Goal: Task Accomplishment & Management: Manage account settings

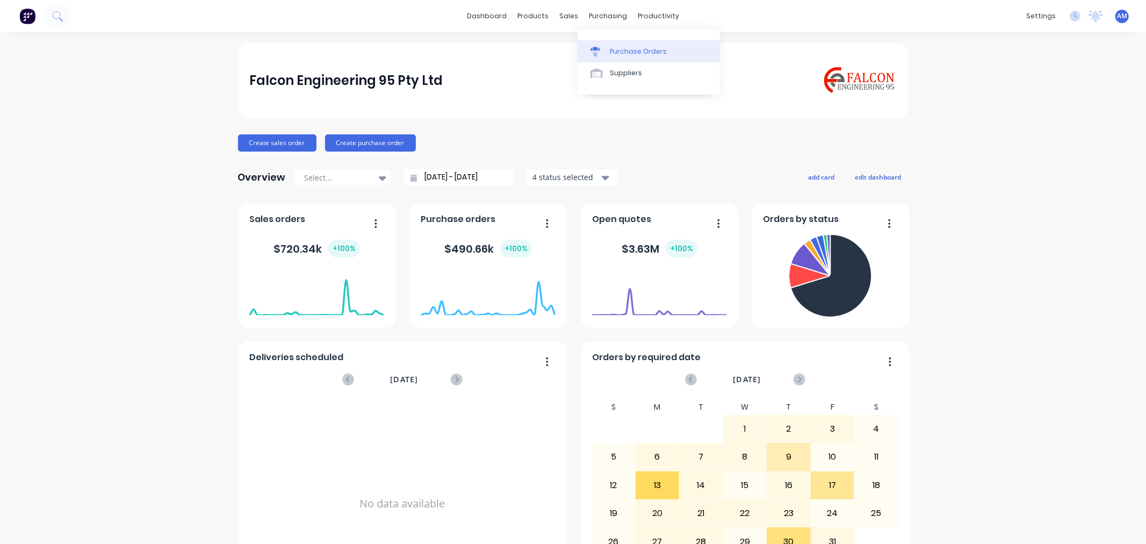
click at [611, 47] on div "Purchase Orders" at bounding box center [638, 52] width 57 height 10
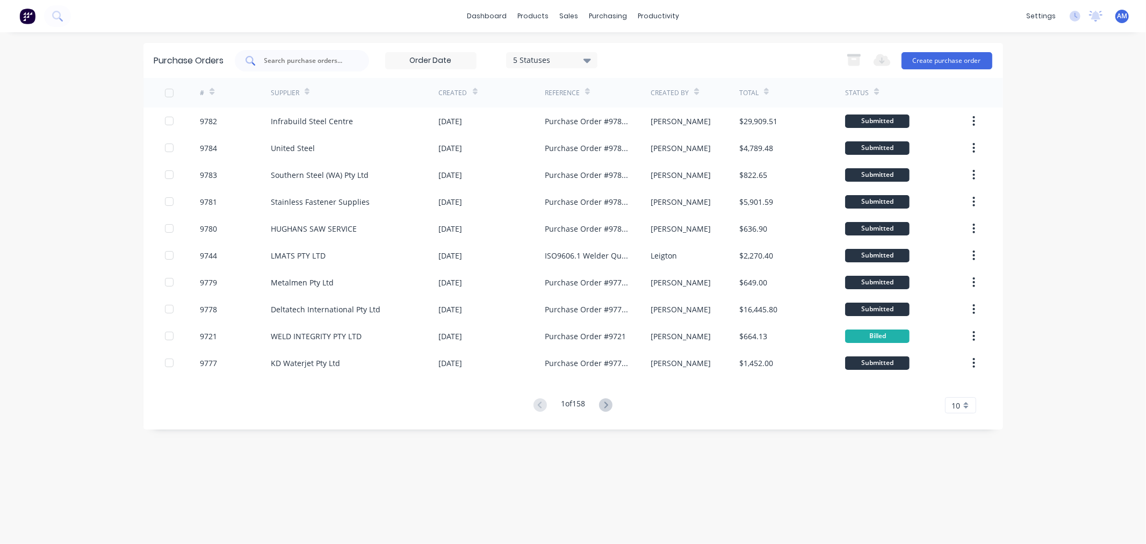
click at [307, 61] on input "text" at bounding box center [307, 60] width 89 height 11
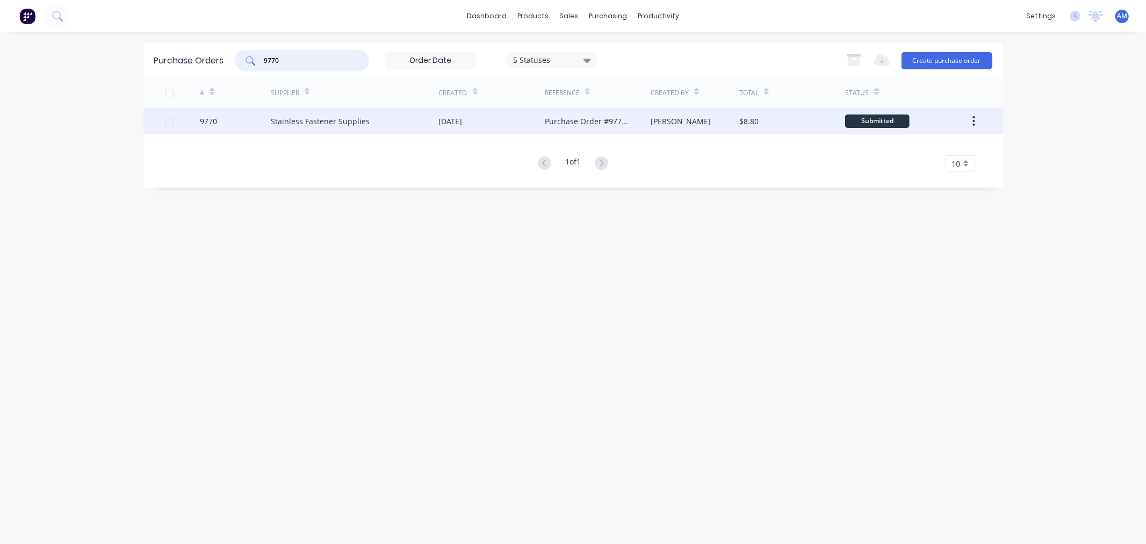
type input "9770"
click at [197, 122] on div at bounding box center [182, 120] width 35 height 27
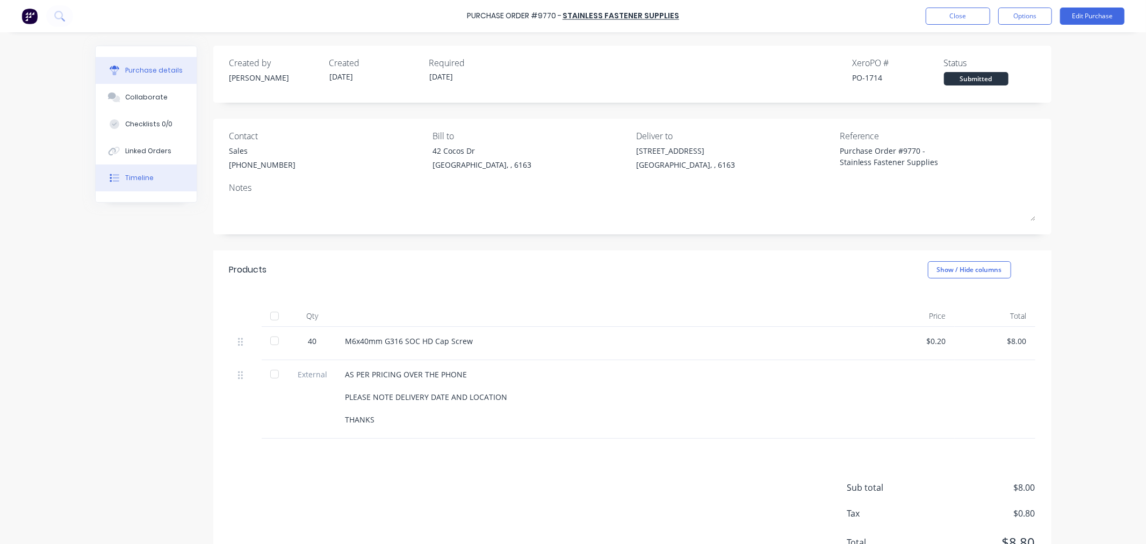
type textarea "x"
click at [151, 155] on div "Linked Orders" at bounding box center [148, 151] width 46 height 10
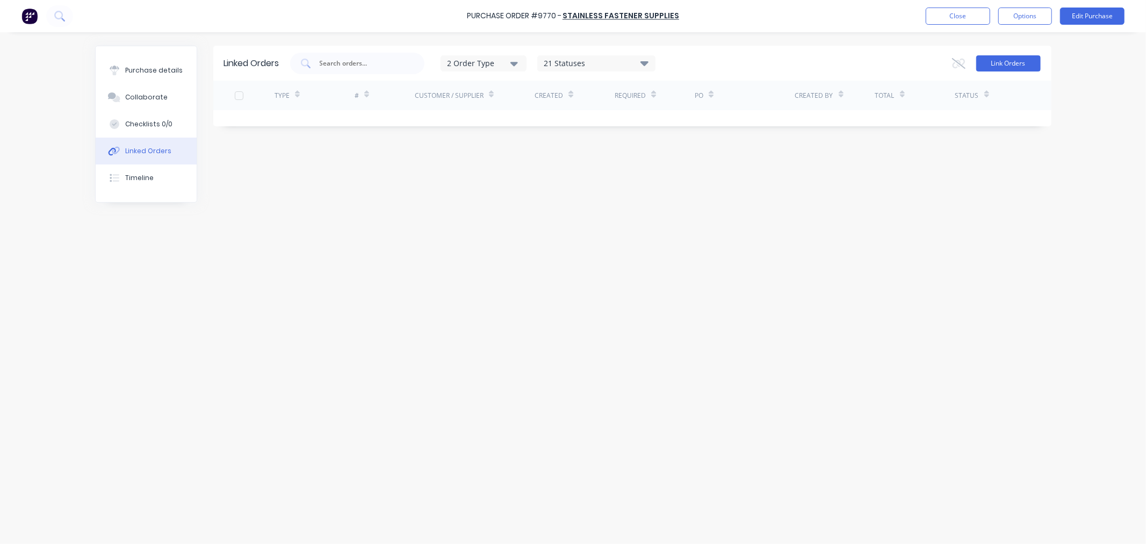
click at [1021, 67] on button "Link Orders" at bounding box center [1008, 63] width 64 height 16
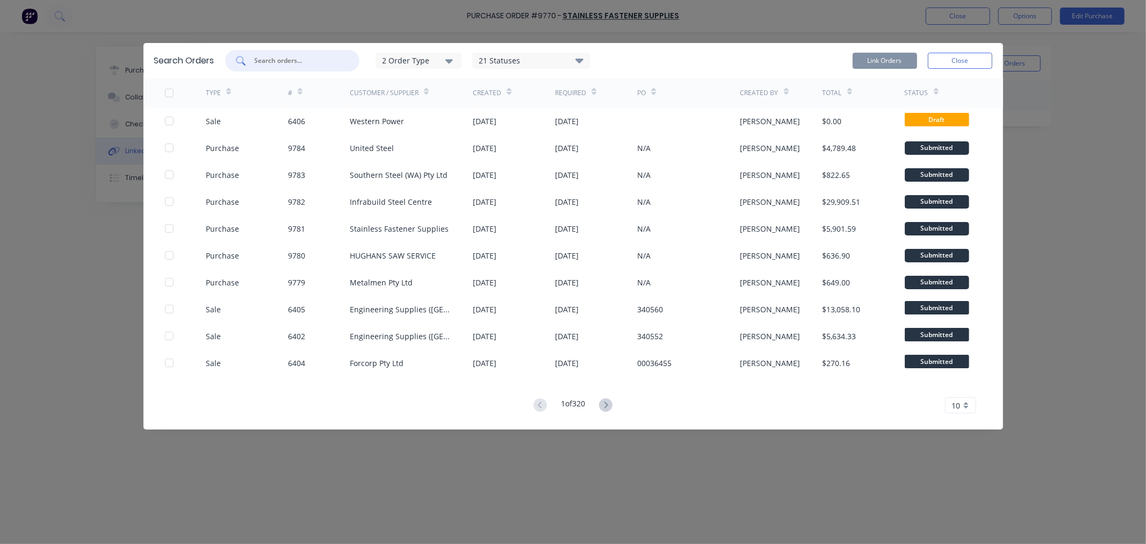
click at [276, 56] on input "text" at bounding box center [298, 60] width 89 height 11
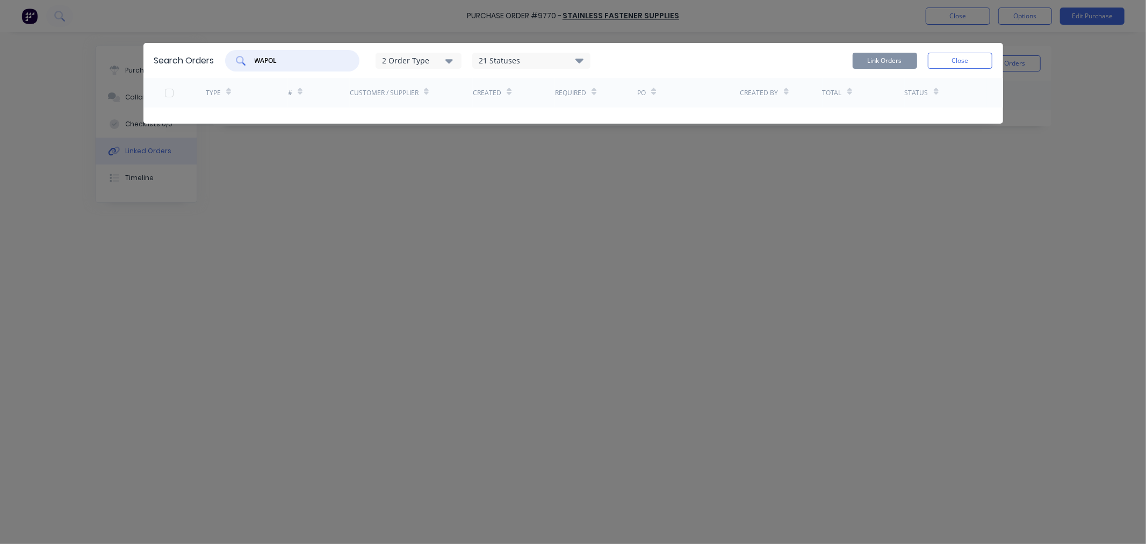
drag, startPoint x: 259, startPoint y: 58, endPoint x: 248, endPoint y: 60, distance: 10.9
click at [249, 59] on div "WAPOL" at bounding box center [292, 60] width 134 height 21
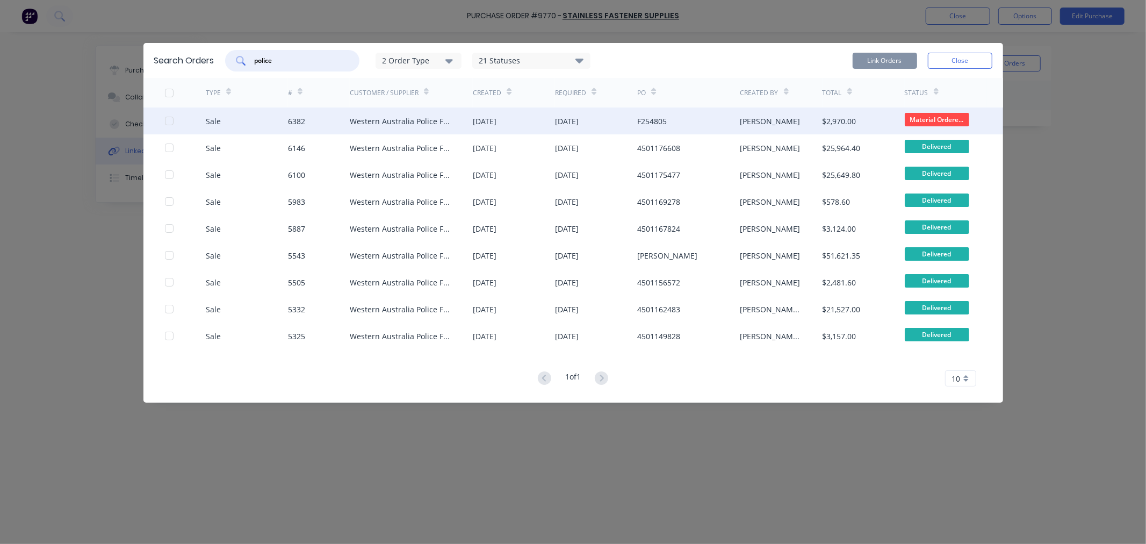
click at [169, 121] on div at bounding box center [168, 120] width 21 height 21
type input "police"
drag, startPoint x: 863, startPoint y: 59, endPoint x: 870, endPoint y: 59, distance: 7.5
click at [864, 59] on button "Link Orders" at bounding box center [884, 61] width 64 height 16
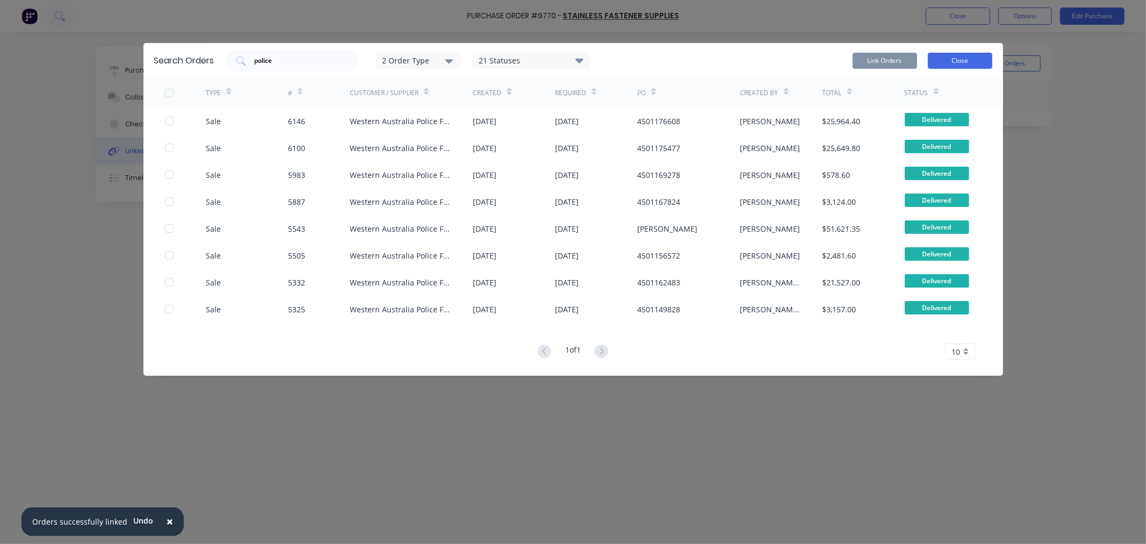
click at [952, 60] on button "Close" at bounding box center [960, 61] width 64 height 16
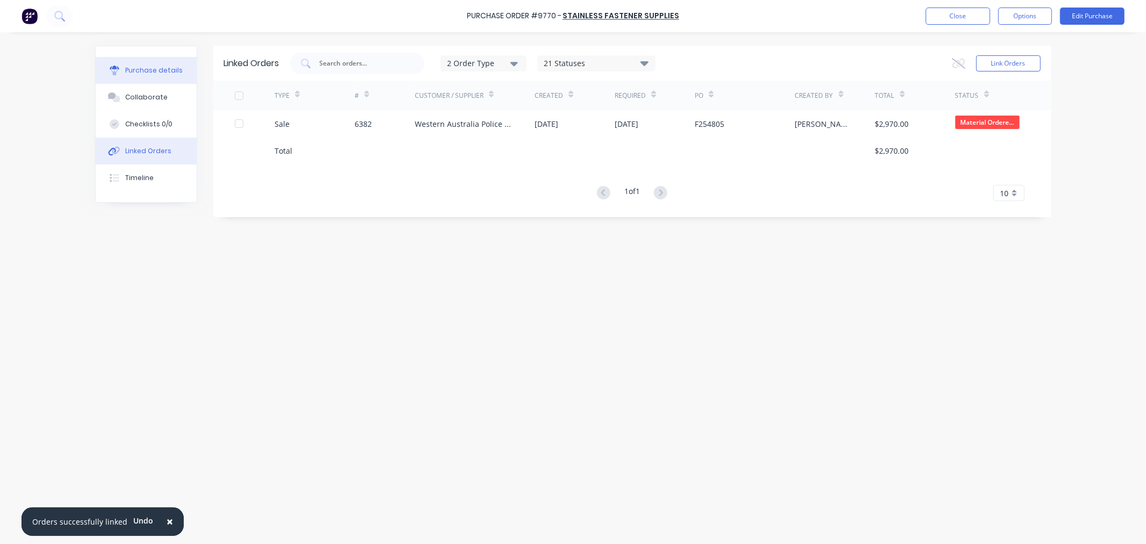
click at [153, 62] on button "Purchase details" at bounding box center [146, 70] width 101 height 27
type textarea "x"
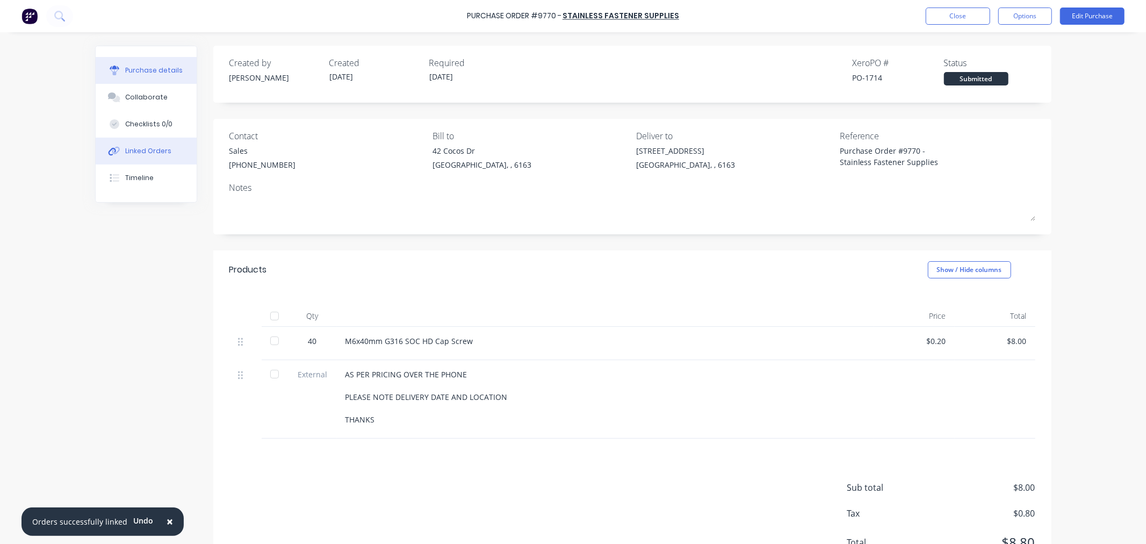
click at [136, 148] on div "Linked Orders" at bounding box center [148, 151] width 46 height 10
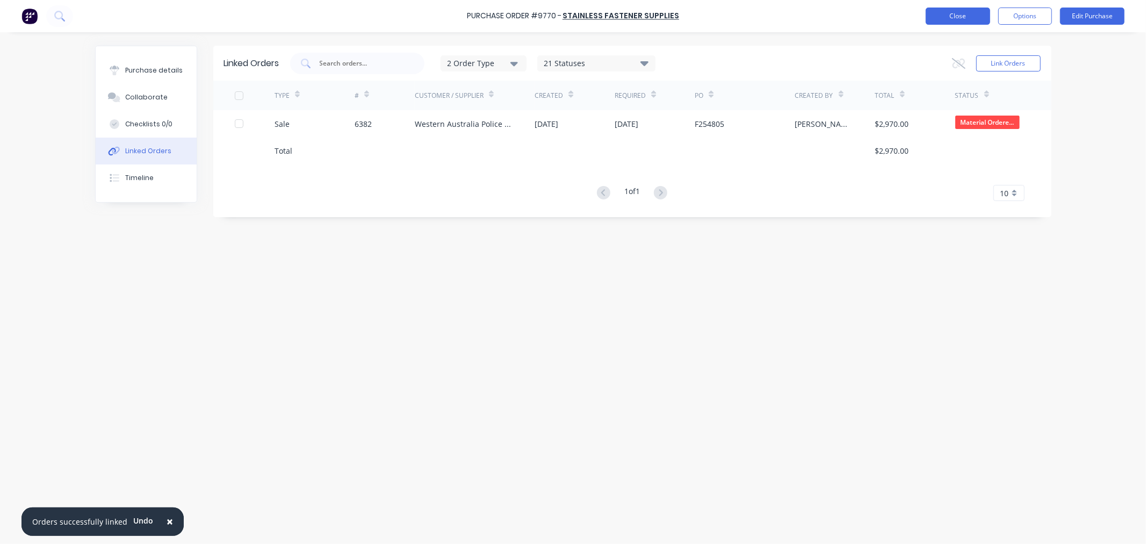
click at [946, 18] on button "Close" at bounding box center [957, 16] width 64 height 17
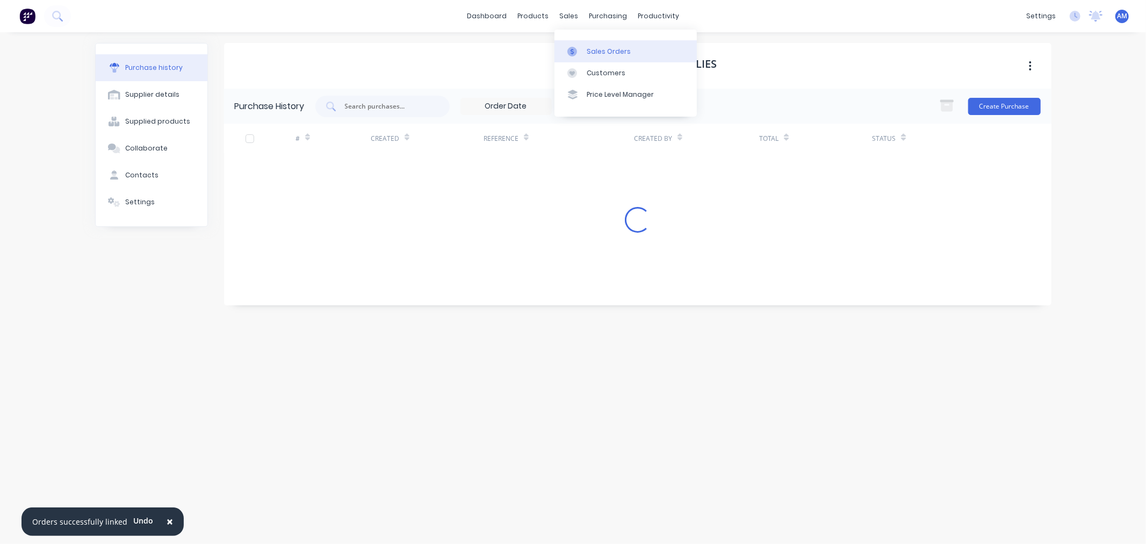
click at [585, 51] on link "Sales Orders" at bounding box center [625, 50] width 142 height 21
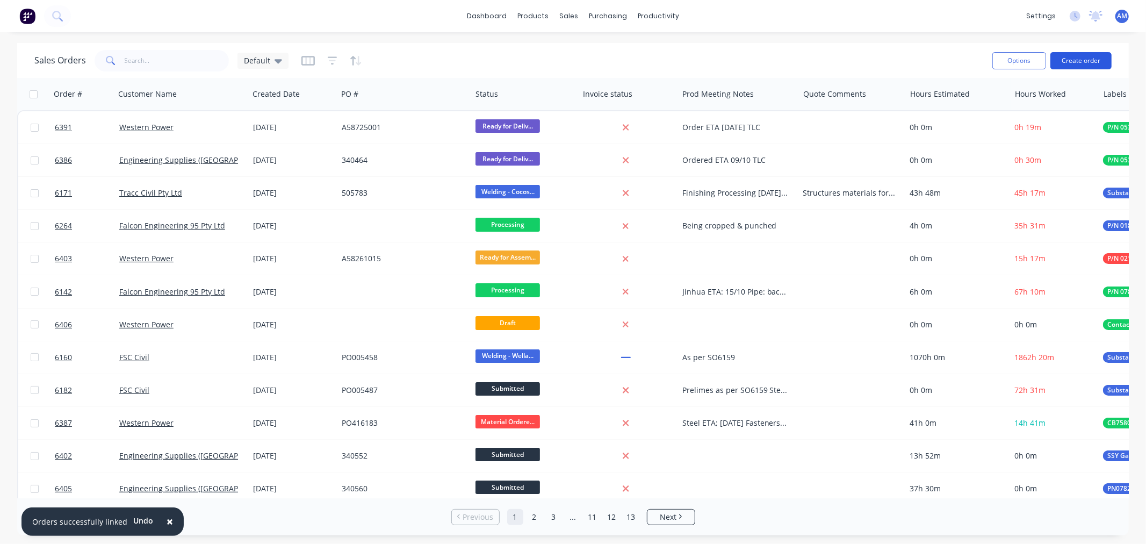
click at [1089, 62] on button "Create order" at bounding box center [1080, 60] width 61 height 17
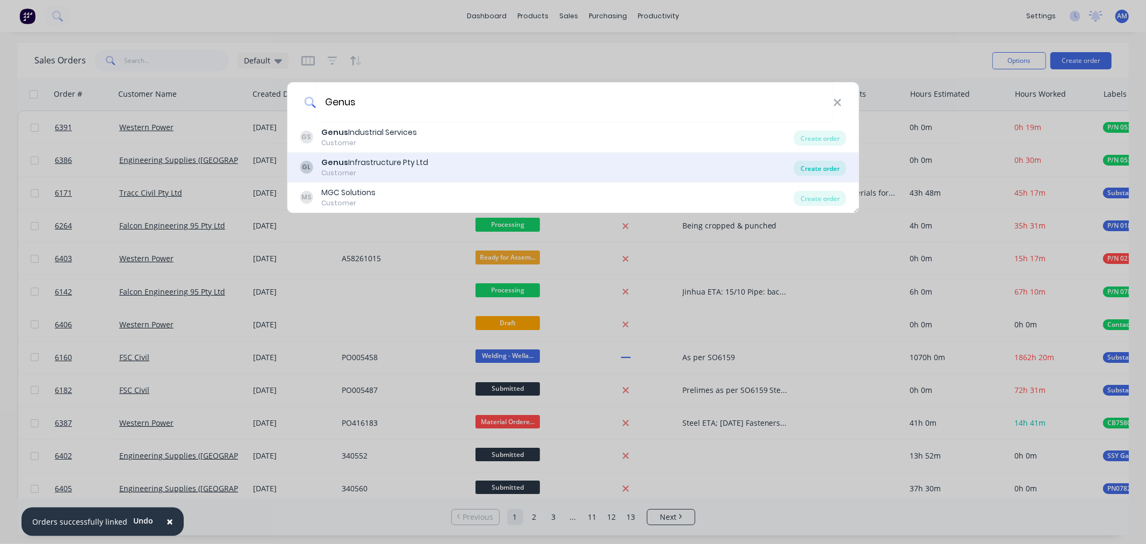
type input "Genus"
click at [827, 162] on div "Create order" at bounding box center [820, 168] width 52 height 15
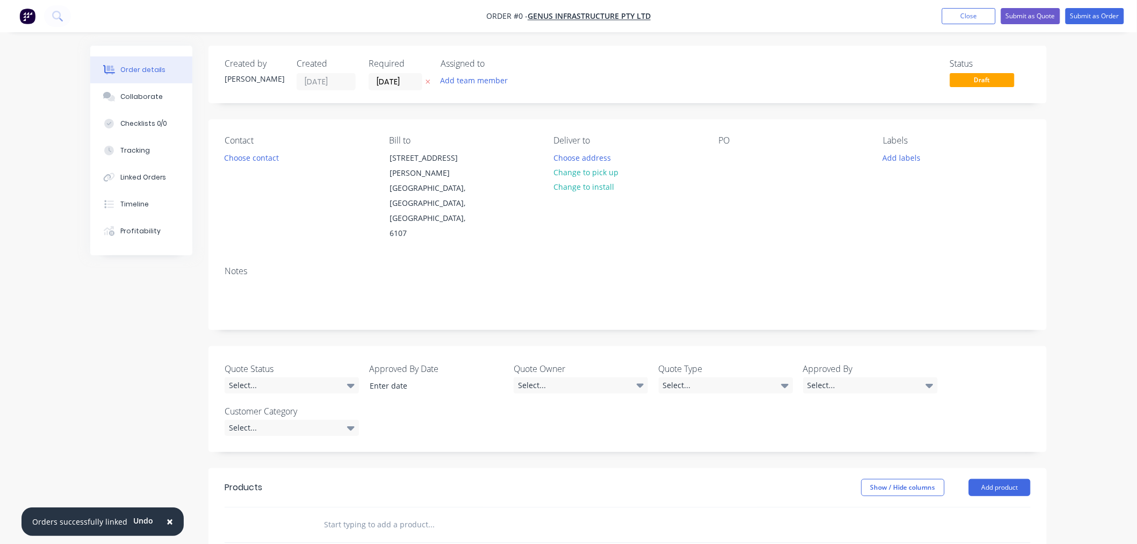
click at [245, 165] on div "Contact Choose contact" at bounding box center [298, 188] width 147 height 106
click at [245, 158] on button "Choose contact" at bounding box center [252, 157] width 66 height 15
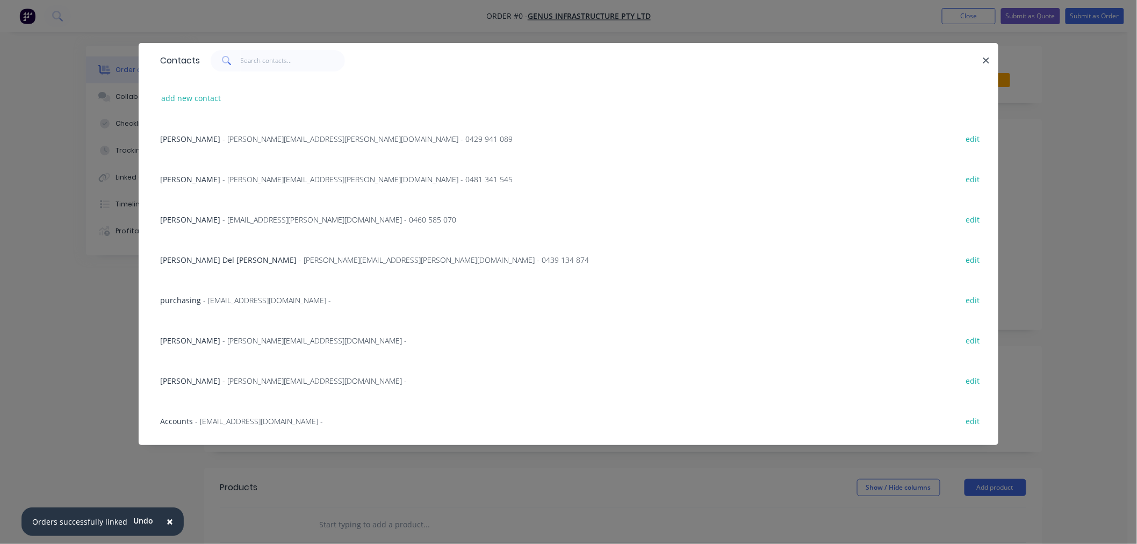
click at [299, 259] on span "- donato.delgrosso@genus.com.au - 0439 134 874" at bounding box center [444, 260] width 290 height 10
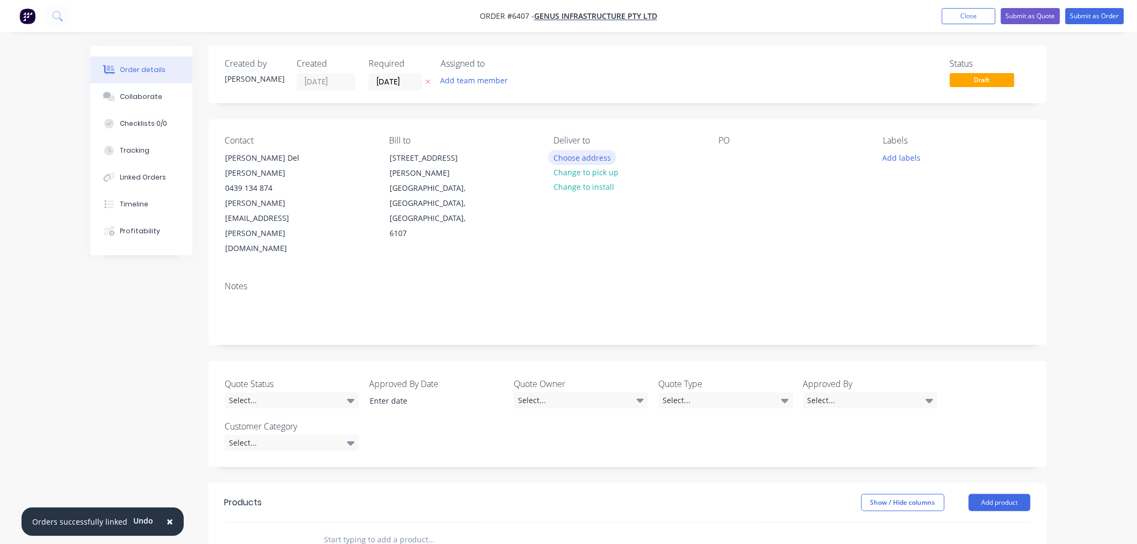
click at [604, 157] on button "Choose address" at bounding box center [582, 157] width 69 height 15
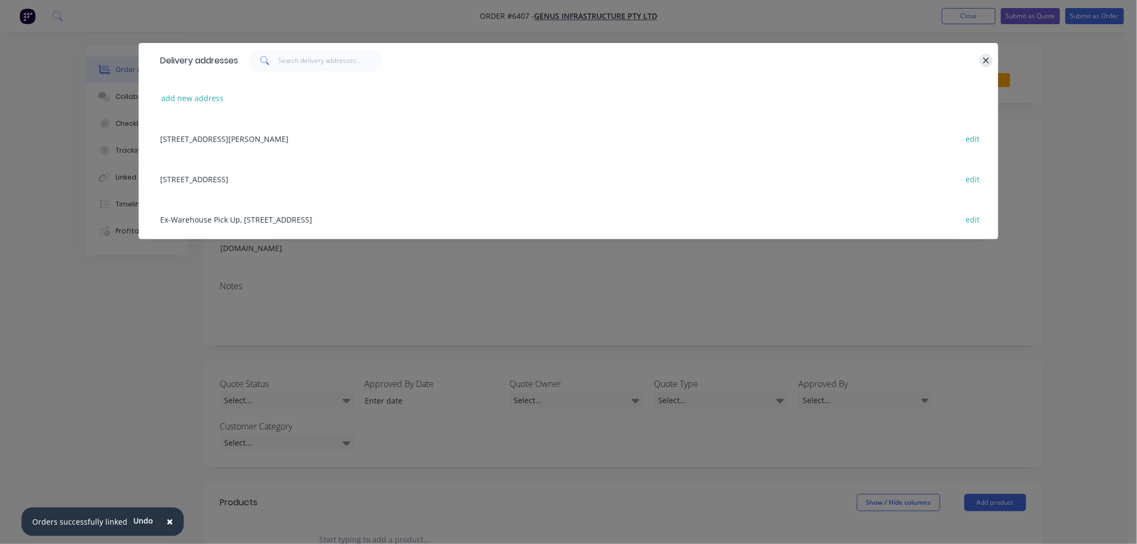
drag, startPoint x: 981, startPoint y: 57, endPoint x: 976, endPoint y: 76, distance: 19.4
click at [981, 57] on button "button" at bounding box center [985, 60] width 13 height 13
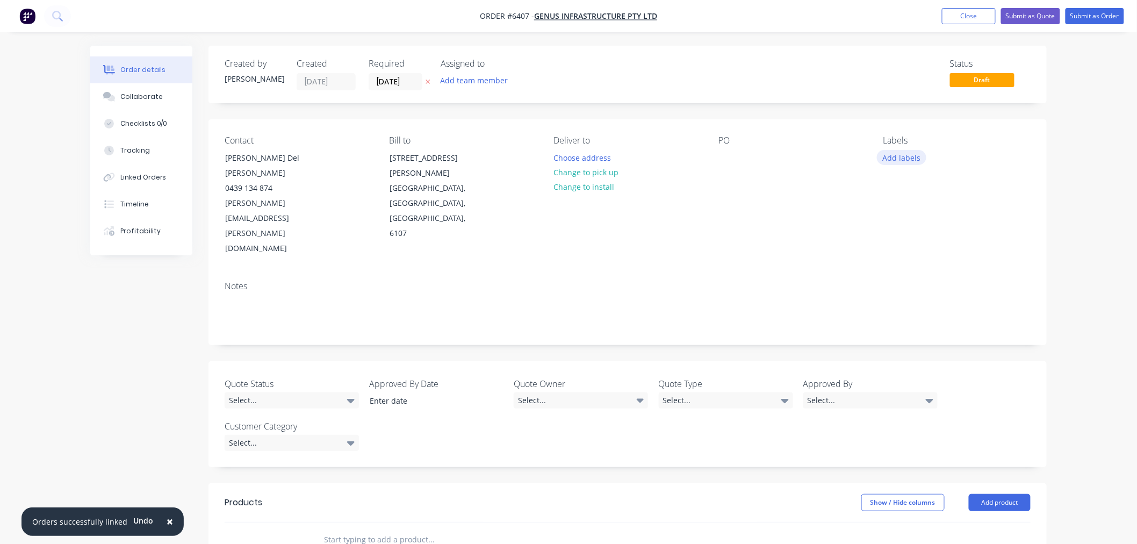
click at [912, 152] on button "Add labels" at bounding box center [901, 157] width 49 height 15
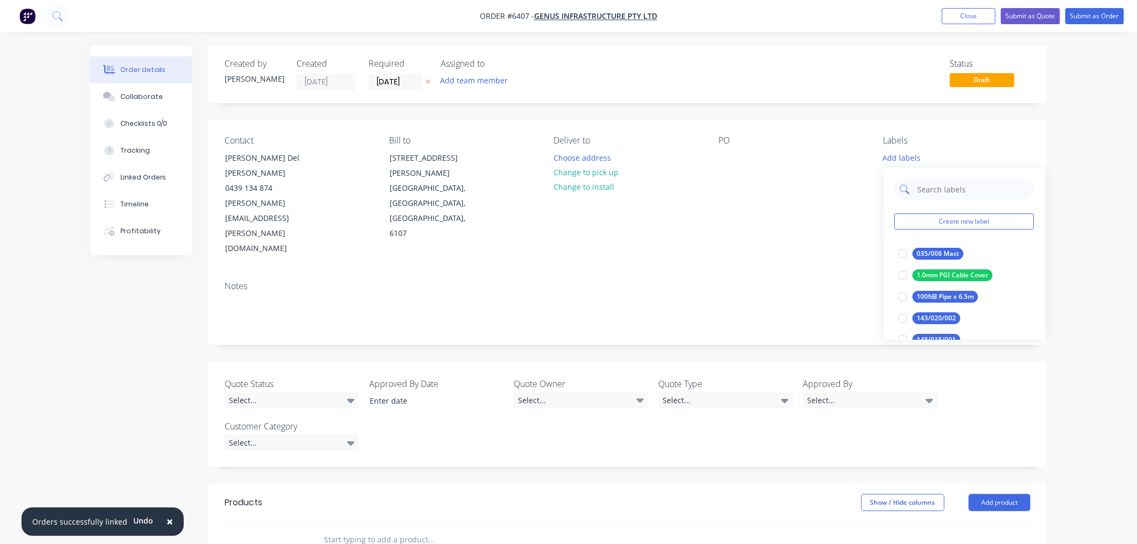
click at [930, 188] on input "text" at bounding box center [972, 188] width 112 height 21
type input "Aerial"
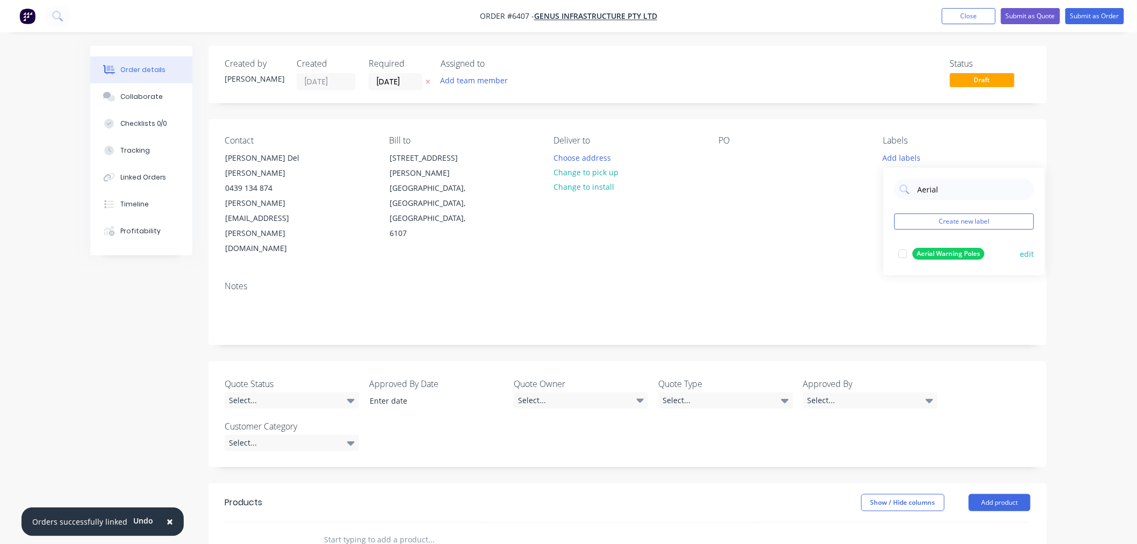
click at [899, 254] on div at bounding box center [902, 253] width 21 height 21
click at [345, 392] on div "Select..." at bounding box center [292, 400] width 134 height 16
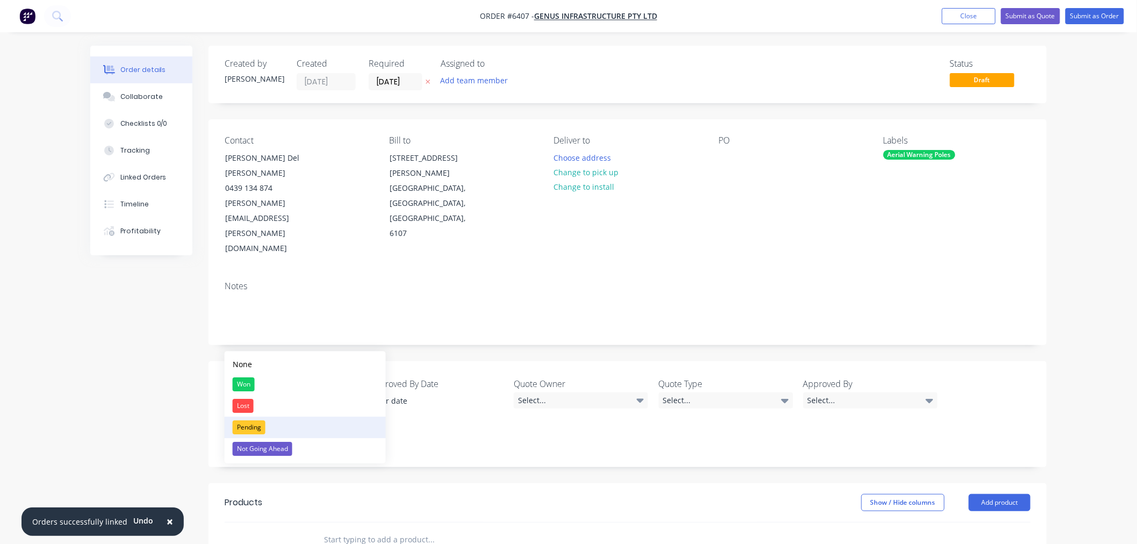
click at [282, 423] on button "Pending" at bounding box center [305, 426] width 161 height 21
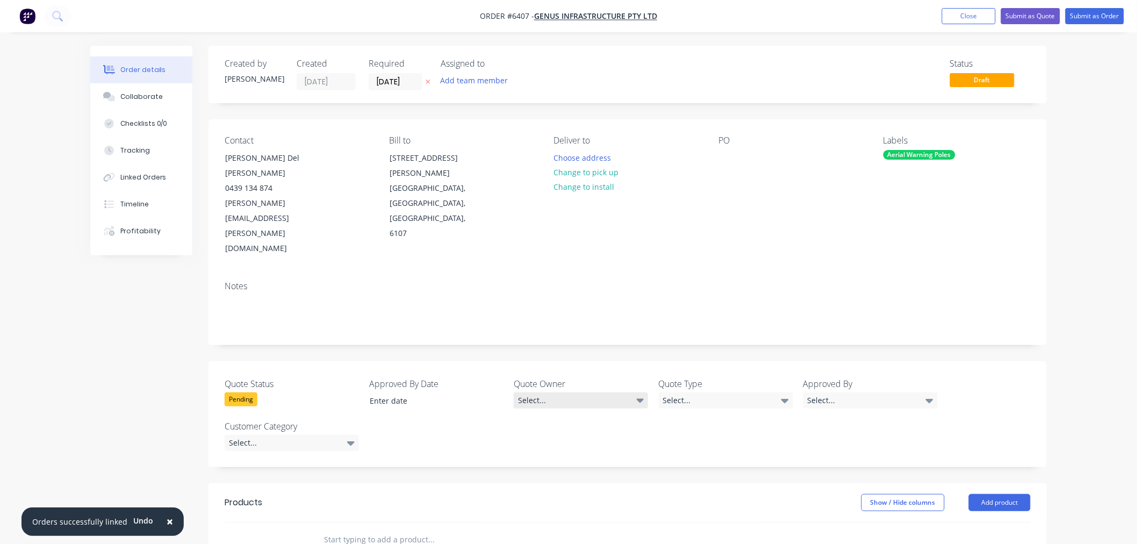
click at [556, 392] on div "Select..." at bounding box center [580, 400] width 134 height 16
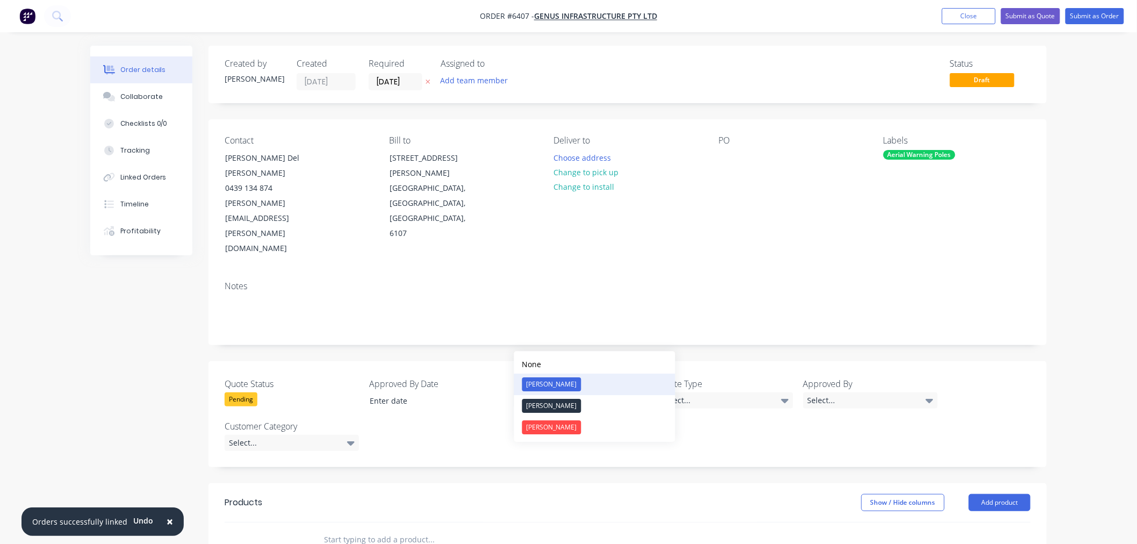
click at [547, 389] on div "[PERSON_NAME]" at bounding box center [551, 384] width 59 height 14
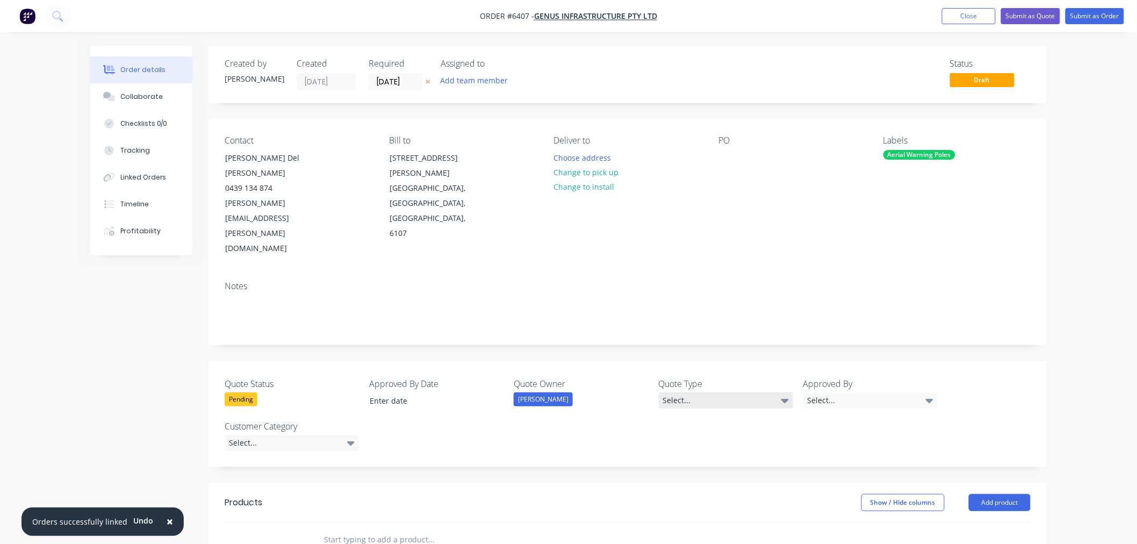
click at [731, 361] on div "Quote Status Pending Approved By Date Quote Owner Andrew Quote Type Select... A…" at bounding box center [627, 414] width 838 height 106
click at [727, 392] on div "Select..." at bounding box center [726, 400] width 134 height 16
drag, startPoint x: 712, startPoint y: 424, endPoint x: 819, endPoint y: 393, distance: 111.8
click at [717, 423] on button "Quote" at bounding box center [739, 426] width 161 height 21
drag, startPoint x: 846, startPoint y: 343, endPoint x: 842, endPoint y: 350, distance: 8.4
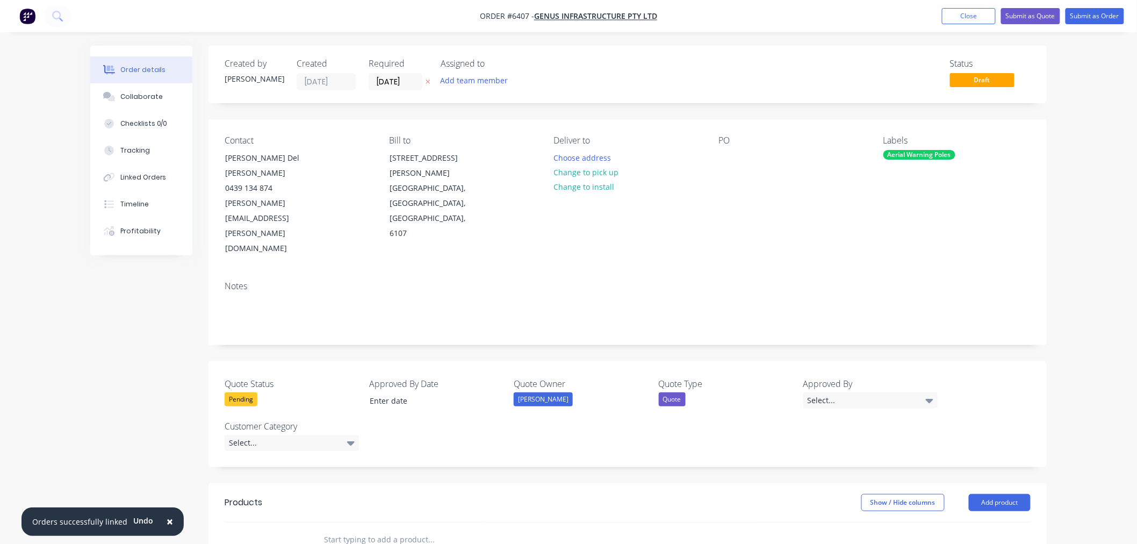
click at [845, 392] on div "Select..." at bounding box center [870, 400] width 134 height 16
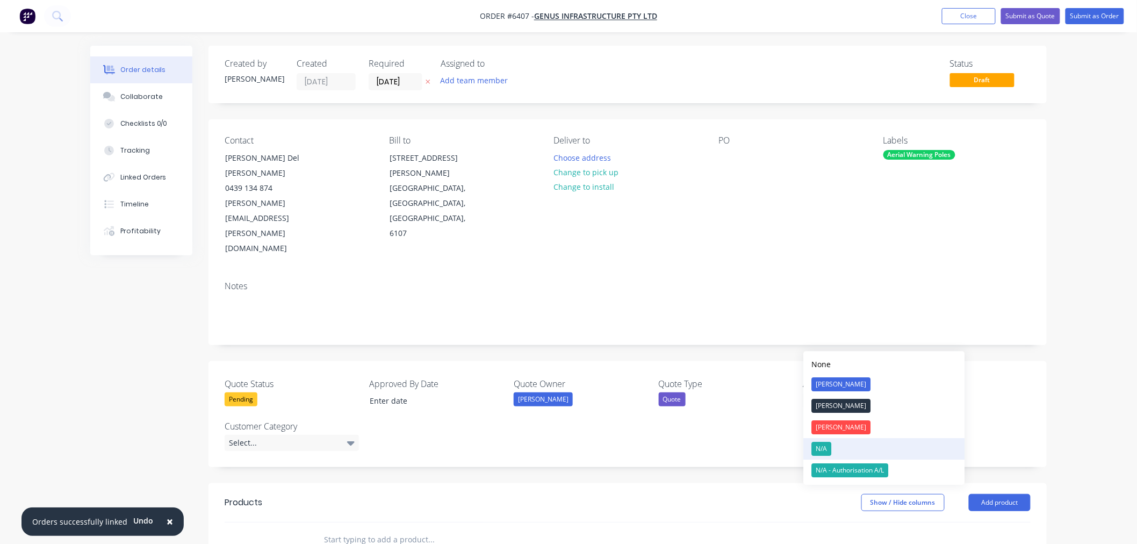
click at [826, 445] on div "N/A" at bounding box center [822, 449] width 20 height 14
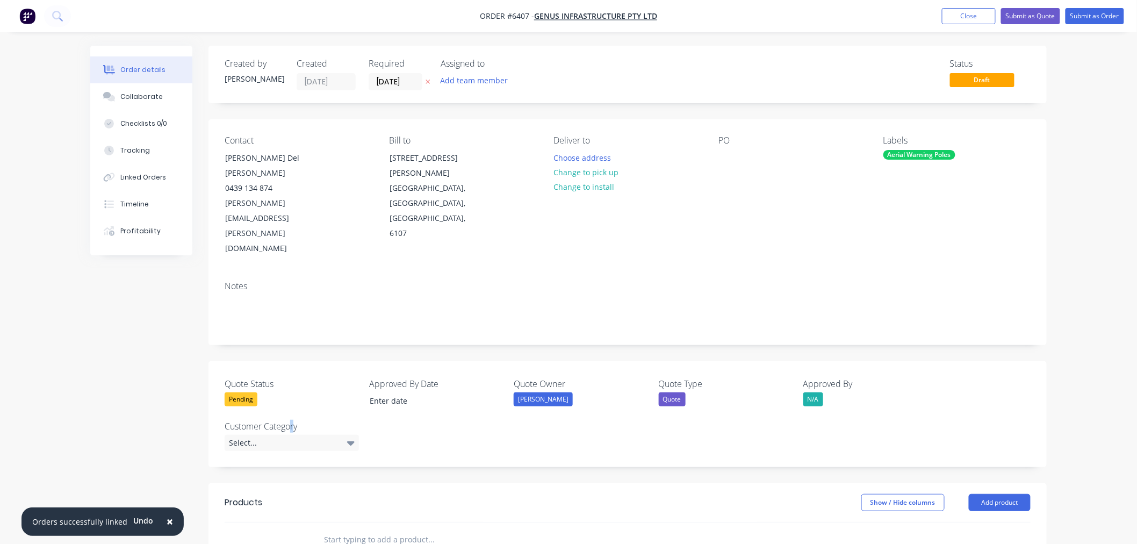
click at [292, 419] on label "Customer Category" at bounding box center [292, 425] width 134 height 13
drag, startPoint x: 874, startPoint y: 344, endPoint x: 850, endPoint y: 341, distance: 24.5
click at [862, 392] on div "N/A" at bounding box center [870, 399] width 134 height 14
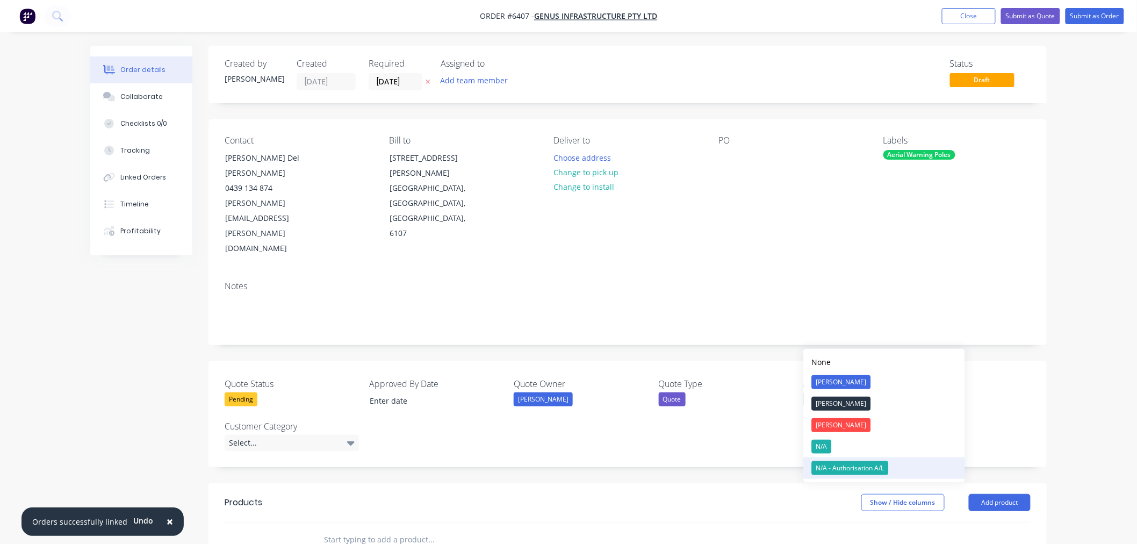
click at [834, 469] on div "N/A - Authorisation A/L" at bounding box center [850, 468] width 77 height 14
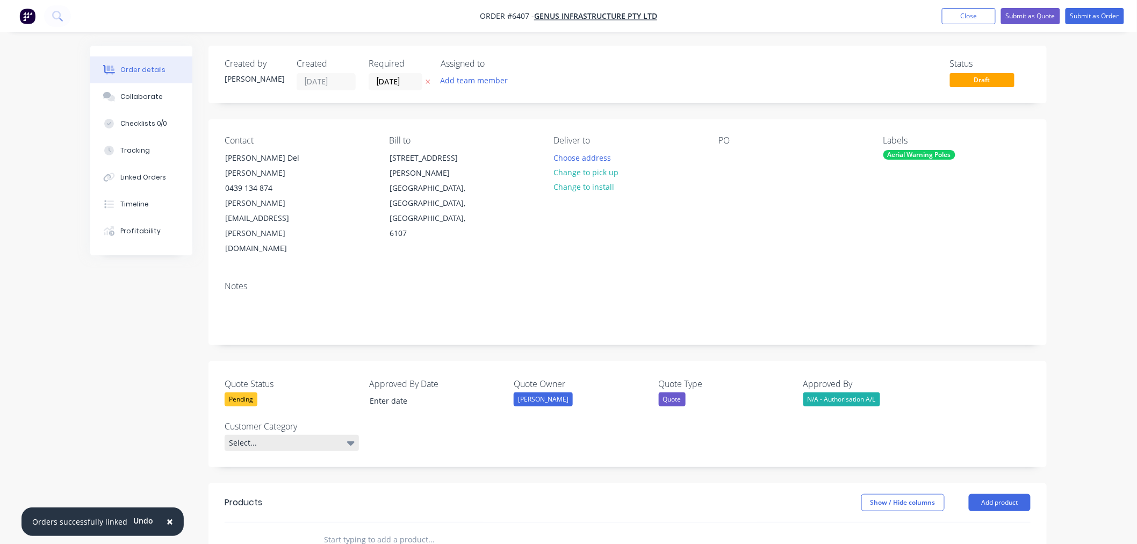
click at [287, 435] on div "Select..." at bounding box center [292, 443] width 134 height 16
click at [247, 443] on div "PD" at bounding box center [241, 448] width 17 height 14
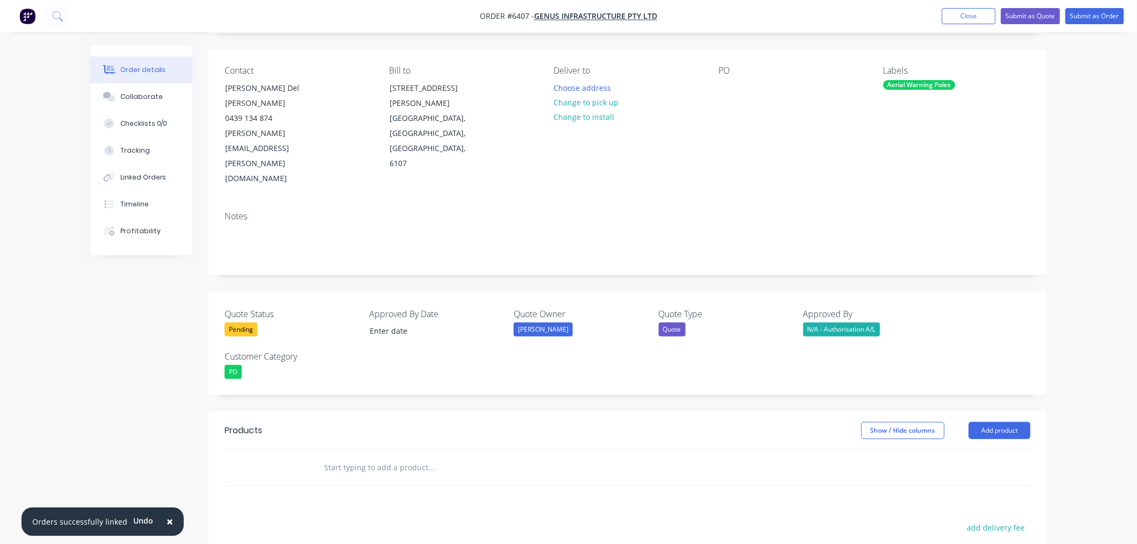
scroll to position [226, 0]
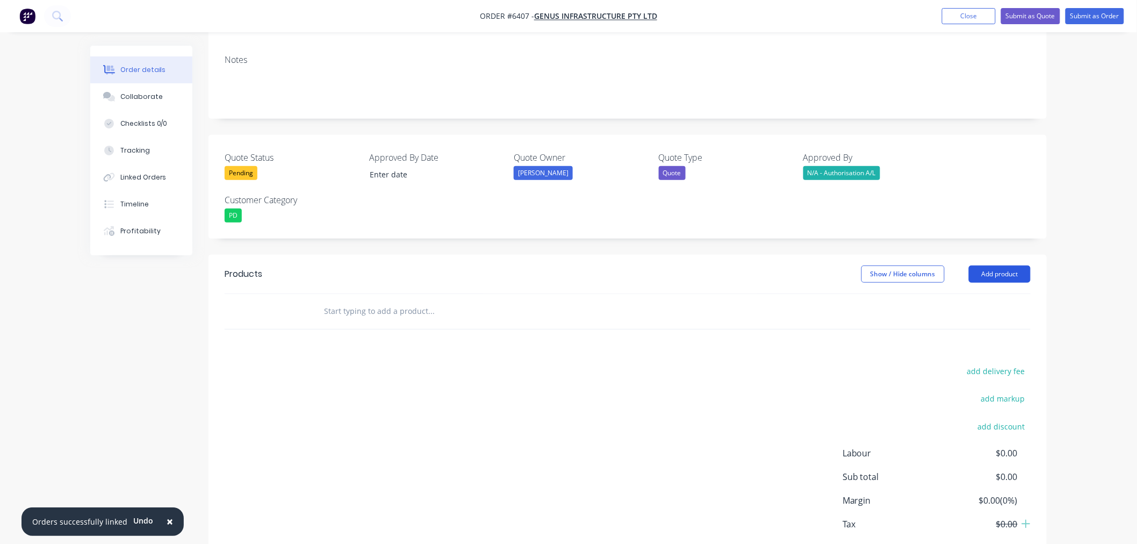
click at [982, 265] on button "Add product" at bounding box center [999, 273] width 62 height 17
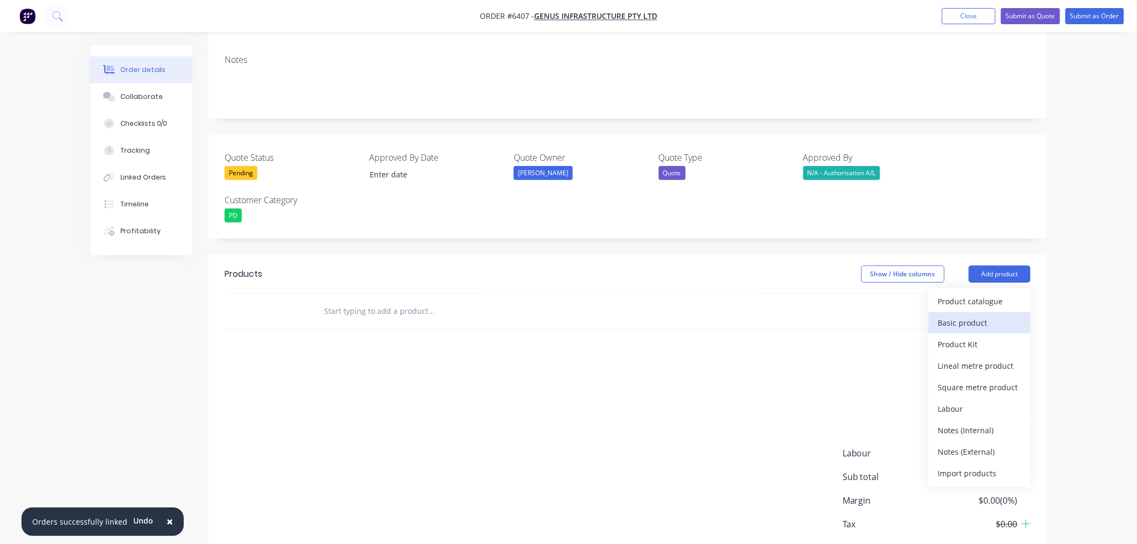
click at [978, 315] on div "Basic product" at bounding box center [979, 323] width 83 height 16
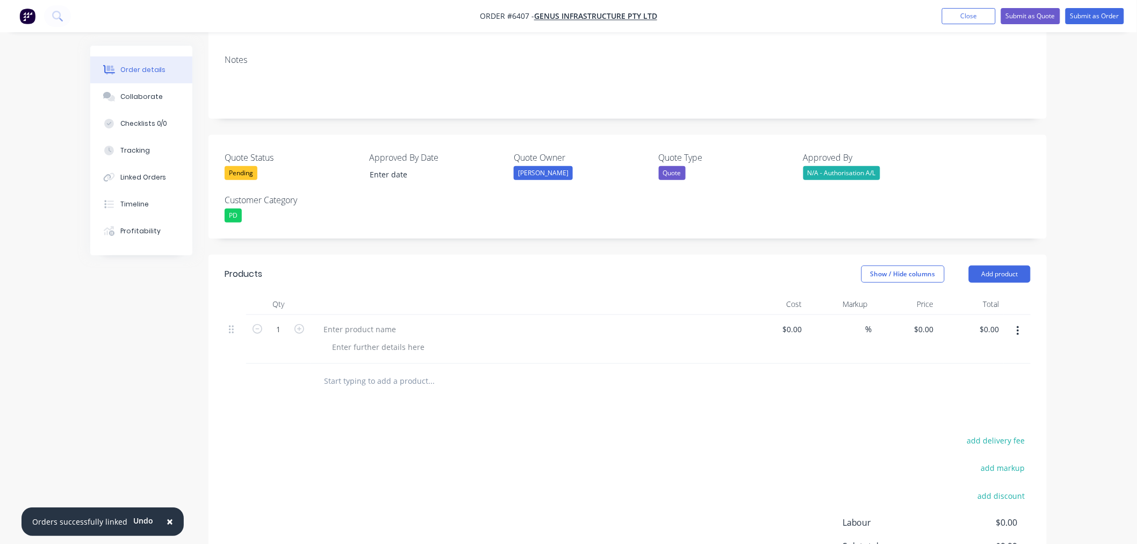
click at [379, 370] on input "text" at bounding box center [430, 380] width 215 height 21
type input "a"
click at [996, 255] on header "Products Show / Hide columns Add product" at bounding box center [627, 274] width 838 height 39
click at [996, 265] on button "Add product" at bounding box center [999, 273] width 62 height 17
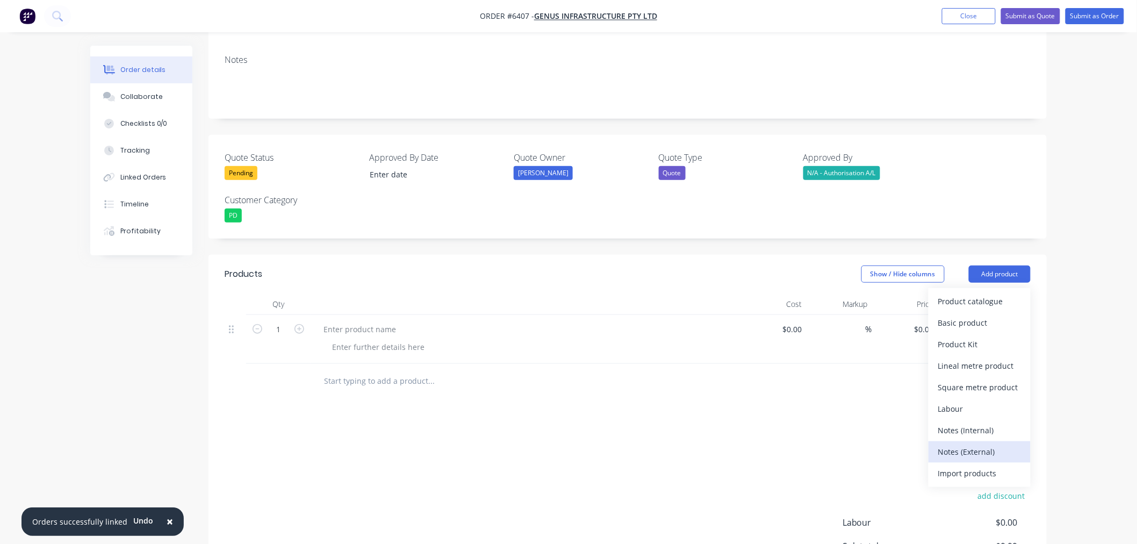
click at [968, 444] on div "Notes (External)" at bounding box center [979, 452] width 83 height 16
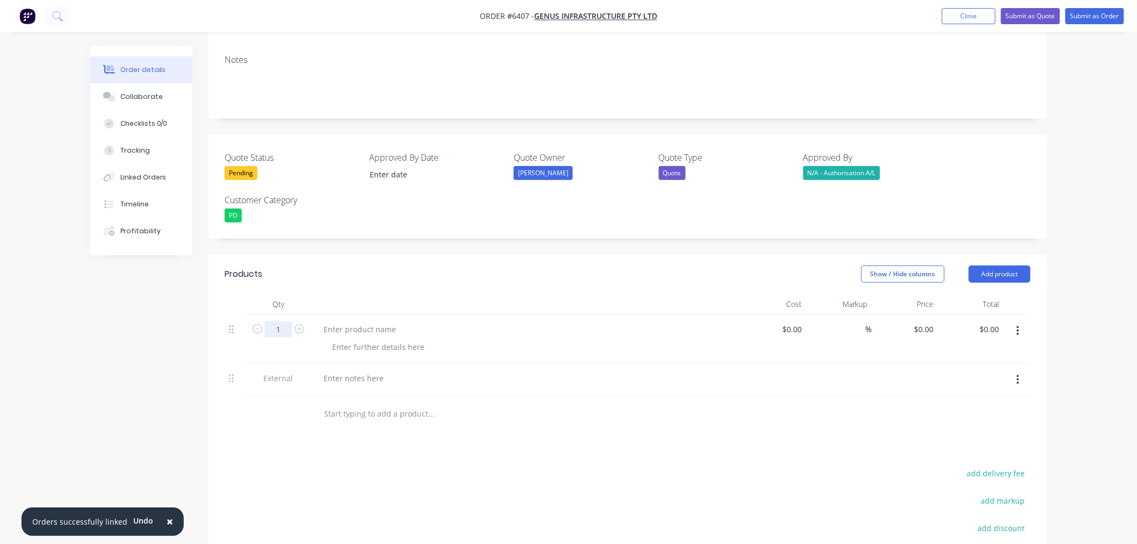
drag, startPoint x: 283, startPoint y: 265, endPoint x: 265, endPoint y: 271, distance: 18.7
click at [282, 321] on input "1" at bounding box center [278, 329] width 28 height 16
type input "40"
click at [331, 321] on div at bounding box center [360, 329] width 90 height 16
drag, startPoint x: 353, startPoint y: 313, endPoint x: 357, endPoint y: 329, distance: 17.1
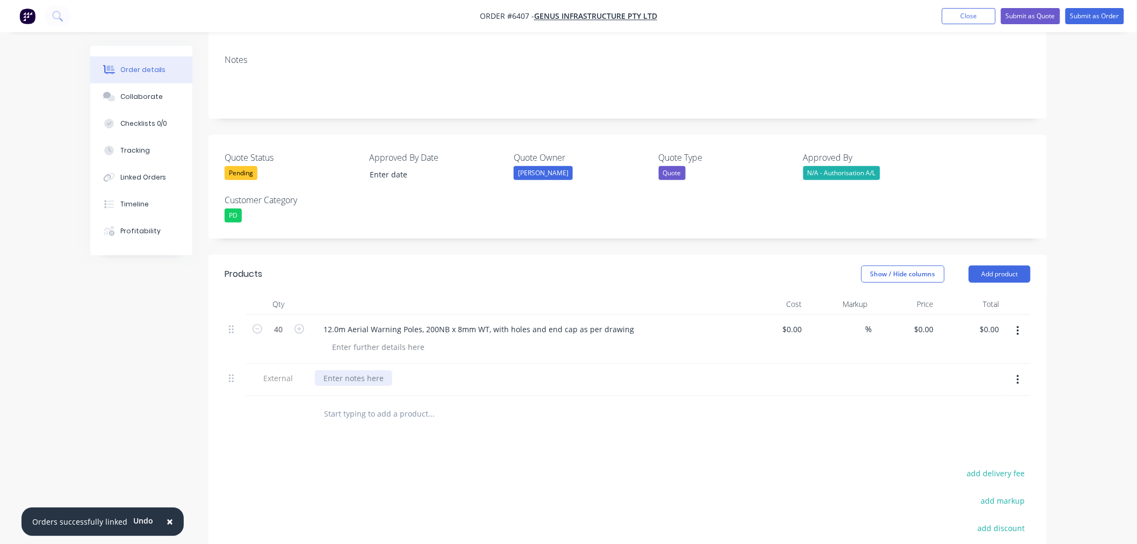
click at [353, 370] on div at bounding box center [353, 378] width 77 height 16
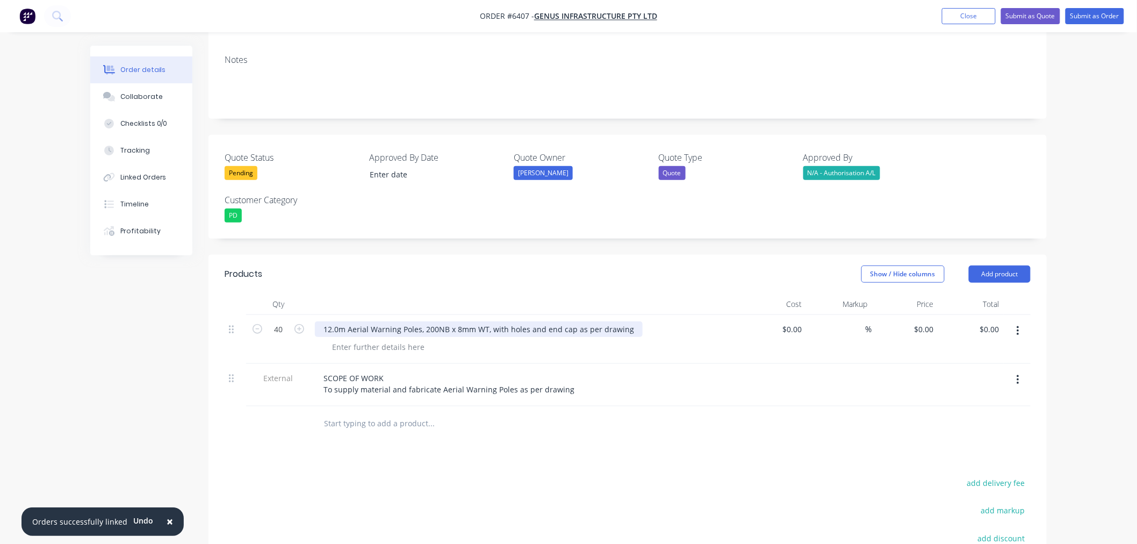
click at [626, 321] on div "12.0m Aerial Warning Poles, 200NB x 8mm WT, with holes and end cap as per drawi…" at bounding box center [479, 329] width 328 height 16
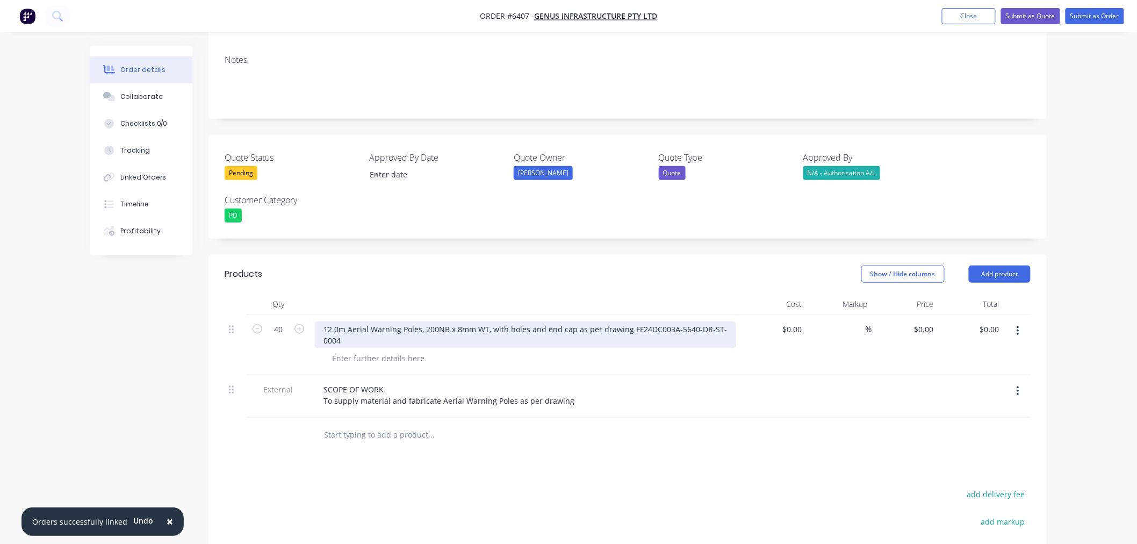
click at [367, 321] on div "12.0m Aerial Warning Poles, 200NB x 8mm WT, with holes and end cap as per drawi…" at bounding box center [525, 334] width 421 height 27
drag, startPoint x: 625, startPoint y: 266, endPoint x: 627, endPoint y: 282, distance: 15.7
click at [625, 321] on div "12.0m Aerial Warning Poles, 200NB x 8mm WT, with holes and end cap as per drawi…" at bounding box center [525, 334] width 421 height 27
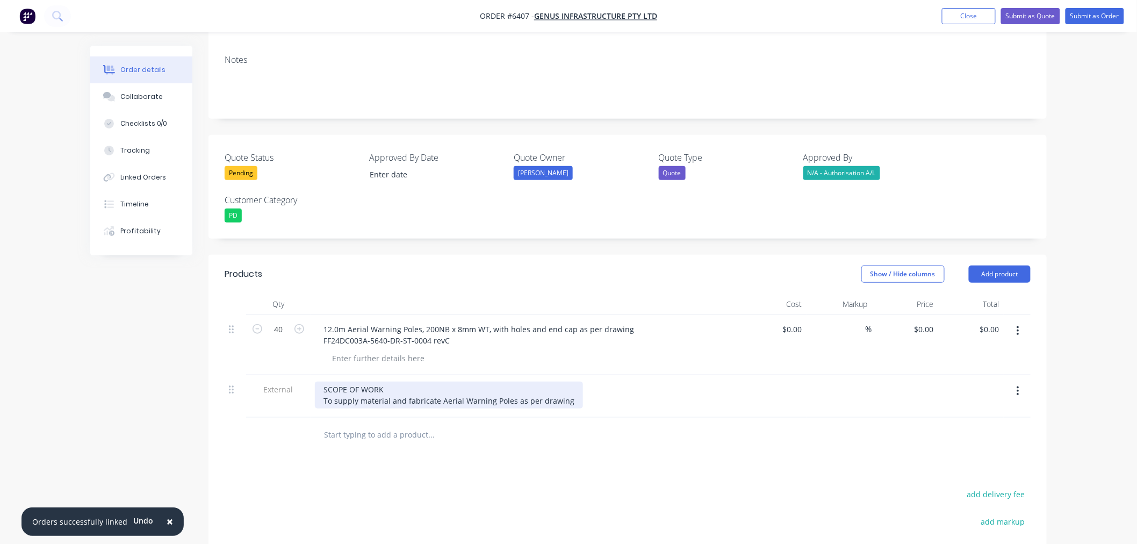
drag, startPoint x: 567, startPoint y: 341, endPoint x: 567, endPoint y: 354, distance: 14.0
click at [567, 381] on div "SCOPE OF WORK To supply material and fabricate Aerial Warning Poles as per draw…" at bounding box center [449, 394] width 268 height 27
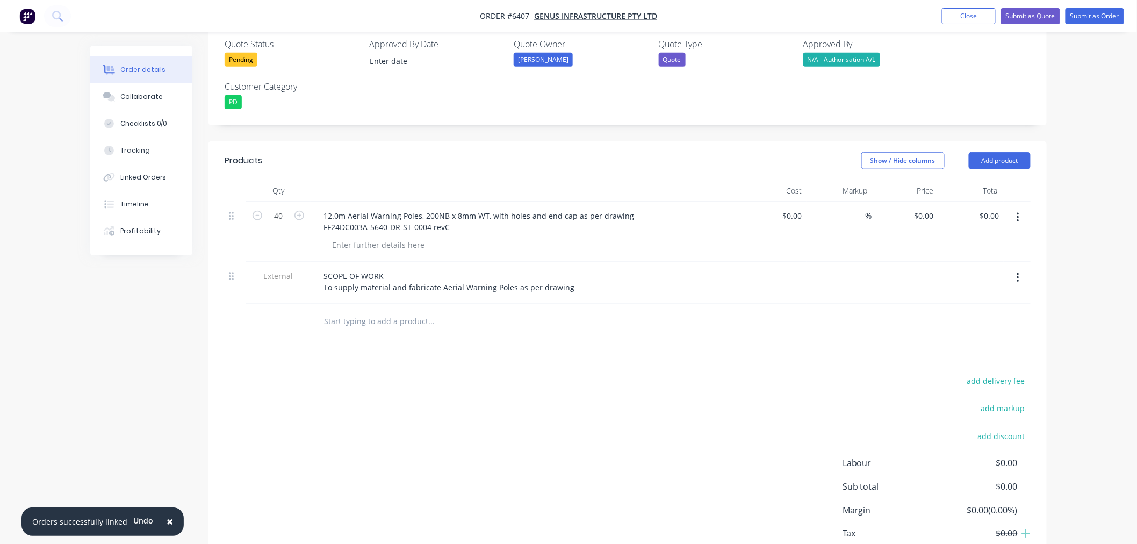
scroll to position [349, 0]
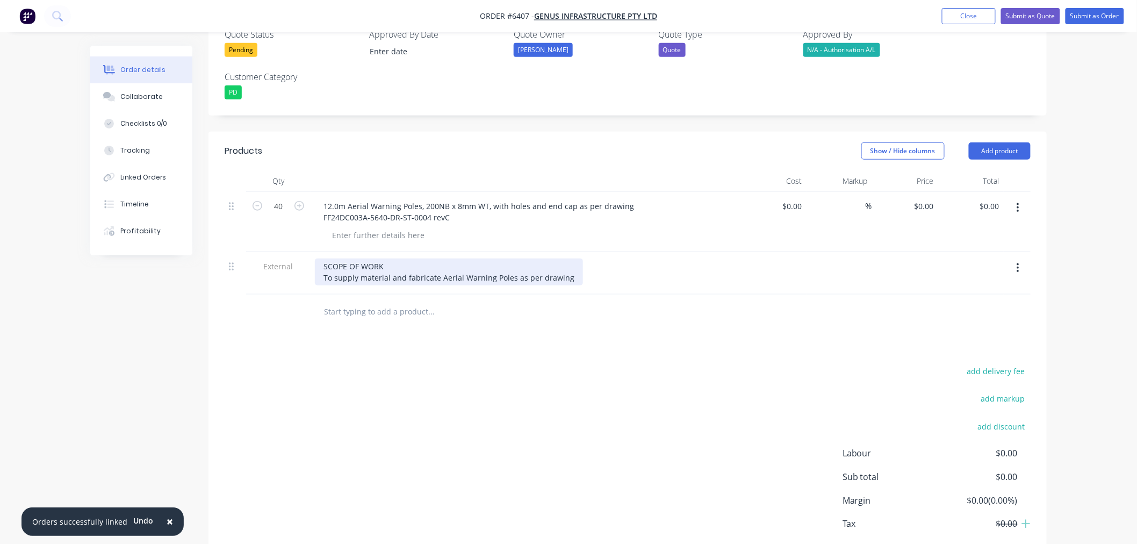
drag, startPoint x: 566, startPoint y: 216, endPoint x: 564, endPoint y: 259, distance: 43.0
click at [566, 258] on div "SCOPE OF WORK To supply material and fabricate Aerial Warning Poles as per draw…" at bounding box center [449, 271] width 268 height 27
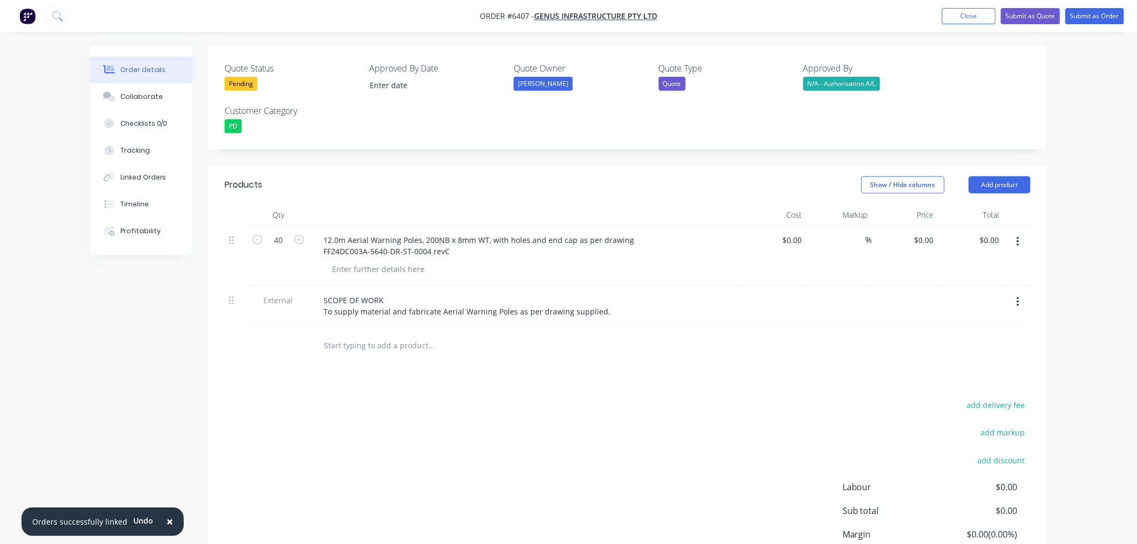
scroll to position [289, 0]
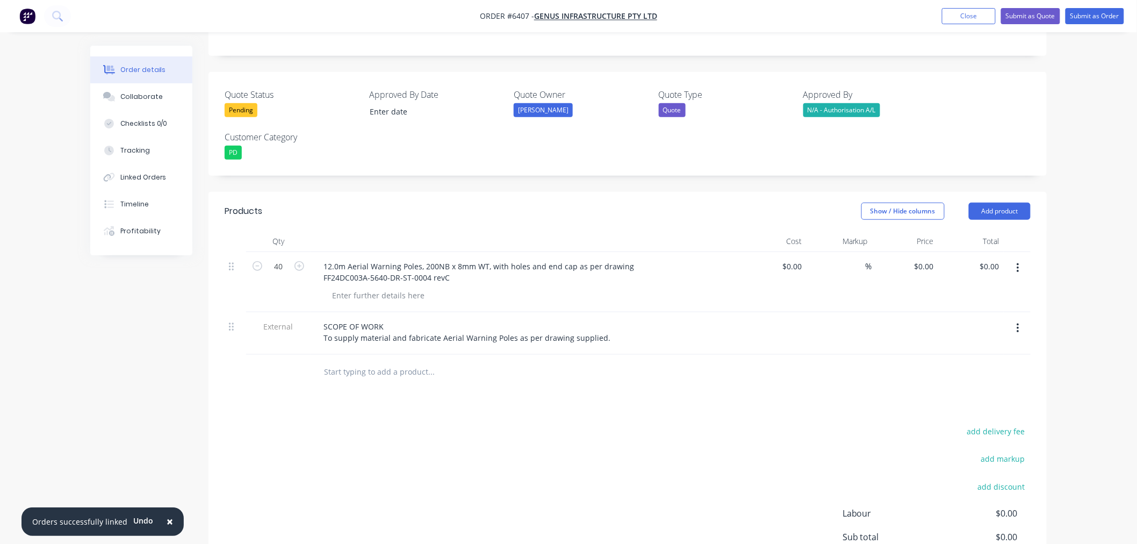
click at [609, 319] on div "SCOPE OF WORK To supply material and fabricate Aerial Warning Poles as per draw…" at bounding box center [525, 332] width 421 height 27
click at [604, 319] on div "SCOPE OF WORK To supply material and fabricate Aerial Warning Poles as per draw…" at bounding box center [467, 332] width 304 height 27
click at [1005, 319] on button "button" at bounding box center [1017, 328] width 25 height 19
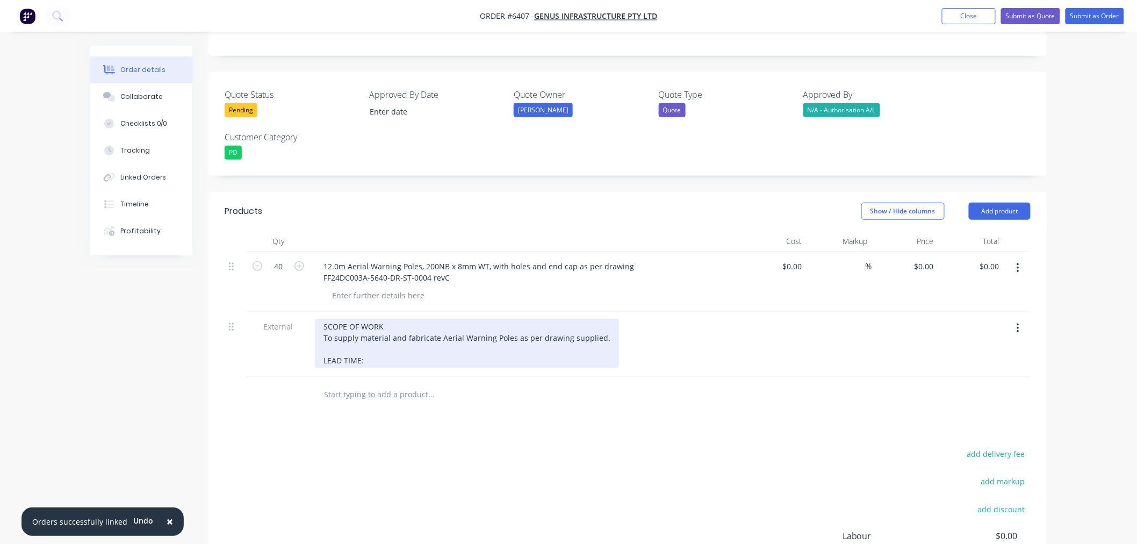
click at [464, 319] on div "SCOPE OF WORK To supply material and fabricate Aerial Warning Poles as per draw…" at bounding box center [467, 343] width 304 height 49
click at [460, 319] on div "SCOPE OF WORK To supply material and fabricate Aerial Warning Poles as per draw…" at bounding box center [467, 343] width 304 height 49
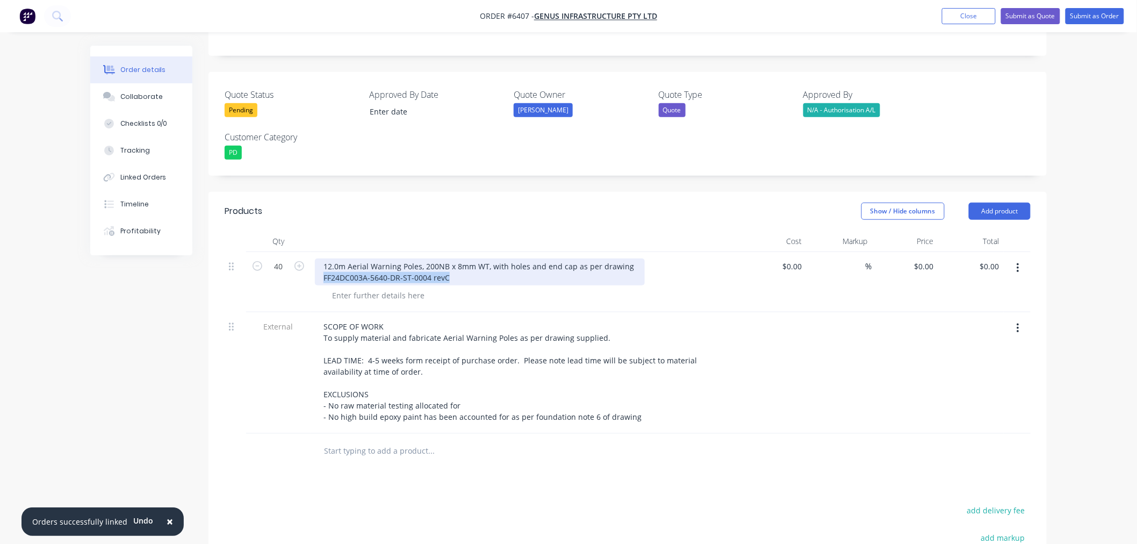
drag, startPoint x: 446, startPoint y: 217, endPoint x: 324, endPoint y: 219, distance: 122.5
click at [324, 258] on div "12.0m Aerial Warning Poles, 200NB x 8mm WT, with holes and end cap as per drawi…" at bounding box center [480, 271] width 330 height 27
copy div "FF24DC003A-5640-DR-ST-0004 revC"
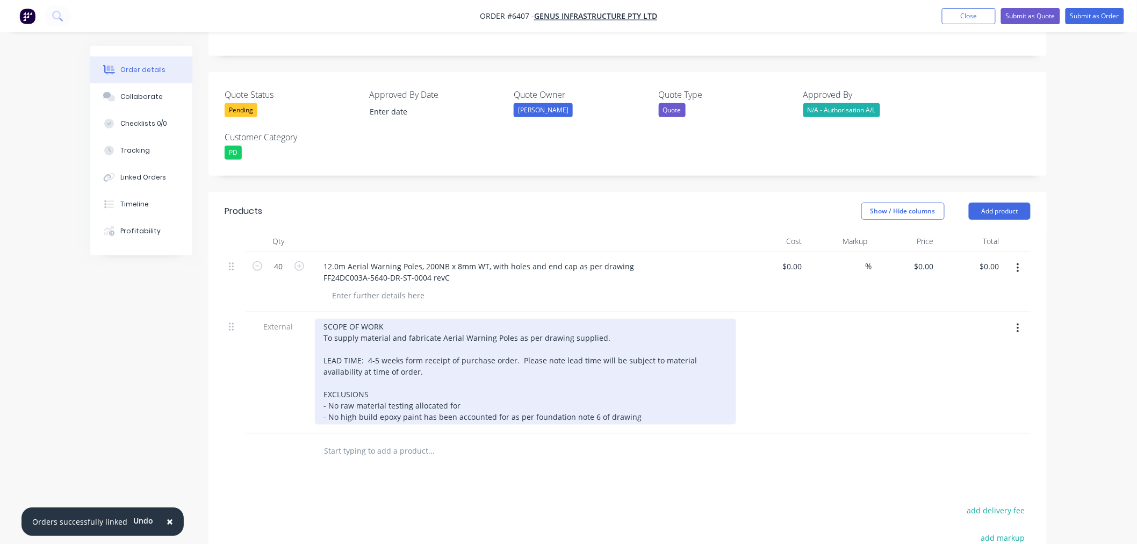
click at [657, 353] on div "SCOPE OF WORK To supply material and fabricate Aerial Warning Poles as per draw…" at bounding box center [525, 372] width 421 height 106
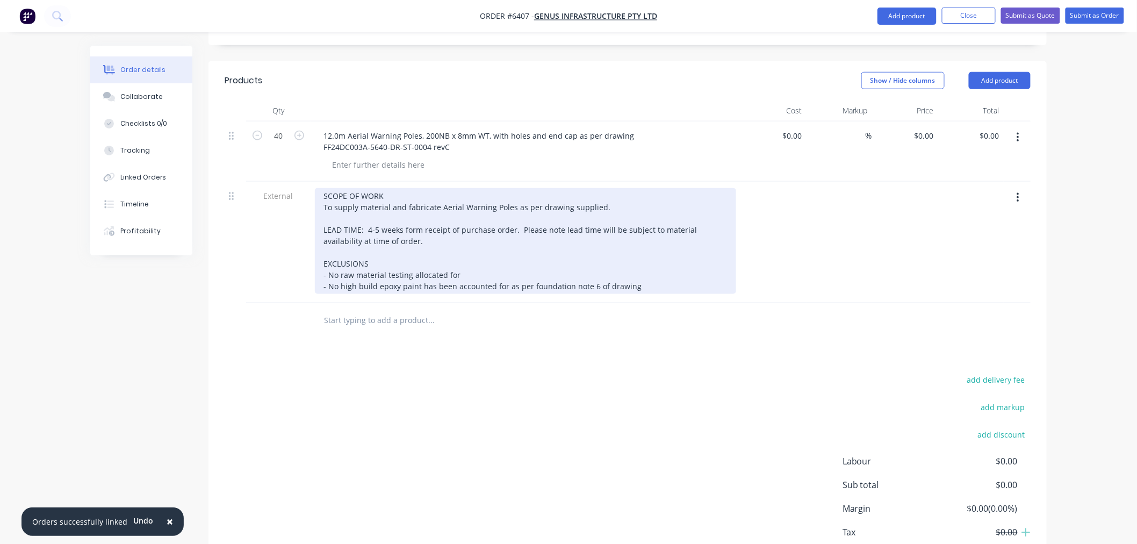
scroll to position [428, 0]
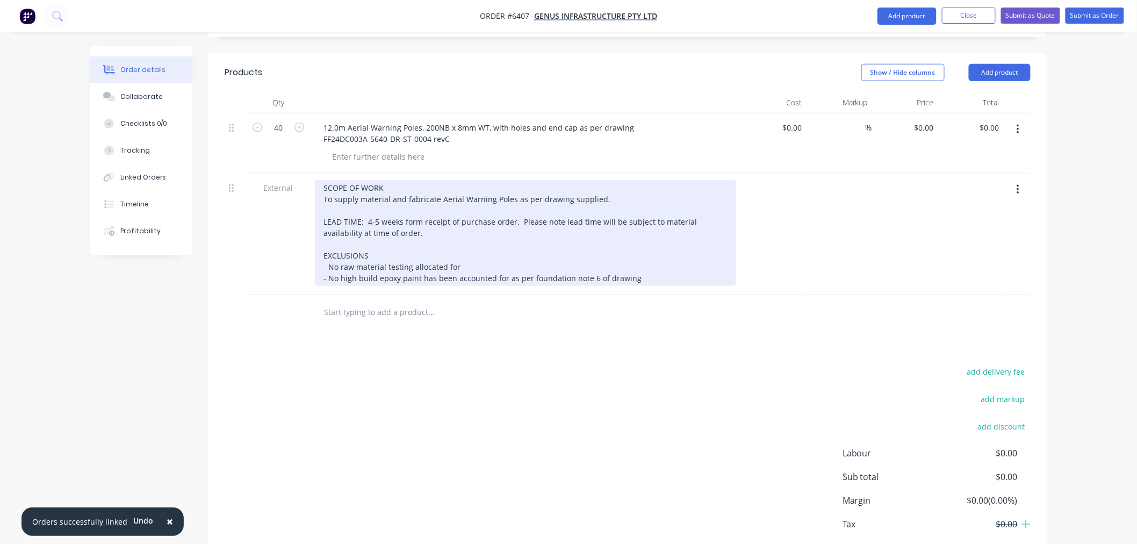
click at [642, 217] on div "SCOPE OF WORK To supply material and fabricate Aerial Warning Poles as per draw…" at bounding box center [525, 233] width 421 height 106
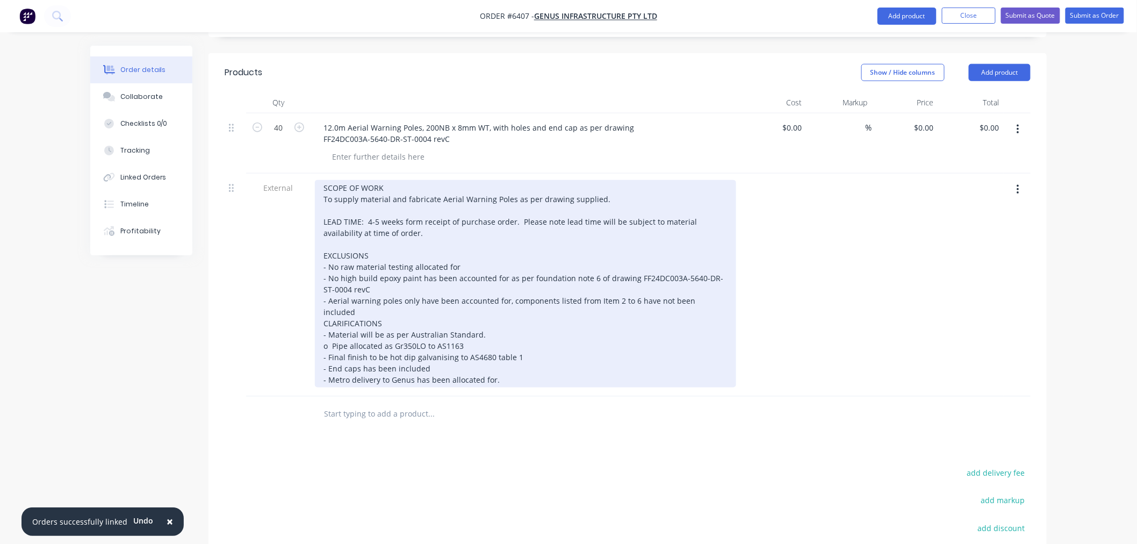
click at [511, 180] on div "SCOPE OF WORK To supply material and fabricate Aerial Warning Poles as per draw…" at bounding box center [525, 283] width 421 height 207
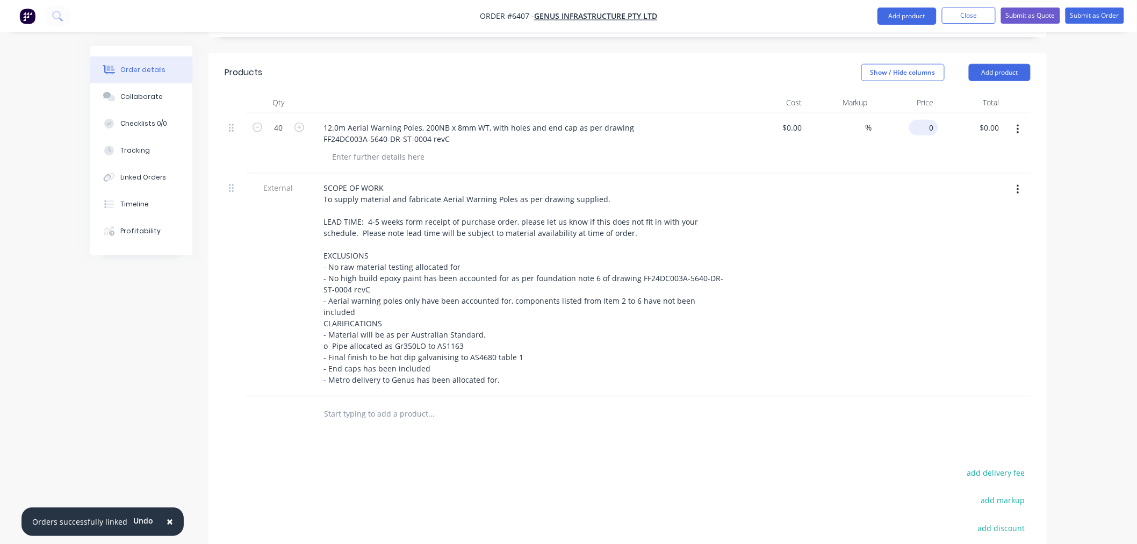
click at [922, 120] on div "0 $0.00" at bounding box center [923, 128] width 29 height 16
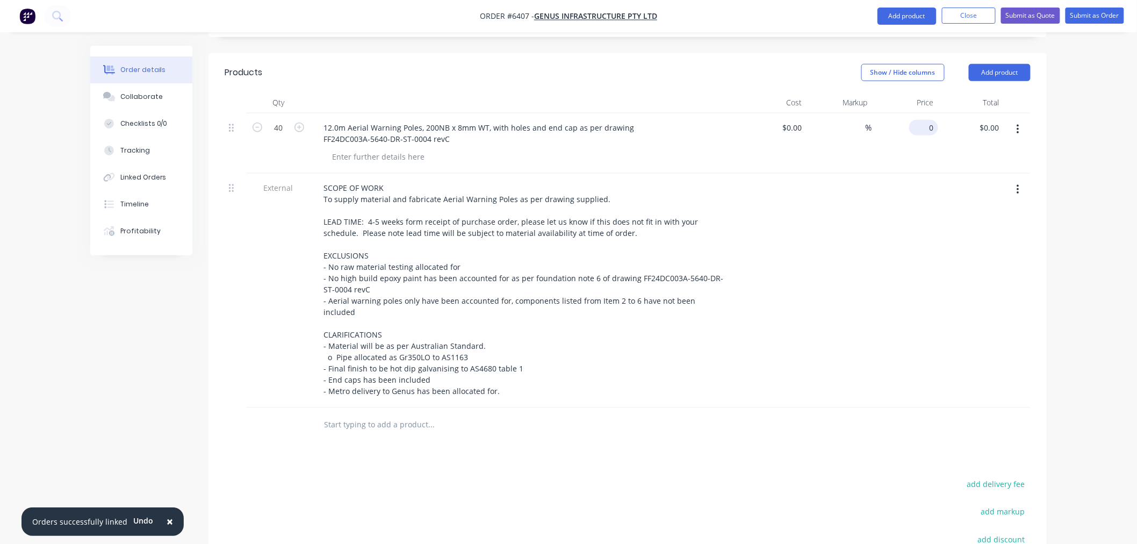
click at [925, 120] on div "0 $0.00" at bounding box center [925, 128] width 25 height 16
type input "$1,974.00"
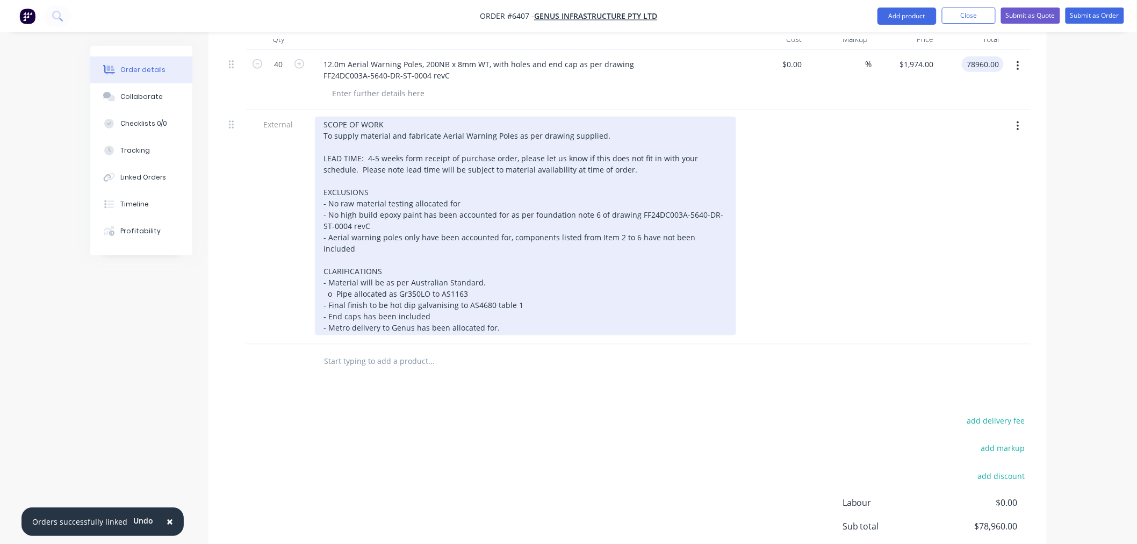
scroll to position [469, 0]
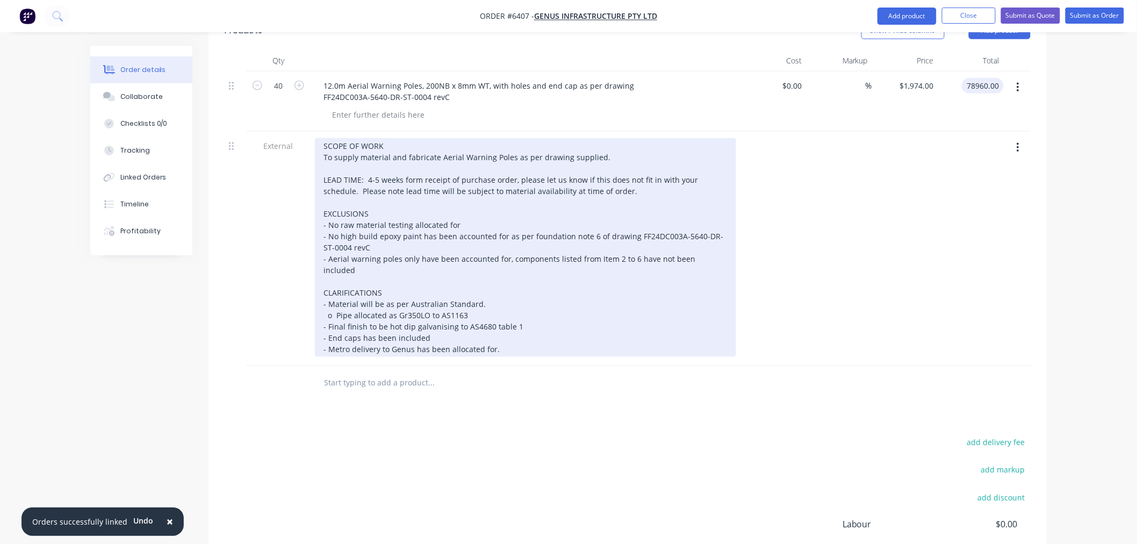
type input "$78,960.00"
click at [434, 265] on div "SCOPE OF WORK To supply material and fabricate Aerial Warning Poles as per draw…" at bounding box center [525, 247] width 421 height 219
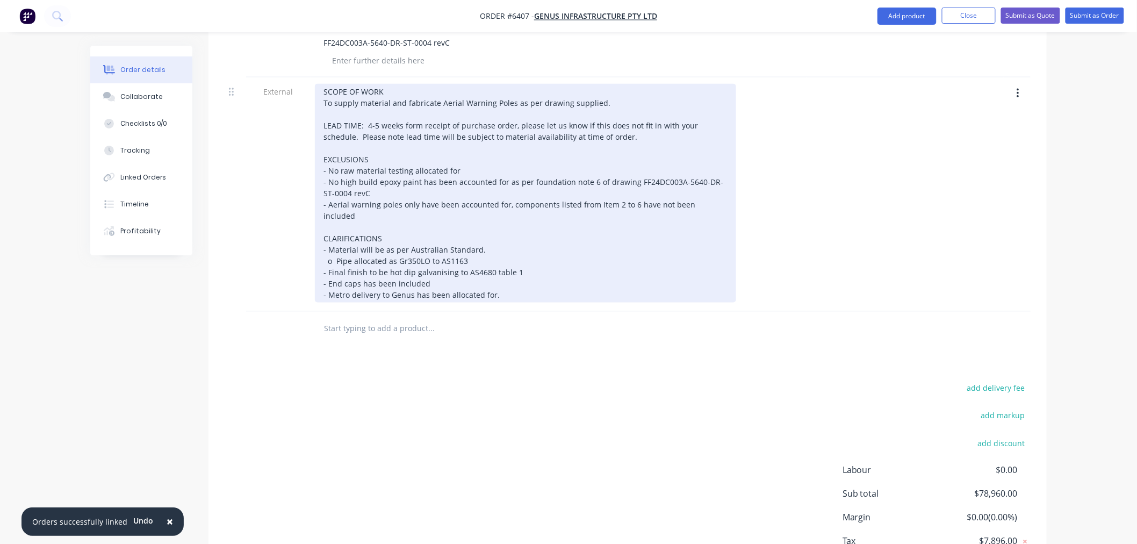
scroll to position [529, 0]
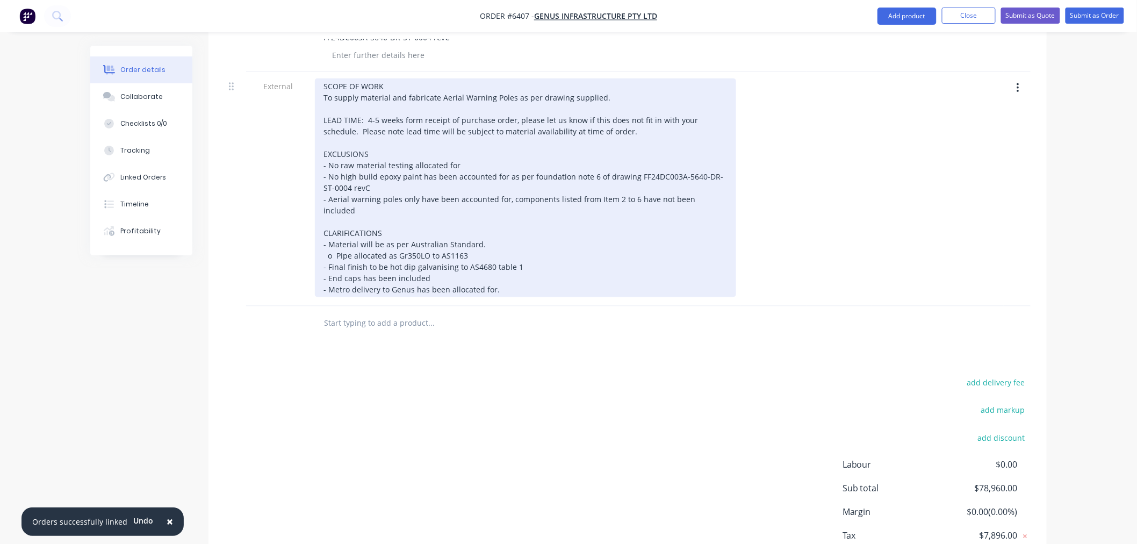
click at [433, 207] on div "SCOPE OF WORK To supply material and fabricate Aerial Warning Poles as per draw…" at bounding box center [525, 187] width 421 height 219
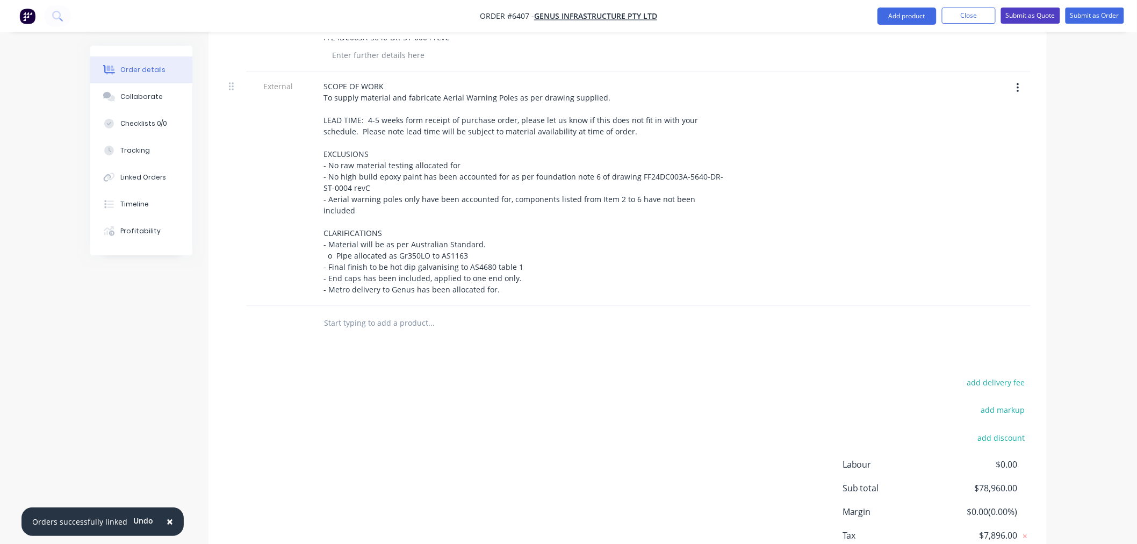
click at [1029, 13] on button "Submit as Quote" at bounding box center [1030, 16] width 59 height 16
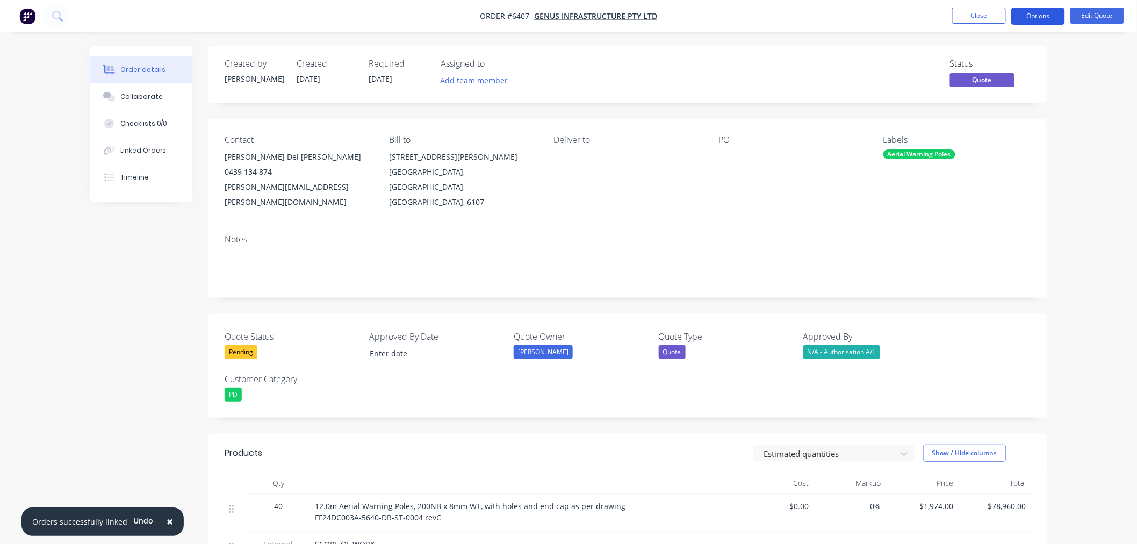
click at [1053, 14] on button "Options" at bounding box center [1038, 16] width 54 height 17
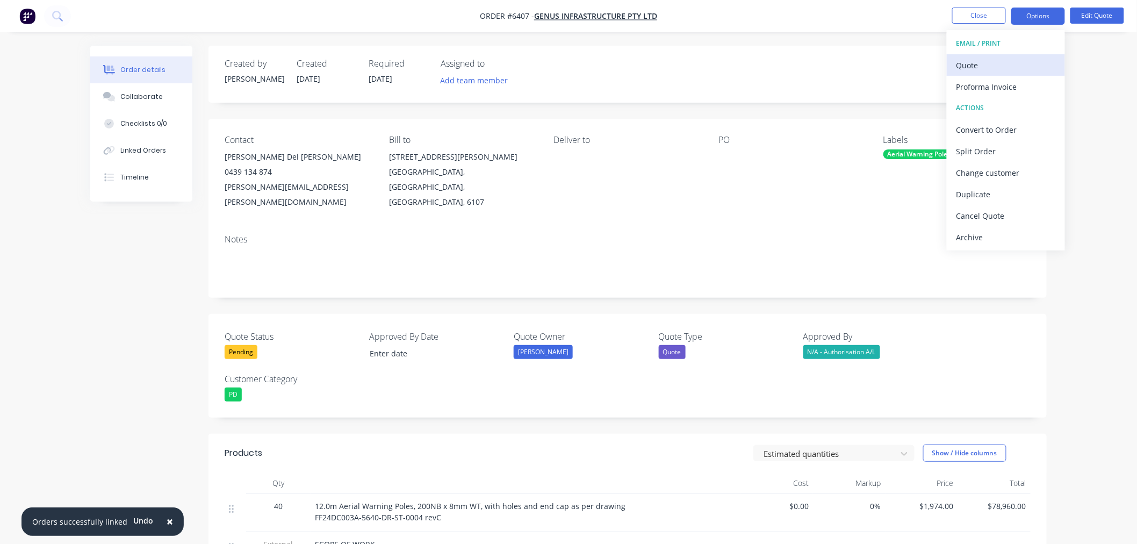
click at [1026, 64] on div "Quote" at bounding box center [1005, 65] width 99 height 16
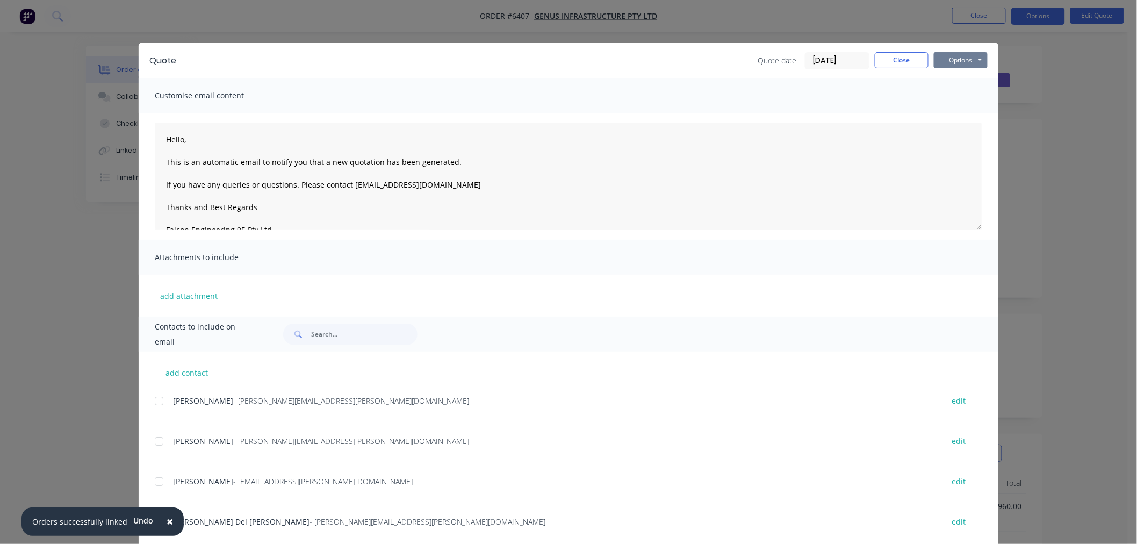
click at [976, 57] on button "Options" at bounding box center [961, 60] width 54 height 16
click at [964, 113] on button "Email" at bounding box center [968, 115] width 69 height 18
click at [168, 522] on span "×" at bounding box center [170, 520] width 6 height 15
click at [944, 58] on button "Options" at bounding box center [961, 60] width 54 height 16
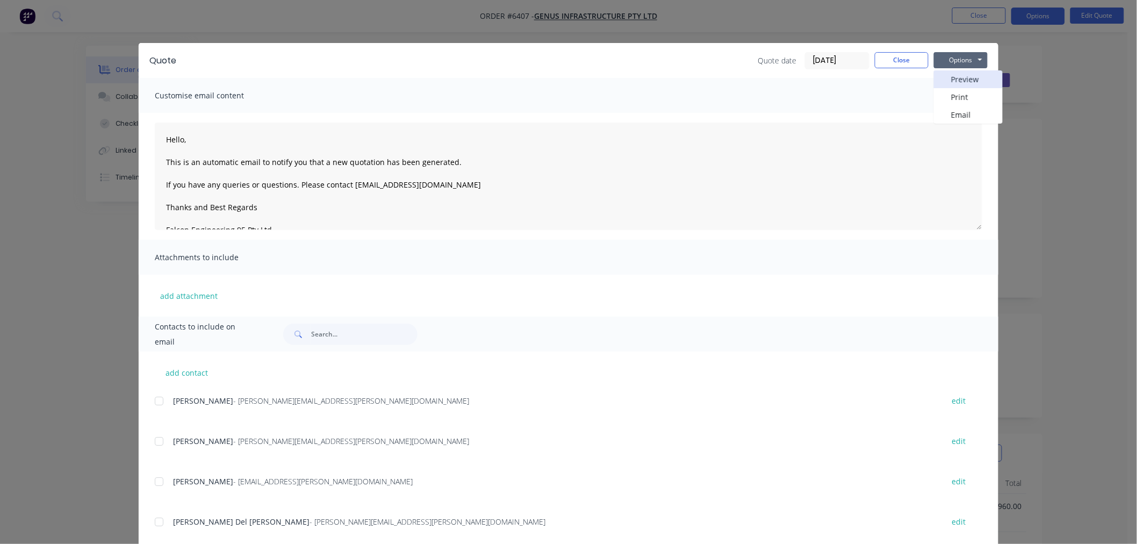
click at [944, 86] on button "Preview" at bounding box center [968, 79] width 69 height 18
click at [908, 55] on button "Close" at bounding box center [901, 60] width 54 height 16
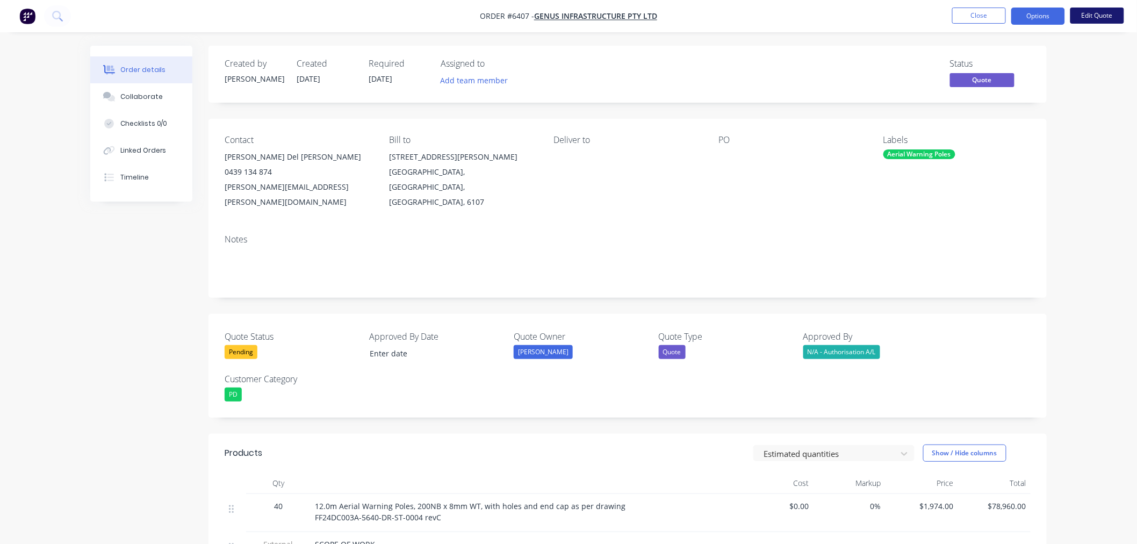
click at [1112, 15] on button "Edit Quote" at bounding box center [1097, 16] width 54 height 16
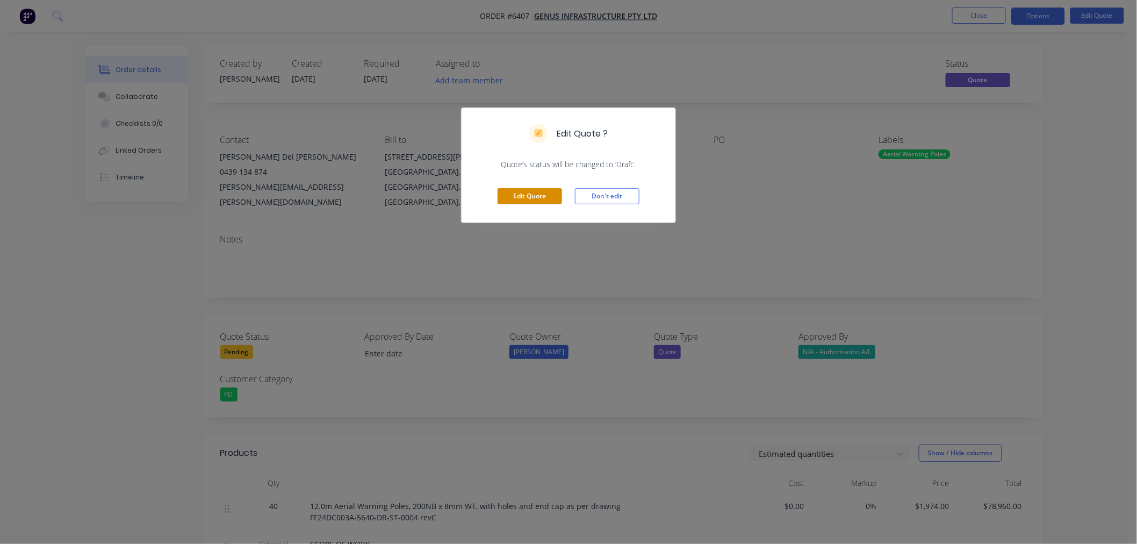
click at [535, 191] on button "Edit Quote" at bounding box center [529, 196] width 64 height 16
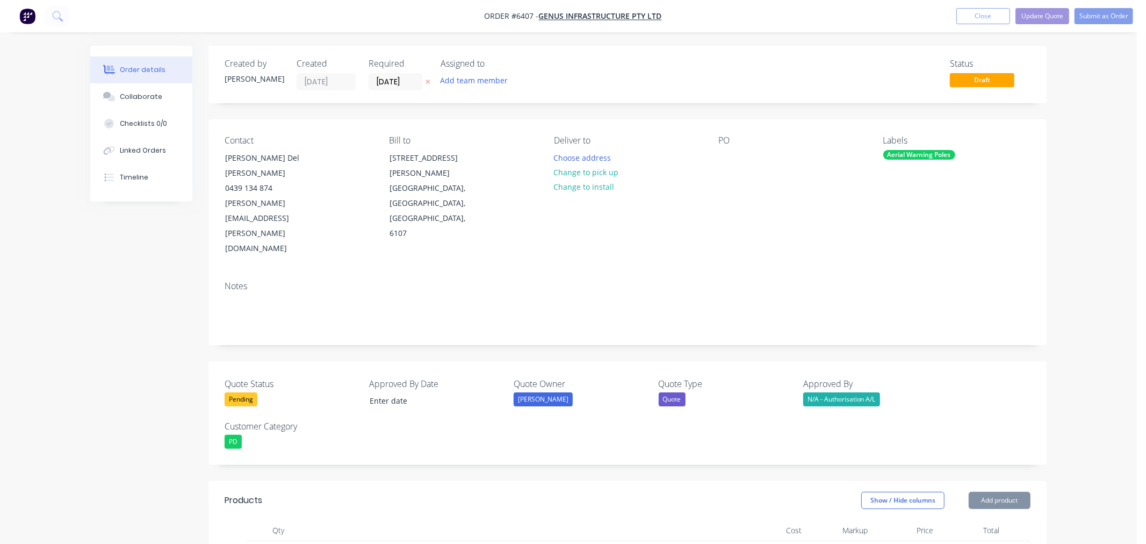
type input "$1,974.00"
type input "$78,960.00"
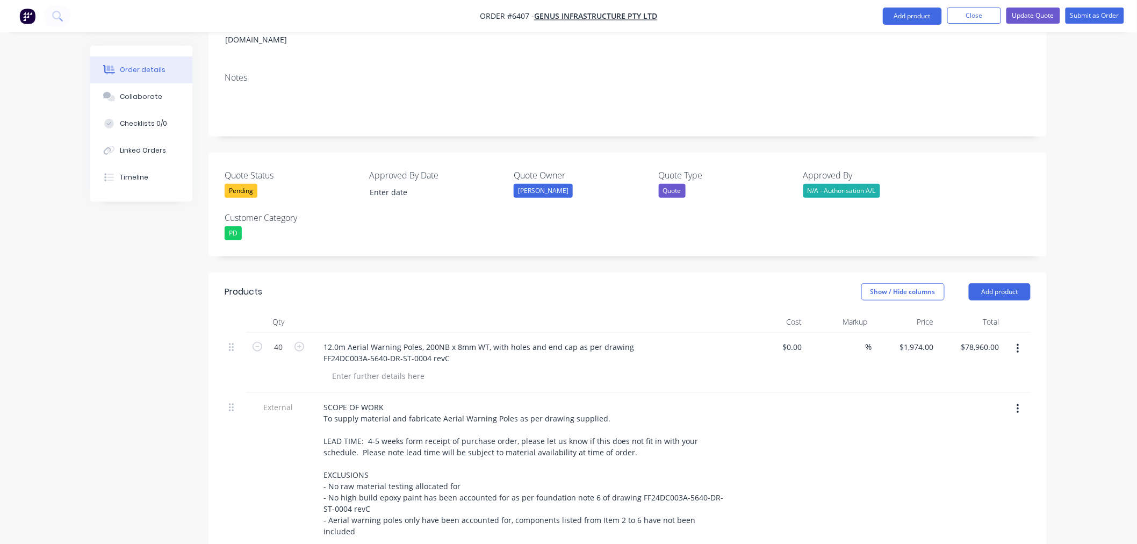
scroll to position [529, 0]
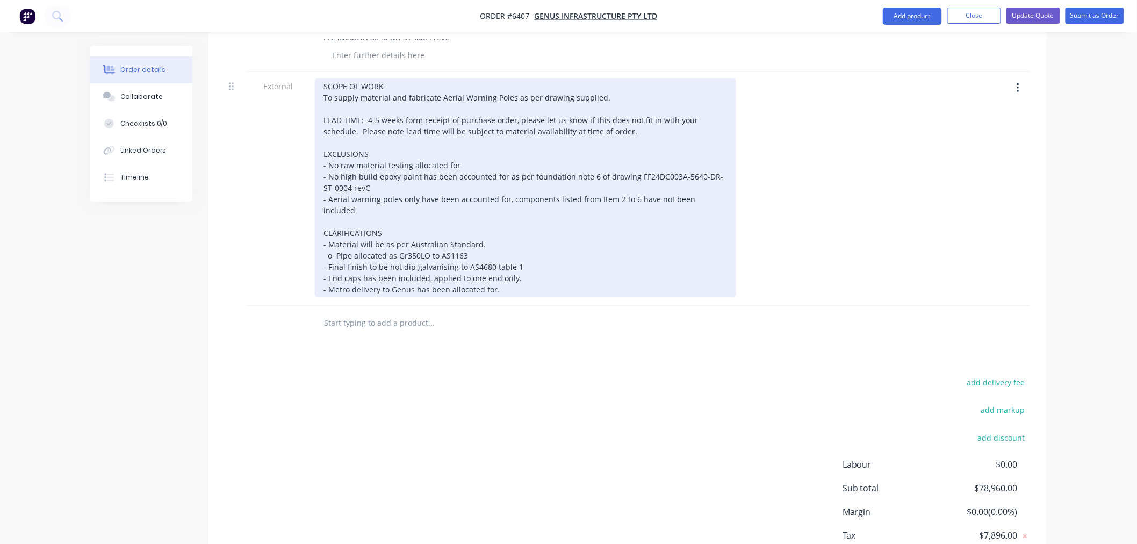
click at [541, 214] on div "SCOPE OF WORK To supply material and fabricate Aerial Warning Poles as per draw…" at bounding box center [525, 187] width 421 height 219
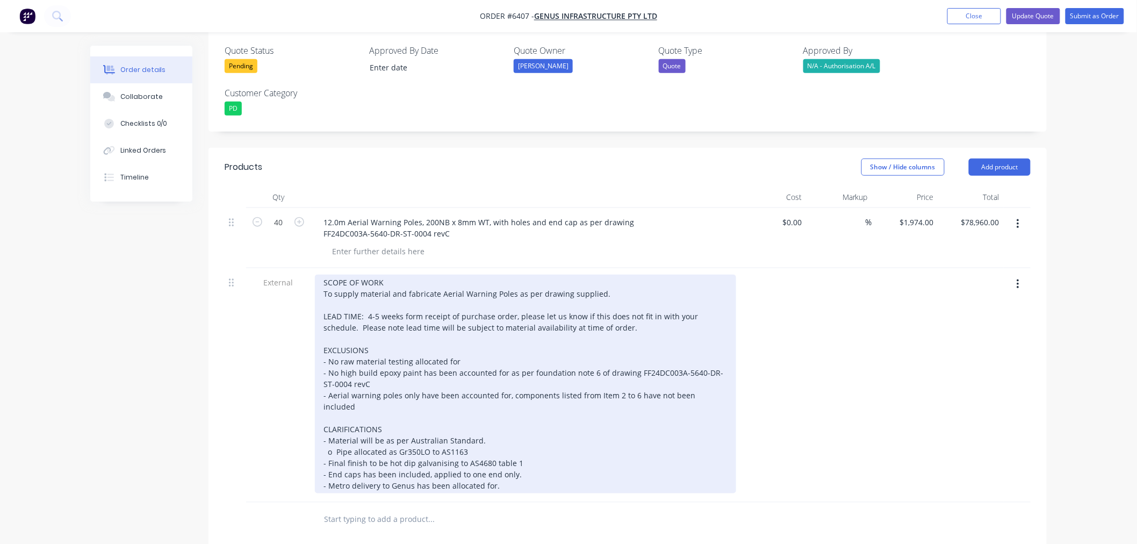
scroll to position [410, 0]
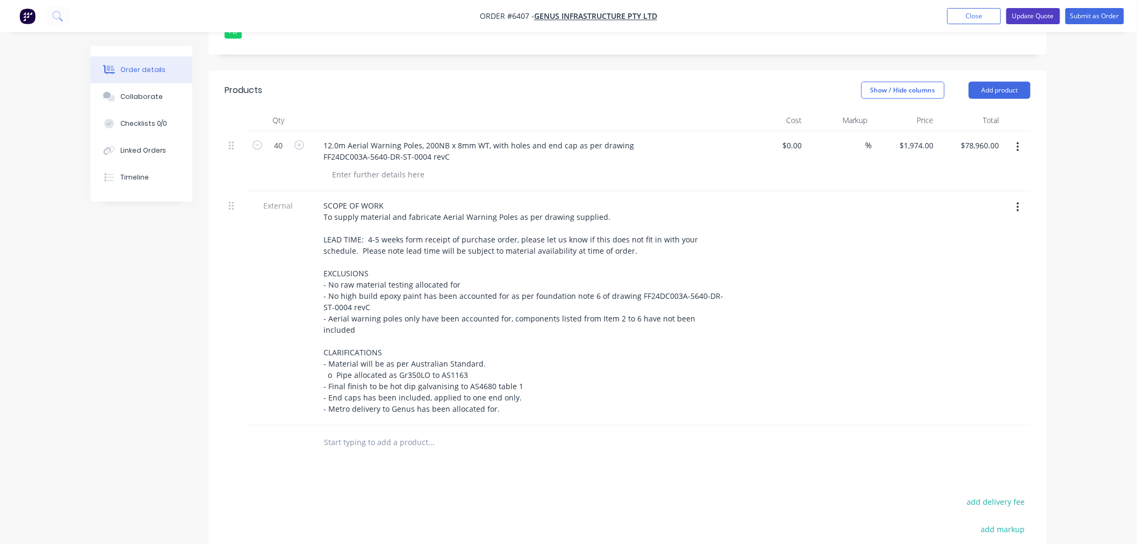
click at [1028, 18] on button "Update Quote" at bounding box center [1033, 16] width 54 height 16
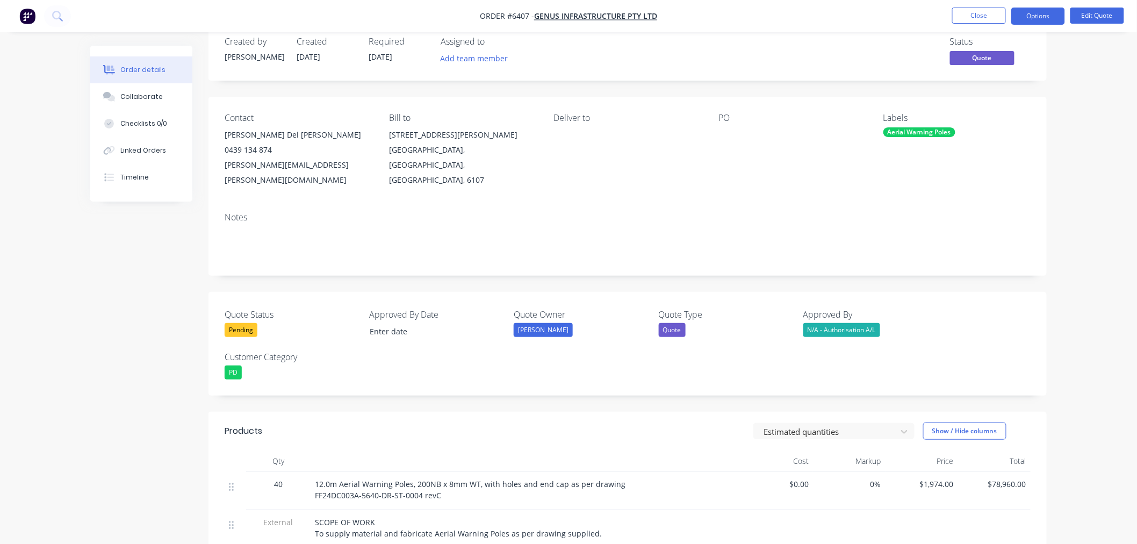
scroll to position [0, 0]
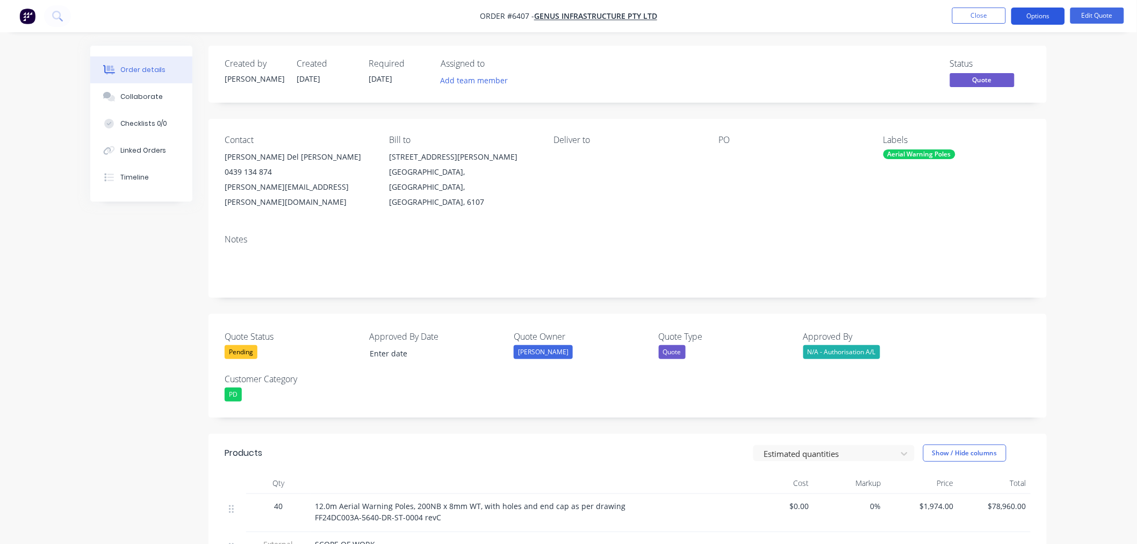
click at [1043, 20] on button "Options" at bounding box center [1038, 16] width 54 height 17
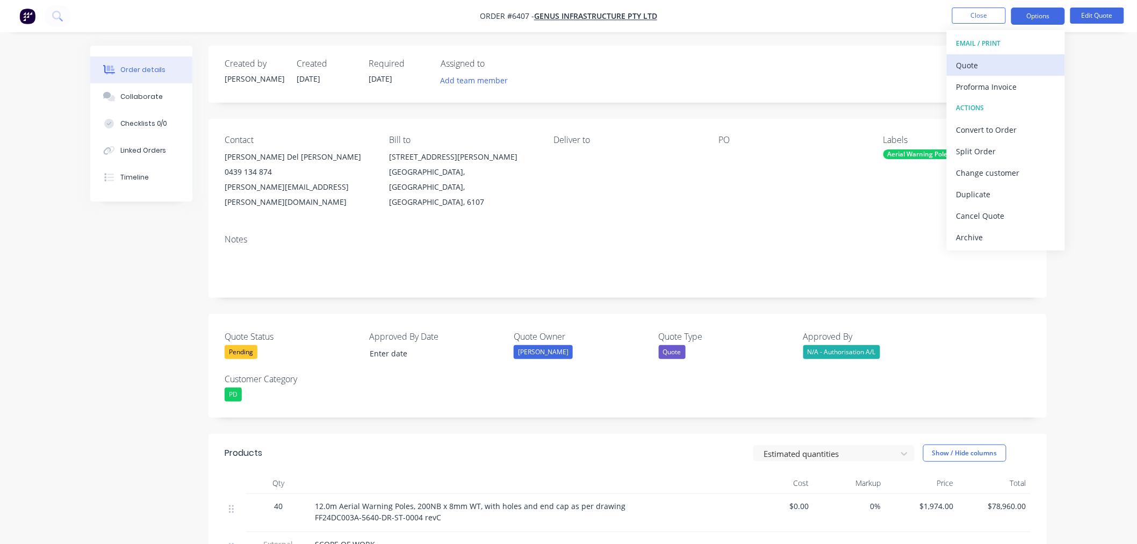
click at [1008, 67] on div "Quote" at bounding box center [1005, 65] width 99 height 16
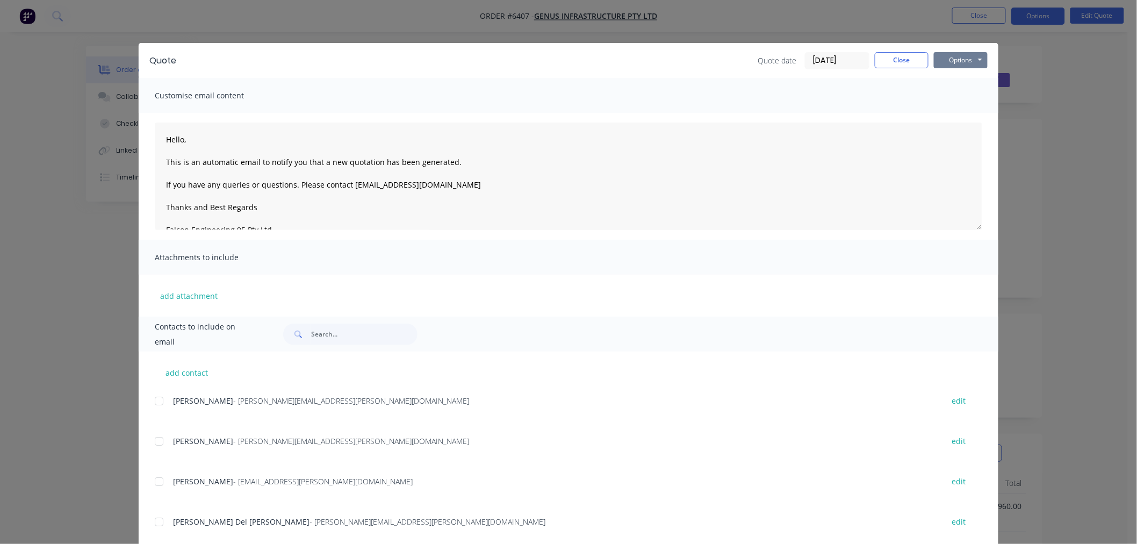
click at [968, 59] on button "Options" at bounding box center [961, 60] width 54 height 16
click at [965, 79] on button "Preview" at bounding box center [968, 79] width 69 height 18
click at [889, 56] on button "Close" at bounding box center [901, 60] width 54 height 16
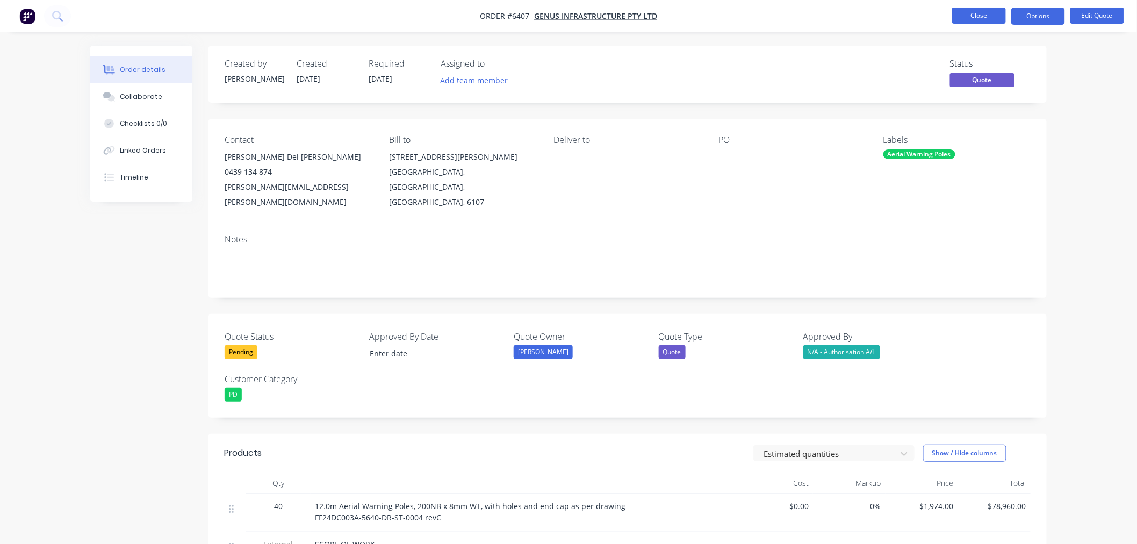
click at [963, 17] on button "Close" at bounding box center [979, 16] width 54 height 16
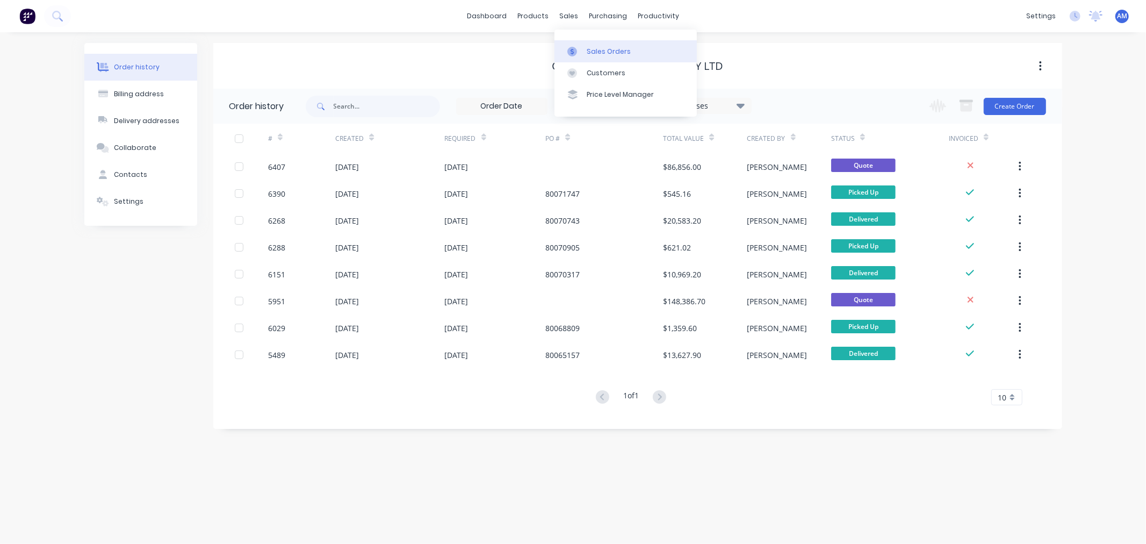
click at [589, 43] on link "Sales Orders" at bounding box center [625, 50] width 142 height 21
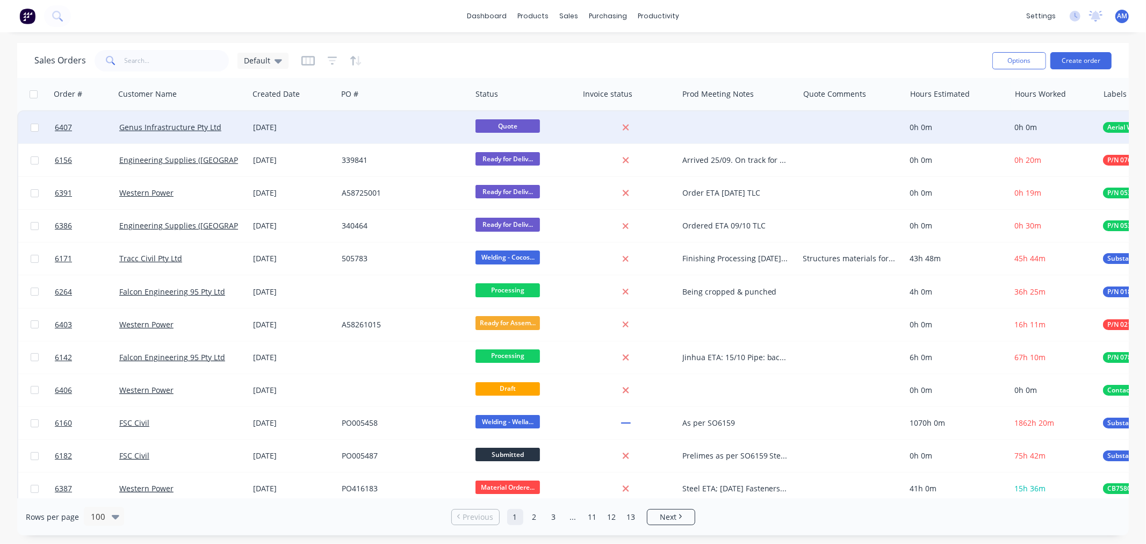
click at [828, 126] on div at bounding box center [852, 127] width 106 height 32
click at [822, 116] on div at bounding box center [852, 127] width 106 height 32
click at [852, 132] on div "Aerial Warning POles x 40, project is live with Genus (" at bounding box center [852, 127] width 106 height 32
click at [865, 117] on div "Aerial Warning POles x 40, project is live with Genus (" at bounding box center [852, 125] width 104 height 26
click at [854, 133] on div "Aerial Warning Poles x 40, required for Feb 26. Competetive pricing offered and…" at bounding box center [852, 127] width 106 height 32
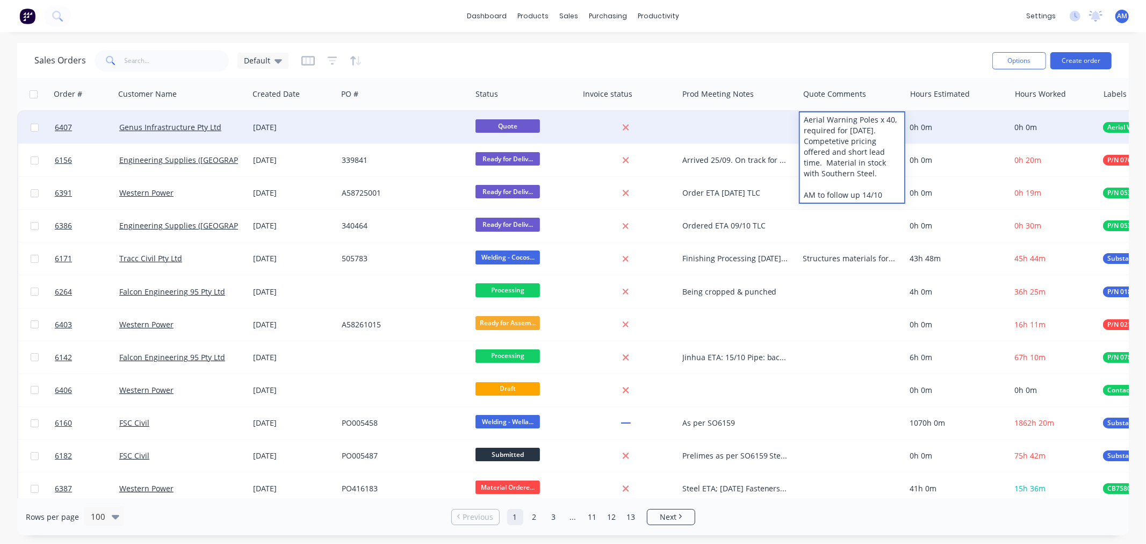
click at [800, 143] on div "Aerial Warning Poles x 40, required for Feb 26. Competetive pricing offered and…" at bounding box center [852, 157] width 104 height 90
click at [831, 141] on div "Aerial Warning Poles x 40, required for Feb 26. Competetive pricing offered and…" at bounding box center [852, 157] width 104 height 90
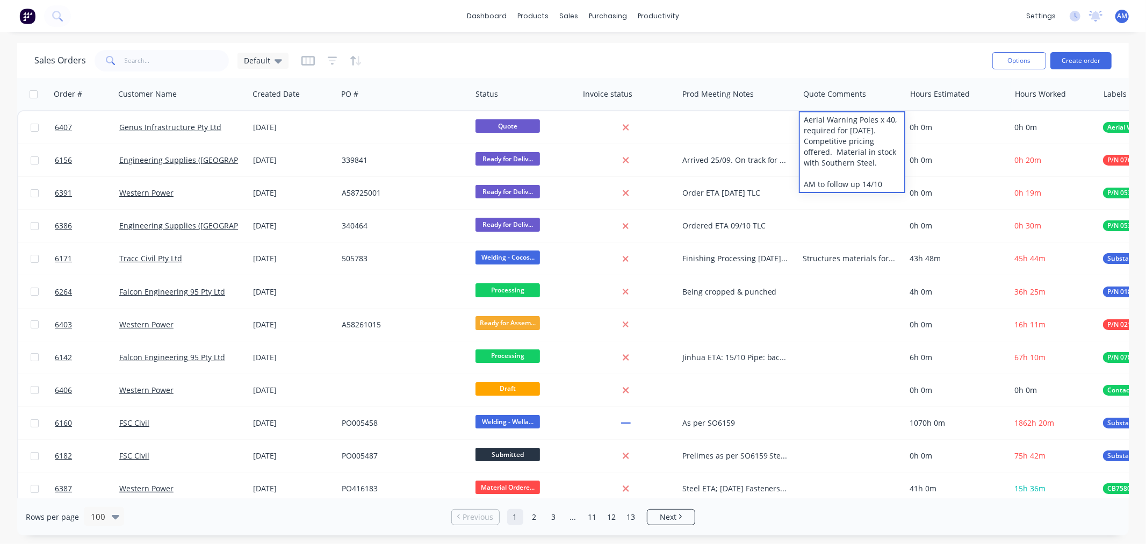
click at [824, 46] on div "Sales Orders Default Options Create order" at bounding box center [572, 60] width 1111 height 35
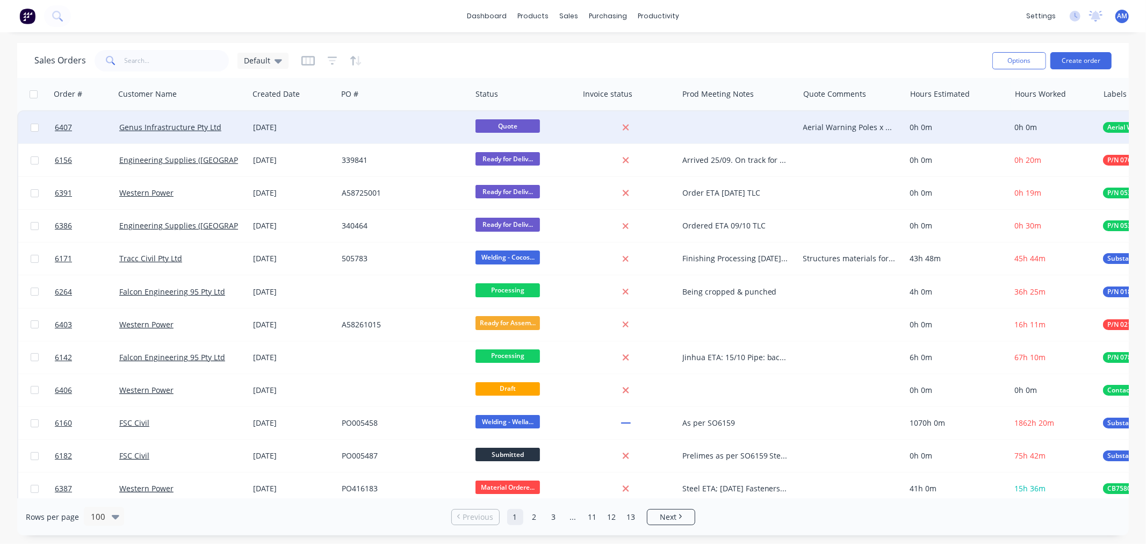
click at [815, 122] on div "Aerial Warning Poles x 40, required for Feb 26. Competitive pricing offered. Ma…" at bounding box center [849, 127] width 93 height 11
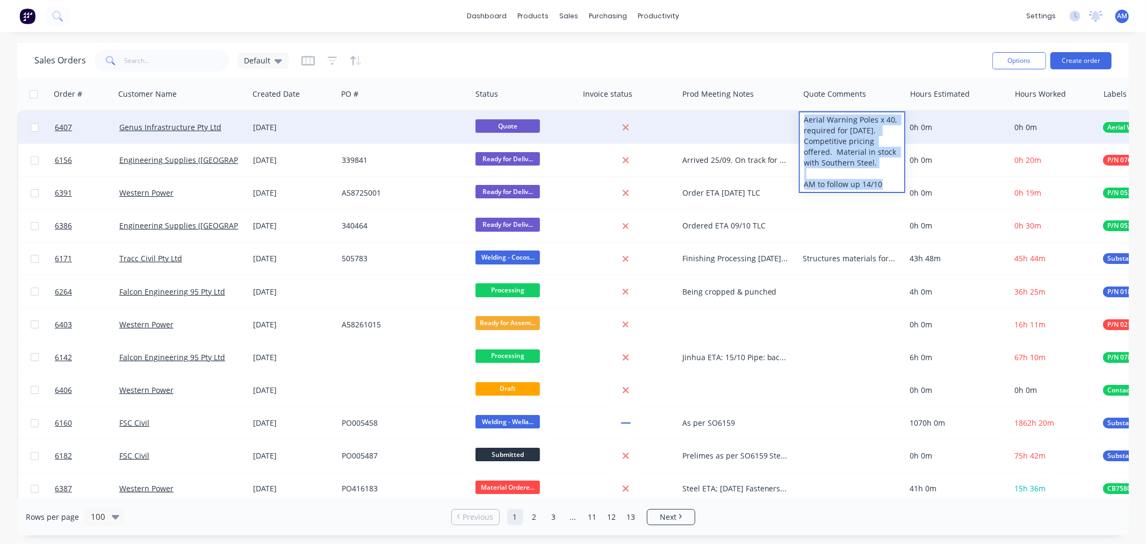
drag, startPoint x: 873, startPoint y: 176, endPoint x: 793, endPoint y: 115, distance: 100.0
click at [793, 115] on div "6407 Genus Infrastructure Pty Ltd 09 Oct 2025 Quote Aerial Warning Poles x 40, …" at bounding box center [759, 127] width 1482 height 33
copy div "Aerial Warning Poles x 40, required for Feb 26. Competitive pricing offered. Ma…"
click at [726, 117] on div at bounding box center [738, 127] width 121 height 32
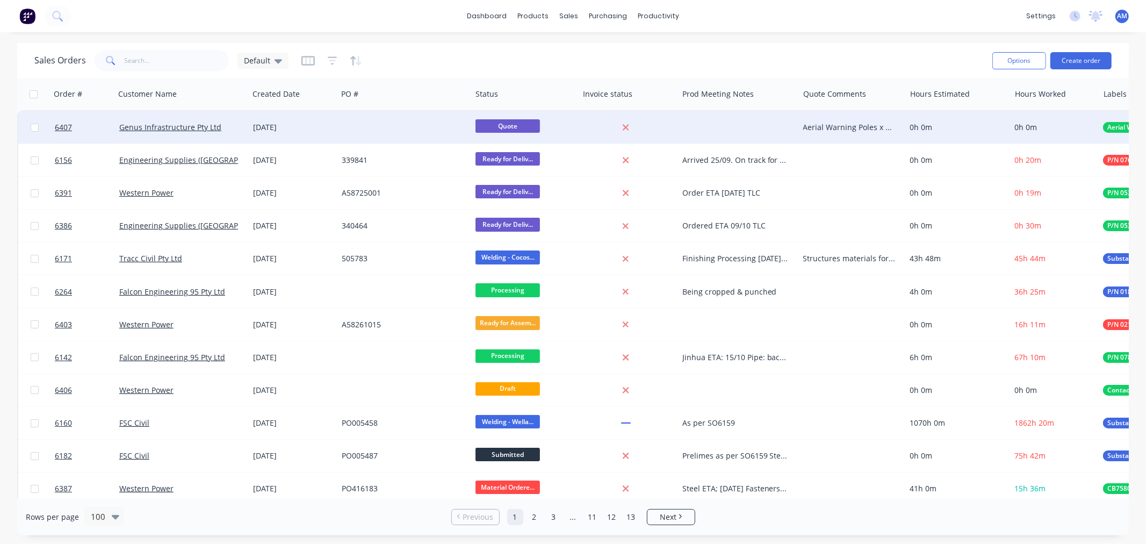
click at [722, 126] on div at bounding box center [738, 127] width 121 height 32
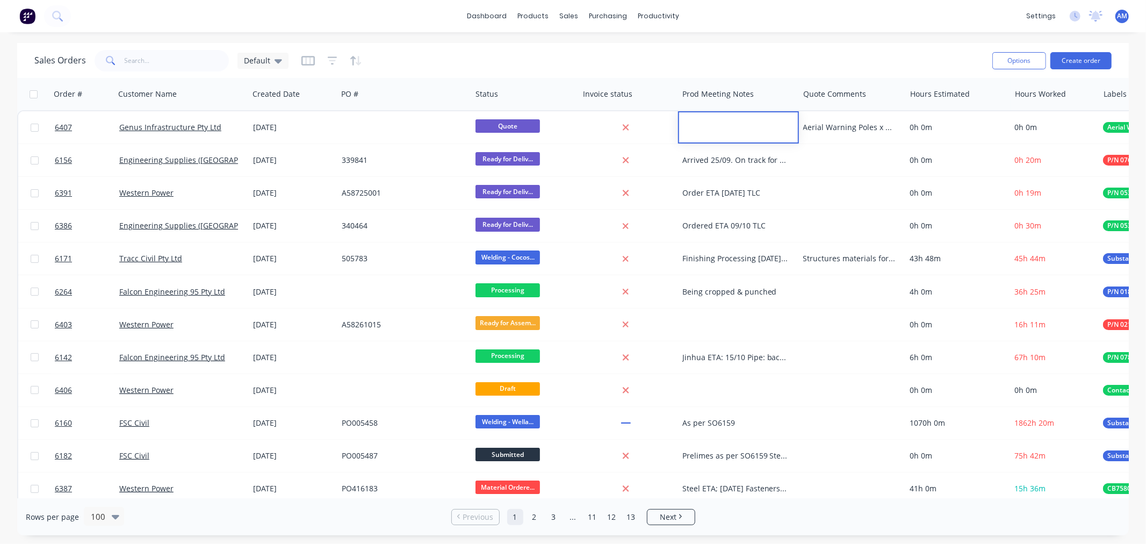
click at [732, 57] on div "Sales Orders Default" at bounding box center [508, 60] width 949 height 26
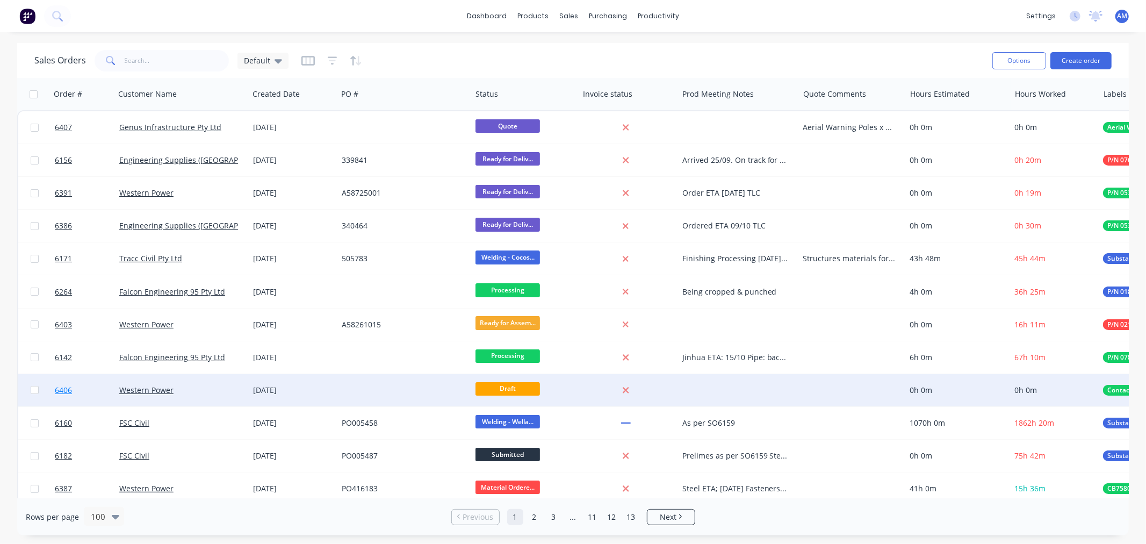
click at [101, 388] on link "6406" at bounding box center [87, 390] width 64 height 32
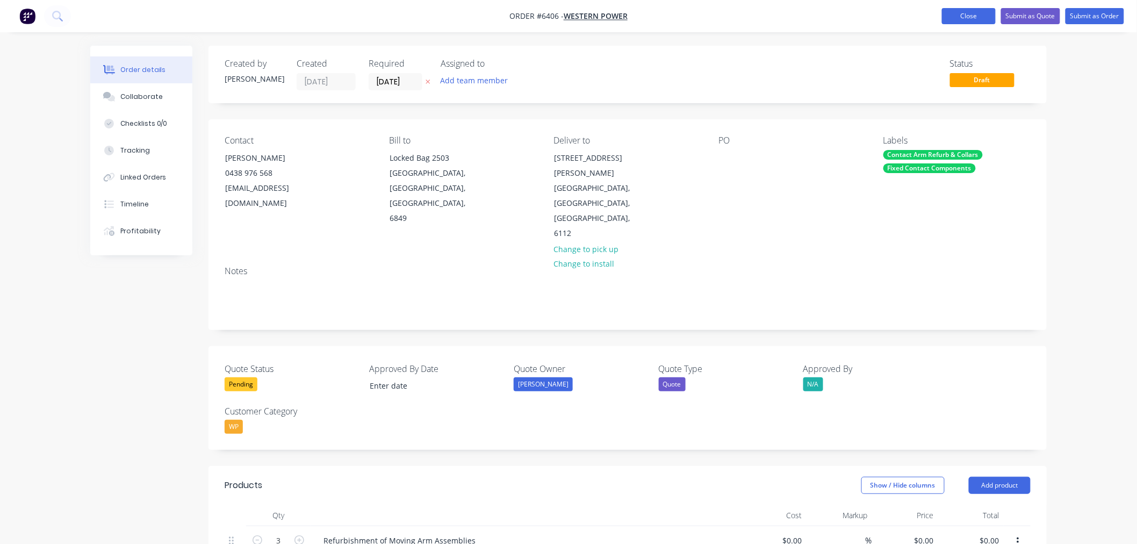
click at [956, 13] on button "Close" at bounding box center [969, 16] width 54 height 16
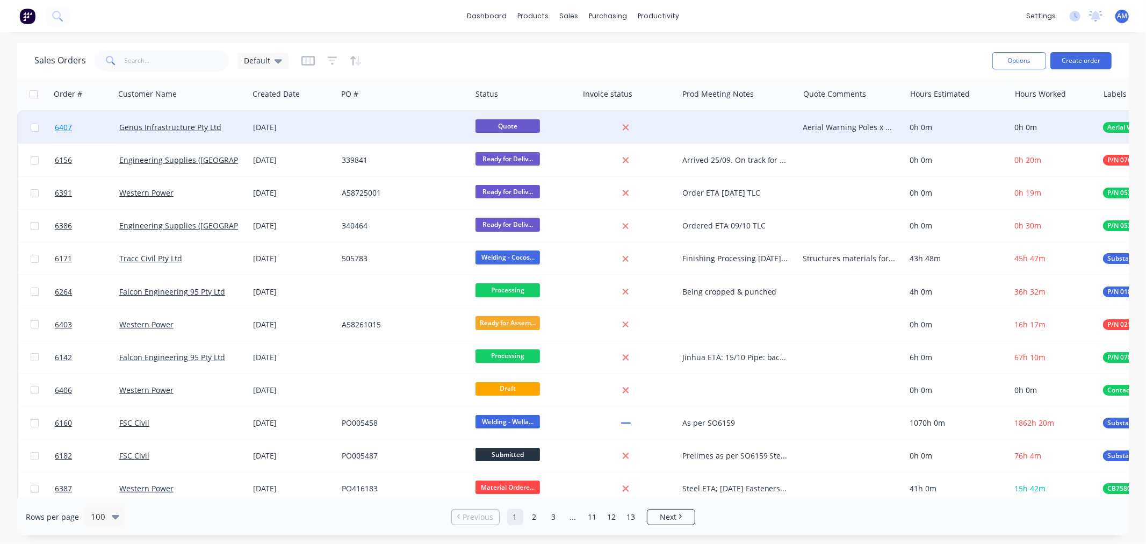
click at [84, 133] on link "6407" at bounding box center [87, 127] width 64 height 32
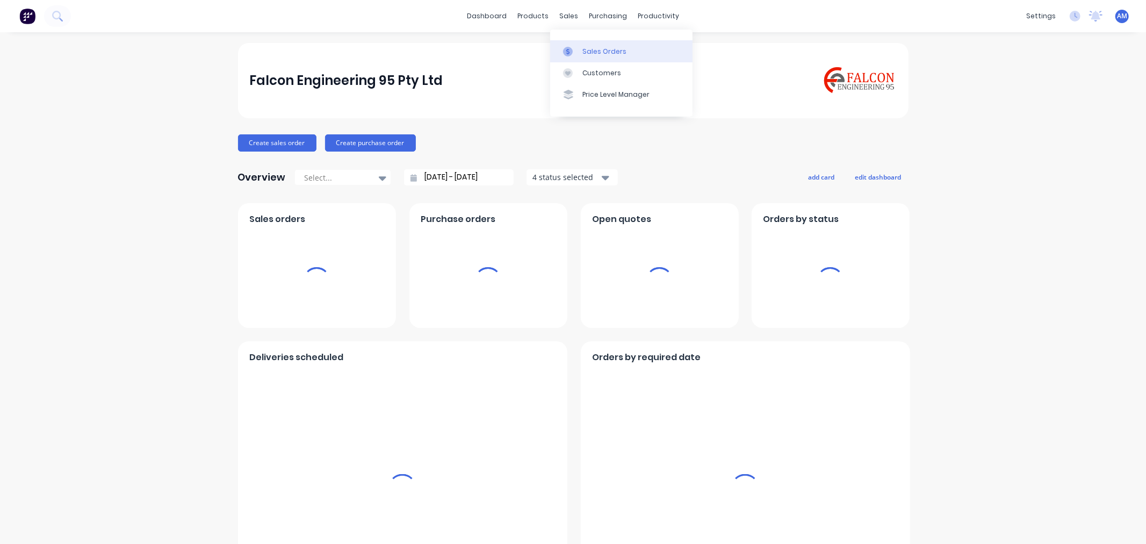
click at [582, 57] on link "Sales Orders" at bounding box center [621, 50] width 142 height 21
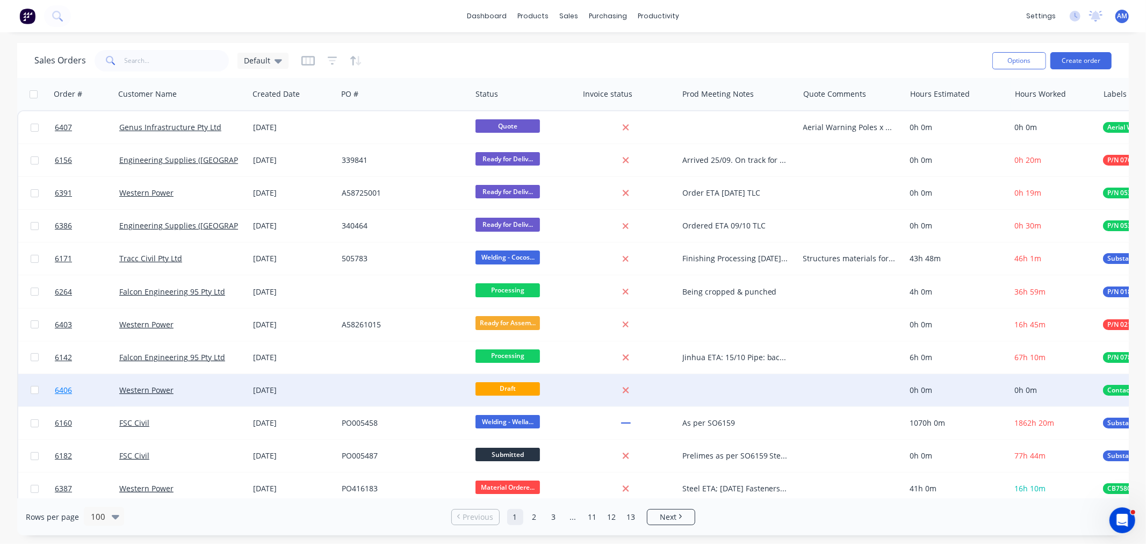
click at [93, 388] on link "6406" at bounding box center [87, 390] width 64 height 32
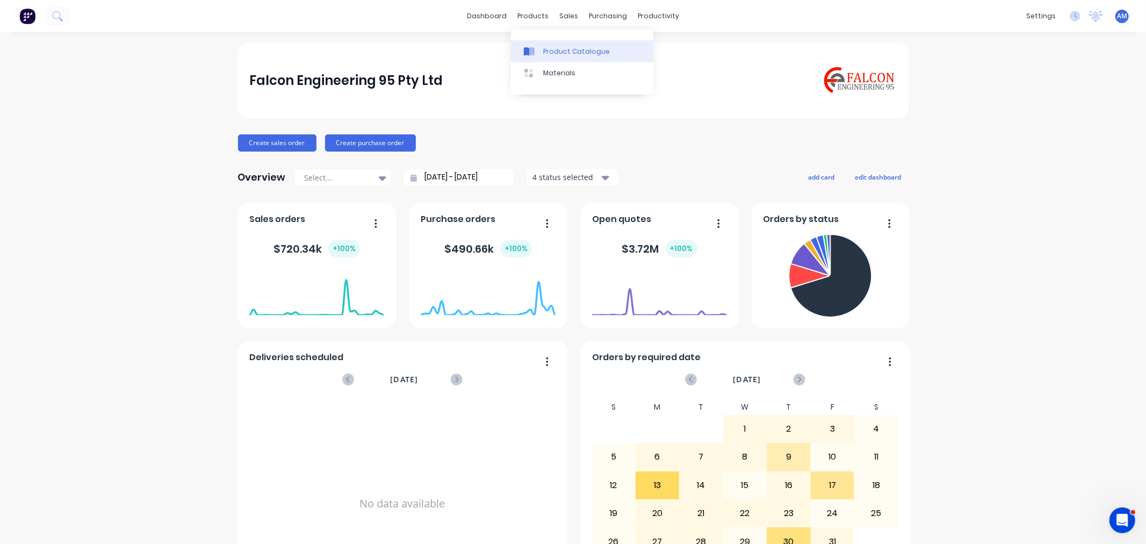
click at [563, 47] on div "Product Catalogue" at bounding box center [576, 52] width 67 height 10
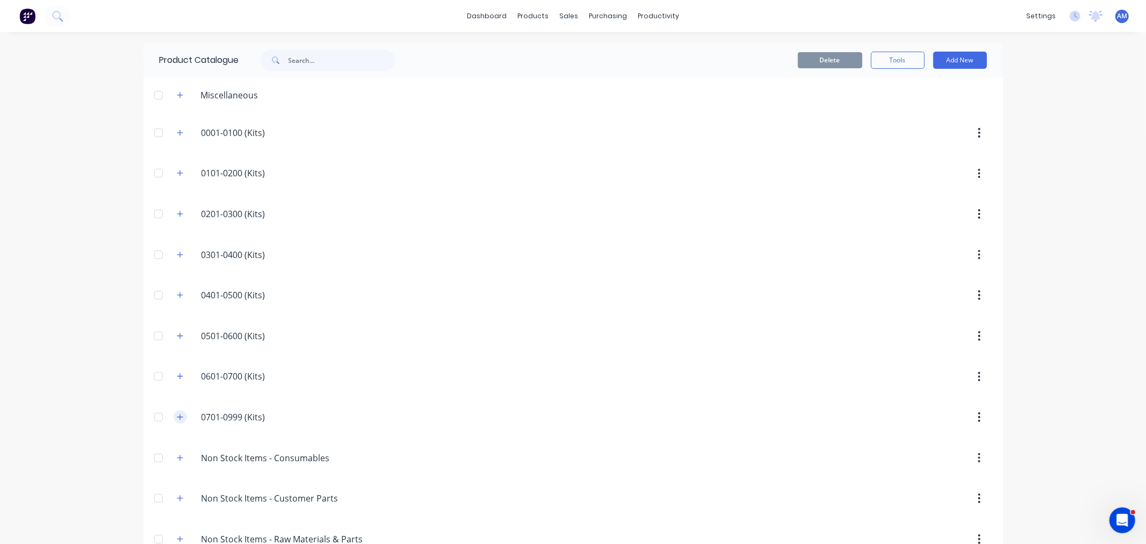
click at [177, 414] on icon "button" at bounding box center [180, 417] width 6 height 8
click at [179, 417] on button "button" at bounding box center [179, 416] width 13 height 13
click at [177, 133] on icon "button" at bounding box center [180, 133] width 6 height 8
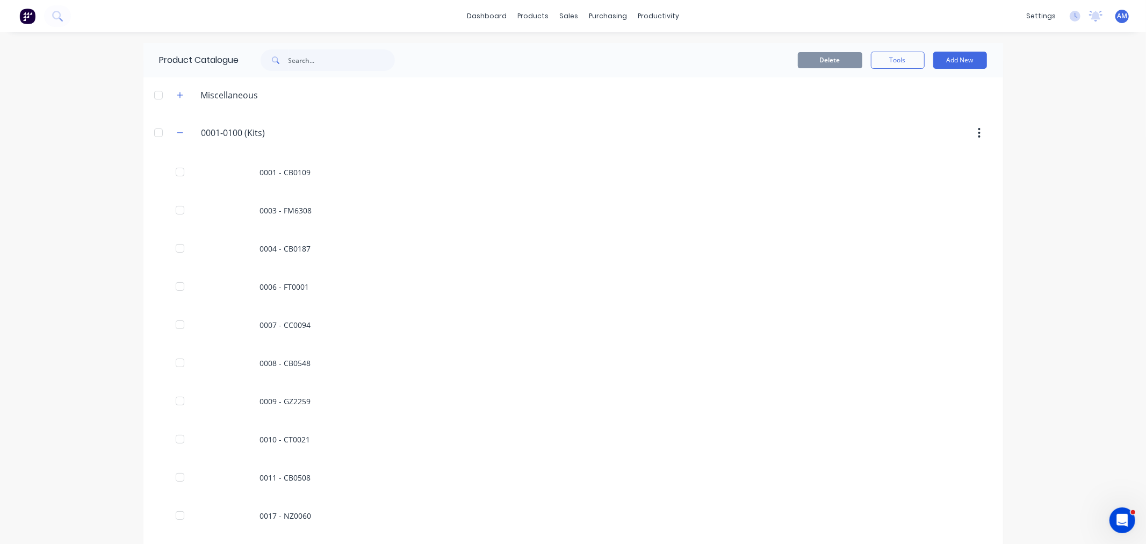
drag, startPoint x: 179, startPoint y: 135, endPoint x: 180, endPoint y: 141, distance: 5.6
click at [179, 135] on button "button" at bounding box center [179, 132] width 13 height 13
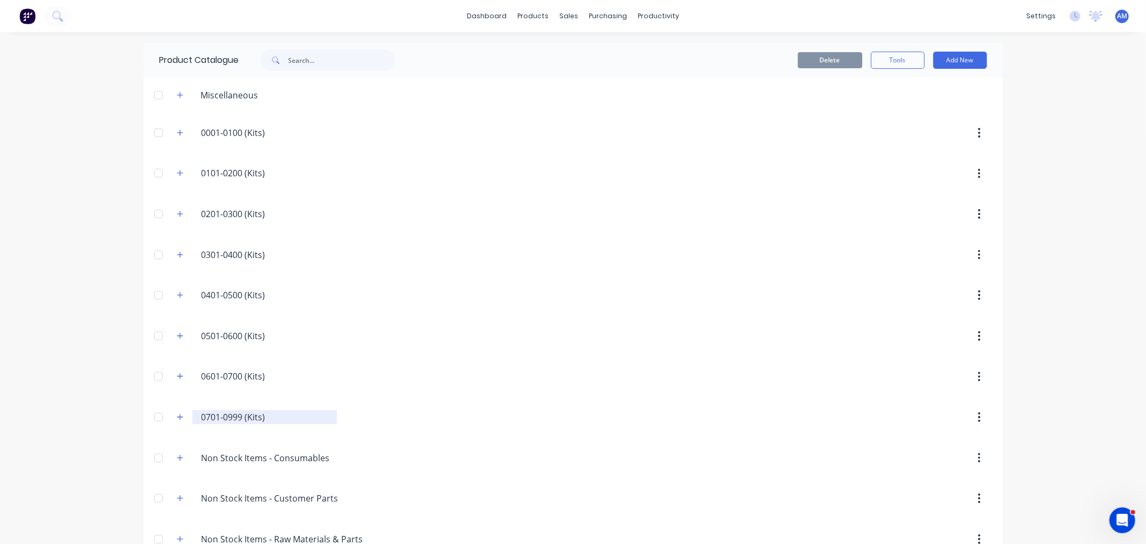
drag, startPoint x: 175, startPoint y: 416, endPoint x: 189, endPoint y: 417, distance: 14.1
click at [177, 416] on icon "button" at bounding box center [180, 417] width 6 height 8
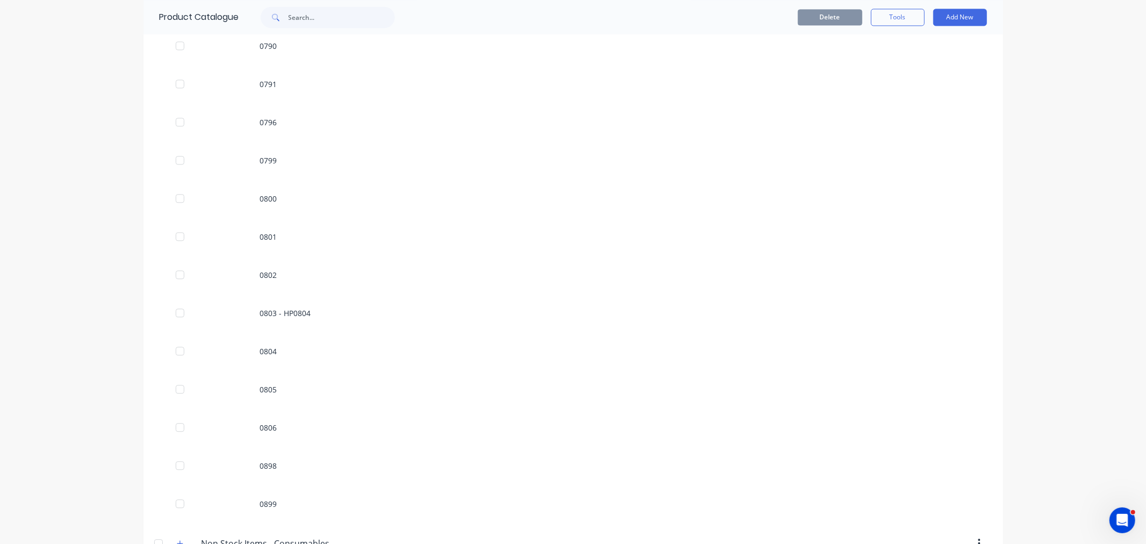
scroll to position [1850, 0]
click at [310, 20] on input "text" at bounding box center [341, 16] width 106 height 21
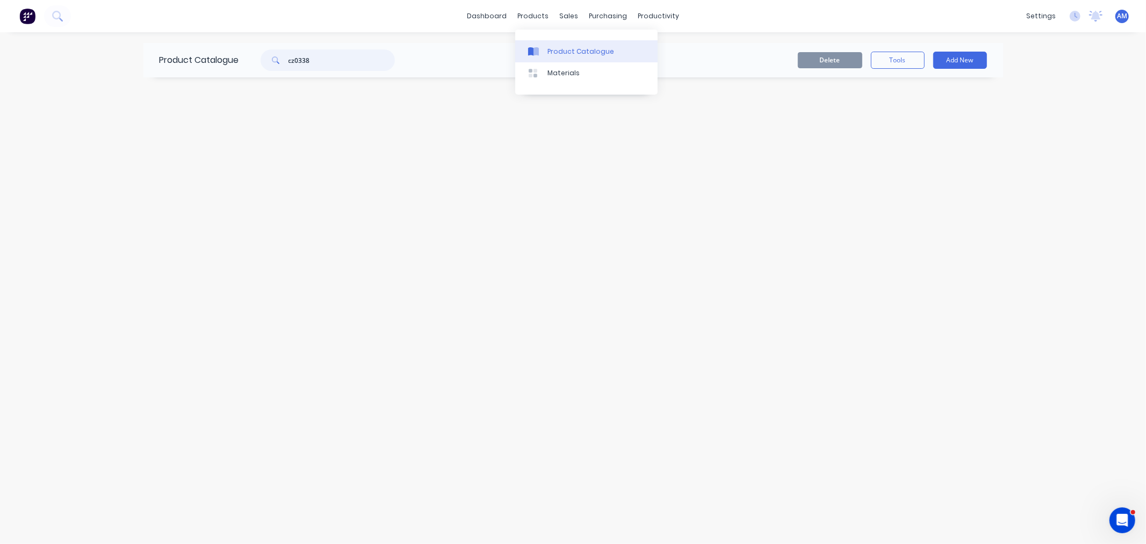
type input "cz0338"
click at [559, 47] on div "Product Catalogue" at bounding box center [580, 52] width 67 height 10
drag, startPoint x: 275, startPoint y: 64, endPoint x: 236, endPoint y: 70, distance: 39.0
click at [237, 70] on div "Product Catalogue cz0338" at bounding box center [282, 60] width 278 height 34
click at [561, 44] on link "Product Catalogue" at bounding box center [586, 50] width 142 height 21
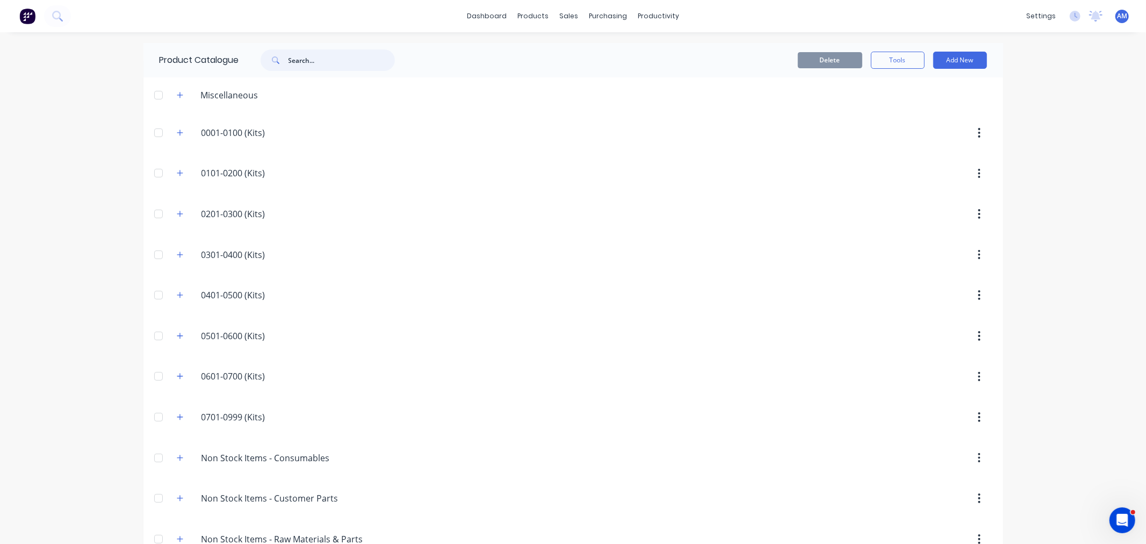
click at [307, 61] on input "text" at bounding box center [341, 59] width 106 height 21
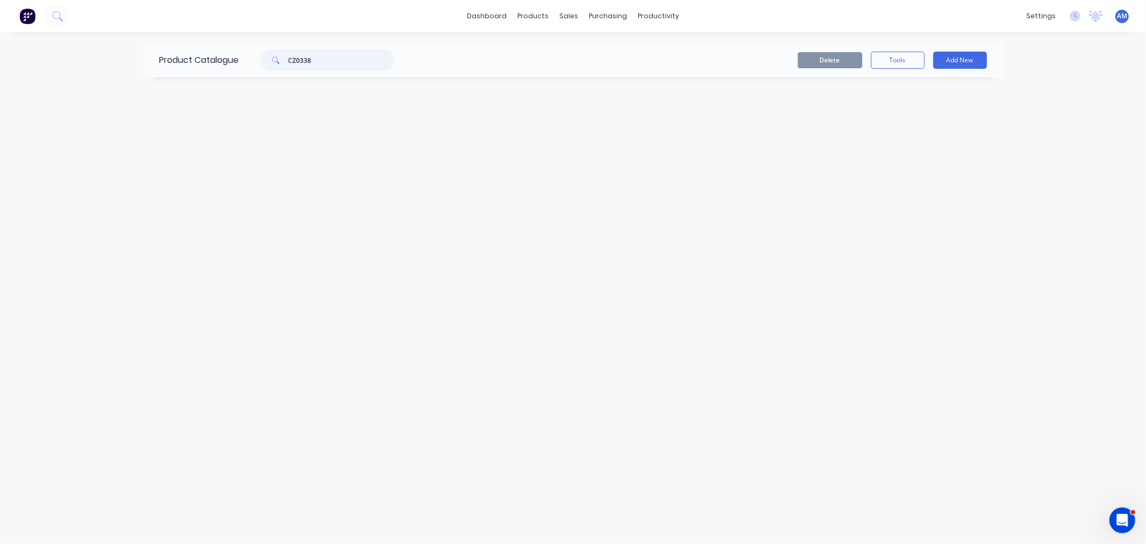
type input "CZ0338"
click at [600, 47] on div "Sales Orders" at bounding box center [609, 52] width 44 height 10
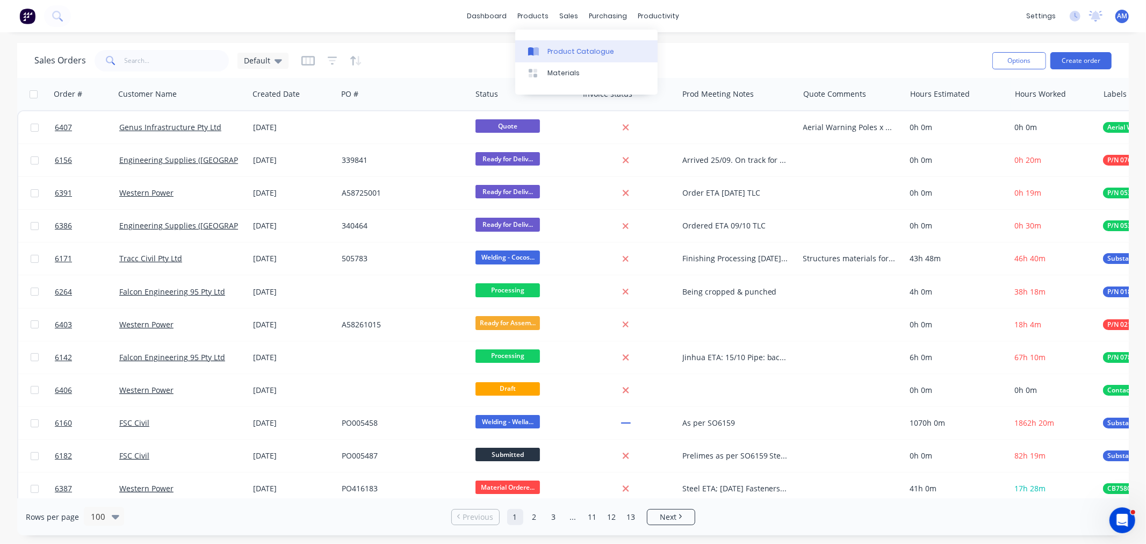
click at [587, 51] on div "Product Catalogue" at bounding box center [580, 52] width 67 height 10
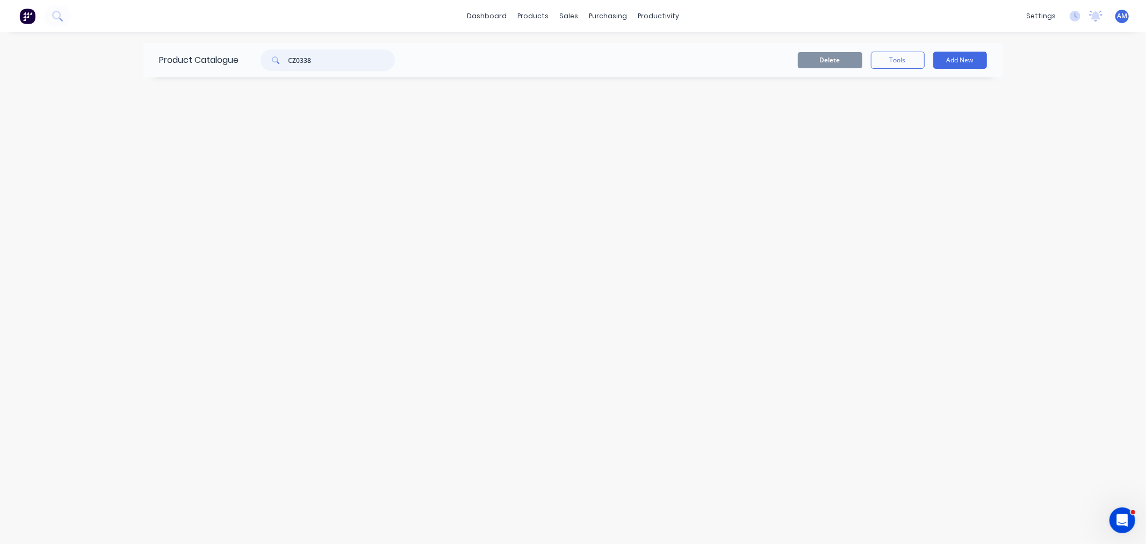
drag, startPoint x: 321, startPoint y: 56, endPoint x: 240, endPoint y: 72, distance: 82.6
click at [242, 72] on div "Product Catalogue CZ0338" at bounding box center [282, 60] width 278 height 34
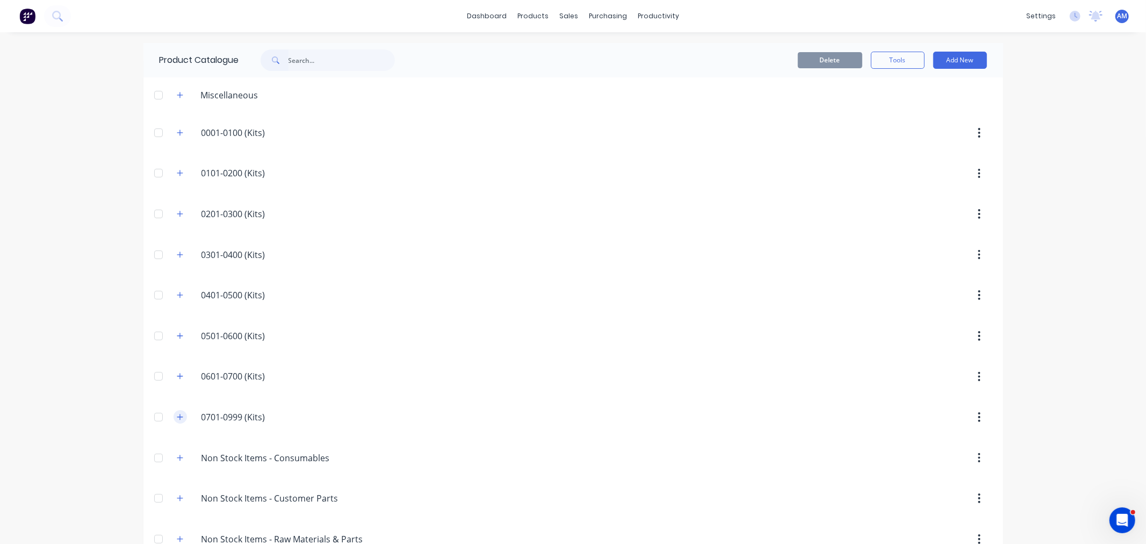
click at [178, 415] on icon "button" at bounding box center [180, 417] width 6 height 8
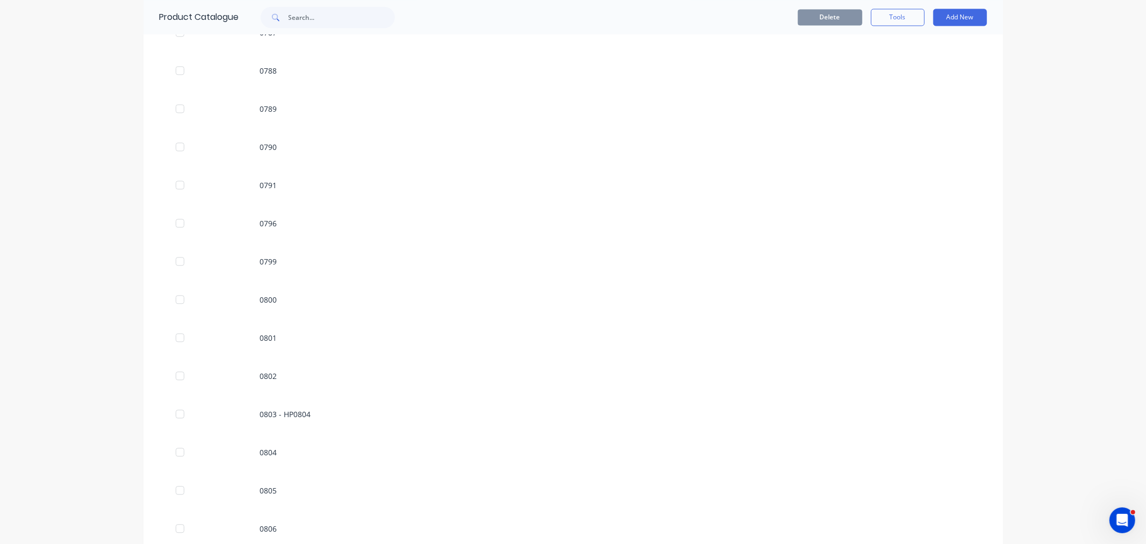
scroll to position [2345, 0]
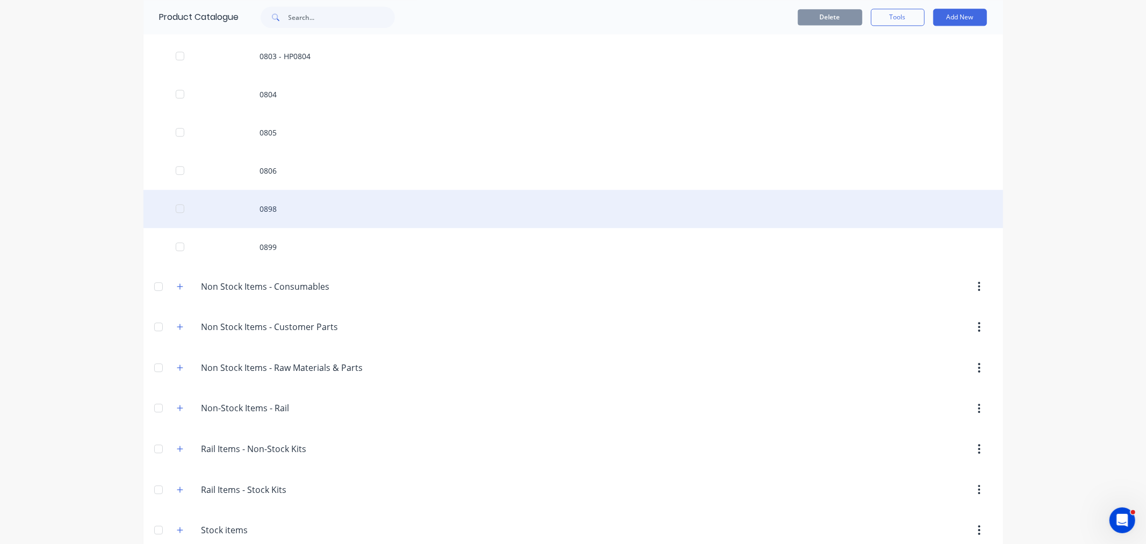
click at [271, 211] on div "0898" at bounding box center [572, 209] width 859 height 38
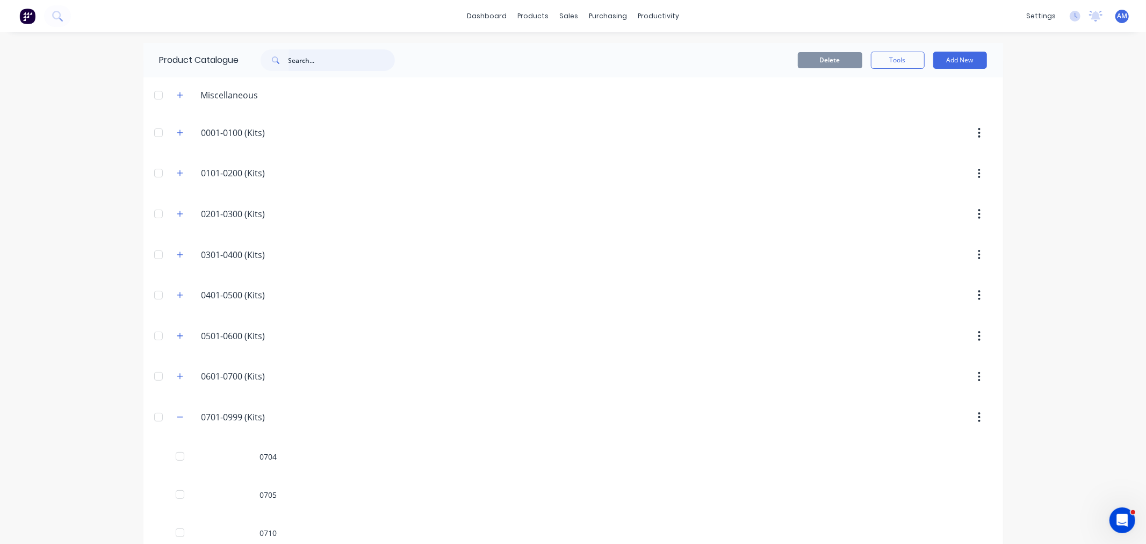
click at [307, 63] on input "text" at bounding box center [341, 59] width 106 height 21
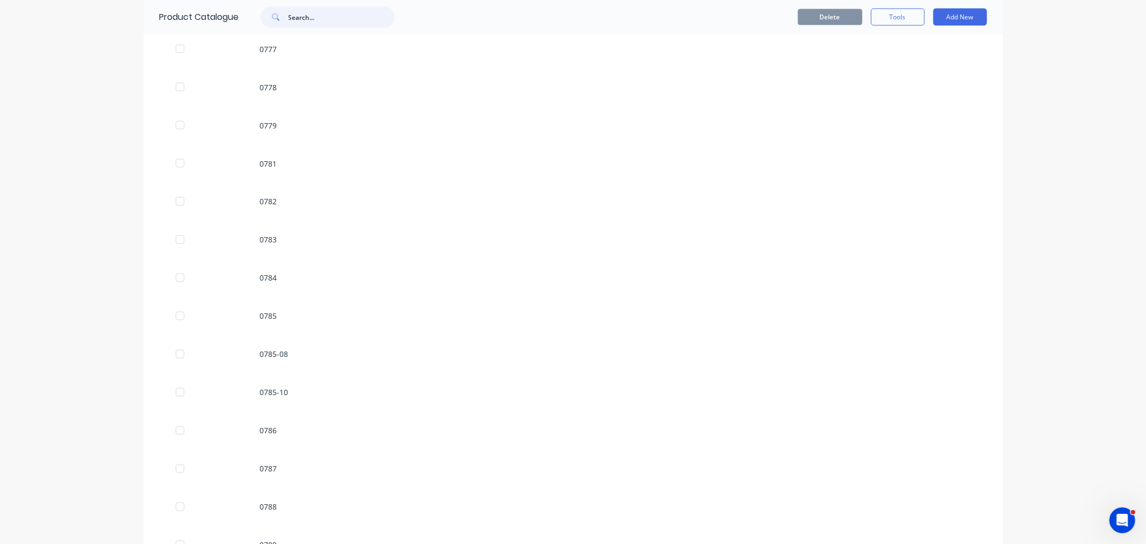
scroll to position [2268, 0]
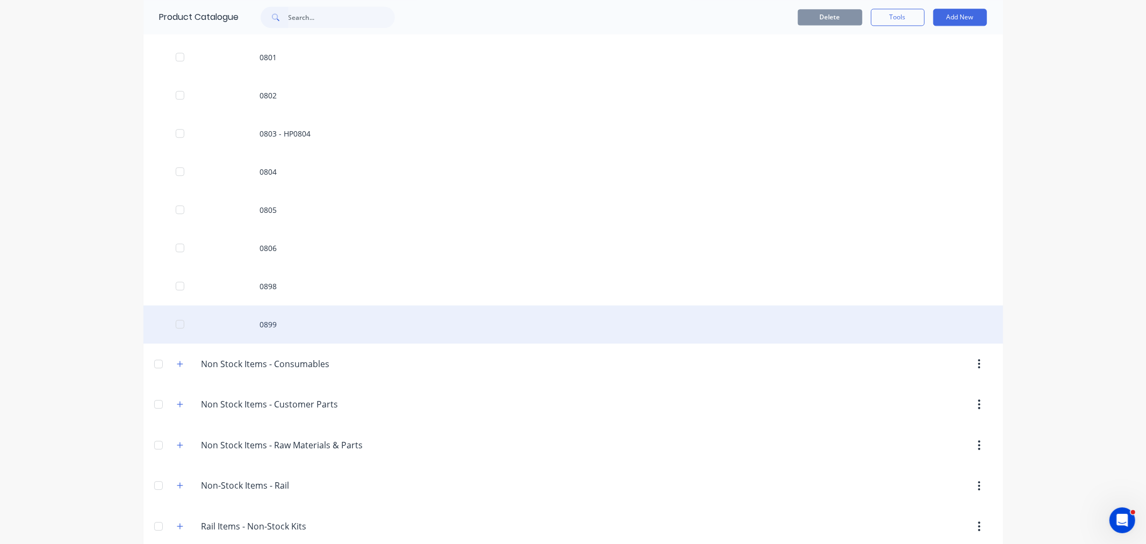
click at [272, 328] on div "0899" at bounding box center [572, 324] width 859 height 38
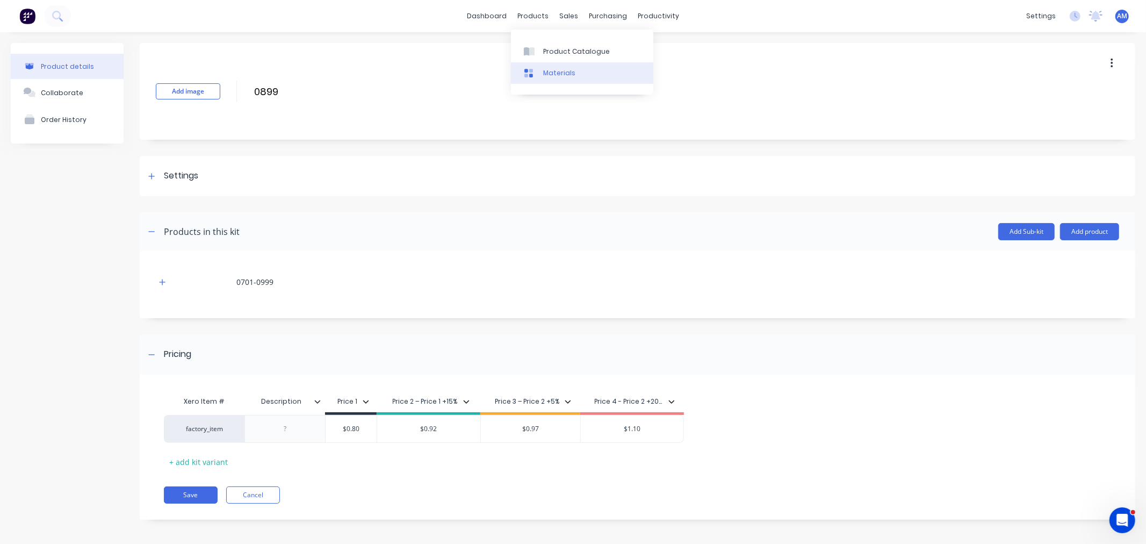
click at [559, 63] on link "Materials" at bounding box center [582, 72] width 142 height 21
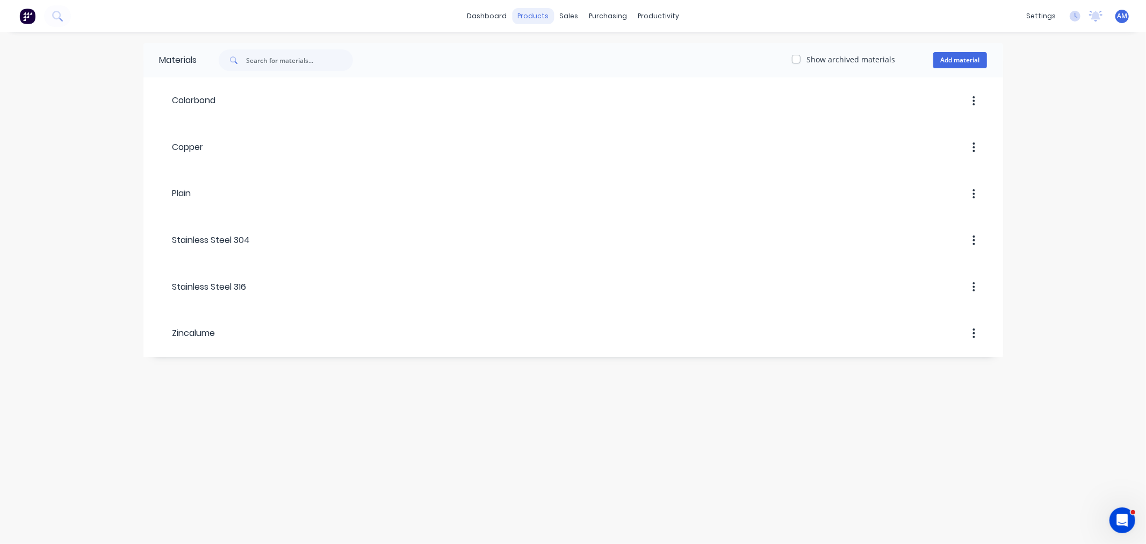
click at [536, 3] on div "dashboard products sales purchasing productivity dashboard products Product Cat…" at bounding box center [573, 16] width 1146 height 32
click at [536, 24] on div "dashboard products sales purchasing productivity dashboard products Product Cat…" at bounding box center [573, 16] width 1146 height 32
click at [567, 50] on div "Product Catalogue" at bounding box center [580, 52] width 67 height 10
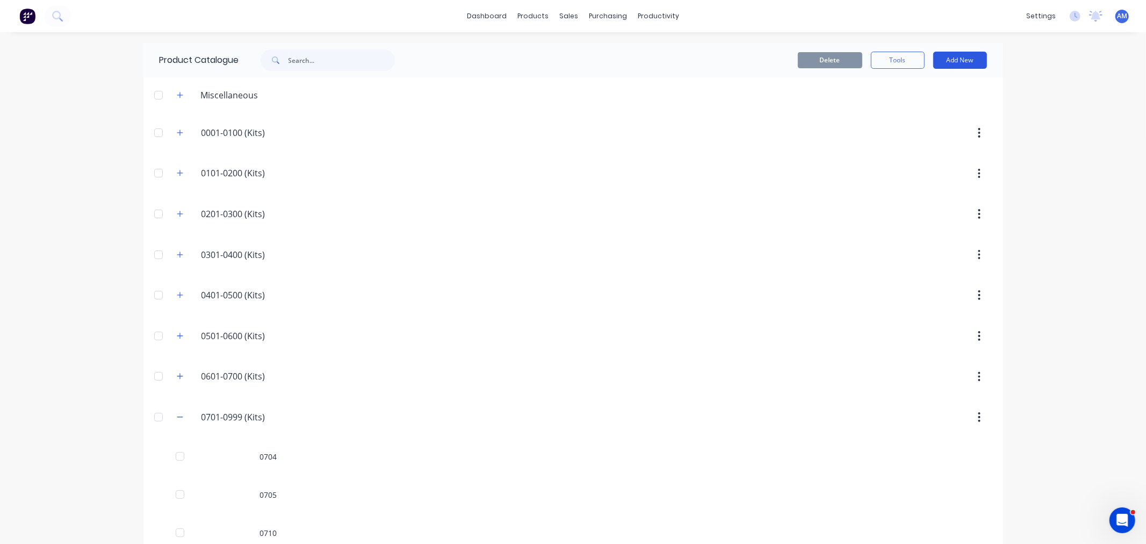
click at [956, 57] on button "Add New" at bounding box center [960, 60] width 54 height 17
click at [943, 127] on div "Product Kit" at bounding box center [935, 131] width 83 height 16
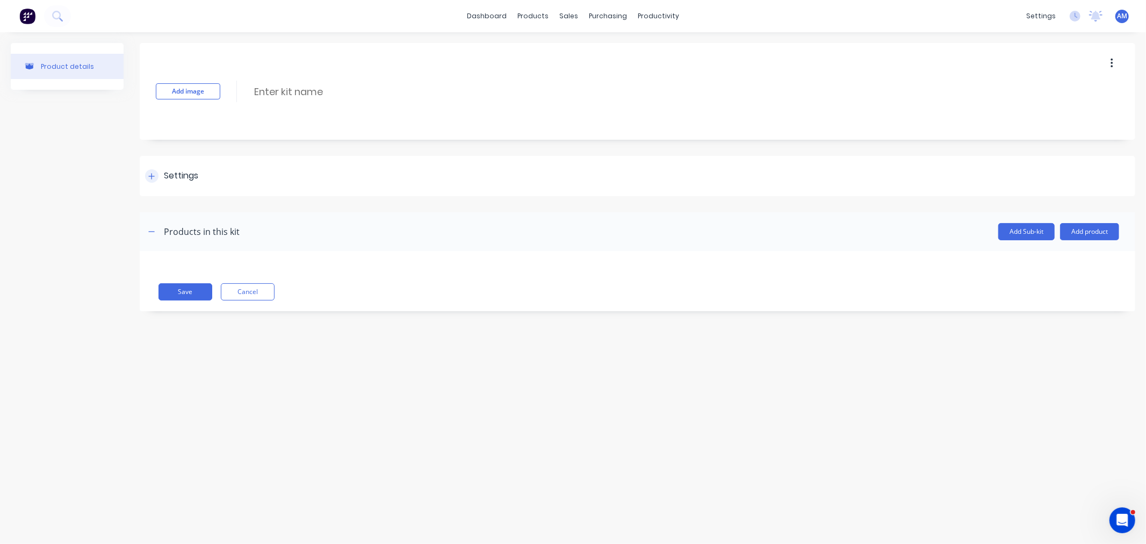
click at [158, 175] on div "Settings" at bounding box center [171, 175] width 53 height 13
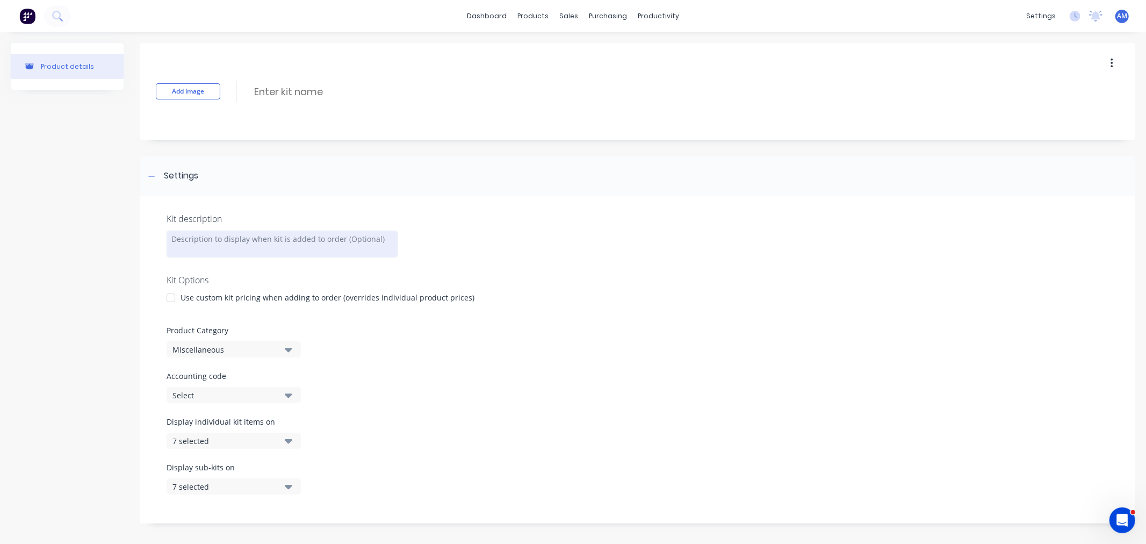
click at [217, 238] on div at bounding box center [282, 243] width 231 height 27
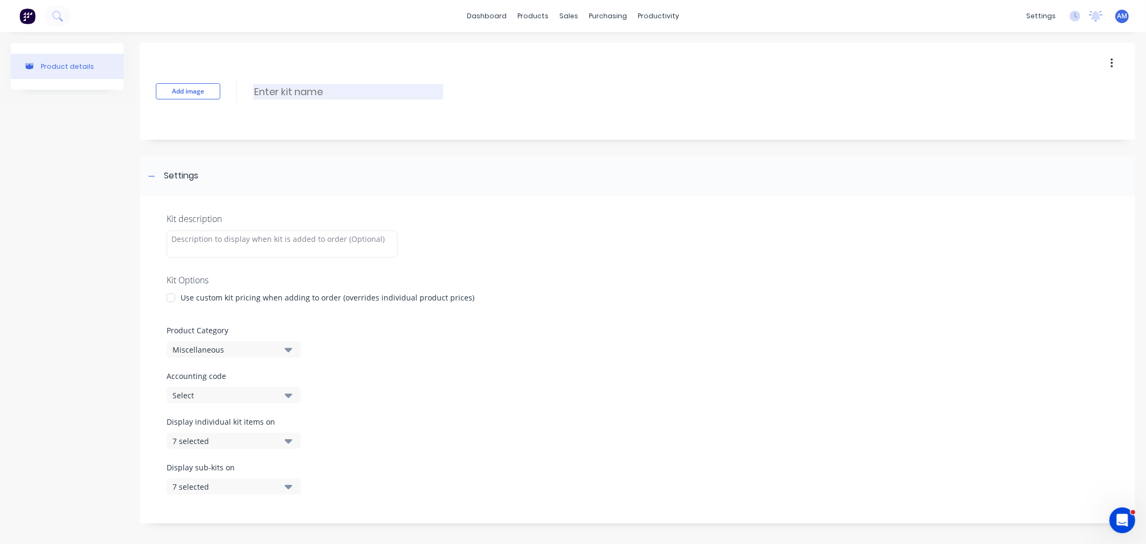
click at [283, 89] on input at bounding box center [348, 92] width 190 height 16
type input "0"
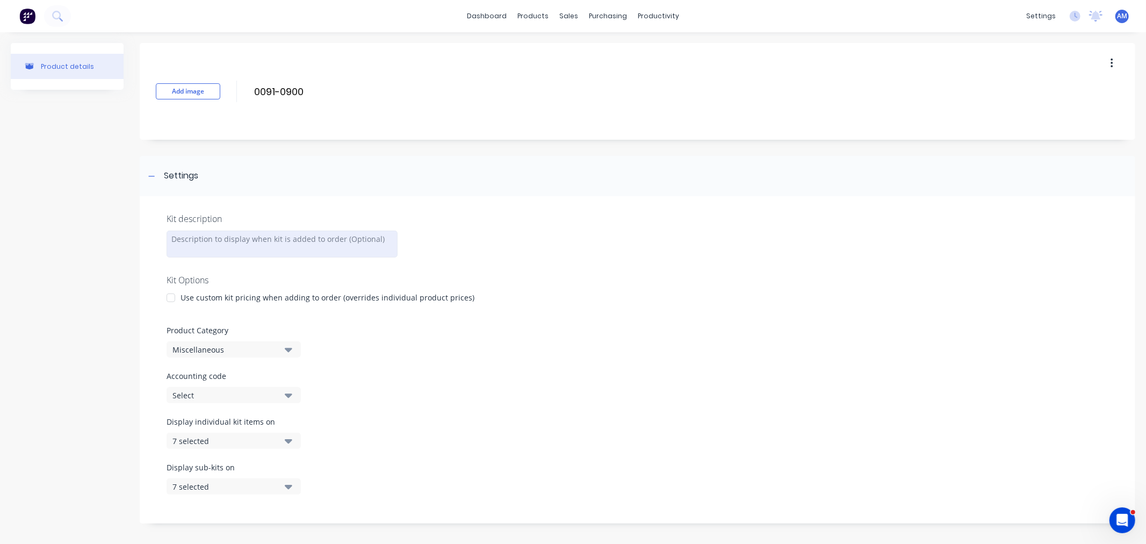
type input "0091-0900"
click at [258, 237] on div at bounding box center [282, 243] width 231 height 27
click at [170, 295] on div at bounding box center [170, 297] width 21 height 21
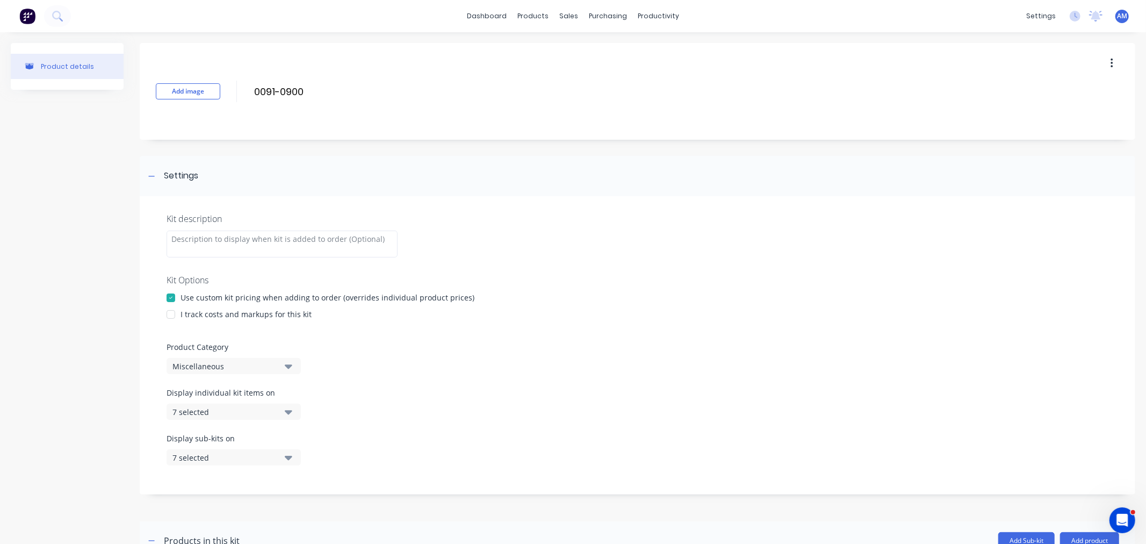
click at [240, 366] on div "Miscellaneous" at bounding box center [224, 365] width 104 height 11
click at [242, 460] on div "0701-0999 (Kits)" at bounding box center [247, 455] width 161 height 21
click at [230, 363] on div "0701-0999 (Kits)" at bounding box center [224, 365] width 104 height 11
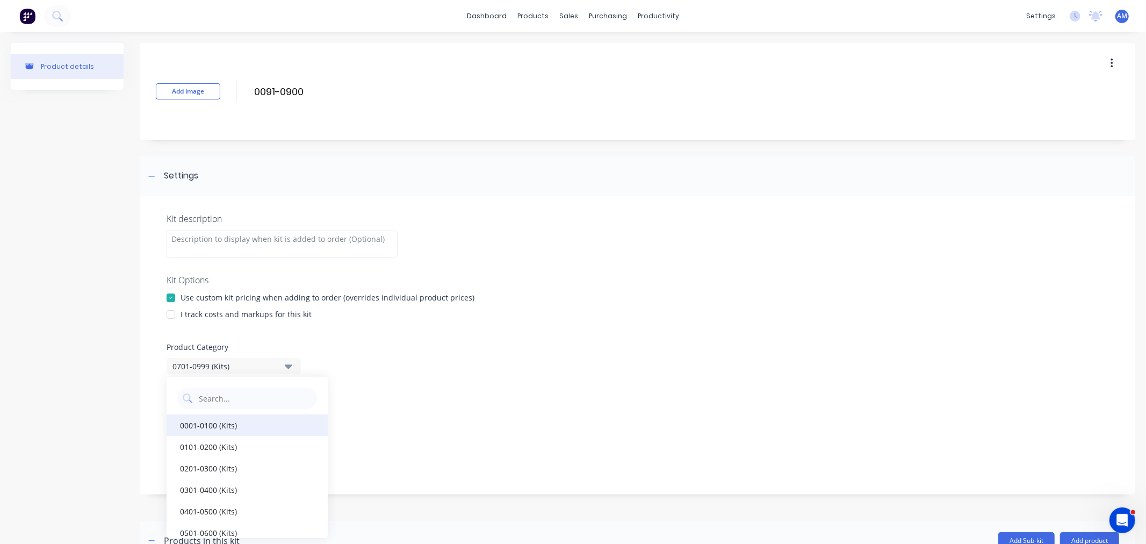
click at [237, 424] on div "0001-0100 (Kits)" at bounding box center [247, 424] width 161 height 21
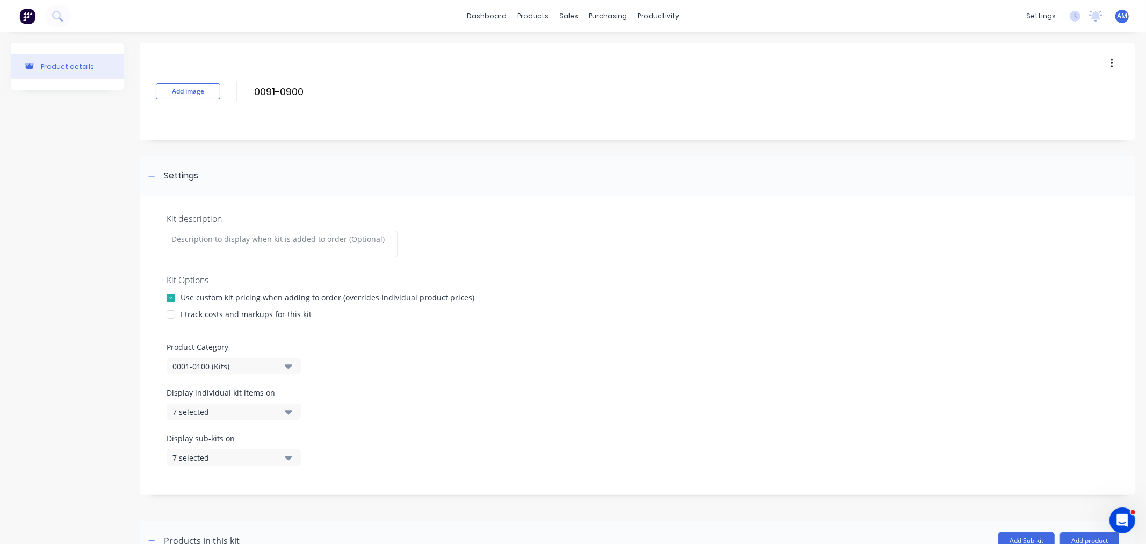
click at [223, 414] on div "7 selected" at bounding box center [224, 411] width 104 height 11
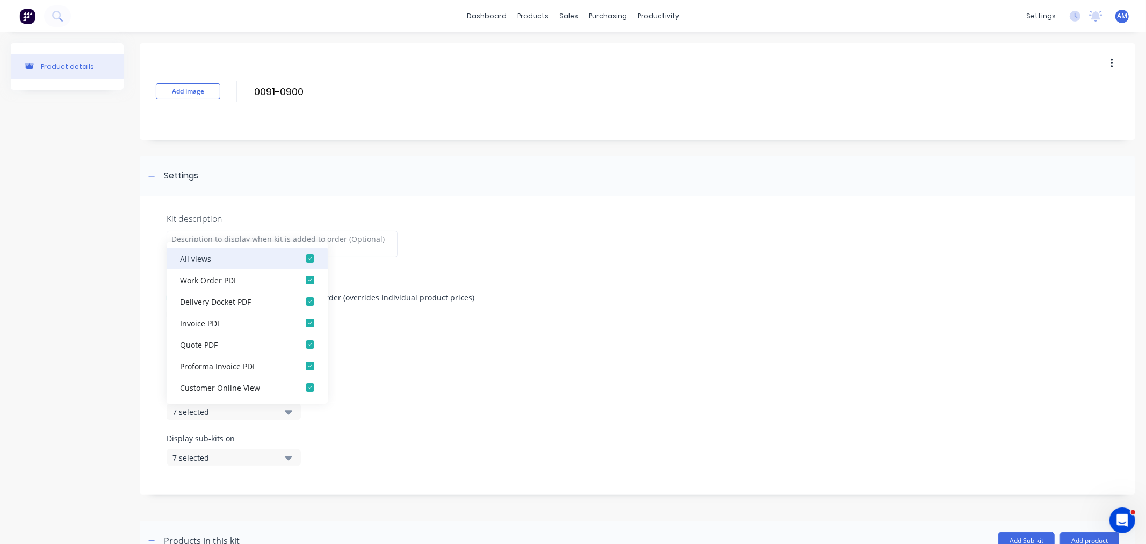
click at [299, 256] on div "button" at bounding box center [309, 258] width 21 height 21
click at [301, 277] on div "button" at bounding box center [309, 279] width 21 height 21
click at [241, 458] on div "7 selected" at bounding box center [224, 457] width 104 height 11
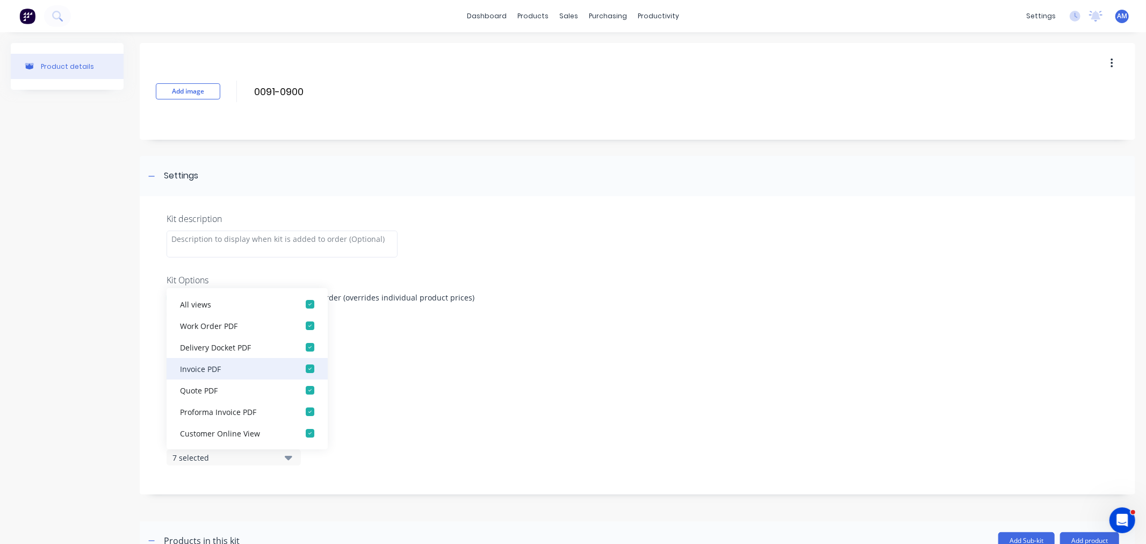
scroll to position [21, 0]
click at [457, 425] on div "Display individual kit items on 1 selected" at bounding box center [638, 410] width 942 height 46
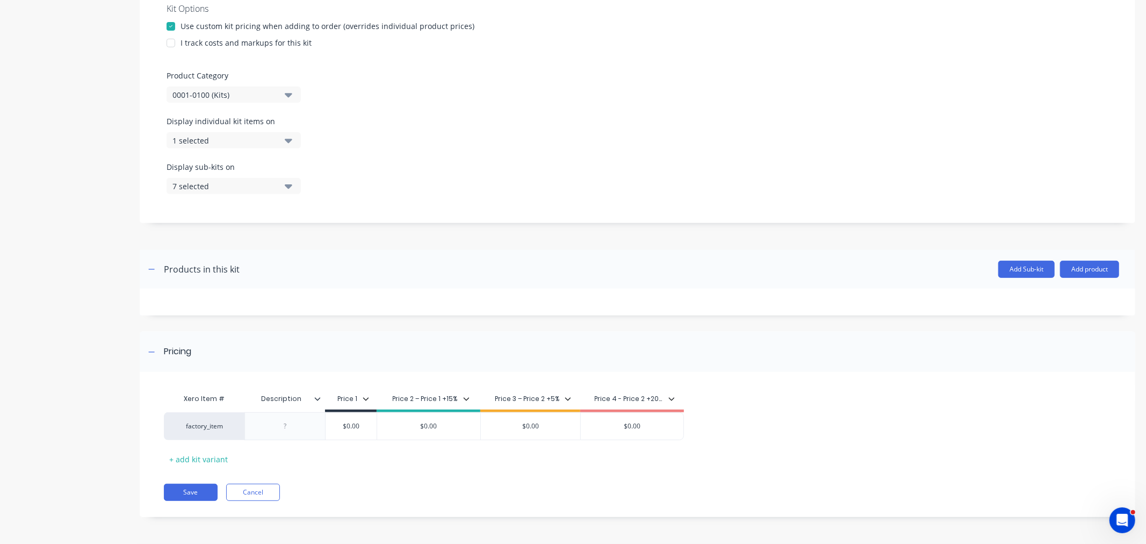
scroll to position [0, 0]
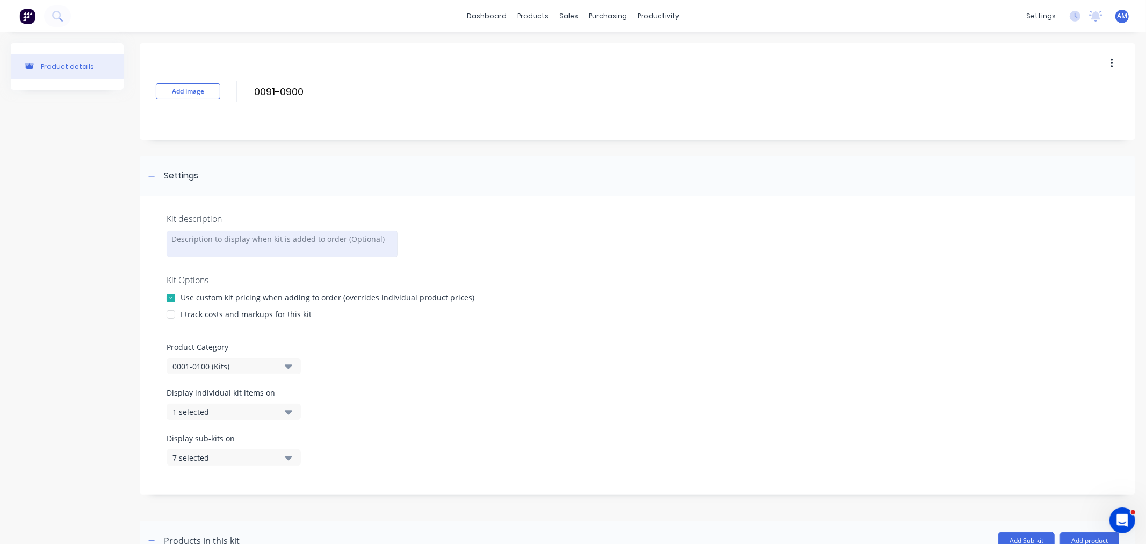
click at [222, 244] on div at bounding box center [282, 243] width 231 height 27
click at [586, 10] on div "purchasing" at bounding box center [607, 16] width 49 height 16
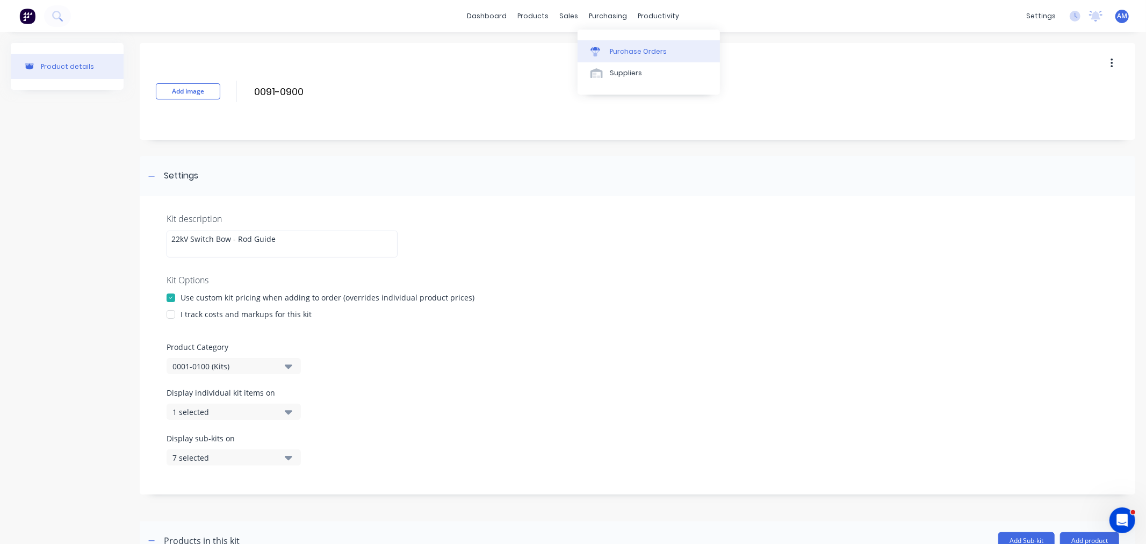
click at [643, 47] on div "Purchase Orders" at bounding box center [638, 52] width 57 height 10
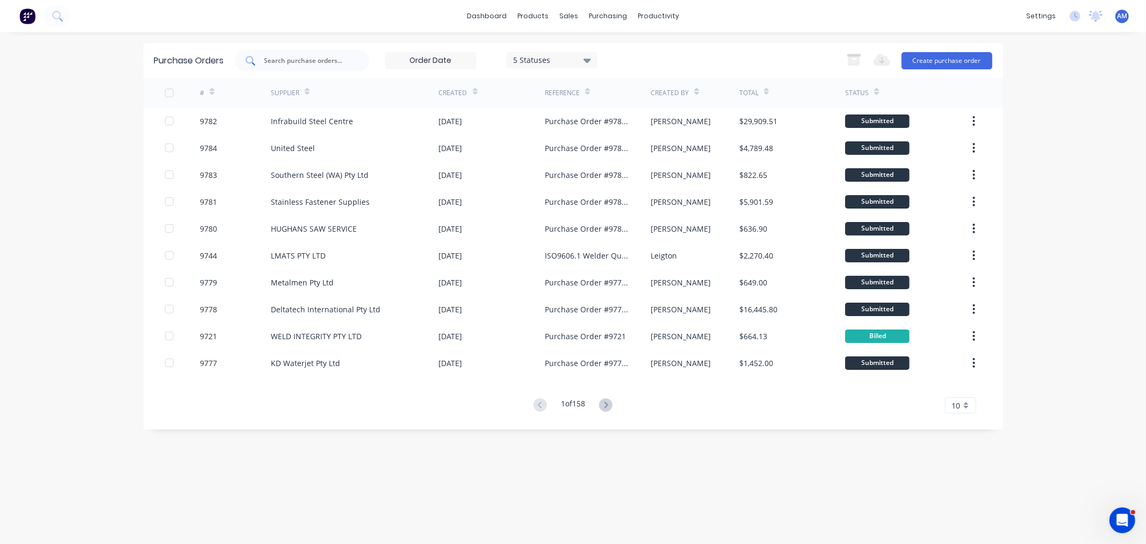
click at [323, 57] on input "text" at bounding box center [307, 60] width 89 height 11
type input "0900"
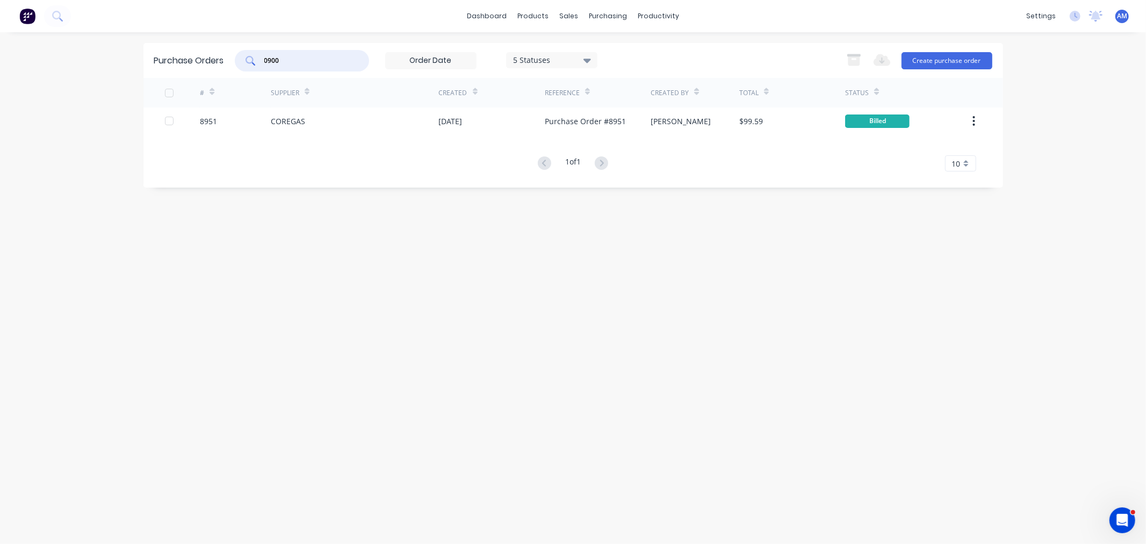
drag, startPoint x: 265, startPoint y: 62, endPoint x: 222, endPoint y: 70, distance: 44.2
click at [222, 68] on div "Purchase Orders 0900 5 Statuses 5 Statuses Export to Excel (XLSX) Create purcha…" at bounding box center [572, 60] width 859 height 35
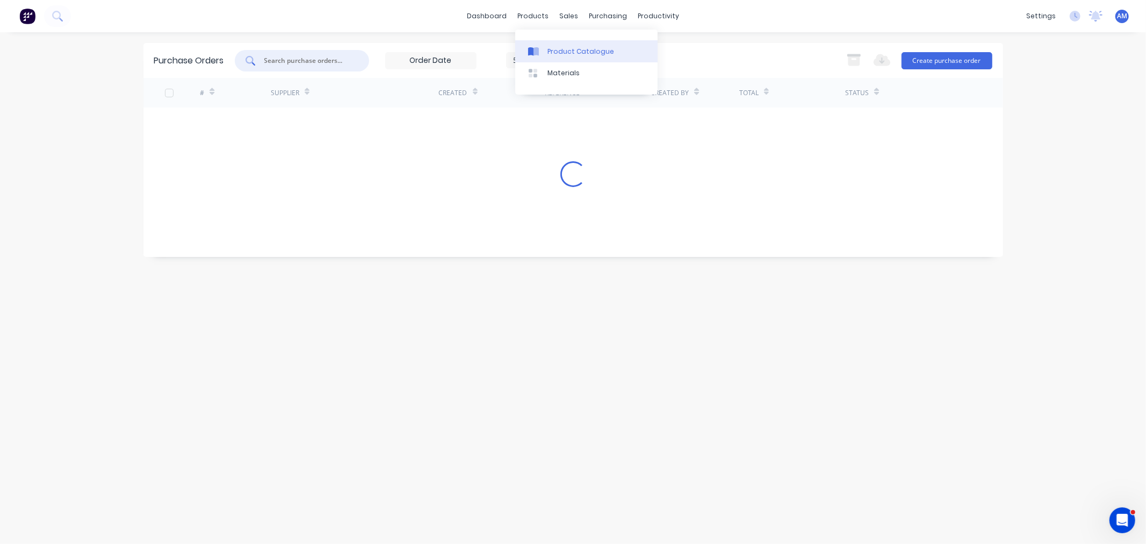
click at [554, 50] on div "Product Catalogue" at bounding box center [580, 52] width 67 height 10
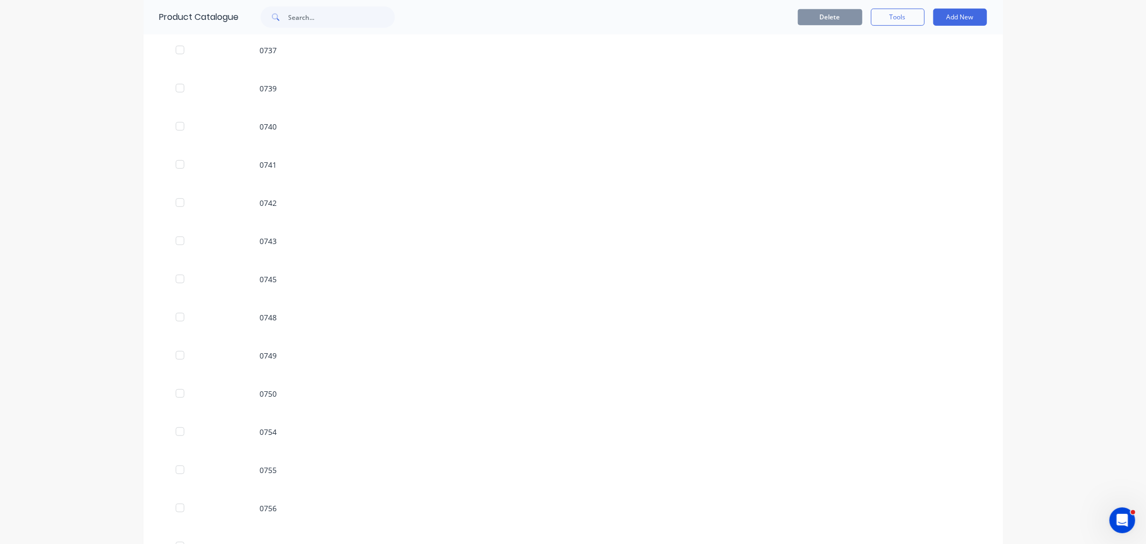
scroll to position [179, 0]
click at [177, 238] on icon "button" at bounding box center [180, 237] width 6 height 1
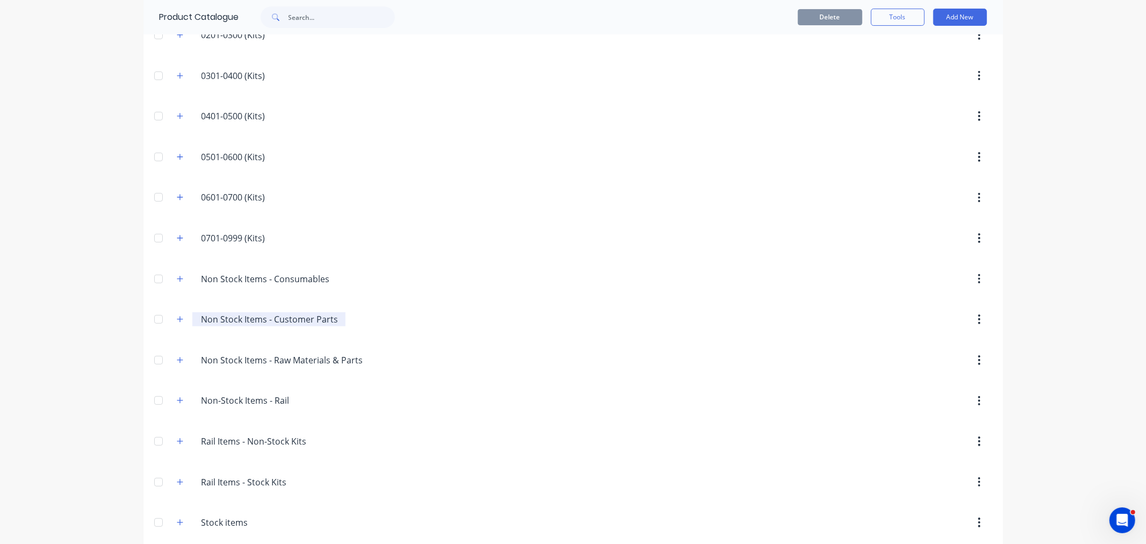
scroll to position [231, 0]
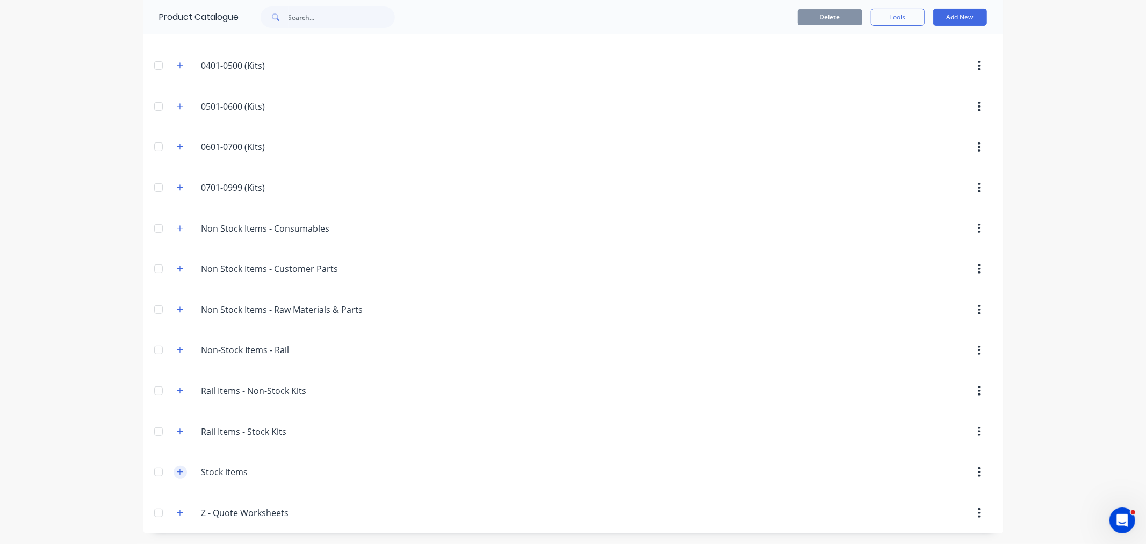
click at [177, 471] on icon "button" at bounding box center [180, 472] width 6 height 8
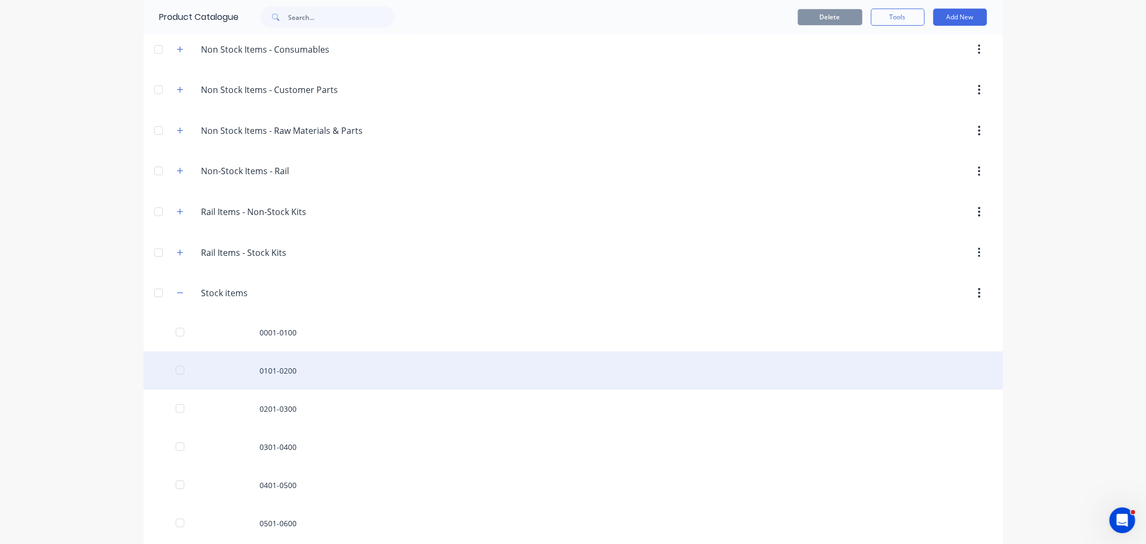
scroll to position [611, 0]
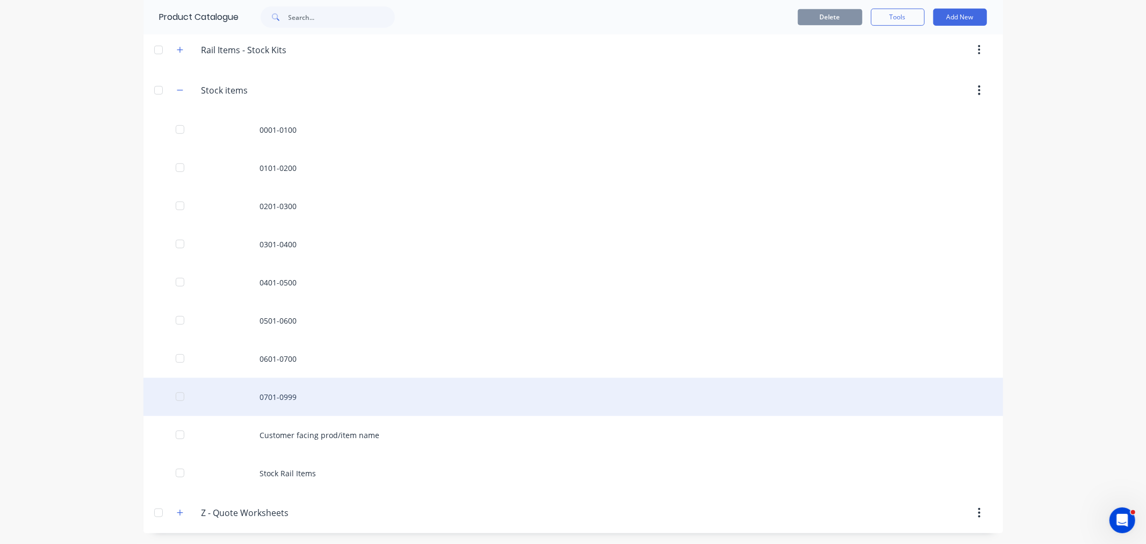
click at [287, 398] on div "0701-0999" at bounding box center [572, 397] width 859 height 38
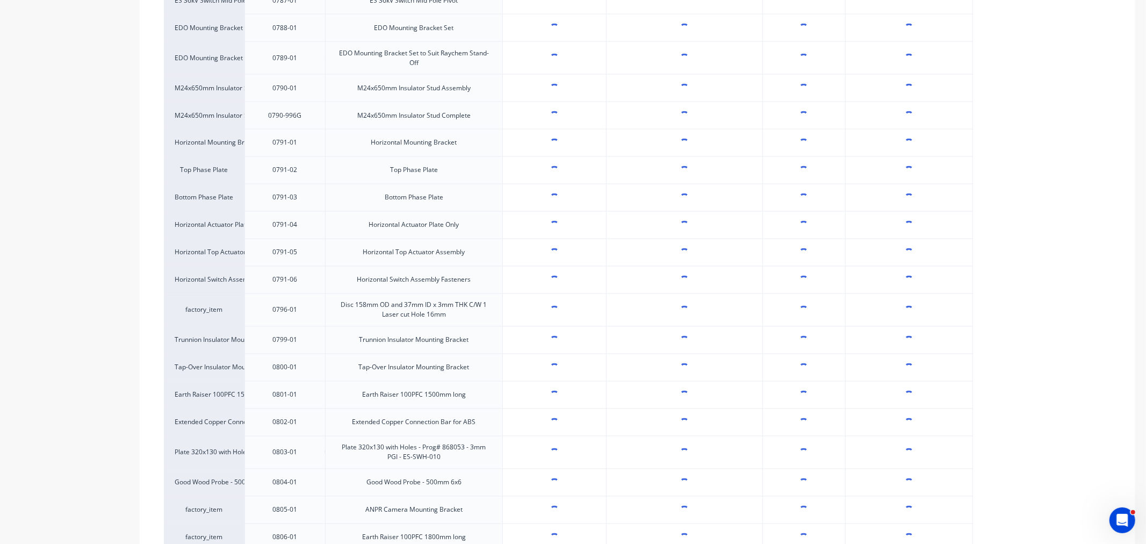
scroll to position [1757, 0]
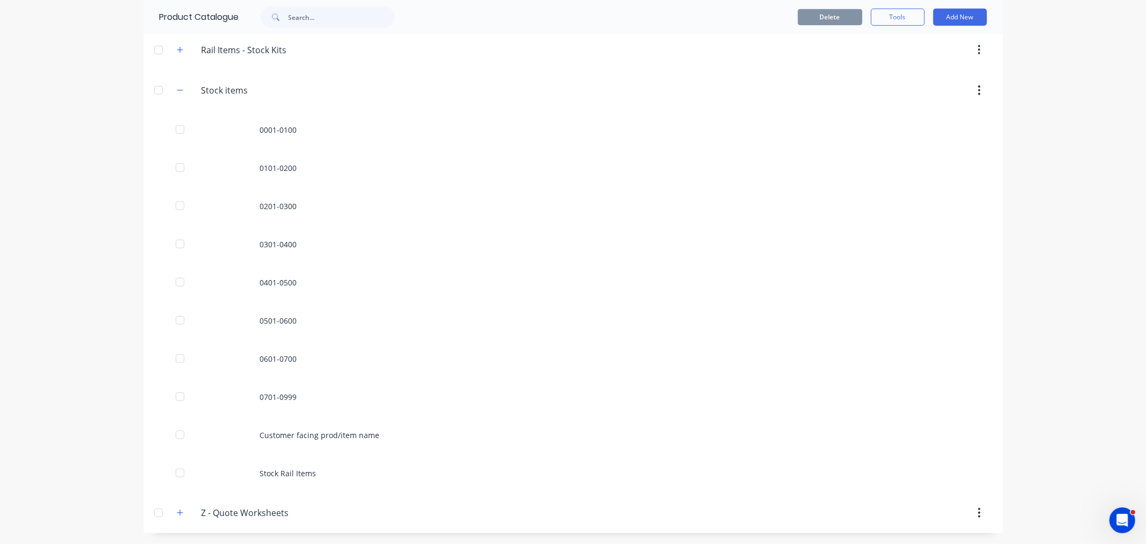
scroll to position [611, 0]
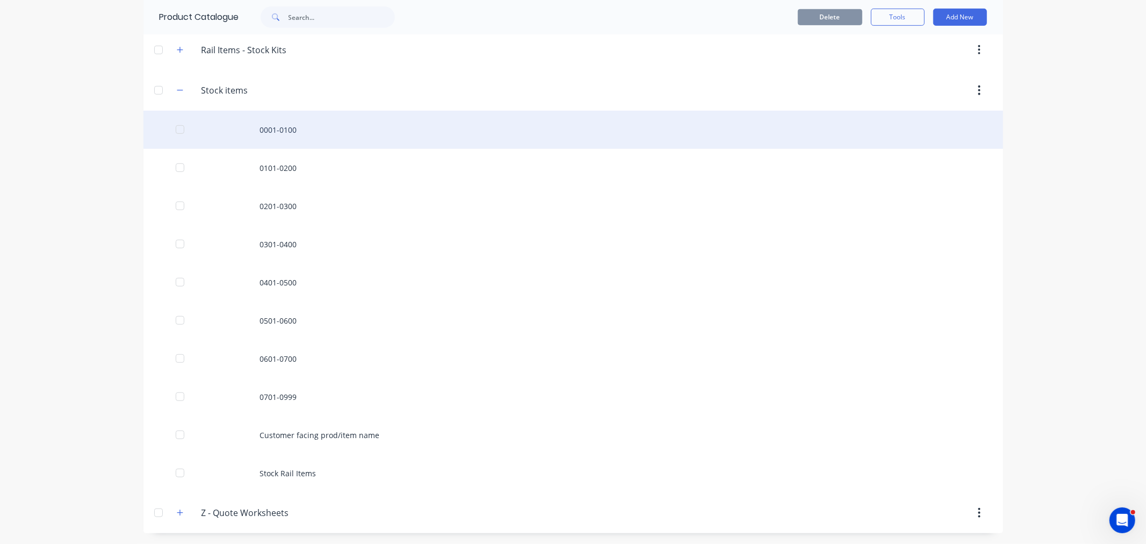
click at [270, 126] on div "0001-0100" at bounding box center [572, 130] width 859 height 38
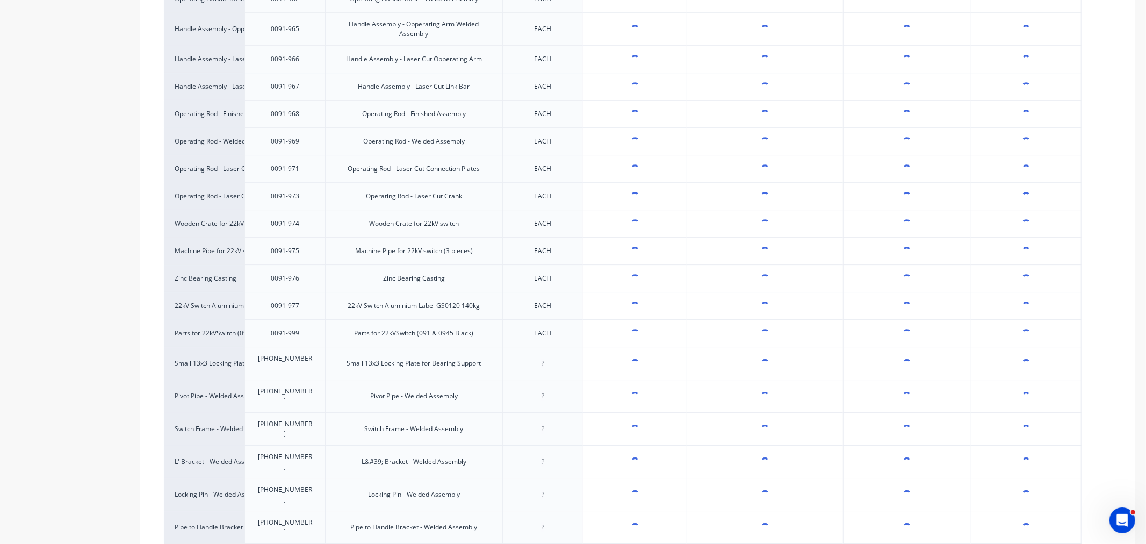
scroll to position [2686, 0]
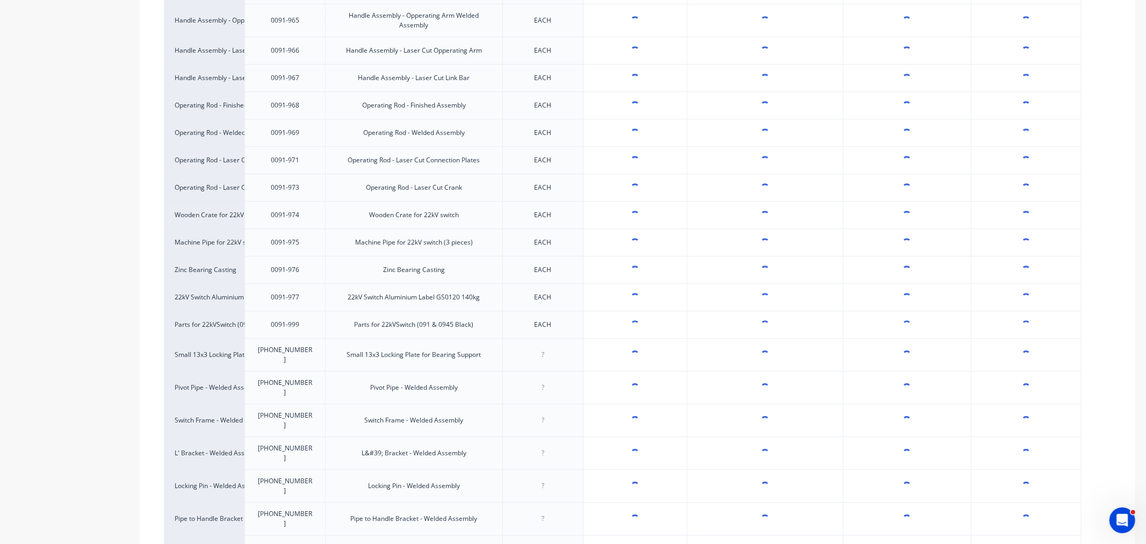
type textarea "x"
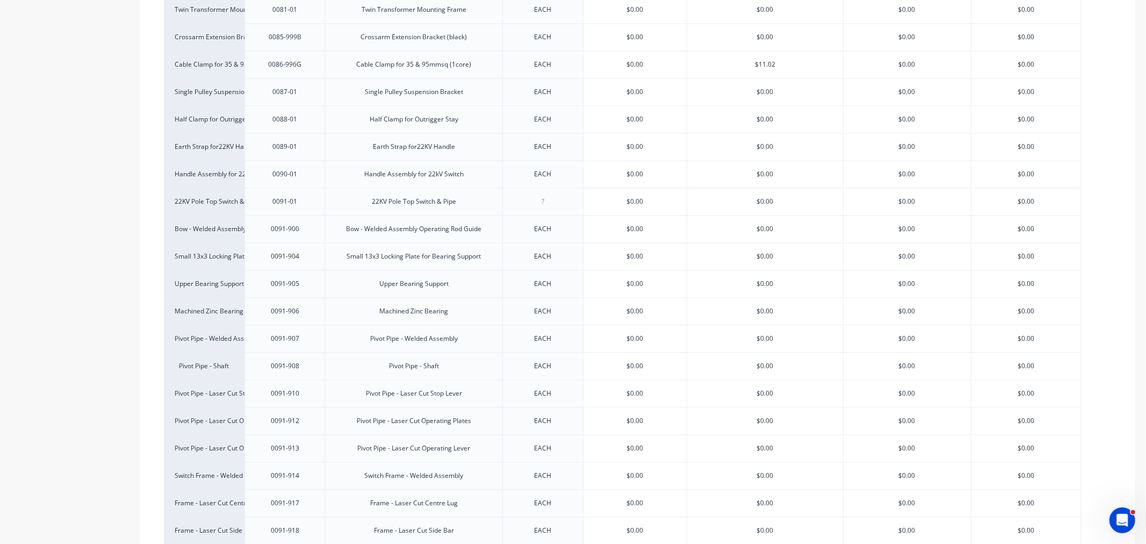
scroll to position [1790, 0]
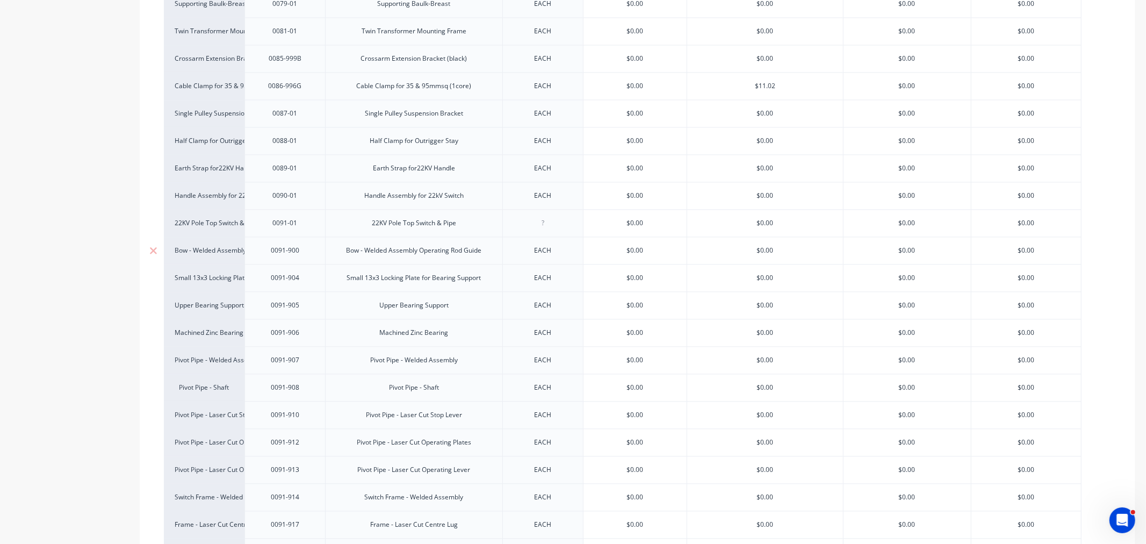
click at [312, 255] on div "0091-900" at bounding box center [284, 249] width 81 height 27
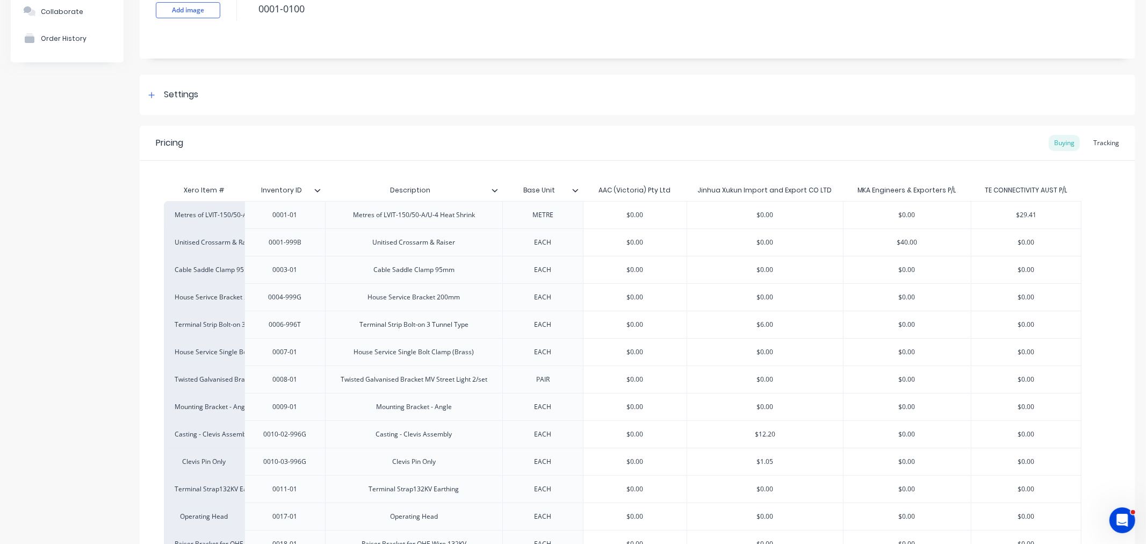
scroll to position [0, 0]
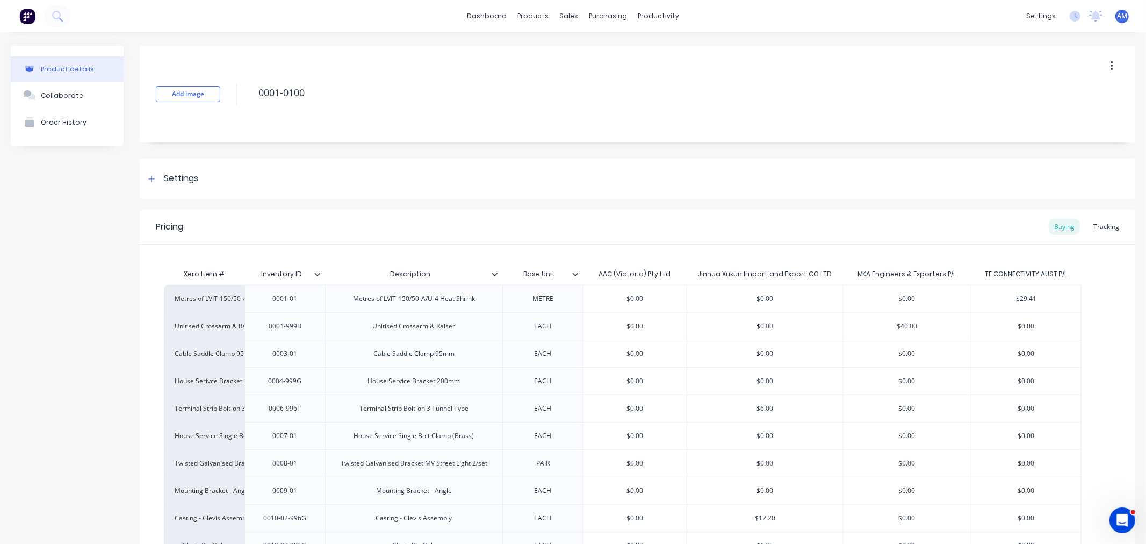
drag, startPoint x: 1099, startPoint y: 222, endPoint x: 931, endPoint y: 308, distance: 188.8
click at [1099, 223] on div "Tracking" at bounding box center [1106, 227] width 37 height 16
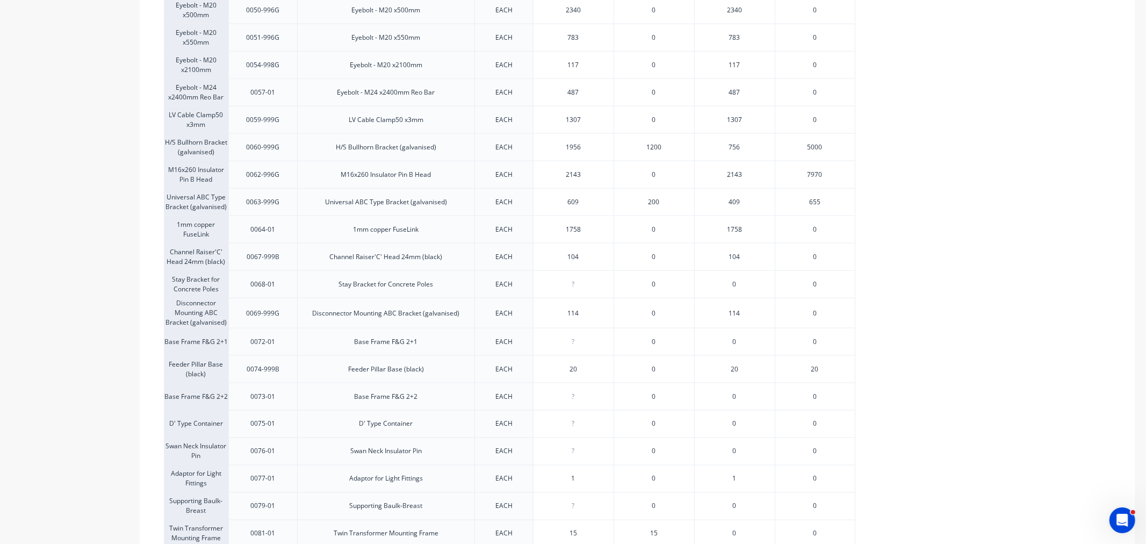
scroll to position [1790, 0]
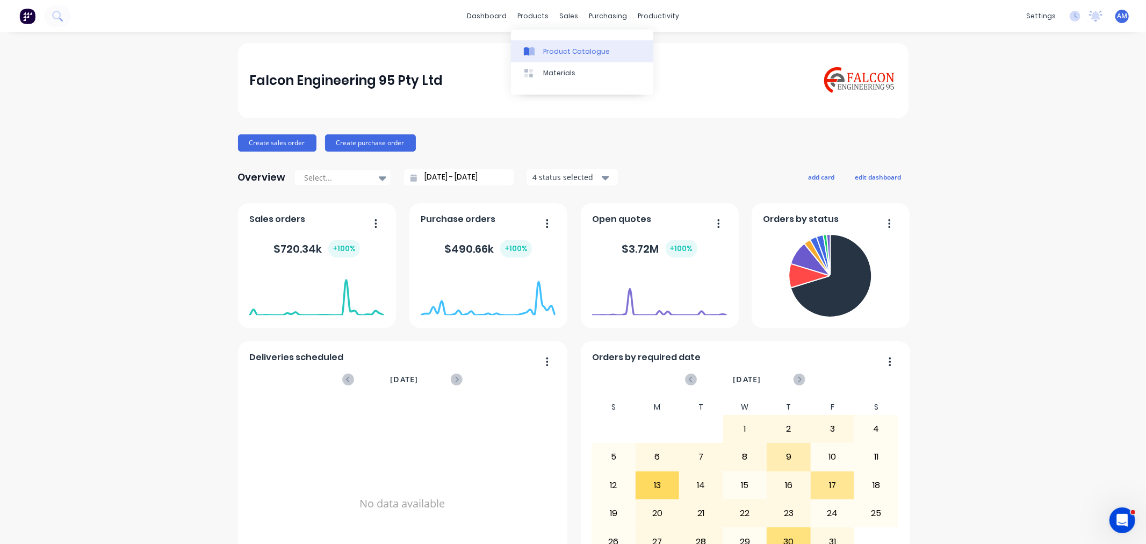
click at [568, 47] on div "Product Catalogue" at bounding box center [576, 52] width 67 height 10
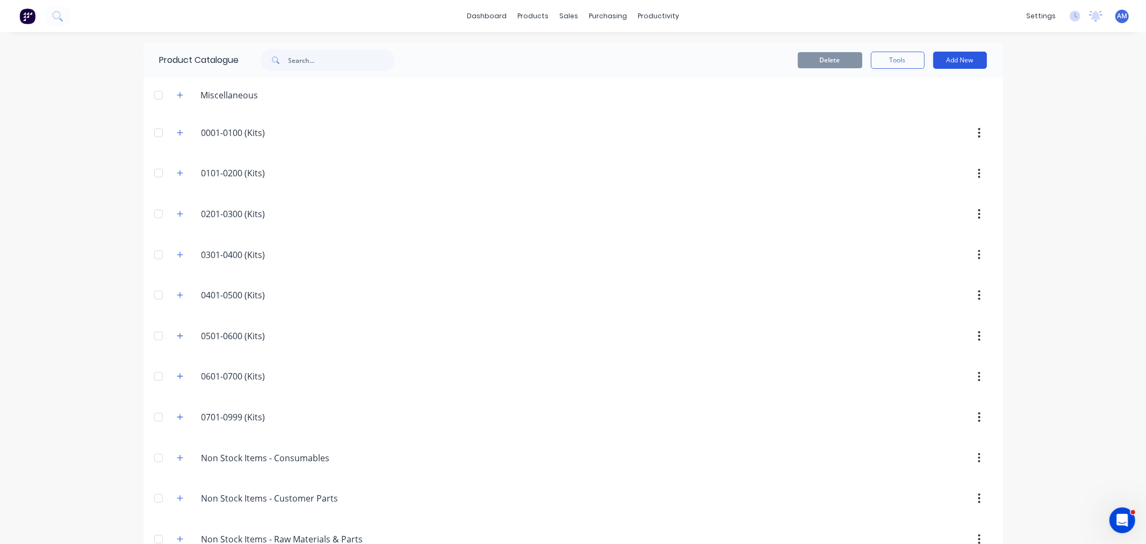
click at [958, 66] on button "Add New" at bounding box center [960, 60] width 54 height 17
click at [885, 136] on button "Product Kit" at bounding box center [936, 130] width 102 height 21
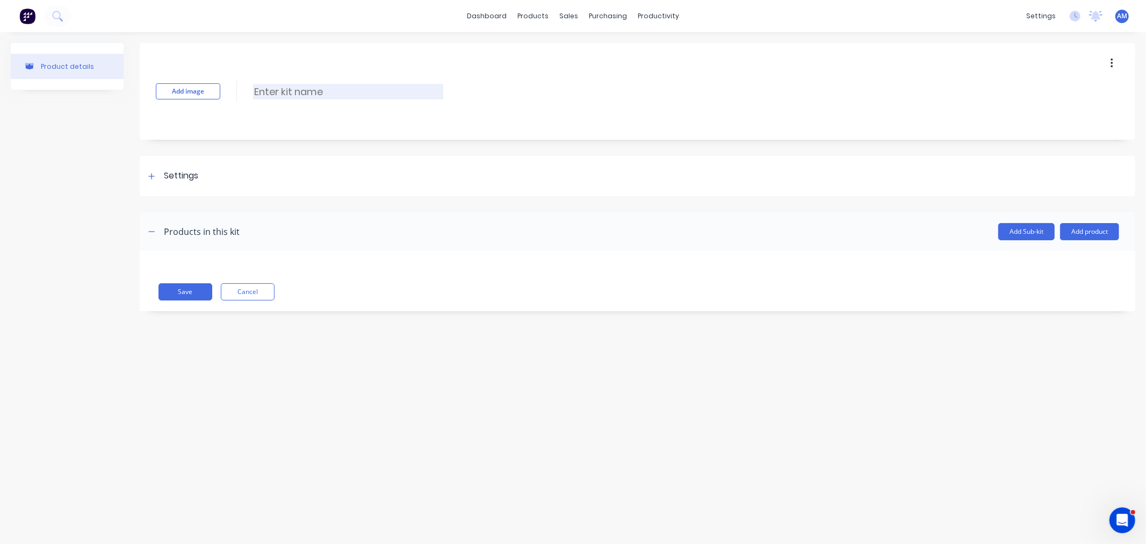
click at [288, 95] on input at bounding box center [348, 92] width 190 height 16
type input "0900"
click at [156, 174] on div at bounding box center [151, 175] width 13 height 13
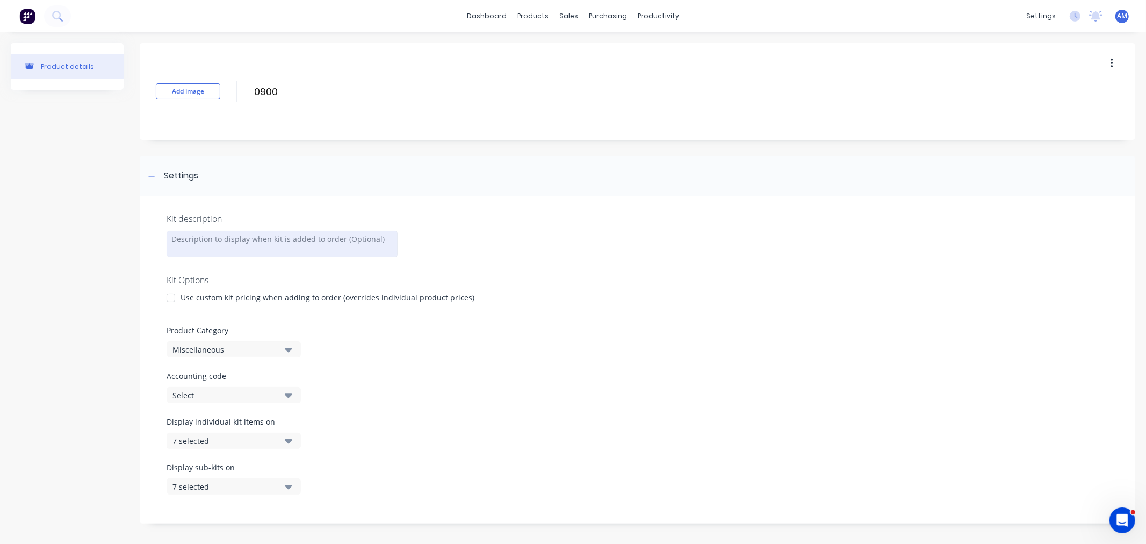
click at [219, 245] on div at bounding box center [282, 243] width 231 height 27
click at [173, 299] on div at bounding box center [170, 297] width 21 height 21
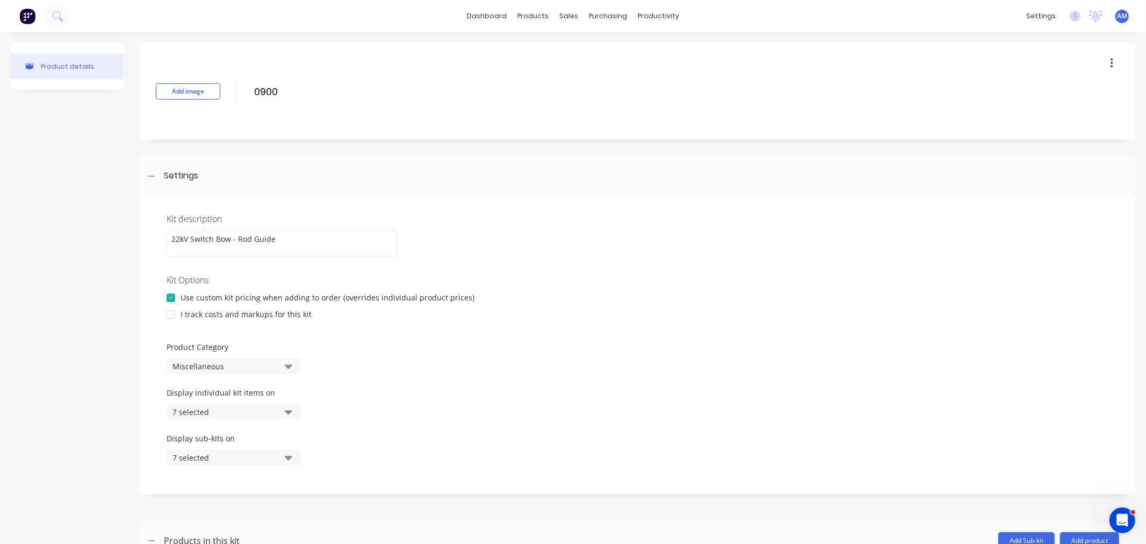
click at [229, 367] on div "Miscellaneous" at bounding box center [224, 365] width 104 height 11
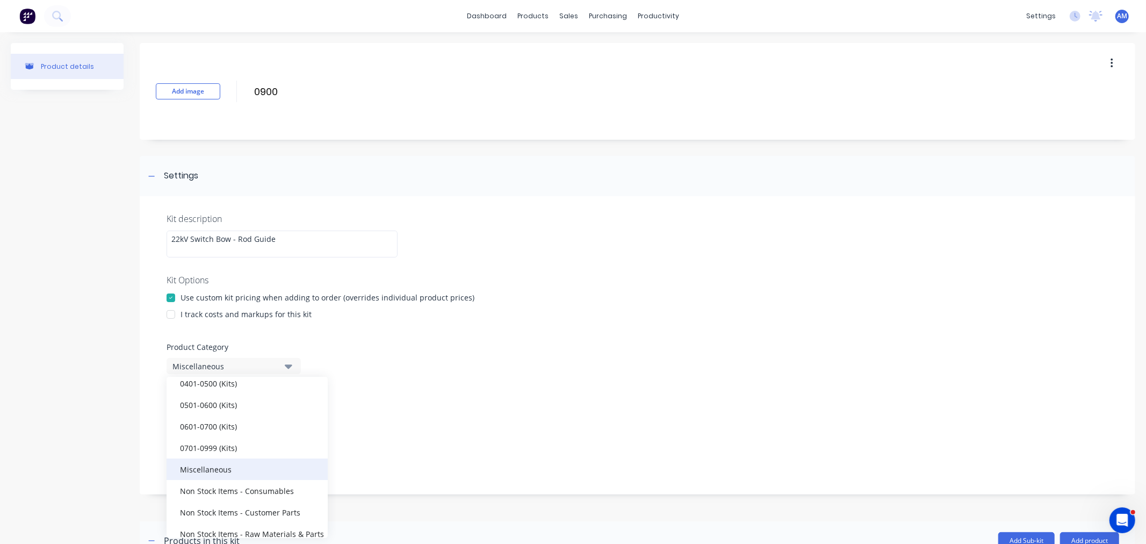
scroll to position [127, 0]
click at [231, 448] on div "0701-0999 (Kits)" at bounding box center [247, 447] width 161 height 21
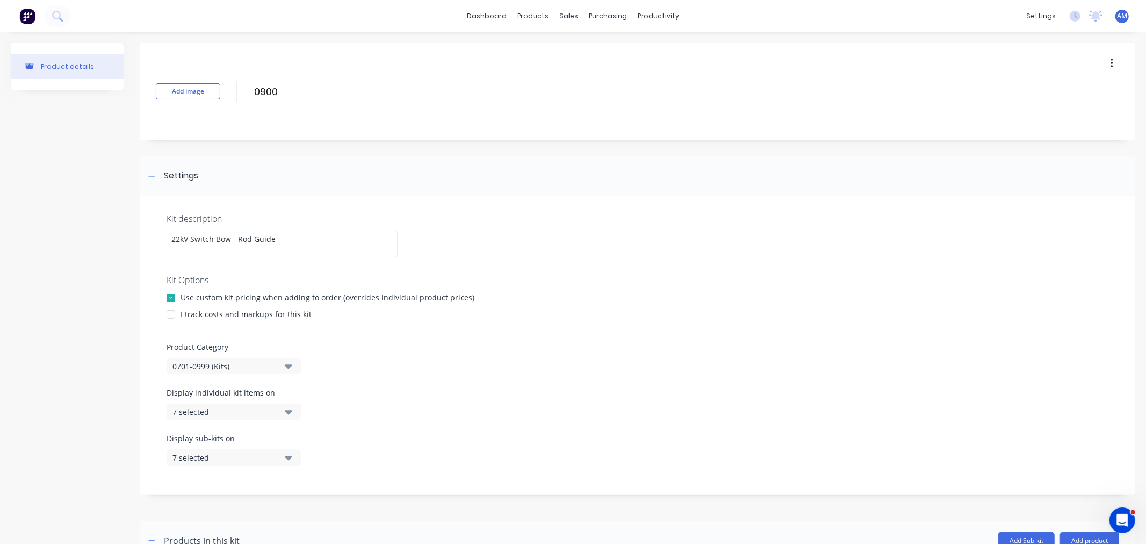
click at [247, 408] on div "7 selected" at bounding box center [224, 411] width 104 height 11
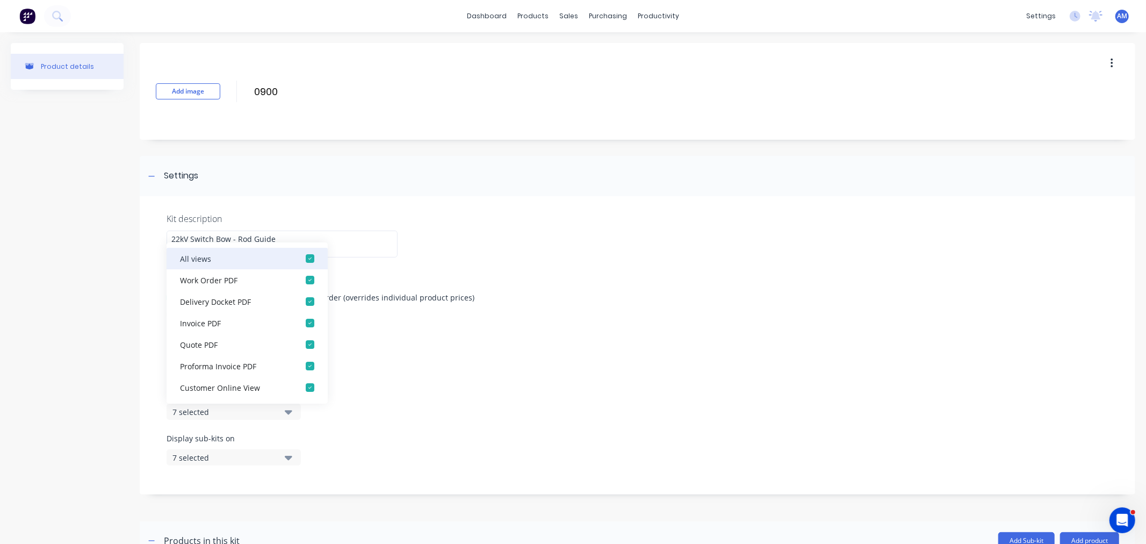
click at [299, 258] on div "button" at bounding box center [309, 258] width 21 height 21
click at [301, 280] on div "button" at bounding box center [309, 279] width 21 height 21
click at [377, 440] on div "Display sub-kits on 7 selected" at bounding box center [638, 455] width 942 height 46
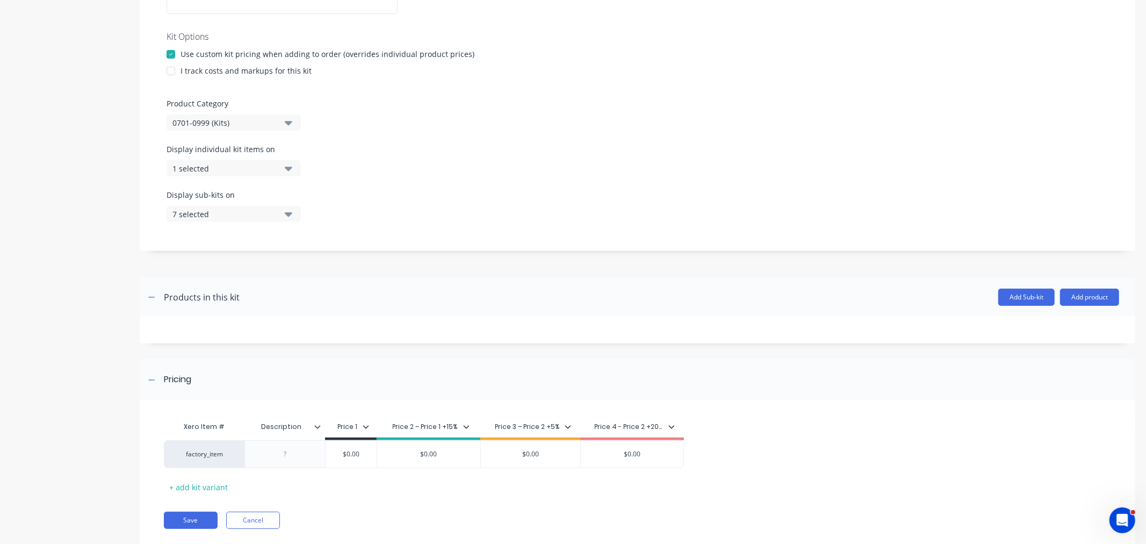
scroll to position [271, 0]
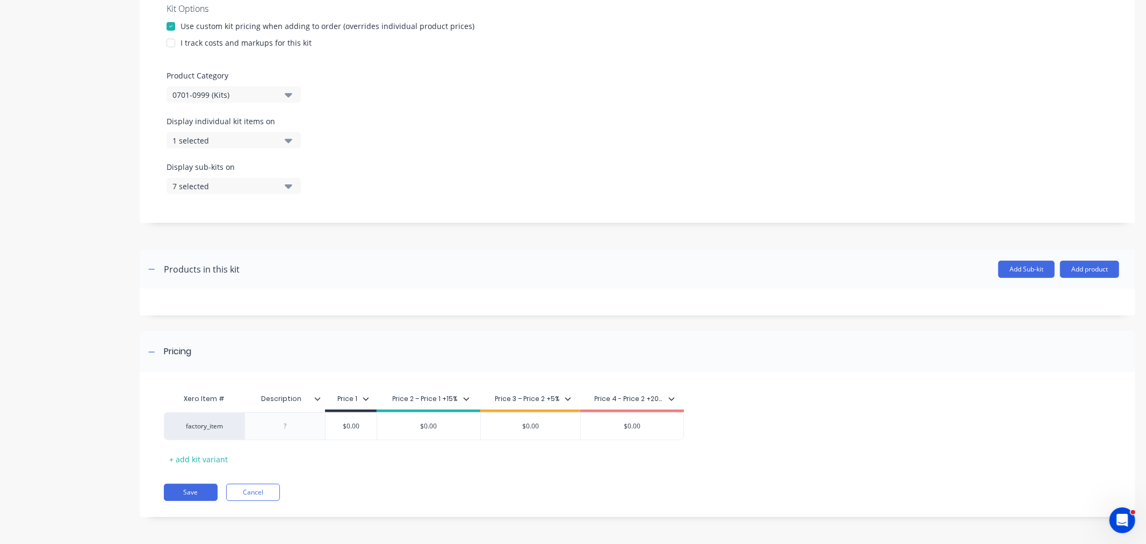
drag, startPoint x: 153, startPoint y: 269, endPoint x: 158, endPoint y: 270, distance: 6.0
click at [153, 267] on icon "button" at bounding box center [151, 269] width 6 height 8
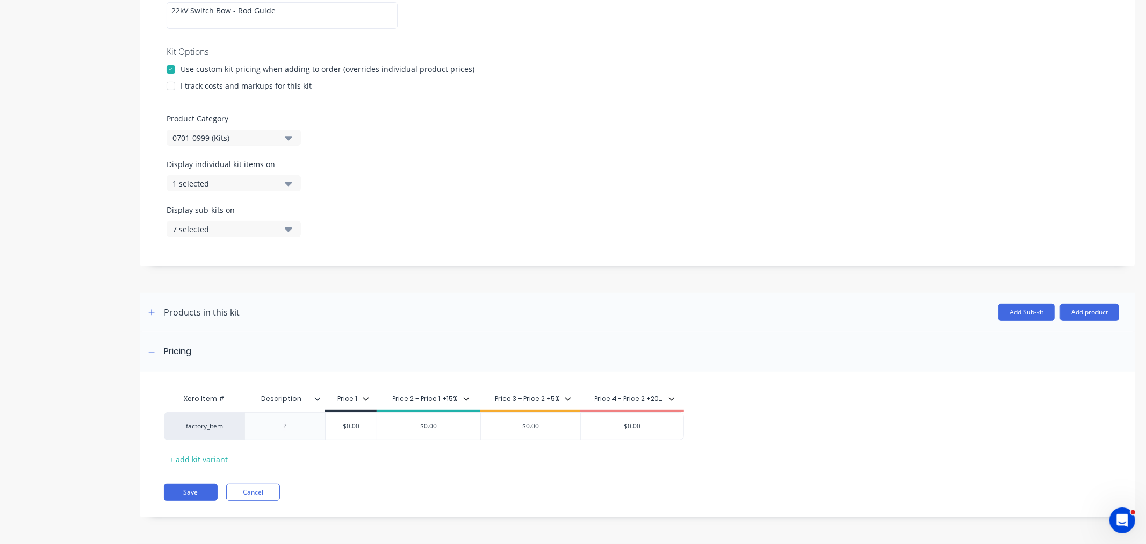
drag, startPoint x: 153, startPoint y: 310, endPoint x: 169, endPoint y: 310, distance: 15.6
click at [154, 310] on icon "button" at bounding box center [151, 312] width 6 height 8
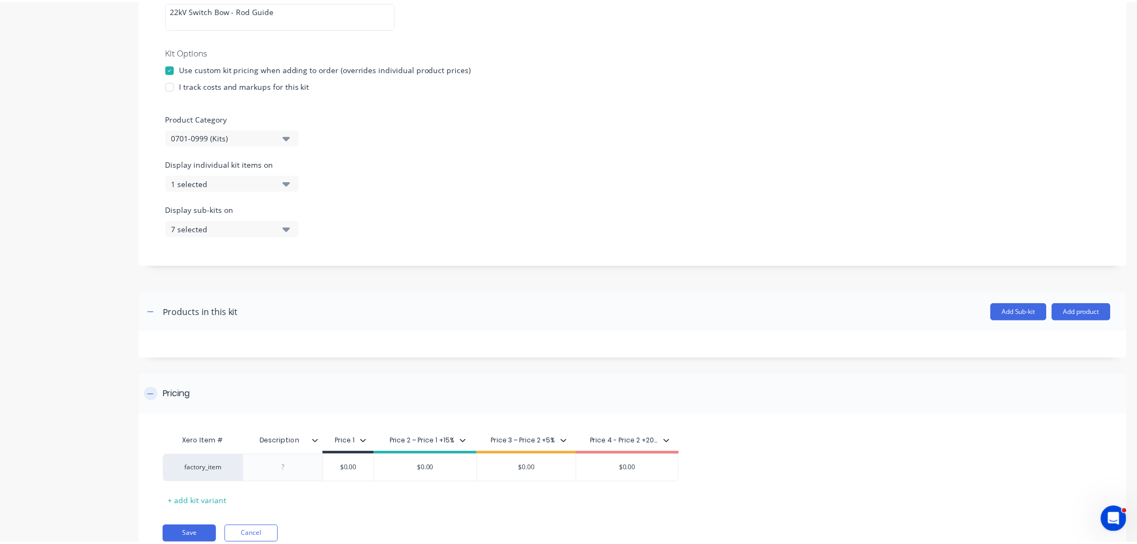
scroll to position [271, 0]
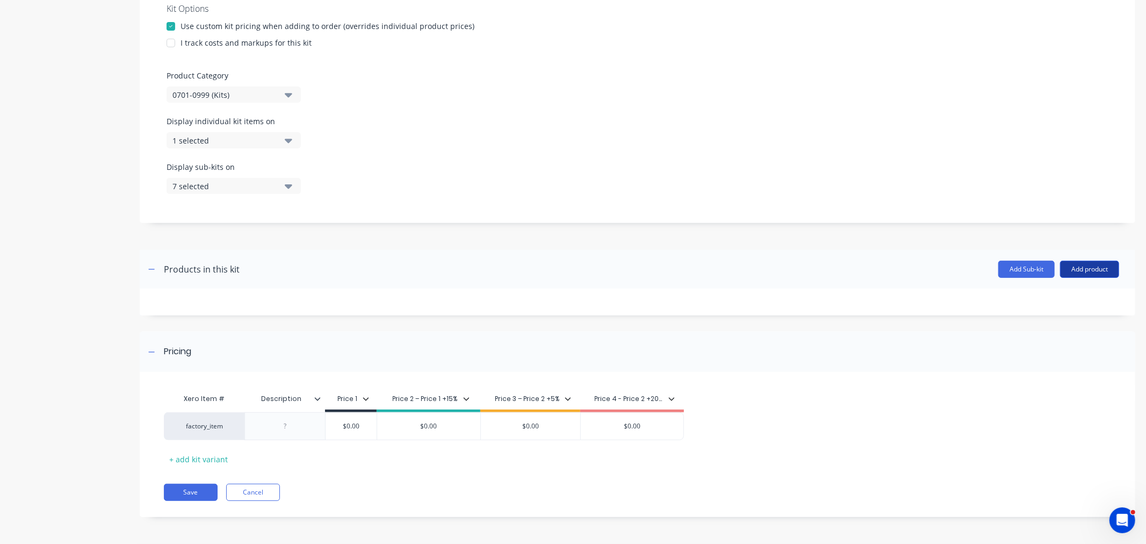
click at [1094, 267] on button "Add product" at bounding box center [1089, 269] width 59 height 17
click at [1069, 296] on div "Product catalogue" at bounding box center [1067, 297] width 83 height 16
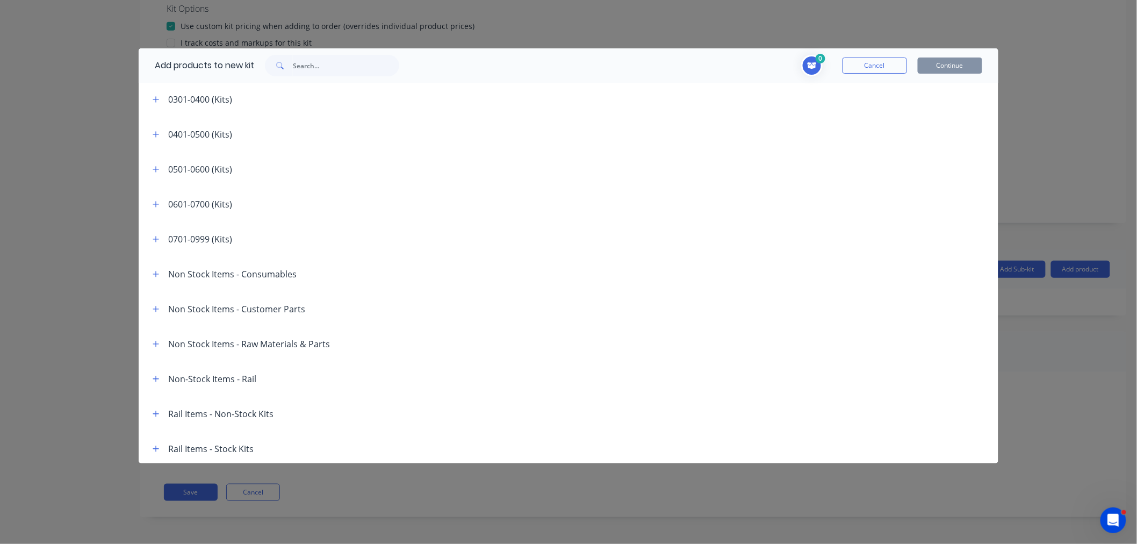
scroll to position [213, 0]
click at [158, 409] on icon "button" at bounding box center [156, 412] width 6 height 8
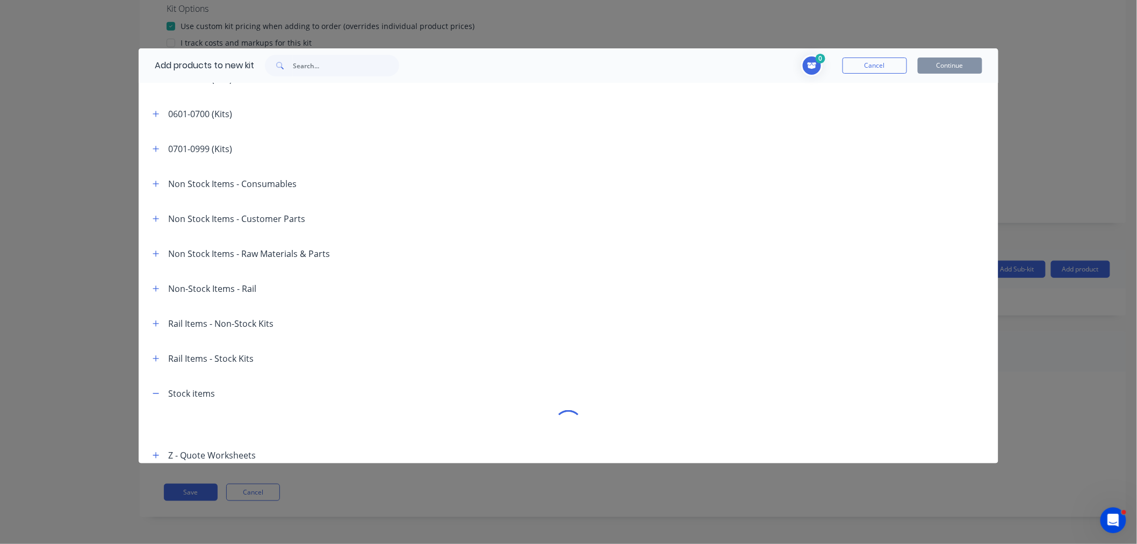
scroll to position [240, 0]
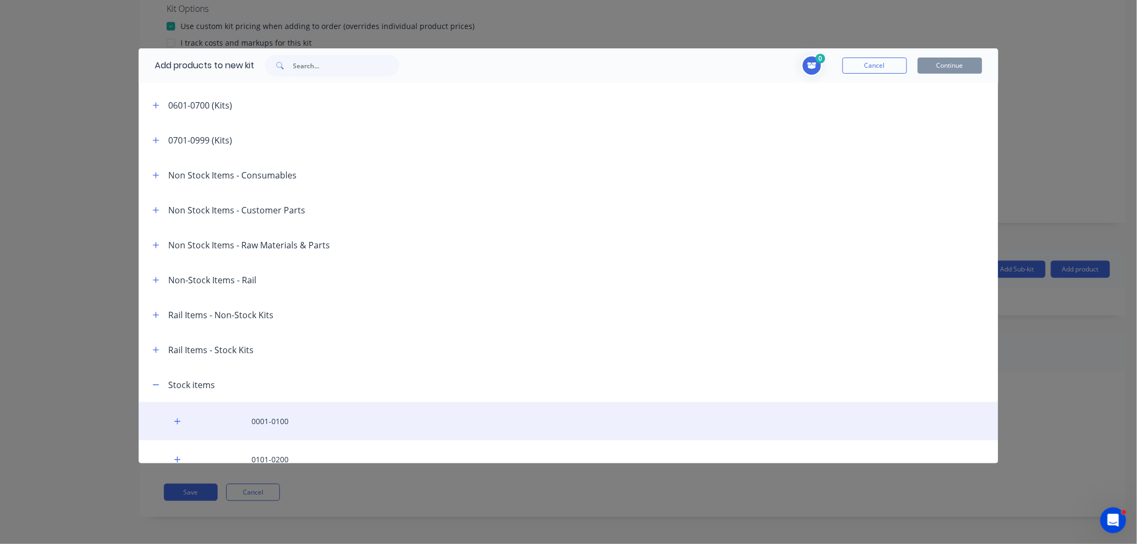
click at [269, 412] on div "0001-0100" at bounding box center [568, 421] width 859 height 38
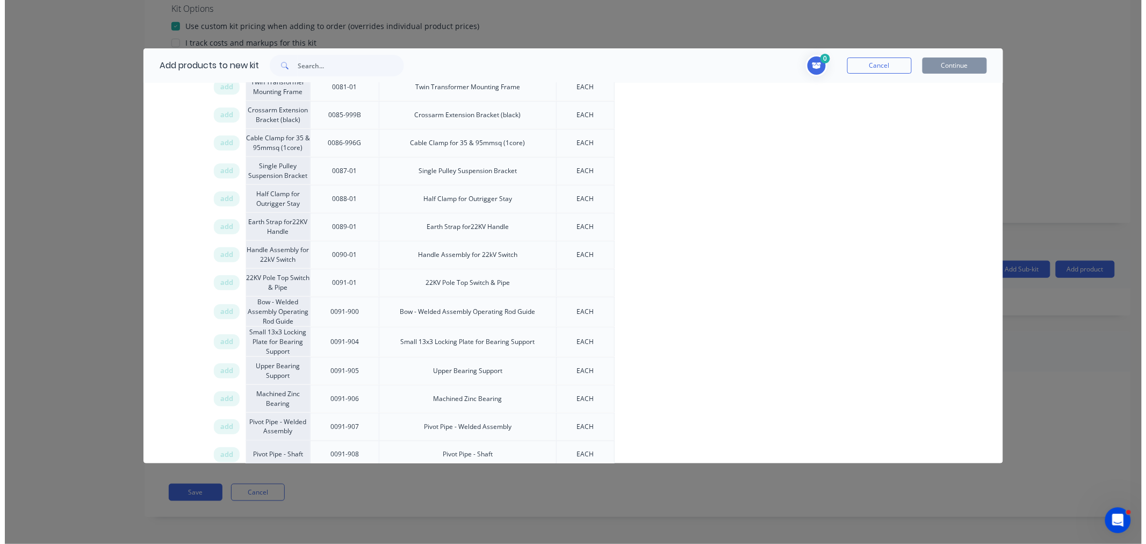
scroll to position [2150, 0]
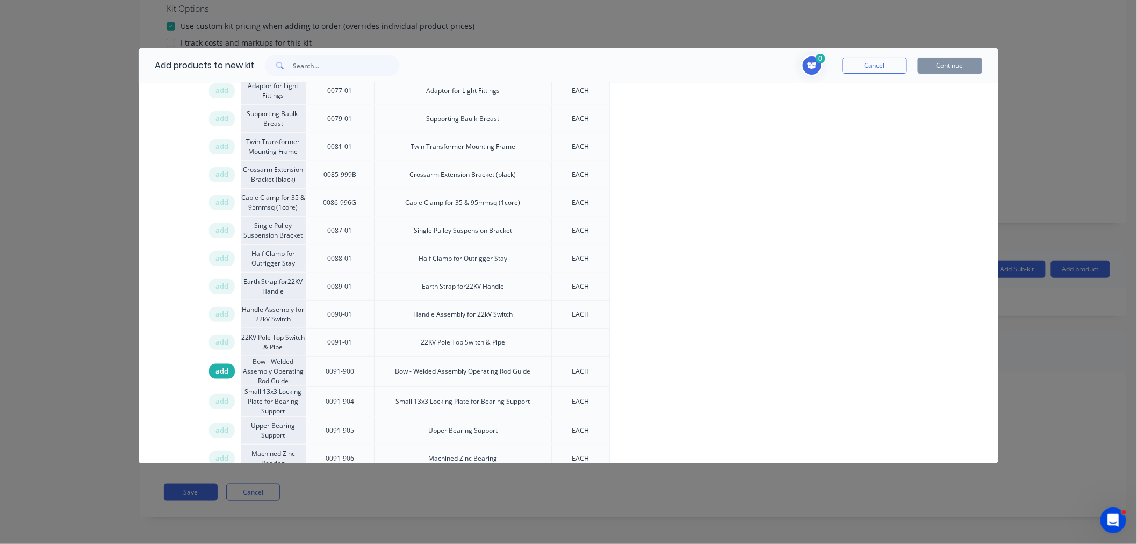
click at [219, 377] on span "add" at bounding box center [221, 371] width 13 height 11
click at [940, 63] on button "Continue" at bounding box center [949, 65] width 64 height 16
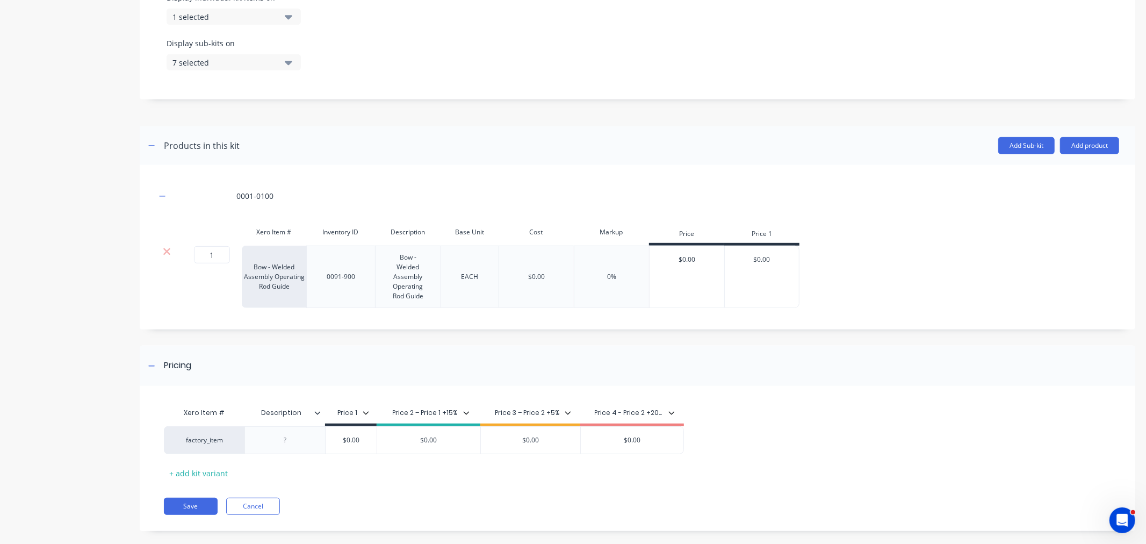
scroll to position [409, 0]
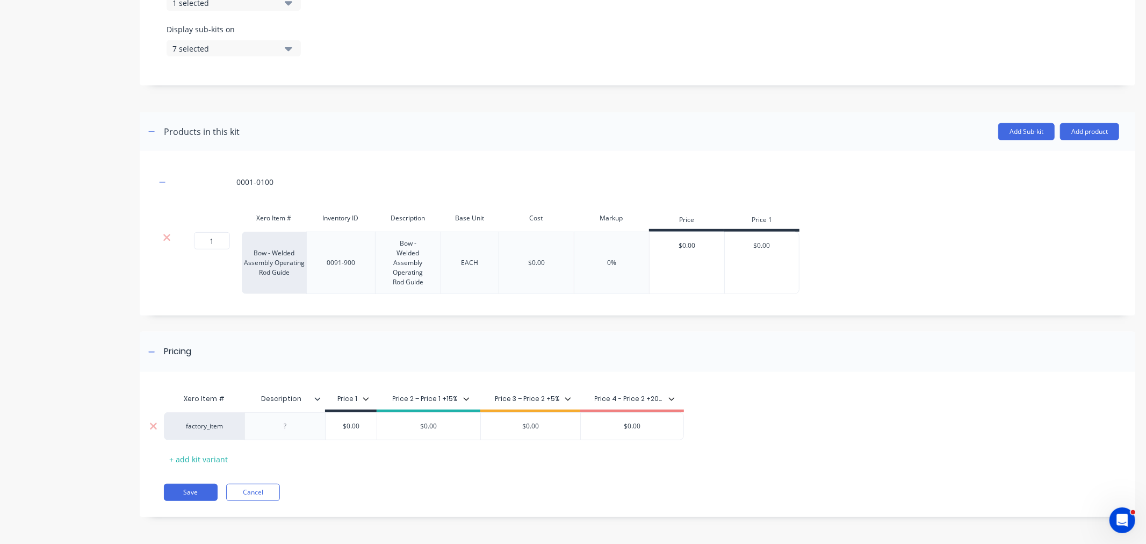
click at [360, 423] on input "$0.00" at bounding box center [351, 426] width 54 height 10
drag, startPoint x: 359, startPoint y: 426, endPoint x: 336, endPoint y: 428, distance: 22.7
click at [337, 425] on input "$0.00" at bounding box center [351, 426] width 54 height 10
type input "4.85"
drag, startPoint x: 444, startPoint y: 426, endPoint x: 418, endPoint y: 453, distance: 37.2
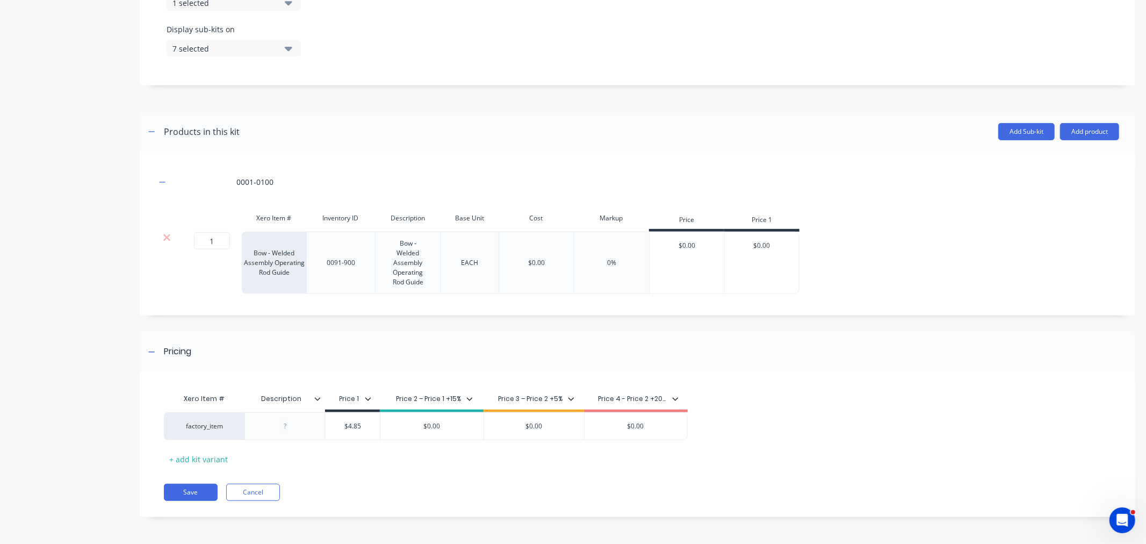
click at [419, 425] on input "$0.00" at bounding box center [431, 426] width 103 height 10
type input "5.82"
type input "$"
type input "6.11"
type input "$7.00"
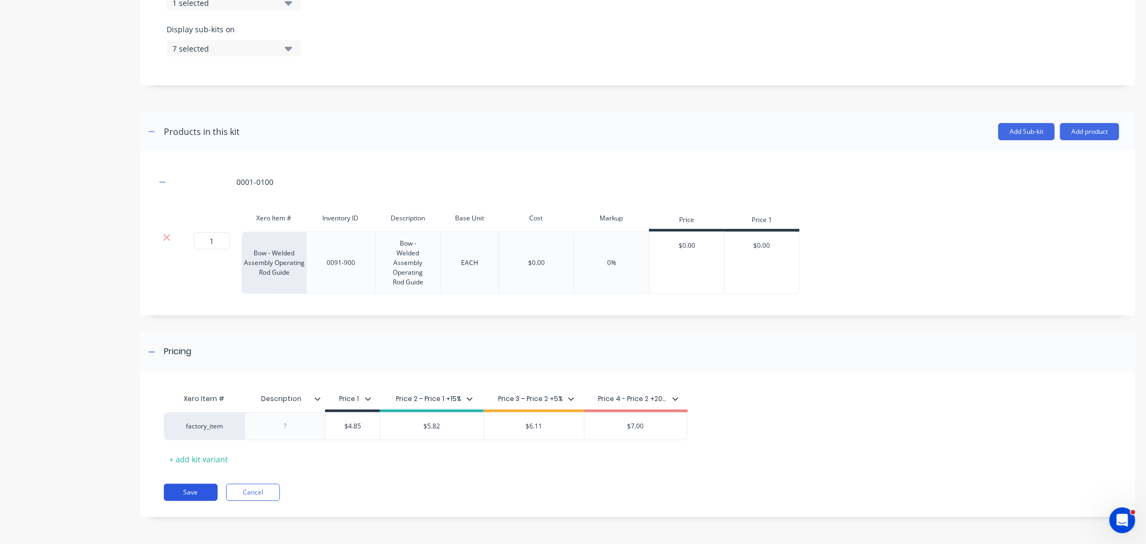
click at [194, 489] on button "Save" at bounding box center [191, 491] width 54 height 17
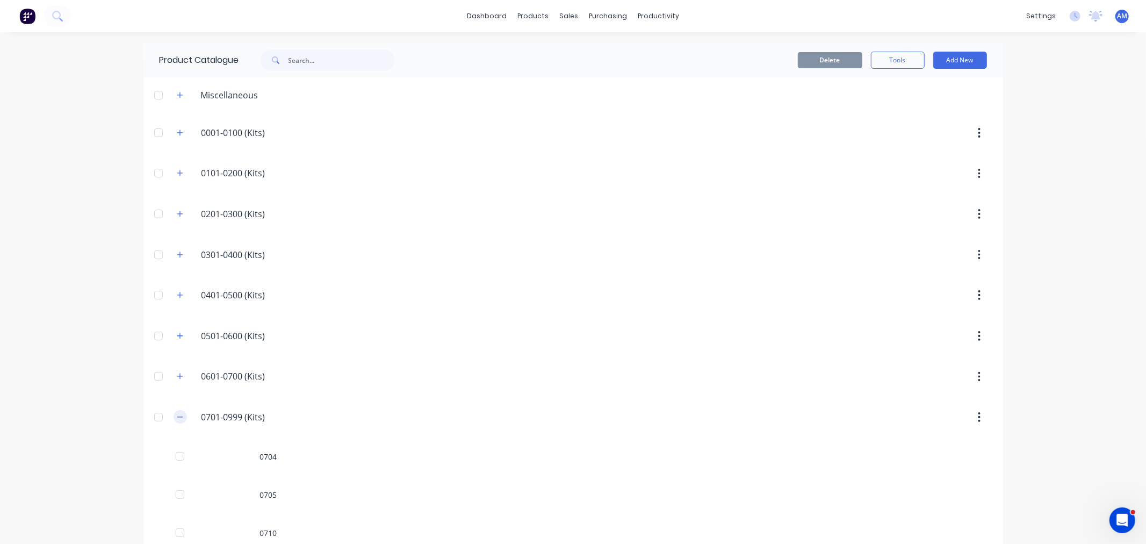
drag, startPoint x: 175, startPoint y: 416, endPoint x: 180, endPoint y: 416, distance: 5.4
click at [177, 415] on icon "button" at bounding box center [180, 417] width 6 height 8
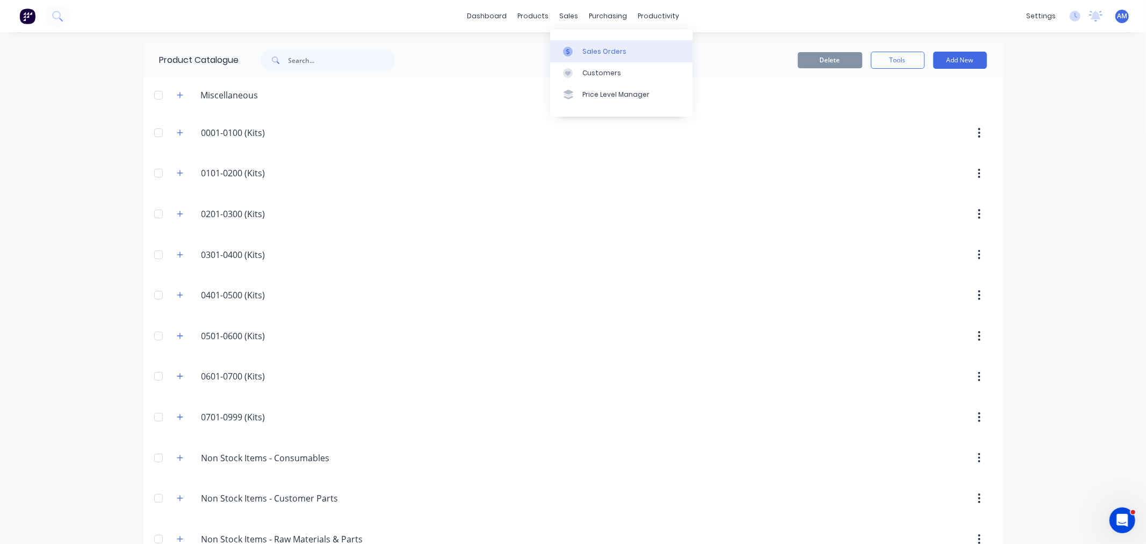
click at [588, 49] on div "Sales Orders" at bounding box center [604, 52] width 44 height 10
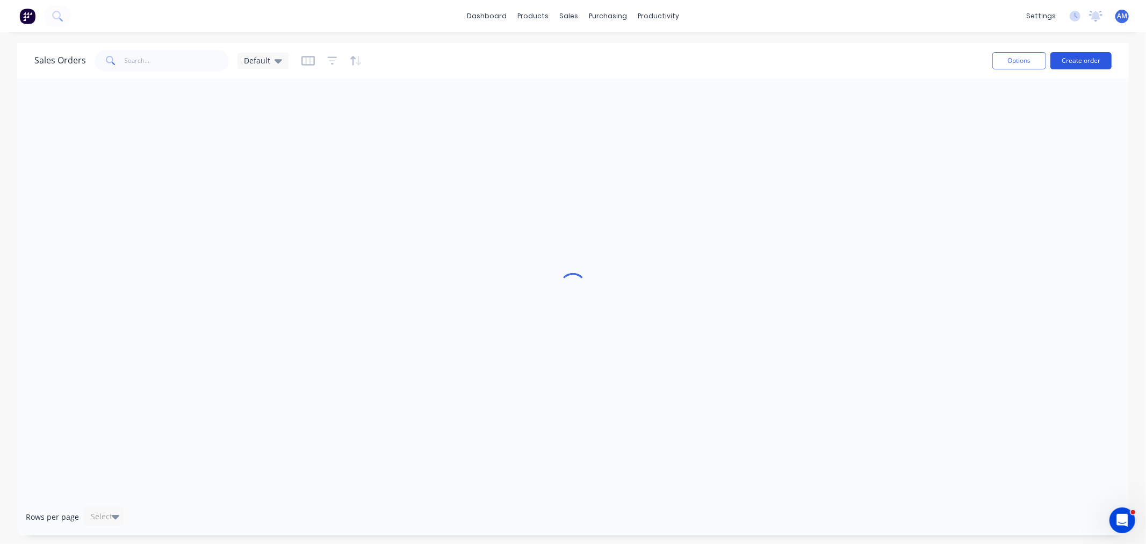
click at [1087, 56] on button "Create order" at bounding box center [1080, 60] width 61 height 17
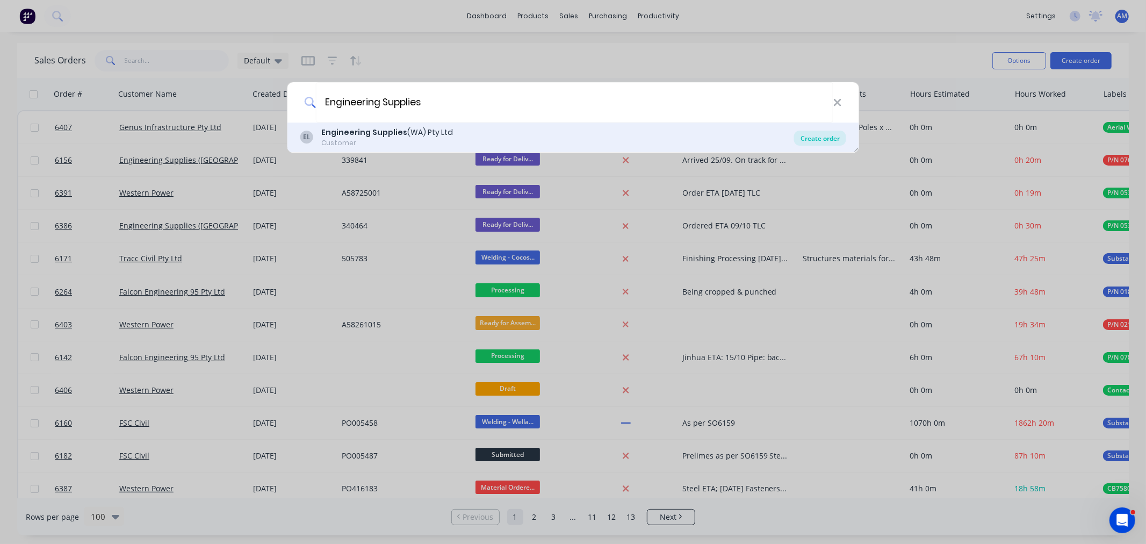
type input "Engineering Supplies"
click at [819, 133] on div "Create order" at bounding box center [820, 138] width 52 height 15
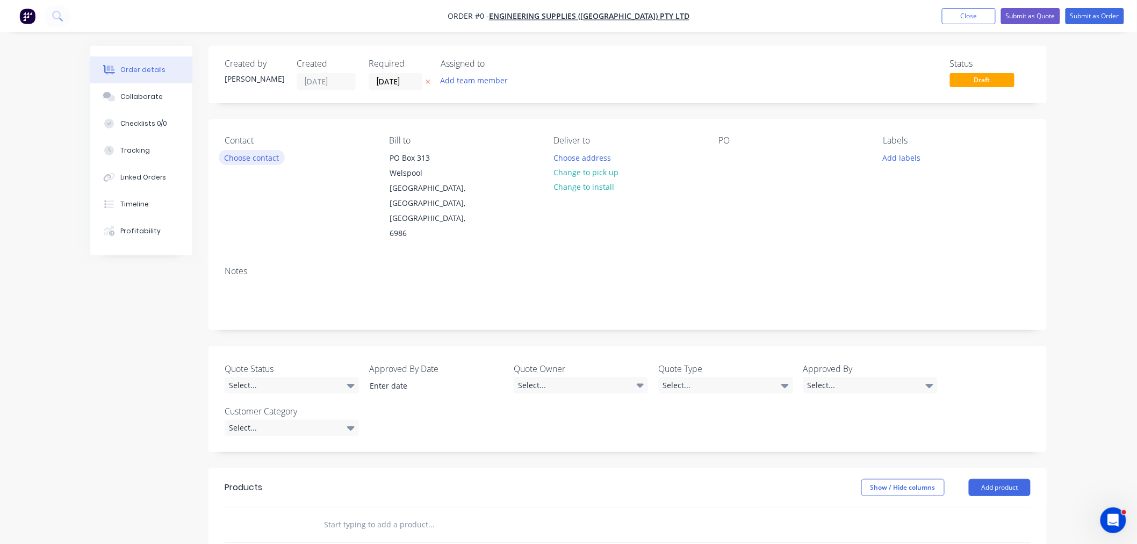
click at [261, 158] on button "Choose contact" at bounding box center [252, 157] width 66 height 15
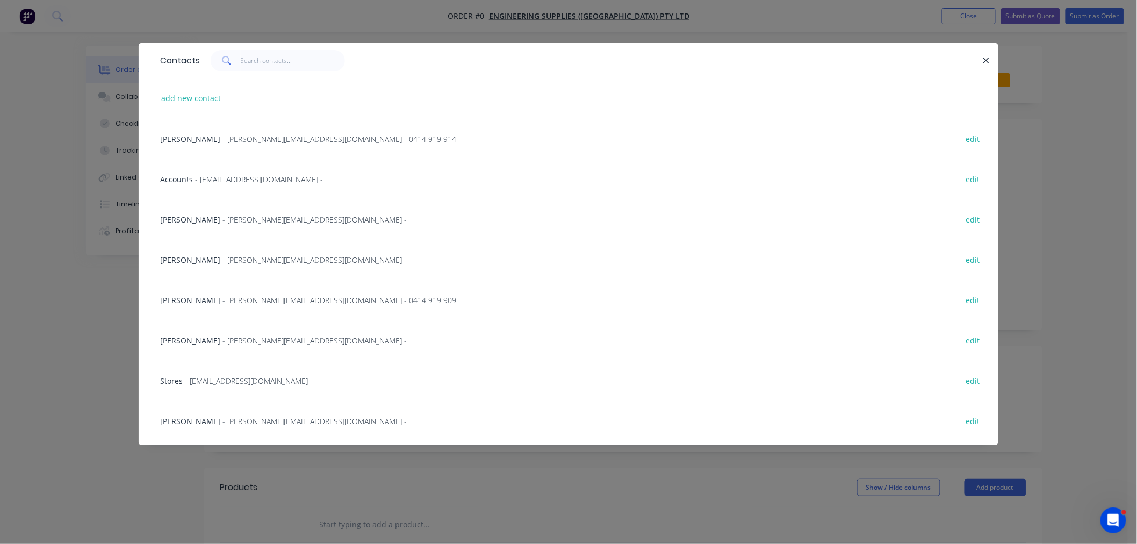
click at [205, 295] on span "Travis Dinsdale" at bounding box center [190, 300] width 60 height 10
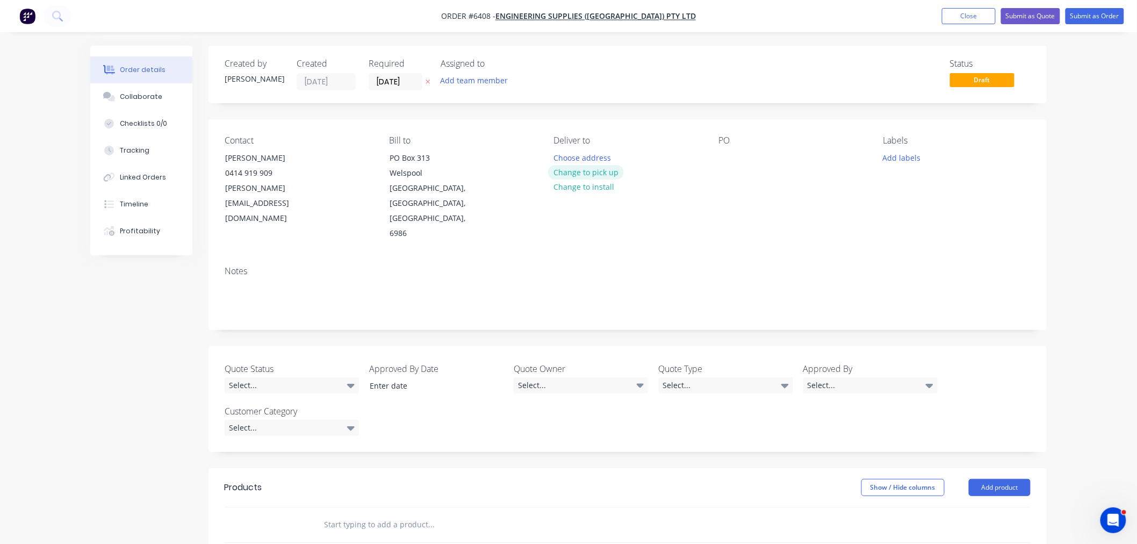
click at [589, 175] on button "Change to pick up" at bounding box center [586, 172] width 76 height 15
drag, startPoint x: 556, startPoint y: 156, endPoint x: 562, endPoint y: 182, distance: 26.1
click at [557, 161] on div at bounding box center [562, 158] width 17 height 16
click at [722, 150] on div at bounding box center [726, 158] width 17 height 16
click at [913, 156] on button "Add labels" at bounding box center [901, 157] width 49 height 15
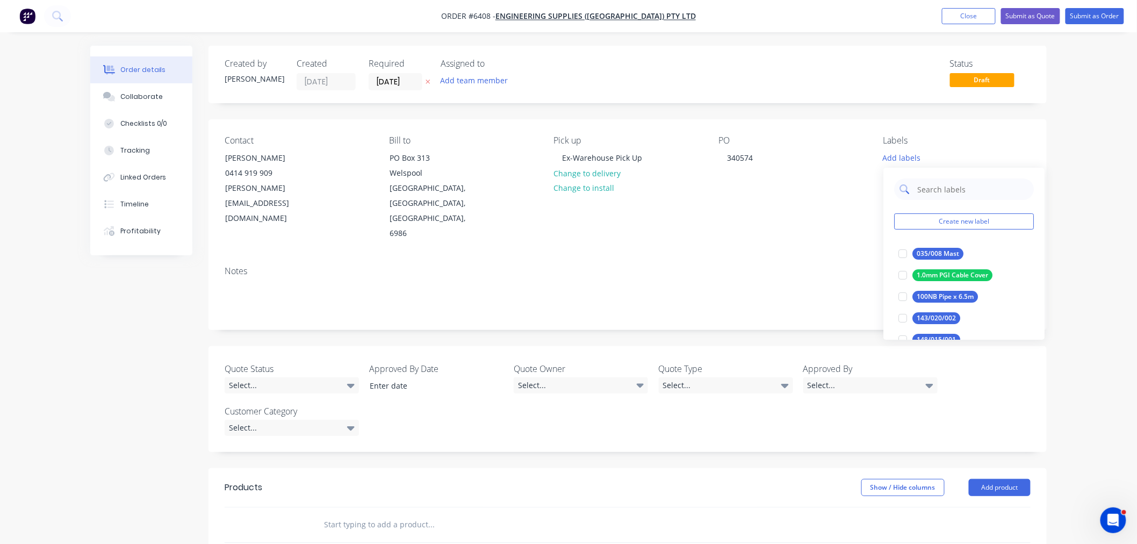
click at [935, 190] on input "text" at bounding box center [972, 188] width 112 height 21
drag, startPoint x: 942, startPoint y: 189, endPoint x: 841, endPoint y: 197, distance: 101.9
click at [841, 197] on body "Order #6408 - Engineering Supplies (WA) Pty Ltd Add product Close Submit as Quo…" at bounding box center [568, 408] width 1137 height 816
type input "0"
drag, startPoint x: 937, startPoint y: 190, endPoint x: 908, endPoint y: 189, distance: 28.5
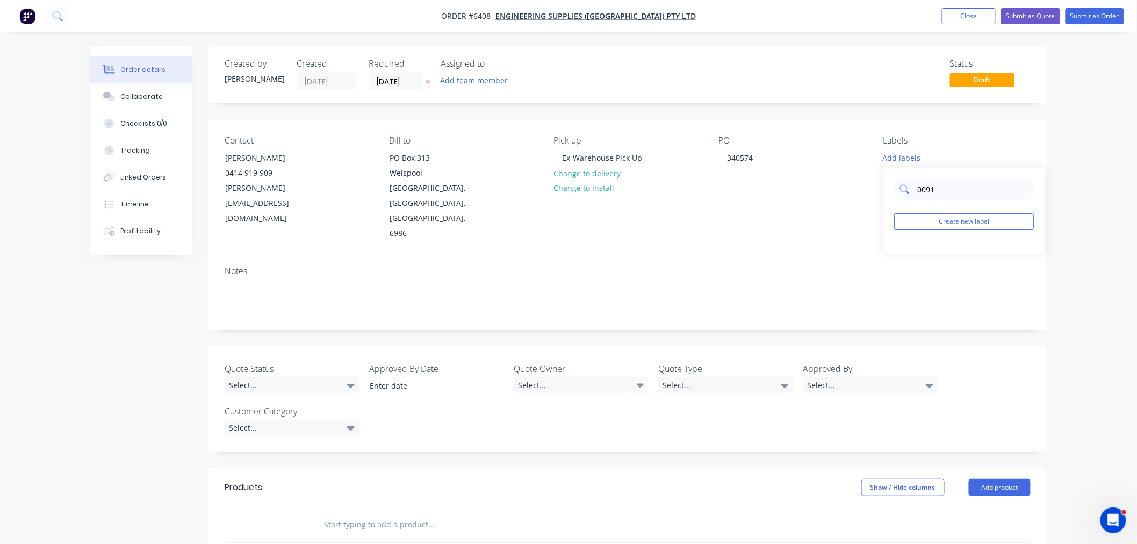
click at [908, 189] on div "0091" at bounding box center [964, 188] width 140 height 21
type input "0091"
click at [931, 218] on button "Create new label" at bounding box center [964, 221] width 140 height 16
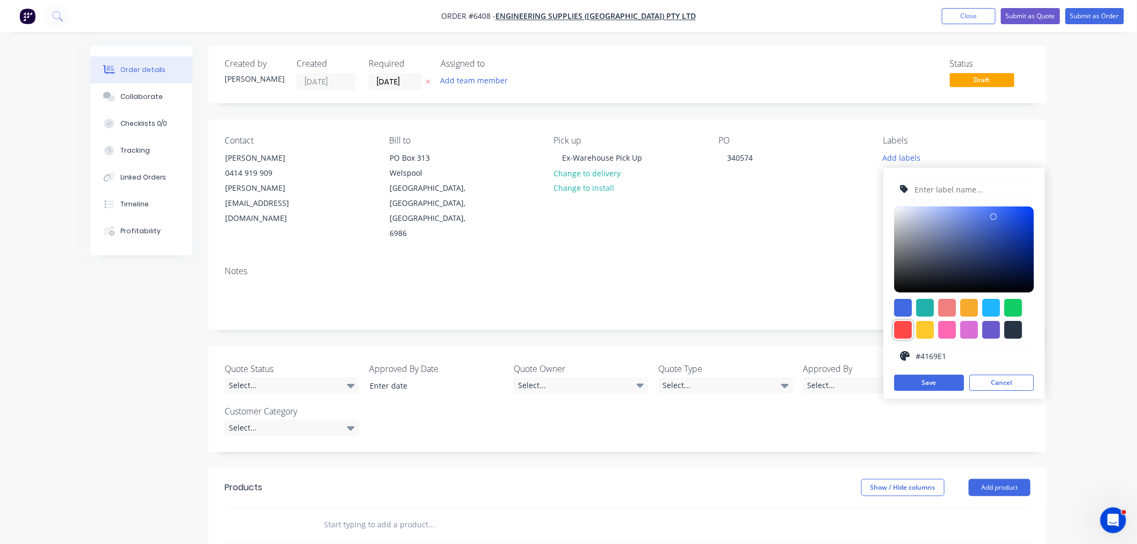
click at [906, 329] on div at bounding box center [903, 330] width 18 height 18
type input "#FF4949"
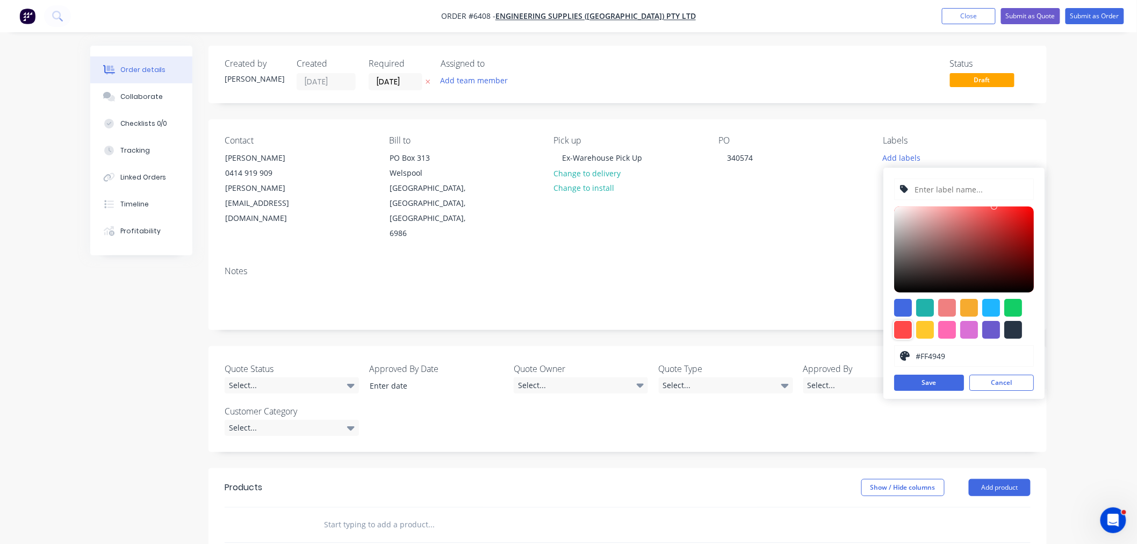
click at [952, 187] on input "text" at bounding box center [971, 189] width 114 height 20
type input "P/N 0900"
click at [934, 382] on div "P/N 0900 #FF4949 hex #FF4949 Save Cancel" at bounding box center [963, 283] width 161 height 231
click at [934, 379] on button "Save" at bounding box center [929, 382] width 70 height 16
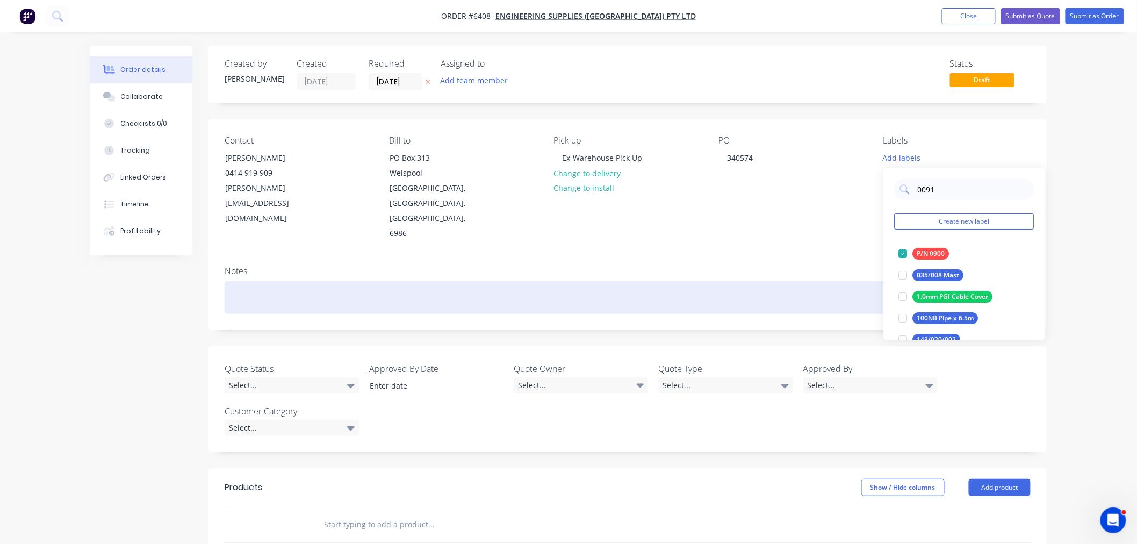
click at [314, 281] on div at bounding box center [628, 297] width 806 height 33
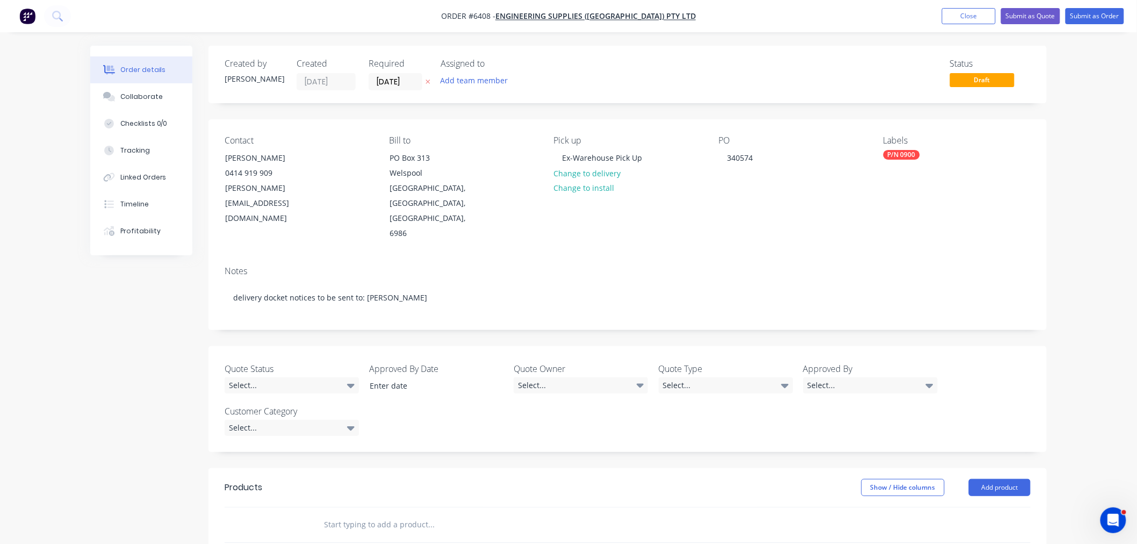
click at [362, 513] on input "text" at bounding box center [430, 523] width 215 height 21
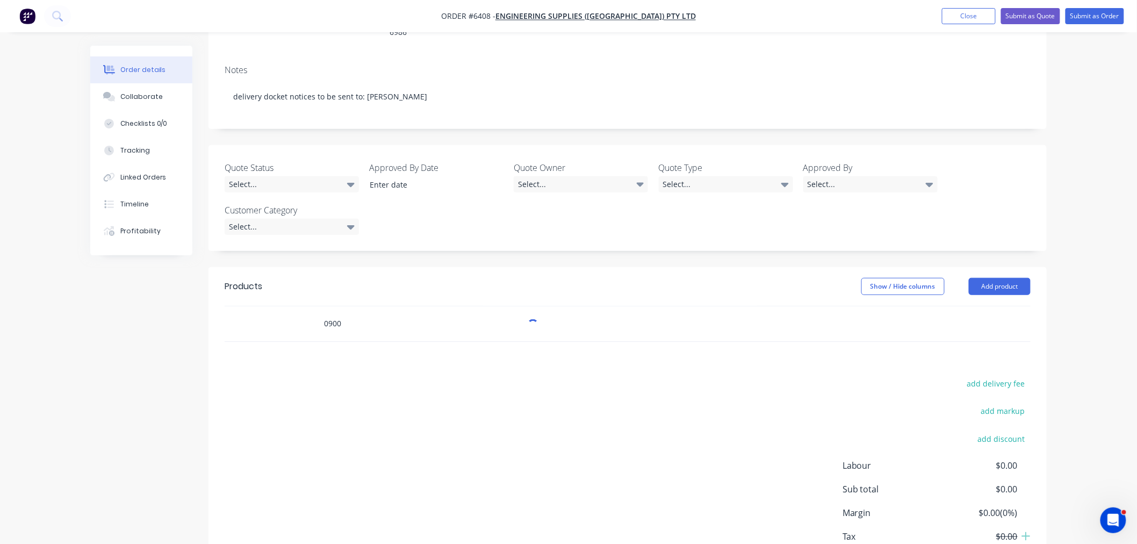
scroll to position [228, 0]
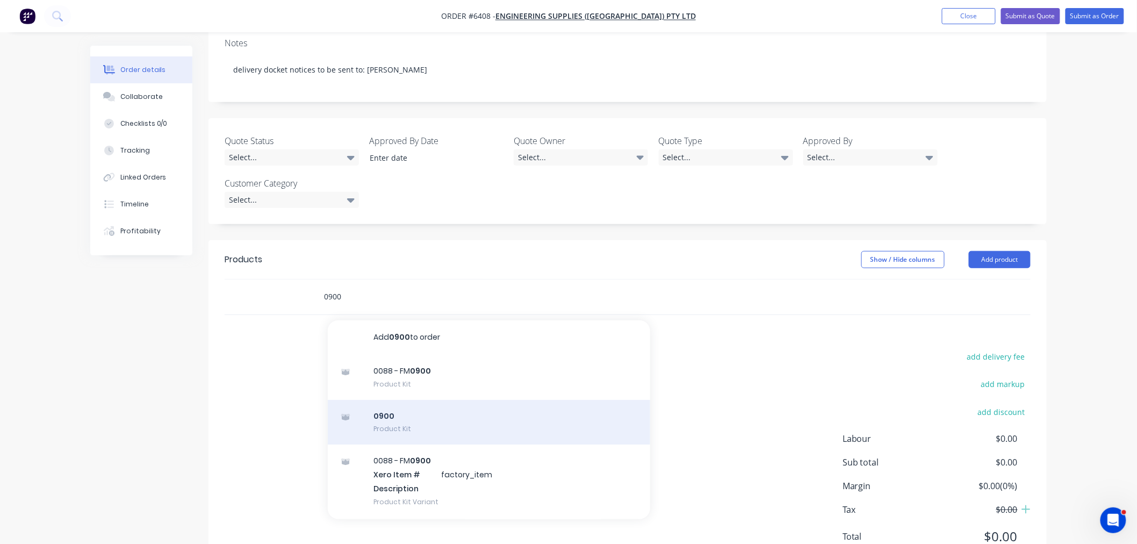
type input "0900"
click at [400, 400] on div "0900 Product Kit" at bounding box center [489, 422] width 322 height 45
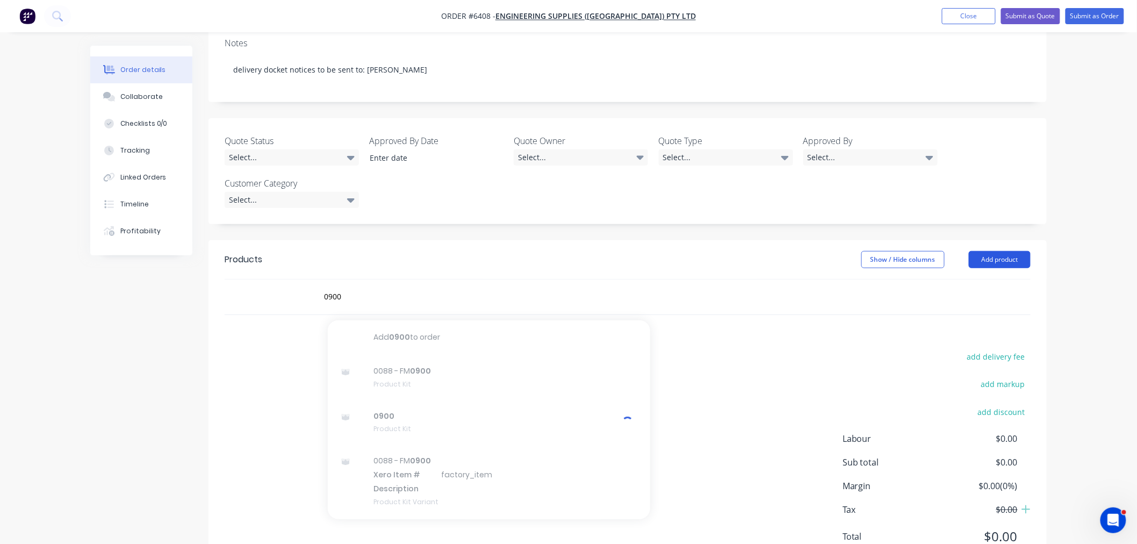
click at [994, 251] on button "Add product" at bounding box center [999, 259] width 62 height 17
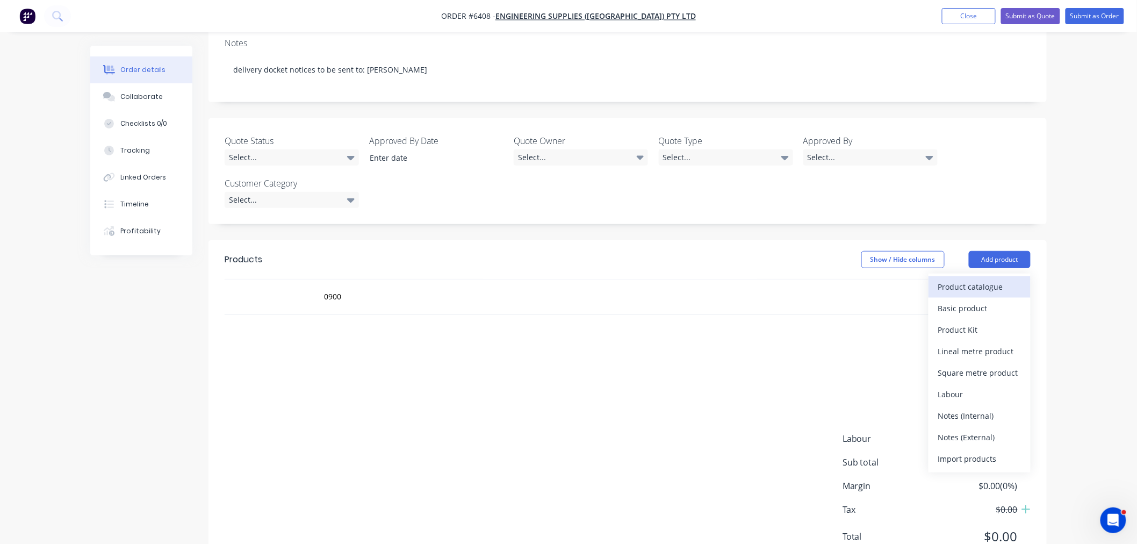
click at [950, 279] on div "Product catalogue" at bounding box center [979, 287] width 83 height 16
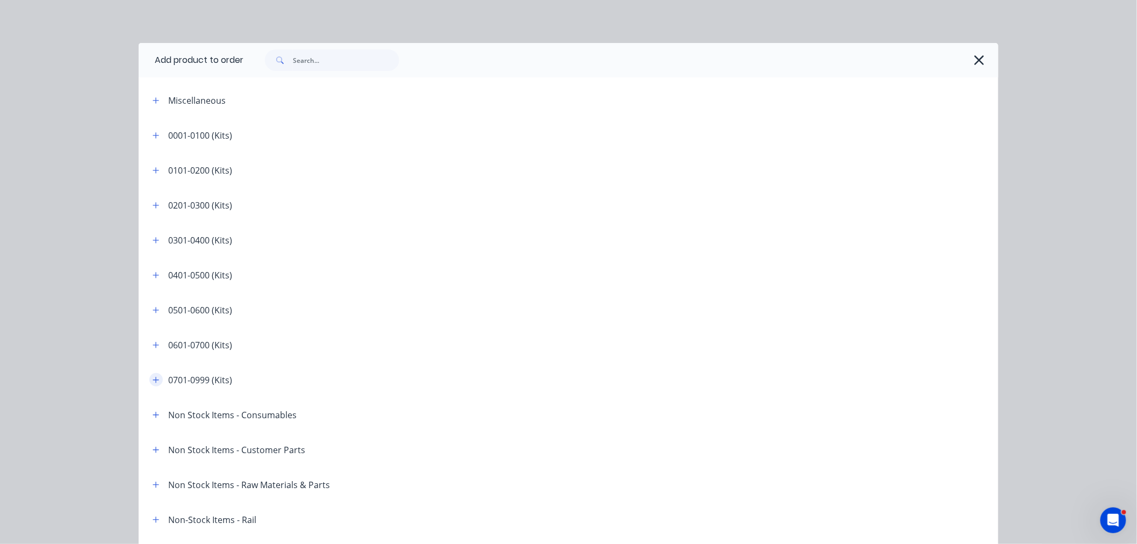
click at [153, 378] on icon "button" at bounding box center [156, 380] width 6 height 8
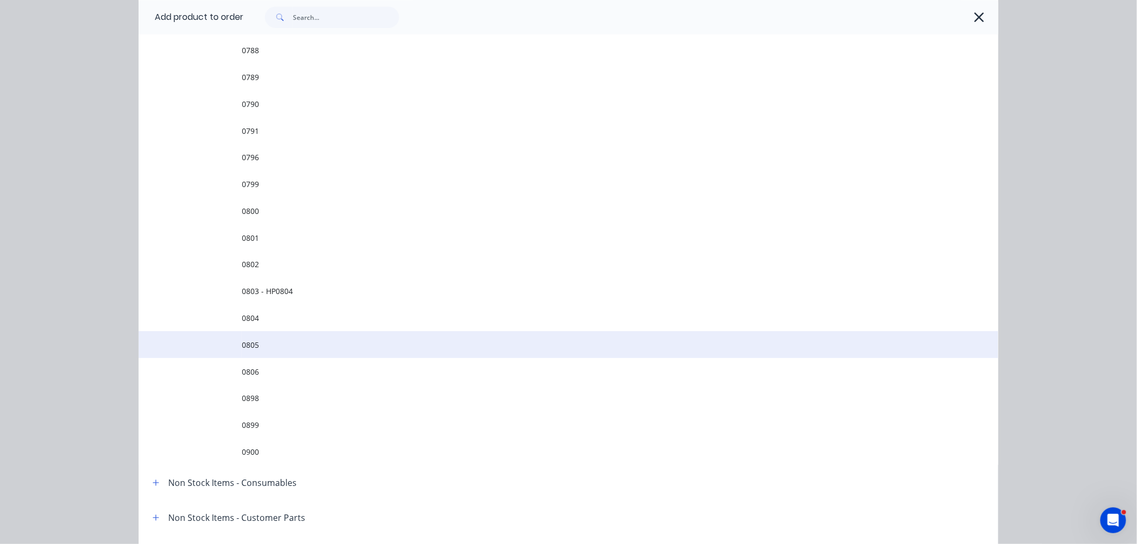
scroll to position [1731, 0]
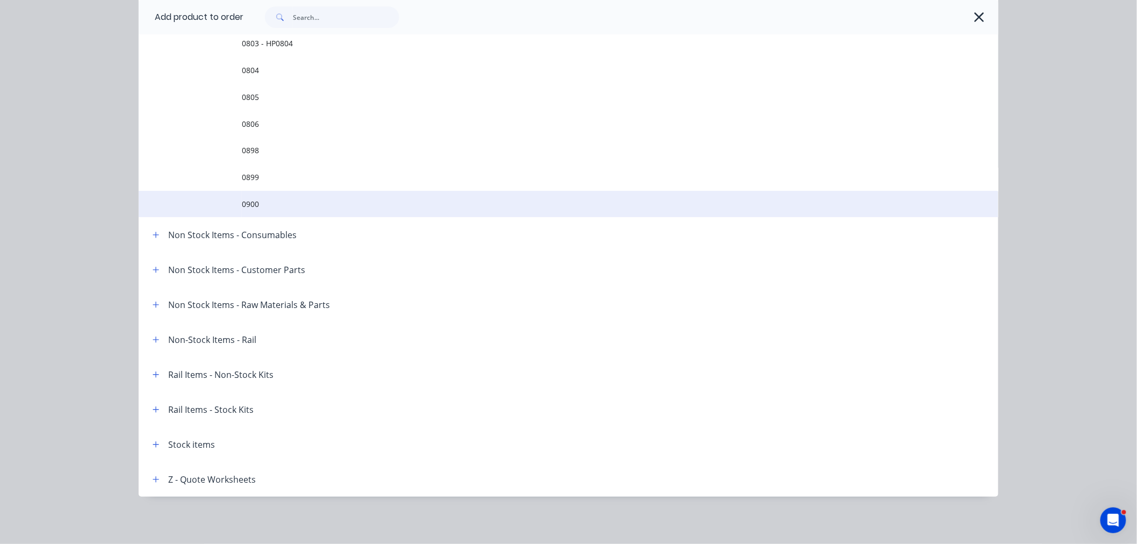
click at [269, 207] on span "0900" at bounding box center [544, 203] width 605 height 11
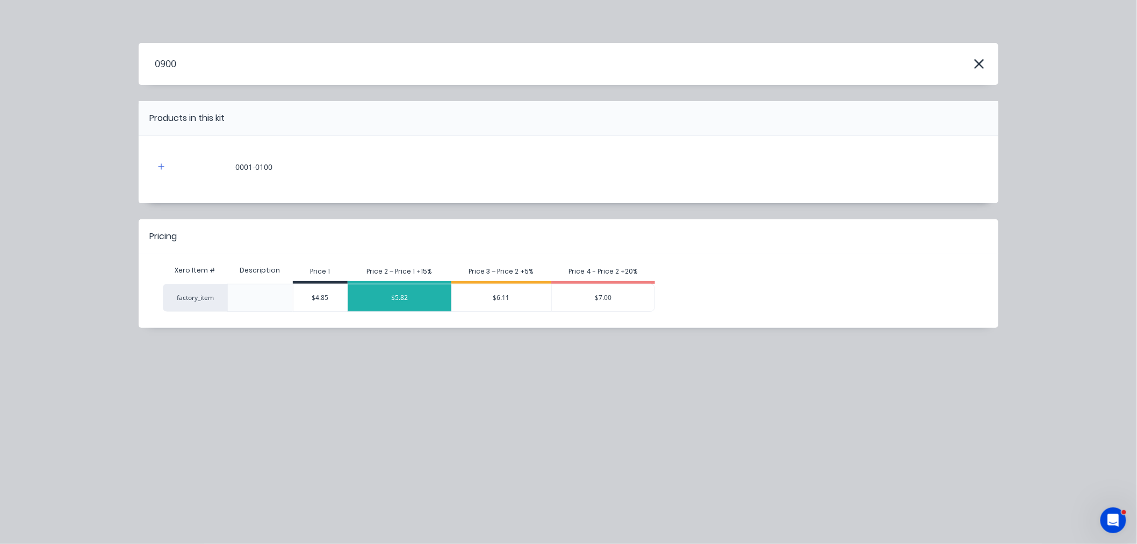
click at [443, 299] on div "$5.82" at bounding box center [399, 297] width 103 height 27
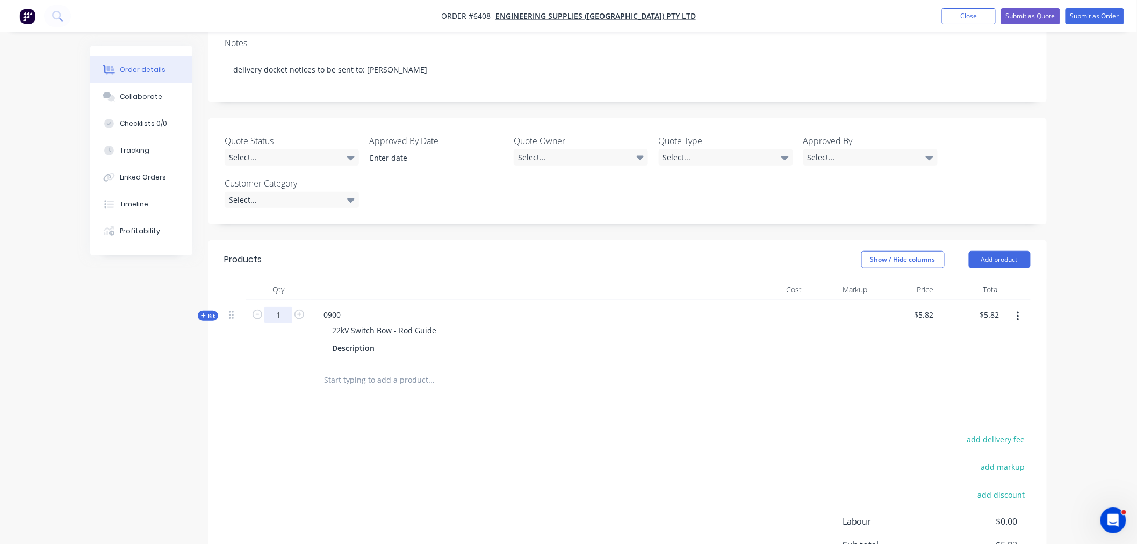
click at [286, 307] on input "1" at bounding box center [278, 315] width 28 height 16
type input "10"
type input "$58.20"
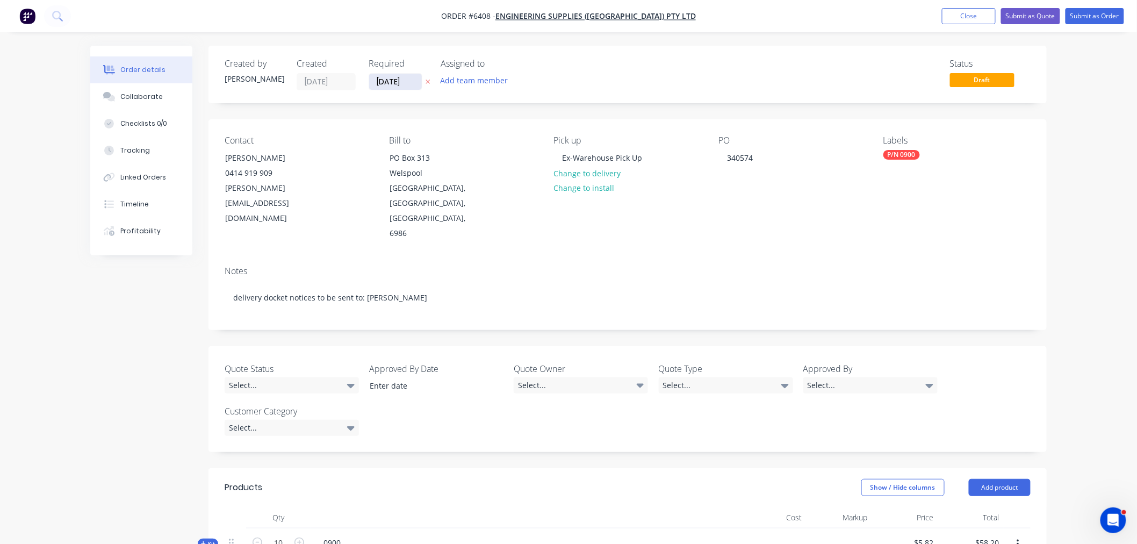
click at [369, 84] on input "[DATE]" at bounding box center [395, 82] width 53 height 16
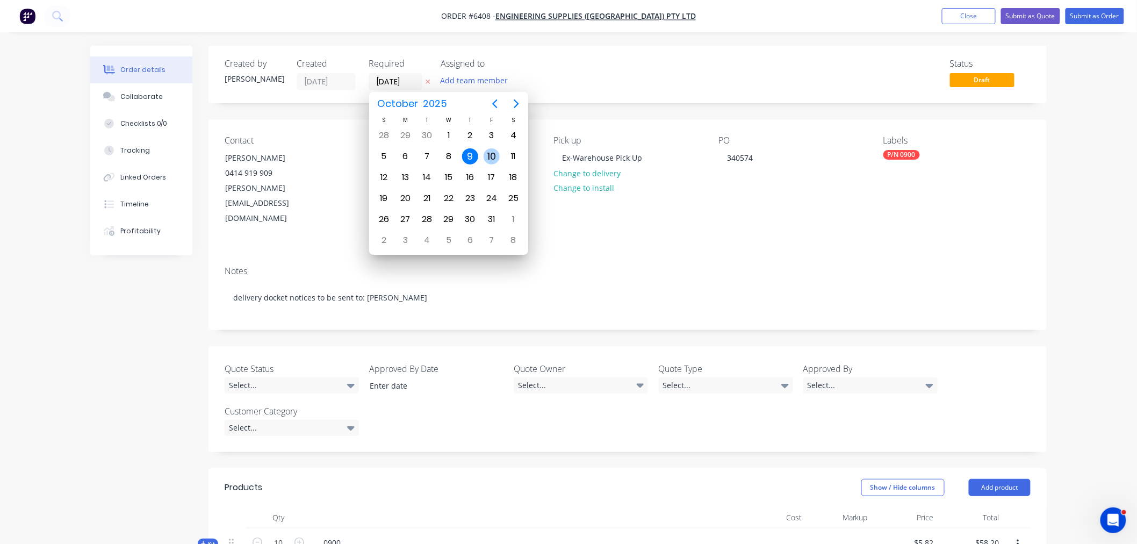
click at [489, 153] on div "10" at bounding box center [491, 156] width 16 height 16
type input "[DATE]"
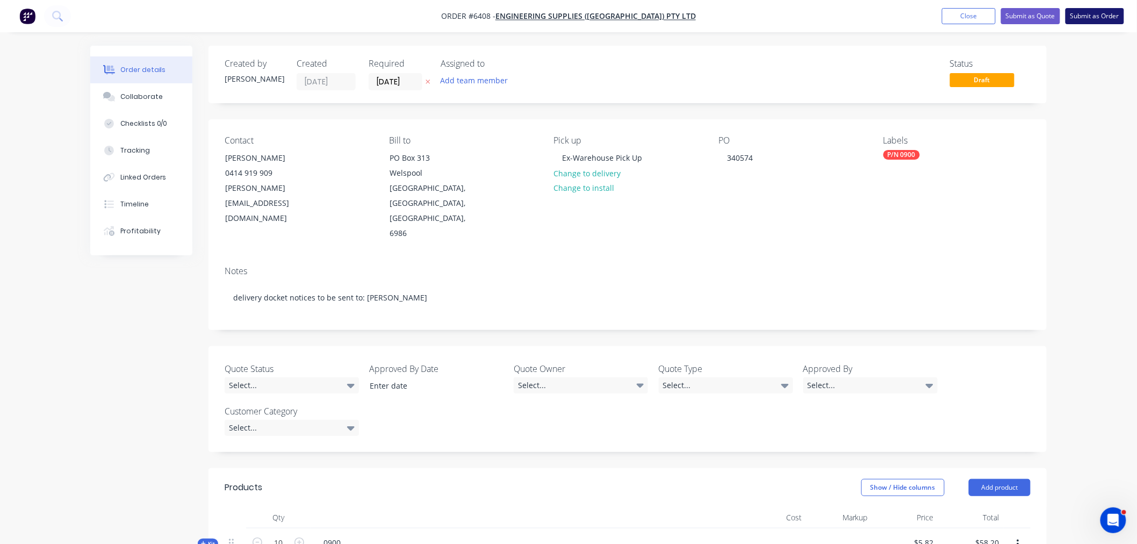
click at [1088, 15] on button "Submit as Order" at bounding box center [1094, 16] width 59 height 16
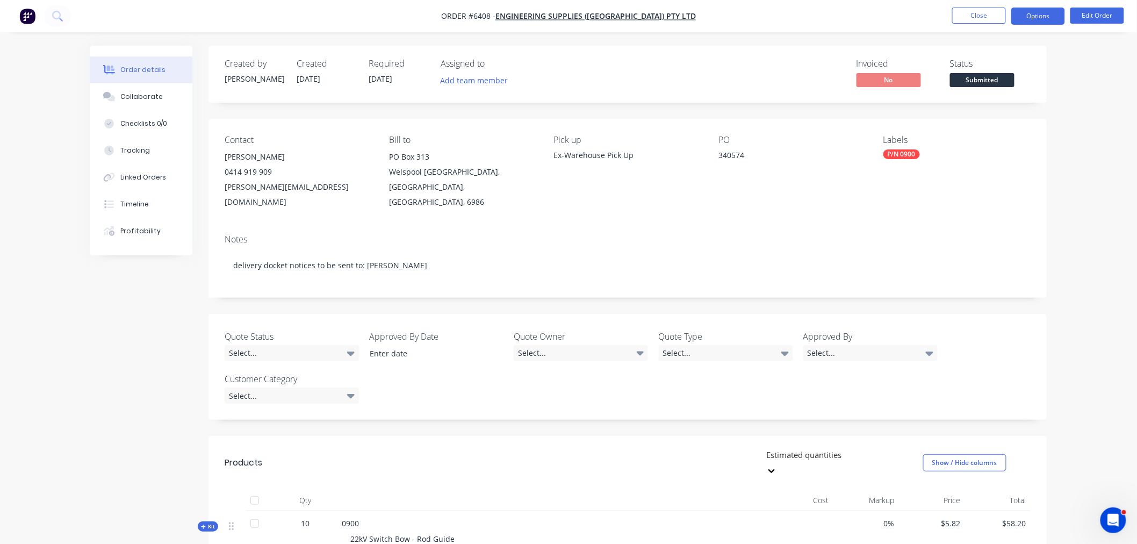
click at [1045, 12] on button "Options" at bounding box center [1038, 16] width 54 height 17
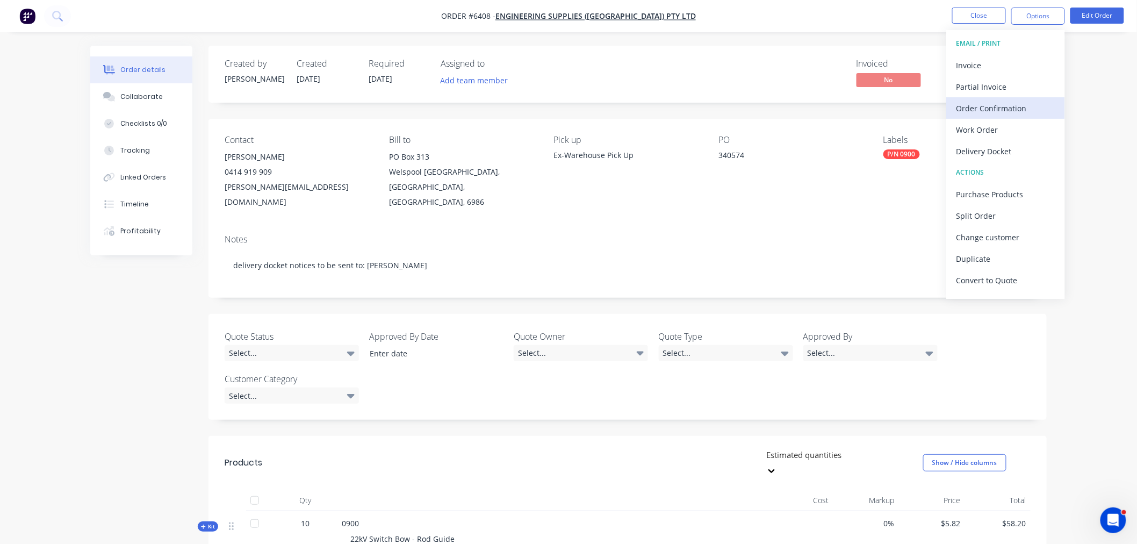
click at [992, 111] on div "Order Confirmation" at bounding box center [1005, 108] width 99 height 16
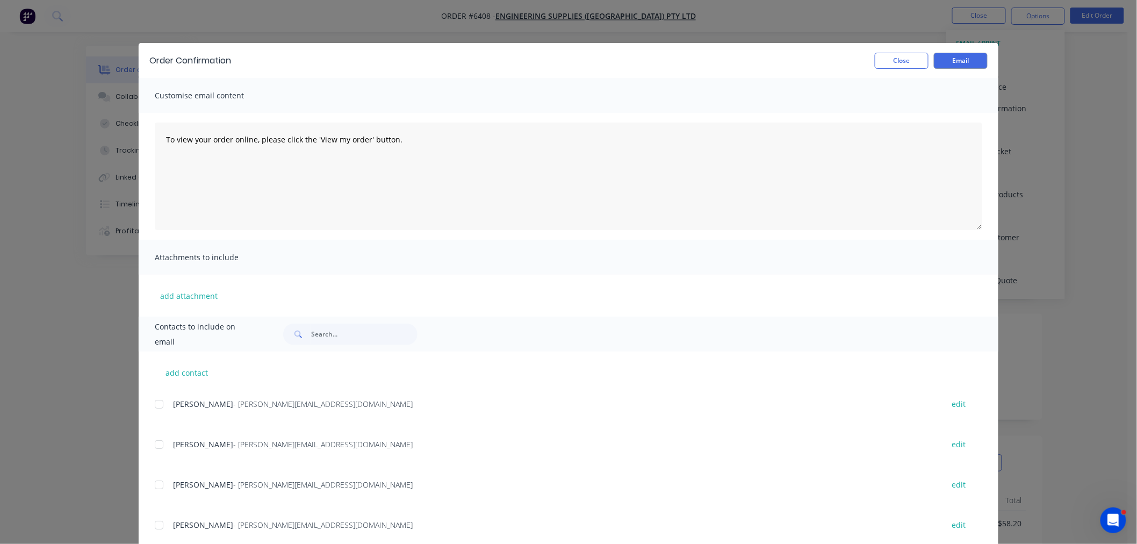
scroll to position [60, 0]
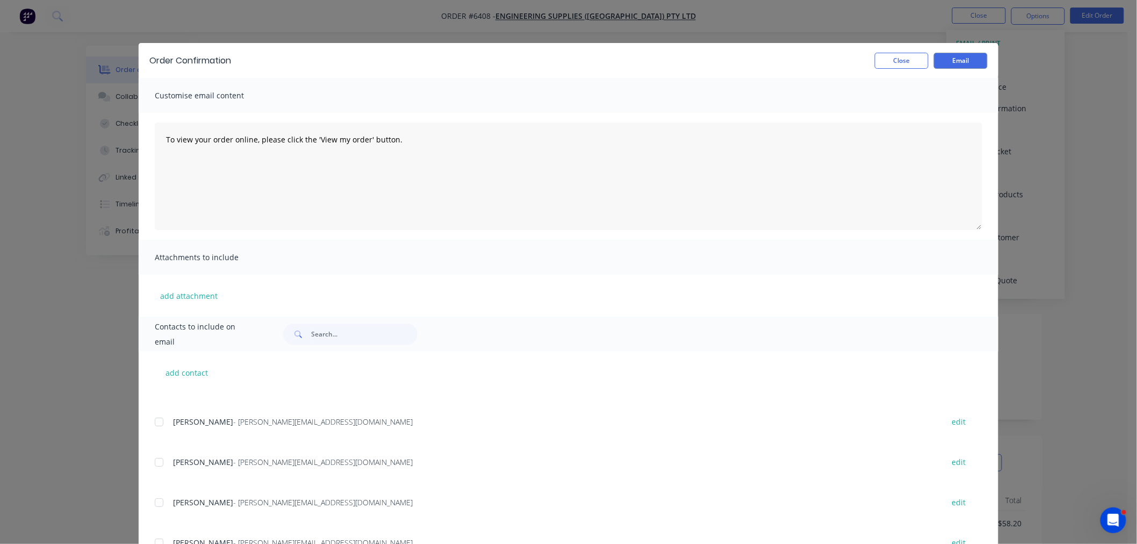
click at [158, 422] on div at bounding box center [158, 421] width 21 height 21
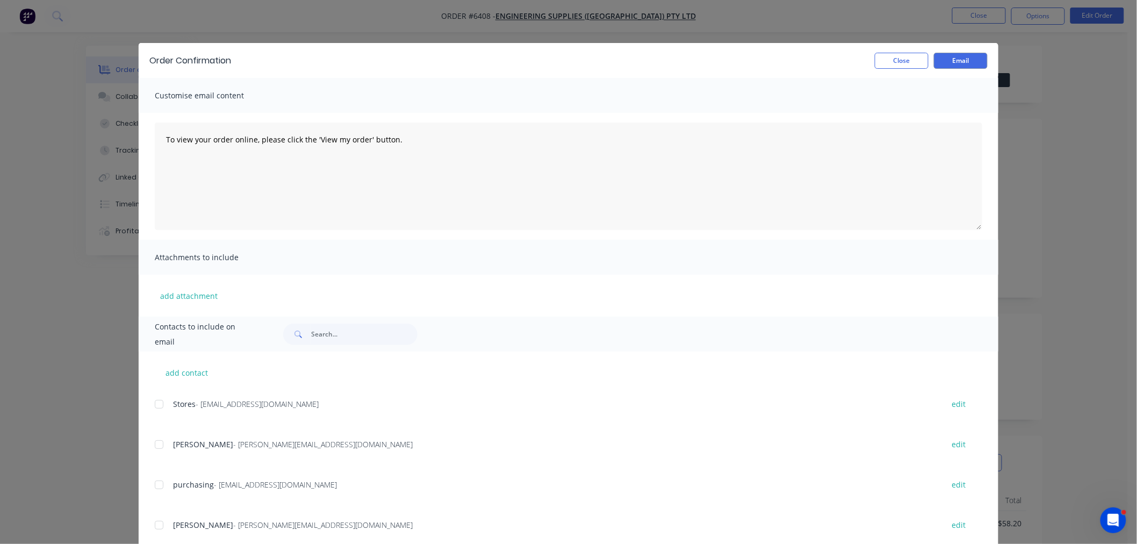
click at [151, 400] on div at bounding box center [158, 403] width 21 height 21
drag, startPoint x: 313, startPoint y: 133, endPoint x: 77, endPoint y: 143, distance: 236.6
click at [77, 143] on div "Order Confirmation Close Email Customise email content To view your order onlin…" at bounding box center [568, 272] width 1137 height 544
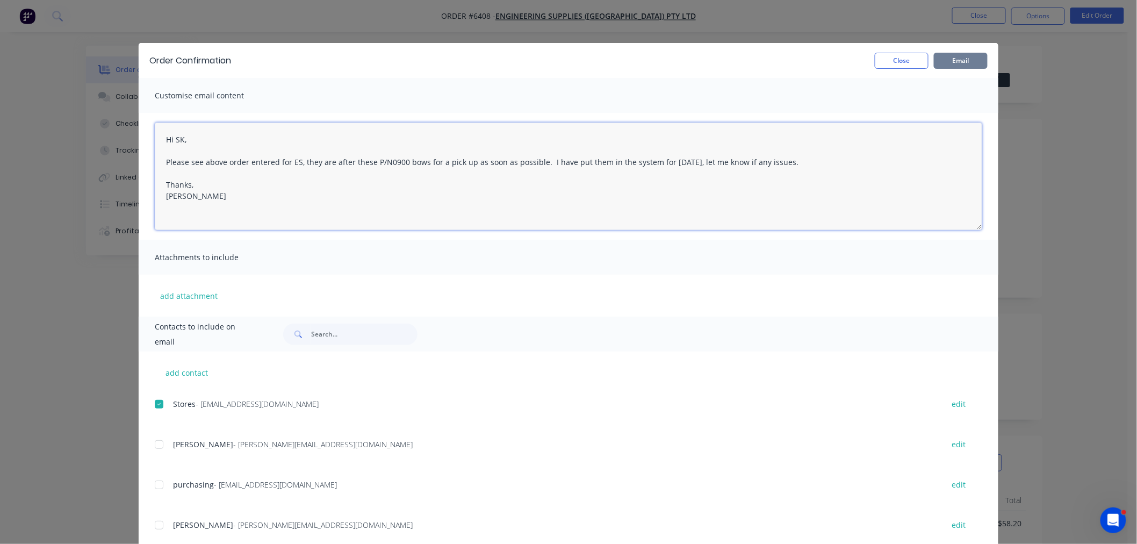
type textarea "Hi SK, Please see above order entered for ES, they are after these P/N0900 bows…"
click at [966, 62] on button "Email" at bounding box center [961, 61] width 54 height 16
click at [899, 53] on button "Close" at bounding box center [901, 61] width 54 height 16
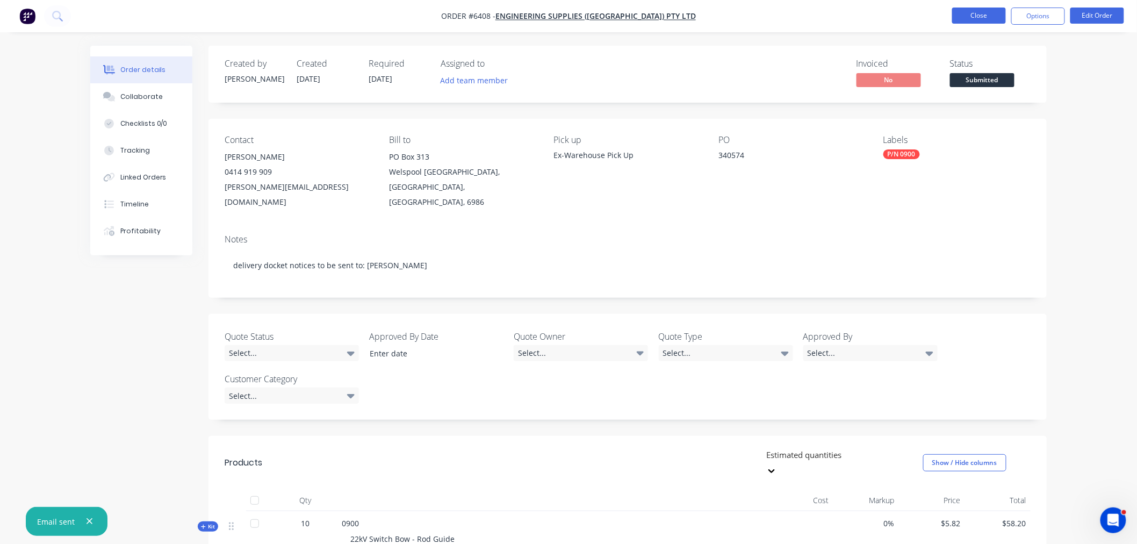
click at [989, 18] on button "Close" at bounding box center [979, 16] width 54 height 16
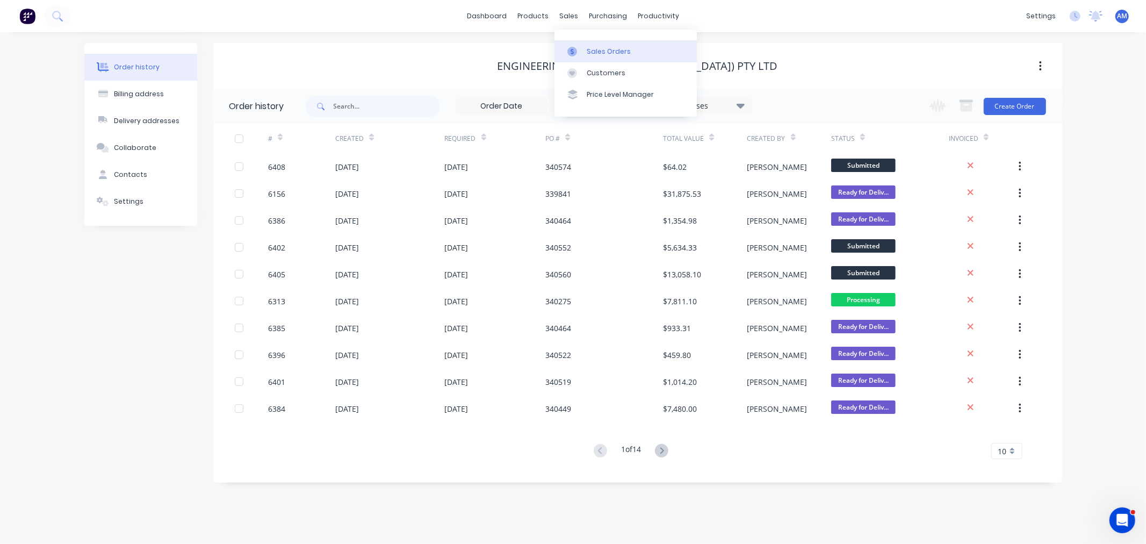
click at [602, 49] on div "Sales Orders" at bounding box center [609, 52] width 44 height 10
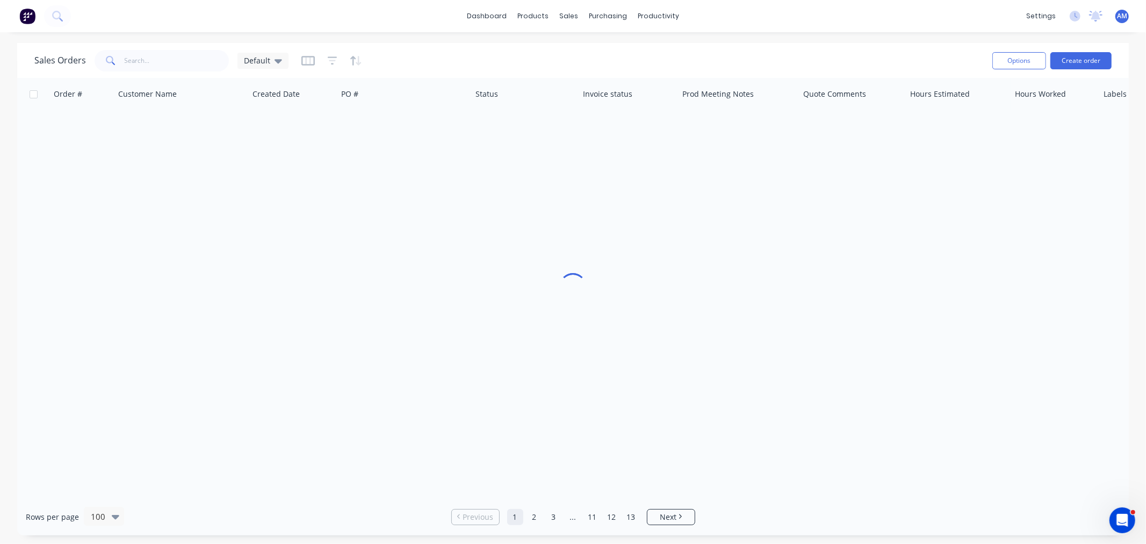
click at [1083, 73] on div "Options Create order" at bounding box center [1050, 60] width 124 height 26
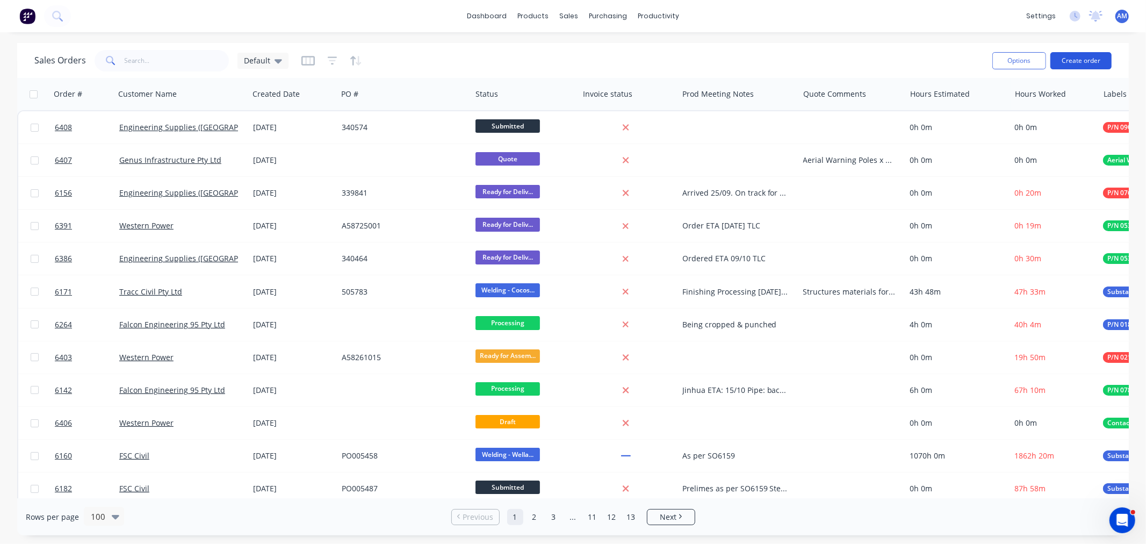
click at [1081, 63] on button "Create order" at bounding box center [1080, 60] width 61 height 17
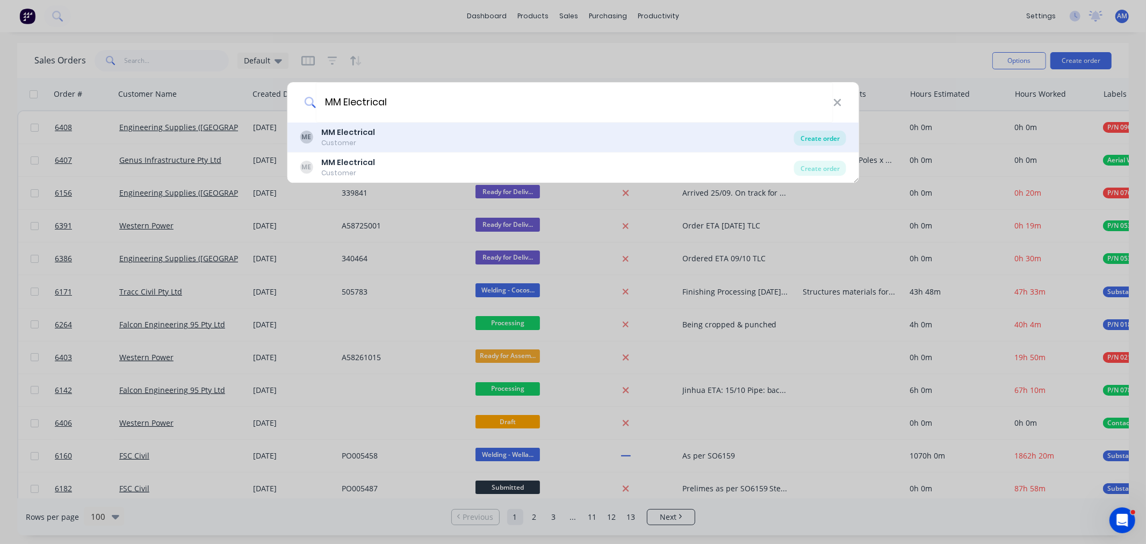
type input "MM Electrical"
click at [817, 138] on div "Create order" at bounding box center [820, 138] width 52 height 15
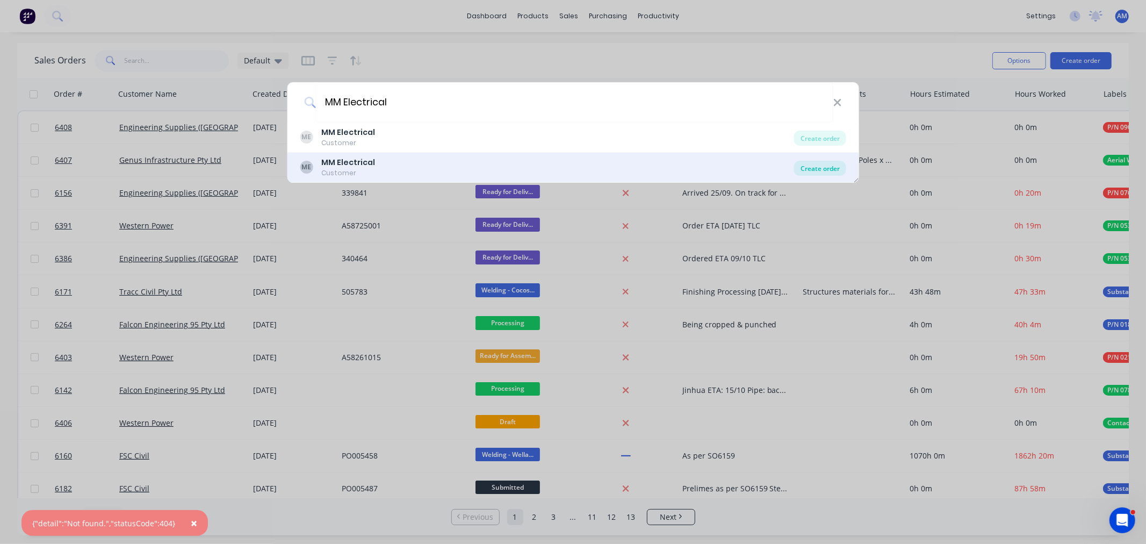
click at [822, 163] on div "Create order" at bounding box center [820, 168] width 52 height 15
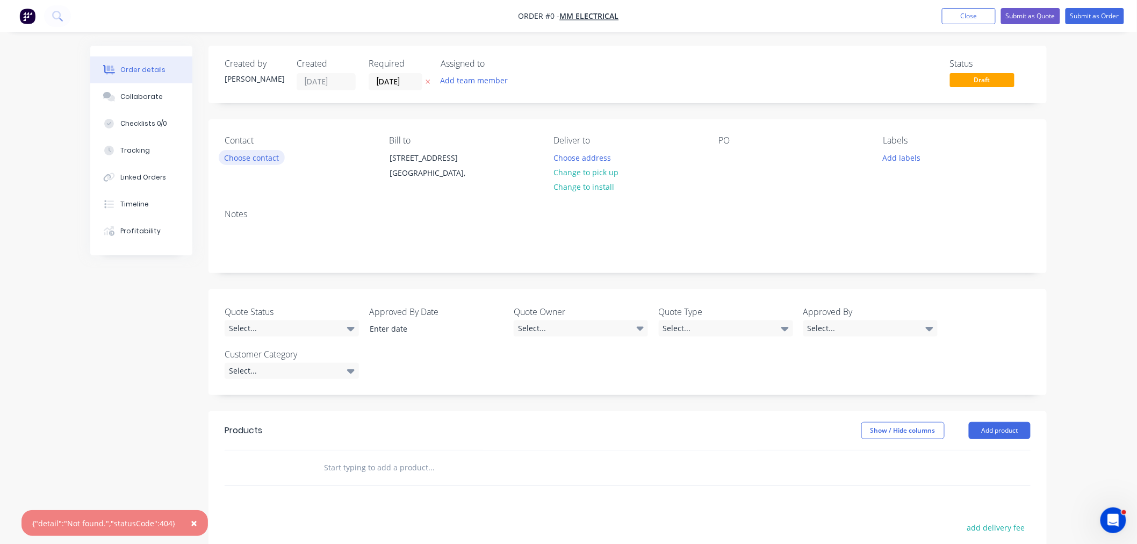
click at [255, 153] on button "Choose contact" at bounding box center [252, 157] width 66 height 15
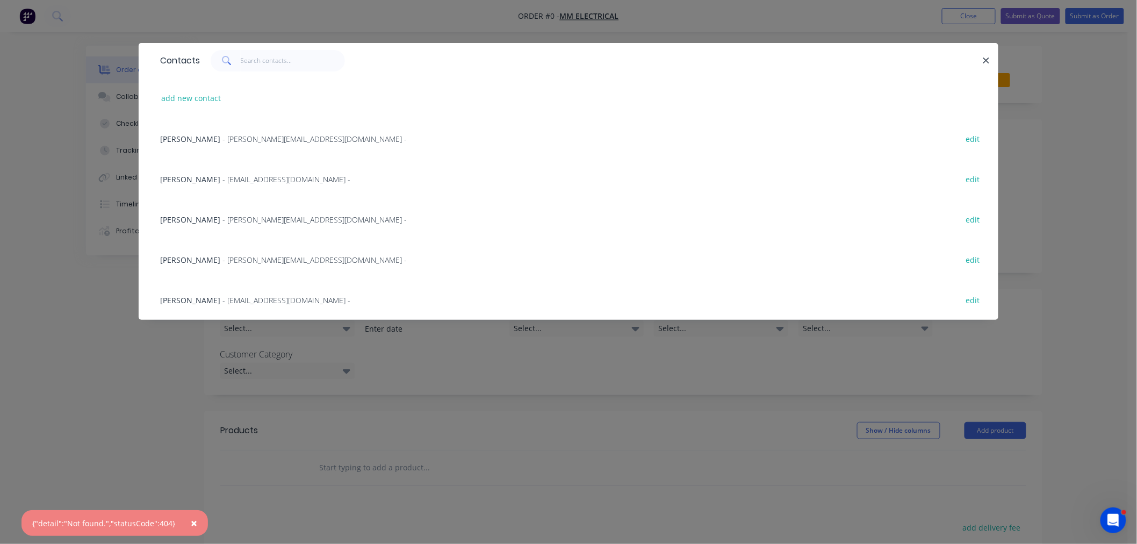
click at [245, 139] on span "- jessica.gilyead@mmem.com.au -" at bounding box center [314, 139] width 184 height 10
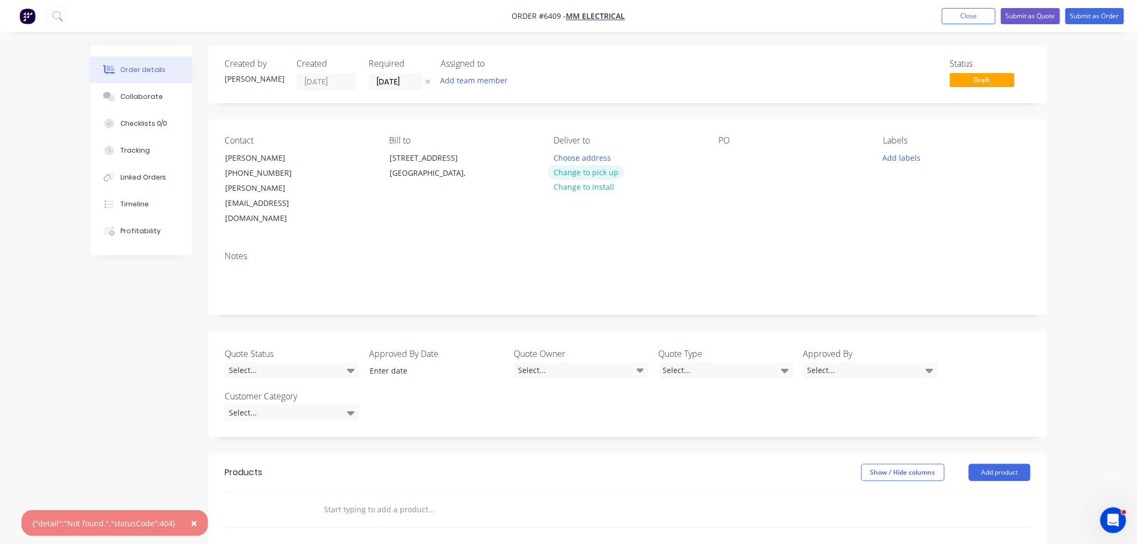
click at [595, 173] on button "Change to pick up" at bounding box center [586, 172] width 76 height 15
click at [559, 156] on div at bounding box center [562, 158] width 17 height 16
click at [731, 160] on div at bounding box center [726, 158] width 17 height 16
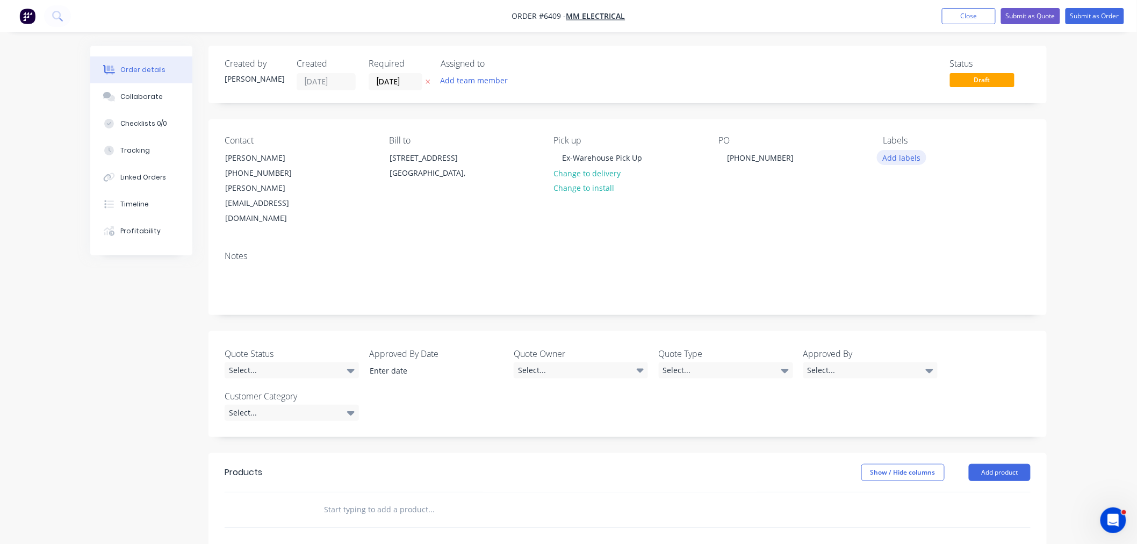
click at [909, 154] on button "Add labels" at bounding box center [901, 157] width 49 height 15
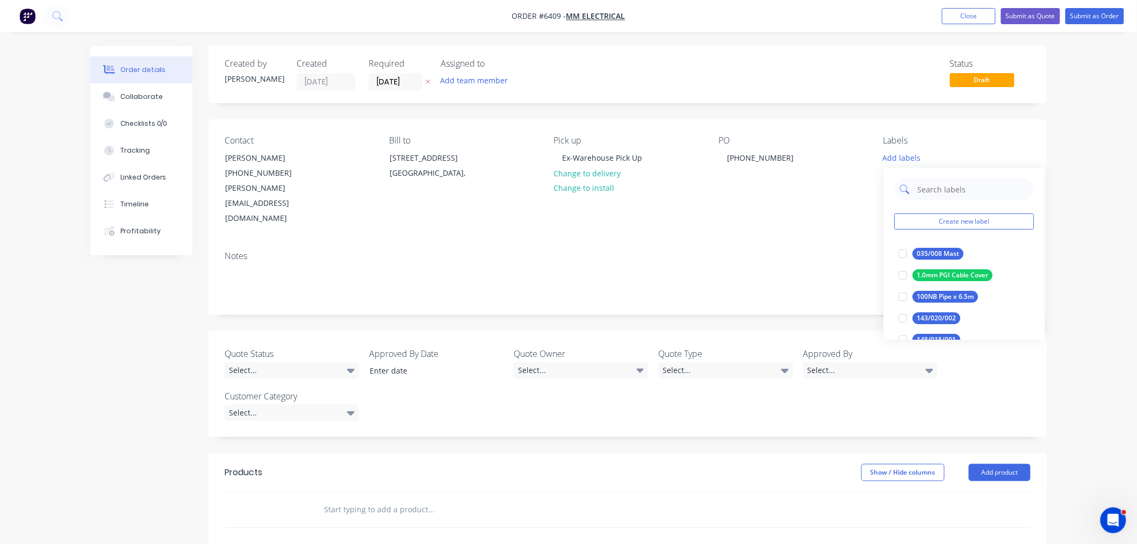
click at [939, 191] on input "text" at bounding box center [972, 188] width 112 height 21
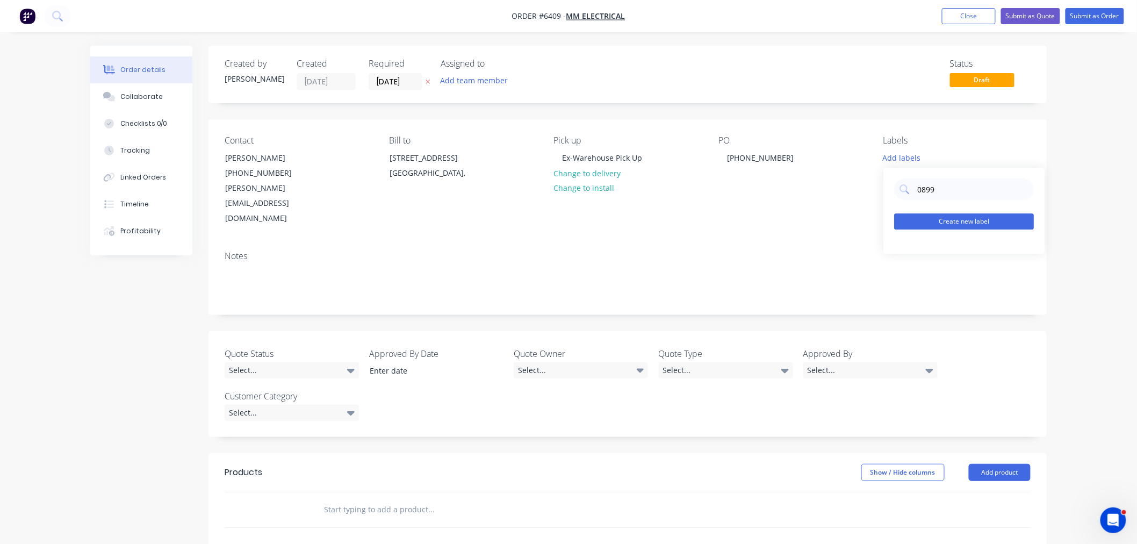
type input "0899"
click at [938, 219] on button "Create new label" at bounding box center [964, 221] width 140 height 16
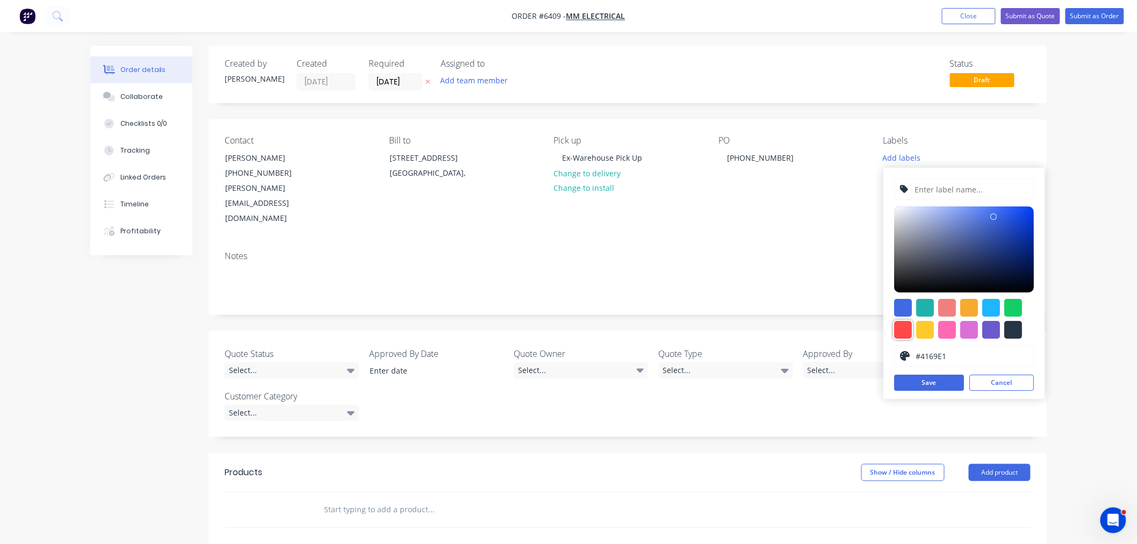
click at [903, 329] on div at bounding box center [903, 330] width 18 height 18
type input "#FF4949"
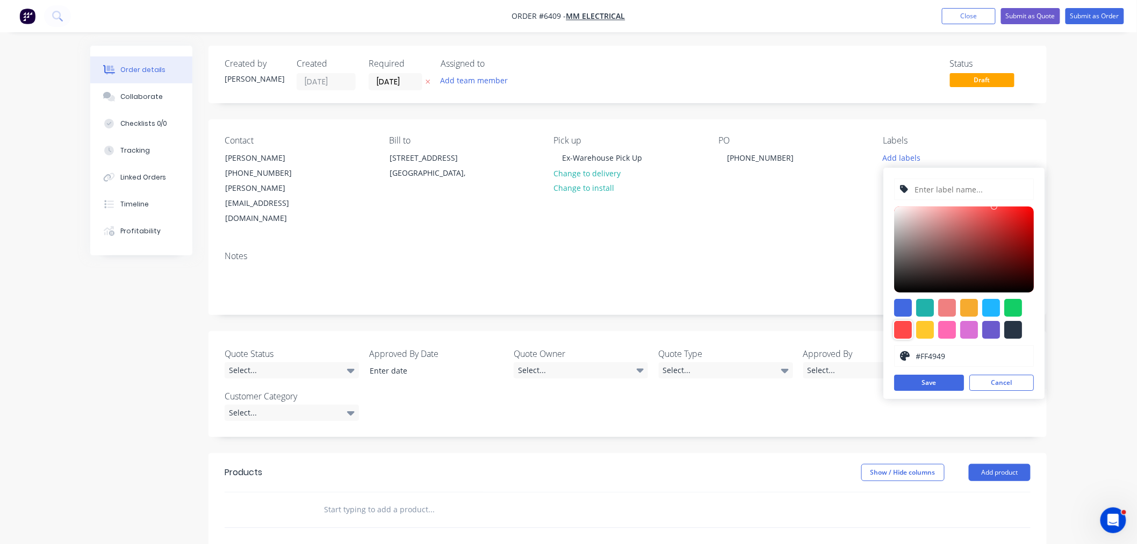
click at [932, 184] on input "text" at bounding box center [971, 189] width 114 height 20
type input "P/N 0899"
click at [946, 387] on button "Save" at bounding box center [929, 382] width 70 height 16
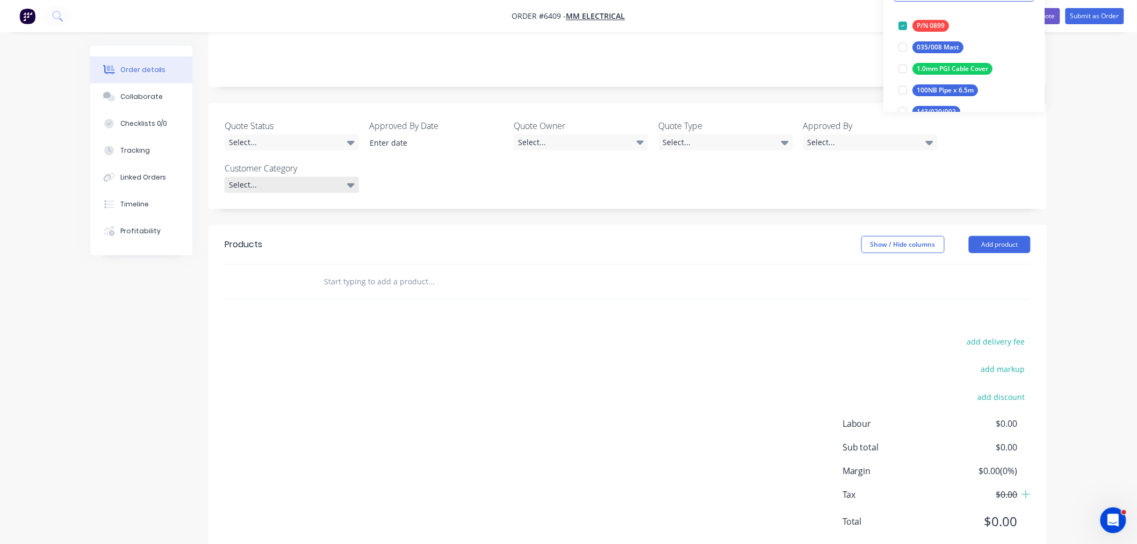
click at [301, 177] on div "Select..." at bounding box center [292, 185] width 134 height 16
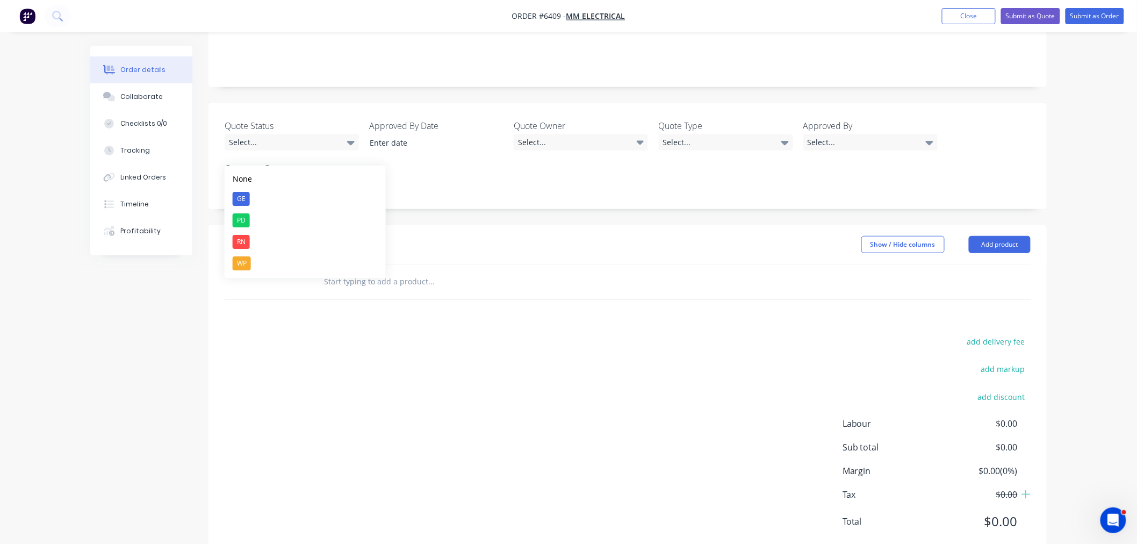
scroll to position [49, 0]
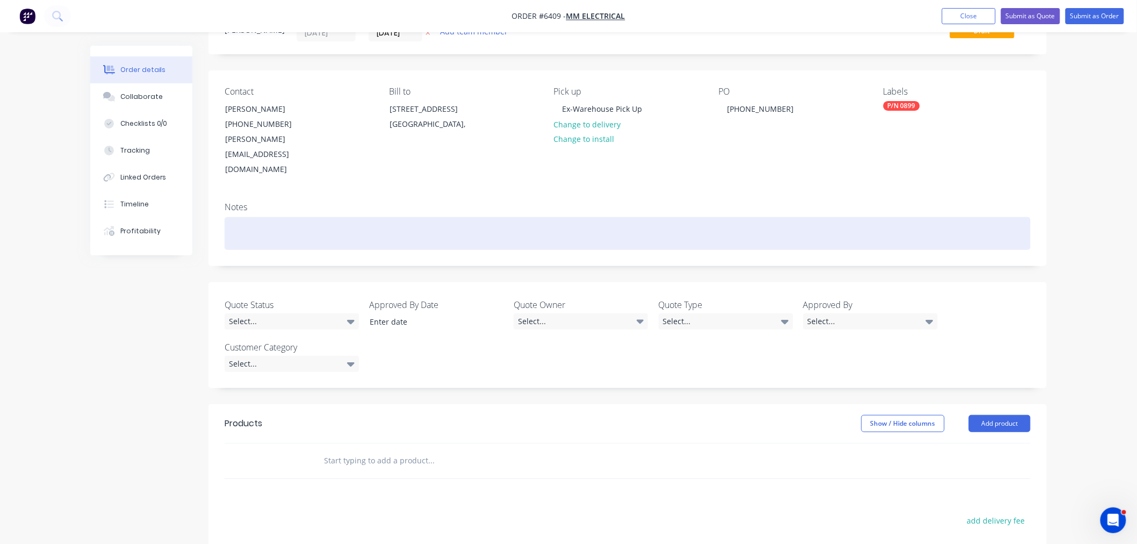
click at [256, 217] on div at bounding box center [628, 233] width 806 height 33
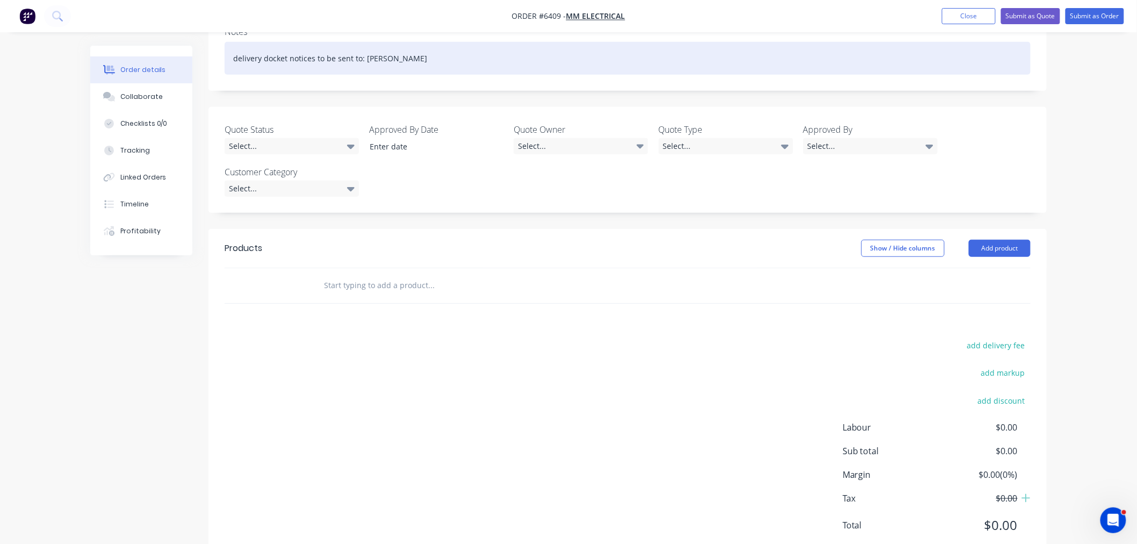
scroll to position [228, 0]
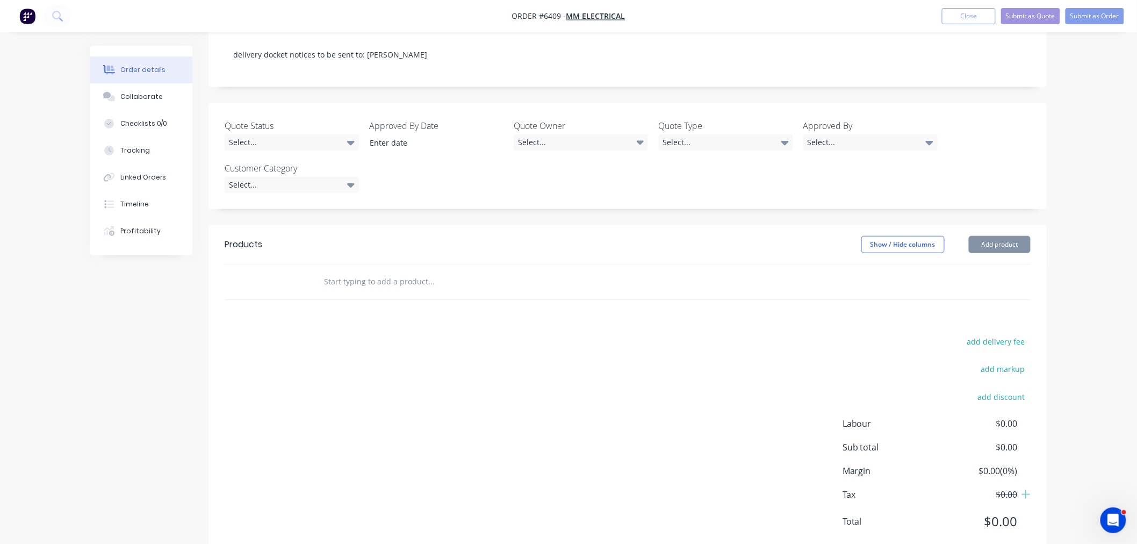
click at [398, 271] on input "text" at bounding box center [430, 281] width 215 height 21
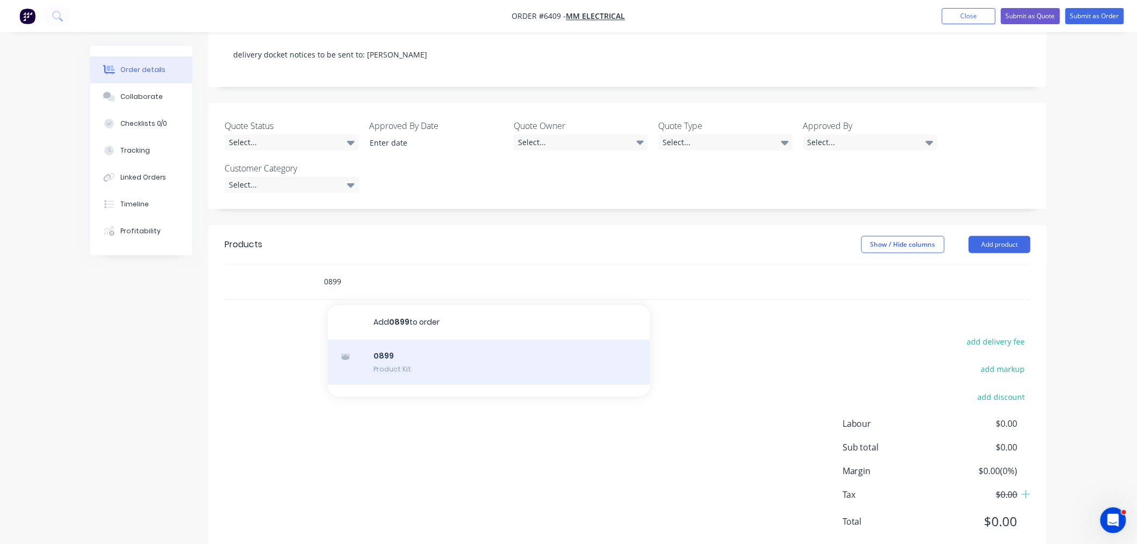
type input "0899"
click at [388, 339] on div "0899 Product Kit" at bounding box center [489, 361] width 322 height 45
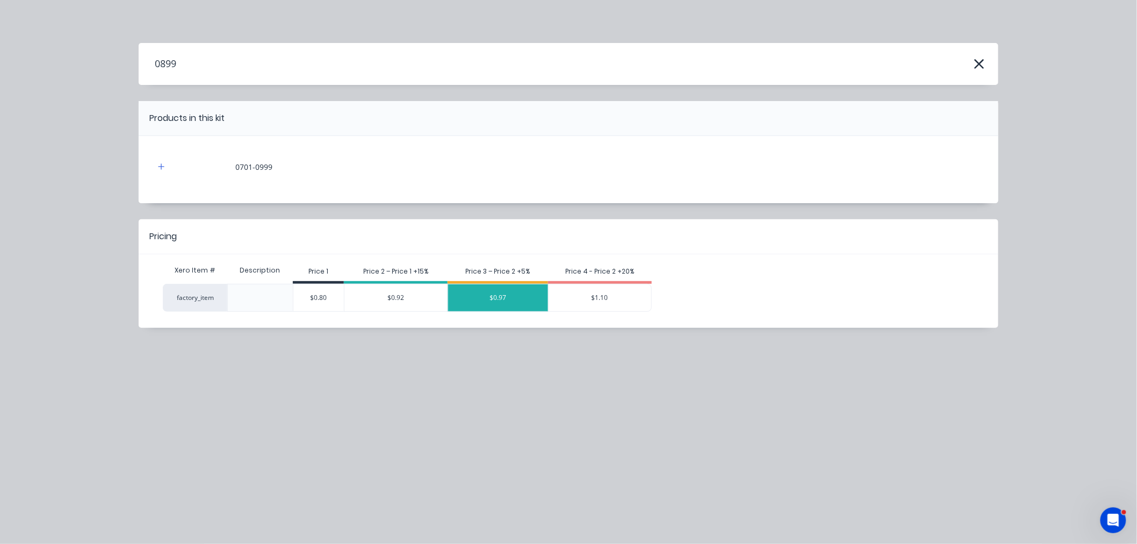
click at [519, 299] on div "$0.97" at bounding box center [498, 297] width 100 height 27
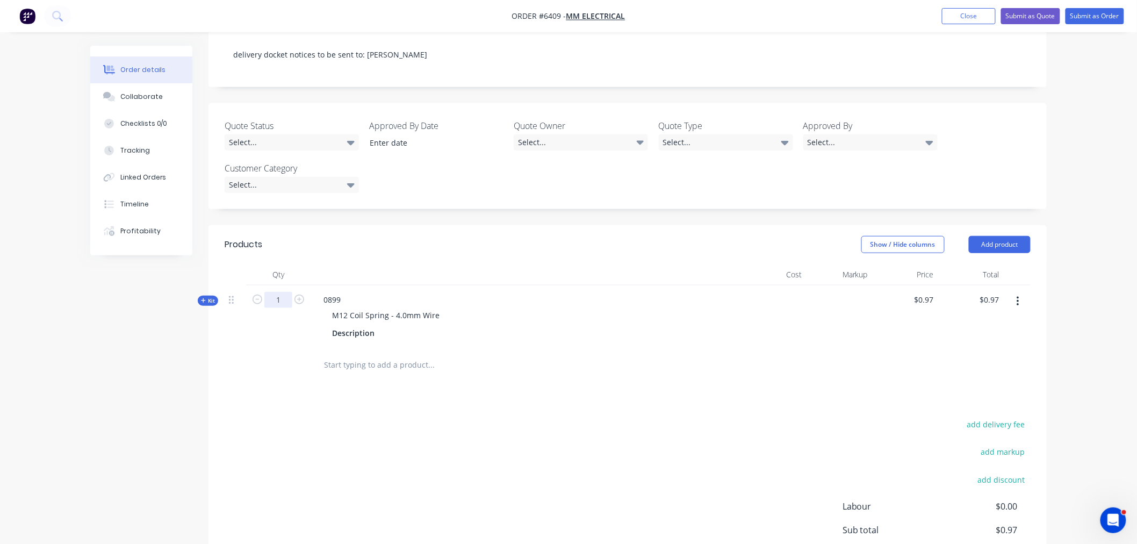
click at [287, 292] on input "1" at bounding box center [278, 300] width 28 height 16
type input "500"
type input "$485.00"
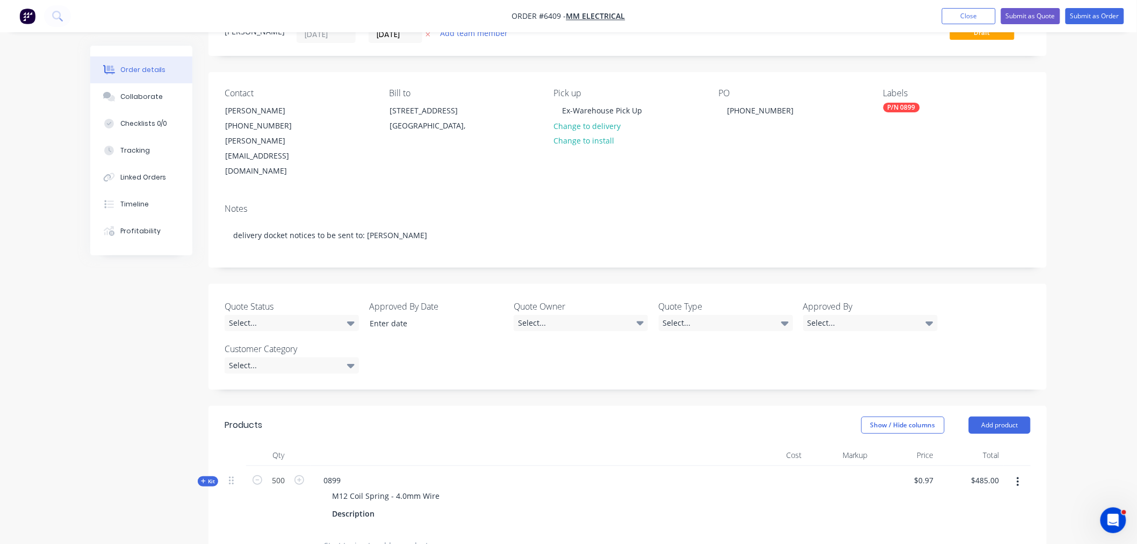
scroll to position [0, 0]
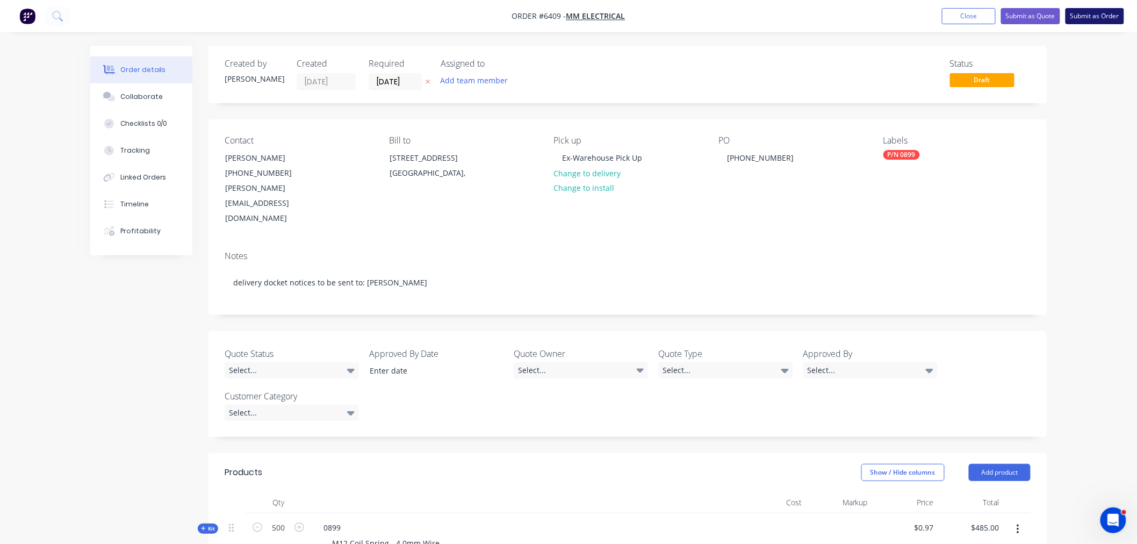
click at [1087, 14] on button "Submit as Order" at bounding box center [1094, 16] width 59 height 16
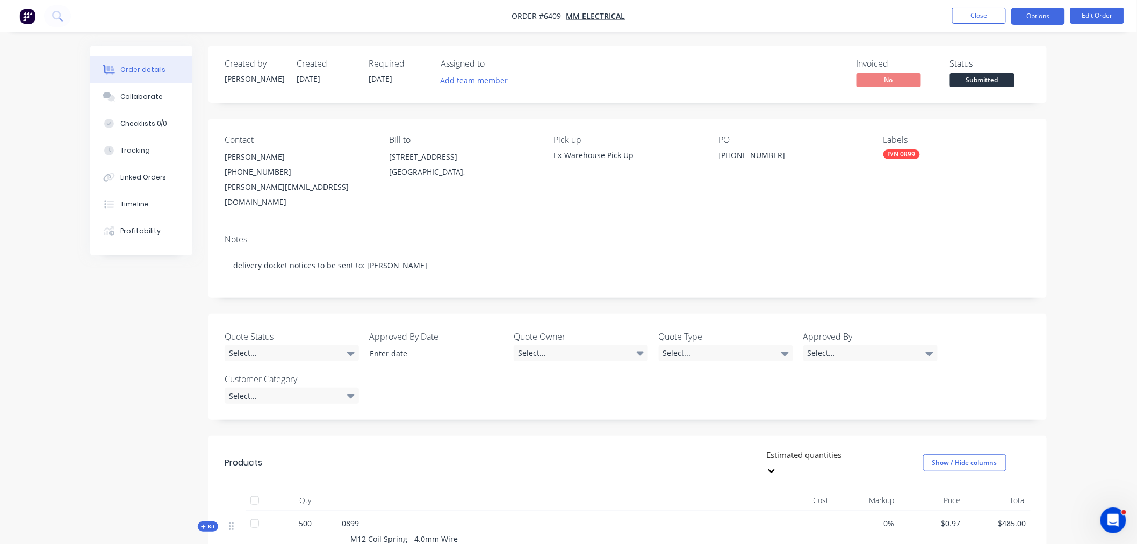
click at [1046, 13] on button "Options" at bounding box center [1038, 16] width 54 height 17
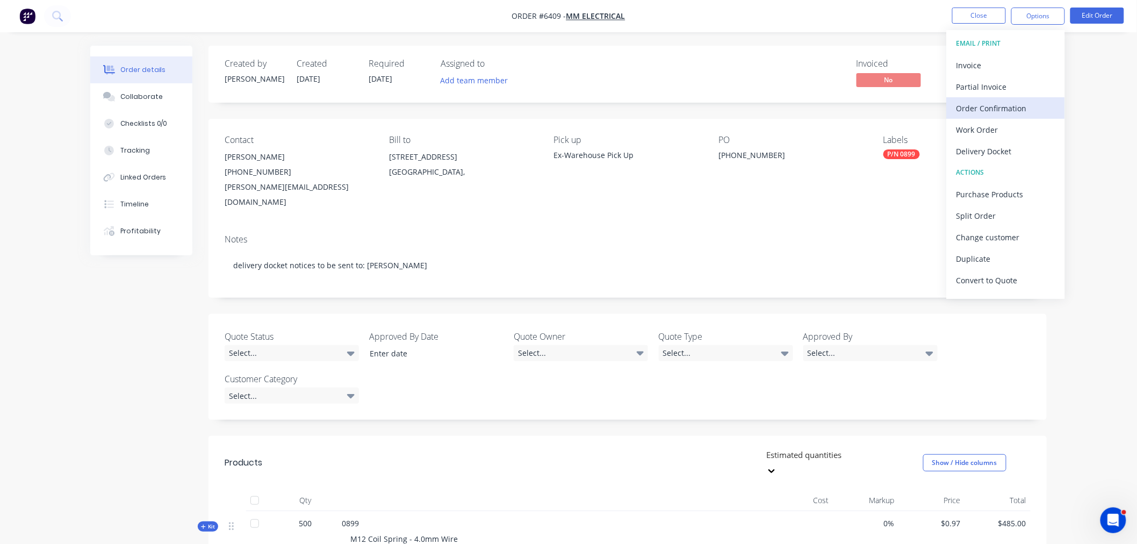
click at [1022, 103] on div "Order Confirmation" at bounding box center [1005, 108] width 99 height 16
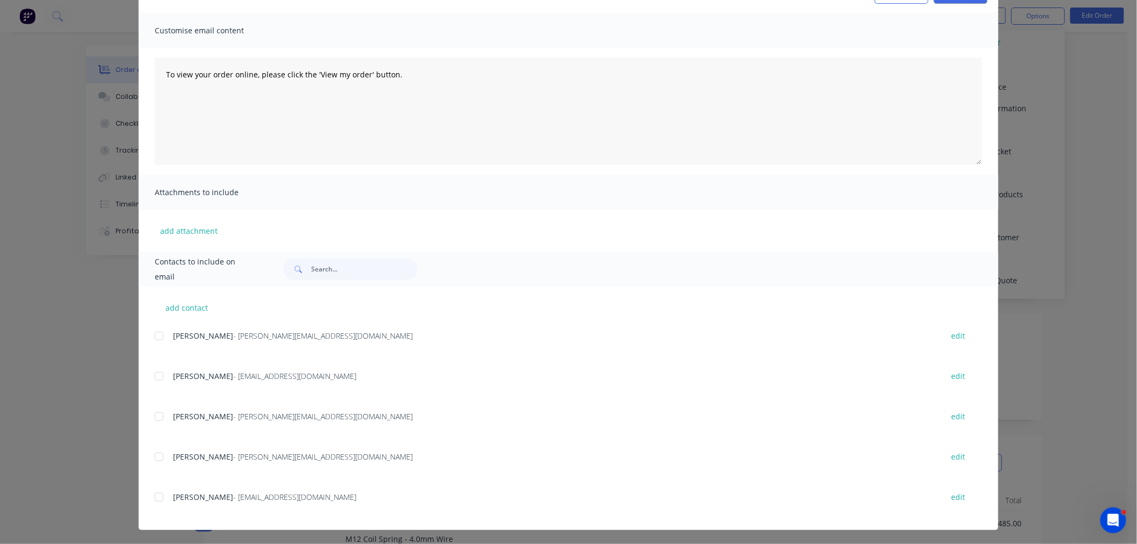
scroll to position [66, 0]
click at [151, 496] on div at bounding box center [158, 496] width 21 height 21
click at [154, 417] on div at bounding box center [158, 415] width 21 height 21
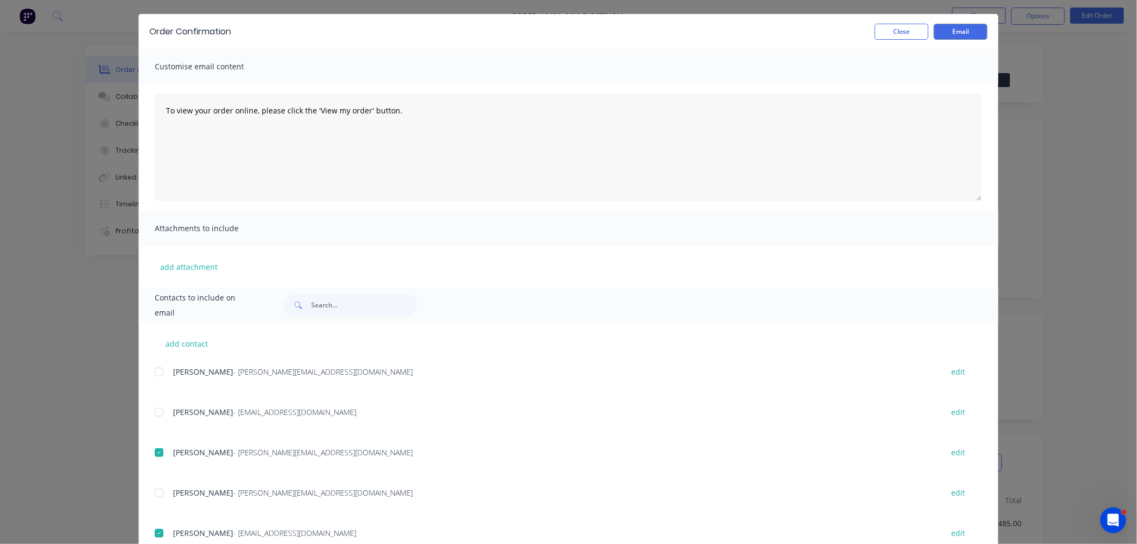
scroll to position [0, 0]
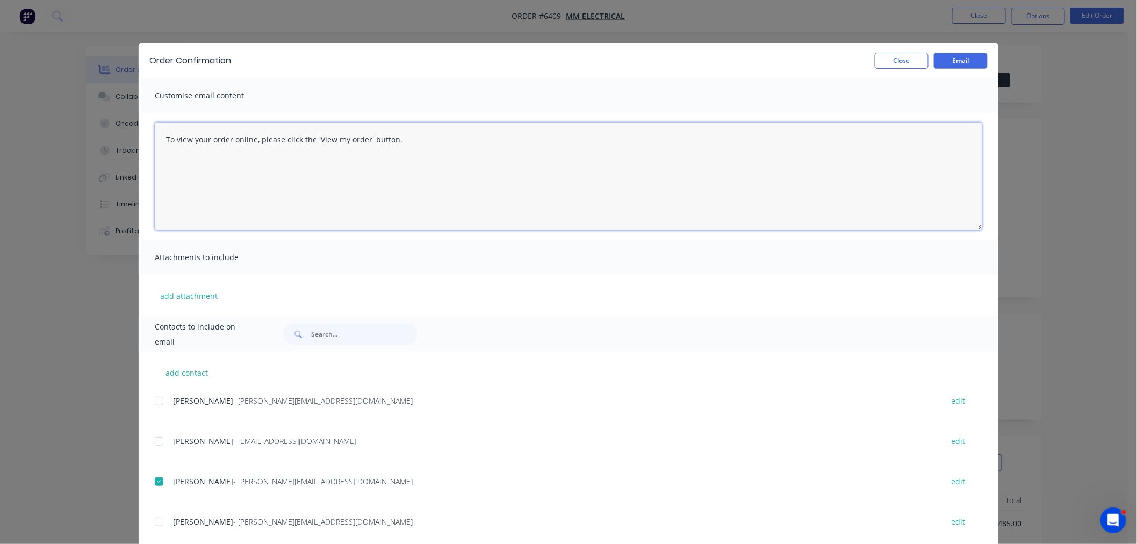
drag, startPoint x: 425, startPoint y: 149, endPoint x: 17, endPoint y: 129, distance: 408.2
click at [17, 129] on div "Order Confirmation Close Email Customise email content To view your order onlin…" at bounding box center [568, 272] width 1137 height 544
drag, startPoint x: 324, startPoint y: 164, endPoint x: 327, endPoint y: 201, distance: 36.6
click at [324, 165] on textarea "Hi SK, As discussed please see above the order enterd for MM Electrical for urg…" at bounding box center [568, 175] width 827 height 107
type textarea "Hi SK, As discussed please see above the order entered for MM Electrical for ur…"
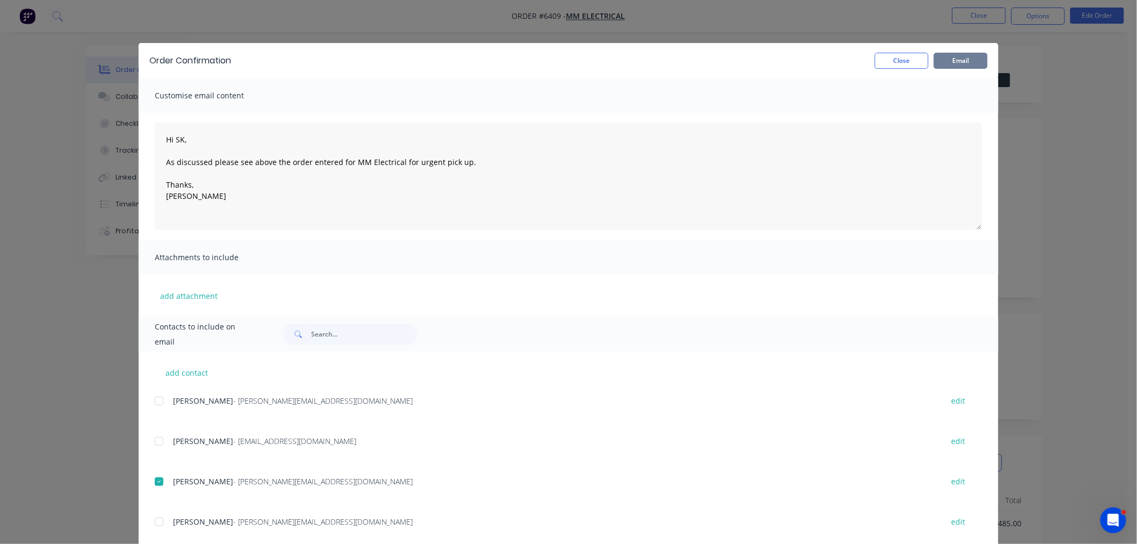
click at [955, 58] on button "Email" at bounding box center [961, 61] width 54 height 16
click at [894, 60] on button "Close" at bounding box center [901, 61] width 54 height 16
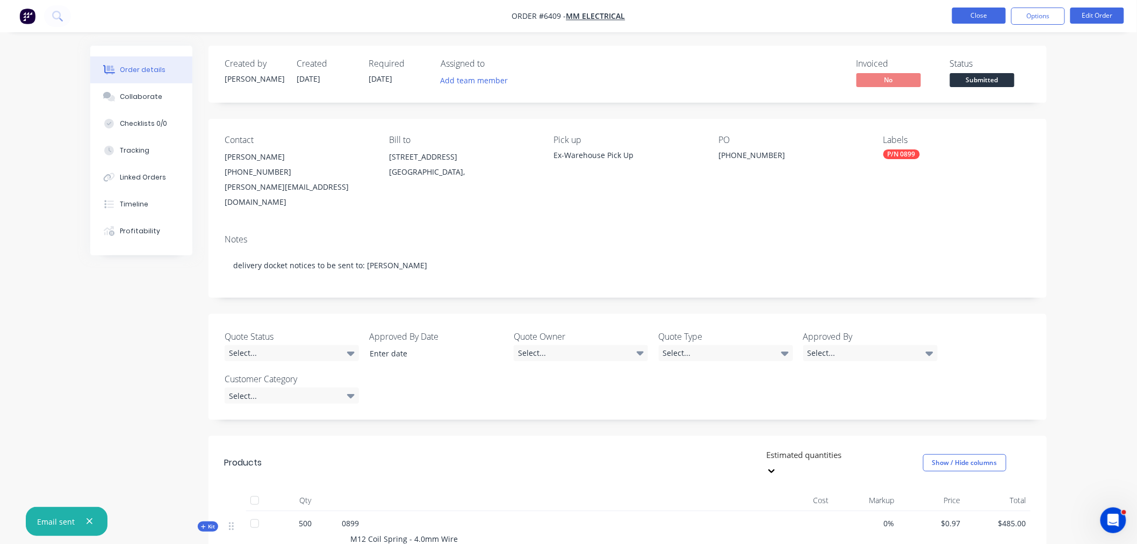
click at [971, 11] on button "Close" at bounding box center [979, 16] width 54 height 16
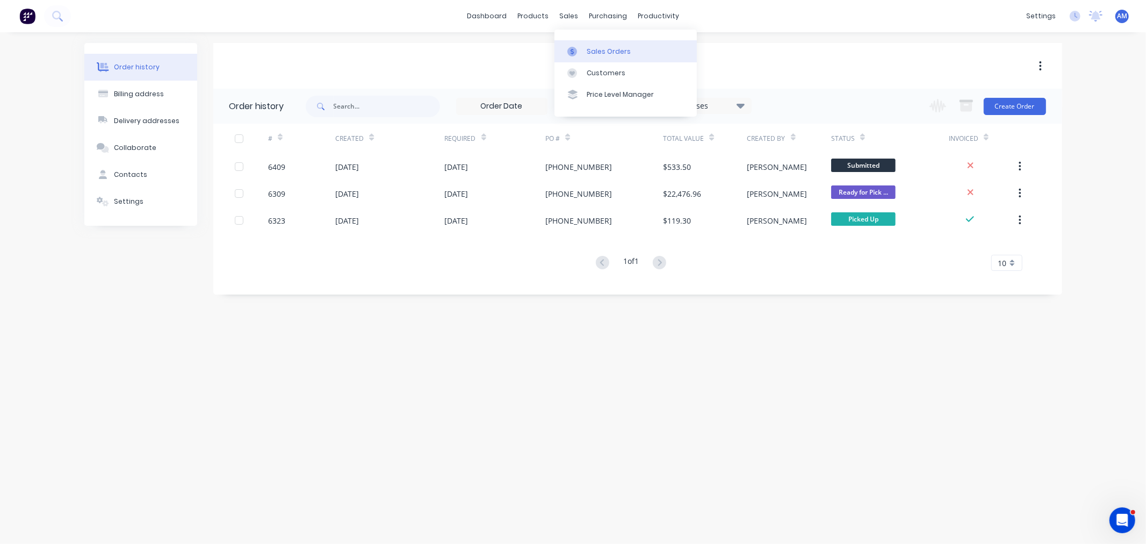
click at [597, 47] on div "Sales Orders" at bounding box center [609, 52] width 44 height 10
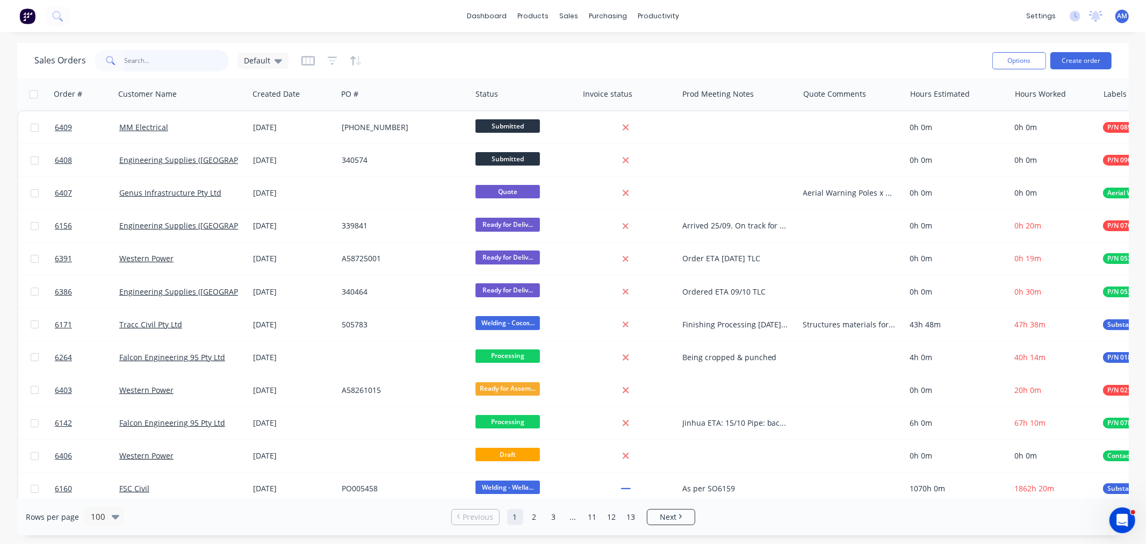
click at [165, 62] on input "text" at bounding box center [177, 60] width 105 height 21
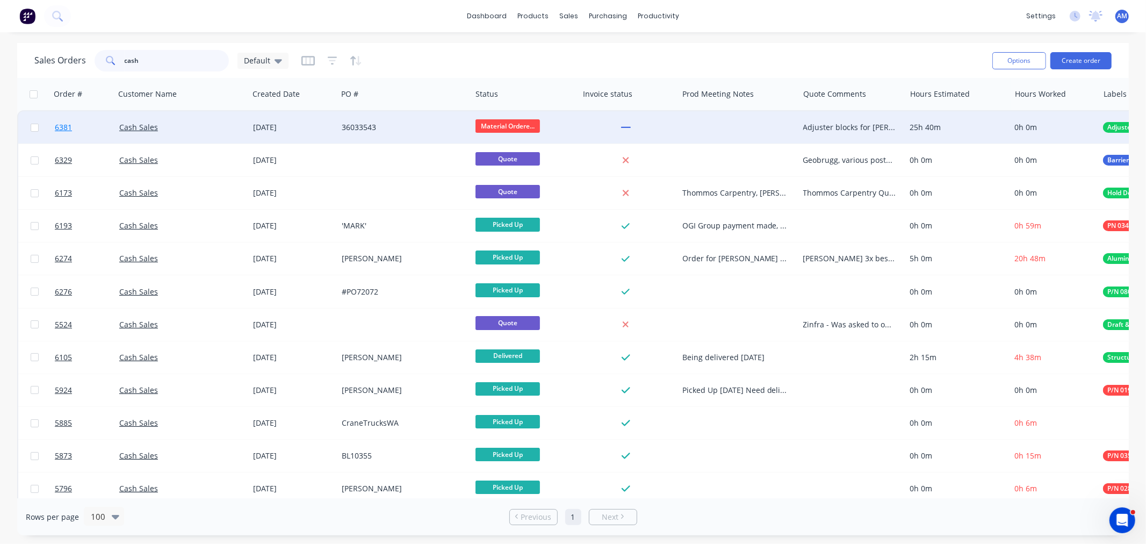
type input "cash"
click at [90, 124] on link "6381" at bounding box center [87, 127] width 64 height 32
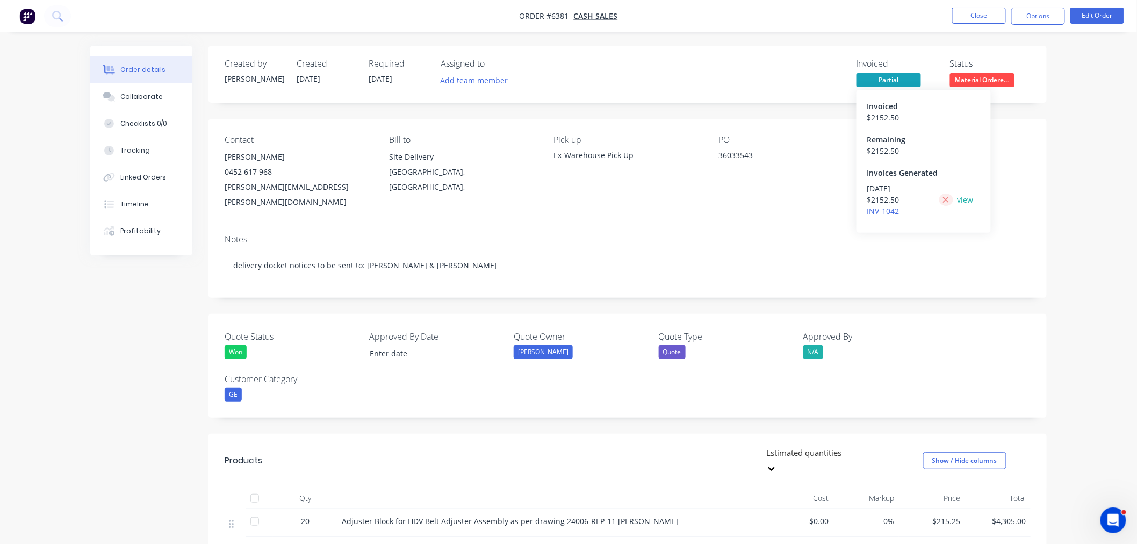
click at [947, 198] on icon at bounding box center [946, 200] width 6 height 6
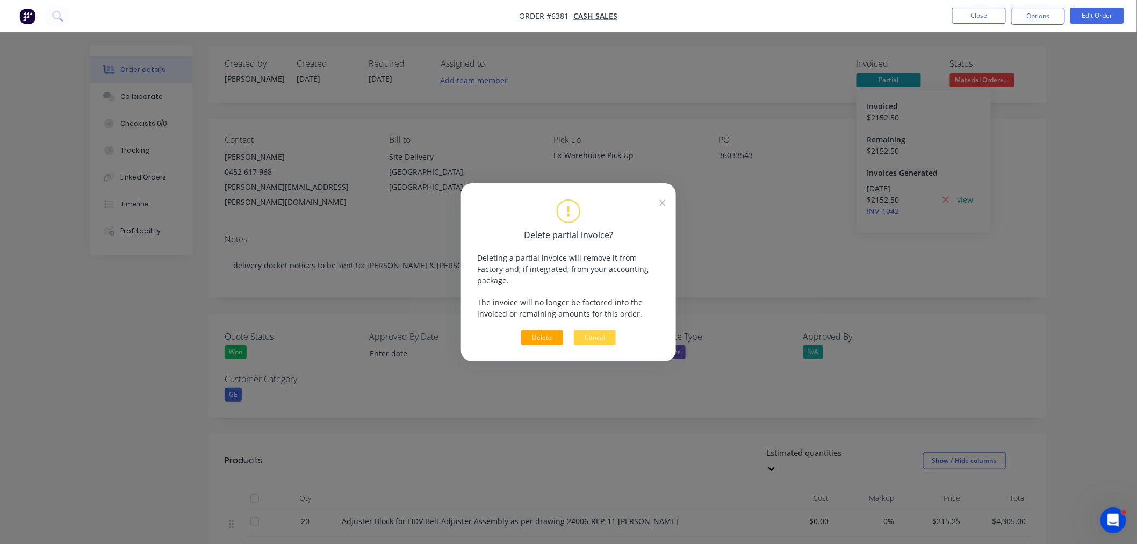
click at [549, 333] on button "Delete" at bounding box center [542, 337] width 42 height 15
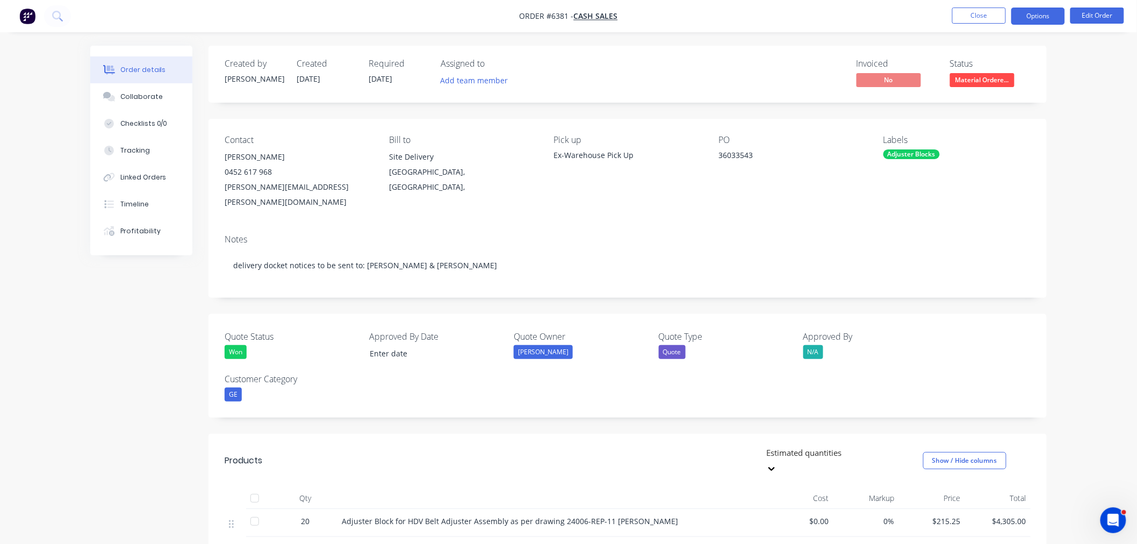
click at [1032, 11] on button "Options" at bounding box center [1038, 16] width 54 height 17
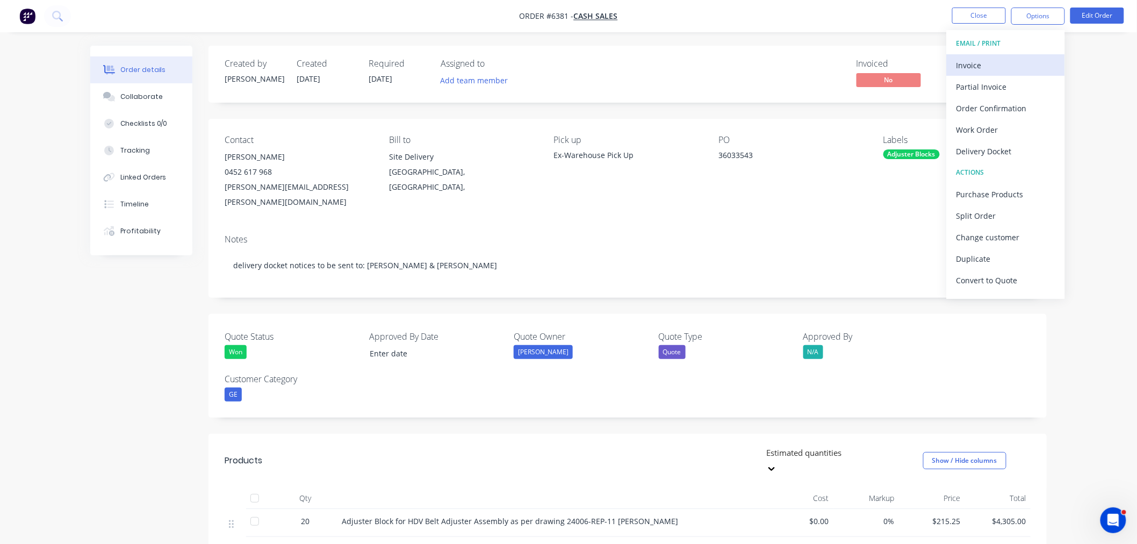
click at [997, 61] on div "Invoice" at bounding box center [1005, 65] width 99 height 16
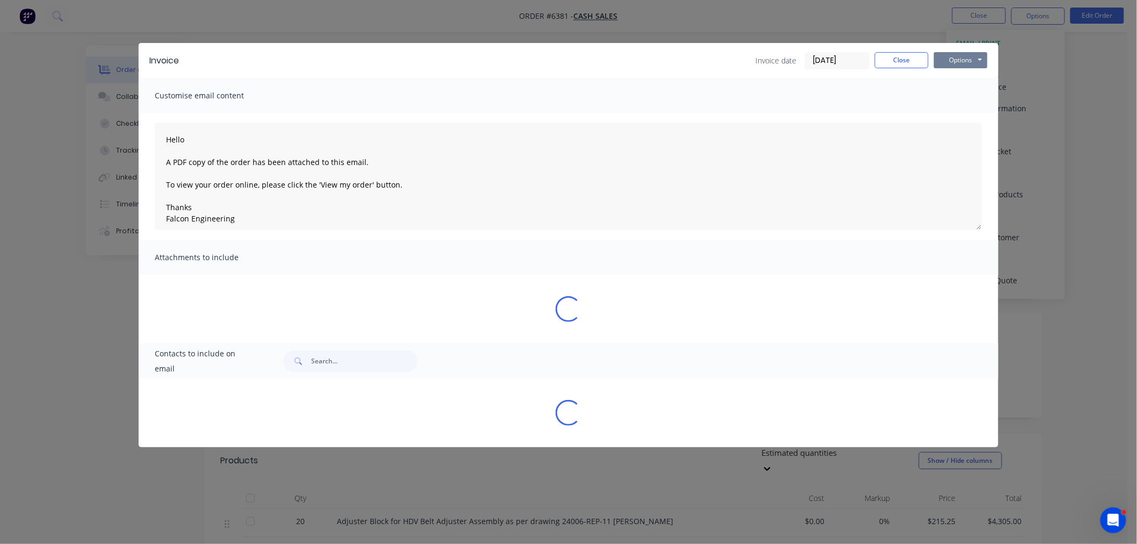
click at [957, 62] on button "Options" at bounding box center [961, 60] width 54 height 16
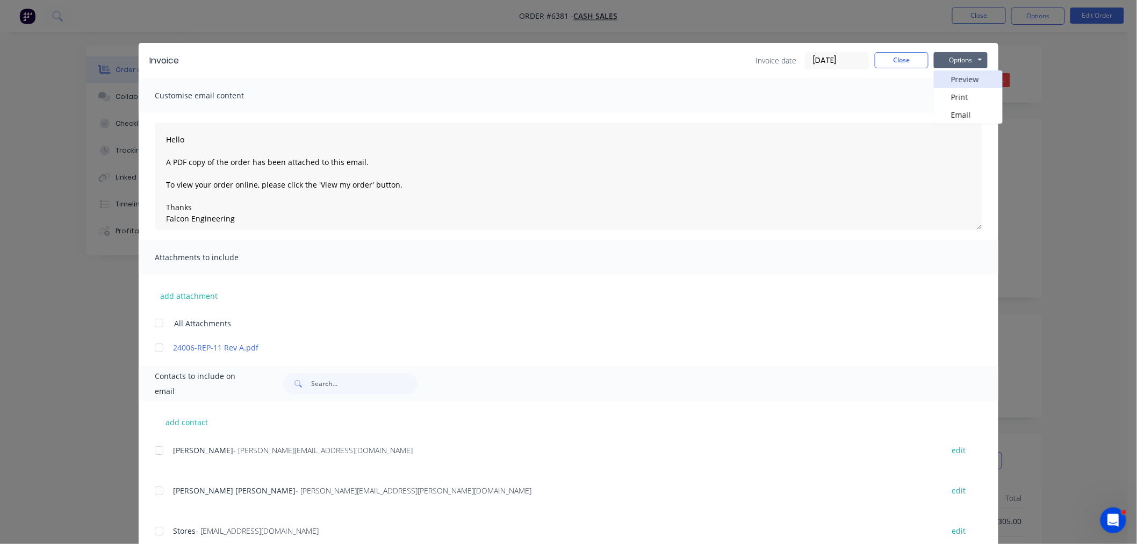
click at [951, 74] on button "Preview" at bounding box center [968, 79] width 69 height 18
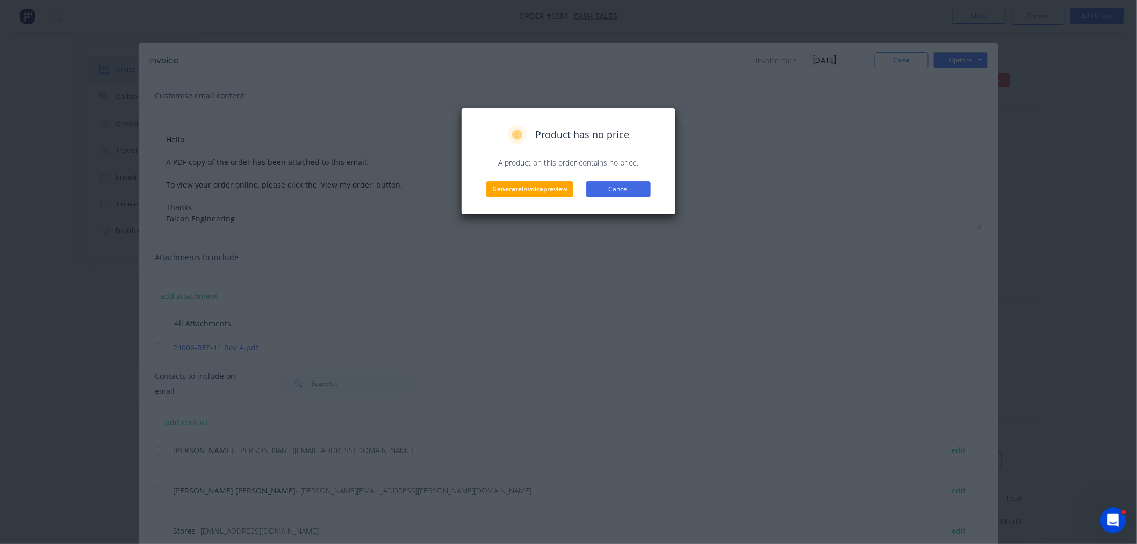
click at [611, 186] on button "Cancel" at bounding box center [618, 189] width 64 height 16
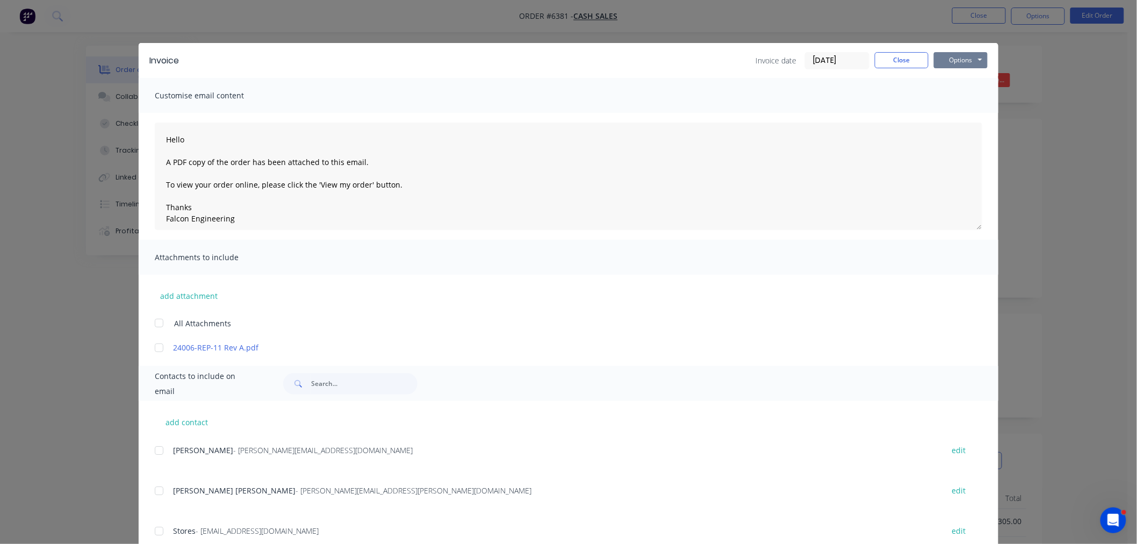
click at [952, 60] on button "Options" at bounding box center [961, 60] width 54 height 16
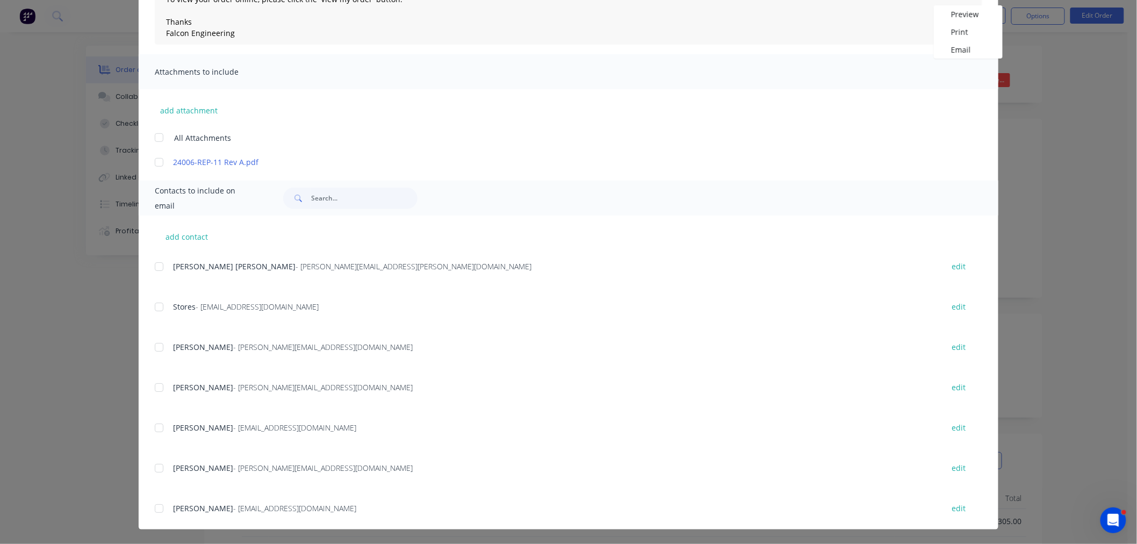
scroll to position [60, 0]
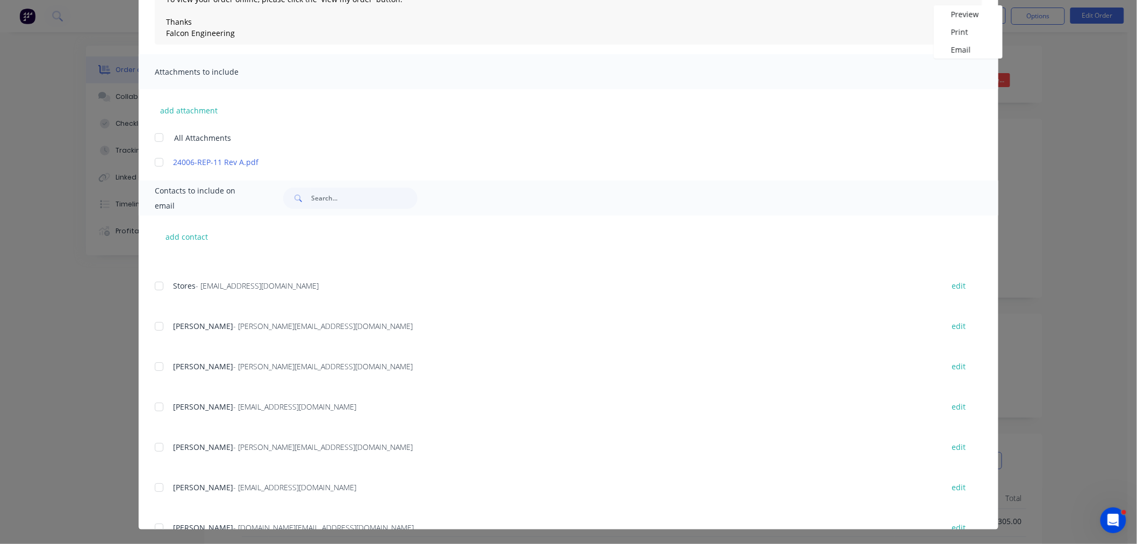
click at [151, 366] on div at bounding box center [158, 366] width 21 height 21
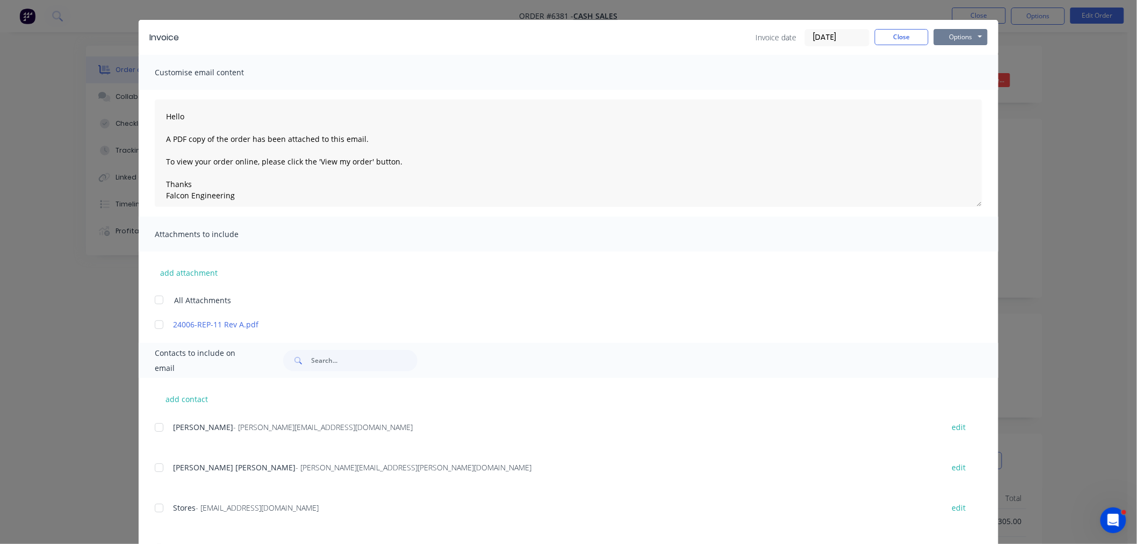
scroll to position [0, 0]
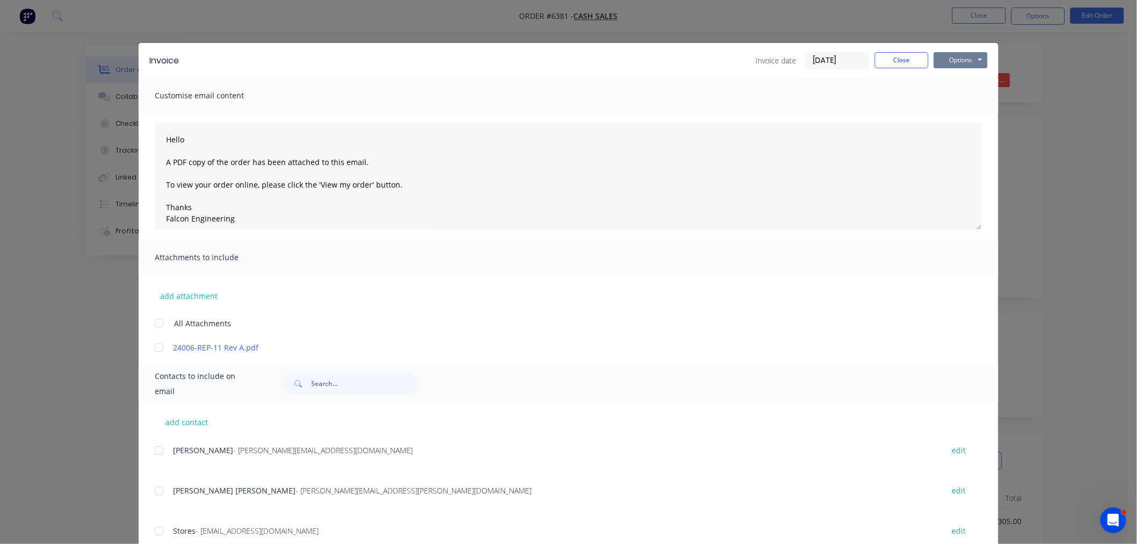
click at [961, 55] on button "Options" at bounding box center [961, 60] width 54 height 16
click at [963, 113] on button "Email" at bounding box center [968, 115] width 69 height 18
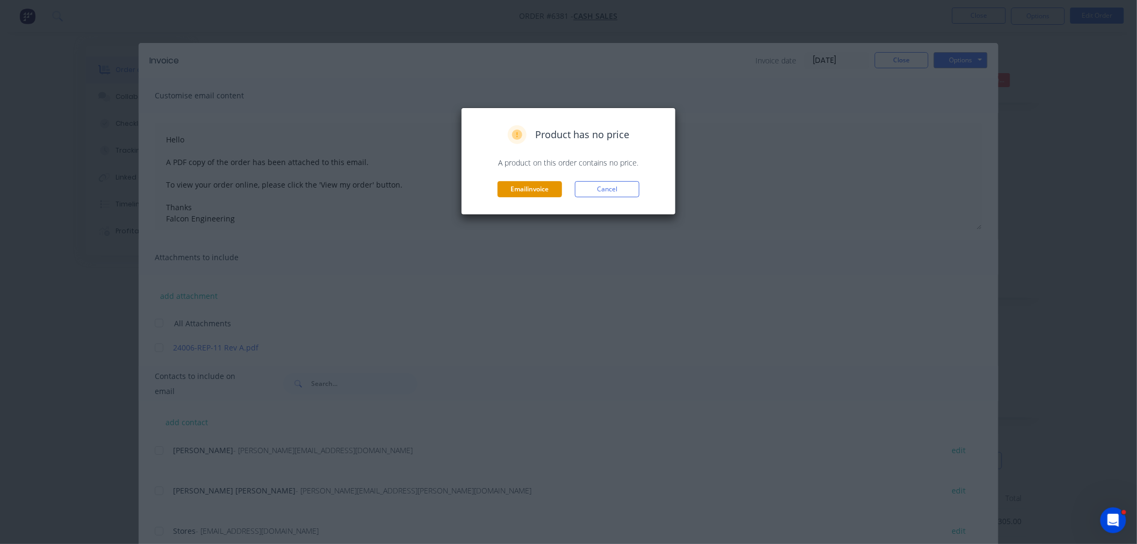
click at [554, 189] on button "Email invoice" at bounding box center [529, 189] width 64 height 16
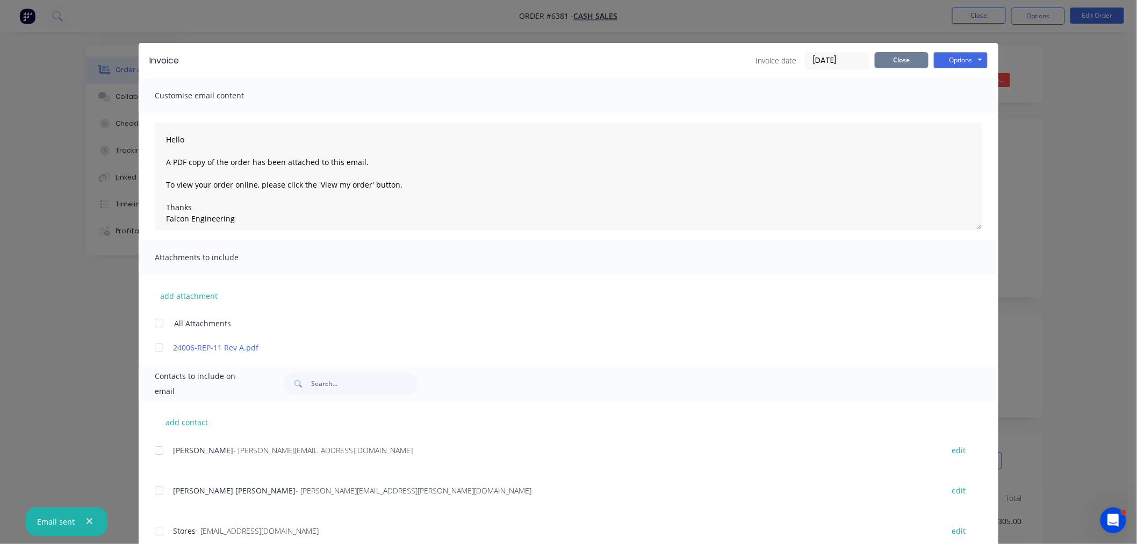
click at [900, 61] on button "Close" at bounding box center [901, 60] width 54 height 16
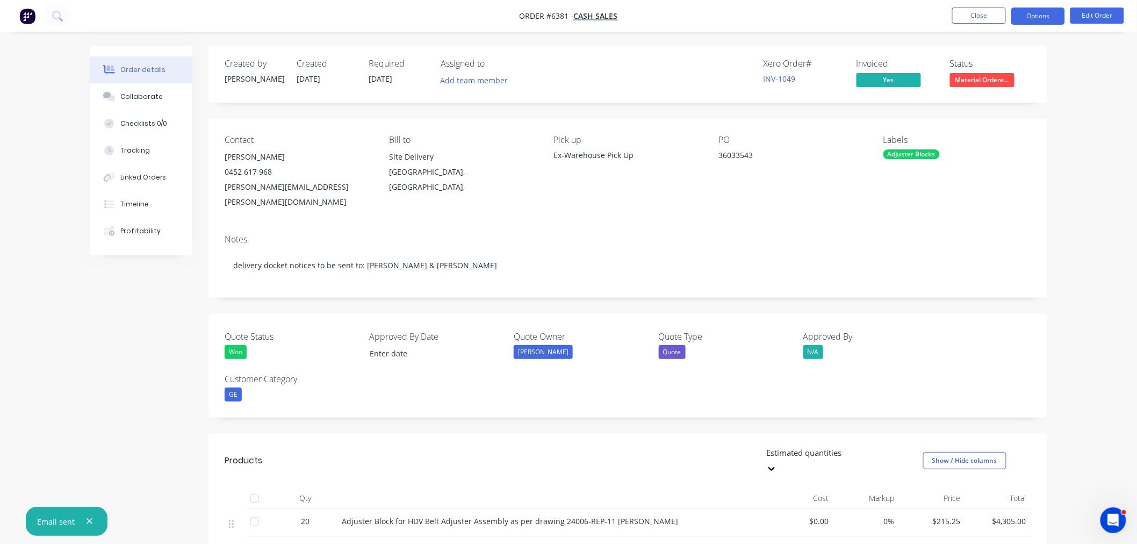
click at [1042, 14] on button "Options" at bounding box center [1038, 16] width 54 height 17
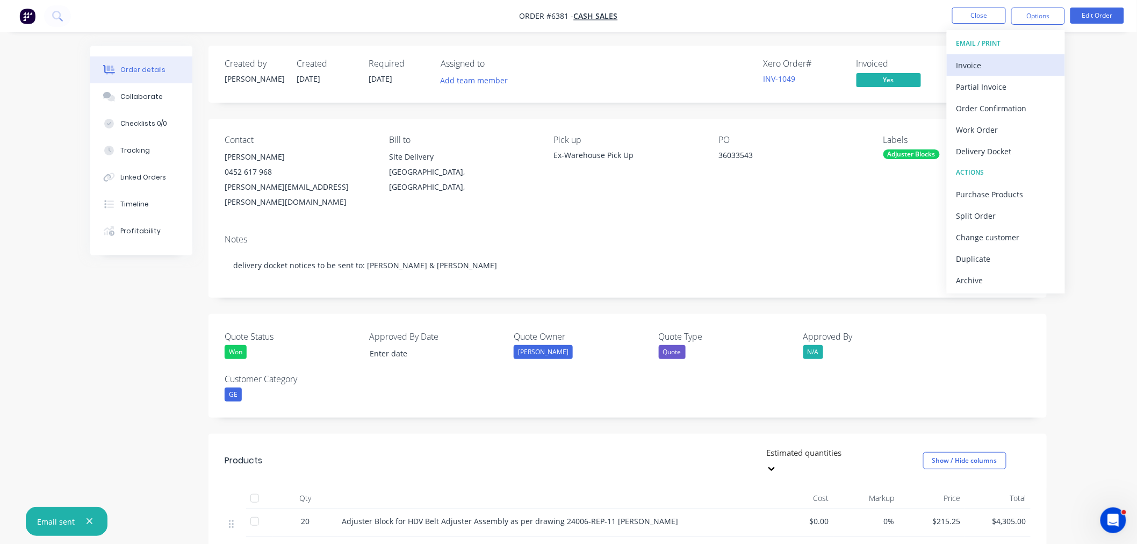
click at [979, 66] on div "Invoice" at bounding box center [1005, 65] width 99 height 16
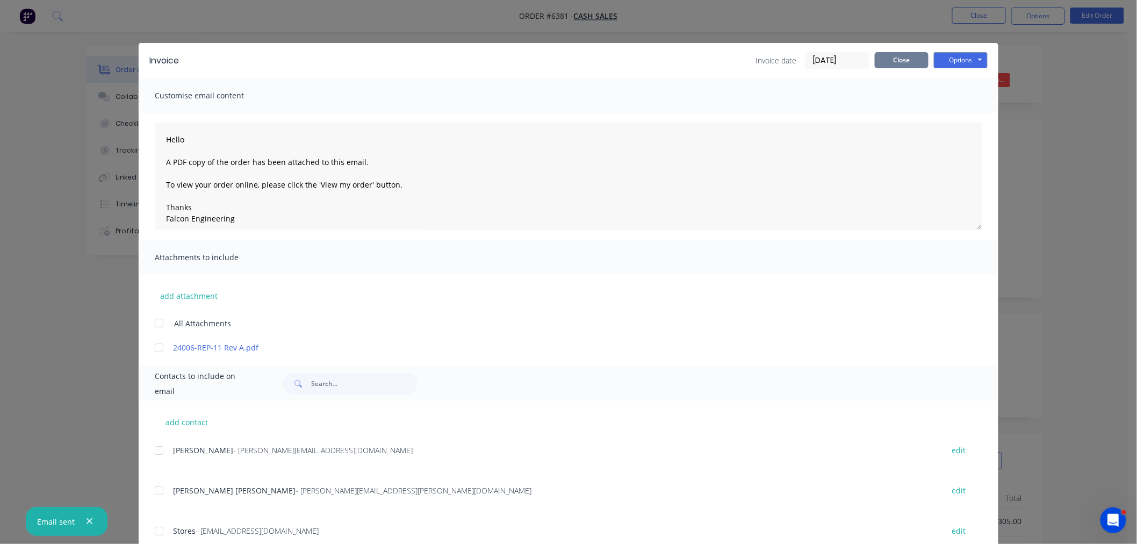
click at [895, 59] on button "Close" at bounding box center [901, 60] width 54 height 16
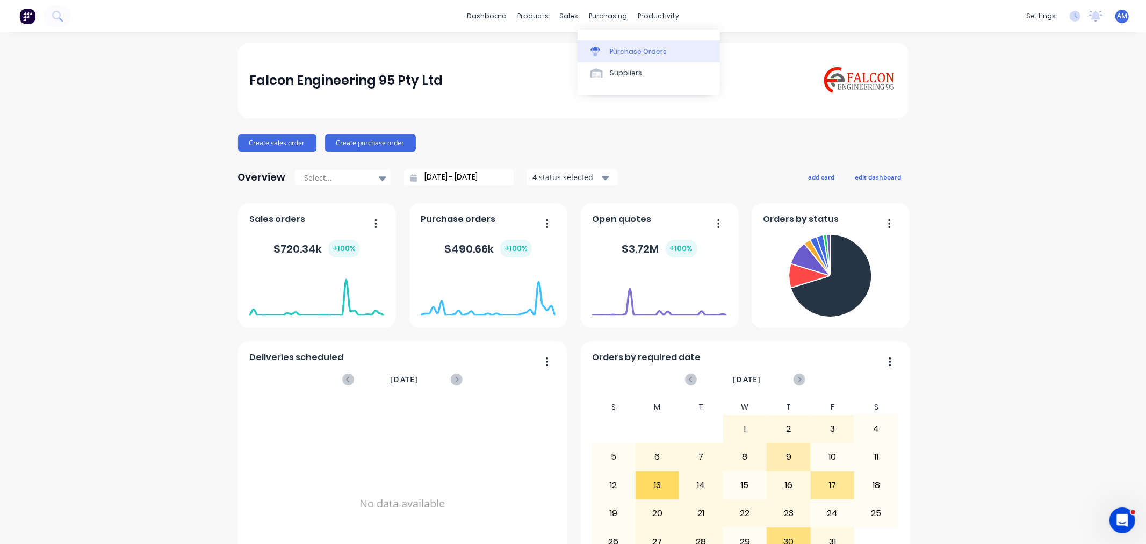
click at [622, 44] on link "Purchase Orders" at bounding box center [648, 50] width 142 height 21
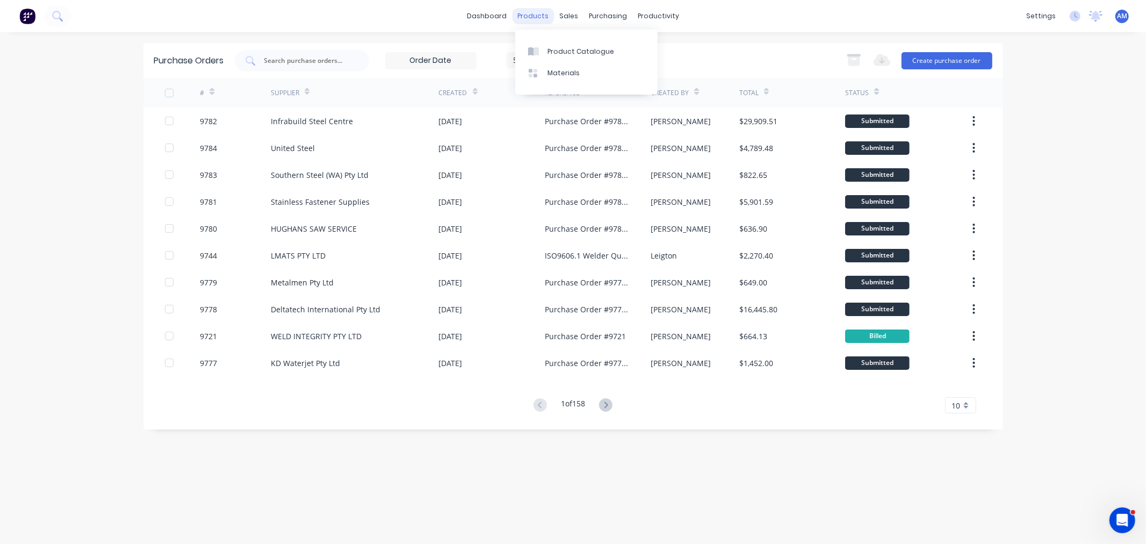
click at [538, 11] on div "products" at bounding box center [533, 16] width 42 height 16
click at [564, 50] on div "Product Catalogue" at bounding box center [580, 52] width 67 height 10
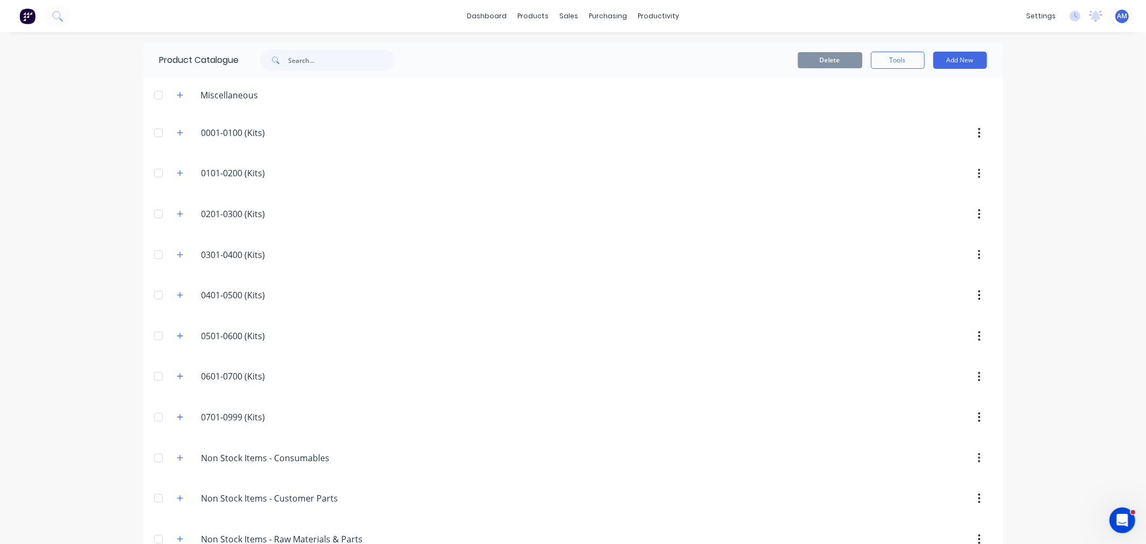
scroll to position [231, 0]
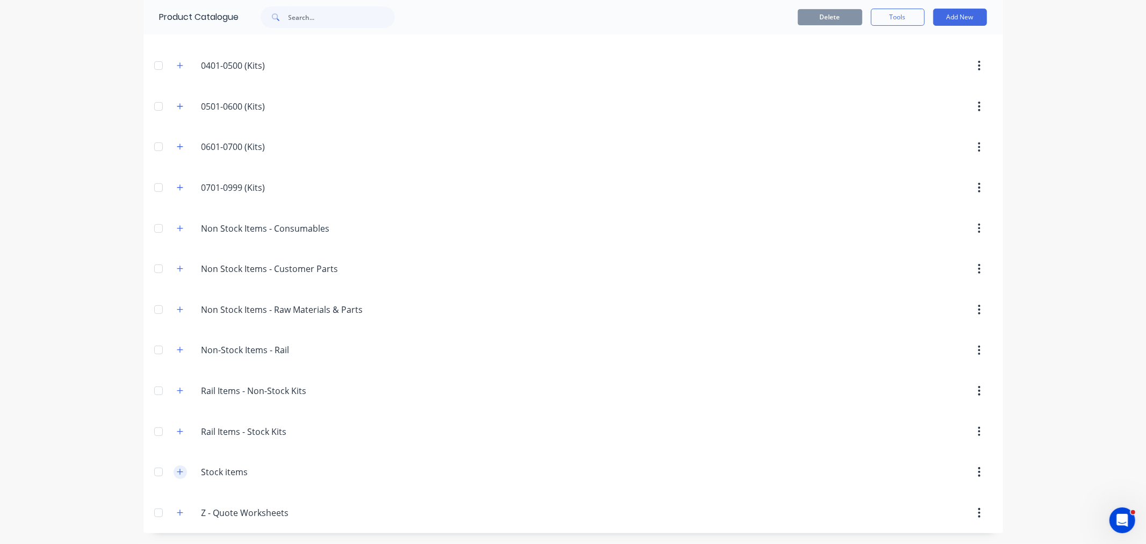
click at [177, 473] on icon "button" at bounding box center [180, 472] width 6 height 8
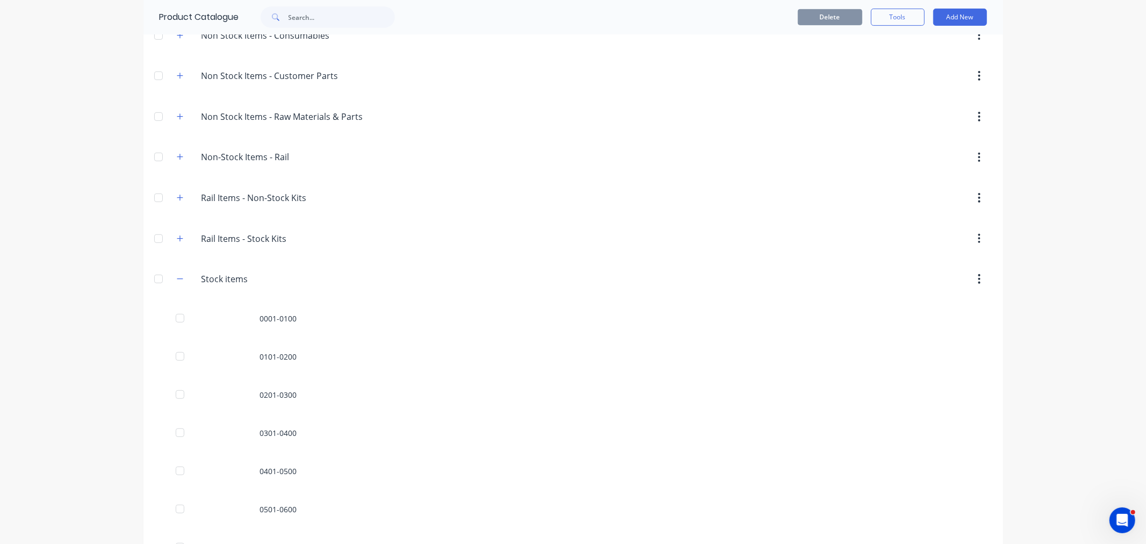
scroll to position [611, 0]
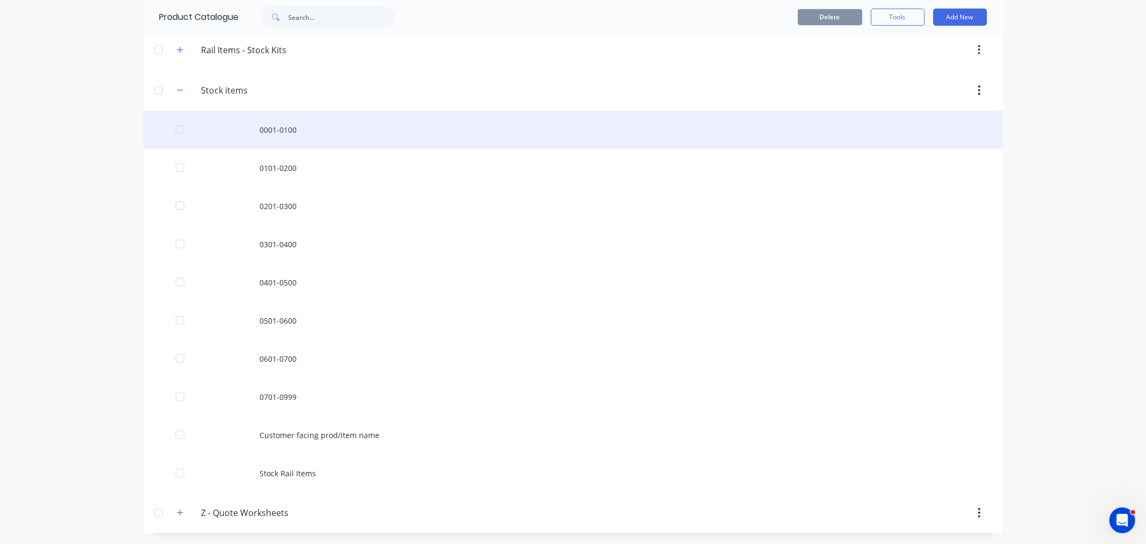
click at [275, 141] on div "0001-0100" at bounding box center [572, 130] width 859 height 38
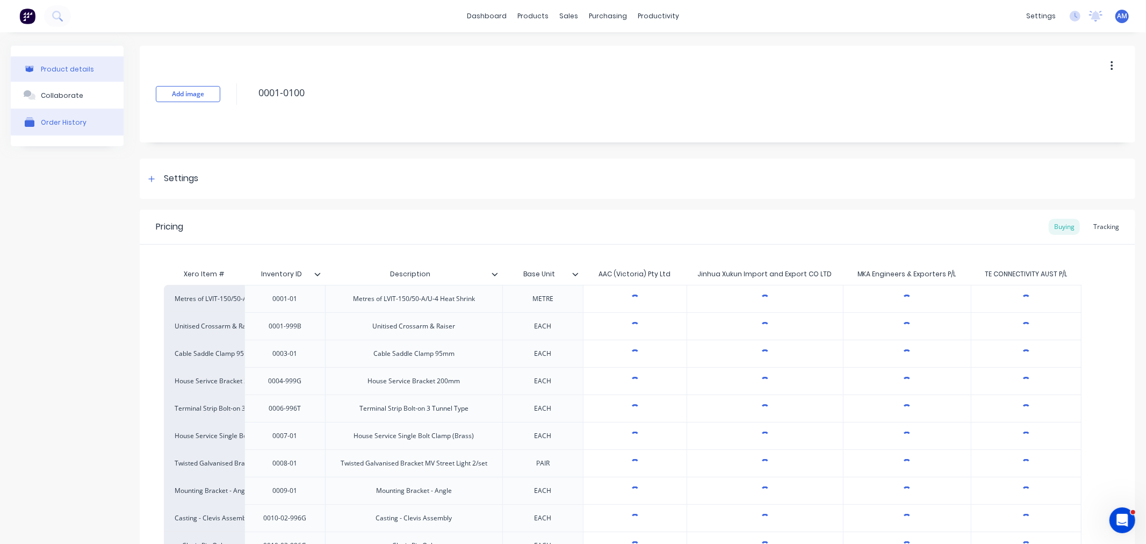
click at [62, 132] on button "Order History" at bounding box center [67, 121] width 113 height 27
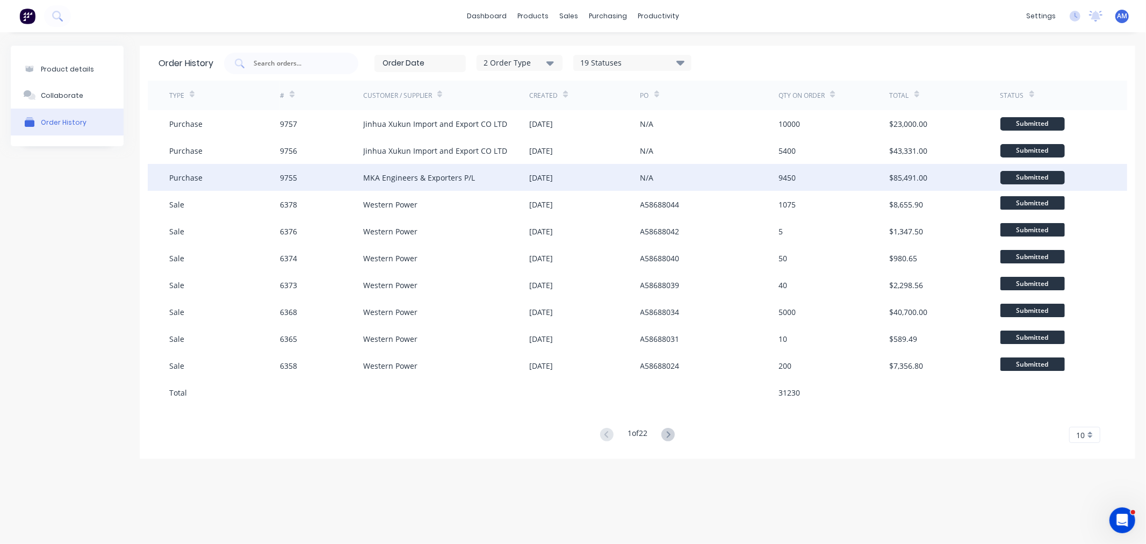
click at [237, 179] on div "Purchase" at bounding box center [224, 177] width 111 height 27
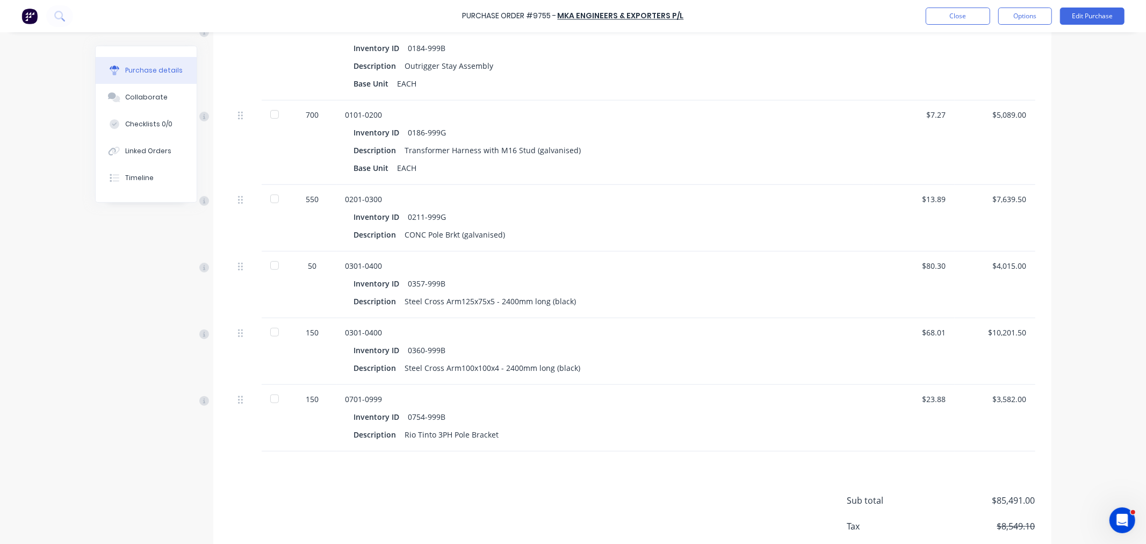
scroll to position [716, 0]
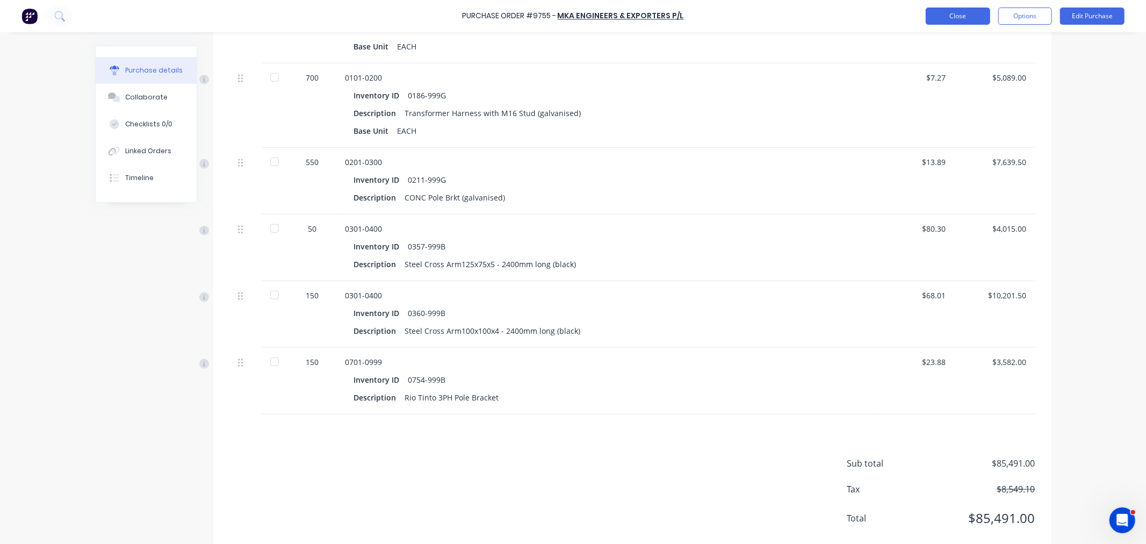
click at [945, 17] on button "Close" at bounding box center [957, 16] width 64 height 17
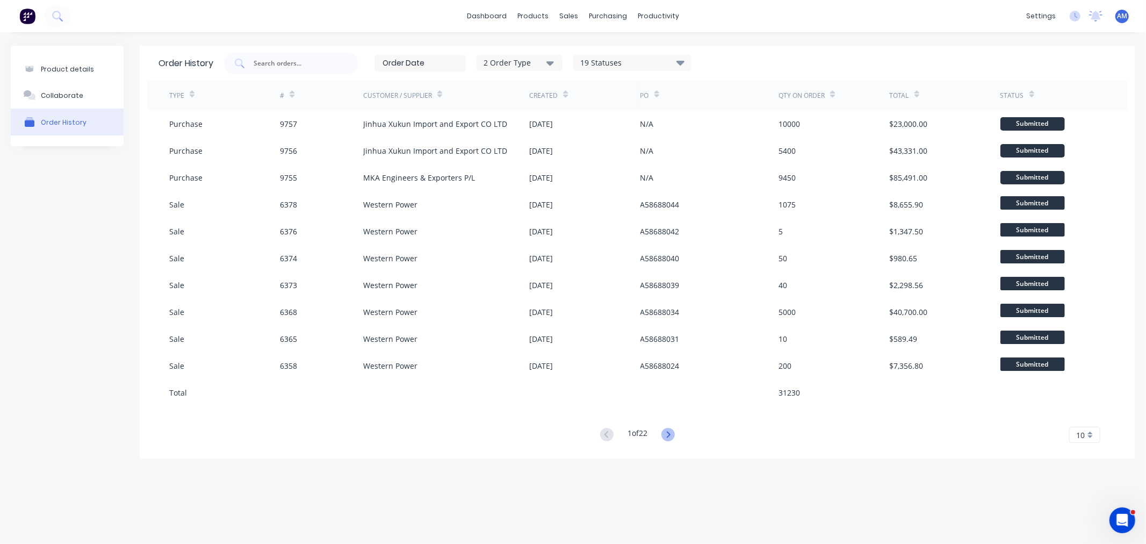
click at [672, 433] on icon at bounding box center [667, 434] width 13 height 13
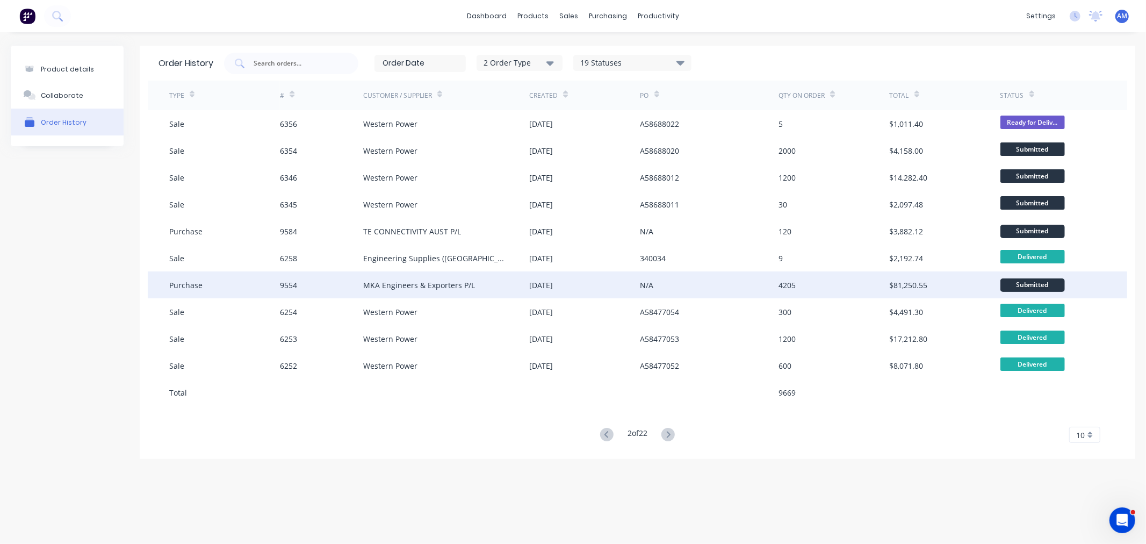
click at [242, 280] on div "Purchase" at bounding box center [224, 284] width 111 height 27
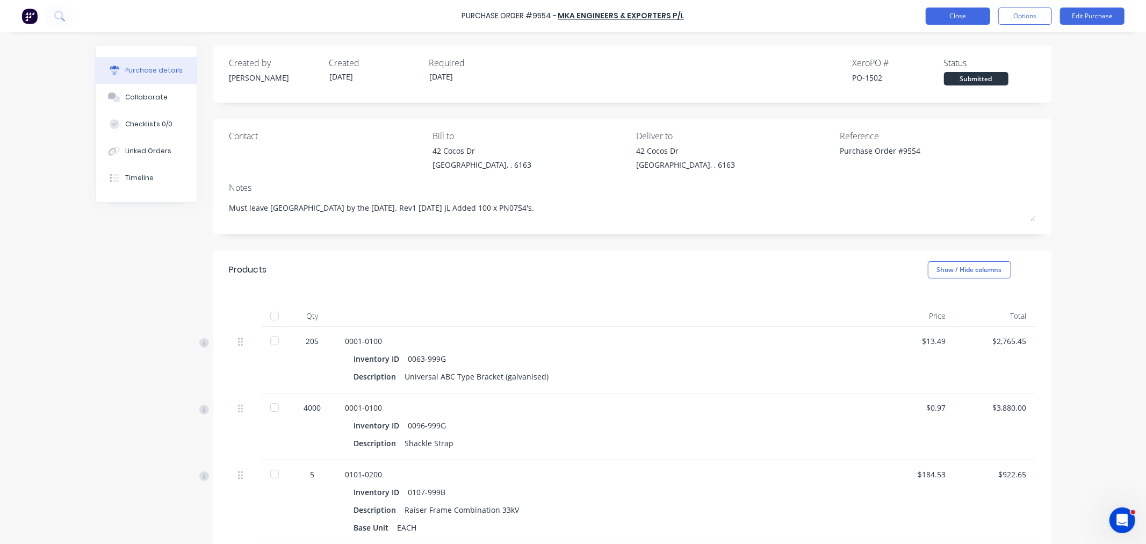
click at [952, 12] on button "Close" at bounding box center [957, 16] width 64 height 17
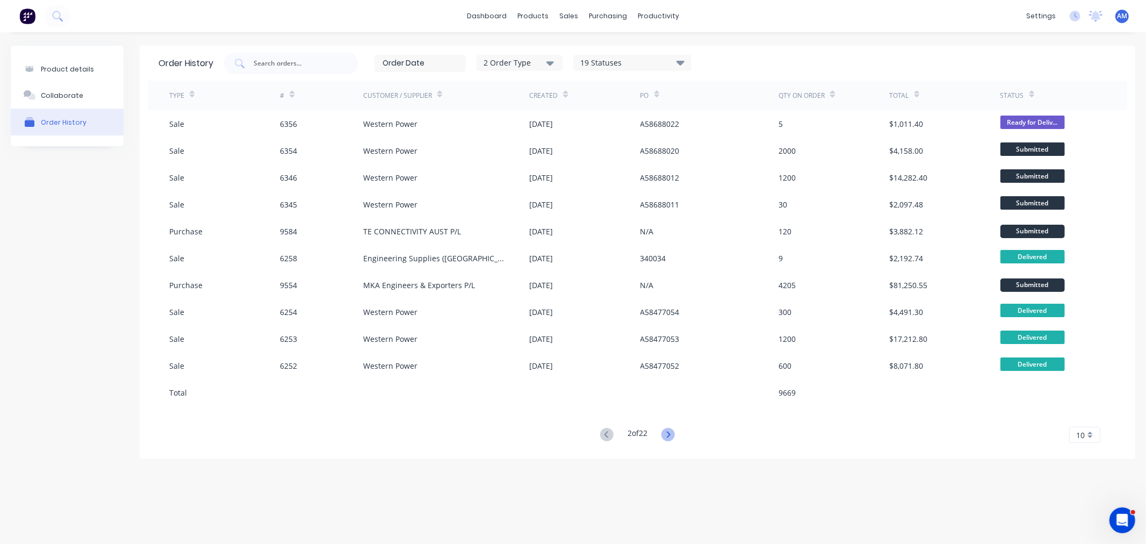
click at [675, 436] on icon at bounding box center [667, 434] width 13 height 13
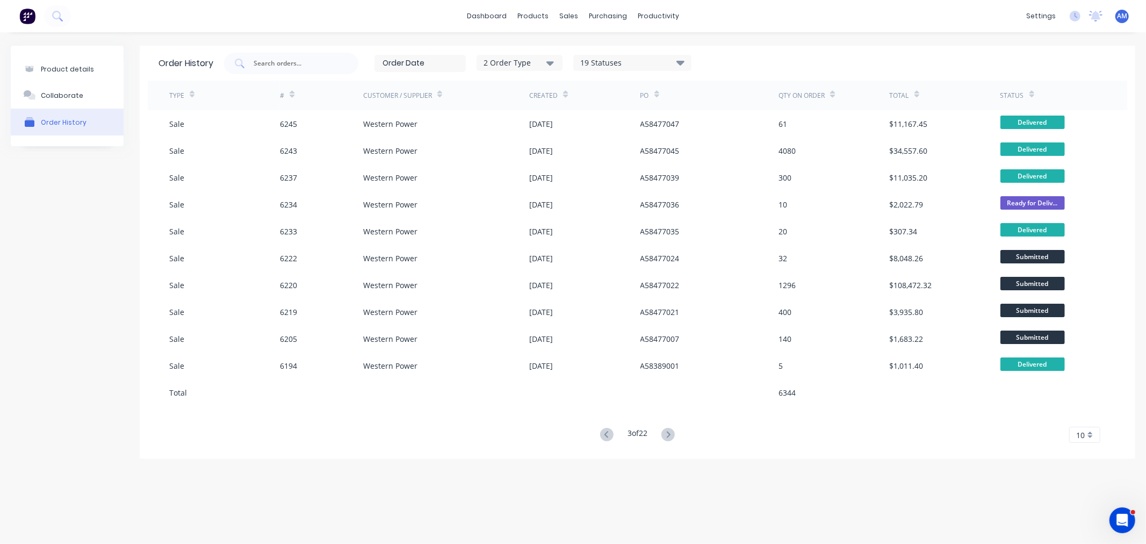
click at [675, 436] on icon at bounding box center [667, 434] width 13 height 13
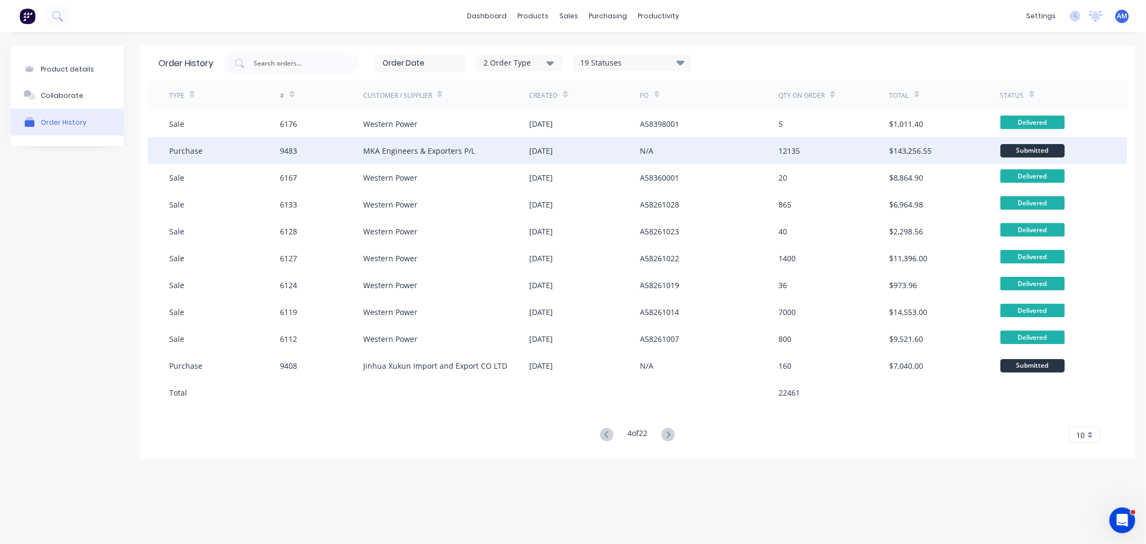
click at [243, 149] on div "Purchase" at bounding box center [224, 150] width 111 height 27
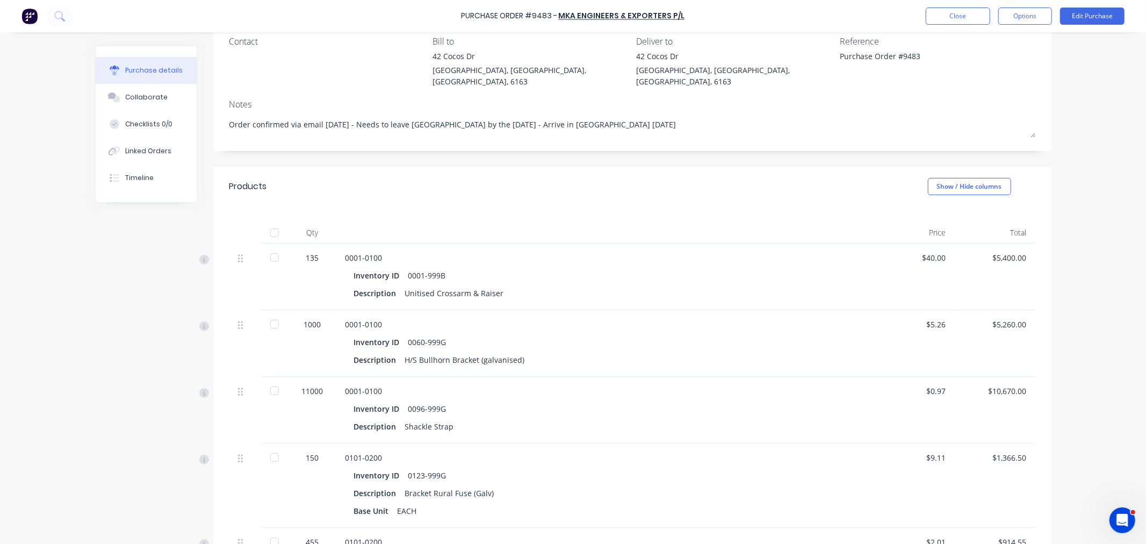
scroll to position [119, 0]
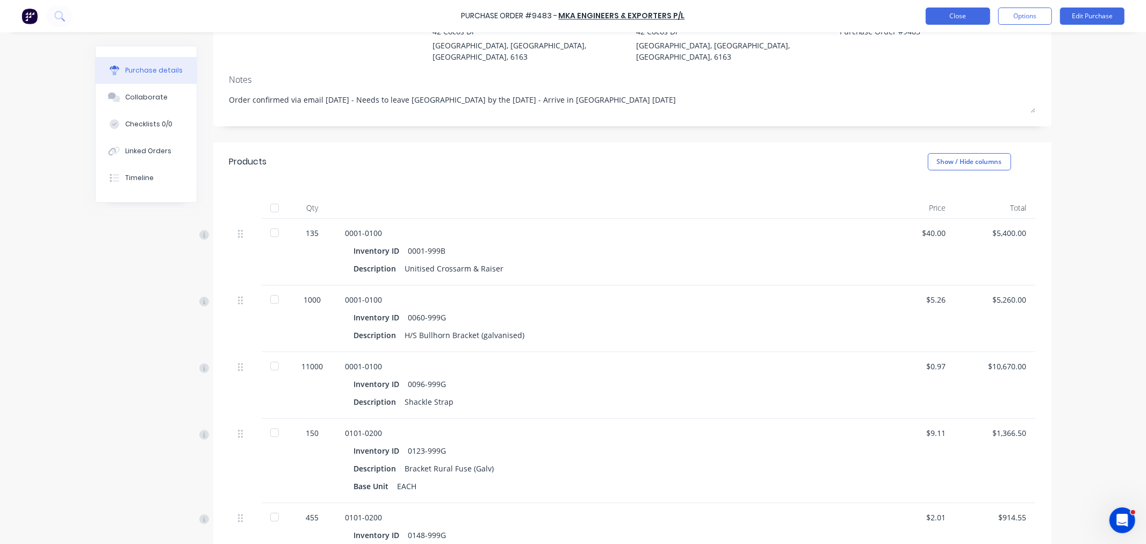
click at [933, 16] on button "Close" at bounding box center [957, 16] width 64 height 17
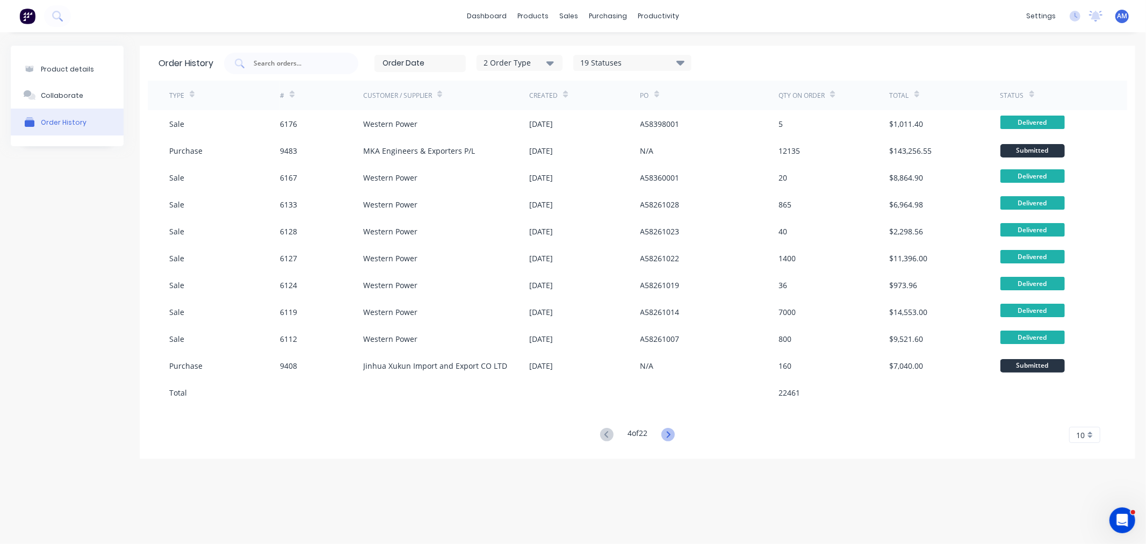
click at [672, 434] on icon at bounding box center [667, 434] width 13 height 13
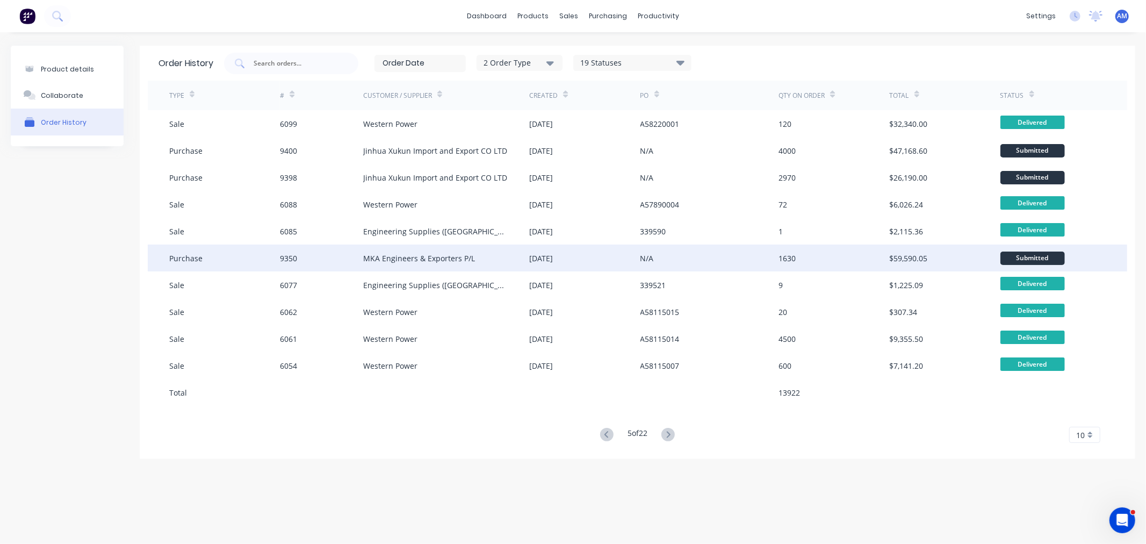
click at [318, 257] on div "9350" at bounding box center [321, 257] width 83 height 27
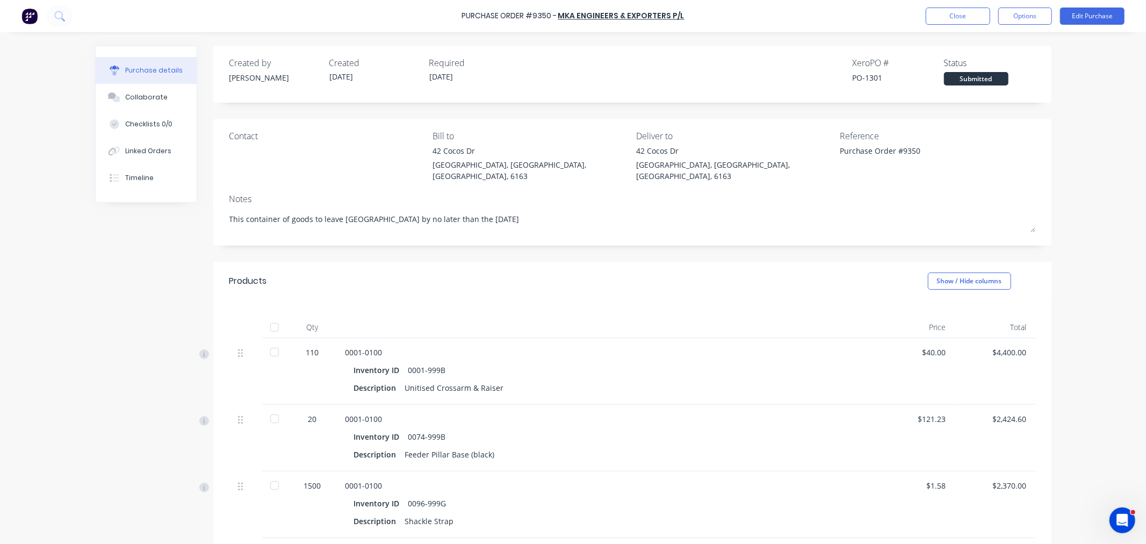
scroll to position [60, 0]
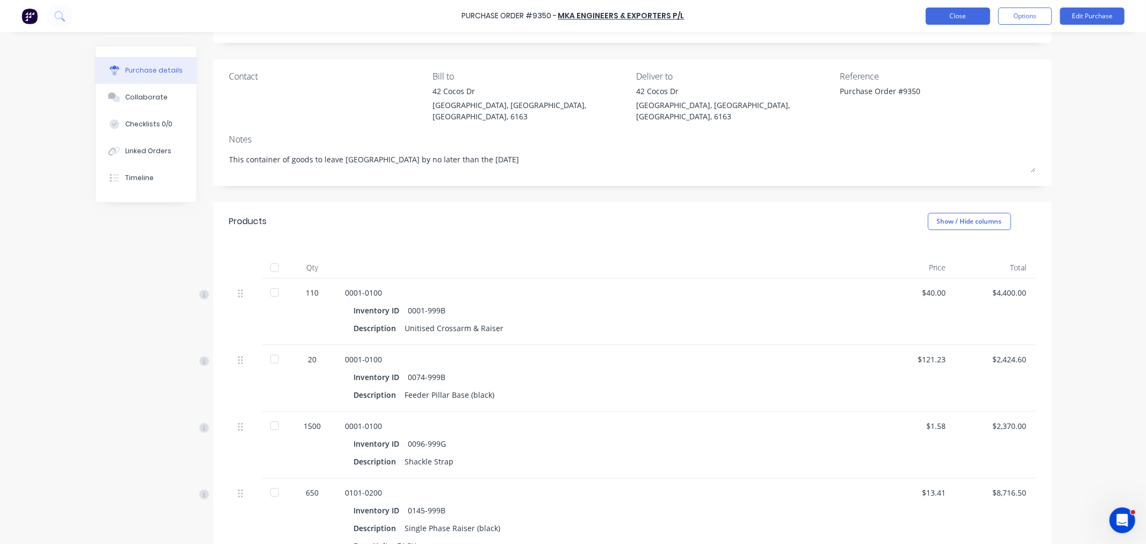
click at [936, 17] on button "Close" at bounding box center [957, 16] width 64 height 17
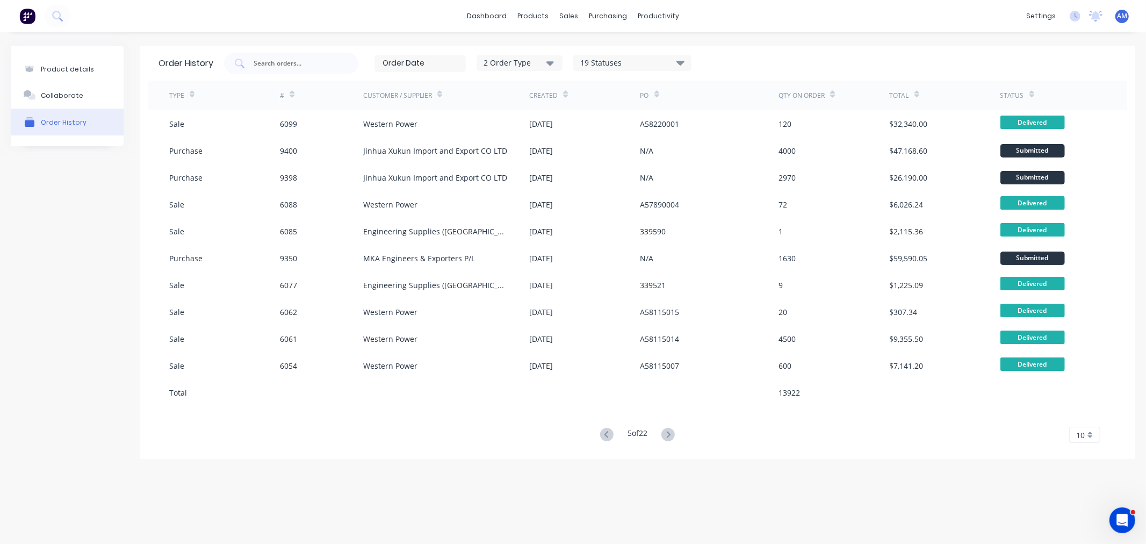
click at [669, 437] on icon at bounding box center [669, 434] width 4 height 6
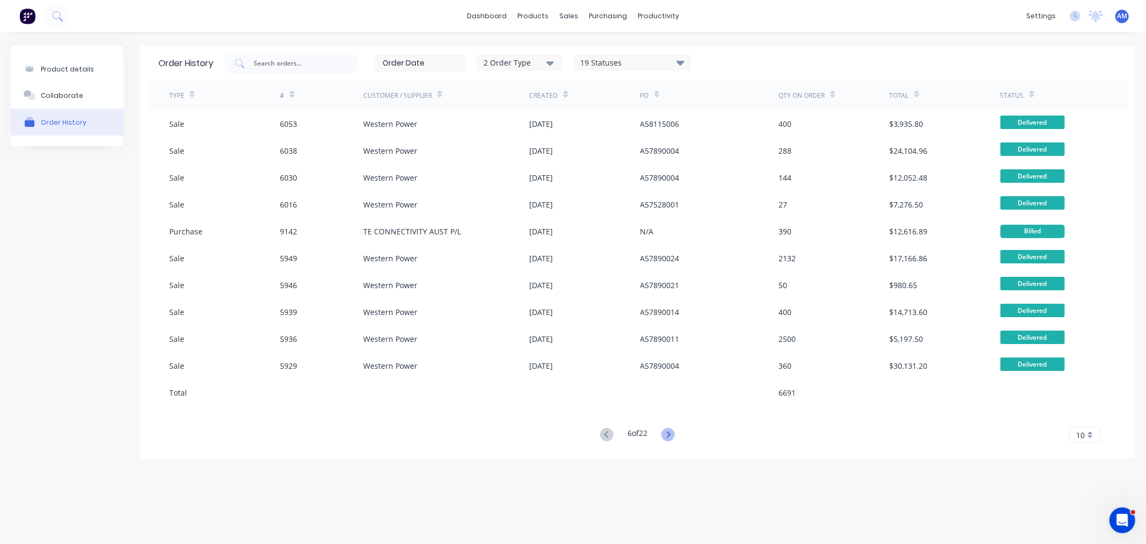
click at [670, 433] on icon at bounding box center [667, 434] width 13 height 13
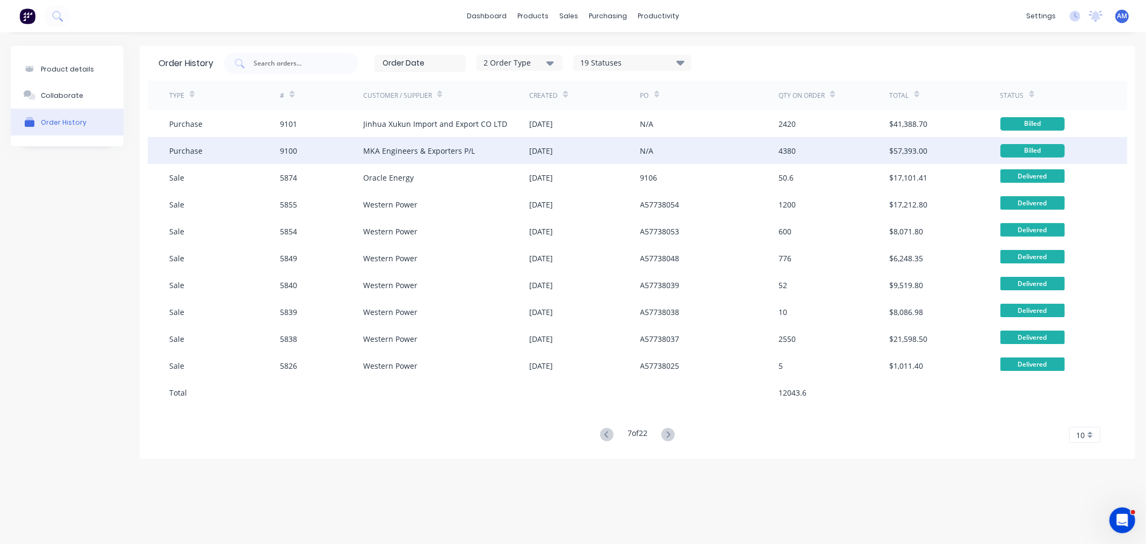
click at [315, 154] on div "9100" at bounding box center [321, 150] width 83 height 27
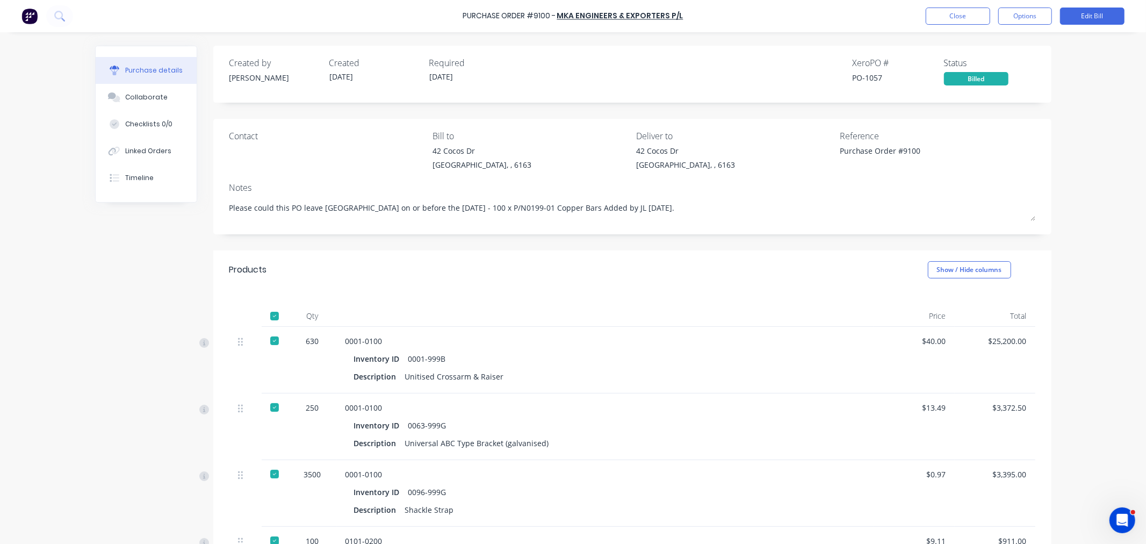
scroll to position [60, 0]
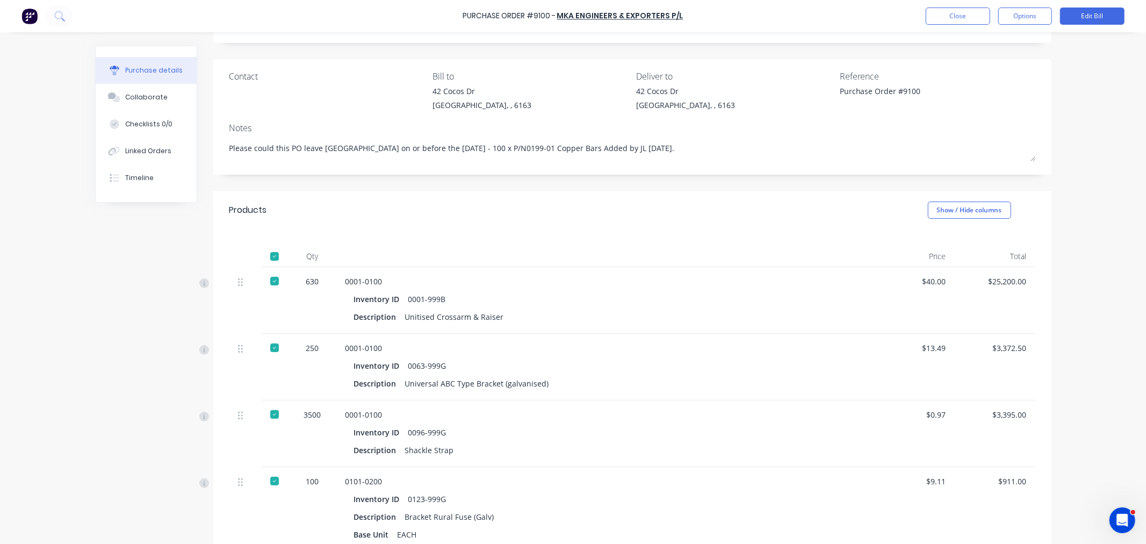
click at [964, 3] on div "Purchase Order #9100 - MKA Engineers & Exporters P/L Close Options Edit Bill" at bounding box center [573, 16] width 1146 height 32
click at [959, 16] on button "Close" at bounding box center [957, 16] width 64 height 17
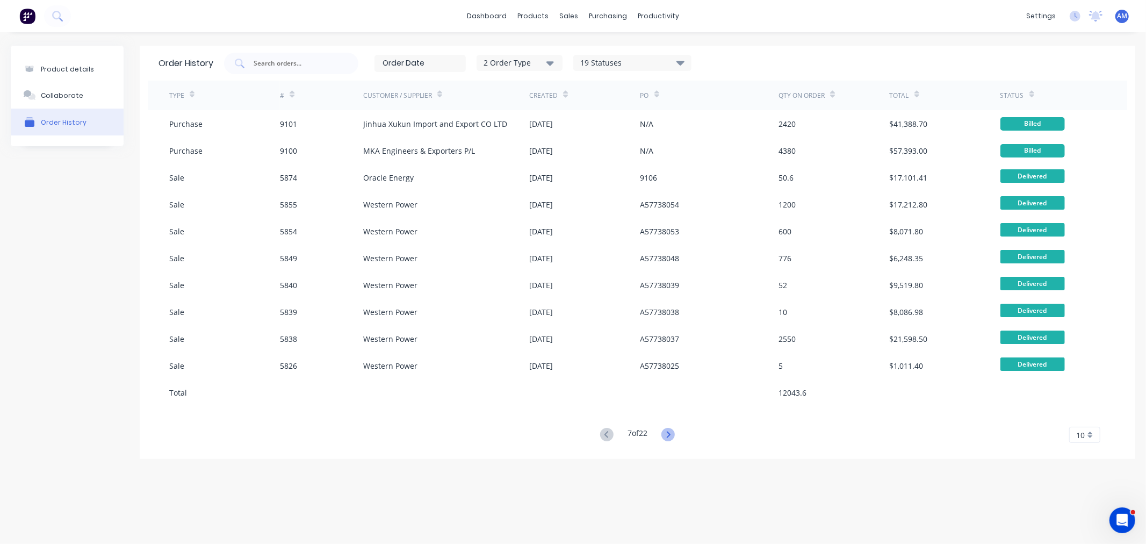
click at [667, 432] on icon at bounding box center [667, 434] width 13 height 13
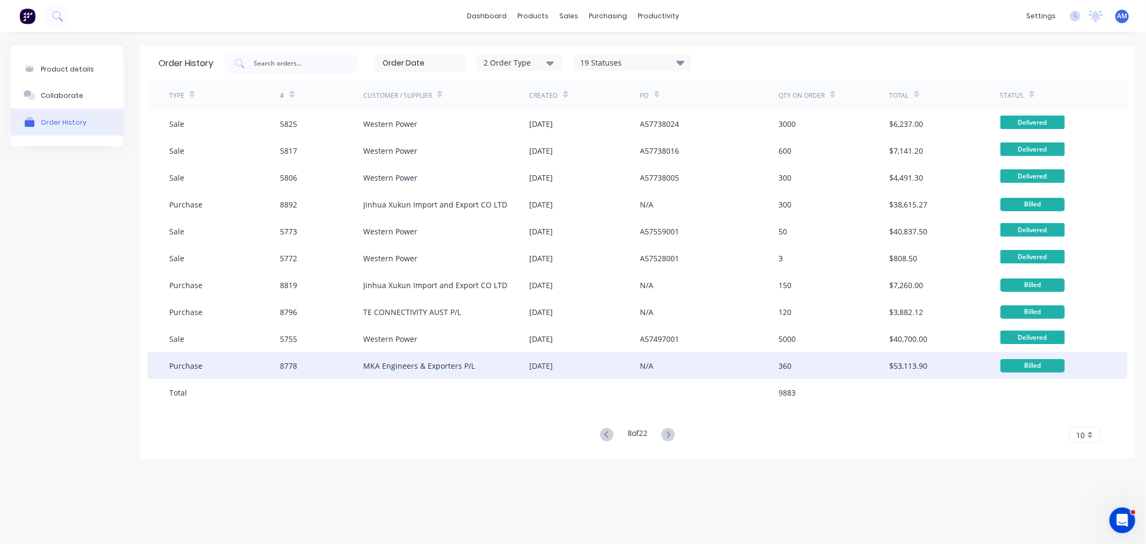
click at [307, 363] on div "8778" at bounding box center [321, 365] width 83 height 27
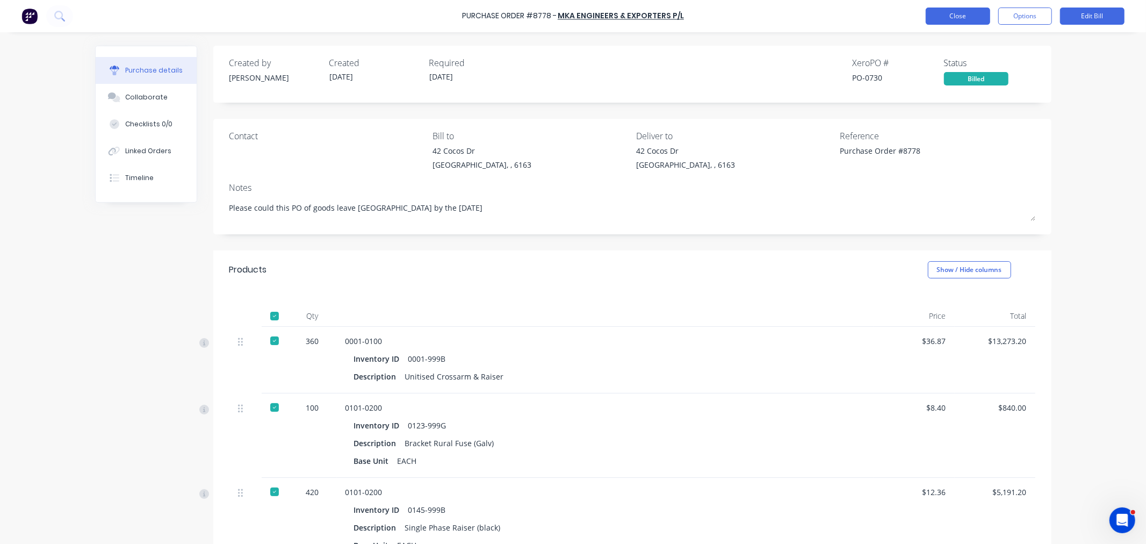
click at [940, 17] on button "Close" at bounding box center [957, 16] width 64 height 17
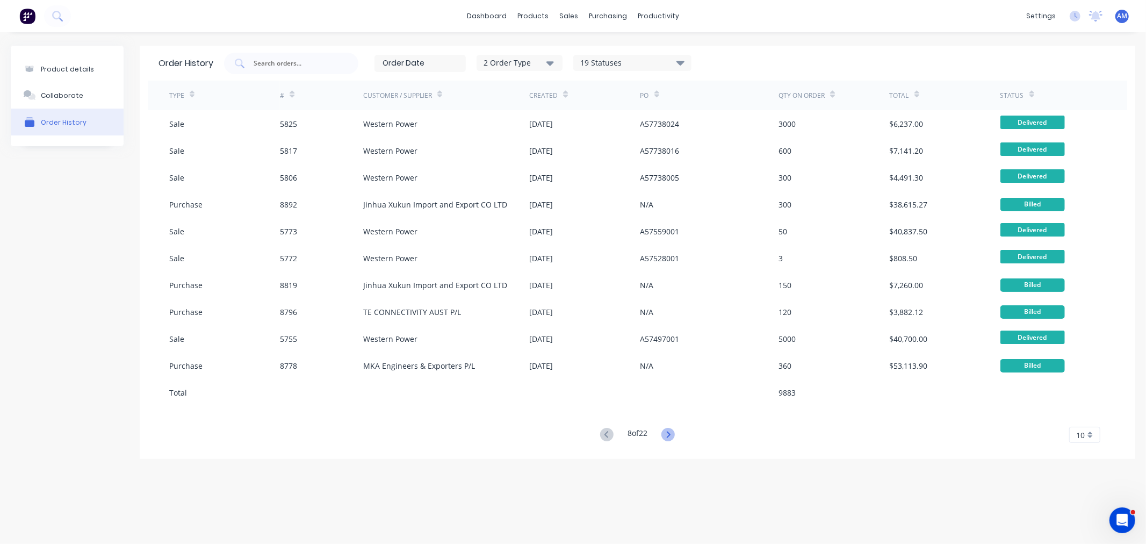
click at [670, 430] on icon at bounding box center [667, 434] width 13 height 13
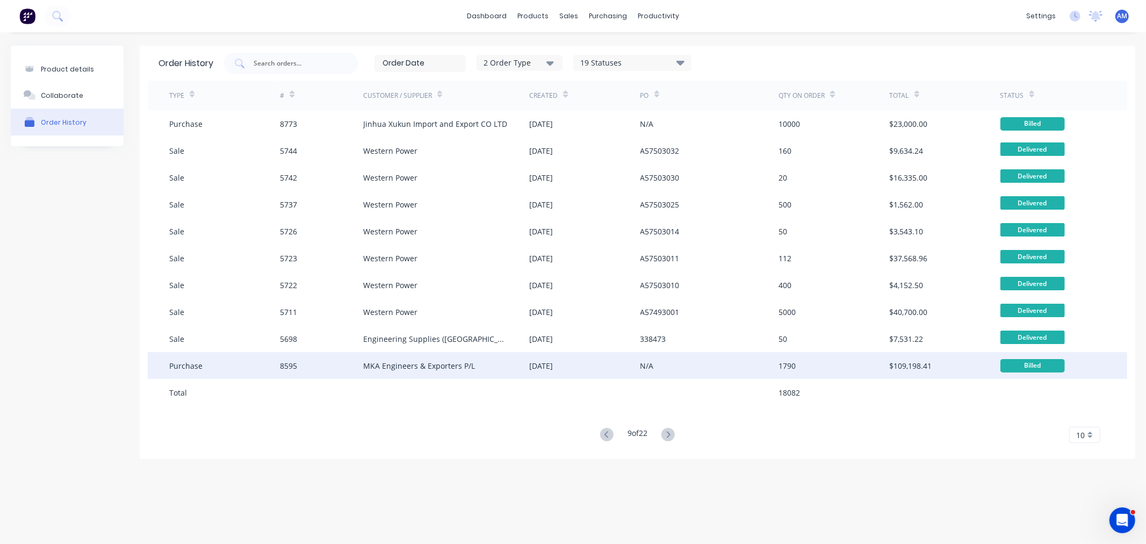
click at [313, 360] on div "8595" at bounding box center [321, 365] width 83 height 27
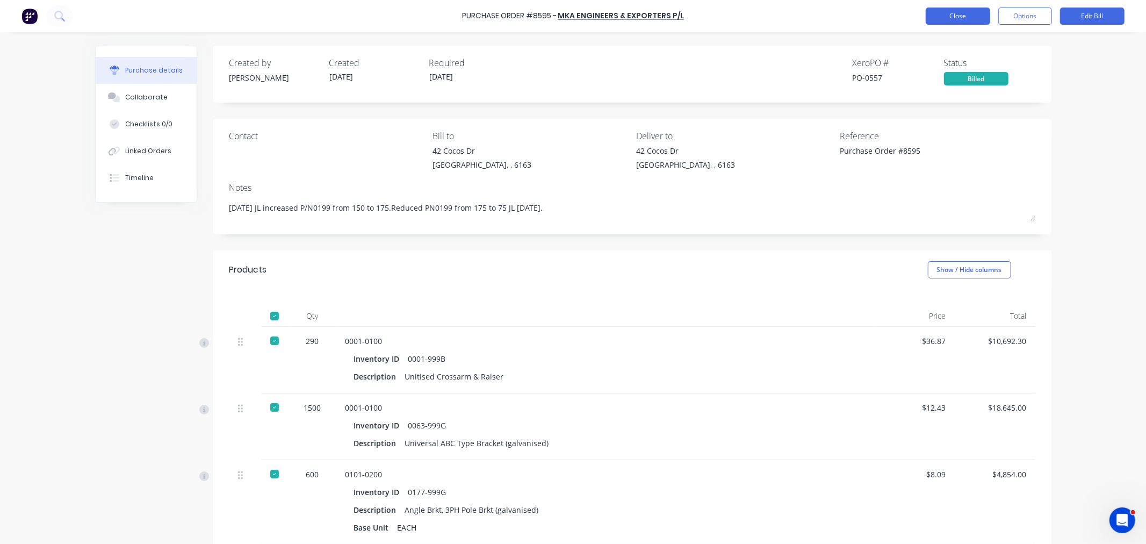
click at [946, 19] on button "Close" at bounding box center [957, 16] width 64 height 17
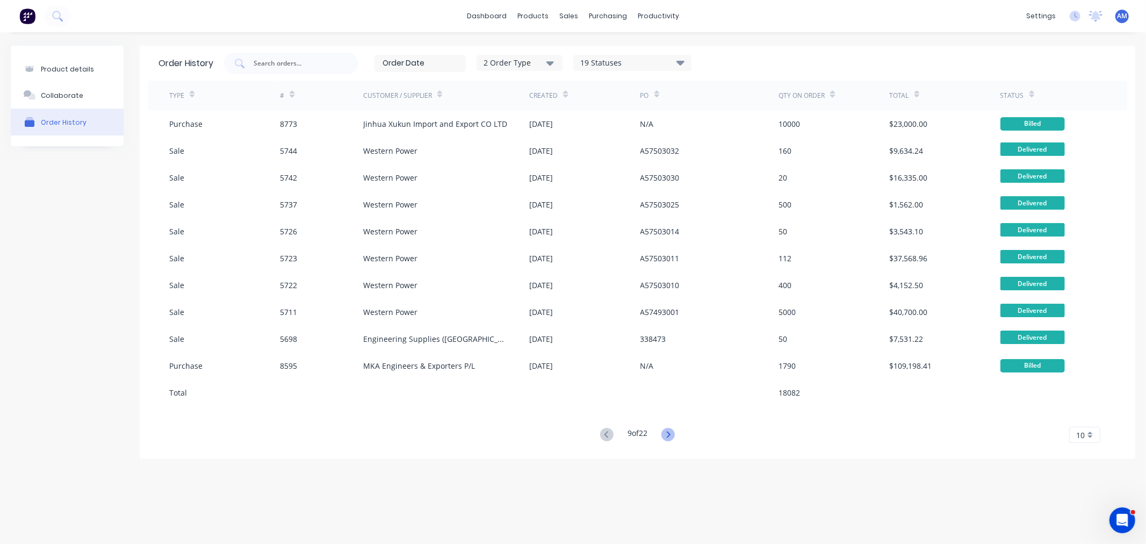
click at [664, 431] on icon at bounding box center [667, 434] width 13 height 13
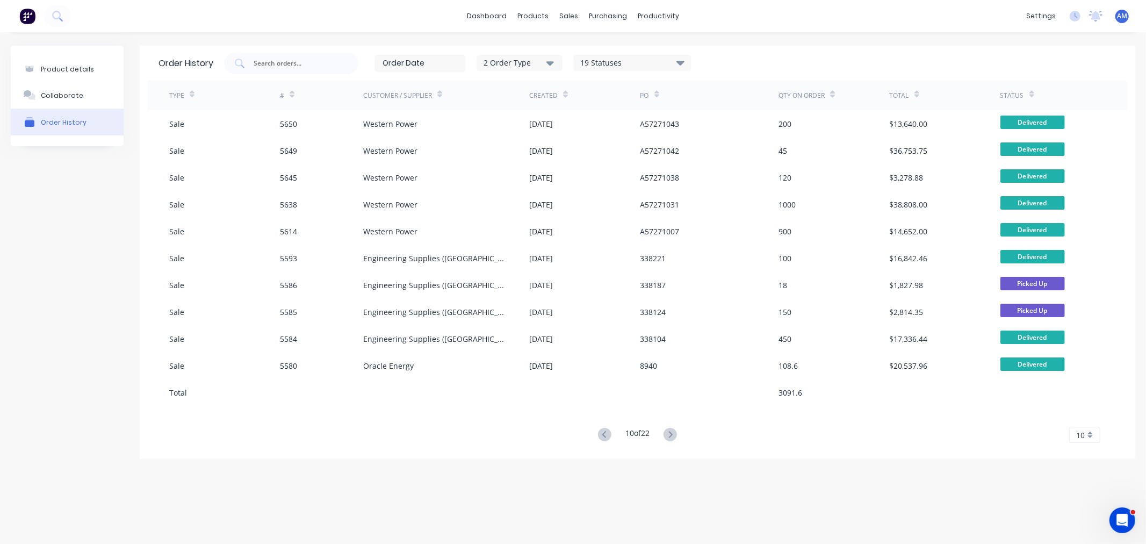
click at [669, 427] on div "10 of 22" at bounding box center [637, 435] width 85 height 16
click at [672, 432] on icon at bounding box center [671, 434] width 4 height 6
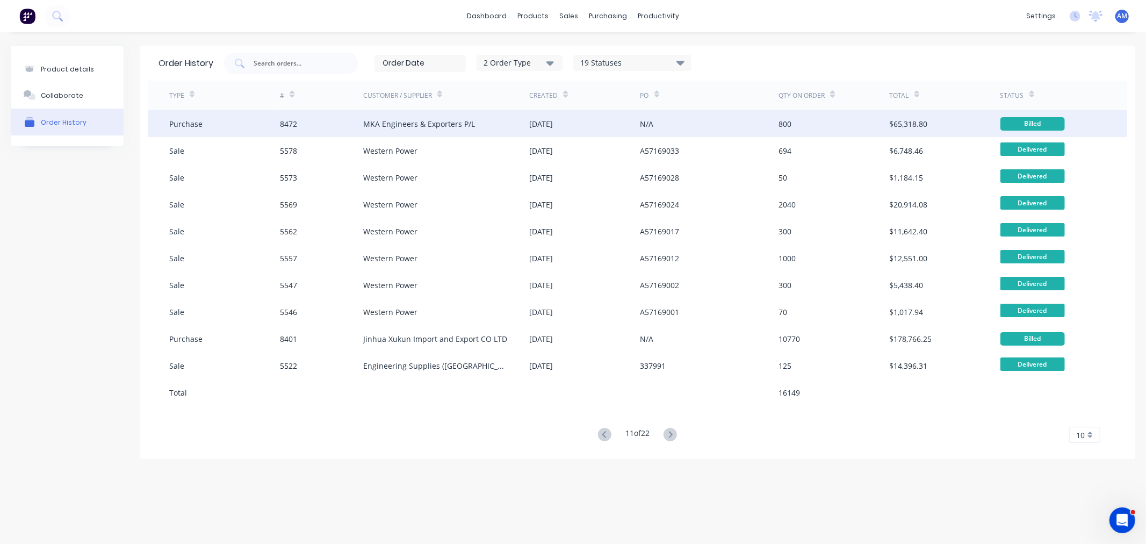
click at [318, 124] on div "8472" at bounding box center [321, 123] width 83 height 27
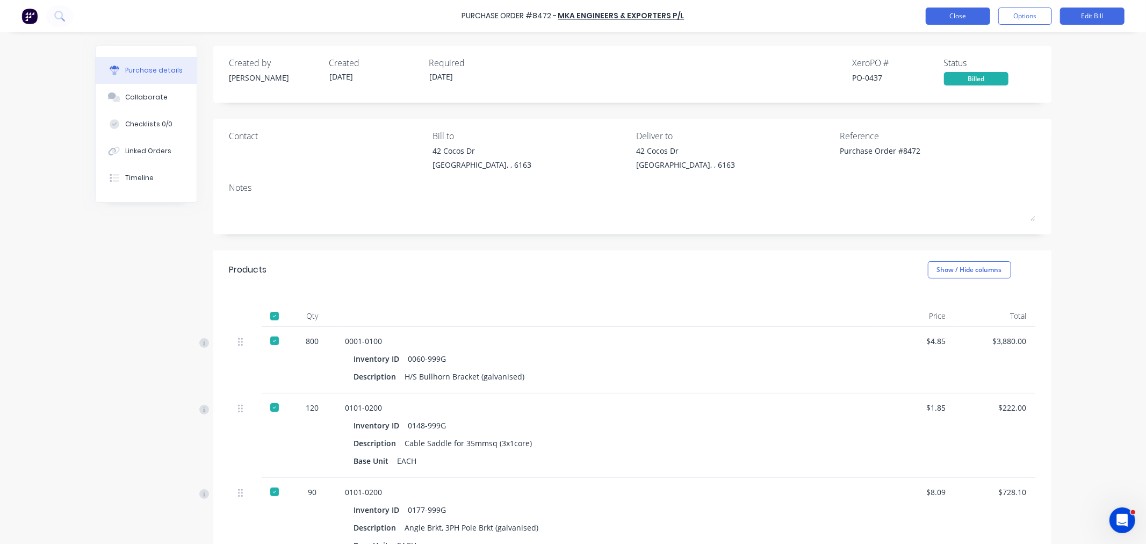
click at [954, 18] on button "Close" at bounding box center [957, 16] width 64 height 17
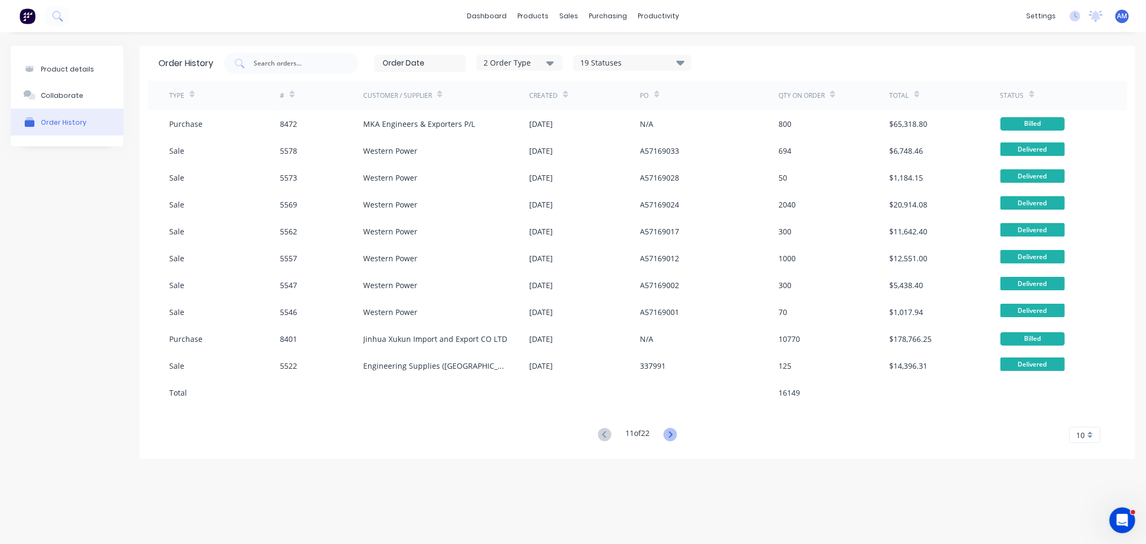
click at [672, 434] on icon at bounding box center [671, 434] width 4 height 6
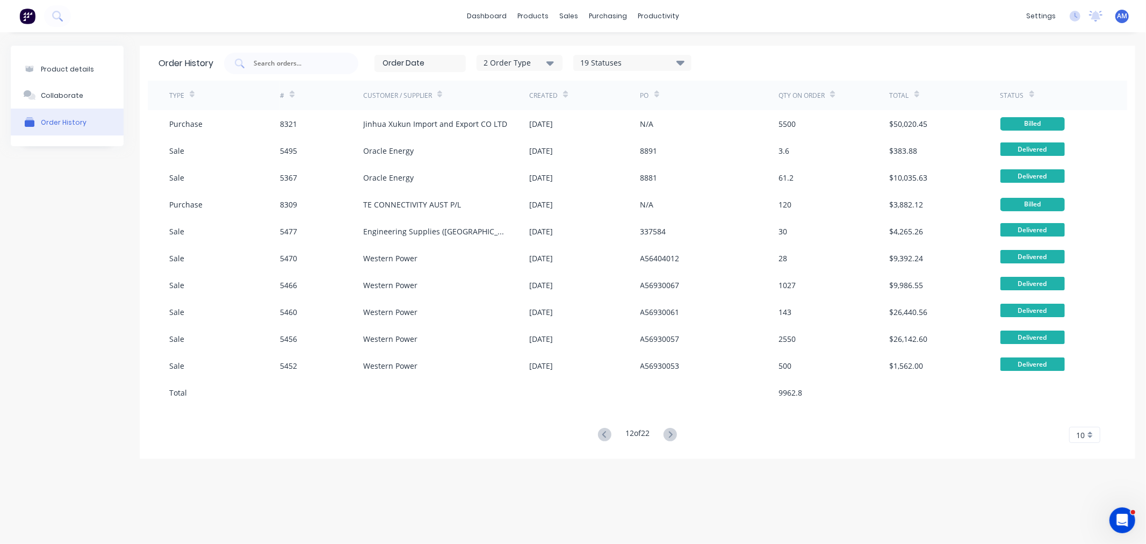
click at [672, 434] on icon at bounding box center [671, 434] width 4 height 6
click at [669, 432] on g at bounding box center [669, 434] width 13 height 13
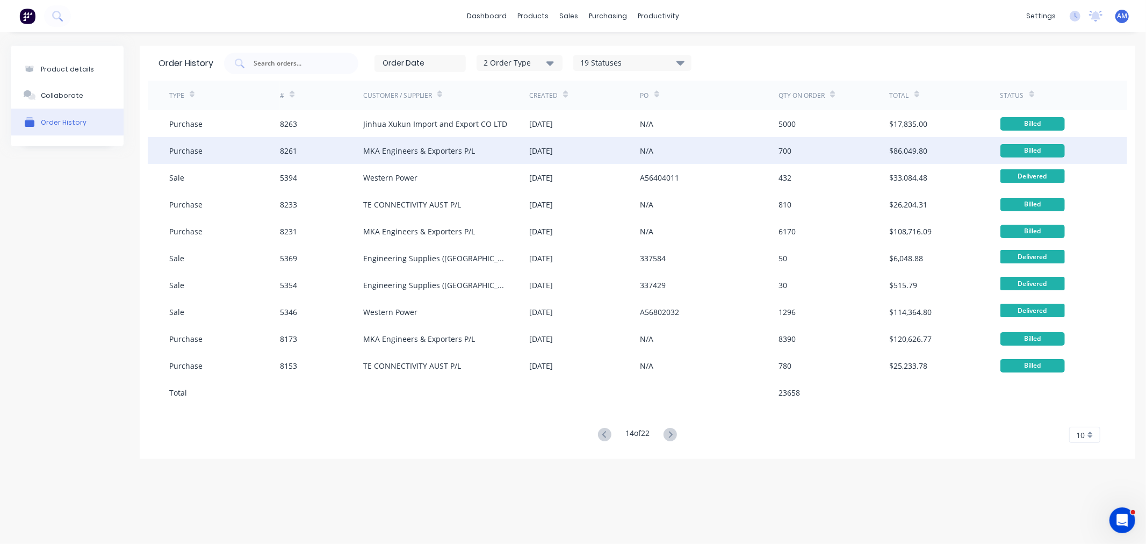
click at [336, 146] on div "8261" at bounding box center [321, 150] width 83 height 27
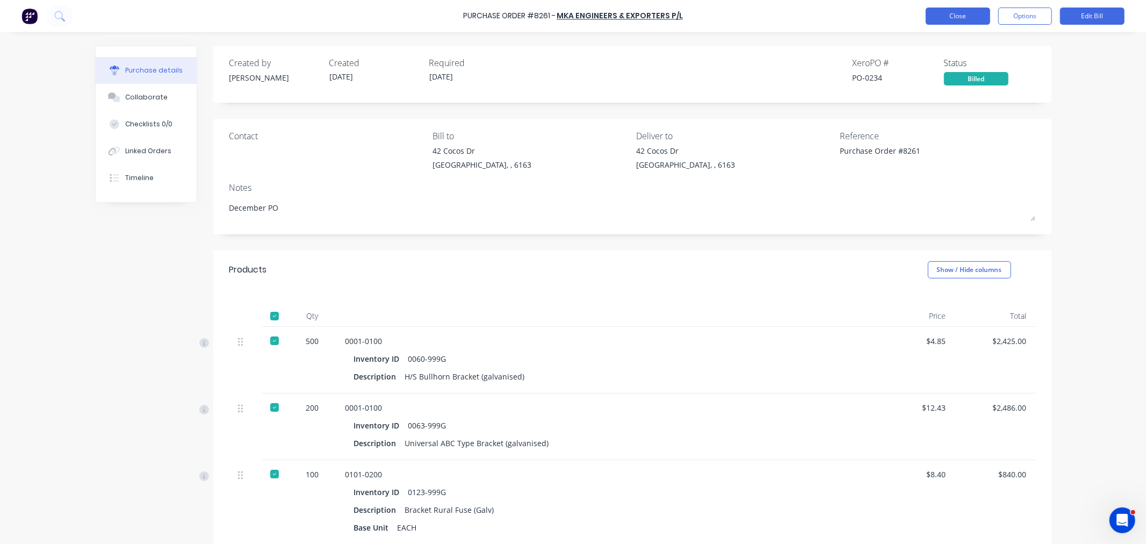
click at [959, 17] on button "Close" at bounding box center [957, 16] width 64 height 17
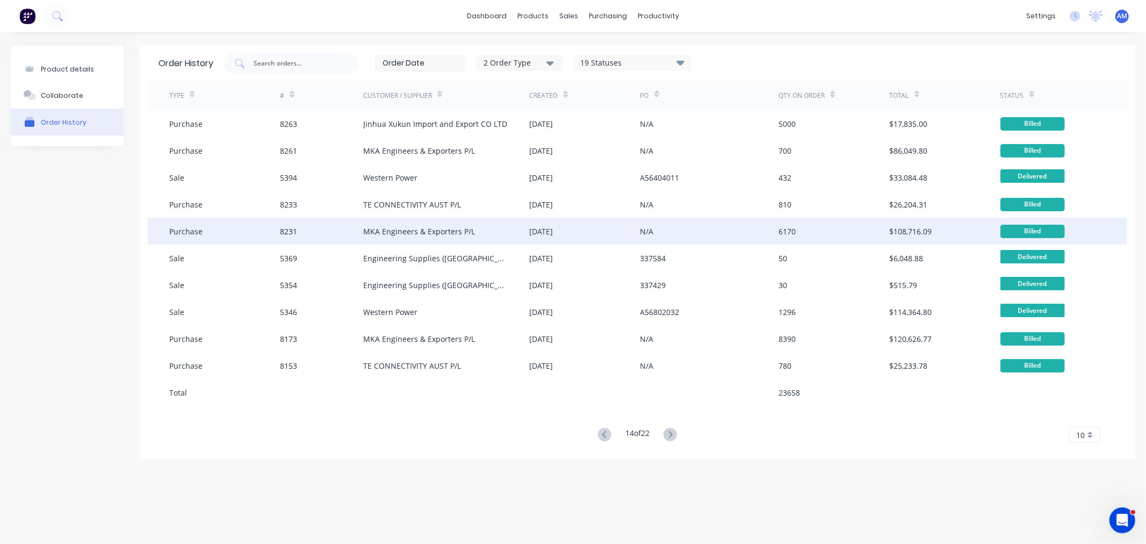
click at [307, 228] on div "8231" at bounding box center [321, 231] width 83 height 27
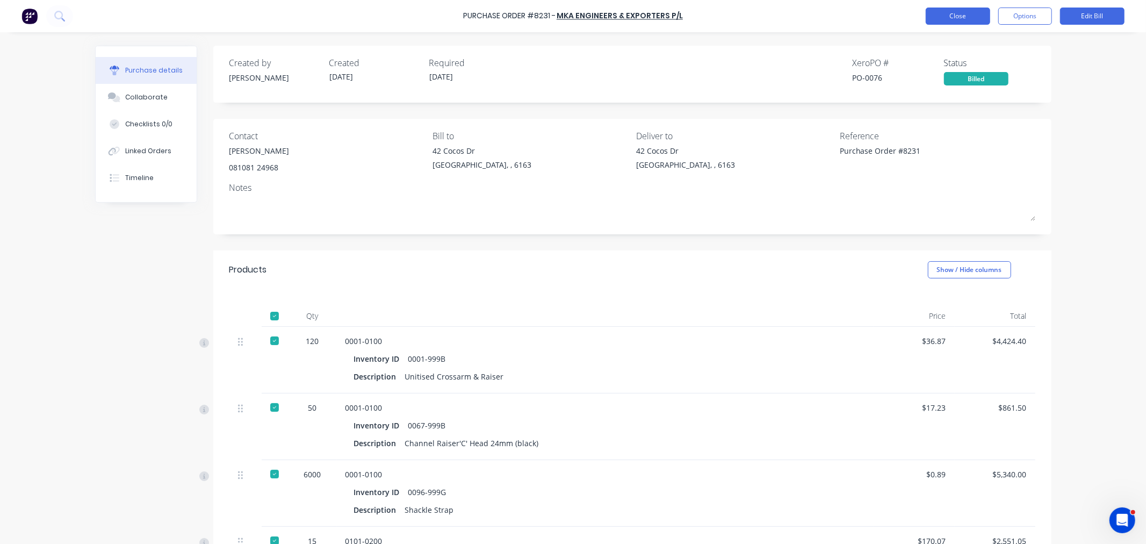
click at [946, 12] on button "Close" at bounding box center [957, 16] width 64 height 17
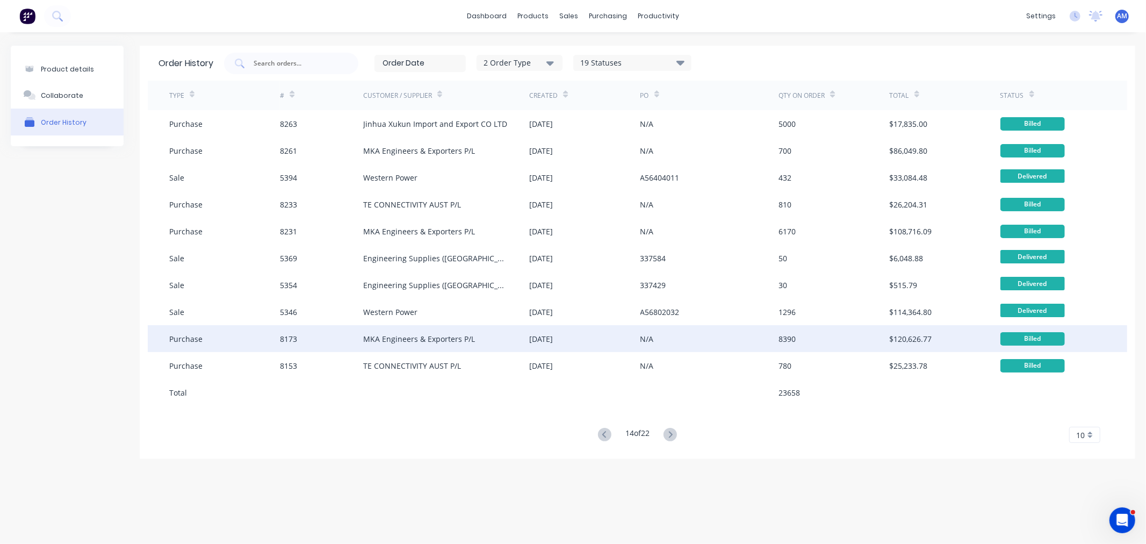
click at [377, 339] on div "MKA Engineers & Exporters P/L" at bounding box center [419, 338] width 112 height 11
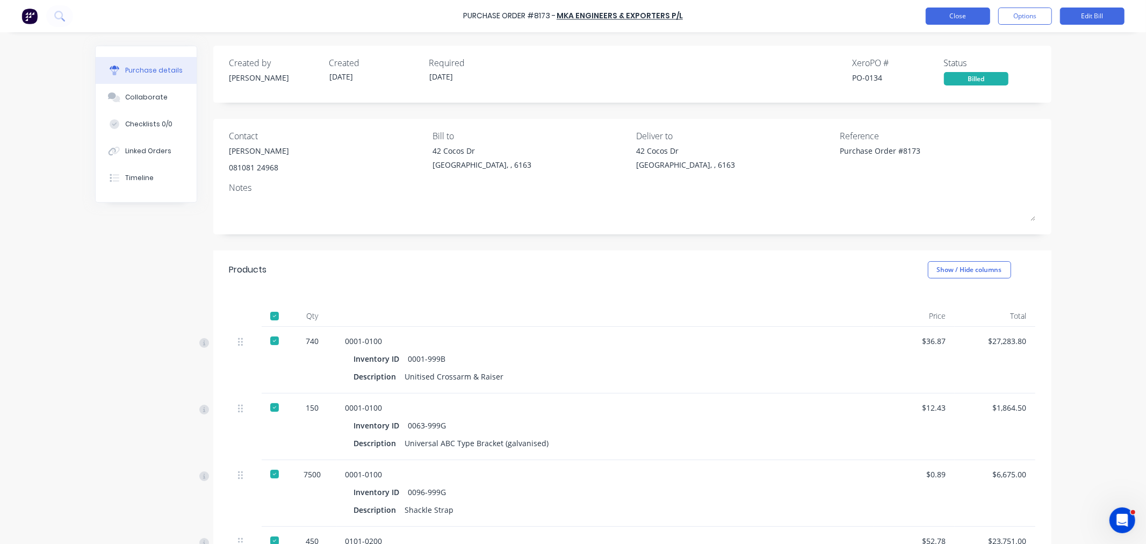
click at [933, 15] on button "Close" at bounding box center [957, 16] width 64 height 17
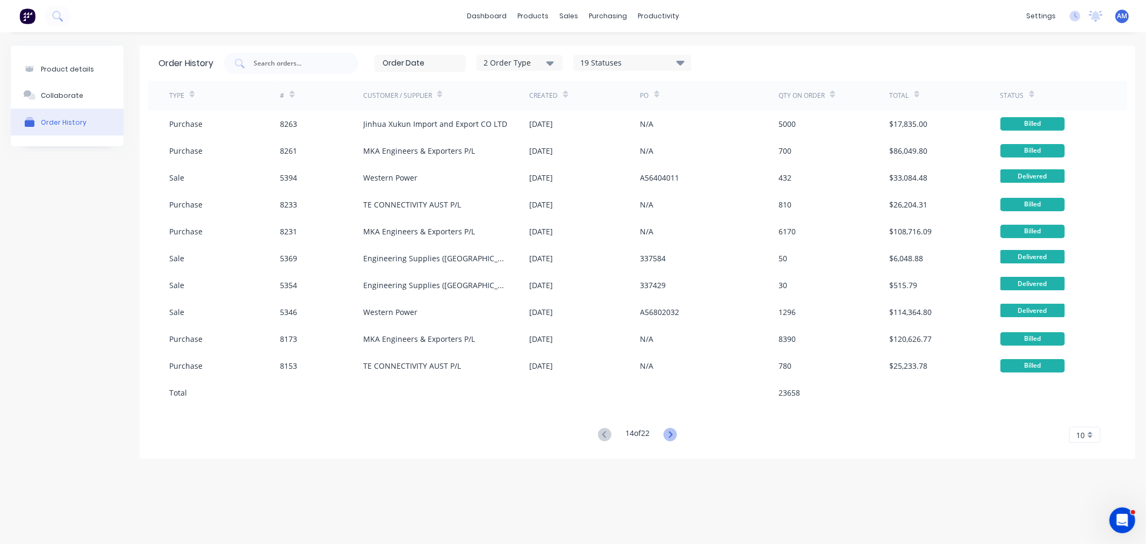
click at [672, 431] on icon at bounding box center [669, 434] width 13 height 13
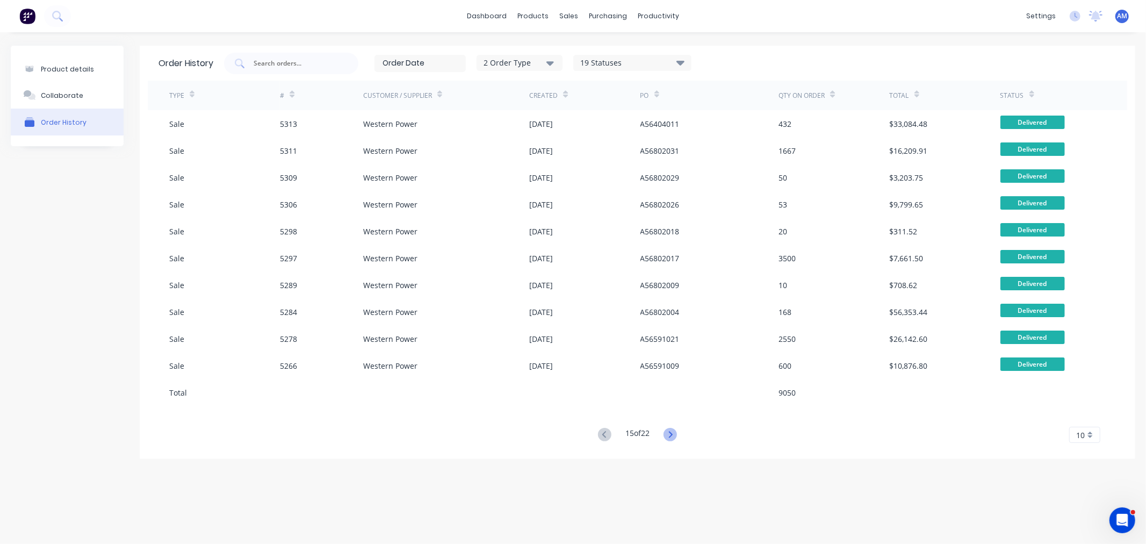
click at [672, 433] on icon at bounding box center [669, 434] width 13 height 13
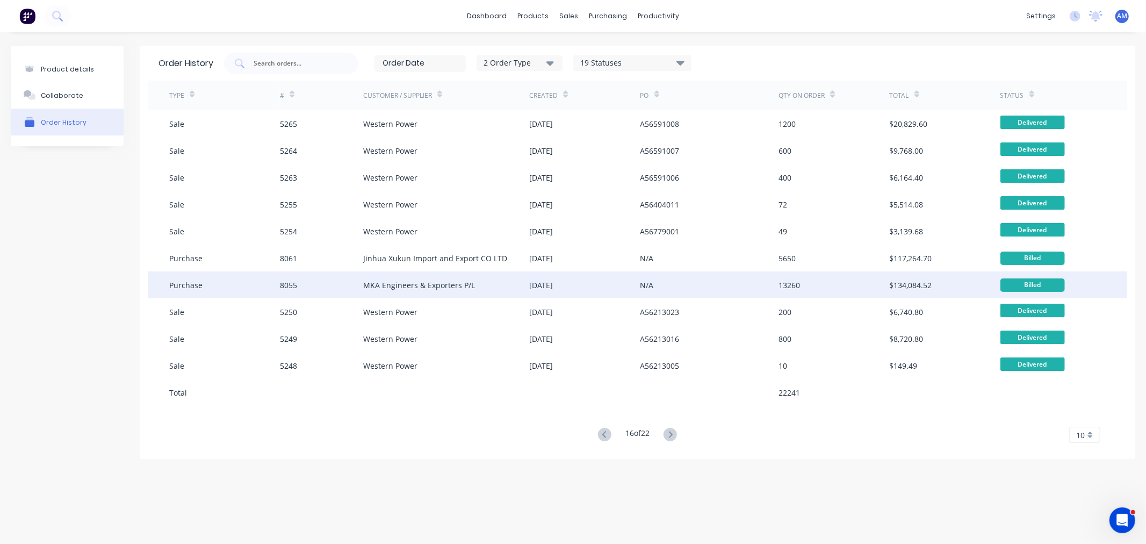
click at [314, 281] on div "8055" at bounding box center [321, 284] width 83 height 27
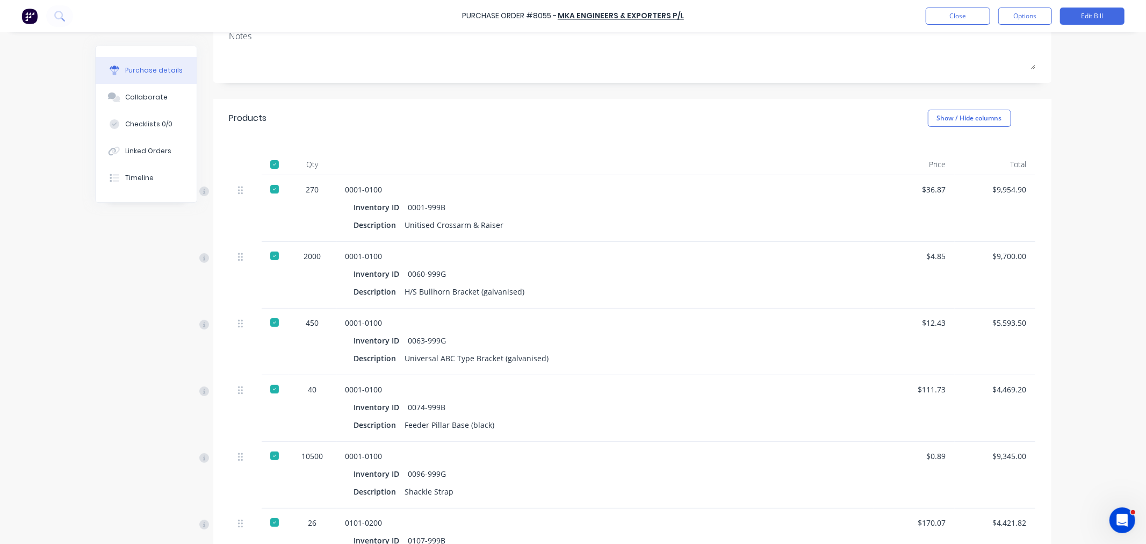
scroll to position [179, 0]
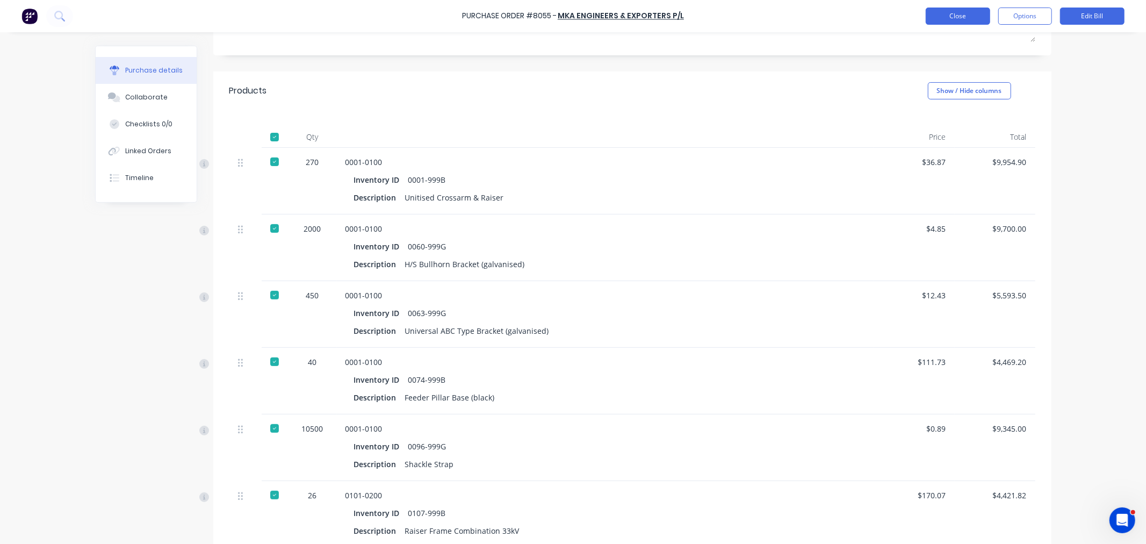
click at [940, 17] on button "Close" at bounding box center [957, 16] width 64 height 17
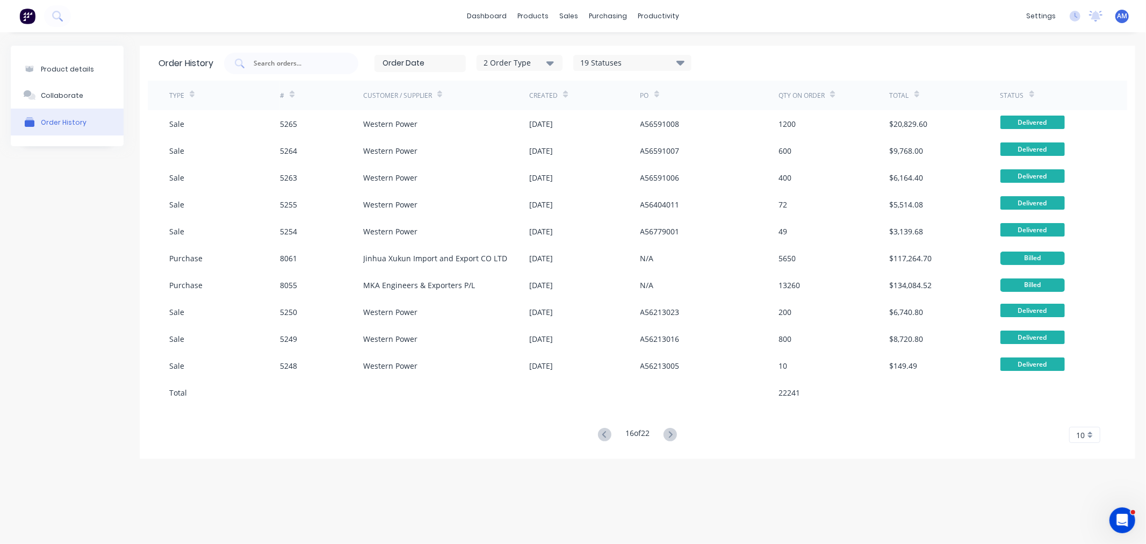
click at [662, 432] on button at bounding box center [670, 435] width 20 height 16
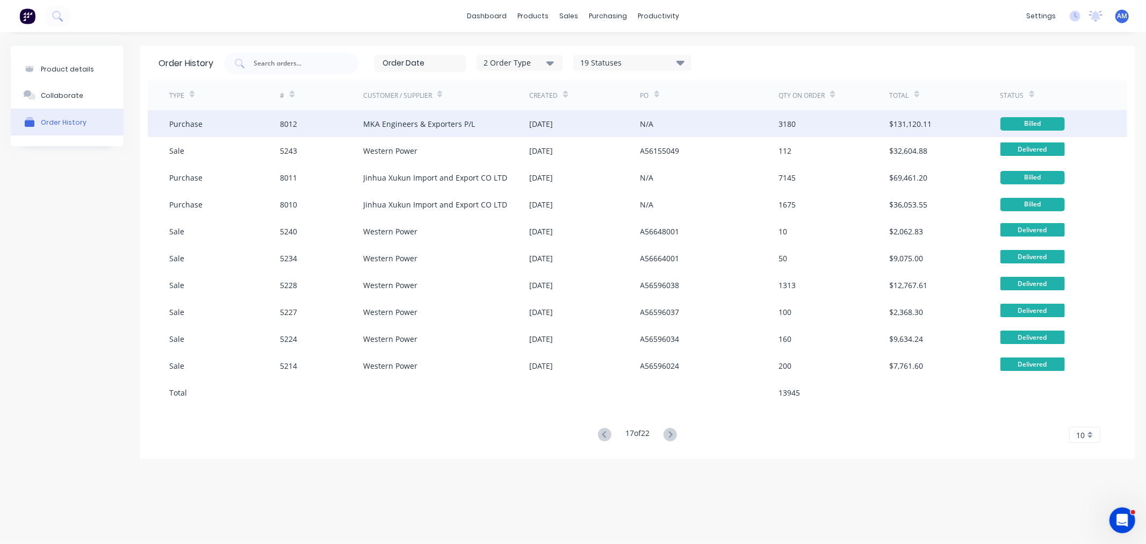
click at [320, 124] on div "8012" at bounding box center [321, 123] width 83 height 27
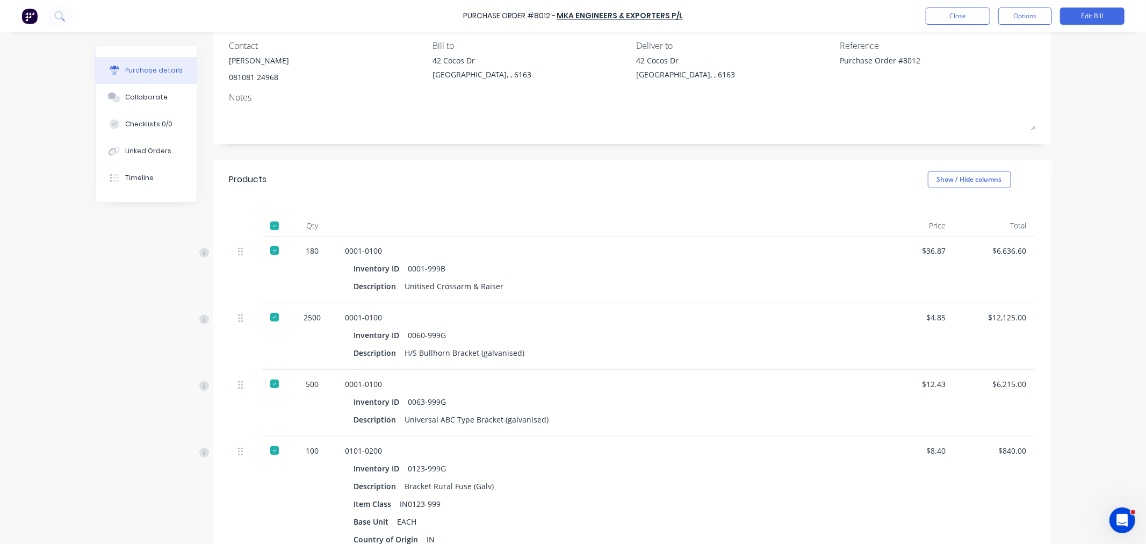
scroll to position [119, 0]
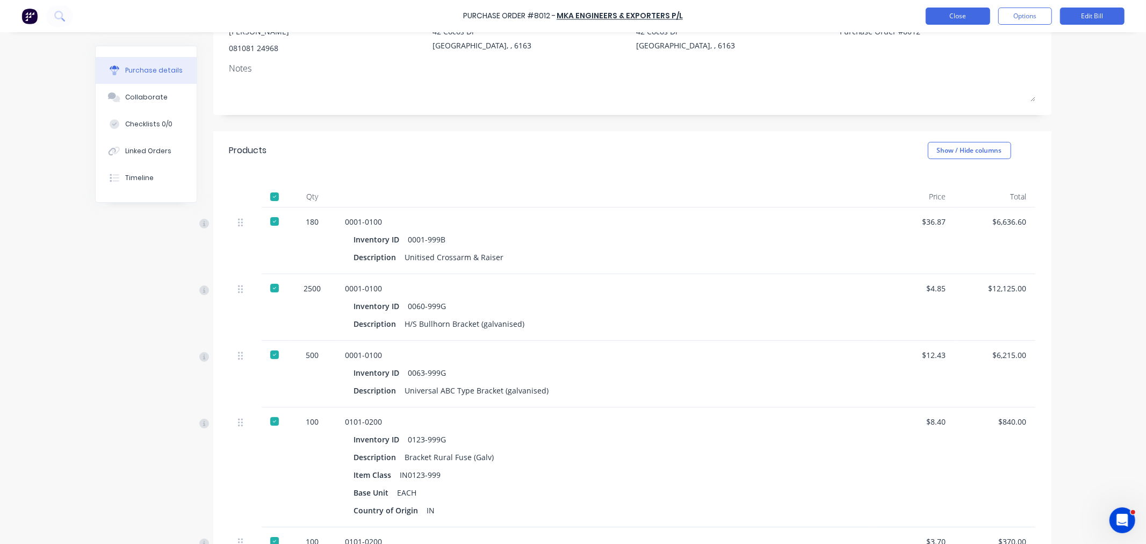
click at [969, 15] on button "Close" at bounding box center [957, 16] width 64 height 17
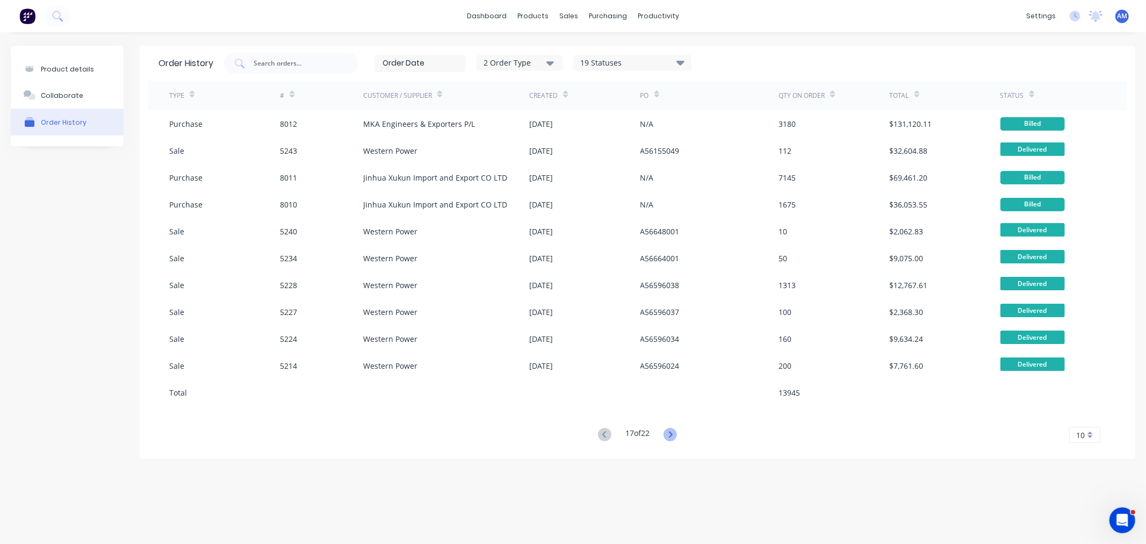
click at [669, 432] on icon at bounding box center [669, 434] width 13 height 13
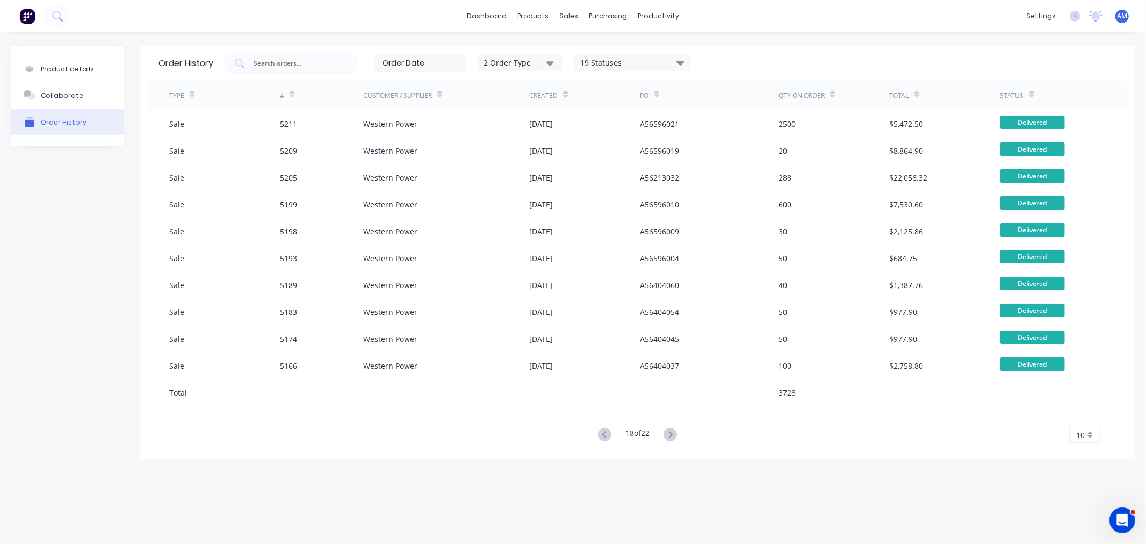
click at [669, 432] on icon at bounding box center [669, 434] width 13 height 13
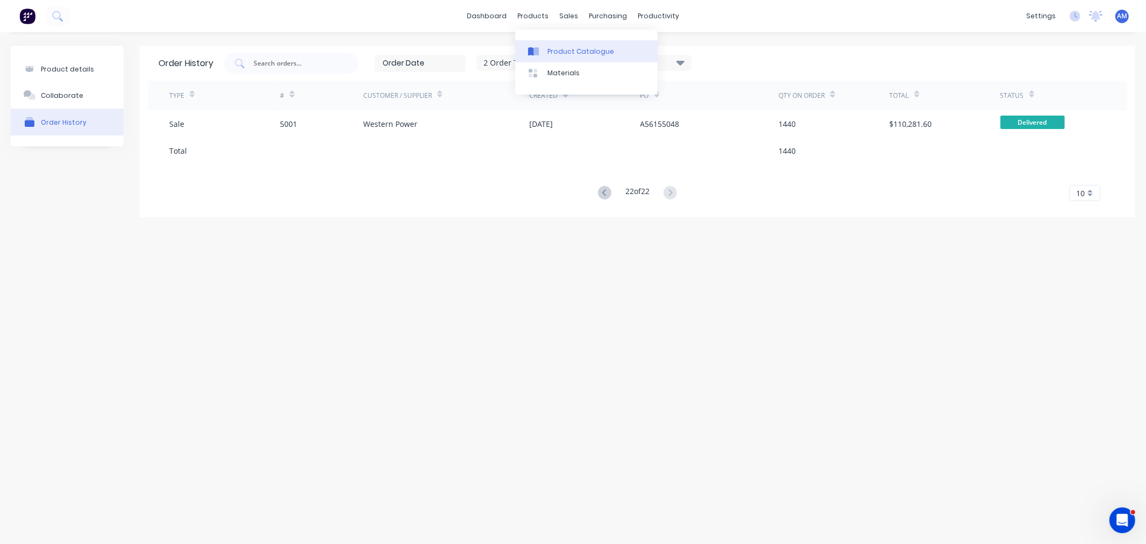
click at [556, 51] on div "Product Catalogue" at bounding box center [580, 52] width 67 height 10
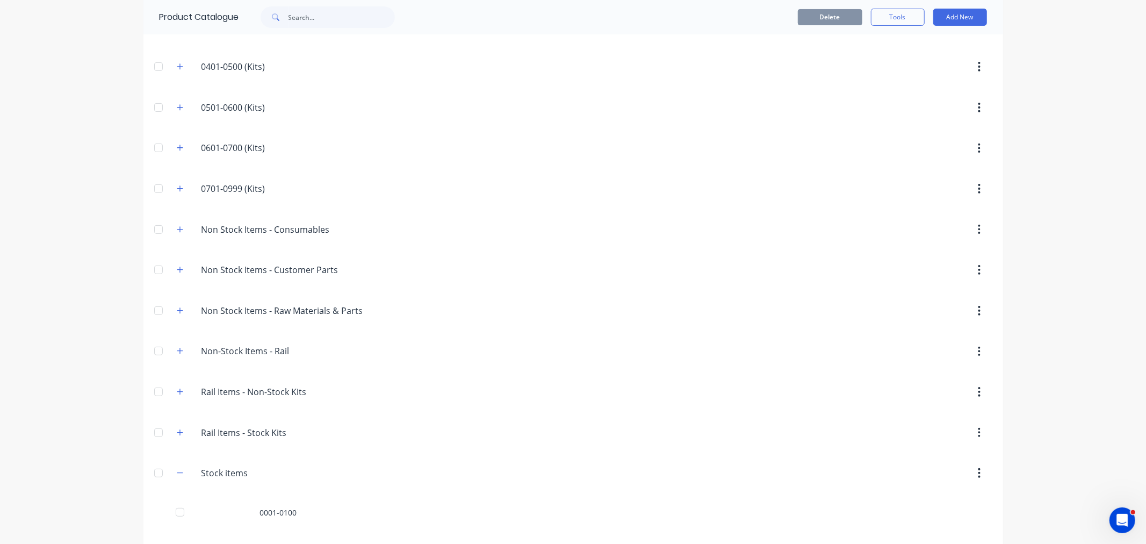
scroll to position [611, 0]
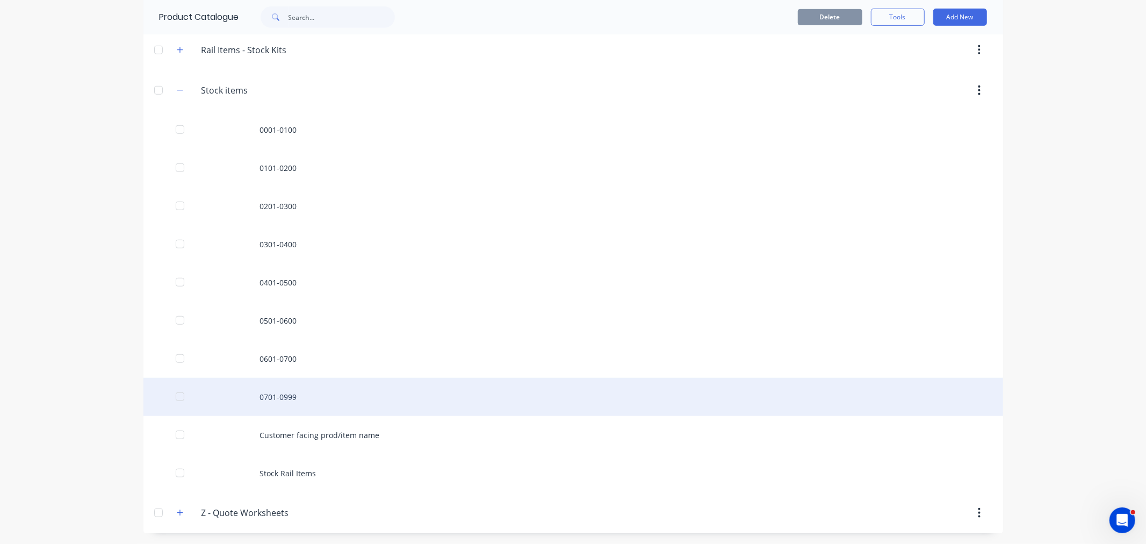
click at [285, 390] on div "0701-0999" at bounding box center [572, 397] width 859 height 38
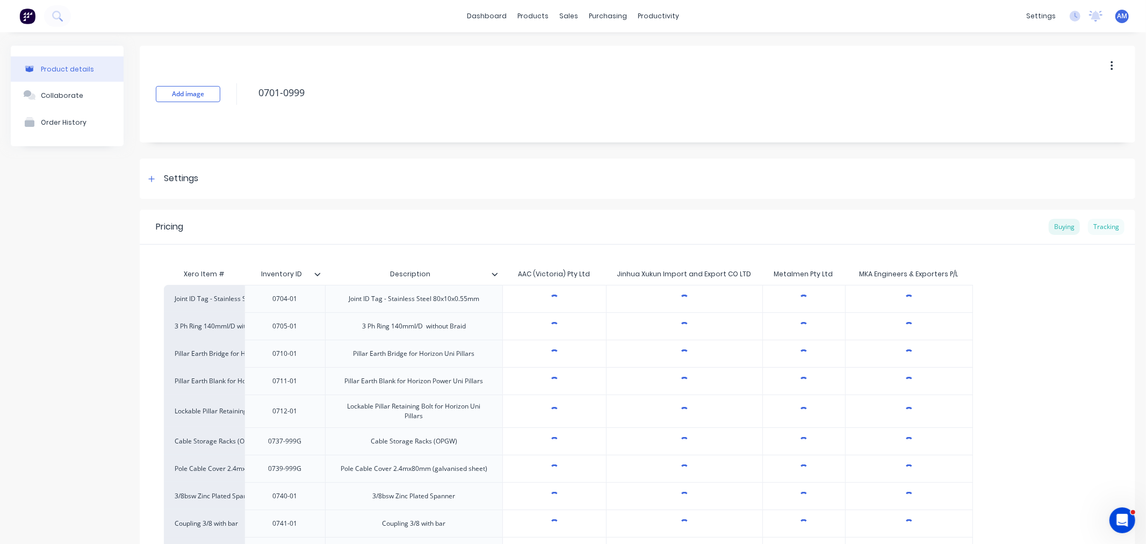
click at [1096, 229] on div "Tracking" at bounding box center [1106, 227] width 37 height 16
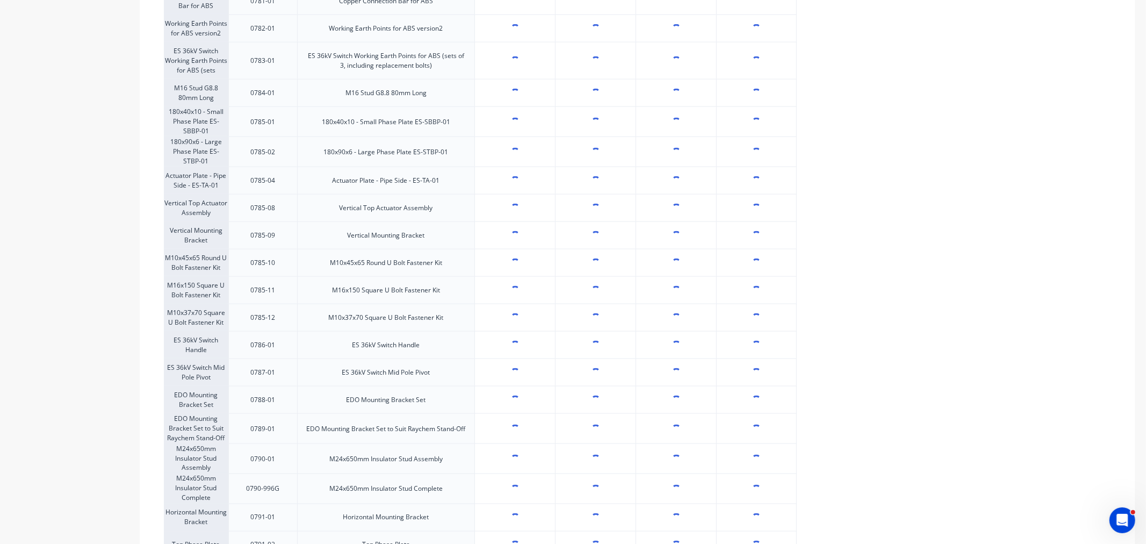
scroll to position [1788, 0]
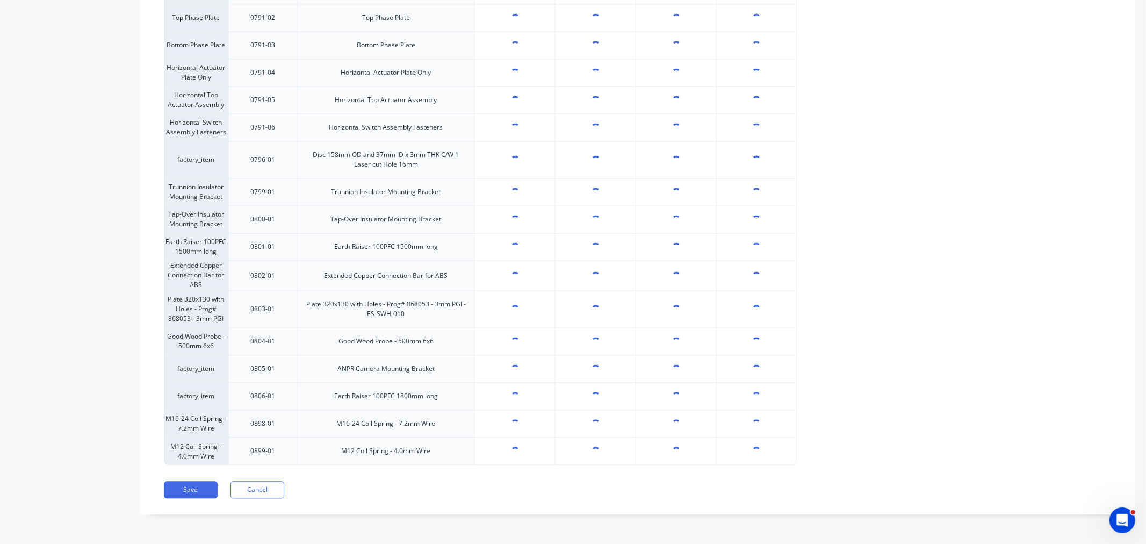
type textarea "x"
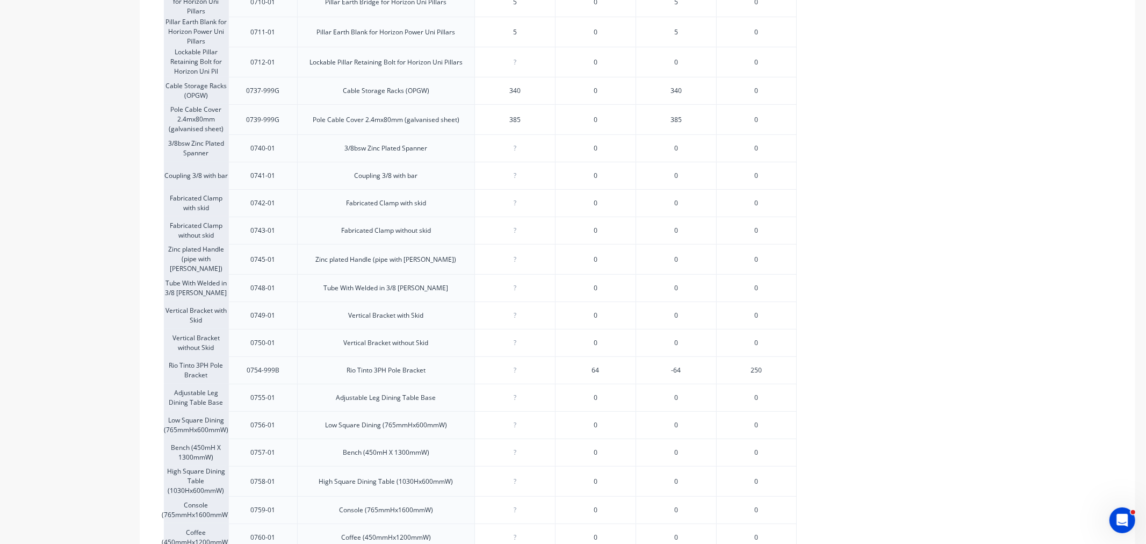
scroll to position [0, 0]
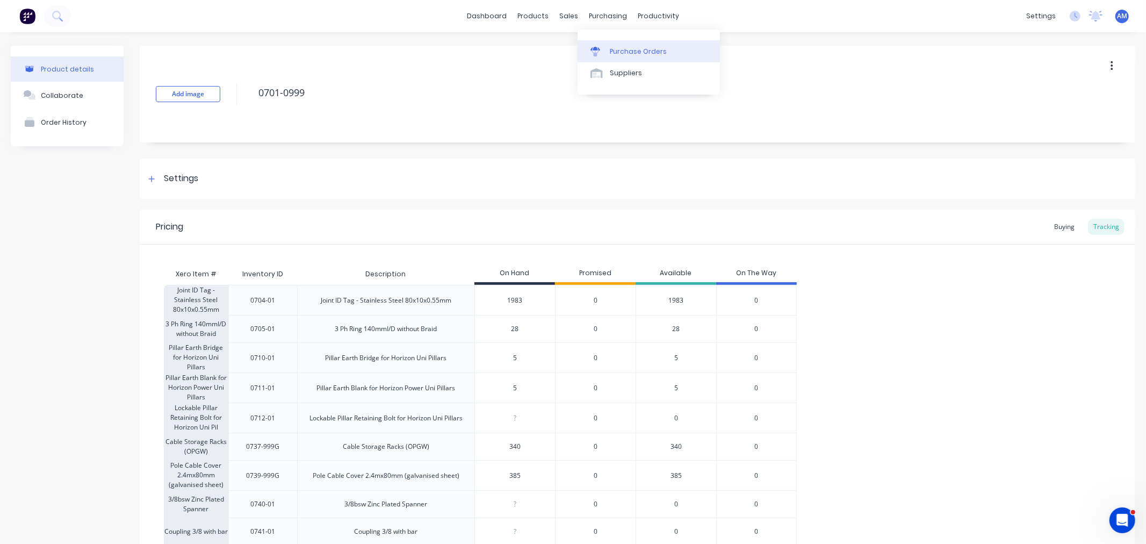
click at [615, 48] on div "Purchase Orders" at bounding box center [638, 52] width 57 height 10
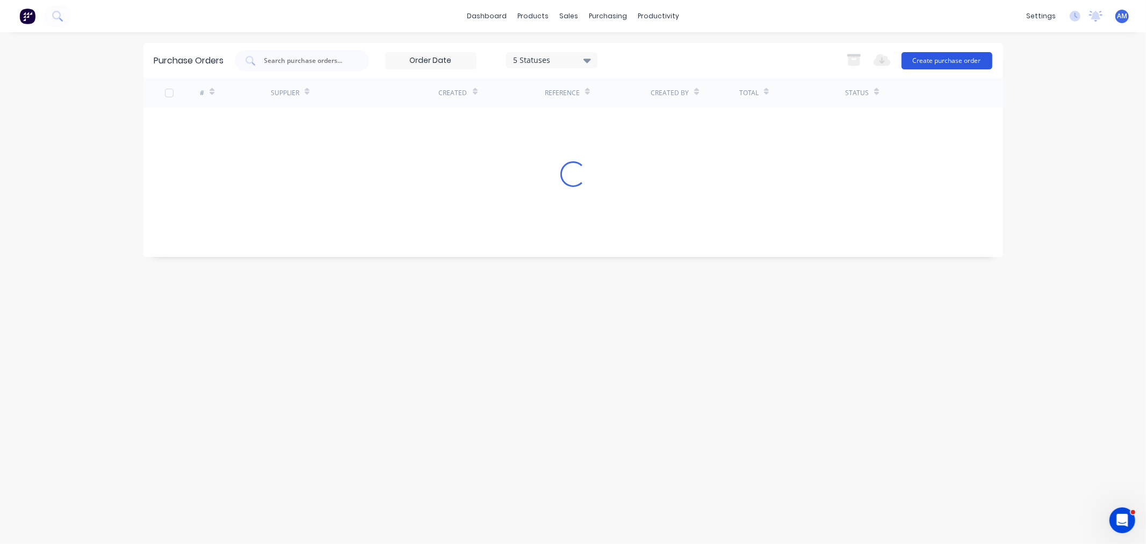
click at [935, 60] on button "Create purchase order" at bounding box center [946, 60] width 91 height 17
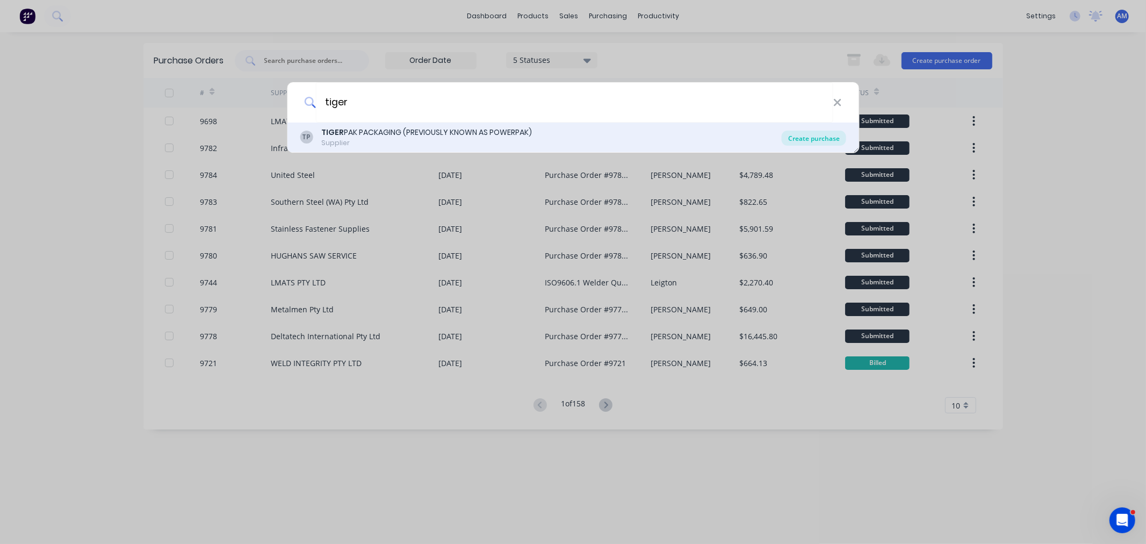
type input "tiger"
click at [797, 138] on div "Create purchase" at bounding box center [814, 138] width 64 height 15
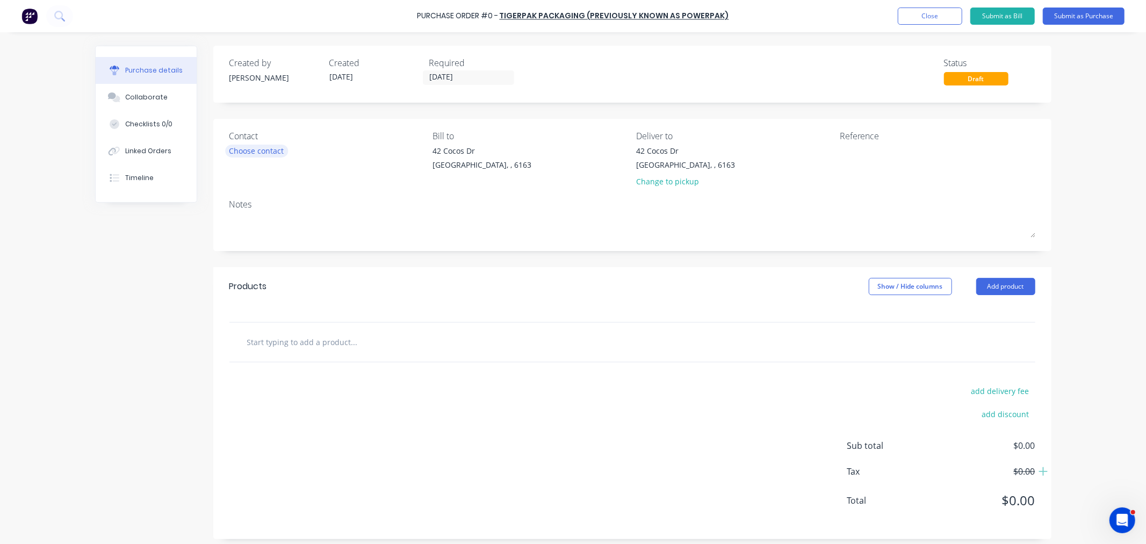
click at [260, 151] on div "Choose contact" at bounding box center [256, 150] width 55 height 11
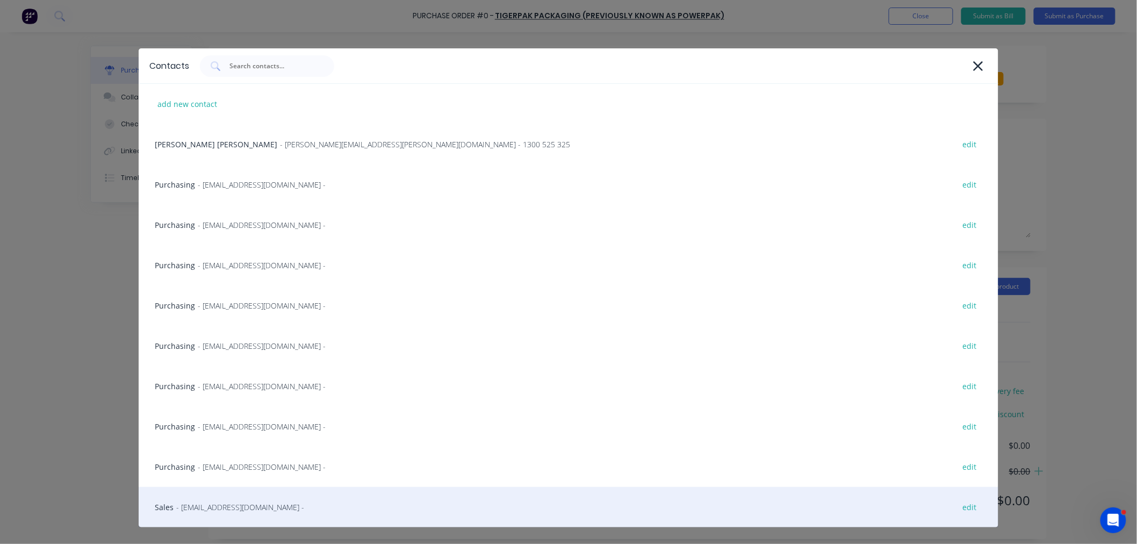
click at [235, 508] on span "- sales@tigerpak.com.au -" at bounding box center [240, 506] width 128 height 11
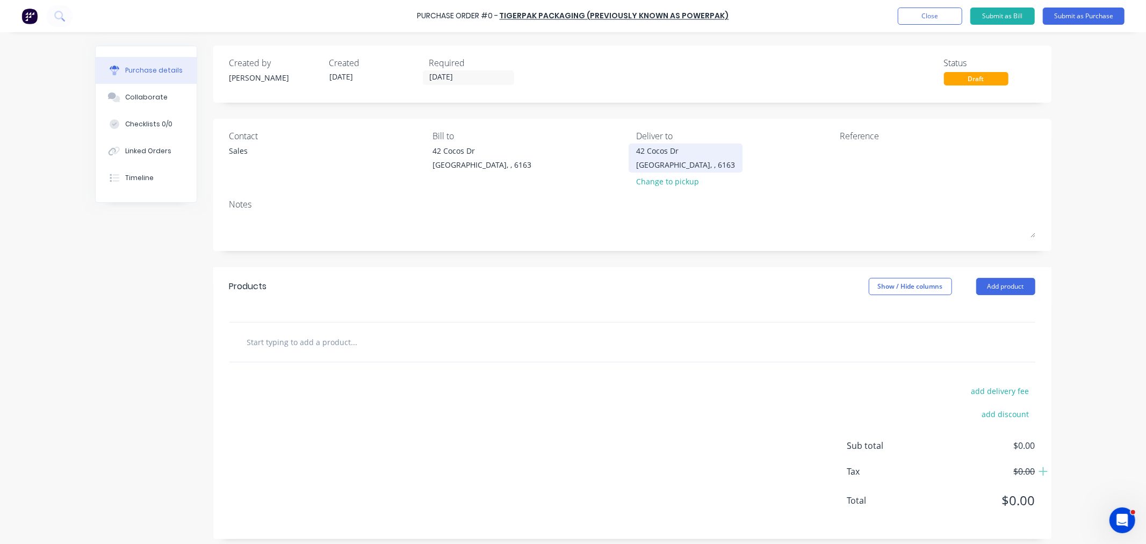
click at [643, 153] on div "42 Cocos Dr" at bounding box center [685, 150] width 99 height 11
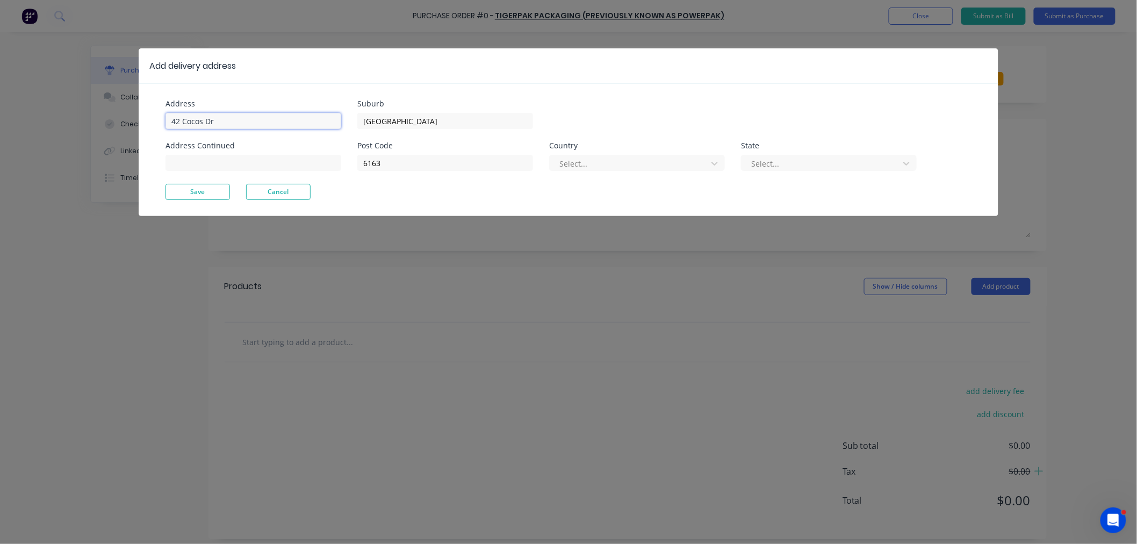
drag, startPoint x: 232, startPoint y: 120, endPoint x: 64, endPoint y: 118, distance: 167.6
click at [64, 118] on div "Add delivery address Address 42 Cocos Dr Address Continued Suburb Bibra Lake Po…" at bounding box center [568, 272] width 1137 height 544
type input "11 Port Pirie St"
click at [177, 196] on button "Save" at bounding box center [197, 192] width 64 height 16
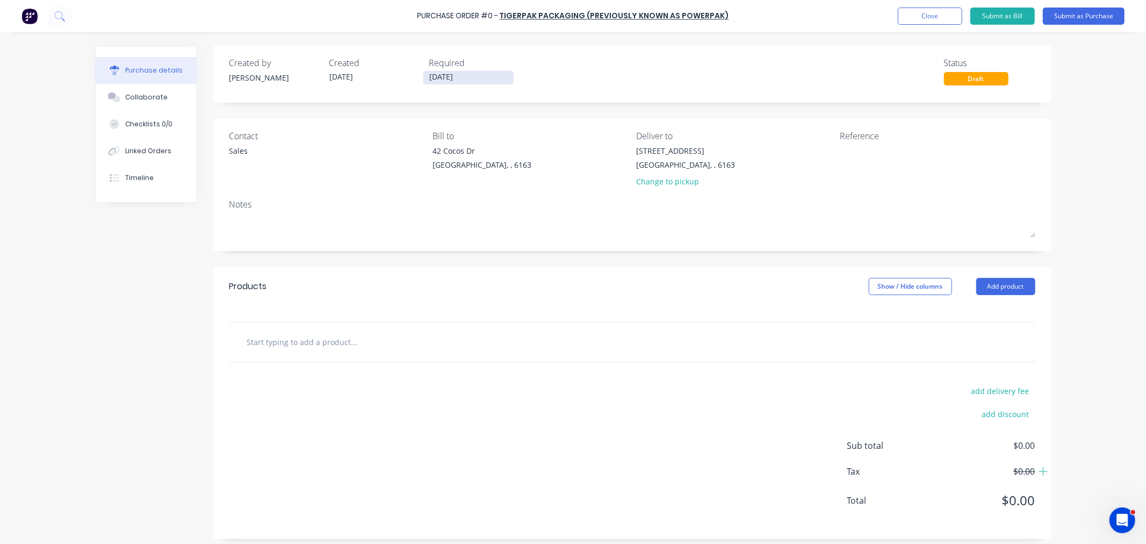
click at [449, 75] on input "[DATE]" at bounding box center [468, 77] width 90 height 13
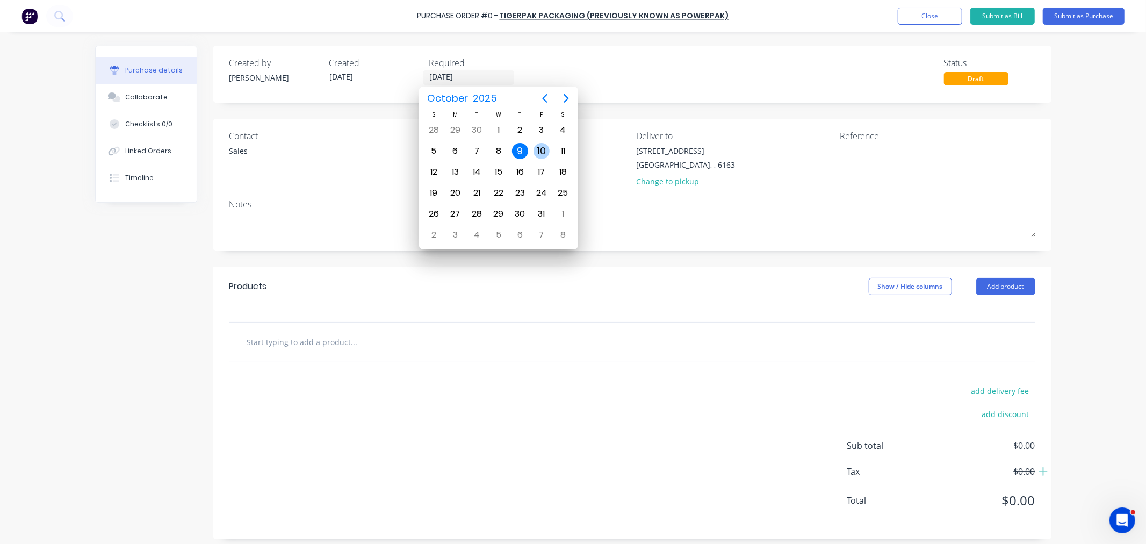
click at [537, 147] on div "10" at bounding box center [541, 151] width 16 height 16
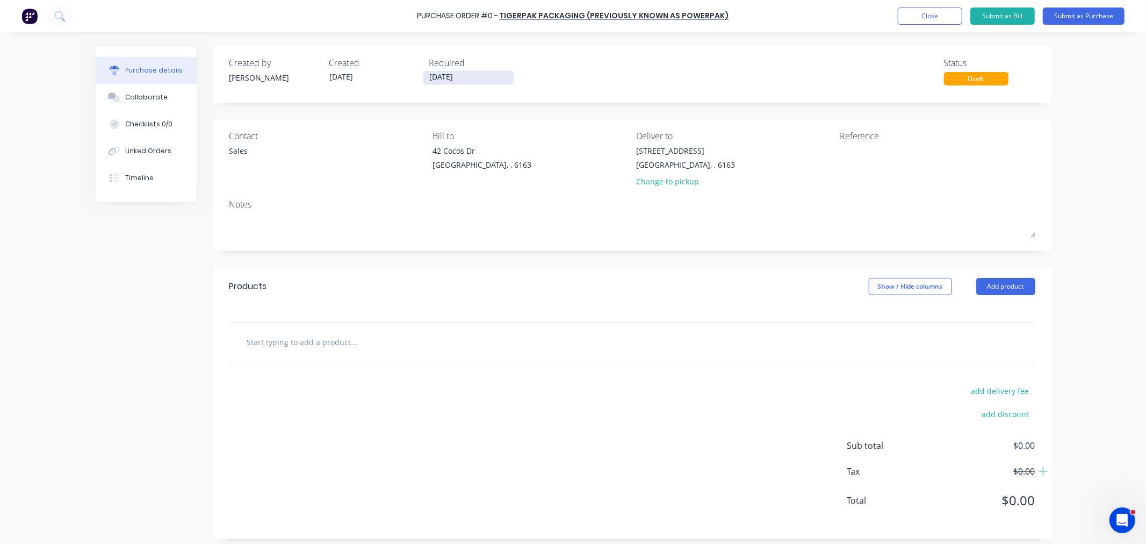
click at [459, 75] on input "10/10/25" at bounding box center [468, 77] width 90 height 13
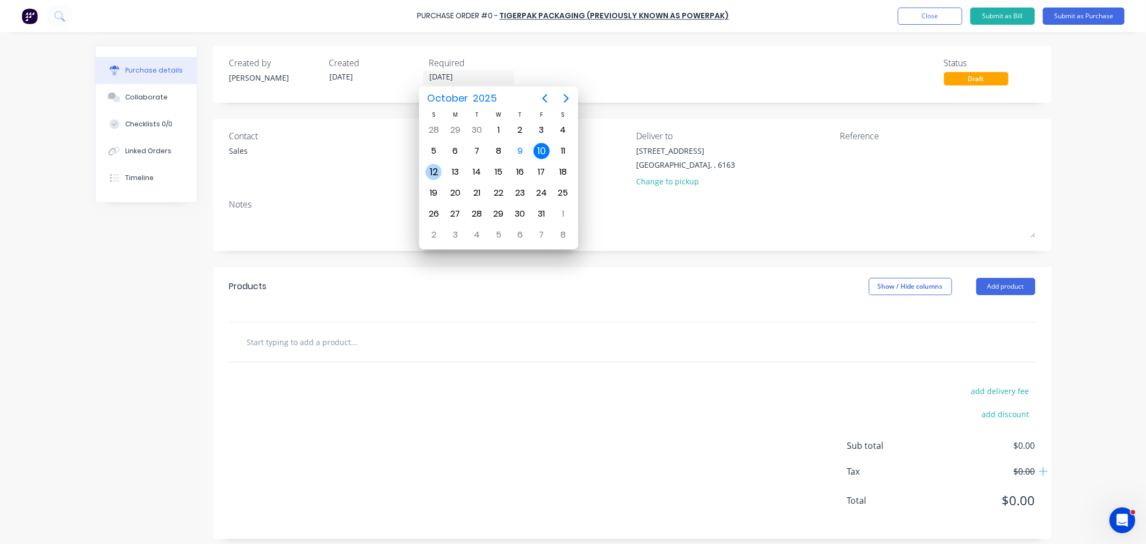
click at [436, 164] on div "12" at bounding box center [433, 172] width 16 height 16
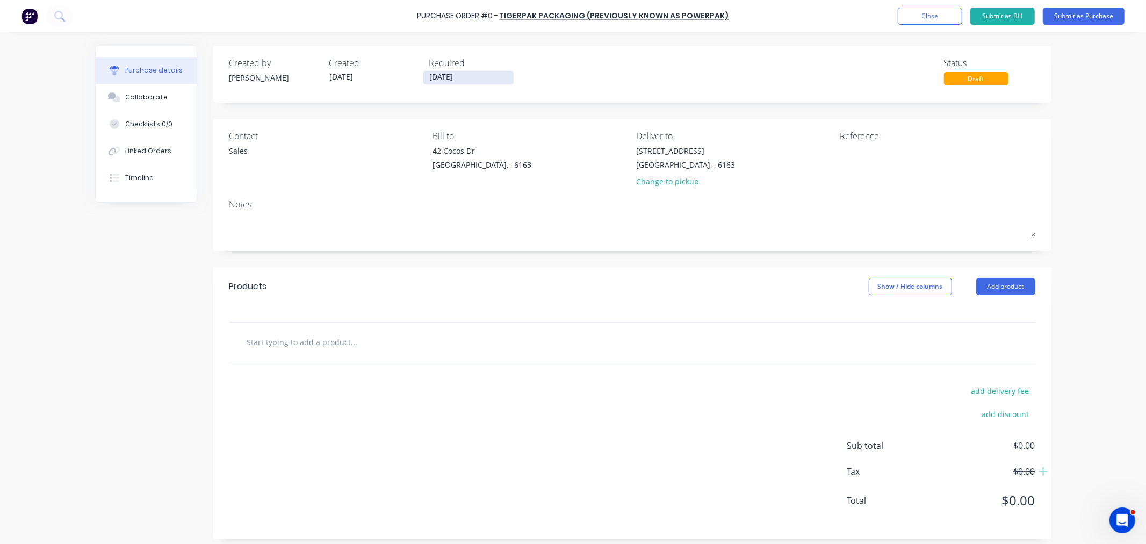
click at [448, 81] on input "12/10/25" at bounding box center [468, 77] width 90 height 13
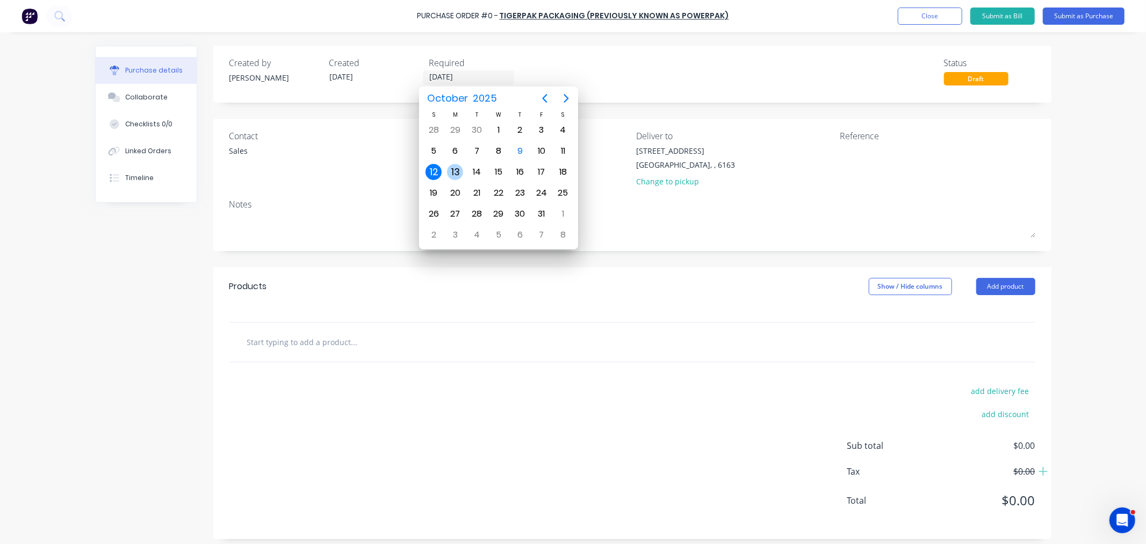
click at [450, 172] on div "13" at bounding box center [455, 172] width 16 height 16
type input "13/10/25"
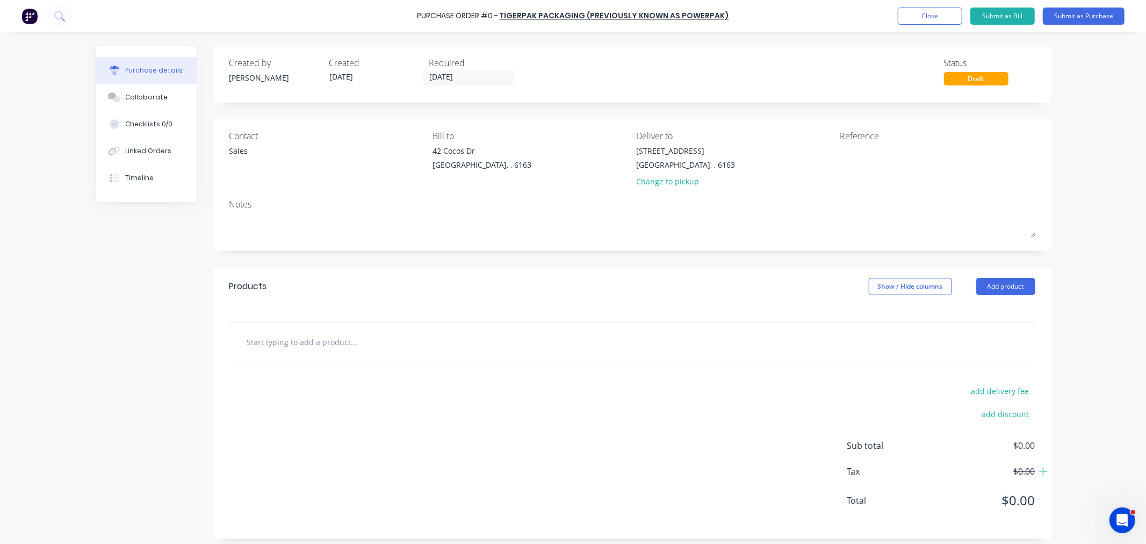
drag, startPoint x: 315, startPoint y: 341, endPoint x: 316, endPoint y: 356, distance: 15.6
click at [315, 342] on input "text" at bounding box center [354, 341] width 215 height 21
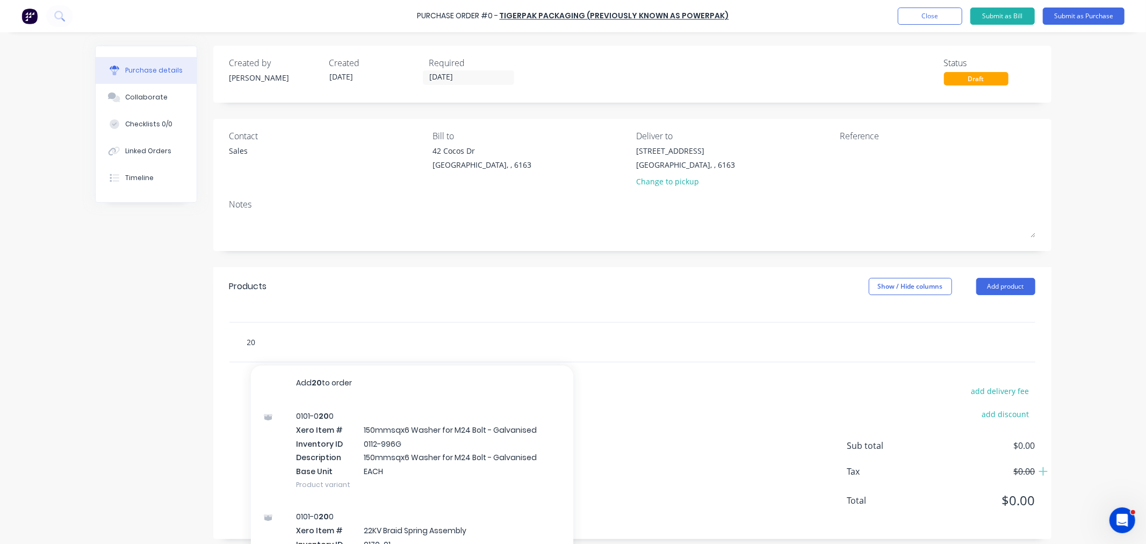
type input "2"
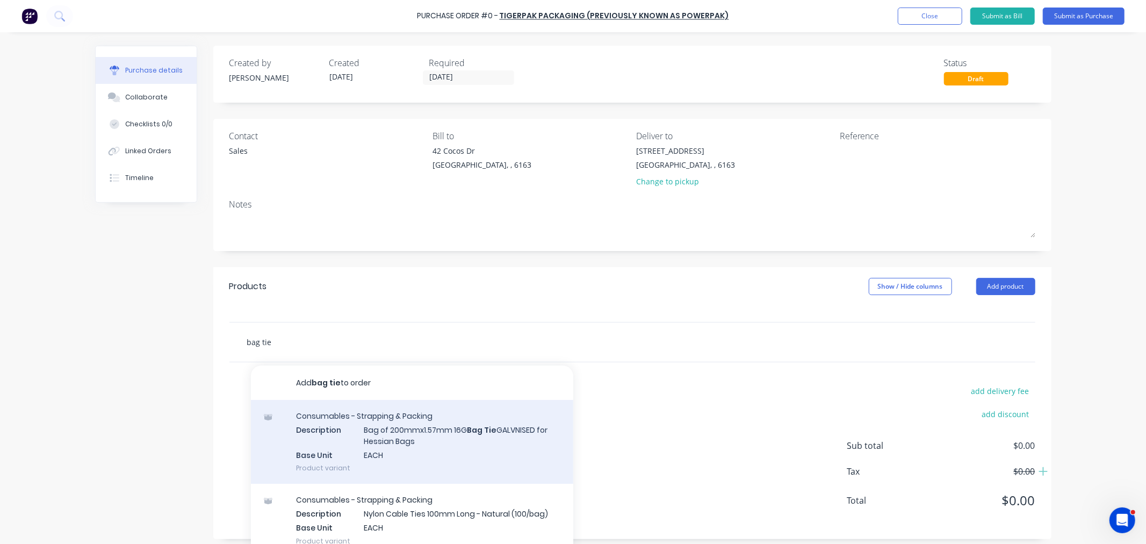
type input "bag tie"
click at [469, 447] on div "Consumables - Strapping & Packing Description Bag of 200mmx1.57mm 16G Bag Tie G…" at bounding box center [412, 442] width 322 height 84
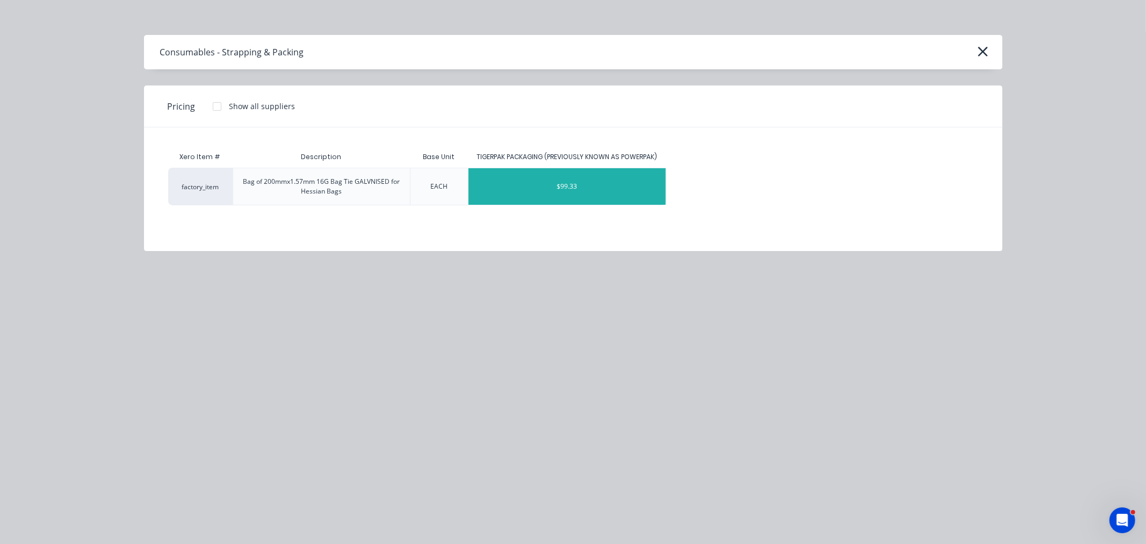
click at [541, 183] on div "$99.33" at bounding box center [566, 186] width 197 height 37
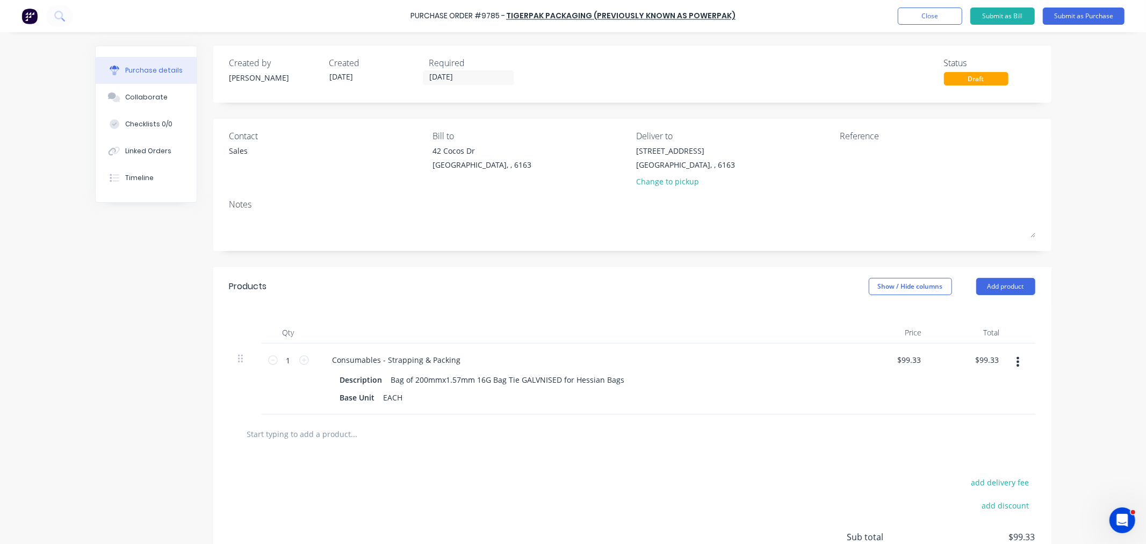
click at [331, 432] on input "text" at bounding box center [354, 433] width 215 height 21
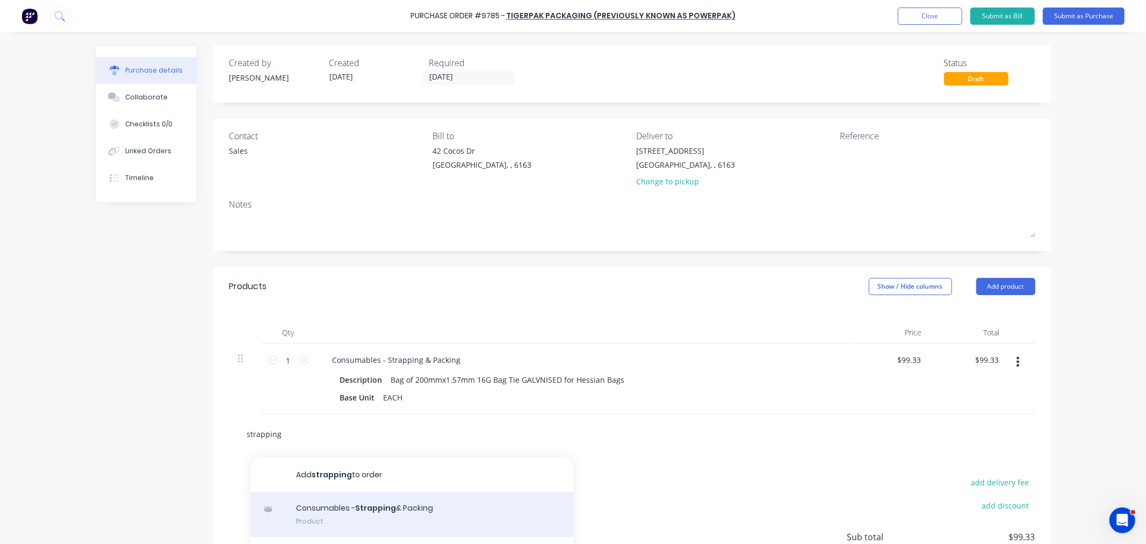
type input "strapping"
click at [421, 503] on div "Consumables - Strapping & Packing Product" at bounding box center [412, 513] width 322 height 45
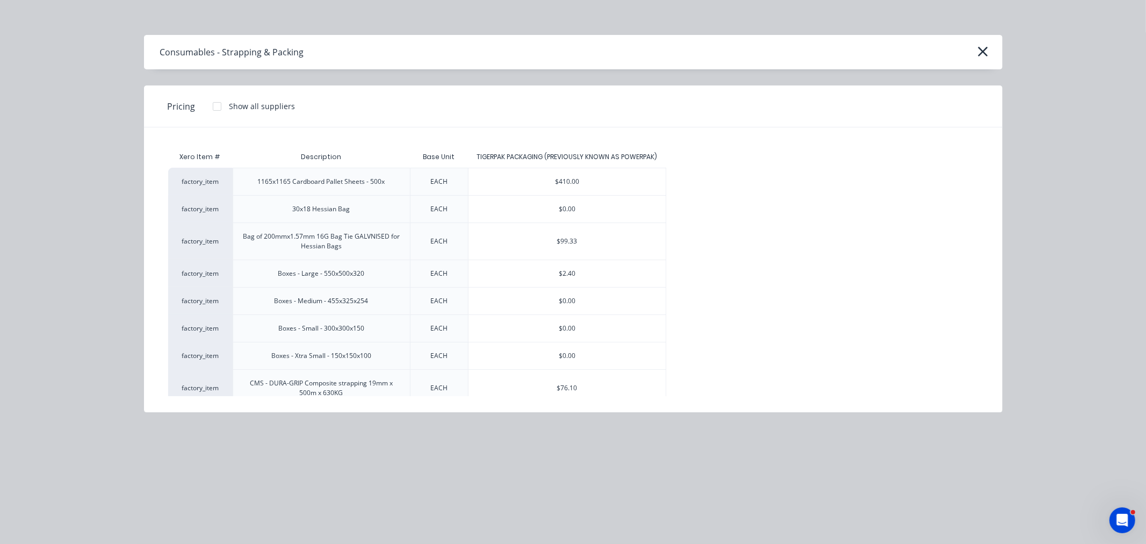
scroll to position [60, 0]
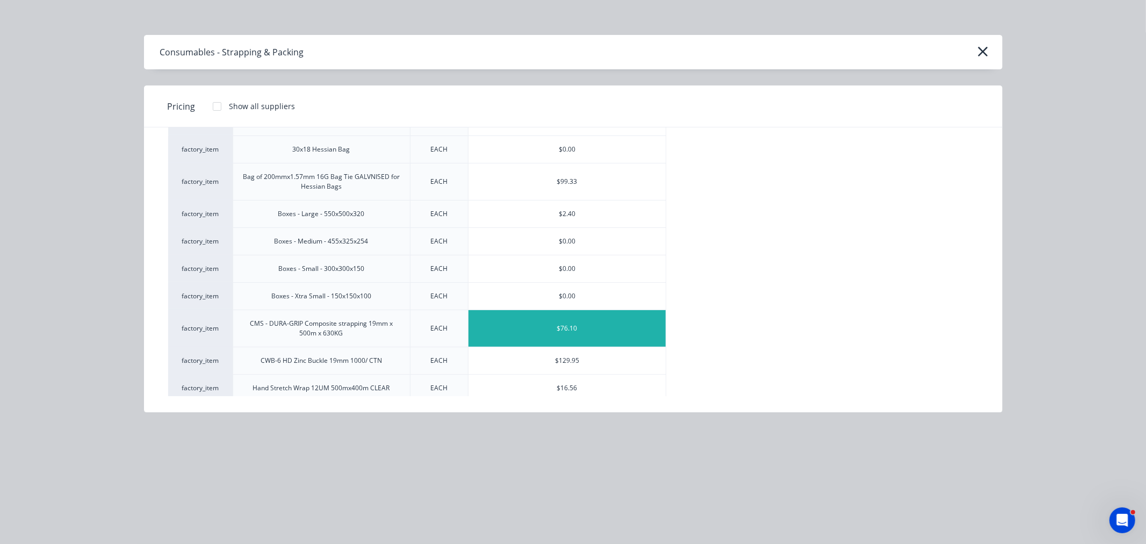
click at [509, 330] on div "$76.10" at bounding box center [566, 328] width 197 height 37
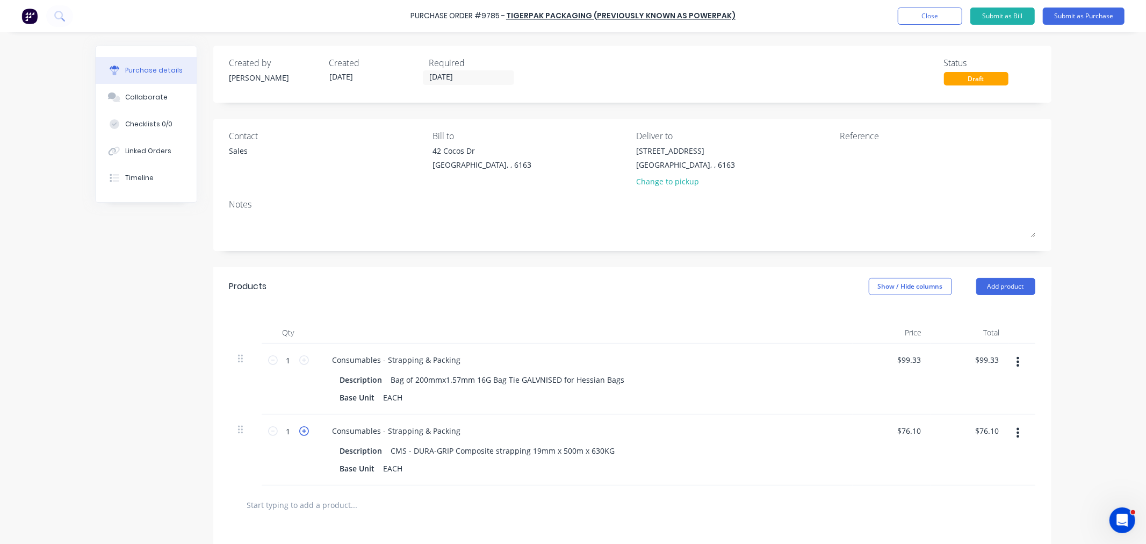
click at [299, 433] on icon at bounding box center [304, 431] width 10 height 10
type input "2"
type input "$152.20"
click at [299, 433] on icon at bounding box center [304, 431] width 10 height 10
type input "3"
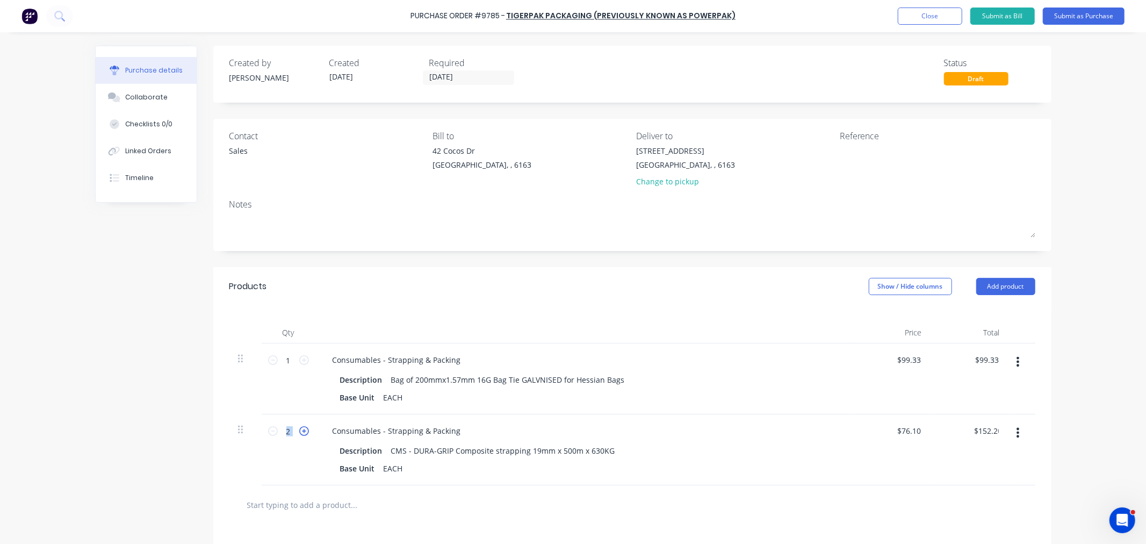
type input "$228.30"
click at [299, 433] on icon at bounding box center [304, 431] width 10 height 10
type input "4"
type input "$304.40"
click at [710, 479] on div "Consumables - Strapping & Packing Description CMS - DURA-GRIP Composite strappi…" at bounding box center [583, 449] width 537 height 71
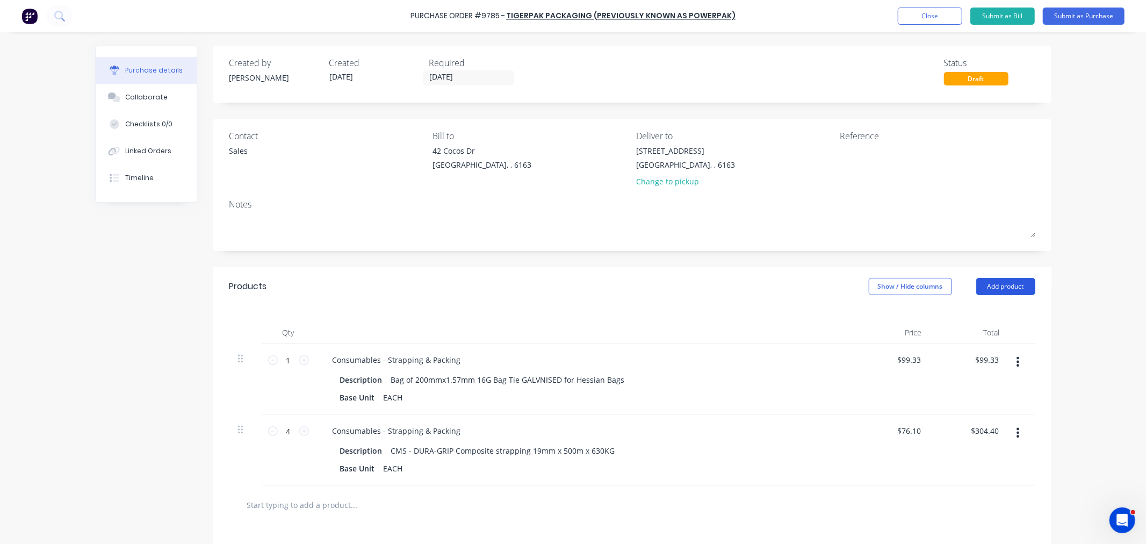
click at [1012, 281] on button "Add product" at bounding box center [1005, 286] width 59 height 17
click at [983, 335] on div "Basic product" at bounding box center [984, 336] width 83 height 16
click at [291, 507] on input "1" at bounding box center [288, 502] width 21 height 16
click at [299, 504] on icon at bounding box center [304, 502] width 10 height 10
type input "2"
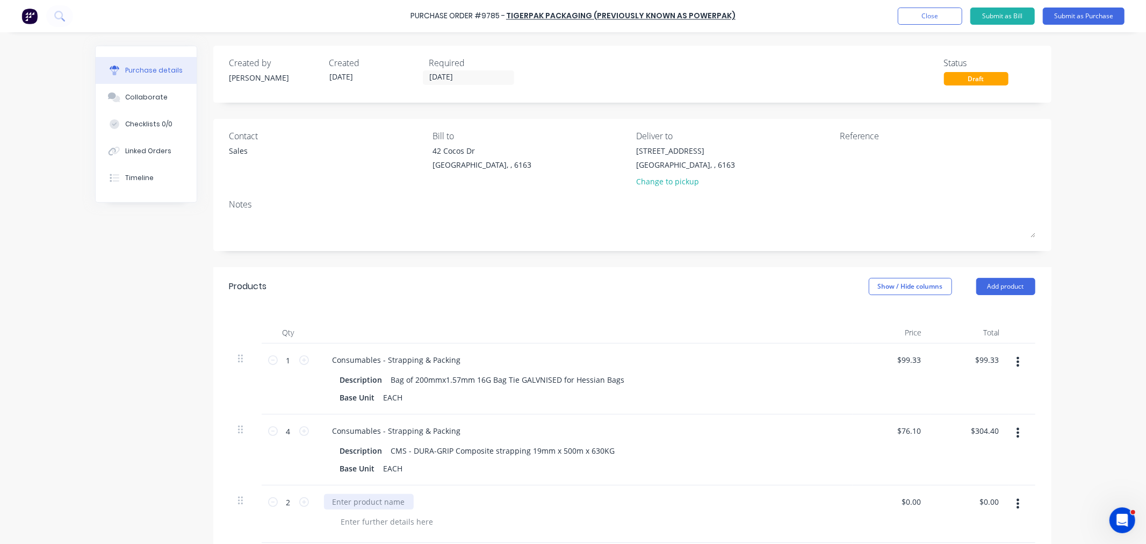
click at [345, 501] on div at bounding box center [369, 502] width 90 height 16
click at [910, 503] on input "0.00" at bounding box center [910, 502] width 25 height 16
drag, startPoint x: 916, startPoint y: 502, endPoint x: 841, endPoint y: 502, distance: 74.7
click at [841, 502] on div "2 2 56060 - Trimming Knife - Economy 0.00 0.00 $0.00 $0.00" at bounding box center [632, 513] width 806 height 57
type input "$7.35"
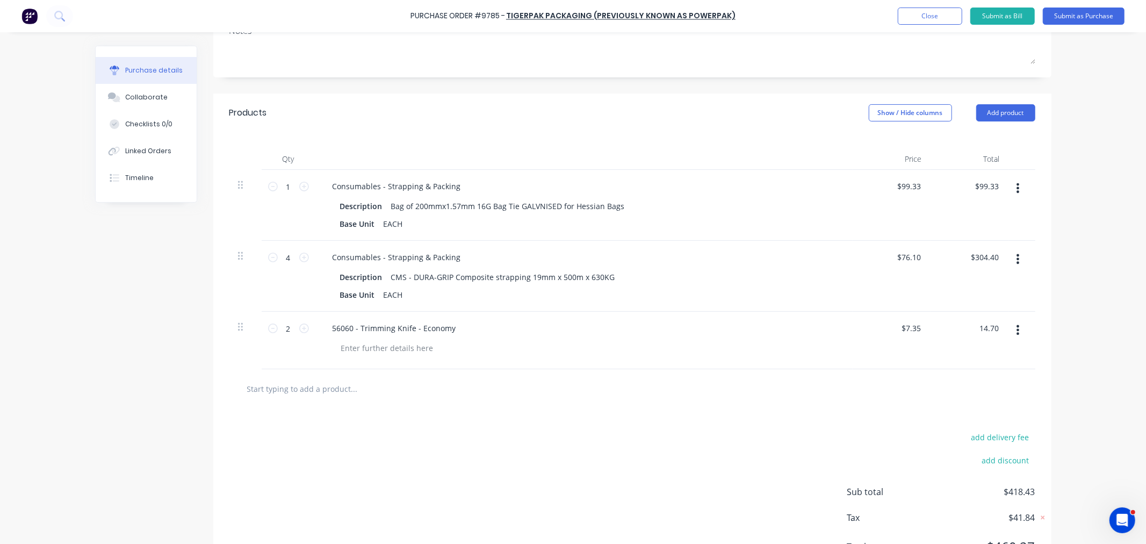
scroll to position [227, 0]
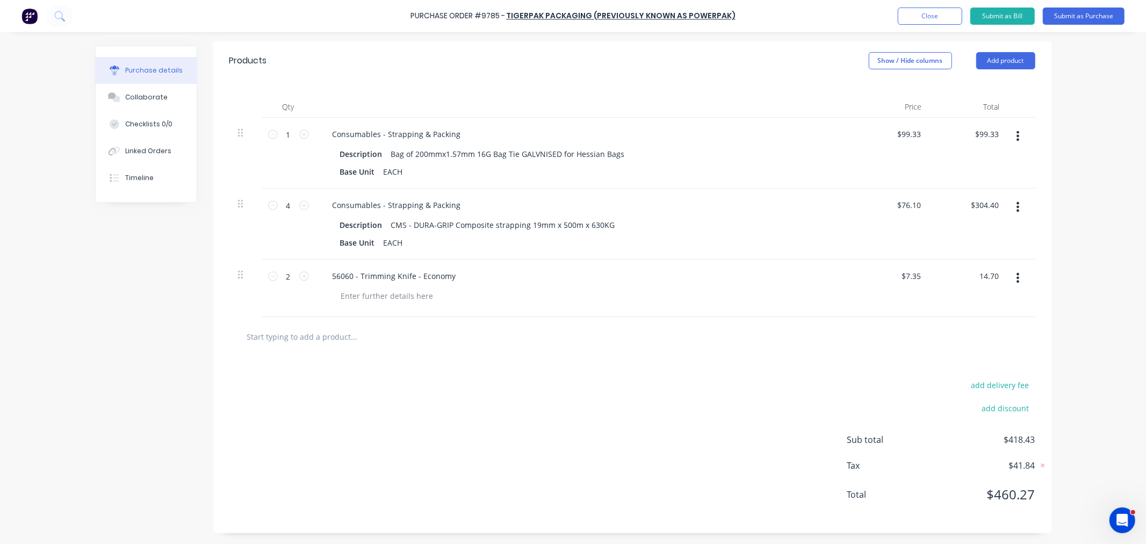
type input "$14.70"
drag, startPoint x: 996, startPoint y: 47, endPoint x: 995, endPoint y: 53, distance: 5.4
click at [996, 48] on div "Products Show / Hide columns Add product" at bounding box center [632, 60] width 838 height 39
click at [331, 334] on input "text" at bounding box center [354, 335] width 215 height 21
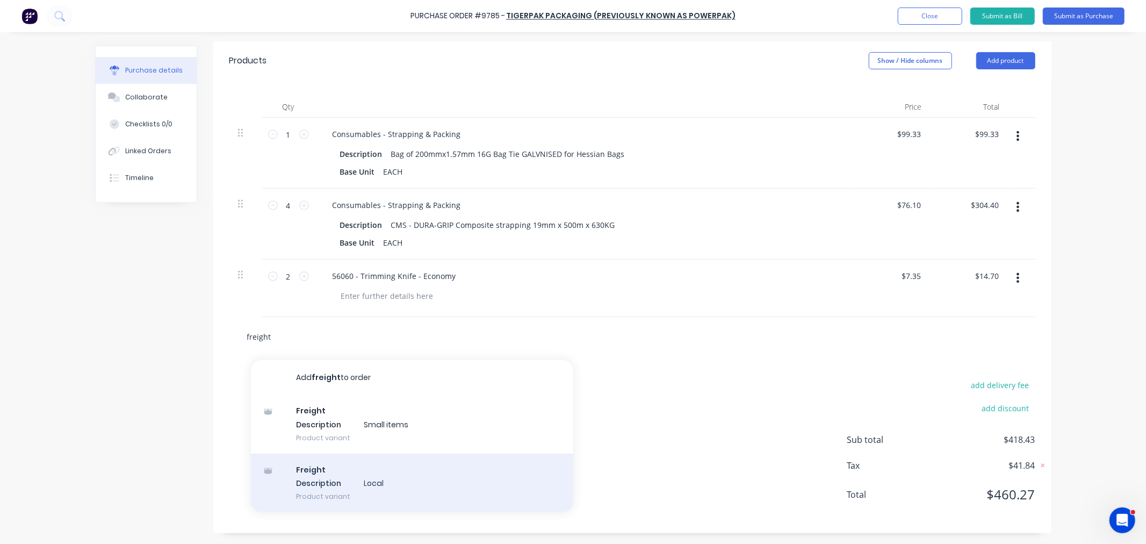
type input "freight"
click at [363, 489] on div "Freight Description Local Product variant" at bounding box center [412, 482] width 322 height 59
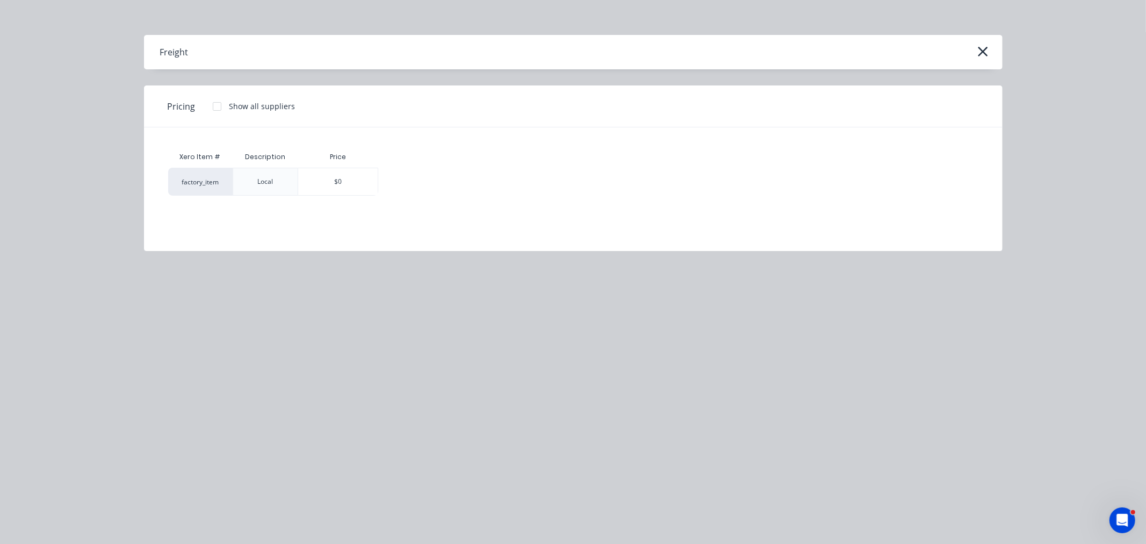
click at [978, 60] on div "Freight" at bounding box center [573, 52] width 858 height 34
click at [974, 52] on button "button" at bounding box center [982, 51] width 17 height 17
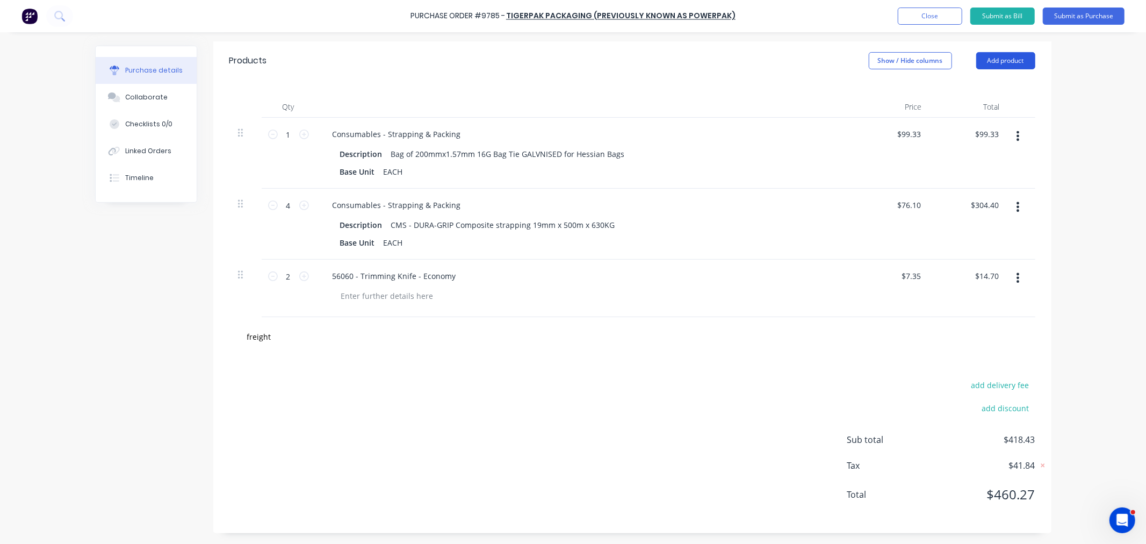
click at [994, 60] on button "Add product" at bounding box center [1005, 60] width 59 height 17
click at [969, 194] on div "Notes (External)" at bounding box center [984, 196] width 83 height 16
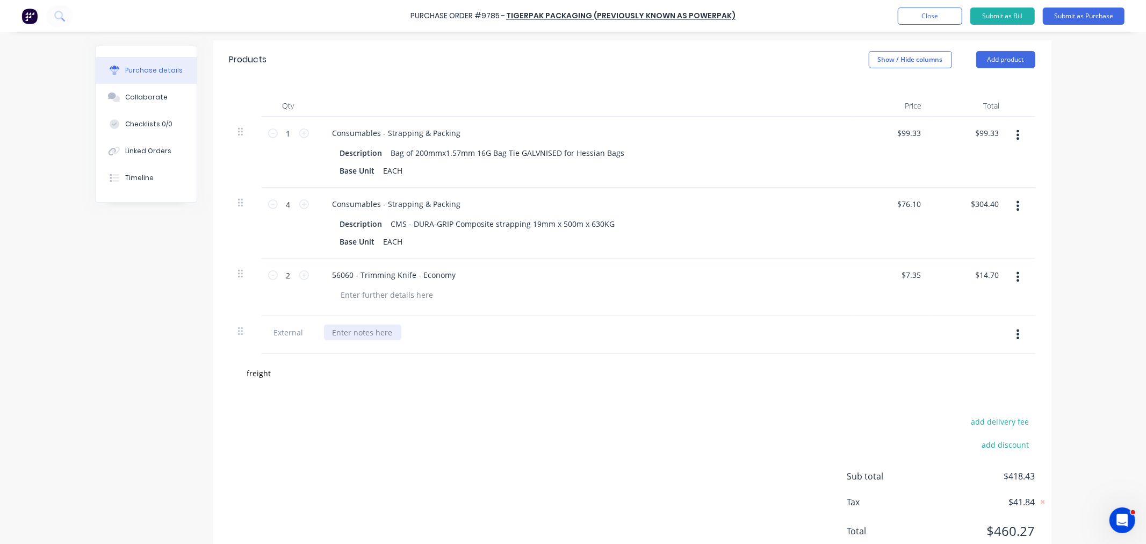
click at [371, 332] on div at bounding box center [362, 332] width 77 height 16
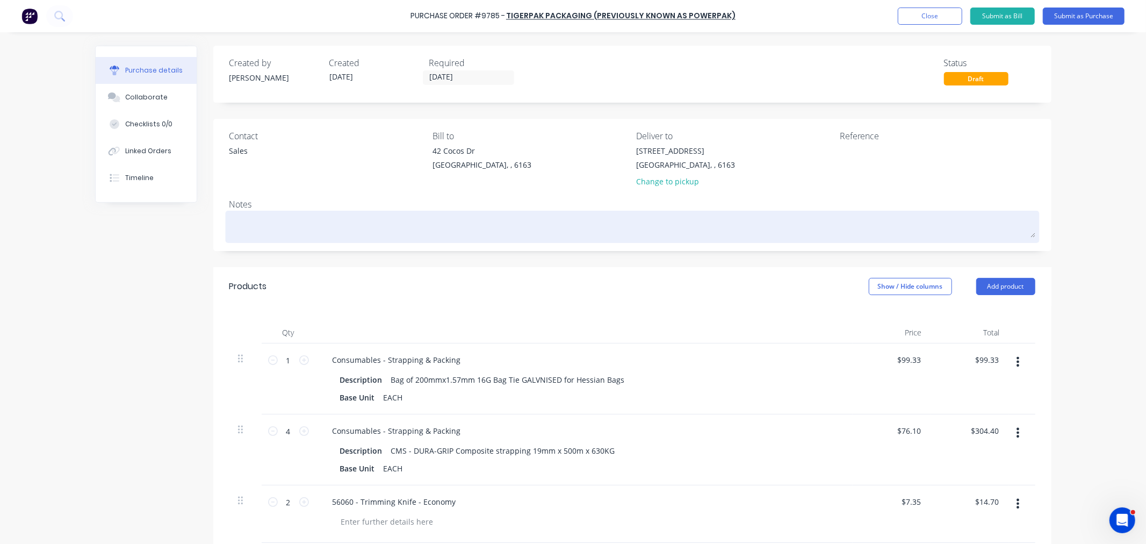
click at [274, 227] on textarea at bounding box center [632, 225] width 806 height 24
type textarea "x"
type textarea "p"
type textarea "x"
type textarea "pp"
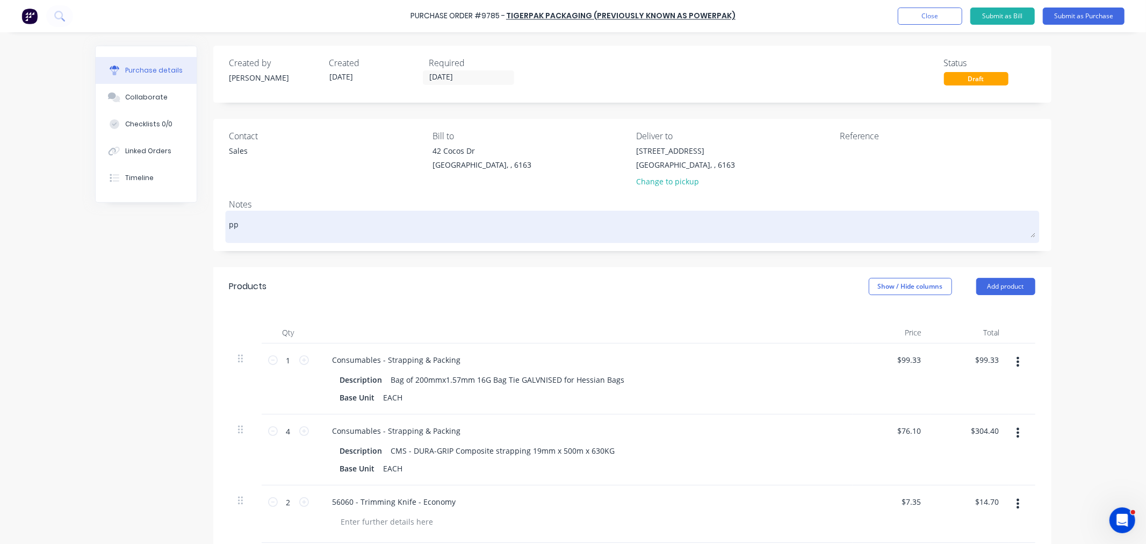
type textarea "x"
type textarea "pp-"
type textarea "x"
type textarea "pp-0"
type textarea "x"
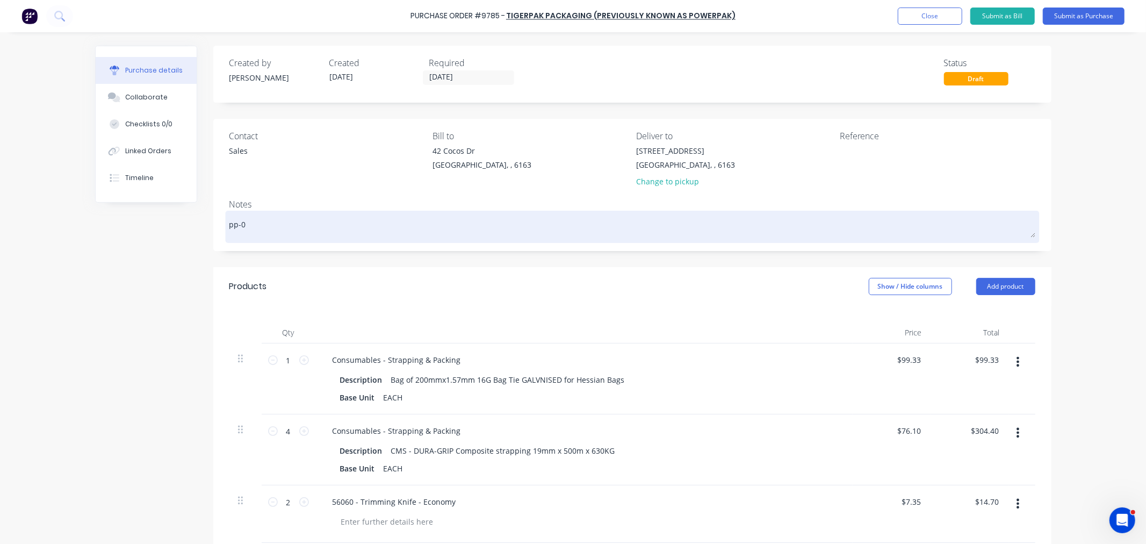
type textarea "pp-03"
type textarea "x"
type textarea "pp-038"
type textarea "x"
type textarea "pp-03"
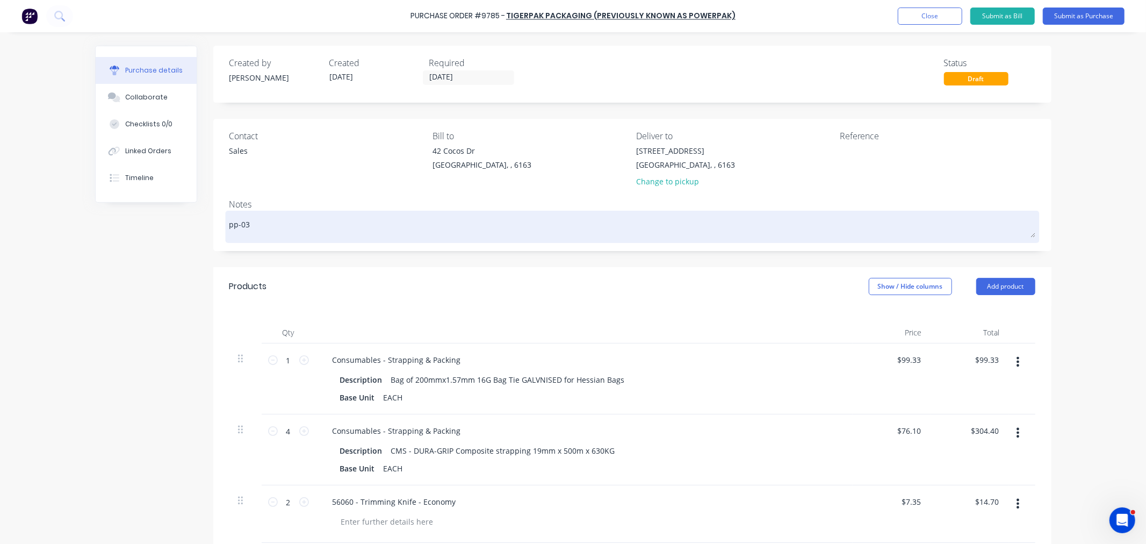
type textarea "x"
type textarea "pp-0"
type textarea "x"
type textarea "pp-"
type textarea "x"
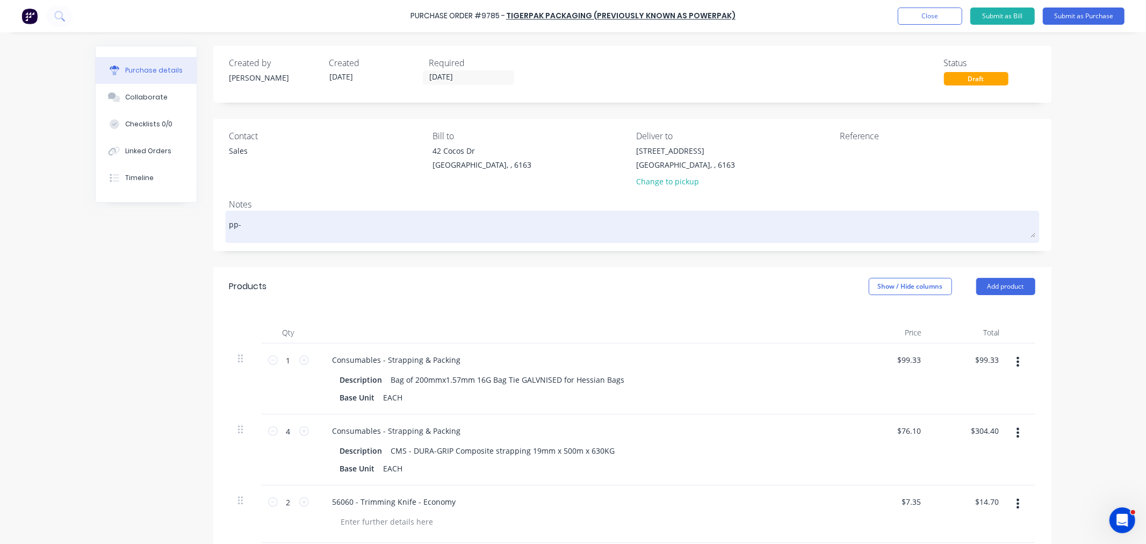
type textarea "pp"
type textarea "x"
type textarea "p"
type textarea "x"
type textarea "P"
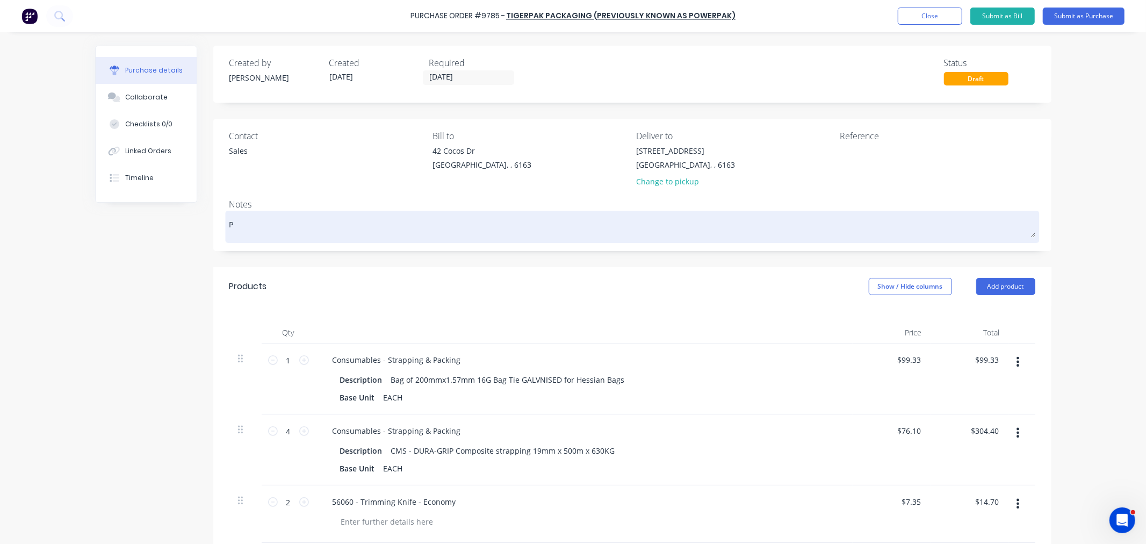
type textarea "x"
type textarea "PP"
type textarea "x"
type textarea "PP-"
type textarea "x"
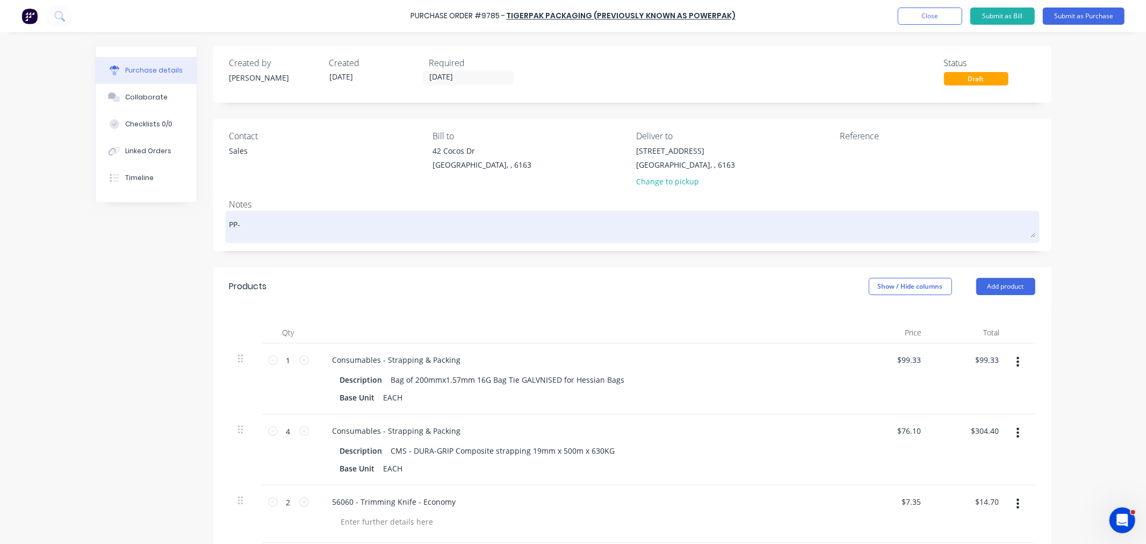
type textarea "PP-0"
type textarea "x"
type textarea "PP-03"
type textarea "x"
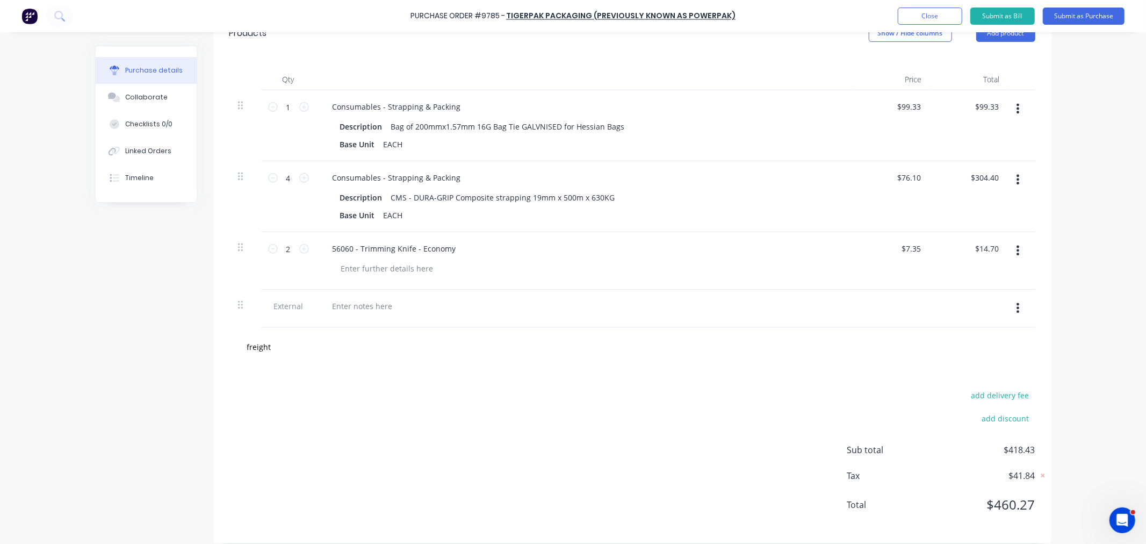
scroll to position [264, 0]
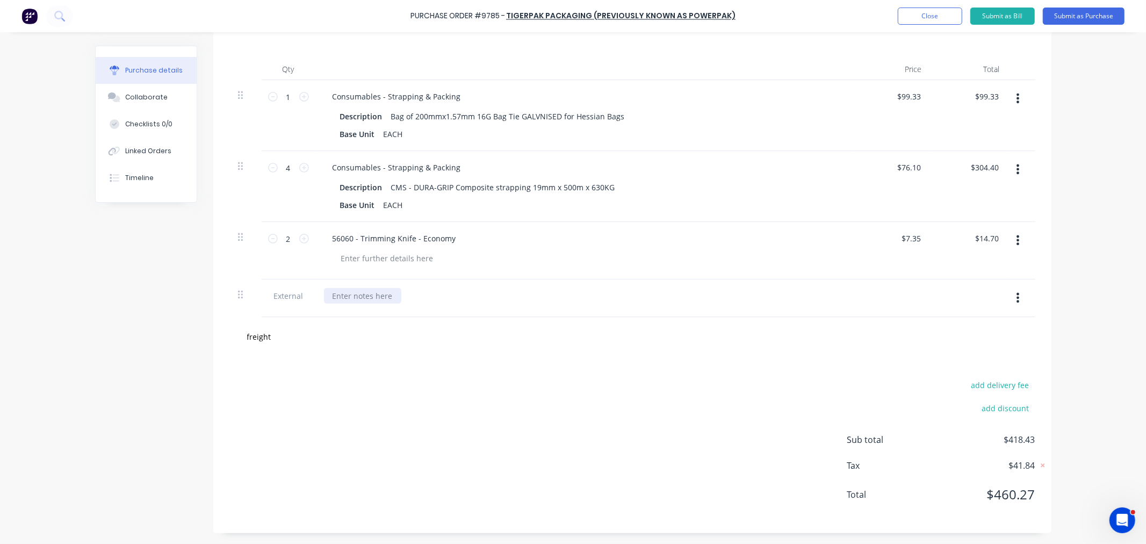
type textarea "PP-038"
type textarea "x"
type textarea "PP-038"
click at [369, 293] on div at bounding box center [362, 296] width 77 height 16
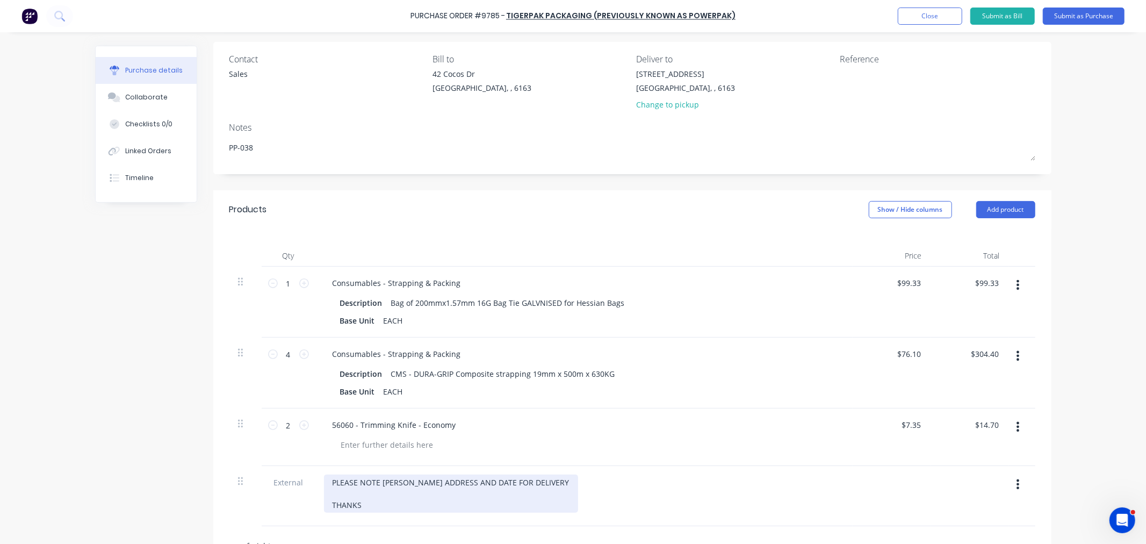
scroll to position [0, 0]
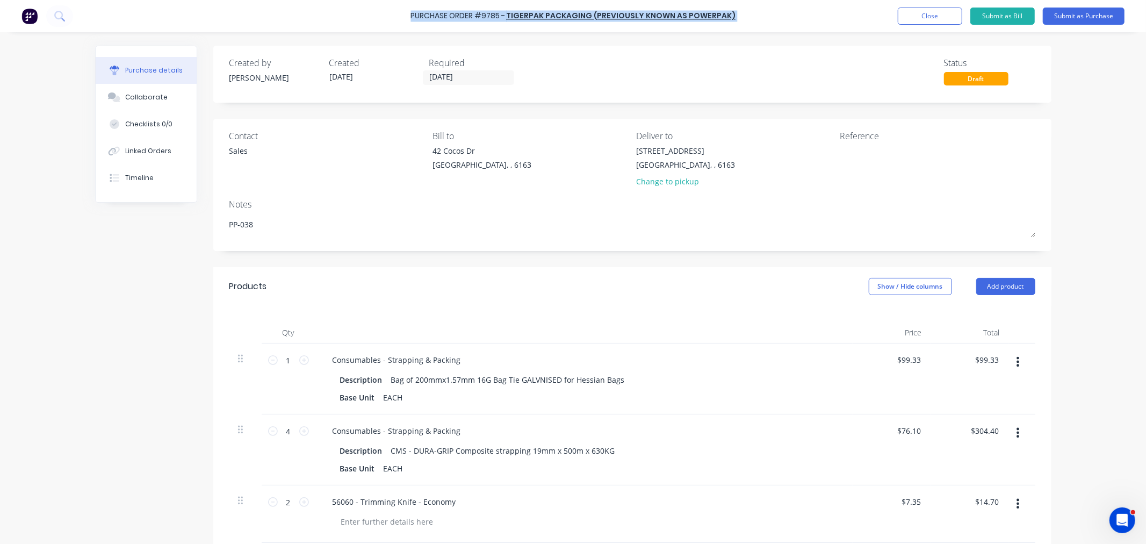
drag, startPoint x: 733, startPoint y: 15, endPoint x: 403, endPoint y: 23, distance: 329.4
click at [403, 23] on div "Purchase Order #9785 - TIGERPAK PACKAGING (PREVIOUSLY KNOWN AS POWERPAK) Add pr…" at bounding box center [573, 16] width 1146 height 32
copy div "Purchase Order #9785 - TIGERPAK PACKAGING (PREVIOUSLY KNOWN AS POWERPAK) Add pr…"
type textarea "x"
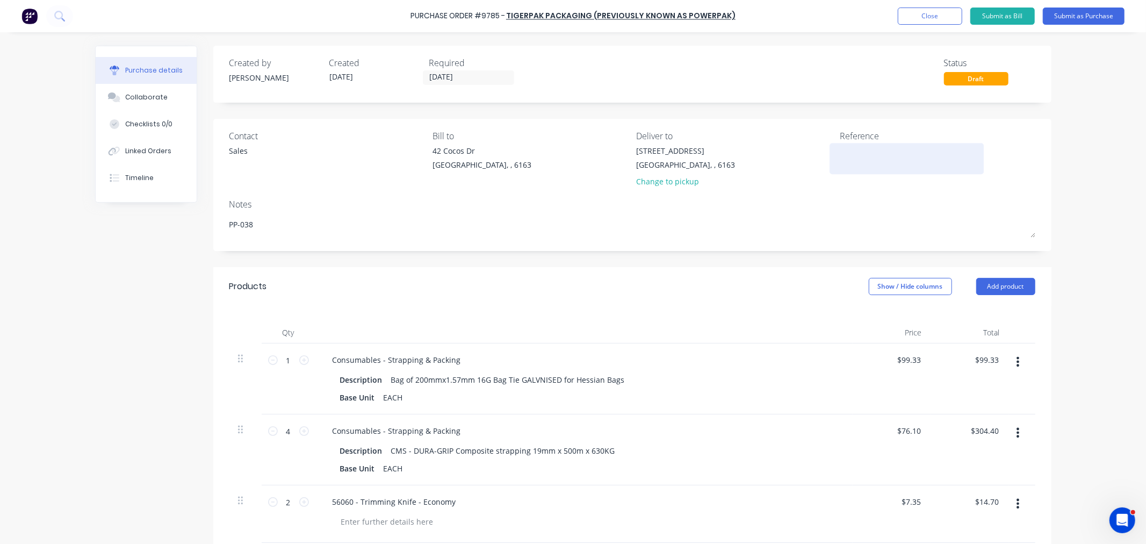
click at [882, 169] on div at bounding box center [907, 158] width 134 height 27
click at [915, 158] on textarea at bounding box center [907, 157] width 134 height 24
paste textarea "Purchase Order #9785 - TIGERPAK PACKAGING (PREVIOUSLY KNOWN AS POWERPAK)"
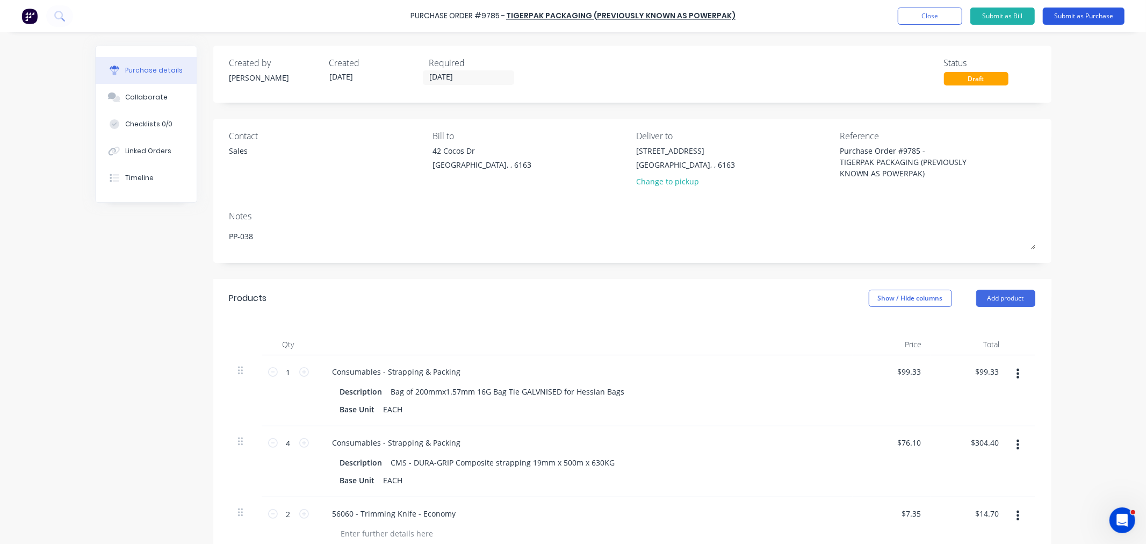
type textarea "Purchase Order #9785 - TIGERPAK PACKAGING (PREVIOUSLY KNOWN AS POWERPAK)"
type textarea "x"
type textarea "Purchase Order #9785 - TIGERPAK PACKAGING (PREVIOUSLY KNOWN AS POWERPAK)"
click at [1092, 15] on button "Submit as Purchase" at bounding box center [1084, 16] width 82 height 17
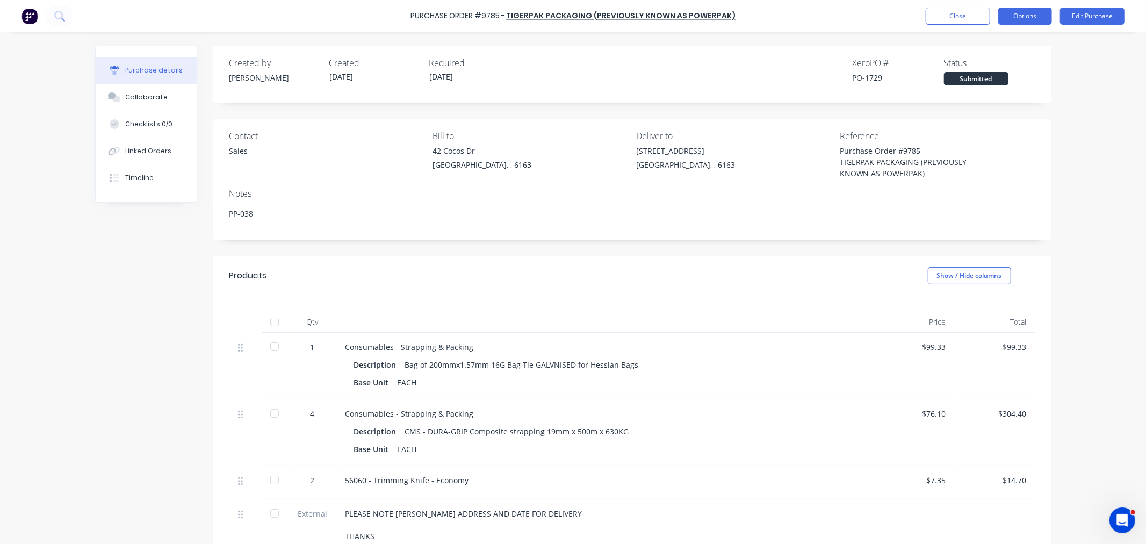
click at [1018, 19] on button "Options" at bounding box center [1025, 16] width 54 height 17
click at [992, 44] on div "Print / Email" at bounding box center [1000, 44] width 83 height 16
click at [989, 63] on div "With pricing" at bounding box center [1000, 65] width 83 height 16
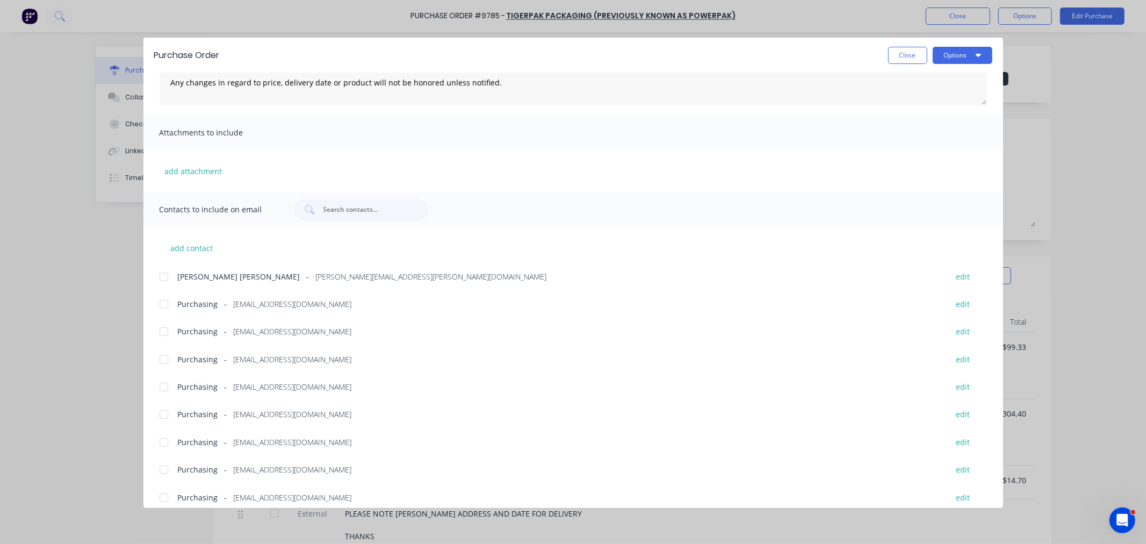
scroll to position [156, 0]
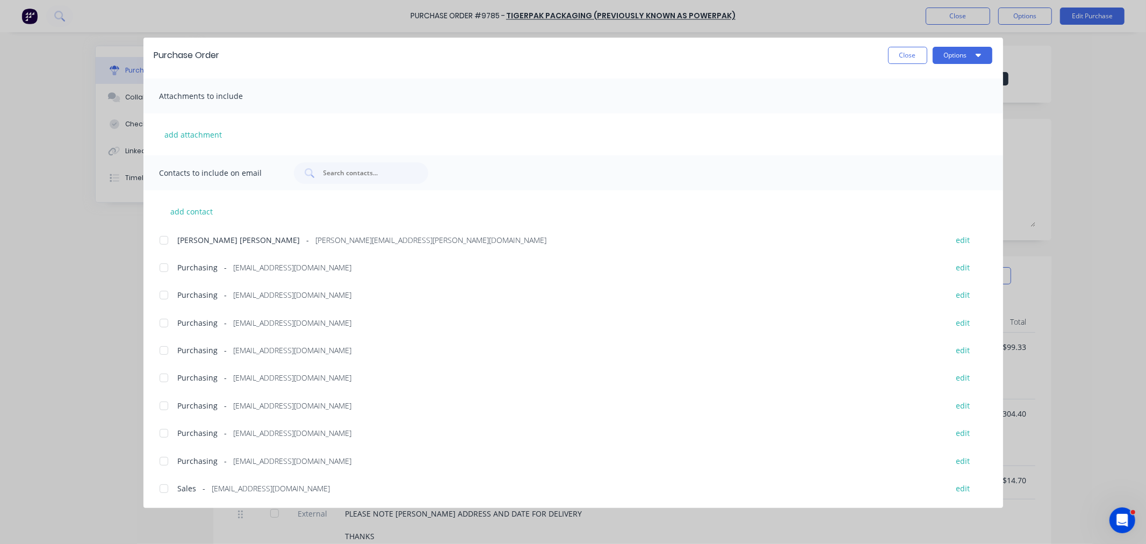
click at [163, 489] on div at bounding box center [163, 487] width 21 height 21
click at [165, 457] on div at bounding box center [163, 460] width 21 height 21
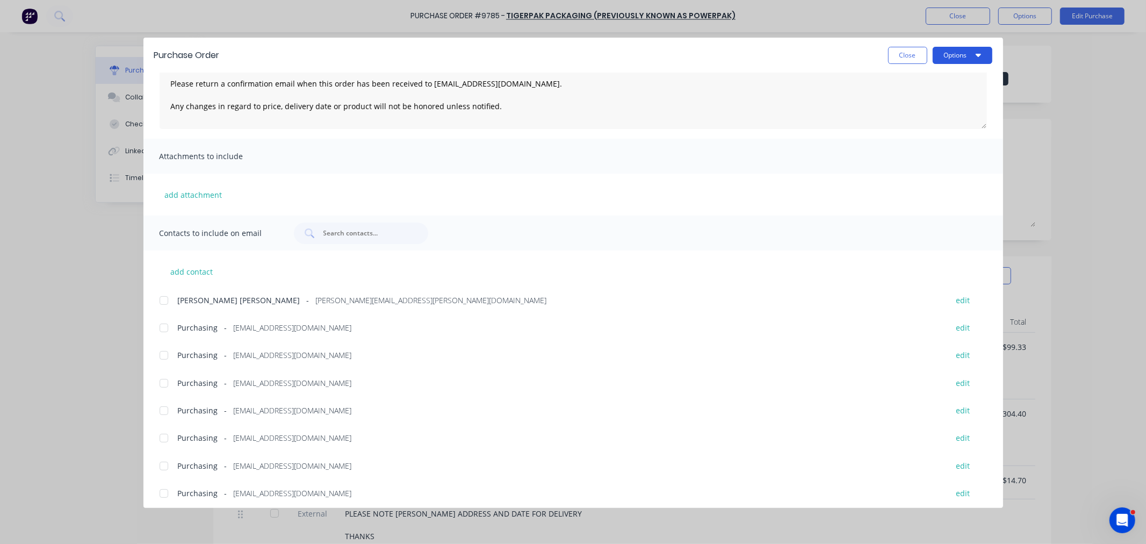
click at [969, 54] on button "Options" at bounding box center [962, 55] width 60 height 17
click at [930, 126] on div "Email" at bounding box center [941, 126] width 83 height 16
click at [914, 56] on button "Close" at bounding box center [907, 55] width 39 height 17
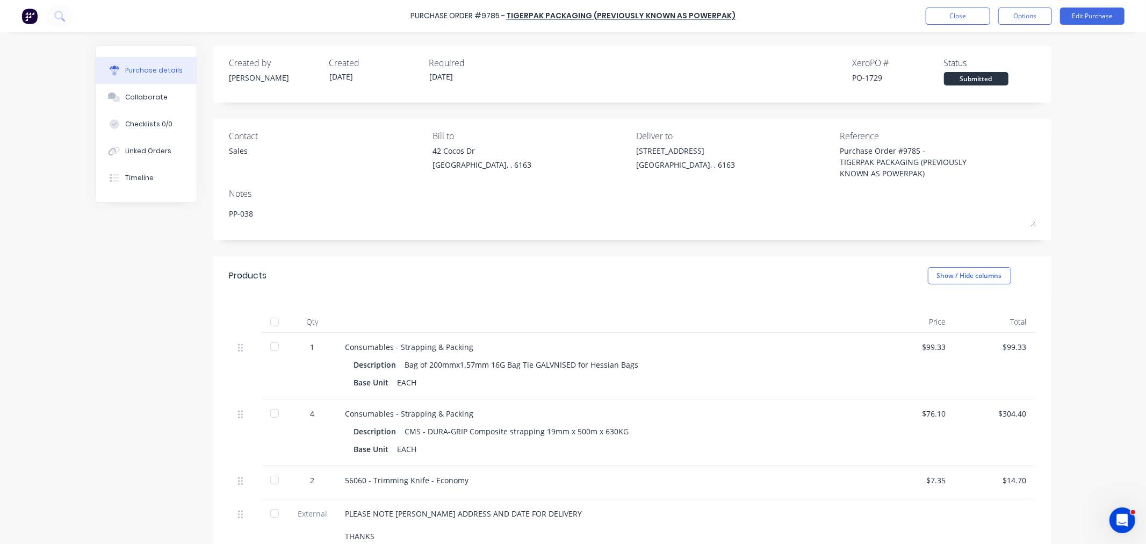
type textarea "x"
click at [955, 12] on button "Close" at bounding box center [957, 16] width 64 height 17
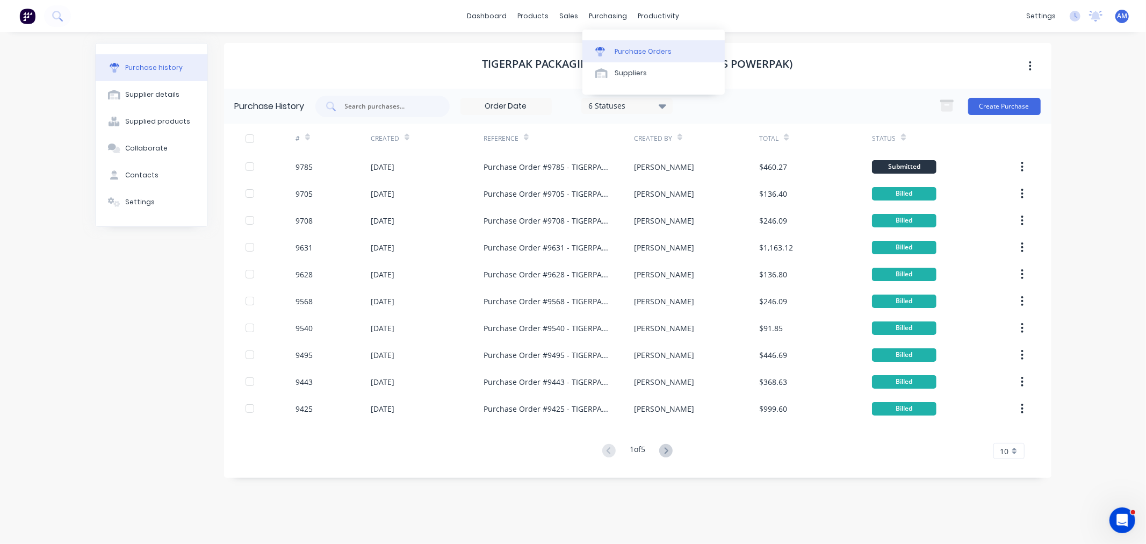
click at [630, 50] on div "Purchase Orders" at bounding box center [642, 52] width 57 height 10
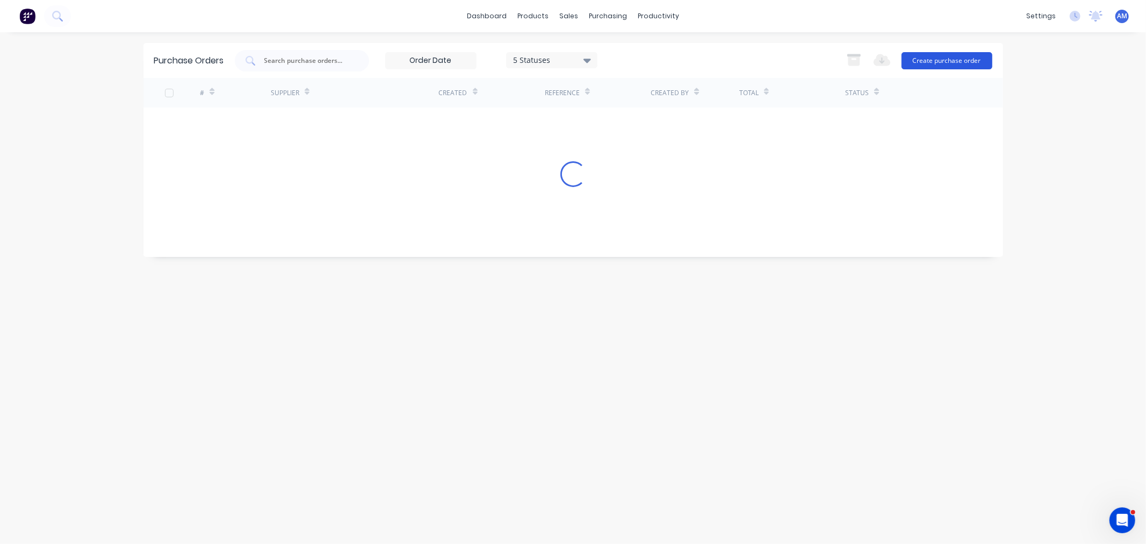
click at [949, 60] on button "Create purchase order" at bounding box center [946, 60] width 91 height 17
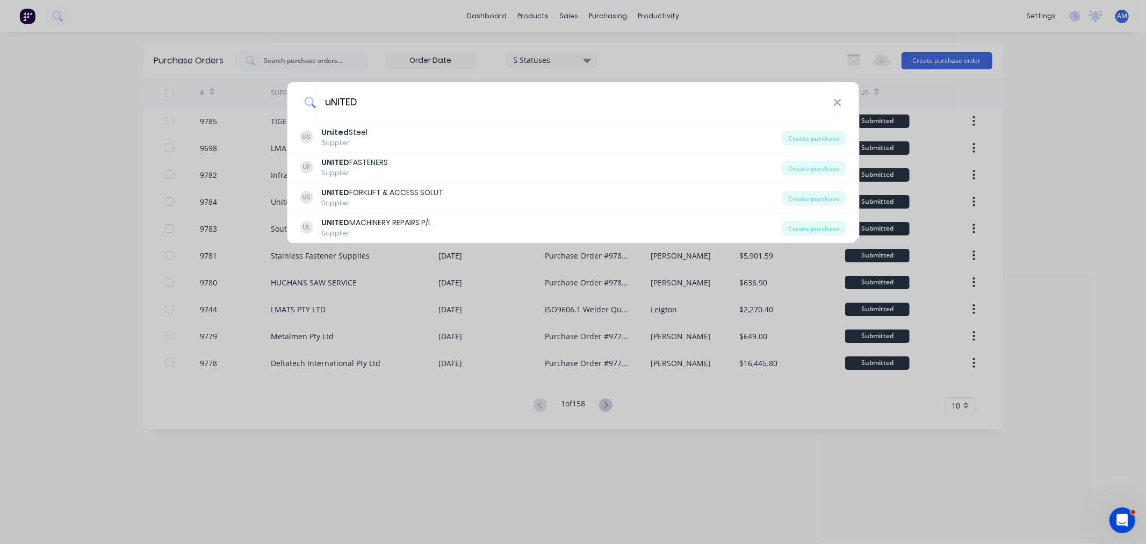
type input "uNITED"
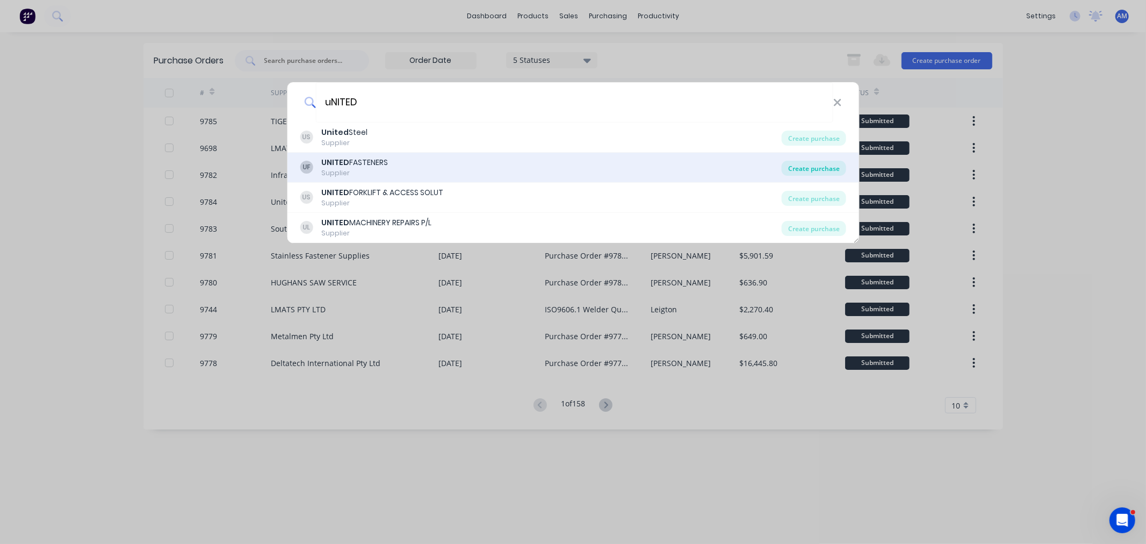
click at [804, 170] on div "Create purchase" at bounding box center [814, 168] width 64 height 15
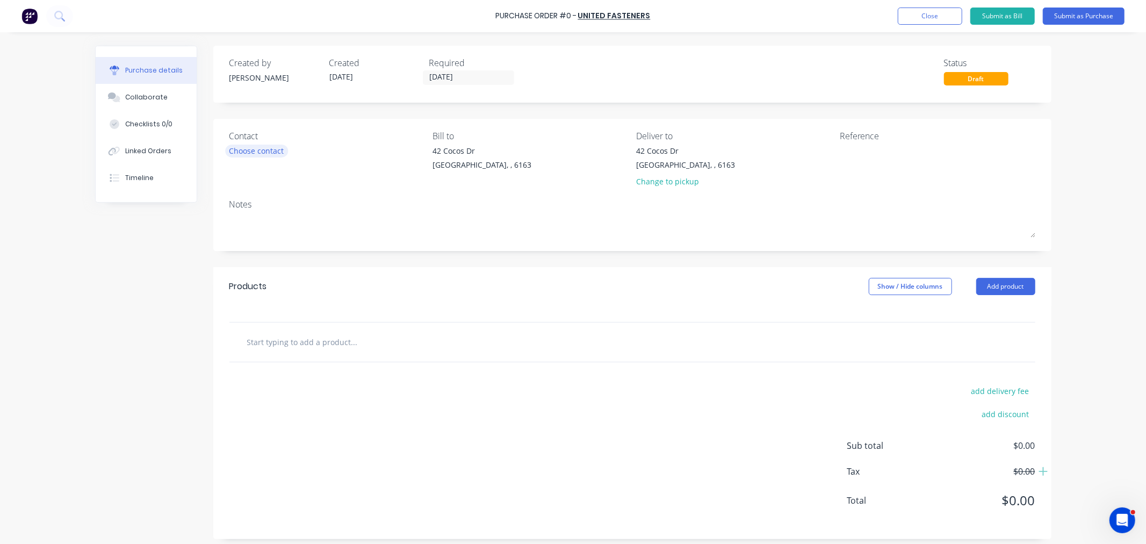
click at [276, 152] on div "Choose contact" at bounding box center [256, 150] width 55 height 11
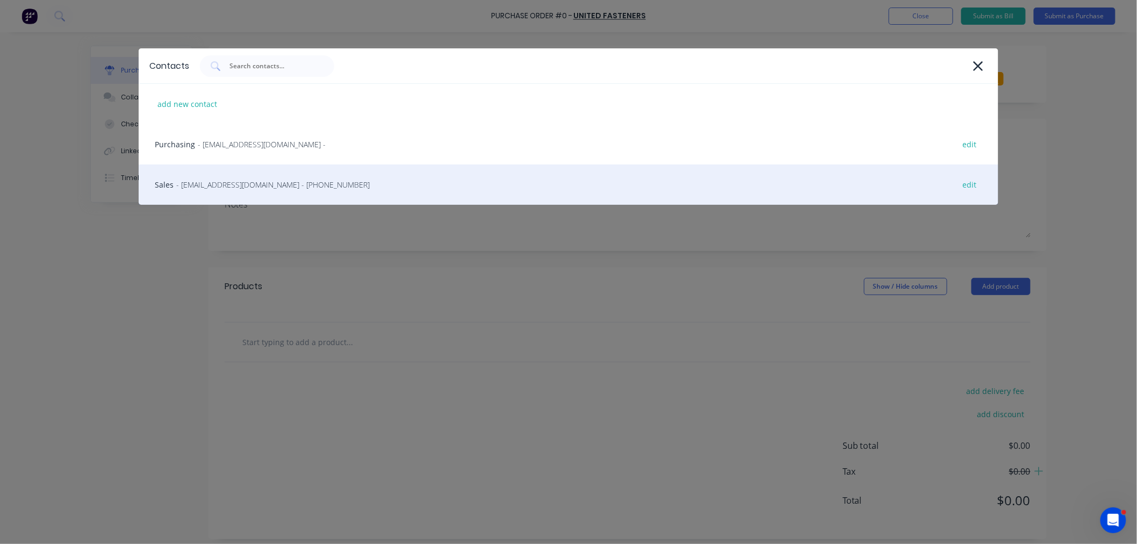
click at [212, 184] on span "- sales.perth@unitedfasteners.com.au - (08) 9333 2600" at bounding box center [272, 184] width 193 height 11
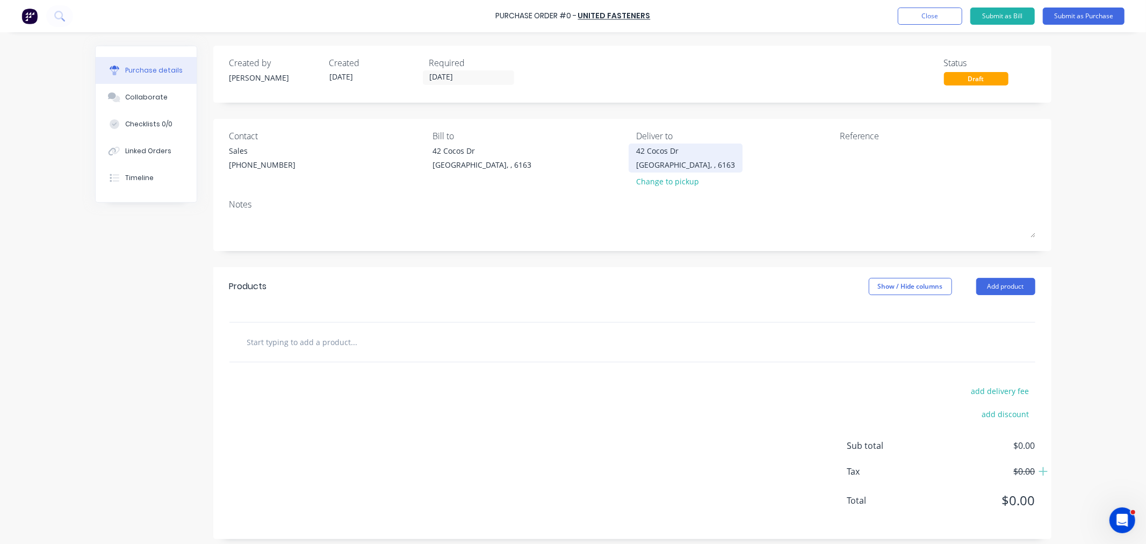
click at [652, 151] on div "42 Cocos Dr" at bounding box center [685, 150] width 99 height 11
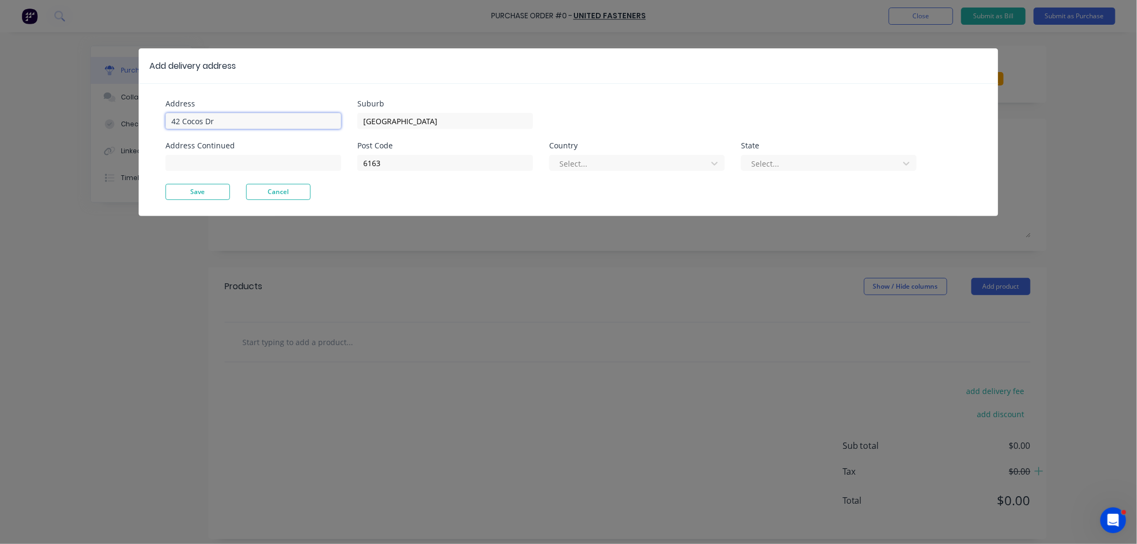
drag, startPoint x: 204, startPoint y: 124, endPoint x: 99, endPoint y: 134, distance: 105.8
click at [99, 134] on div "Add delivery address Address 42 Cocos Dr Address Continued Suburb Bibra Lake Po…" at bounding box center [568, 272] width 1137 height 544
type input "11 Port Pirie St"
click at [196, 196] on button "Save" at bounding box center [197, 192] width 64 height 16
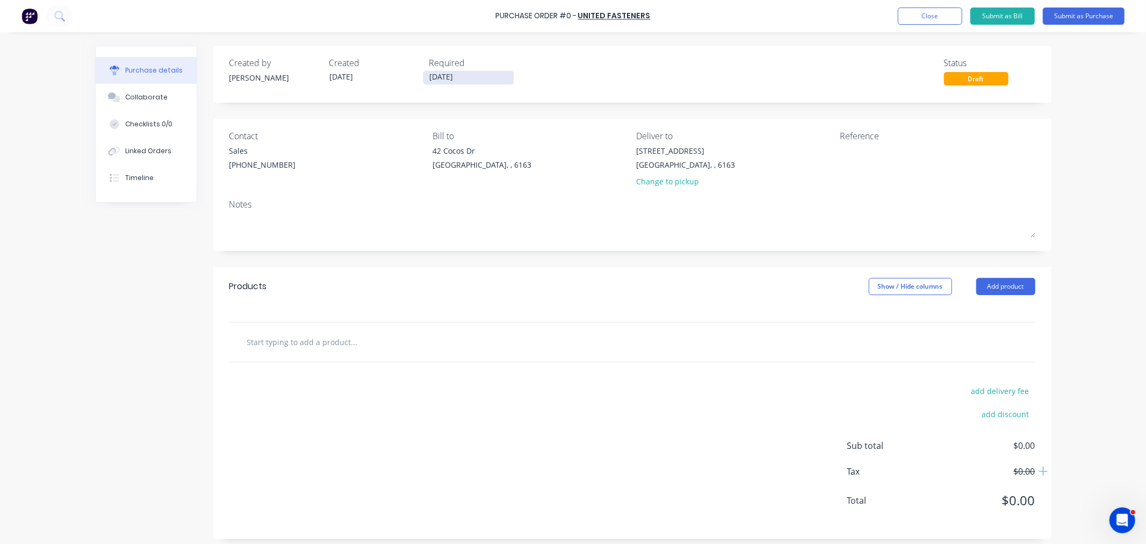
click at [446, 70] on label "[DATE]" at bounding box center [468, 77] width 91 height 15
click at [446, 71] on input "[DATE]" at bounding box center [468, 77] width 90 height 13
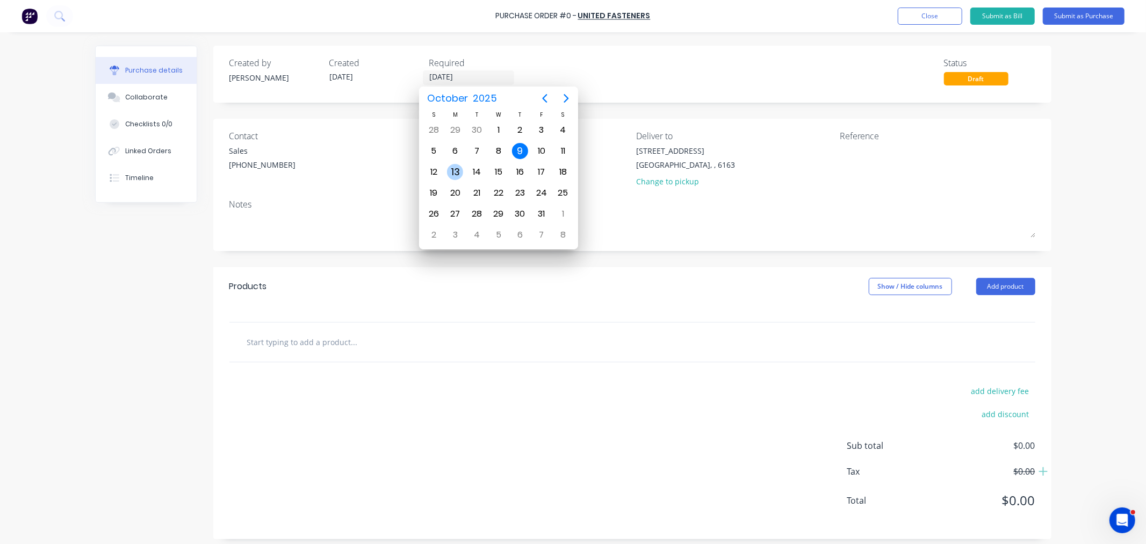
click at [455, 169] on div "13" at bounding box center [455, 172] width 16 height 16
type input "[DATE]"
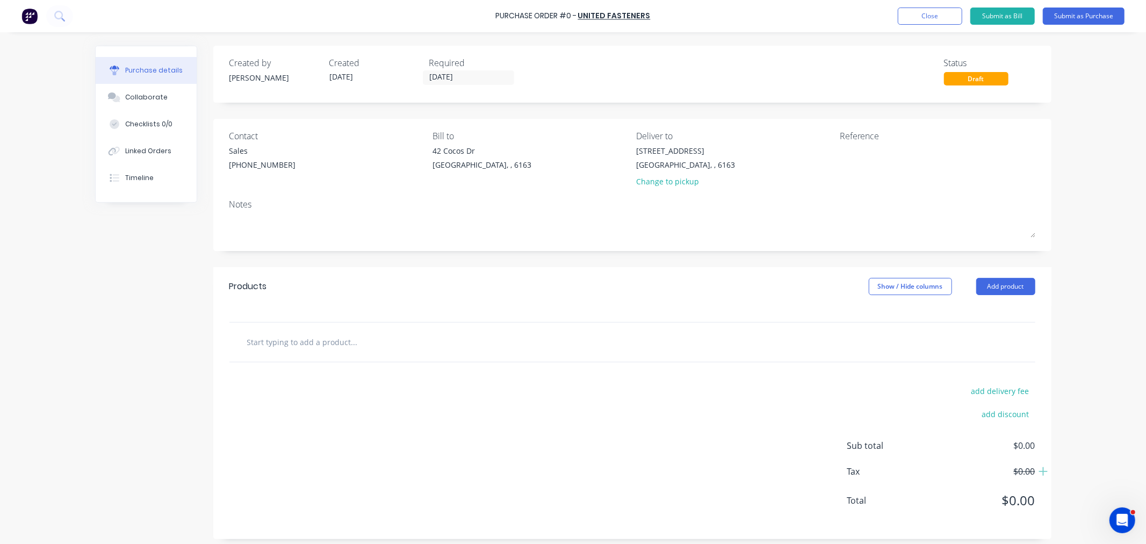
click at [282, 334] on input "text" at bounding box center [354, 341] width 215 height 21
drag, startPoint x: 244, startPoint y: 344, endPoint x: 244, endPoint y: 359, distance: 15.0
click at [247, 345] on input "3in1" at bounding box center [354, 341] width 215 height 21
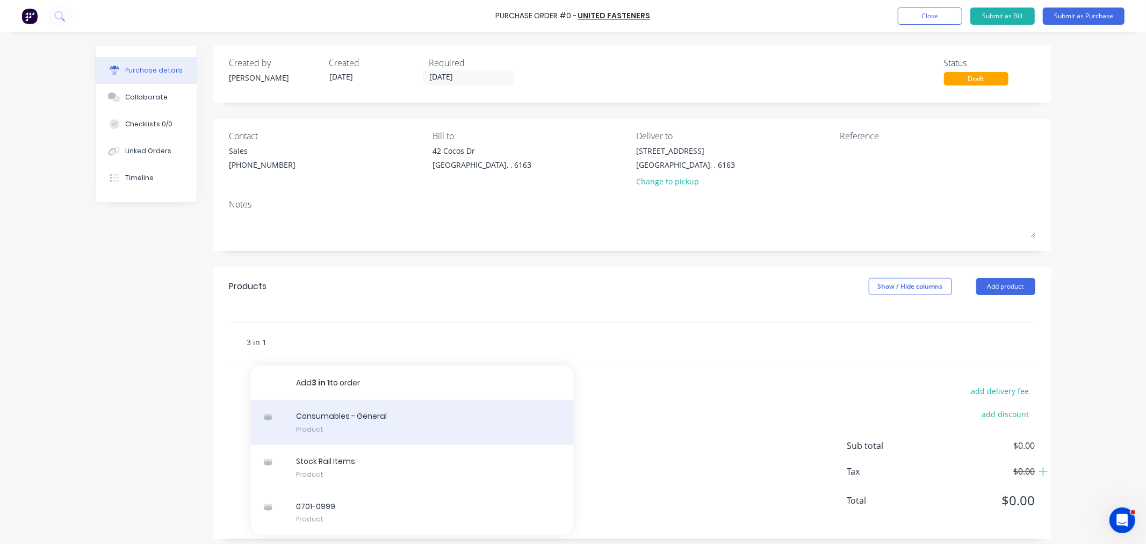
type input "3 in 1"
click at [337, 419] on div "Consumables - General Product" at bounding box center [412, 422] width 322 height 45
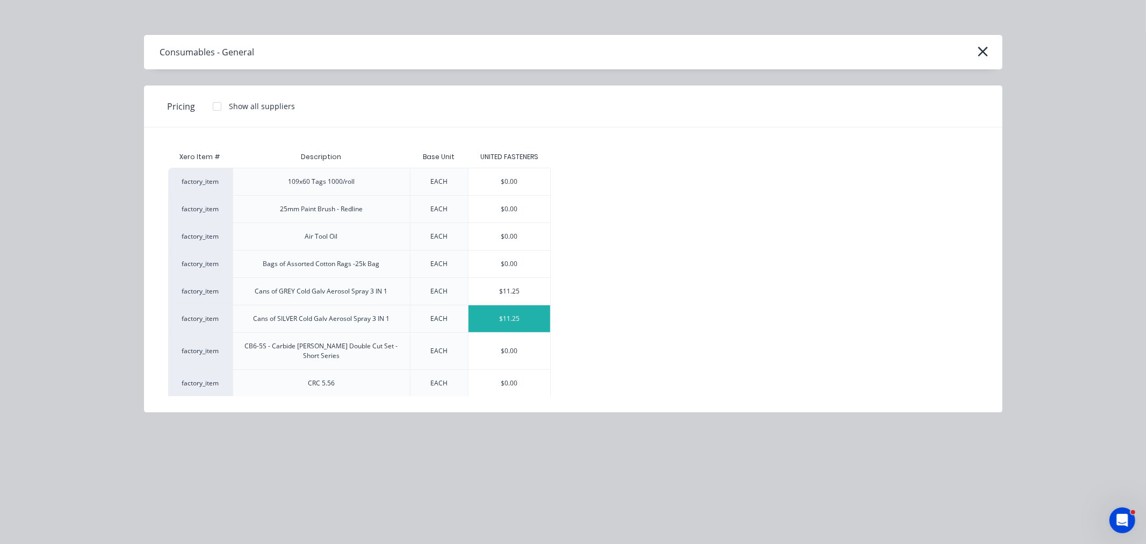
click at [501, 317] on div "$11.25" at bounding box center [509, 318] width 82 height 27
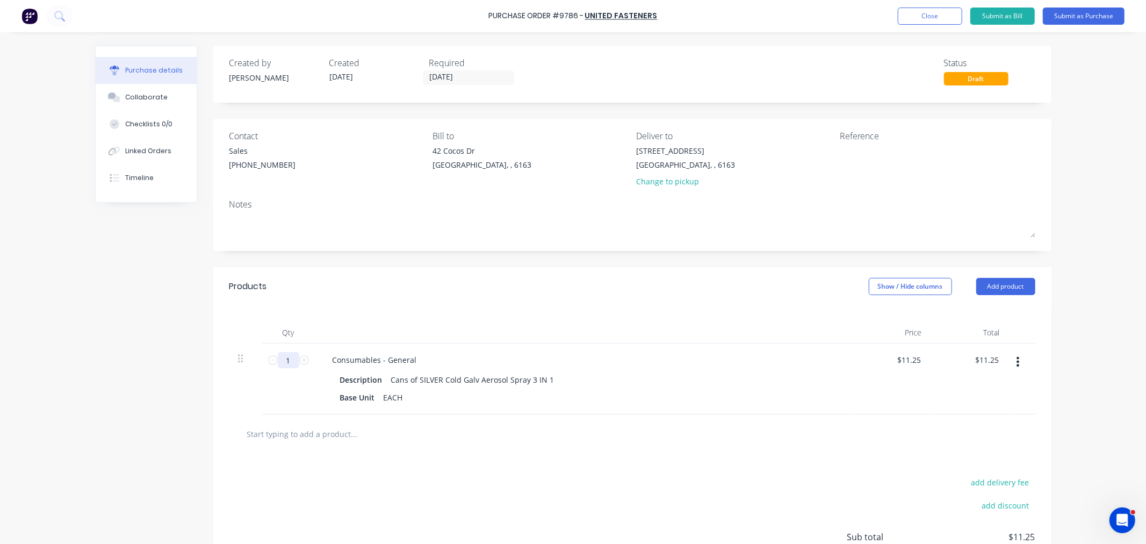
click at [280, 360] on input "1" at bounding box center [288, 360] width 21 height 16
type input "12"
type input "$135.00"
type input "12"
click at [323, 441] on input "text" at bounding box center [354, 433] width 215 height 21
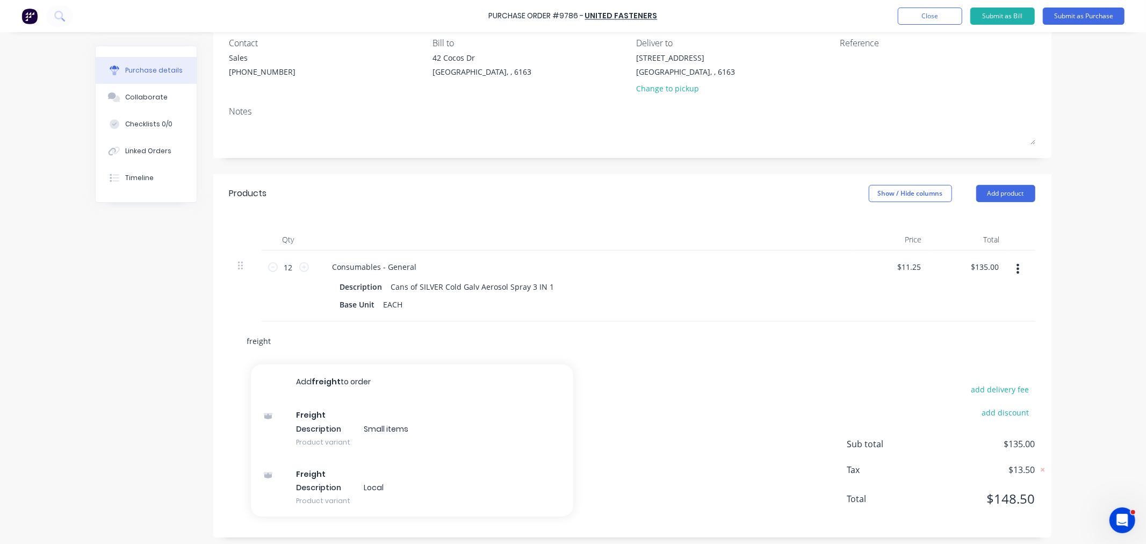
scroll to position [98, 0]
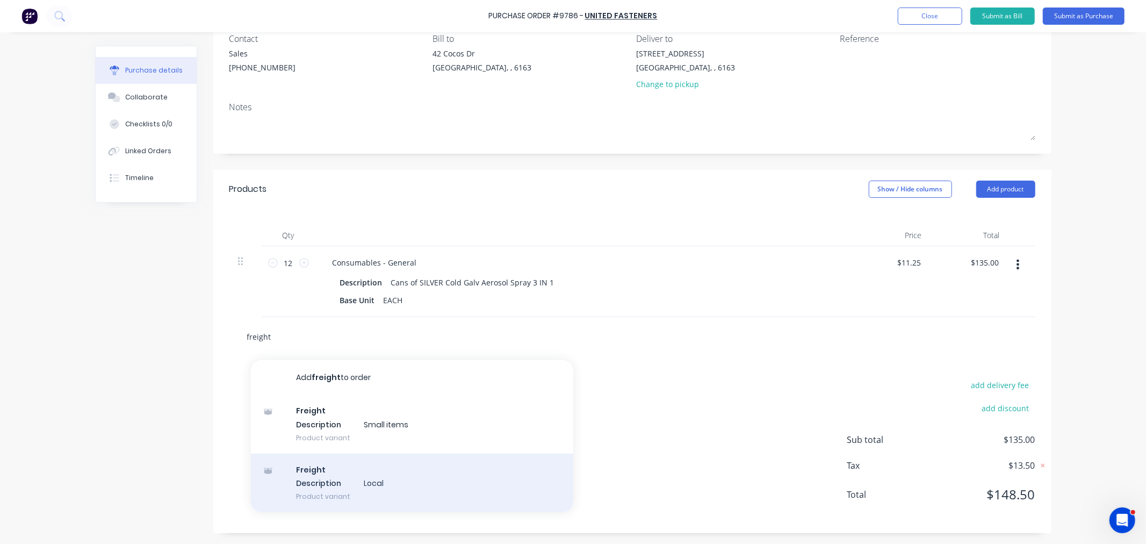
type input "freight"
click at [328, 475] on div "Freight Description Local Product variant" at bounding box center [412, 482] width 322 height 59
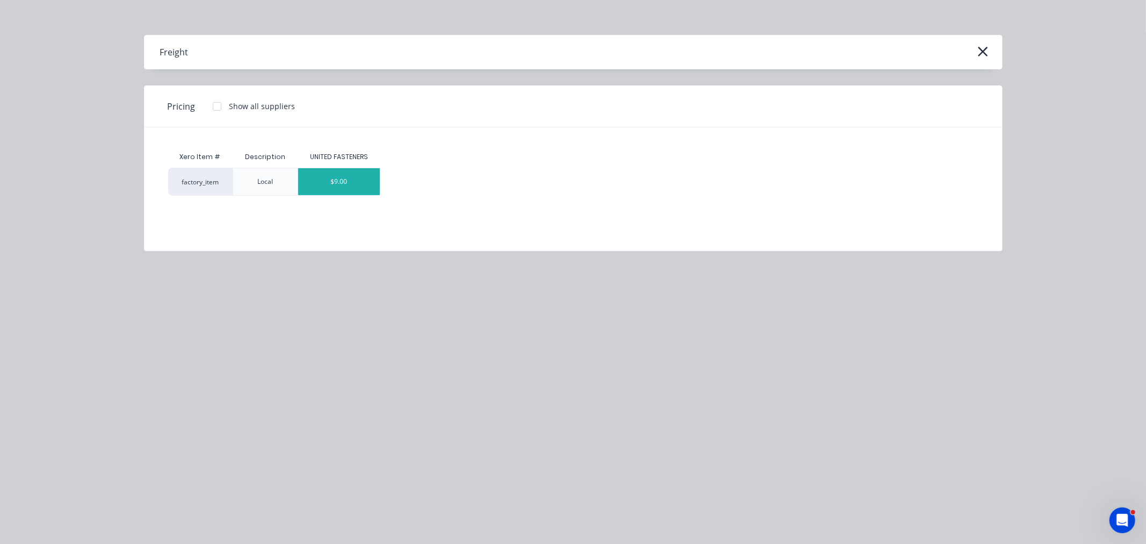
click at [356, 184] on div "$9.00" at bounding box center [339, 181] width 82 height 27
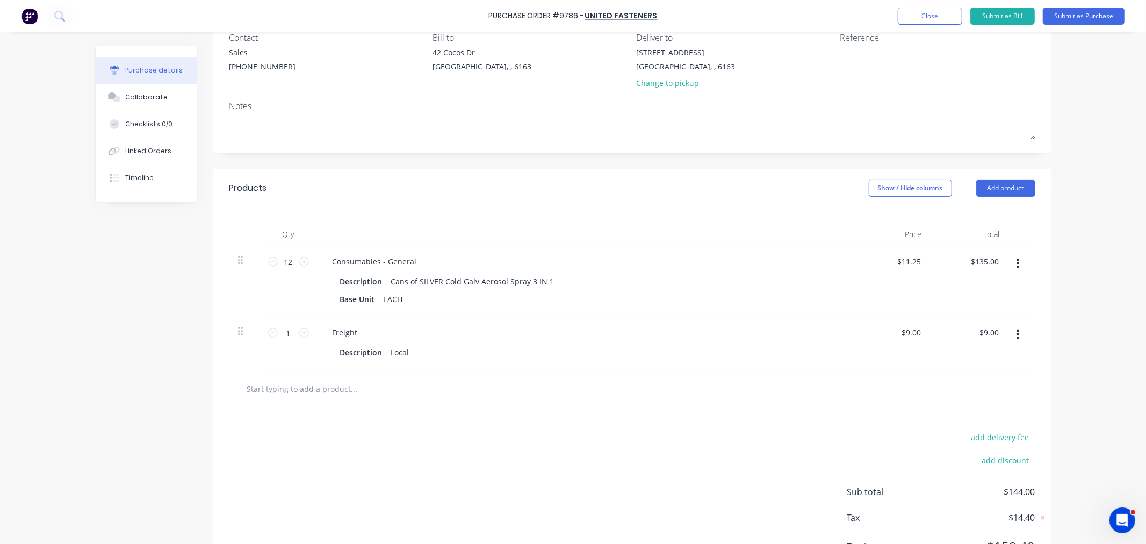
scroll to position [0, 0]
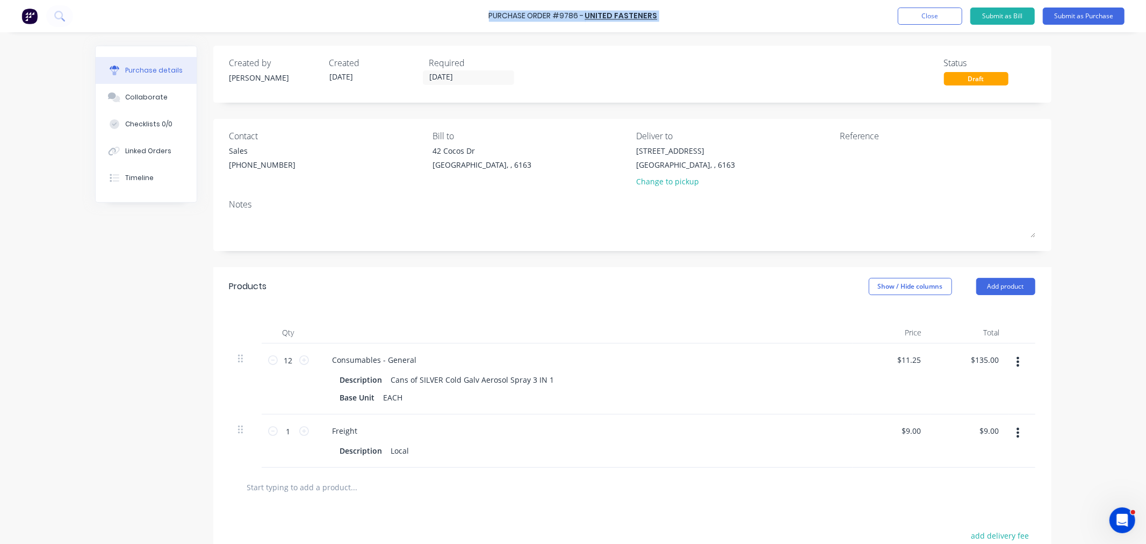
drag, startPoint x: 659, startPoint y: 15, endPoint x: 480, endPoint y: 15, distance: 178.9
click at [480, 15] on div "Purchase Order #9786 - UNITED FASTENERS Add product Close Submit as Bill Submit…" at bounding box center [573, 16] width 1146 height 32
copy div "Purchase Order #9786 - UNITED FASTENERS Add product Close Submit as Bill Submit…"
click at [868, 149] on textarea at bounding box center [907, 157] width 134 height 24
paste textarea "Purchase Order #9786 - UNITED FASTENERS"
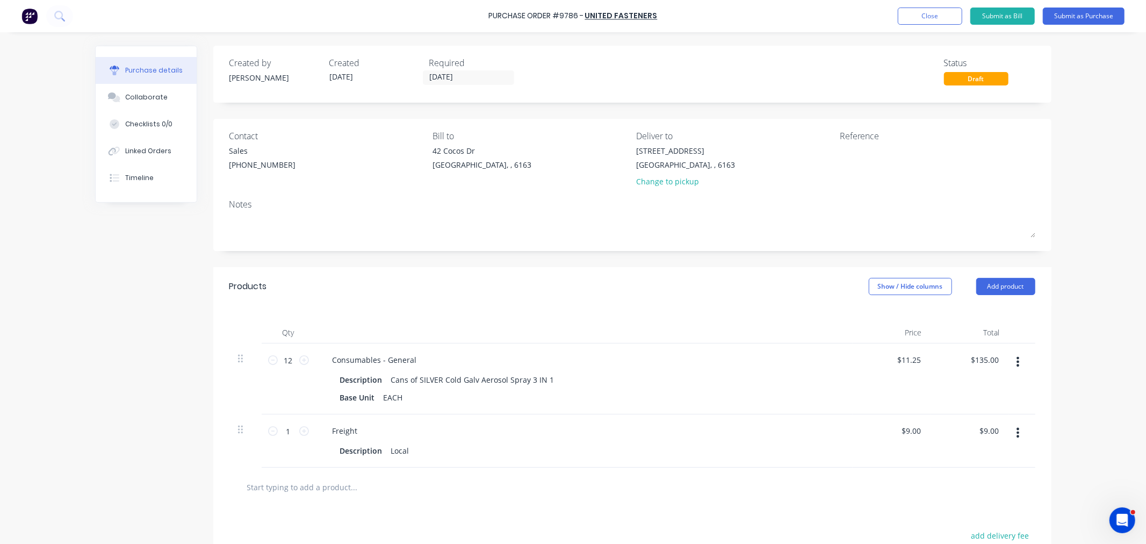
type textarea "x"
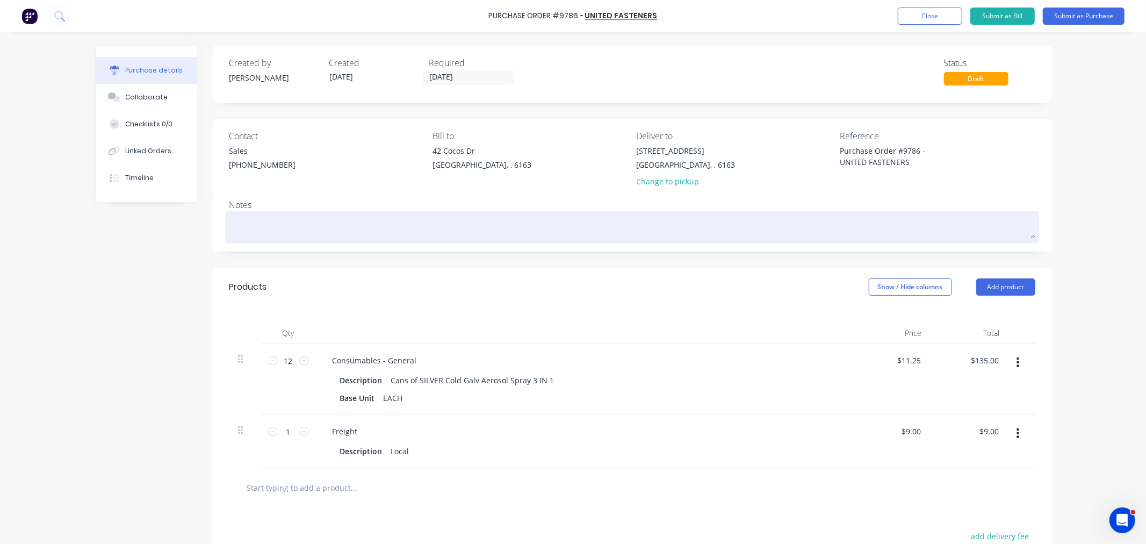
type textarea "Purchase Order #9786 - UNITED FASTENERS"
type textarea "x"
type textarea "Purchase Order #9786 - UNITED FASTENERS"
click at [408, 219] on textarea at bounding box center [632, 226] width 806 height 24
type textarea "x"
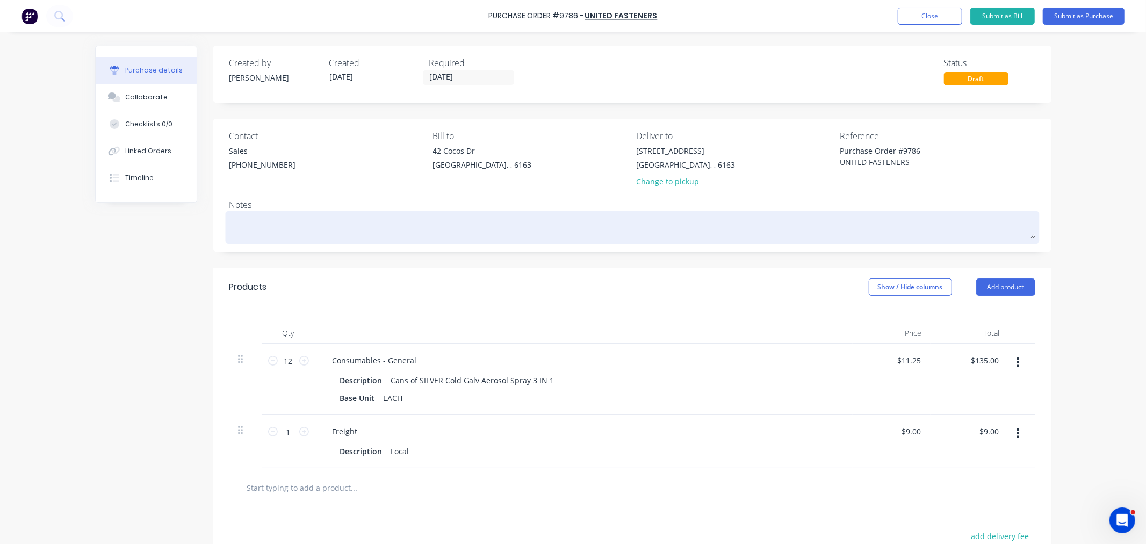
type textarea "P"
type textarea "x"
type textarea "PP"
type textarea "x"
type textarea "PP-"
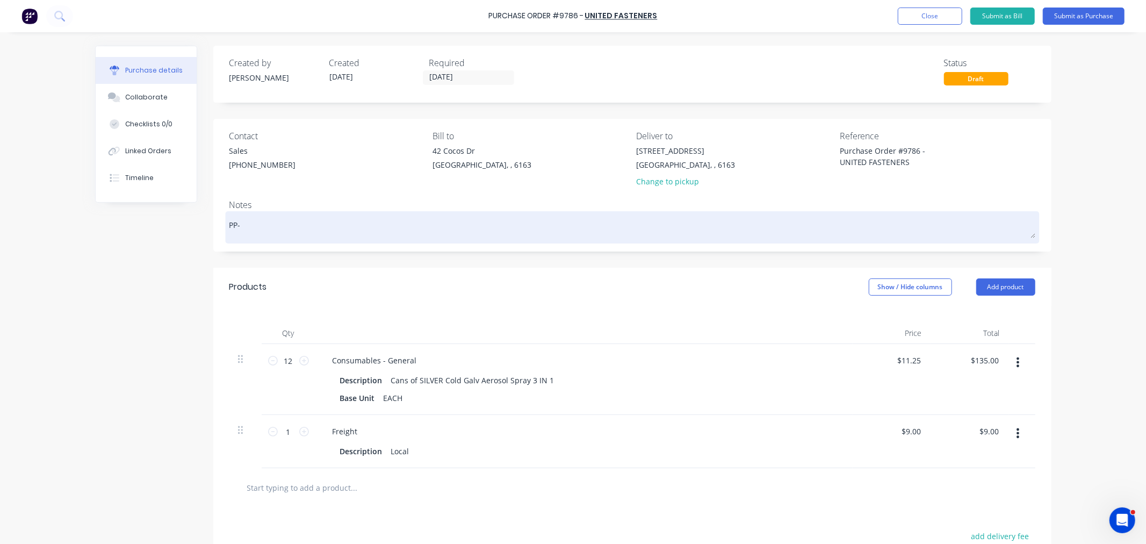
type textarea "x"
type textarea "PP-0"
type textarea "x"
type textarea "PP-00"
type textarea "x"
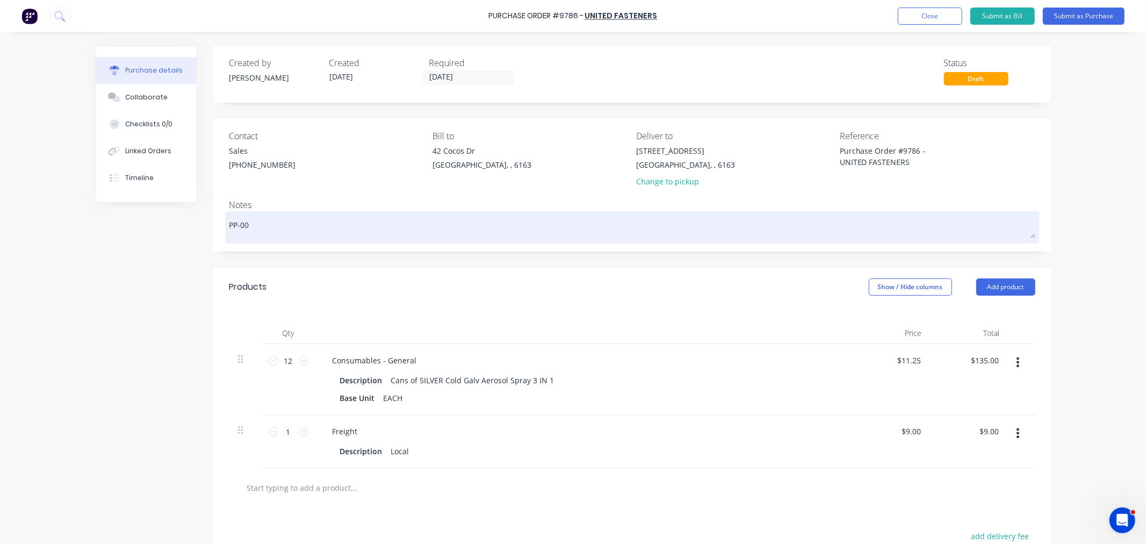
type textarea "PP-0"
type textarea "x"
type textarea "PP-03"
type textarea "x"
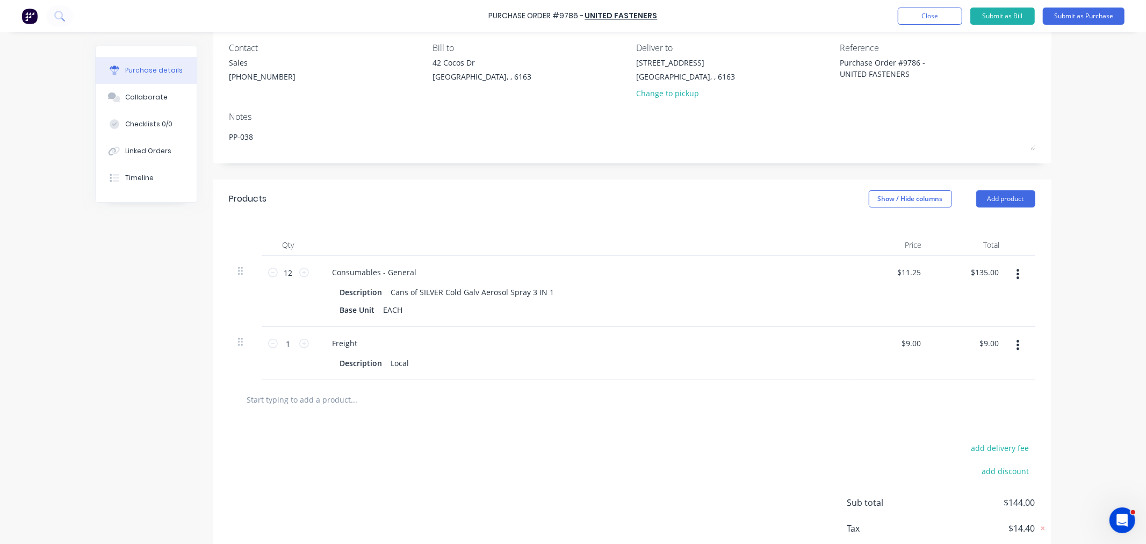
scroll to position [119, 0]
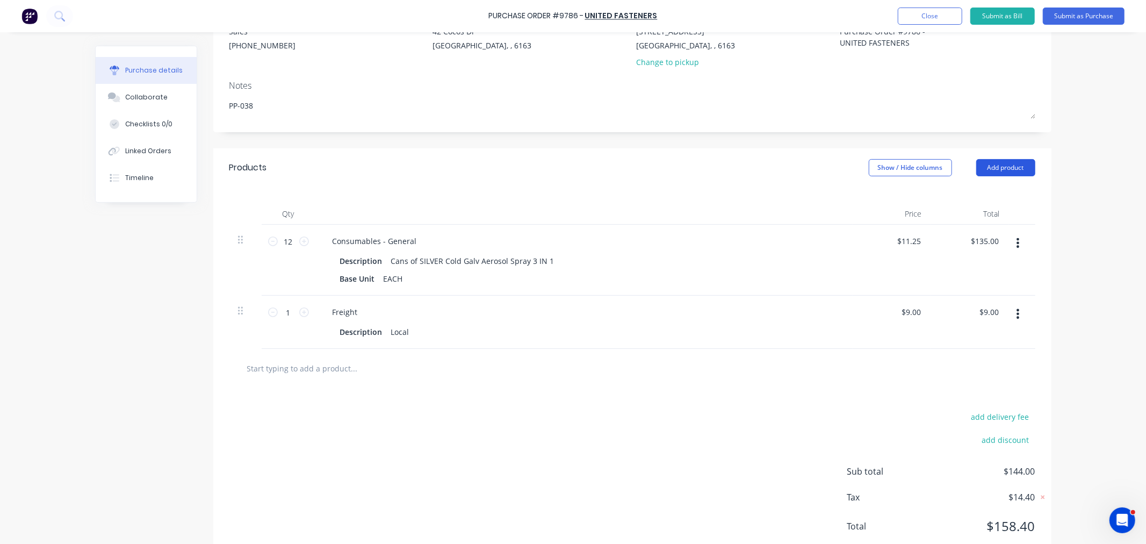
type textarea "PP-038"
type textarea "x"
type textarea "PP-038"
click at [990, 170] on button "Add product" at bounding box center [1005, 167] width 59 height 17
click at [970, 298] on div "Notes (External)" at bounding box center [984, 303] width 83 height 16
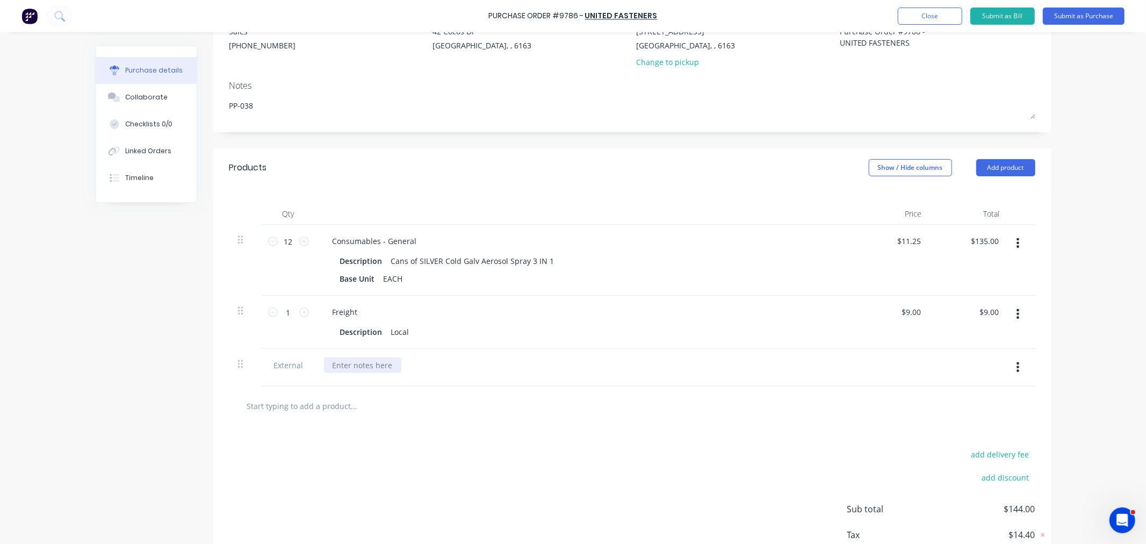
type textarea "x"
click at [375, 362] on div at bounding box center [362, 365] width 77 height 16
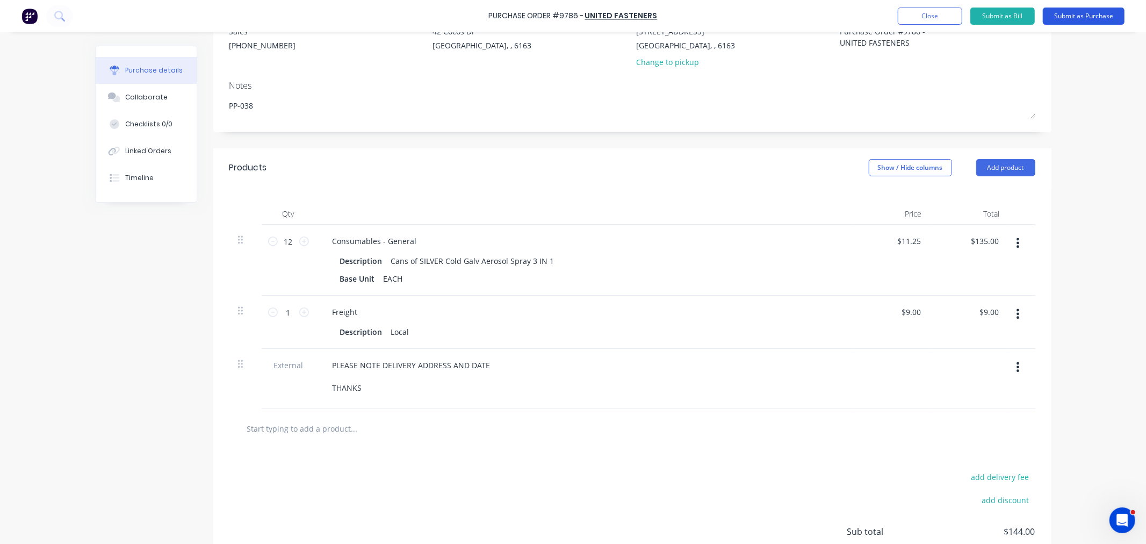
click at [1094, 18] on button "Submit as Purchase" at bounding box center [1084, 16] width 82 height 17
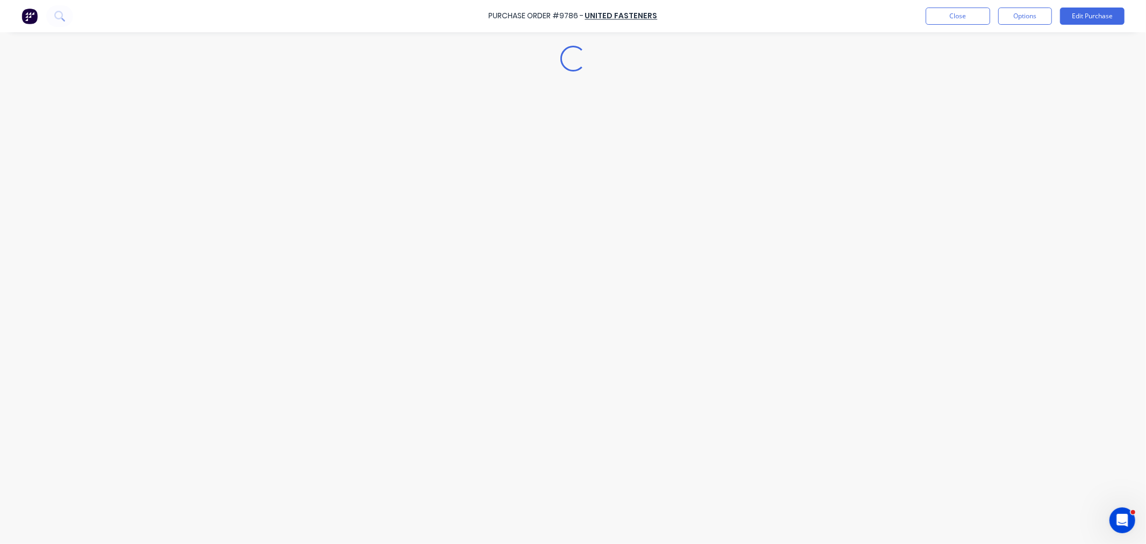
scroll to position [0, 0]
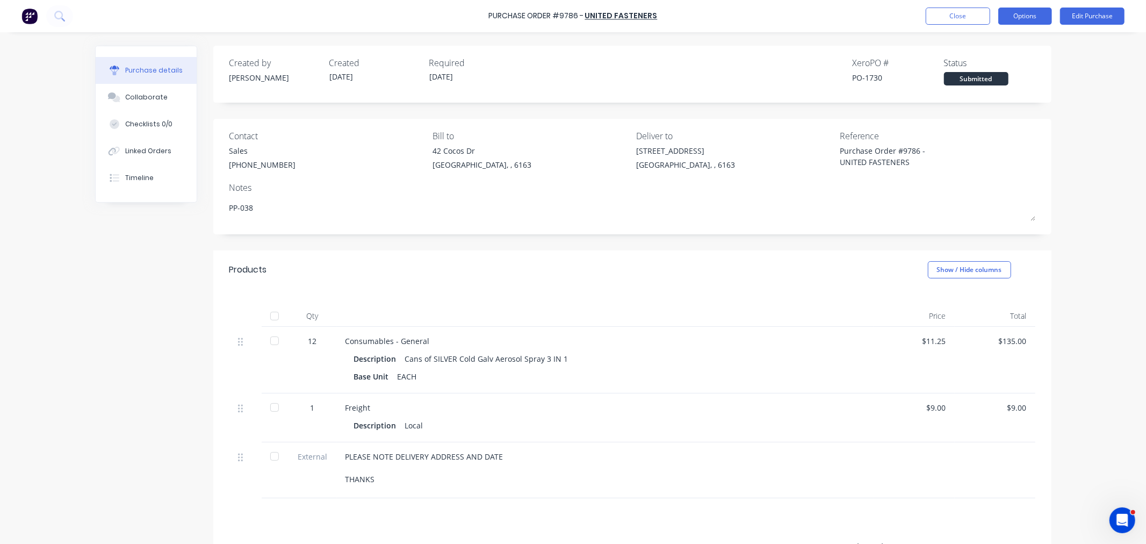
click at [1029, 15] on button "Options" at bounding box center [1025, 16] width 54 height 17
click at [992, 45] on div "Print / Email" at bounding box center [1000, 44] width 83 height 16
click at [987, 63] on div "With pricing" at bounding box center [1000, 65] width 83 height 16
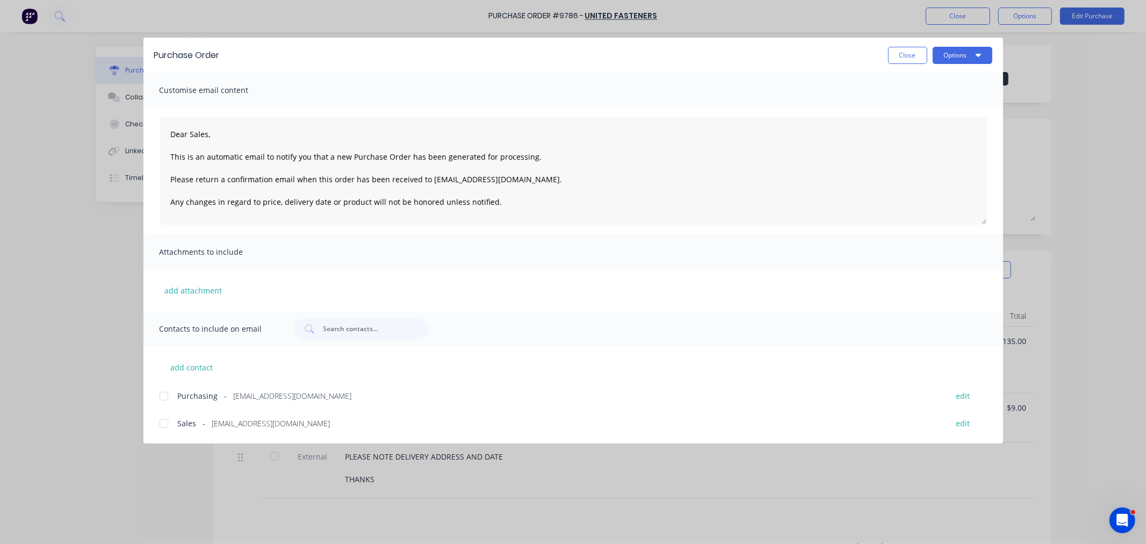
click at [163, 423] on div at bounding box center [163, 423] width 21 height 21
click at [163, 394] on div at bounding box center [163, 395] width 21 height 21
click at [950, 49] on button "Options" at bounding box center [962, 55] width 60 height 17
click at [935, 120] on div "Email" at bounding box center [941, 126] width 83 height 16
click at [898, 56] on button "Close" at bounding box center [907, 55] width 39 height 17
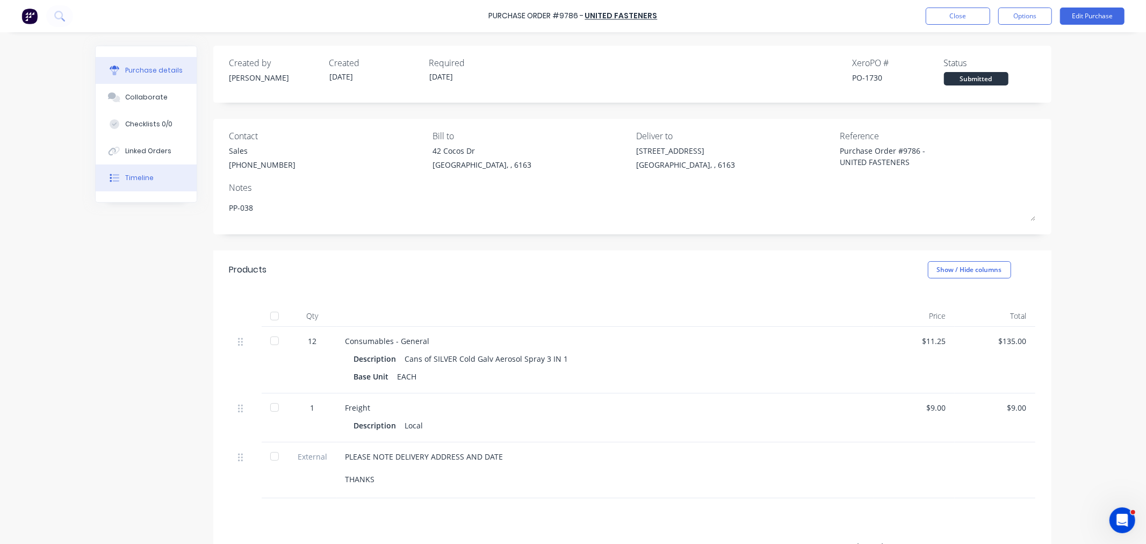
type textarea "x"
click at [971, 11] on button "Close" at bounding box center [957, 16] width 64 height 17
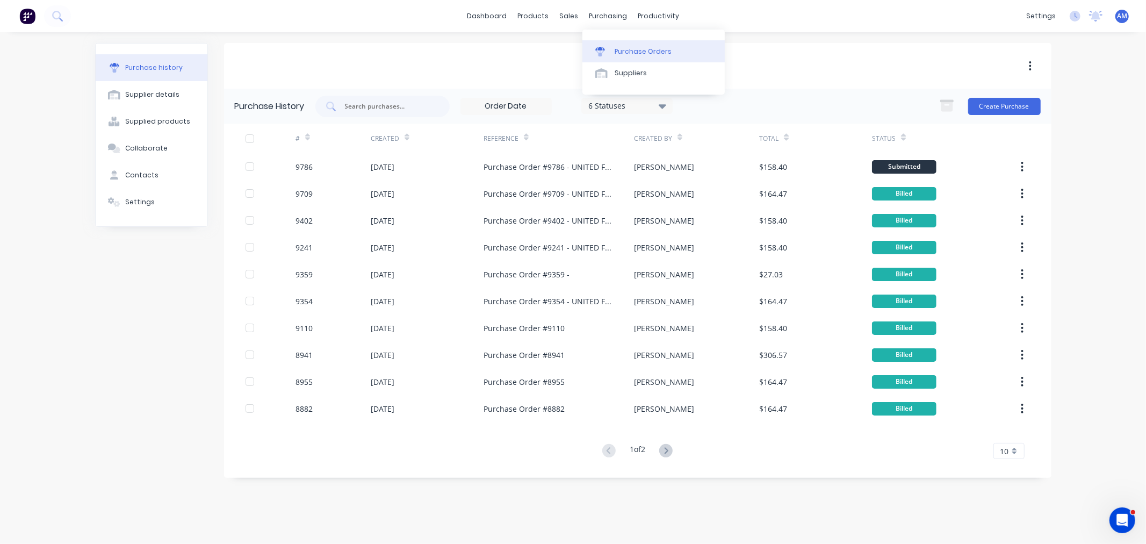
click at [625, 41] on link "Purchase Orders" at bounding box center [653, 50] width 142 height 21
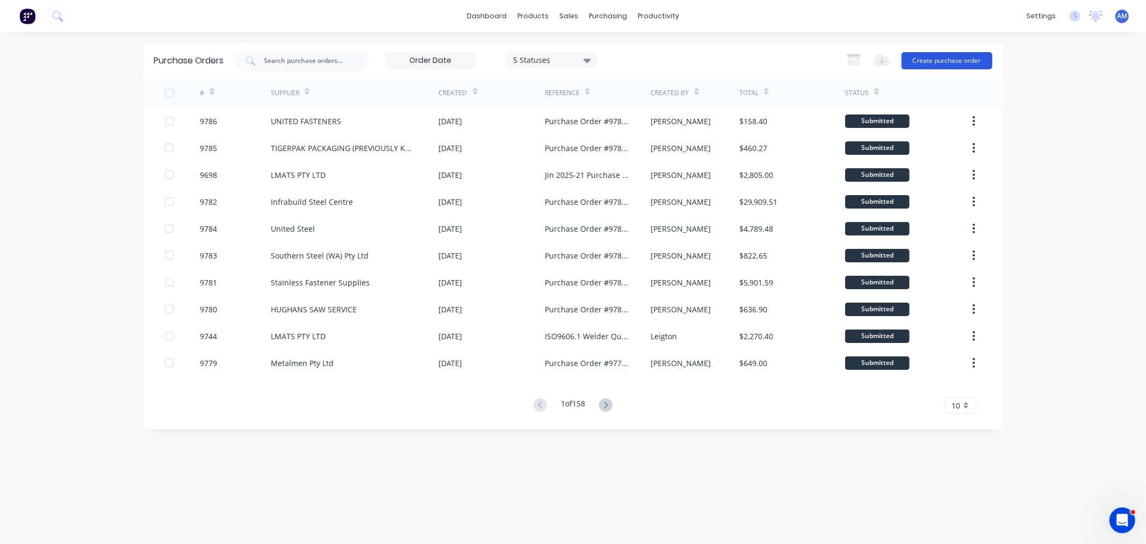
click at [929, 63] on button "Create purchase order" at bounding box center [946, 60] width 91 height 17
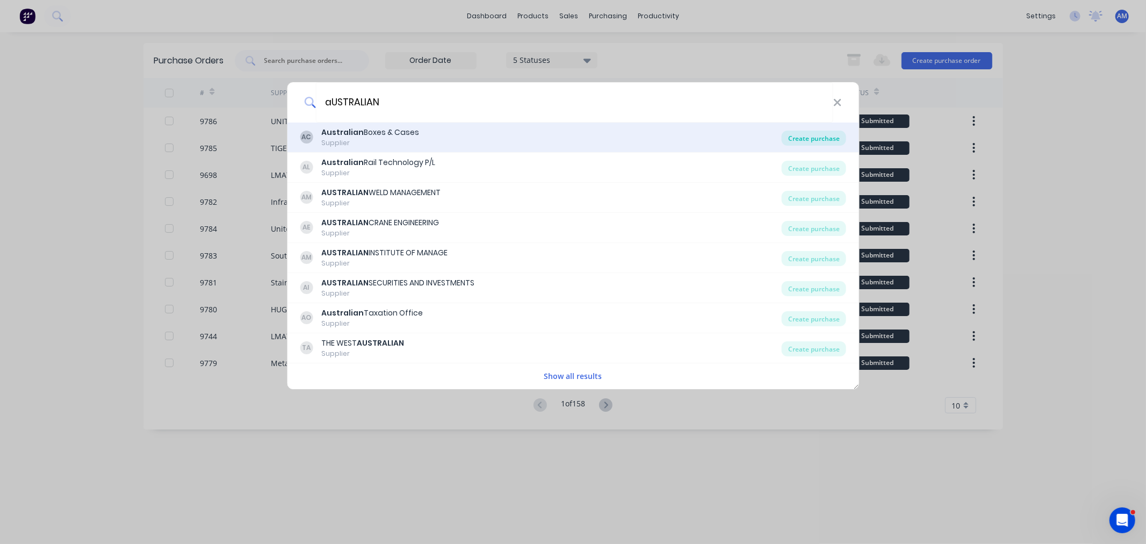
type input "aUSTRALIAN"
click at [801, 134] on div "Create purchase" at bounding box center [814, 138] width 64 height 15
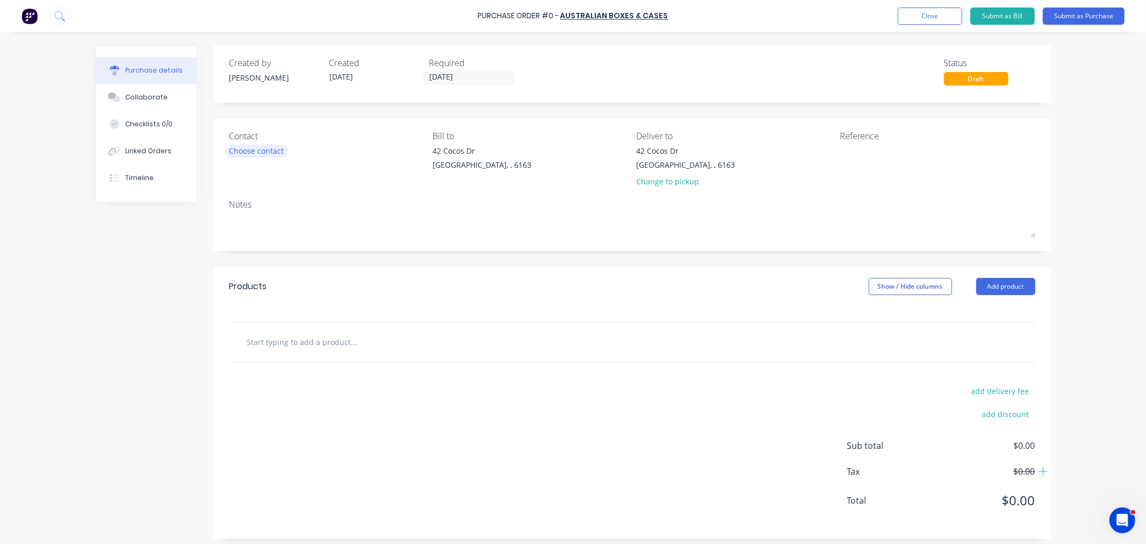
click at [256, 156] on div "Choose contact" at bounding box center [256, 150] width 55 height 11
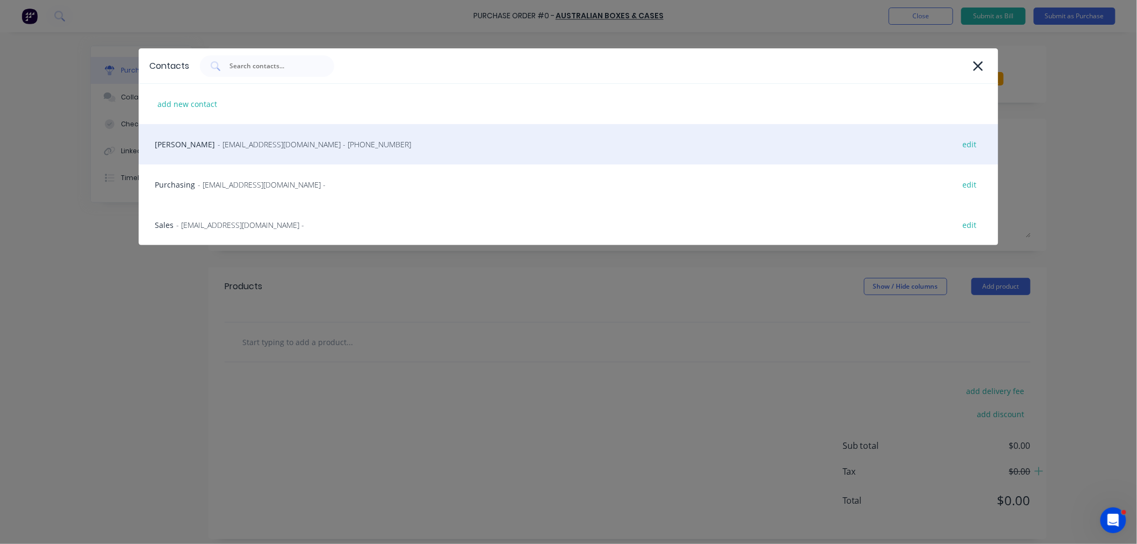
click at [211, 152] on div "Michael Aquino - sales@abccrates.com.au - (08) 9493 1228 edit" at bounding box center [568, 144] width 859 height 40
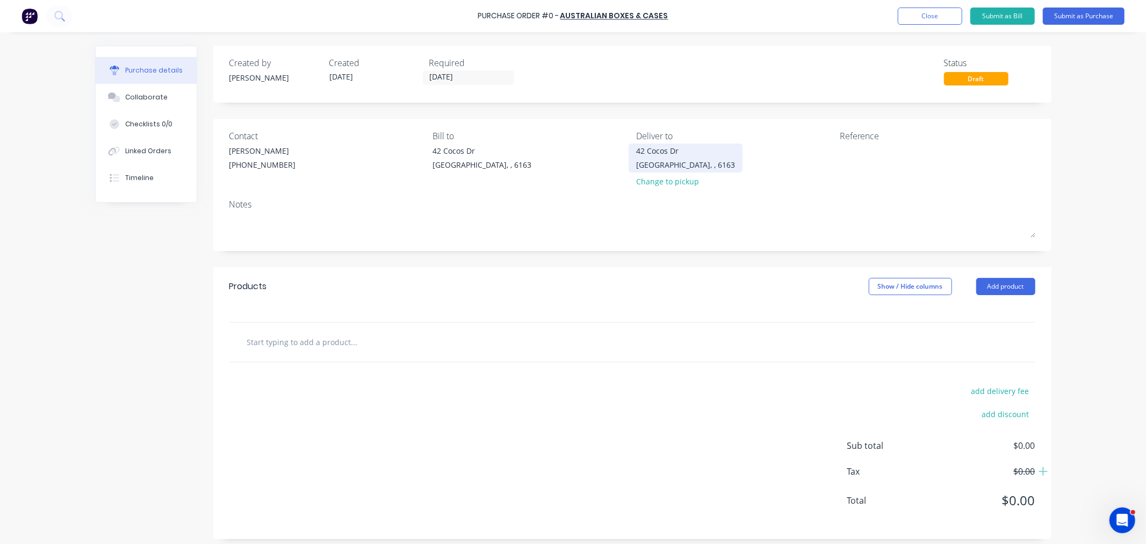
click at [652, 154] on div "42 Cocos Dr" at bounding box center [685, 150] width 99 height 11
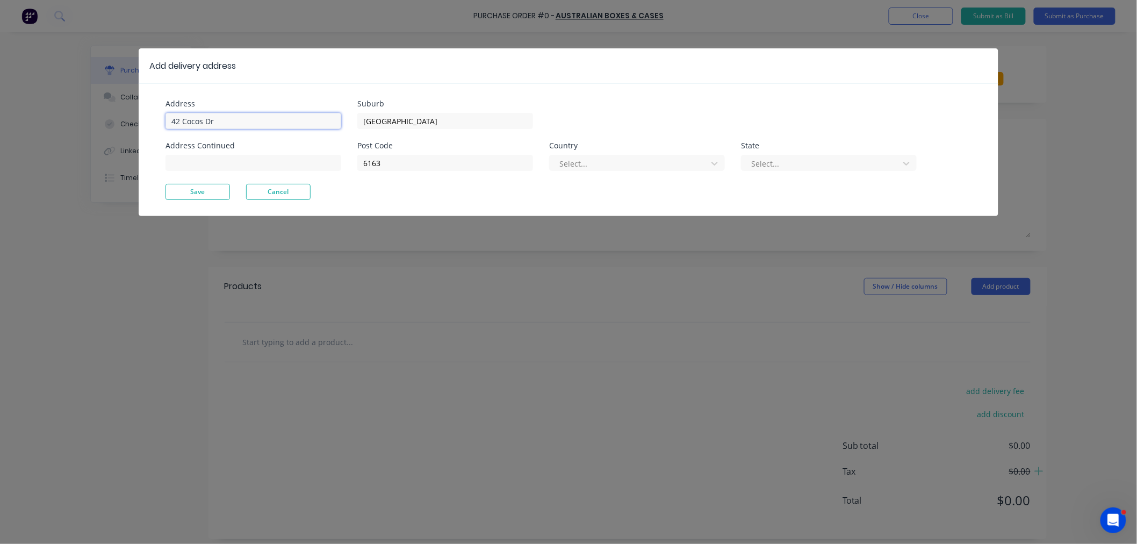
drag, startPoint x: 249, startPoint y: 117, endPoint x: 42, endPoint y: 121, distance: 207.4
click at [42, 121] on div "Add delivery address Address 42 Cocos Dr Address Continued Suburb Bibra Lake Po…" at bounding box center [568, 272] width 1137 height 544
type input "11 Port Pirie St"
click at [208, 191] on button "Save" at bounding box center [197, 192] width 64 height 16
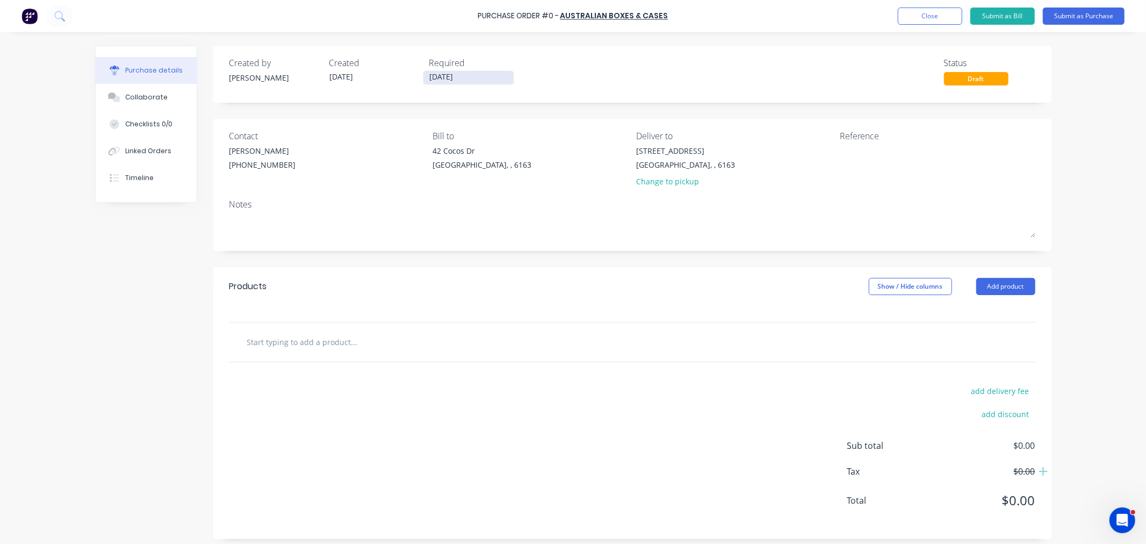
click at [442, 70] on label "[DATE]" at bounding box center [468, 77] width 91 height 15
click at [442, 71] on input "[DATE]" at bounding box center [468, 77] width 90 height 13
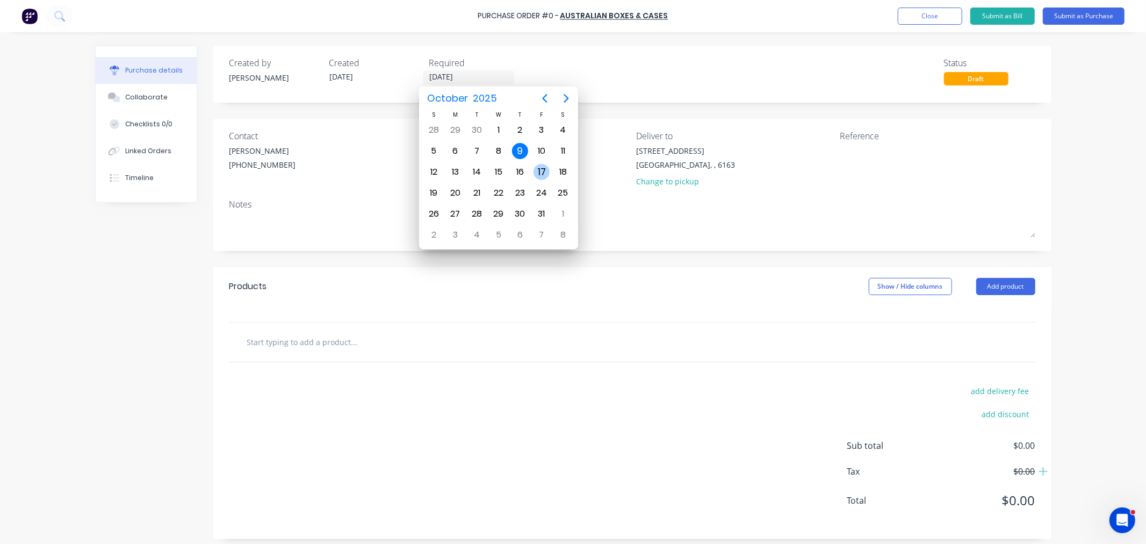
click at [540, 164] on div "17" at bounding box center [541, 172] width 16 height 16
type input "17/10/25"
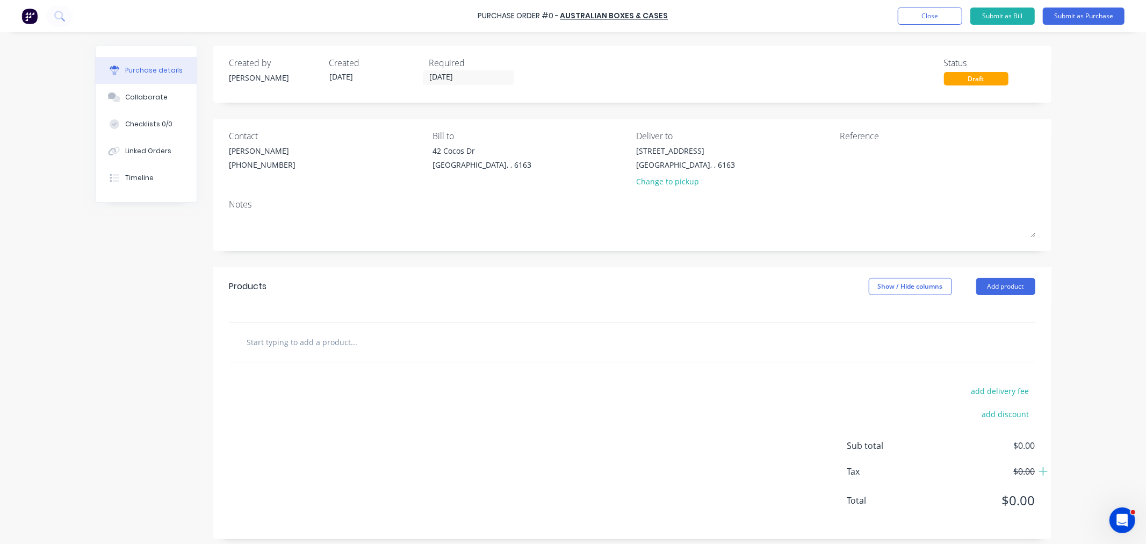
click at [321, 343] on input "text" at bounding box center [354, 341] width 215 height 21
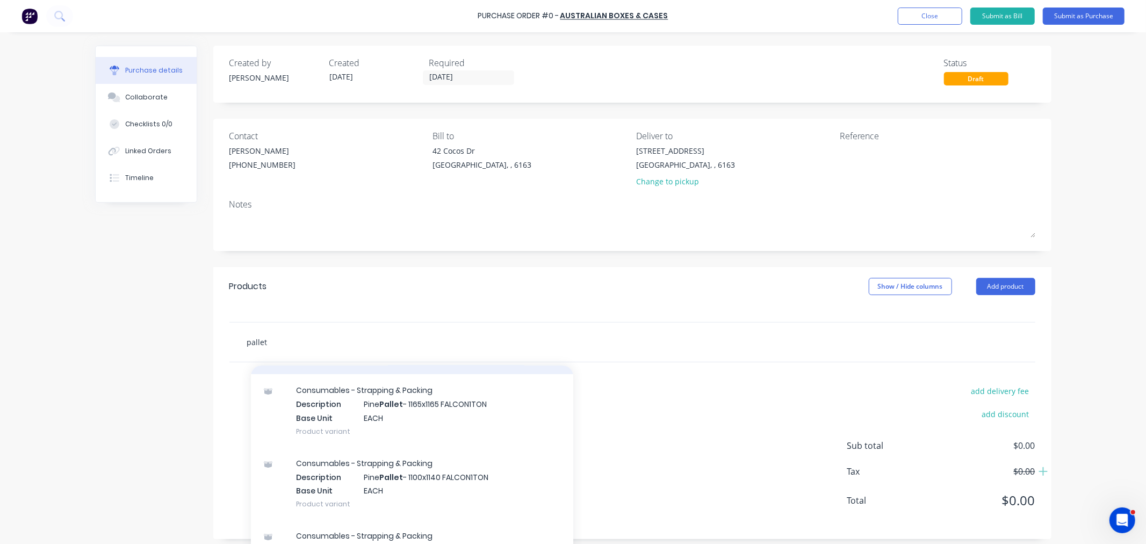
scroll to position [119, 0]
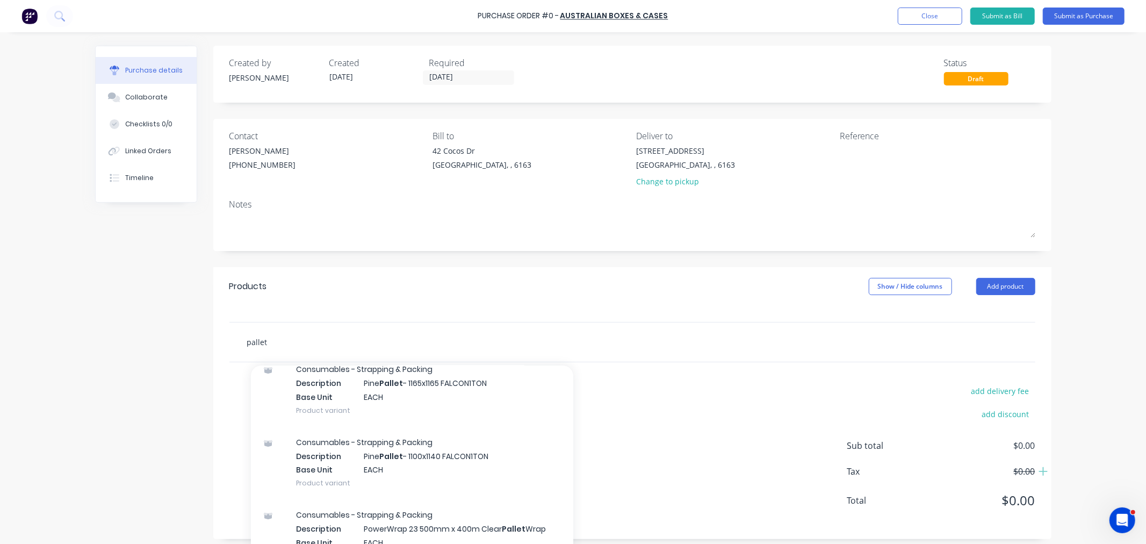
click at [285, 343] on input "pallet" at bounding box center [354, 341] width 215 height 21
drag, startPoint x: 242, startPoint y: 345, endPoint x: 162, endPoint y: 353, distance: 80.4
click at [164, 349] on div "Created by Andrew Created 09/10/25 Required 17/10/25 Status Draft Contact Micha…" at bounding box center [573, 292] width 956 height 493
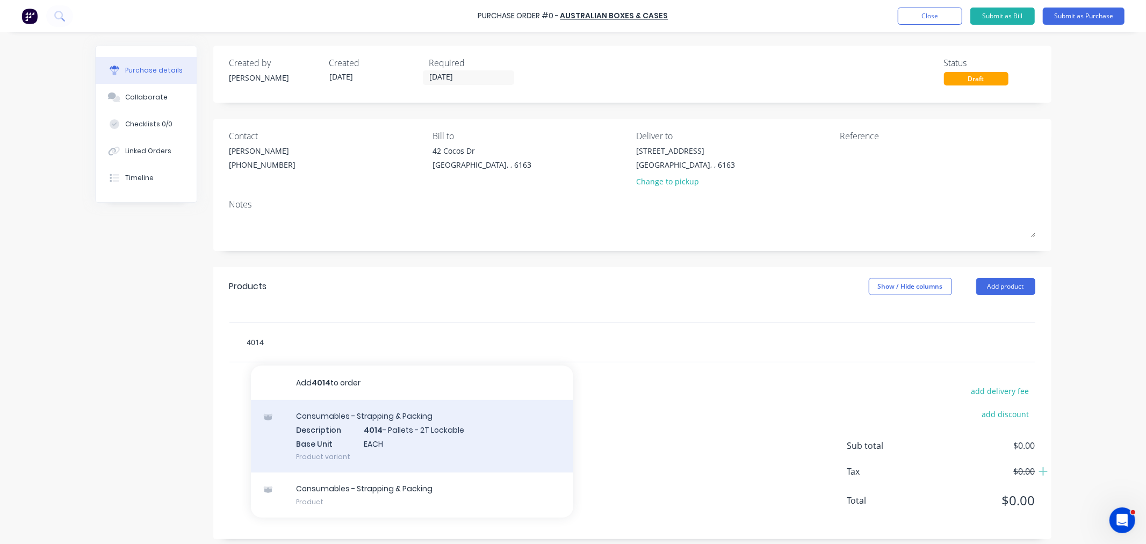
type input "4014"
click at [339, 428] on div "Consumables - Strapping & Packing Description 4014 - Pallets - 2T Lockable Base…" at bounding box center [412, 436] width 322 height 73
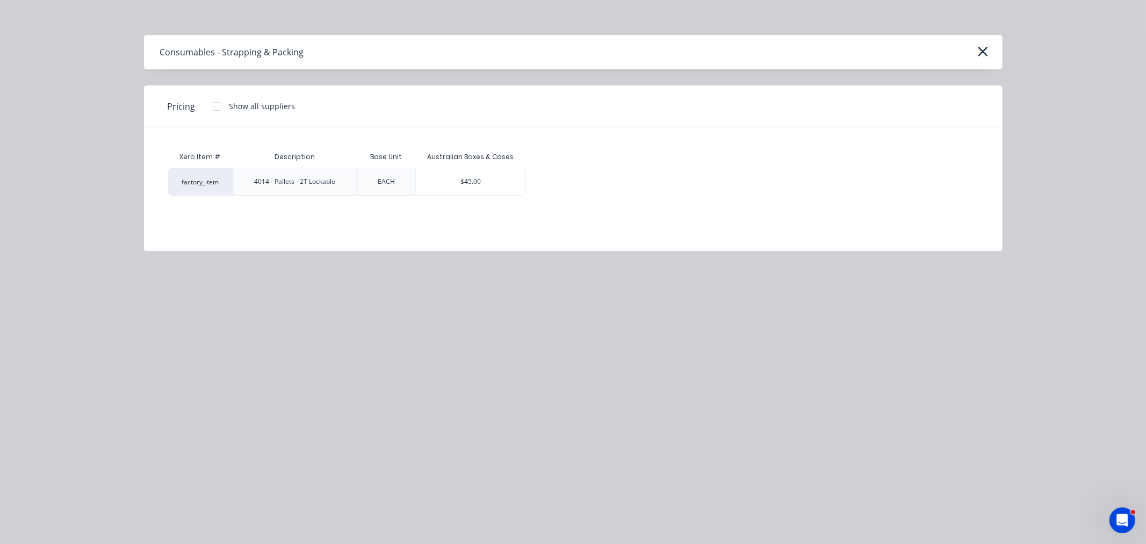
click at [480, 186] on div "$45.00" at bounding box center [471, 181] width 110 height 27
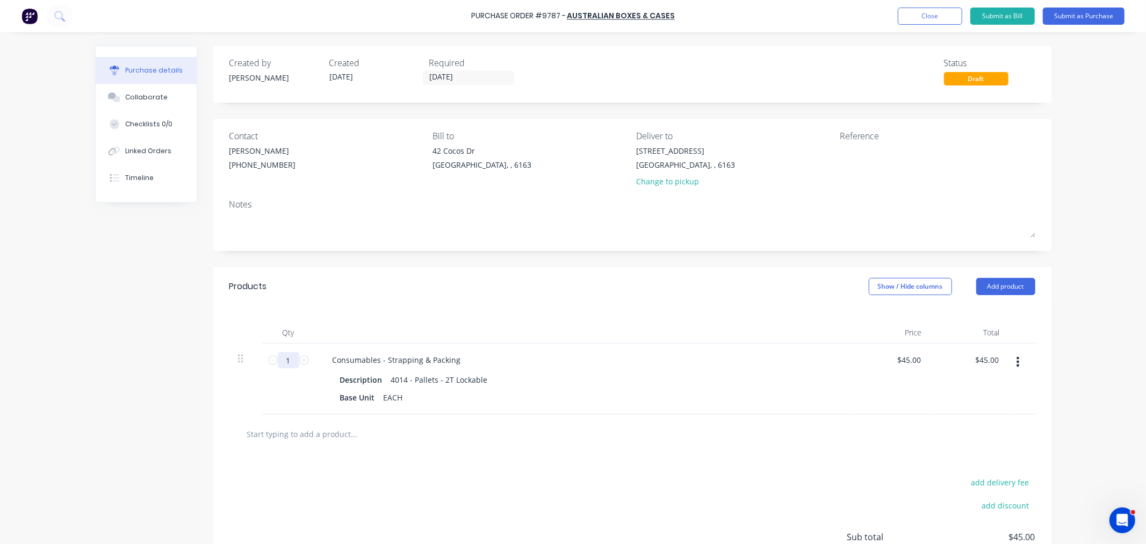
drag, startPoint x: 288, startPoint y: 359, endPoint x: 288, endPoint y: 366, distance: 7.5
click at [288, 361] on input "1" at bounding box center [288, 360] width 21 height 16
type input "6"
type input "$270.00"
type input "60"
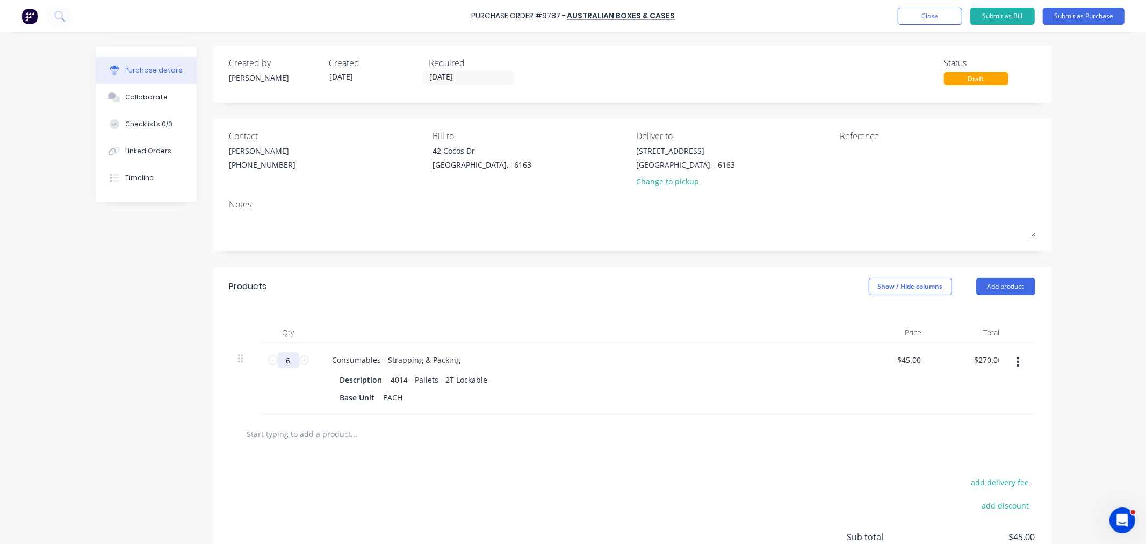
type input "$2,700.00"
type input "60"
drag, startPoint x: 677, startPoint y: 15, endPoint x: 459, endPoint y: 24, distance: 218.3
click at [460, 18] on div "Purchase Order #9787 - Australian Boxes & Cases Add product Close Submit as Bil…" at bounding box center [573, 16] width 1146 height 32
copy div "Purchase Order #9787 - Australian Boxes & Cases Add product Close Submit as Bil…"
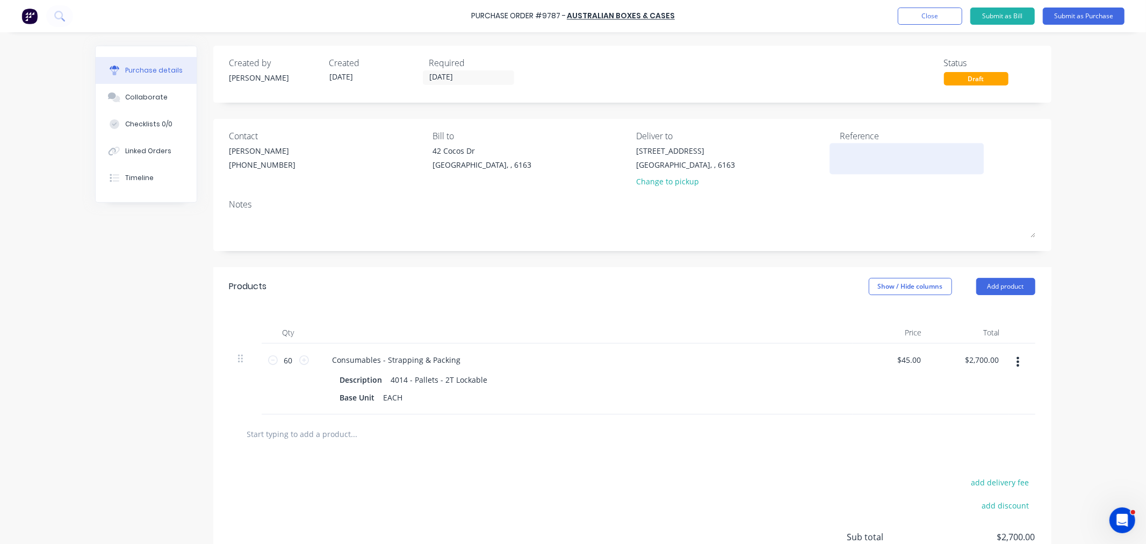
click at [876, 156] on textarea at bounding box center [907, 157] width 134 height 24
paste textarea "Purchase Order #9787 - Australian Boxes & Cases"
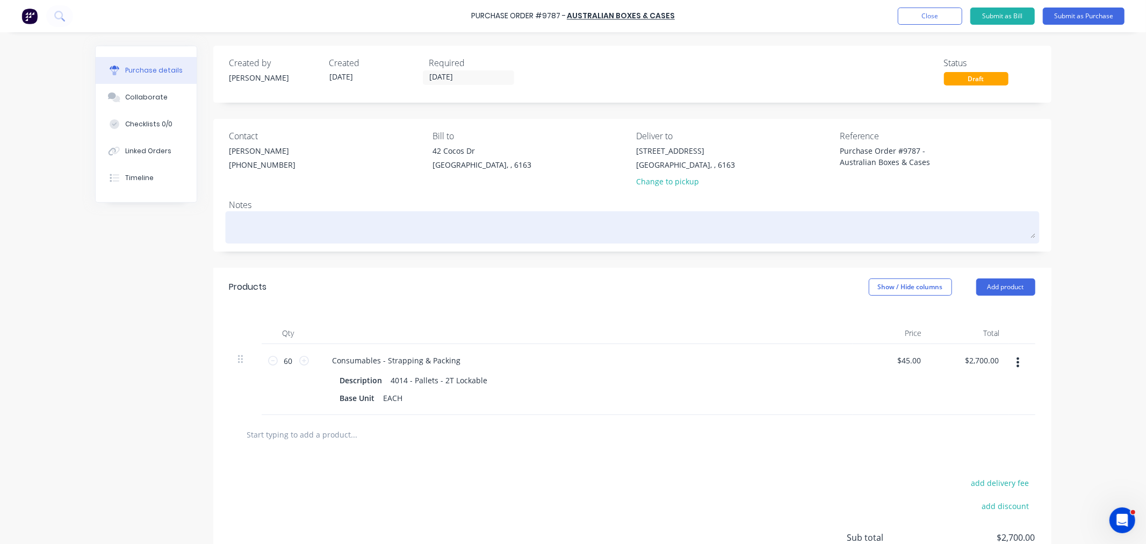
type textarea "Purchase Order #9787 - Australian Boxes & Cases"
type textarea "x"
type textarea "Purchase Order #9787 - Australian Boxes & Cases"
click at [407, 232] on textarea at bounding box center [632, 226] width 806 height 24
type textarea "x"
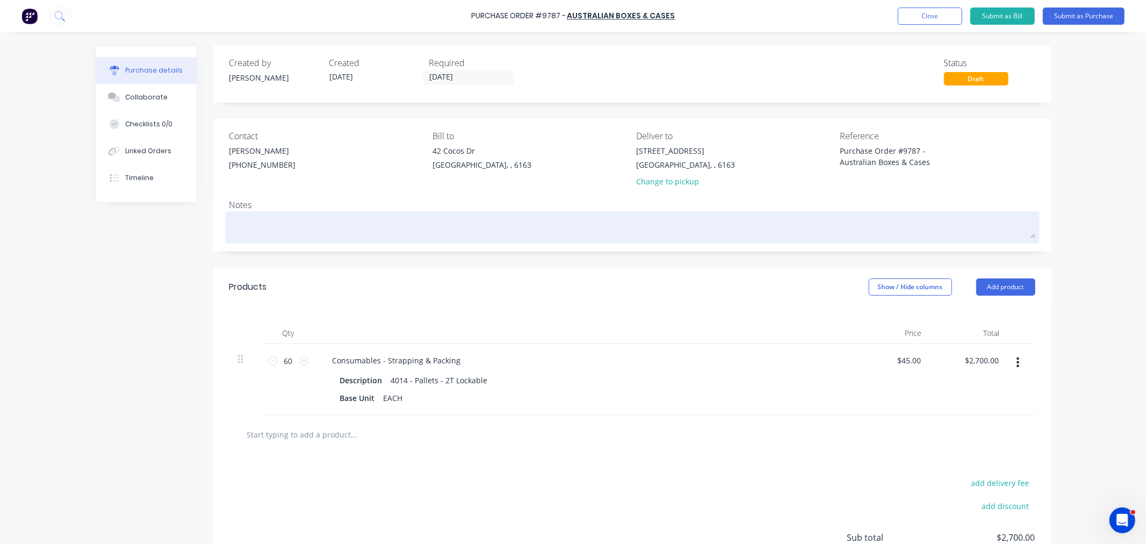
type textarea "P"
type textarea "x"
type textarea "PP"
type textarea "x"
type textarea "PP-"
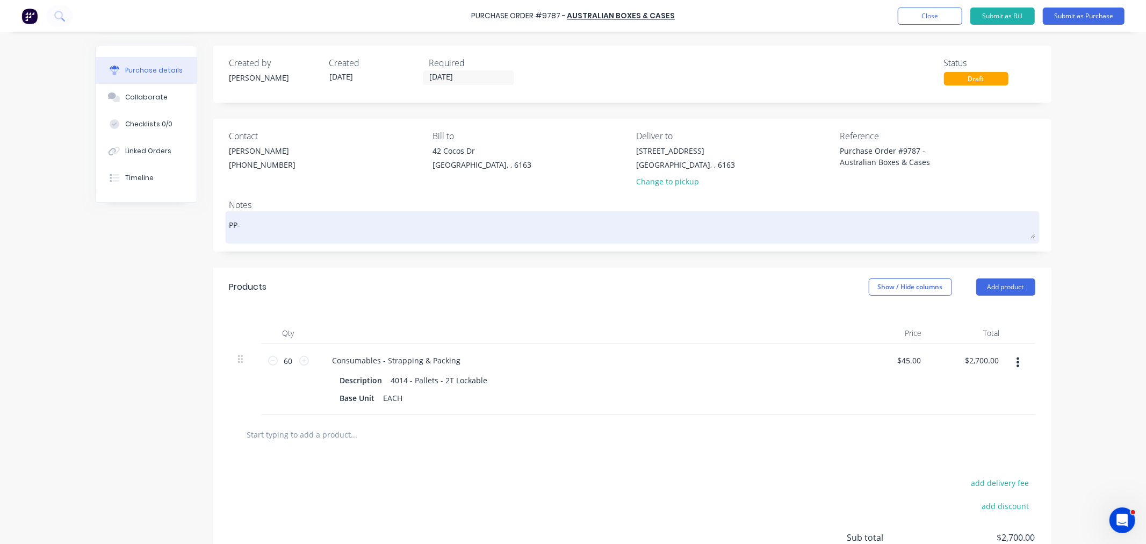
type textarea "x"
type textarea "PP-0"
type textarea "x"
type textarea "PP-03"
type textarea "x"
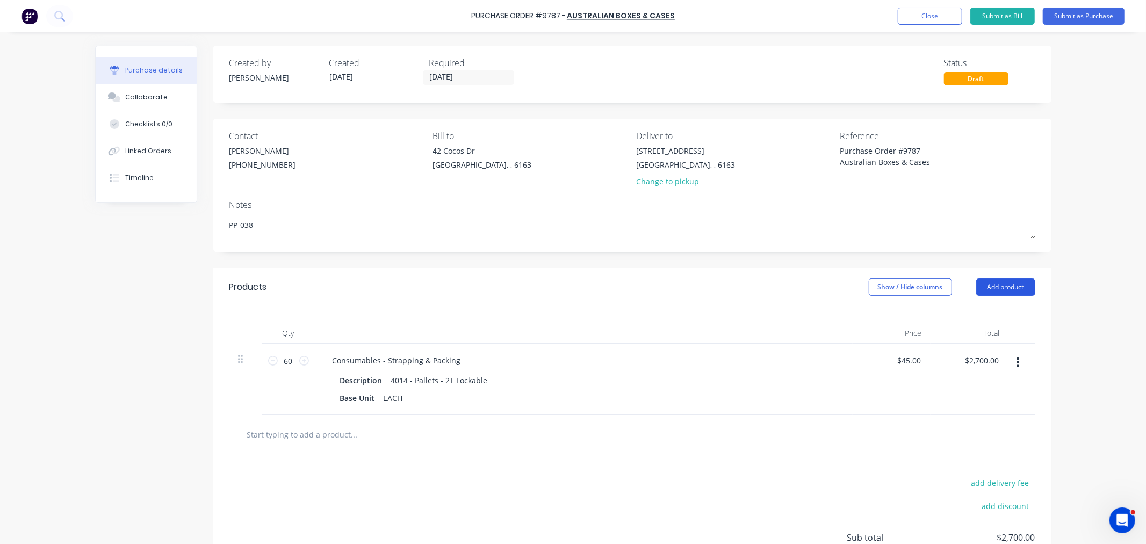
type textarea "PP-038"
type textarea "x"
type textarea "PP-038"
click at [1003, 288] on button "Add product" at bounding box center [1005, 286] width 59 height 17
click at [980, 423] on div "Notes (External)" at bounding box center [984, 422] width 83 height 16
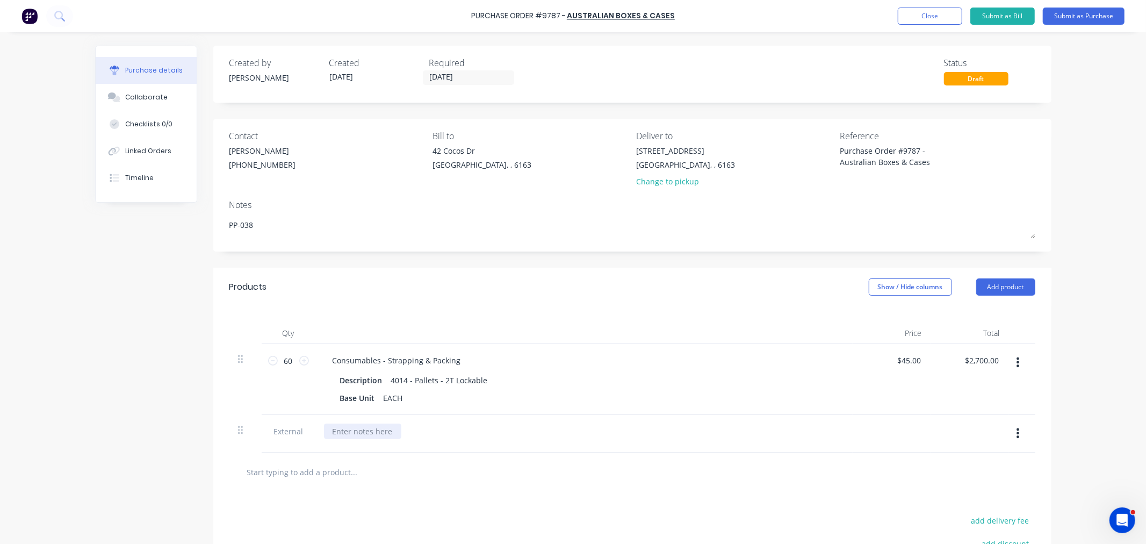
type textarea "x"
drag, startPoint x: 362, startPoint y: 433, endPoint x: 361, endPoint y: 439, distance: 5.9
click at [362, 434] on div at bounding box center [362, 431] width 77 height 16
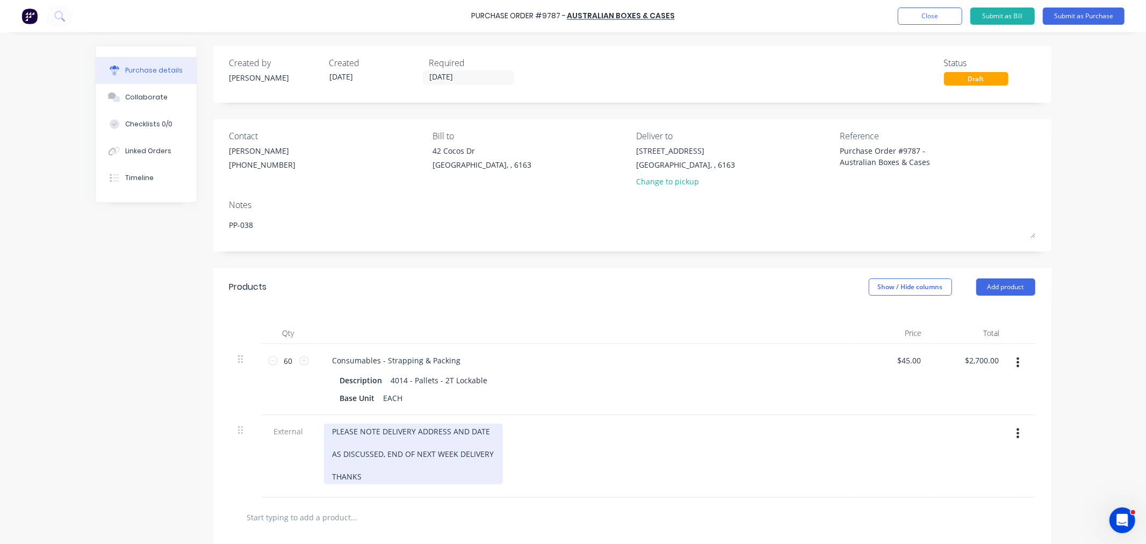
drag, startPoint x: 482, startPoint y: 434, endPoint x: 482, endPoint y: 443, distance: 8.6
click at [482, 436] on div "PLEASE NOTE DELIVERY ADDRESS AND DATE AS DISCUSSED, END OF NEXT WEEK DELIVERY T…" at bounding box center [413, 453] width 179 height 61
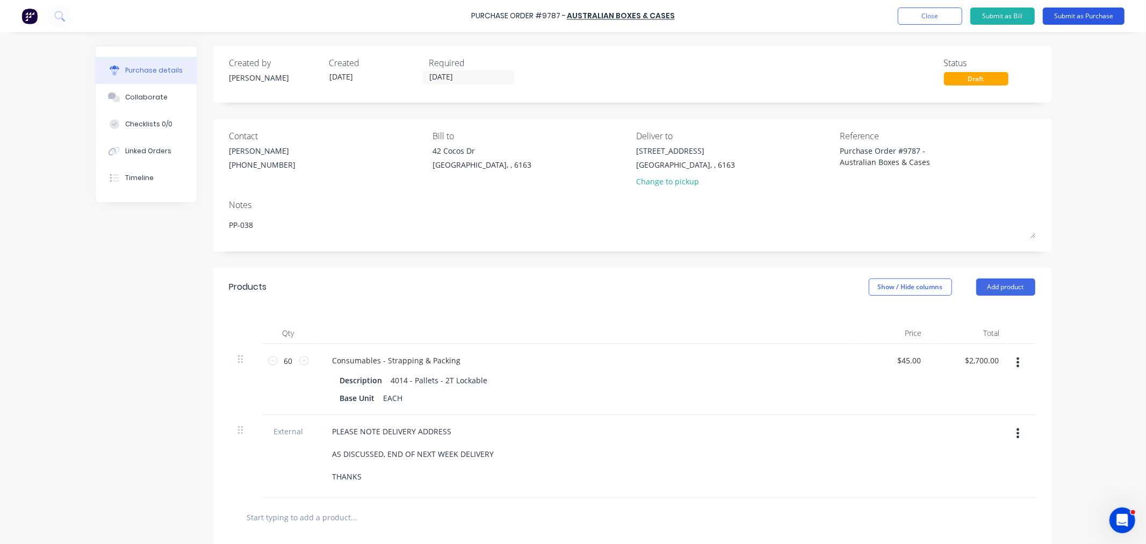
click at [1065, 18] on button "Submit as Purchase" at bounding box center [1084, 16] width 82 height 17
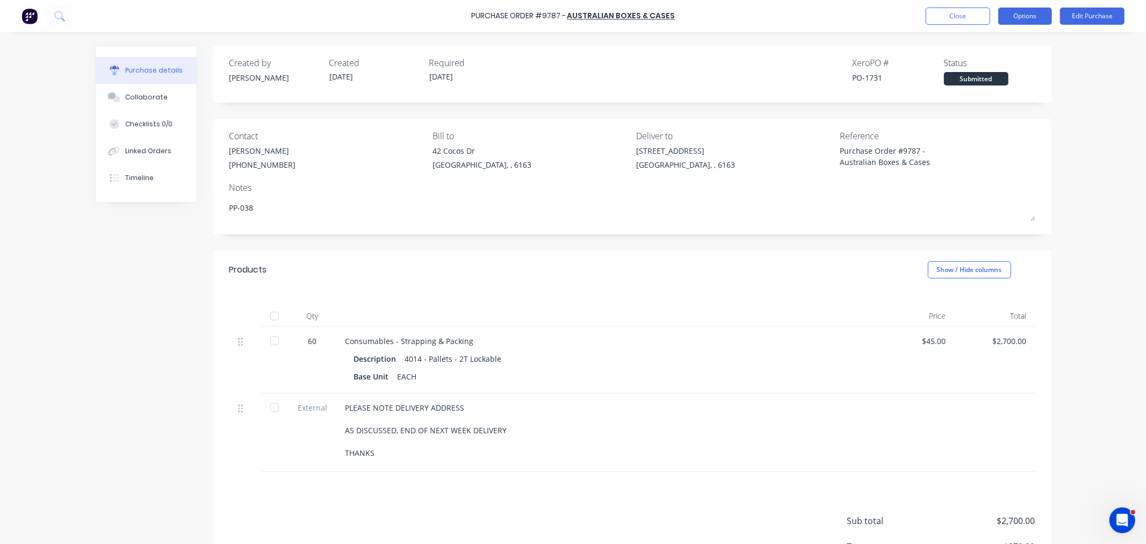
click at [1027, 12] on button "Options" at bounding box center [1025, 16] width 54 height 17
click at [989, 38] on div "Print / Email" at bounding box center [1000, 44] width 83 height 16
click at [981, 68] on div "With pricing" at bounding box center [1000, 65] width 83 height 16
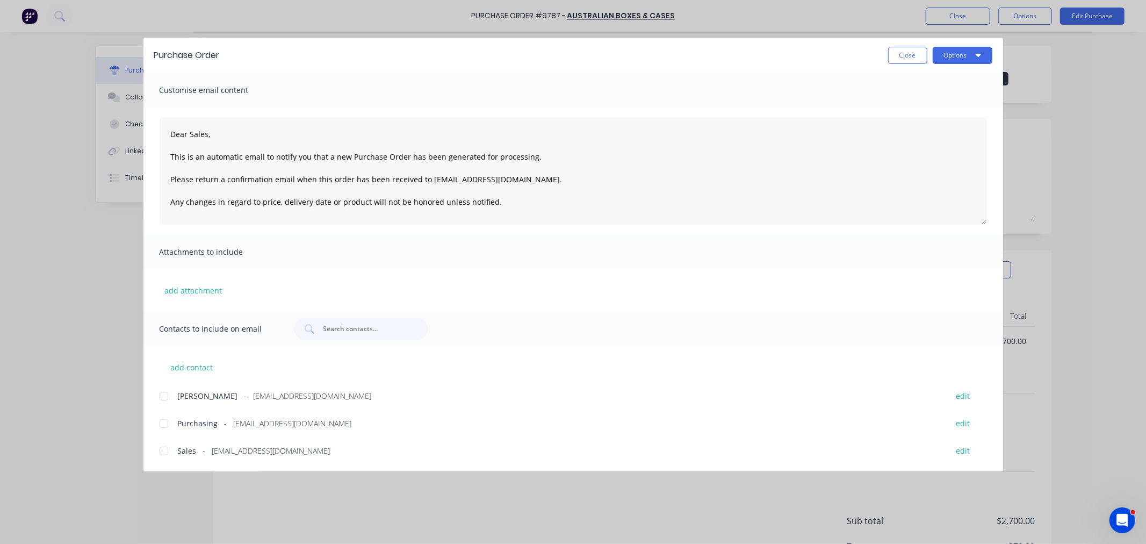
click at [164, 422] on div at bounding box center [163, 423] width 21 height 21
click at [163, 397] on div at bounding box center [163, 395] width 21 height 21
click at [163, 452] on div at bounding box center [163, 450] width 21 height 21
click at [965, 57] on button "Options" at bounding box center [962, 55] width 60 height 17
click at [923, 120] on div "Email" at bounding box center [941, 126] width 83 height 16
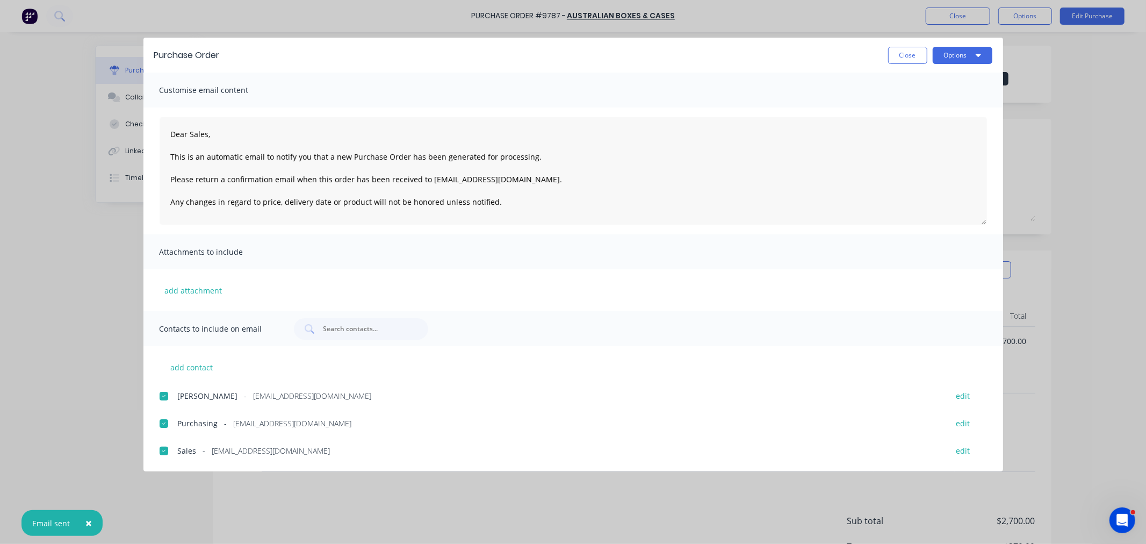
click at [87, 522] on span "×" at bounding box center [88, 522] width 6 height 15
click at [892, 56] on button "Close" at bounding box center [907, 55] width 39 height 17
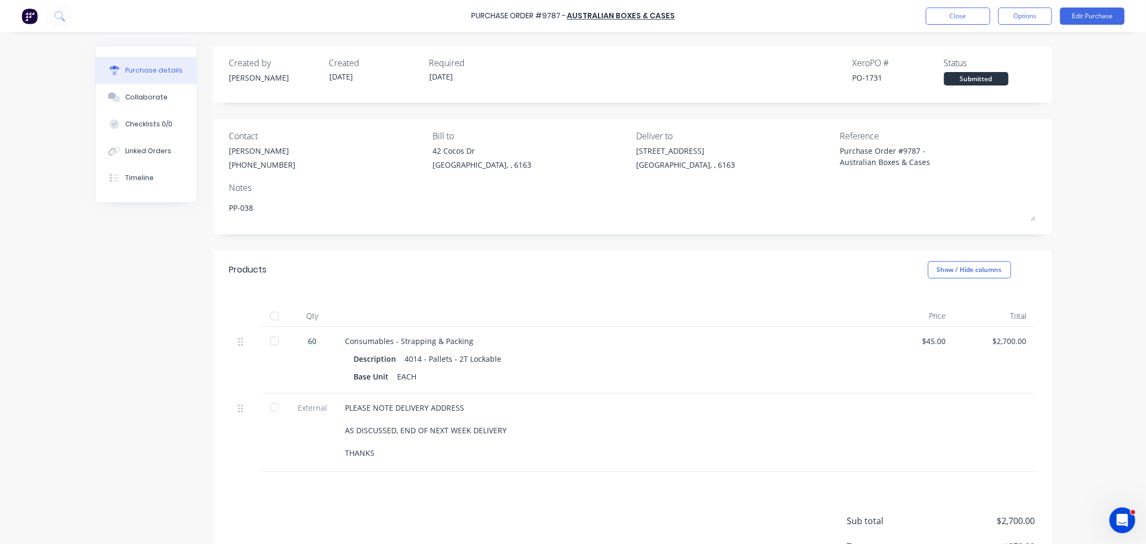
type textarea "x"
click at [966, 6] on div "Purchase Order #9787 - Australian Boxes & Cases Close Options Edit Purchase" at bounding box center [573, 16] width 1146 height 32
click at [954, 12] on button "Close" at bounding box center [957, 16] width 64 height 17
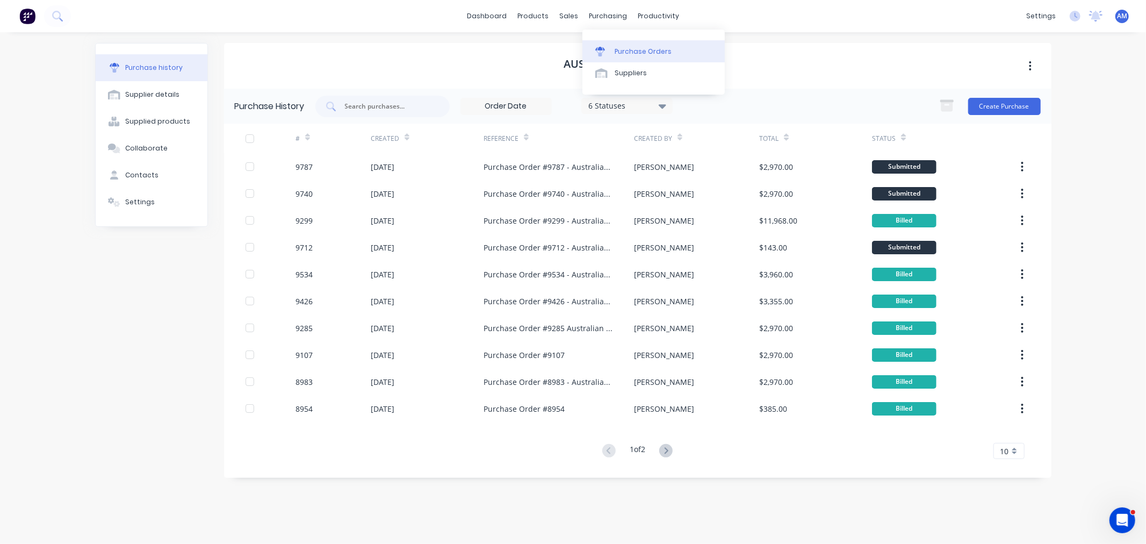
click at [632, 59] on link "Purchase Orders" at bounding box center [653, 50] width 142 height 21
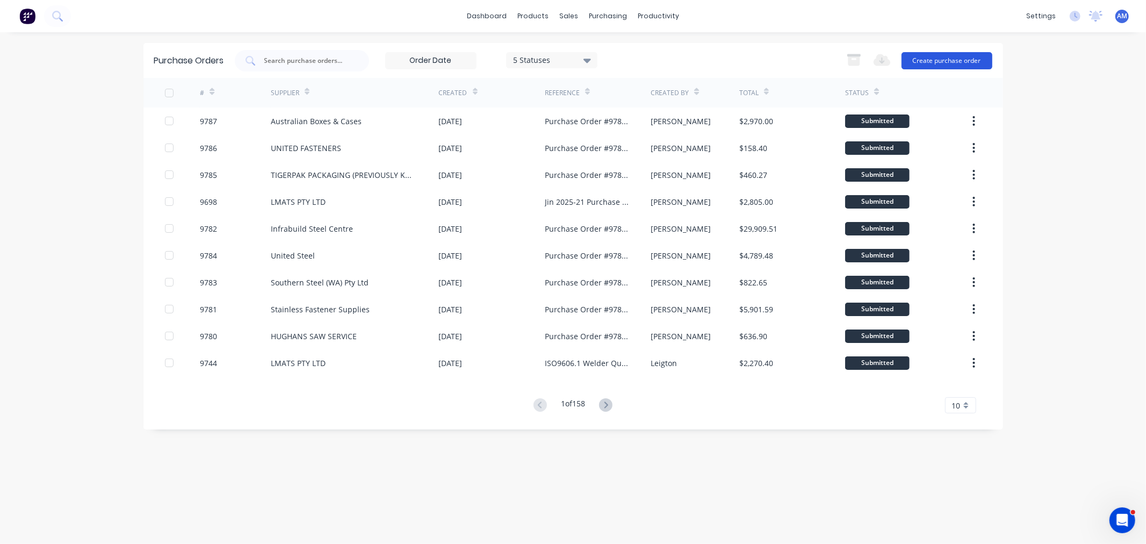
click at [937, 58] on button "Create purchase order" at bounding box center [946, 60] width 91 height 17
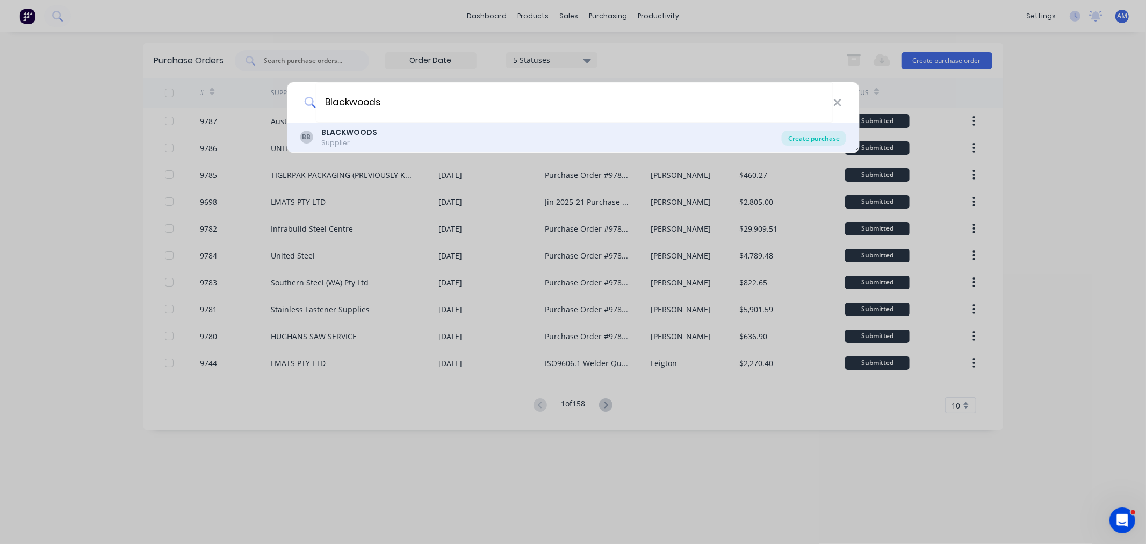
type input "Blackwoods"
click at [810, 143] on div "Create purchase" at bounding box center [814, 138] width 64 height 15
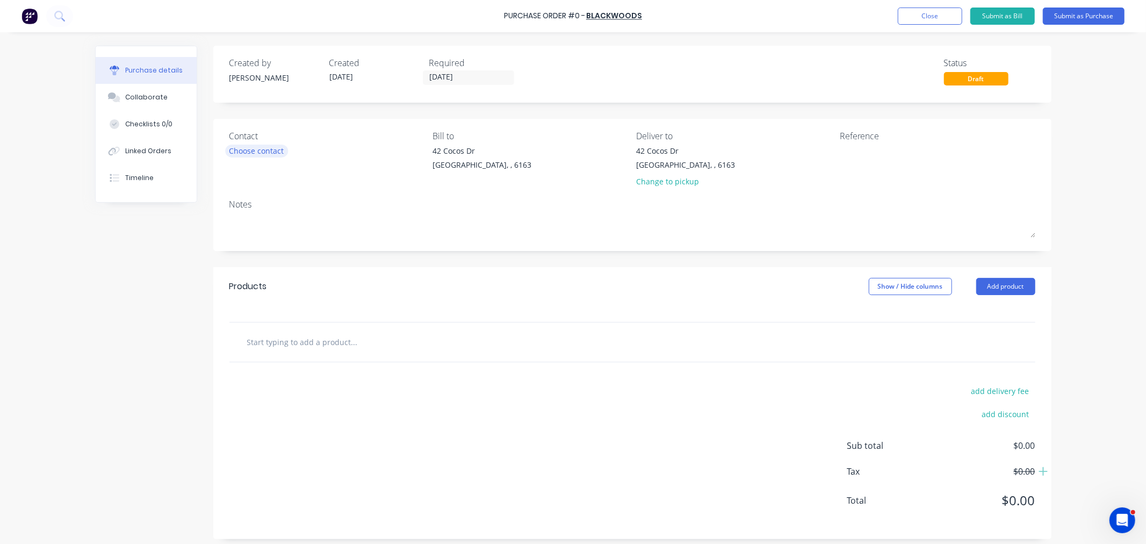
click at [258, 146] on div "Choose contact" at bounding box center [256, 150] width 55 height 11
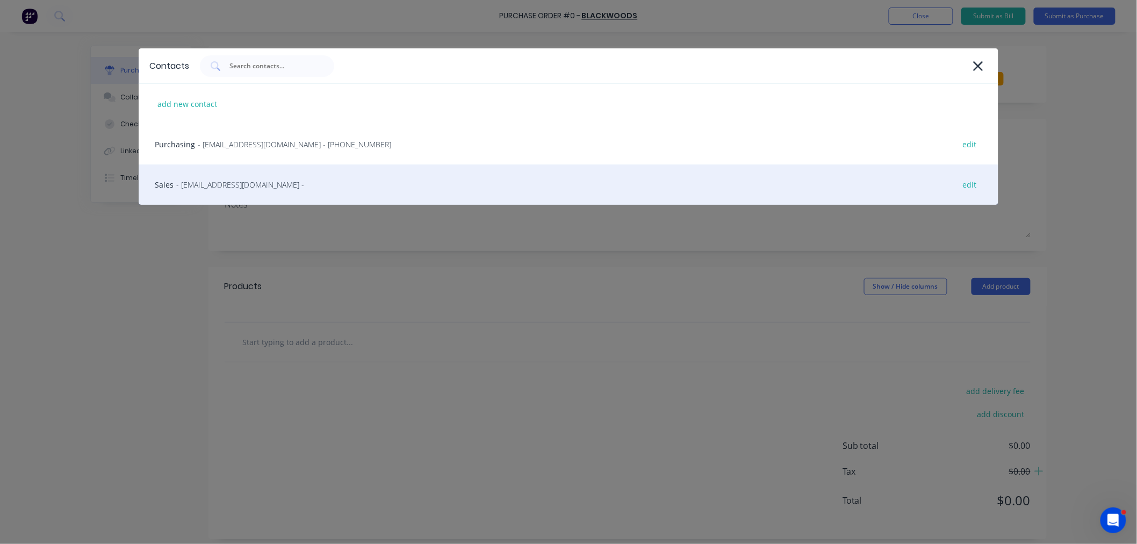
click at [234, 185] on span "- kwinana@blackwoods.com.au -" at bounding box center [240, 184] width 128 height 11
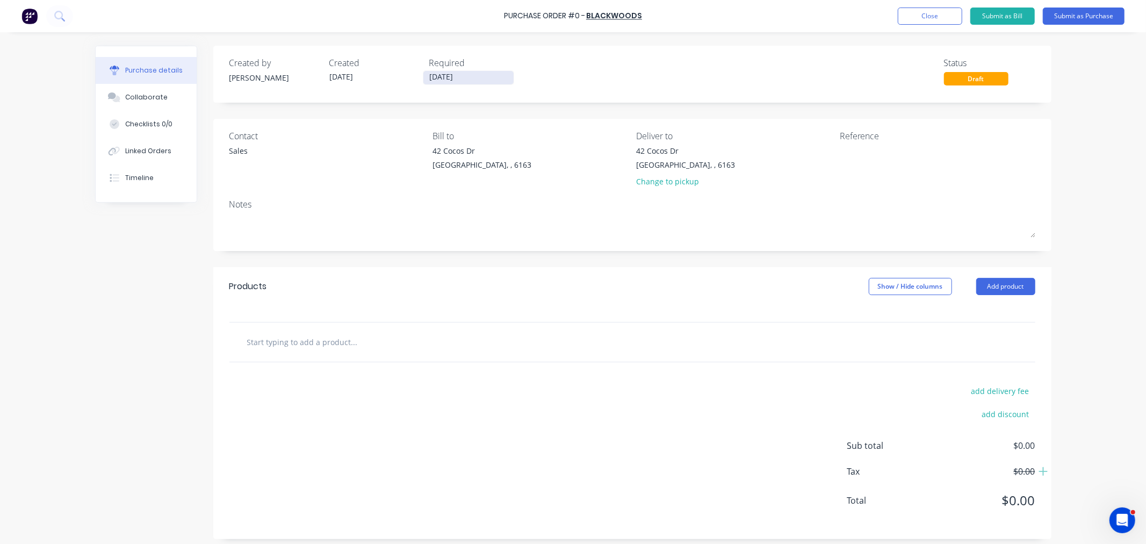
click at [459, 78] on input "[DATE]" at bounding box center [468, 77] width 90 height 13
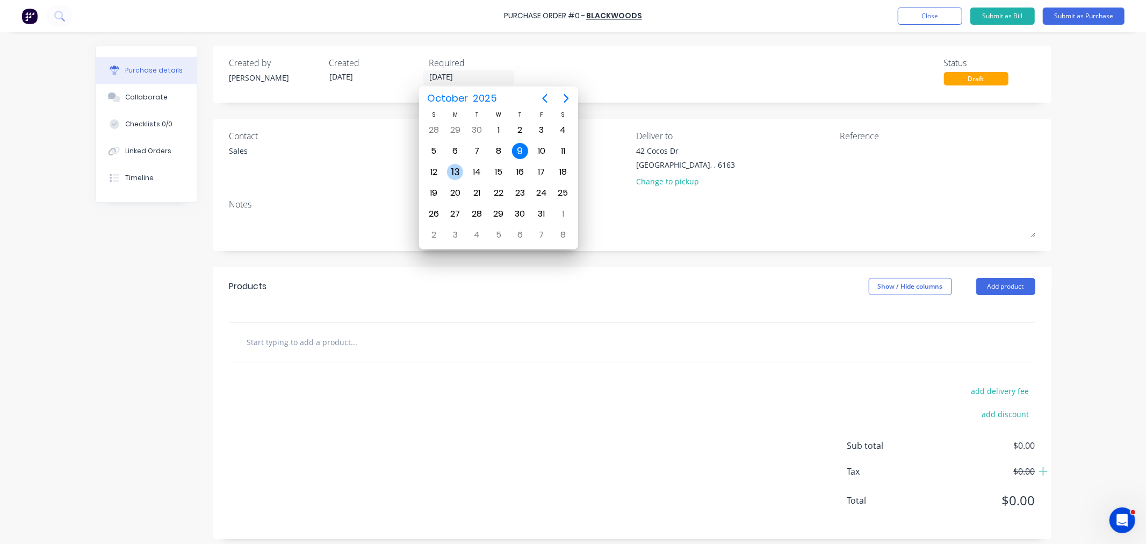
click at [454, 169] on div "13" at bounding box center [455, 172] width 16 height 16
type input "[DATE]"
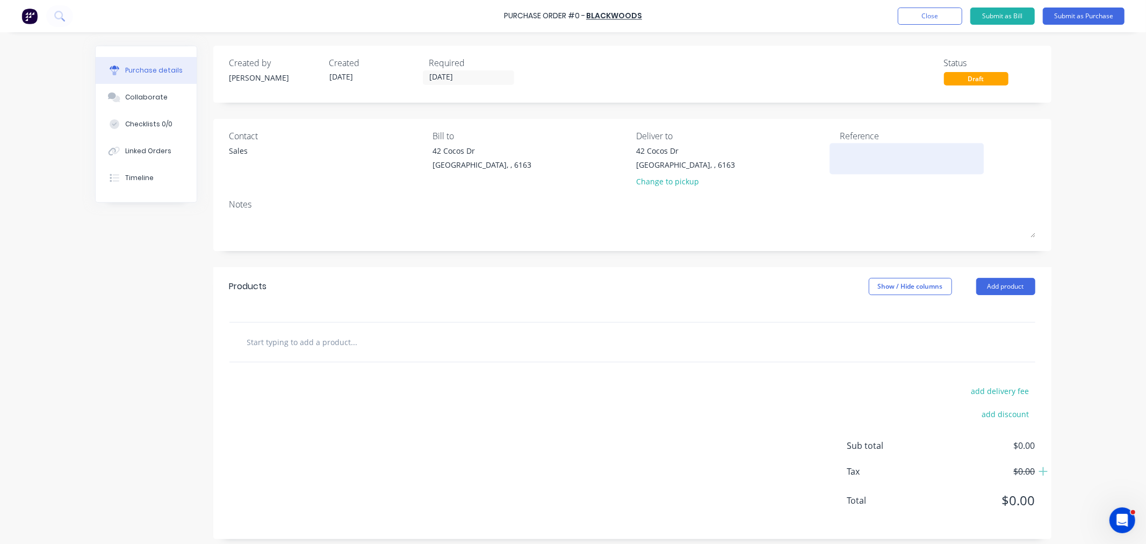
click at [857, 148] on textarea at bounding box center [907, 157] width 134 height 24
click at [319, 347] on input "text" at bounding box center [354, 341] width 215 height 21
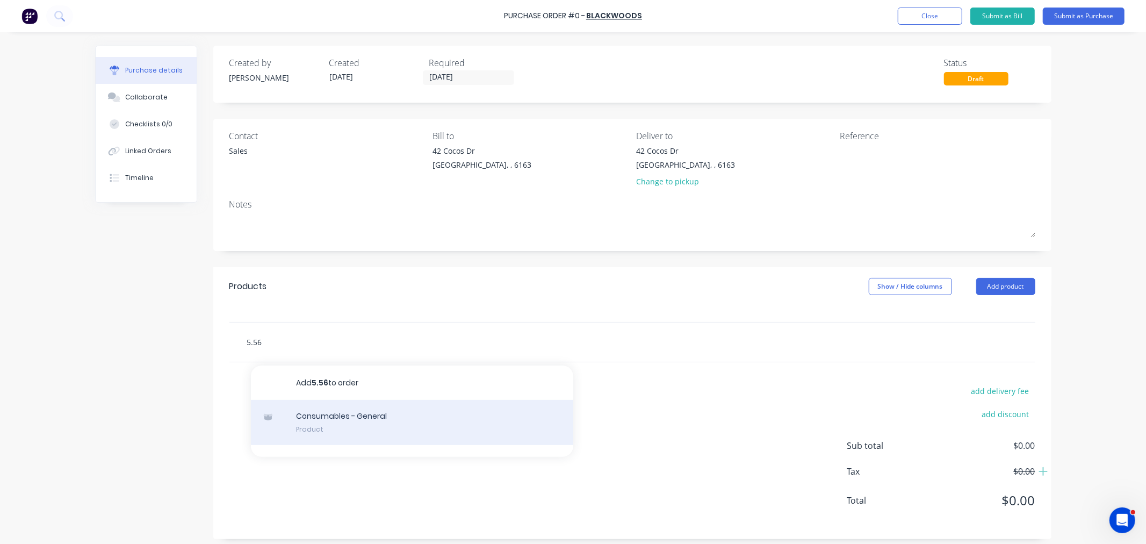
type input "5.56"
click at [321, 419] on div "Consumables - General Product" at bounding box center [412, 422] width 322 height 45
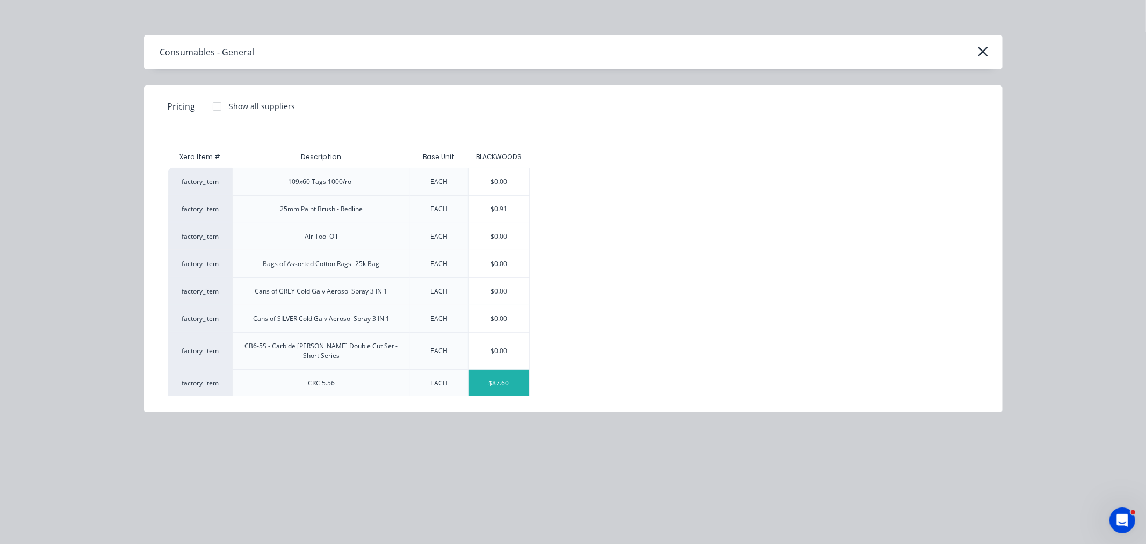
click at [500, 375] on div "$87.60" at bounding box center [498, 383] width 61 height 27
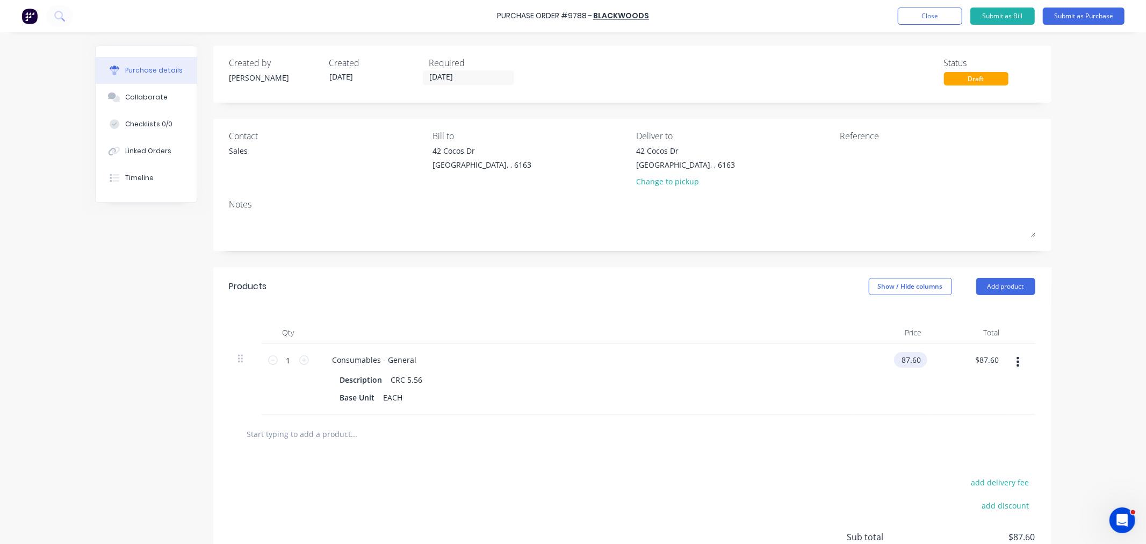
click at [898, 356] on input "87.60" at bounding box center [908, 360] width 29 height 16
drag, startPoint x: 916, startPoint y: 357, endPoint x: 862, endPoint y: 358, distance: 53.7
click at [862, 356] on div "87.60 87.60" at bounding box center [891, 378] width 78 height 71
type input "$8.18"
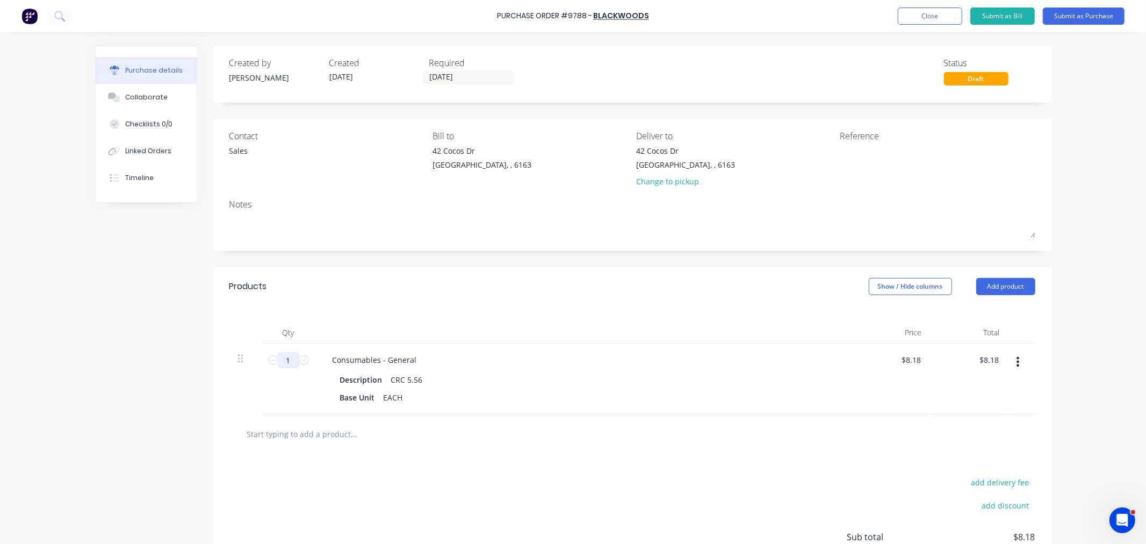
click at [286, 360] on input "1" at bounding box center [288, 360] width 21 height 16
type input "12"
type input "$98.16"
type input "12"
click at [262, 436] on input "text" at bounding box center [354, 433] width 215 height 21
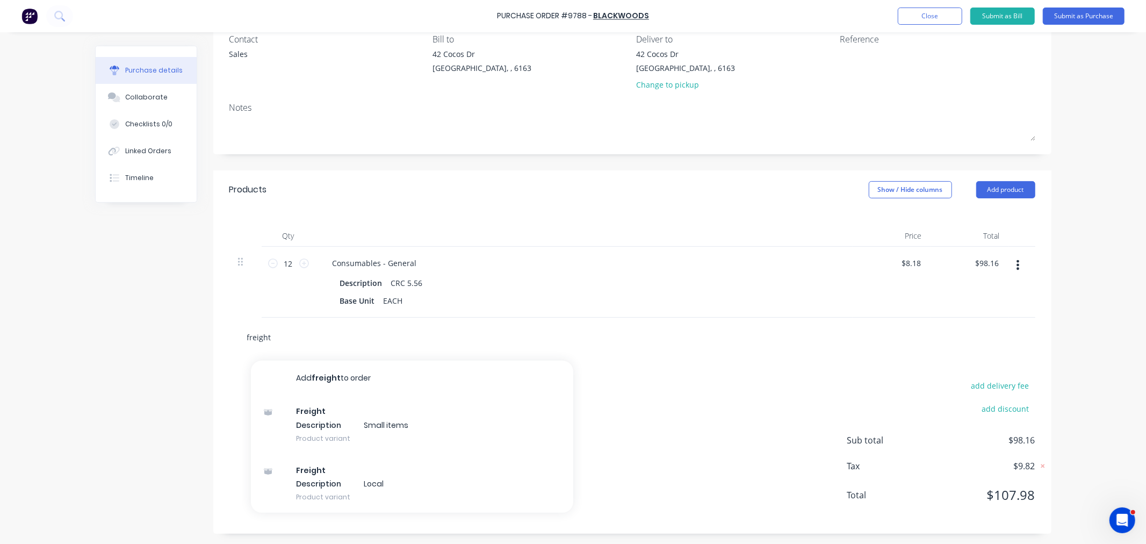
scroll to position [98, 0]
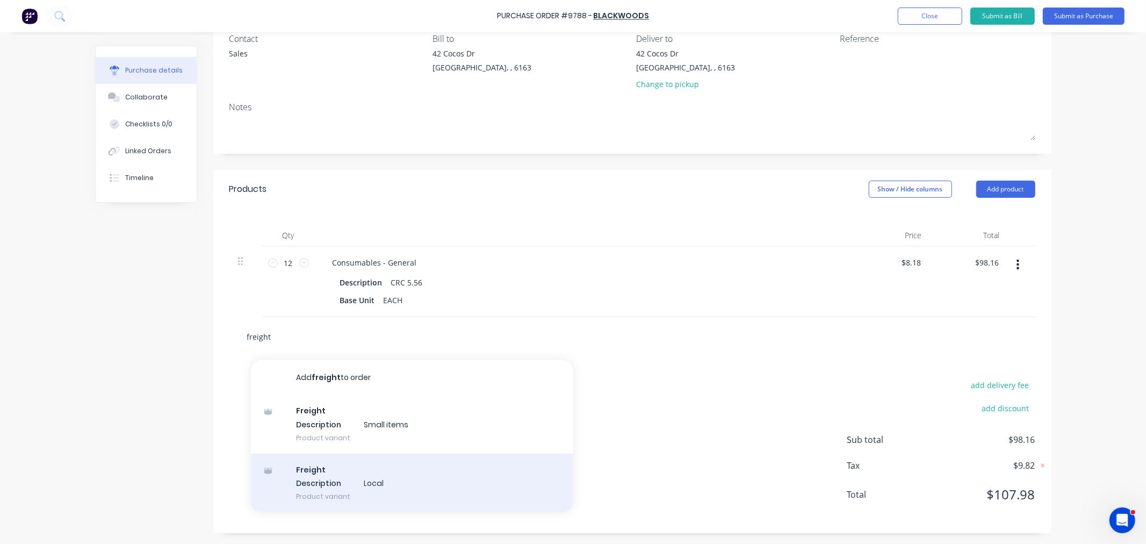
type input "freight"
click at [364, 485] on div "Freight Description Local Product variant" at bounding box center [412, 482] width 322 height 59
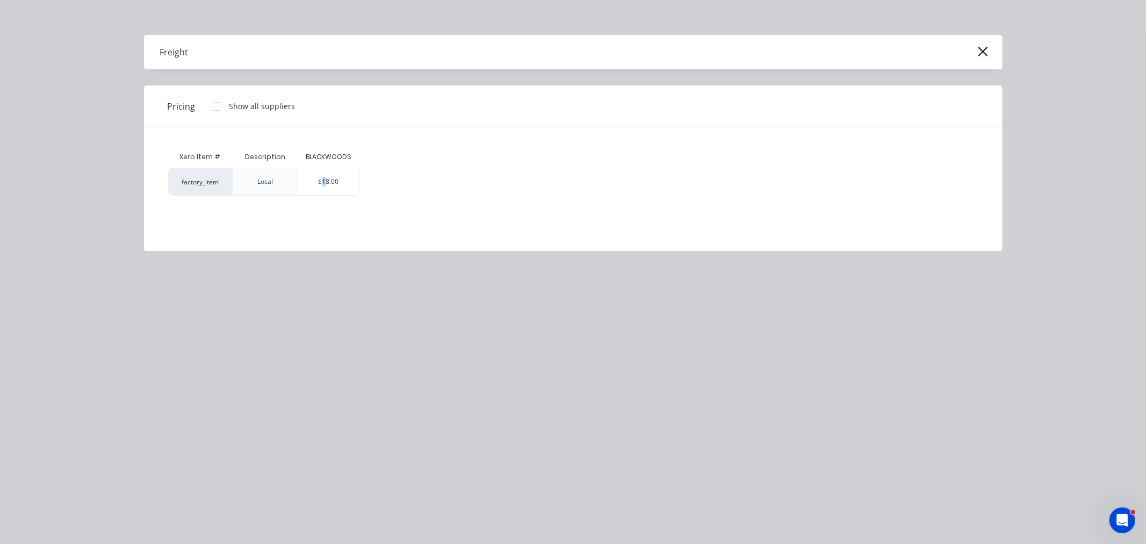
drag, startPoint x: 323, startPoint y: 173, endPoint x: 322, endPoint y: 186, distance: 13.5
click at [323, 173] on div "$18.00" at bounding box center [328, 181] width 61 height 27
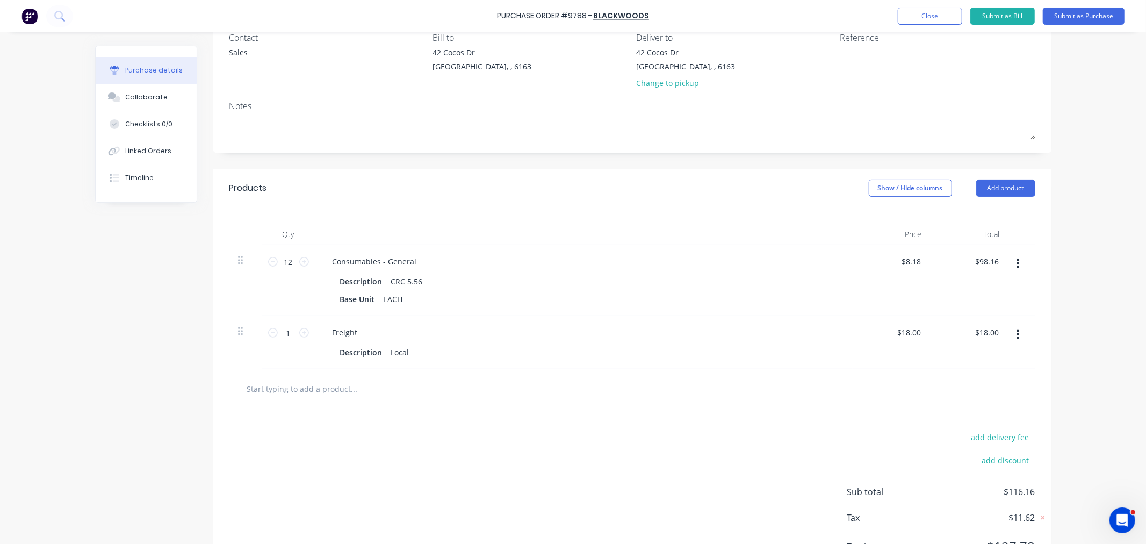
click at [984, 179] on div "Products Show / Hide columns Add product" at bounding box center [632, 188] width 838 height 39
click at [984, 185] on button "Add product" at bounding box center [1005, 187] width 59 height 17
click at [980, 323] on div "Notes (External)" at bounding box center [984, 323] width 83 height 16
click at [375, 385] on div at bounding box center [362, 386] width 77 height 16
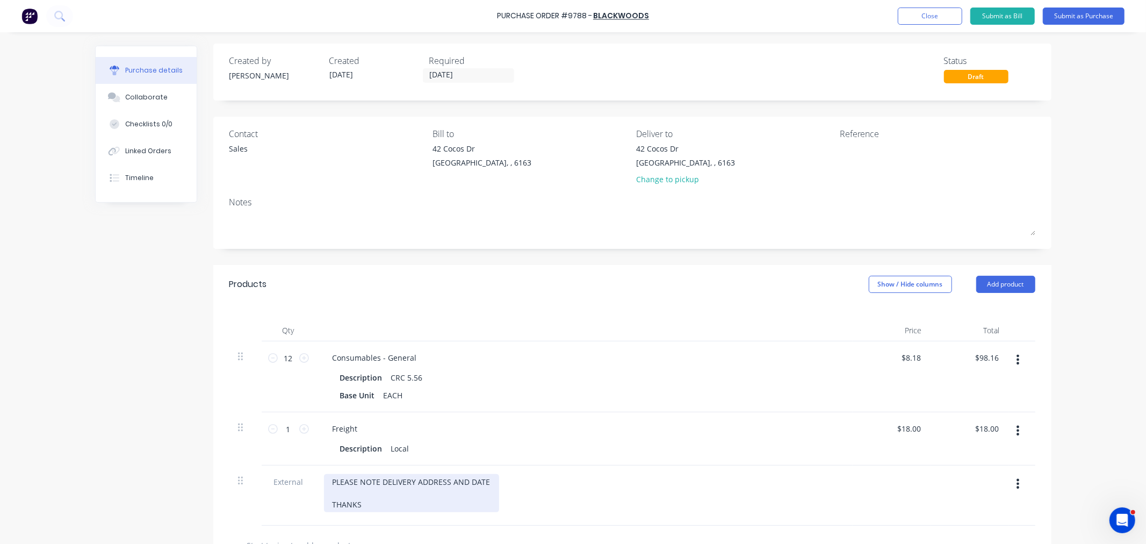
scroll to position [0, 0]
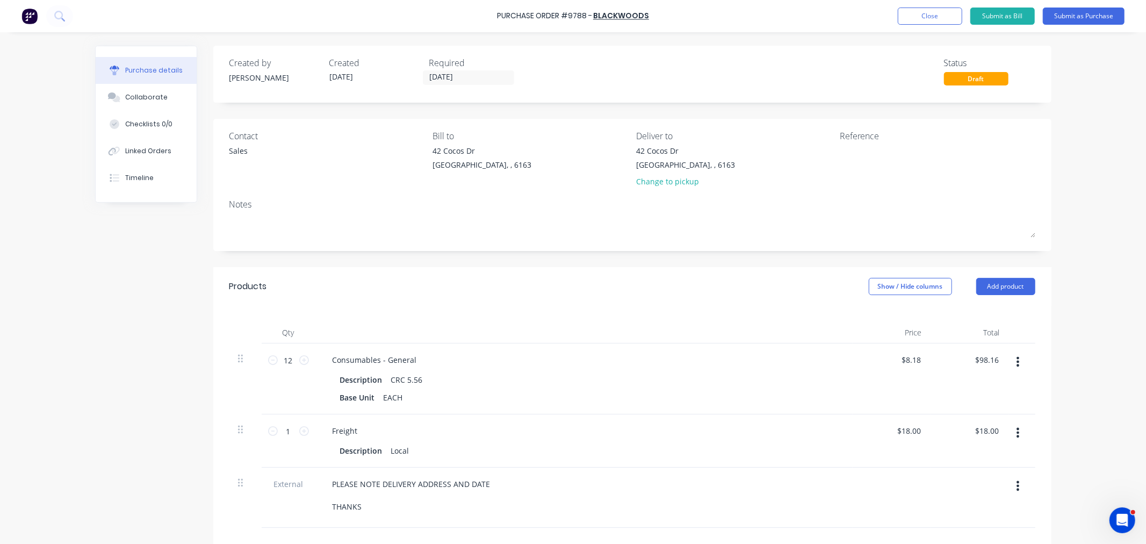
drag, startPoint x: 652, startPoint y: 18, endPoint x: 496, endPoint y: 16, distance: 155.8
click at [496, 16] on div "Purchase Order #9788 - BLACKWOODS Add product Close Submit as Bill Submit as Pu…" at bounding box center [573, 16] width 1146 height 32
drag, startPoint x: 651, startPoint y: 17, endPoint x: 496, endPoint y: 13, distance: 154.7
click at [496, 13] on div "Purchase Order #9788 - BLACKWOODS Add product Close Submit as Bill Submit as Pu…" at bounding box center [573, 16] width 1146 height 32
drag, startPoint x: 637, startPoint y: 15, endPoint x: 496, endPoint y: 18, distance: 141.3
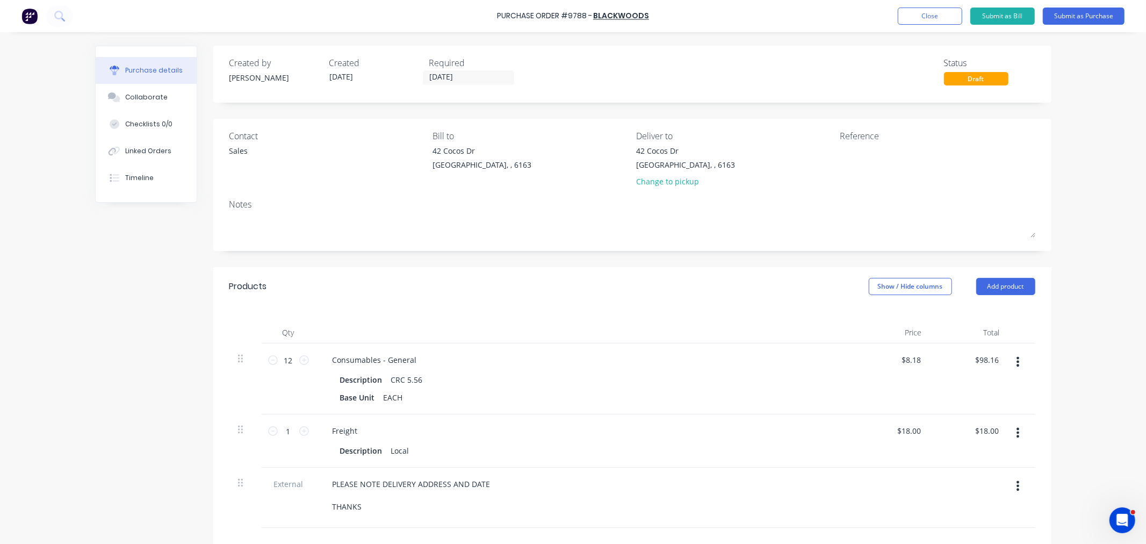
click at [496, 18] on div "Purchase Order #9788 - BLACKWOODS Add product Close Submit as Bill Submit as Pu…" at bounding box center [573, 16] width 1146 height 32
click at [496, 17] on div "Purchase Order #9788 - BLACKWOODS Add product Close Submit as Bill Submit as Pu…" at bounding box center [573, 16] width 1146 height 32
drag, startPoint x: 648, startPoint y: 15, endPoint x: 497, endPoint y: 14, distance: 150.9
click at [497, 14] on div "Purchase Order #9788 - BLACKWOODS Add product Close Submit as Bill Submit as Pu…" at bounding box center [573, 16] width 1146 height 32
copy div "Purchase Order #9788 - BLACKWOODS Add product Close Submit as Bill Submit as Pu…"
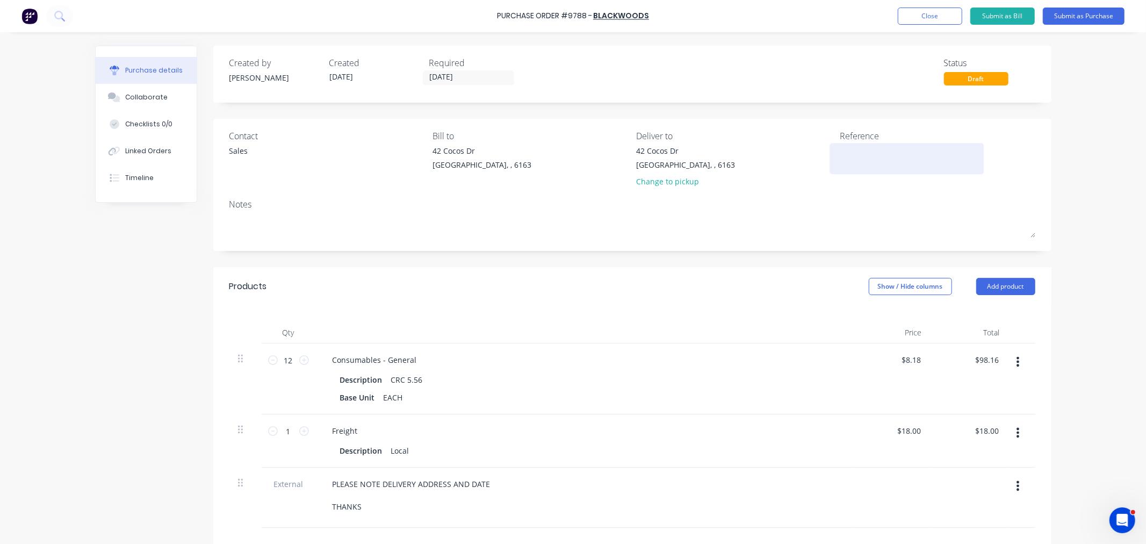
click at [878, 161] on textarea at bounding box center [907, 157] width 134 height 24
paste textarea "Purchase Order #9788 - BLACKWOODS"
type textarea "x"
type textarea "Purchase Order #9788 - BLACKWOODS"
type textarea "x"
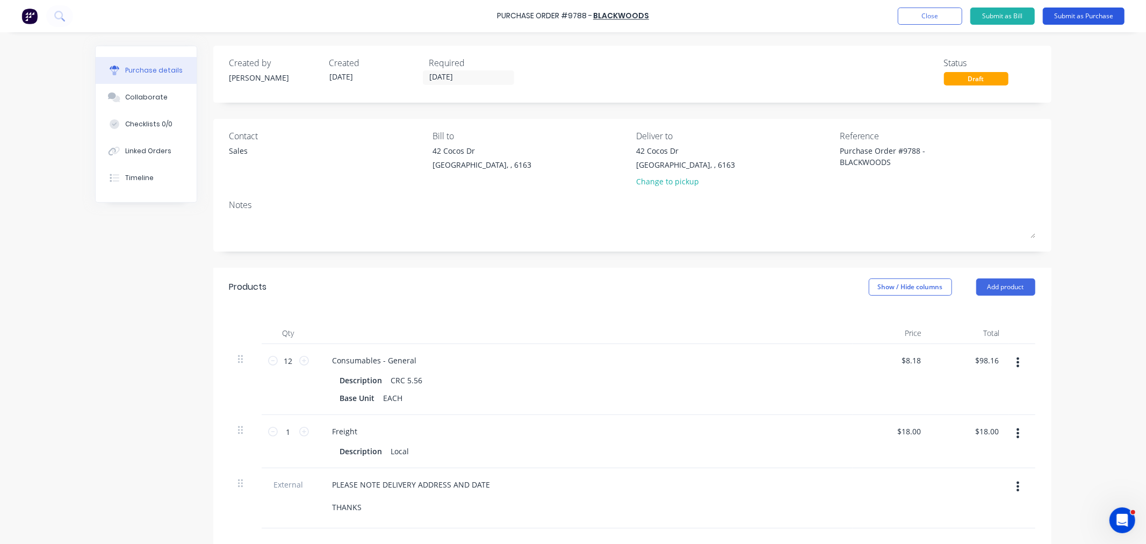
type textarea "Purchase Order #9788 - BLACKWOODS"
click at [1088, 14] on button "Submit as Purchase" at bounding box center [1084, 16] width 82 height 17
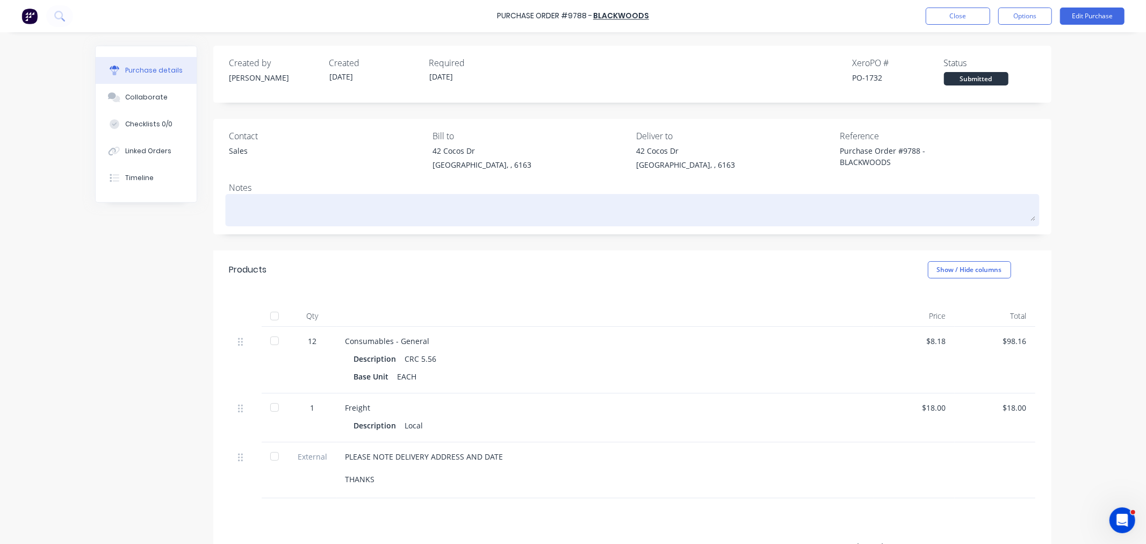
click at [250, 203] on textarea at bounding box center [632, 209] width 806 height 24
type textarea "x"
type textarea "C"
type textarea "x"
type textarea "CD"
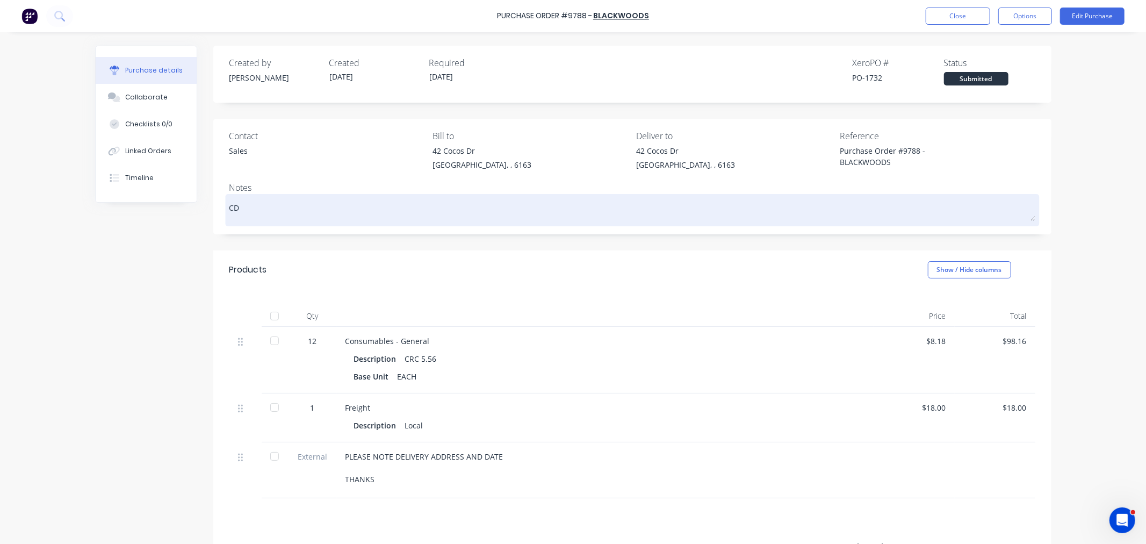
type textarea "x"
type textarea "CD-"
type textarea "x"
type textarea "CD-0"
type textarea "x"
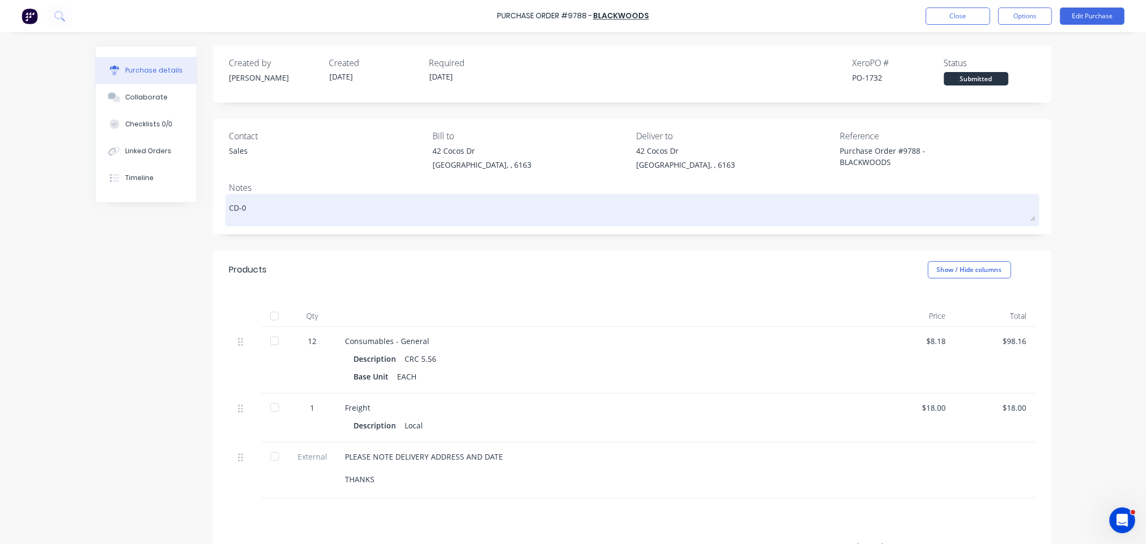
type textarea "CD-03"
type textarea "x"
type textarea "CD-0"
type textarea "x"
type textarea "CD-04"
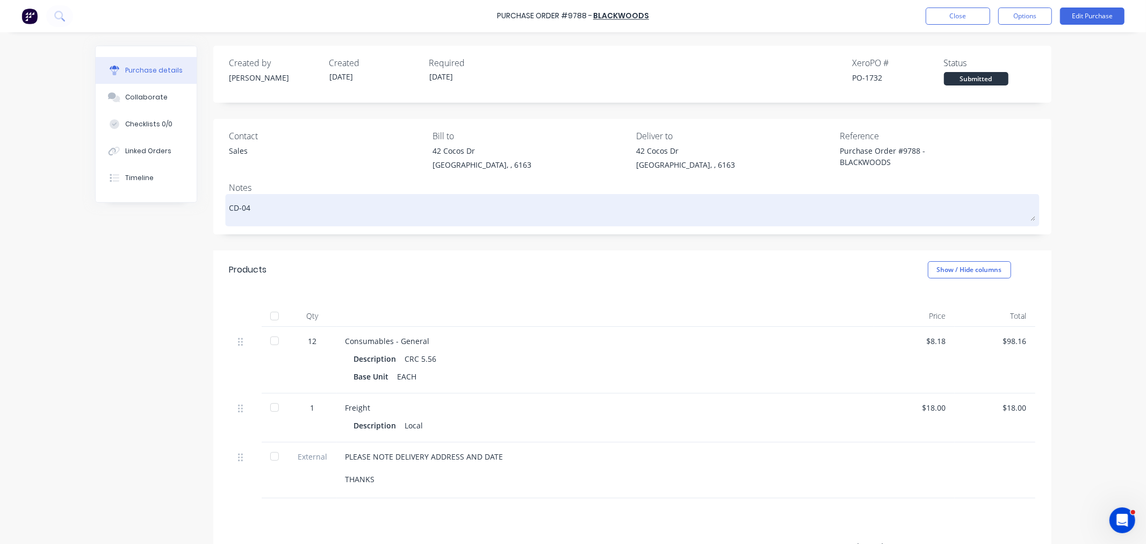
type textarea "x"
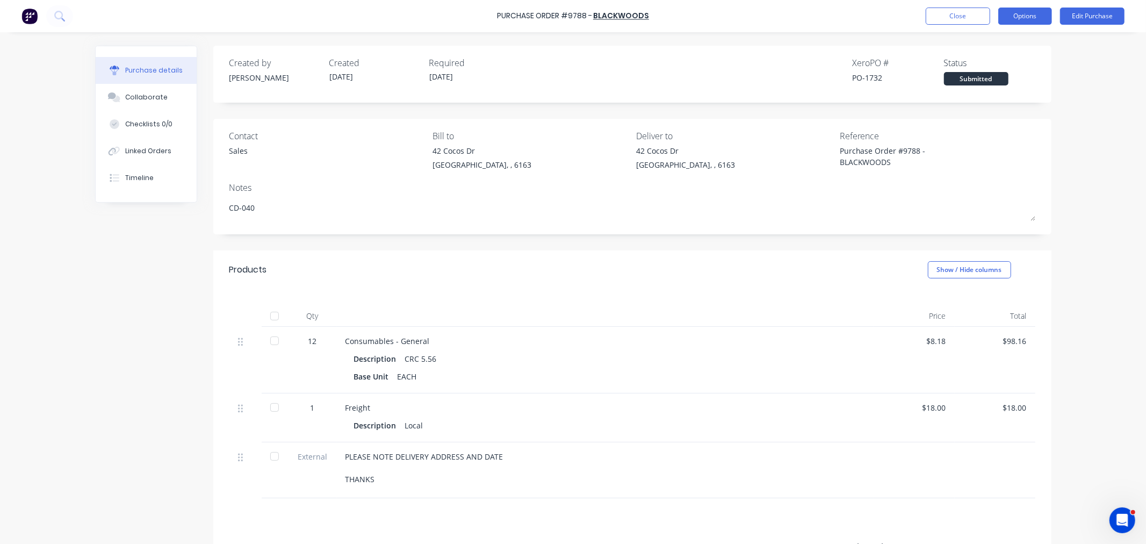
type textarea "CD-040"
type textarea "x"
type textarea "CD-040"
click at [1032, 18] on button "Options" at bounding box center [1025, 16] width 54 height 17
click at [986, 43] on div "Print / Email" at bounding box center [1000, 44] width 83 height 16
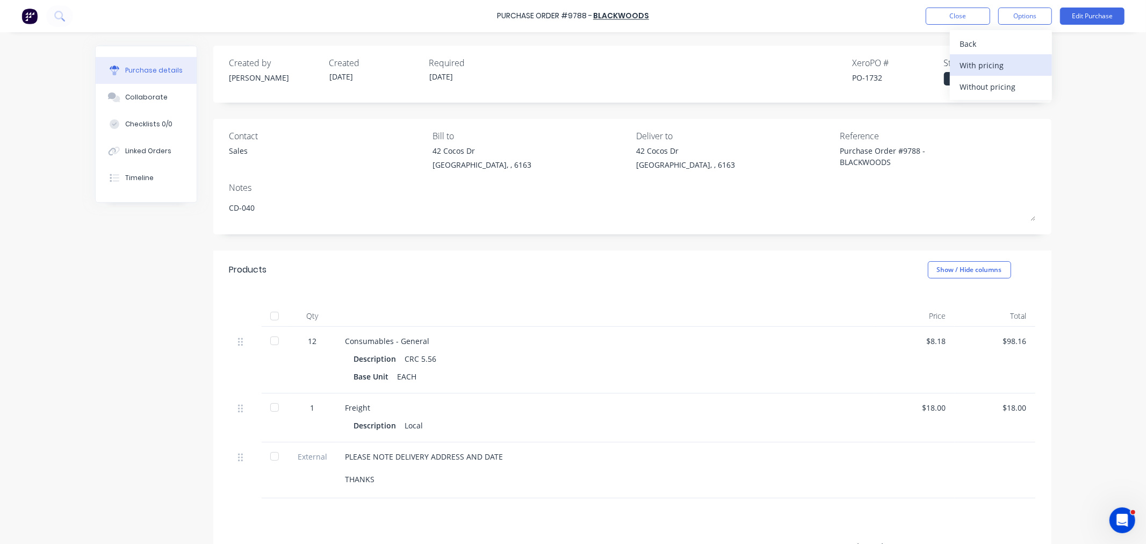
click at [984, 61] on div "With pricing" at bounding box center [1000, 65] width 83 height 16
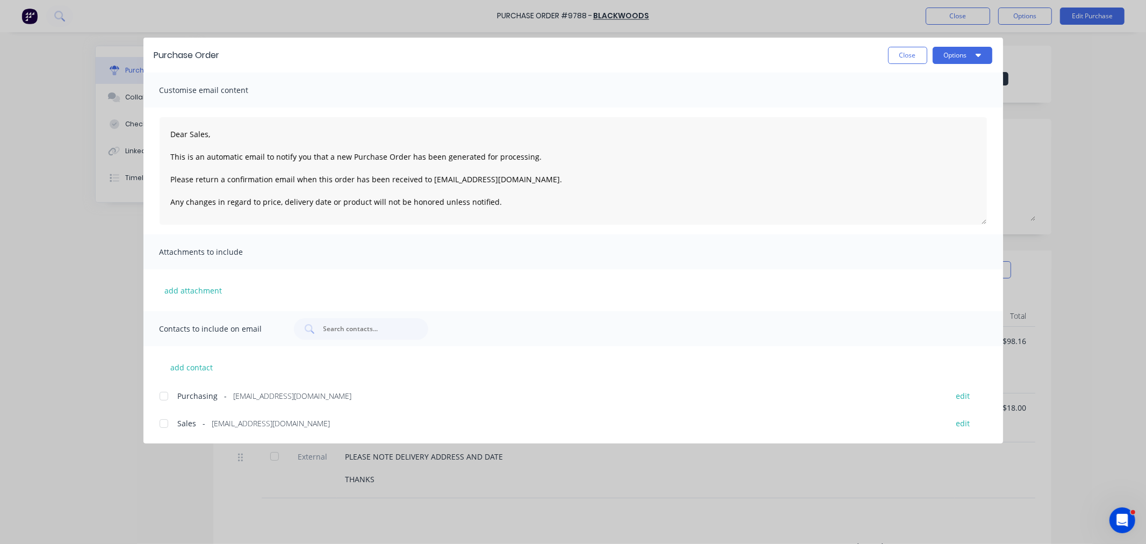
drag, startPoint x: 162, startPoint y: 421, endPoint x: 163, endPoint y: 407, distance: 14.5
click at [162, 420] on div at bounding box center [163, 423] width 21 height 21
click at [165, 398] on div at bounding box center [163, 395] width 21 height 21
click at [958, 59] on button "Options" at bounding box center [962, 55] width 60 height 17
click at [933, 125] on div "Email" at bounding box center [941, 126] width 83 height 16
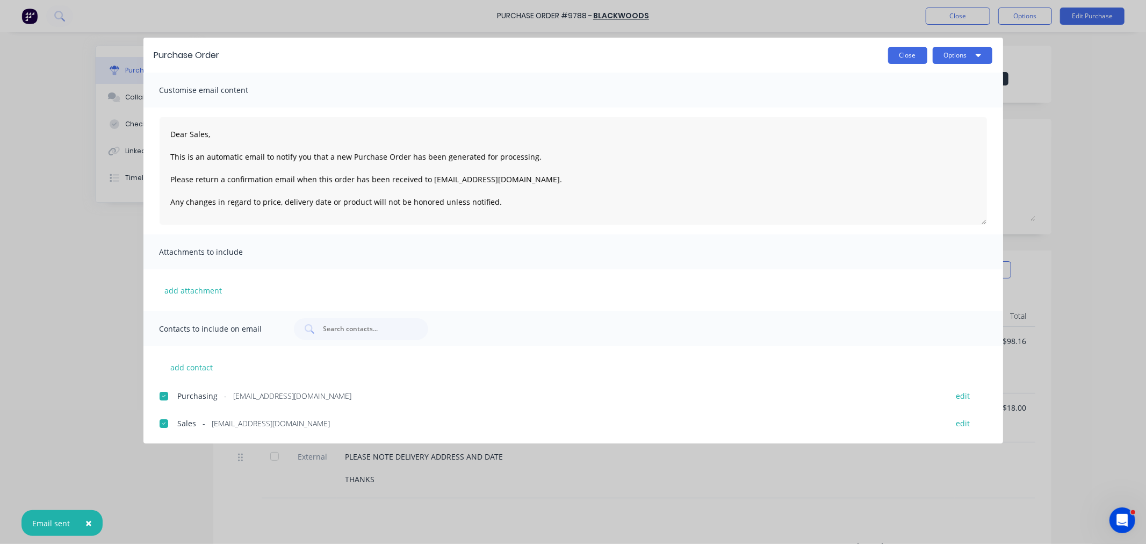
click at [916, 57] on button "Close" at bounding box center [907, 55] width 39 height 17
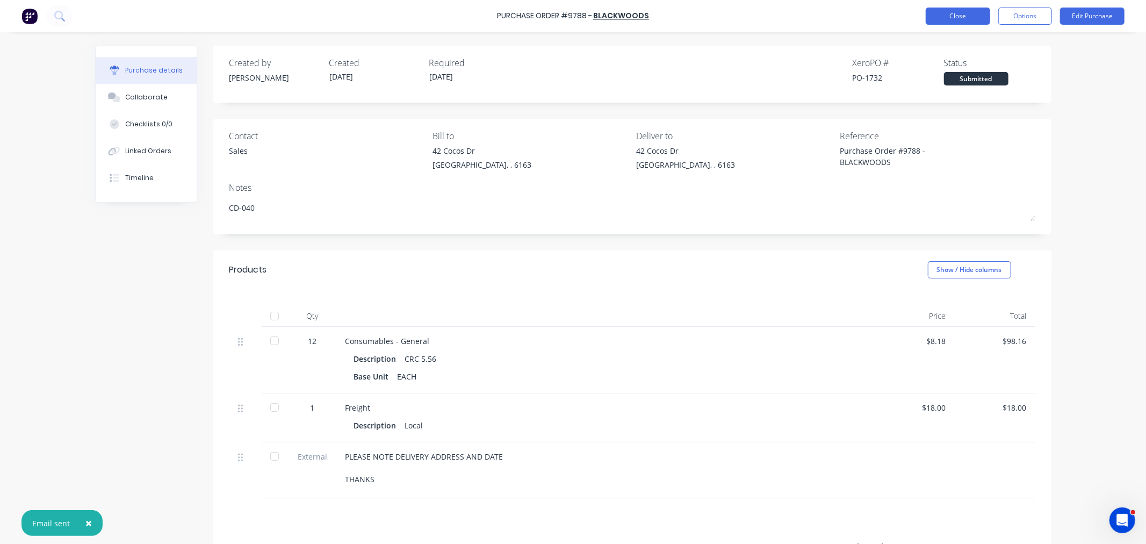
click at [976, 15] on button "Close" at bounding box center [957, 16] width 64 height 17
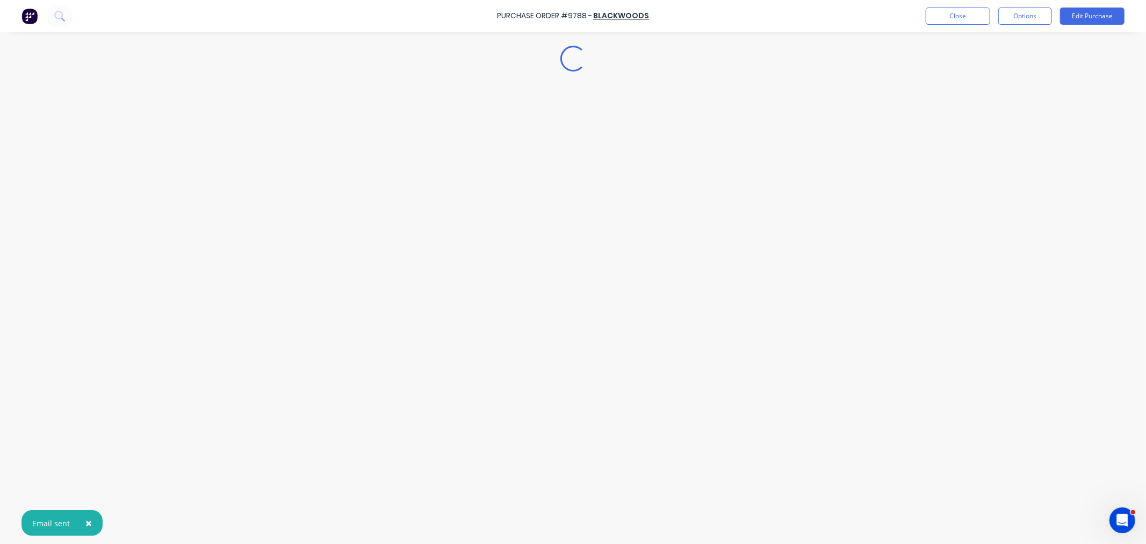
type textarea "x"
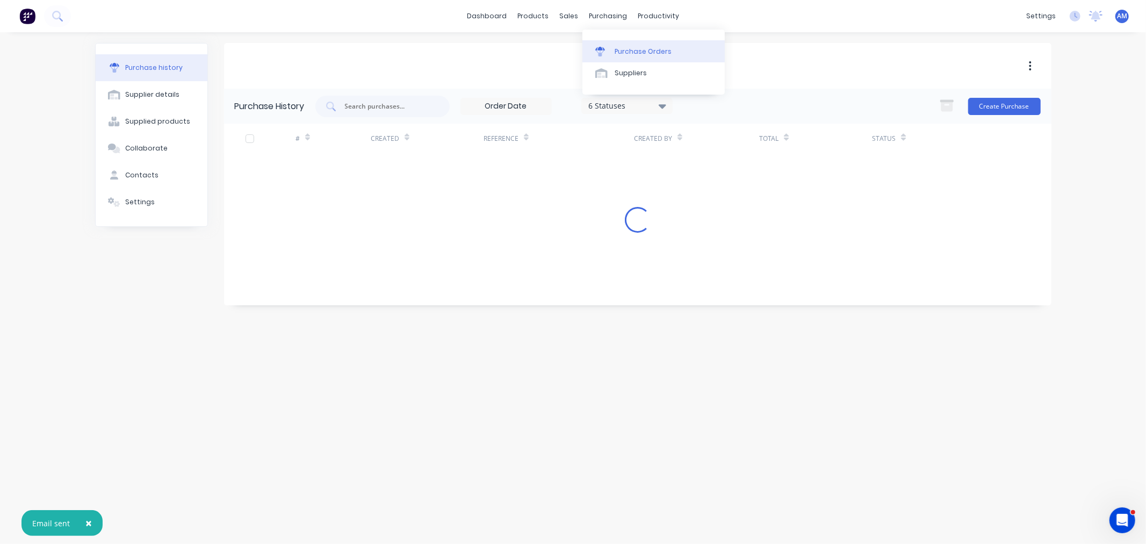
click at [630, 45] on link "Purchase Orders" at bounding box center [653, 50] width 142 height 21
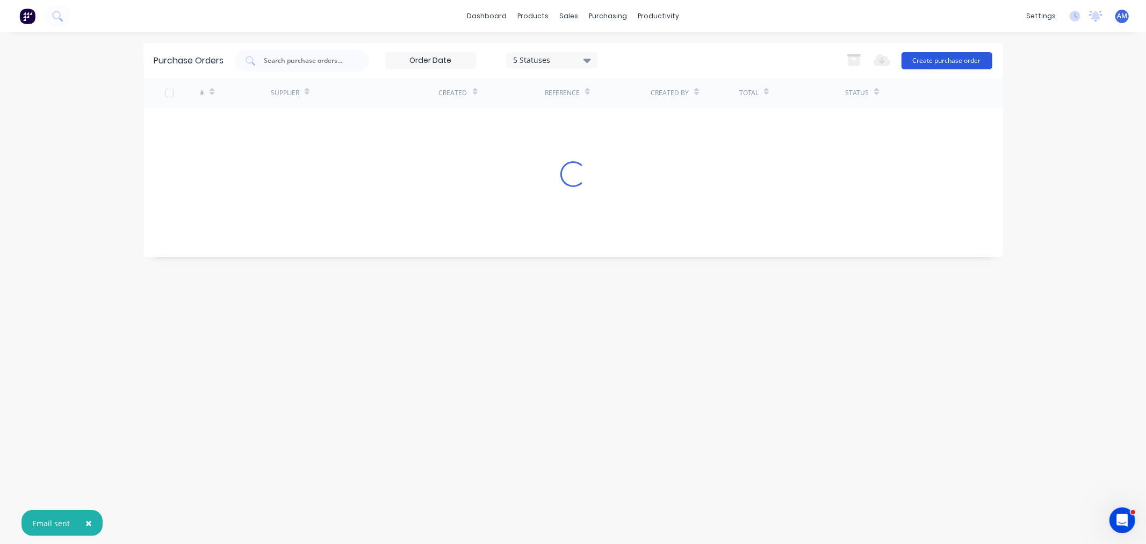
click at [928, 57] on button "Create purchase order" at bounding box center [946, 60] width 91 height 17
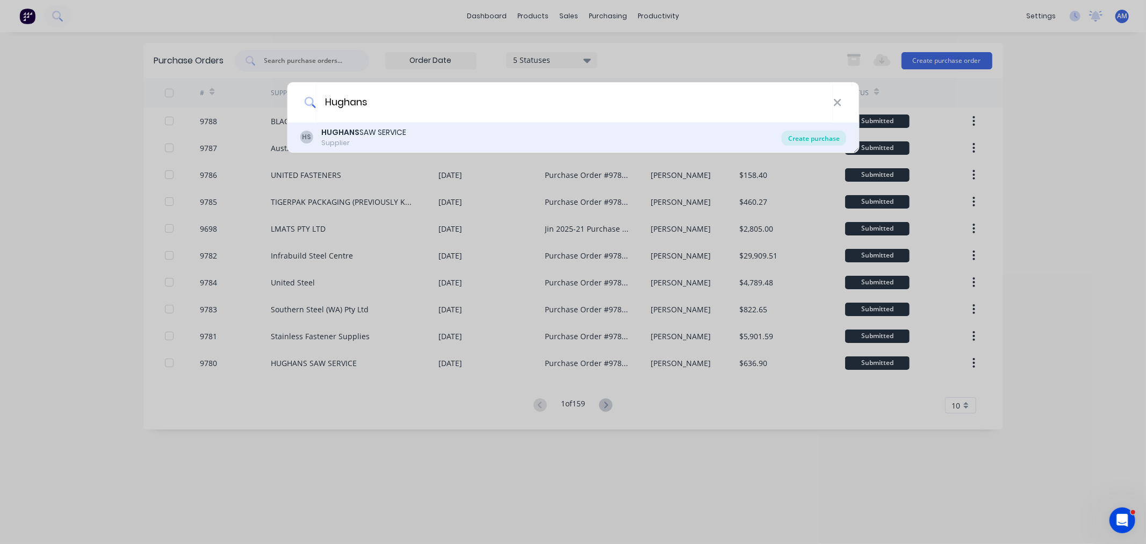
type input "Hughans"
click at [815, 135] on div "Create purchase" at bounding box center [814, 138] width 64 height 15
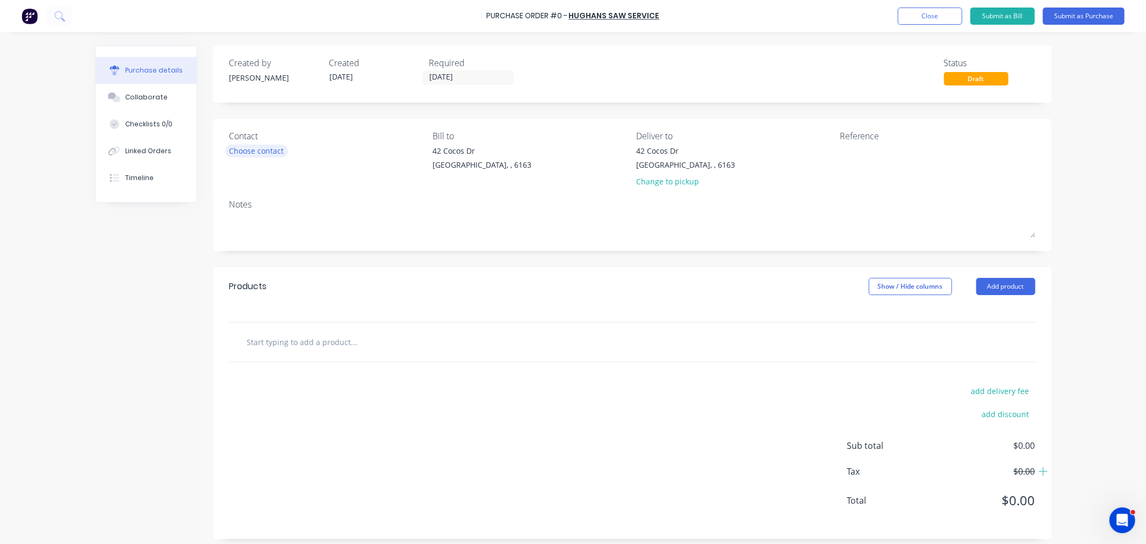
click at [278, 148] on div "Choose contact" at bounding box center [256, 150] width 55 height 11
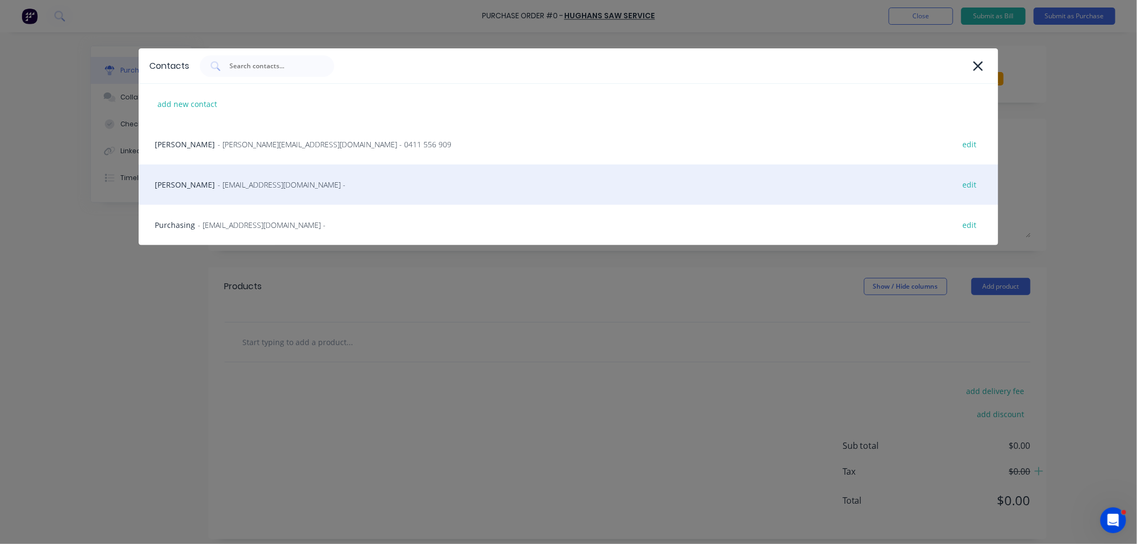
click at [231, 183] on span "- sales@hughans.com.au -" at bounding box center [282, 184] width 128 height 11
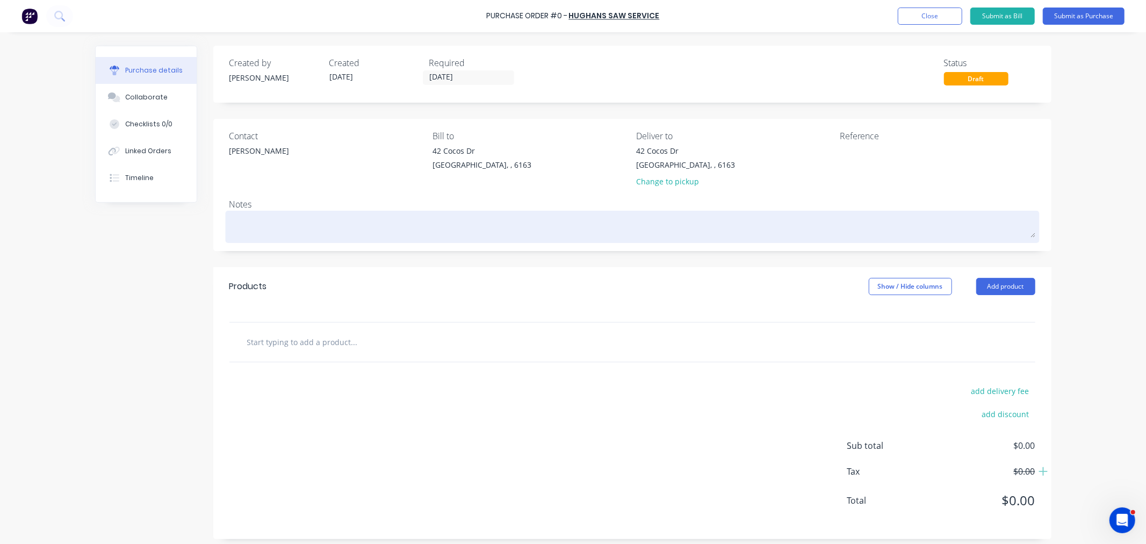
click at [425, 238] on div at bounding box center [632, 226] width 806 height 27
click at [408, 232] on textarea at bounding box center [632, 225] width 806 height 24
type textarea "x"
type textarea "C"
type textarea "x"
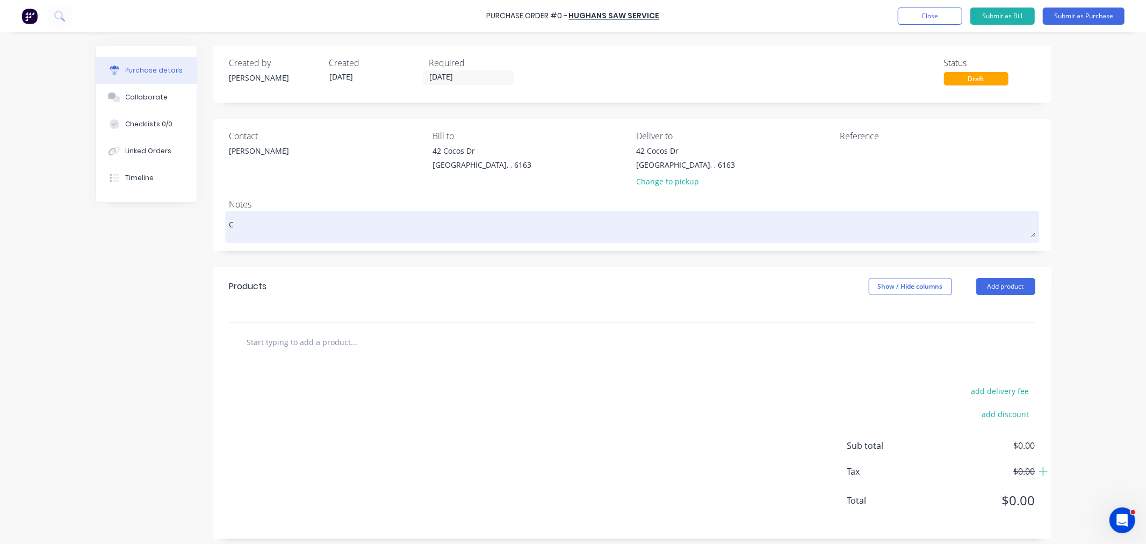
type textarea "CD"
type textarea "x"
type textarea "CD-"
type textarea "x"
type textarea "CD-0"
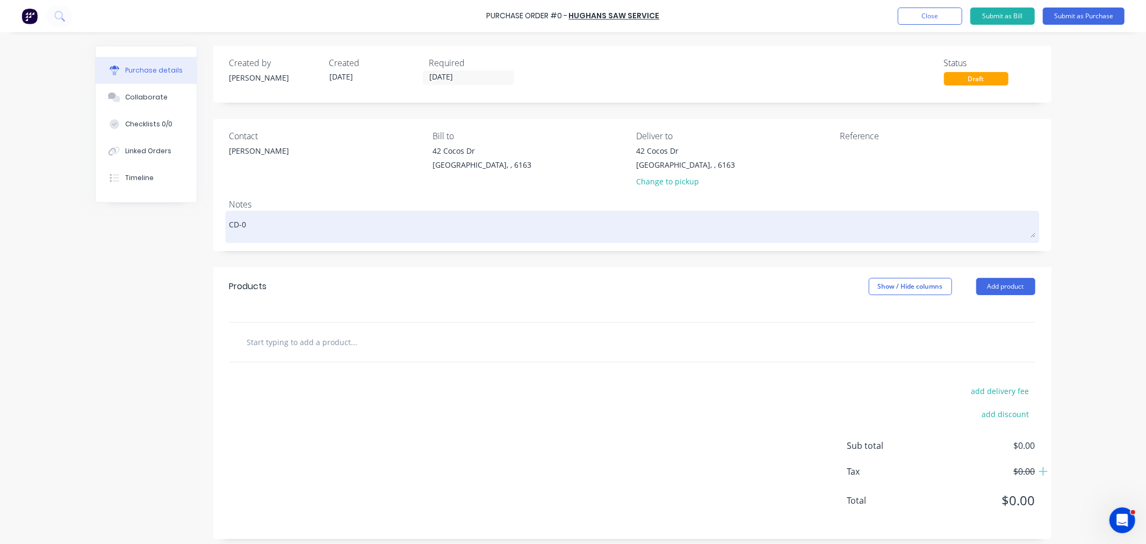
type textarea "x"
type textarea "CD-04"
type textarea "x"
type textarea "CD-040"
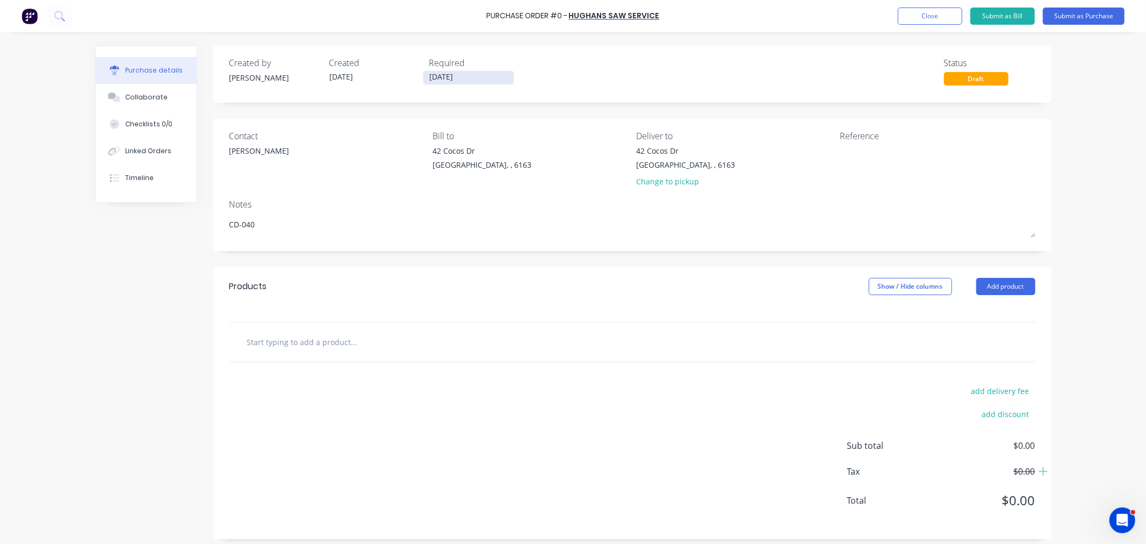
type textarea "x"
type textarea "CD-040"
type textarea "x"
type textarea "CD-040"
click at [460, 77] on input "[DATE]" at bounding box center [468, 77] width 90 height 13
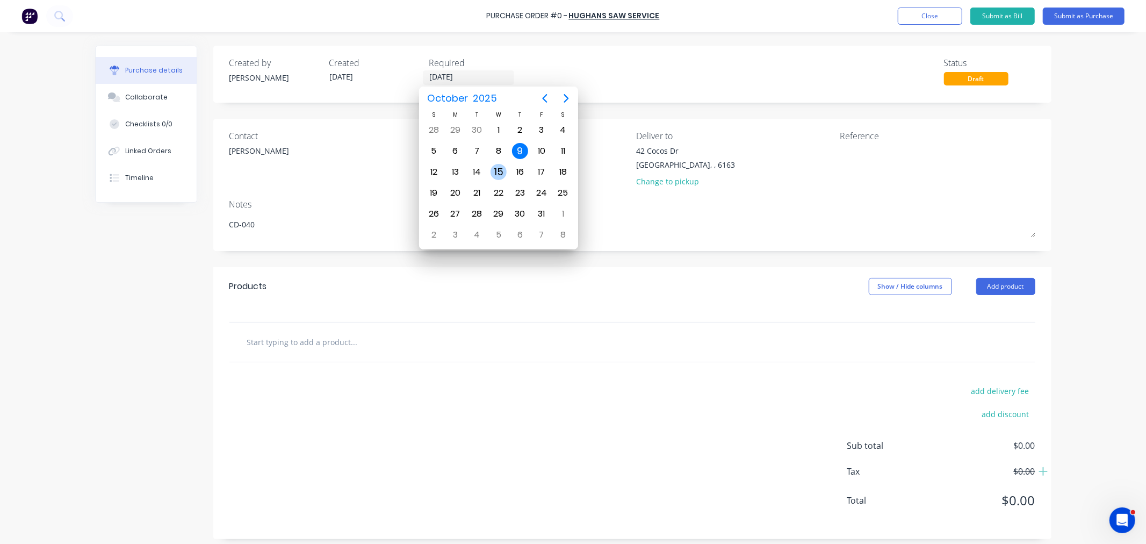
click at [498, 168] on div "15" at bounding box center [498, 172] width 16 height 16
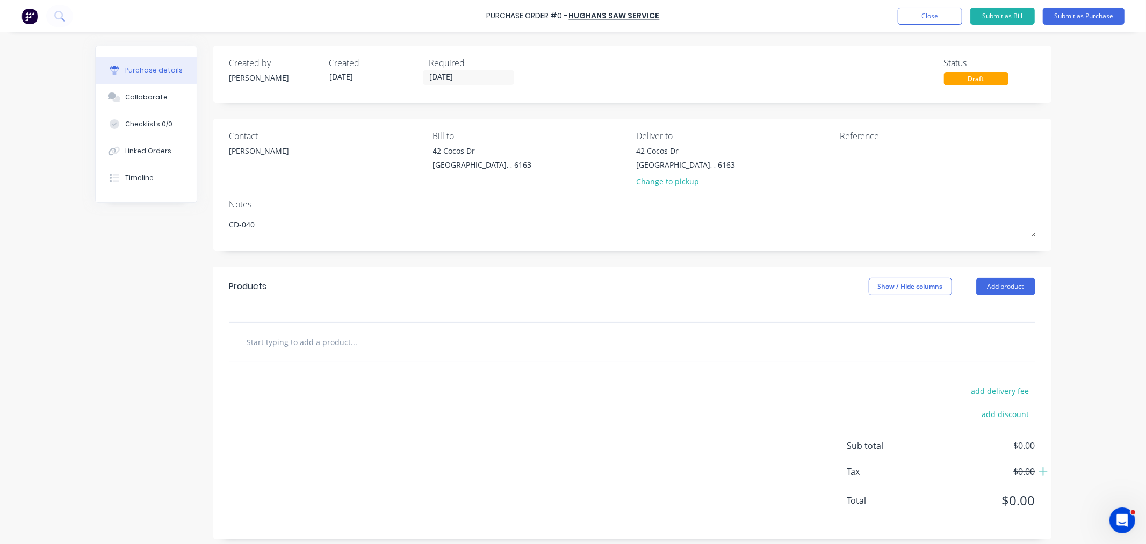
type textarea "x"
type input "15/10/25"
click at [307, 341] on input "text" at bounding box center [354, 341] width 215 height 21
type textarea "x"
type input "b"
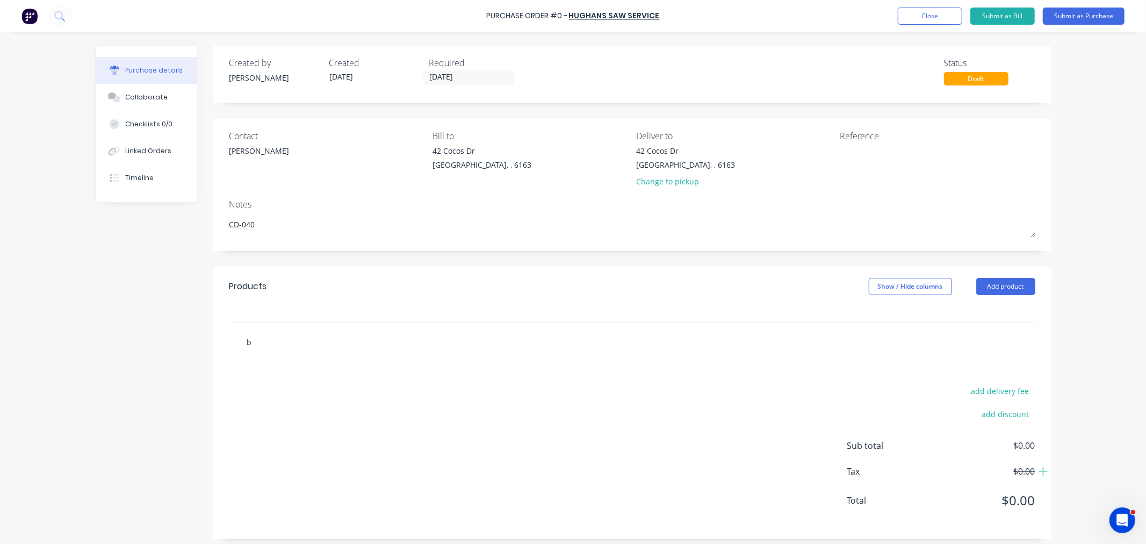
type textarea "x"
type input "ba"
type textarea "x"
type input "ban"
type textarea "x"
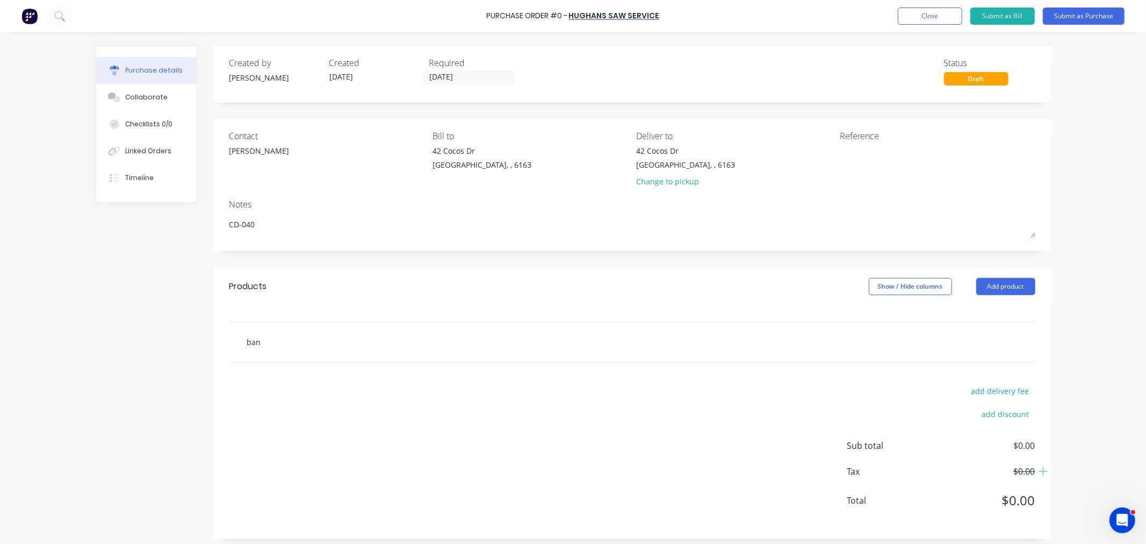
type input "band"
type textarea "x"
type input "bands"
type textarea "x"
type input "bandsa"
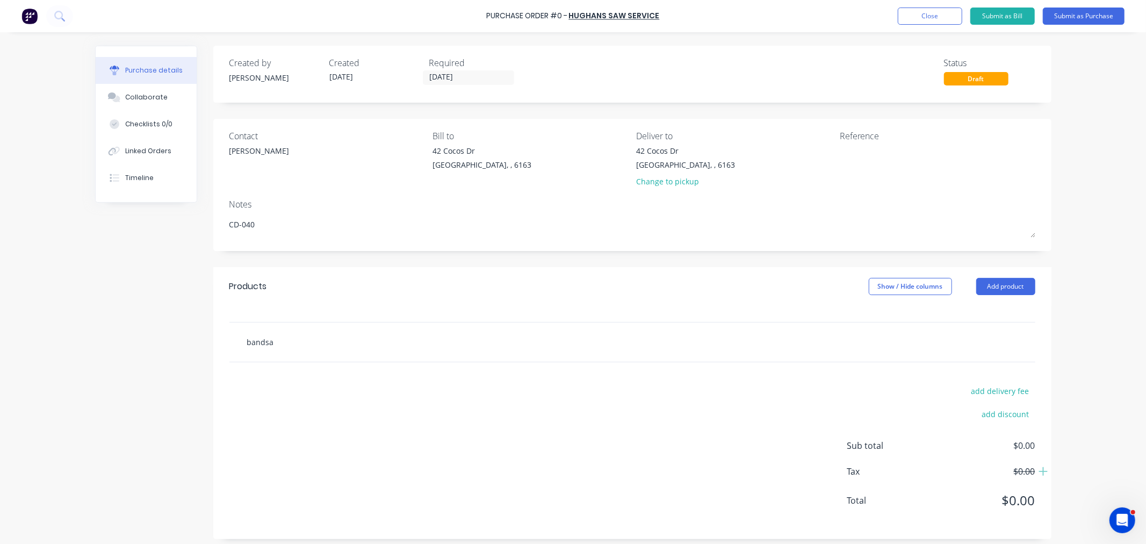
type textarea "x"
type input "bandsaw"
type textarea "x"
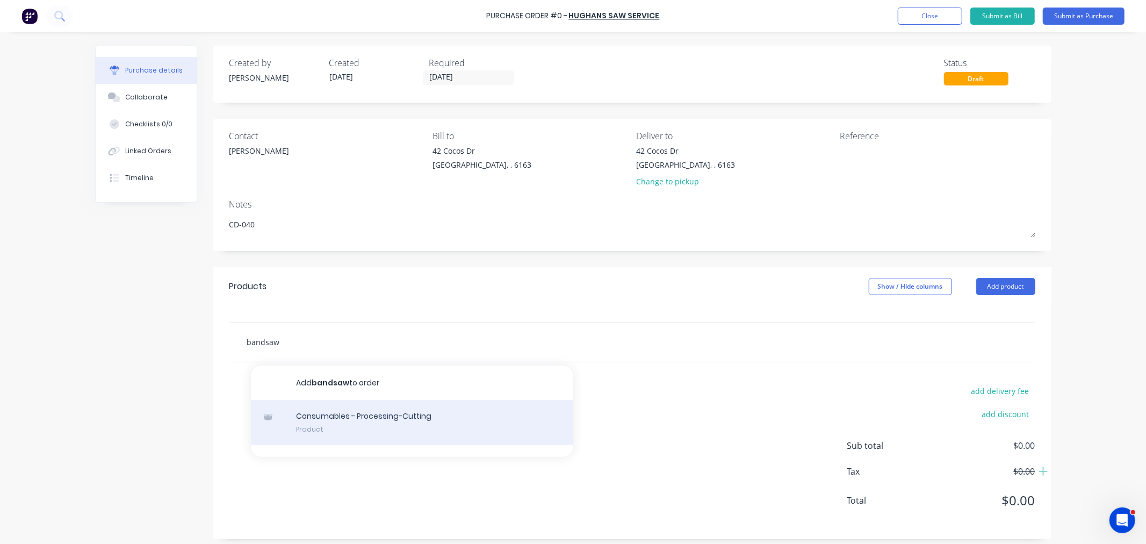
type input "bandsaw"
click at [312, 433] on div "Consumables - Processing-Cutting Product" at bounding box center [412, 422] width 322 height 45
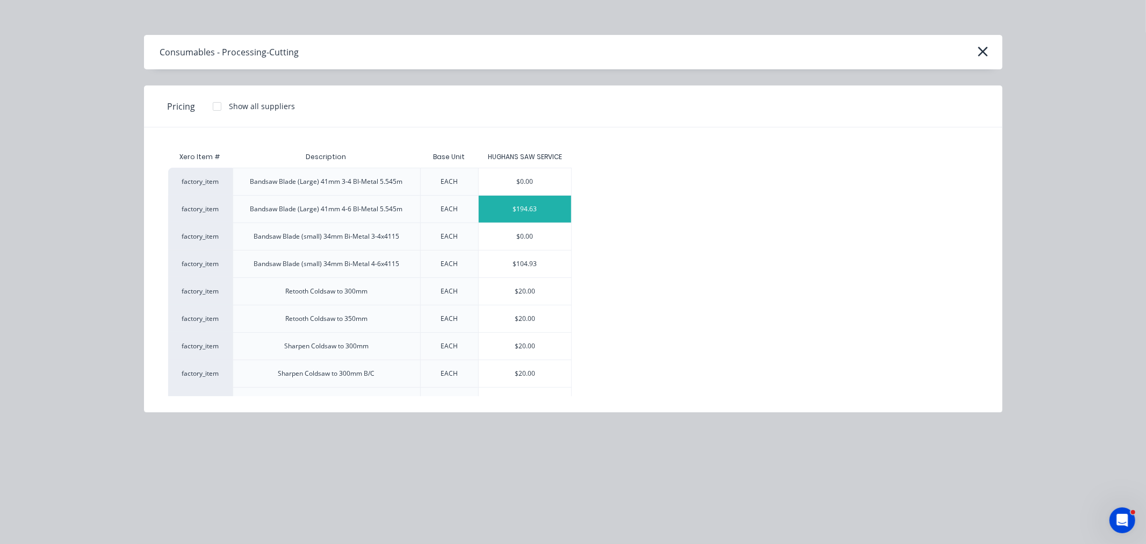
click at [530, 207] on div "$194.63" at bounding box center [525, 209] width 92 height 27
type textarea "x"
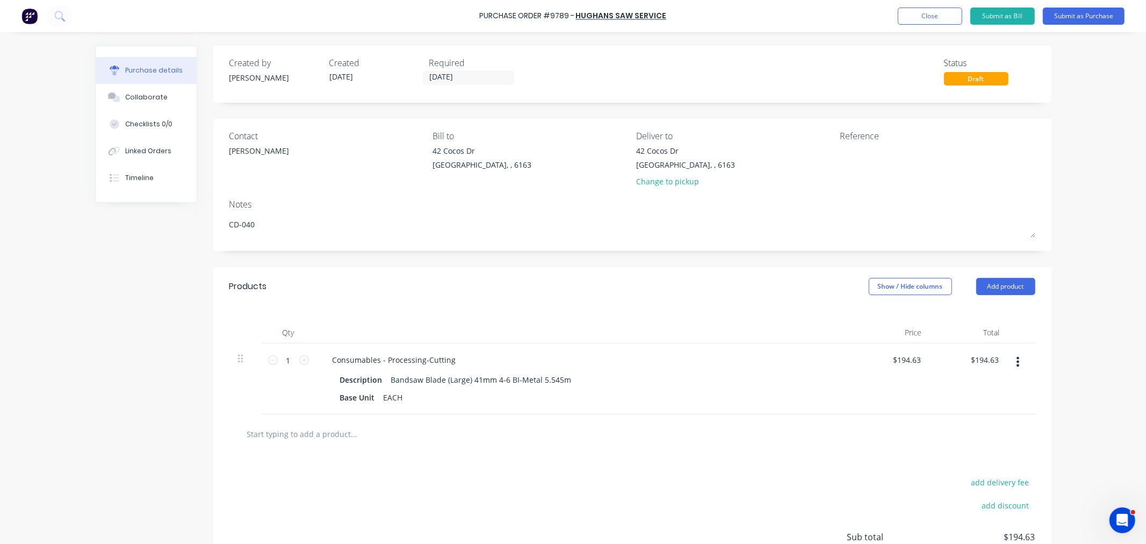
click at [309, 436] on input "text" at bounding box center [354, 433] width 215 height 21
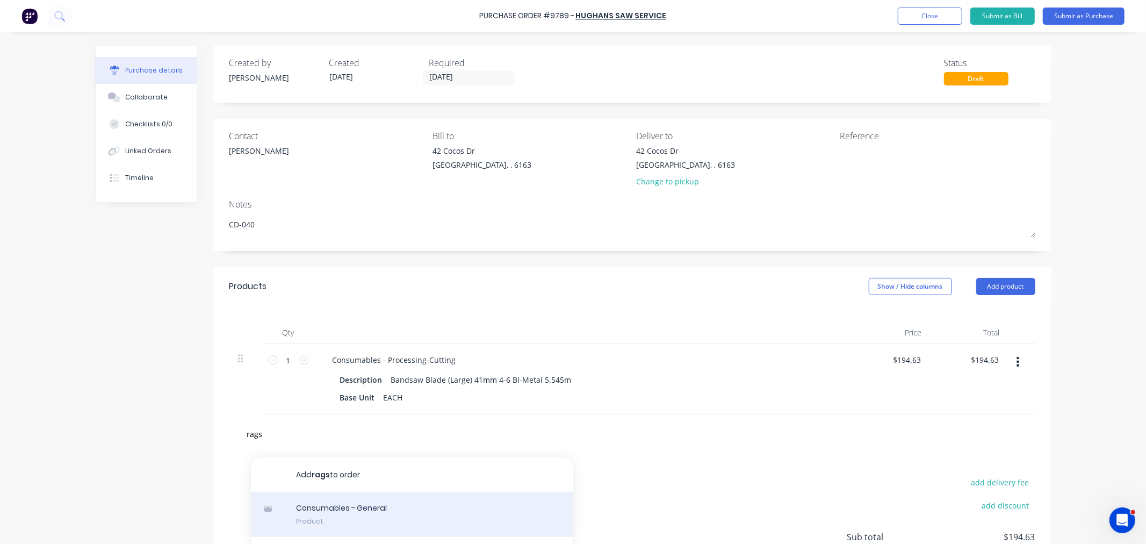
click at [328, 516] on div "Consumables - General Product" at bounding box center [412, 513] width 322 height 45
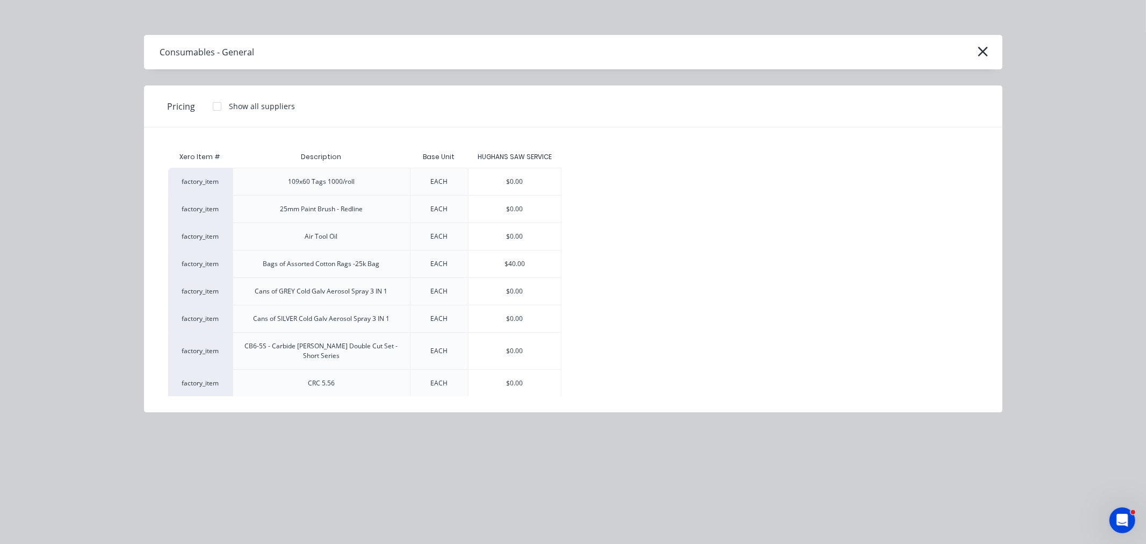
click at [529, 256] on div "$40.00" at bounding box center [514, 263] width 92 height 27
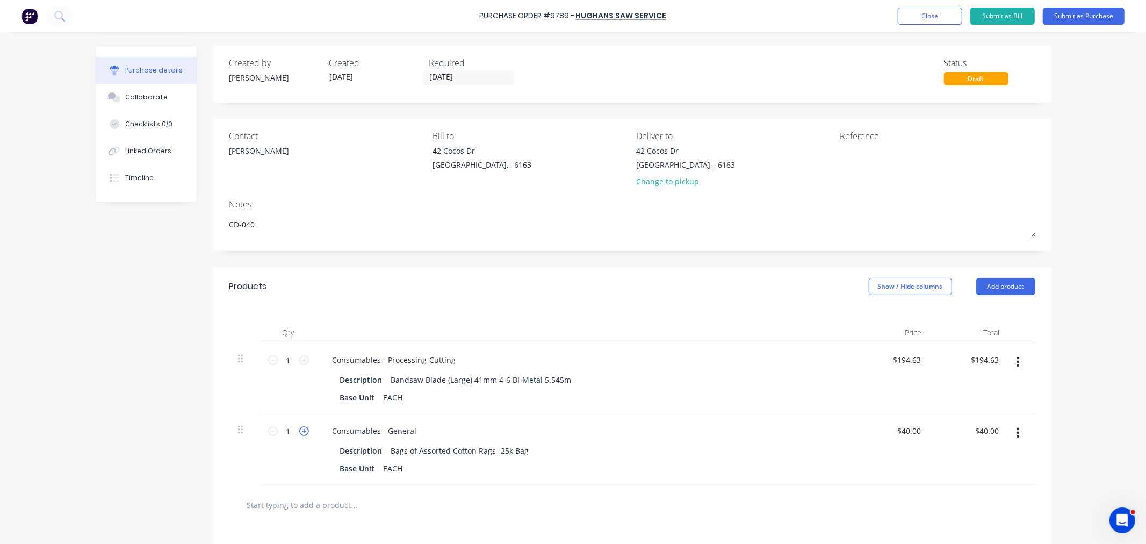
click at [301, 431] on icon at bounding box center [304, 431] width 10 height 10
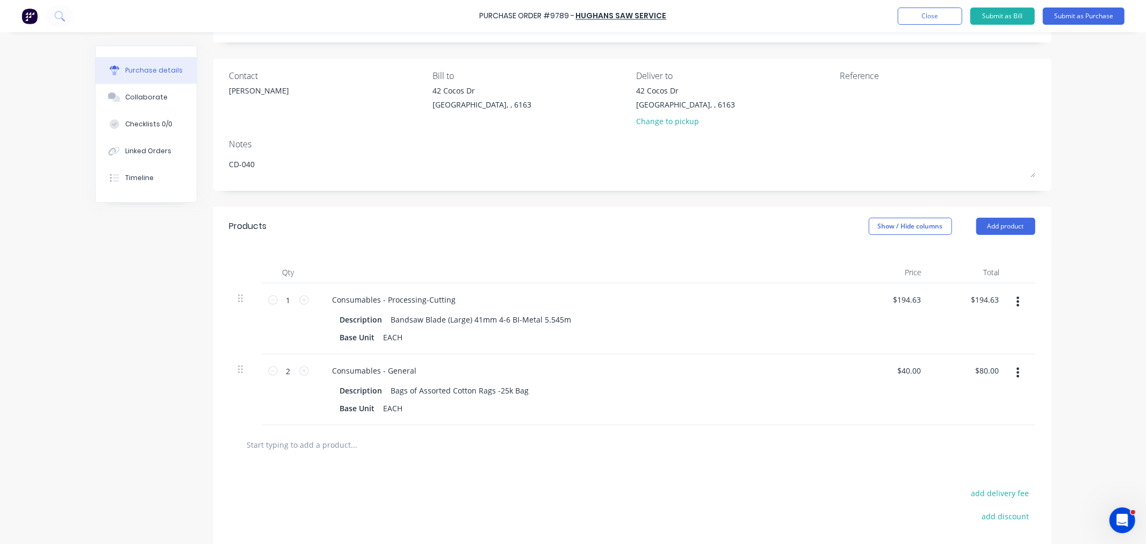
scroll to position [169, 0]
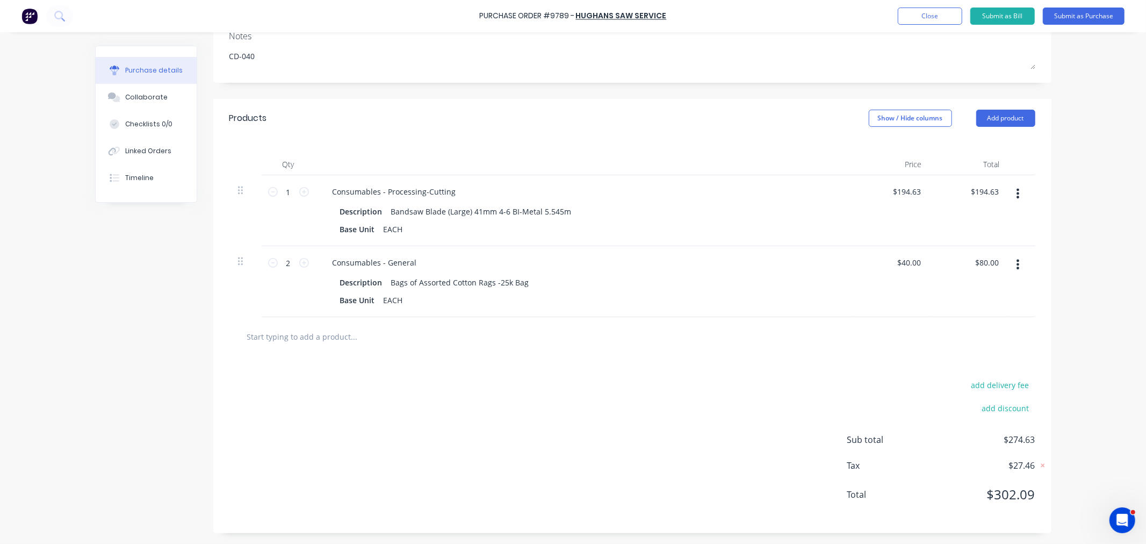
click at [278, 338] on input "text" at bounding box center [354, 335] width 215 height 21
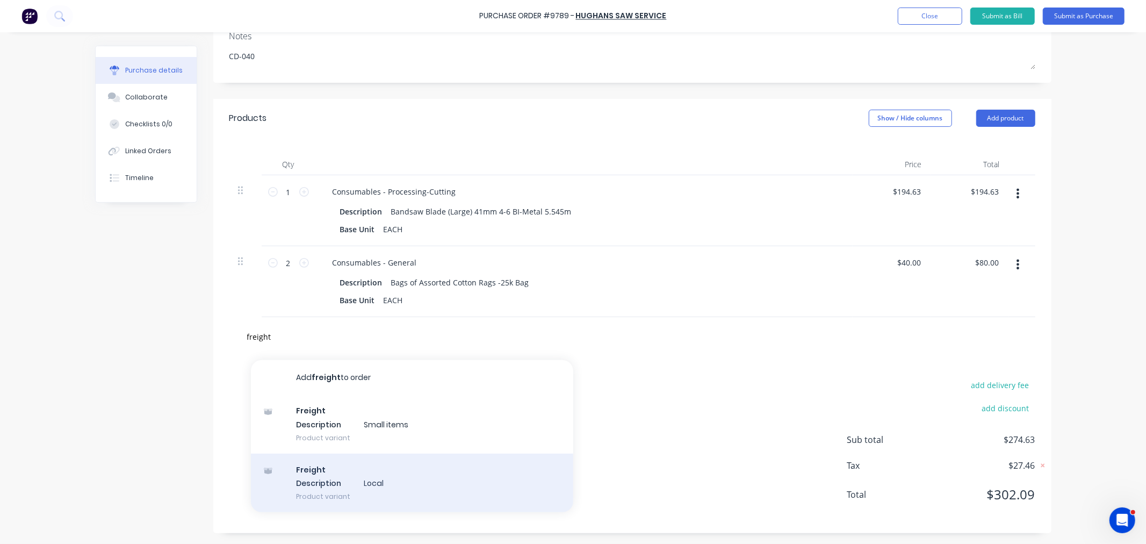
click at [324, 474] on div "Freight Description Local Product variant" at bounding box center [412, 482] width 322 height 59
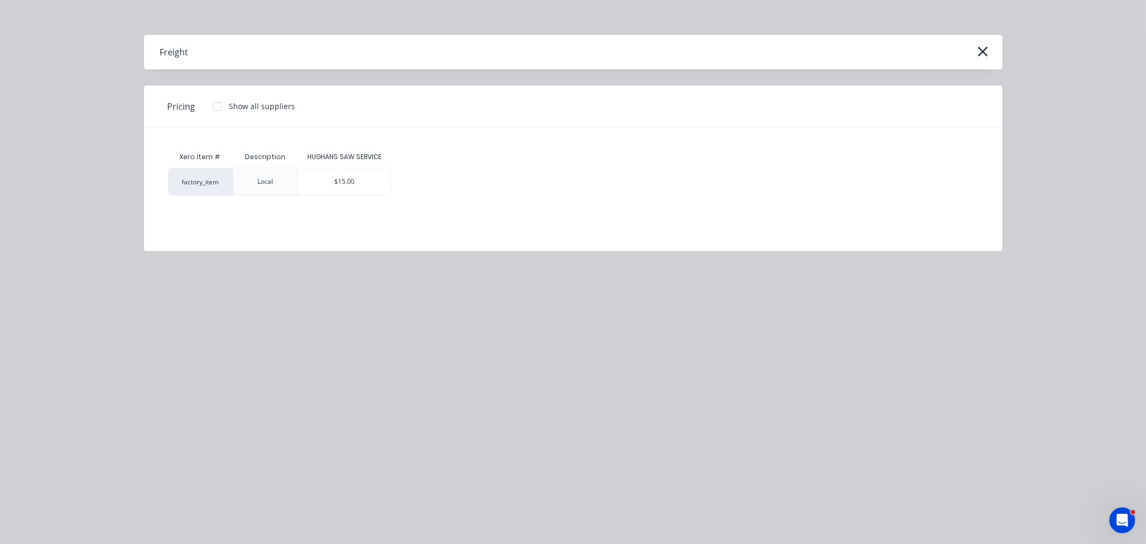
click at [375, 185] on div "$15.00" at bounding box center [344, 181] width 92 height 27
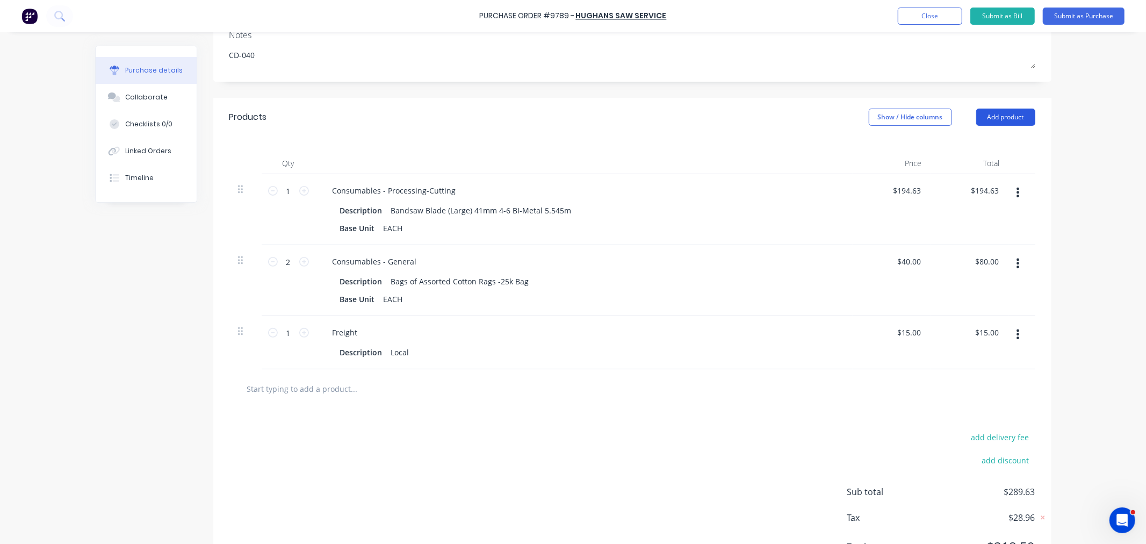
click at [1021, 115] on button "Add product" at bounding box center [1005, 116] width 59 height 17
click at [965, 244] on div "Notes (External)" at bounding box center [984, 252] width 83 height 16
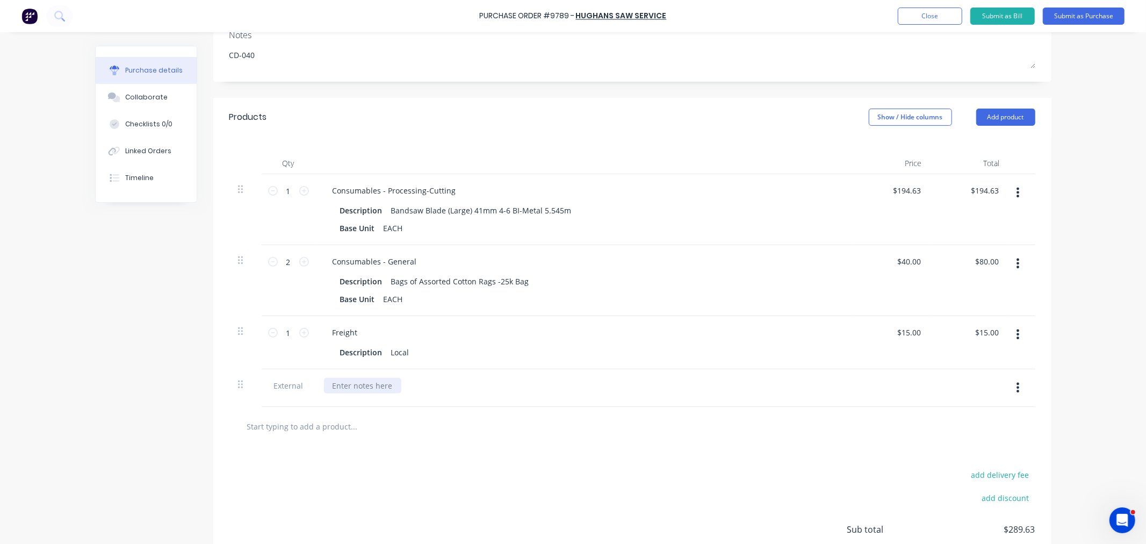
click at [379, 387] on div at bounding box center [362, 386] width 77 height 16
click at [1072, 18] on button "Submit as Purchase" at bounding box center [1084, 16] width 82 height 17
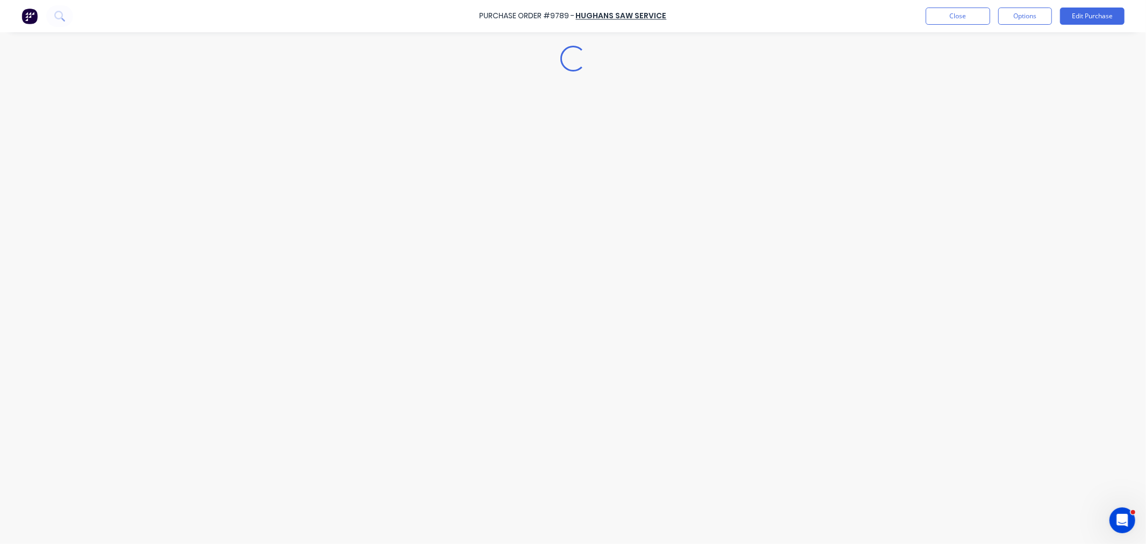
scroll to position [0, 0]
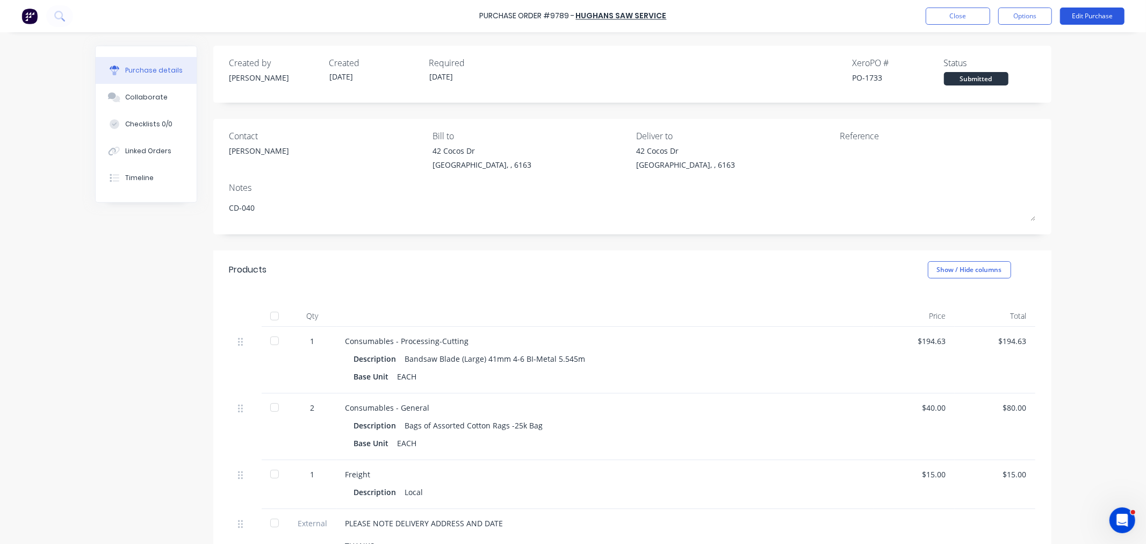
click at [1075, 15] on button "Edit Purchase" at bounding box center [1092, 16] width 64 height 17
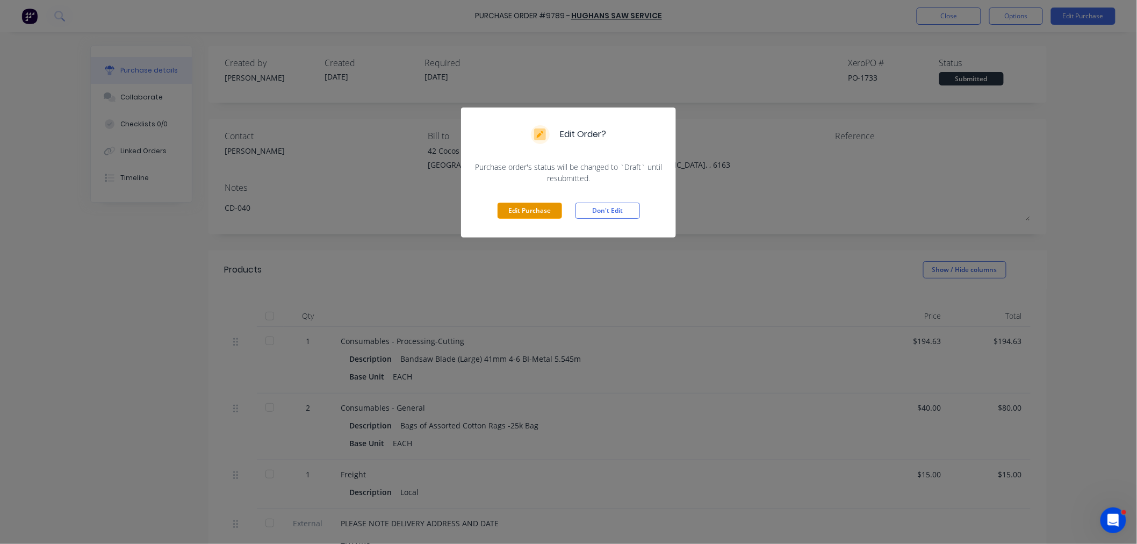
click at [536, 213] on button "Edit Purchase" at bounding box center [529, 210] width 64 height 16
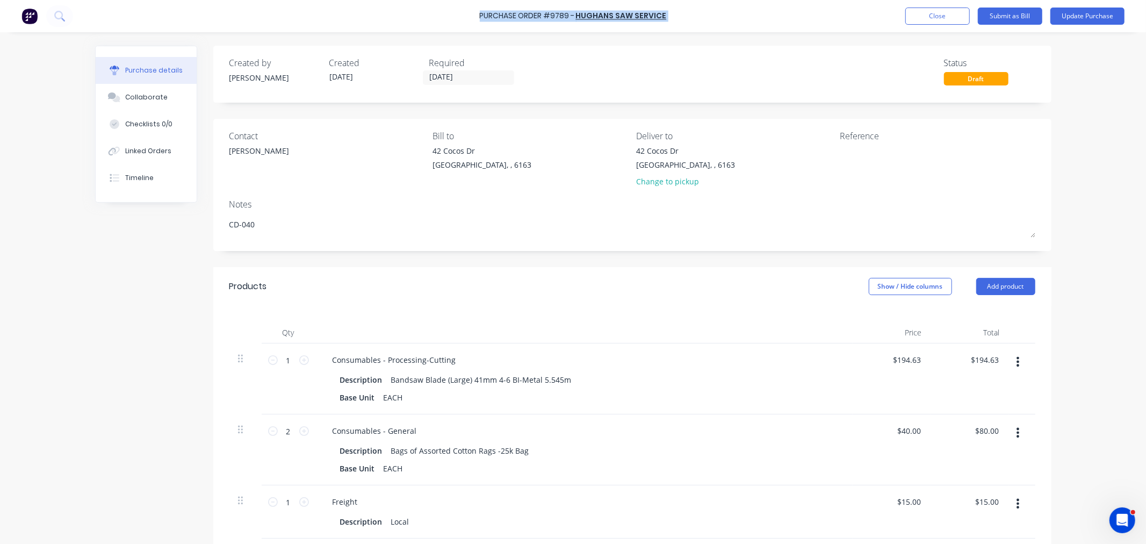
drag, startPoint x: 658, startPoint y: 15, endPoint x: 477, endPoint y: 12, distance: 181.0
click at [477, 12] on div "Purchase Order #9789 - HUGHANS SAW SERVICE Add product Close Submit as Bill Upd…" at bounding box center [573, 16] width 1146 height 32
copy div "Purchase Order #9789 - HUGHANS SAW SERVICE Add product Close Submit as Bill Upd…"
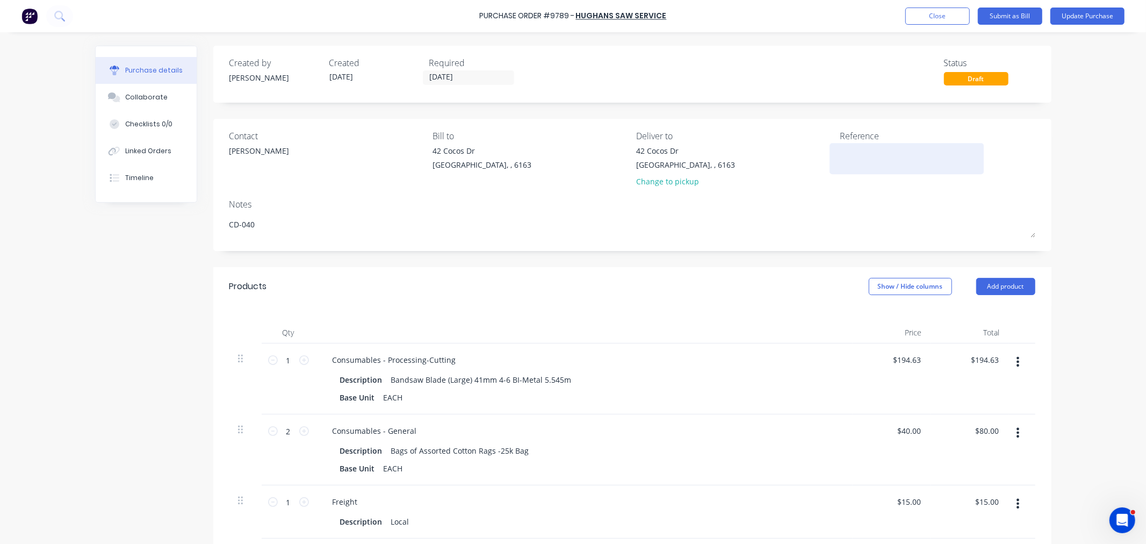
click at [890, 156] on textarea at bounding box center [907, 157] width 134 height 24
paste textarea "Purchase Order #9789 - HUGHANS SAW SERVICE"
click at [1085, 13] on button "Update Purchase" at bounding box center [1087, 16] width 74 height 17
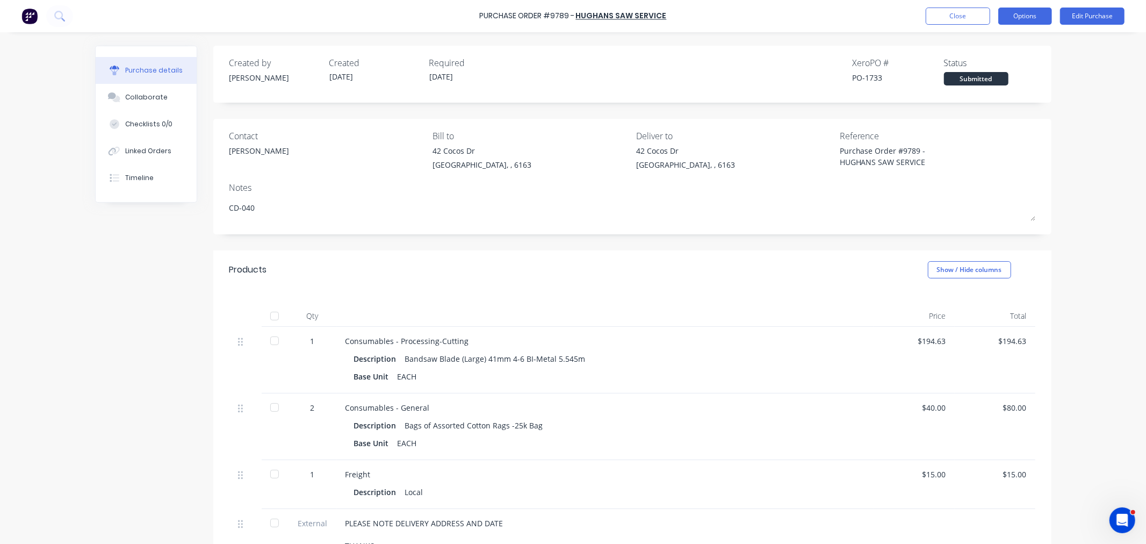
click at [1029, 13] on button "Options" at bounding box center [1025, 16] width 54 height 17
click at [1017, 41] on div "Print / Email" at bounding box center [1000, 44] width 83 height 16
click at [990, 66] on div "With pricing" at bounding box center [1000, 65] width 83 height 16
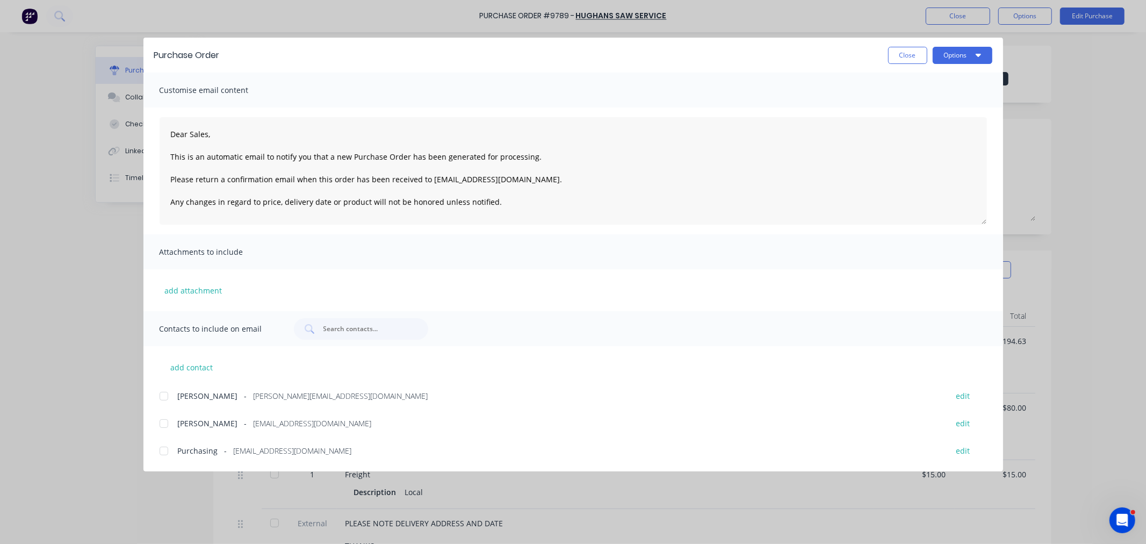
click at [160, 450] on div at bounding box center [163, 450] width 21 height 21
click at [164, 422] on div at bounding box center [163, 423] width 21 height 21
click at [949, 49] on button "Options" at bounding box center [962, 55] width 60 height 17
click at [933, 124] on div "Email" at bounding box center [941, 126] width 83 height 16
click at [898, 45] on div "Purchase Order Close Options" at bounding box center [572, 55] width 859 height 35
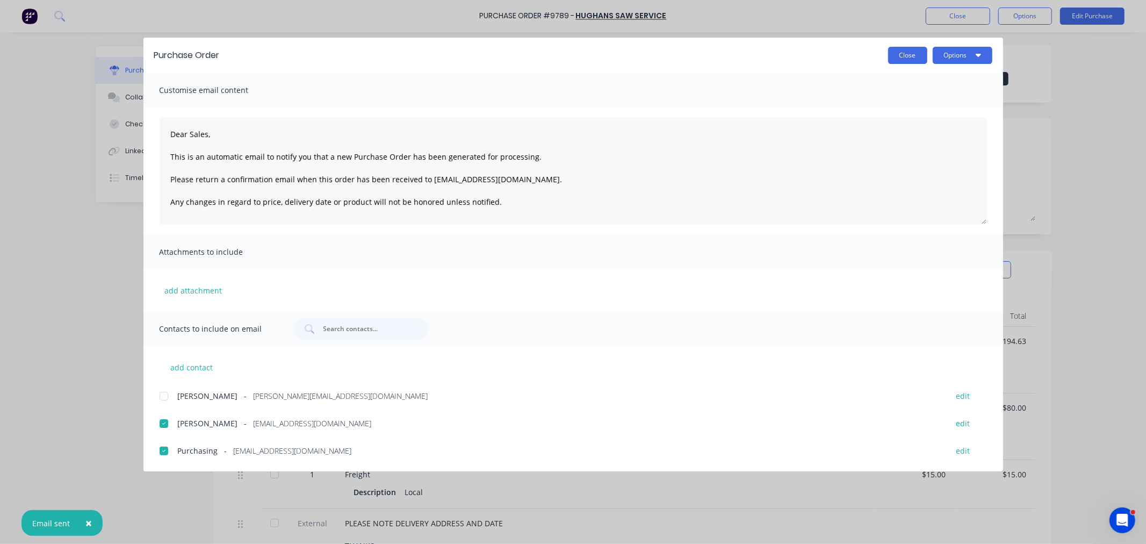
click at [904, 53] on button "Close" at bounding box center [907, 55] width 39 height 17
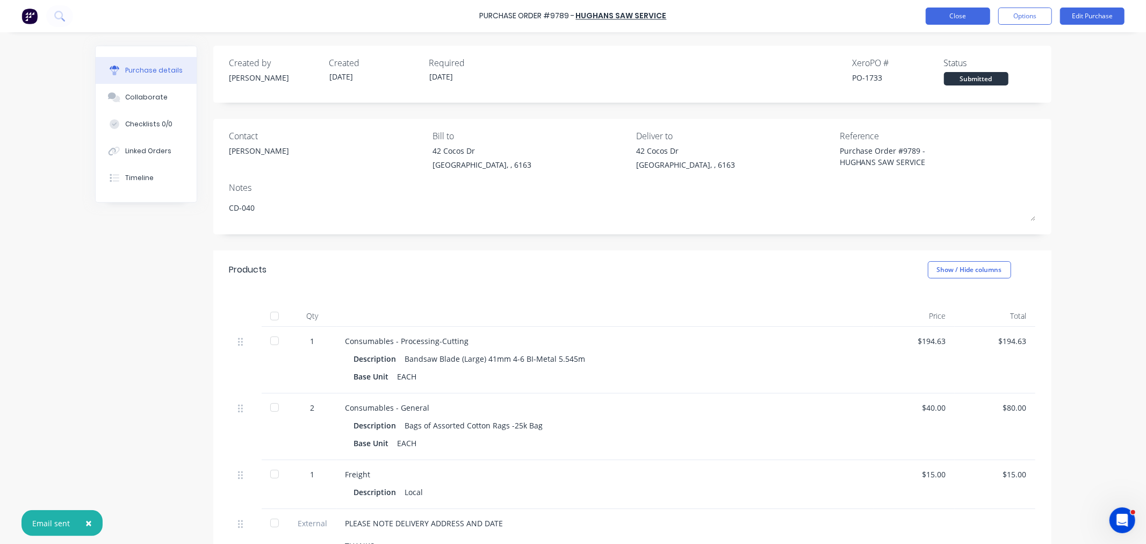
click at [933, 13] on button "Close" at bounding box center [957, 16] width 64 height 17
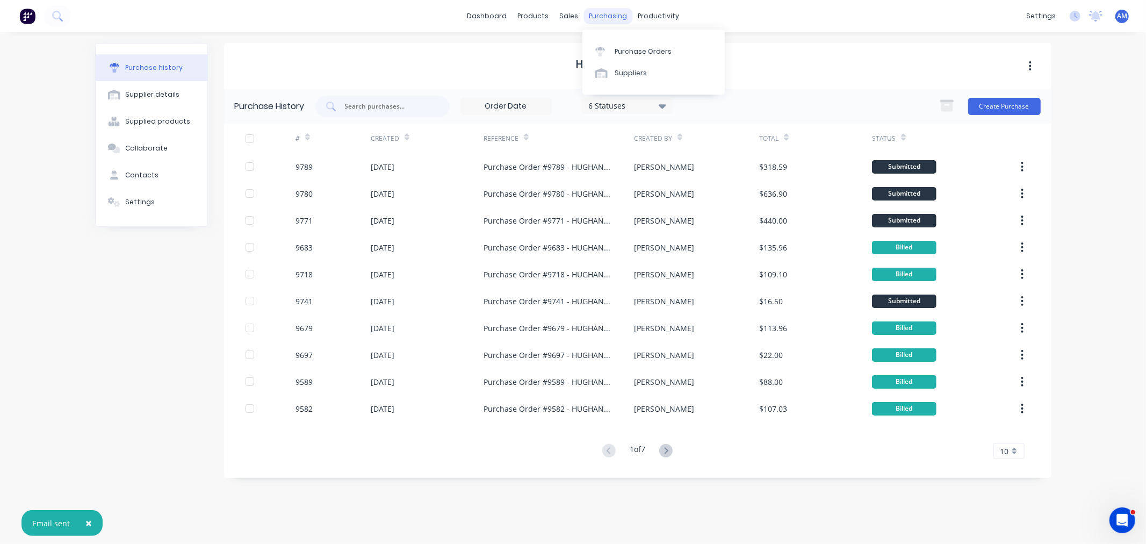
click at [598, 16] on div "purchasing" at bounding box center [607, 16] width 49 height 16
click at [613, 47] on link "Purchase Orders" at bounding box center [653, 50] width 142 height 21
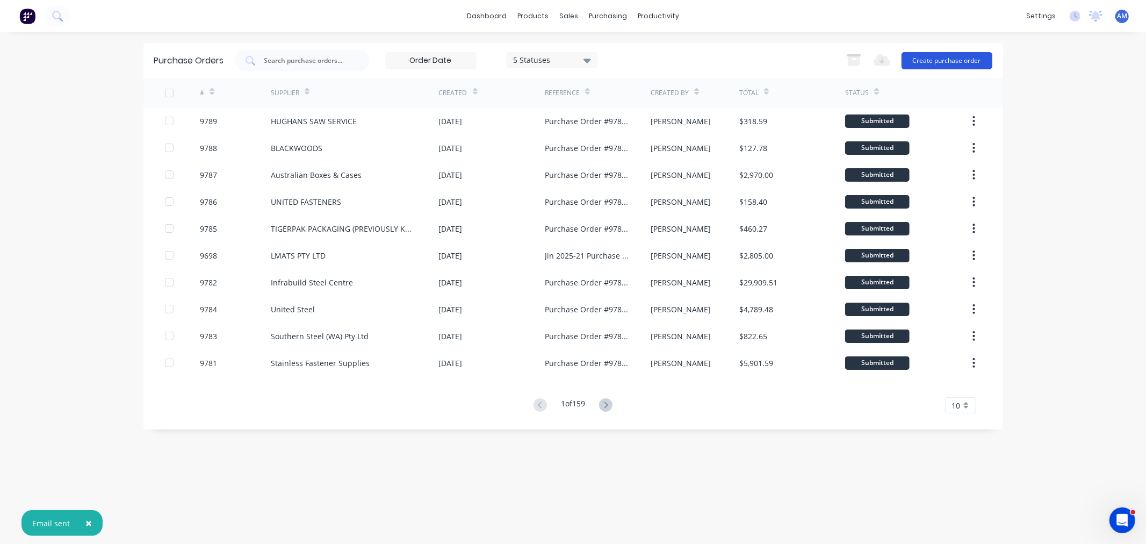
click at [925, 60] on button "Create purchase order" at bounding box center [946, 60] width 91 height 17
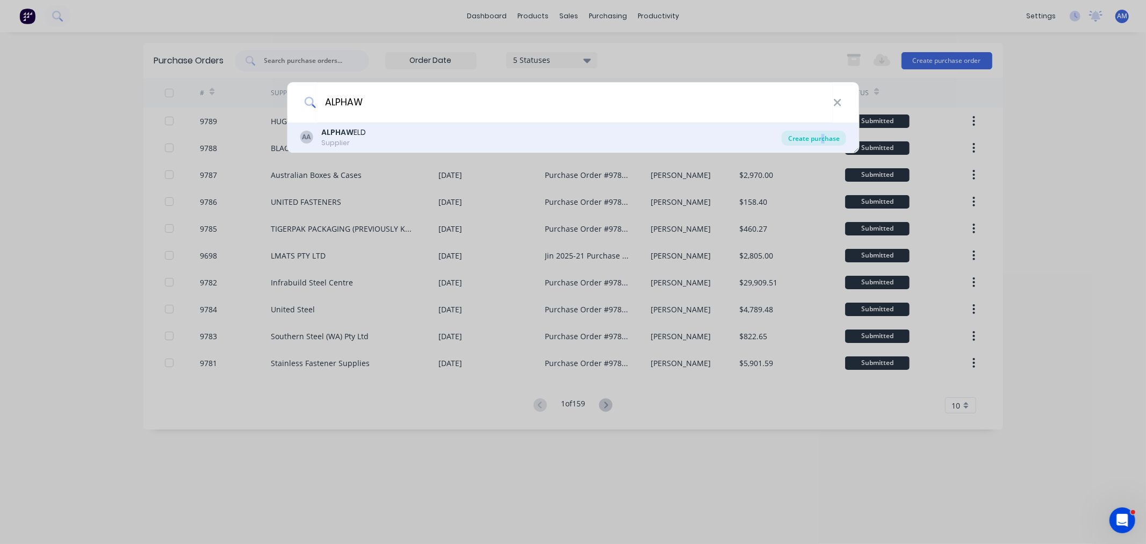
click at [823, 138] on div "Create purchase" at bounding box center [814, 138] width 64 height 15
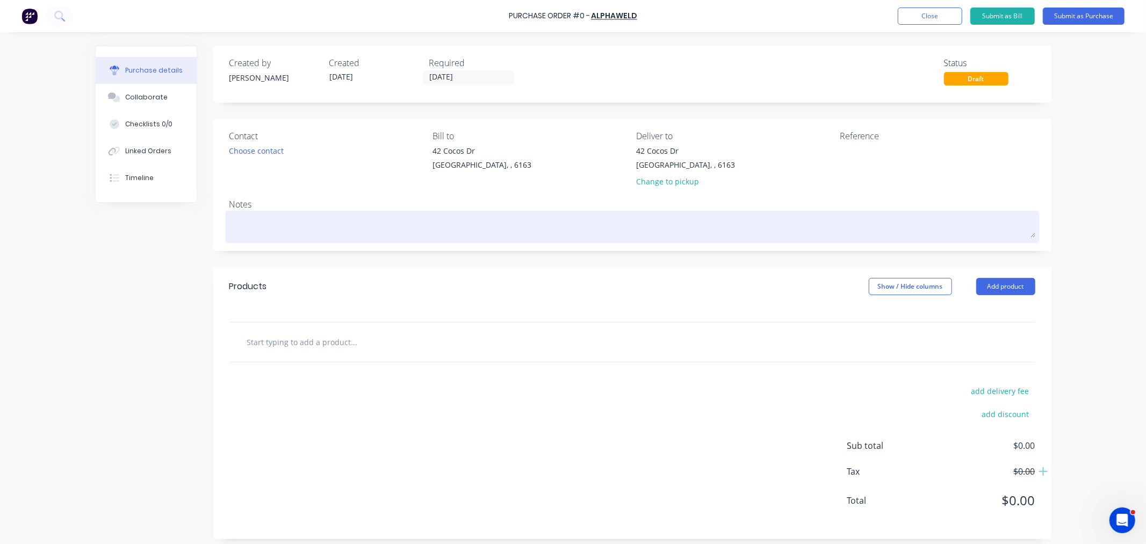
click at [320, 227] on textarea at bounding box center [632, 225] width 806 height 24
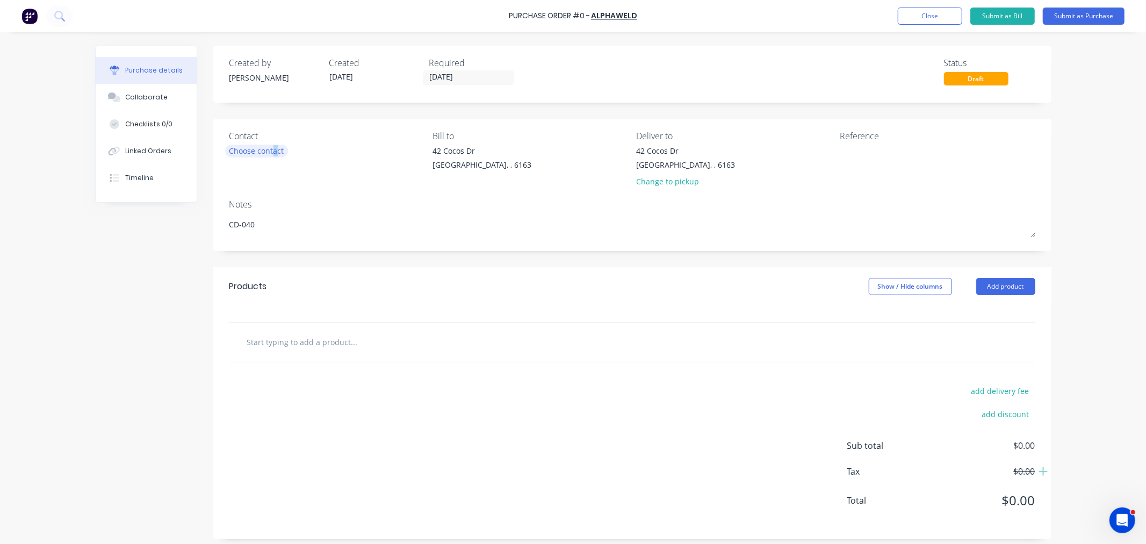
click at [267, 154] on div "Choose contact" at bounding box center [256, 150] width 55 height 11
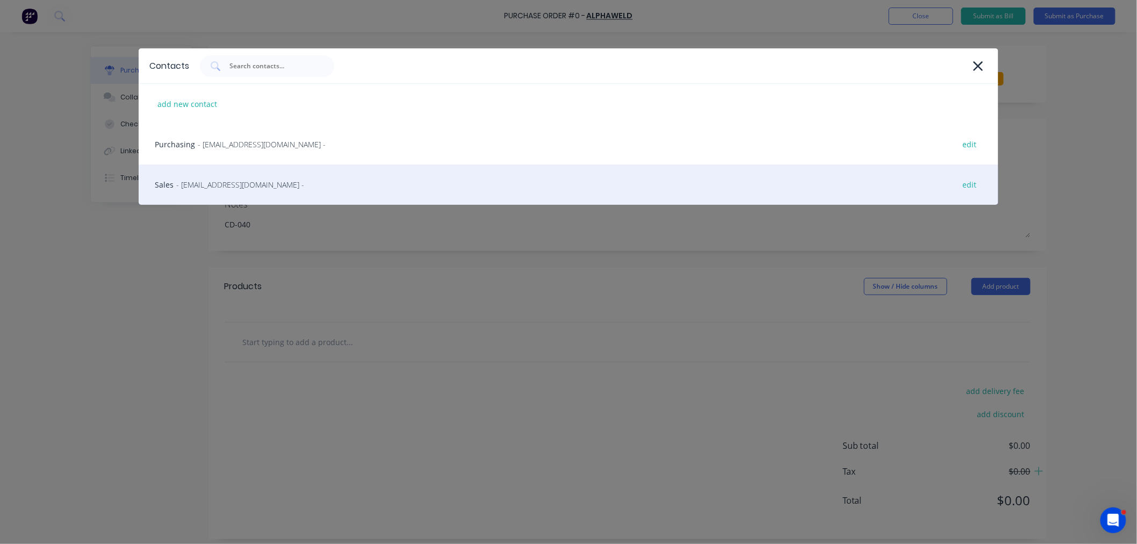
click at [244, 179] on span "- sales@alphaweld.com.au -" at bounding box center [240, 184] width 128 height 11
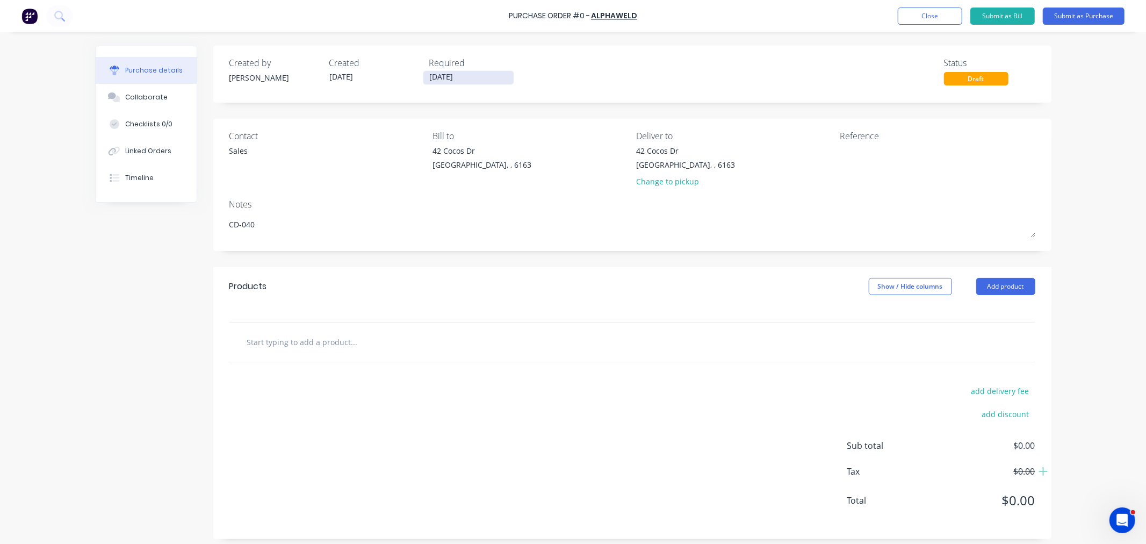
click at [462, 76] on input "[DATE]" at bounding box center [468, 77] width 90 height 13
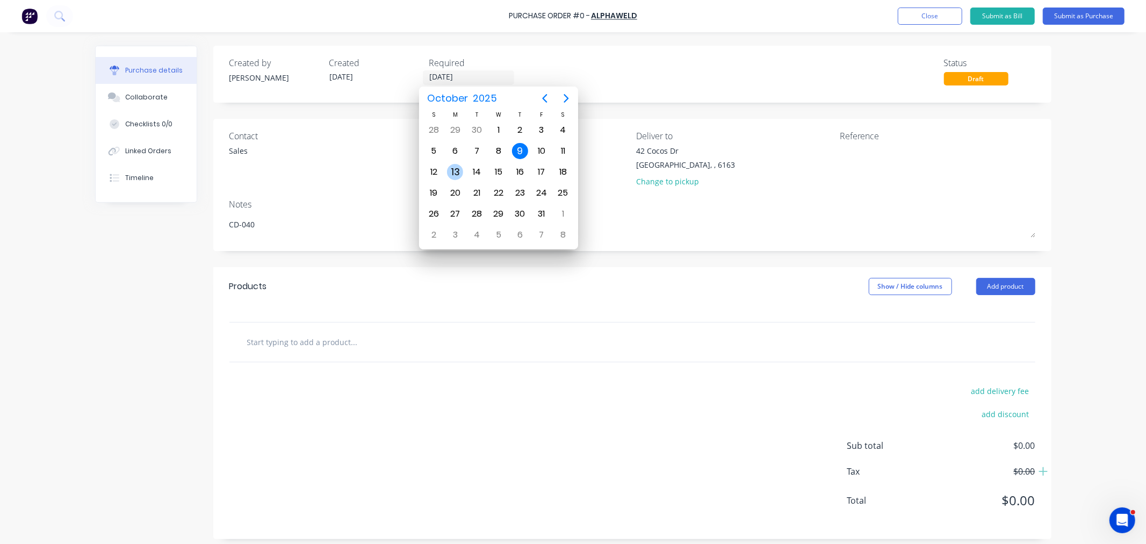
click at [459, 168] on div "13" at bounding box center [455, 172] width 16 height 16
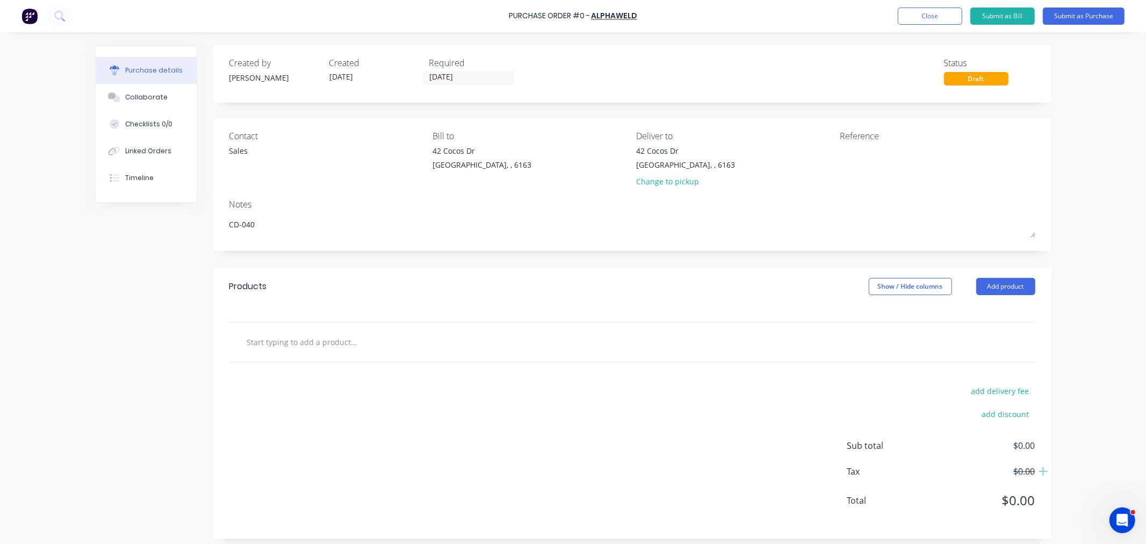
click at [307, 342] on input "text" at bounding box center [354, 341] width 215 height 21
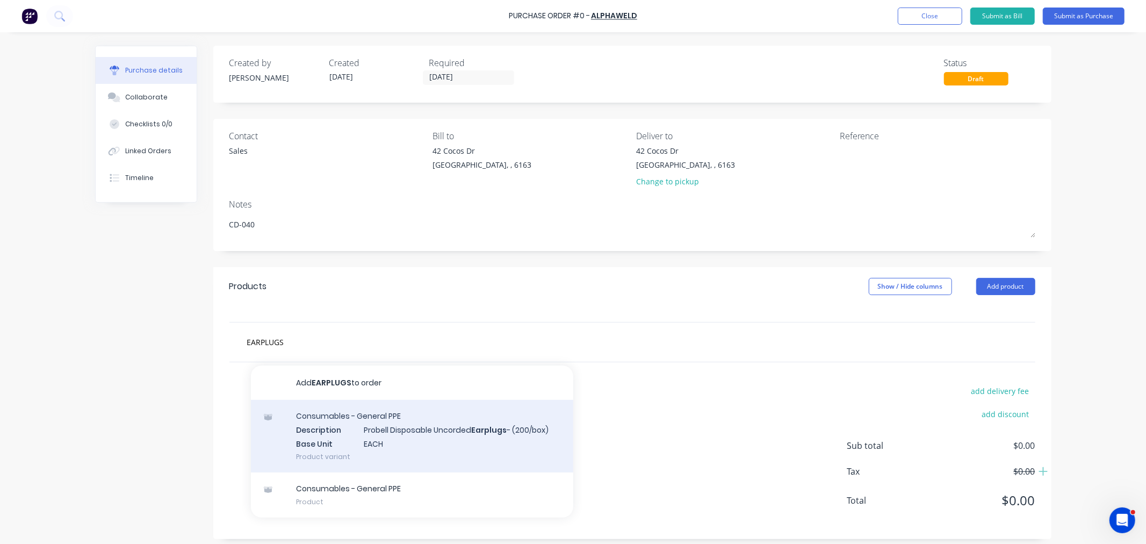
click at [406, 440] on div "Consumables - General PPE Description Probell Disposable Uncorded Earplugs - (2…" at bounding box center [412, 436] width 322 height 73
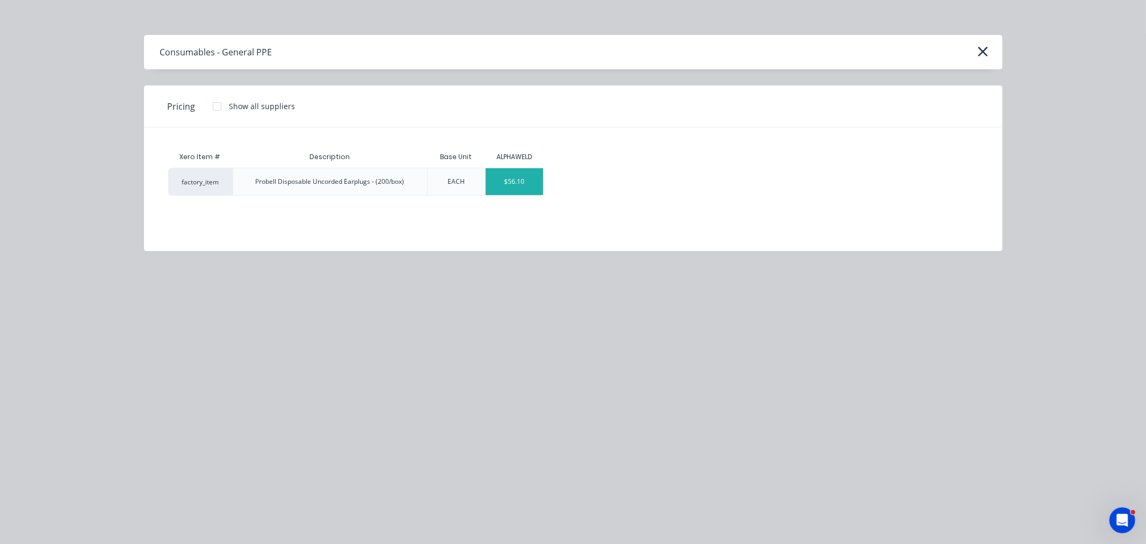
click at [525, 179] on div "$56.10" at bounding box center [514, 181] width 57 height 27
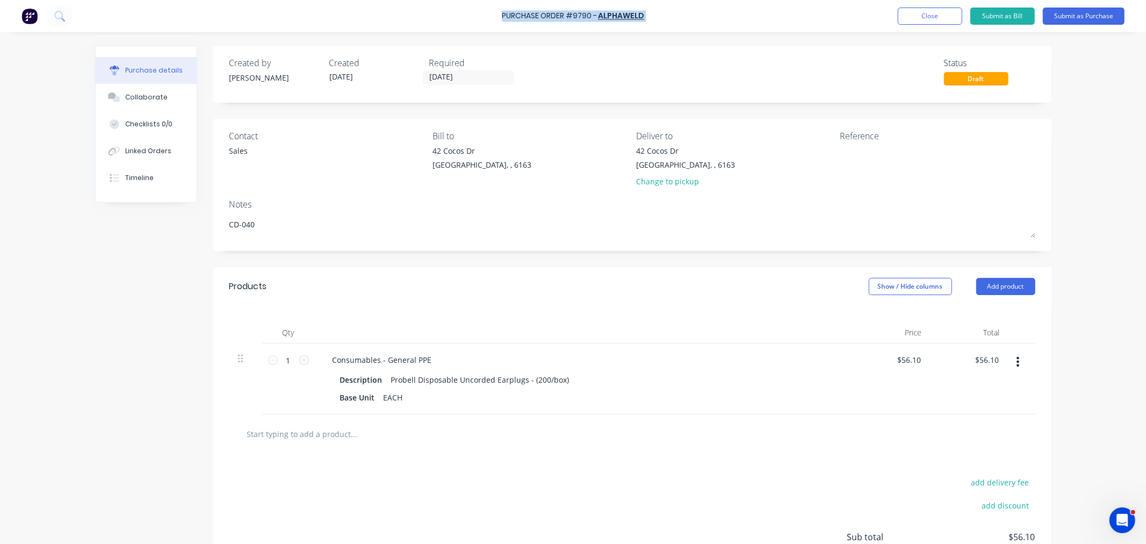
drag, startPoint x: 647, startPoint y: 16, endPoint x: 502, endPoint y: 15, distance: 144.5
click at [502, 15] on div "Purchase Order #9790 - ALPHAWELD Add product Close Submit as Bill Submit as Pur…" at bounding box center [573, 16] width 1146 height 32
copy div "Purchase Order #9790 - ALPHAWELD Add product Close Submit as Bill Submit as Pur…"
click at [862, 149] on textarea at bounding box center [907, 157] width 134 height 24
paste textarea "Purchase Order #9790 - ALPHAWELD"
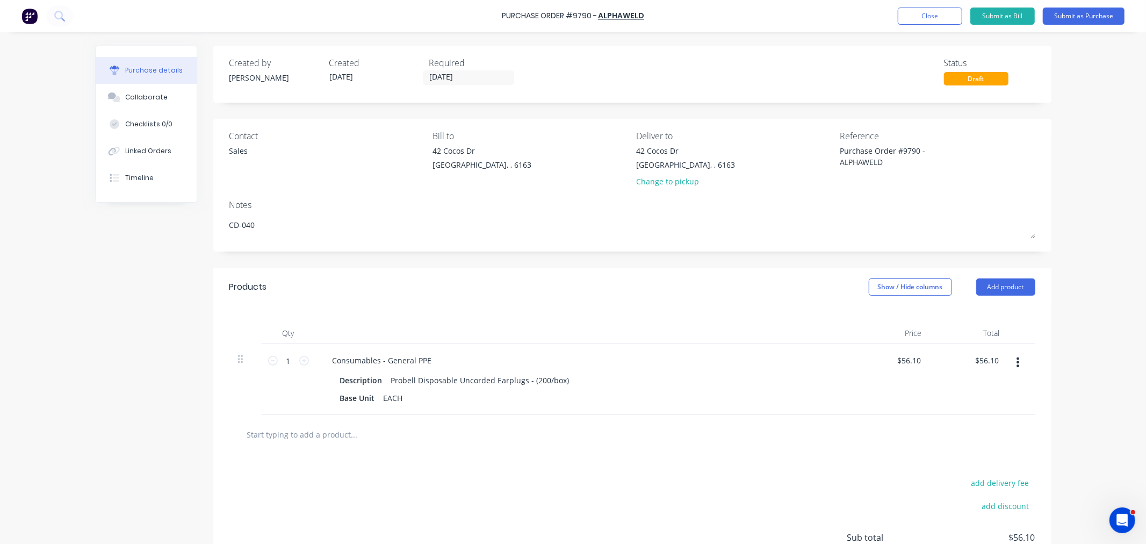
click at [315, 437] on input "text" at bounding box center [354, 433] width 215 height 21
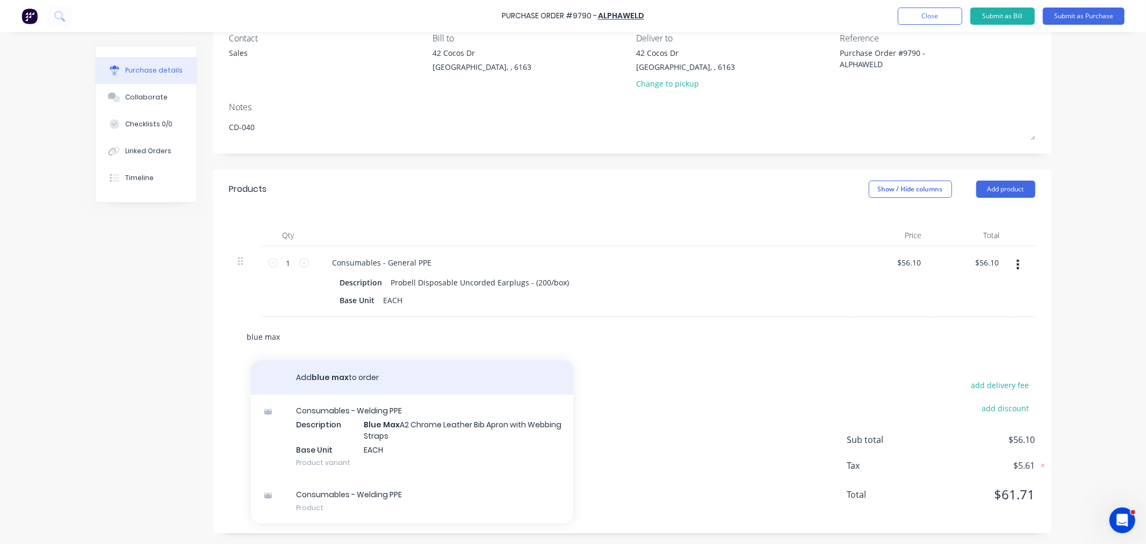
scroll to position [99, 0]
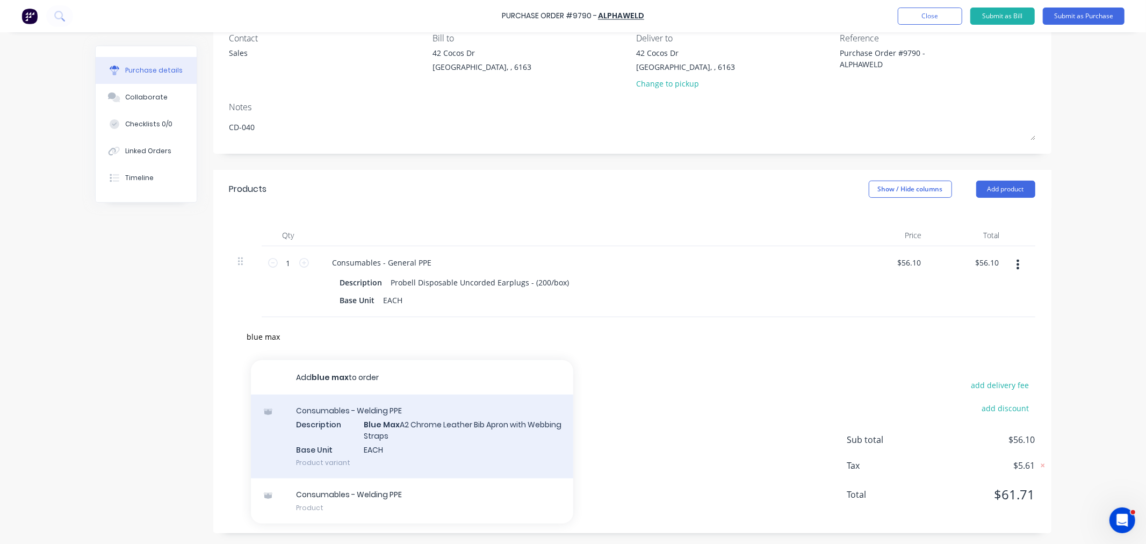
click at [447, 428] on div "Consumables - Welding PPE Description Blue Max A2 Chrome Leather Bib Apron with…" at bounding box center [412, 436] width 322 height 84
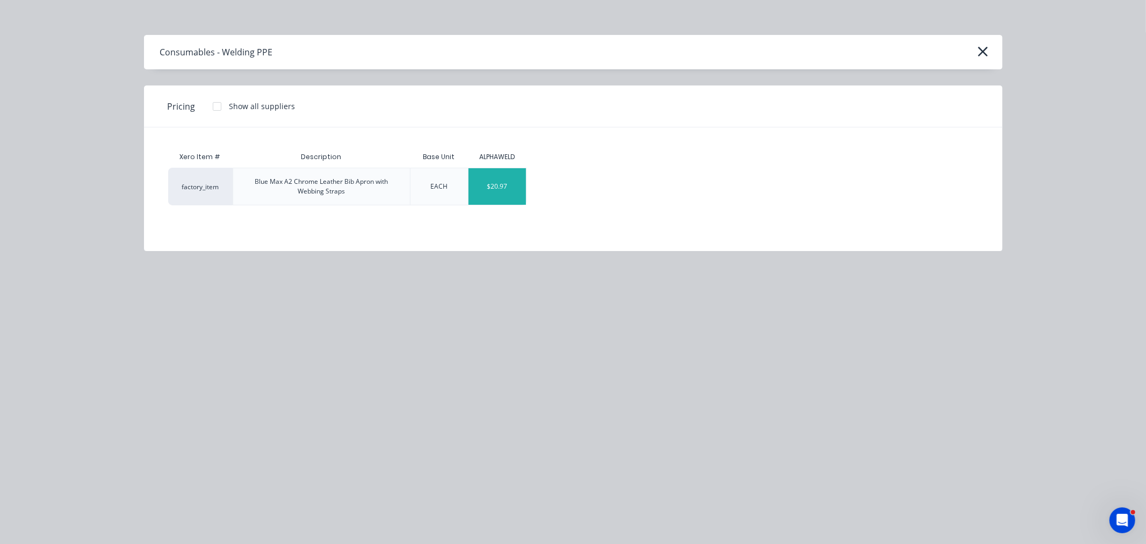
click at [498, 195] on div "$20.97" at bounding box center [496, 186] width 57 height 37
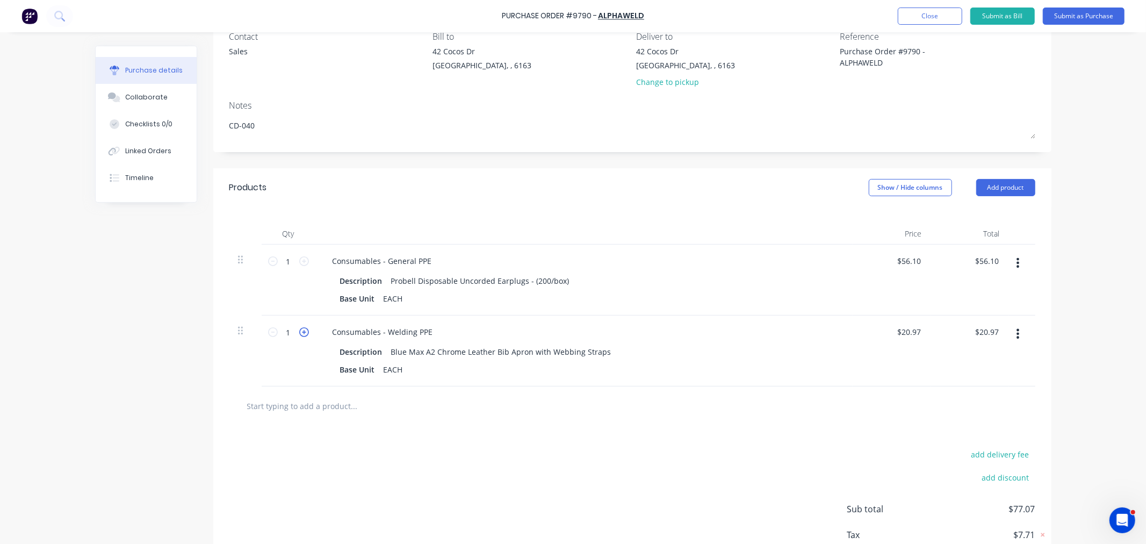
click at [302, 332] on icon at bounding box center [304, 332] width 10 height 10
click at [321, 403] on input "text" at bounding box center [354, 405] width 215 height 21
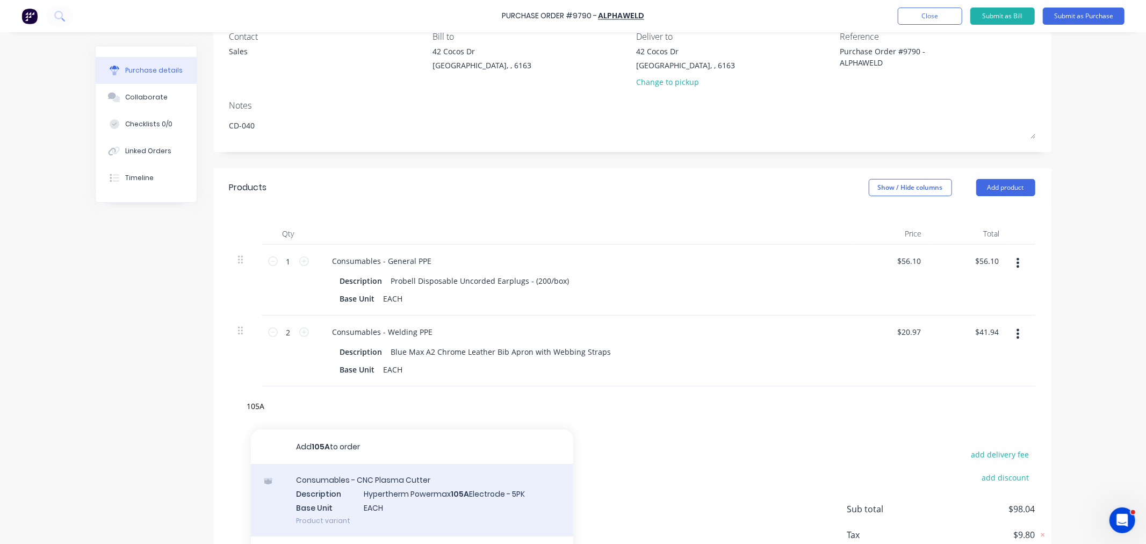
click at [437, 494] on div "Consumables - CNC Plasma Cutter Description Hypertherm Powermax 105A Electrode …" at bounding box center [412, 500] width 322 height 73
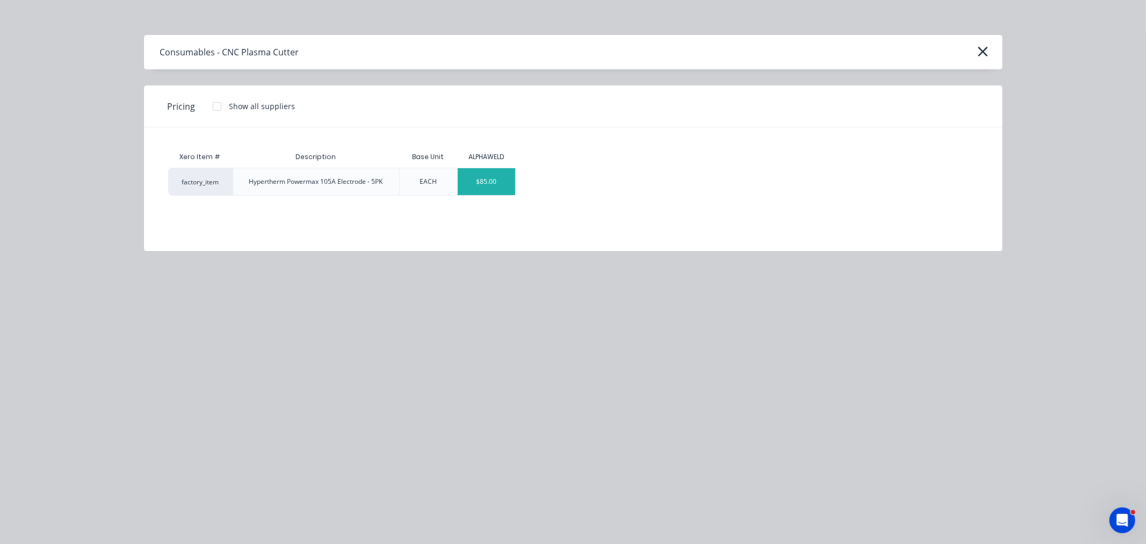
click at [503, 175] on div "$85.00" at bounding box center [486, 181] width 57 height 27
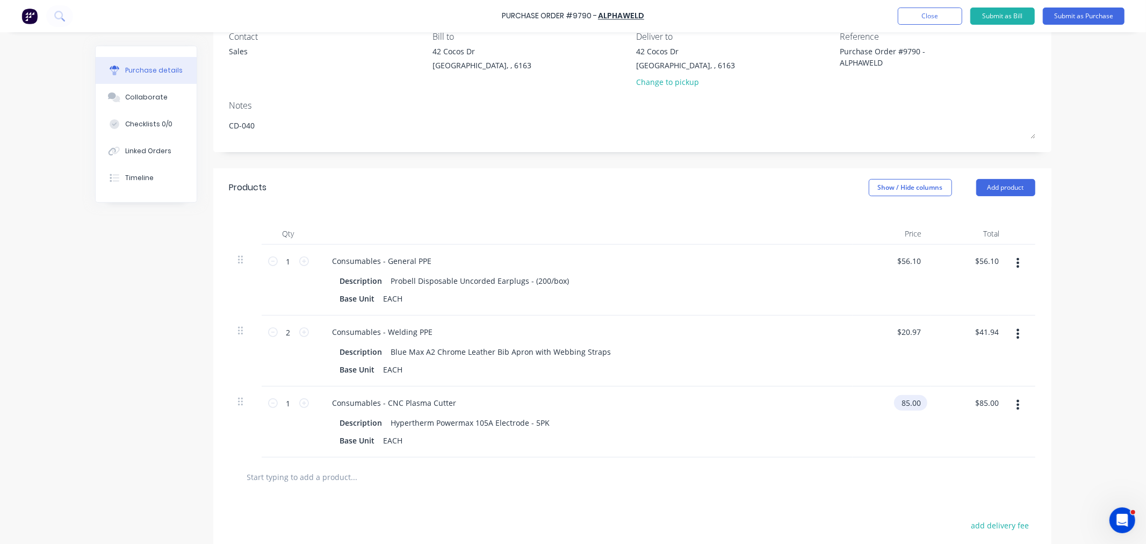
drag, startPoint x: 915, startPoint y: 401, endPoint x: 906, endPoint y: 409, distance: 12.2
click at [915, 401] on input "85.00" at bounding box center [908, 403] width 29 height 16
drag, startPoint x: 896, startPoint y: 404, endPoint x: 938, endPoint y: 403, distance: 42.5
click at [938, 403] on div "1 1 Consumables - CNC Plasma Cutter Description Hypertherm Powermax 105A Electr…" at bounding box center [632, 421] width 806 height 71
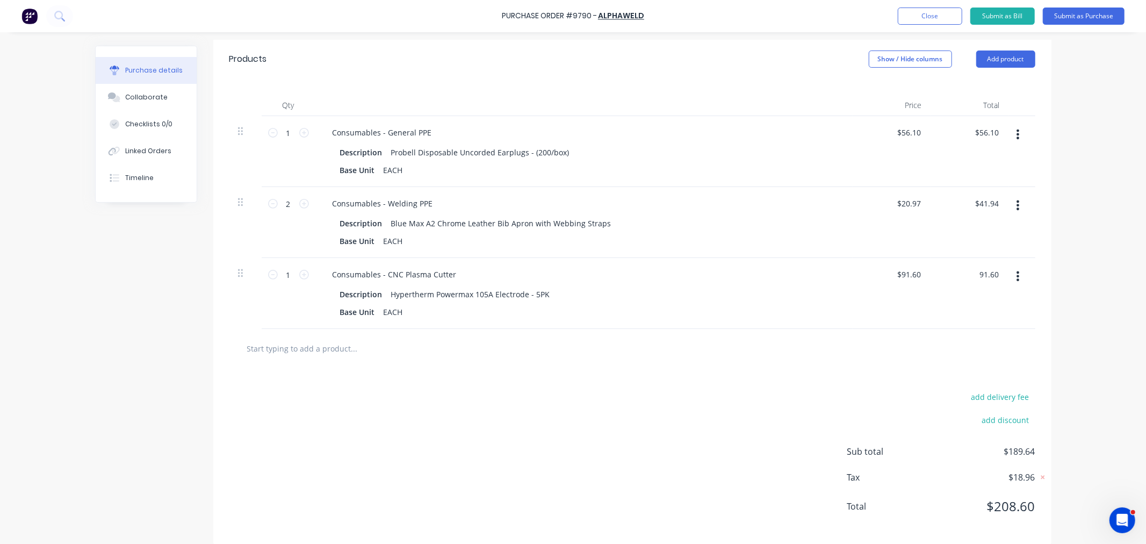
scroll to position [242, 0]
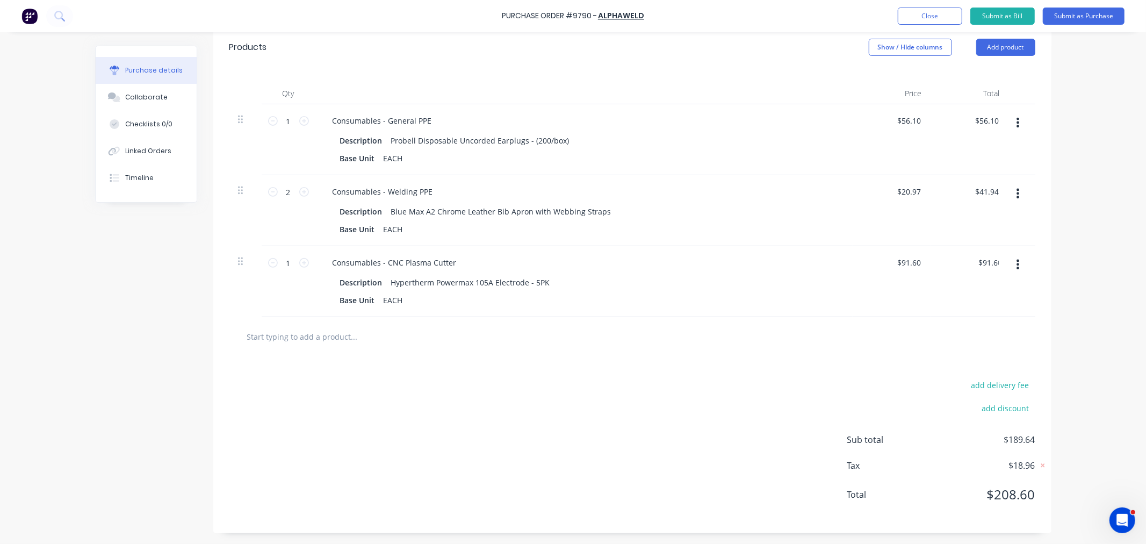
click at [303, 329] on input "text" at bounding box center [354, 335] width 215 height 21
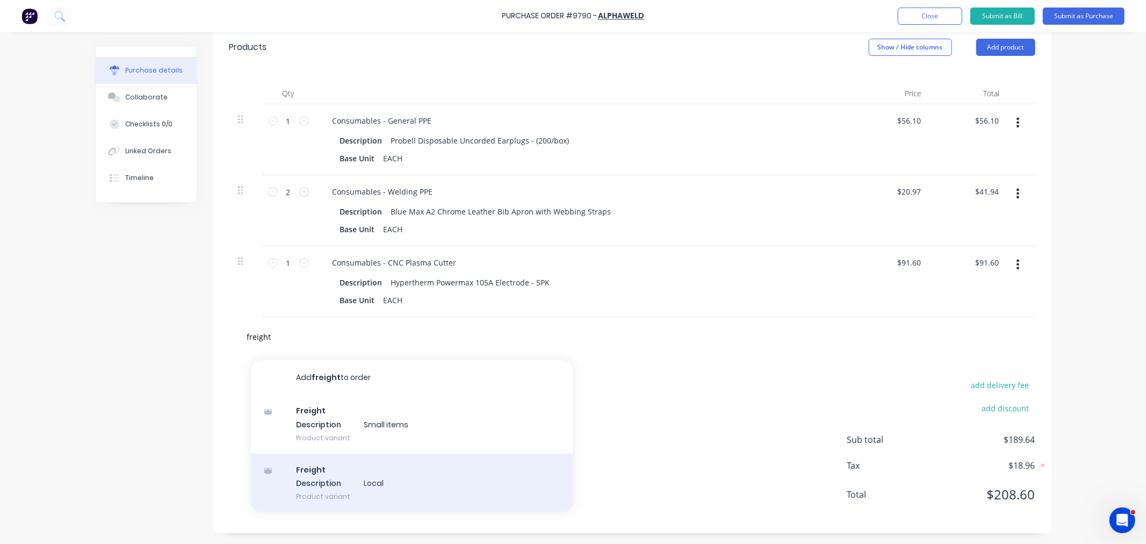
click at [342, 482] on div "Freight Description Local Product variant" at bounding box center [412, 482] width 322 height 59
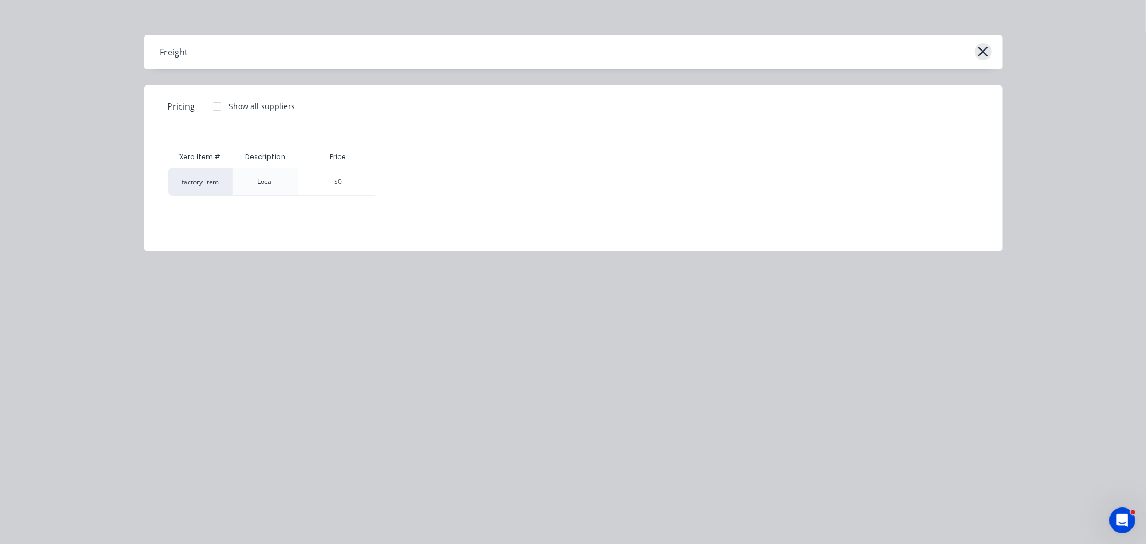
click at [980, 55] on icon "button" at bounding box center [982, 51] width 11 height 15
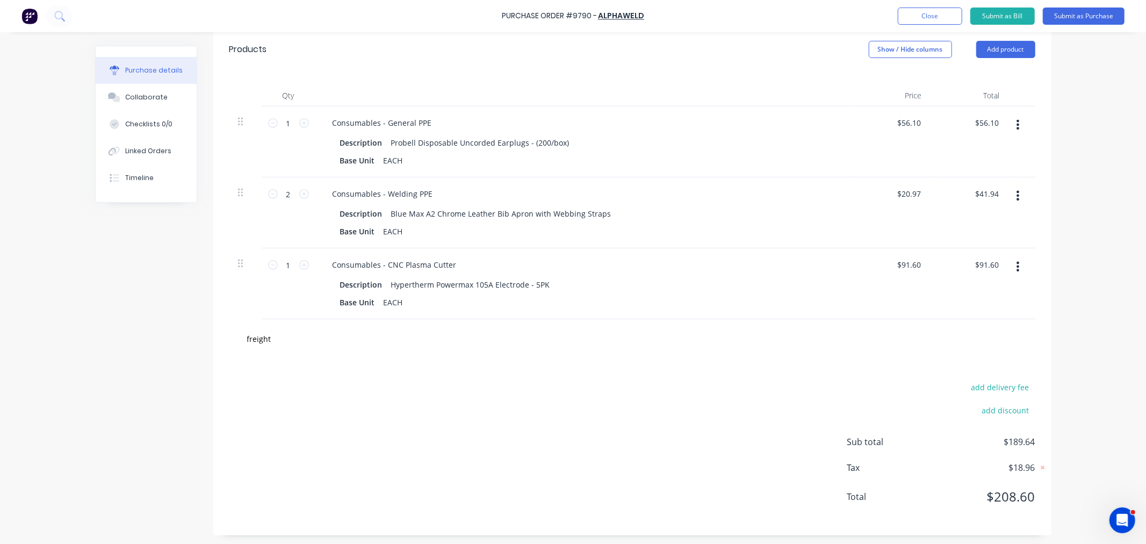
scroll to position [238, 0]
click at [998, 47] on button "Add product" at bounding box center [1005, 48] width 59 height 17
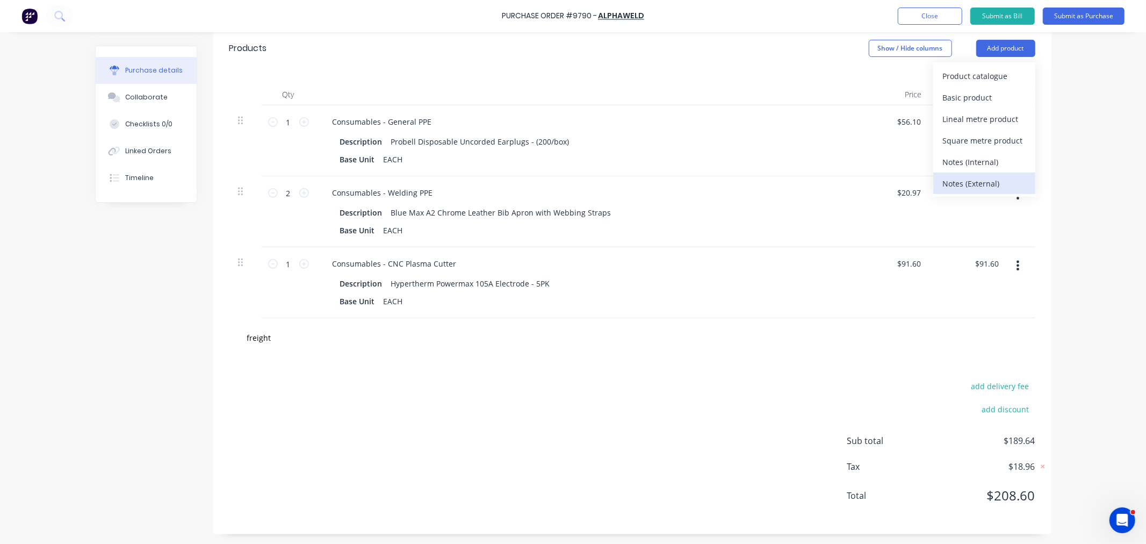
click at [976, 188] on div "Notes (External)" at bounding box center [984, 184] width 83 height 16
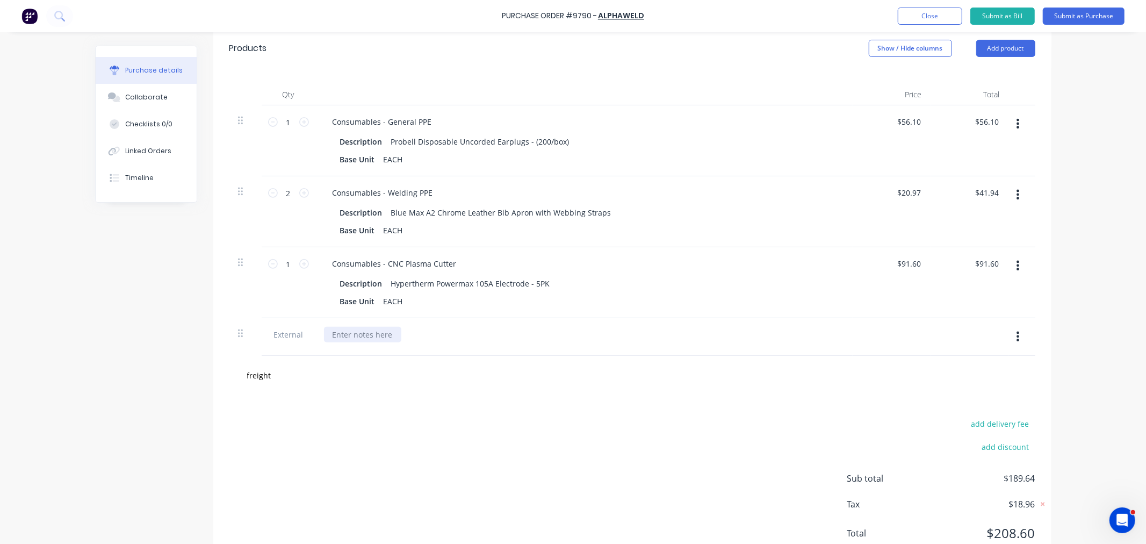
click at [335, 337] on div at bounding box center [362, 335] width 77 height 16
click at [1064, 19] on button "Submit as Purchase" at bounding box center [1084, 16] width 82 height 17
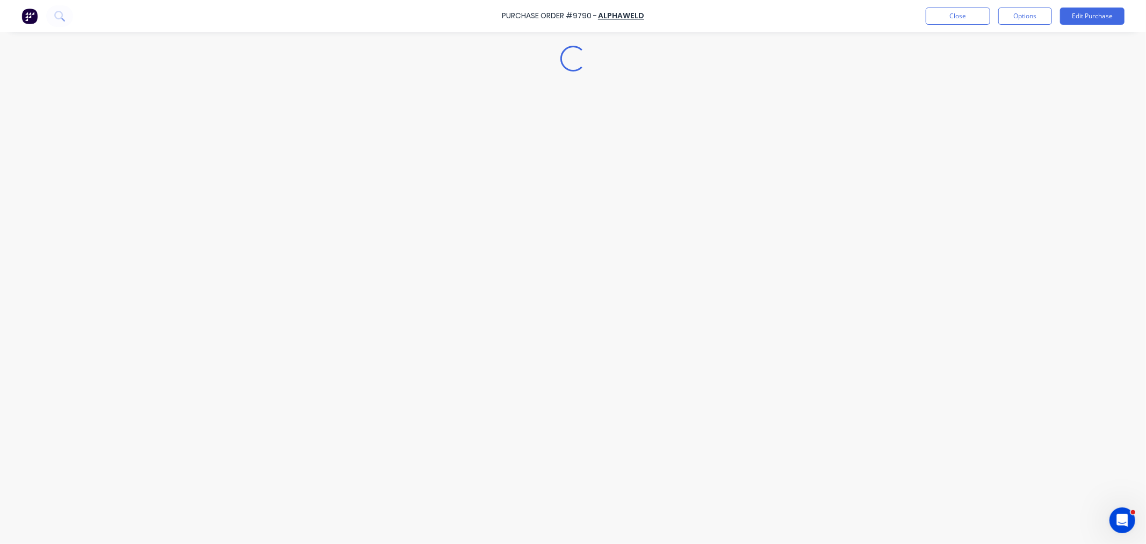
scroll to position [0, 0]
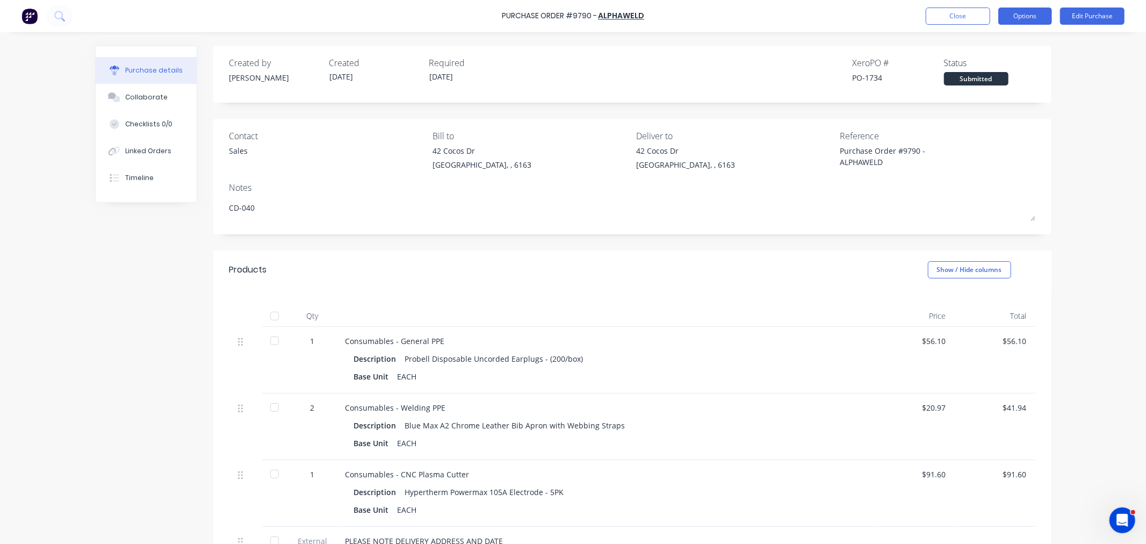
click at [1011, 15] on button "Options" at bounding box center [1025, 16] width 54 height 17
click at [1000, 44] on div "Print / Email" at bounding box center [1000, 44] width 83 height 16
click at [996, 60] on div "With pricing" at bounding box center [1000, 65] width 83 height 16
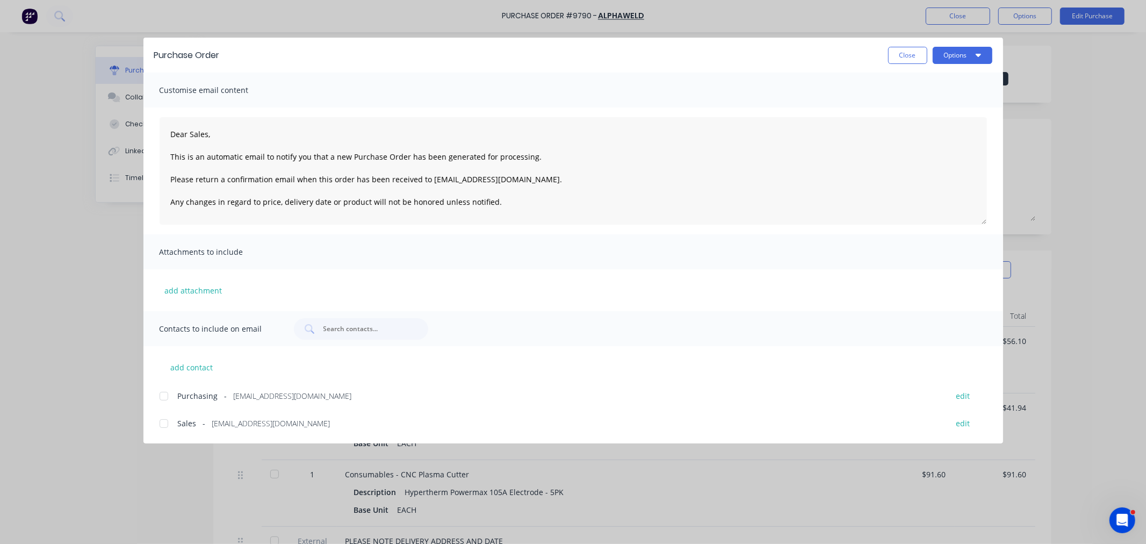
click at [165, 423] on div at bounding box center [163, 423] width 21 height 21
click at [165, 394] on div at bounding box center [163, 395] width 21 height 21
click at [943, 54] on button "Options" at bounding box center [962, 55] width 60 height 17
click at [935, 125] on div "Email" at bounding box center [941, 126] width 83 height 16
click at [906, 53] on button "Close" at bounding box center [907, 55] width 39 height 17
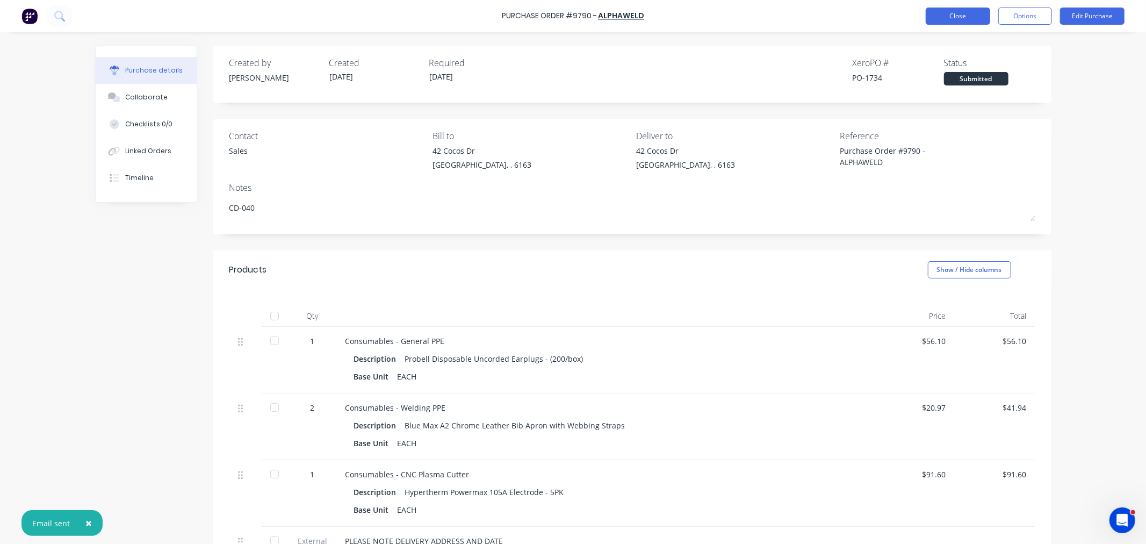
click at [951, 14] on button "Close" at bounding box center [957, 16] width 64 height 17
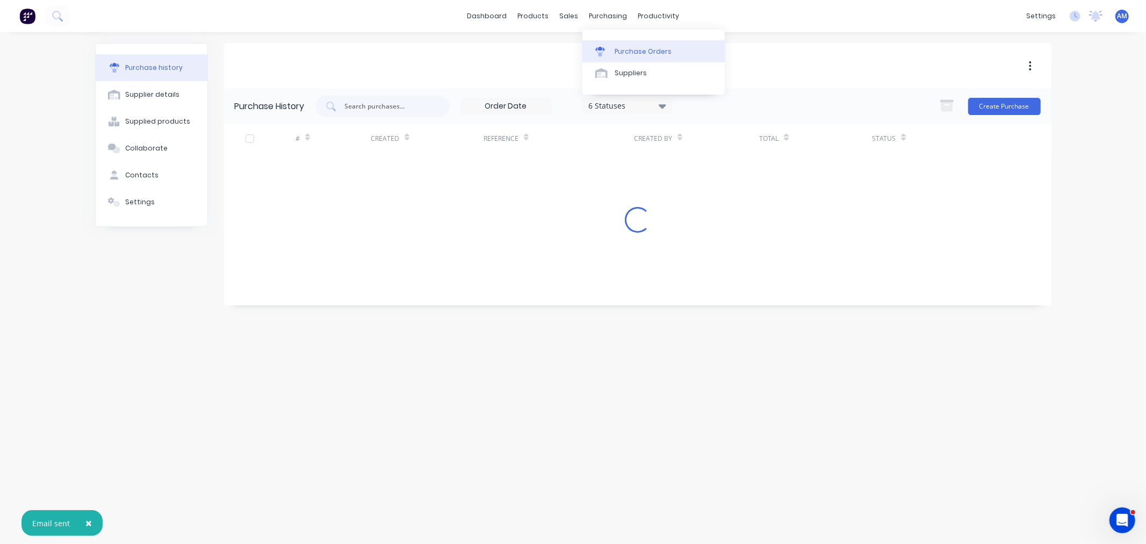
click at [614, 41] on link "Purchase Orders" at bounding box center [653, 50] width 142 height 21
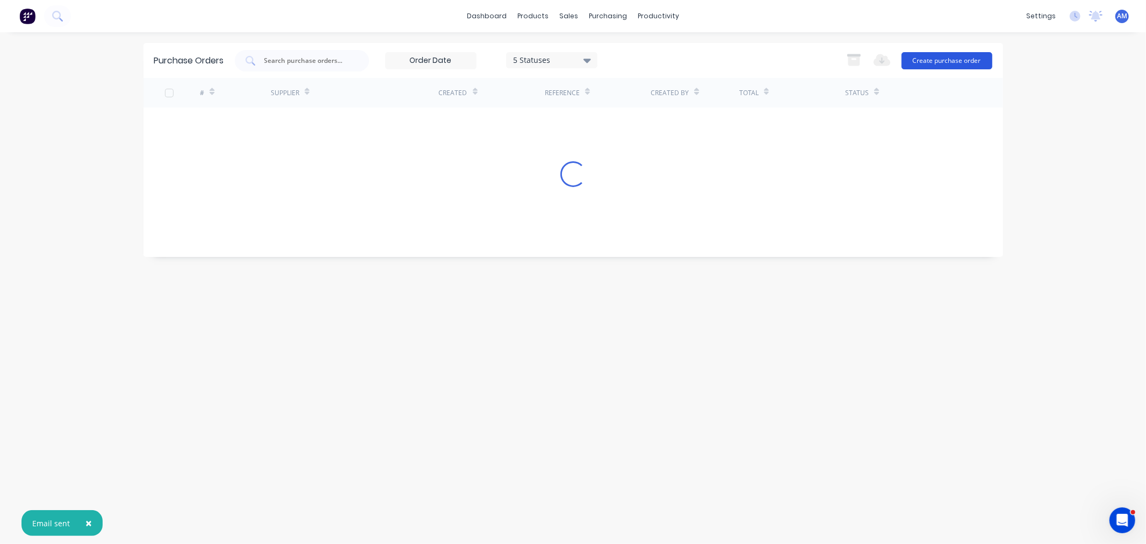
click at [963, 56] on button "Create purchase order" at bounding box center [946, 60] width 91 height 17
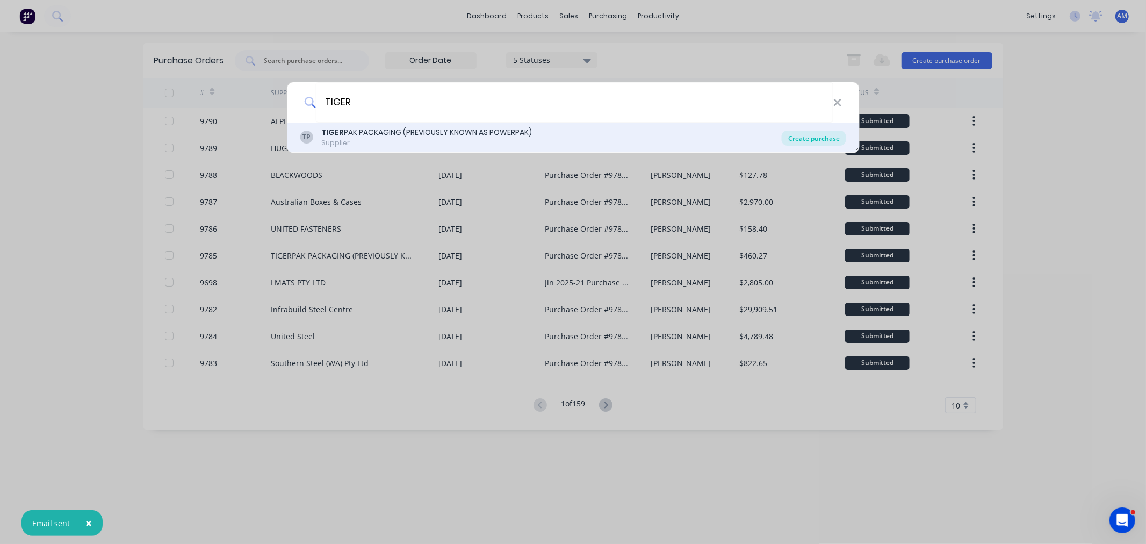
click at [809, 133] on div "Create purchase" at bounding box center [814, 138] width 64 height 15
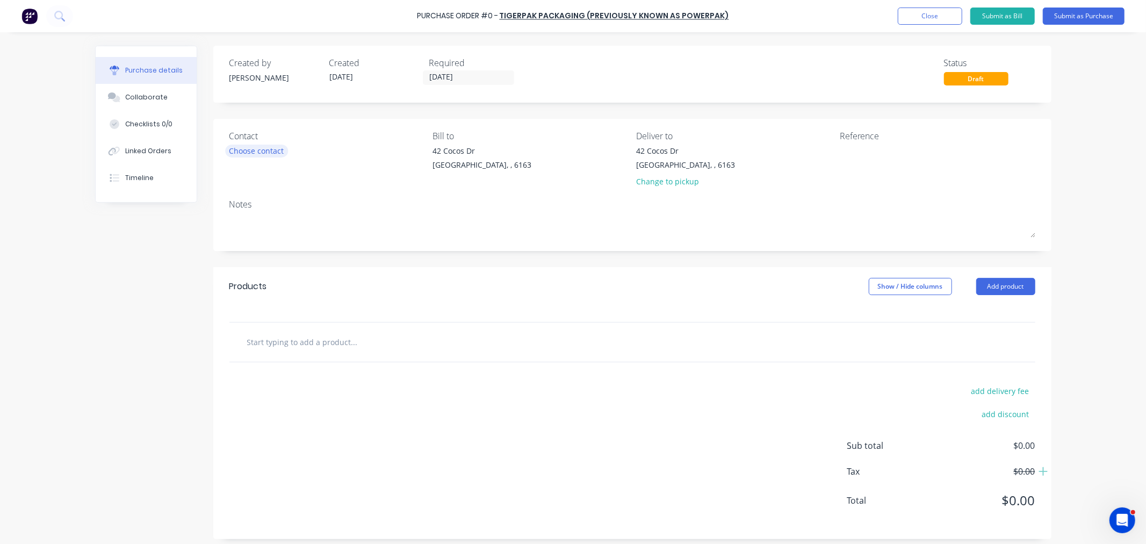
click at [262, 148] on div "Choose contact" at bounding box center [256, 150] width 55 height 11
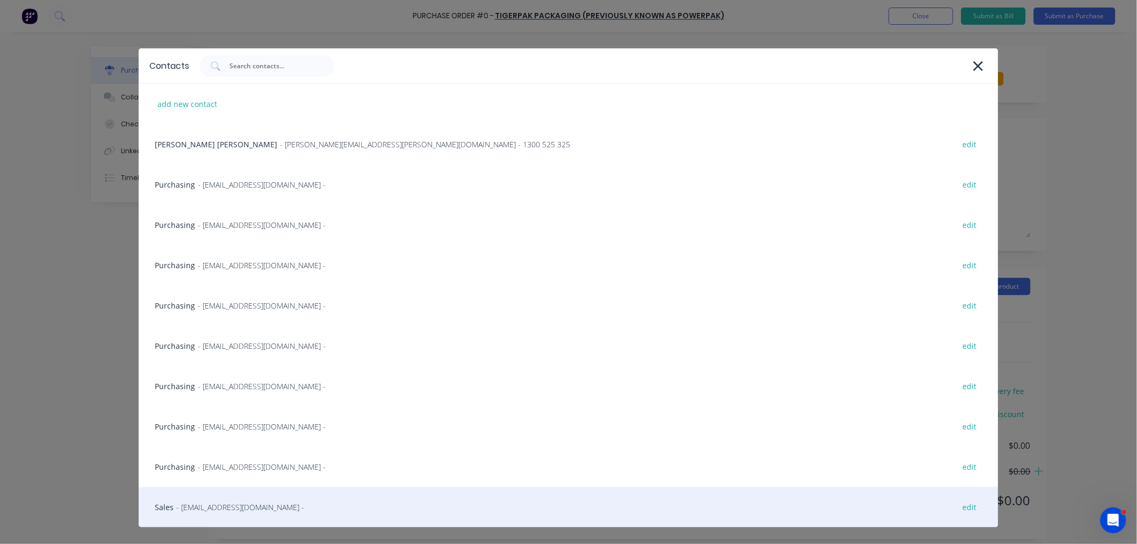
click at [212, 509] on span "- sales@tigerpak.com.au -" at bounding box center [240, 506] width 128 height 11
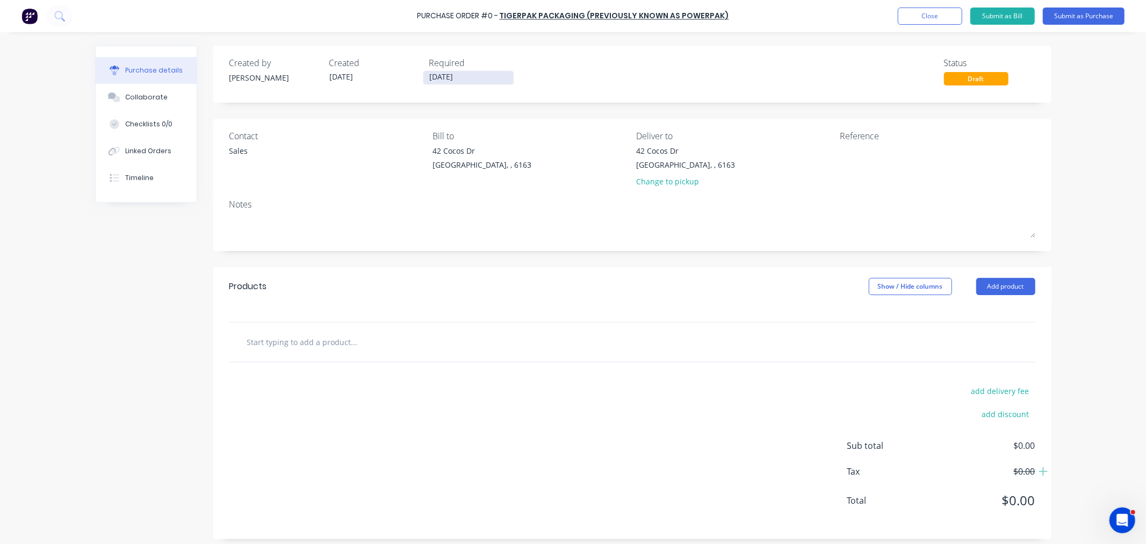
click at [453, 70] on label "[DATE]" at bounding box center [468, 77] width 91 height 15
click at [453, 71] on input "[DATE]" at bounding box center [468, 77] width 90 height 13
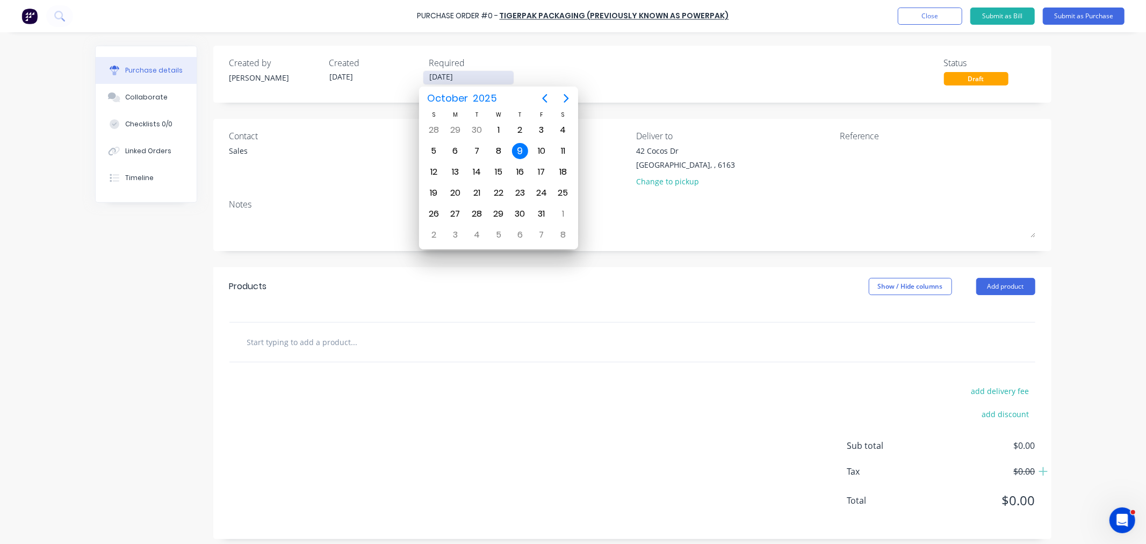
click at [454, 74] on input "[DATE]" at bounding box center [468, 77] width 90 height 13
click at [458, 172] on div "13" at bounding box center [455, 172] width 16 height 16
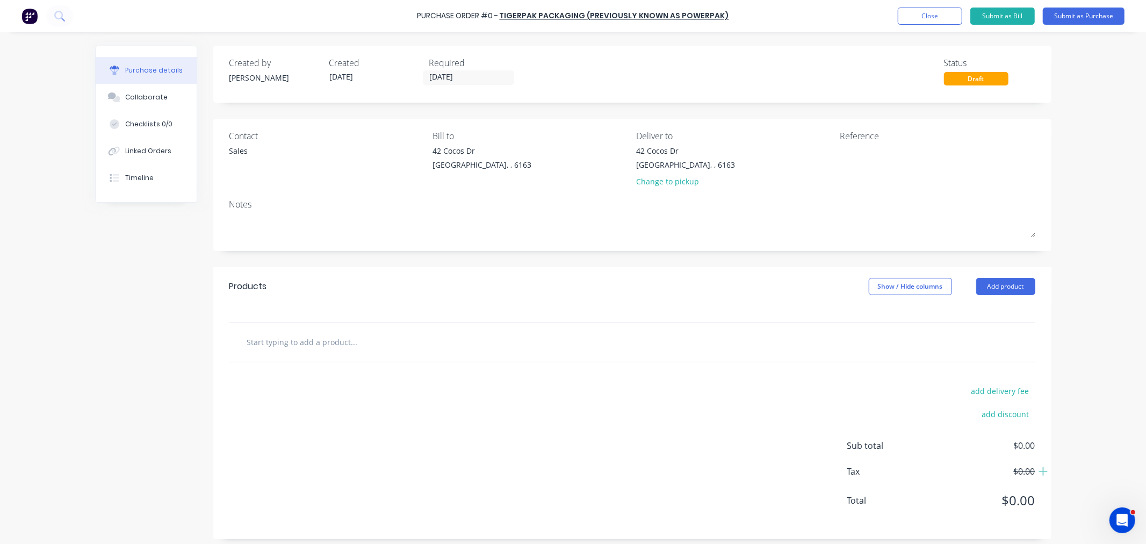
click at [297, 337] on input "text" at bounding box center [354, 341] width 215 height 21
drag, startPoint x: 261, startPoint y: 344, endPoint x: 259, endPoint y: 363, distance: 18.8
click at [261, 345] on input "slimeline" at bounding box center [354, 341] width 215 height 21
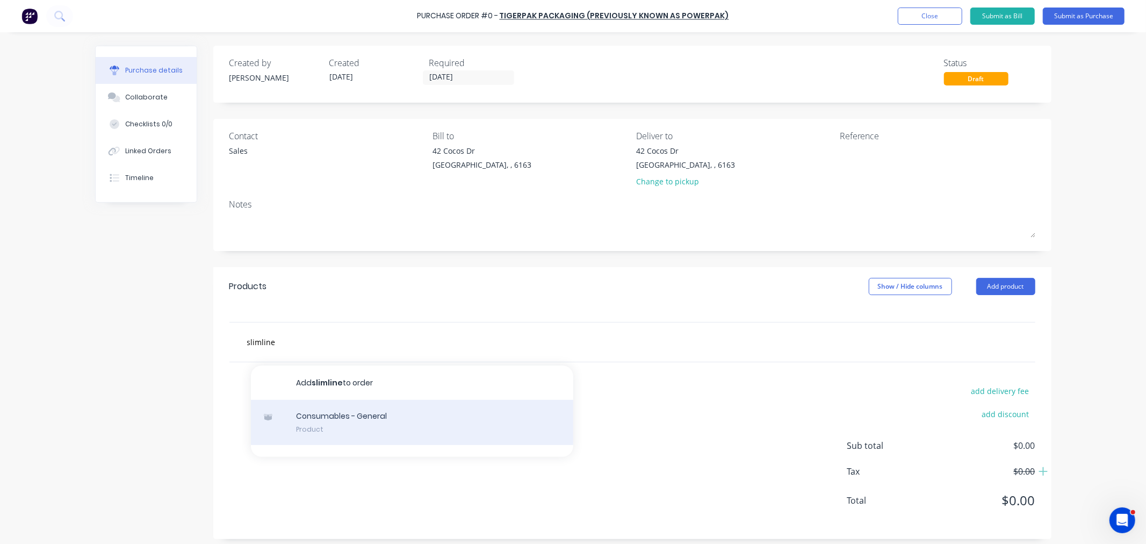
click at [342, 431] on div "Consumables - General Product" at bounding box center [412, 422] width 322 height 45
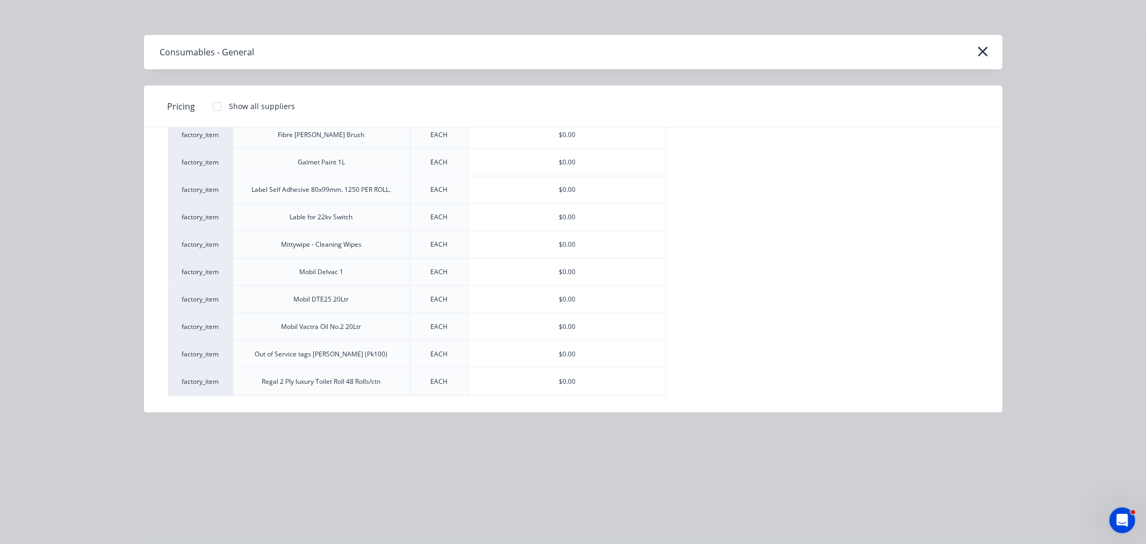
scroll to position [417, 0]
click at [363, 344] on div "Regal Slimline Hand Towel R164000" at bounding box center [321, 349] width 106 height 10
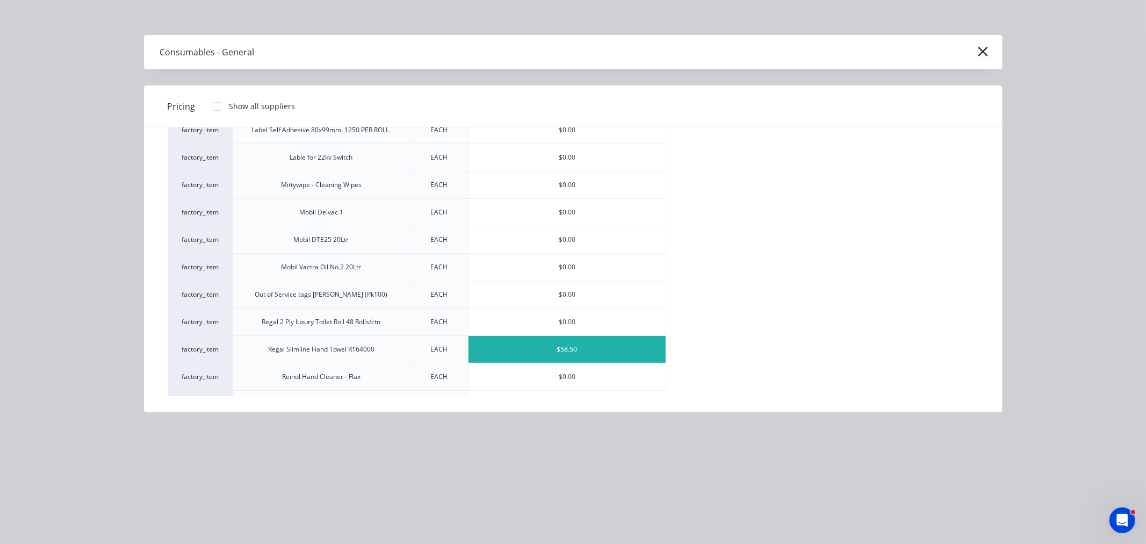
click at [530, 341] on div "$58.50" at bounding box center [566, 349] width 197 height 27
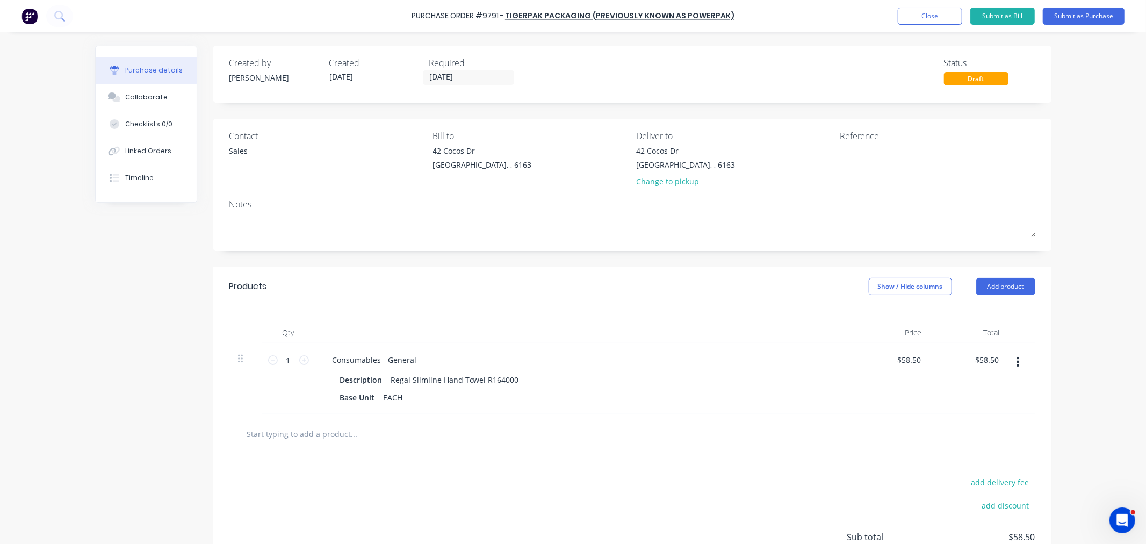
click at [308, 437] on input "text" at bounding box center [354, 433] width 215 height 21
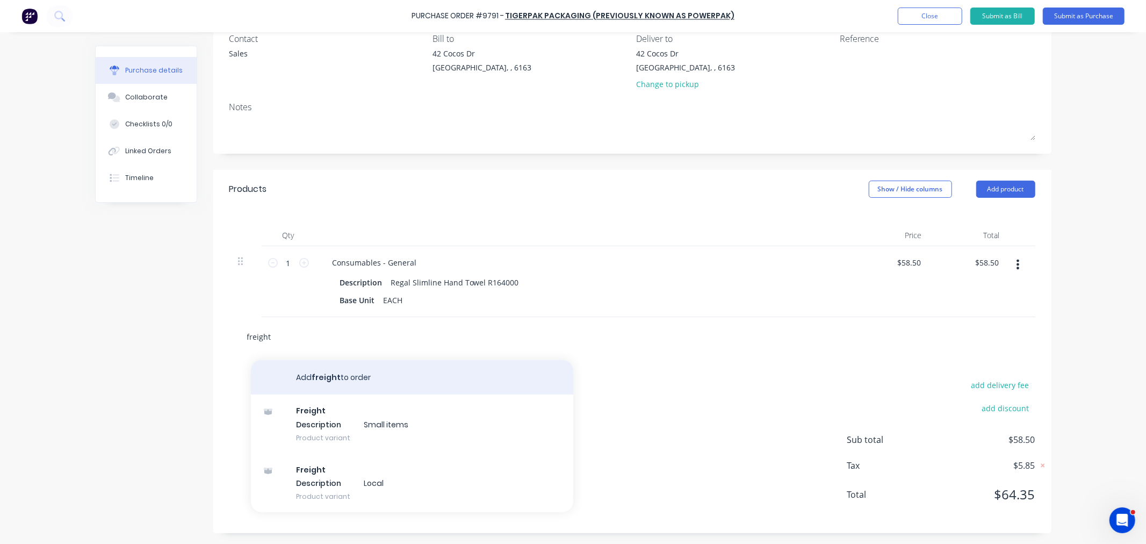
scroll to position [98, 0]
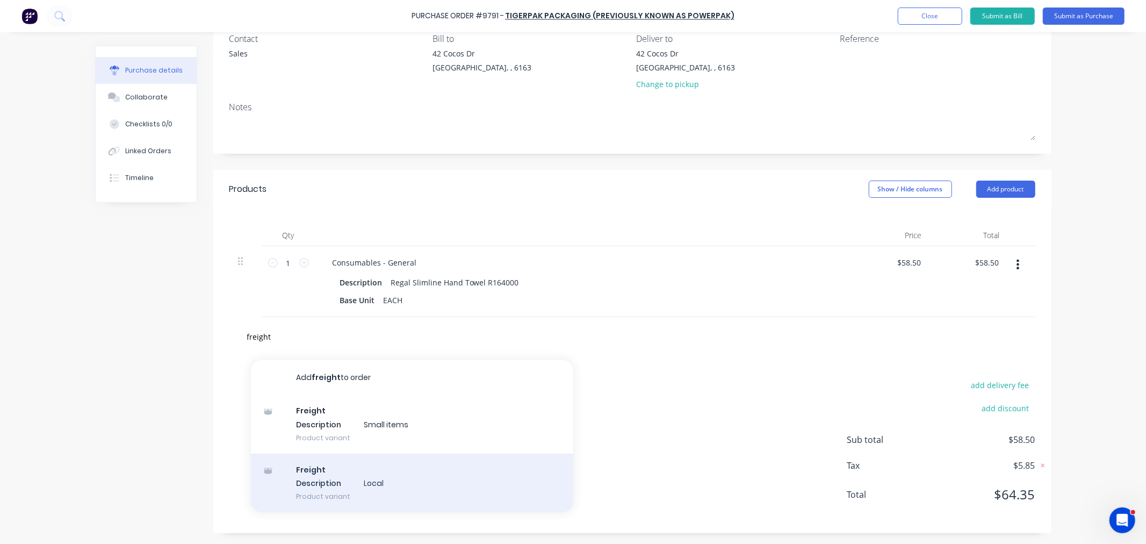
click at [329, 474] on div "Freight Description Local Product variant" at bounding box center [412, 482] width 322 height 59
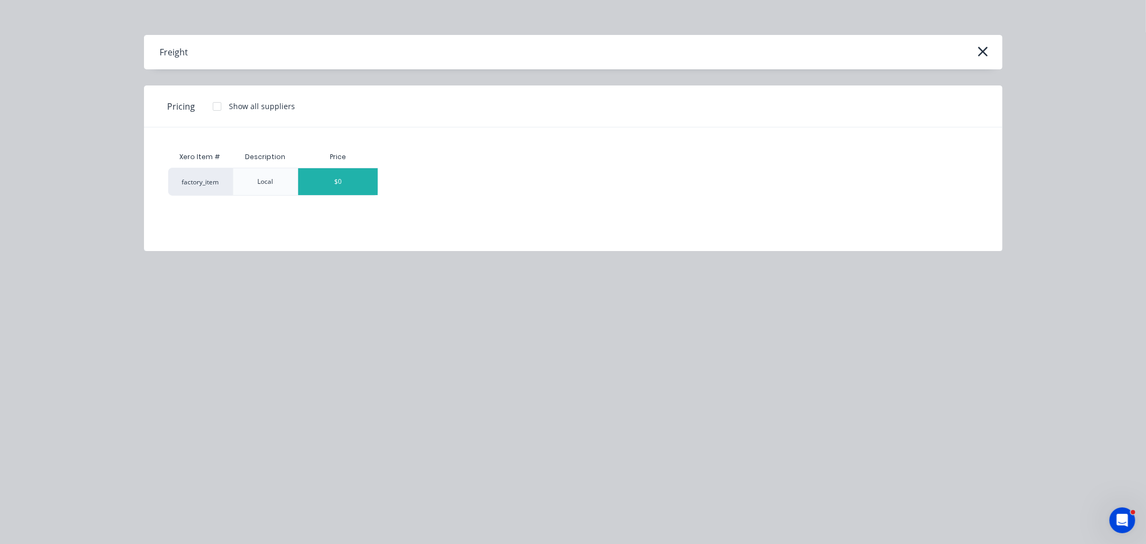
click at [356, 187] on div "$0" at bounding box center [337, 181] width 79 height 27
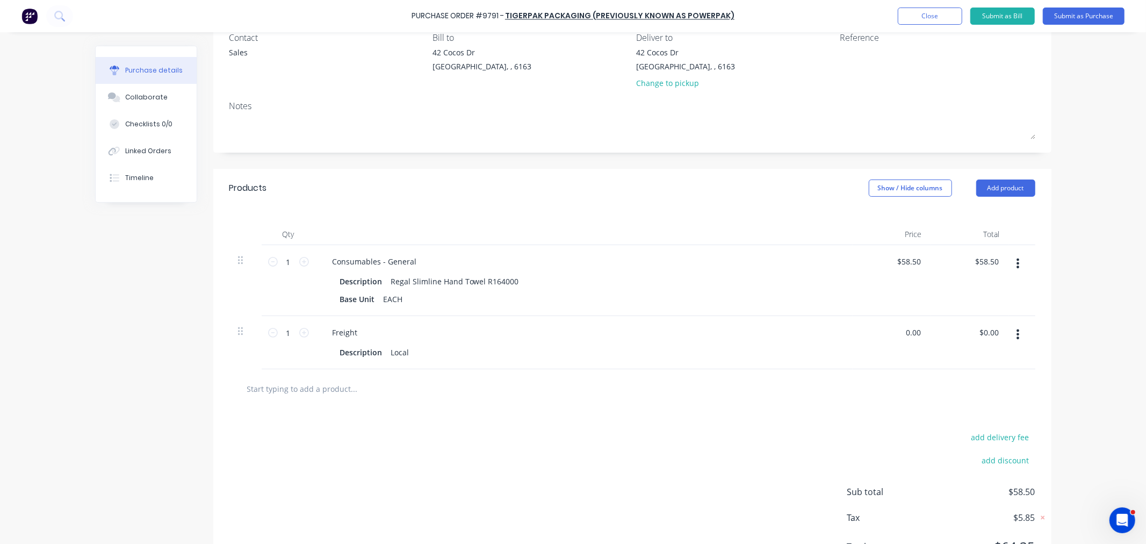
drag, startPoint x: 901, startPoint y: 328, endPoint x: 966, endPoint y: 337, distance: 65.1
click at [966, 336] on div "1 1 Freight Description Local 0.00 0.00 $0.00 $0.00" at bounding box center [632, 342] width 806 height 53
click at [1008, 186] on button "Add product" at bounding box center [1005, 187] width 59 height 17
click at [974, 315] on button "Notes (External)" at bounding box center [984, 322] width 102 height 21
click at [366, 387] on div at bounding box center [362, 386] width 77 height 16
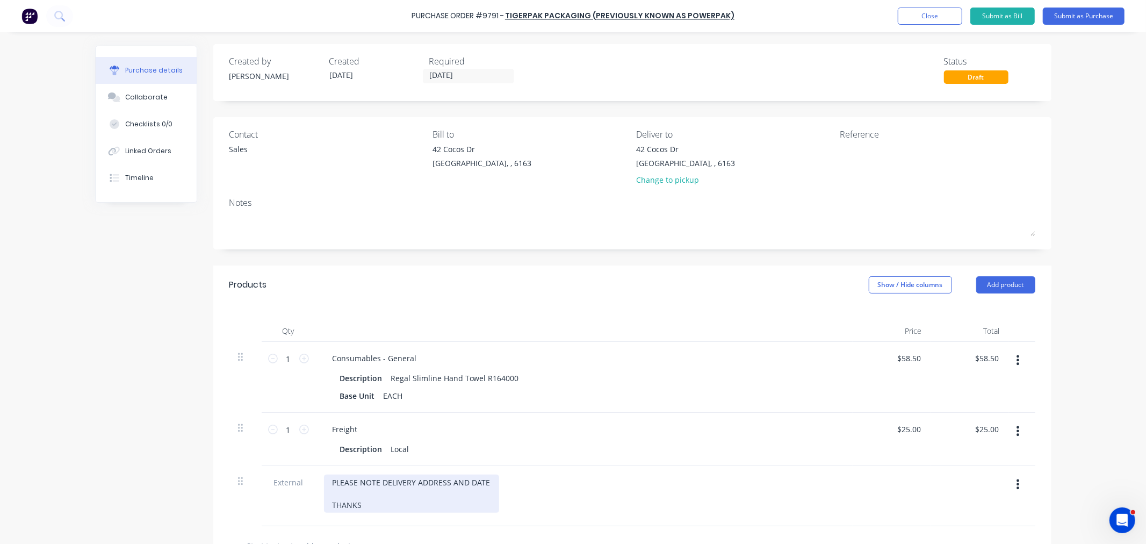
scroll to position [0, 0]
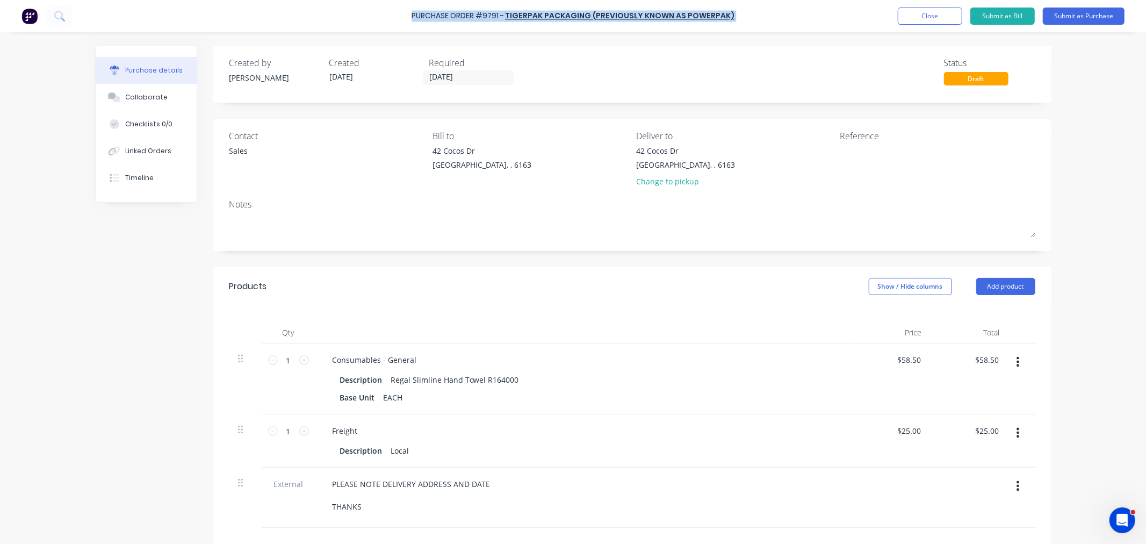
drag, startPoint x: 731, startPoint y: 14, endPoint x: 418, endPoint y: 18, distance: 313.2
click at [418, 18] on div "Purchase Order #9791 - TIGERPAK PACKAGING (PREVIOUSLY KNOWN AS POWERPAK) Add pr…" at bounding box center [573, 16] width 1146 height 32
copy div "Purchase Order #9791 - TIGERPAK PACKAGING (PREVIOUSLY KNOWN AS POWERPAK) Add pr…"
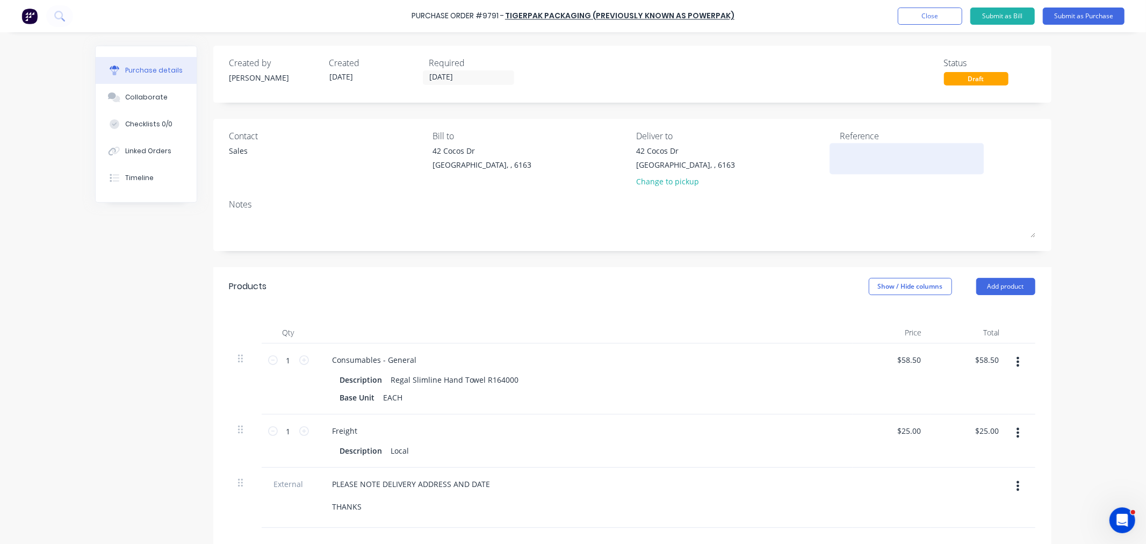
click at [877, 165] on textarea at bounding box center [907, 157] width 134 height 24
paste textarea "Purchase Order #9791 - TIGERPAK PACKAGING (PREVIOUSLY KNOWN AS POWERPAK)"
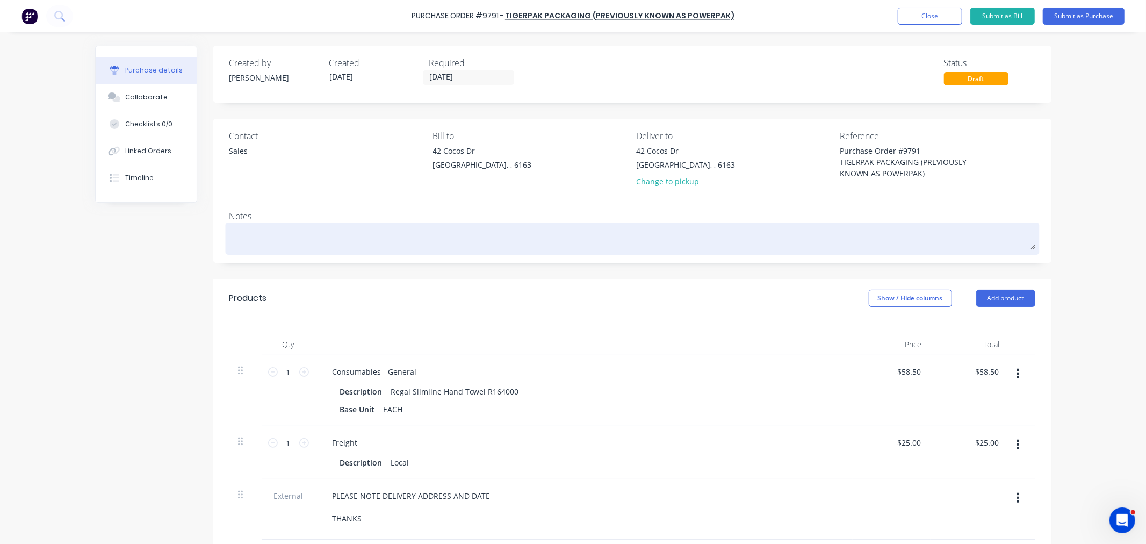
click at [314, 234] on textarea at bounding box center [632, 237] width 806 height 24
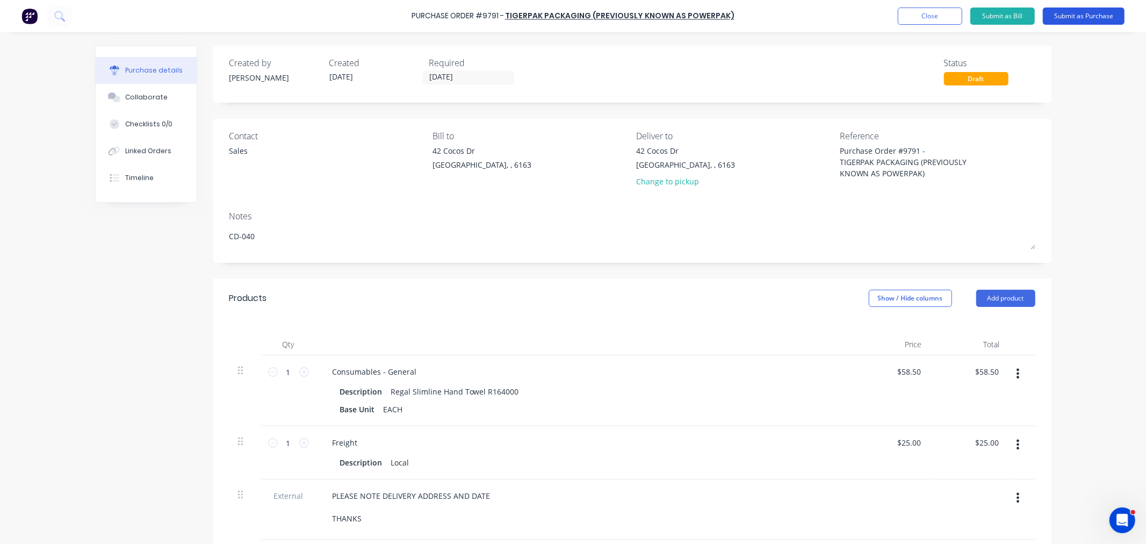
click at [1066, 14] on button "Submit as Purchase" at bounding box center [1084, 16] width 82 height 17
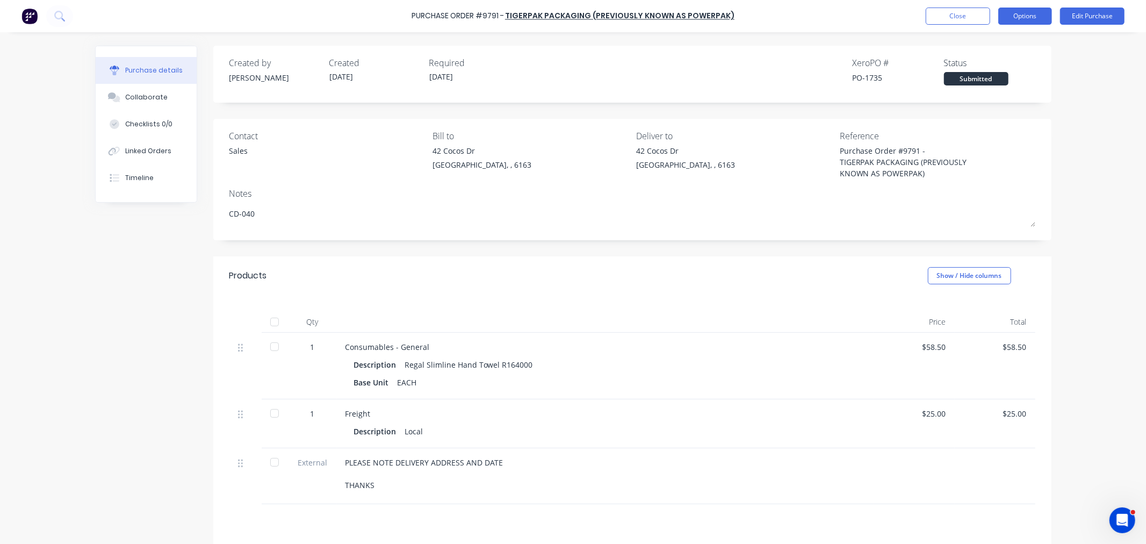
click at [1030, 19] on button "Options" at bounding box center [1025, 16] width 54 height 17
click at [1003, 41] on div "Print / Email" at bounding box center [1000, 44] width 83 height 16
click at [994, 63] on div "With pricing" at bounding box center [1000, 65] width 83 height 16
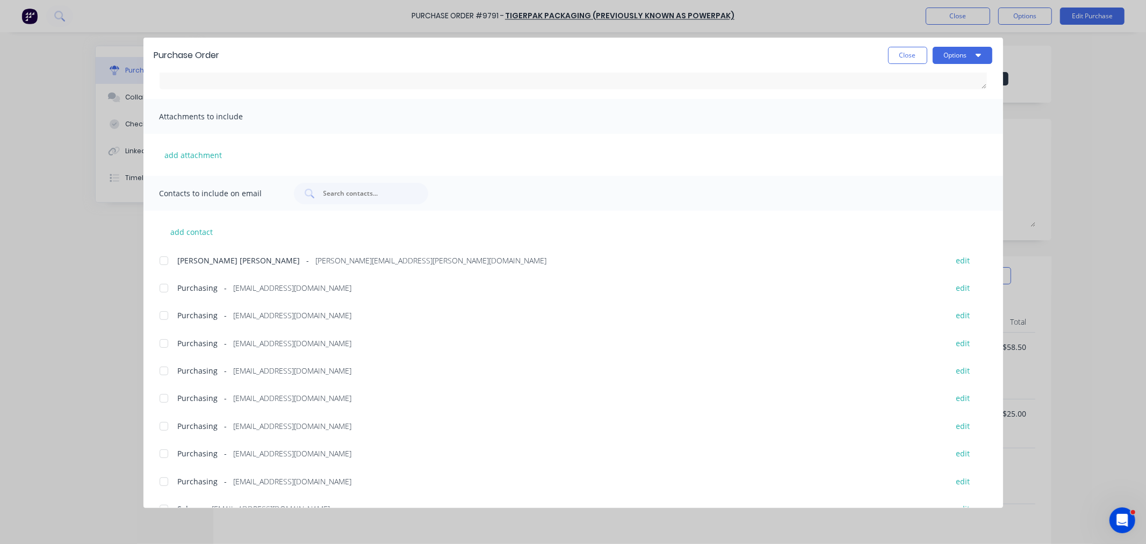
scroll to position [156, 0]
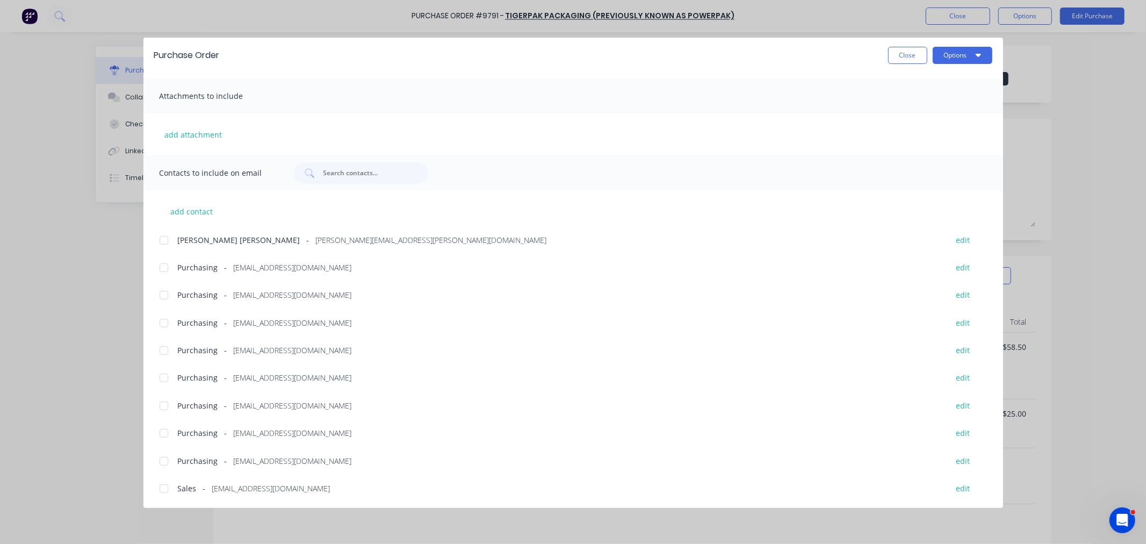
drag, startPoint x: 160, startPoint y: 491, endPoint x: 160, endPoint y: 483, distance: 7.5
click at [160, 490] on div at bounding box center [163, 487] width 21 height 21
click at [160, 462] on div at bounding box center [163, 460] width 21 height 21
click at [958, 52] on button "Options" at bounding box center [962, 55] width 60 height 17
click at [935, 121] on div "Email" at bounding box center [941, 126] width 83 height 16
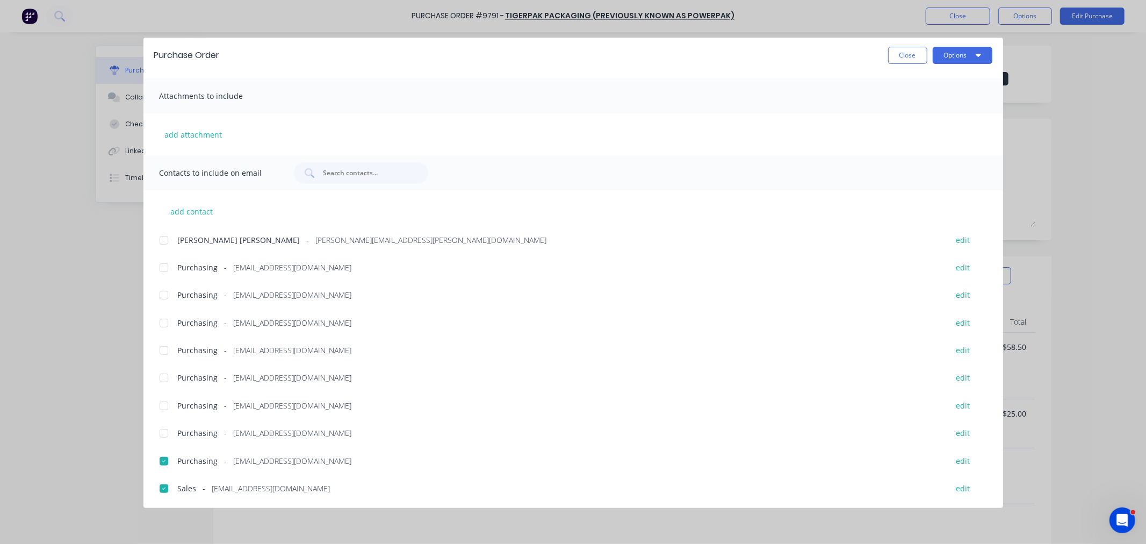
drag, startPoint x: 906, startPoint y: 57, endPoint x: 918, endPoint y: 52, distance: 14.2
click at [906, 57] on button "Close" at bounding box center [907, 55] width 39 height 17
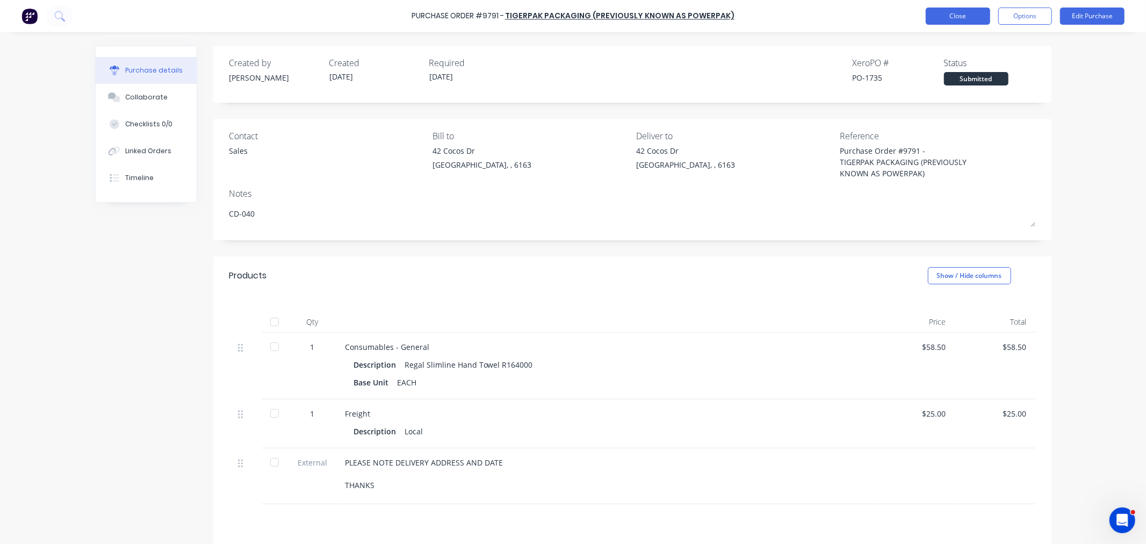
click at [963, 21] on button "Close" at bounding box center [957, 16] width 64 height 17
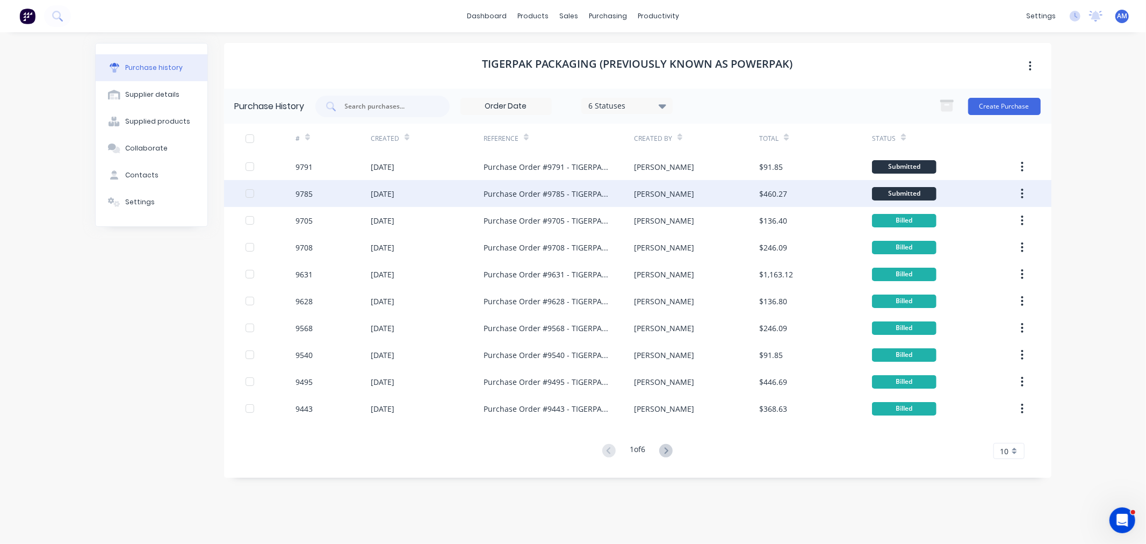
click at [343, 197] on div "9785" at bounding box center [332, 193] width 75 height 27
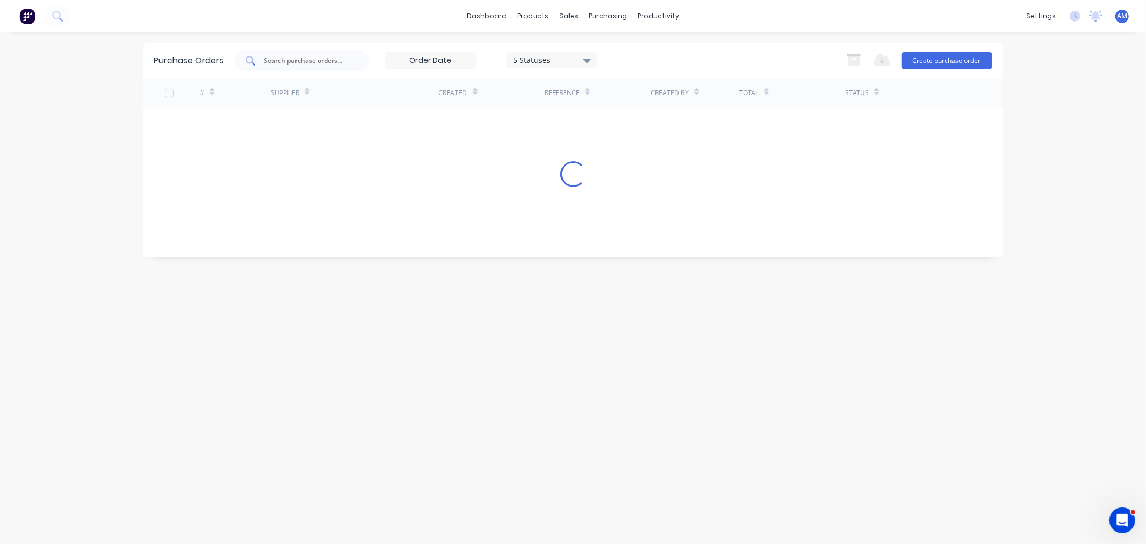
click at [273, 60] on input "text" at bounding box center [307, 60] width 89 height 11
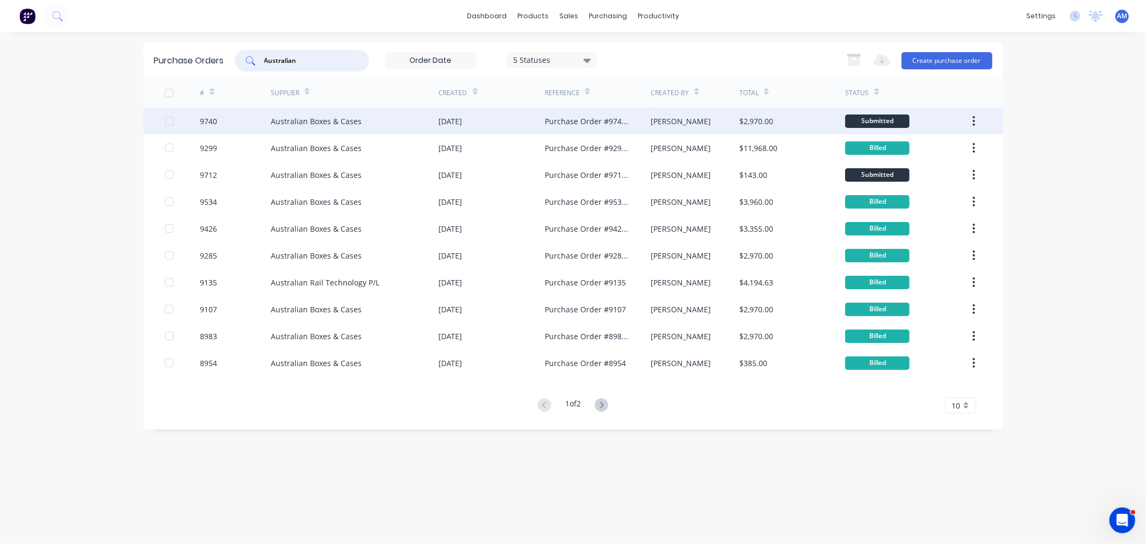
type input "Australian"
click at [254, 122] on div "9740" at bounding box center [235, 120] width 71 height 27
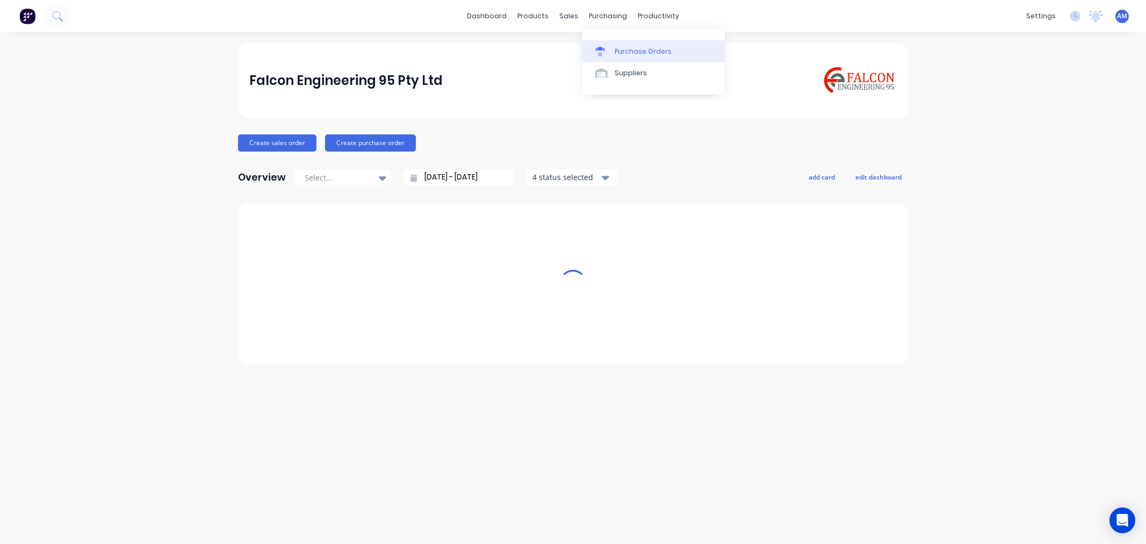
drag, startPoint x: 0, startPoint y: 0, endPoint x: 631, endPoint y: 51, distance: 632.6
click at [631, 50] on div "Purchase Orders" at bounding box center [642, 52] width 57 height 10
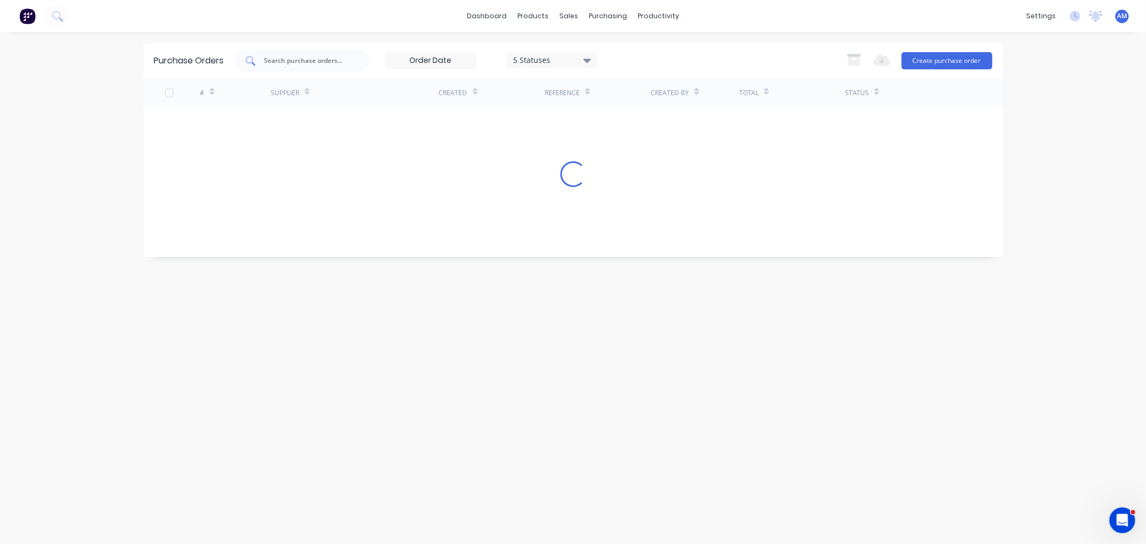
click at [270, 61] on input "text" at bounding box center [307, 60] width 89 height 11
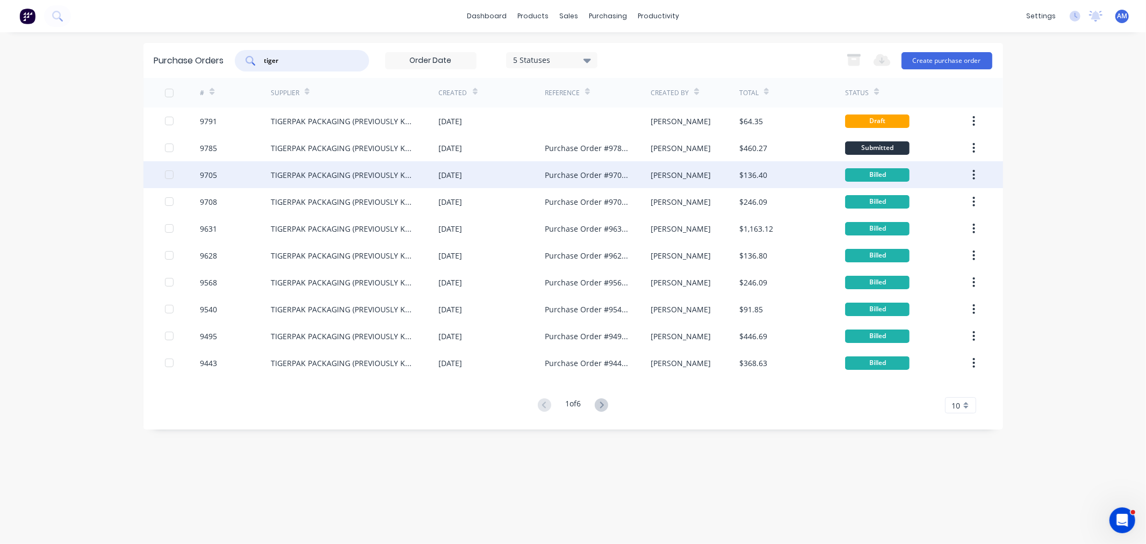
type input "tiger"
click at [300, 173] on div "TIGERPAK PACKAGING (PREVIOUSLY KNOWN AS POWERPAK)" at bounding box center [344, 174] width 147 height 11
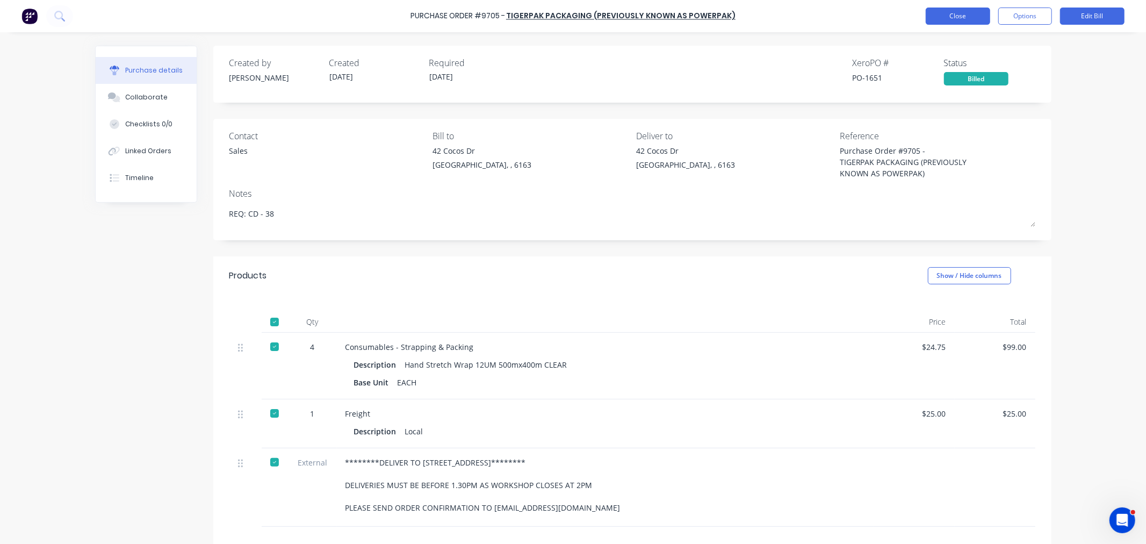
click at [947, 23] on button "Close" at bounding box center [957, 16] width 64 height 17
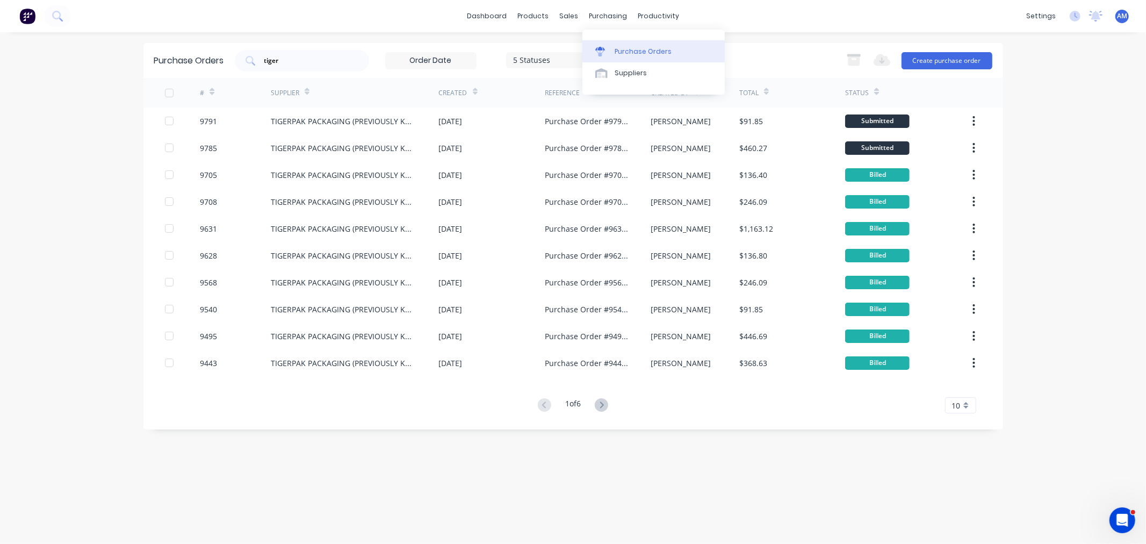
click at [633, 55] on div "Purchase Orders" at bounding box center [642, 52] width 57 height 10
click at [315, 60] on input "tiger" at bounding box center [307, 60] width 89 height 11
drag, startPoint x: 264, startPoint y: 66, endPoint x: 228, endPoint y: 65, distance: 36.0
click at [228, 65] on div "Purchase Orders tiger 5 Statuses 5 Statuses Export to Excel (XLSX) Create purch…" at bounding box center [572, 60] width 859 height 35
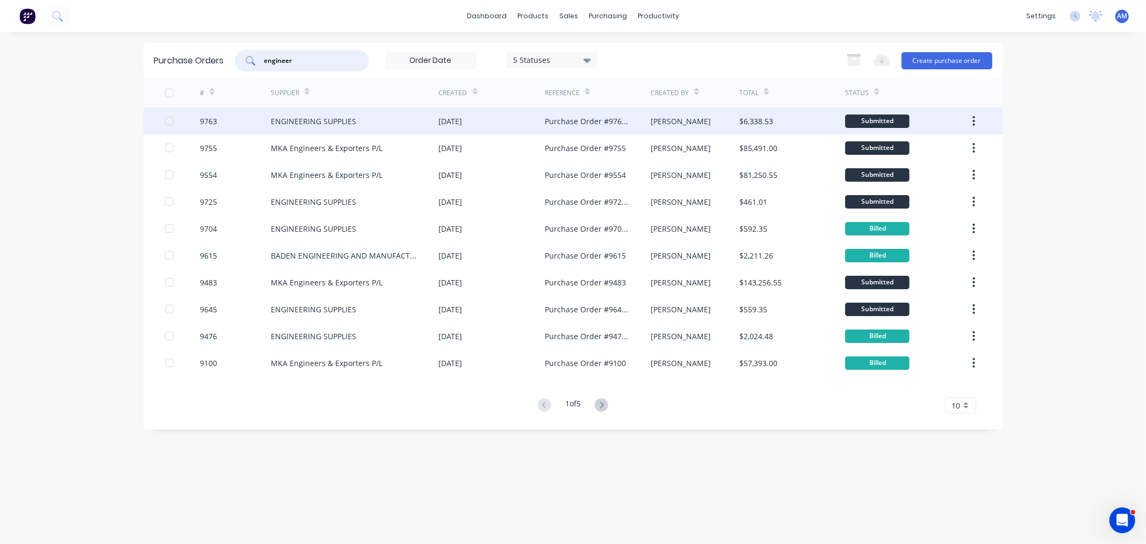
type input "engineer"
click at [283, 117] on div "ENGINEERING SUPPLIES" at bounding box center [313, 120] width 85 height 11
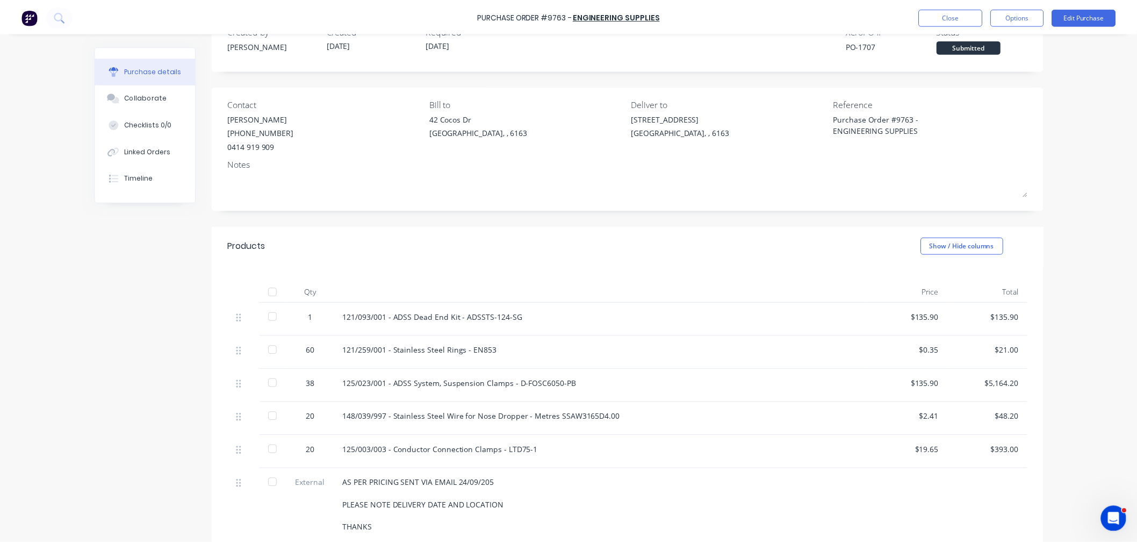
scroll to position [60, 0]
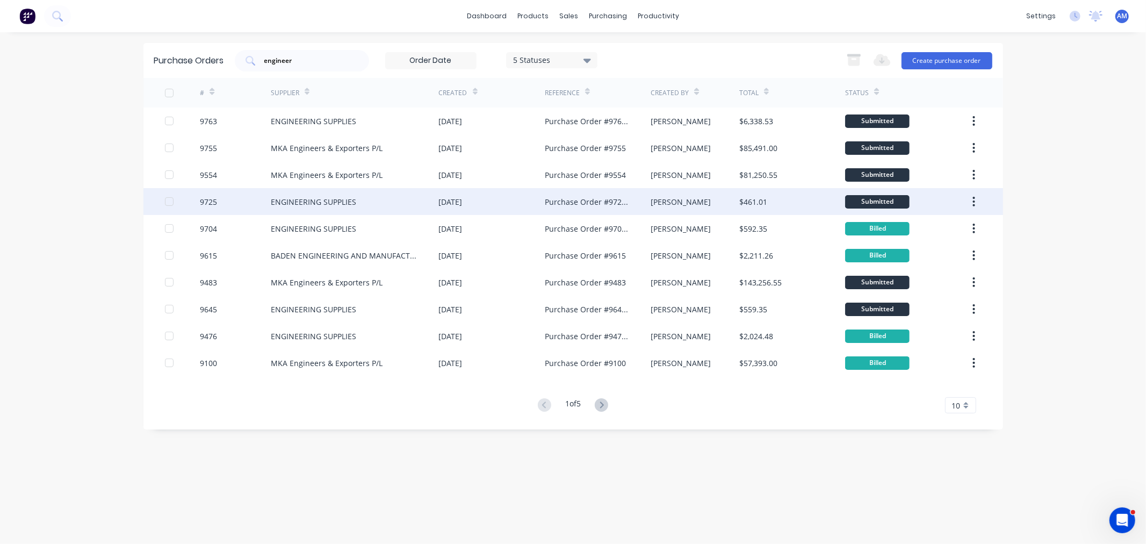
click at [297, 202] on div "ENGINEERING SUPPLIES" at bounding box center [313, 201] width 85 height 11
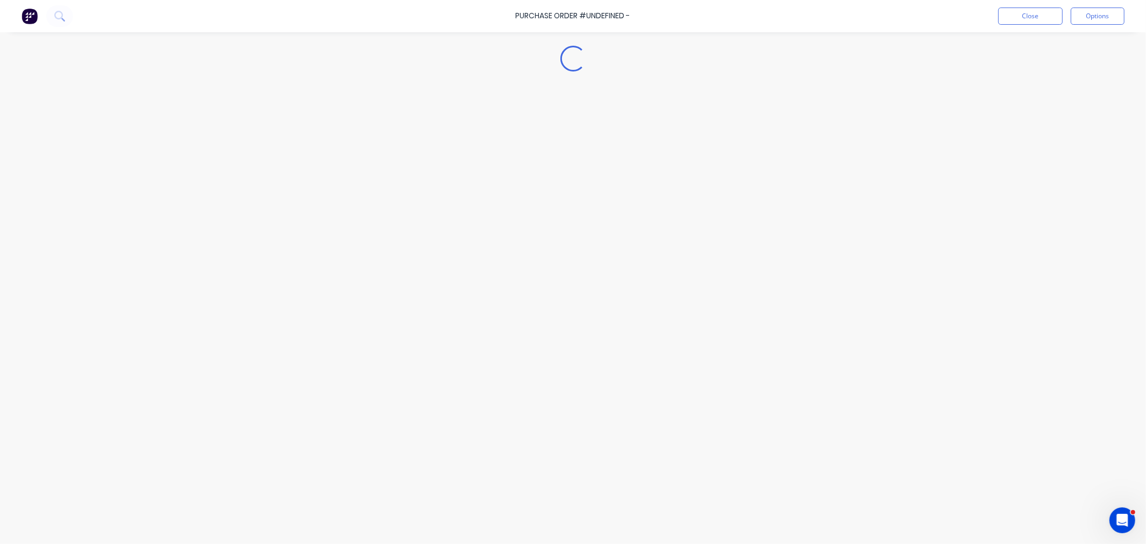
type textarea "x"
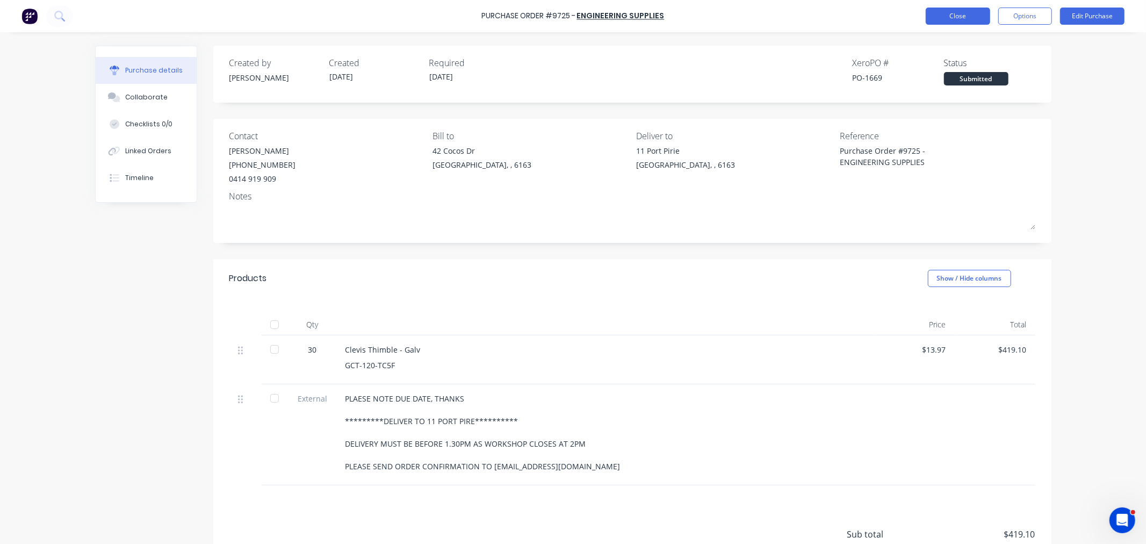
click at [966, 23] on button "Close" at bounding box center [957, 16] width 64 height 17
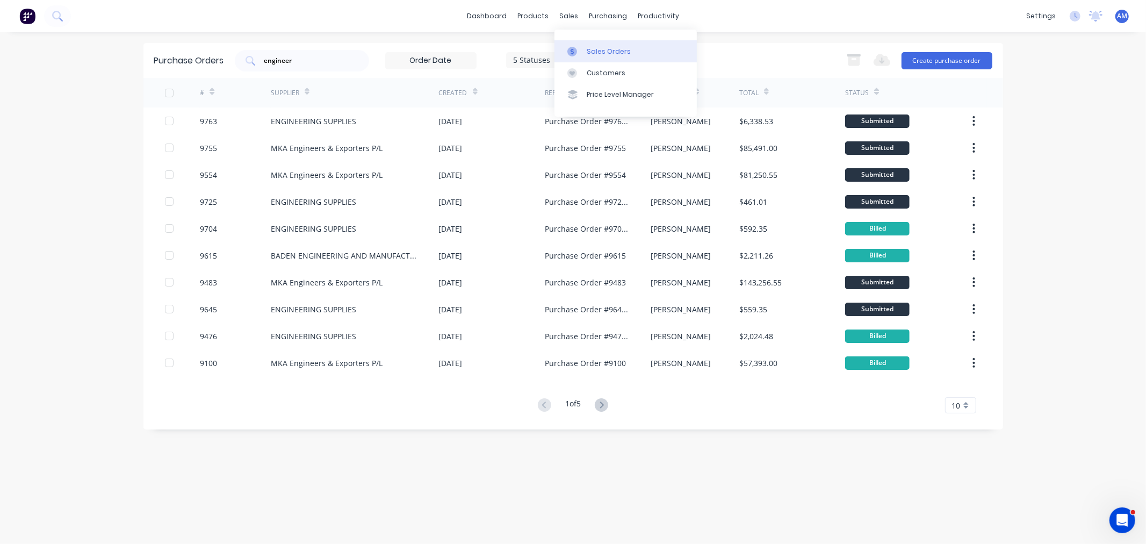
click at [598, 47] on div "Sales Orders" at bounding box center [609, 52] width 44 height 10
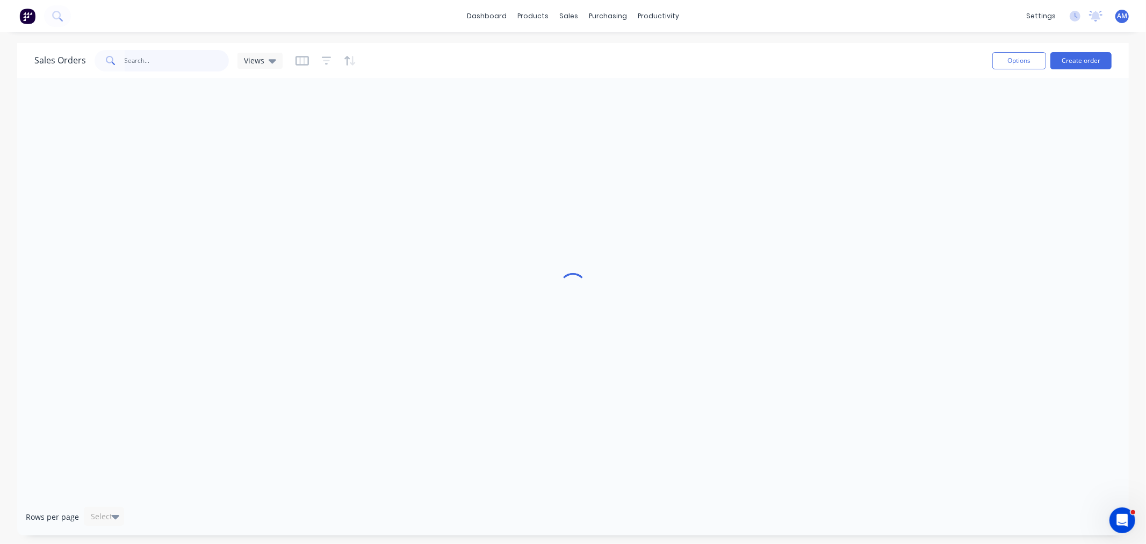
click at [196, 63] on input "text" at bounding box center [177, 60] width 105 height 21
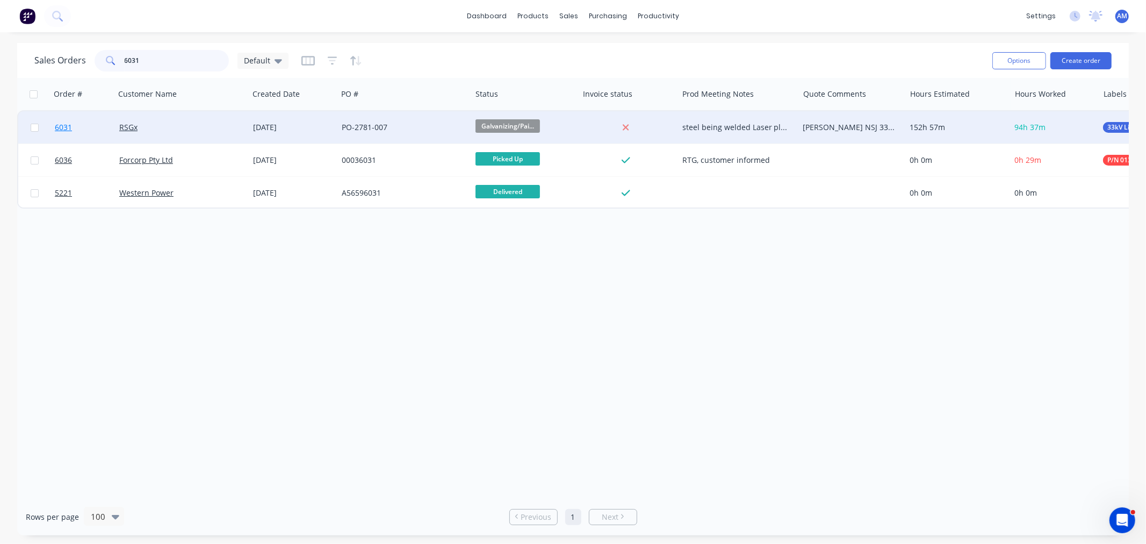
type input "6031"
click at [102, 130] on link "6031" at bounding box center [87, 127] width 64 height 32
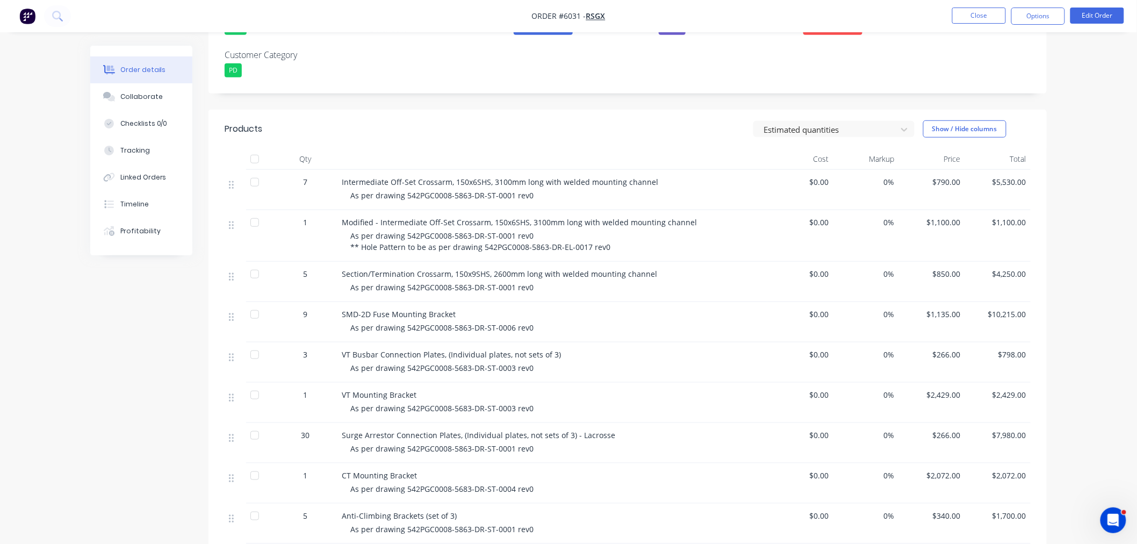
scroll to position [358, 0]
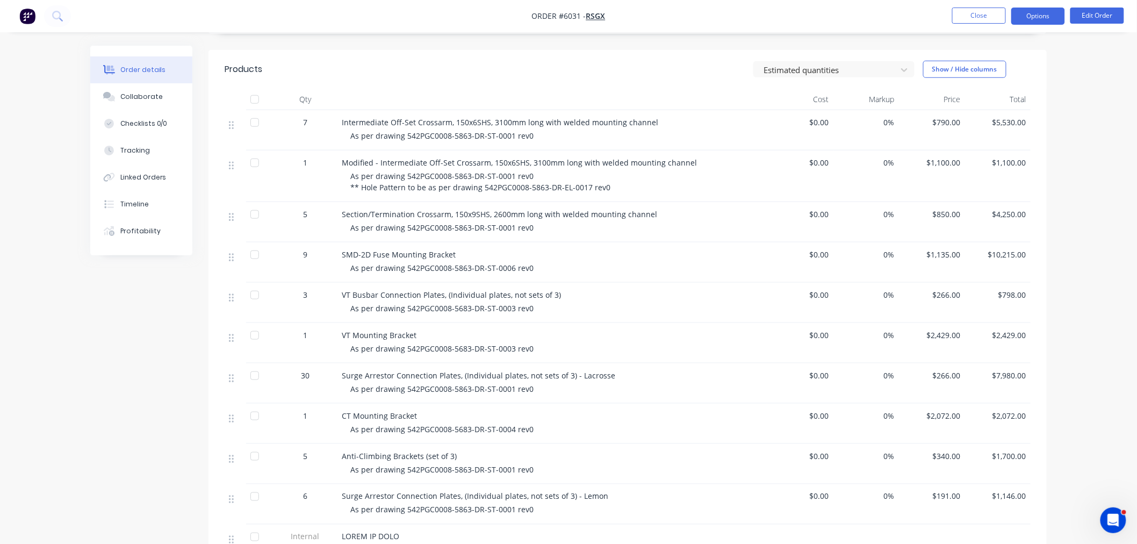
click at [1050, 12] on button "Options" at bounding box center [1038, 16] width 54 height 17
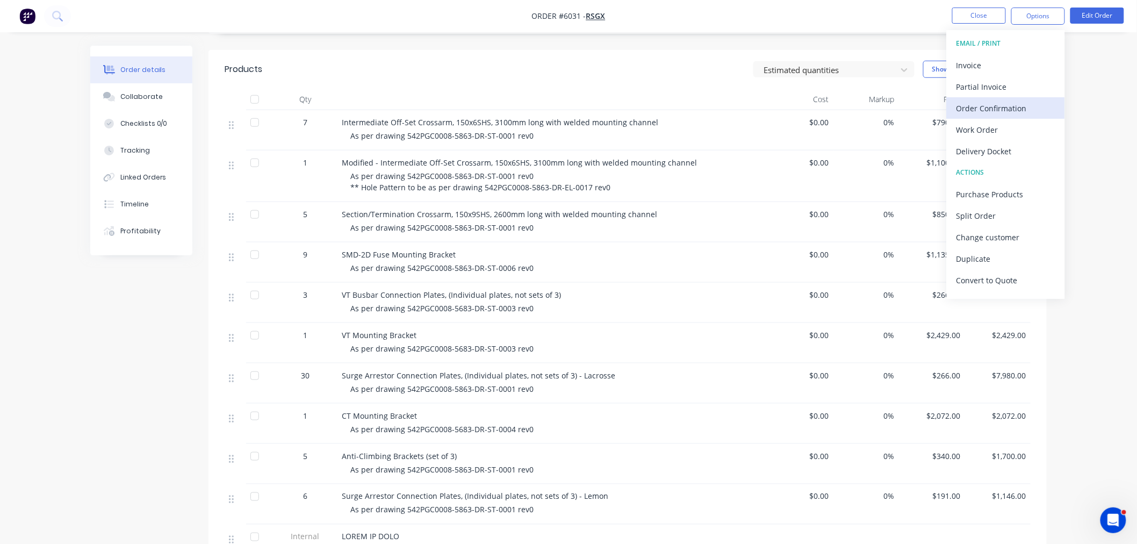
click at [1001, 100] on div "Order Confirmation" at bounding box center [1005, 108] width 99 height 16
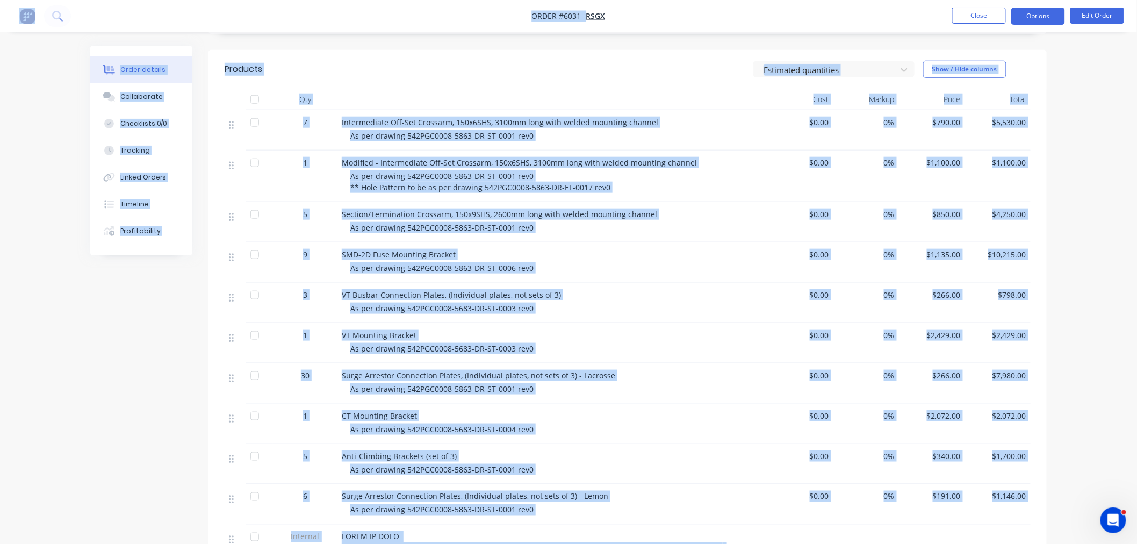
click at [1030, 17] on button "Options" at bounding box center [1038, 16] width 54 height 17
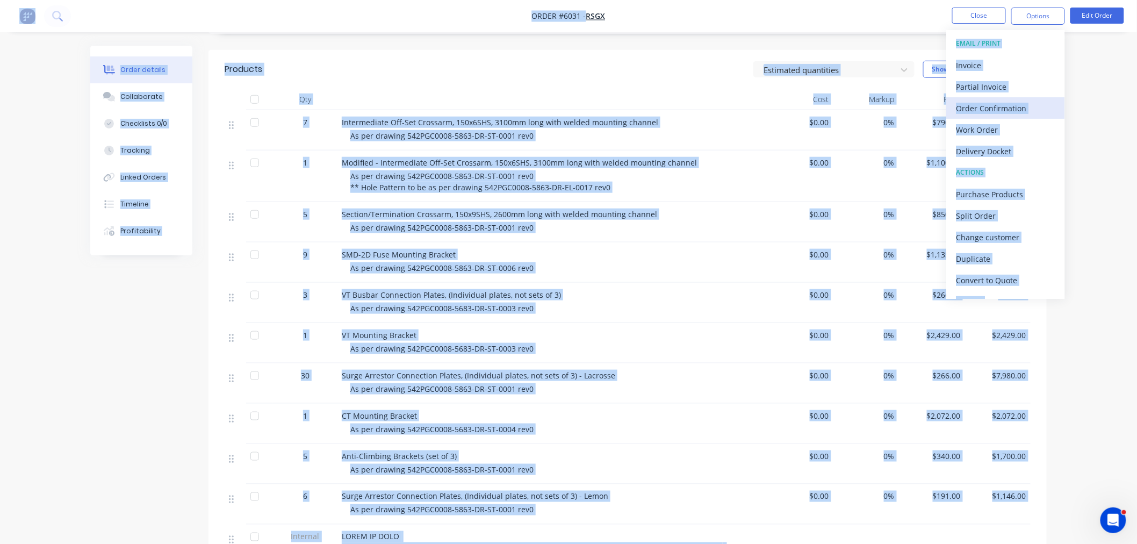
click at [996, 108] on div "Order Confirmation" at bounding box center [1005, 108] width 99 height 16
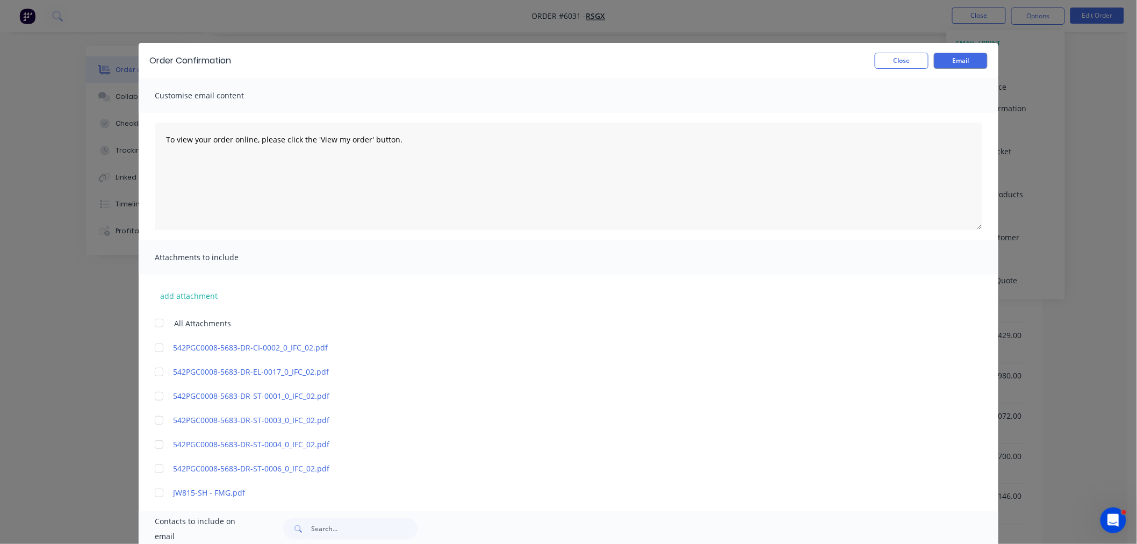
scroll to position [330, 0]
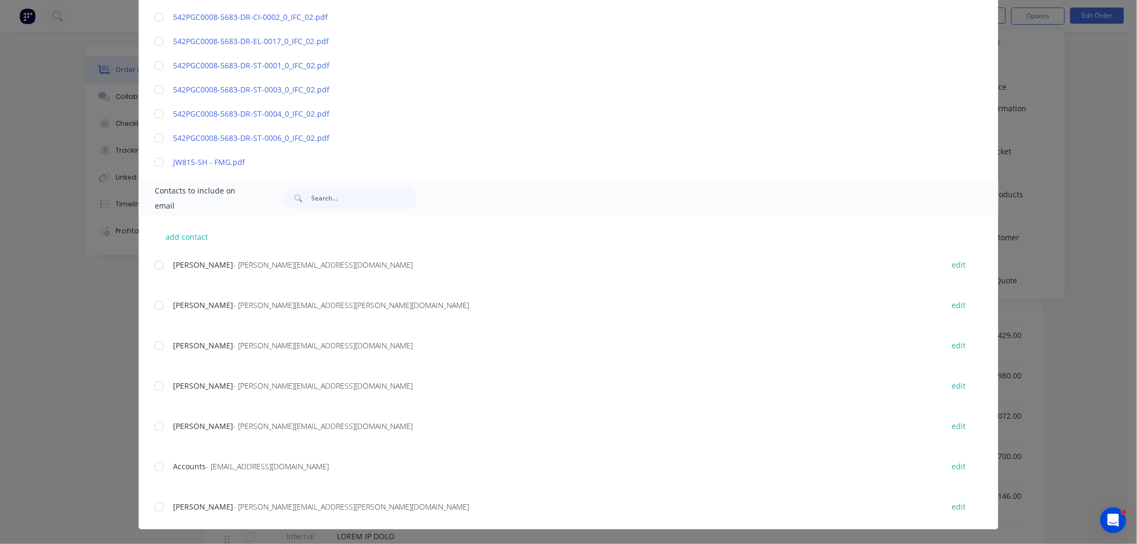
click at [156, 423] on div at bounding box center [158, 425] width 21 height 21
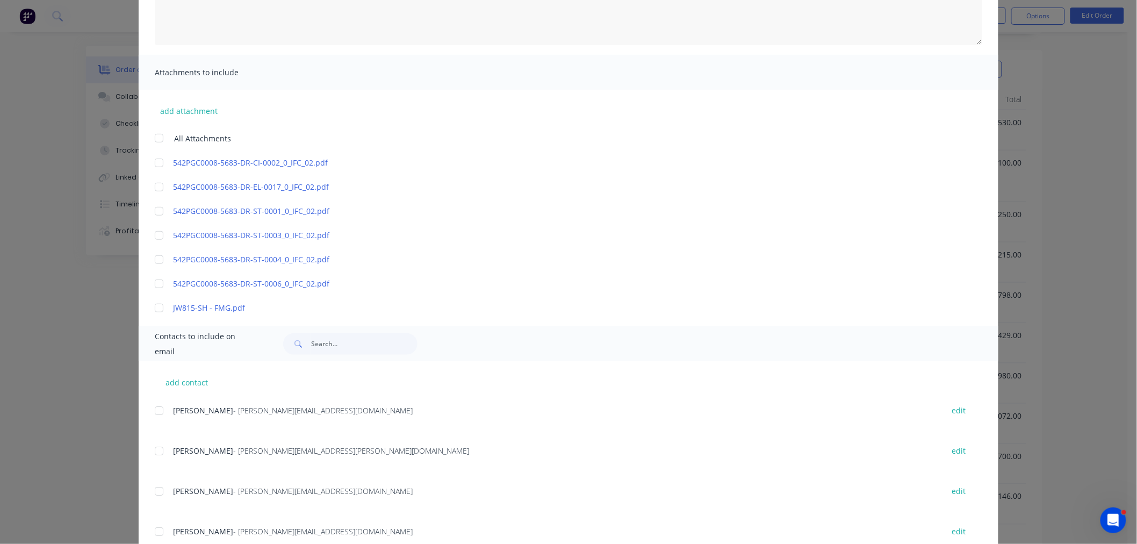
scroll to position [0, 0]
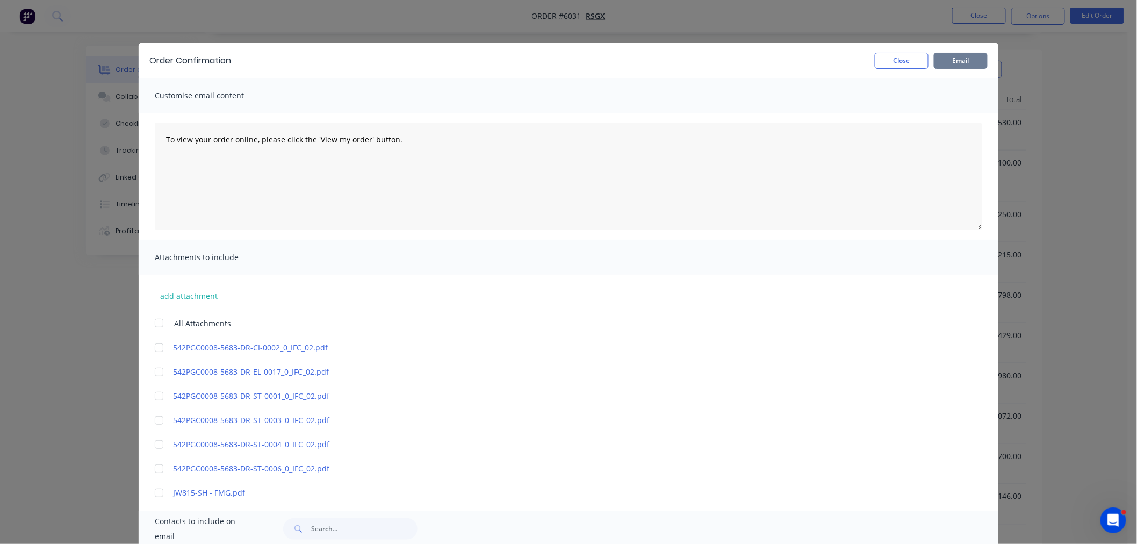
click at [968, 57] on button "Email" at bounding box center [961, 61] width 54 height 16
click at [904, 60] on button "Close" at bounding box center [901, 61] width 54 height 16
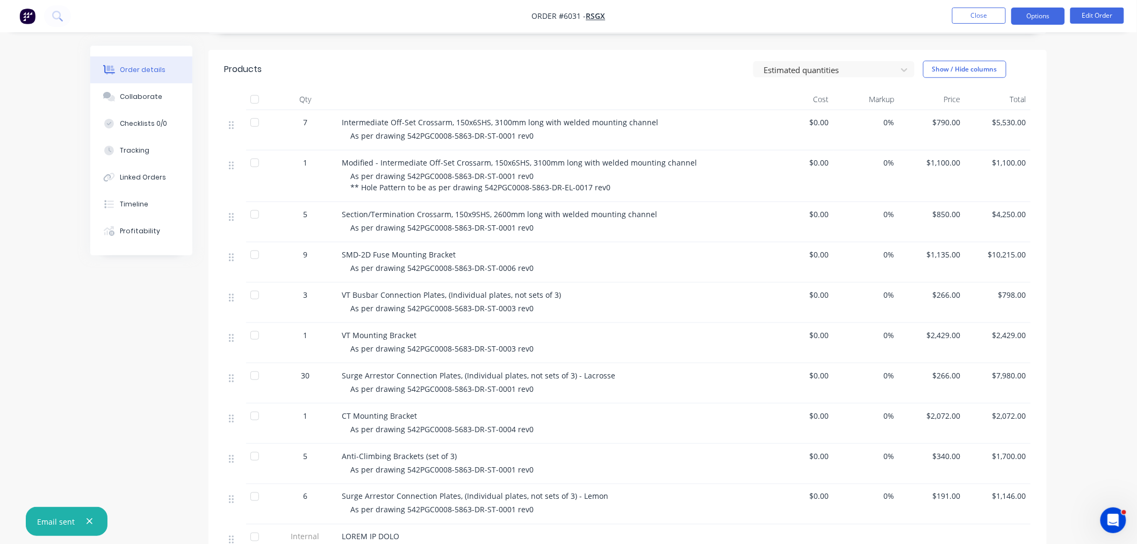
click at [1053, 15] on button "Options" at bounding box center [1038, 16] width 54 height 17
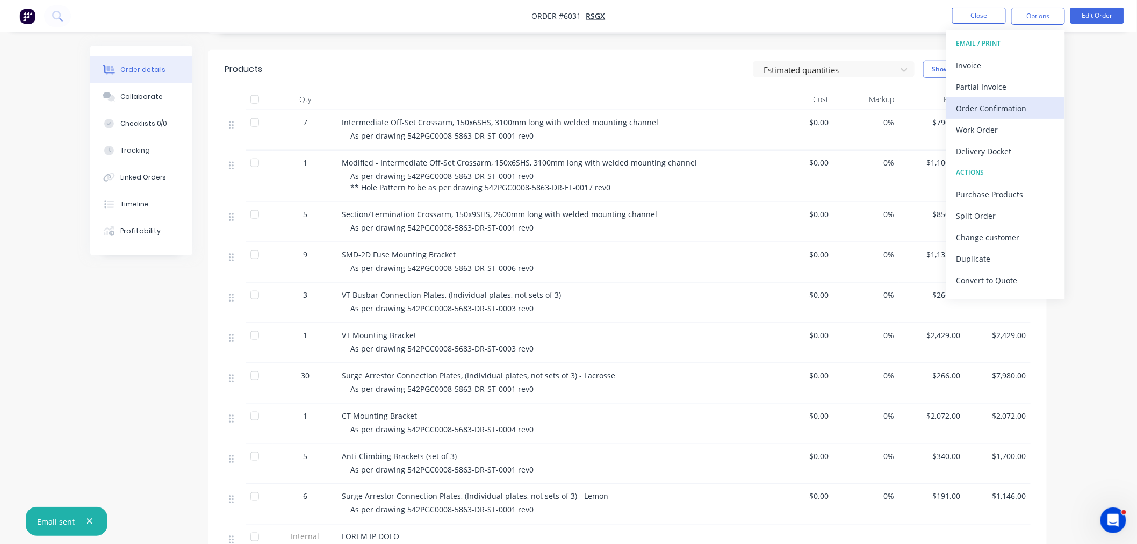
click at [1005, 106] on div "Order Confirmation" at bounding box center [1005, 108] width 99 height 16
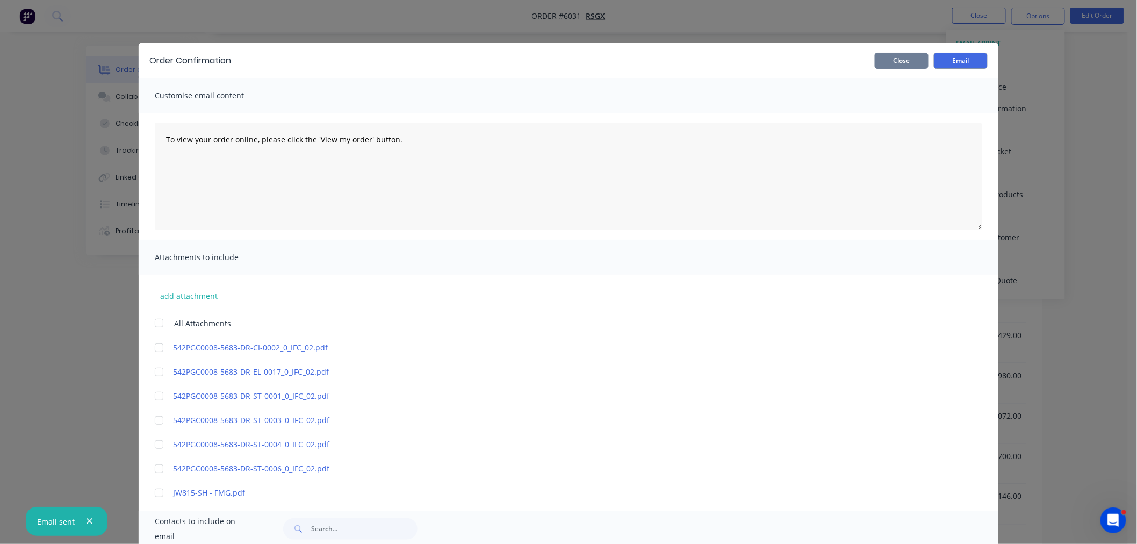
click at [885, 64] on button "Close" at bounding box center [901, 61] width 54 height 16
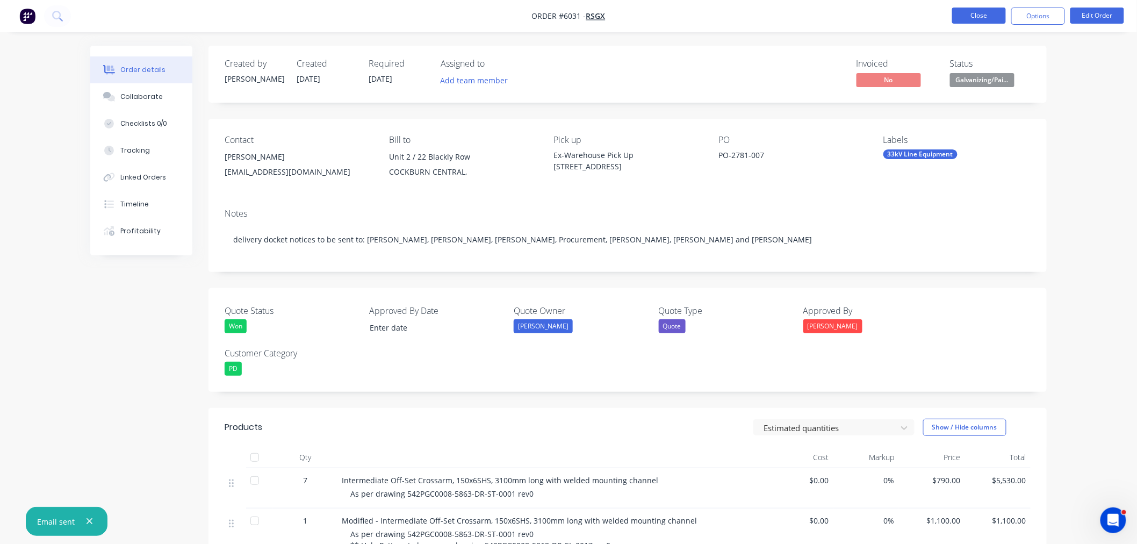
click at [974, 15] on button "Close" at bounding box center [979, 16] width 54 height 16
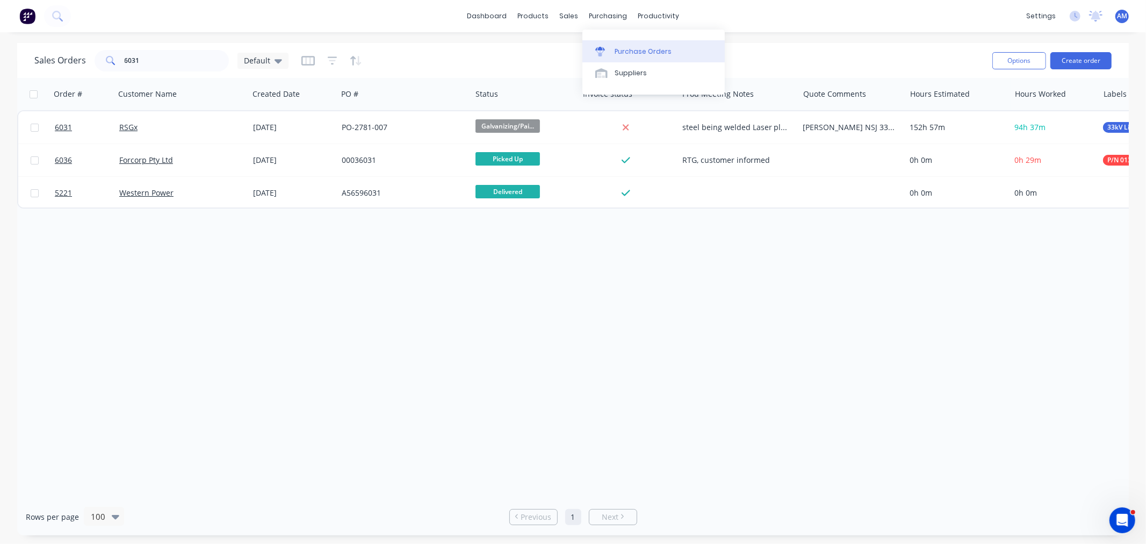
click at [627, 47] on div "Purchase Orders" at bounding box center [642, 52] width 57 height 10
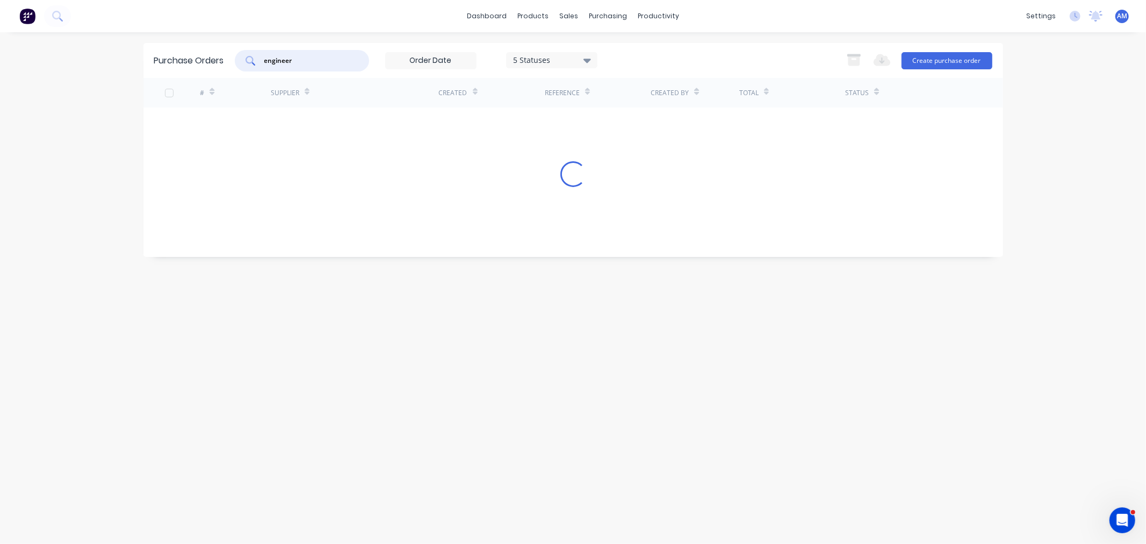
drag, startPoint x: 308, startPoint y: 61, endPoint x: 231, endPoint y: 67, distance: 77.6
click at [231, 67] on div "Purchase Orders engineer 5 Statuses 5 Statuses Export to Excel (XLSX) Create pu…" at bounding box center [572, 60] width 859 height 35
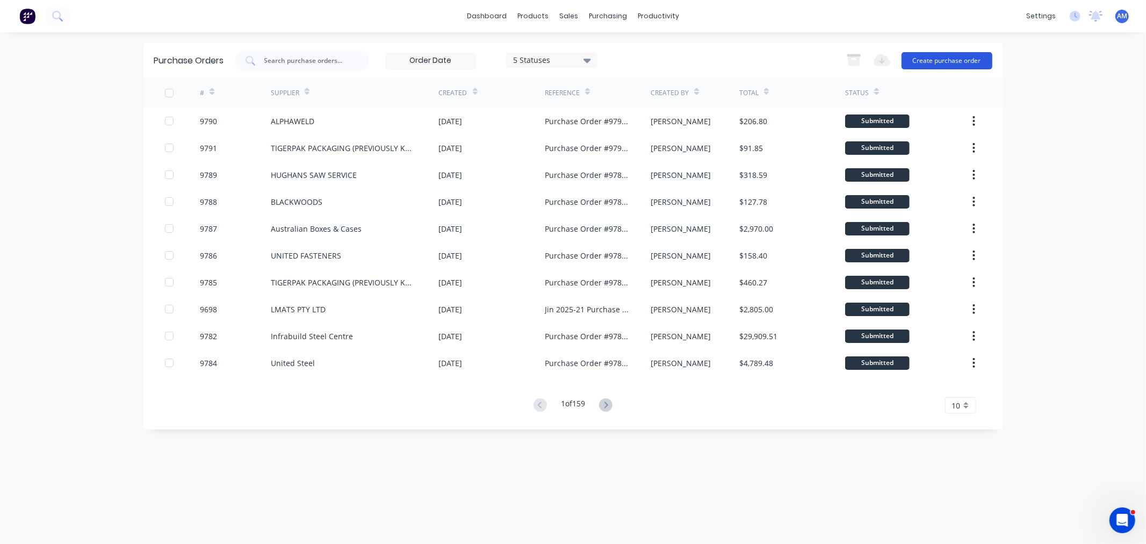
click at [945, 54] on button "Create purchase order" at bounding box center [946, 60] width 91 height 17
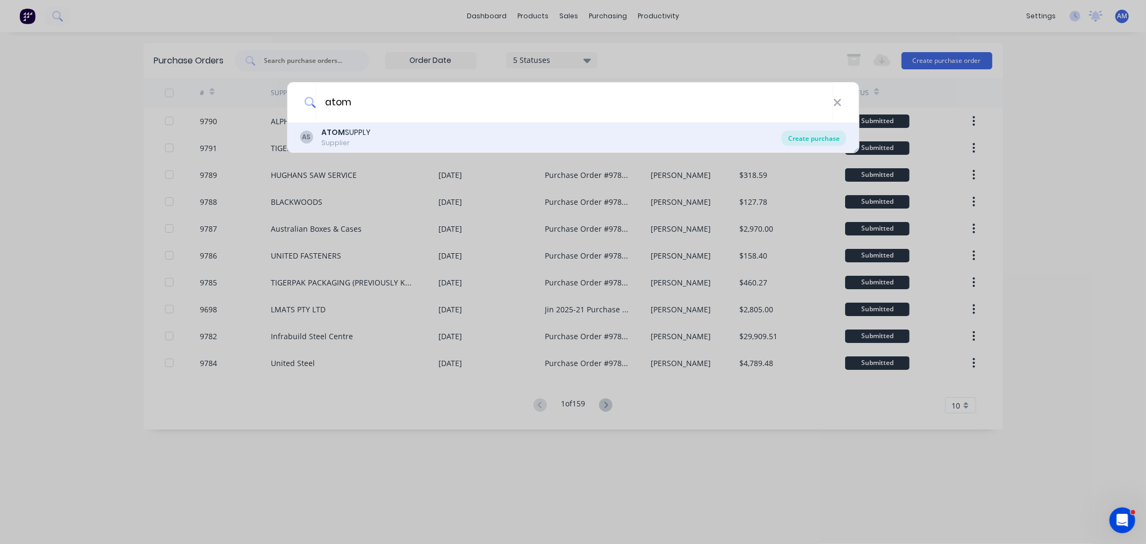
type input "atom"
click at [799, 137] on div "Create purchase" at bounding box center [814, 138] width 64 height 15
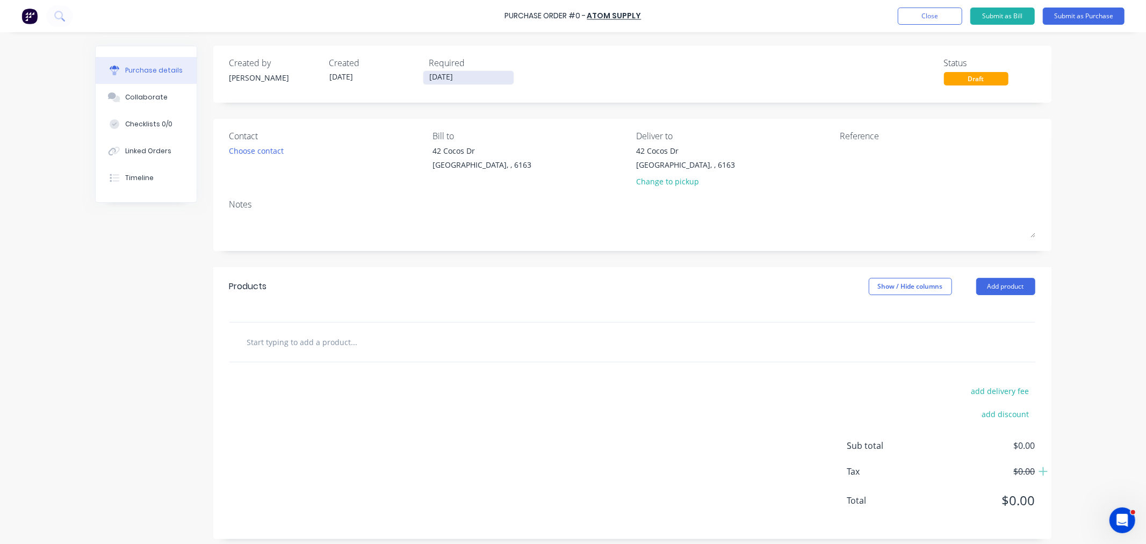
click at [465, 73] on input "[DATE]" at bounding box center [468, 77] width 90 height 13
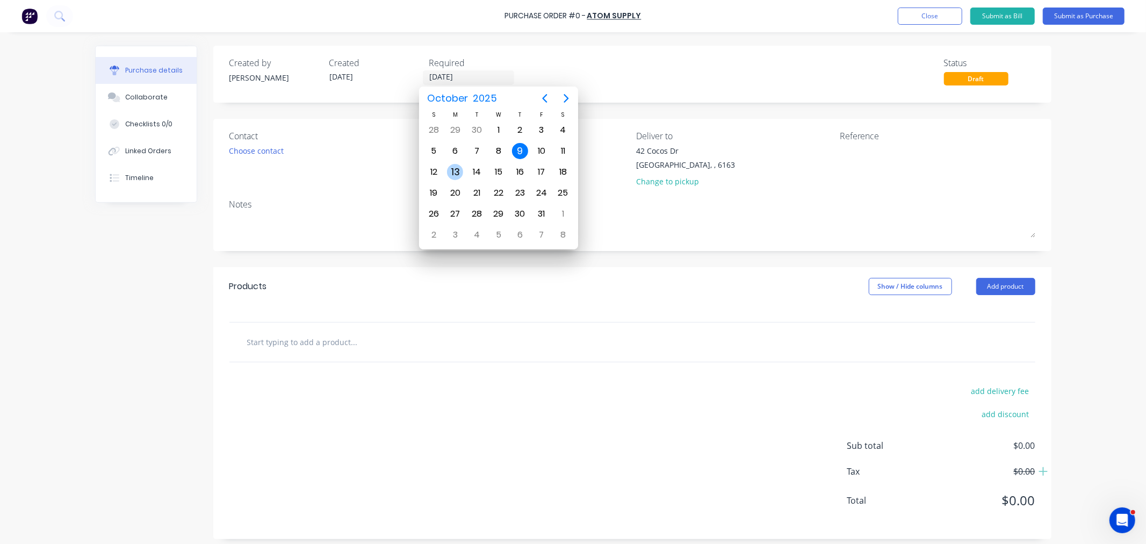
click at [457, 167] on div "13" at bounding box center [455, 172] width 16 height 16
type input "13/10/25"
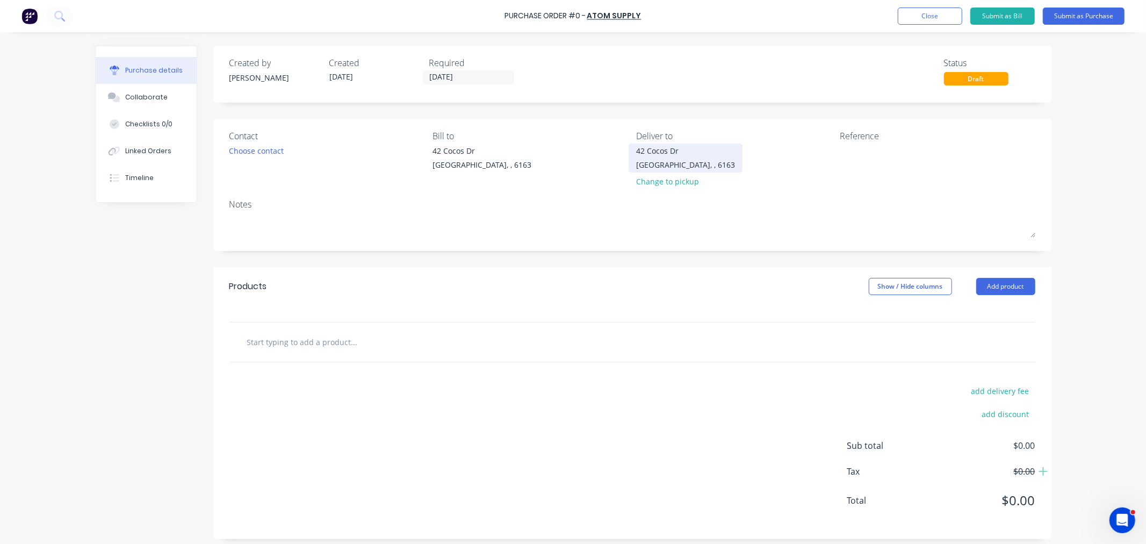
click at [695, 145] on div "42 Cocos Dr Bibra Lake, , 6163" at bounding box center [685, 157] width 99 height 25
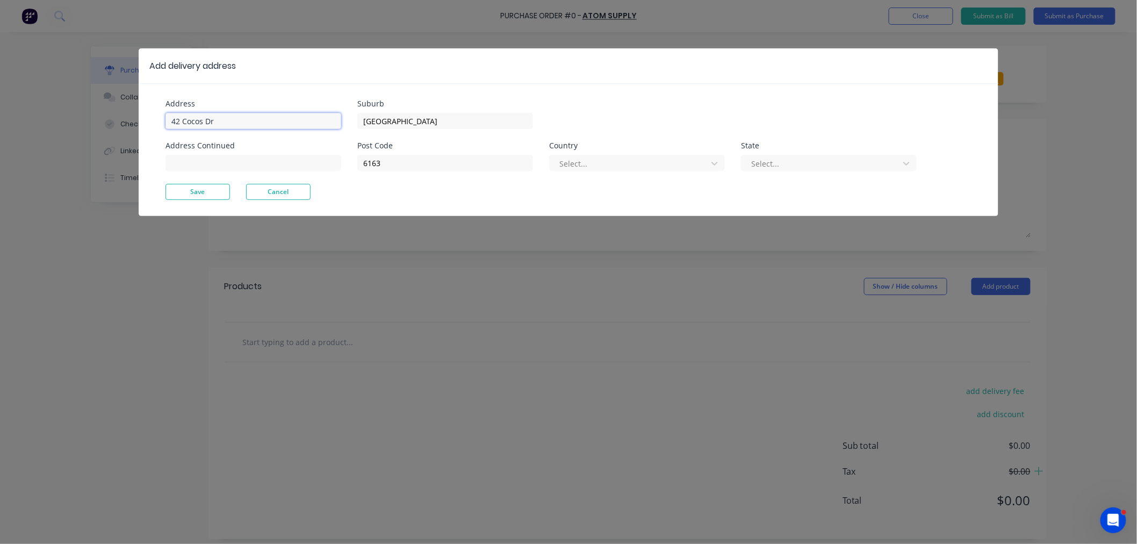
drag, startPoint x: 186, startPoint y: 117, endPoint x: 77, endPoint y: 121, distance: 108.6
click at [77, 121] on div "Add delivery address Address 42 Cocos Dr Address Continued Suburb Bibra Lake Po…" at bounding box center [568, 272] width 1137 height 544
type input "59 Wellard St"
click at [190, 192] on button "Save" at bounding box center [197, 192] width 64 height 16
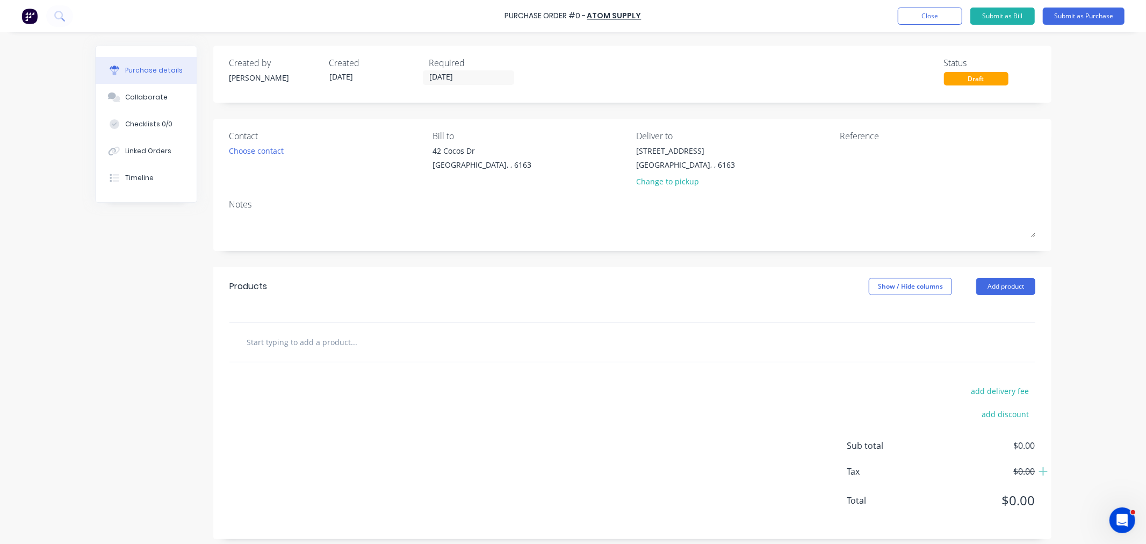
click at [270, 138] on div "Contact" at bounding box center [327, 135] width 196 height 13
click at [266, 151] on div "Choose contact" at bounding box center [256, 150] width 55 height 11
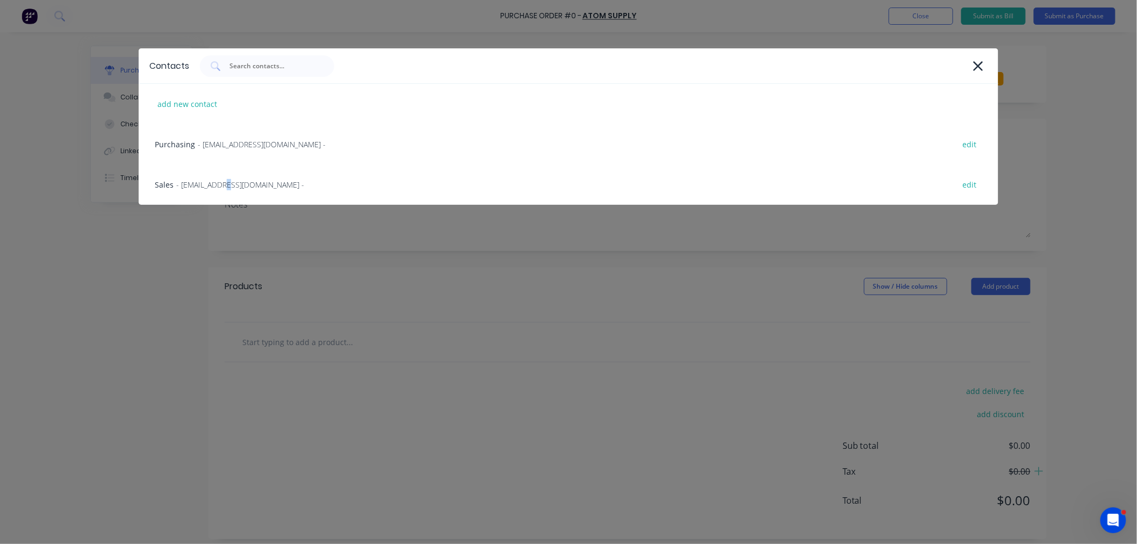
click at [217, 183] on span "- kewdalesalessouth@atom.com.au -" at bounding box center [240, 184] width 128 height 11
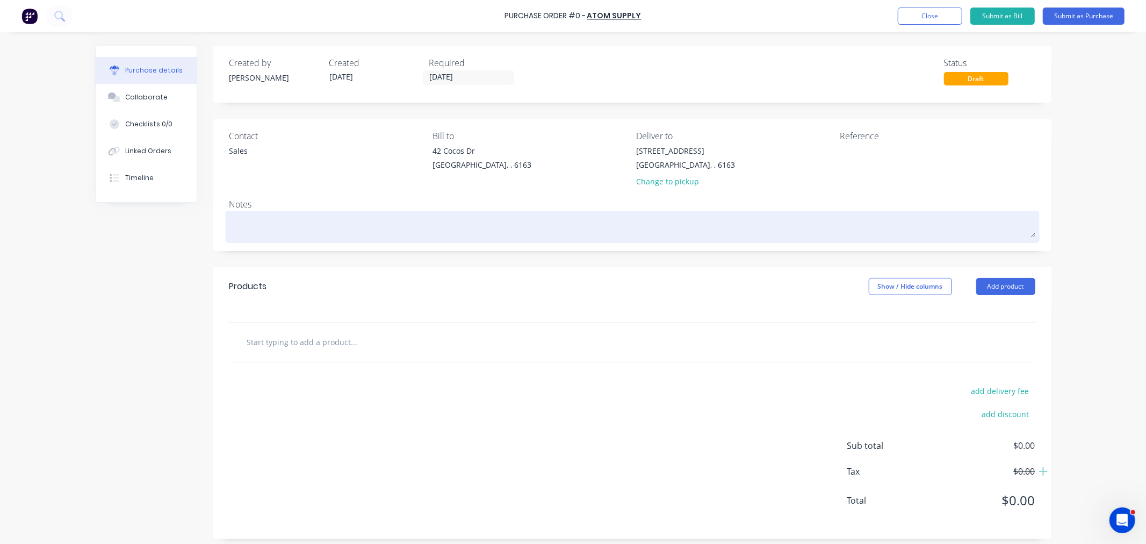
drag, startPoint x: 298, startPoint y: 229, endPoint x: 287, endPoint y: 219, distance: 15.2
click at [287, 219] on textarea at bounding box center [632, 225] width 806 height 24
type textarea "x"
type textarea "W"
type textarea "x"
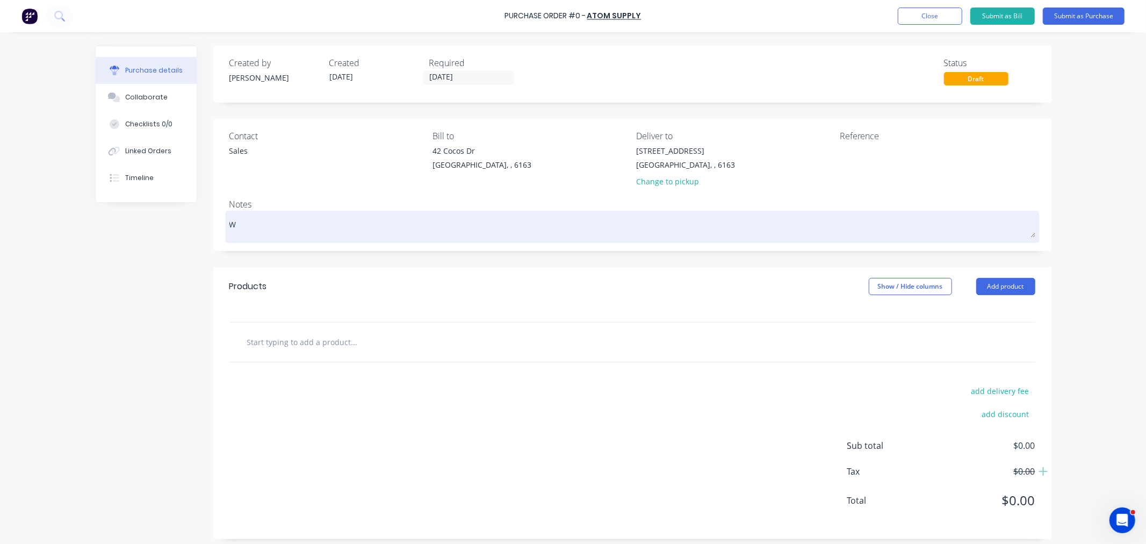
type textarea "WS"
type textarea "x"
type textarea "WS-"
type textarea "x"
type textarea "WS-0"
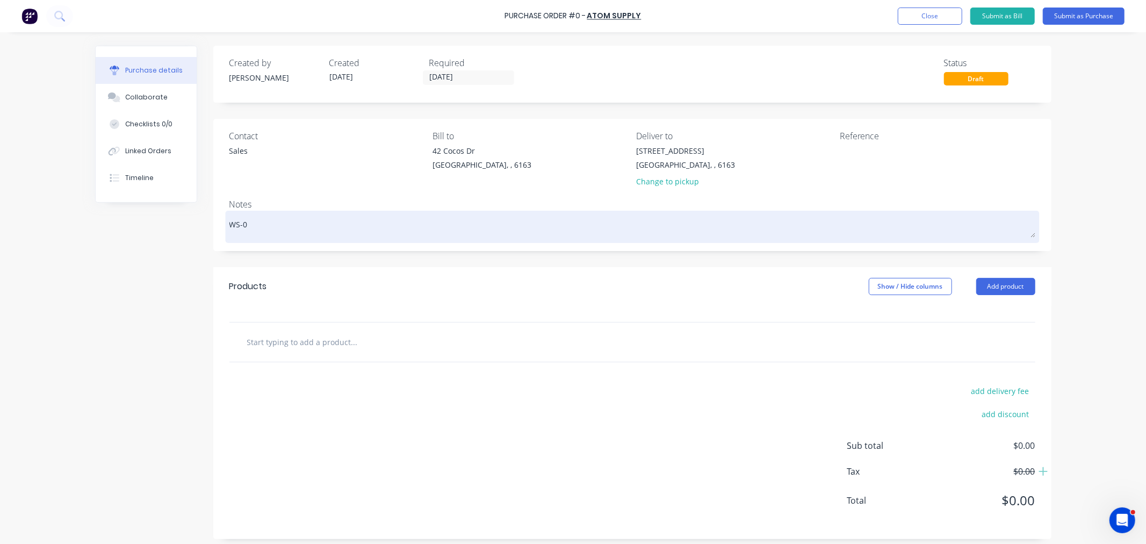
type textarea "x"
type textarea "WS-03"
type textarea "x"
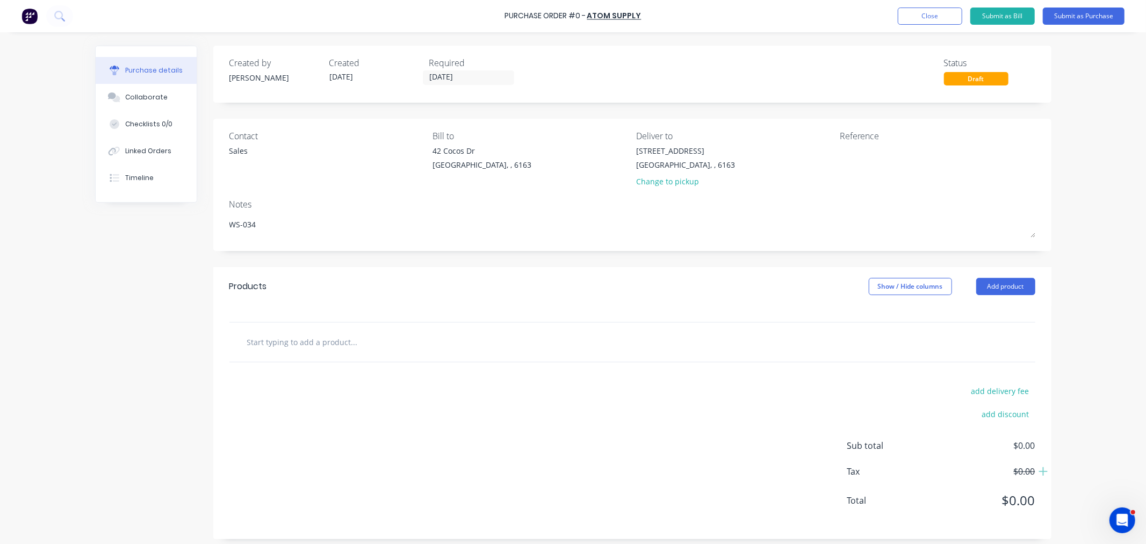
type textarea "WS-034"
type textarea "x"
type textarea "WS-034"
click at [326, 345] on input "text" at bounding box center [354, 341] width 215 height 21
type textarea "x"
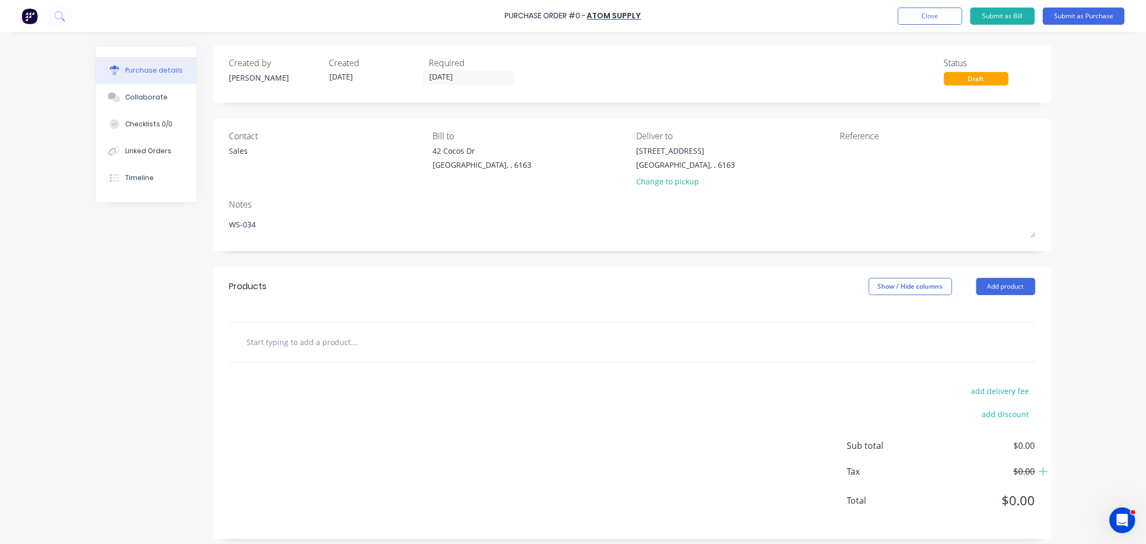
type input "r"
type textarea "x"
type input "ri"
type textarea "x"
type input "rig"
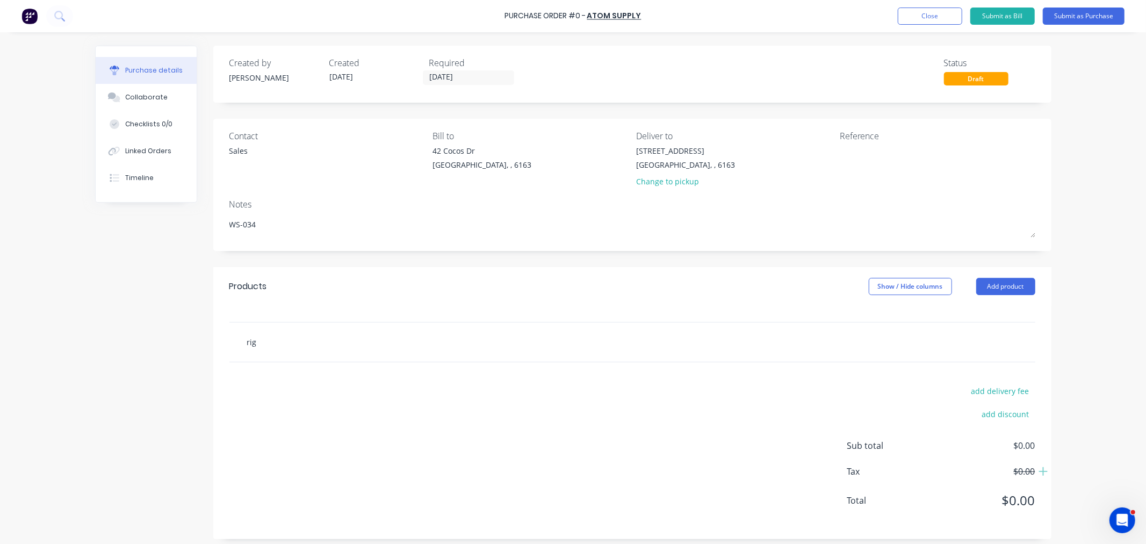
type textarea "x"
type input "rigg"
type textarea "x"
type input "rigge"
type textarea "x"
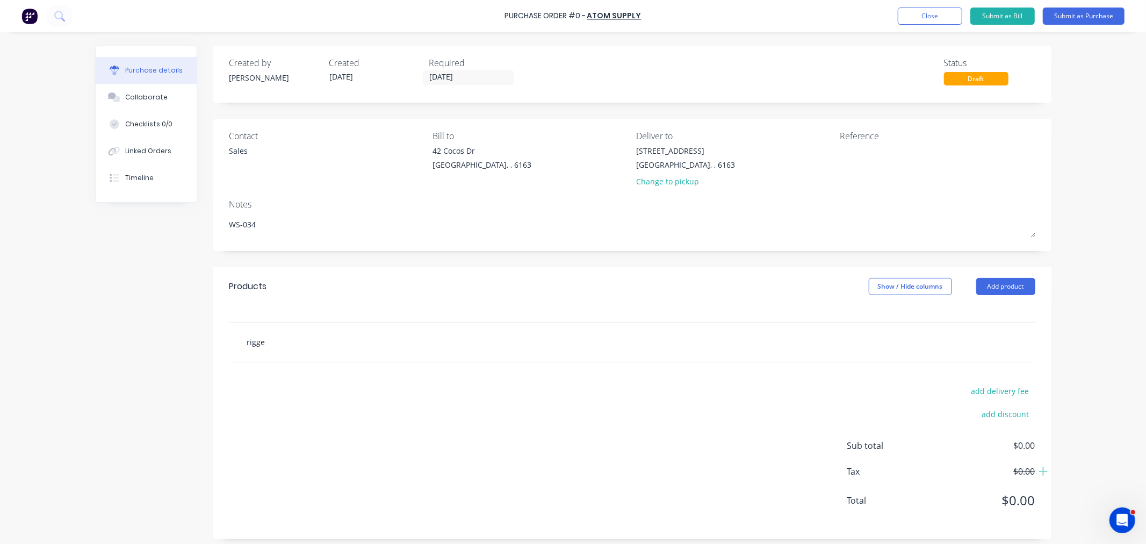
type input "rigger"
type textarea "x"
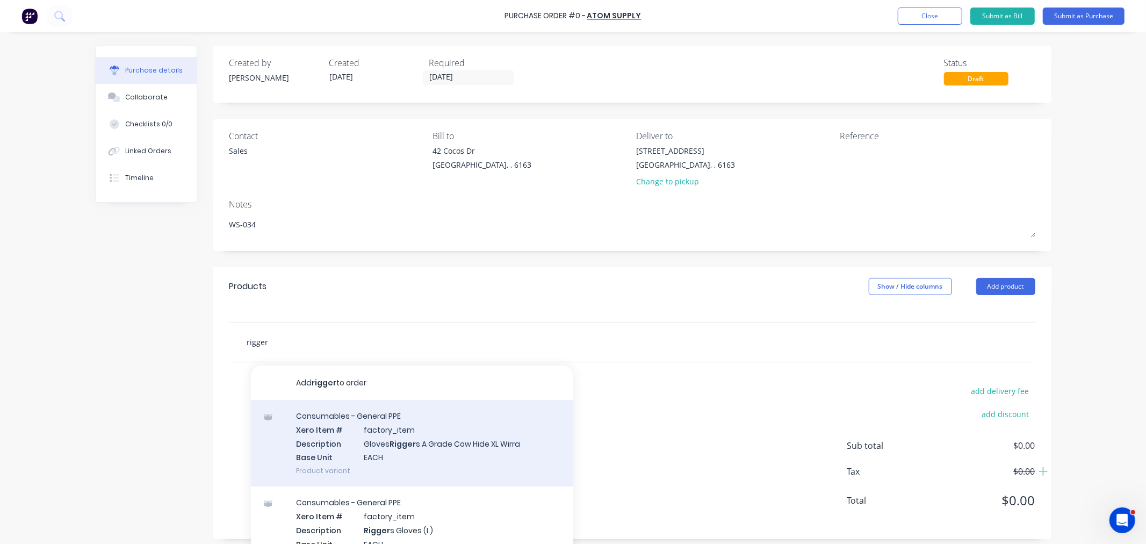
type input "rigger"
click at [416, 439] on div "Consumables - General PPE Xero Item # factory_item Description Gloves Rigger s …" at bounding box center [412, 443] width 322 height 86
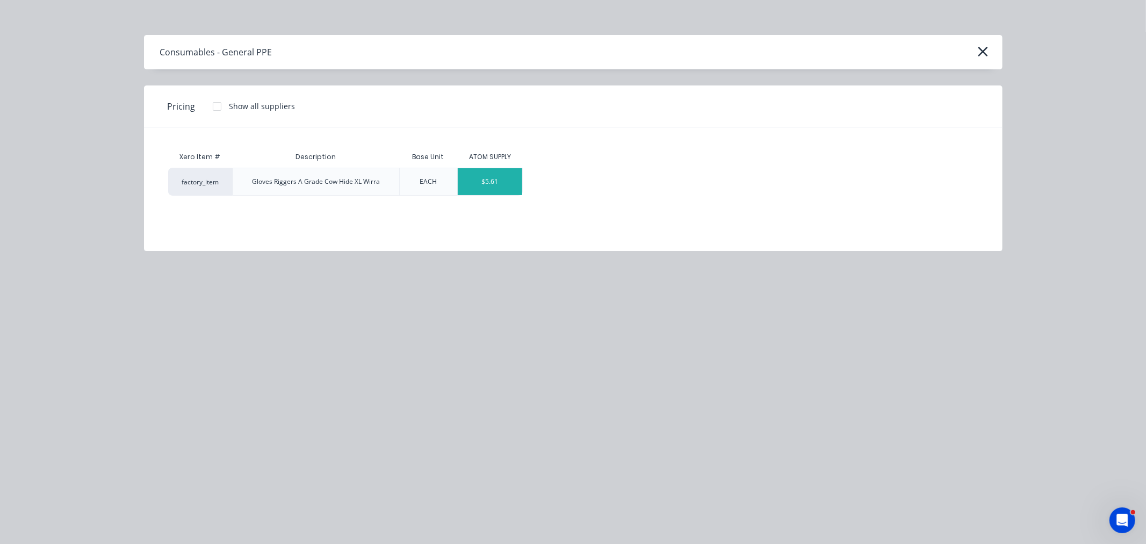
click at [491, 170] on div "$5.61" at bounding box center [490, 181] width 64 height 27
type textarea "x"
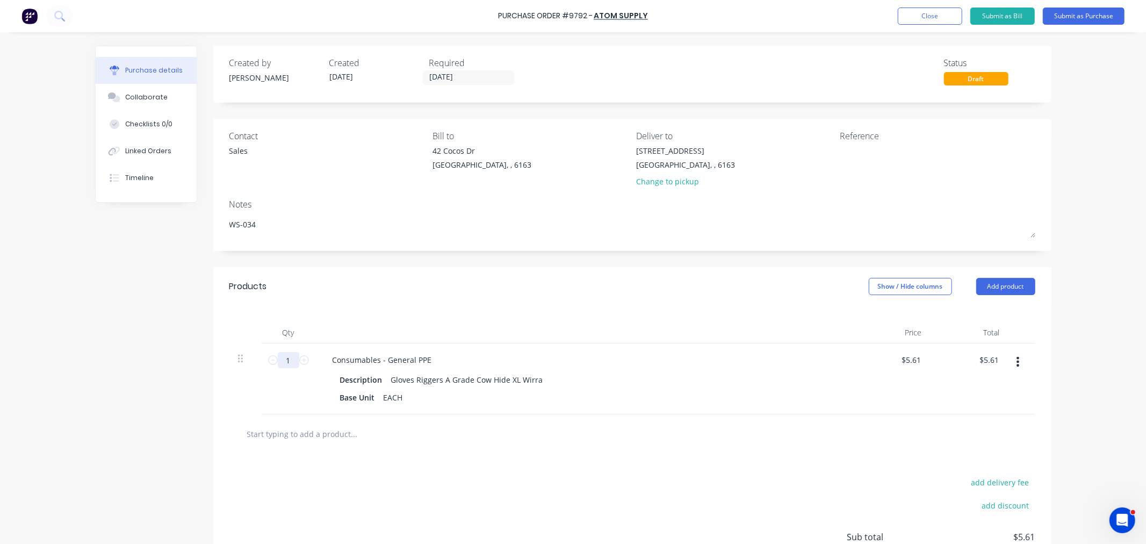
click at [287, 360] on input "1" at bounding box center [288, 360] width 21 height 16
type textarea "x"
type input "3"
type input "$16.83"
type textarea "x"
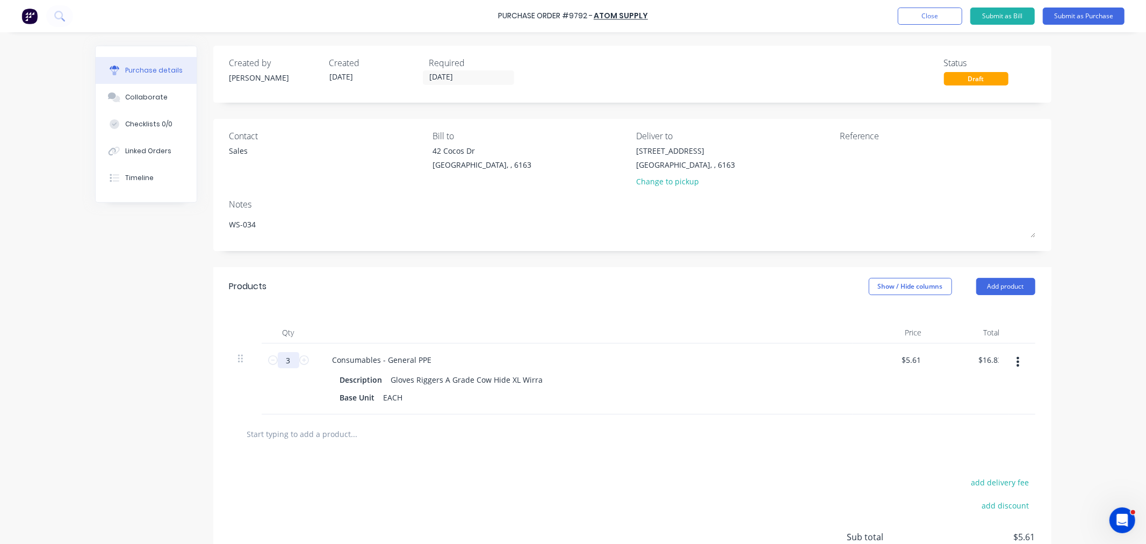
type input "30"
type input "$168.30"
type textarea "x"
type input "30"
type textarea "x"
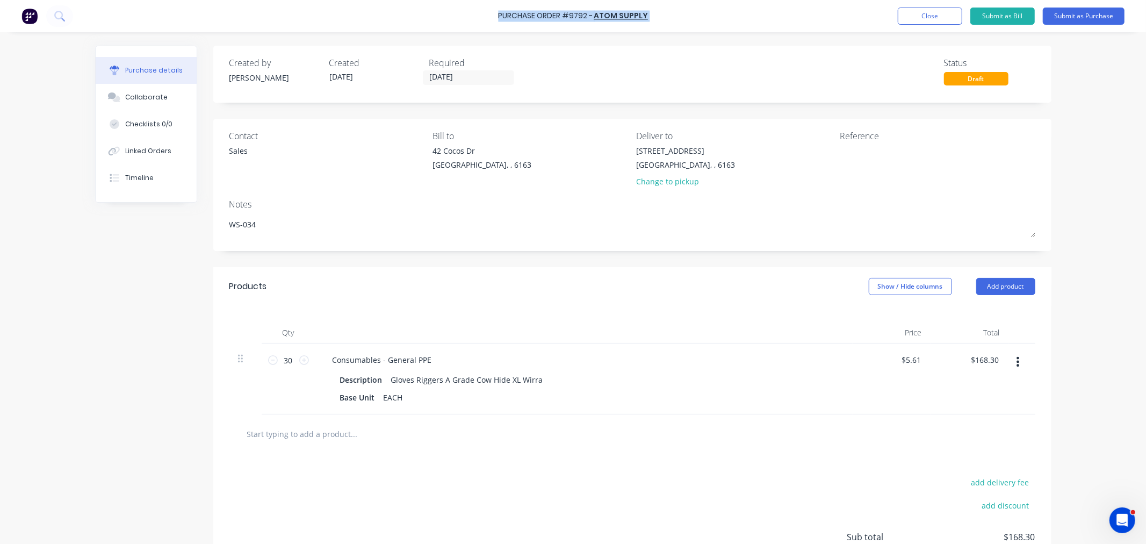
drag, startPoint x: 650, startPoint y: 18, endPoint x: 501, endPoint y: 15, distance: 149.4
click at [501, 15] on div "Purchase Order #9792 - ATOM SUPPLY Add product Close Submit as Bill Submit as P…" at bounding box center [573, 16] width 1146 height 32
copy div "Purchase Order #9792 - ATOM SUPPLY Add product Close Submit as Bill Submit as P…"
click at [854, 163] on textarea at bounding box center [907, 157] width 134 height 24
paste textarea "Purchase Order #9792 - ATOM SUPPLY"
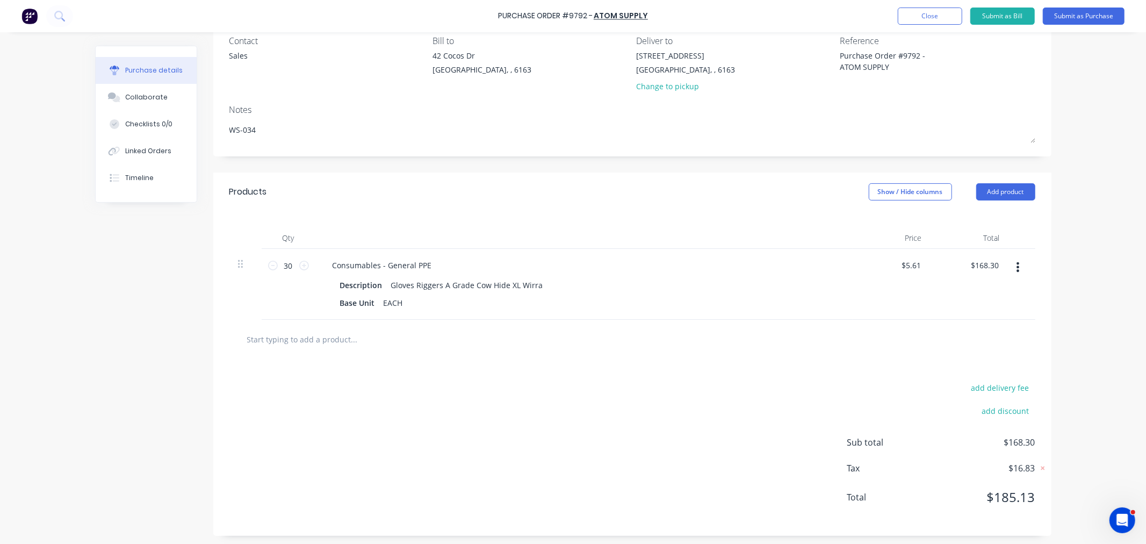
scroll to position [99, 0]
type textarea "Purchase Order #9792 - ATOM SUPPLY"
type textarea "x"
type textarea "Purchase Order #9792 - ATOM SUPPLY"
click at [328, 336] on input "text" at bounding box center [354, 335] width 215 height 21
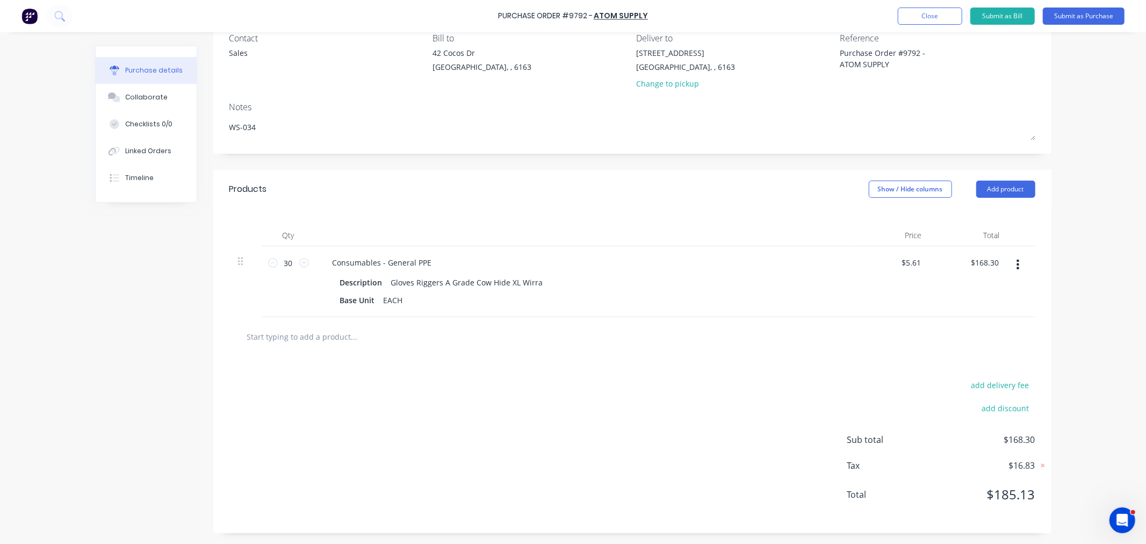
type textarea "x"
type input "f"
type textarea "x"
click at [321, 331] on input "text" at bounding box center [354, 335] width 215 height 21
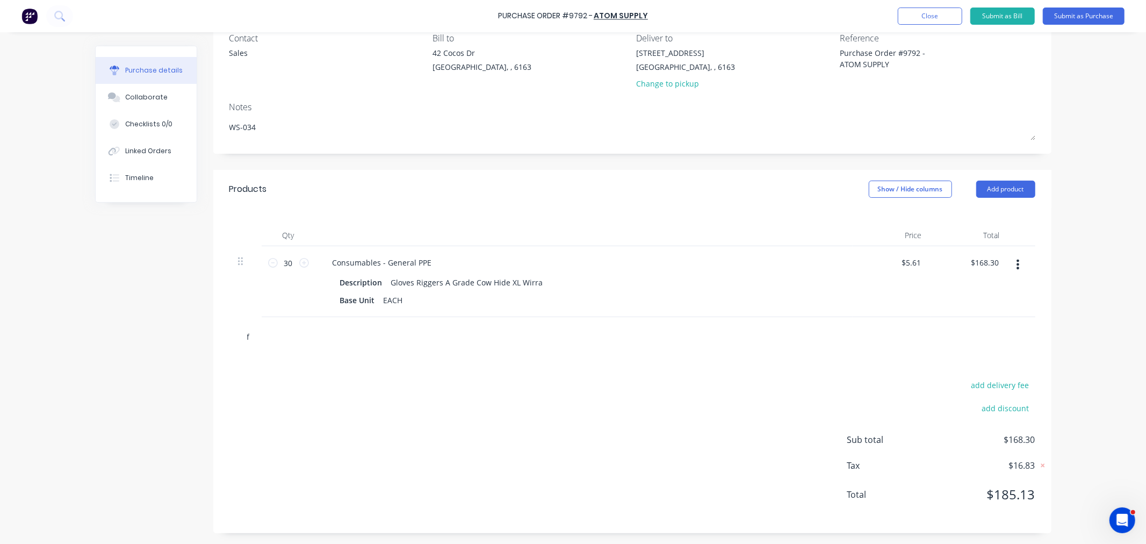
type input "fr"
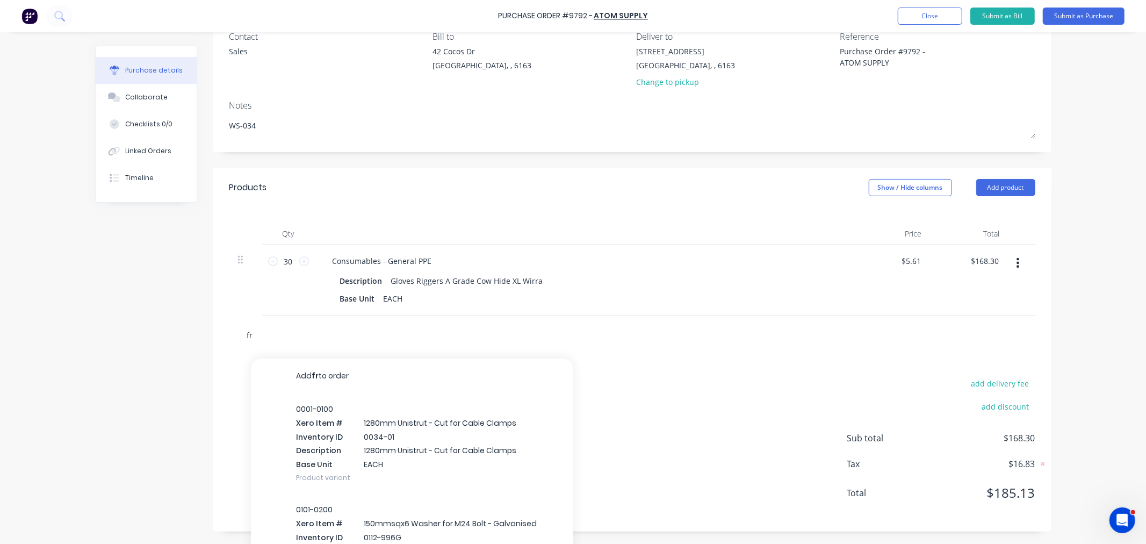
type textarea "x"
type input "freig"
type textarea "x"
type input "freight"
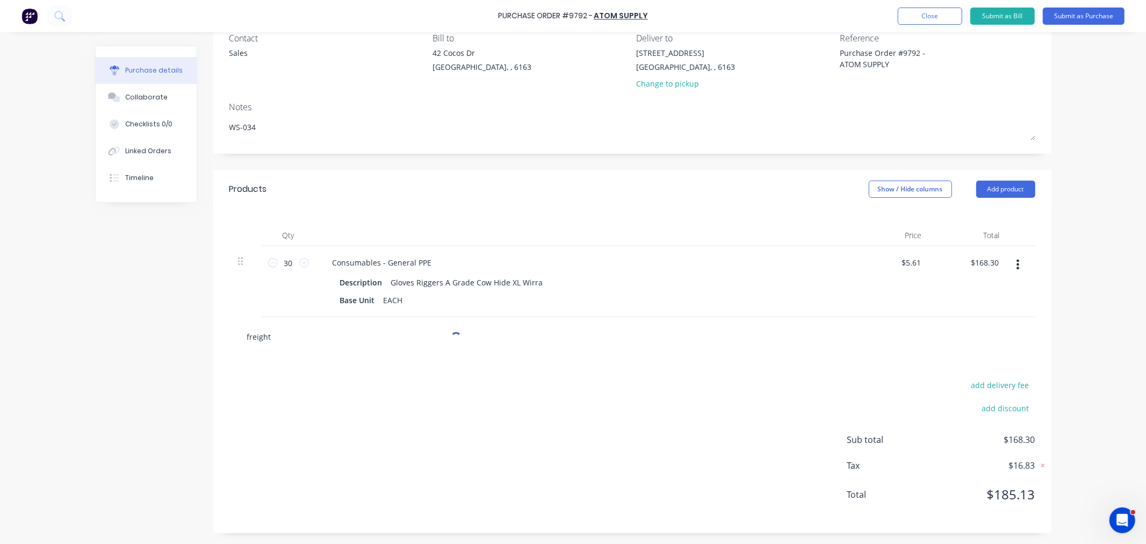
type textarea "x"
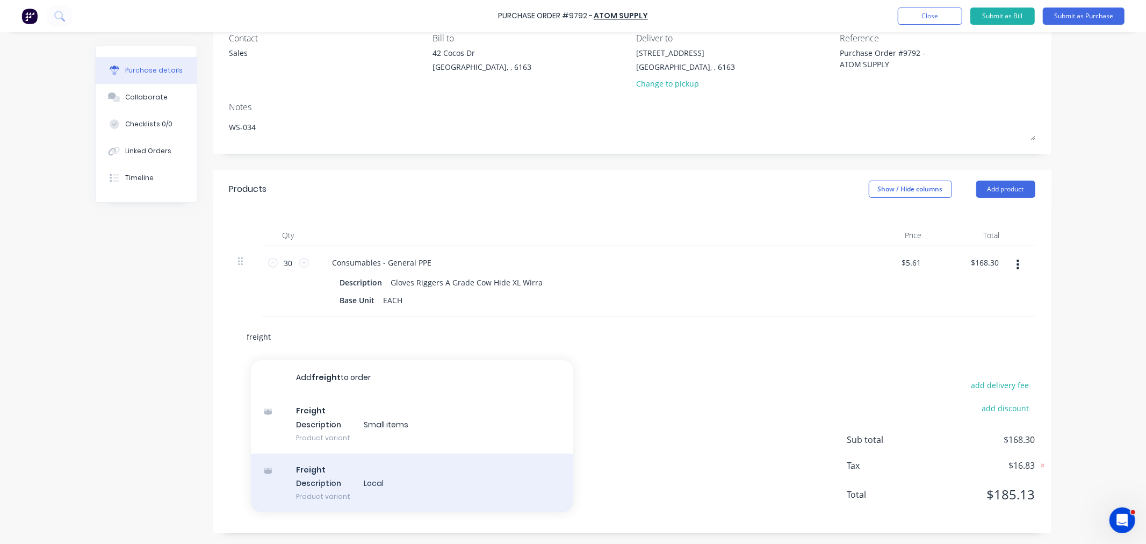
type input "freight"
click at [364, 474] on div "Freight Description Local Product variant" at bounding box center [412, 482] width 322 height 59
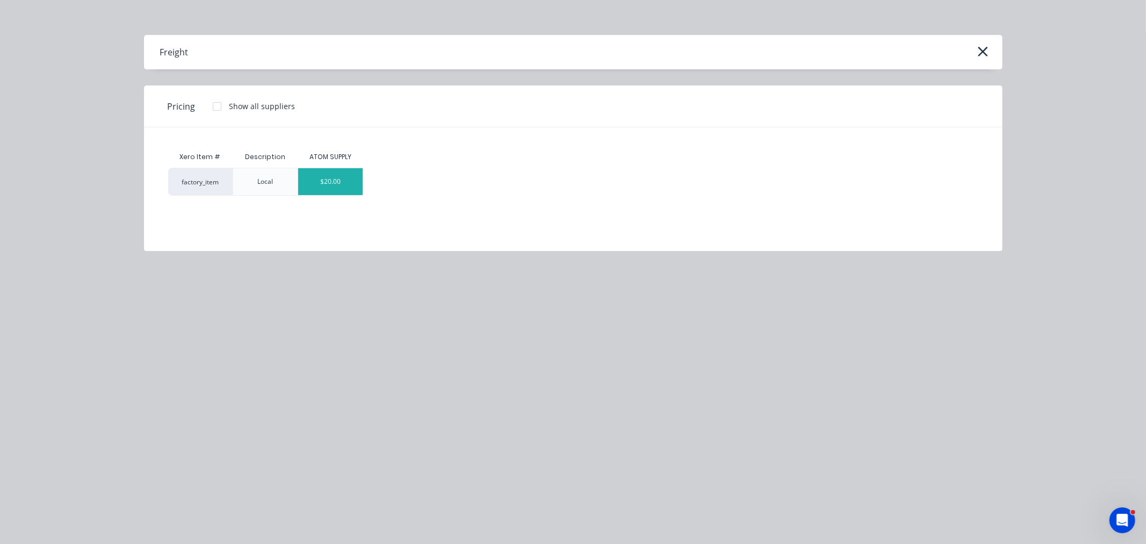
click at [336, 170] on div "$20.00" at bounding box center [330, 181] width 64 height 27
type textarea "x"
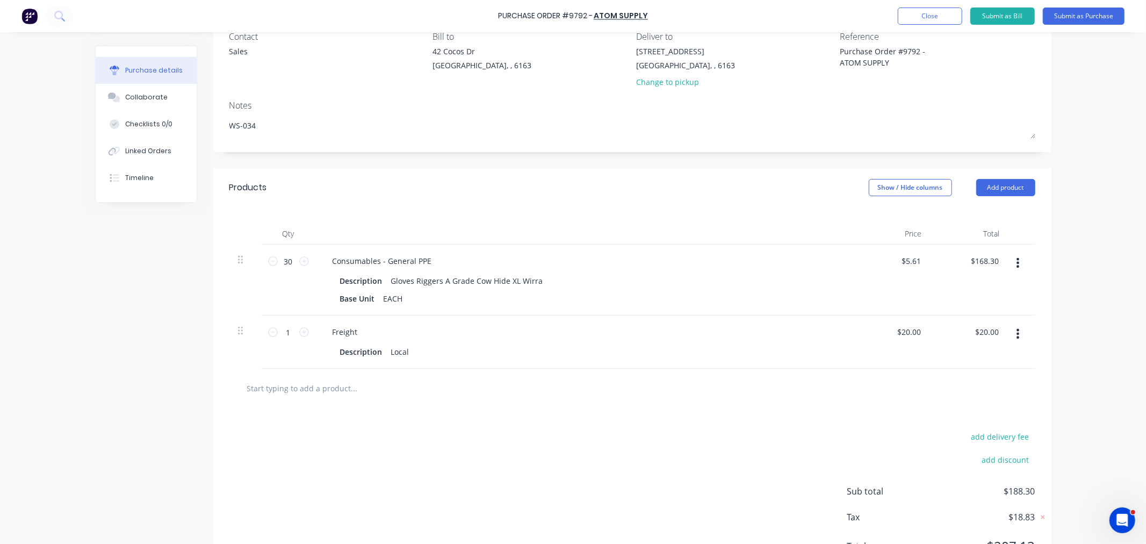
drag, startPoint x: 1019, startPoint y: 190, endPoint x: 1011, endPoint y: 199, distance: 11.8
click at [1018, 191] on button "Add product" at bounding box center [1005, 187] width 59 height 17
click at [976, 320] on div "Notes (External)" at bounding box center [984, 323] width 83 height 16
type textarea "x"
drag, startPoint x: 365, startPoint y: 387, endPoint x: 360, endPoint y: 425, distance: 38.4
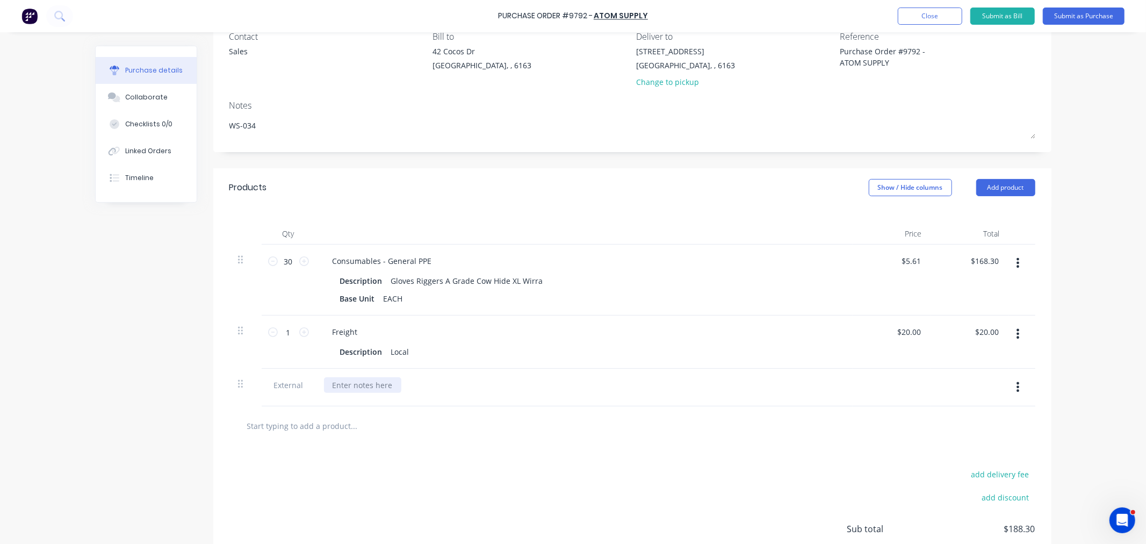
click at [365, 387] on div at bounding box center [362, 385] width 77 height 16
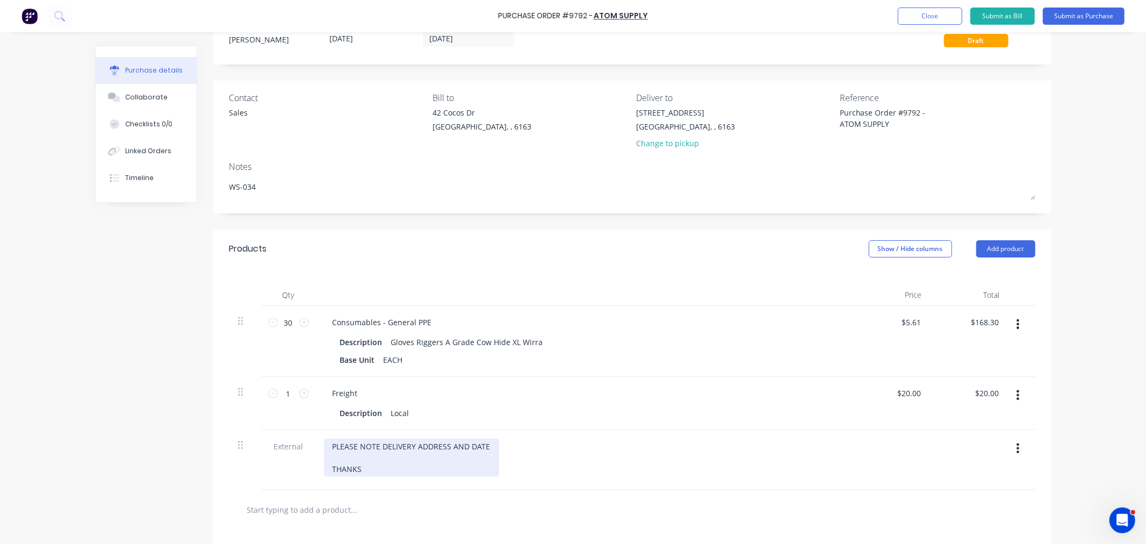
scroll to position [0, 0]
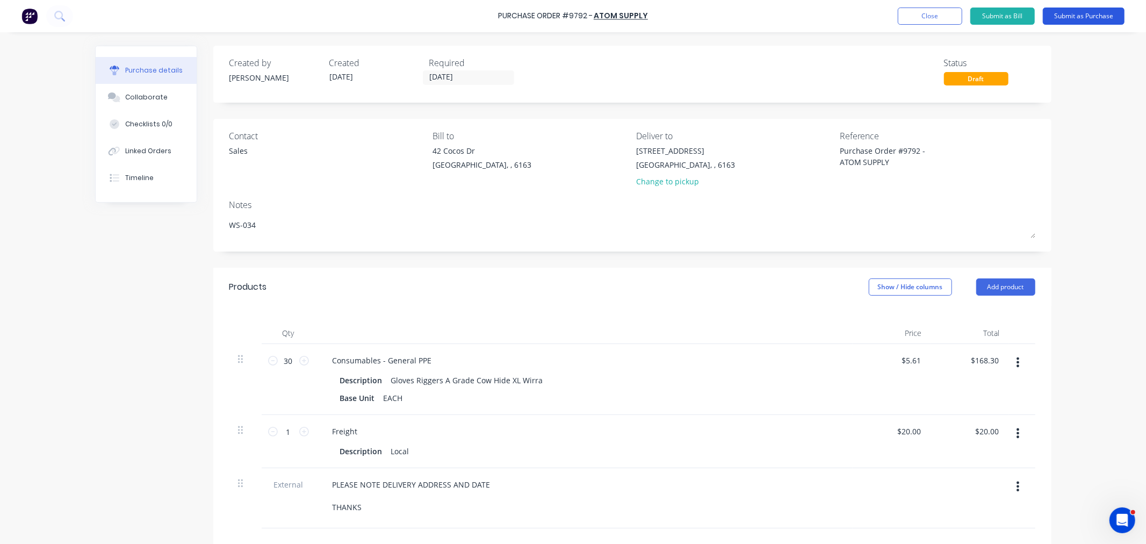
click at [1087, 20] on button "Submit as Purchase" at bounding box center [1084, 16] width 82 height 17
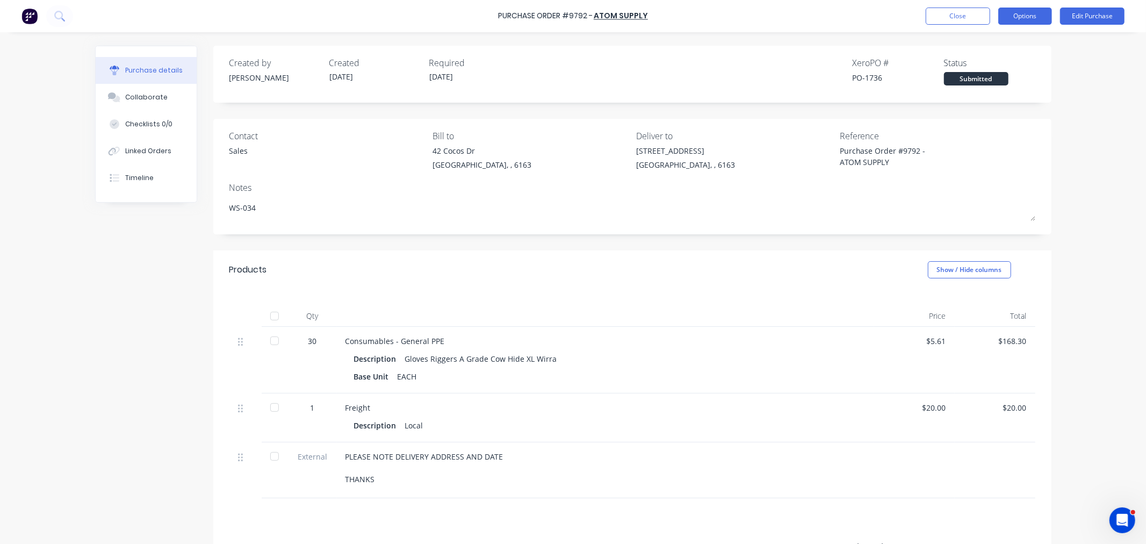
click at [1011, 19] on button "Options" at bounding box center [1025, 16] width 54 height 17
click at [996, 42] on div "Print / Email" at bounding box center [1000, 44] width 83 height 16
click at [984, 60] on div "With pricing" at bounding box center [1000, 65] width 83 height 16
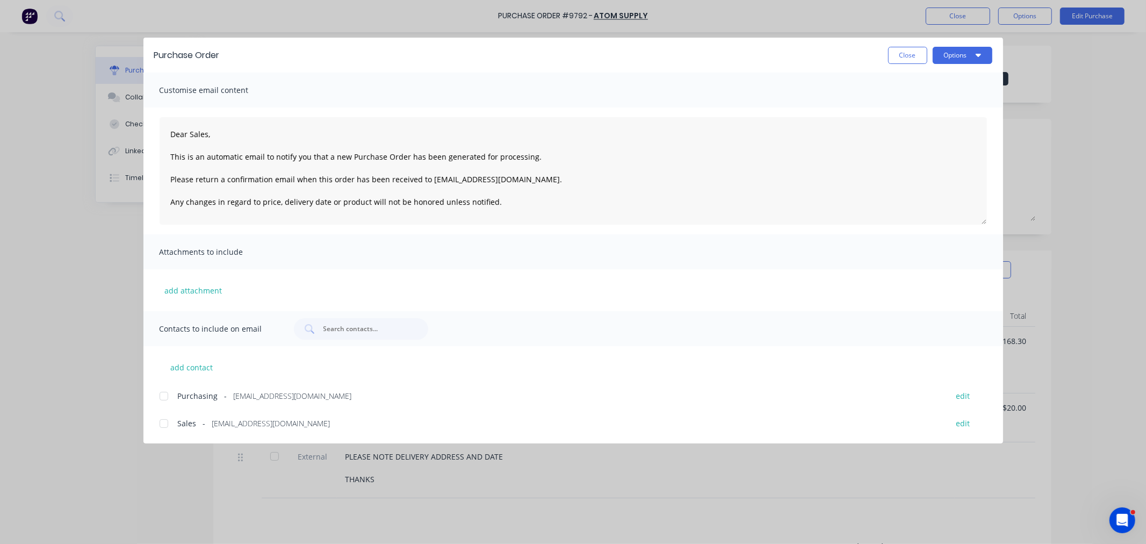
click at [164, 393] on div at bounding box center [163, 395] width 21 height 21
click at [167, 427] on div at bounding box center [163, 423] width 21 height 21
click at [959, 60] on button "Options" at bounding box center [962, 55] width 60 height 17
click at [928, 122] on div "Email" at bounding box center [941, 126] width 83 height 16
click at [907, 52] on button "Close" at bounding box center [907, 55] width 39 height 17
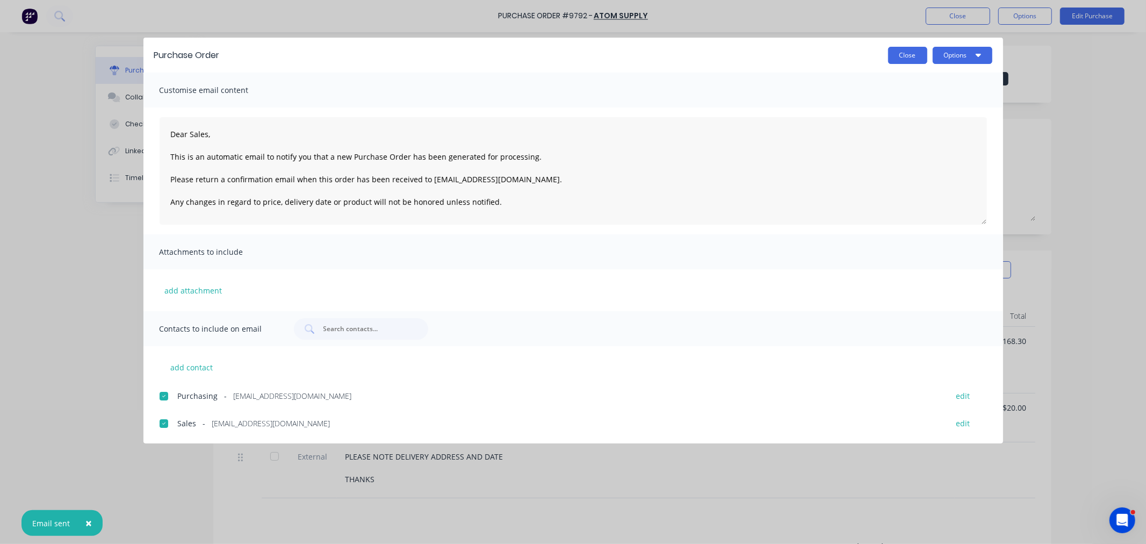
type textarea "x"
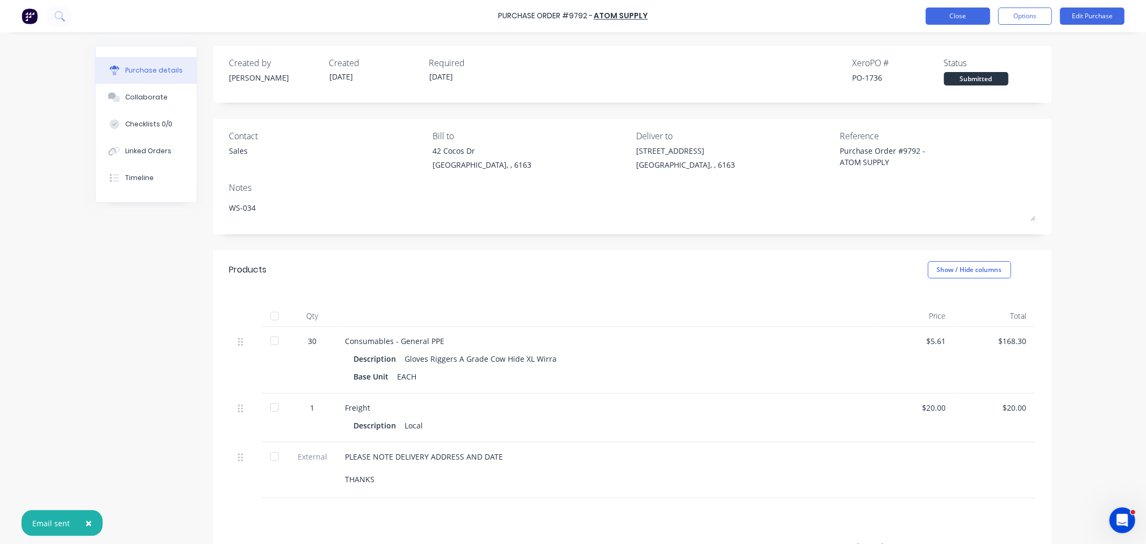
click at [944, 15] on button "Close" at bounding box center [957, 16] width 64 height 17
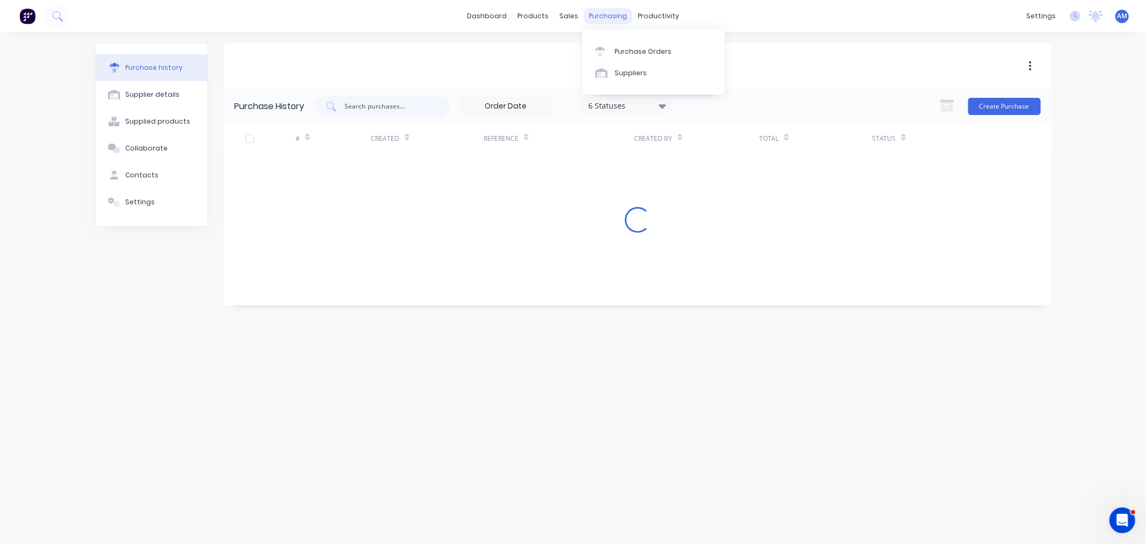
click at [612, 18] on div "purchasing" at bounding box center [607, 16] width 49 height 16
click at [631, 47] on div "Purchase Orders" at bounding box center [642, 52] width 57 height 10
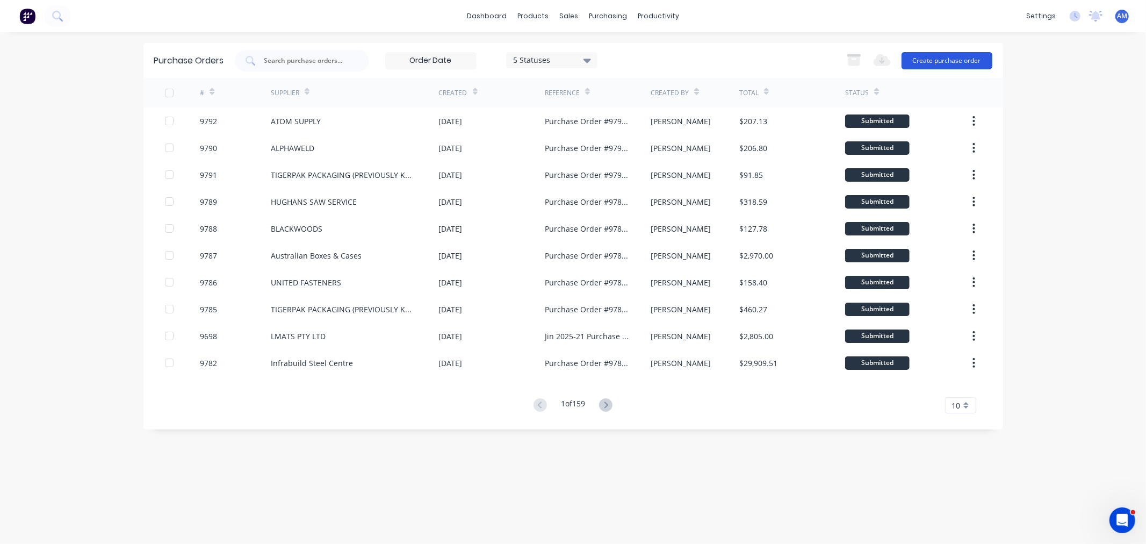
click at [917, 58] on button "Create purchase order" at bounding box center [946, 60] width 91 height 17
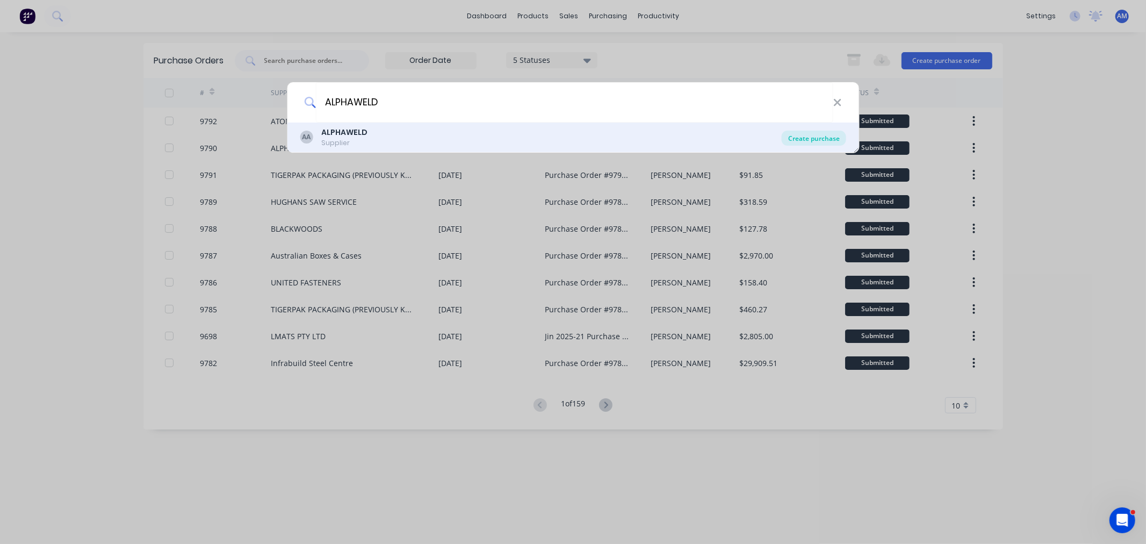
type input "ALPHAWELD"
click at [809, 138] on div "Create purchase" at bounding box center [814, 138] width 64 height 15
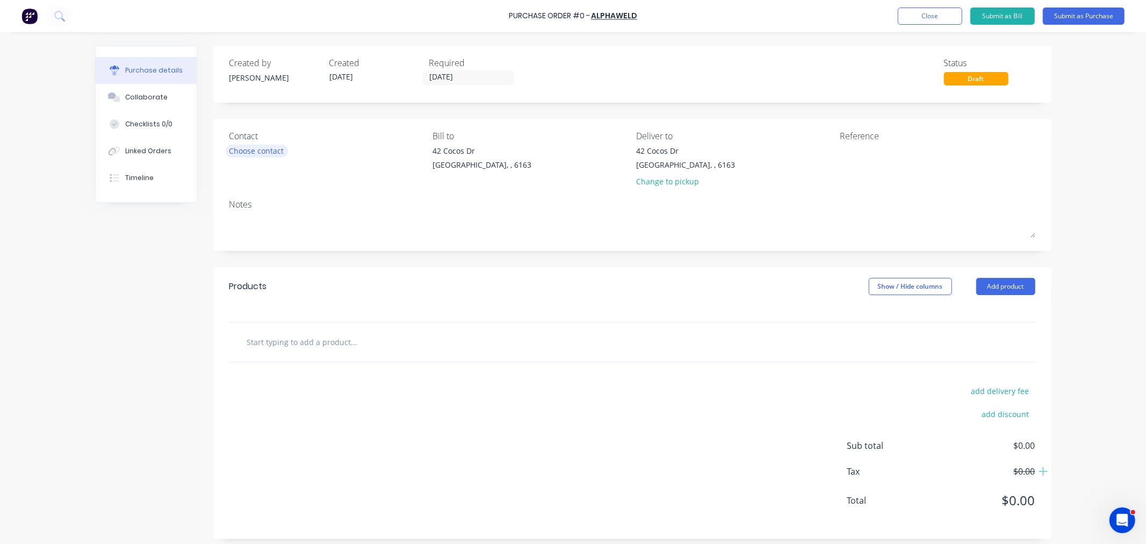
click at [242, 154] on div "Choose contact" at bounding box center [256, 150] width 55 height 11
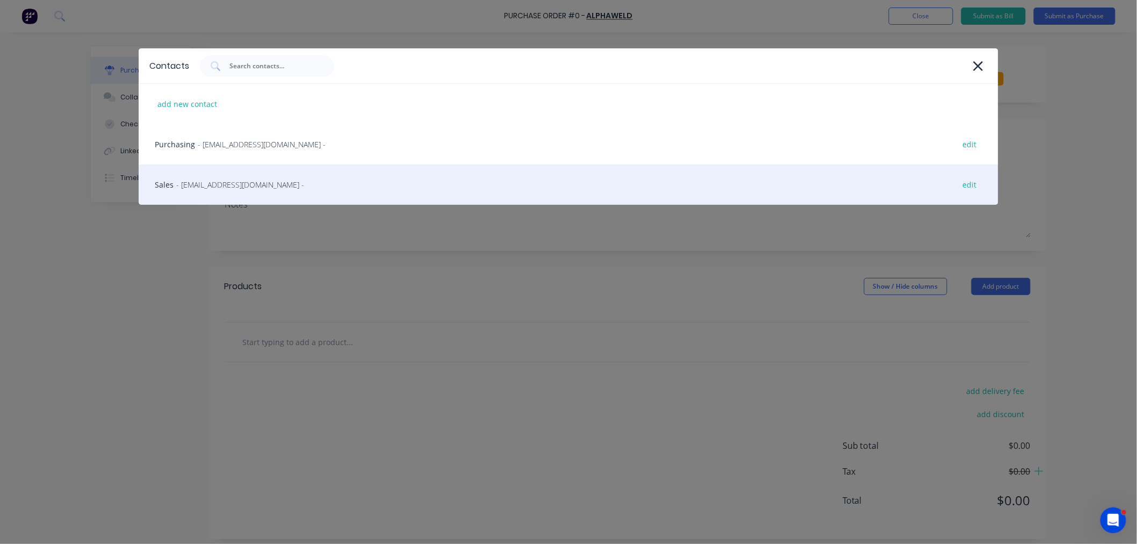
click at [245, 189] on span "- sales@alphaweld.com.au -" at bounding box center [240, 184] width 128 height 11
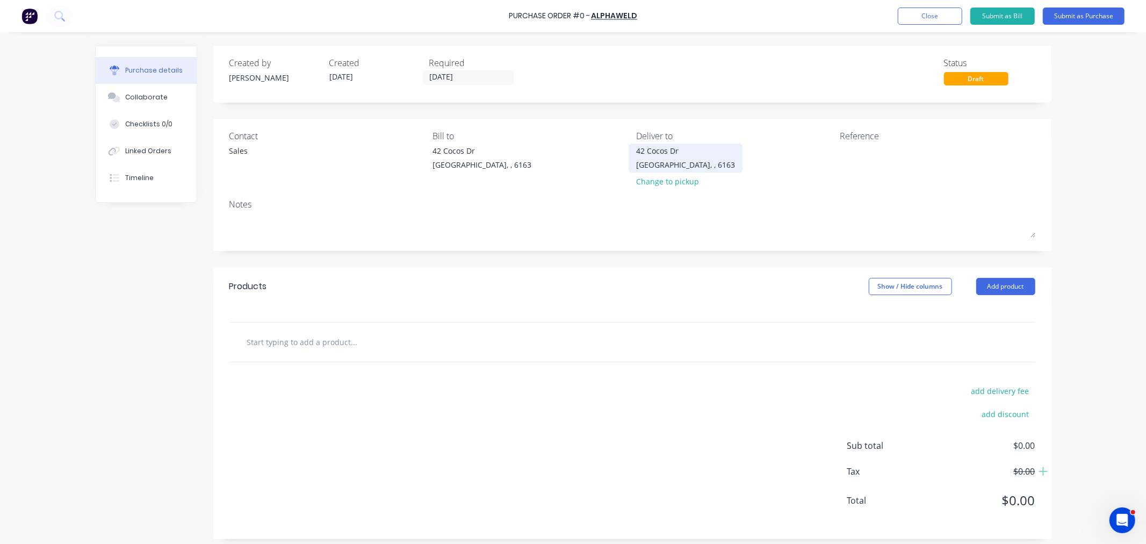
click at [659, 151] on div "42 Cocos Dr" at bounding box center [685, 150] width 99 height 11
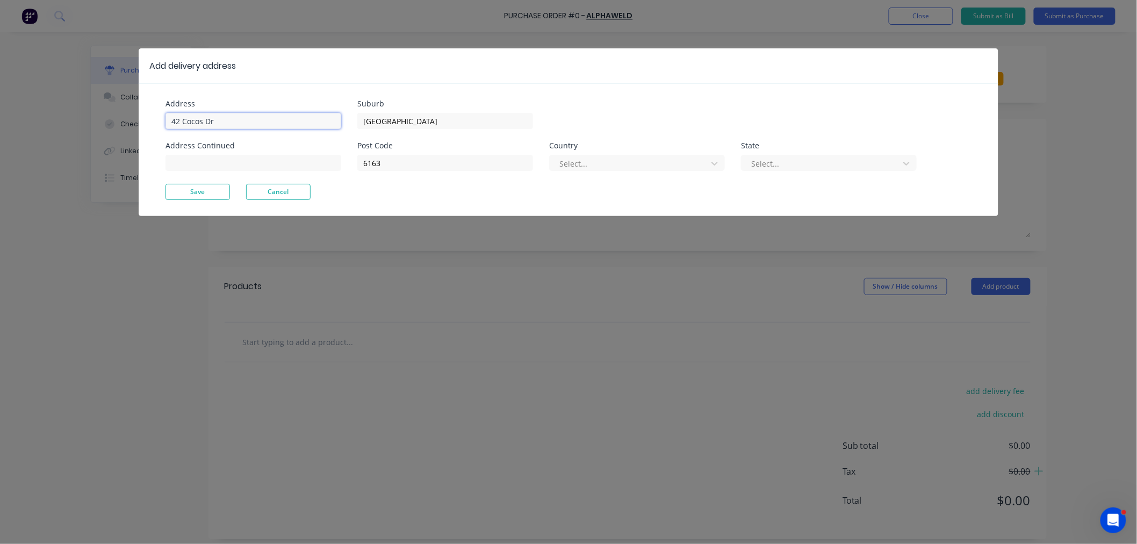
drag, startPoint x: 213, startPoint y: 119, endPoint x: 92, endPoint y: 124, distance: 120.4
click at [92, 124] on div "Add delivery address Address 42 Cocos Dr Address Continued Suburb Bibra Lake Po…" at bounding box center [568, 272] width 1137 height 544
type input "59 Wellard St"
click at [213, 192] on button "Save" at bounding box center [197, 192] width 64 height 16
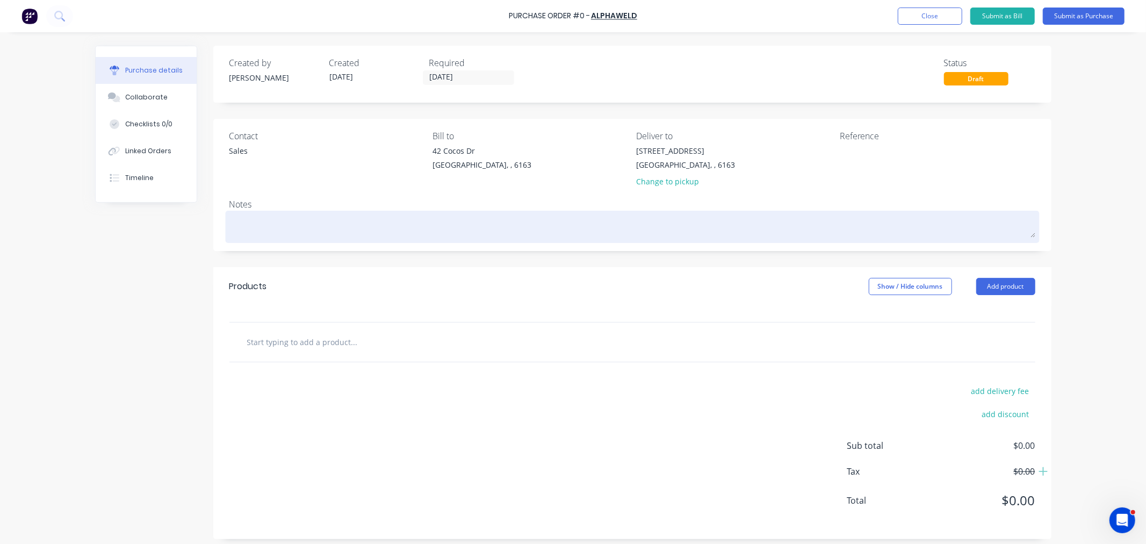
click at [280, 227] on textarea at bounding box center [632, 225] width 806 height 24
type textarea "x"
type textarea "WS"
type textarea "x"
type textarea "WSA"
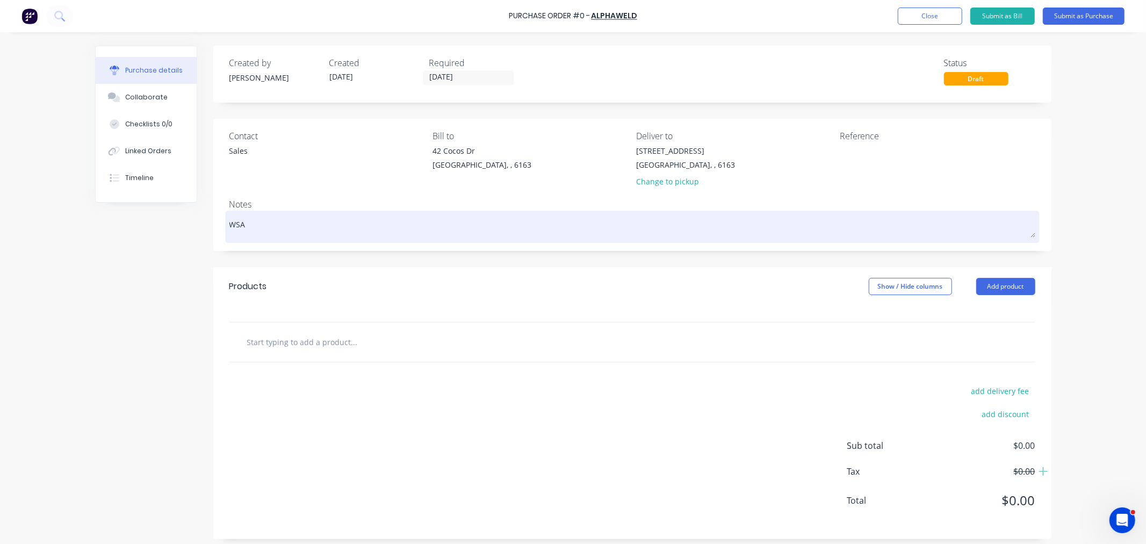
type textarea "x"
type textarea "WSA-"
type textarea "x"
type textarea "WSA-0"
type textarea "x"
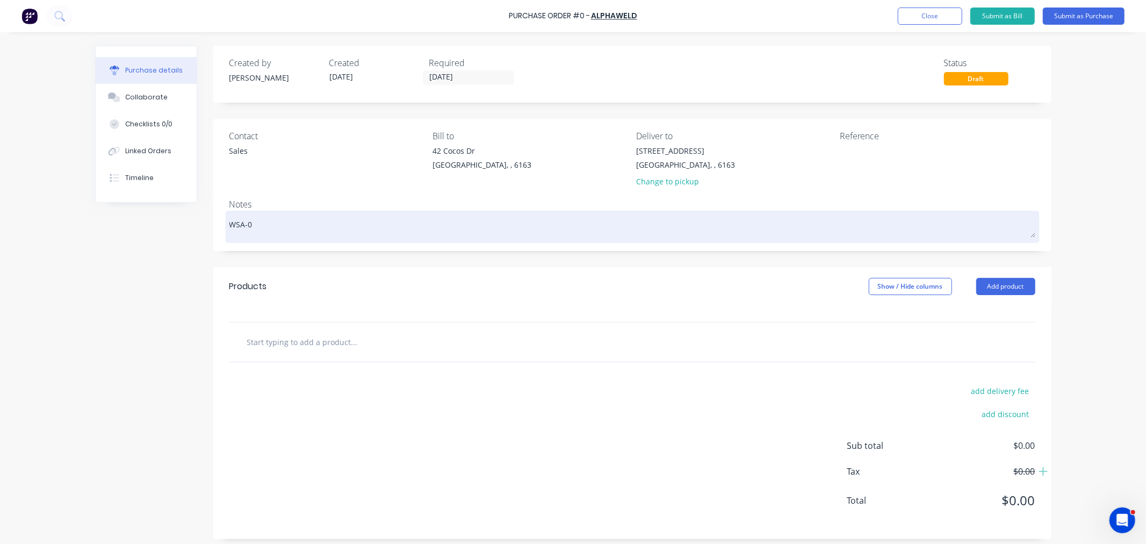
type textarea "WSA-03"
type textarea "x"
type textarea "WSA-034"
type textarea "x"
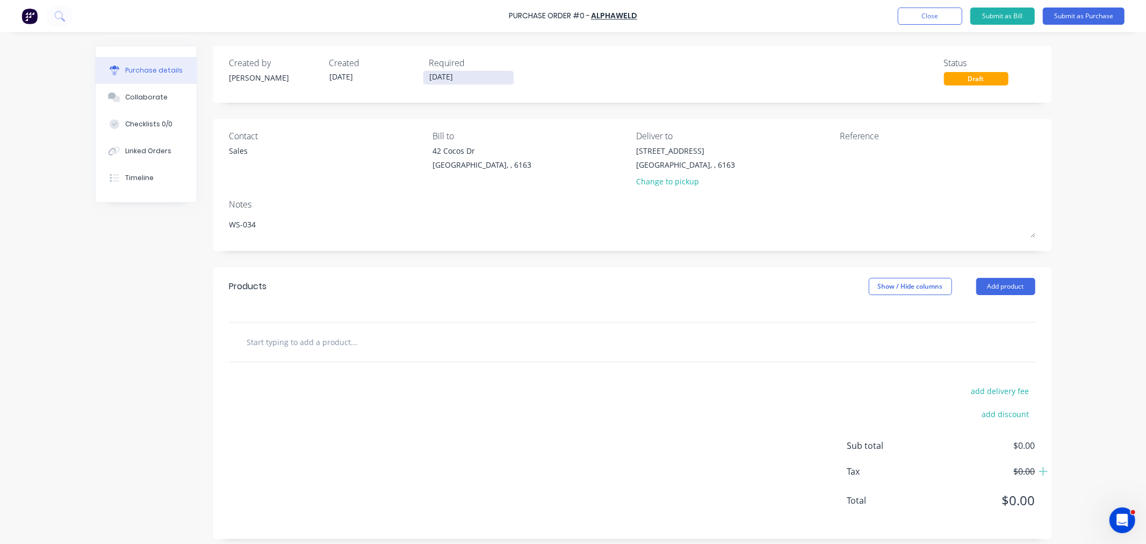
type textarea "WS-034"
type textarea "x"
type textarea "WS-034"
click at [471, 76] on input "[DATE]" at bounding box center [468, 77] width 90 height 13
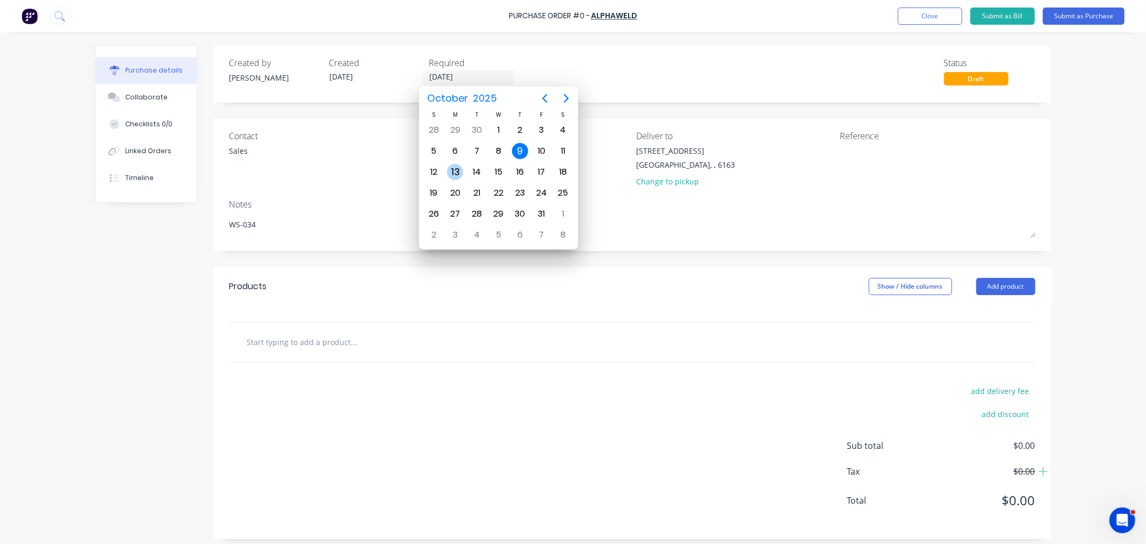
click at [458, 169] on div "13" at bounding box center [455, 172] width 16 height 16
type textarea "x"
type input "13/10/25"
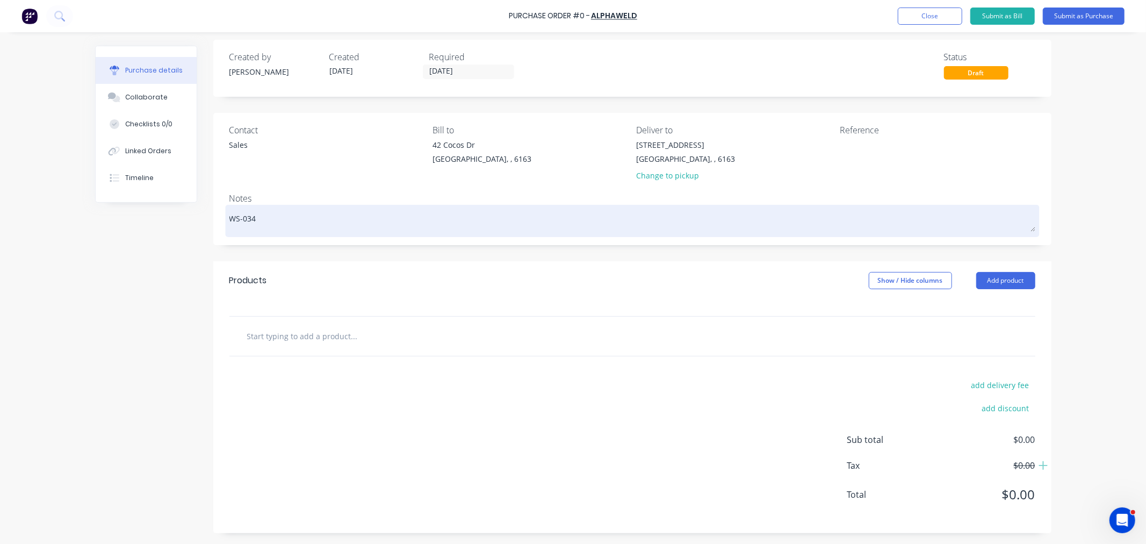
scroll to position [7, 0]
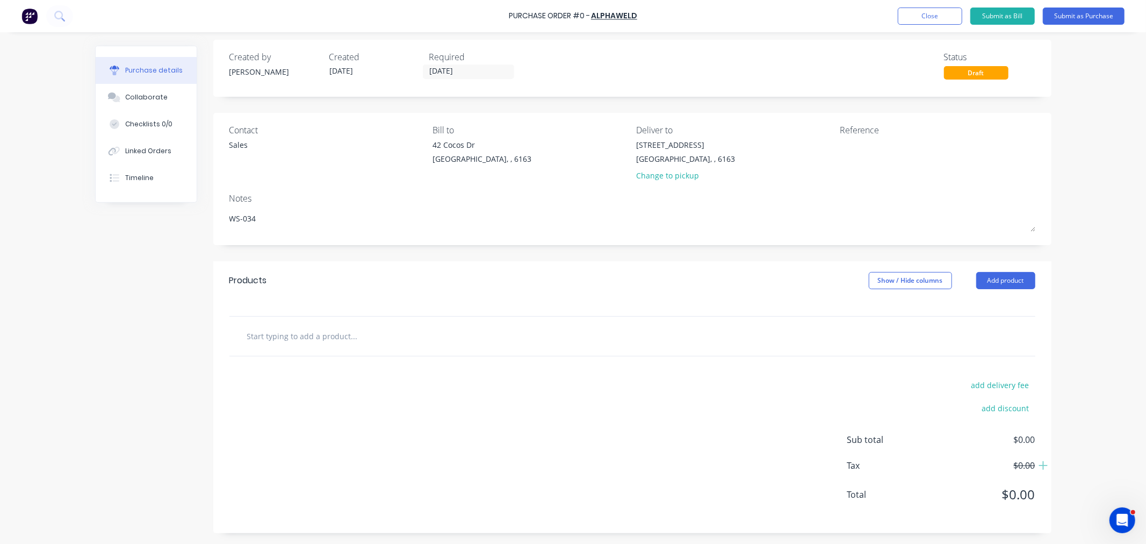
click at [296, 336] on input "text" at bounding box center [354, 335] width 215 height 21
type textarea "x"
type input "T"
type textarea "x"
type input "TW"
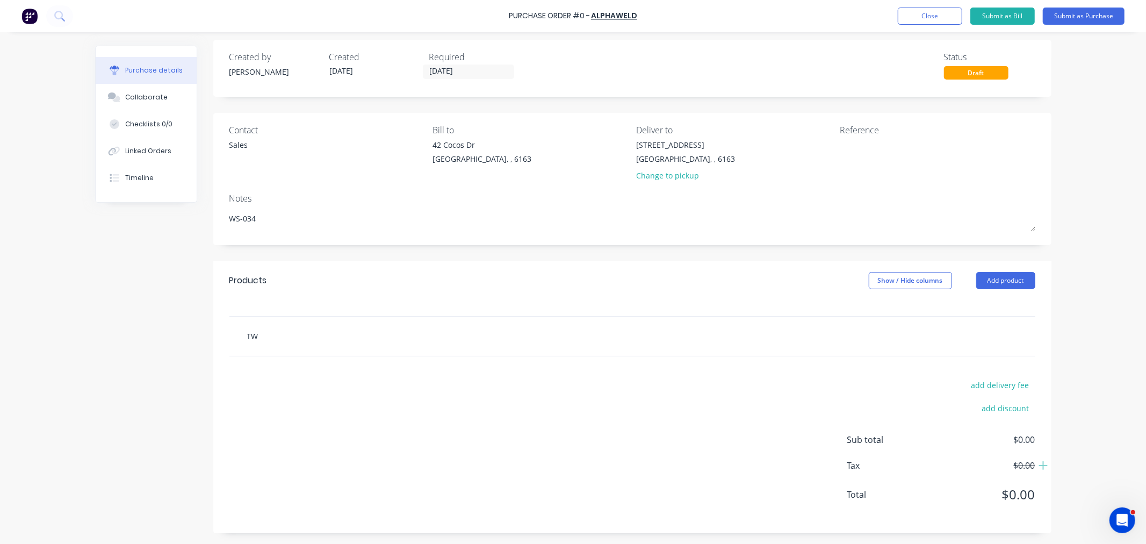
type textarea "x"
type input "TW4"
type textarea "x"
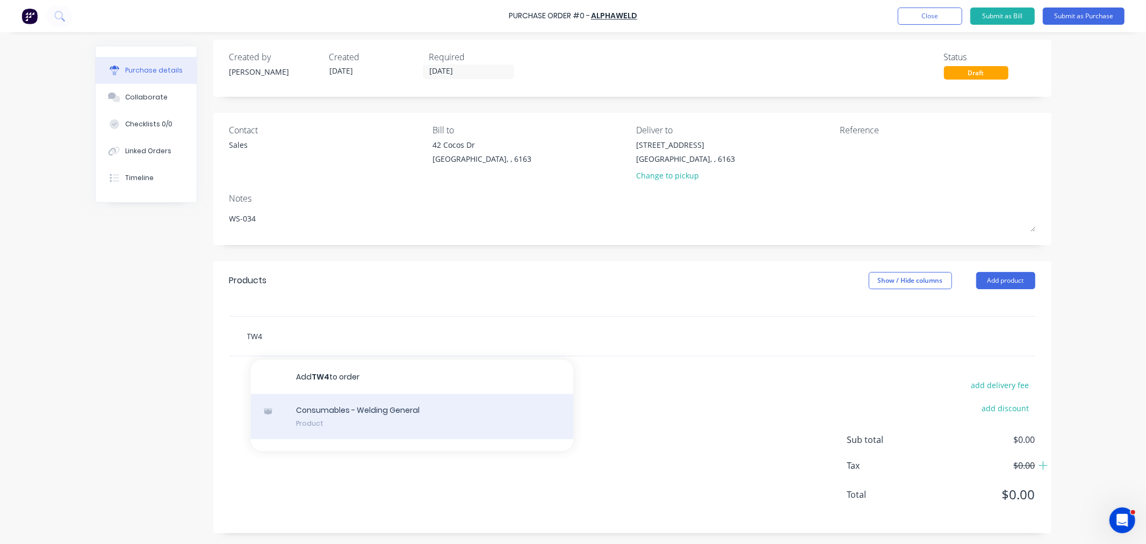
type input "TW4"
click at [315, 414] on div "Consumables - Welding General Product" at bounding box center [412, 416] width 322 height 45
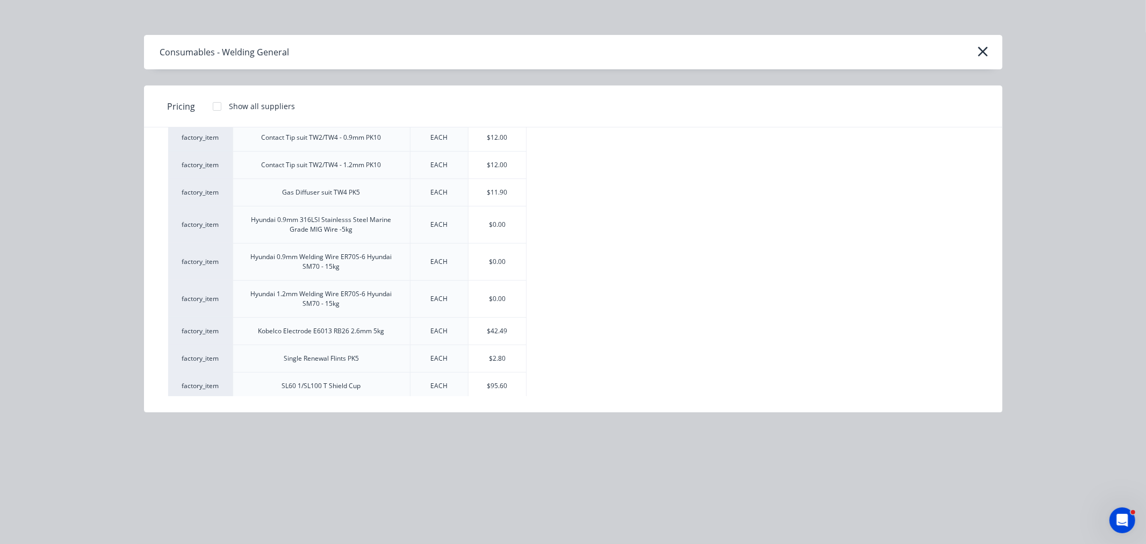
scroll to position [341, 0]
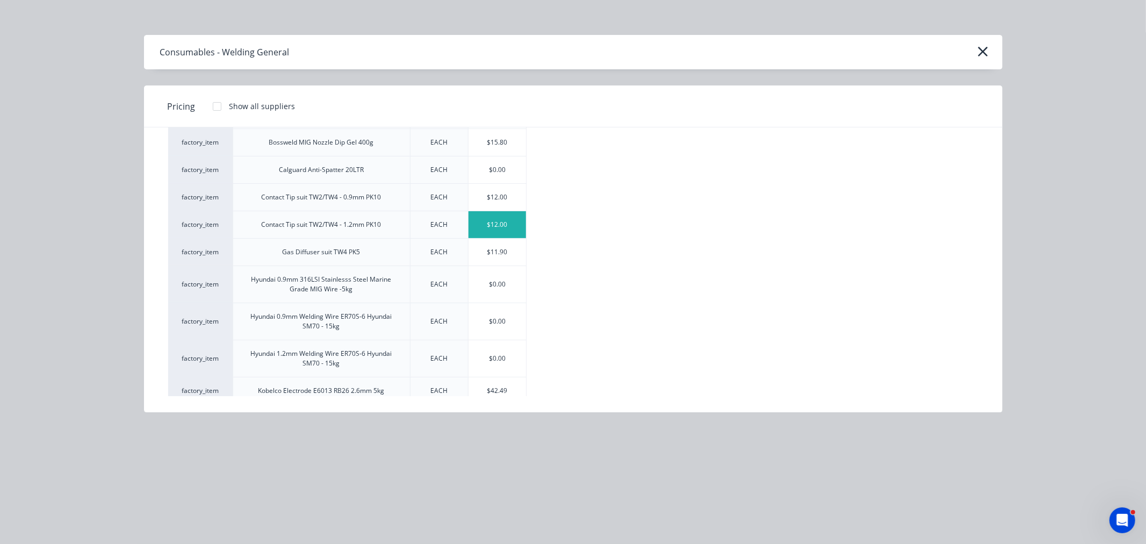
click at [489, 223] on div "$12.00" at bounding box center [496, 224] width 57 height 27
type textarea "x"
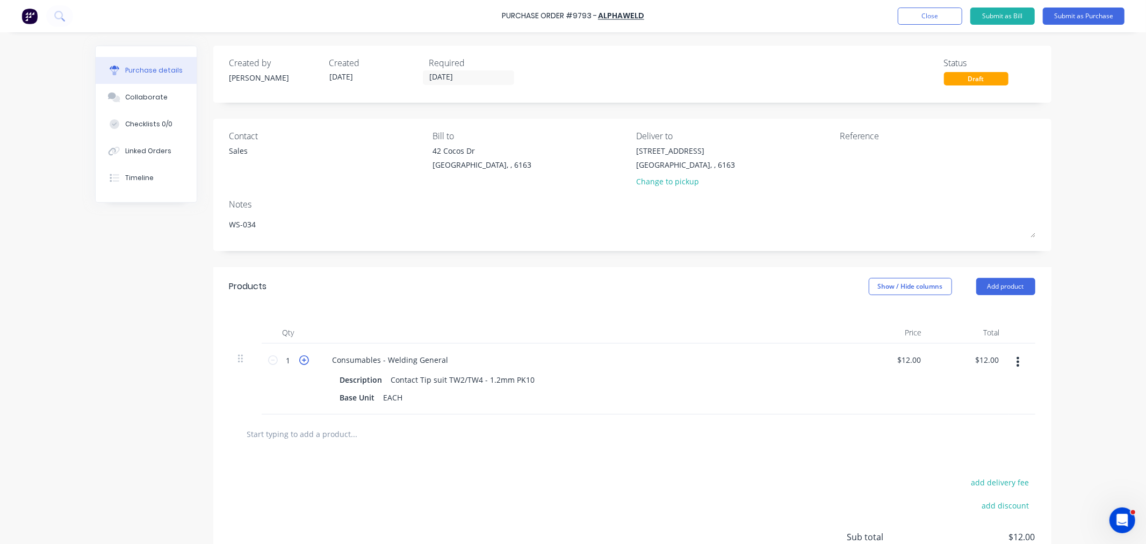
click at [301, 358] on icon at bounding box center [304, 360] width 10 height 10
type textarea "x"
type input "2"
type input "$24.00"
click at [301, 358] on icon at bounding box center [304, 360] width 10 height 10
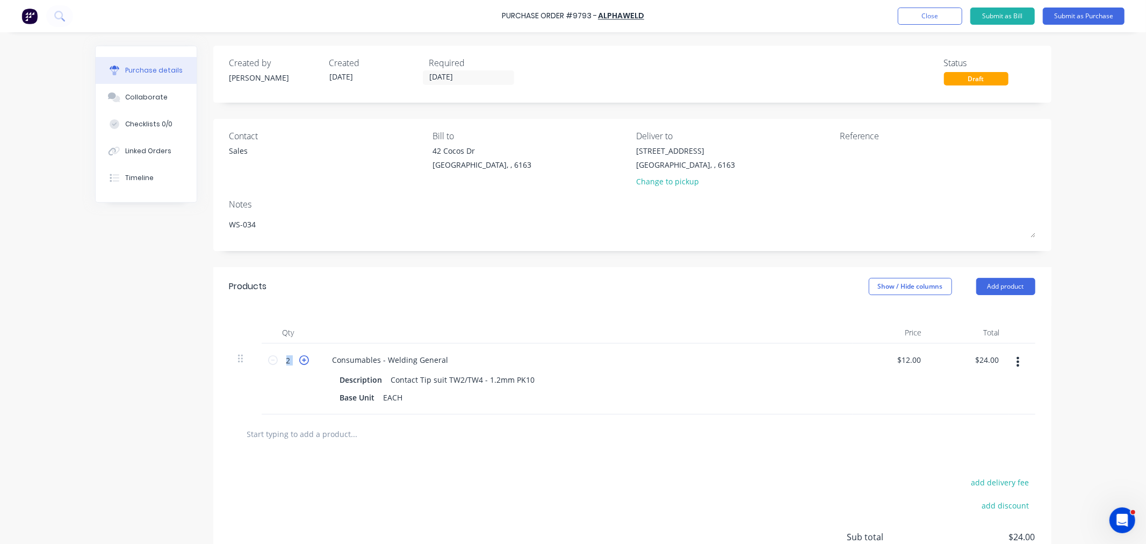
type textarea "x"
type input "3"
type input "$36.00"
type textarea "x"
type input "12.00"
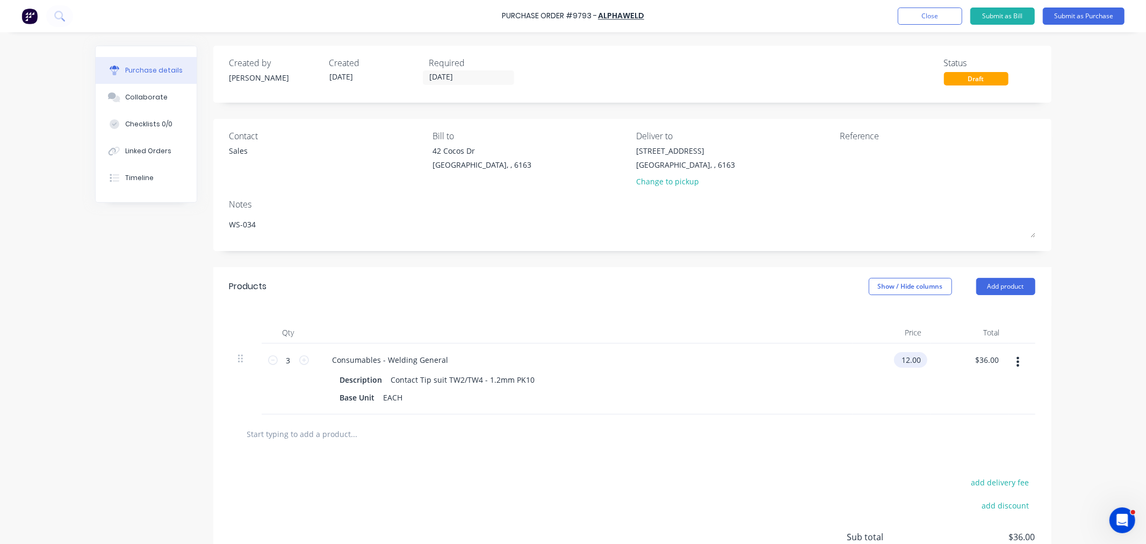
click at [904, 360] on input "12.00" at bounding box center [908, 360] width 29 height 16
type textarea "x"
drag, startPoint x: 900, startPoint y: 361, endPoint x: 946, endPoint y: 362, distance: 46.2
click at [946, 362] on div "3 3 Consumables - Welding General Description Contact Tip suit TW2/TW4 - 1.2mm …" at bounding box center [632, 378] width 806 height 71
type input "13.10"
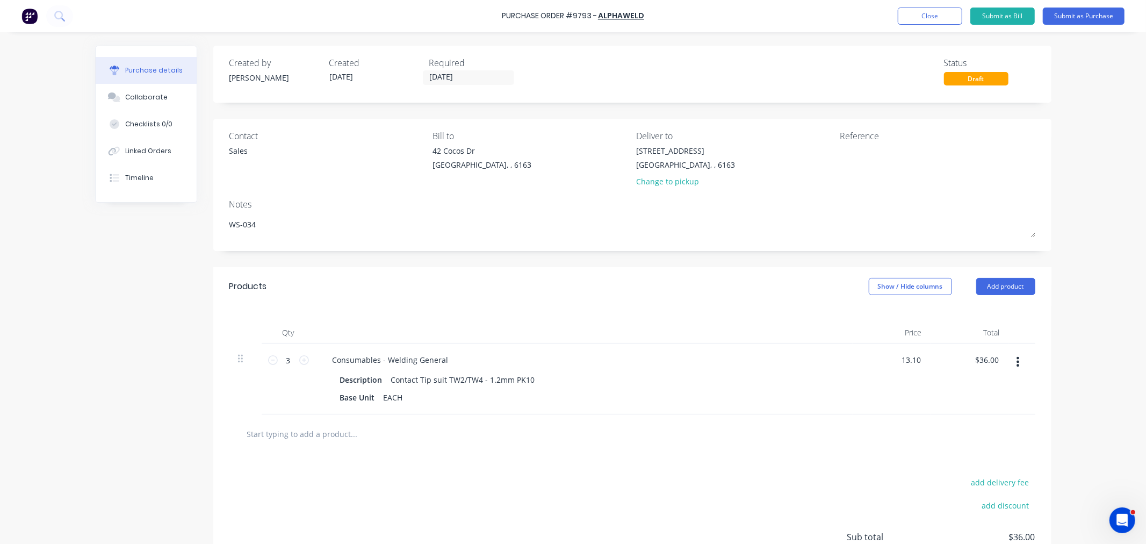
type textarea "x"
type input "$13.10"
type input "39.30"
type textarea "x"
type input "$39.30"
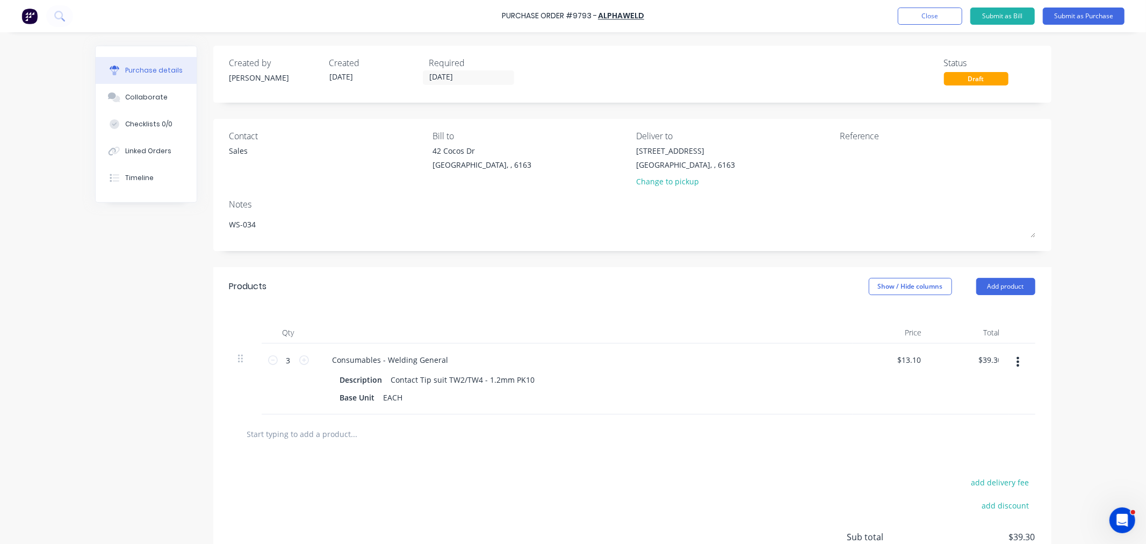
click at [342, 435] on input "text" at bounding box center [354, 433] width 215 height 21
type textarea "x"
type input "T"
type textarea "x"
type input "TW"
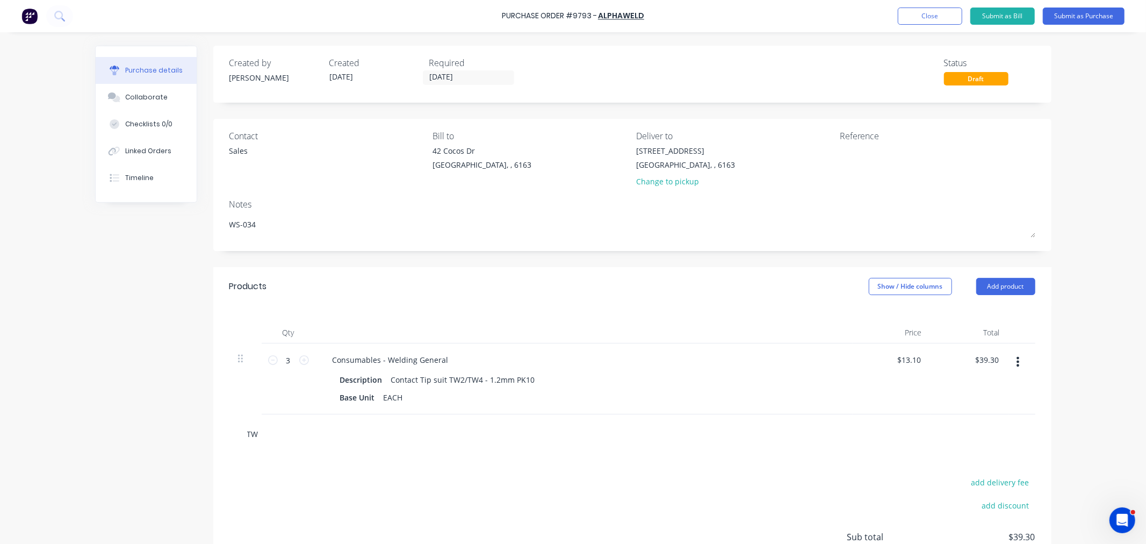
type textarea "x"
type input "TW4"
type textarea "x"
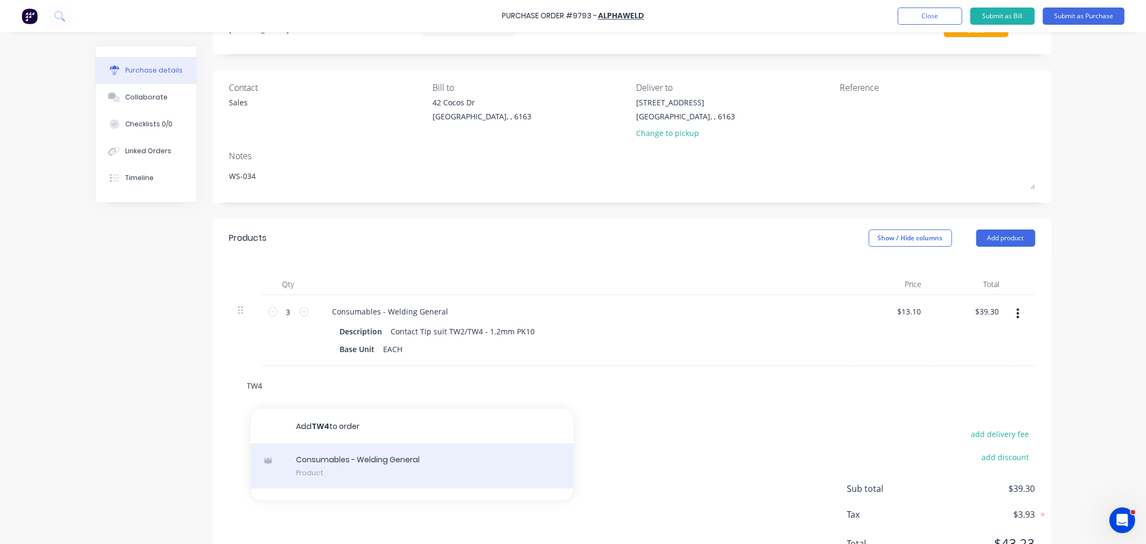
scroll to position [98, 0]
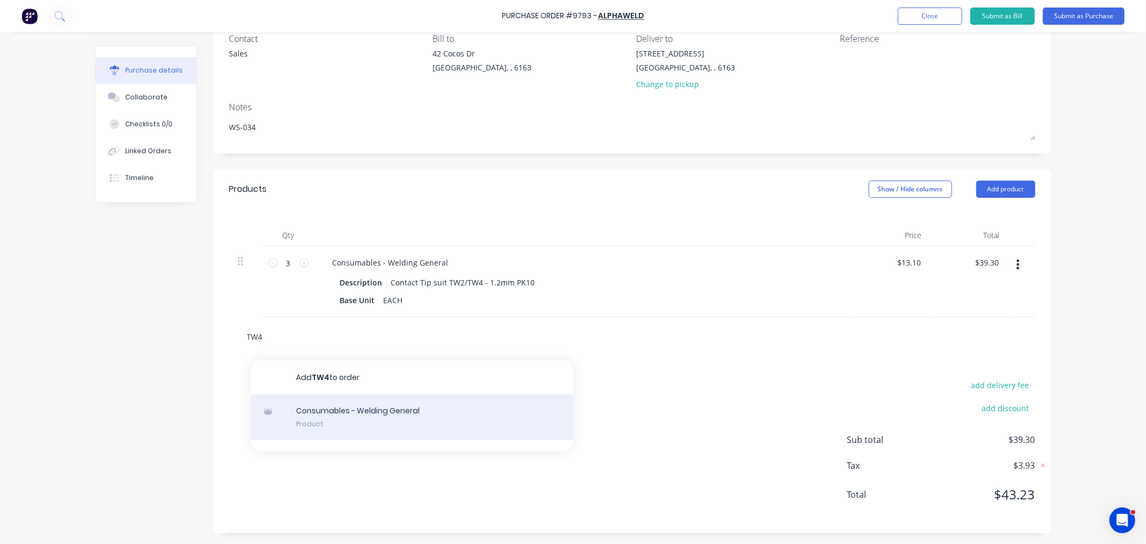
type input "TW4"
click at [350, 416] on div "Consumables - Welding General Product" at bounding box center [412, 416] width 322 height 45
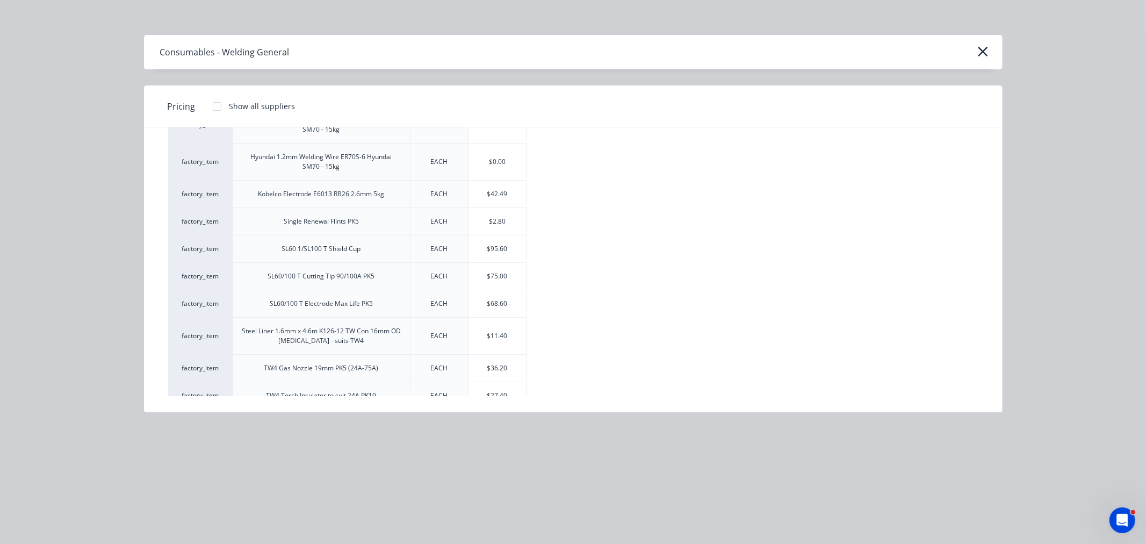
scroll to position [578, 0]
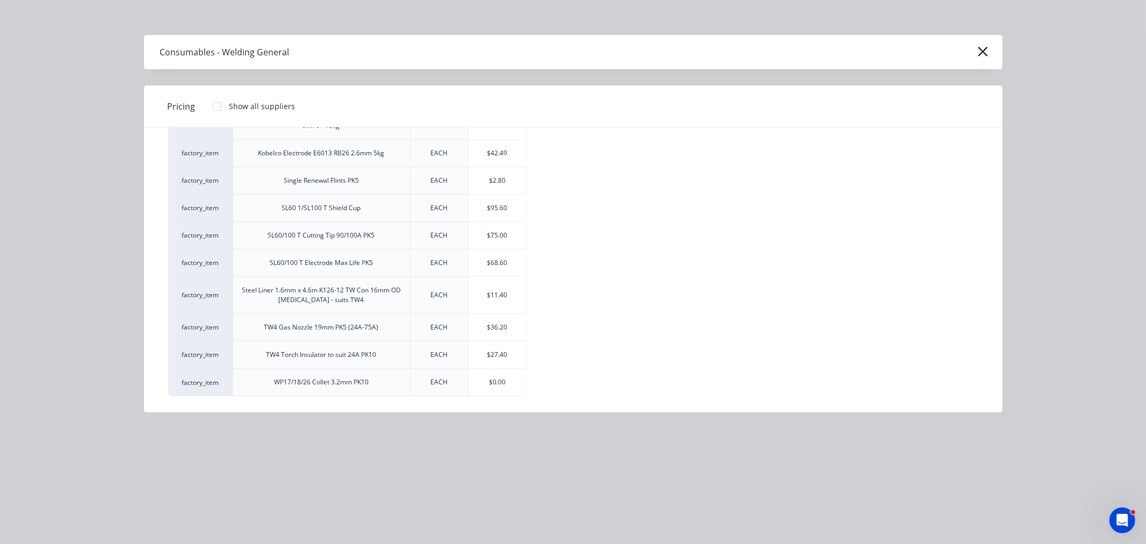
click at [366, 350] on div "TW4 Torch Insulator to suit 24A PK10" at bounding box center [321, 355] width 110 height 10
click at [489, 352] on div "$27.40" at bounding box center [496, 354] width 57 height 27
type textarea "x"
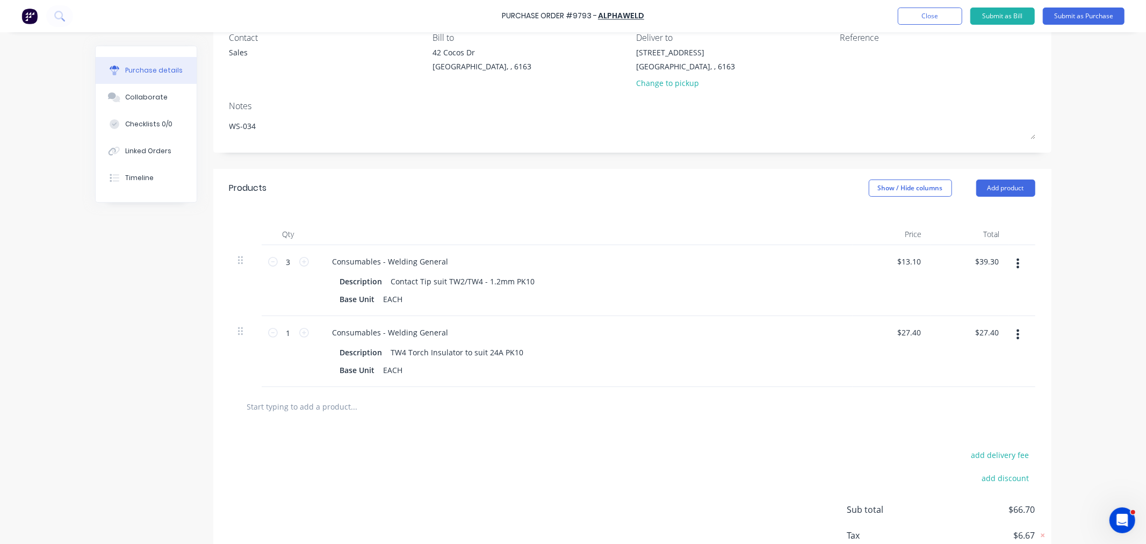
type textarea "x"
click at [285, 403] on input "text" at bounding box center [354, 405] width 215 height 21
type input "o"
type textarea "x"
type input "op"
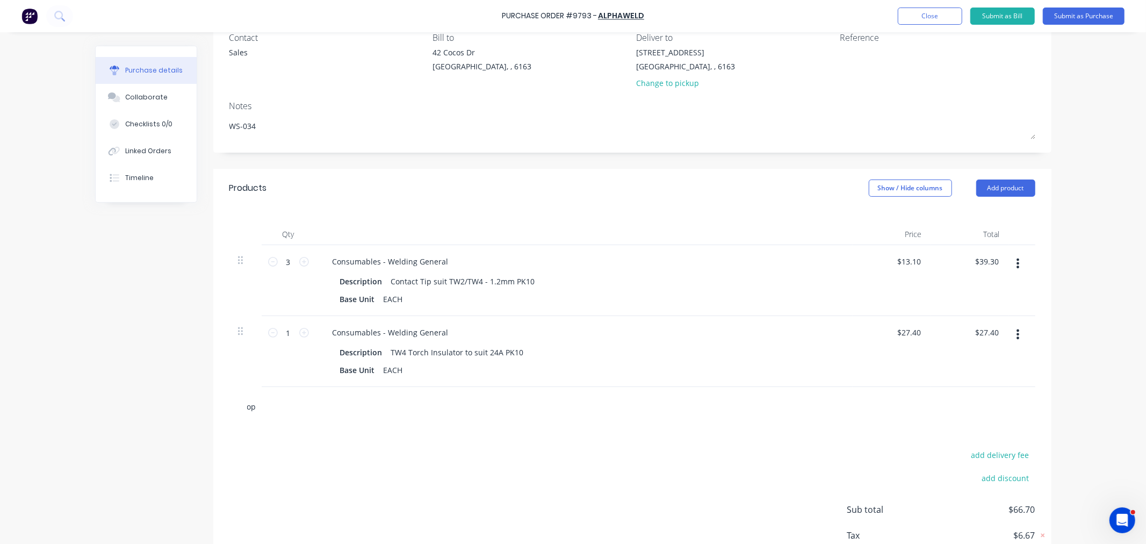
type textarea "x"
type input "o"
type textarea "x"
type input "o"
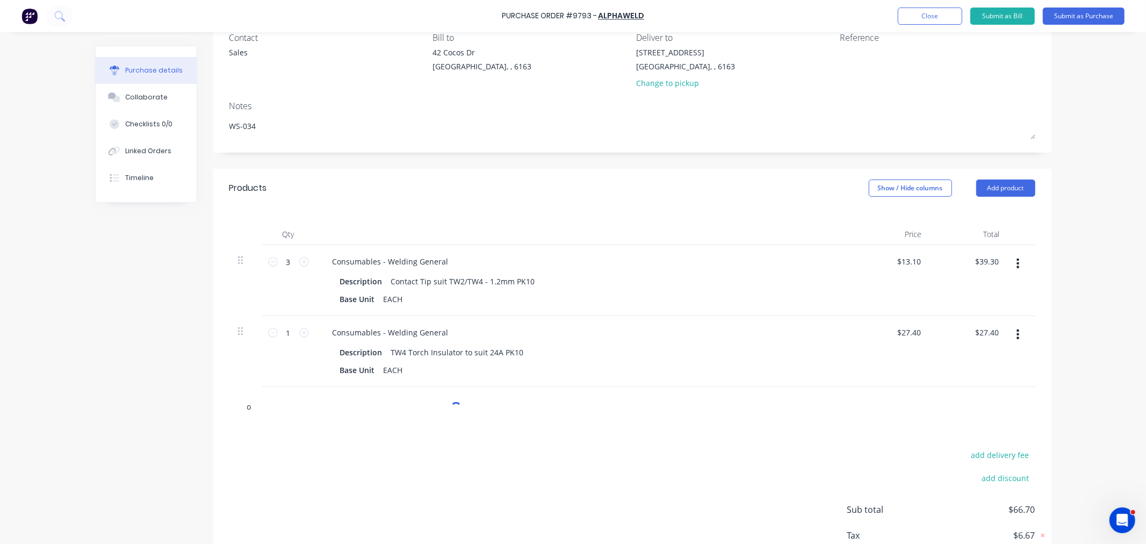
type textarea "x"
type input "ou"
type textarea "x"
type input "out"
type textarea "x"
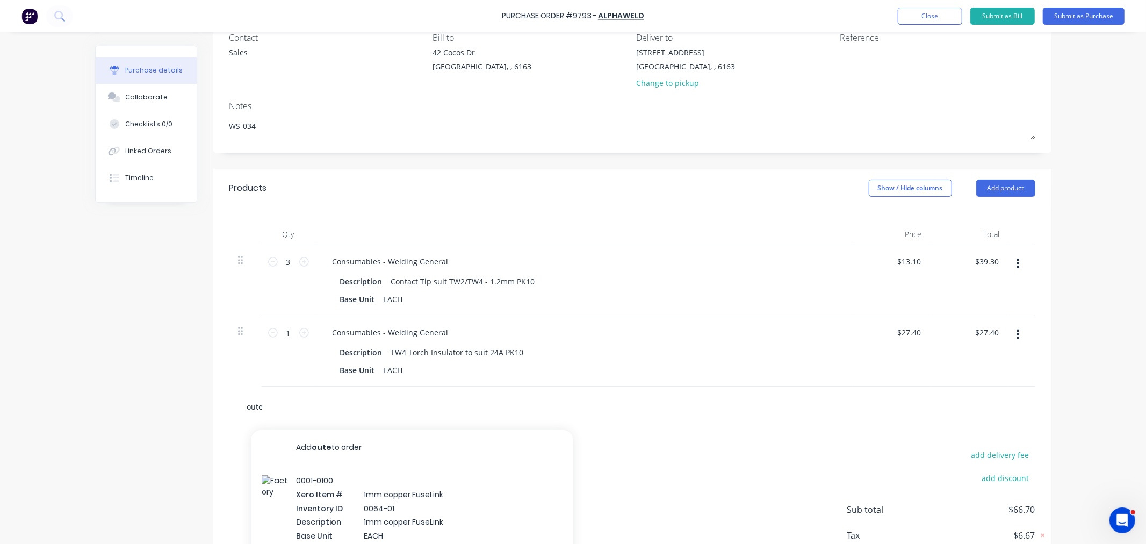
type input "outer"
type textarea "x"
type input "outer"
type textarea "x"
type input "outer p"
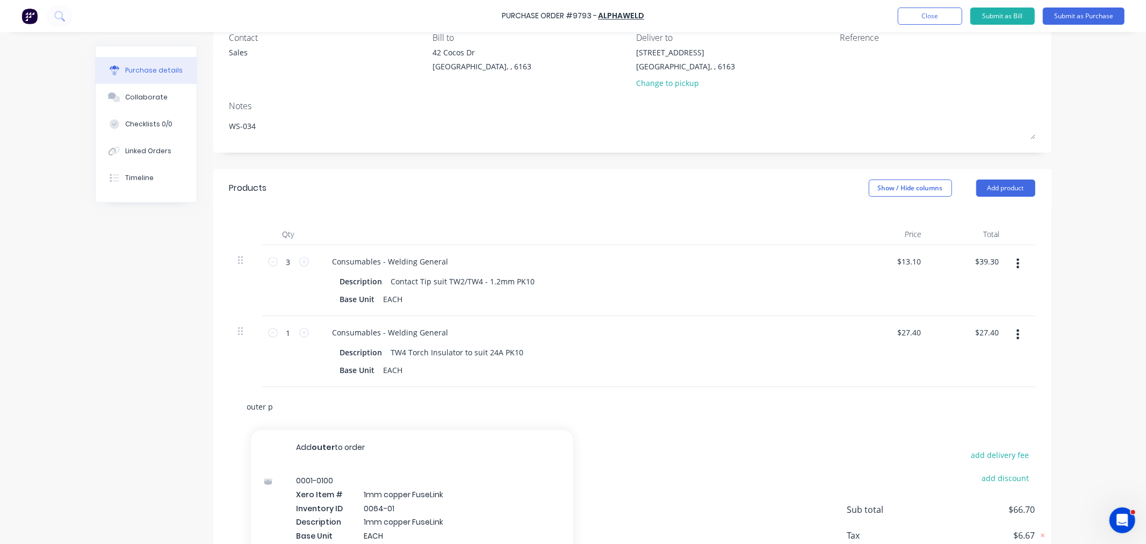
type textarea "x"
type input "outer pr"
type textarea "x"
type input "outer pro"
type textarea "x"
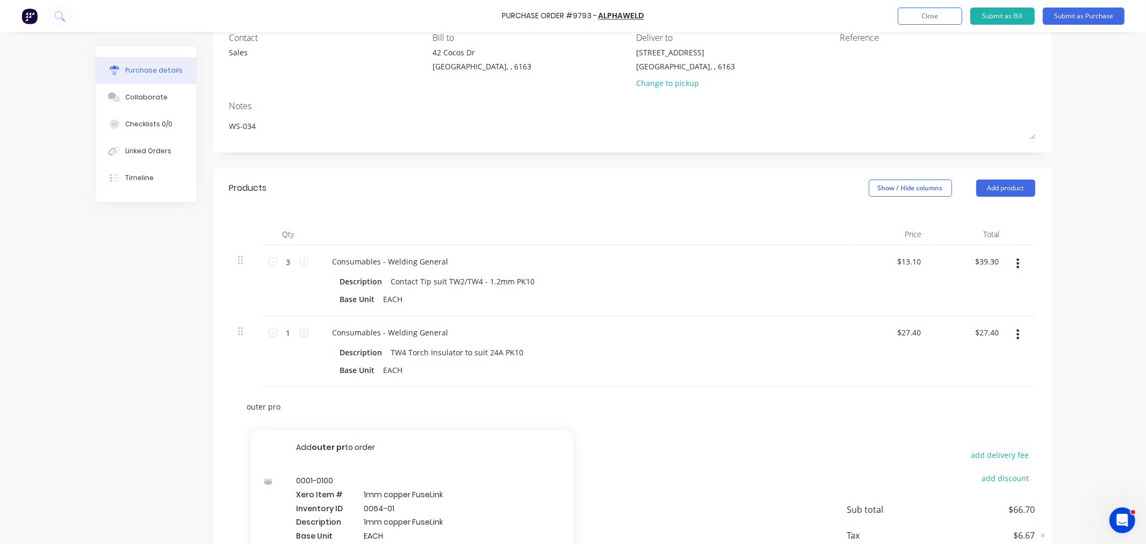
type input "outer prot"
type textarea "x"
type input "outer prote"
type textarea "x"
type input "outer protec"
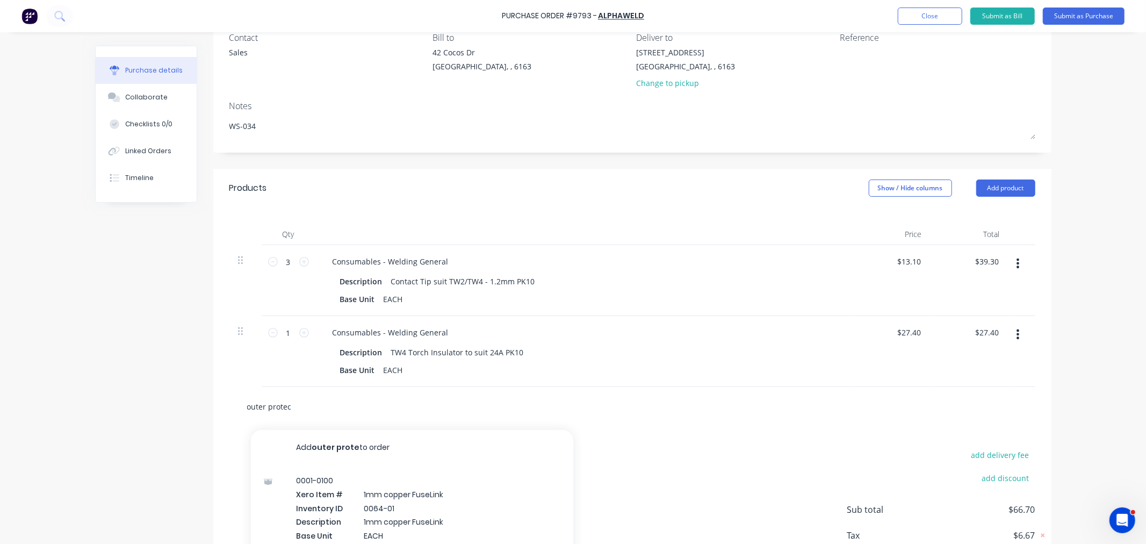
type textarea "x"
type input "outer protect"
type textarea "x"
type input "outer protecti"
type textarea "x"
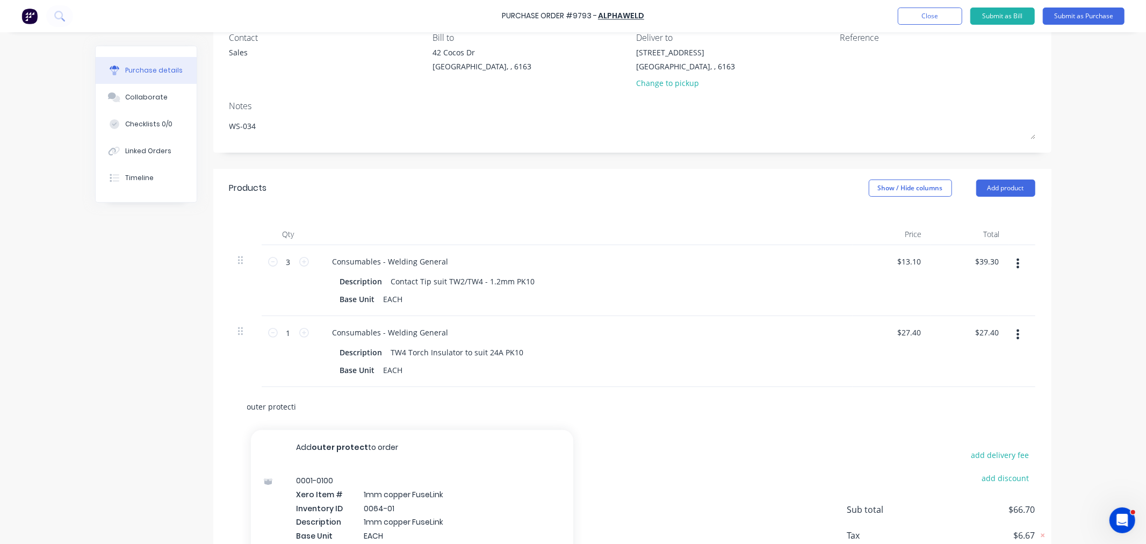
type input "outer protectio"
type textarea "x"
type input "outer protection"
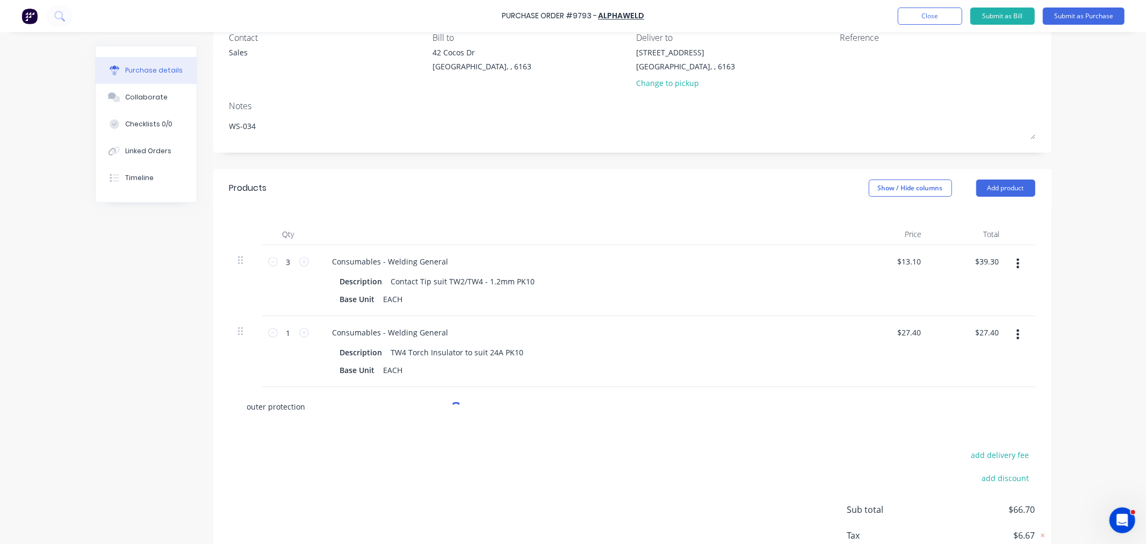
type textarea "x"
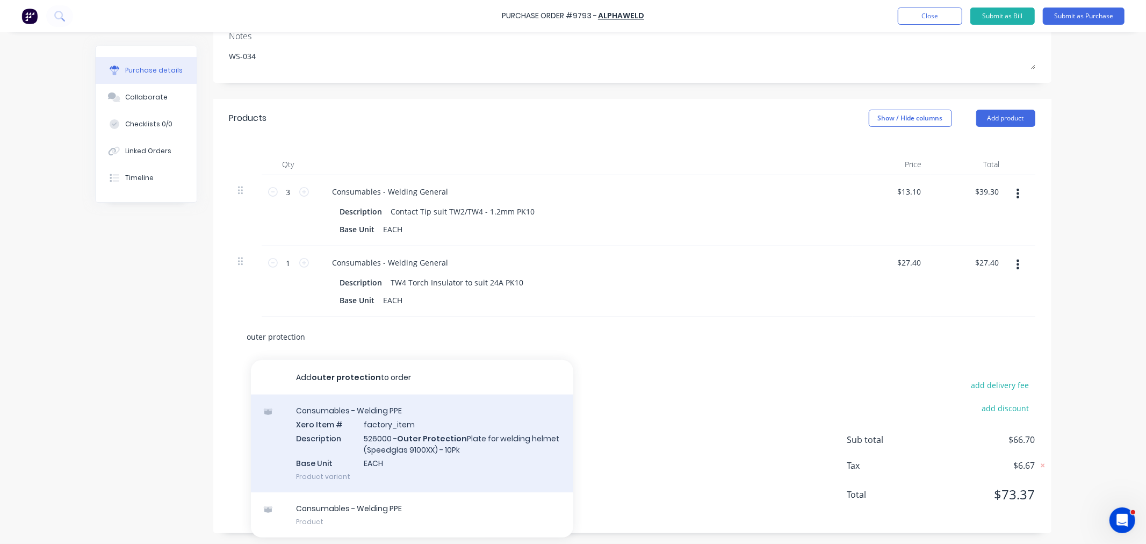
scroll to position [169, 0]
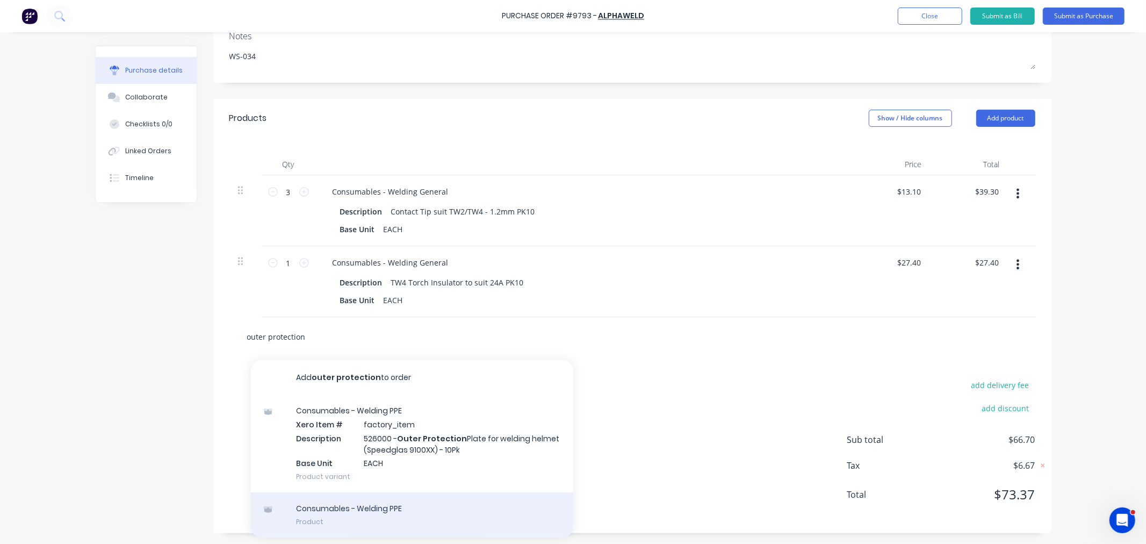
type input "outer protection"
click at [410, 510] on div "Consumables - Welding PPE Product" at bounding box center [412, 514] width 322 height 45
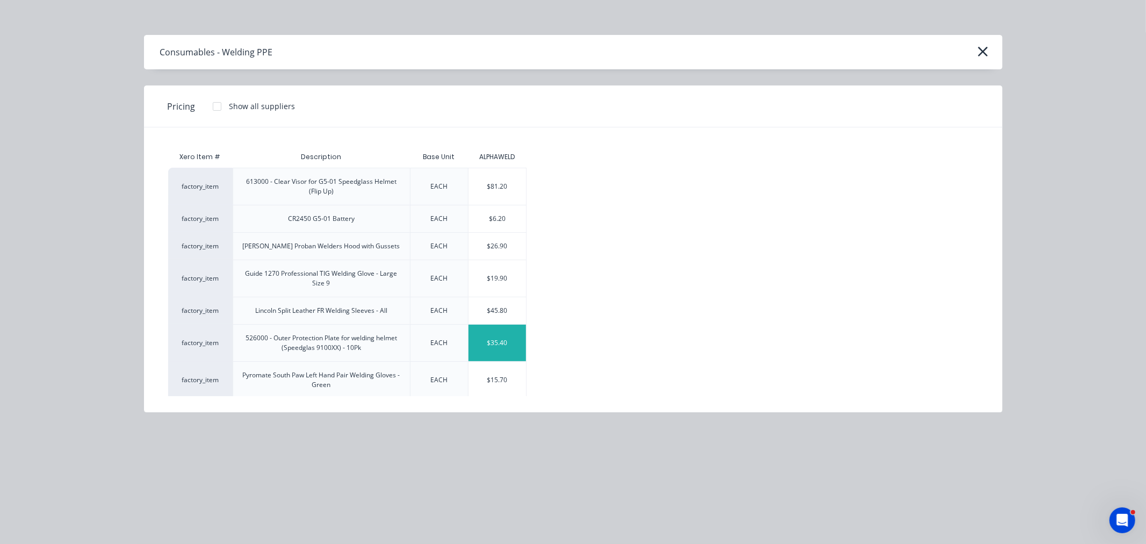
click at [479, 345] on div "$35.40" at bounding box center [496, 342] width 57 height 37
type textarea "x"
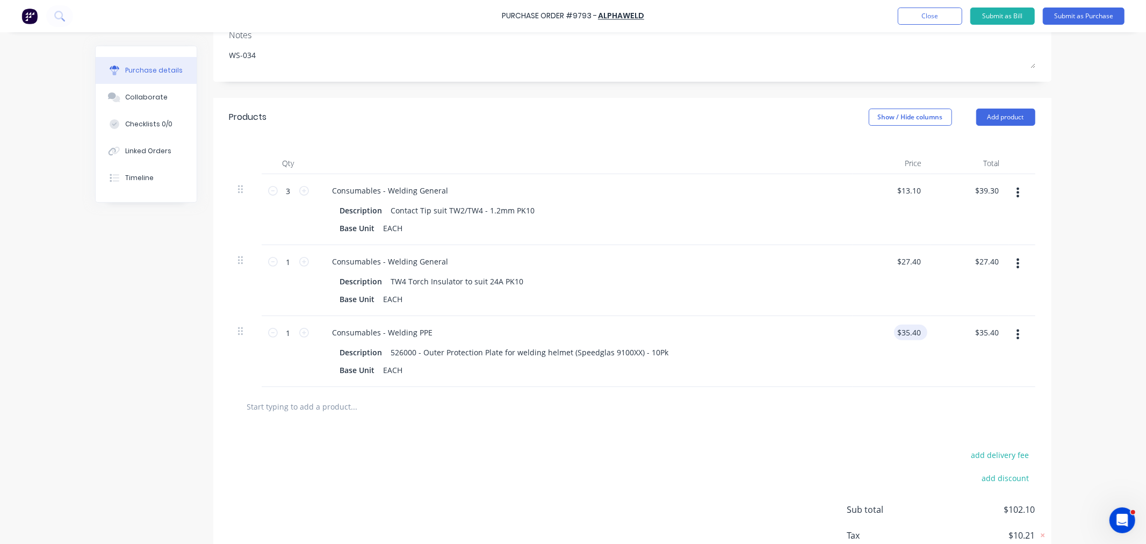
type textarea "x"
type input "35.40"
click at [894, 336] on input "35.40" at bounding box center [908, 332] width 29 height 16
type textarea "x"
drag, startPoint x: 896, startPoint y: 330, endPoint x: 944, endPoint y: 334, distance: 48.4
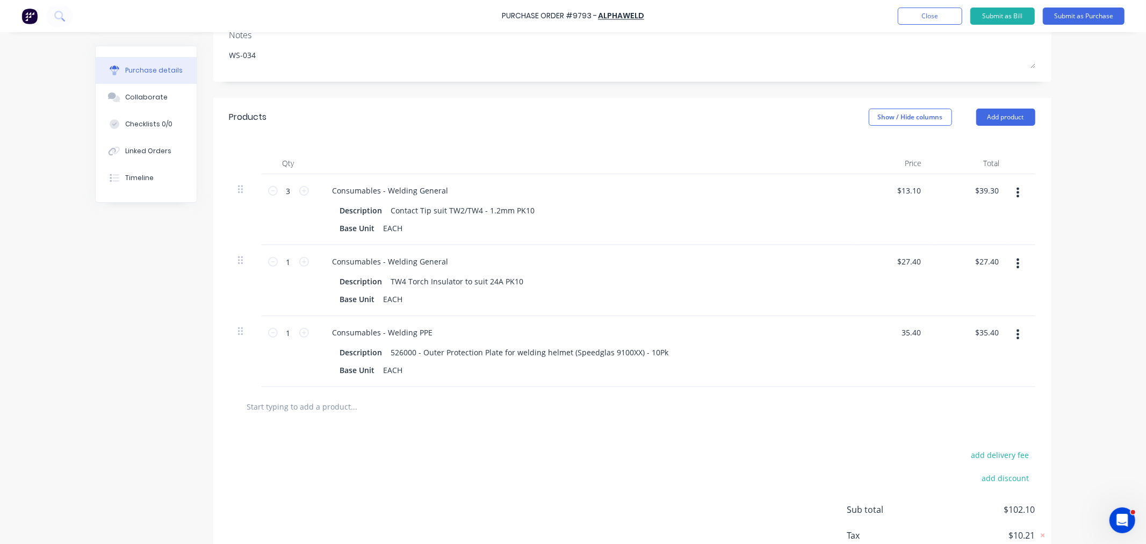
click at [944, 334] on div "1 1 Consumables - Welding PPE Description 526000 - Outer Protection Plate for w…" at bounding box center [632, 351] width 806 height 71
type input "36.70"
type textarea "x"
type input "$36.70"
type input "36.70"
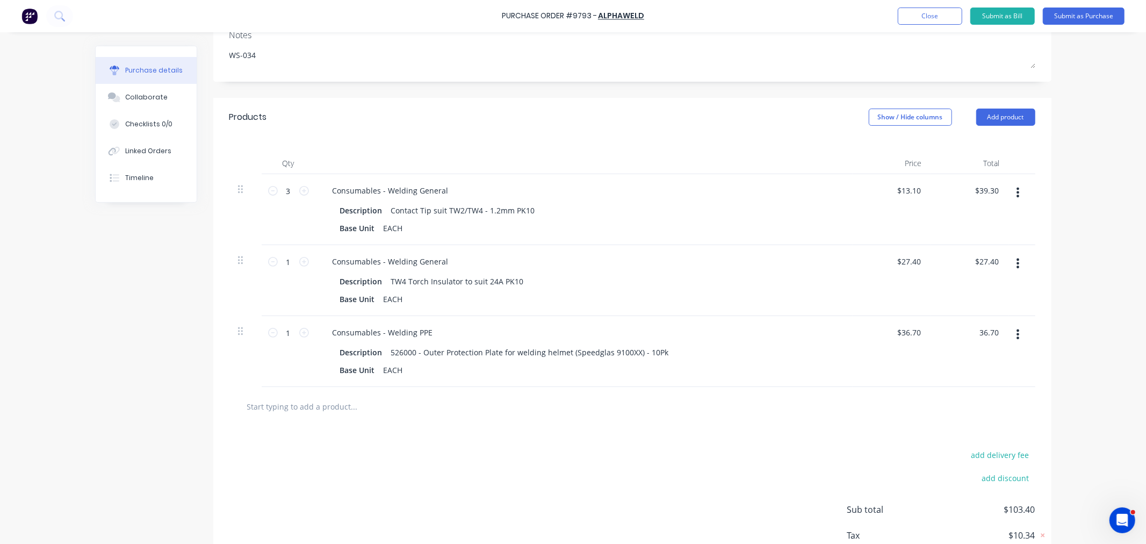
type textarea "x"
type input "36.70"
type textarea "x"
type input "$36.70"
click at [301, 335] on icon at bounding box center [304, 333] width 10 height 10
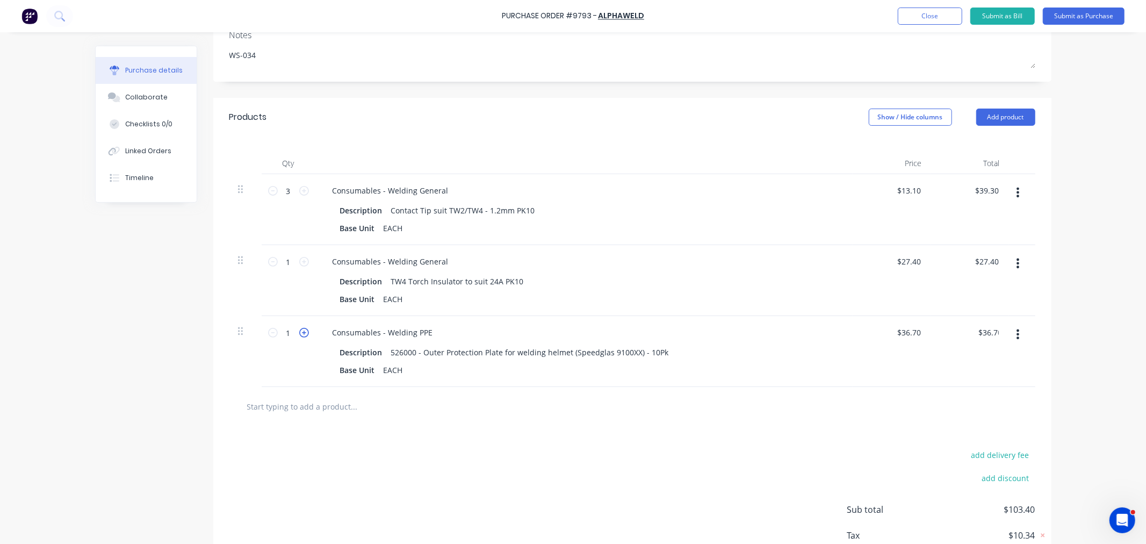
type textarea "x"
type input "2"
type input "$73.40"
click at [312, 411] on input "text" at bounding box center [354, 405] width 215 height 21
type textarea "x"
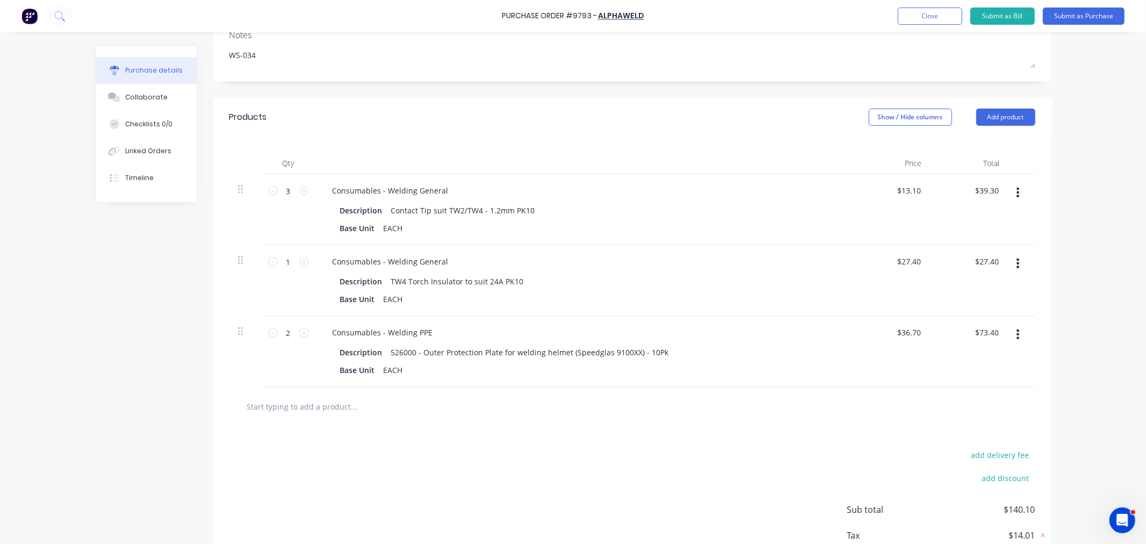
type input "f"
type textarea "x"
type input "fr"
type textarea "x"
type input "fre"
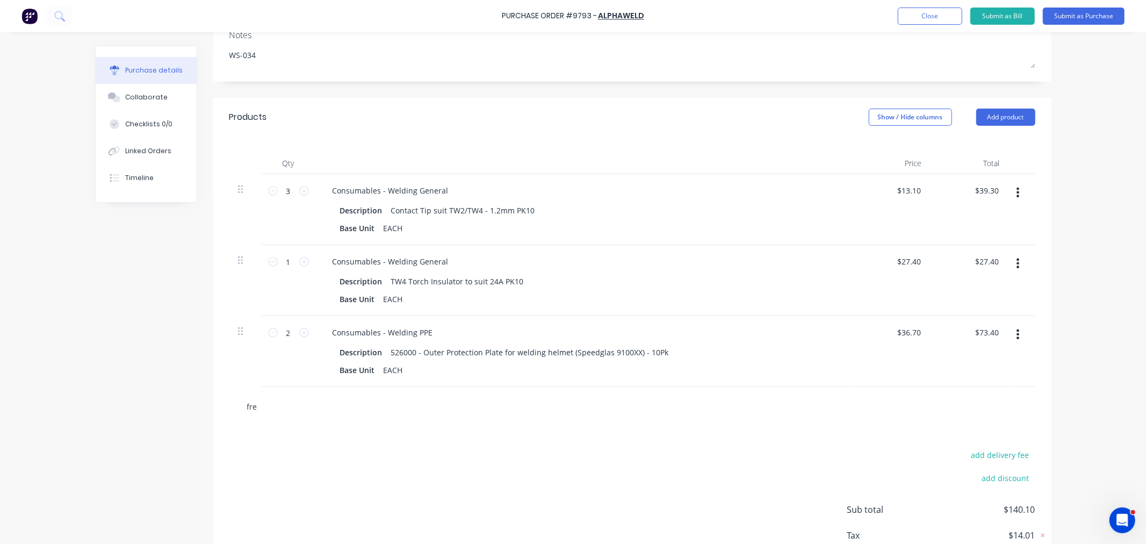
type textarea "x"
type input "frei"
type textarea "x"
type input "freig"
type textarea "x"
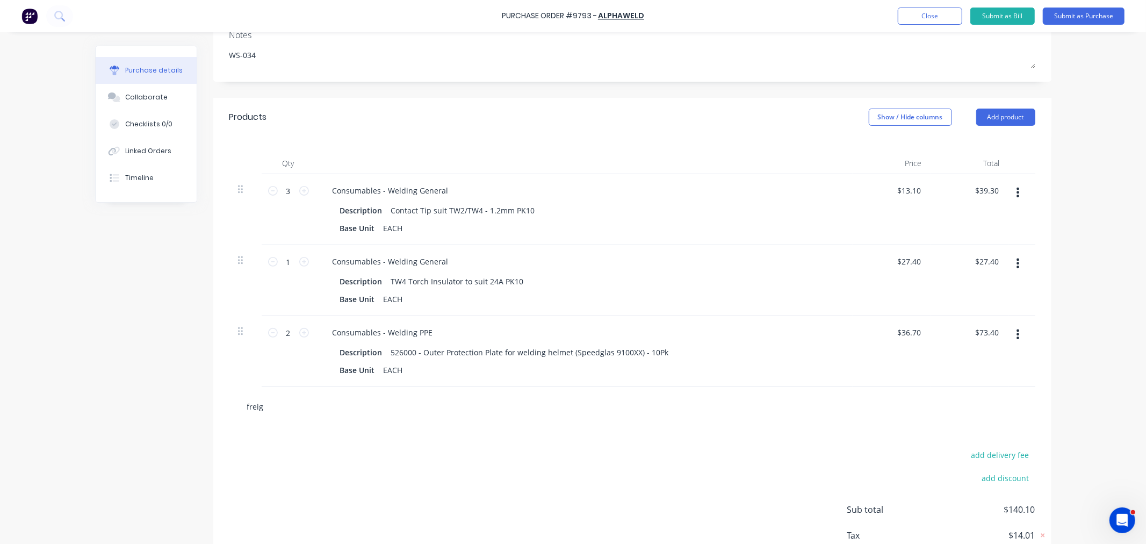
type input "freigh"
type textarea "x"
type input "freight"
type textarea "x"
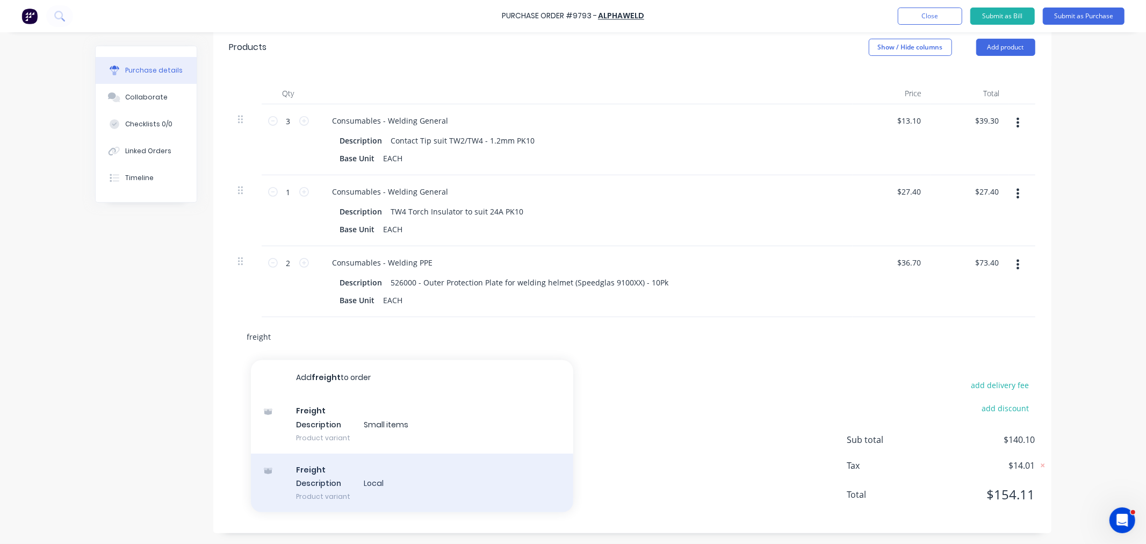
scroll to position [240, 0]
type input "freight"
click at [350, 475] on div "Freight Description Local Product variant" at bounding box center [412, 482] width 322 height 59
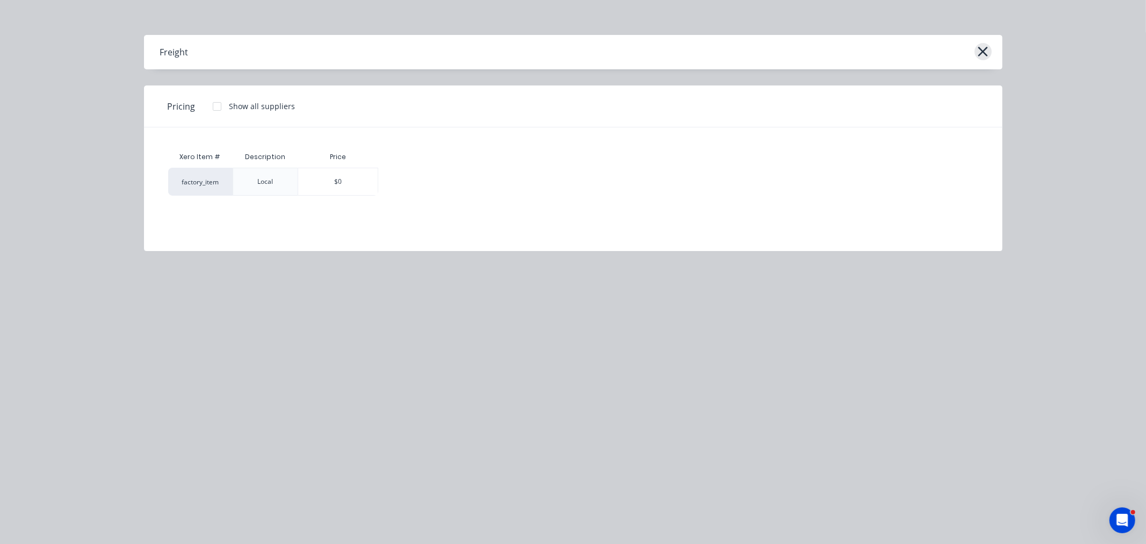
click at [981, 52] on icon "button" at bounding box center [983, 52] width 10 height 10
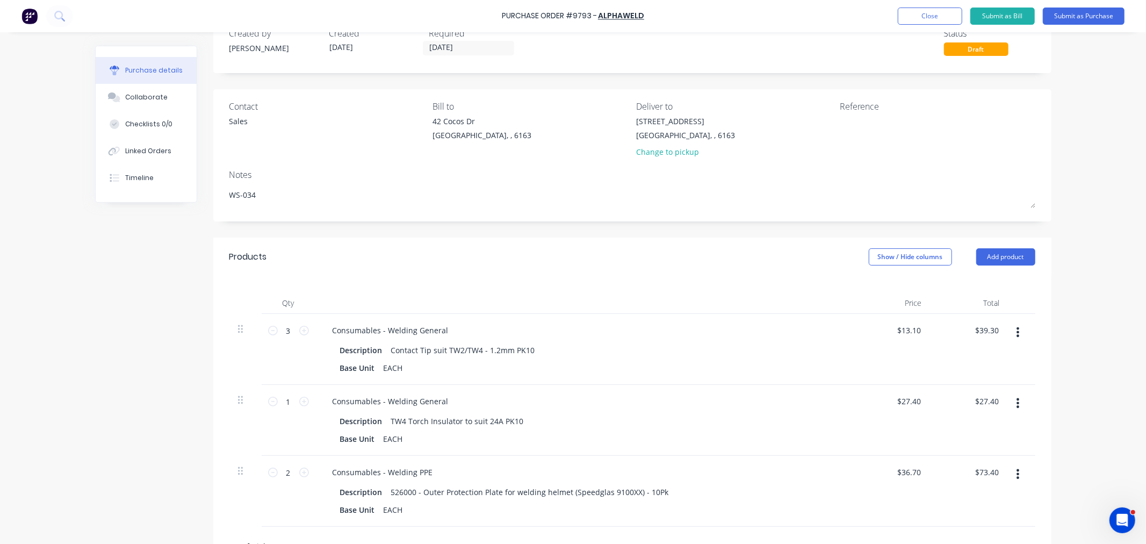
scroll to position [0, 0]
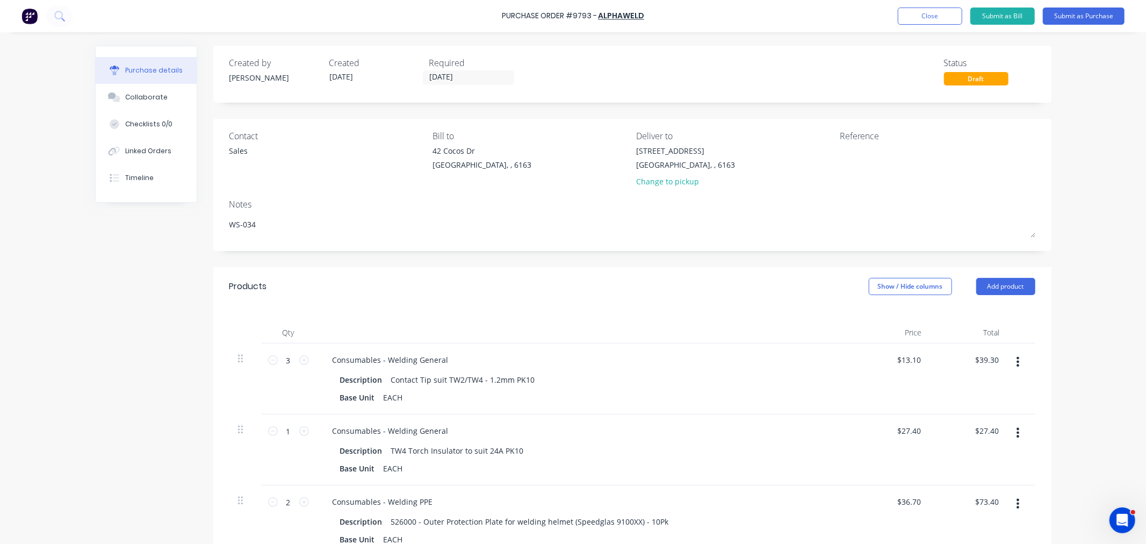
type textarea "x"
drag, startPoint x: 645, startPoint y: 11, endPoint x: 503, endPoint y: 18, distance: 142.0
click at [503, 18] on div "Purchase Order #9793 - ALPHAWELD Add product Close Submit as Bill Submit as Pur…" at bounding box center [573, 16] width 1146 height 32
copy div "Purchase Order #9793 - ALPHAWELD Add product Close Submit as Bill Submit as Pur…"
click at [858, 167] on textarea at bounding box center [907, 157] width 134 height 24
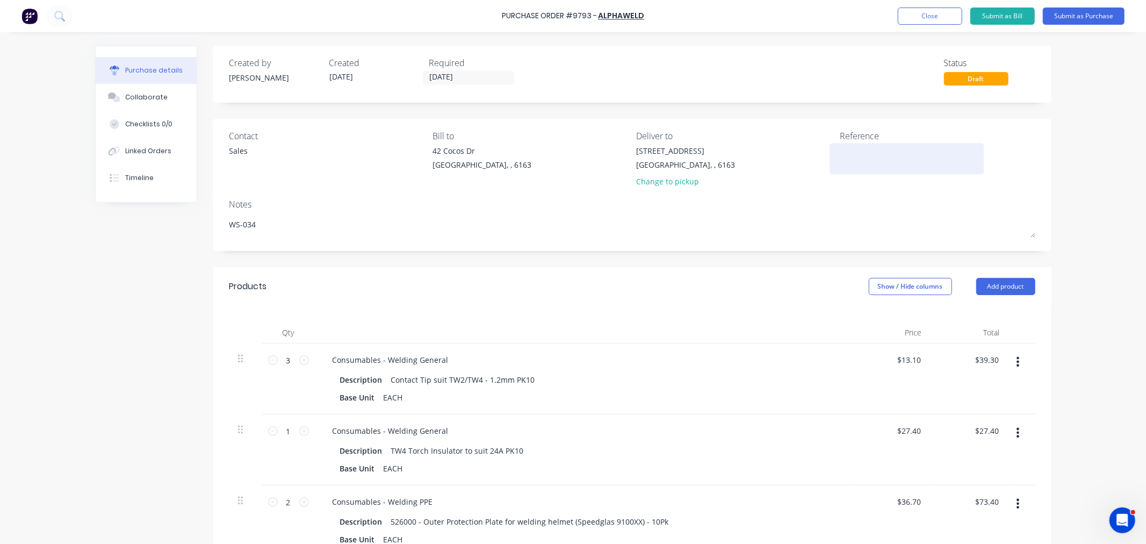
paste textarea "Purchase Order #9793 - ALPHAWELD"
type textarea "Purchase Order #9793 - ALPHAWELD"
type textarea "x"
type textarea "Purchase Order #9793 - ALPHAWELD"
click at [1072, 12] on button "Submit as Purchase" at bounding box center [1084, 16] width 82 height 17
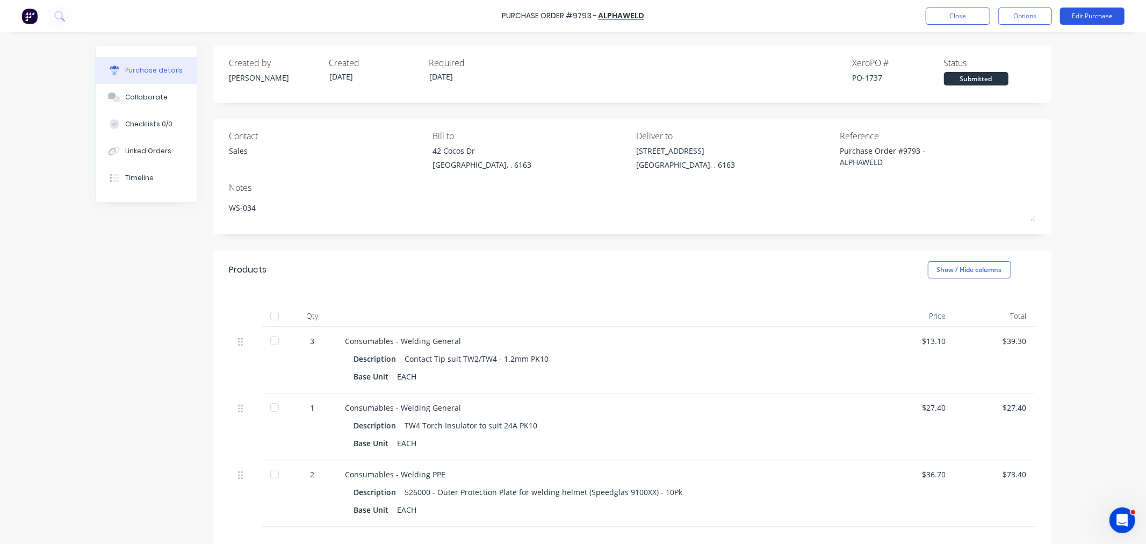
click at [1089, 17] on button "Edit Purchase" at bounding box center [1092, 16] width 64 height 17
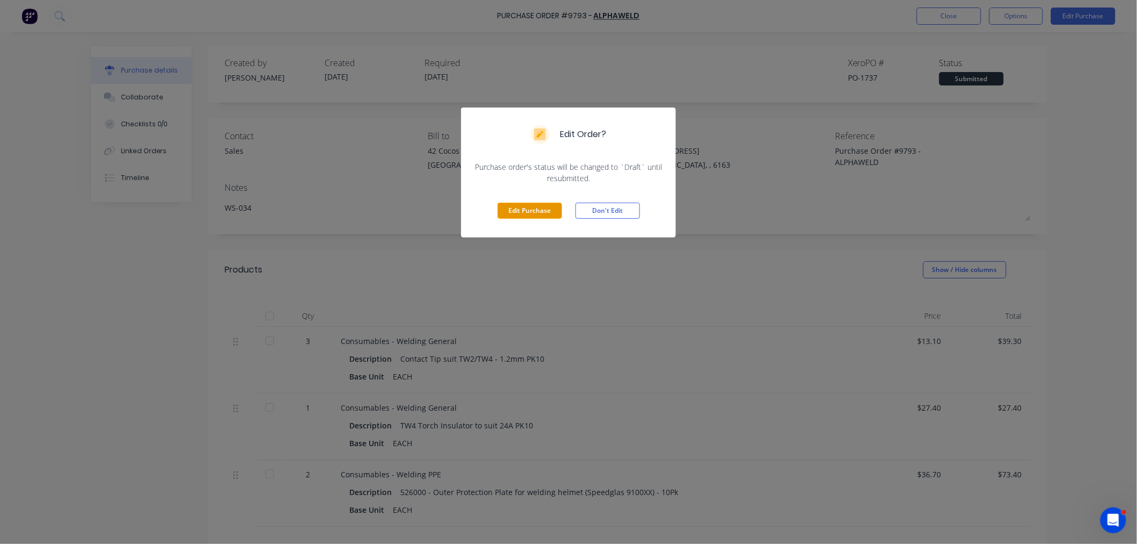
click at [543, 213] on button "Edit Purchase" at bounding box center [529, 210] width 64 height 16
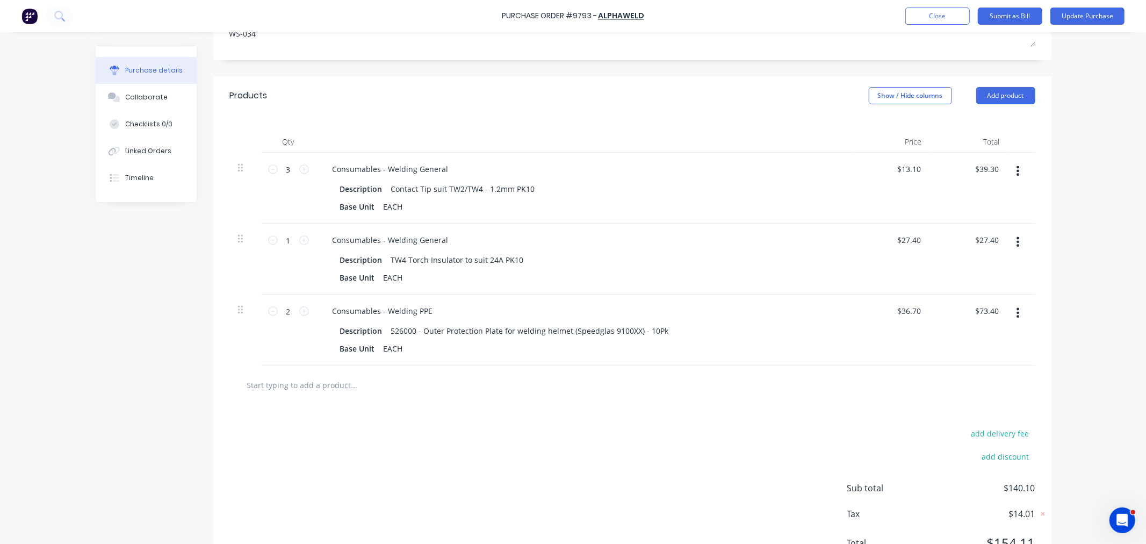
scroll to position [238, 0]
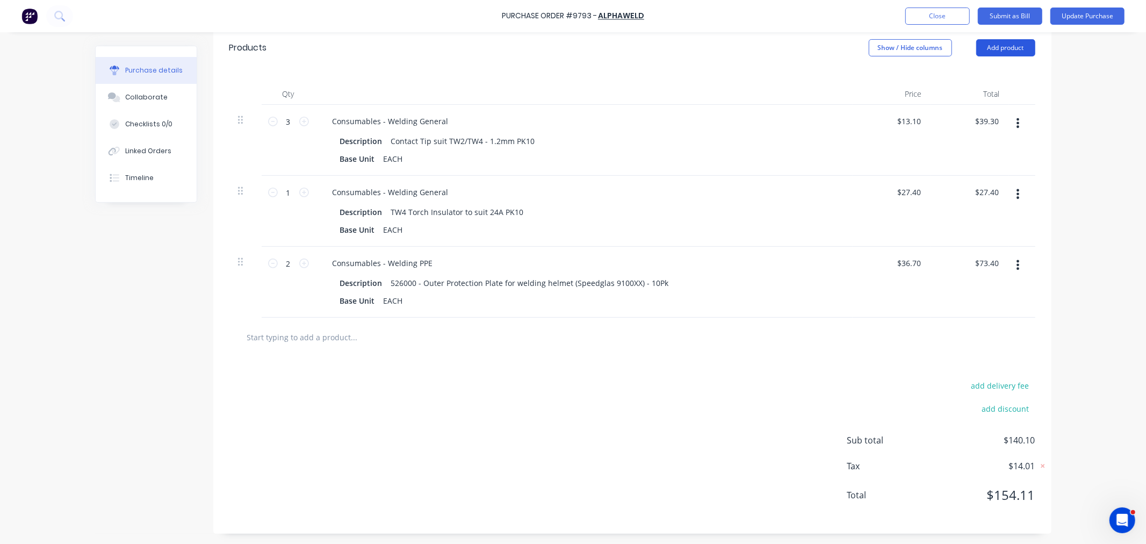
click at [978, 49] on button "Add product" at bounding box center [1005, 47] width 59 height 17
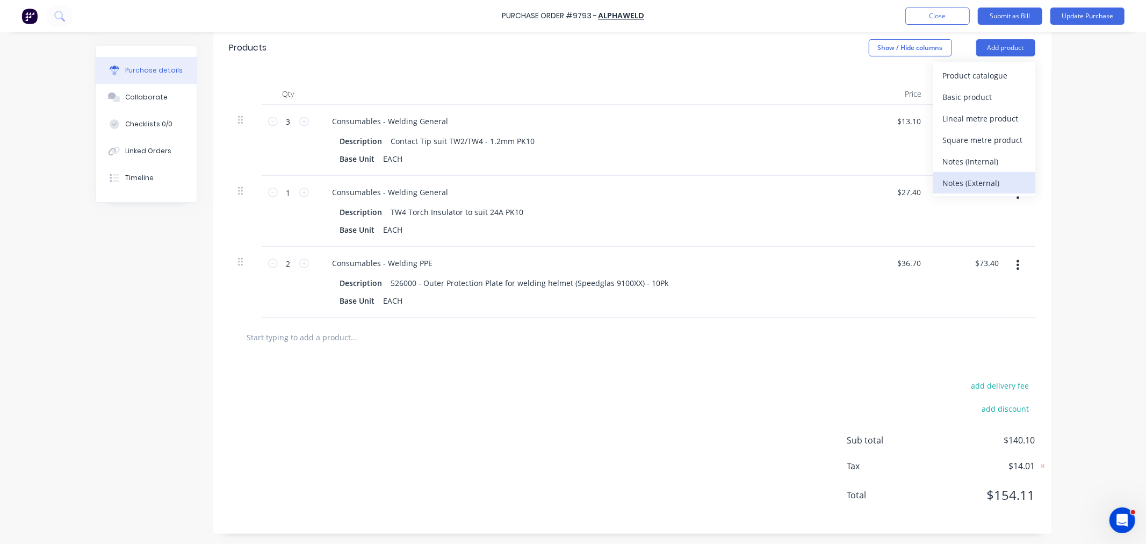
click at [981, 180] on div "Notes (External)" at bounding box center [984, 183] width 83 height 16
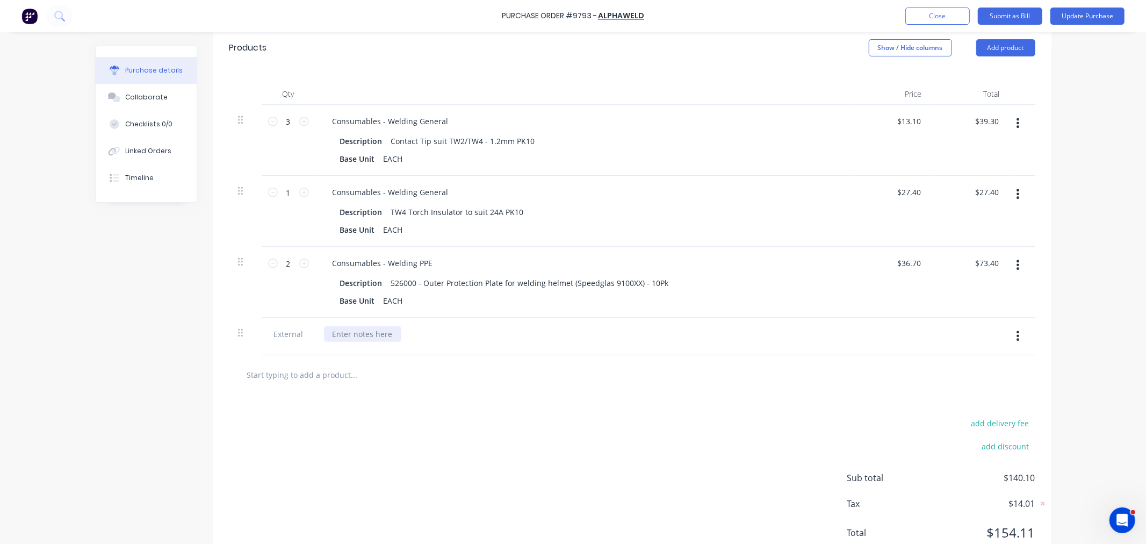
type textarea "x"
click at [365, 337] on div at bounding box center [362, 334] width 77 height 16
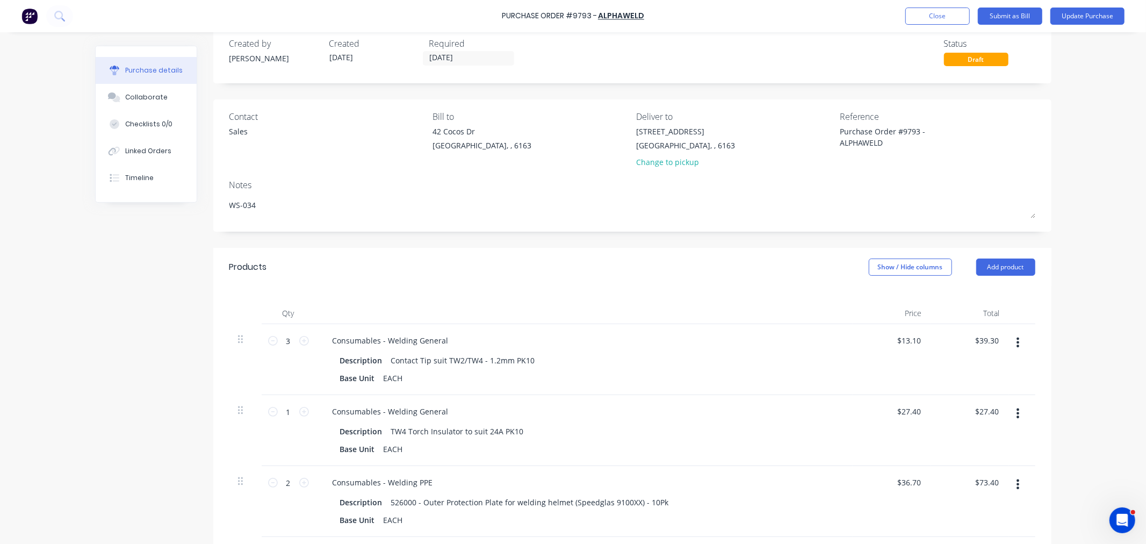
scroll to position [0, 0]
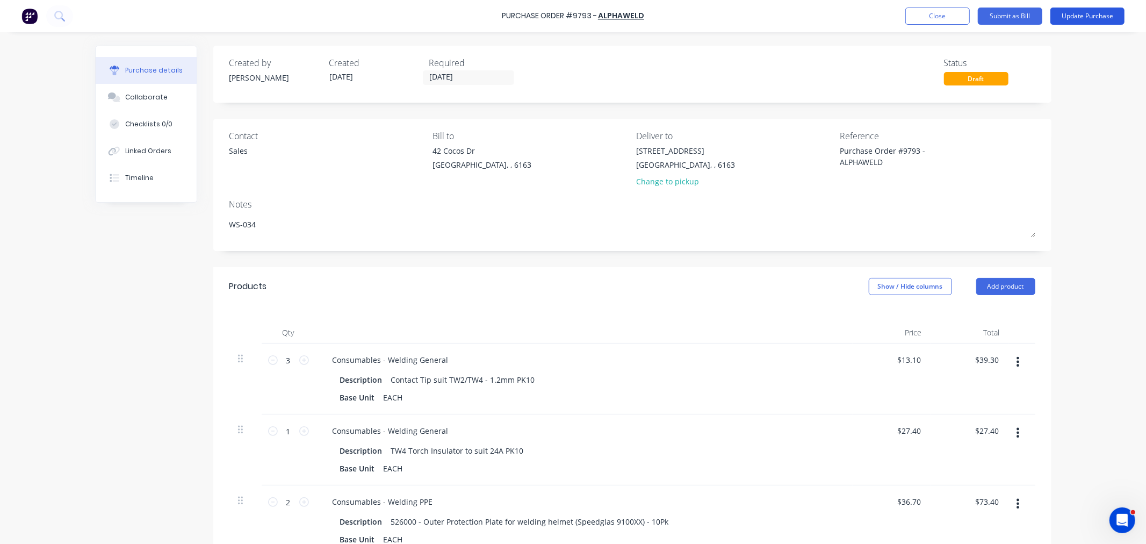
click at [1080, 15] on button "Update Purchase" at bounding box center [1087, 16] width 74 height 17
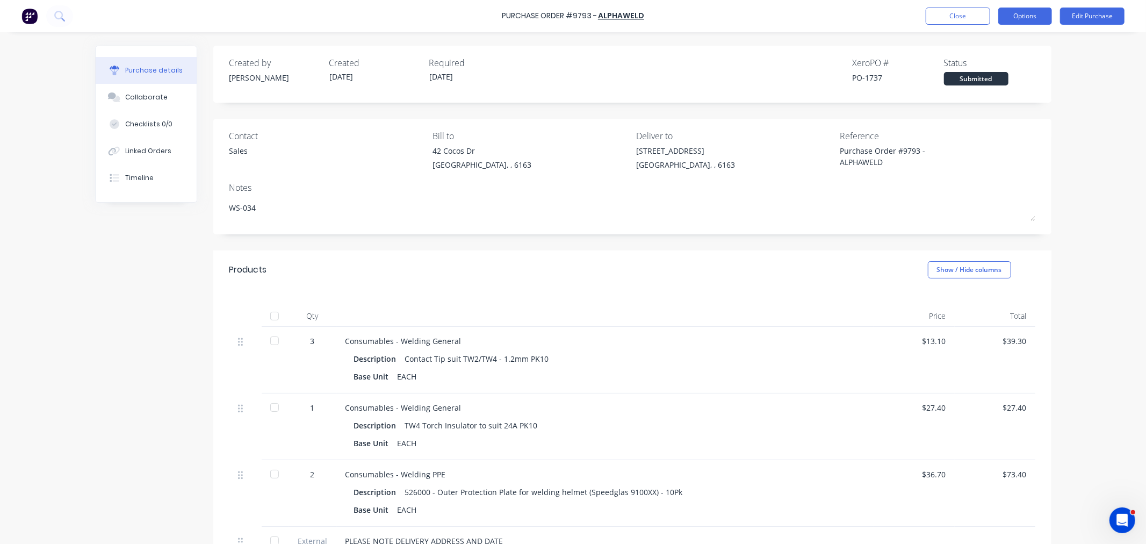
click at [1027, 17] on button "Options" at bounding box center [1025, 16] width 54 height 17
click at [993, 45] on div "Print / Email" at bounding box center [1000, 44] width 83 height 16
click at [980, 52] on button "Back" at bounding box center [1001, 43] width 102 height 21
click at [984, 53] on button "Print / Email" at bounding box center [1001, 43] width 102 height 21
click at [991, 65] on div "With pricing" at bounding box center [1000, 65] width 83 height 16
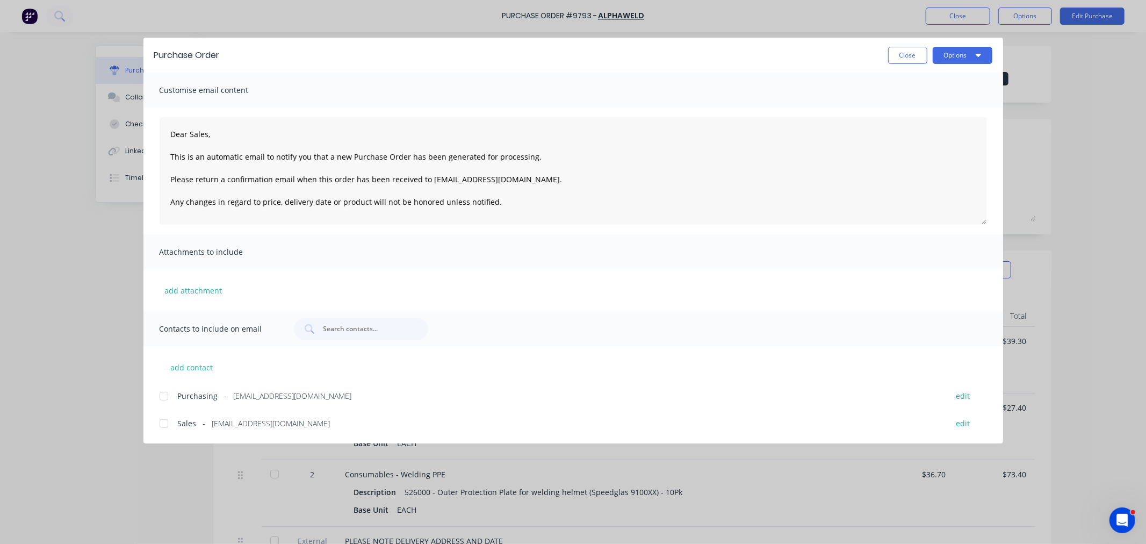
click at [164, 394] on div at bounding box center [163, 395] width 21 height 21
click at [164, 419] on div at bounding box center [163, 423] width 21 height 21
click at [954, 52] on button "Options" at bounding box center [962, 55] width 60 height 17
click at [949, 126] on div "Email" at bounding box center [941, 126] width 83 height 16
click at [897, 53] on button "Close" at bounding box center [907, 55] width 39 height 17
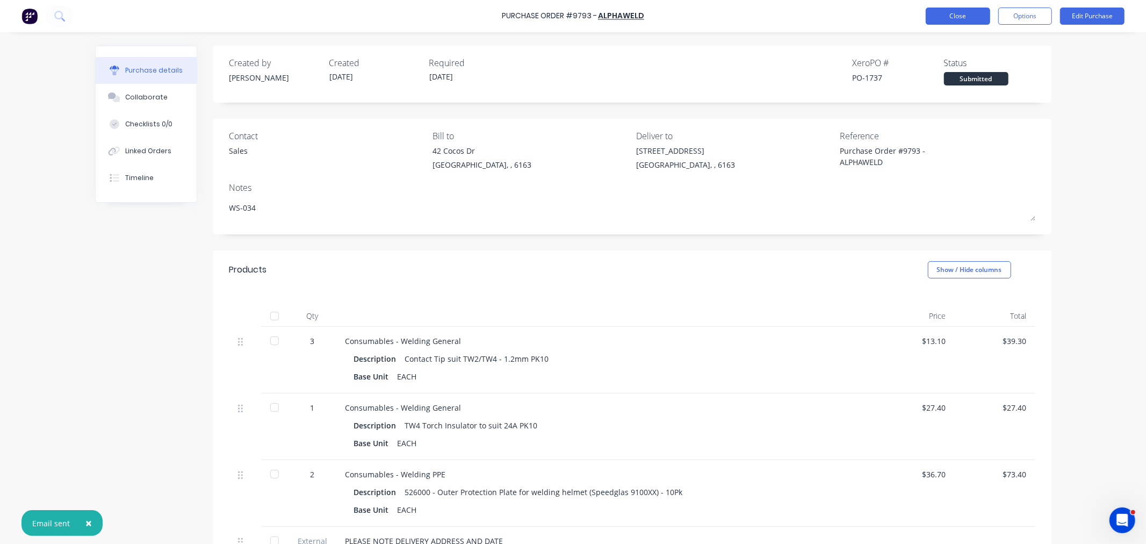
click at [954, 19] on button "Close" at bounding box center [957, 16] width 64 height 17
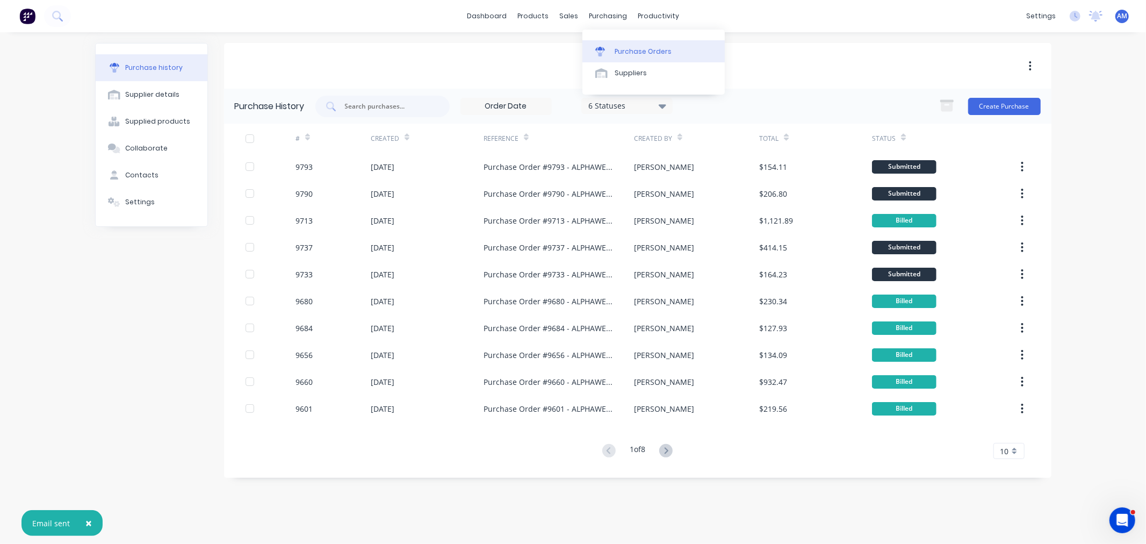
click at [629, 47] on div "Purchase Orders" at bounding box center [642, 52] width 57 height 10
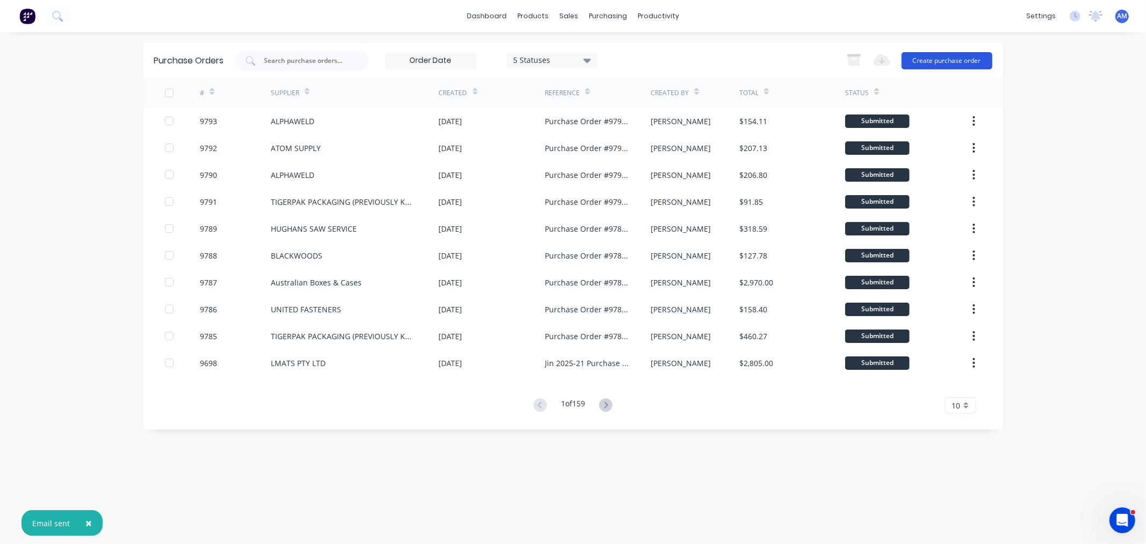
click at [965, 62] on button "Create purchase order" at bounding box center [946, 60] width 91 height 17
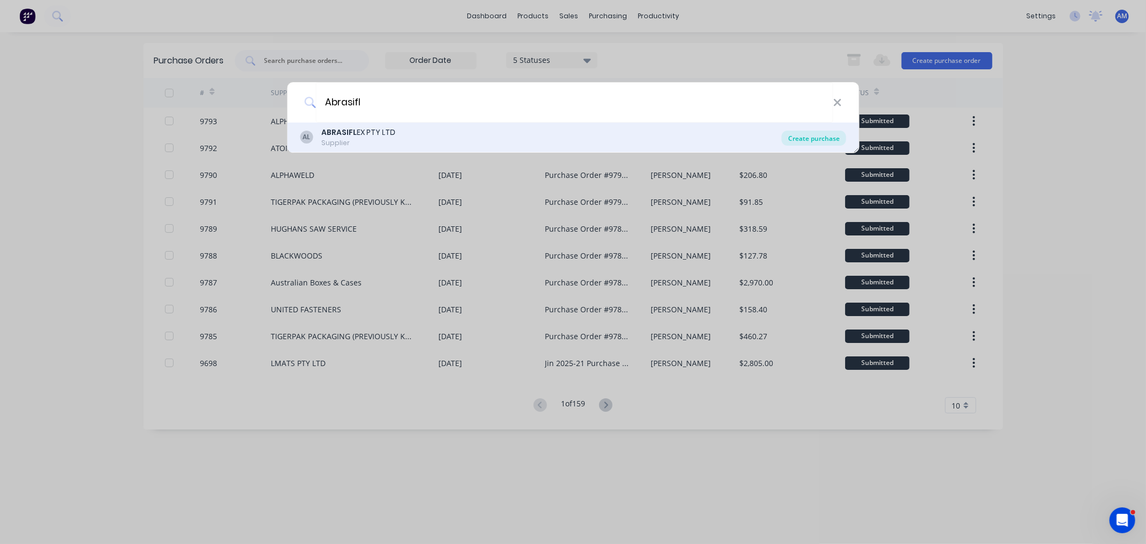
click at [814, 135] on div "Create purchase" at bounding box center [814, 138] width 64 height 15
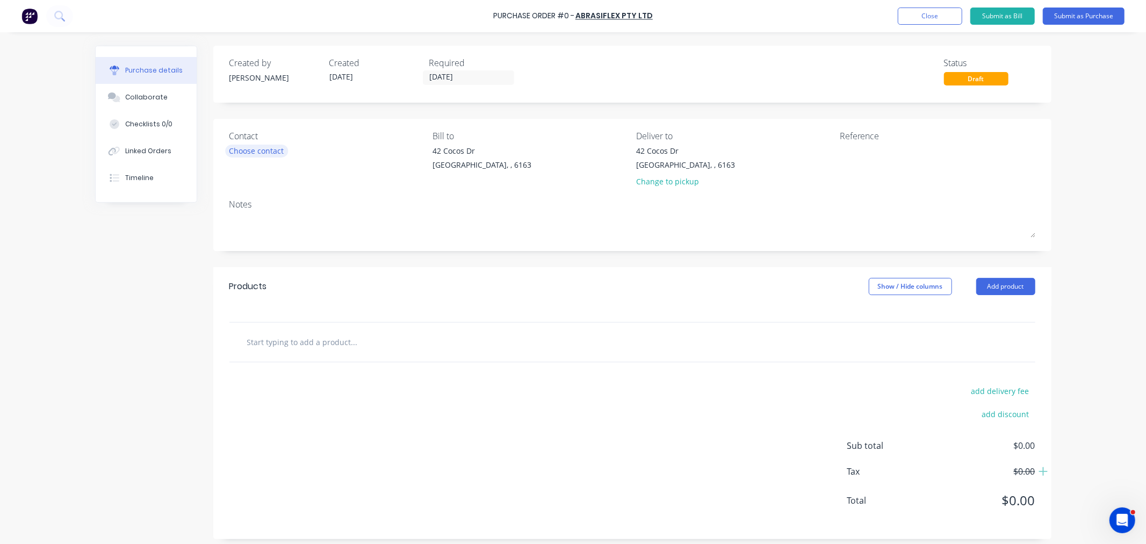
click at [265, 151] on div "Choose contact" at bounding box center [256, 150] width 55 height 11
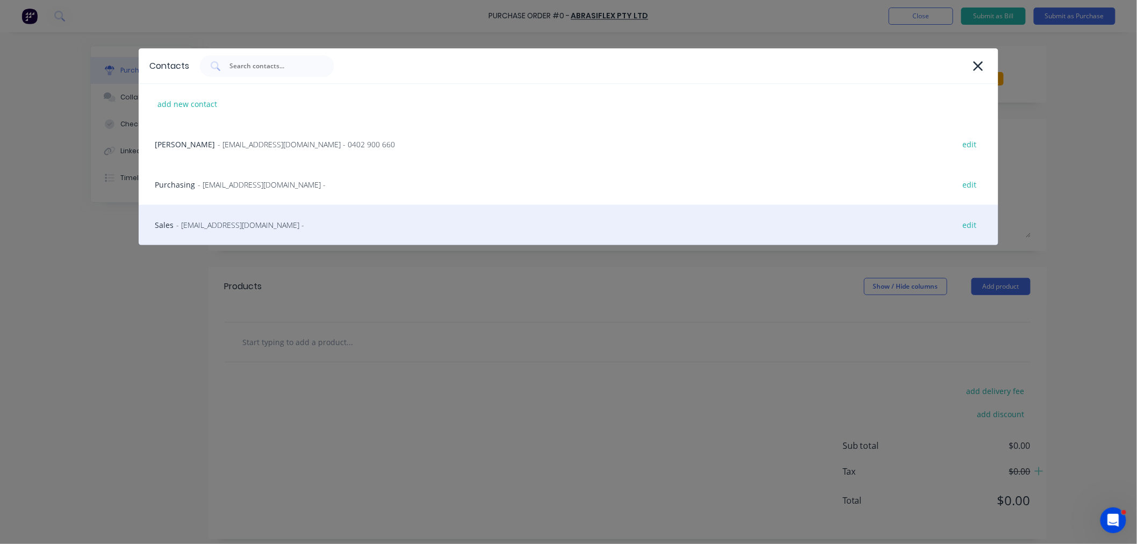
click at [228, 222] on span "- sales@abrasiflex.com.au -" at bounding box center [240, 224] width 128 height 11
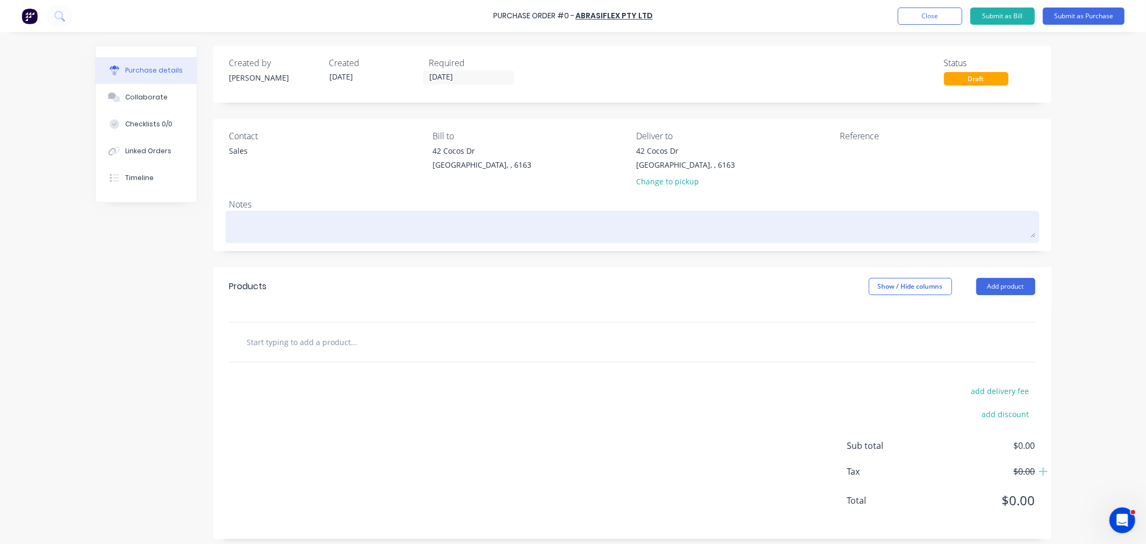
click at [270, 230] on textarea at bounding box center [632, 225] width 806 height 24
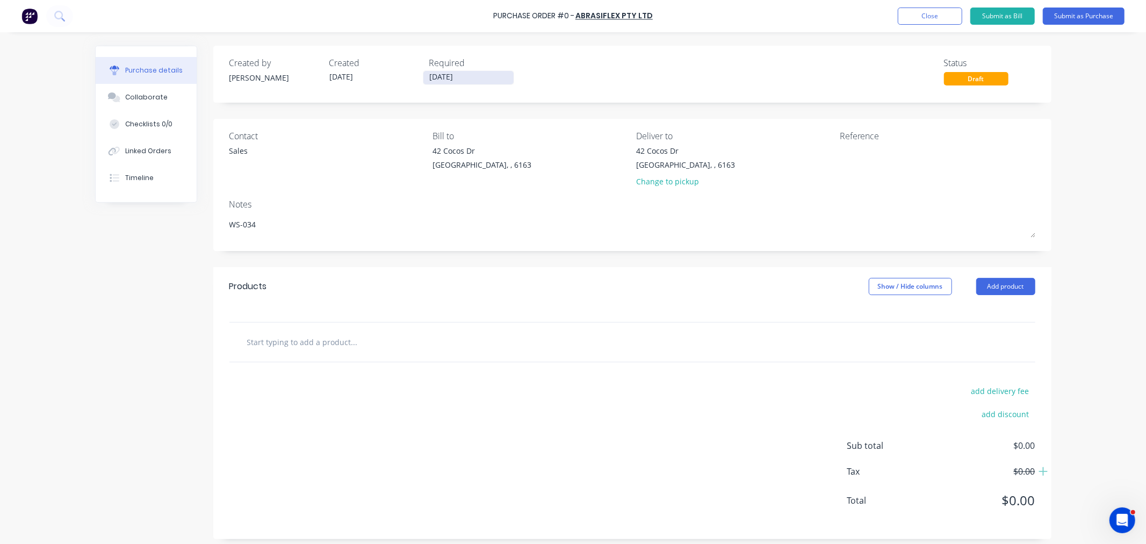
click at [440, 81] on input "09/10/25" at bounding box center [468, 77] width 90 height 13
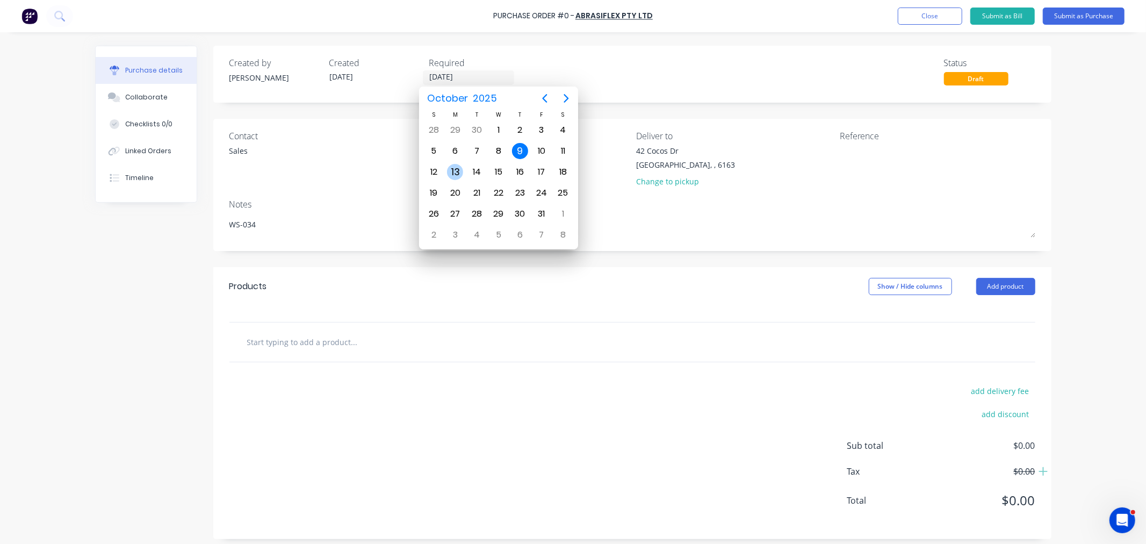
click at [455, 173] on div "13" at bounding box center [455, 172] width 16 height 16
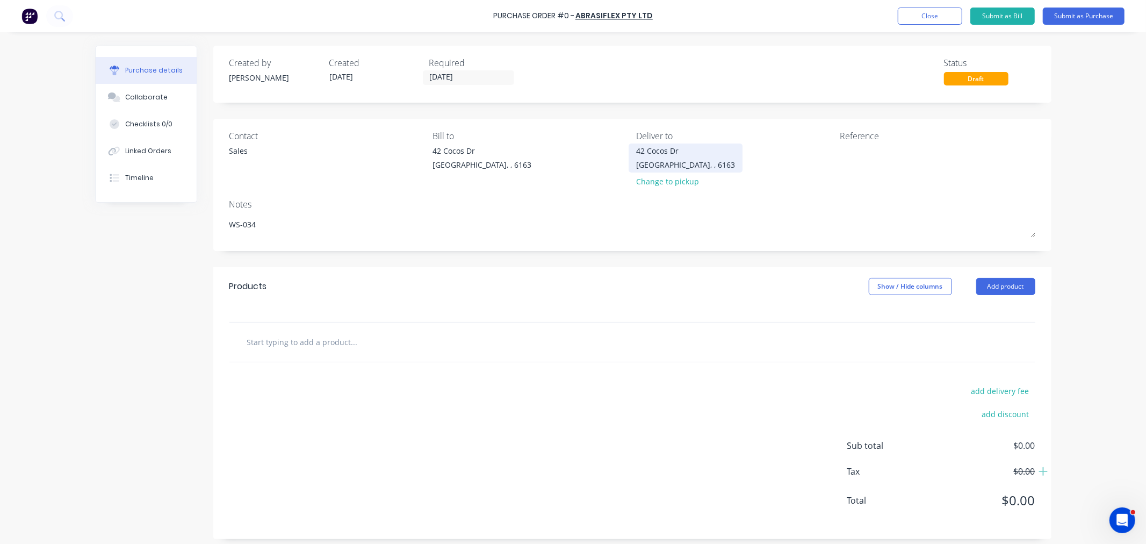
click at [651, 163] on div "Bibra Lake, , 6163" at bounding box center [685, 164] width 99 height 11
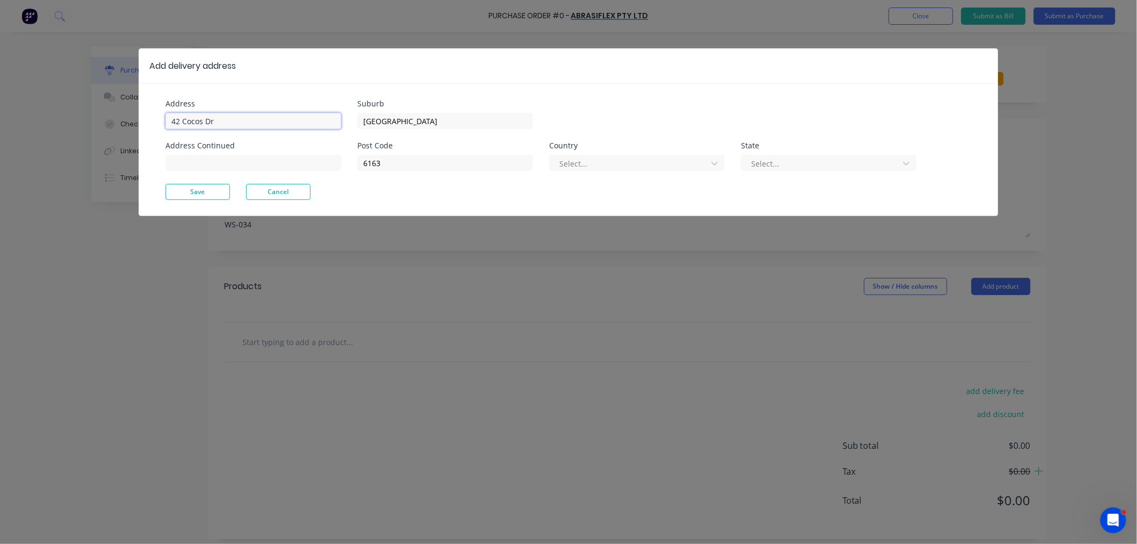
drag, startPoint x: 255, startPoint y: 119, endPoint x: 42, endPoint y: 120, distance: 213.2
click at [44, 120] on div "Add delivery address Address 42 Cocos Dr Address Continued Suburb Bibra Lake Po…" at bounding box center [568, 272] width 1137 height 544
click at [226, 197] on button "Save" at bounding box center [197, 192] width 64 height 16
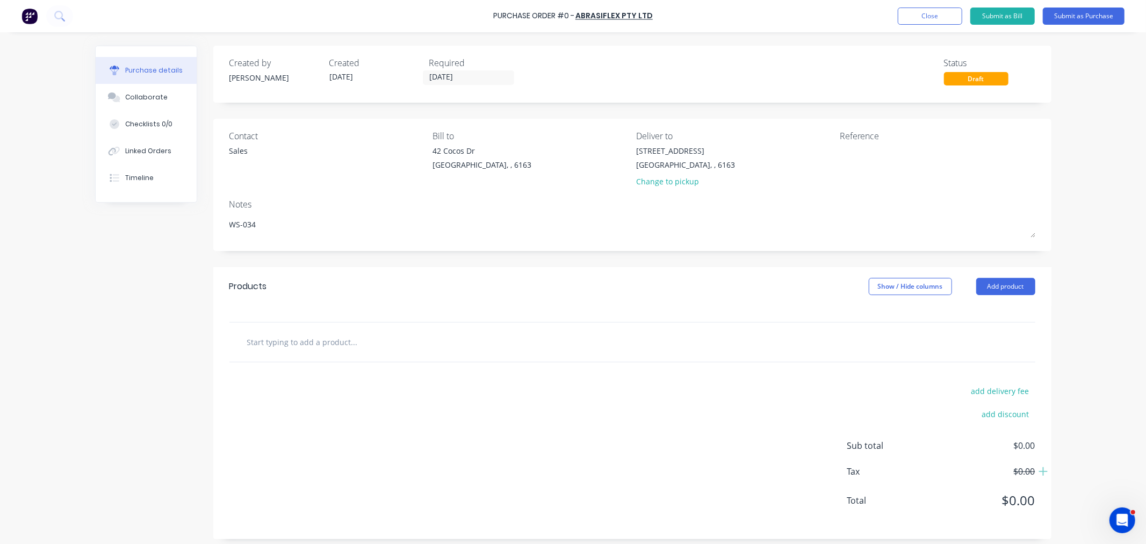
drag, startPoint x: 276, startPoint y: 345, endPoint x: 280, endPoint y: 340, distance: 7.2
click at [275, 345] on input "text" at bounding box center [354, 341] width 215 height 21
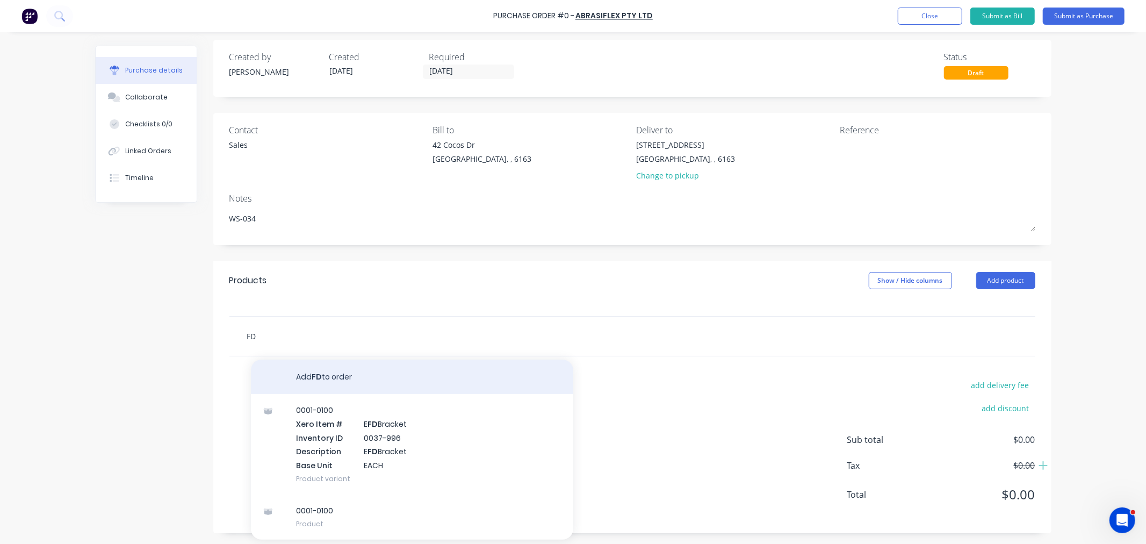
scroll to position [7, 0]
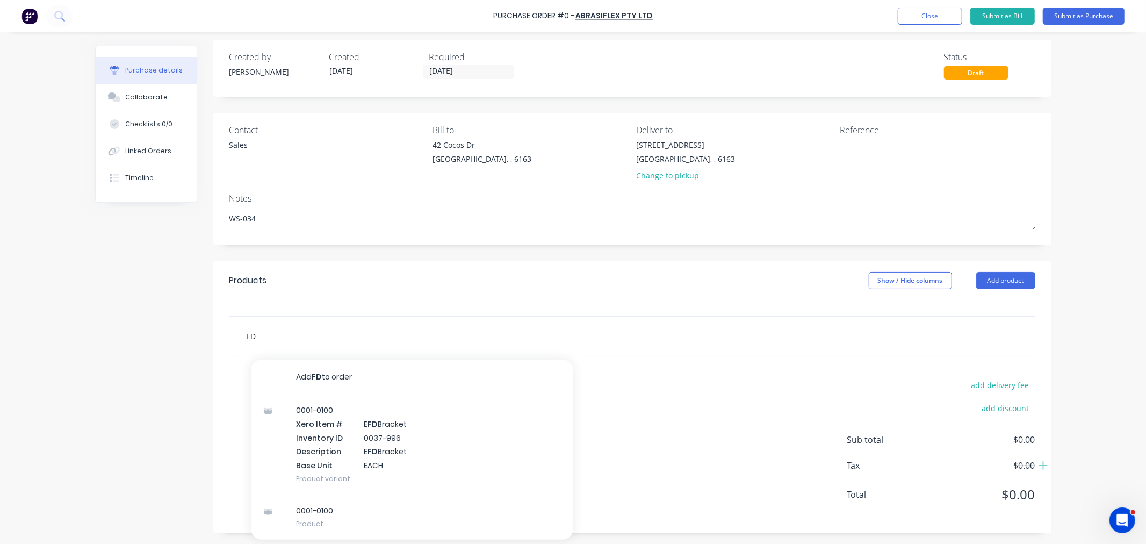
click at [266, 334] on input "FD" at bounding box center [354, 335] width 215 height 21
drag, startPoint x: 257, startPoint y: 335, endPoint x: 231, endPoint y: 341, distance: 25.8
click at [232, 336] on div "FD Add FD to order 0001-0100 Xero Item # E FD Bracket Inventory ID 0037-996 Des…" at bounding box center [632, 335] width 806 height 39
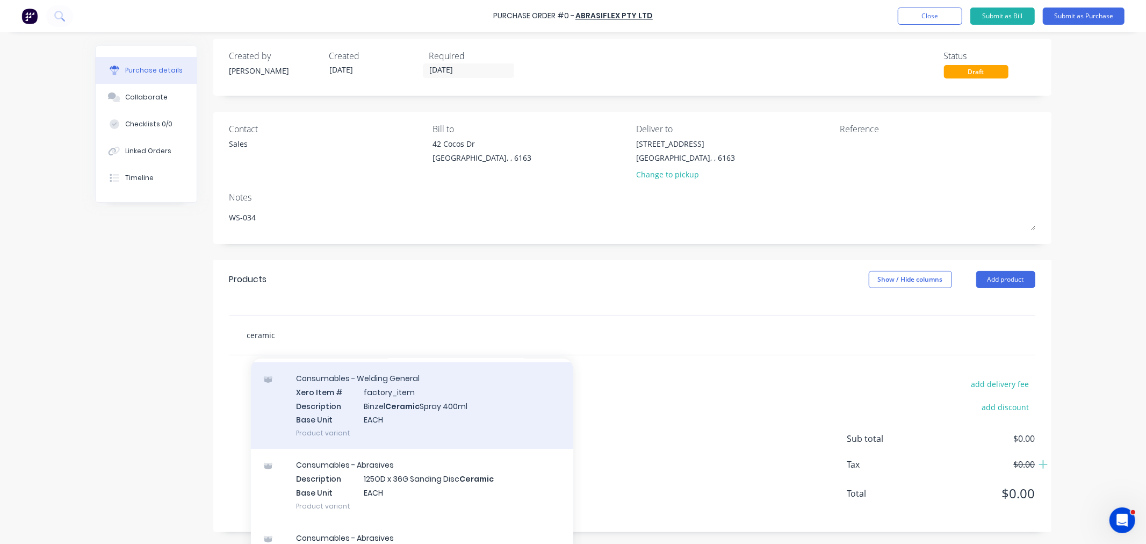
scroll to position [60, 0]
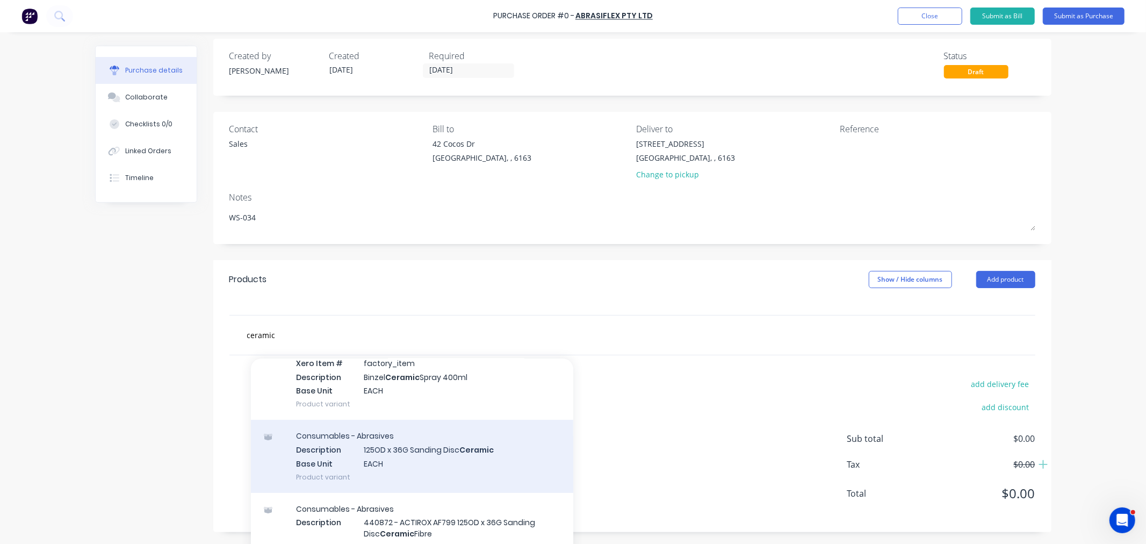
click at [502, 454] on div "Consumables - Abrasives Description 125OD x 36G Sanding Disc Ceramic Base Unit …" at bounding box center [412, 455] width 322 height 73
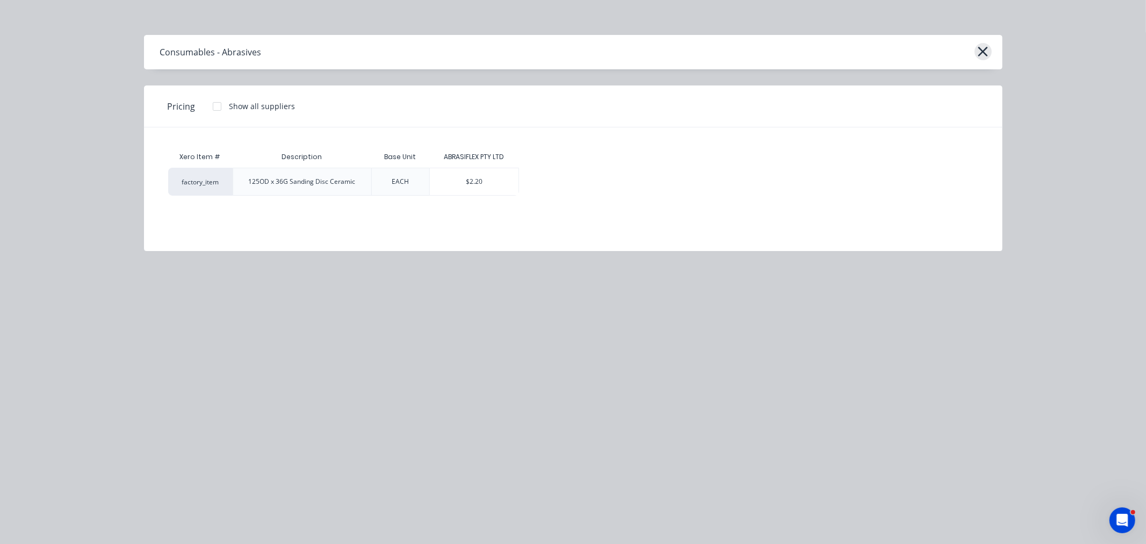
click at [987, 47] on icon "button" at bounding box center [982, 51] width 11 height 15
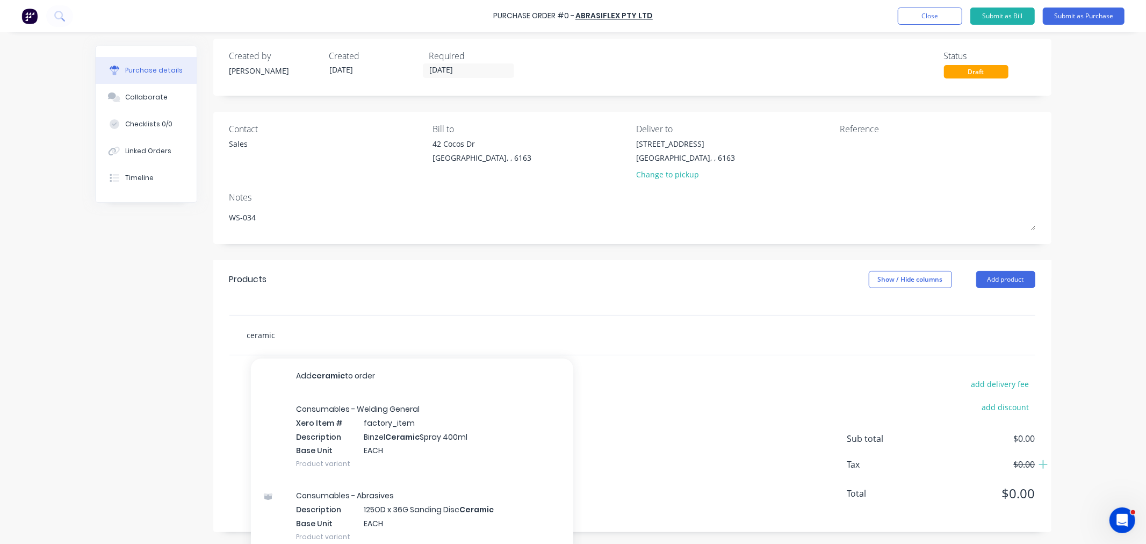
click at [281, 330] on input "ceramic" at bounding box center [354, 334] width 215 height 21
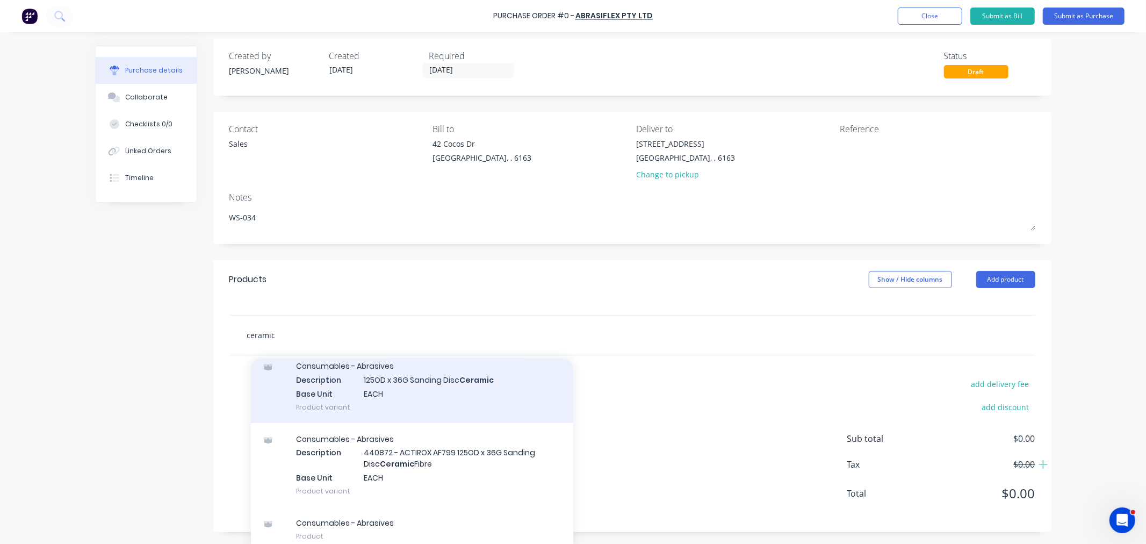
scroll to position [108, 0]
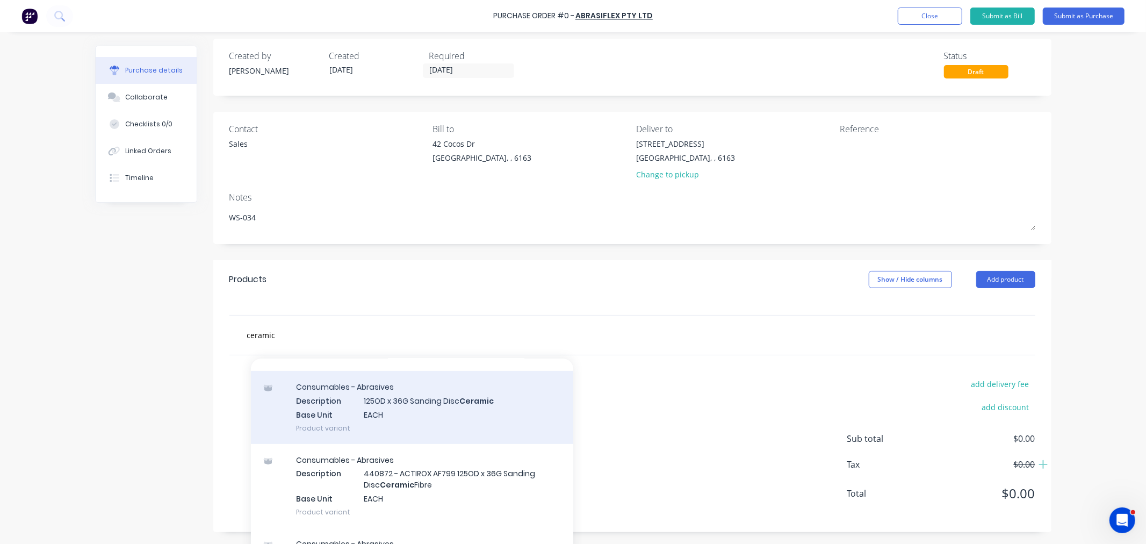
click at [400, 412] on div "Consumables - Abrasives Description 125OD x 36G Sanding Disc Ceramic Base Unit …" at bounding box center [412, 407] width 322 height 73
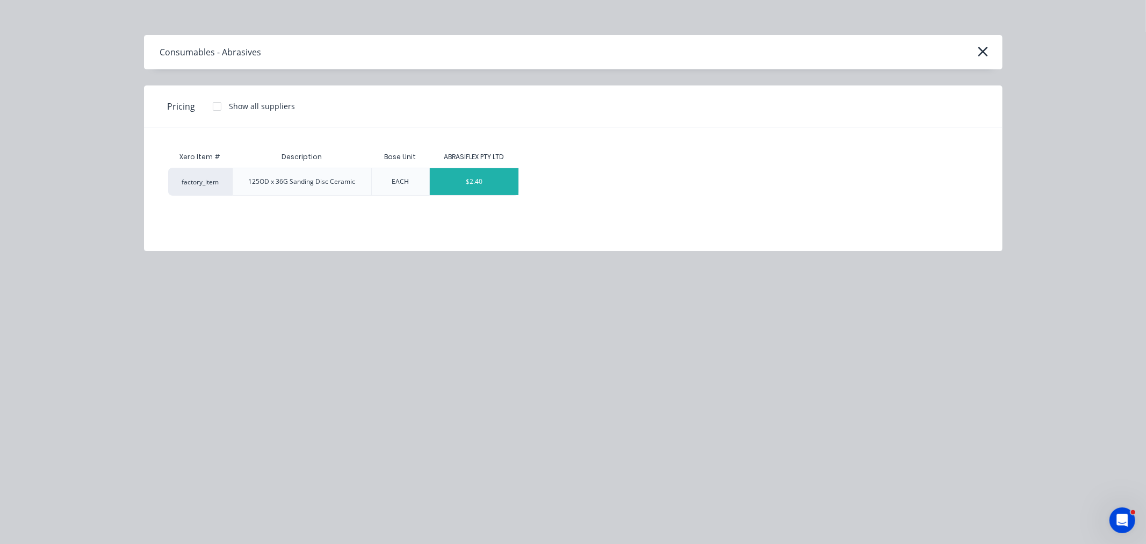
click at [455, 183] on div "$2.40" at bounding box center [474, 181] width 89 height 27
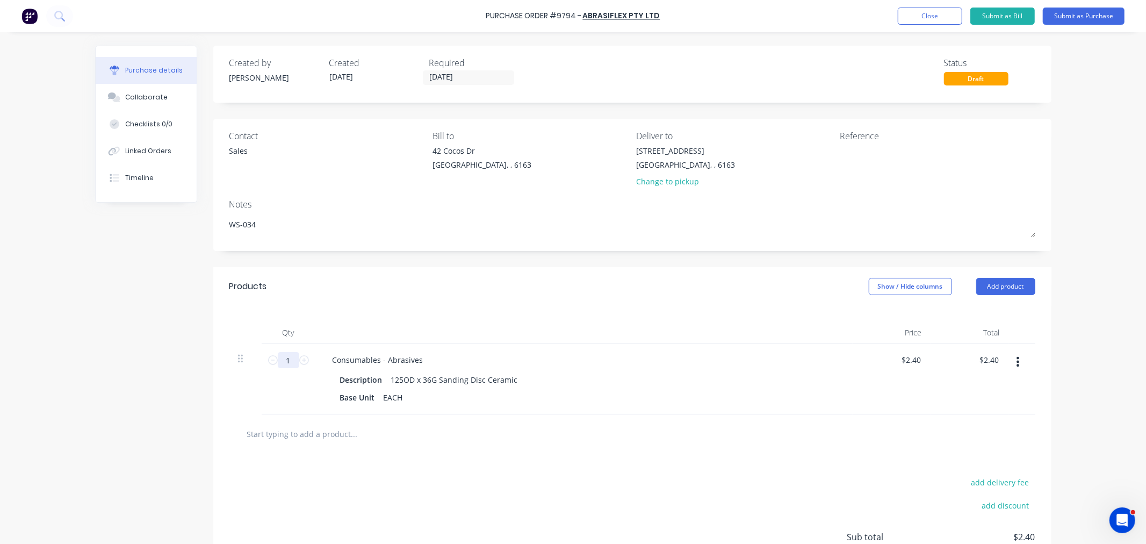
click at [284, 365] on input "1" at bounding box center [288, 360] width 21 height 16
click at [250, 437] on input "text" at bounding box center [354, 433] width 215 height 21
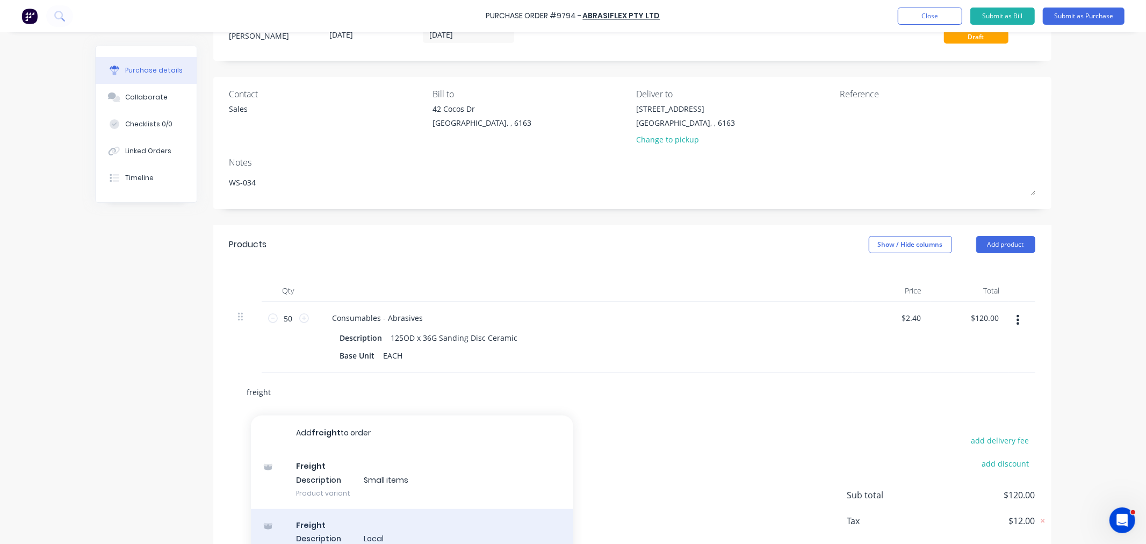
scroll to position [98, 0]
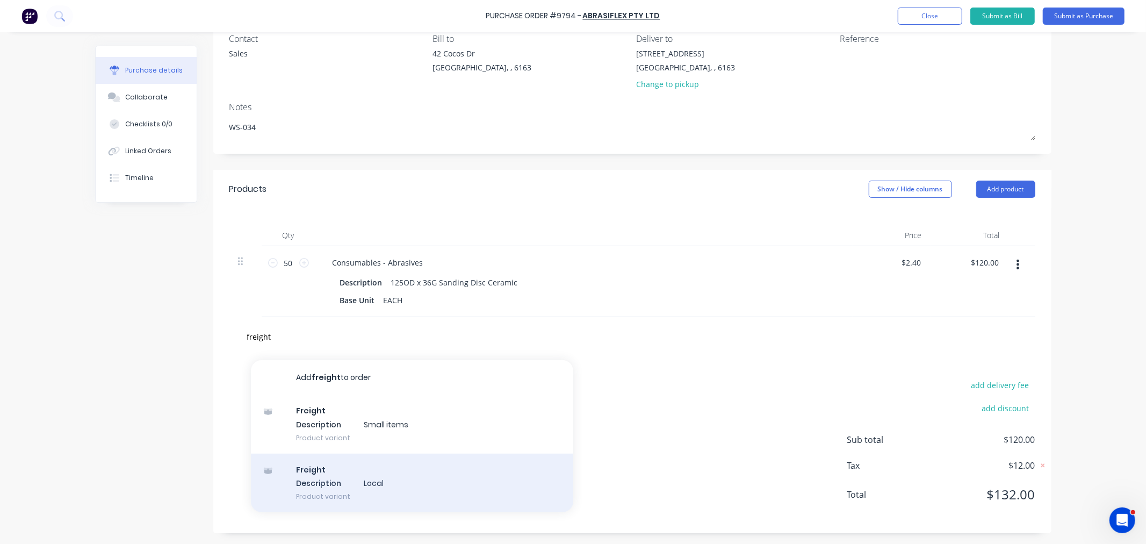
click at [349, 465] on div "Freight Description Local Product variant" at bounding box center [412, 482] width 322 height 59
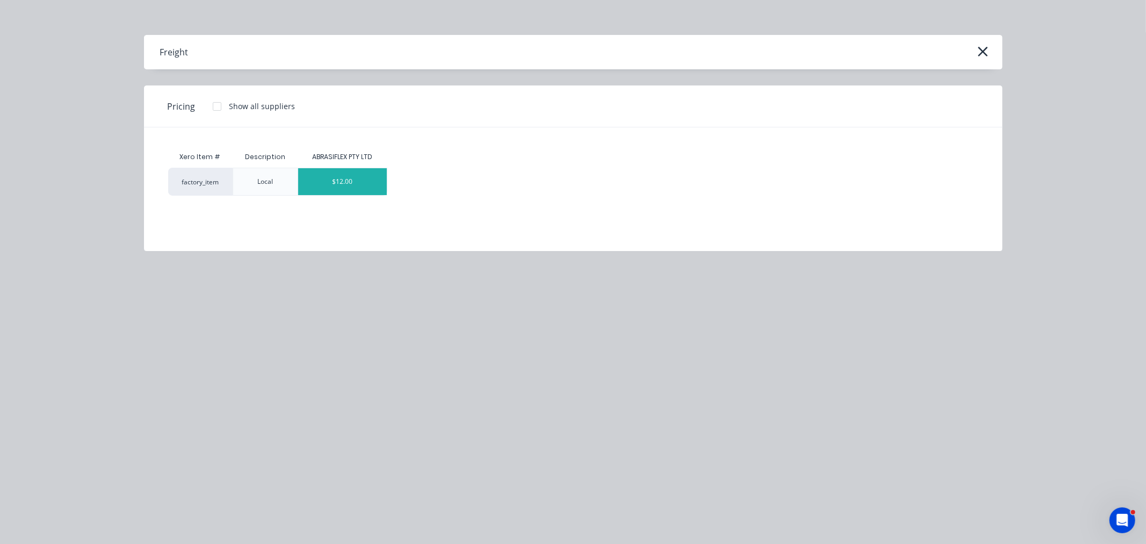
click at [361, 176] on div "$12.00" at bounding box center [342, 181] width 89 height 27
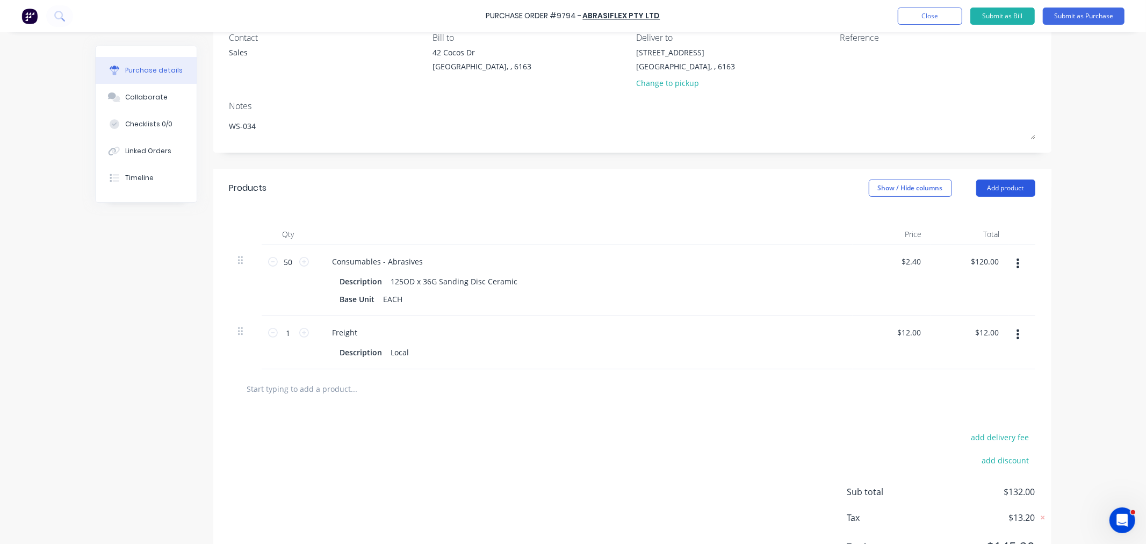
click at [1009, 185] on button "Add product" at bounding box center [1005, 187] width 59 height 17
click at [958, 324] on div "Notes (External)" at bounding box center [984, 323] width 83 height 16
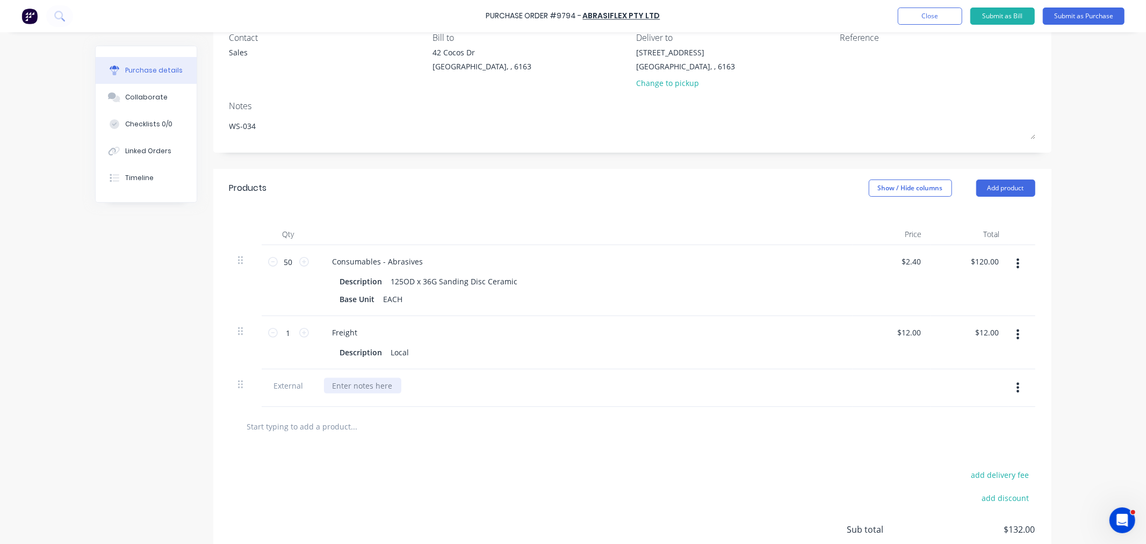
click at [354, 380] on div at bounding box center [362, 386] width 77 height 16
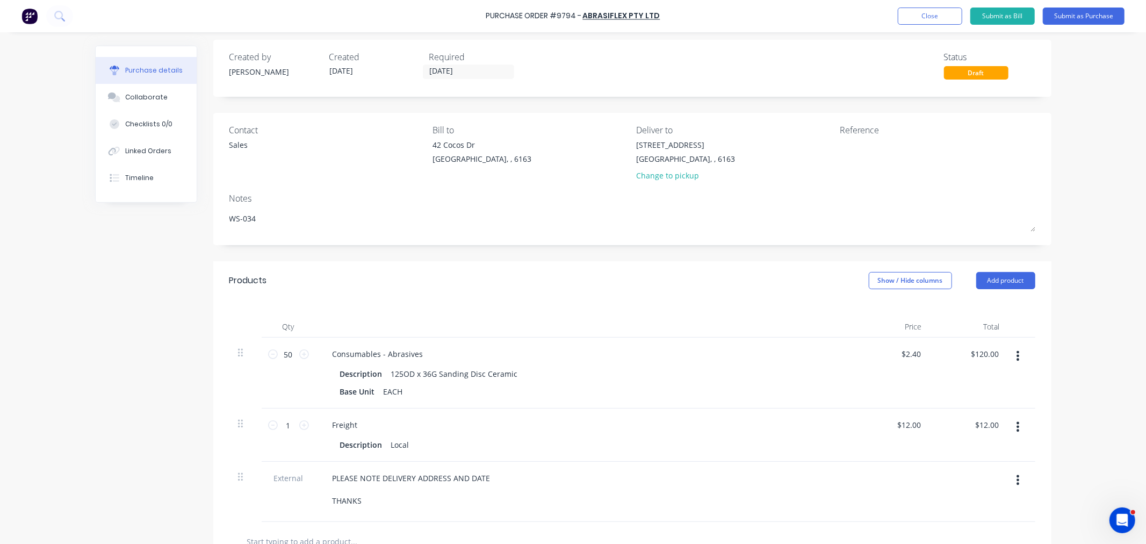
scroll to position [0, 0]
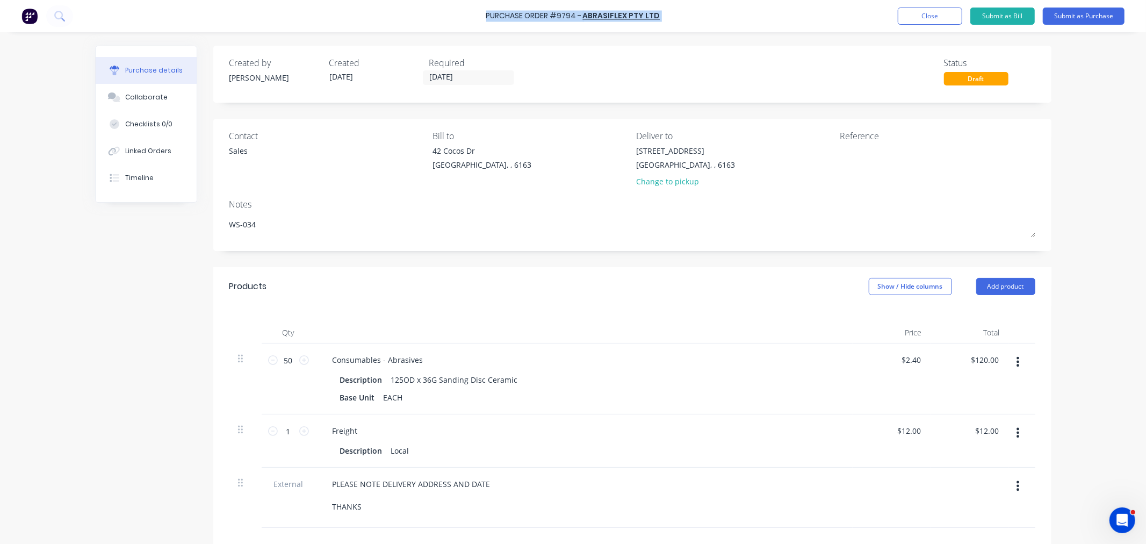
drag, startPoint x: 662, startPoint y: 18, endPoint x: 489, endPoint y: 19, distance: 172.4
click at [488, 18] on div "Purchase Order #9794 - ABRASIFLEX PTY LTD Add product Close Submit as Bill Subm…" at bounding box center [573, 16] width 1146 height 32
copy div "Purchase Order #9794 - ABRASIFLEX PTY LTD Add product Close Submit as Bill Subm…"
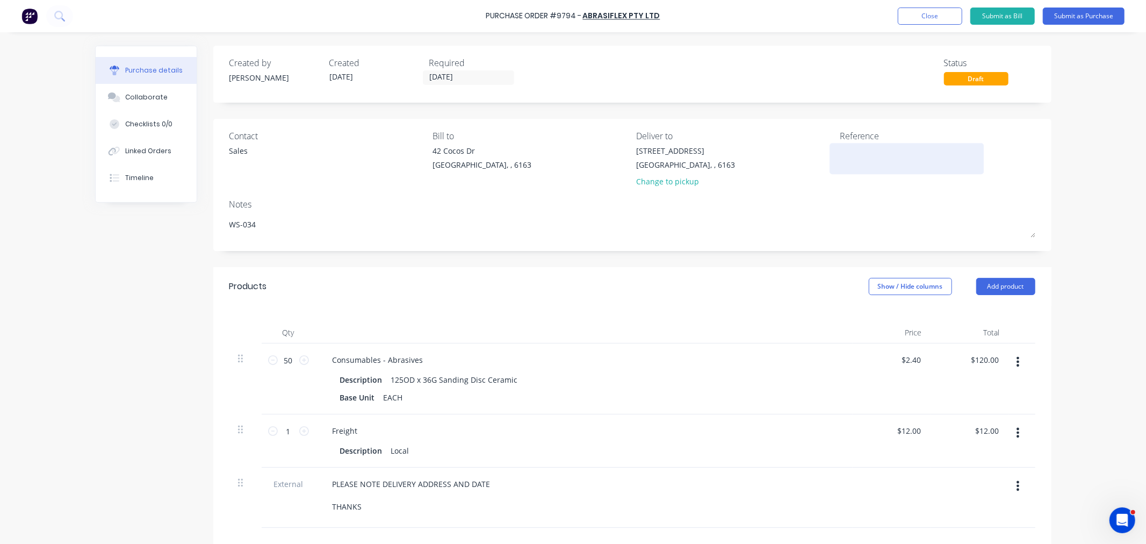
click at [860, 159] on textarea at bounding box center [907, 157] width 134 height 24
paste textarea "Purchase Order #9794 - ABRASIFLEX PTY LTD"
click at [1072, 16] on button "Submit as Purchase" at bounding box center [1084, 16] width 82 height 17
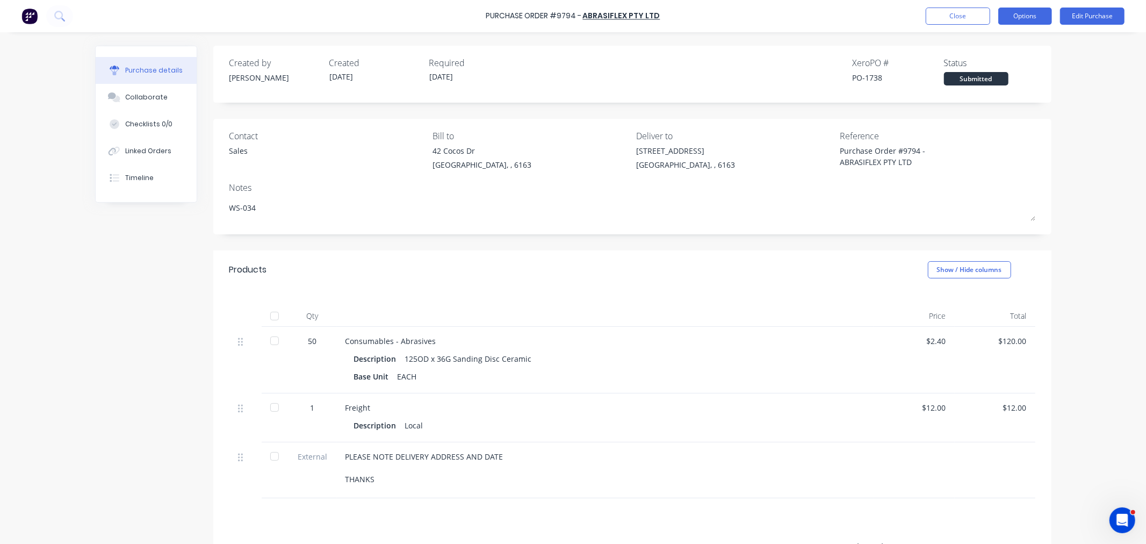
drag, startPoint x: 1011, startPoint y: 13, endPoint x: 1013, endPoint y: 19, distance: 6.1
click at [1012, 13] on button "Options" at bounding box center [1025, 16] width 54 height 17
click at [1005, 45] on div "Print / Email" at bounding box center [1000, 44] width 83 height 16
click at [1000, 65] on div "With pricing" at bounding box center [1000, 65] width 83 height 16
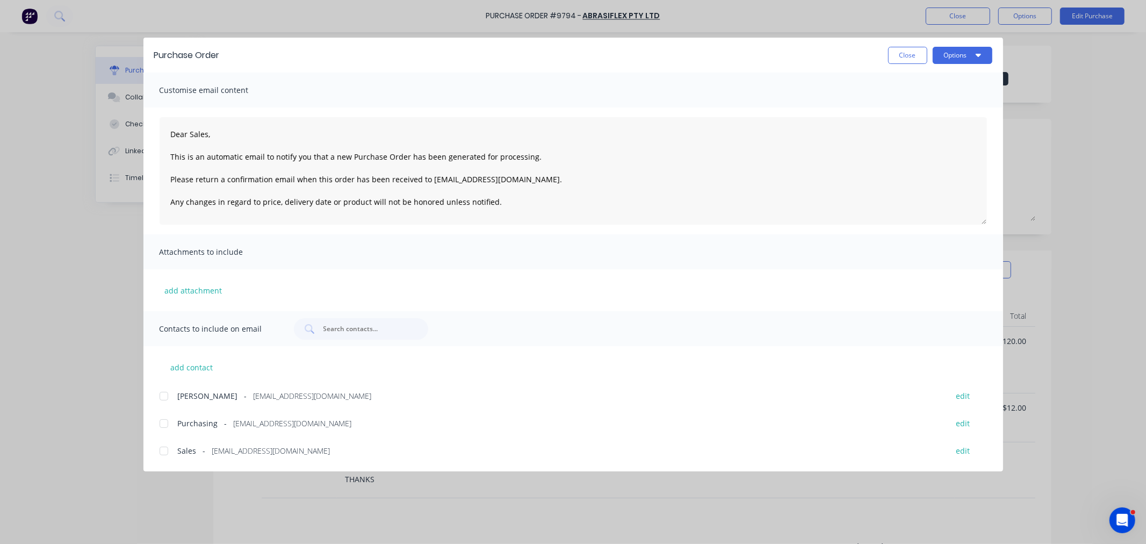
click at [165, 422] on div at bounding box center [163, 423] width 21 height 21
click at [164, 447] on div at bounding box center [163, 450] width 21 height 21
click at [974, 52] on button "Options" at bounding box center [962, 55] width 60 height 17
click at [937, 121] on div "Email" at bounding box center [941, 126] width 83 height 16
click at [899, 52] on button "Close" at bounding box center [907, 55] width 39 height 17
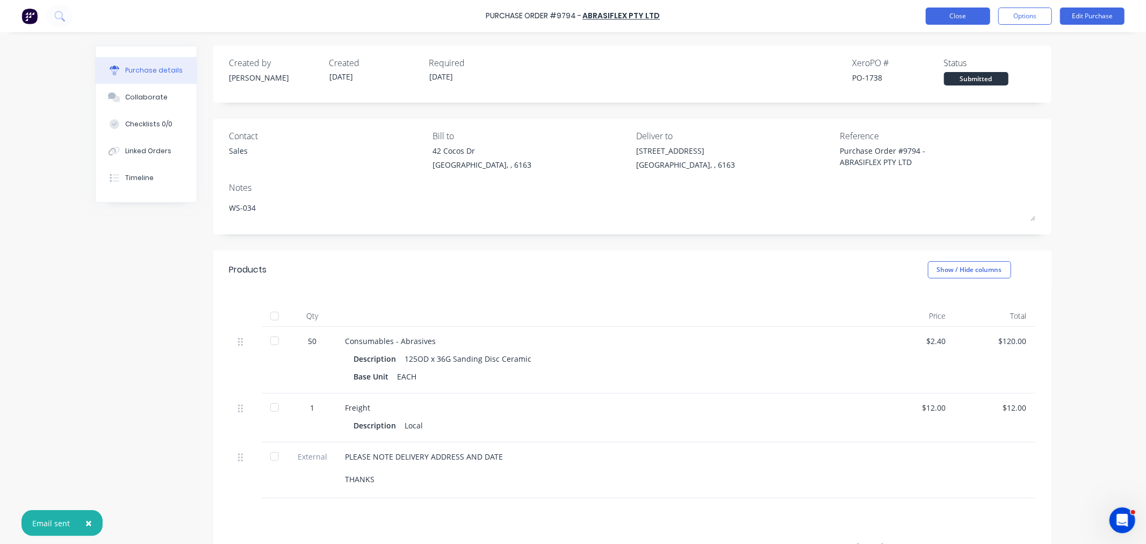
click at [932, 17] on button "Close" at bounding box center [957, 16] width 64 height 17
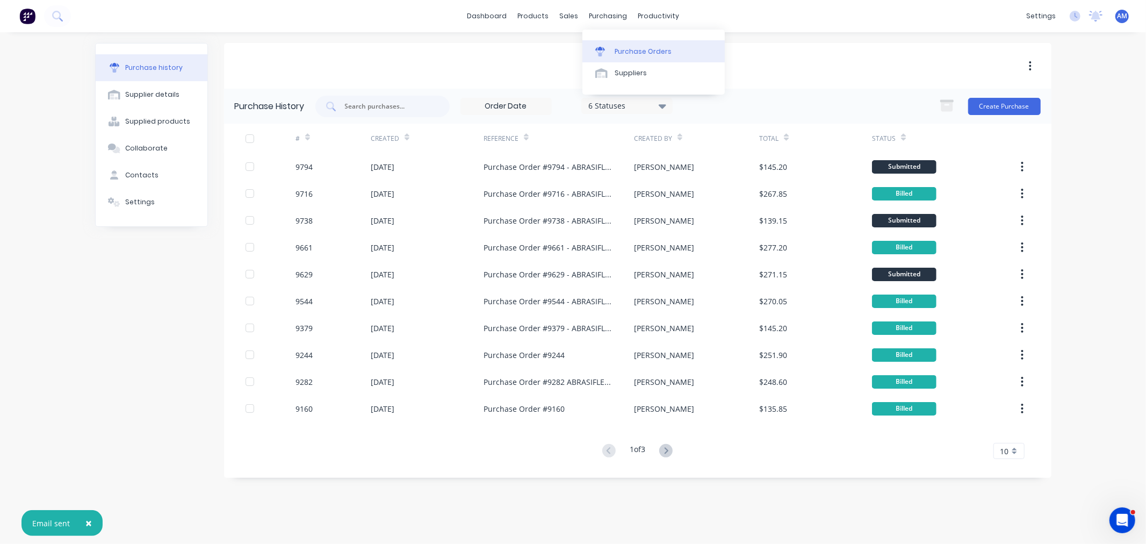
click at [615, 42] on link "Purchase Orders" at bounding box center [653, 50] width 142 height 21
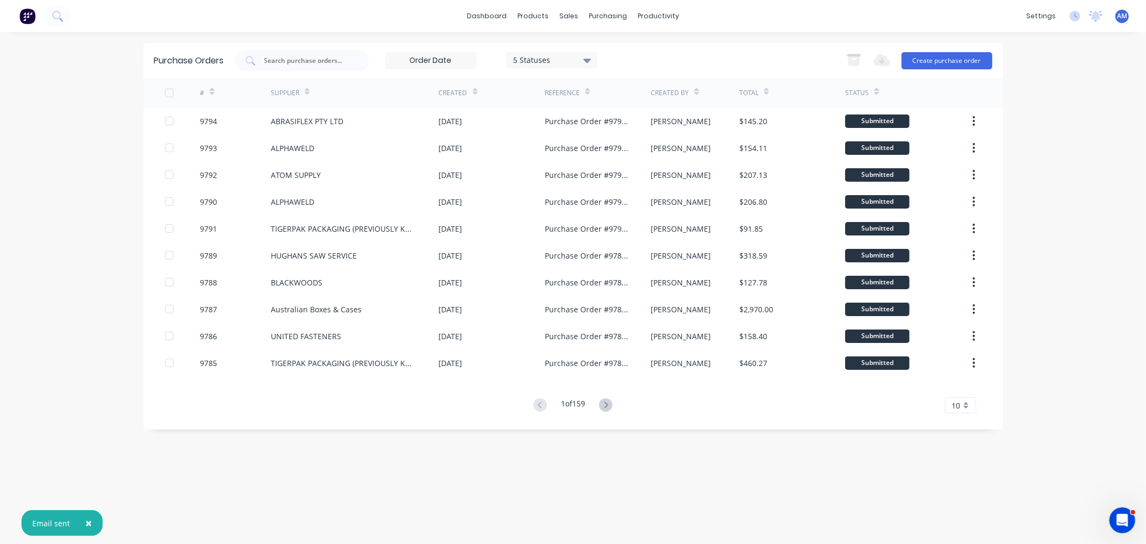
click at [963, 49] on div "Purchase Orders 5 Statuses 5 Statuses Export to Excel (XLSX) Create purchase or…" at bounding box center [572, 60] width 859 height 35
click at [957, 57] on button "Create purchase order" at bounding box center [946, 60] width 91 height 17
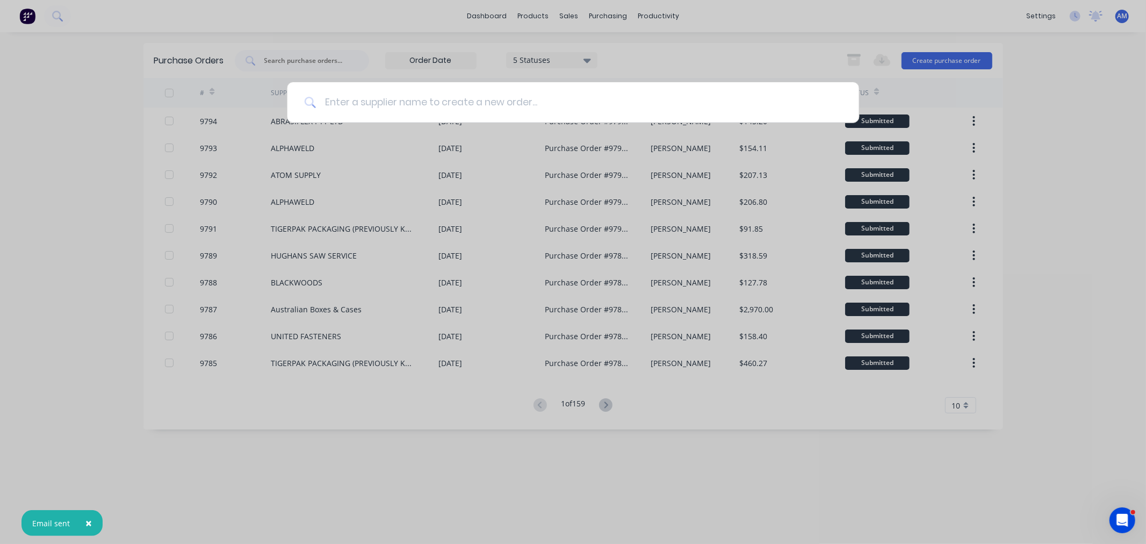
click at [447, 104] on input at bounding box center [579, 102] width 526 height 40
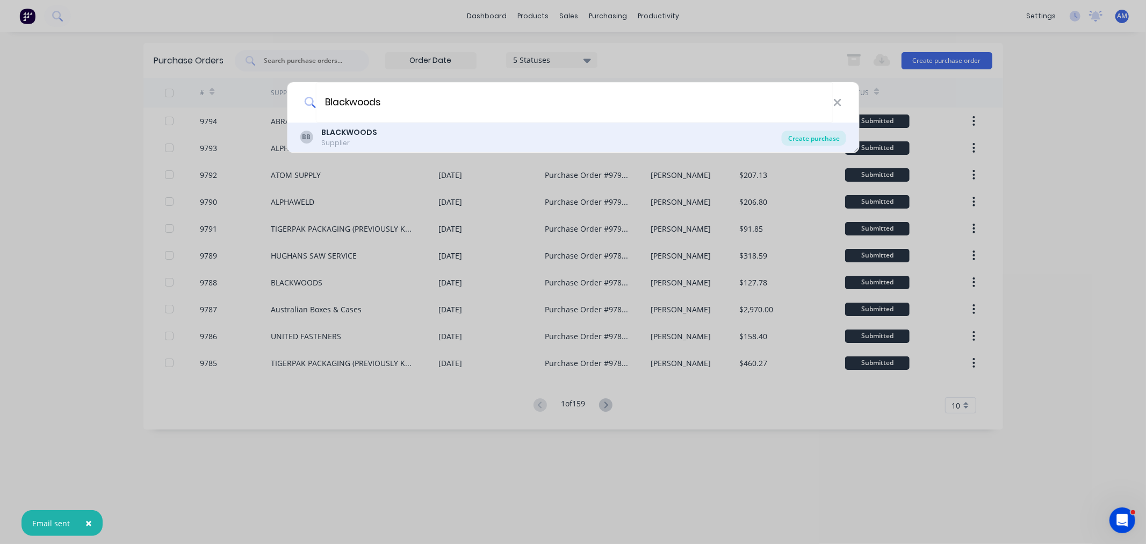
click at [817, 135] on div "Create purchase" at bounding box center [814, 138] width 64 height 15
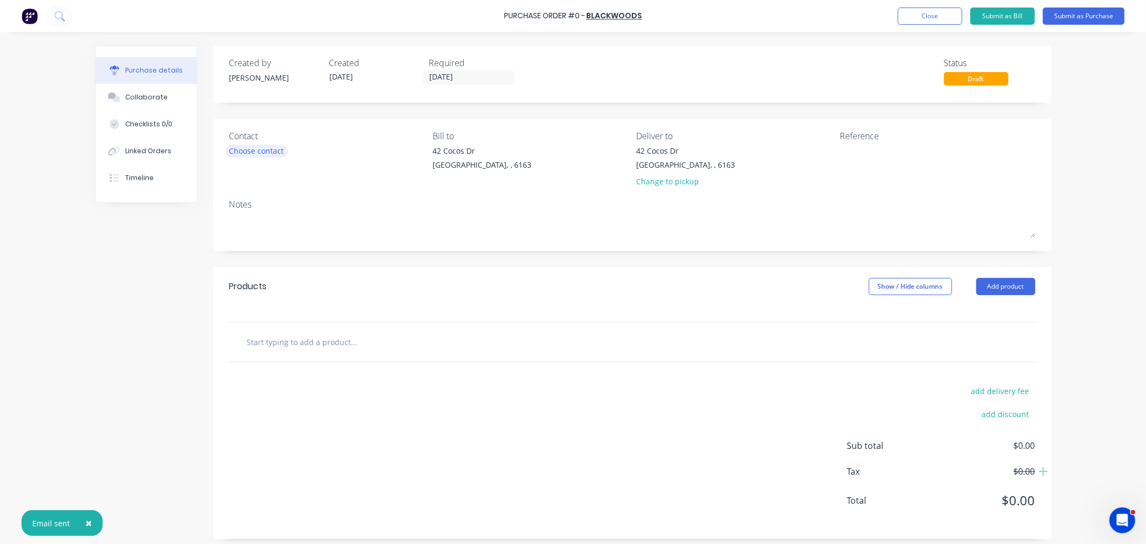
click at [255, 151] on div "Choose contact" at bounding box center [256, 150] width 55 height 11
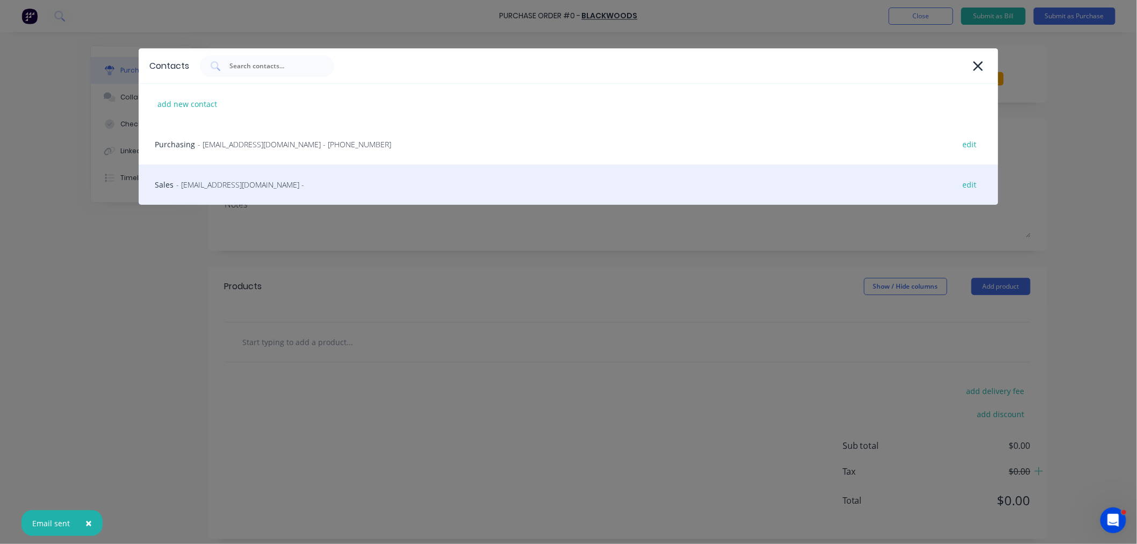
click at [247, 187] on span "- kwinana@blackwoods.com.au -" at bounding box center [240, 184] width 128 height 11
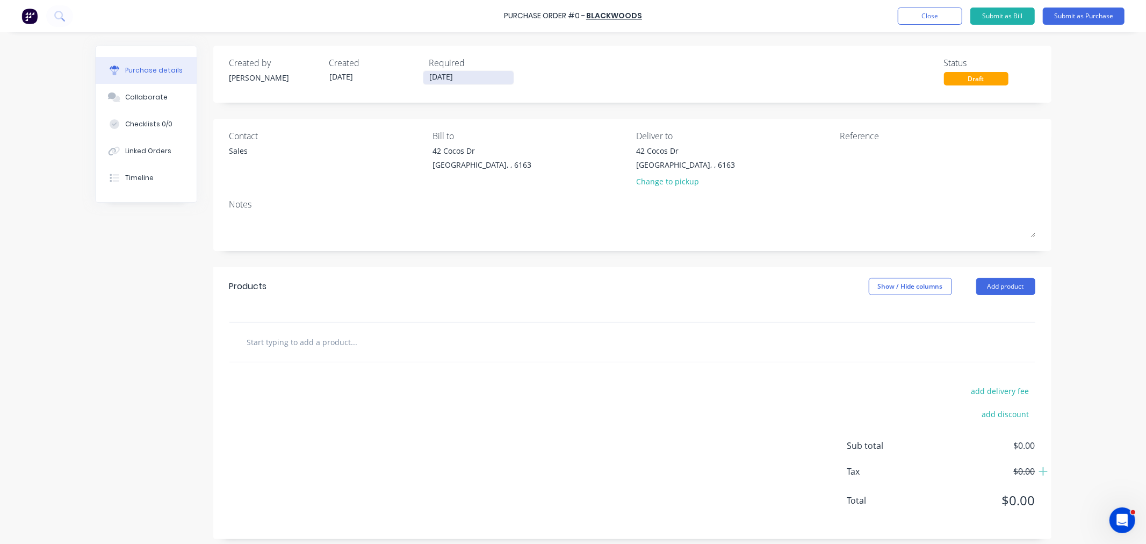
click at [447, 78] on input "[DATE]" at bounding box center [468, 77] width 90 height 13
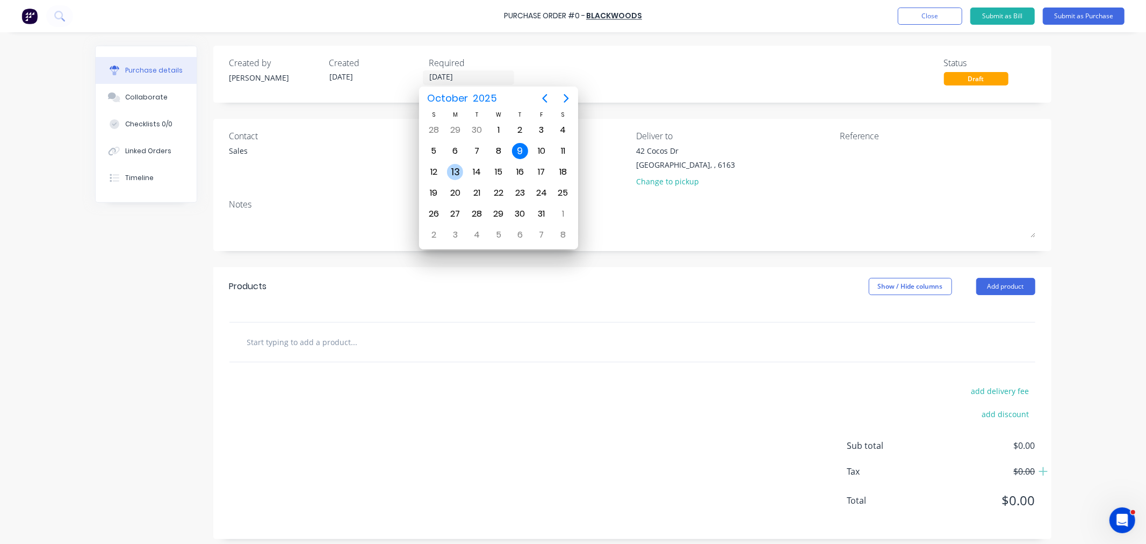
click at [455, 167] on div "13" at bounding box center [455, 172] width 16 height 16
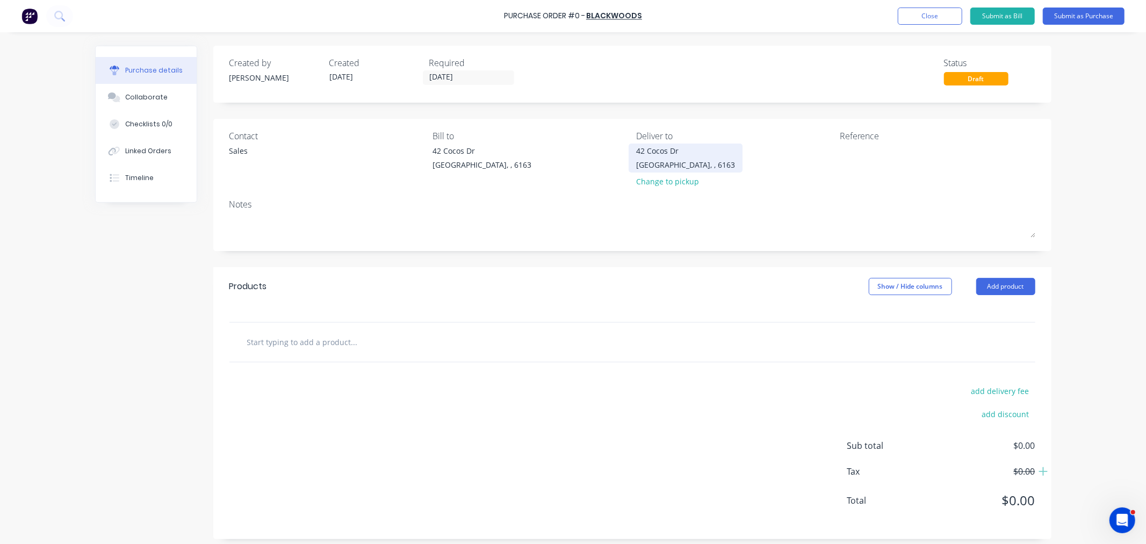
click at [667, 159] on div "Bibra Lake, , 6163" at bounding box center [685, 164] width 99 height 11
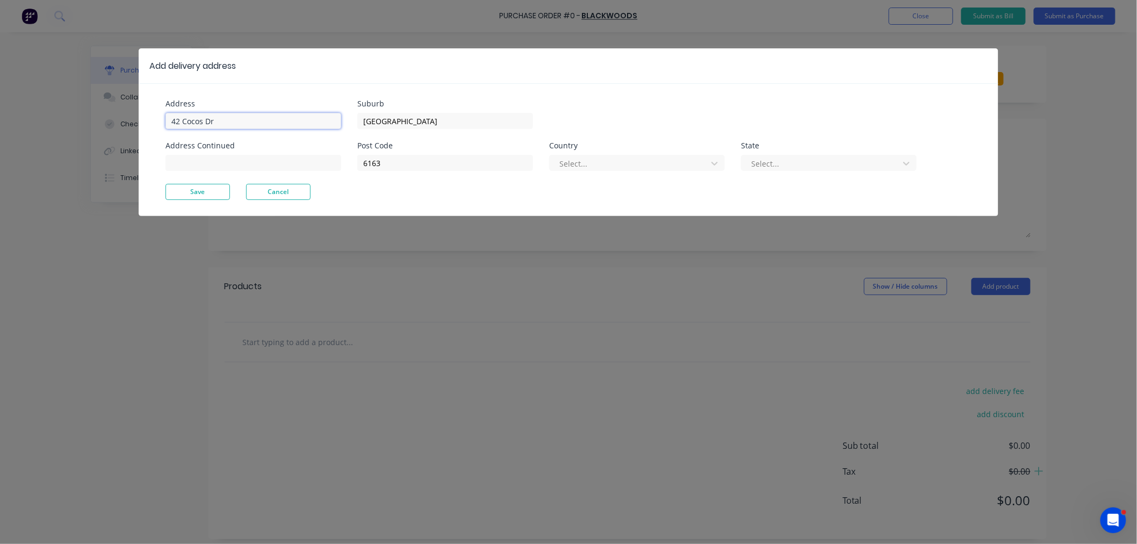
drag, startPoint x: 168, startPoint y: 119, endPoint x: 90, endPoint y: 125, distance: 78.6
click at [90, 125] on div "Add delivery address Address 42 Cocos Dr Address Continued Suburb Bibra Lake Po…" at bounding box center [568, 272] width 1137 height 544
click at [177, 189] on button "Save" at bounding box center [197, 192] width 64 height 16
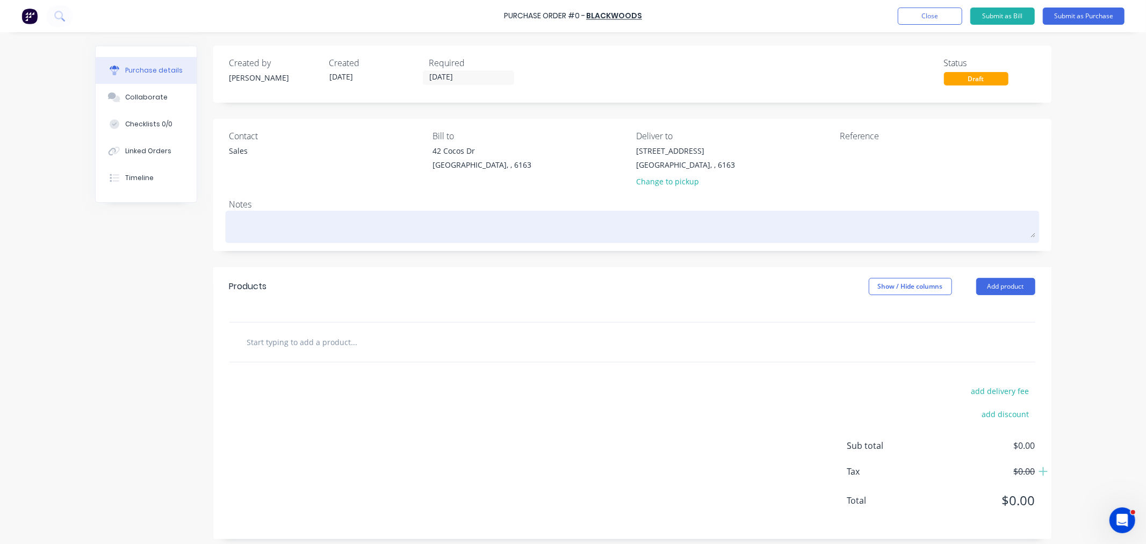
click at [256, 227] on textarea at bounding box center [632, 225] width 806 height 24
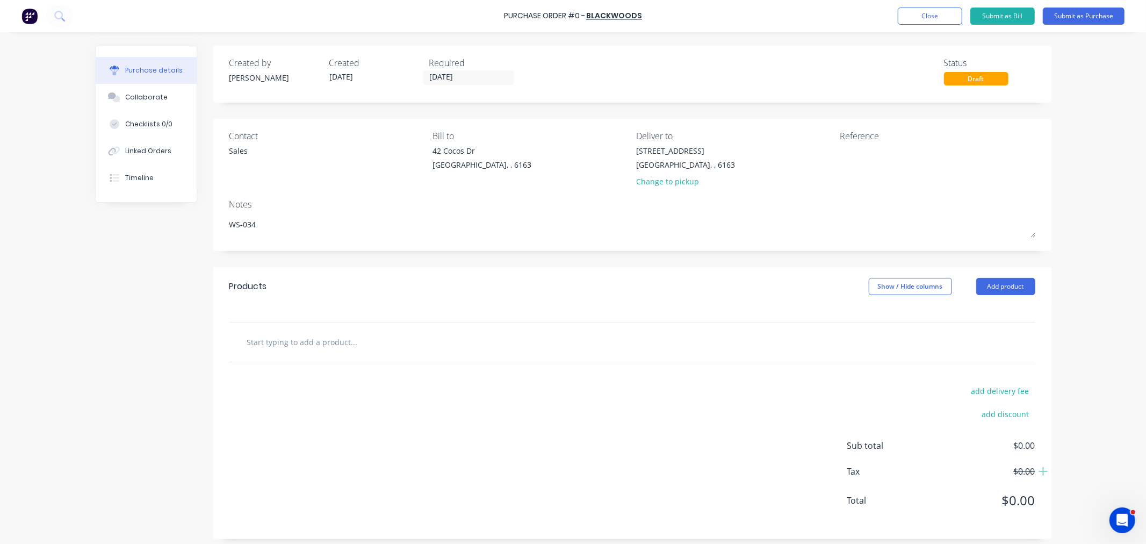
click at [308, 333] on input "text" at bounding box center [354, 341] width 215 height 21
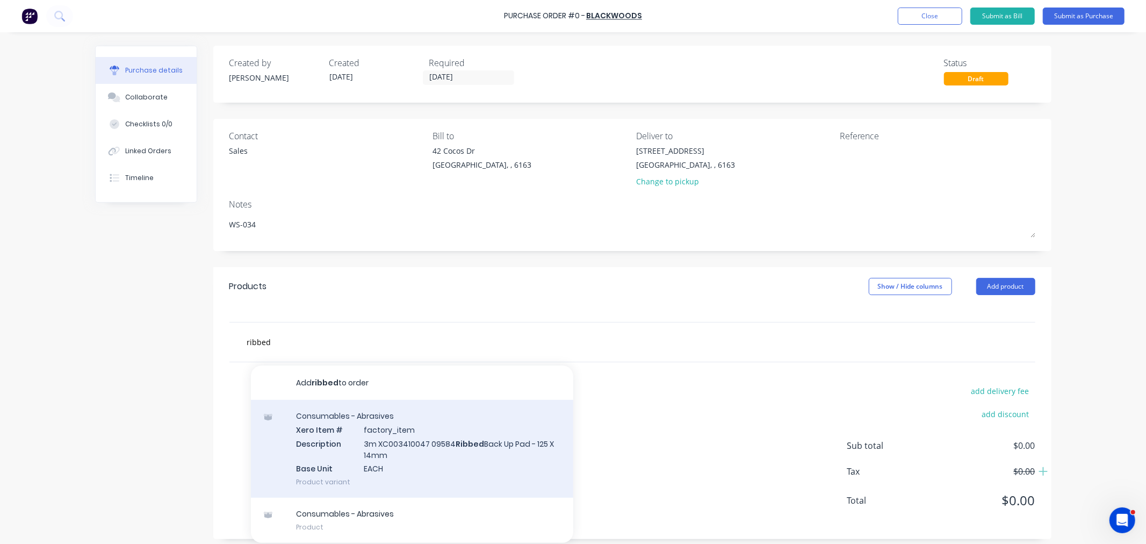
click at [399, 452] on div "Consumables - Abrasives Xero Item # factory_item Description 3m XC003410047 095…" at bounding box center [412, 449] width 322 height 98
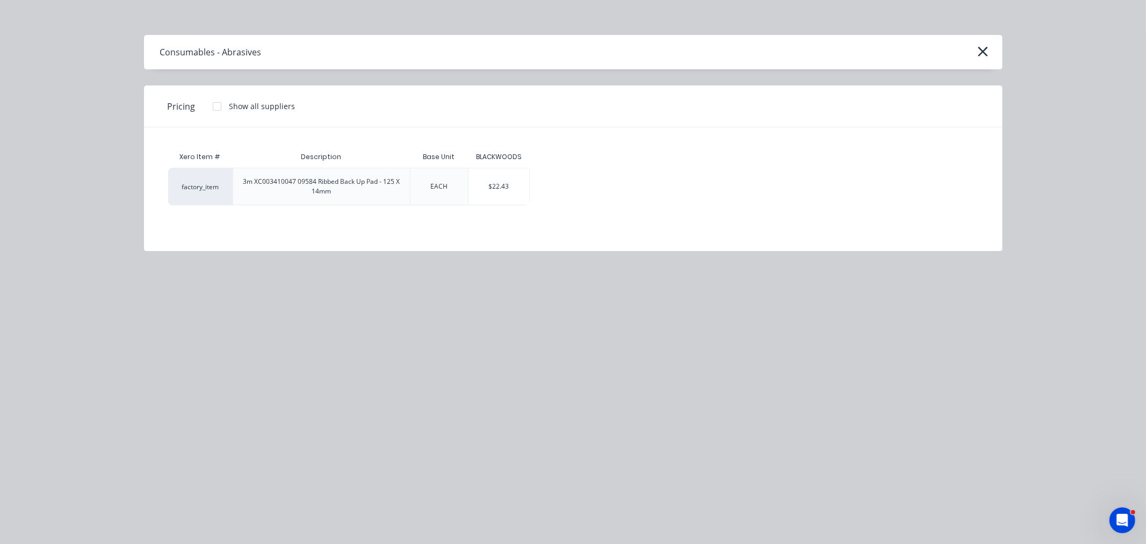
click at [490, 165] on div "BLACKWOODS" at bounding box center [499, 156] width 62 height 21
click at [489, 185] on div "$22.43" at bounding box center [498, 186] width 61 height 37
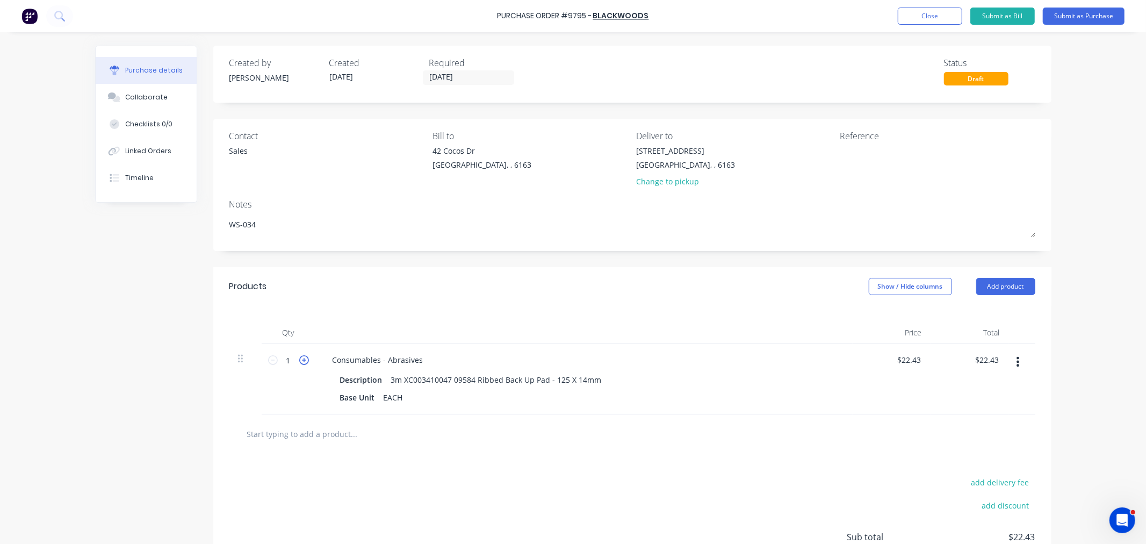
click at [303, 358] on icon at bounding box center [304, 360] width 10 height 10
click at [301, 436] on input "text" at bounding box center [354, 433] width 215 height 21
drag, startPoint x: 277, startPoint y: 436, endPoint x: 215, endPoint y: 437, distance: 61.8
click at [215, 437] on div "arcfrce Add arcfrce to order No results found" at bounding box center [632, 433] width 838 height 39
click at [256, 434] on input "arcfrce" at bounding box center [354, 433] width 215 height 21
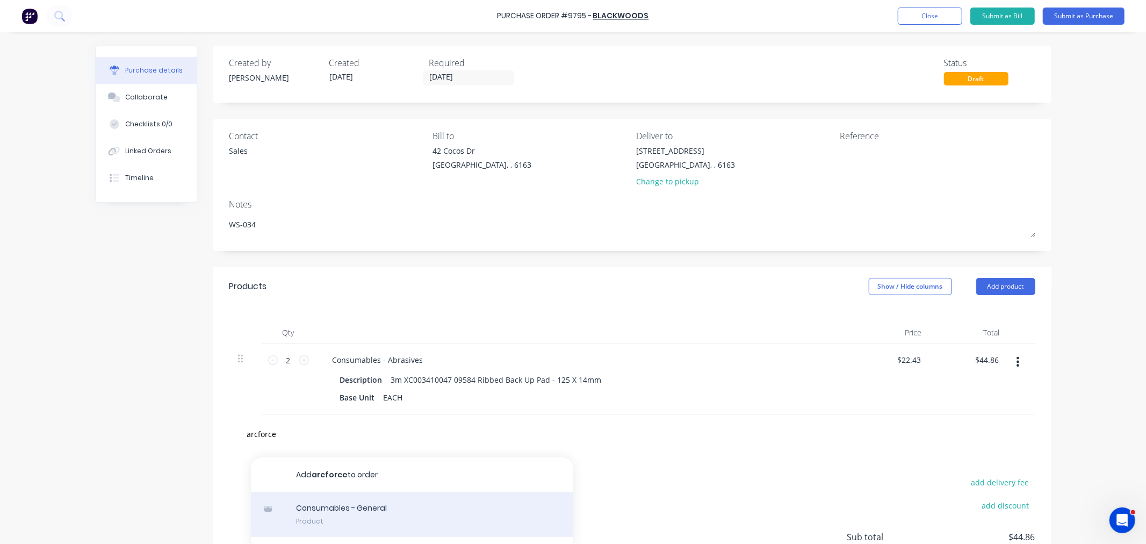
click at [312, 513] on div "Consumables - General Product" at bounding box center [412, 513] width 322 height 45
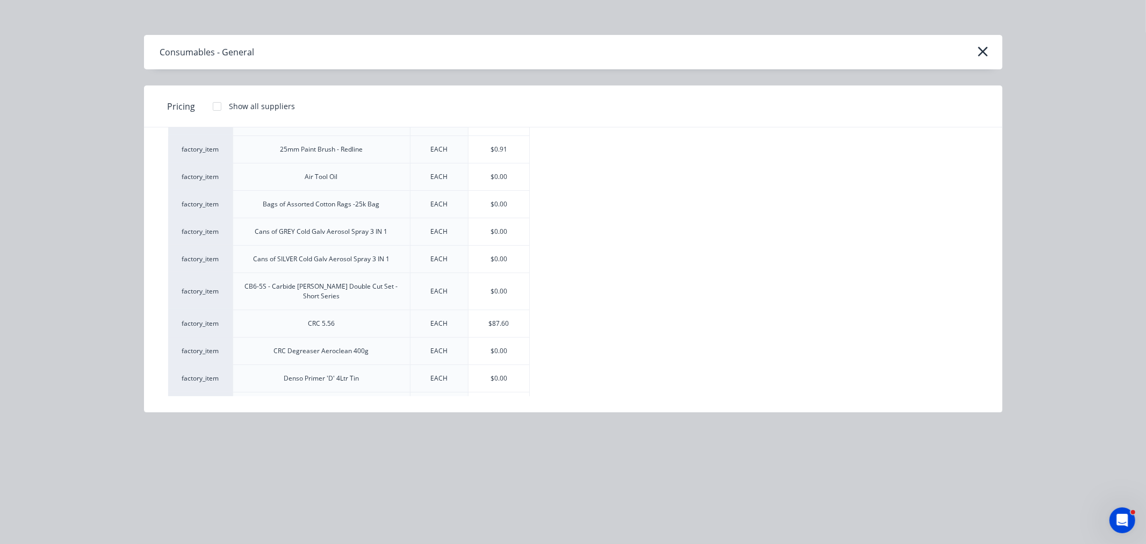
scroll to position [119, 0]
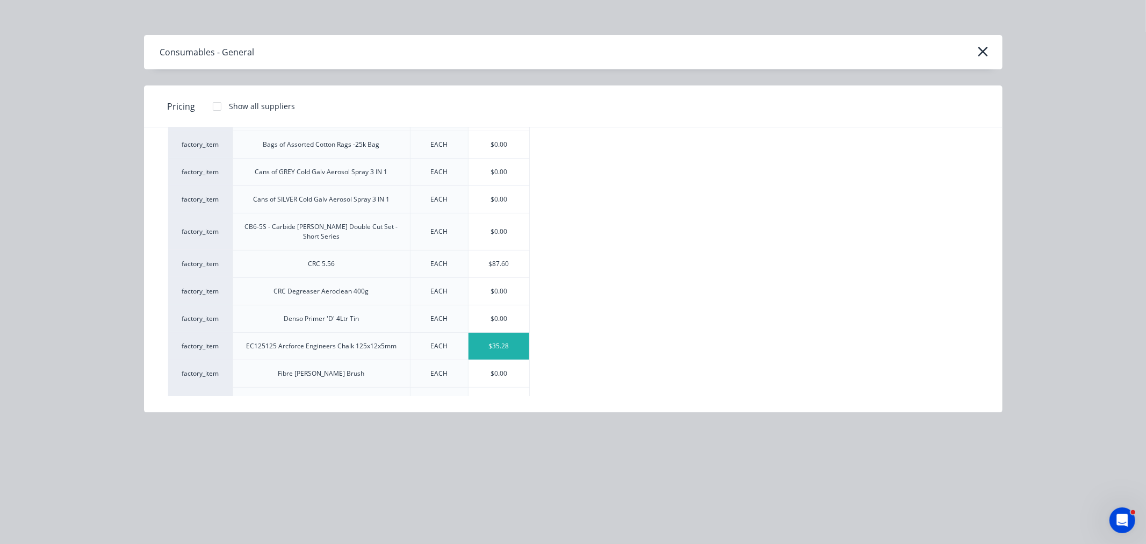
click at [480, 341] on div "$35.28" at bounding box center [498, 345] width 61 height 27
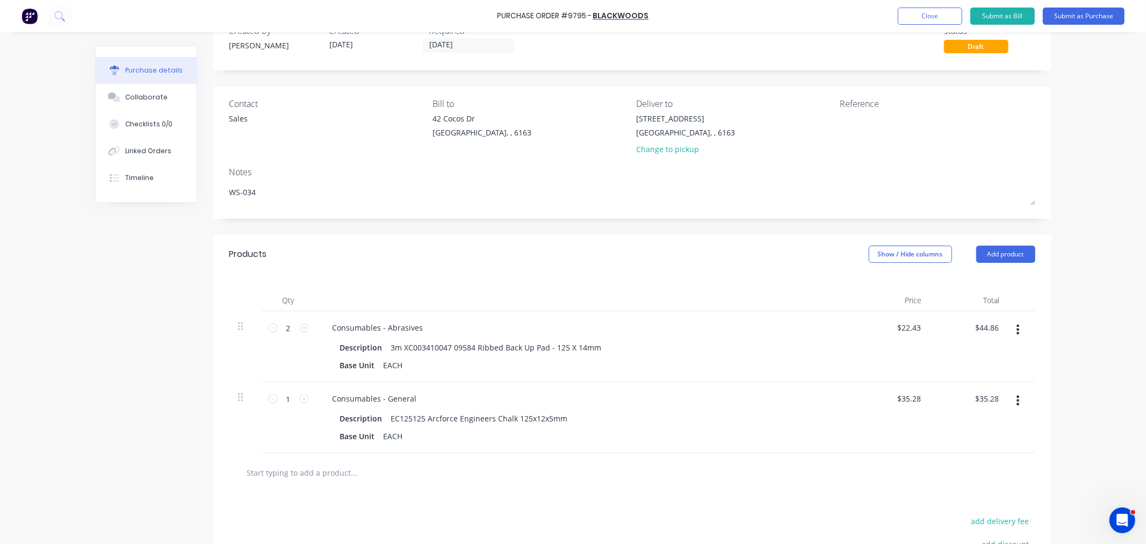
scroll to position [60, 0]
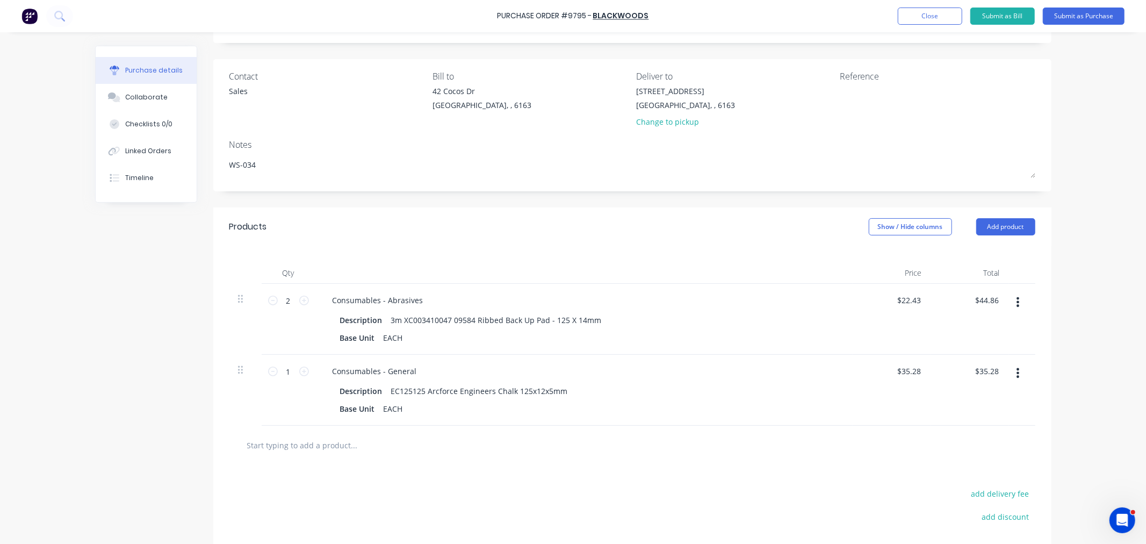
drag, startPoint x: 996, startPoint y: 232, endPoint x: 993, endPoint y: 238, distance: 7.5
click at [996, 232] on button "Add product" at bounding box center [1005, 226] width 59 height 17
drag, startPoint x: 971, startPoint y: 274, endPoint x: 947, endPoint y: 283, distance: 25.1
click at [969, 274] on div "Basic product" at bounding box center [984, 276] width 83 height 16
click at [352, 442] on div at bounding box center [369, 442] width 90 height 16
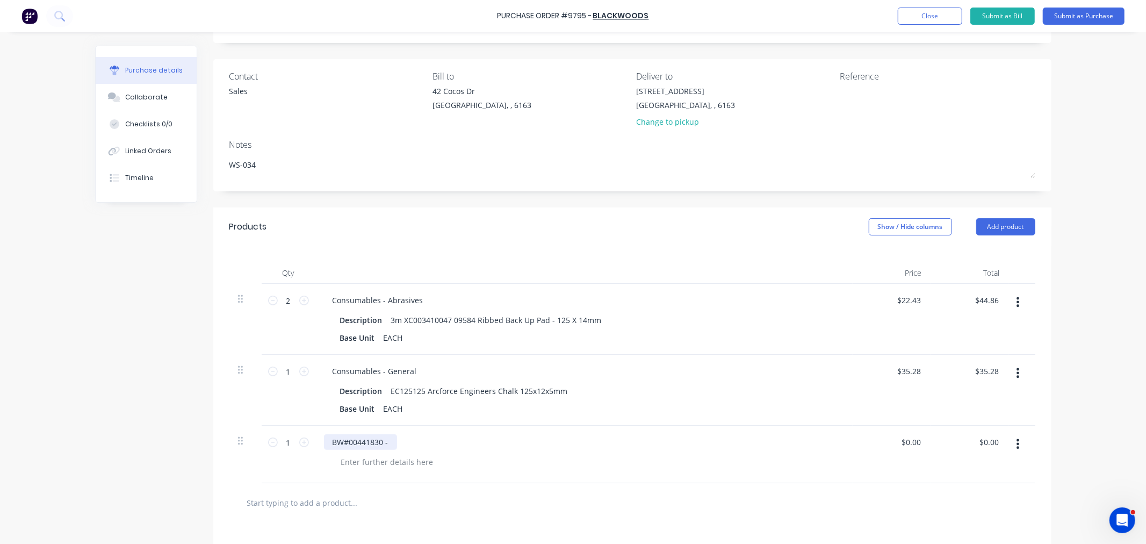
click at [385, 441] on div "BW#00441830 -" at bounding box center [360, 442] width 73 height 16
click at [396, 442] on div "BW#00441830 - Air Boy Blow Gun - Bent Pipe - Red -" at bounding box center [426, 442] width 204 height 16
click at [904, 442] on input "0.00" at bounding box center [910, 442] width 25 height 16
drag, startPoint x: 903, startPoint y: 440, endPoint x: 954, endPoint y: 442, distance: 51.0
click at [954, 442] on div "1 1 BW#00441830 - AirBoy Blow Gun Bent Pipe - Red - 100mm 0.00 0.00 $0.00 $0.00" at bounding box center [632, 453] width 806 height 57
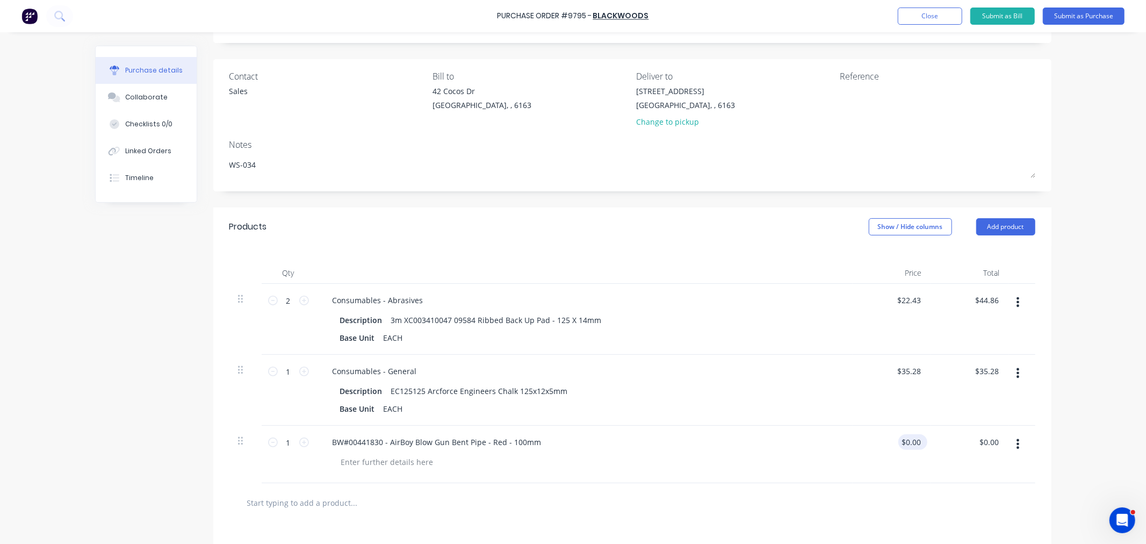
click at [898, 438] on div "$0.00 $0.00" at bounding box center [910, 442] width 25 height 16
drag, startPoint x: 900, startPoint y: 439, endPoint x: 940, endPoint y: 438, distance: 40.9
click at [940, 438] on div "1 1 BW#00441830 - AirBoy Blow Gun Bent Pipe - Red - 100mm 0.00 0.00 $0.00 $0.00" at bounding box center [632, 453] width 806 height 57
click at [301, 443] on icon at bounding box center [304, 442] width 10 height 10
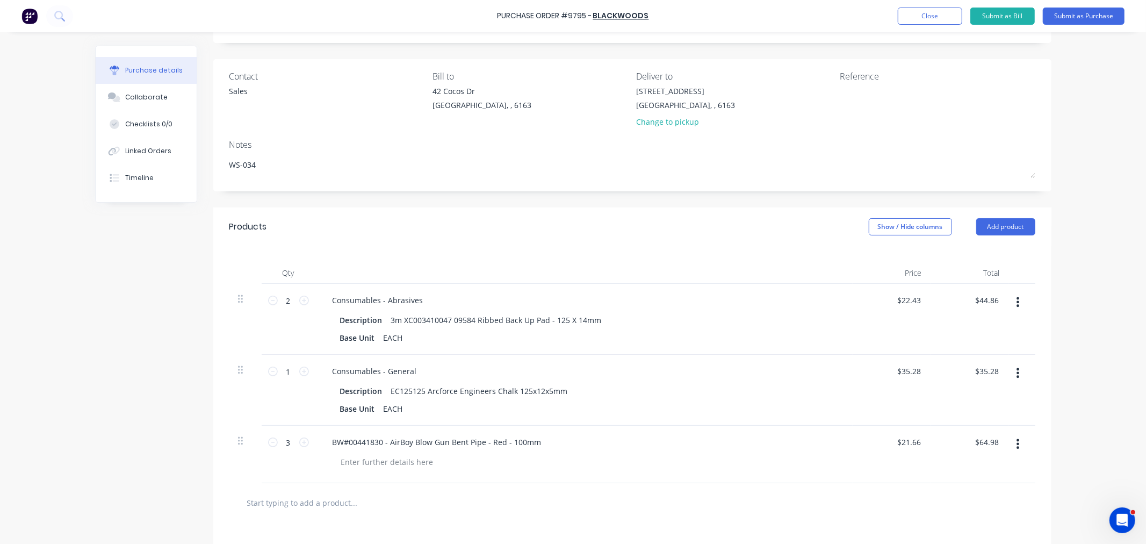
click at [317, 512] on input "text" at bounding box center [354, 501] width 215 height 21
click at [247, 502] on input "feight" at bounding box center [354, 501] width 215 height 21
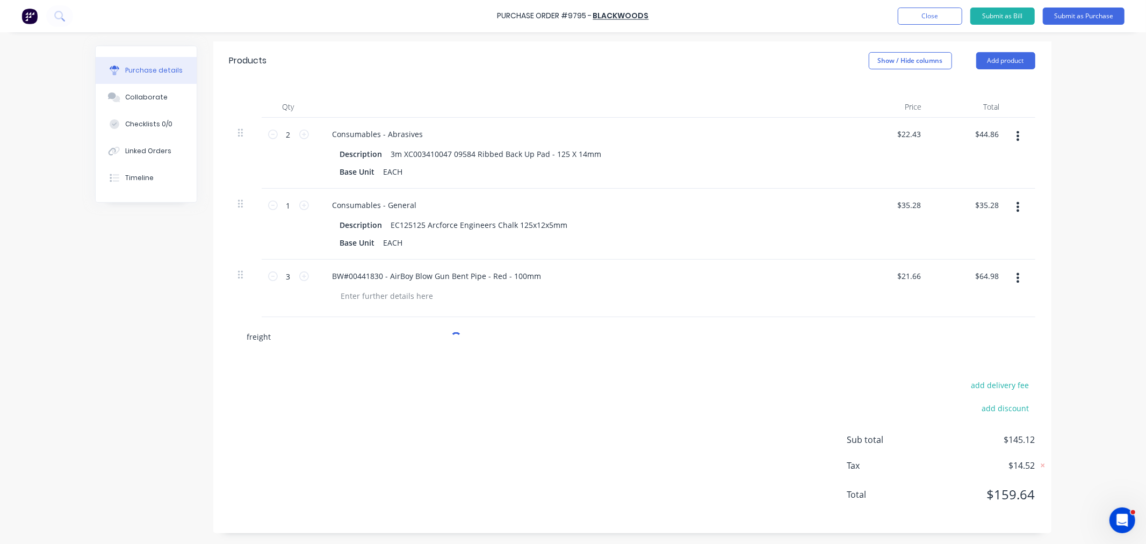
scroll to position [227, 0]
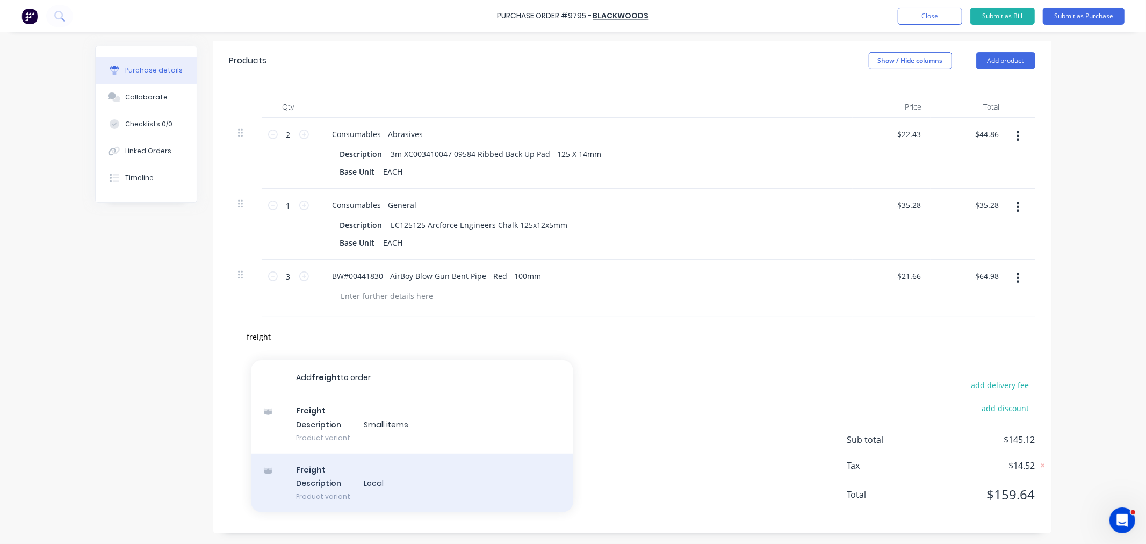
click at [380, 493] on div "Freight Description Local Product variant" at bounding box center [412, 482] width 322 height 59
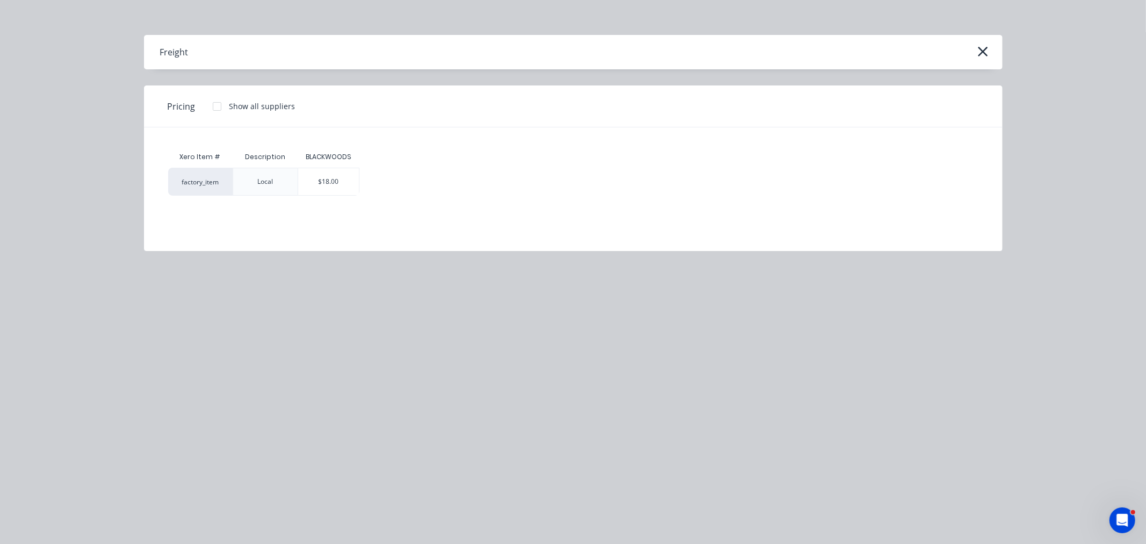
click at [335, 186] on div "$18.00" at bounding box center [328, 181] width 61 height 27
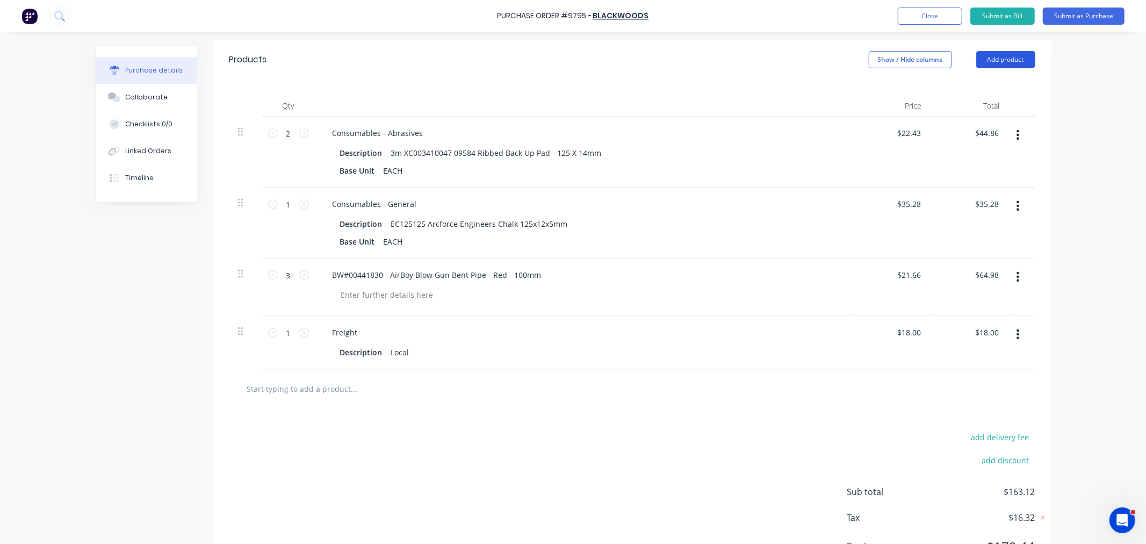
click at [1006, 59] on button "Add product" at bounding box center [1005, 59] width 59 height 17
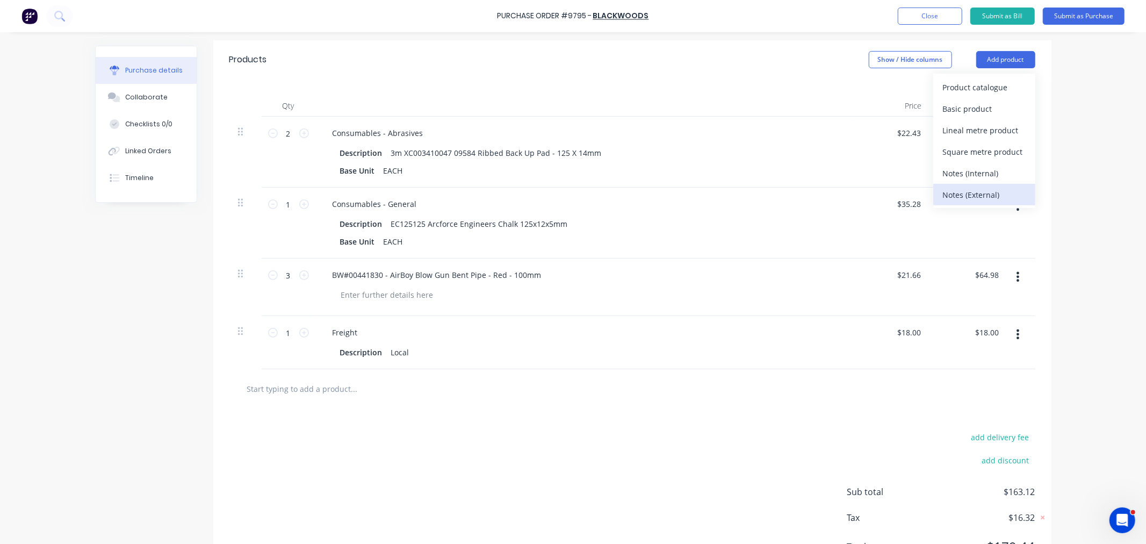
click at [980, 191] on div "Notes (External)" at bounding box center [984, 195] width 83 height 16
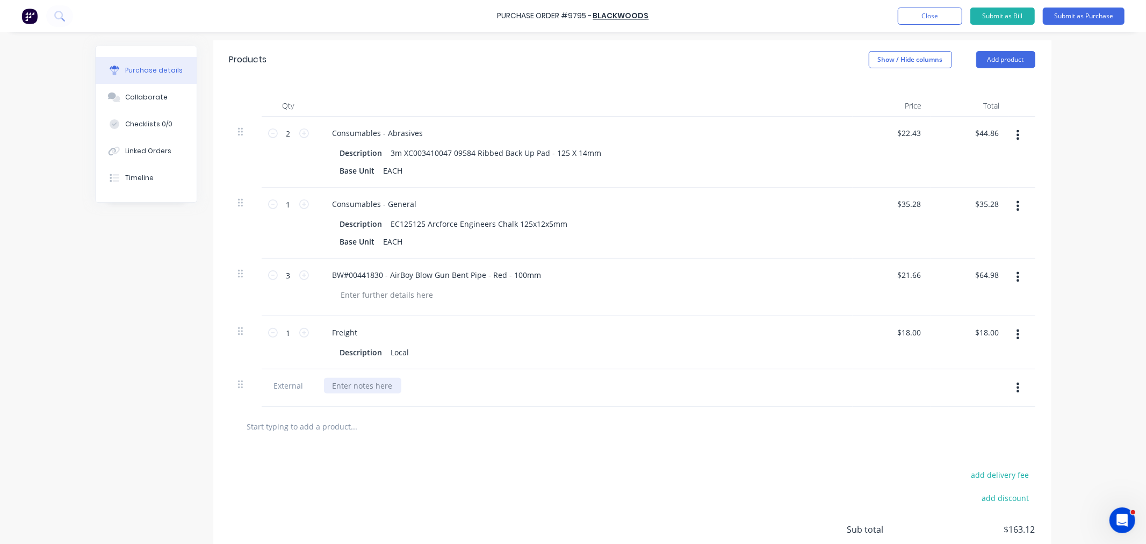
click at [378, 387] on div at bounding box center [362, 386] width 77 height 16
click at [1067, 20] on button "Submit as Purchase" at bounding box center [1084, 16] width 82 height 17
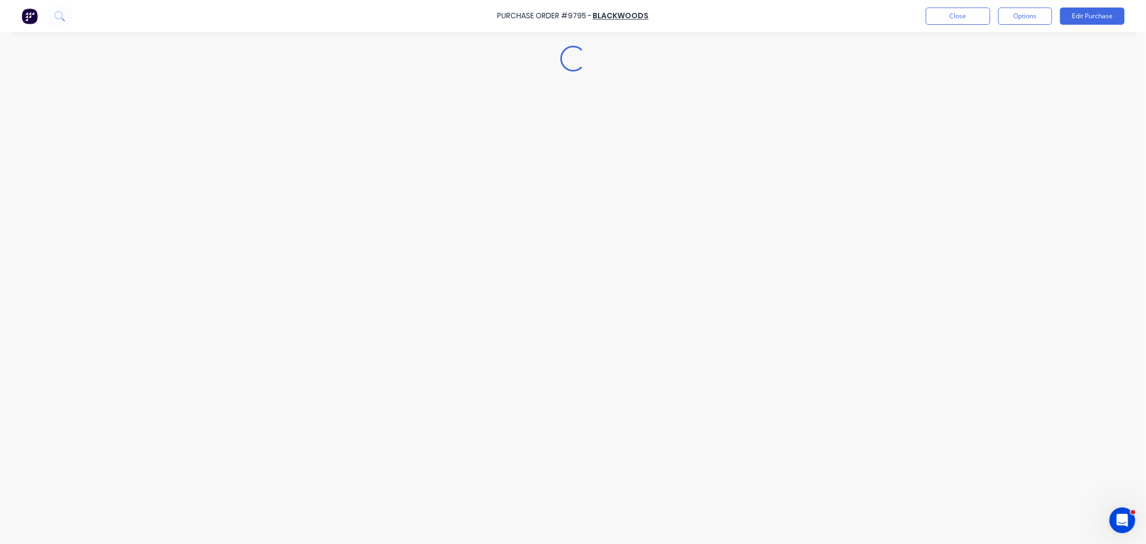
scroll to position [0, 0]
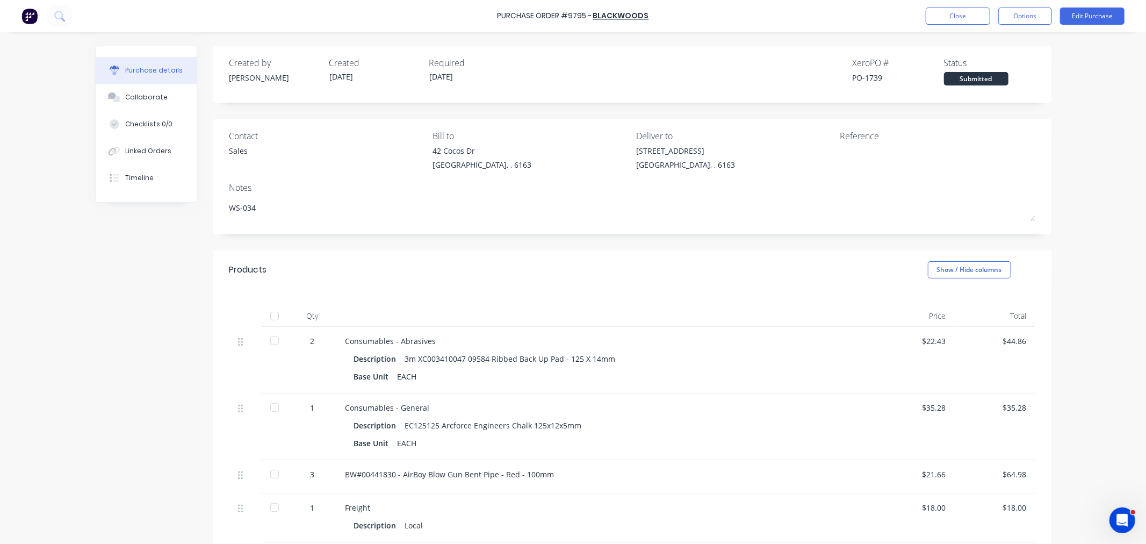
click at [1056, 18] on div "Close Options Edit Purchase" at bounding box center [1024, 16] width 199 height 17
click at [1064, 16] on button "Edit Purchase" at bounding box center [1092, 16] width 64 height 17
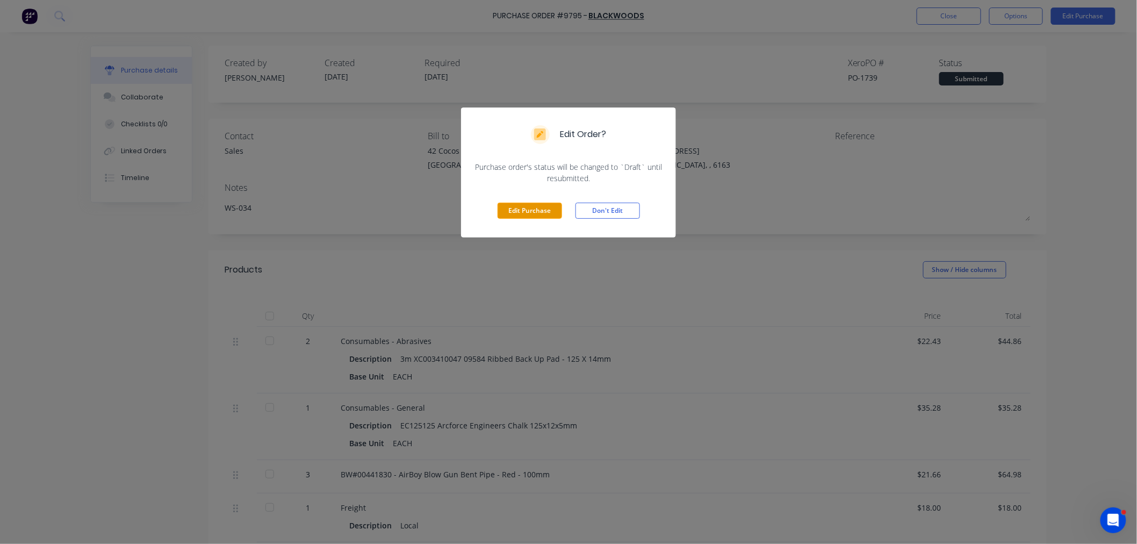
click at [545, 202] on button "Edit Purchase" at bounding box center [529, 210] width 64 height 16
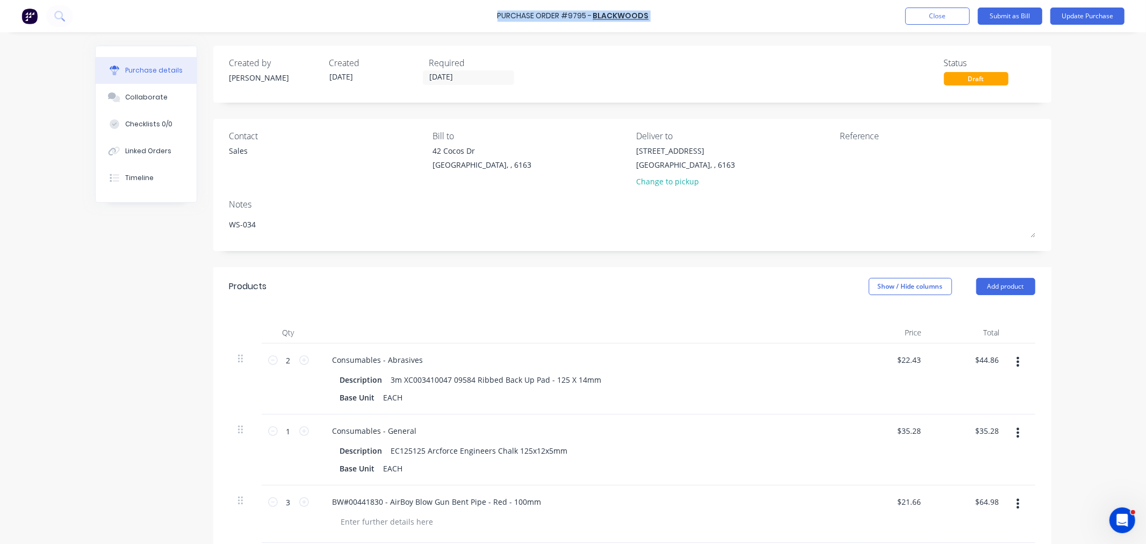
drag, startPoint x: 649, startPoint y: 17, endPoint x: 498, endPoint y: 17, distance: 150.4
click at [498, 17] on div "Purchase Order #9795 - BLACKWOODS Add product Close Submit as Bill Update Purch…" at bounding box center [573, 16] width 1146 height 32
copy div "Purchase Order #9795 - BLACKWOODS Add product Close Submit as Bill Update Purch…"
click at [858, 153] on textarea at bounding box center [907, 157] width 134 height 24
paste textarea "Purchase Order #9795 - BLACKWOODS"
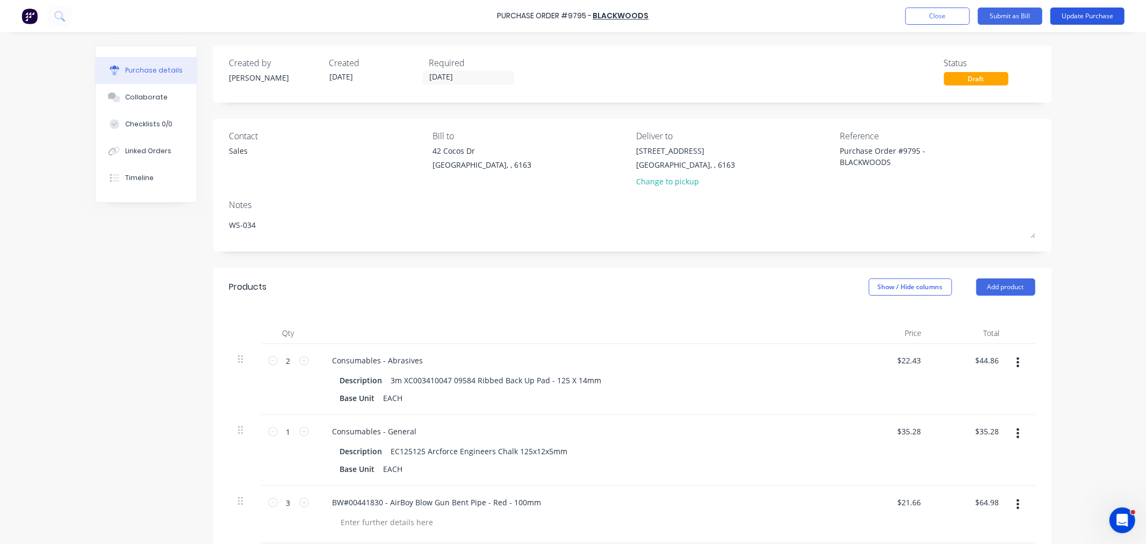
click at [1075, 11] on button "Update Purchase" at bounding box center [1087, 16] width 74 height 17
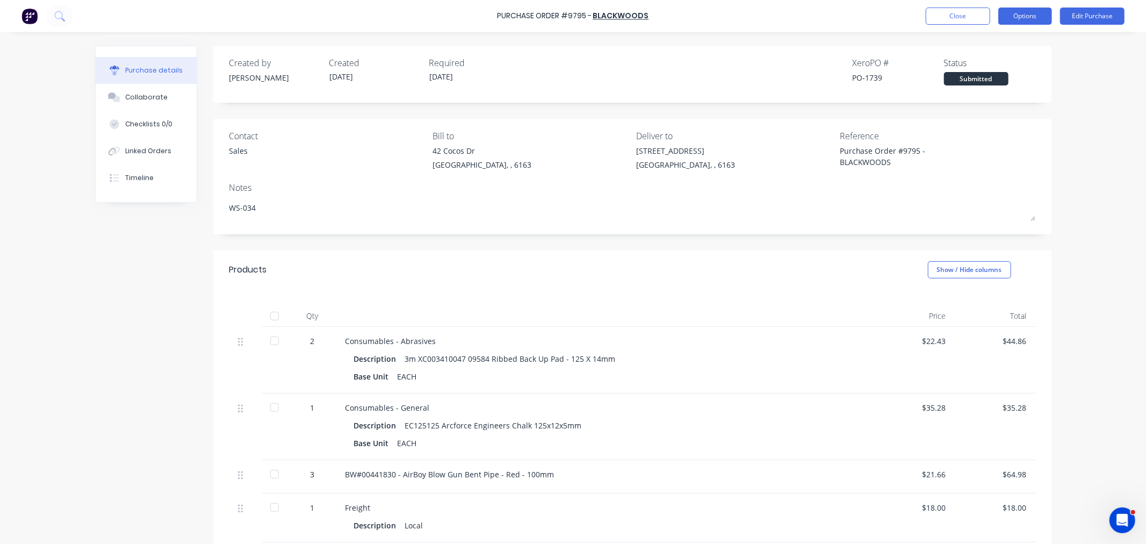
click at [1027, 13] on button "Options" at bounding box center [1025, 16] width 54 height 17
click at [981, 45] on div "Print / Email" at bounding box center [1000, 44] width 83 height 16
click at [980, 63] on div "With pricing" at bounding box center [1000, 65] width 83 height 16
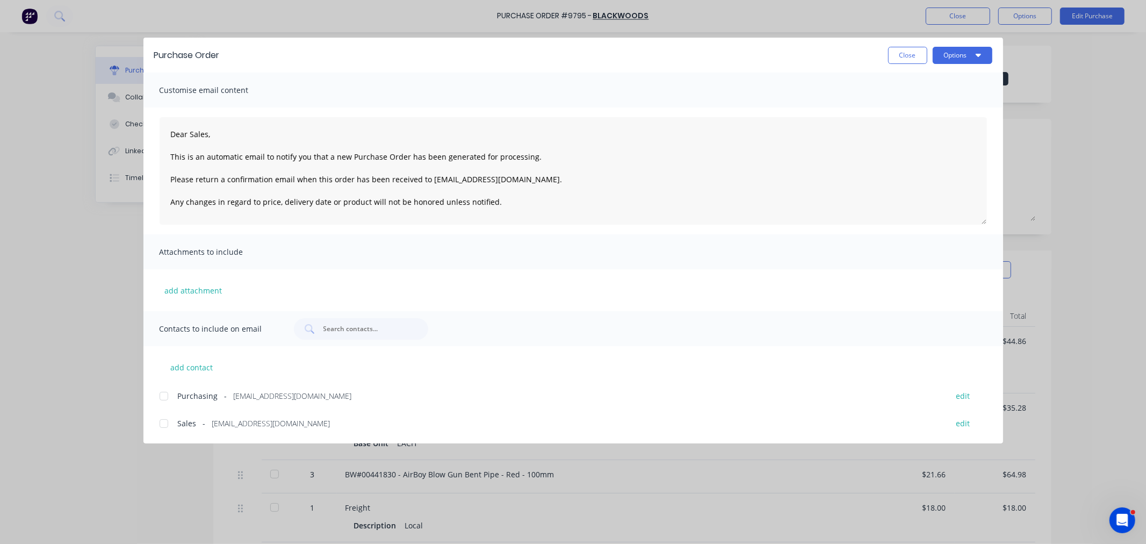
drag, startPoint x: 163, startPoint y: 395, endPoint x: 164, endPoint y: 417, distance: 22.0
click at [163, 396] on div at bounding box center [163, 395] width 21 height 21
click at [164, 421] on div at bounding box center [163, 423] width 21 height 21
click at [949, 59] on button "Options" at bounding box center [962, 55] width 60 height 17
click at [936, 121] on div "Email" at bounding box center [941, 126] width 83 height 16
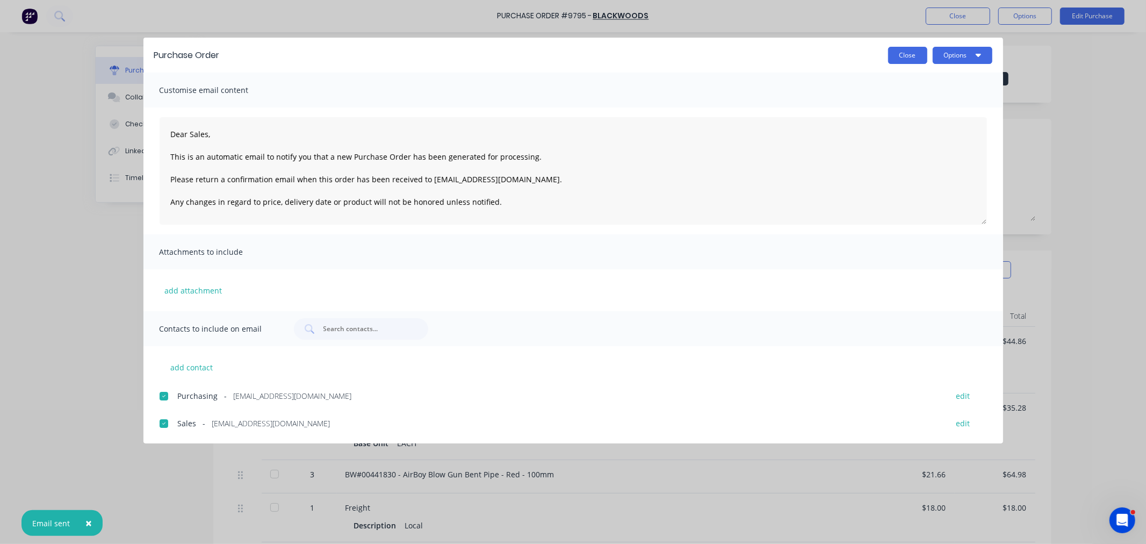
click at [899, 56] on button "Close" at bounding box center [907, 55] width 39 height 17
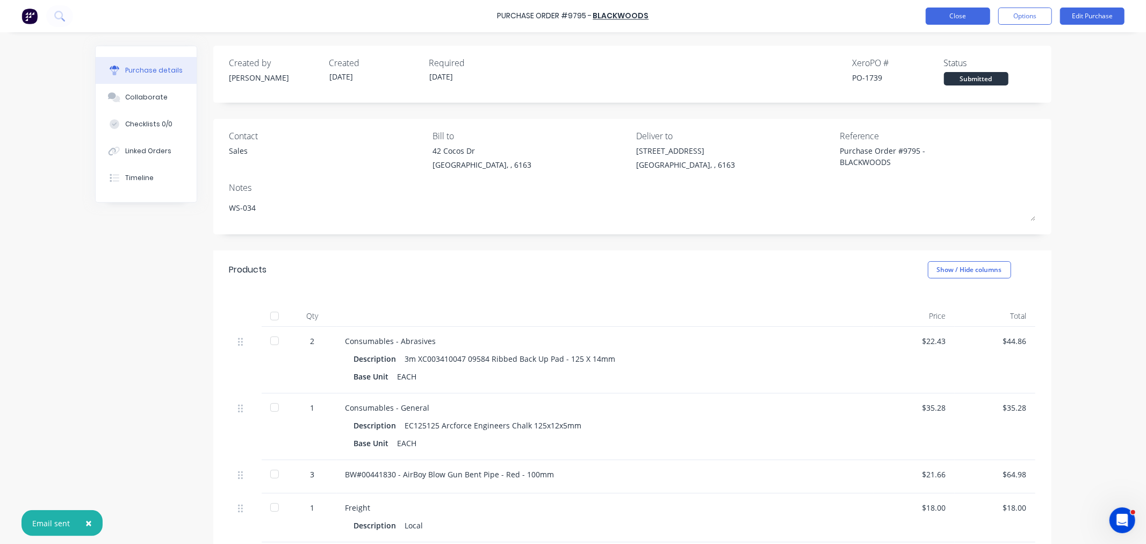
click at [973, 14] on button "Close" at bounding box center [957, 16] width 64 height 17
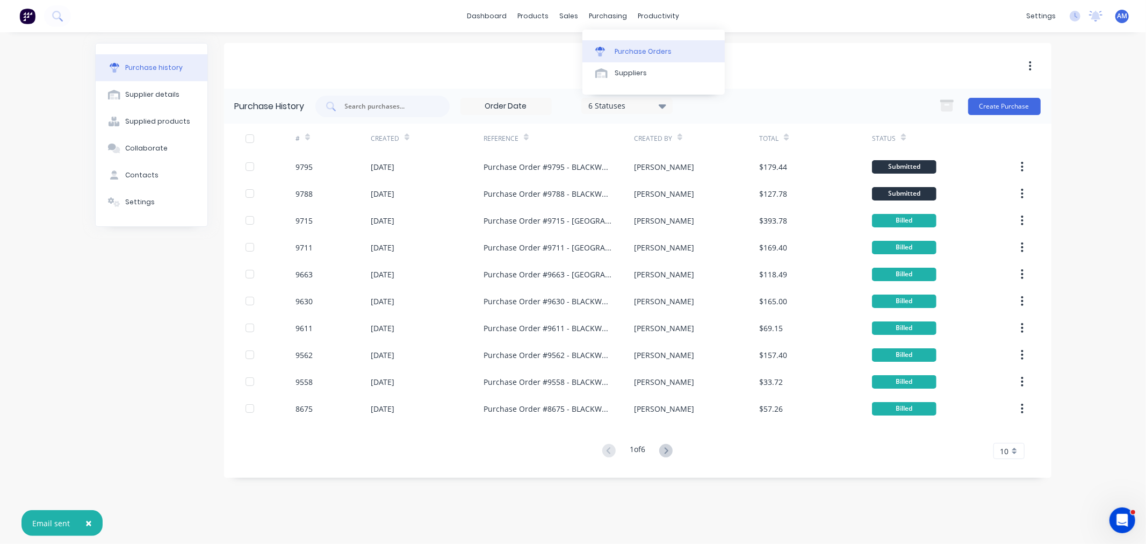
click at [630, 45] on link "Purchase Orders" at bounding box center [653, 50] width 142 height 21
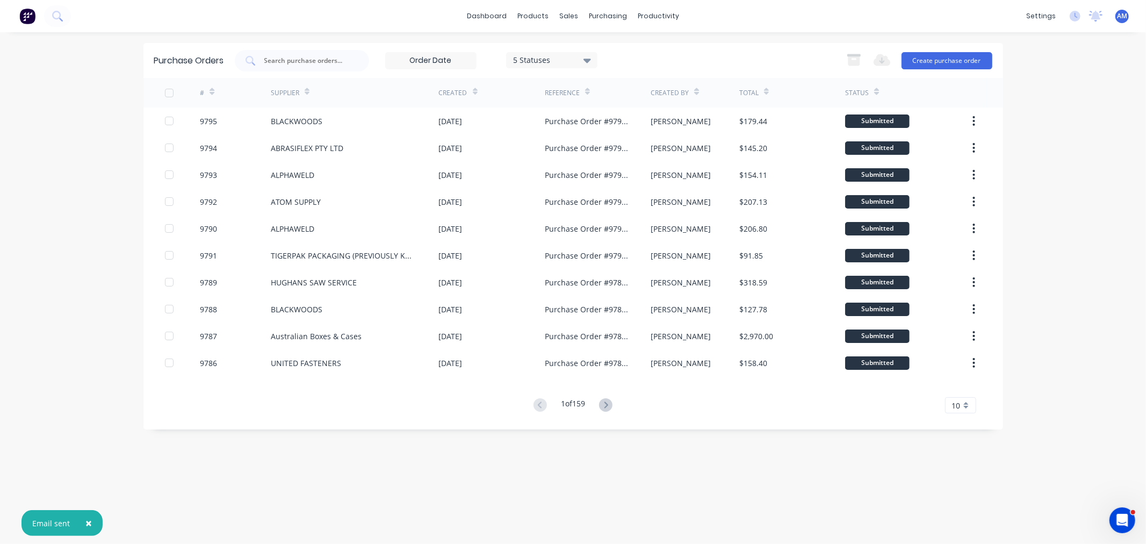
click at [942, 50] on div "Export to Excel (XLSX) Create purchase order" at bounding box center [916, 60] width 151 height 21
click at [939, 56] on button "Create purchase order" at bounding box center [946, 60] width 91 height 17
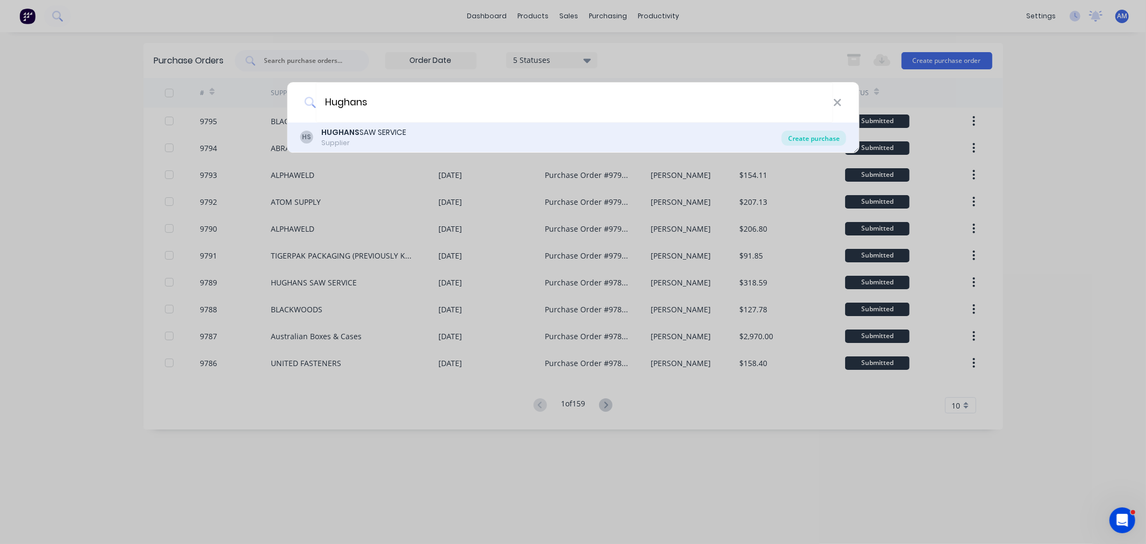
click at [824, 137] on div "Create purchase" at bounding box center [814, 138] width 64 height 15
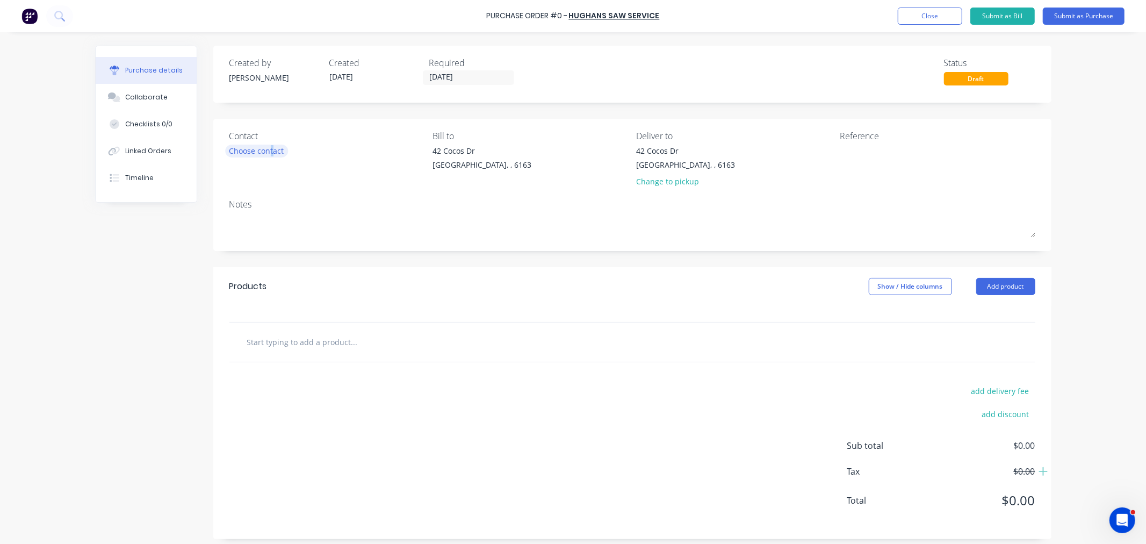
click at [267, 154] on div "Choose contact" at bounding box center [256, 150] width 55 height 11
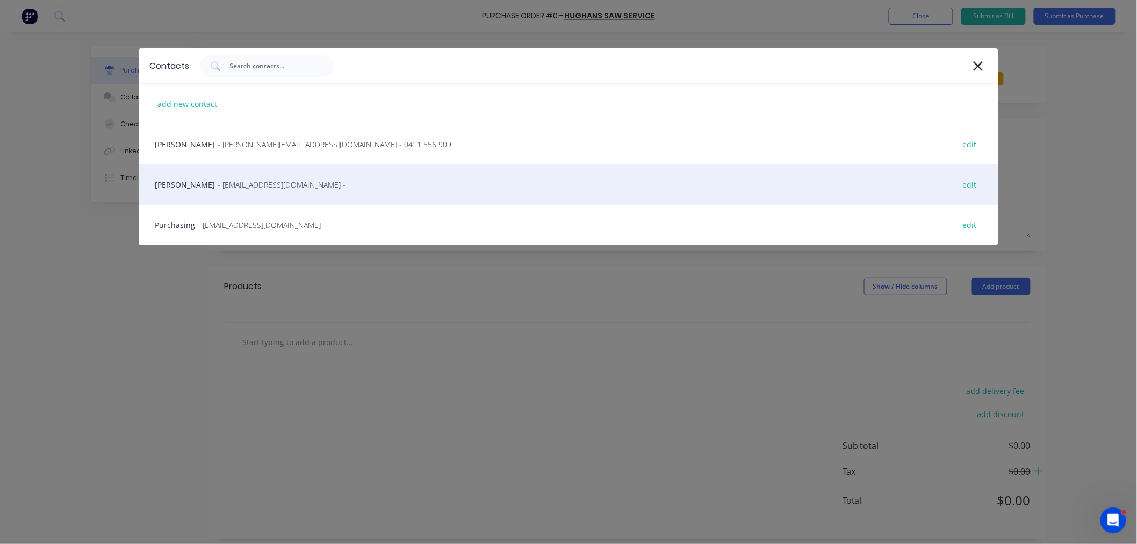
click at [225, 188] on span "- sales@hughans.com.au -" at bounding box center [282, 184] width 128 height 11
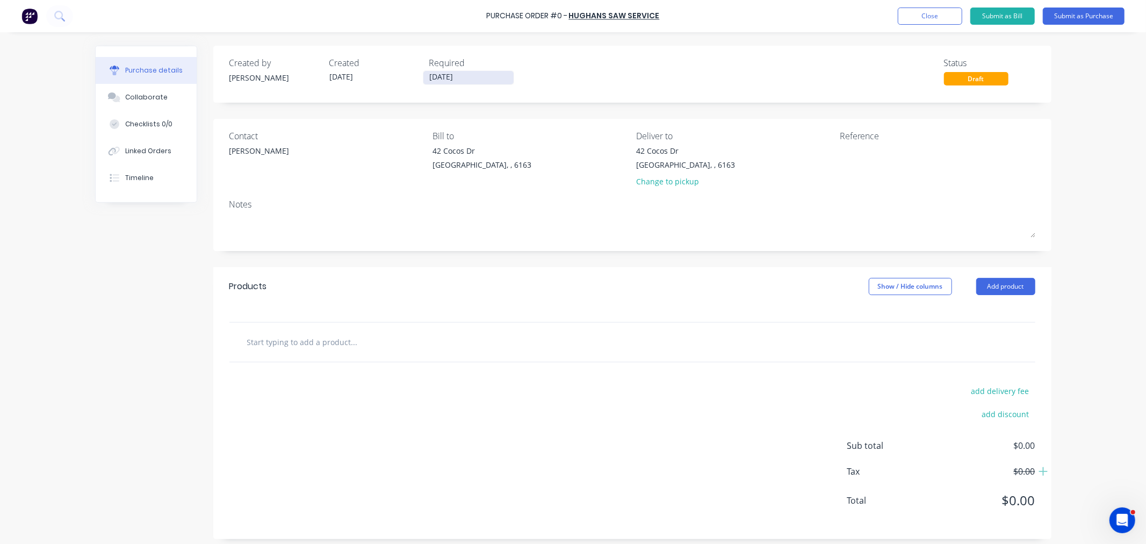
click at [444, 75] on input "[DATE]" at bounding box center [468, 77] width 90 height 13
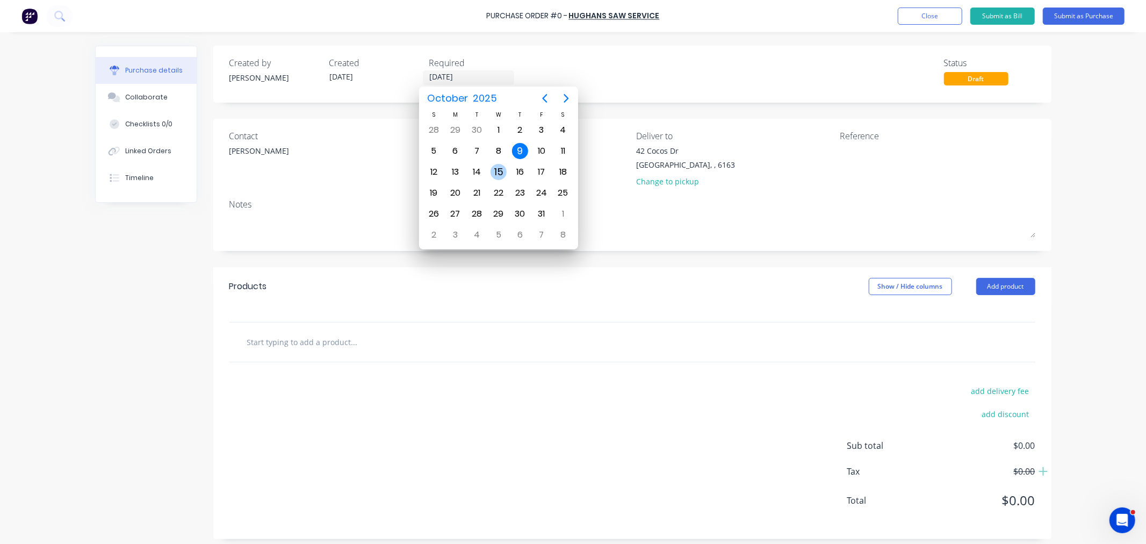
click at [491, 172] on div "15" at bounding box center [498, 172] width 16 height 16
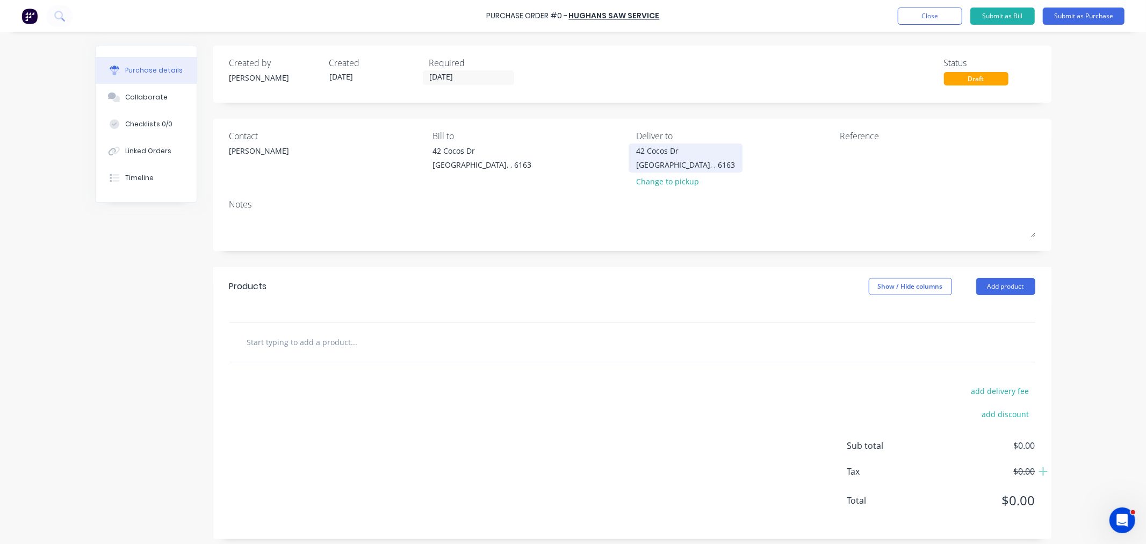
click at [657, 156] on div "42 Cocos Dr Bibra Lake, , 6163" at bounding box center [685, 157] width 99 height 25
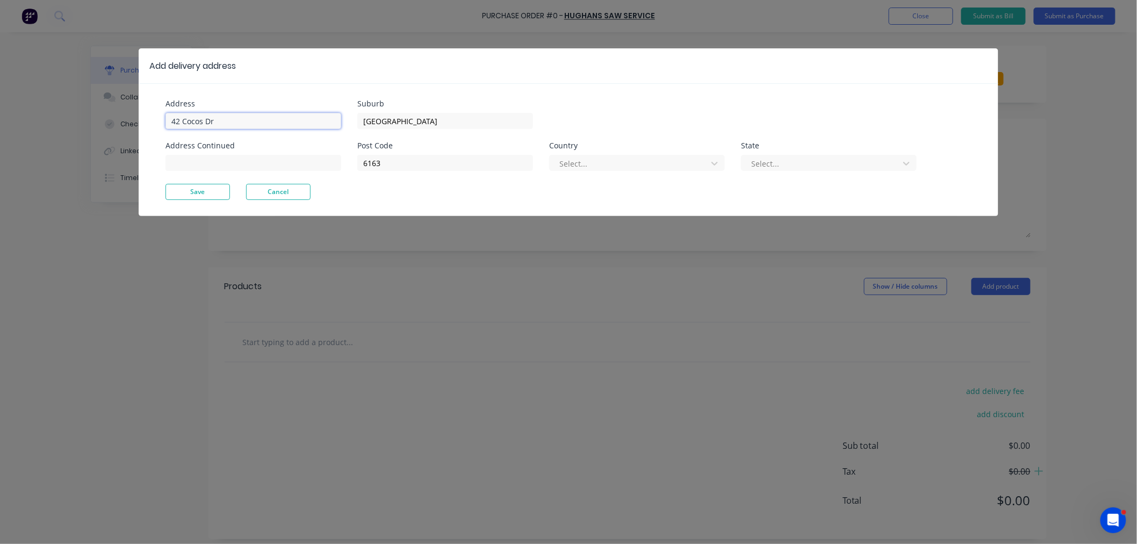
drag, startPoint x: 233, startPoint y: 120, endPoint x: 56, endPoint y: 130, distance: 177.0
click at [56, 129] on div "Add delivery address Address 42 Cocos Dr Address Continued Suburb Bibra Lake Po…" at bounding box center [568, 272] width 1137 height 544
click at [195, 203] on div "Address 59 Wellard St Address Continued Suburb Bibra Lake Post Code 6163 Countr…" at bounding box center [568, 149] width 859 height 133
click at [199, 191] on button "Save" at bounding box center [197, 192] width 64 height 16
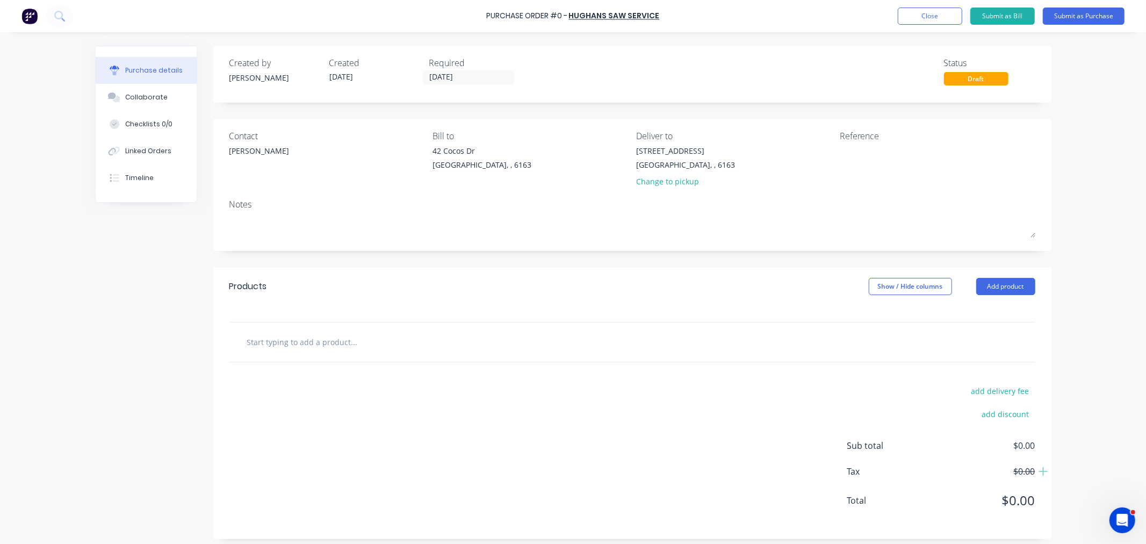
click at [318, 346] on input "text" at bounding box center [354, 341] width 215 height 21
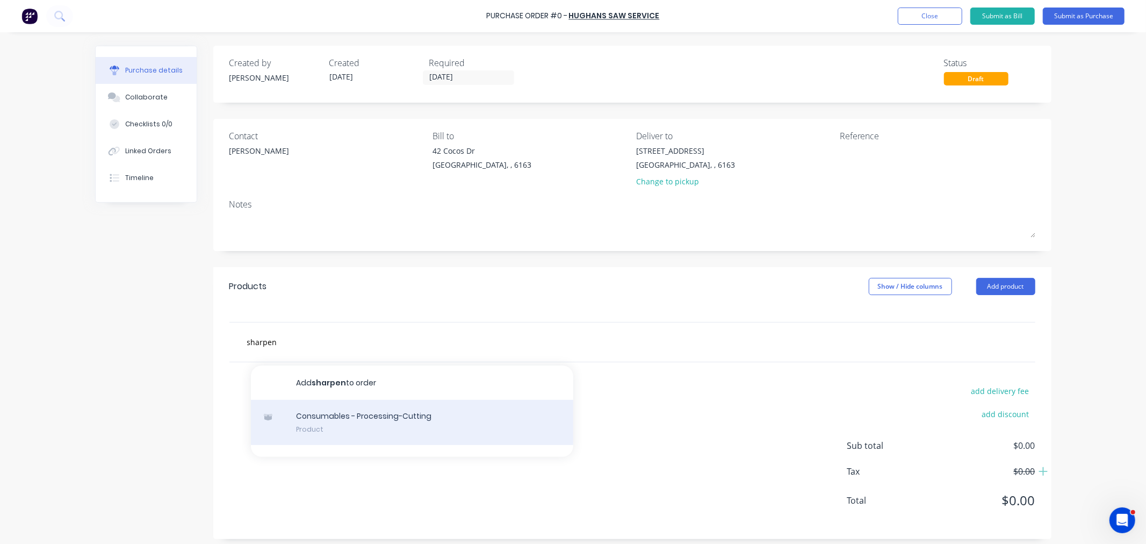
click at [302, 426] on div "Consumables - Processing-Cutting Product" at bounding box center [412, 422] width 322 height 45
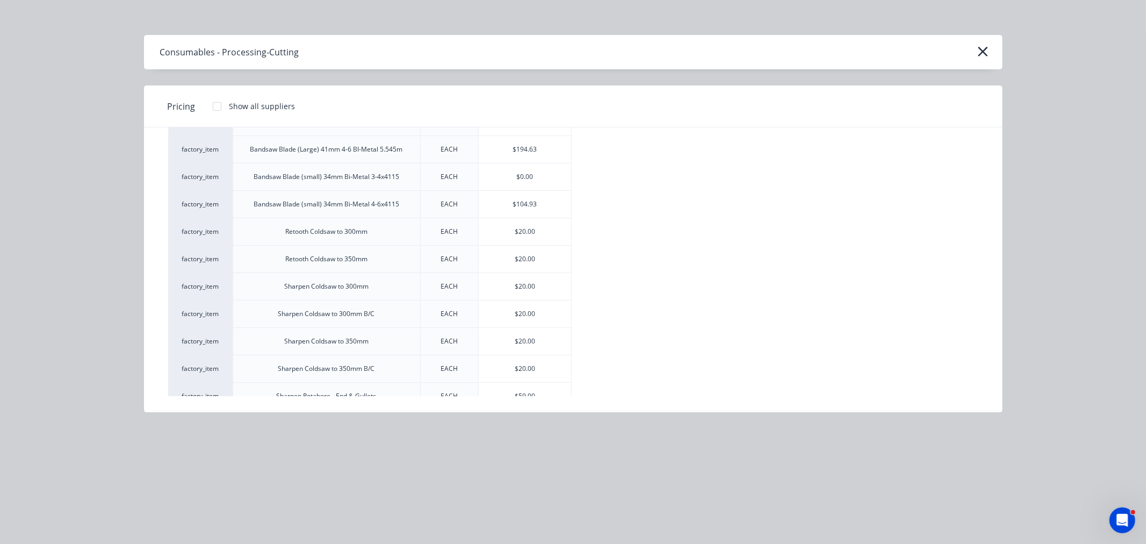
scroll to position [101, 0]
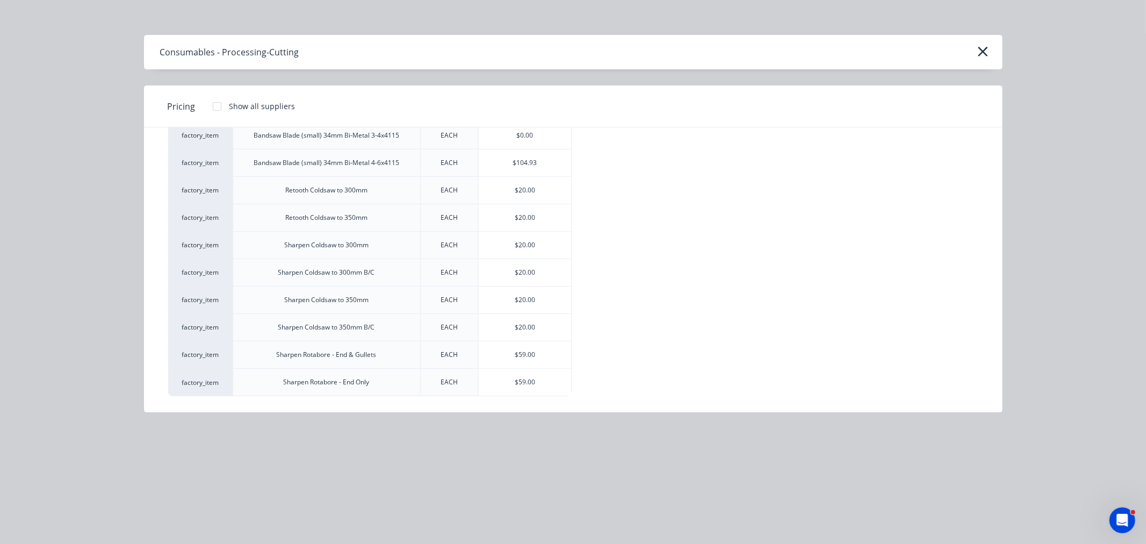
click at [354, 350] on div "Sharpen Rotabore - End & Gullets" at bounding box center [327, 355] width 100 height 10
click at [523, 355] on div "$59.00" at bounding box center [525, 354] width 92 height 27
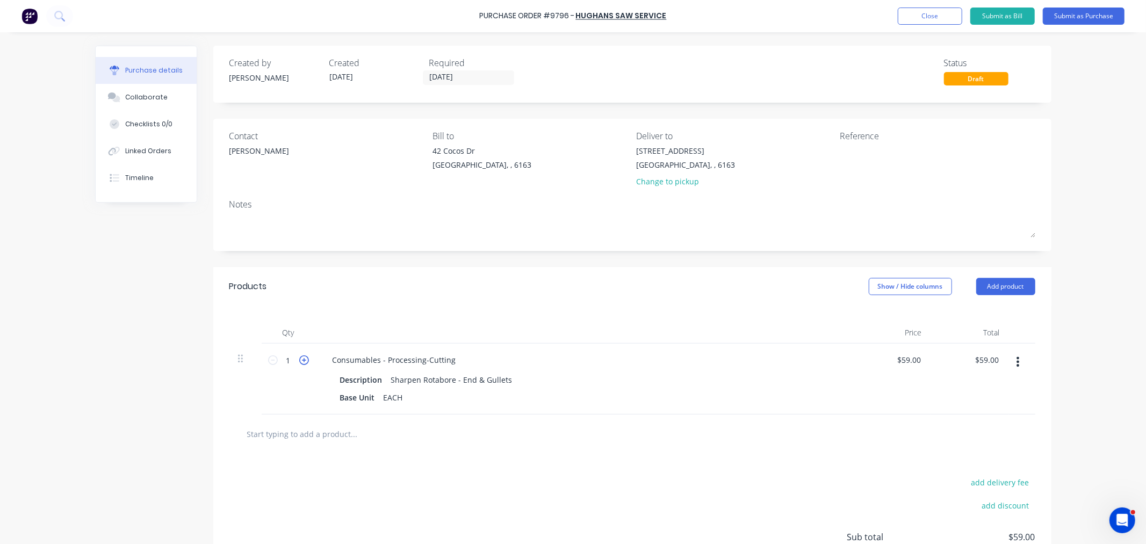
click at [299, 363] on icon at bounding box center [304, 360] width 10 height 10
click at [299, 362] on icon at bounding box center [304, 360] width 10 height 10
click at [987, 288] on button "Add product" at bounding box center [1005, 286] width 59 height 17
click at [973, 417] on div "Notes (External)" at bounding box center [984, 422] width 83 height 16
click at [371, 433] on div at bounding box center [362, 431] width 77 height 16
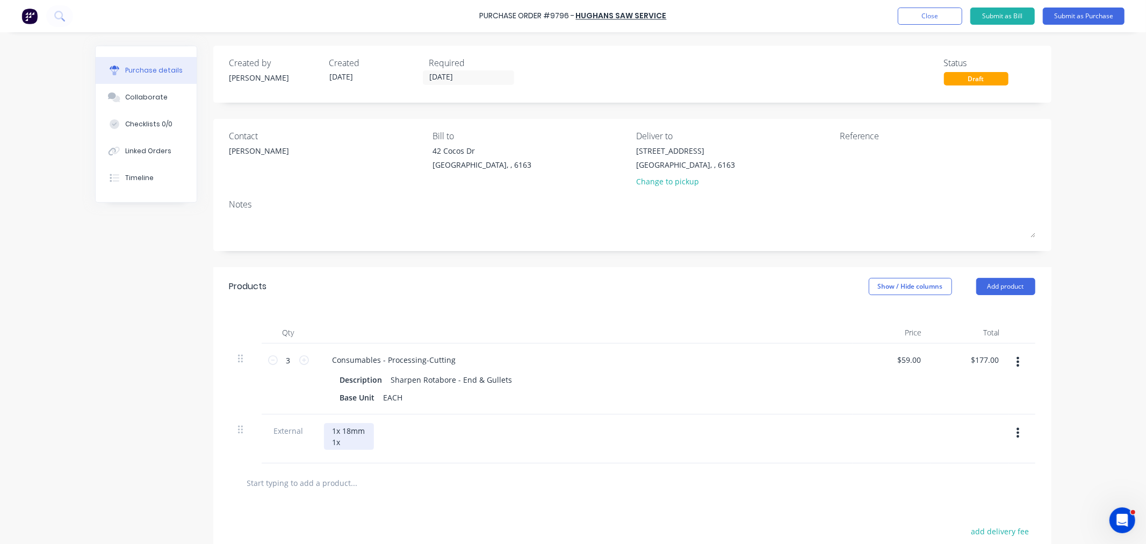
click at [344, 426] on div "1x 18mm 1x" at bounding box center [349, 436] width 50 height 27
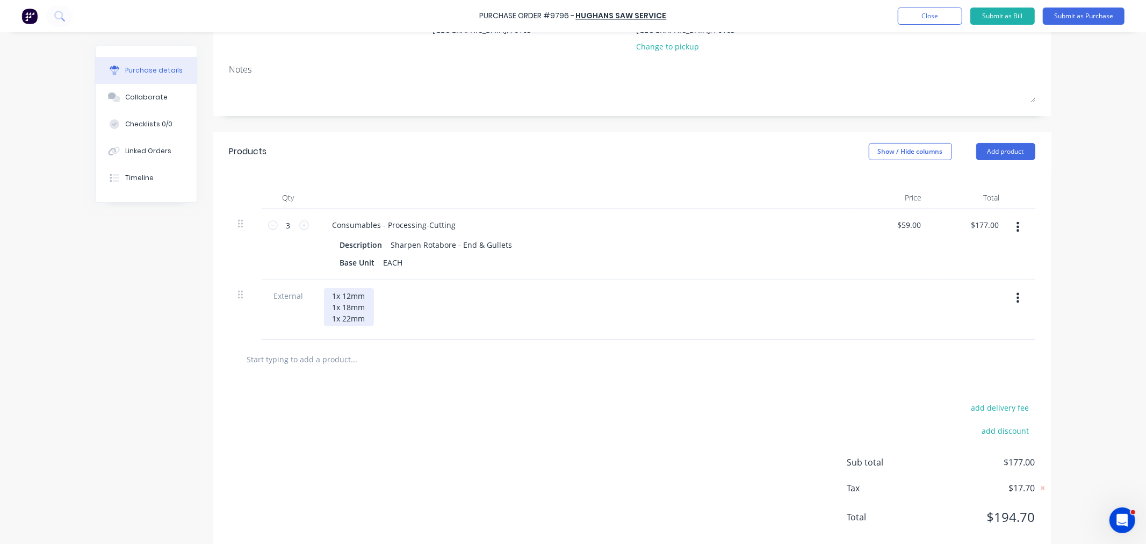
scroll to position [158, 0]
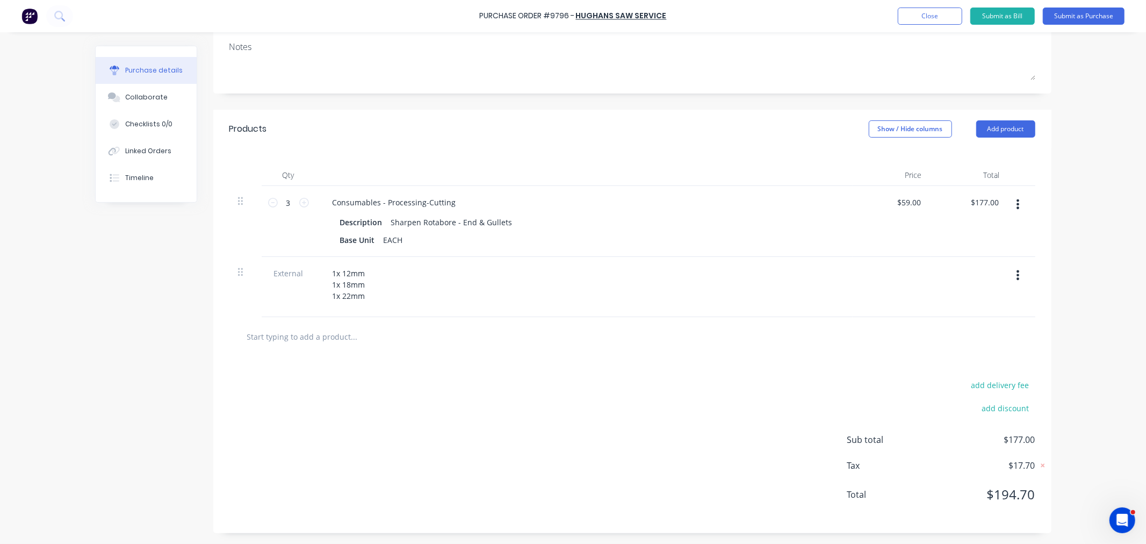
drag, startPoint x: 329, startPoint y: 332, endPoint x: 329, endPoint y: 338, distance: 6.4
click at [329, 334] on input "text" at bounding box center [354, 335] width 215 height 21
click at [993, 127] on button "Add product" at bounding box center [1005, 128] width 59 height 17
click at [975, 175] on div "Basic product" at bounding box center [984, 178] width 83 height 16
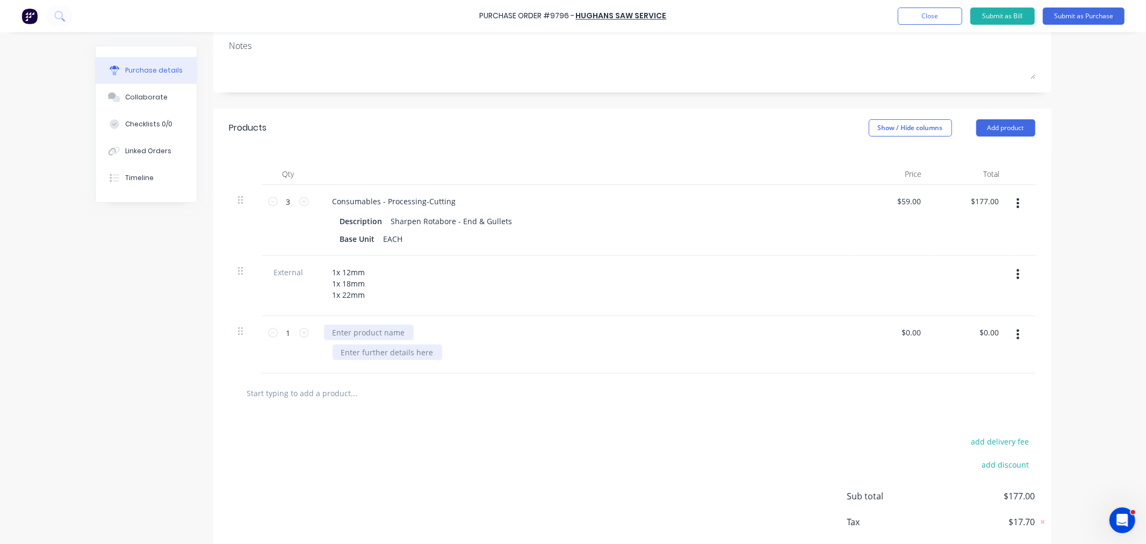
drag, startPoint x: 377, startPoint y: 326, endPoint x: 378, endPoint y: 349, distance: 23.1
click at [377, 328] on div at bounding box center [369, 332] width 90 height 16
click at [903, 331] on input "0.00" at bounding box center [912, 332] width 20 height 16
drag, startPoint x: 901, startPoint y: 330, endPoint x: 934, endPoint y: 331, distance: 32.2
click at [934, 331] on div "1 1 12mmØ x 25mm Rotabroach 0.00 0.00 $0.00 $0.00" at bounding box center [632, 344] width 806 height 57
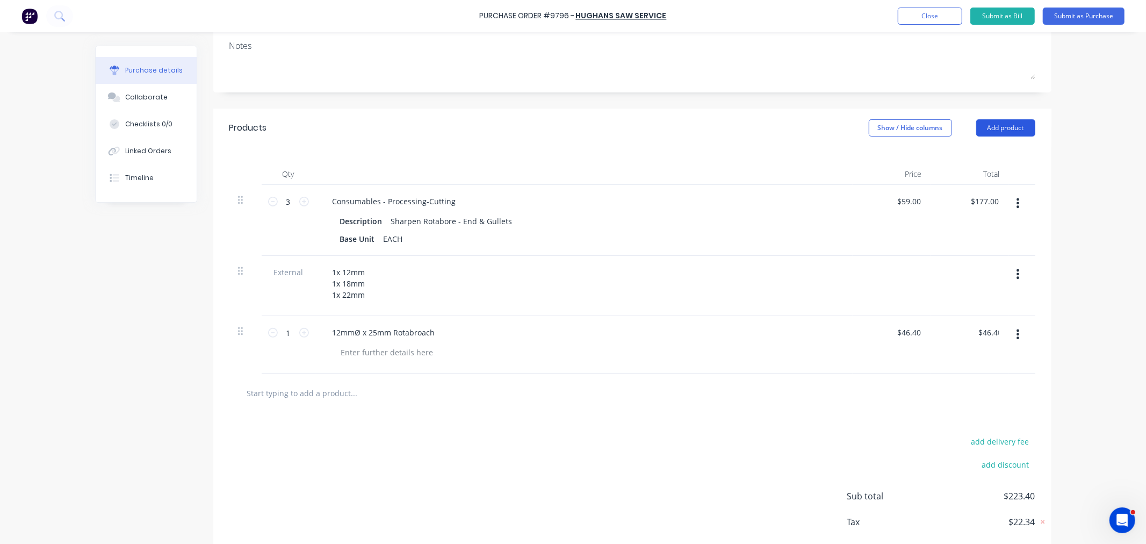
drag, startPoint x: 1003, startPoint y: 120, endPoint x: 1003, endPoint y: 126, distance: 5.9
click at [1003, 120] on button "Add product" at bounding box center [1005, 127] width 59 height 17
click at [971, 262] on div "Notes (External)" at bounding box center [984, 263] width 83 height 16
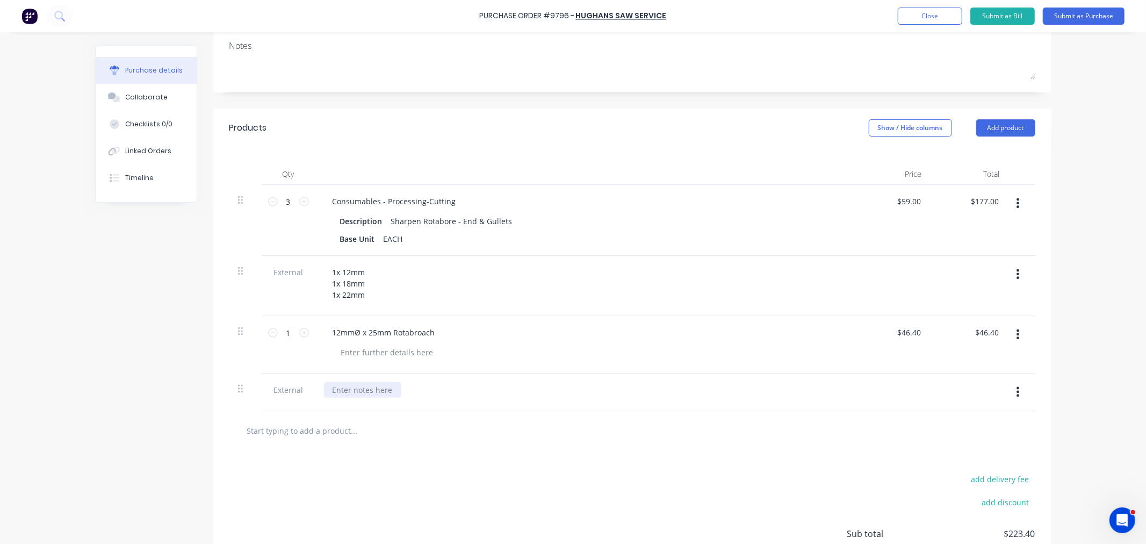
click at [335, 388] on div at bounding box center [362, 390] width 77 height 16
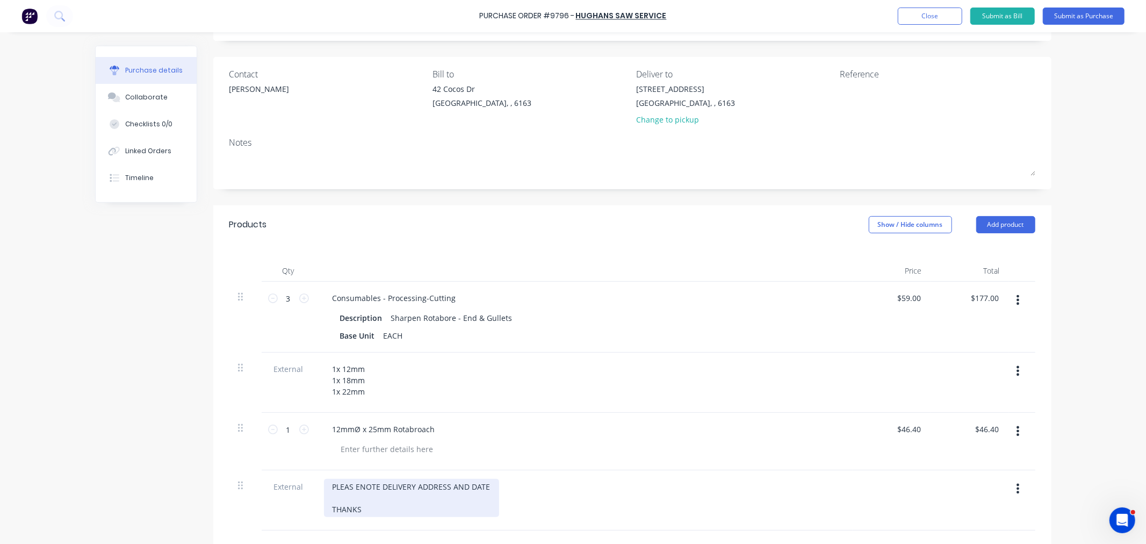
scroll to position [0, 0]
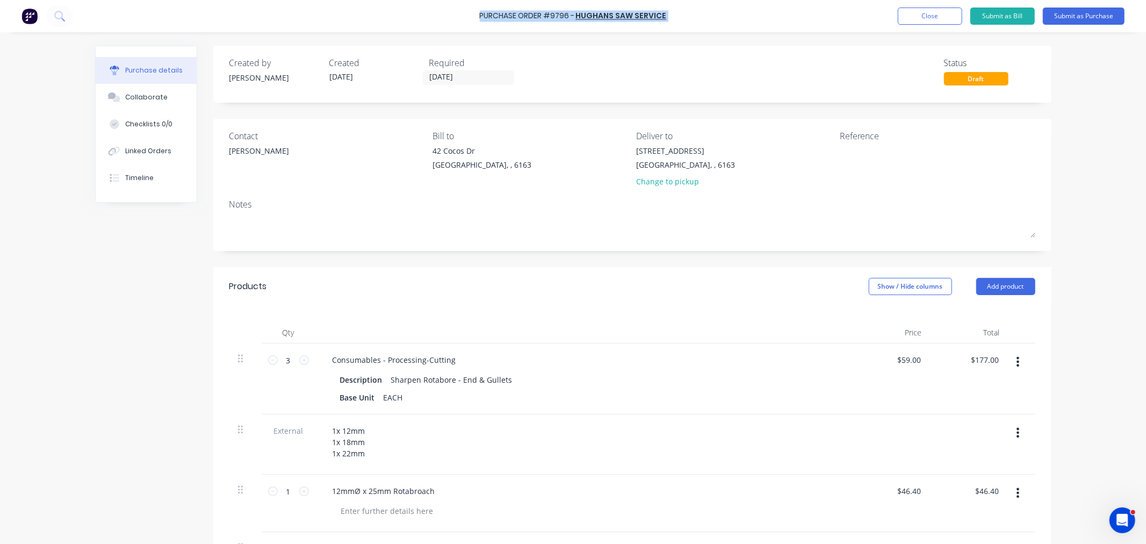
drag, startPoint x: 668, startPoint y: 15, endPoint x: 482, endPoint y: 13, distance: 185.8
click at [482, 13] on div "Purchase Order #9796 - HUGHANS SAW SERVICE Add product Close Submit as Bill Sub…" at bounding box center [573, 16] width 1146 height 32
copy div "Purchase Order #9796 - HUGHANS SAW SERVICE Add product Close Submit as Bill Sub…"
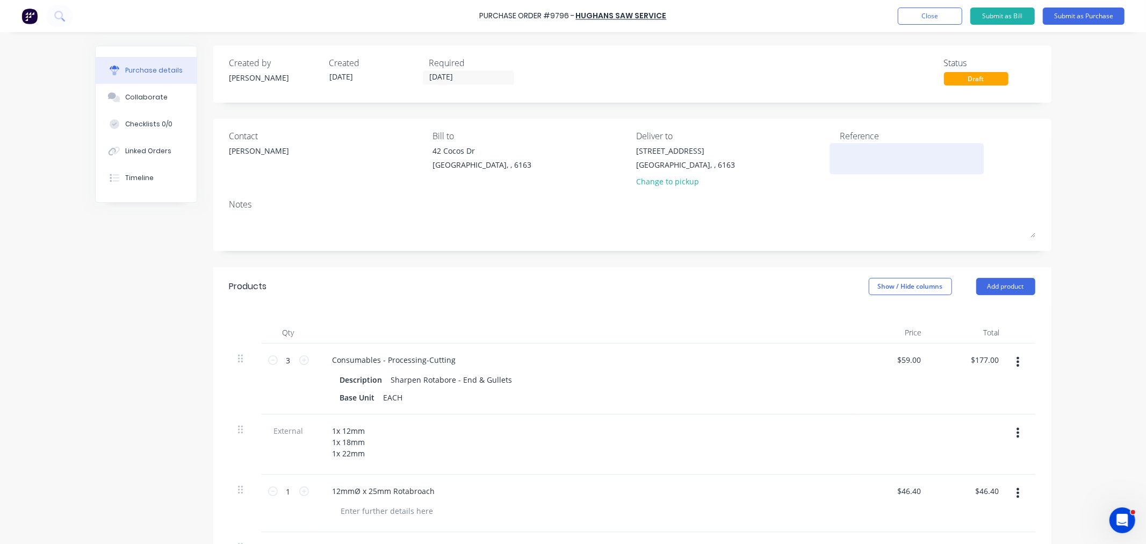
click at [871, 172] on div at bounding box center [907, 158] width 134 height 27
click at [865, 157] on textarea at bounding box center [907, 157] width 134 height 24
paste textarea "Purchase Order #9796 - HUGHANS SAW SERVICE"
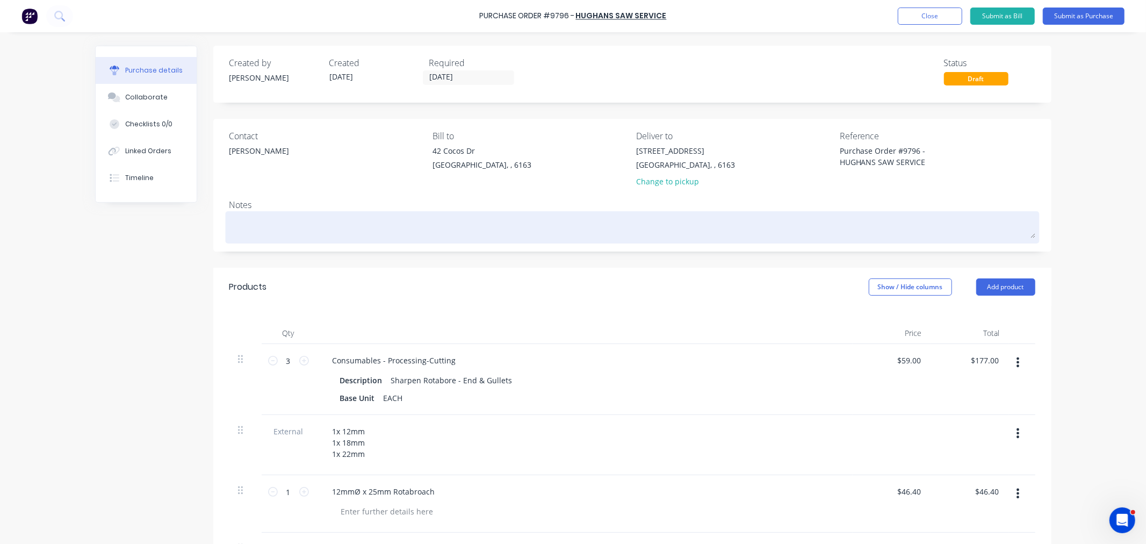
click at [439, 216] on textarea at bounding box center [632, 226] width 806 height 24
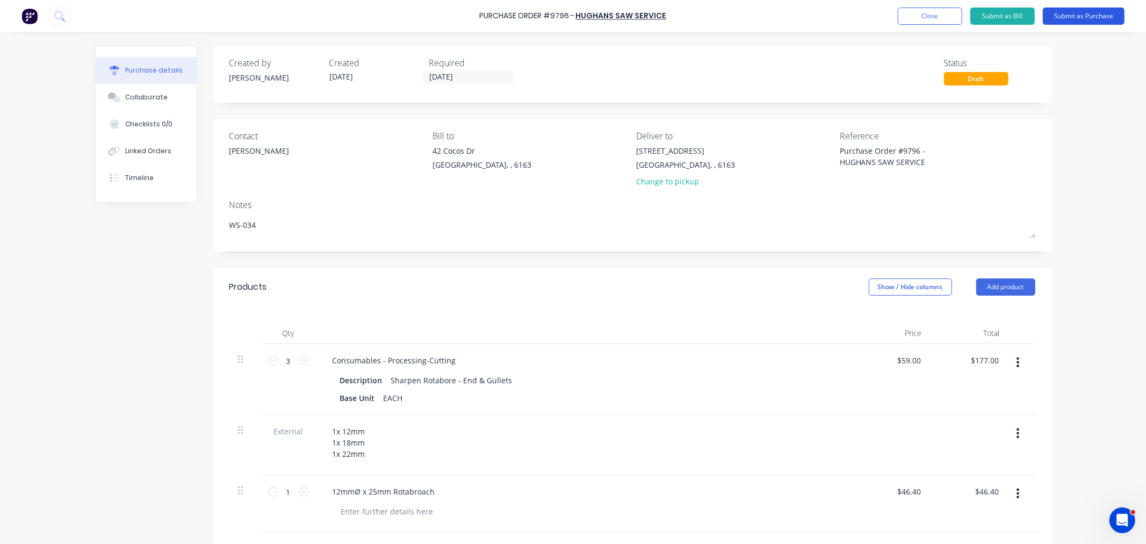
click at [1091, 13] on button "Submit as Purchase" at bounding box center [1084, 16] width 82 height 17
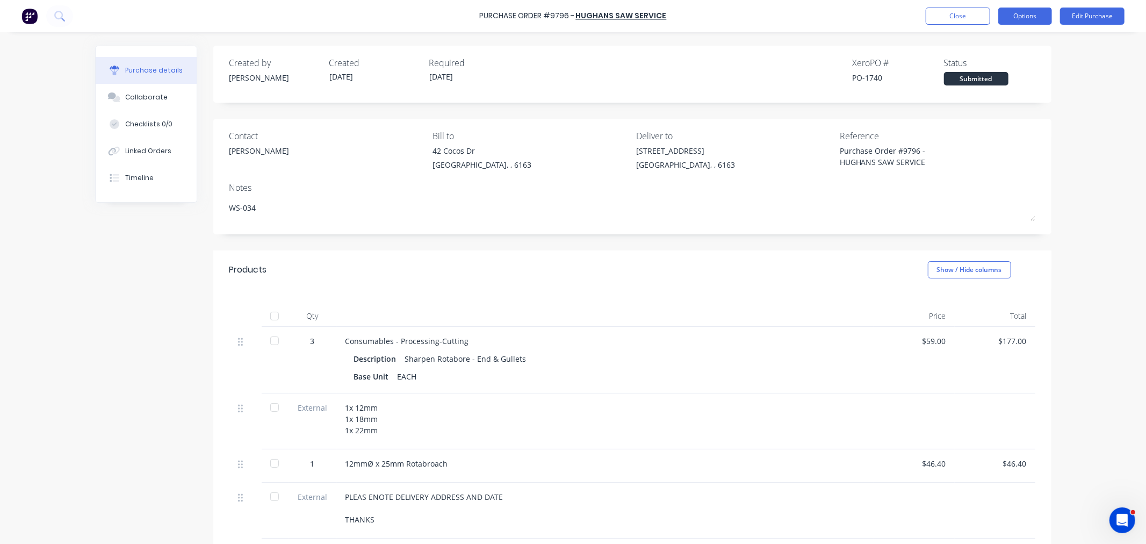
click at [1024, 15] on button "Options" at bounding box center [1025, 16] width 54 height 17
click at [1001, 40] on div "Print / Email" at bounding box center [1000, 44] width 83 height 16
click at [997, 67] on div "With pricing" at bounding box center [1000, 65] width 83 height 16
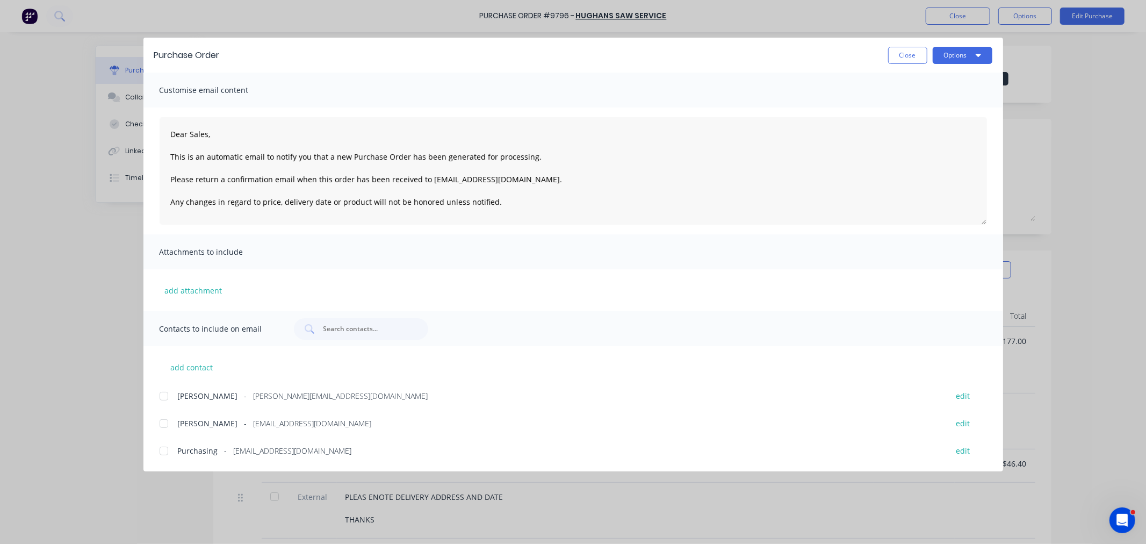
click at [165, 422] on div at bounding box center [163, 423] width 21 height 21
click at [165, 450] on div at bounding box center [163, 450] width 21 height 21
click at [947, 59] on button "Options" at bounding box center [962, 55] width 60 height 17
click at [936, 124] on div "Email" at bounding box center [941, 126] width 83 height 16
click at [916, 54] on button "Close" at bounding box center [907, 55] width 39 height 17
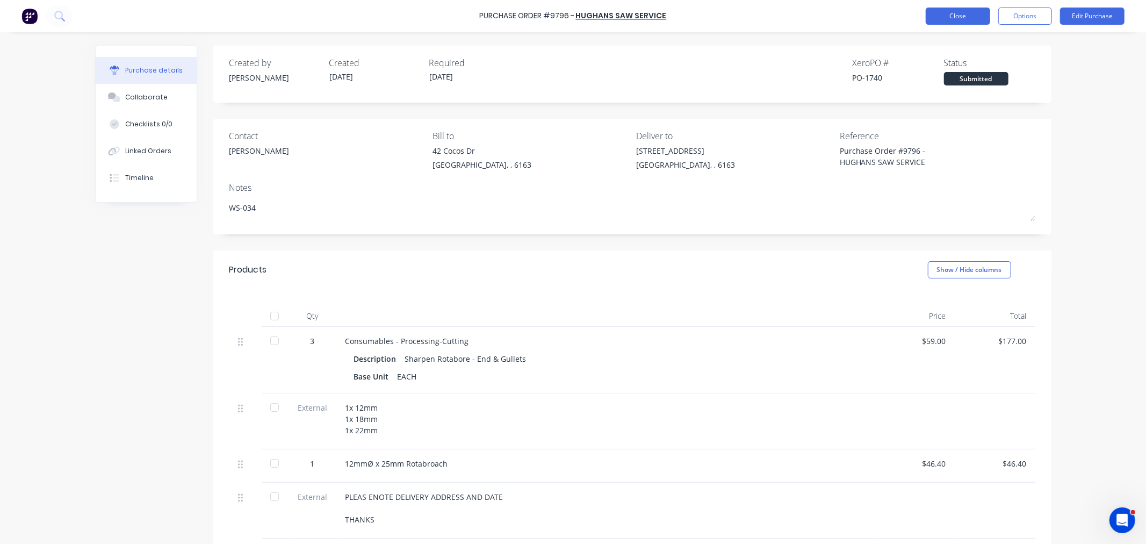
click at [943, 17] on button "Close" at bounding box center [957, 16] width 64 height 17
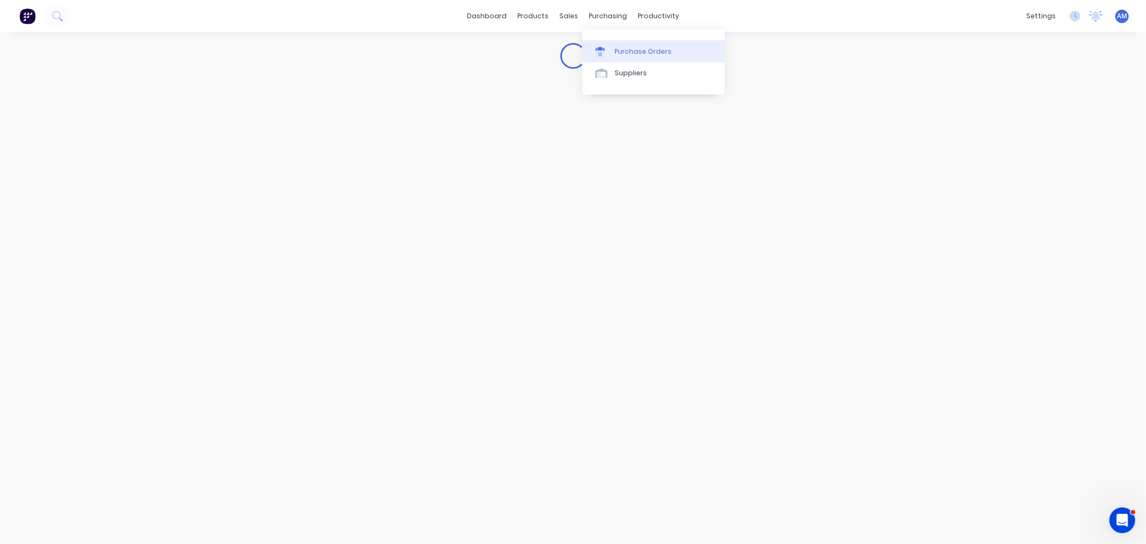
click at [658, 55] on div "Purchase Orders" at bounding box center [642, 52] width 57 height 10
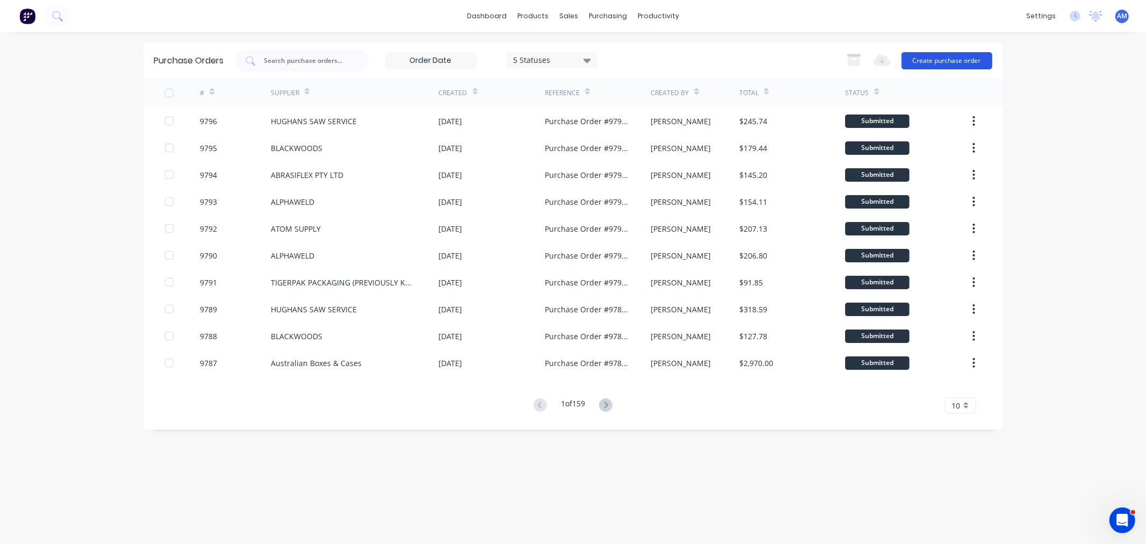
click at [922, 57] on button "Create purchase order" at bounding box center [946, 60] width 91 height 17
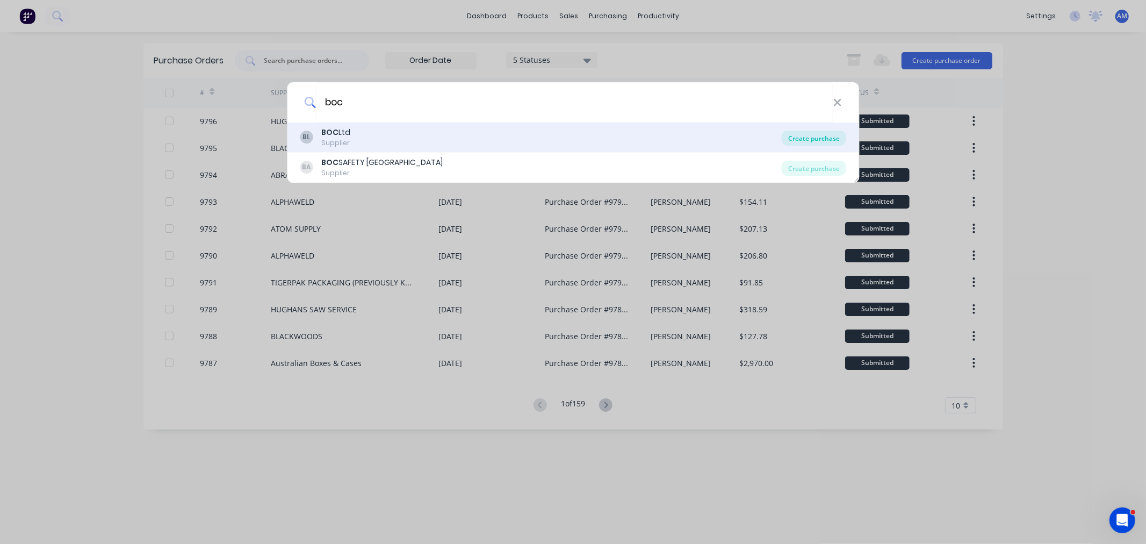
click at [812, 138] on div "Create purchase" at bounding box center [814, 138] width 64 height 15
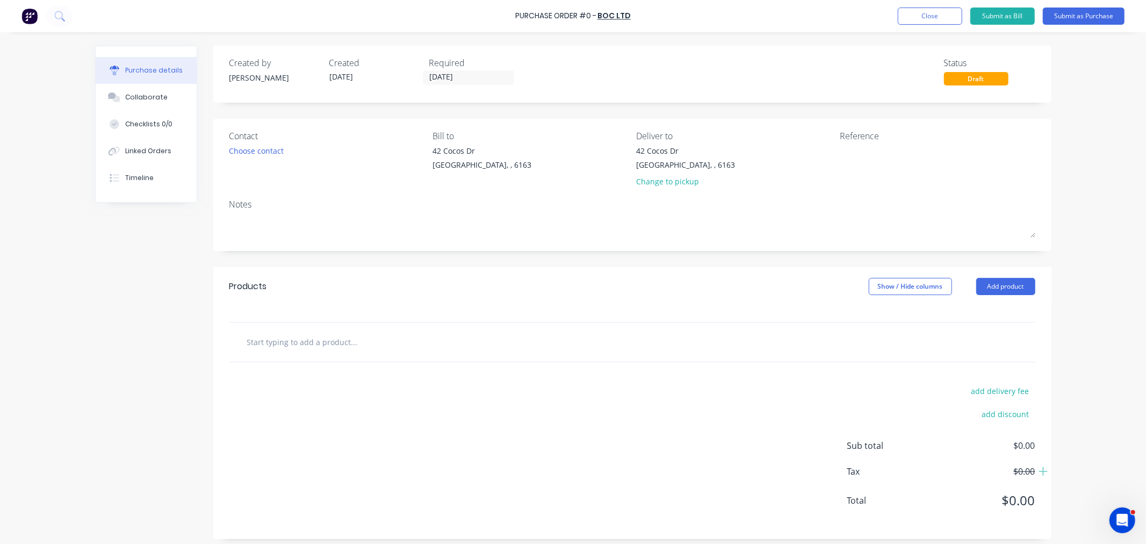
click at [255, 158] on div "Contact Choose contact" at bounding box center [327, 160] width 196 height 63
click at [256, 153] on div "Choose contact" at bounding box center [256, 150] width 55 height 11
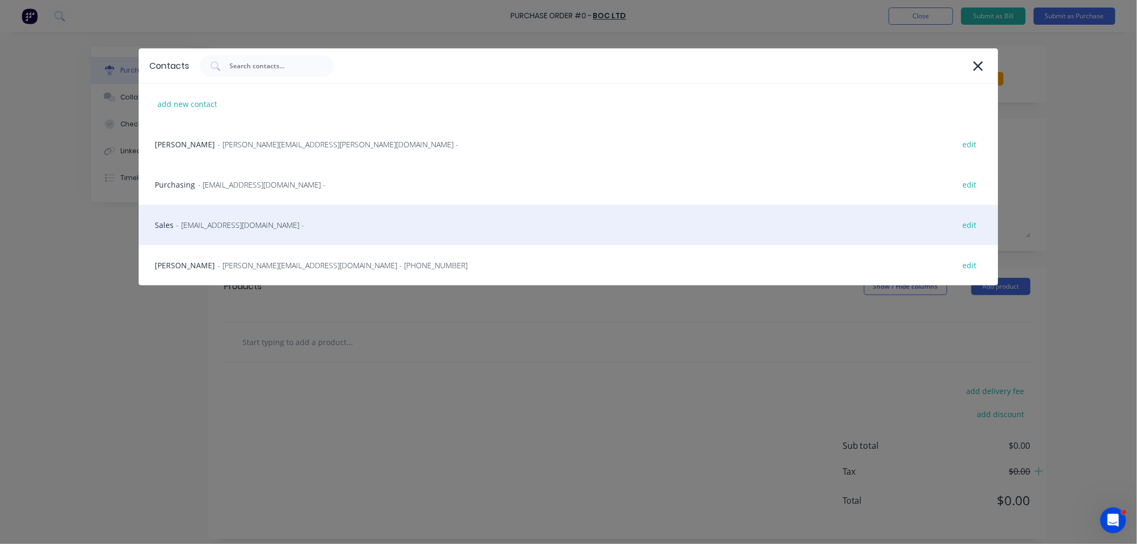
click at [235, 222] on span "- contact@boc.com -" at bounding box center [240, 224] width 128 height 11
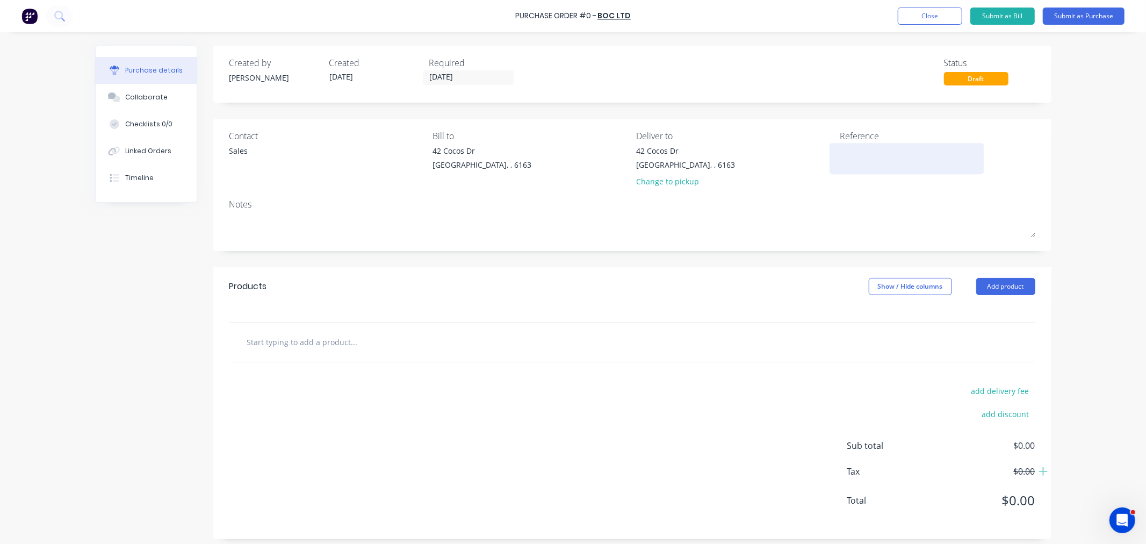
click at [861, 146] on textarea at bounding box center [907, 157] width 134 height 24
click at [470, 77] on input "[DATE]" at bounding box center [468, 77] width 90 height 13
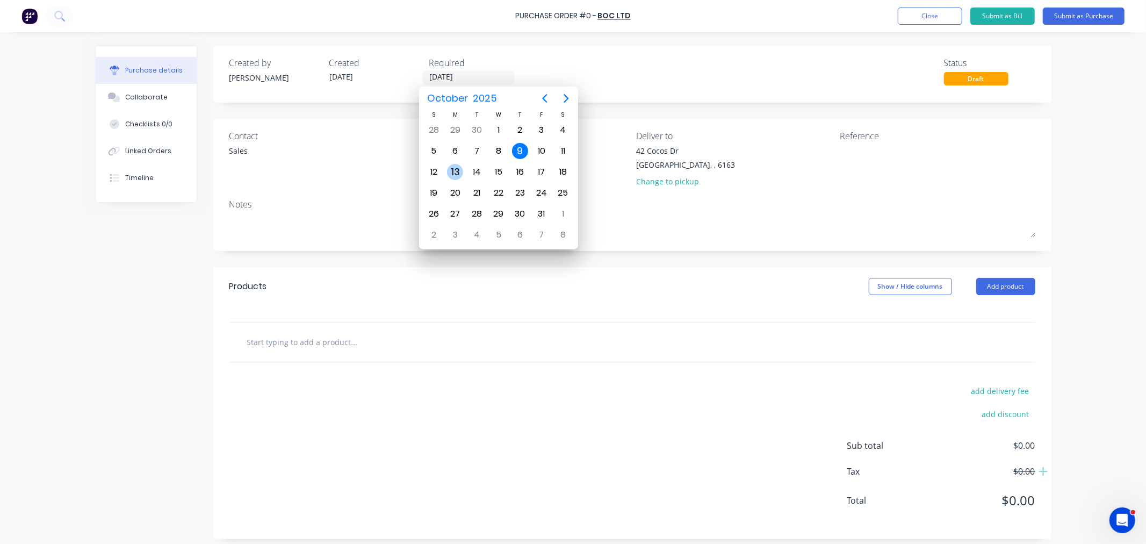
click at [462, 165] on div "13" at bounding box center [454, 172] width 21 height 20
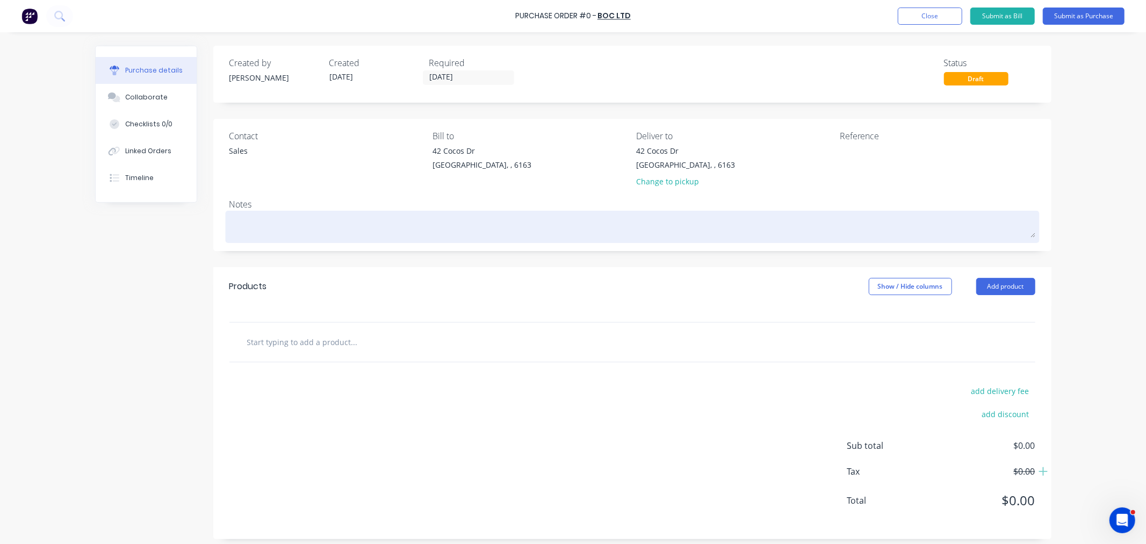
click at [288, 227] on textarea at bounding box center [632, 225] width 806 height 24
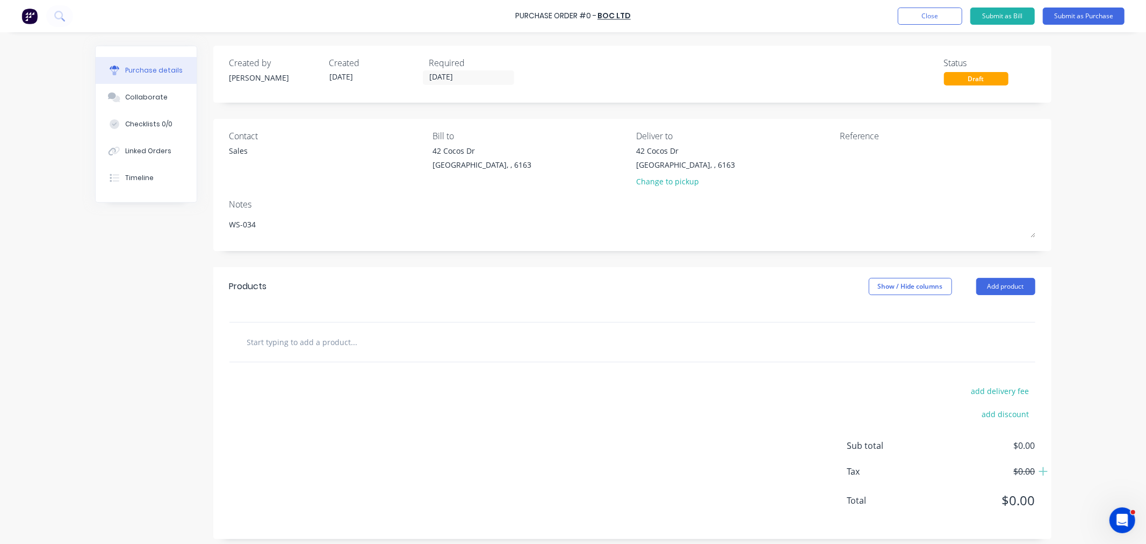
click at [329, 345] on input "text" at bounding box center [354, 341] width 215 height 21
click at [266, 339] on input "forklift" at bounding box center [354, 341] width 215 height 21
drag, startPoint x: 273, startPoint y: 343, endPoint x: 182, endPoint y: 348, distance: 91.4
click at [182, 348] on div "Created by Andrew Created 09/10/25 Required 13/10/25 Status Draft Contact Sales…" at bounding box center [573, 292] width 956 height 493
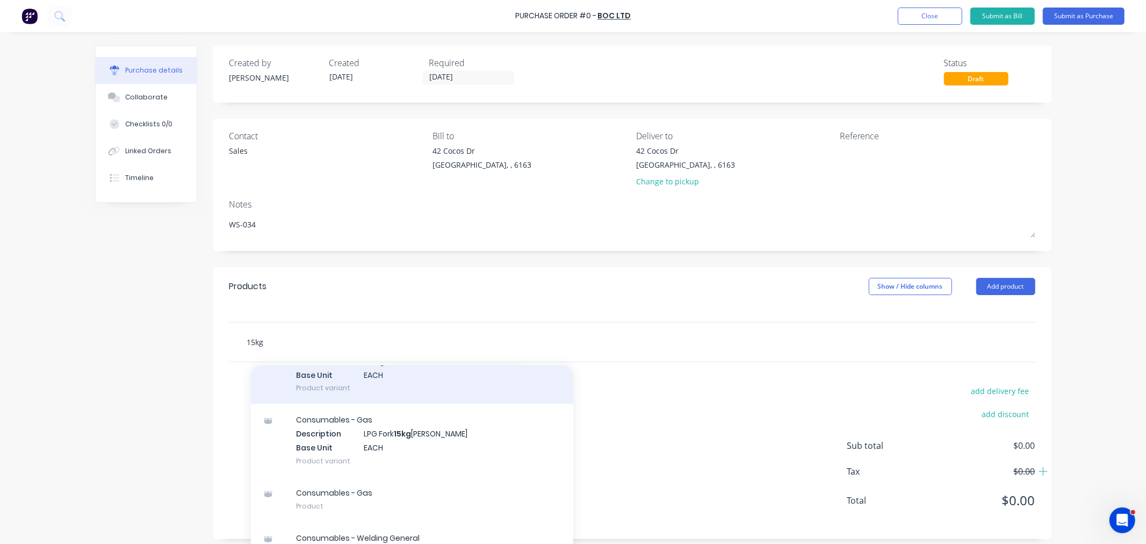
scroll to position [194, 0]
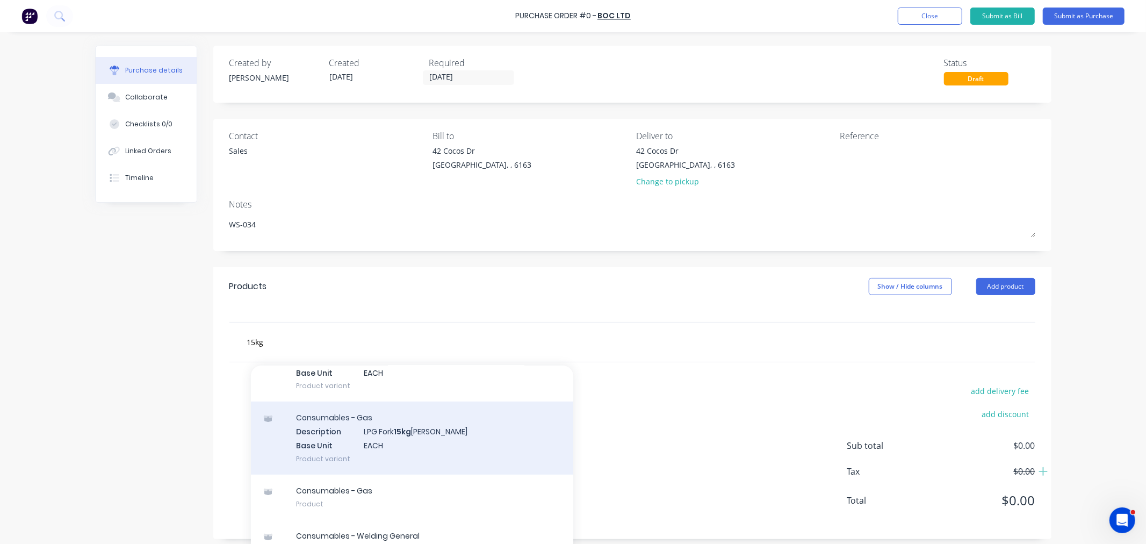
click at [377, 443] on div "Consumables - Gas Description LPG Fork 15kg Ali Bottles Base Unit EACH Product …" at bounding box center [412, 437] width 322 height 73
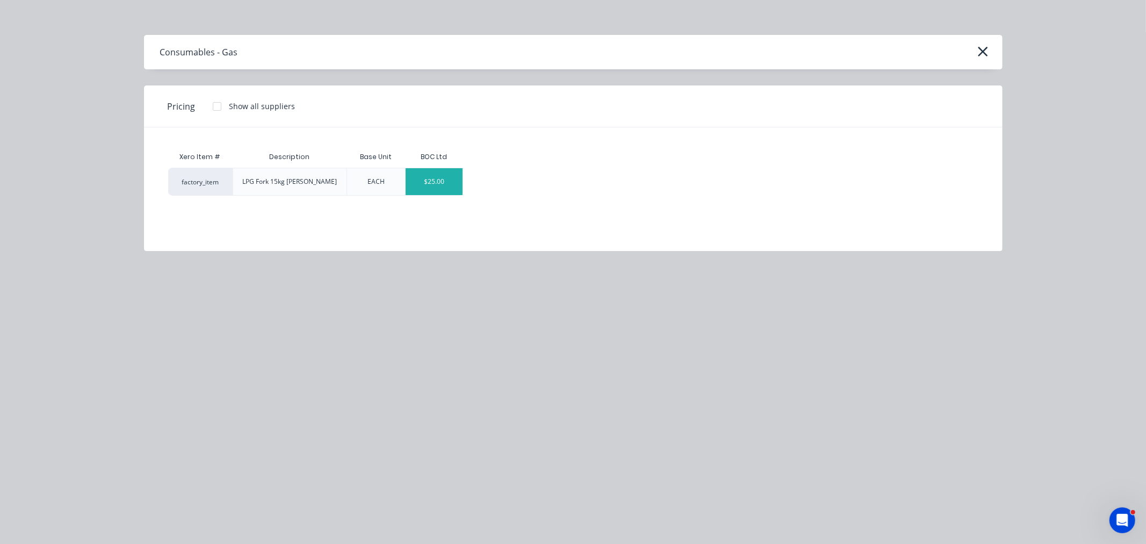
click at [428, 182] on div "$25.00" at bounding box center [434, 181] width 57 height 27
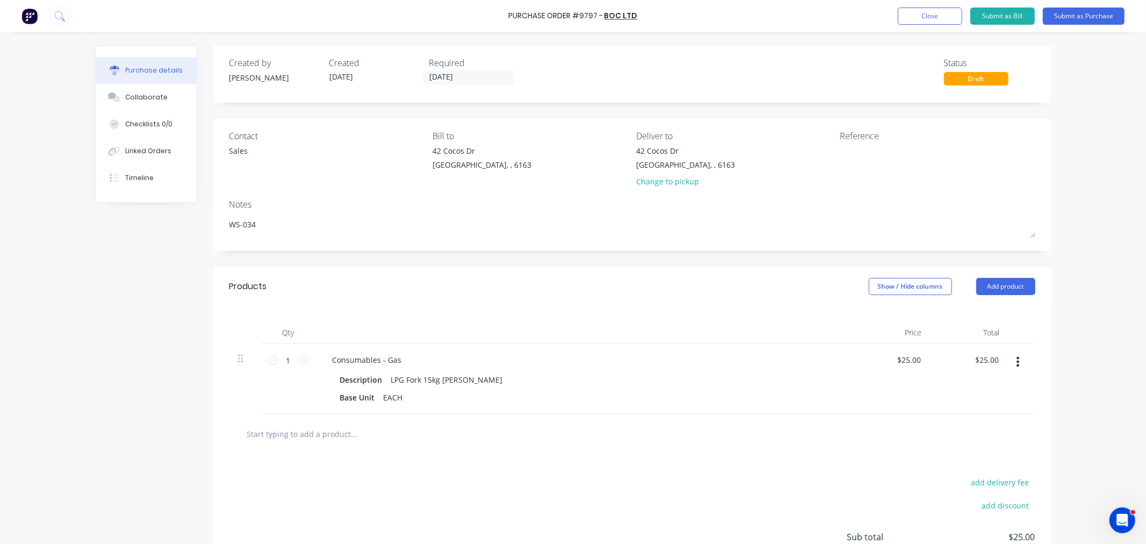
click at [321, 434] on input "text" at bounding box center [354, 433] width 215 height 21
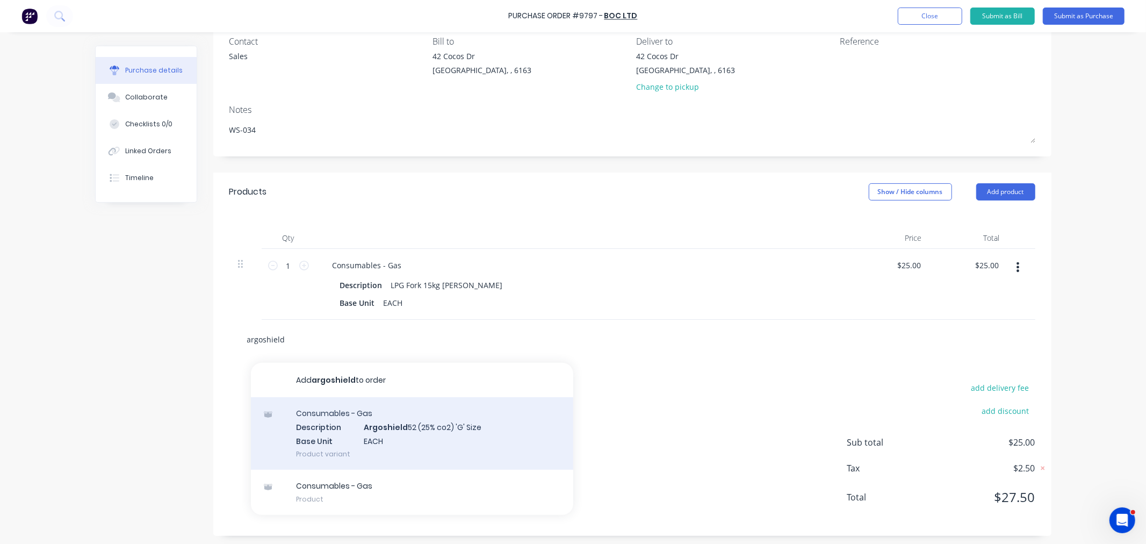
scroll to position [98, 0]
click at [380, 433] on div "Consumables - Gas Description Argoshield 52 (25% co2) 'G' Size Base Unit EACH P…" at bounding box center [412, 430] width 322 height 73
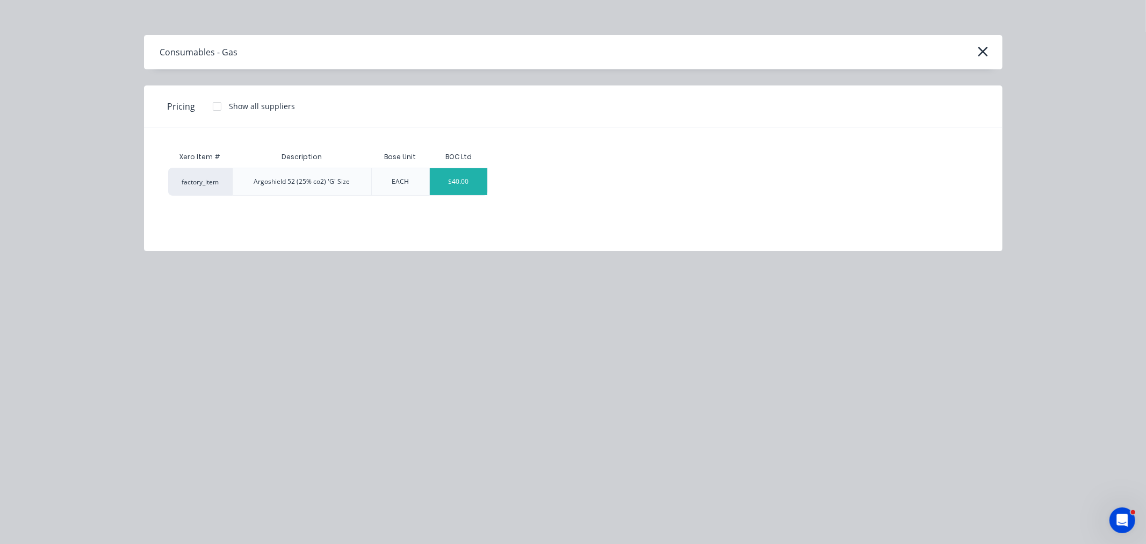
click at [462, 189] on div "$40.00" at bounding box center [458, 181] width 57 height 27
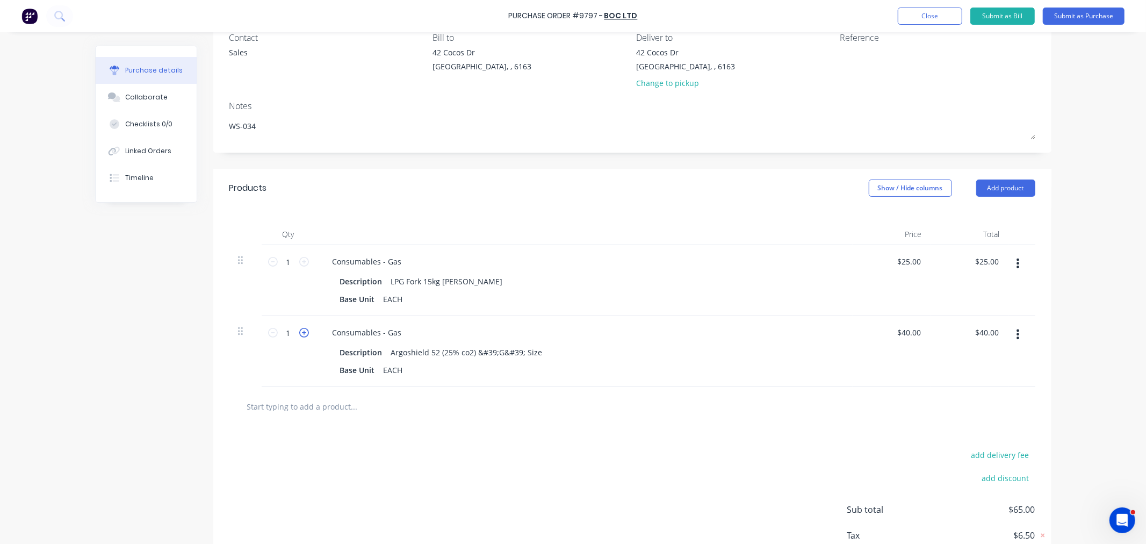
click at [299, 333] on icon at bounding box center [304, 333] width 10 height 10
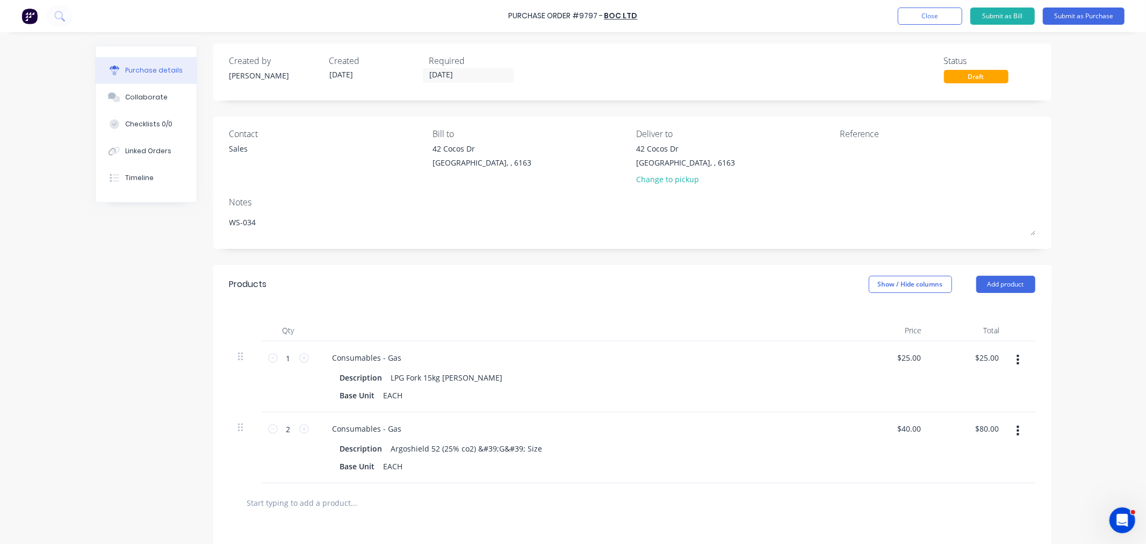
scroll to position [0, 0]
drag, startPoint x: 639, startPoint y: 16, endPoint x: 509, endPoint y: 17, distance: 130.0
click at [509, 17] on div "Purchase Order #9797 - BOC Ltd Add product Close Submit as Bill Submit as Purch…" at bounding box center [573, 16] width 1146 height 32
copy div "Purchase Order #9797 - BOC Ltd Add product Close Submit as Bill Submit as Purch…"
click at [881, 165] on textarea at bounding box center [907, 157] width 134 height 24
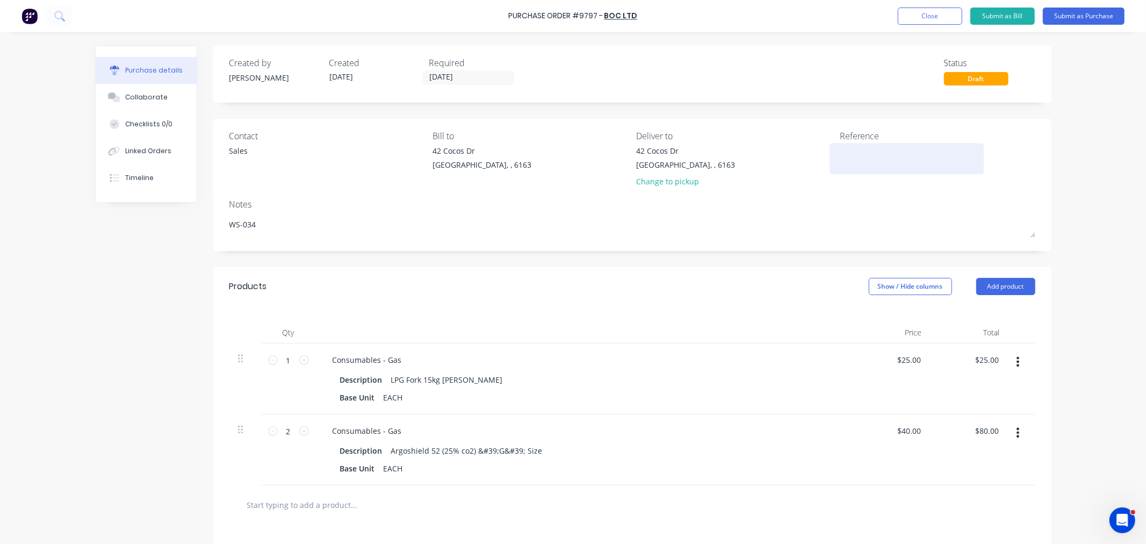
paste textarea "Purchase Order #9797 - BOC Ltd"
click at [1093, 23] on button "Submit as Purchase" at bounding box center [1084, 16] width 82 height 17
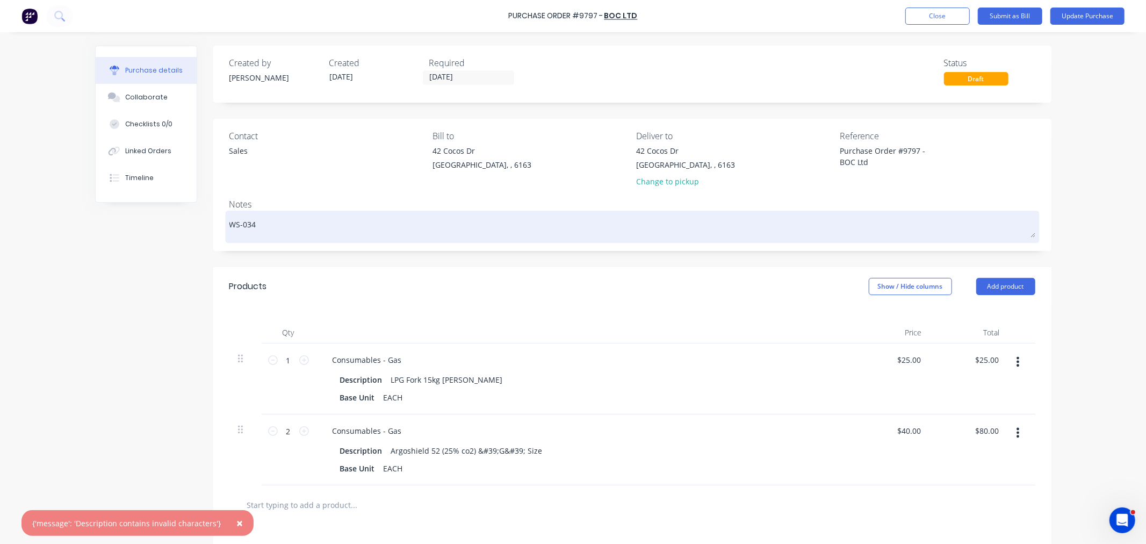
click at [285, 226] on textarea "WS-034" at bounding box center [632, 225] width 806 height 24
paste textarea "BOC Order Number 0126943456"
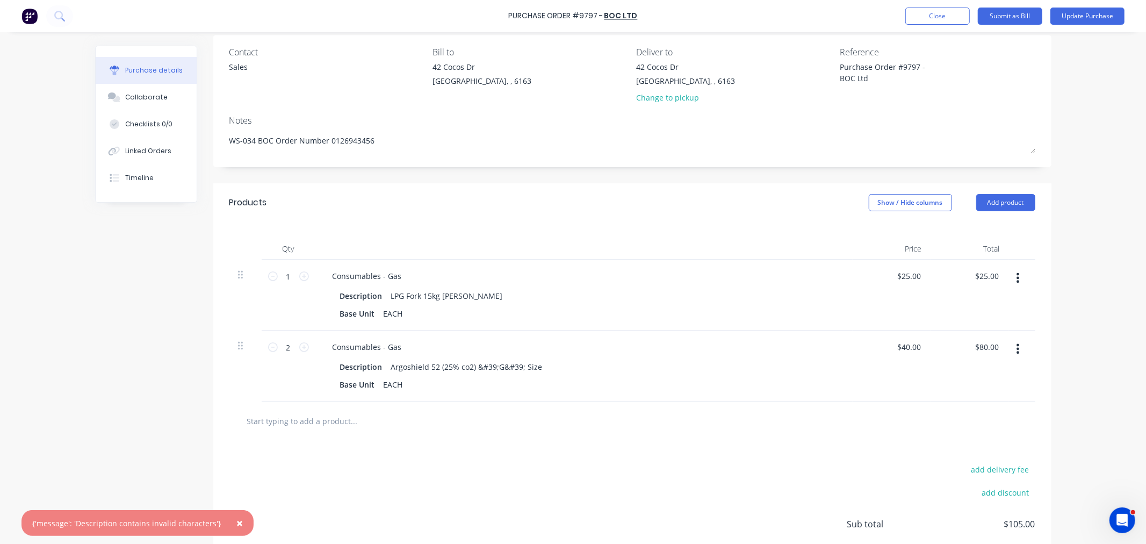
scroll to position [119, 0]
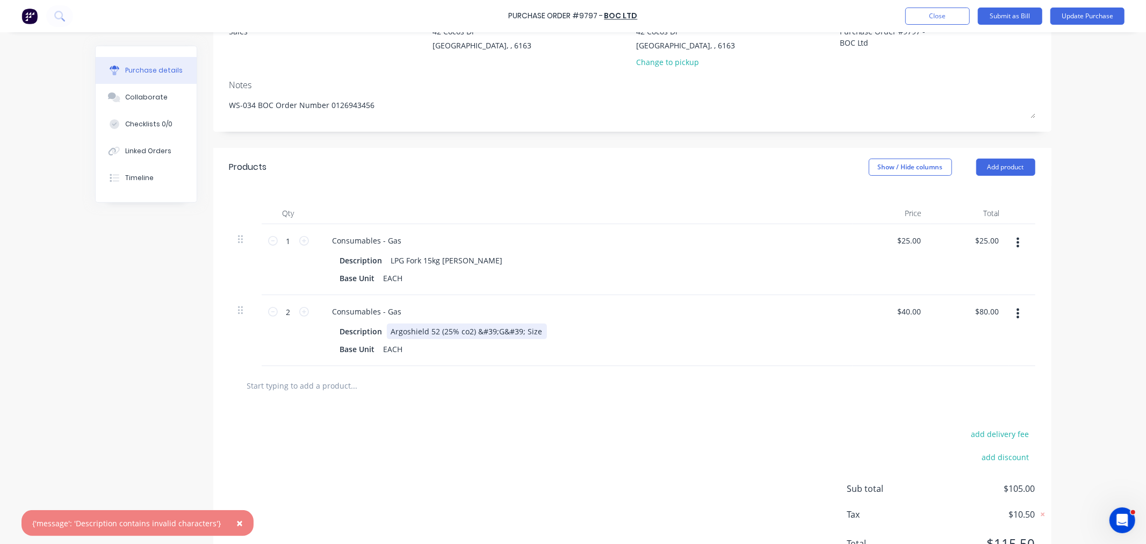
click at [484, 335] on div "Argoshield 52 (25% co2) &#39;G&#39; Size" at bounding box center [467, 331] width 160 height 16
drag, startPoint x: 473, startPoint y: 330, endPoint x: 559, endPoint y: 357, distance: 90.6
click at [559, 353] on div "Description Argoshield 52 (25% co2) &#39;G&#39; Size Base Unit EACH" at bounding box center [584, 339] width 520 height 33
click at [997, 164] on button "Add product" at bounding box center [1005, 166] width 59 height 17
drag, startPoint x: 1067, startPoint y: 189, endPoint x: 1071, endPoint y: 105, distance: 83.4
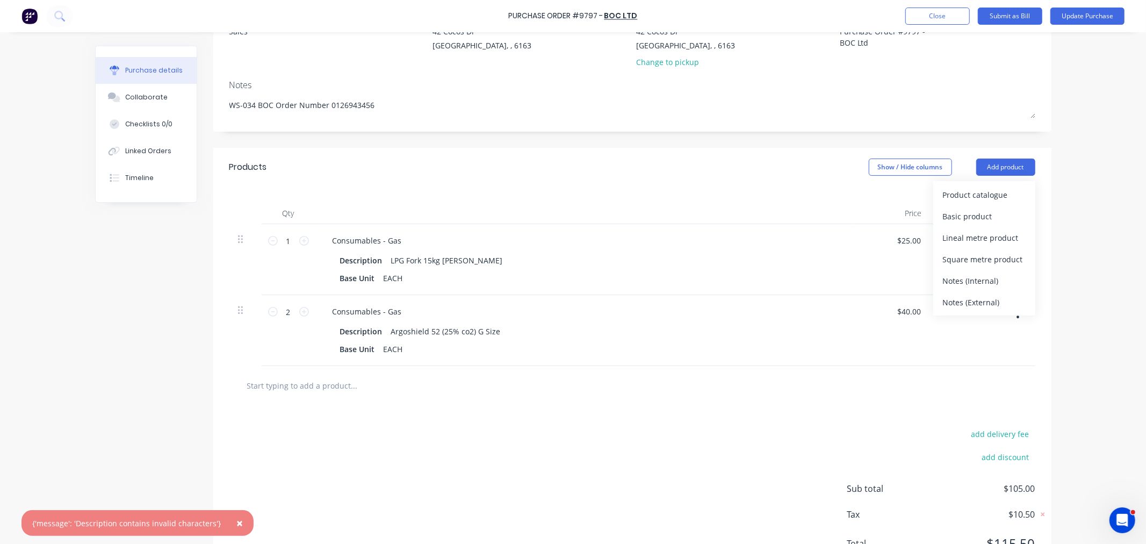
click at [1067, 187] on div "× {'message': 'Description contains invalid characters'} Purchase Order #9797 -…" at bounding box center [573, 272] width 1146 height 544
click at [1076, 13] on button "Update Purchase" at bounding box center [1087, 16] width 74 height 17
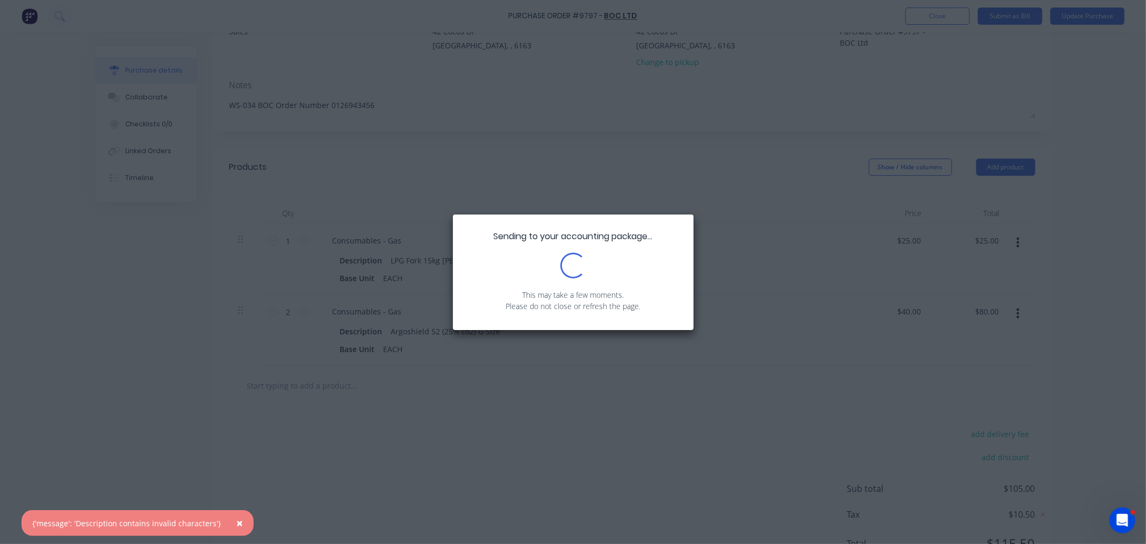
scroll to position [0, 0]
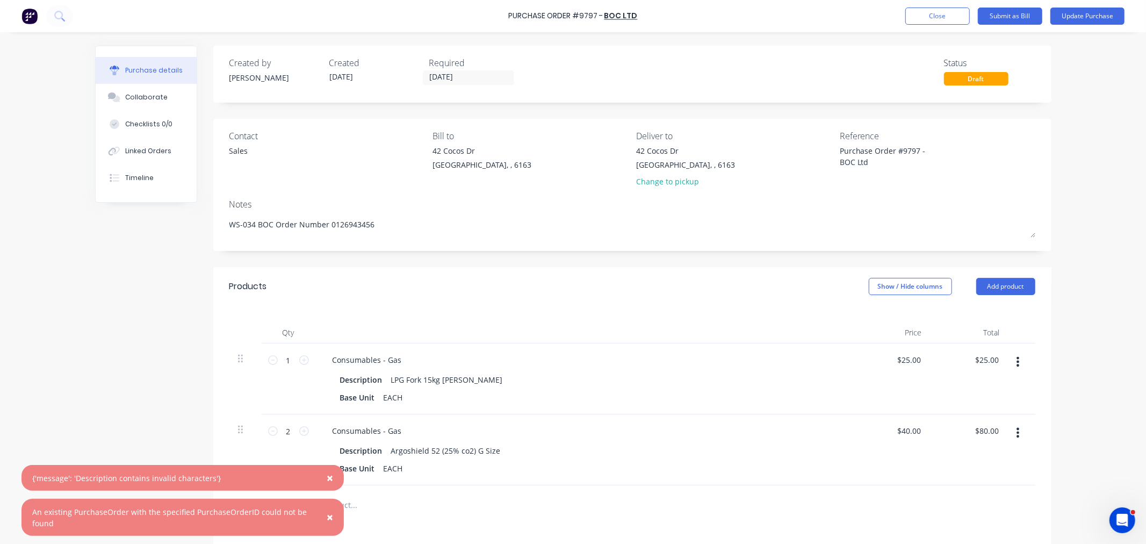
drag, startPoint x: 328, startPoint y: 517, endPoint x: 330, endPoint y: 496, distance: 21.1
click at [328, 516] on span "×" at bounding box center [330, 516] width 6 height 15
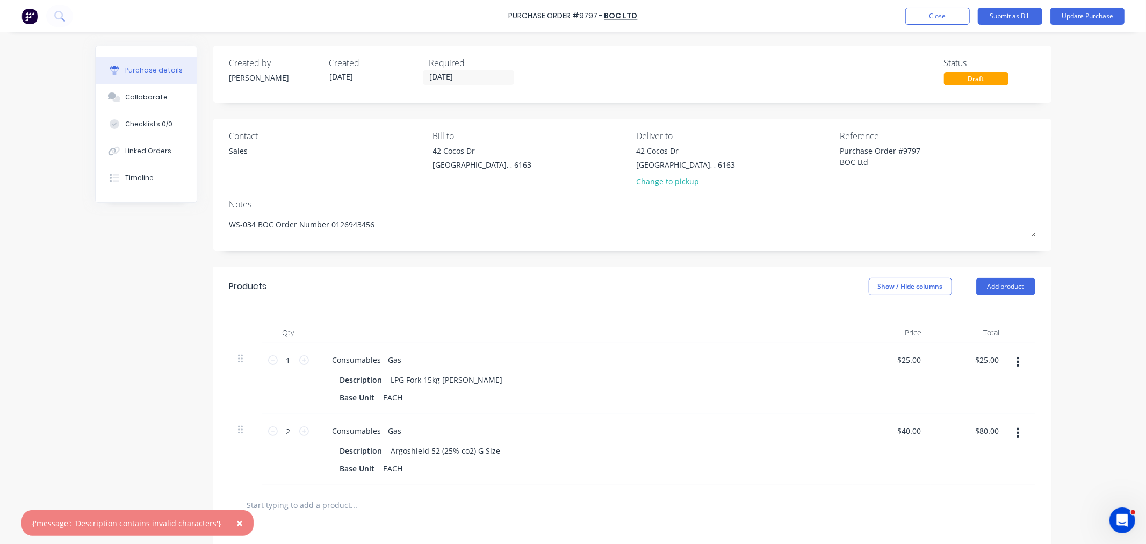
click at [236, 521] on button "×" at bounding box center [240, 523] width 28 height 26
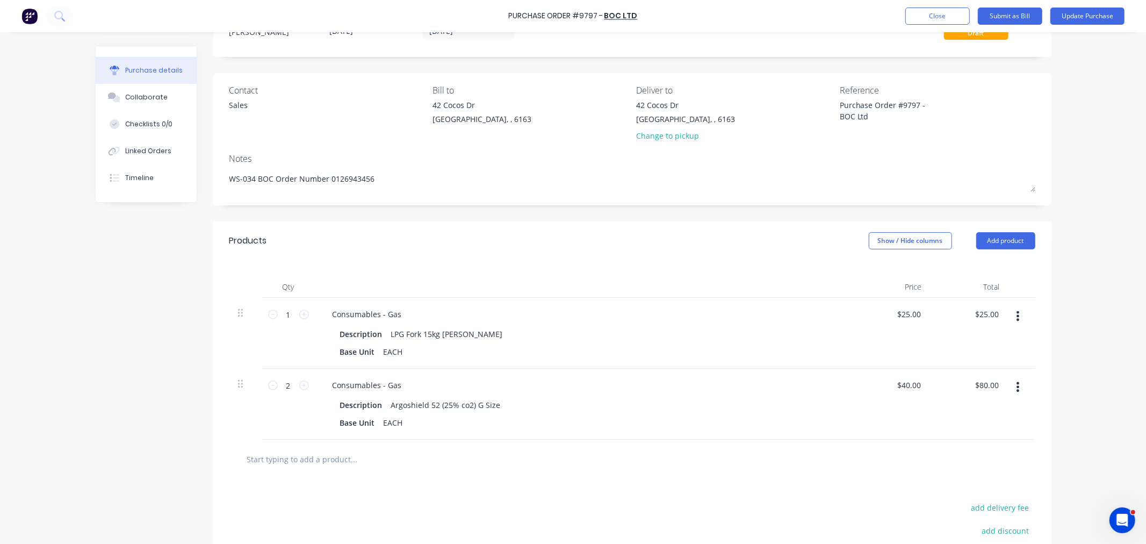
scroll to position [119, 0]
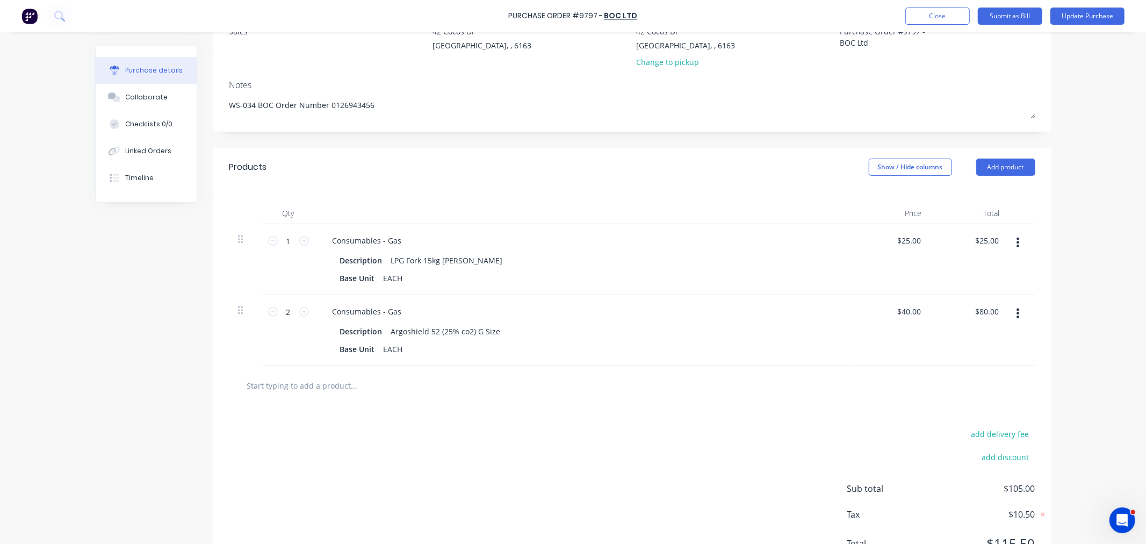
click at [1018, 310] on button "button" at bounding box center [1017, 312] width 25 height 19
drag, startPoint x: 975, startPoint y: 409, endPoint x: 953, endPoint y: 407, distance: 22.1
click at [974, 409] on button "Delete" at bounding box center [984, 405] width 91 height 21
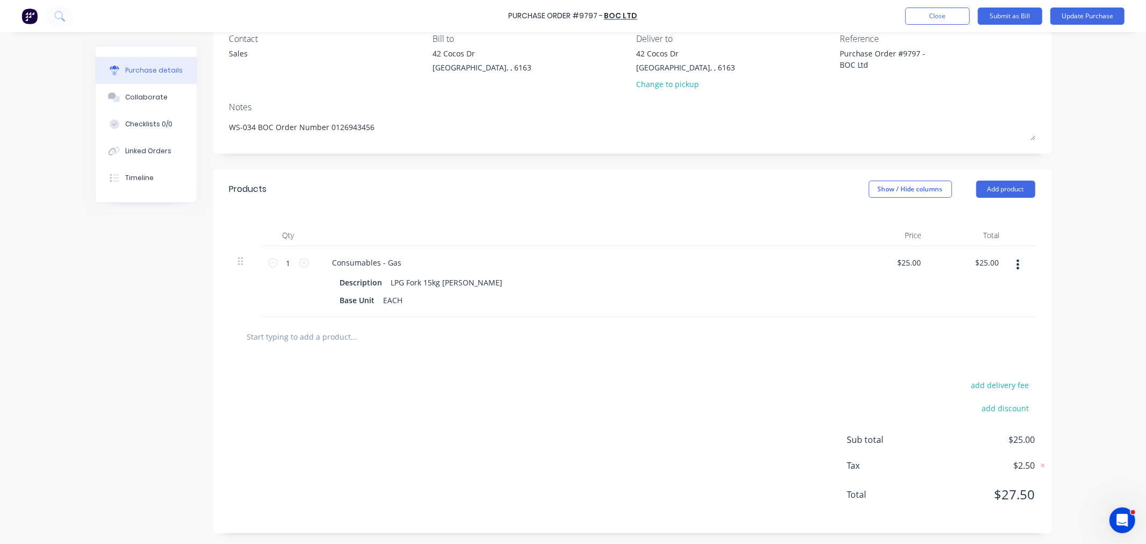
click at [329, 331] on input "text" at bounding box center [354, 335] width 215 height 21
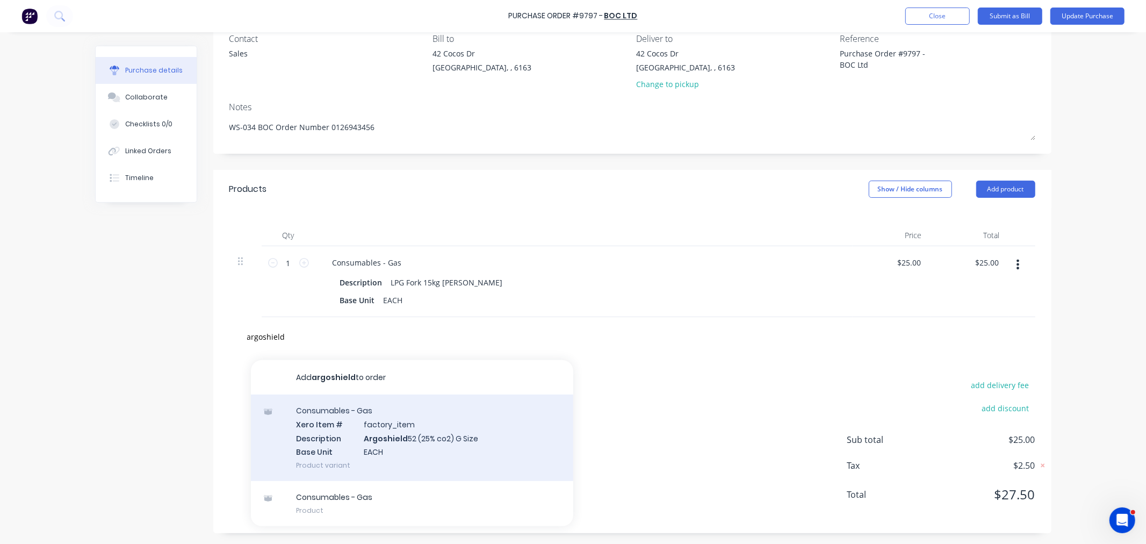
click at [361, 435] on div "Consumables - Gas Xero Item # factory_item Description Argoshield 52 (25% co2) …" at bounding box center [412, 437] width 322 height 86
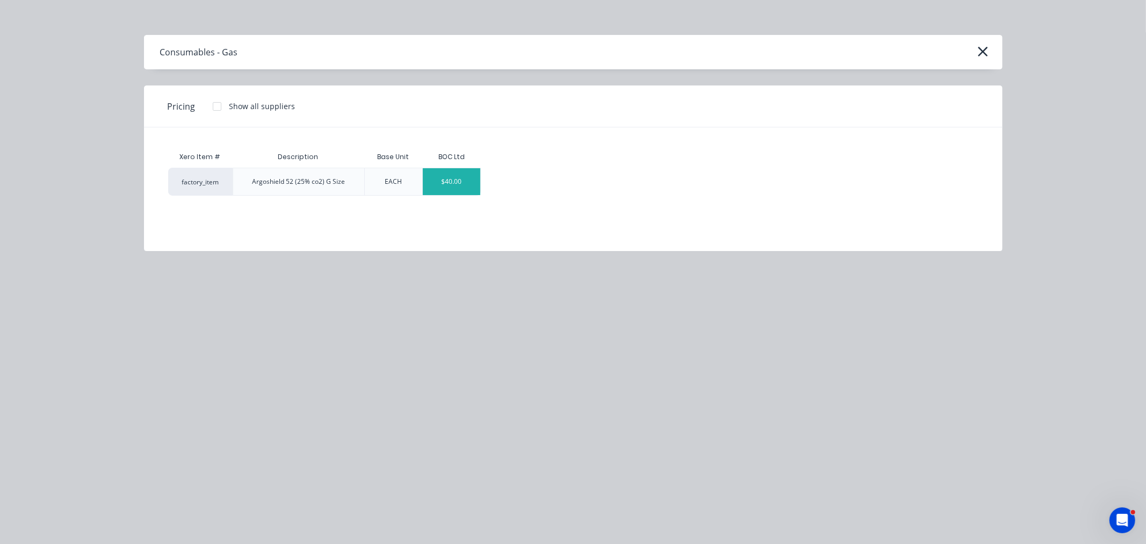
click at [446, 173] on div "$40.00" at bounding box center [451, 181] width 57 height 27
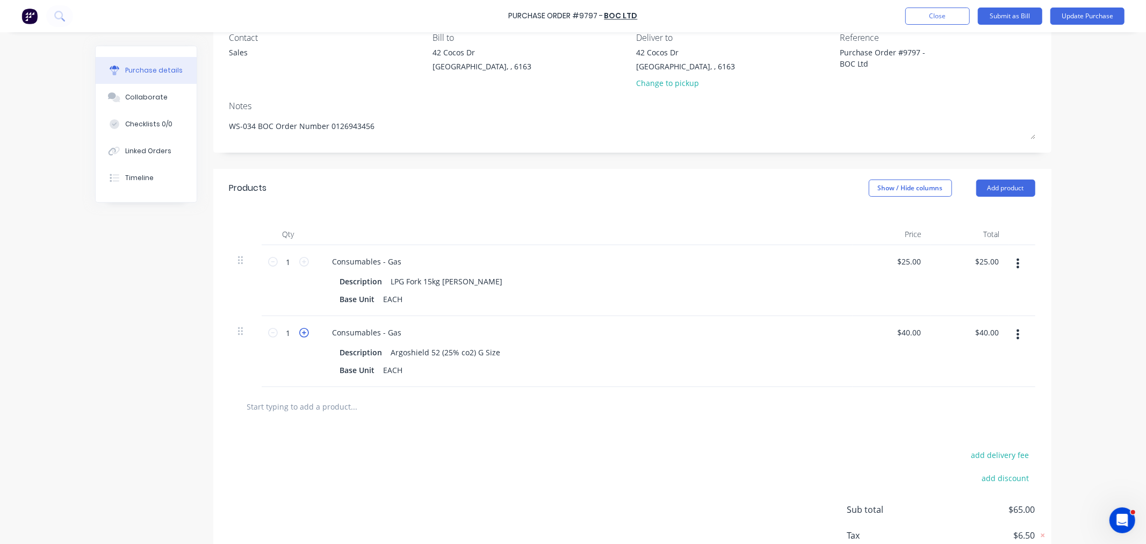
click at [299, 331] on icon at bounding box center [304, 333] width 10 height 10
click at [1072, 17] on button "Update Purchase" at bounding box center [1087, 16] width 74 height 17
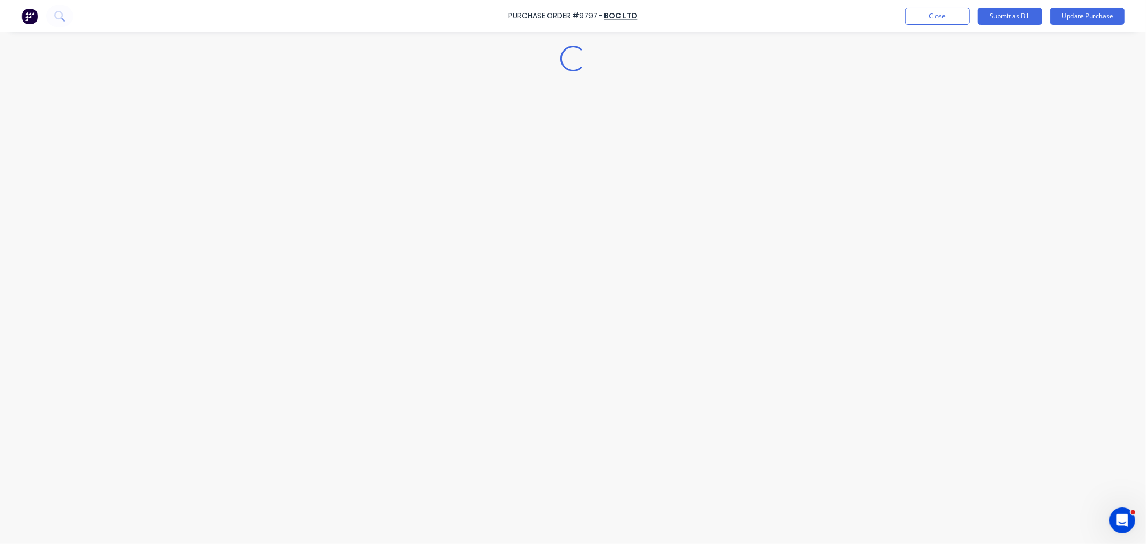
scroll to position [0, 0]
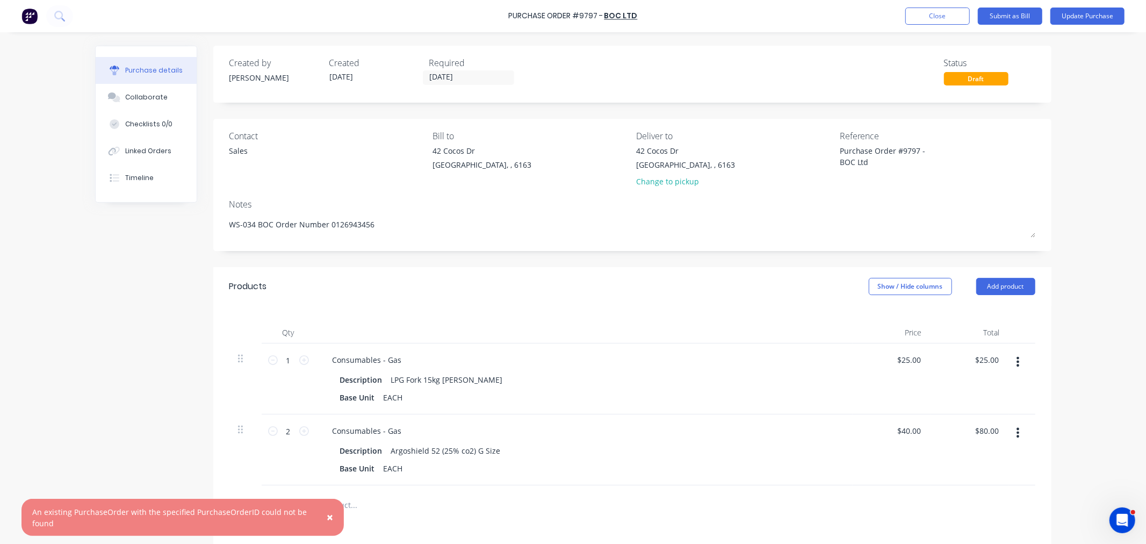
click at [167, 513] on div "An existing PurchaseOrder with the specified PurchaseOrderID could not be found" at bounding box center [171, 517] width 279 height 23
click at [664, 153] on div "42 Cocos Dr" at bounding box center [685, 150] width 99 height 11
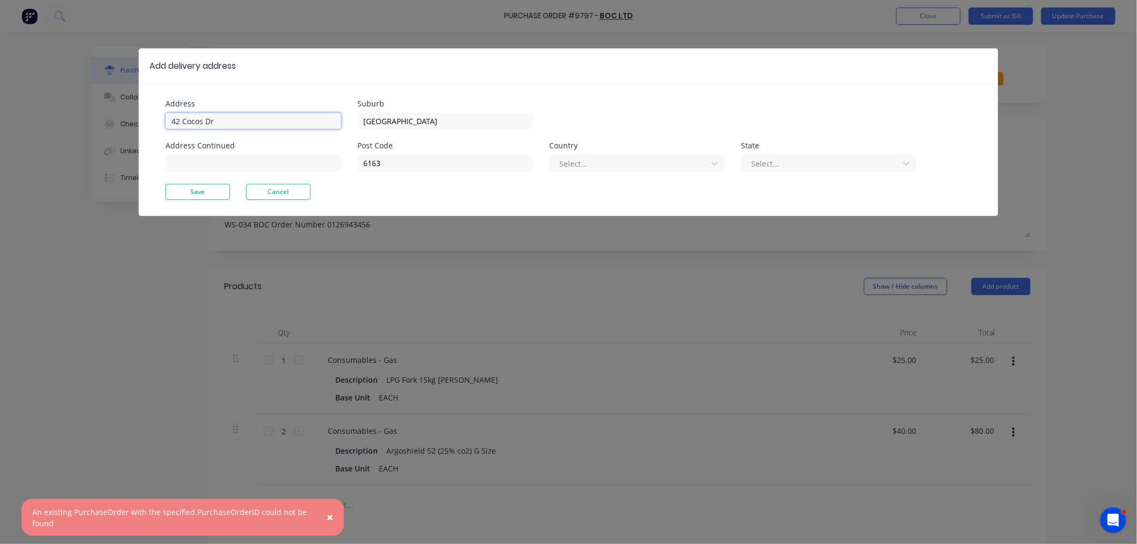
drag, startPoint x: 251, startPoint y: 127, endPoint x: 68, endPoint y: 133, distance: 183.8
click at [83, 127] on div "Add delivery address Address 42 Cocos Dr Address Continued Suburb Bibra Lake Po…" at bounding box center [568, 272] width 1137 height 544
click at [179, 188] on button "Save" at bounding box center [197, 192] width 64 height 16
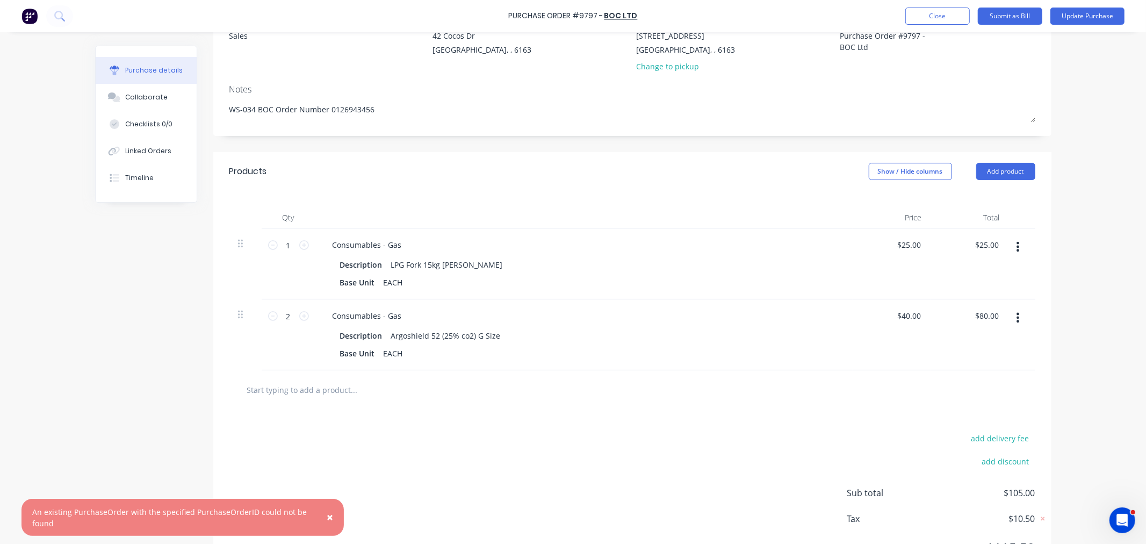
scroll to position [169, 0]
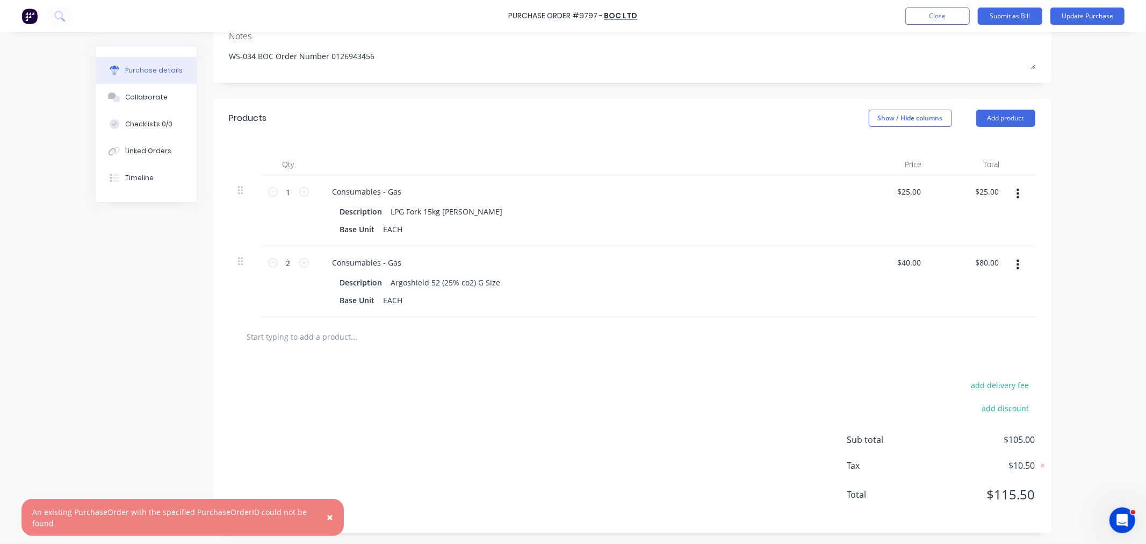
click at [1006, 190] on button "button" at bounding box center [1017, 193] width 25 height 19
click at [973, 285] on button "Delete" at bounding box center [984, 286] width 91 height 21
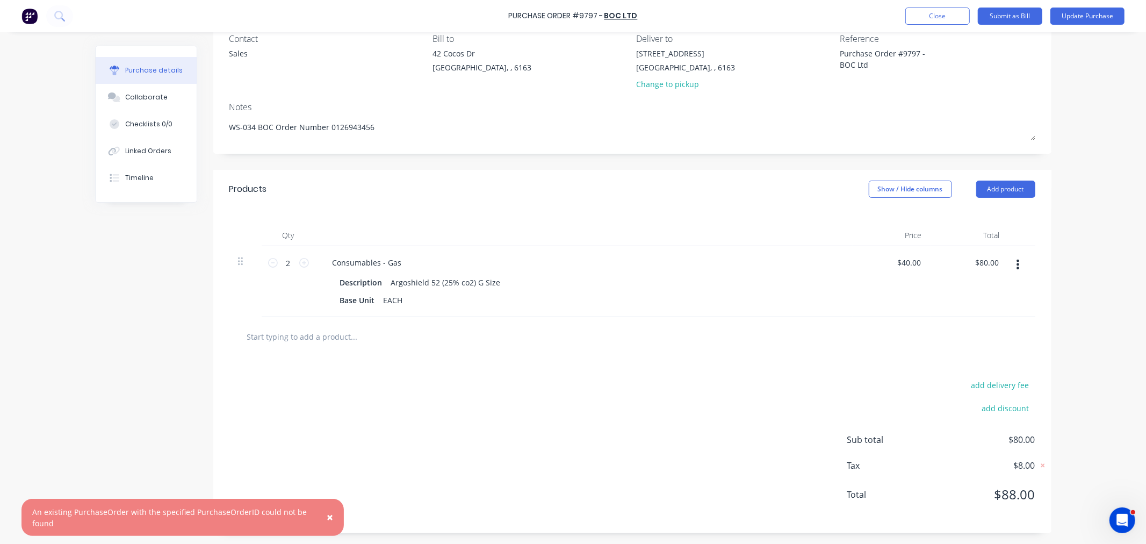
click at [1011, 259] on button "button" at bounding box center [1017, 264] width 25 height 19
drag, startPoint x: 969, startPoint y: 351, endPoint x: 980, endPoint y: 342, distance: 14.1
click at [969, 351] on button "Delete" at bounding box center [984, 356] width 91 height 21
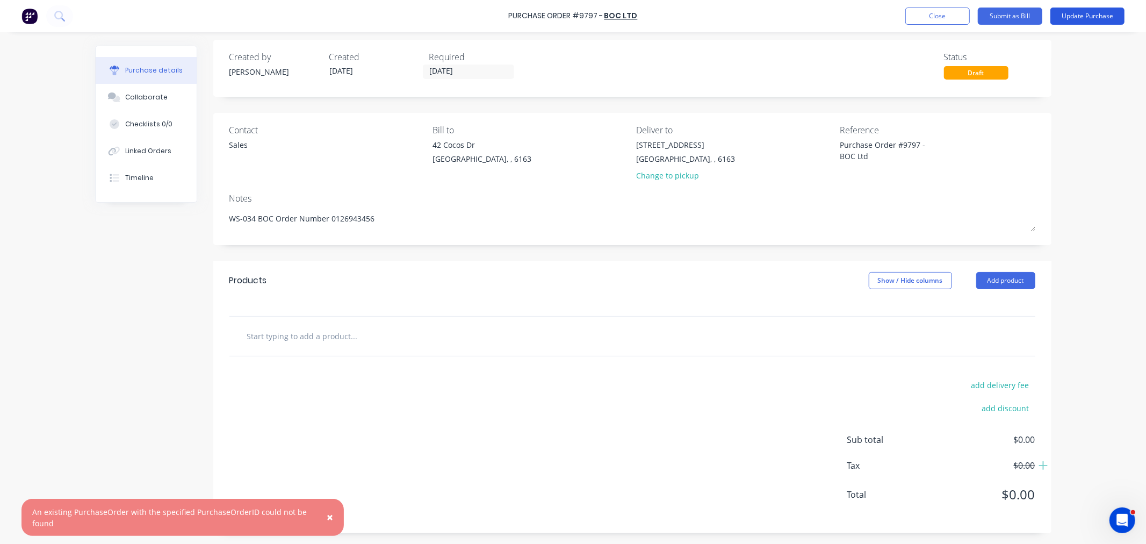
click at [1069, 13] on button "Update Purchase" at bounding box center [1087, 16] width 74 height 17
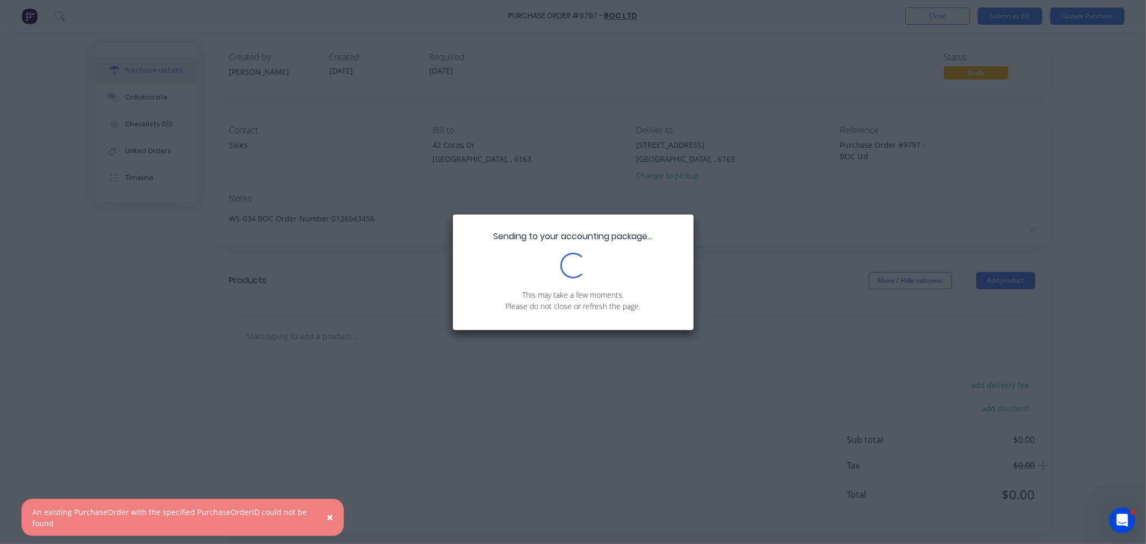
scroll to position [0, 0]
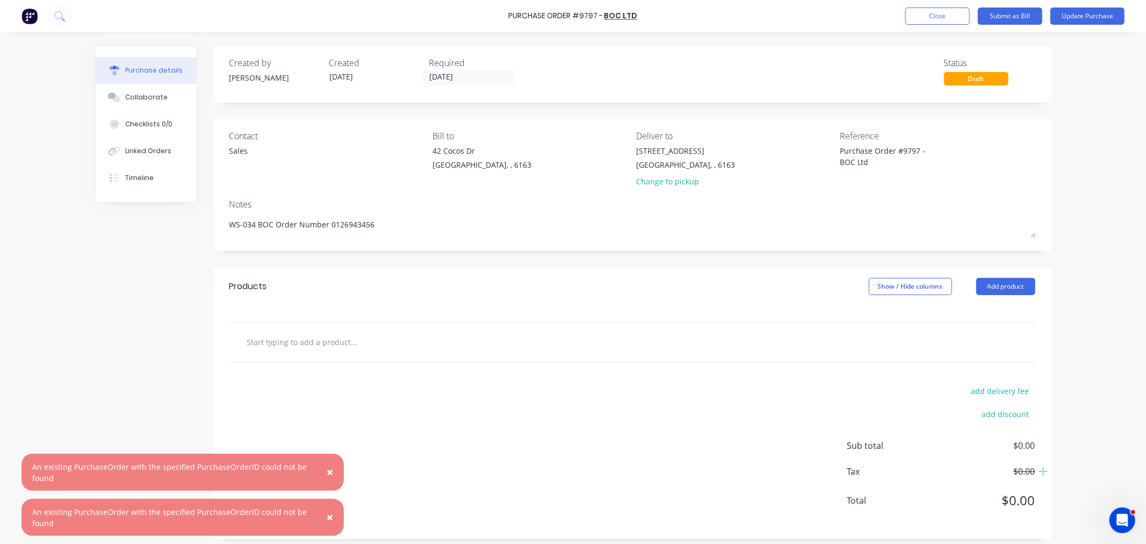
click at [328, 469] on span "×" at bounding box center [330, 471] width 6 height 15
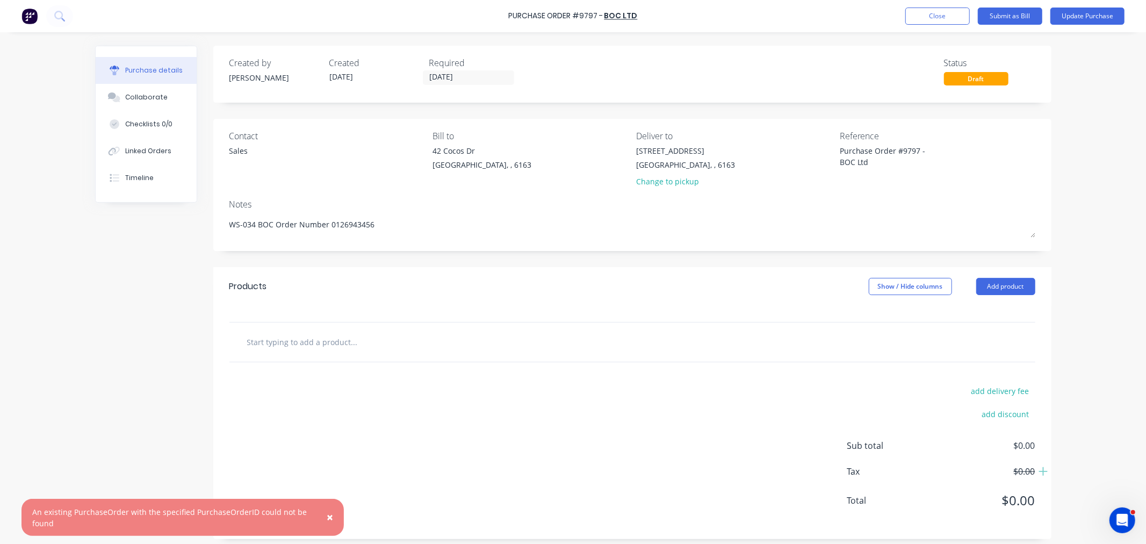
click at [334, 524] on button "×" at bounding box center [330, 517] width 28 height 26
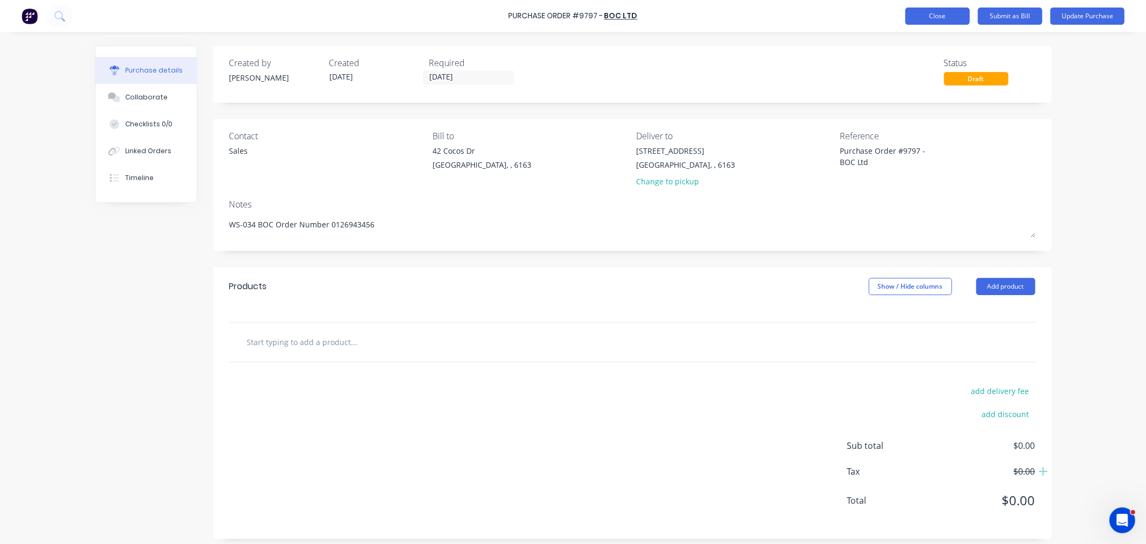
click at [957, 12] on button "Close" at bounding box center [937, 16] width 64 height 17
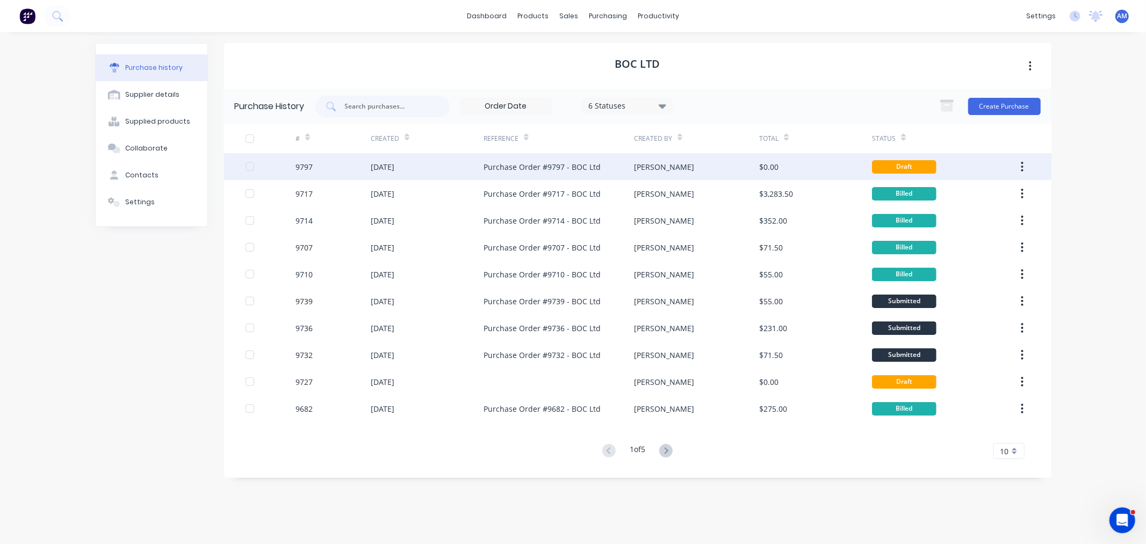
click at [333, 160] on div "9797" at bounding box center [332, 166] width 75 height 27
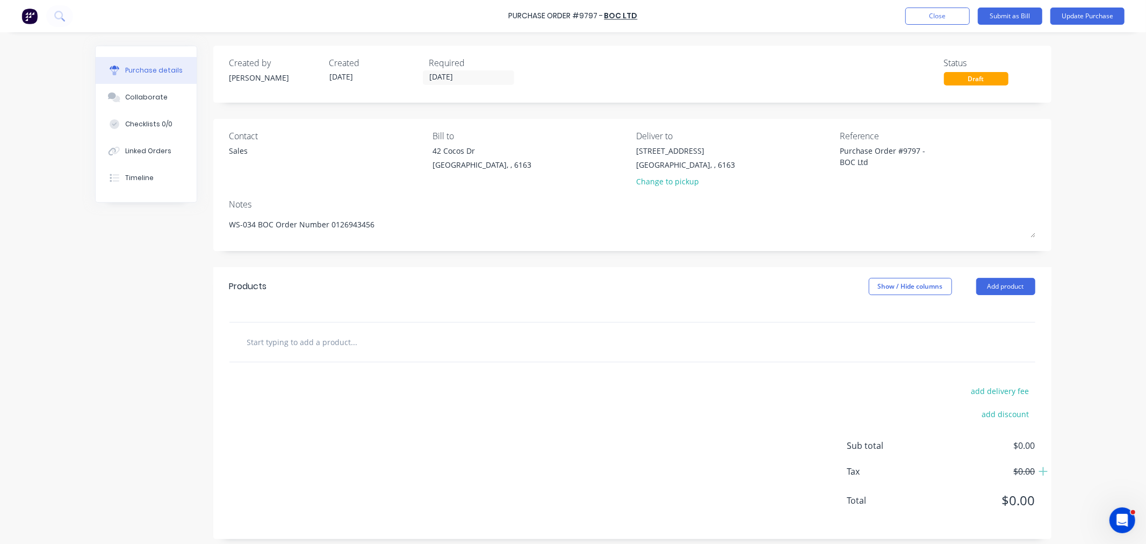
click at [298, 338] on input "text" at bounding box center [354, 341] width 215 height 21
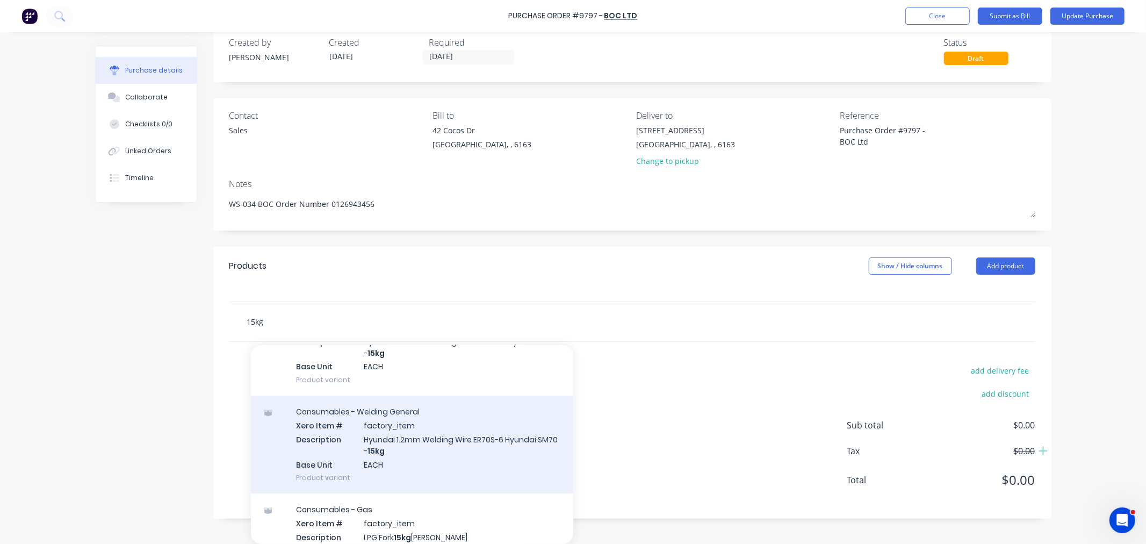
scroll to position [207, 0]
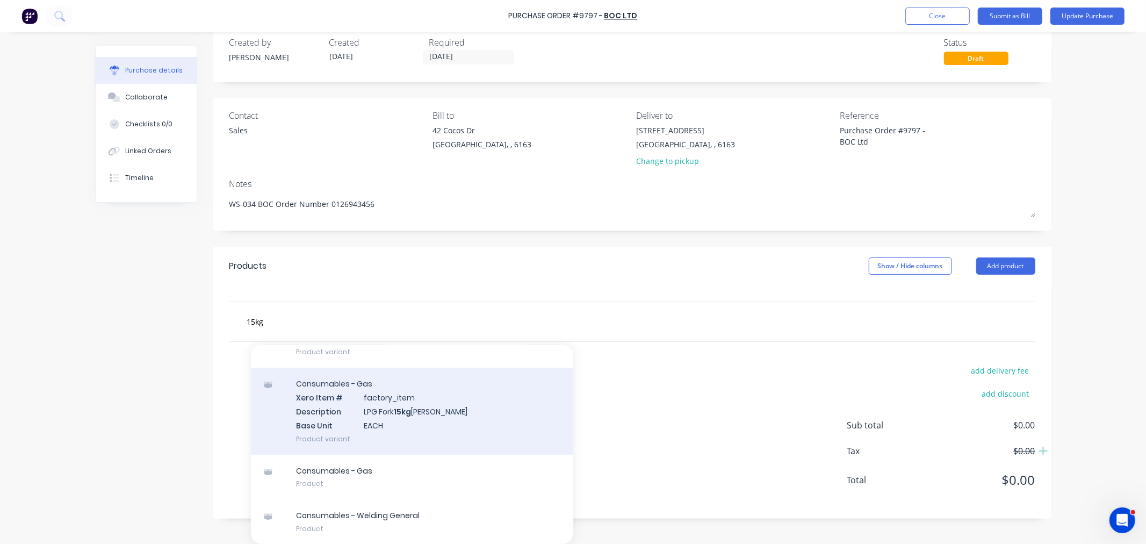
click at [396, 409] on div "Consumables - Gas Xero Item # factory_item Description LPG Fork 15kg Ali Bottle…" at bounding box center [412, 410] width 322 height 86
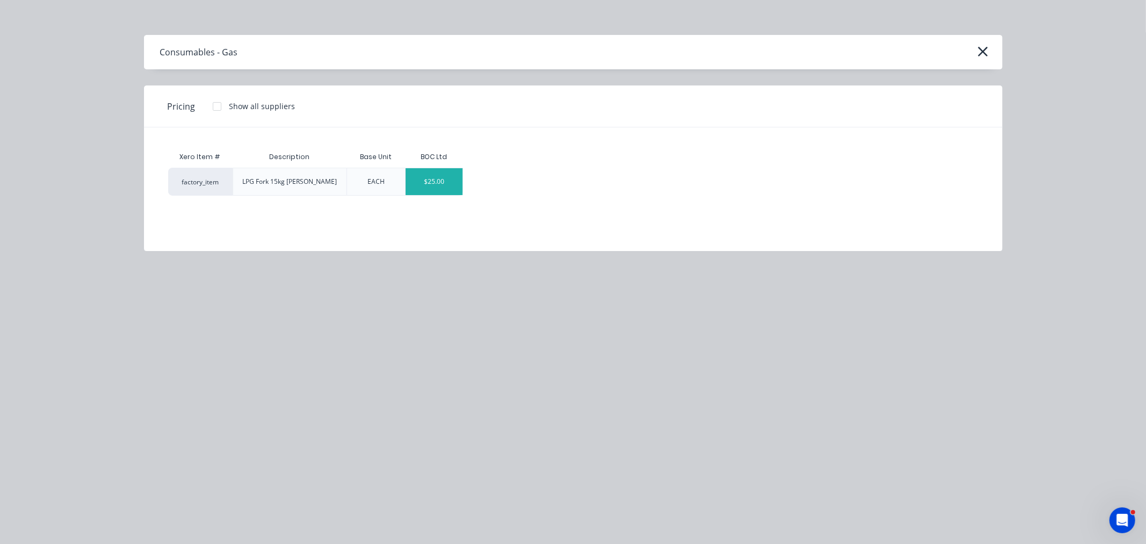
click at [438, 185] on div "$25.00" at bounding box center [434, 181] width 57 height 27
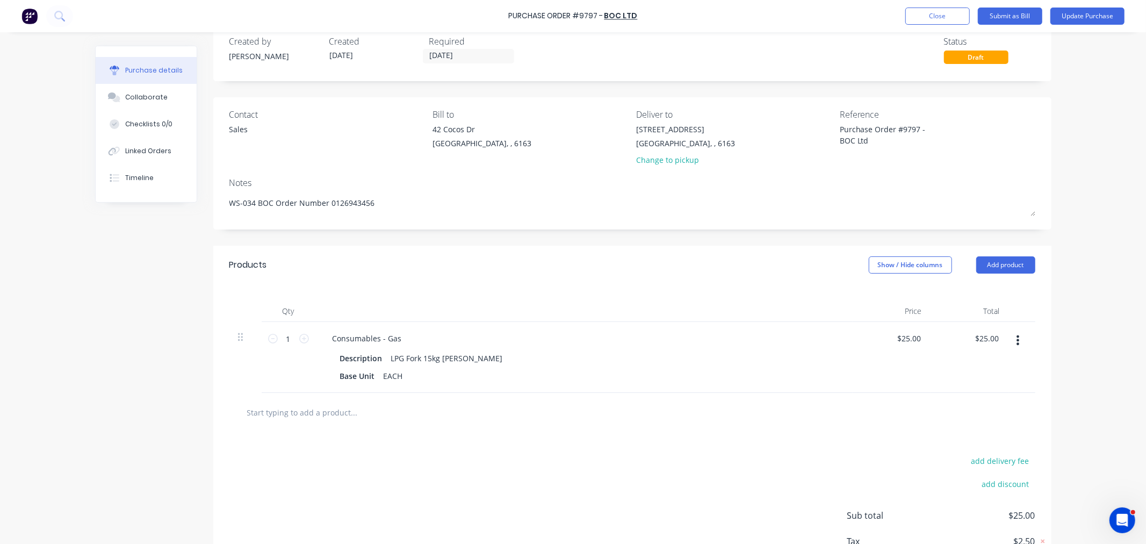
click at [298, 413] on input "text" at bounding box center [354, 411] width 215 height 21
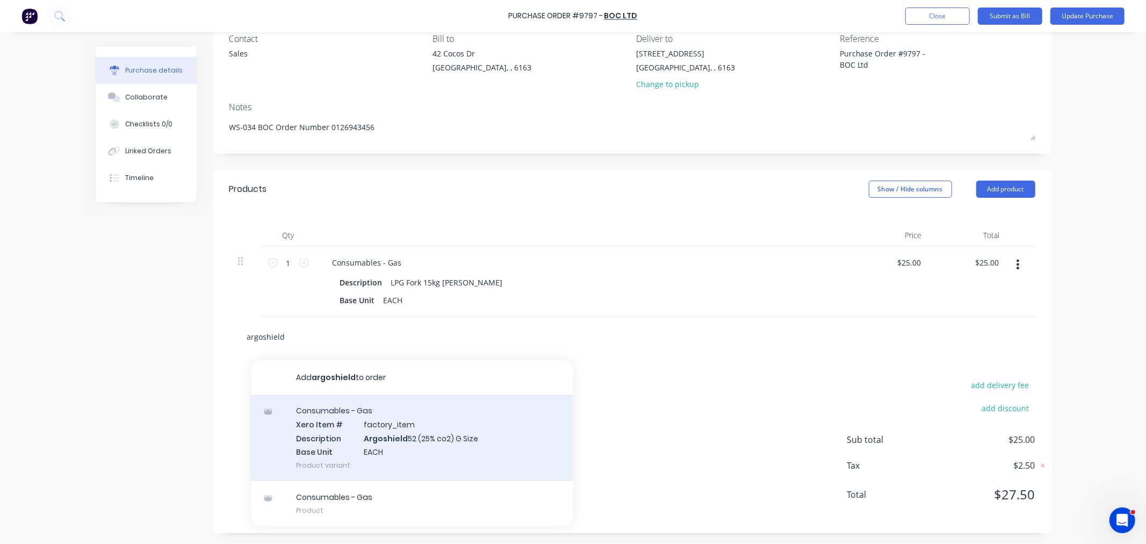
scroll to position [98, 0]
click at [330, 440] on div "Consumables - Gas Xero Item # factory_item Description Argoshield 52 (25% co2) …" at bounding box center [412, 437] width 322 height 86
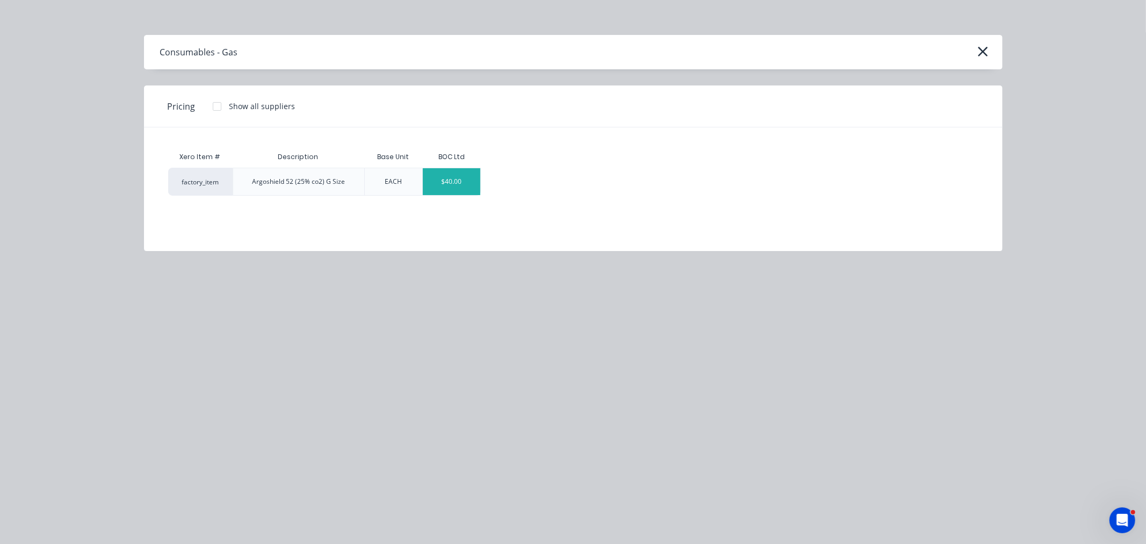
click at [445, 180] on div "$40.00" at bounding box center [451, 181] width 57 height 27
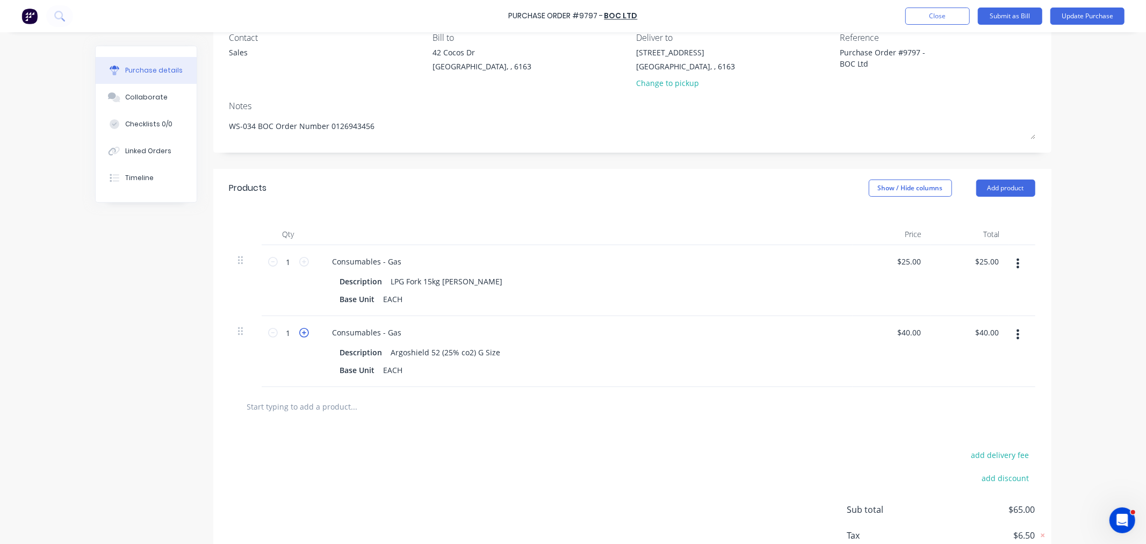
click at [301, 329] on icon at bounding box center [304, 333] width 10 height 10
click at [1088, 8] on button "Update Purchase" at bounding box center [1087, 16] width 74 height 17
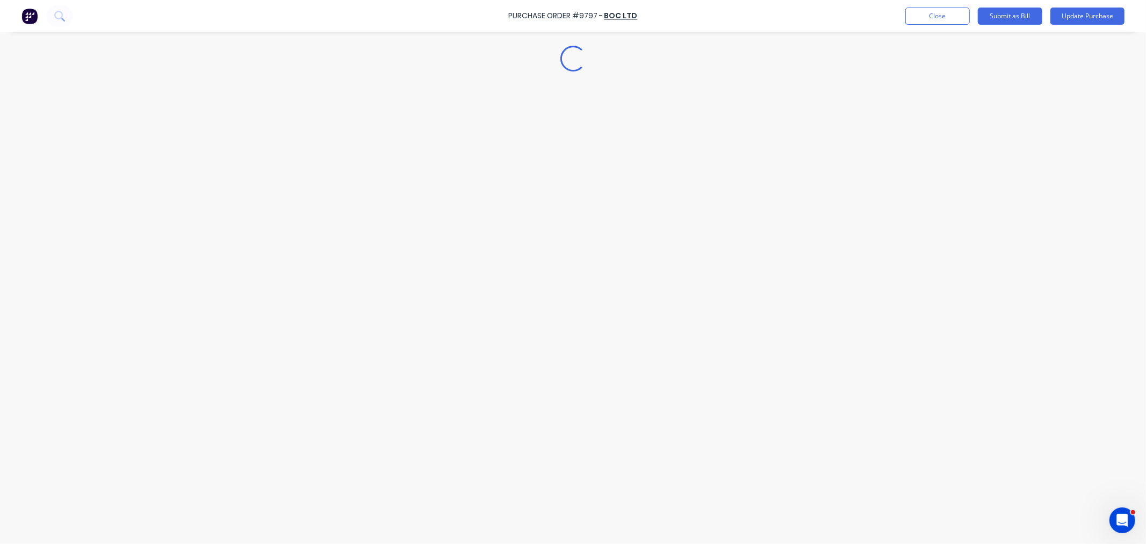
scroll to position [0, 0]
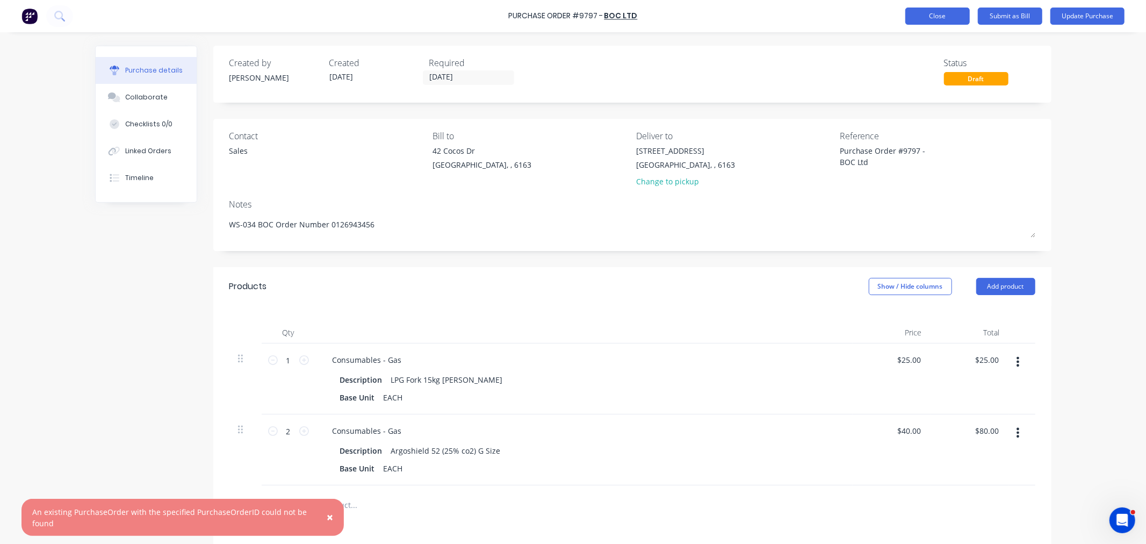
click at [937, 18] on button "Close" at bounding box center [937, 16] width 64 height 17
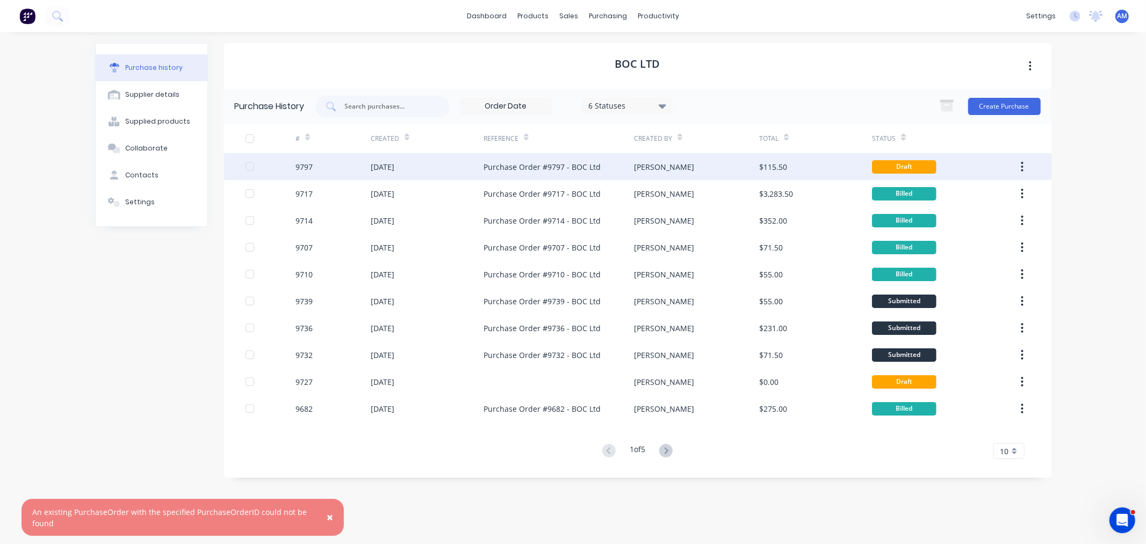
click at [1015, 163] on button "button" at bounding box center [1021, 166] width 25 height 19
click at [969, 197] on div "Archive" at bounding box center [984, 195] width 83 height 16
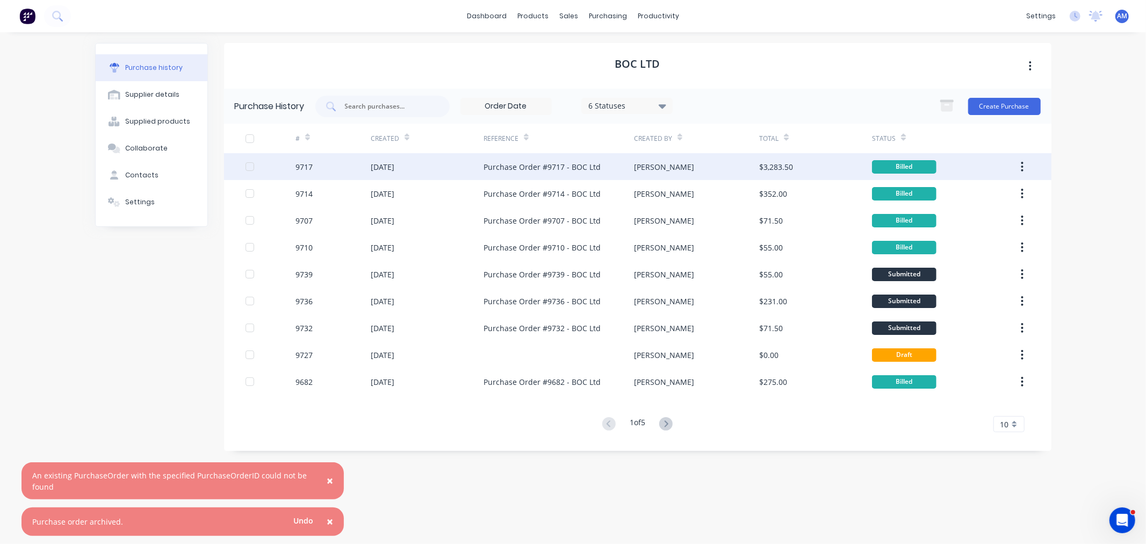
click at [330, 480] on span "×" at bounding box center [330, 480] width 6 height 15
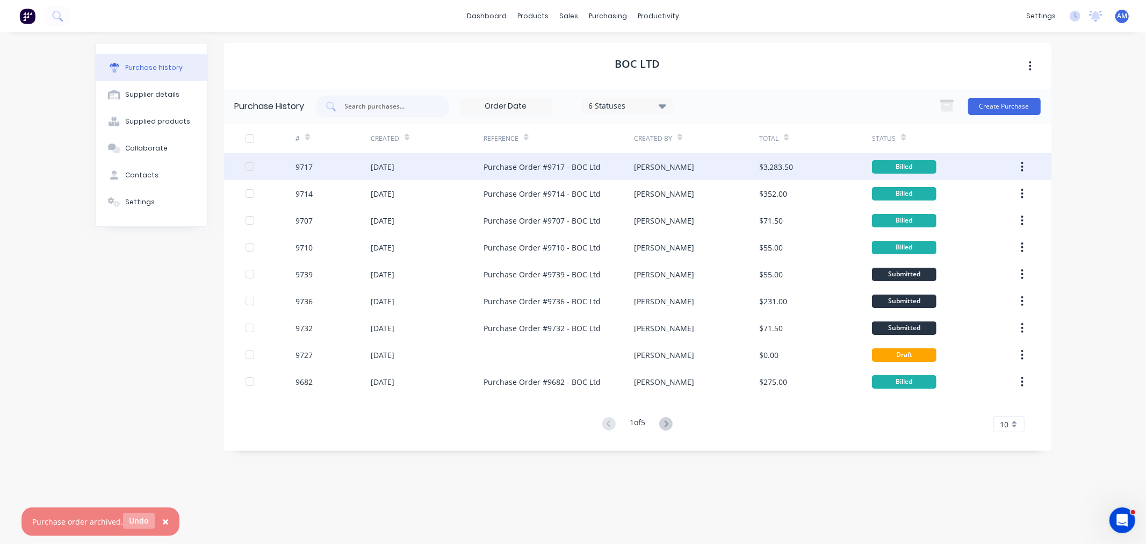
click at [135, 516] on button "Undo" at bounding box center [139, 520] width 32 height 16
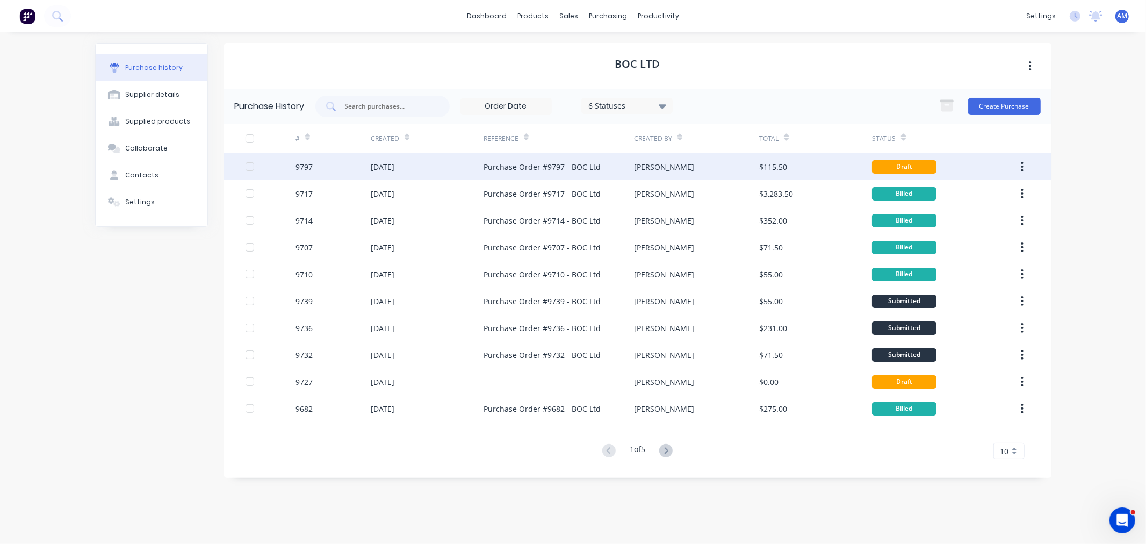
click at [337, 159] on div "9797" at bounding box center [332, 166] width 75 height 27
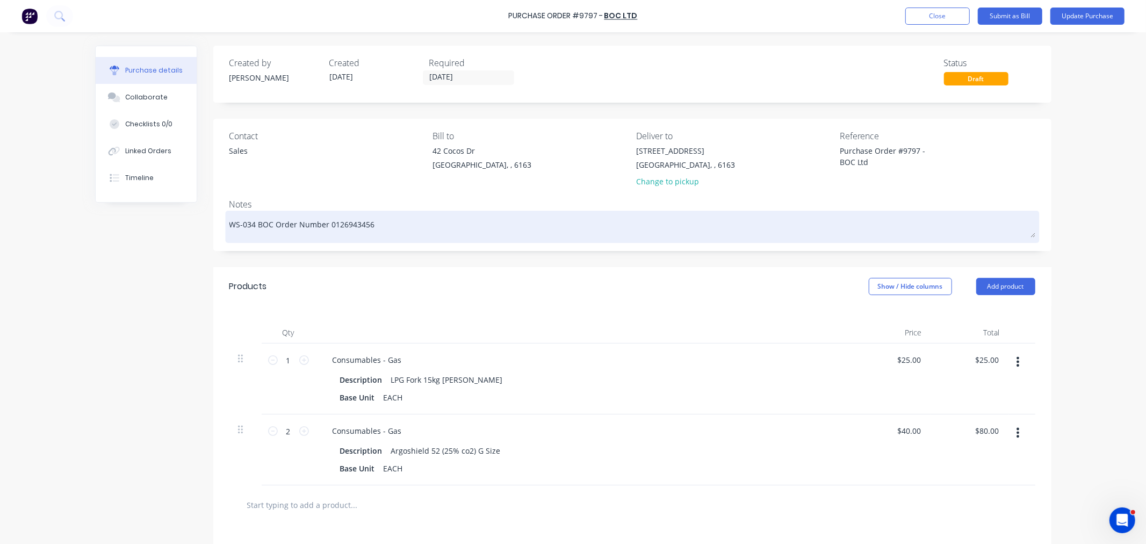
click at [253, 225] on textarea "WS-034 BOC Order Number 0126943456" at bounding box center [632, 225] width 806 height 24
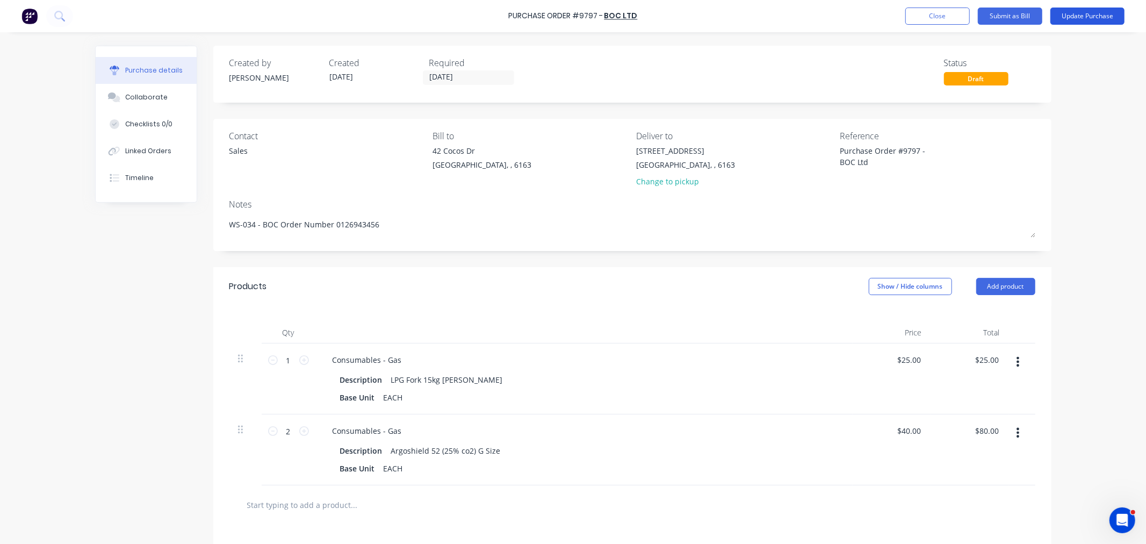
click at [1083, 16] on button "Update Purchase" at bounding box center [1087, 16] width 74 height 17
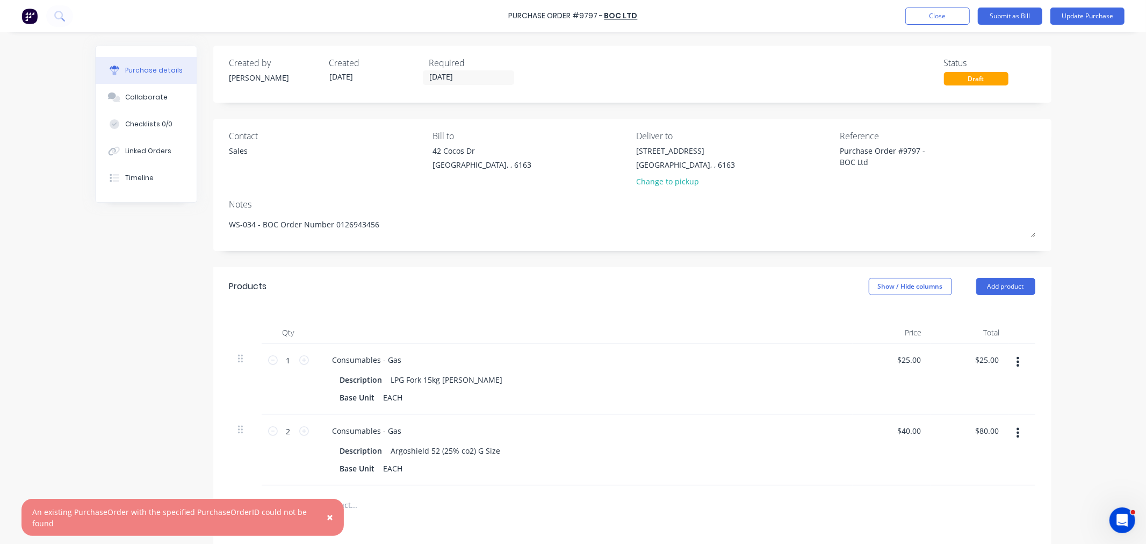
click at [329, 516] on span "×" at bounding box center [330, 516] width 6 height 15
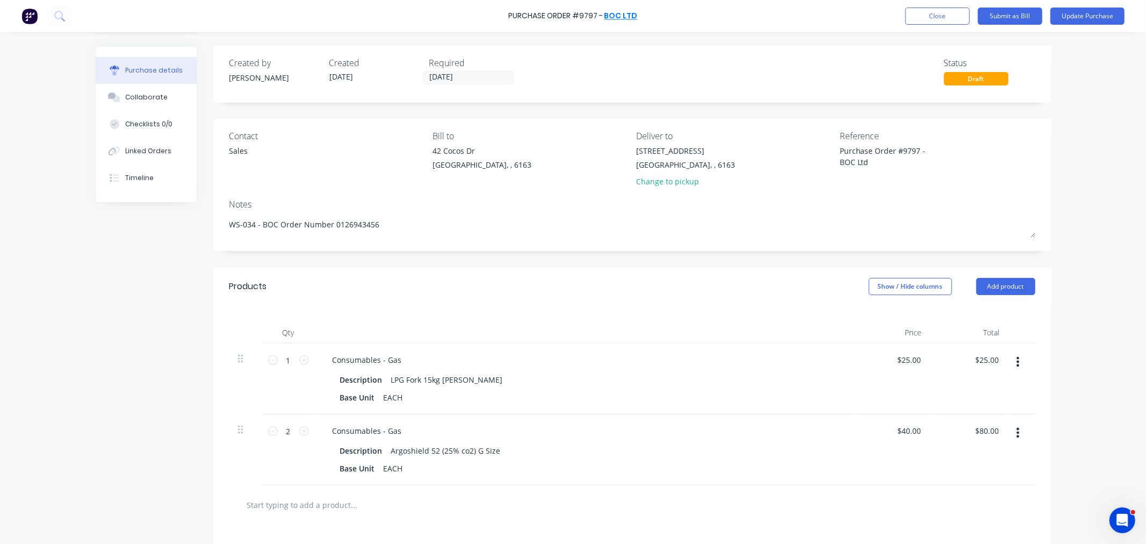
click at [622, 12] on link "BOC Ltd" at bounding box center [620, 16] width 33 height 11
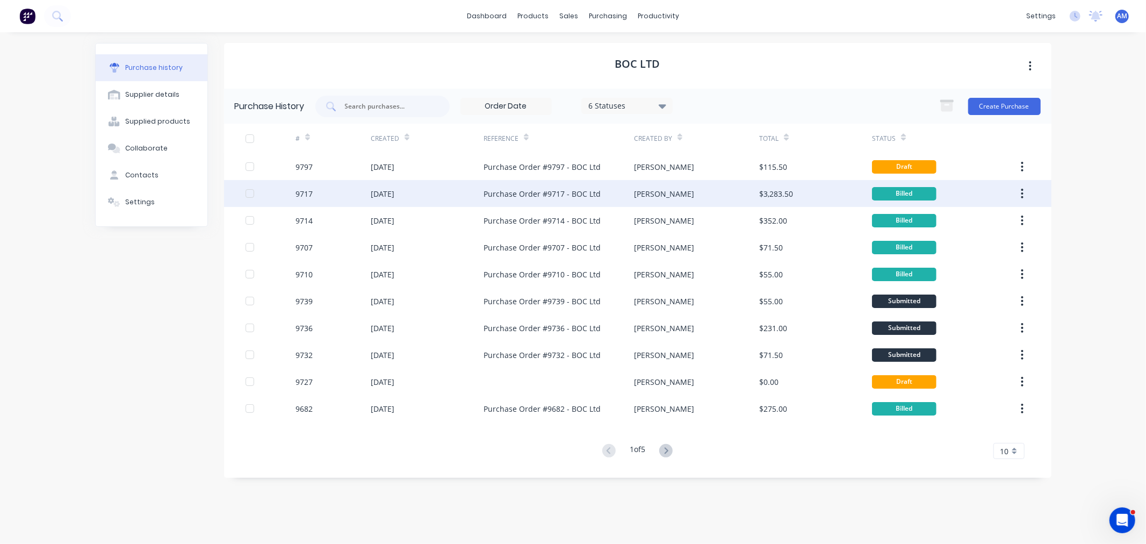
click at [417, 194] on div "[DATE]" at bounding box center [427, 193] width 113 height 27
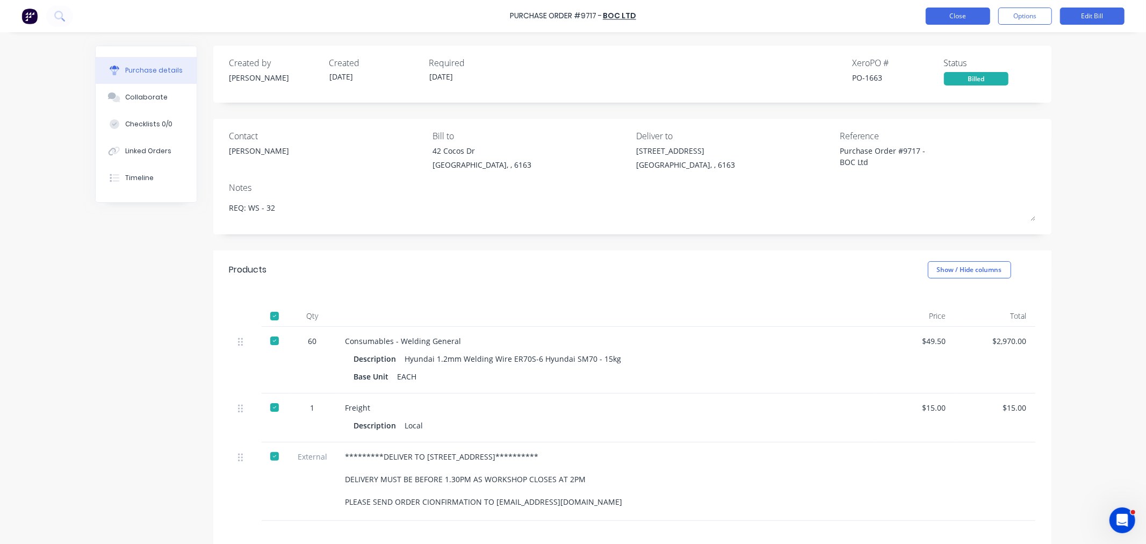
click at [946, 14] on button "Close" at bounding box center [957, 16] width 64 height 17
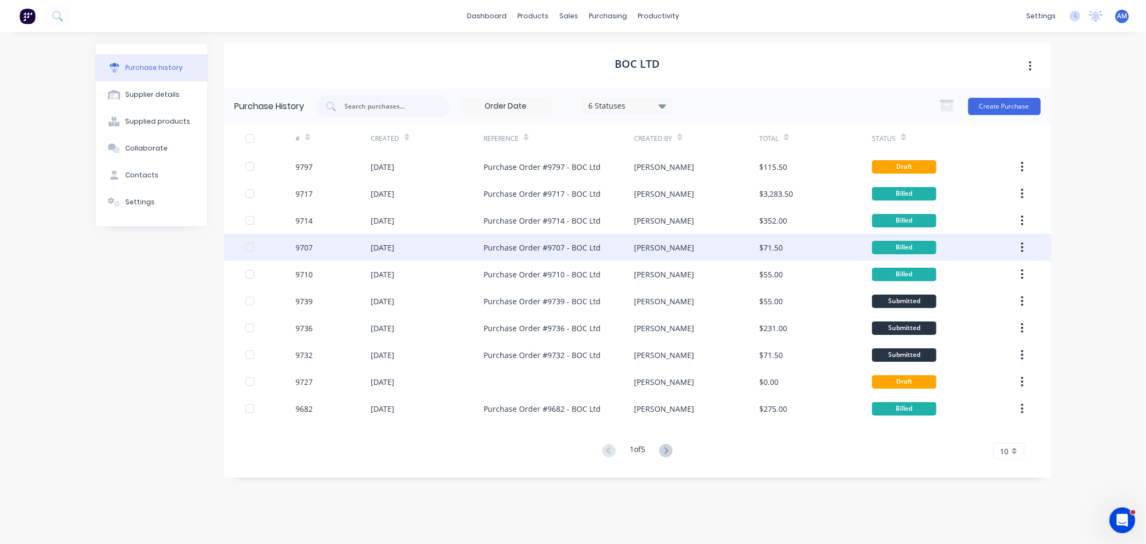
click at [343, 252] on div "9707" at bounding box center [332, 247] width 75 height 27
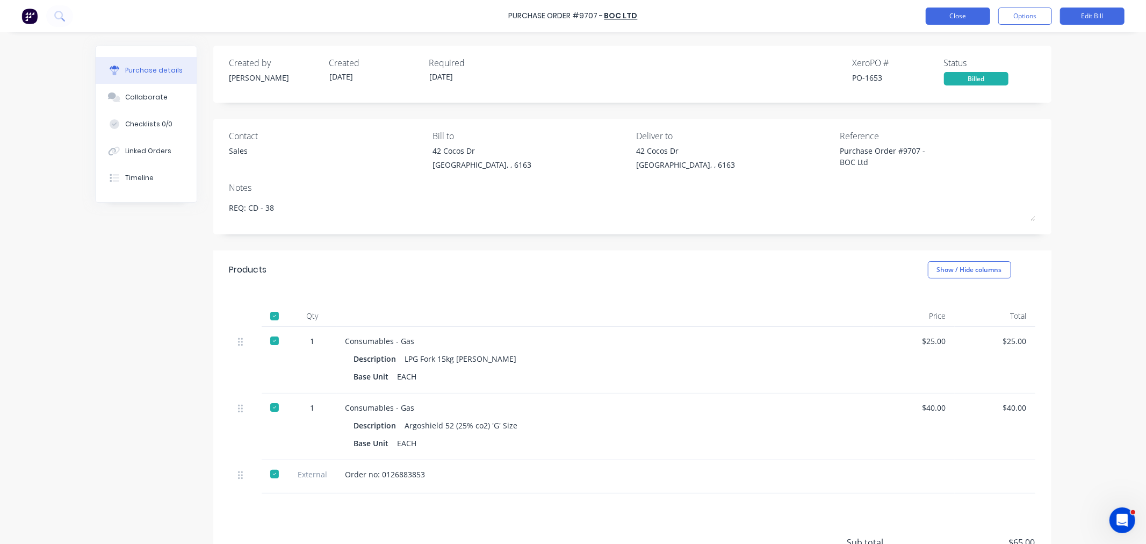
click at [947, 12] on button "Close" at bounding box center [957, 16] width 64 height 17
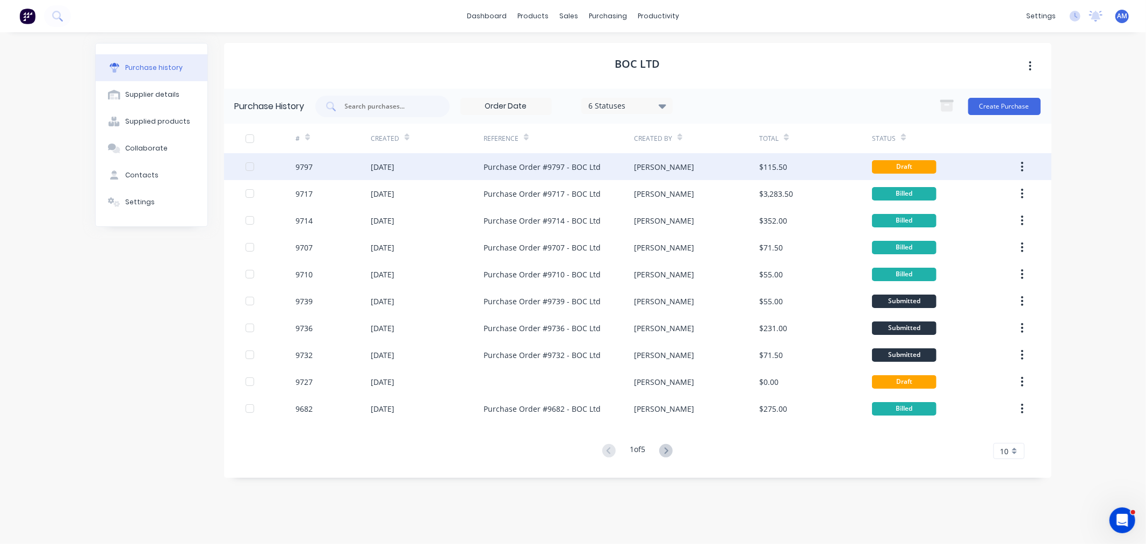
click at [438, 169] on div "[DATE]" at bounding box center [427, 166] width 113 height 27
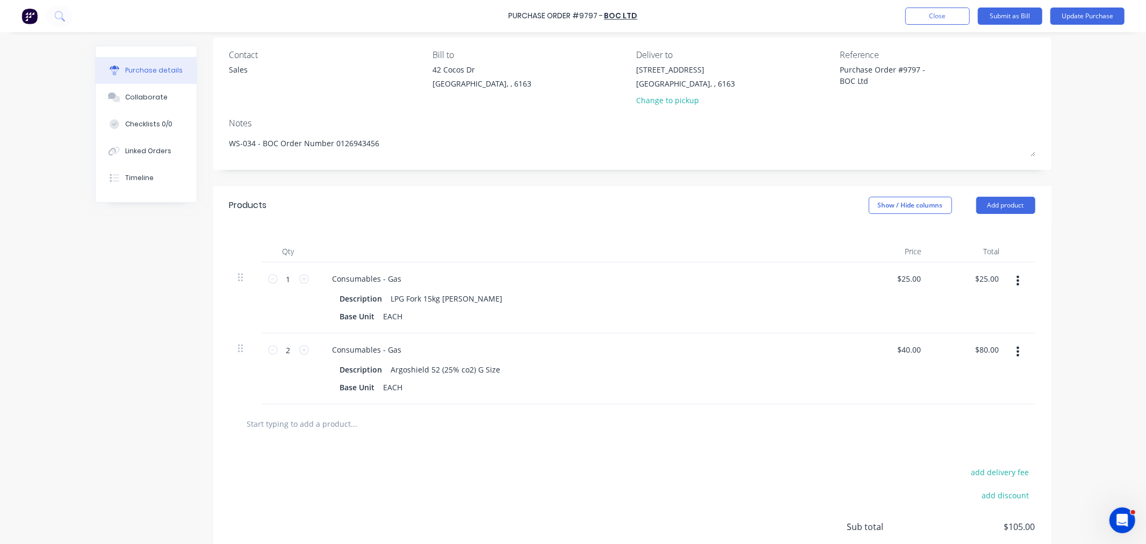
scroll to position [169, 0]
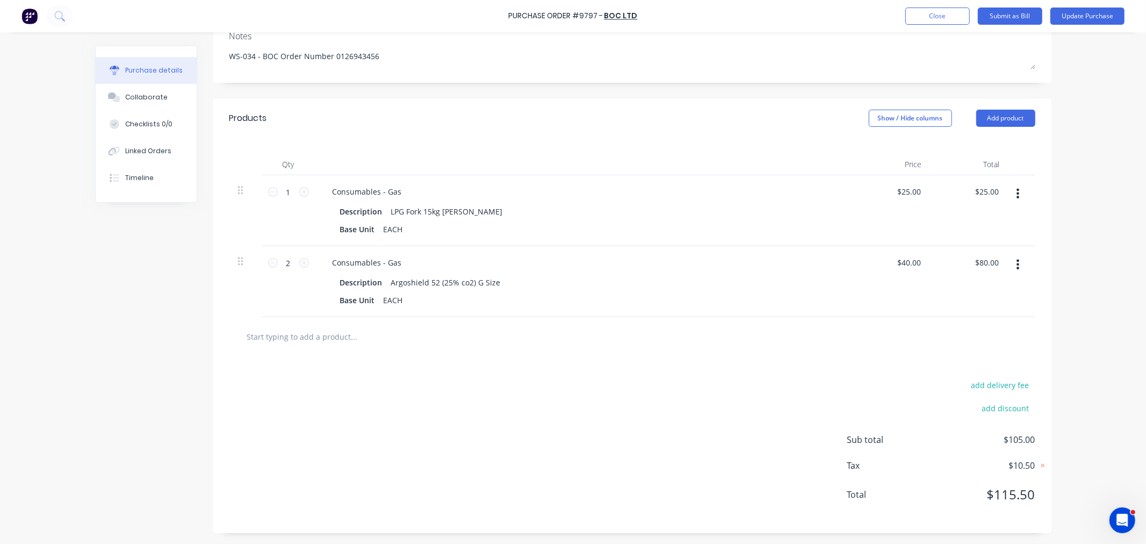
click at [1017, 262] on button "button" at bounding box center [1017, 264] width 25 height 19
drag, startPoint x: 980, startPoint y: 356, endPoint x: 847, endPoint y: 355, distance: 133.2
click at [979, 357] on button "Delete" at bounding box center [984, 356] width 91 height 21
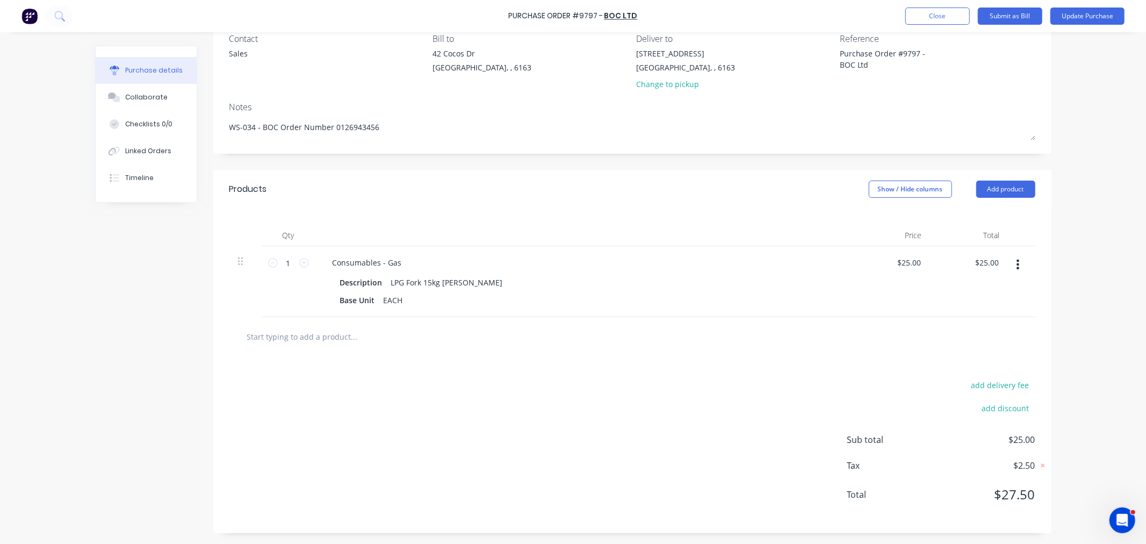
click at [316, 334] on input "text" at bounding box center [354, 335] width 215 height 21
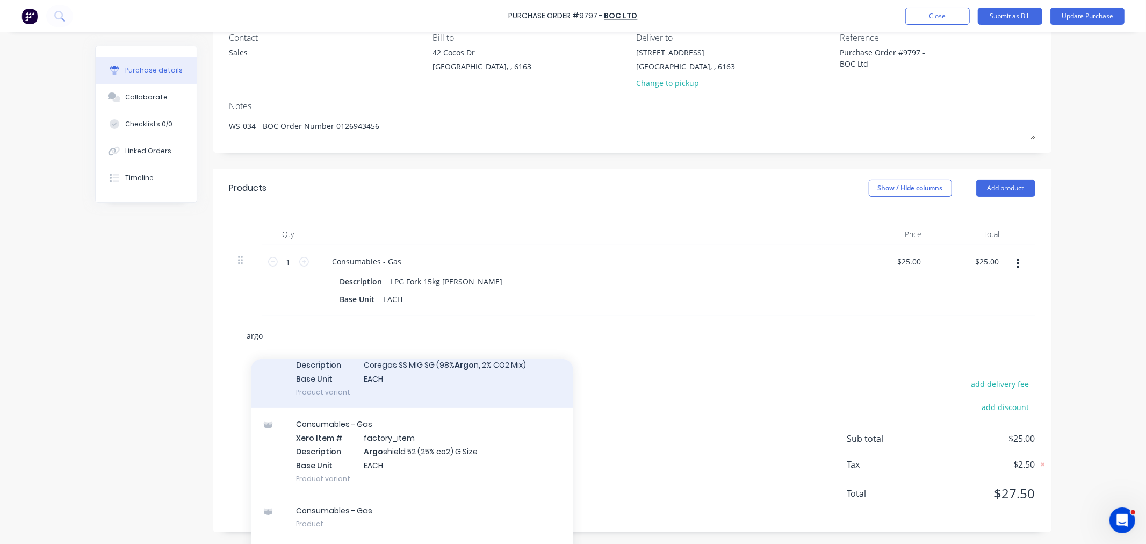
scroll to position [358, 0]
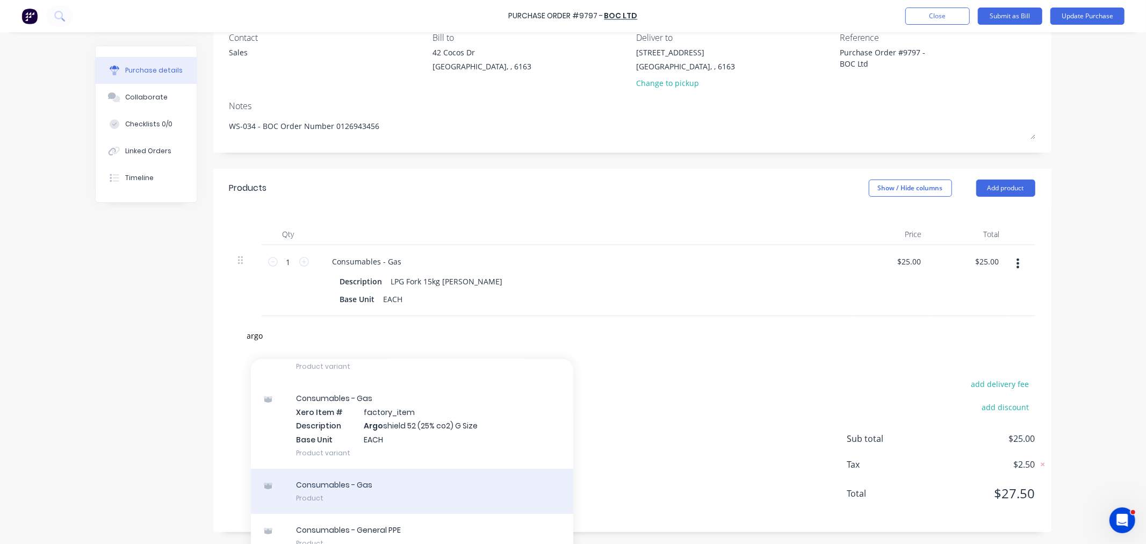
click at [389, 483] on div "Consumables - Gas Product" at bounding box center [412, 490] width 322 height 45
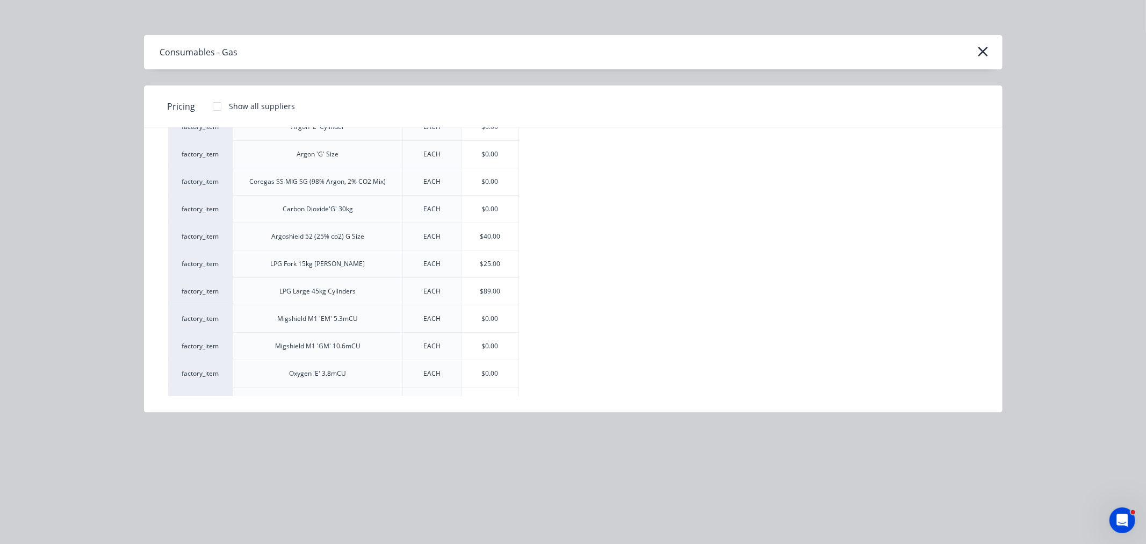
scroll to position [97, 0]
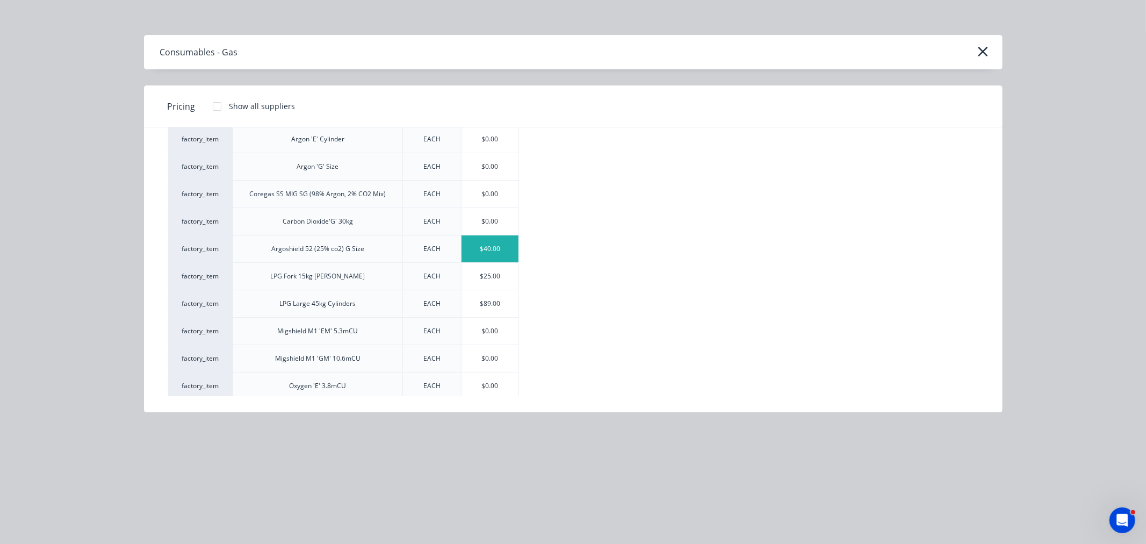
click at [480, 251] on div "$40.00" at bounding box center [489, 248] width 57 height 27
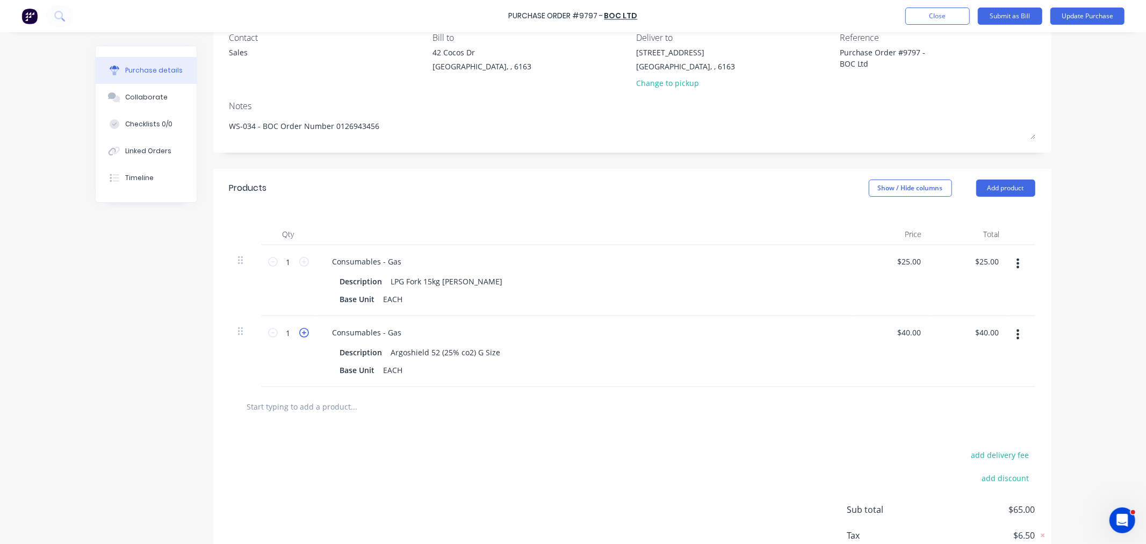
click at [299, 334] on icon at bounding box center [304, 333] width 10 height 10
click at [1080, 18] on button "Update Purchase" at bounding box center [1087, 16] width 74 height 17
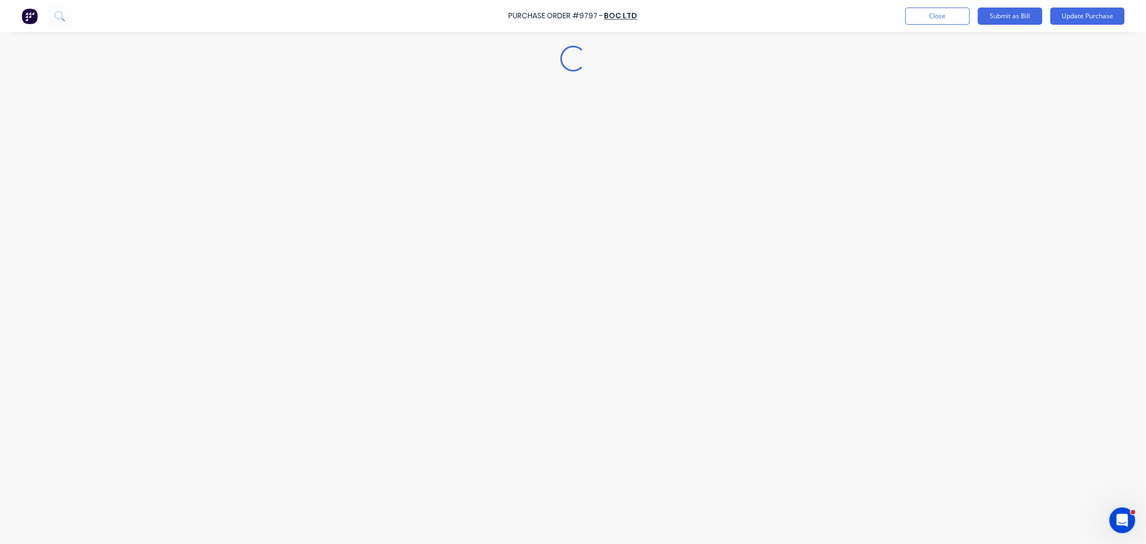
scroll to position [0, 0]
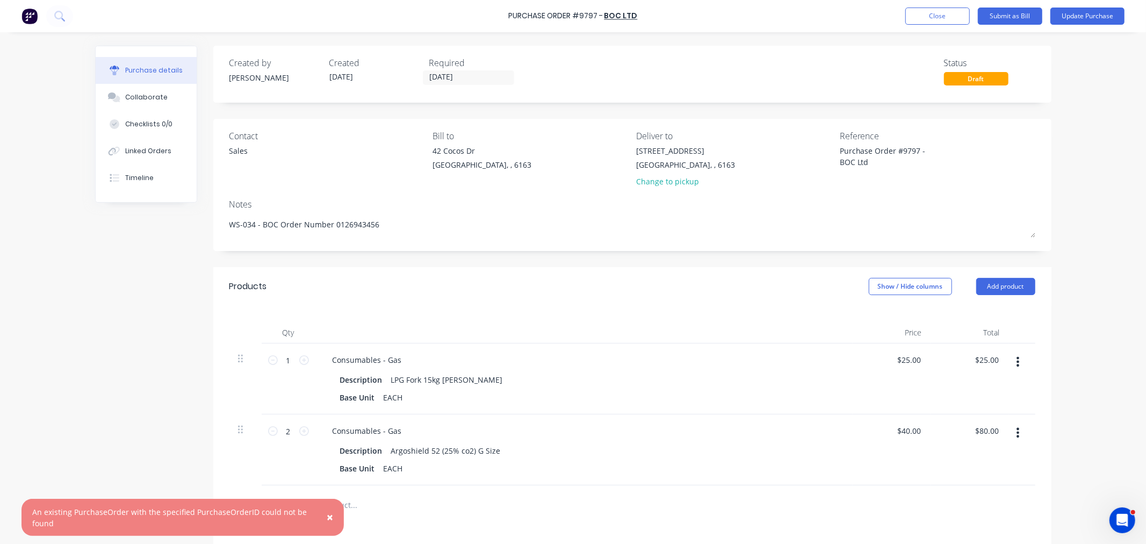
click at [330, 517] on span "×" at bounding box center [330, 516] width 6 height 15
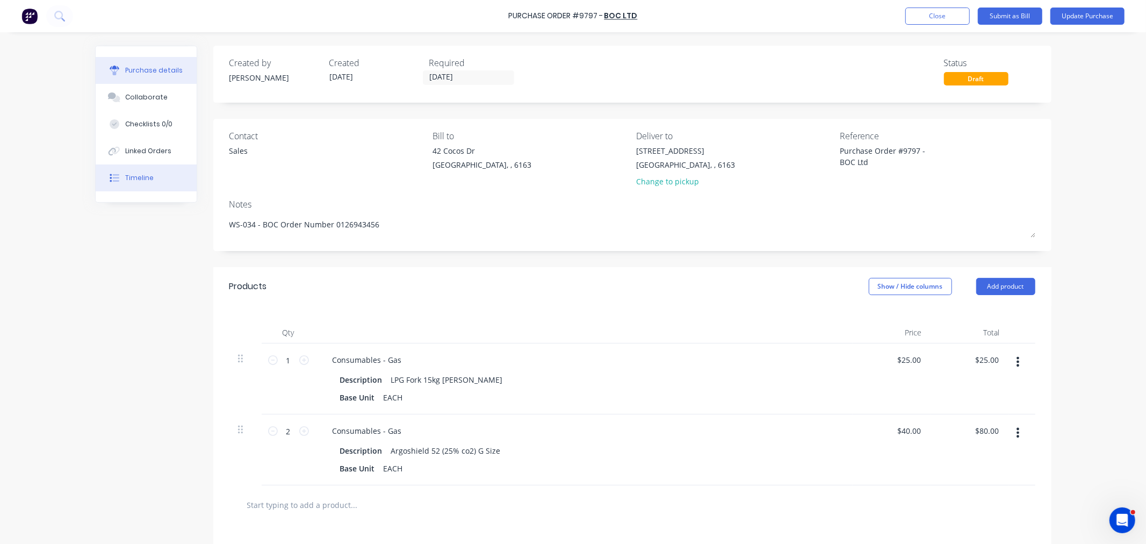
click at [149, 173] on button "Timeline" at bounding box center [146, 177] width 101 height 27
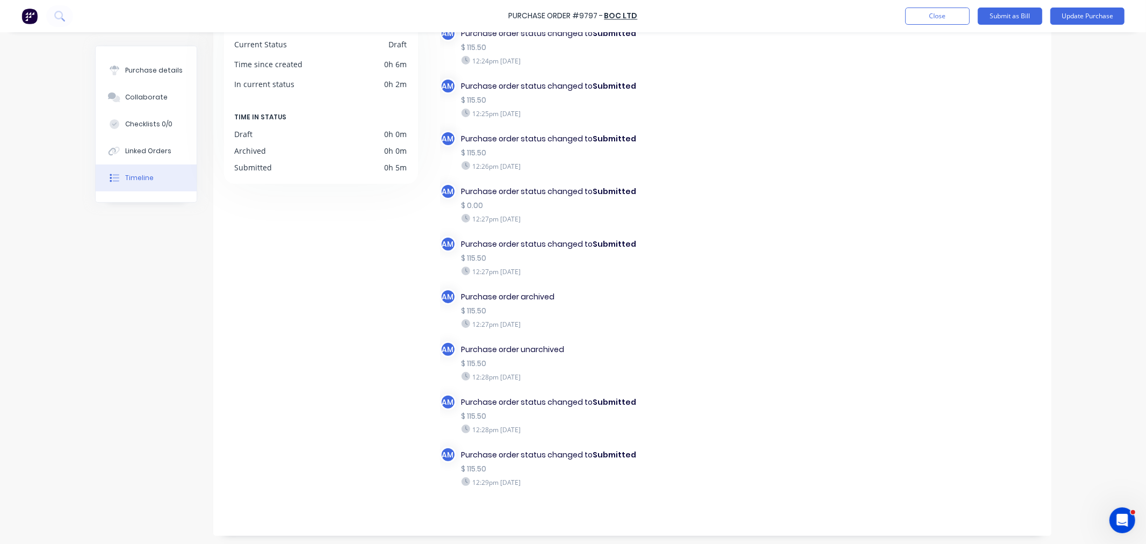
scroll to position [90, 0]
click at [930, 11] on button "Close" at bounding box center [937, 16] width 64 height 17
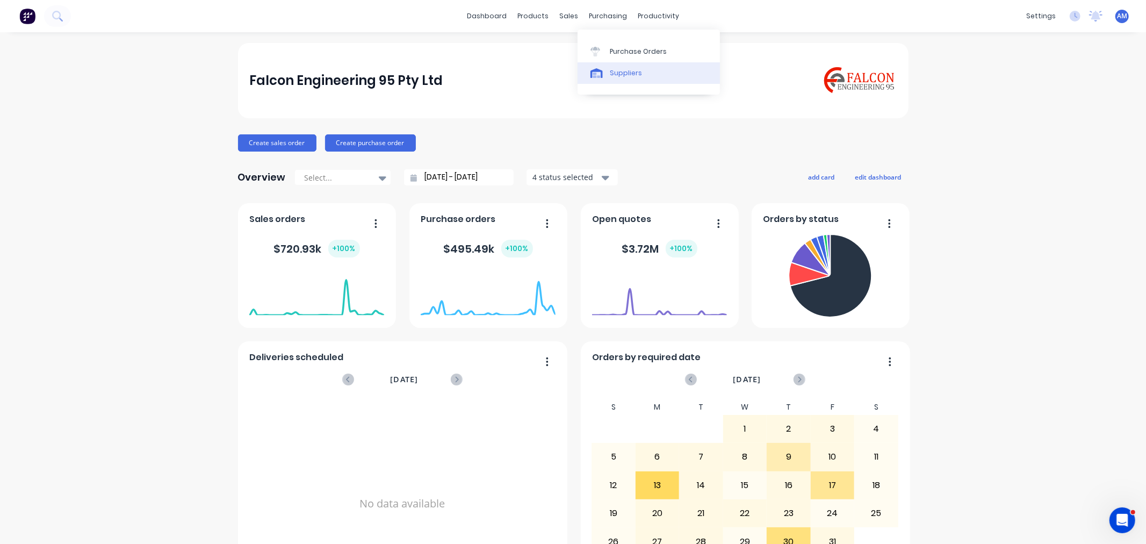
click at [632, 73] on div "Suppliers" at bounding box center [626, 73] width 32 height 10
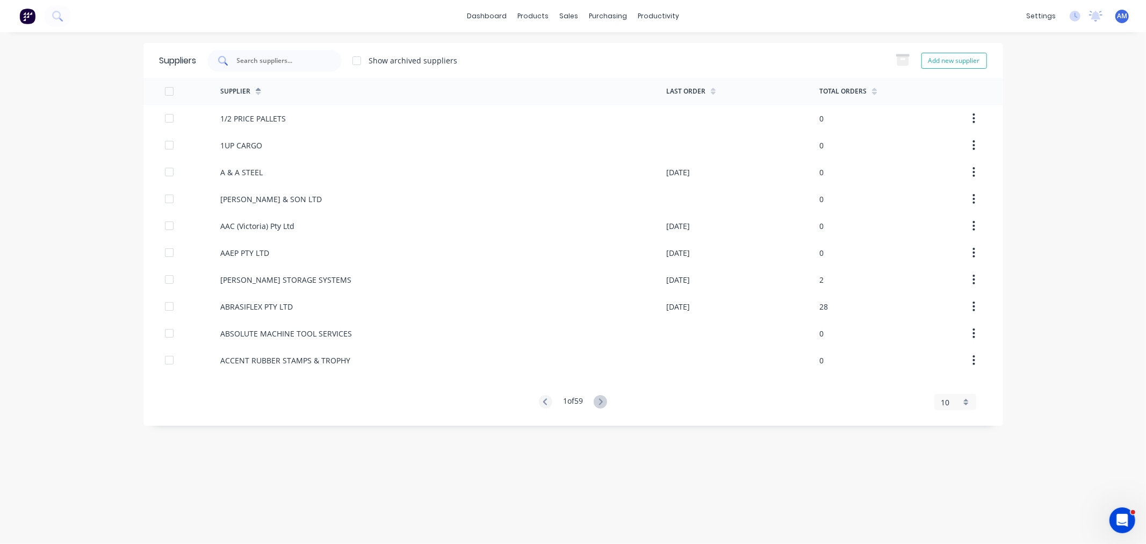
click at [256, 56] on input "text" at bounding box center [280, 60] width 89 height 11
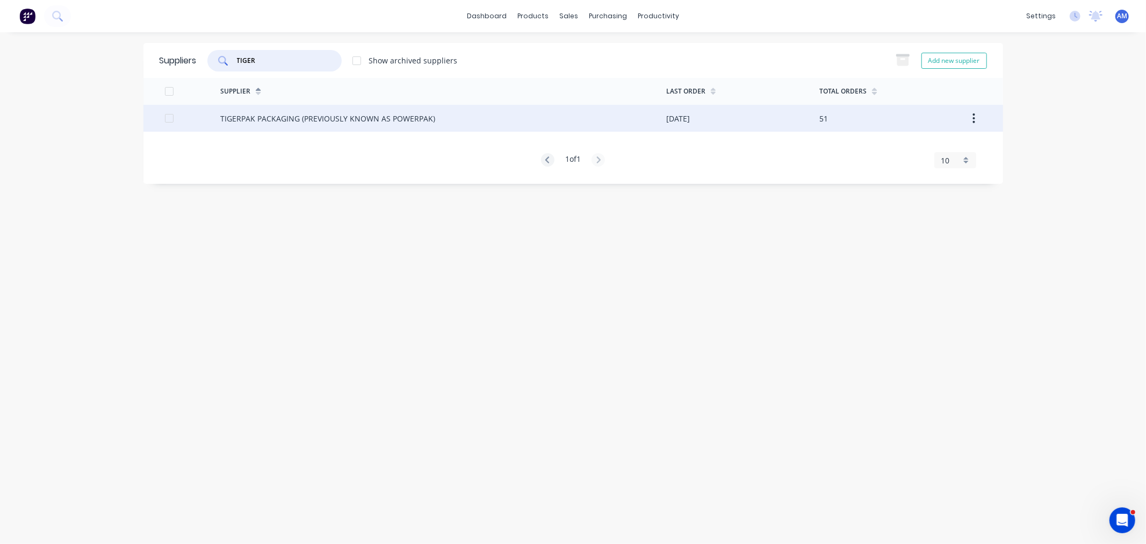
type input "TIGER"
click at [342, 115] on div "TIGERPAK PACKAGING (PREVIOUSLY KNOWN AS POWERPAK)" at bounding box center [327, 118] width 215 height 11
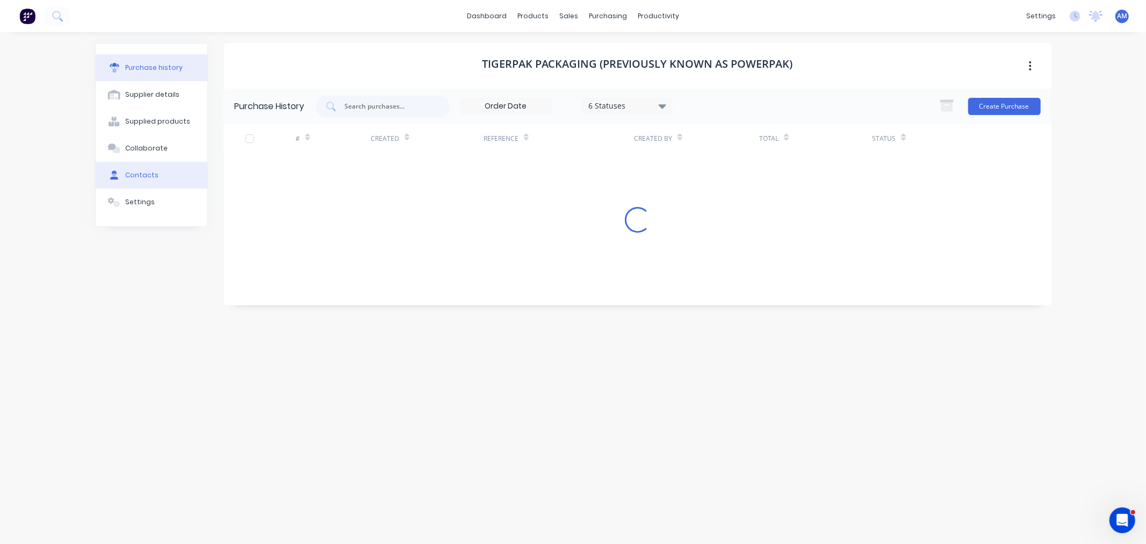
click at [154, 173] on div "Contacts" at bounding box center [141, 175] width 33 height 10
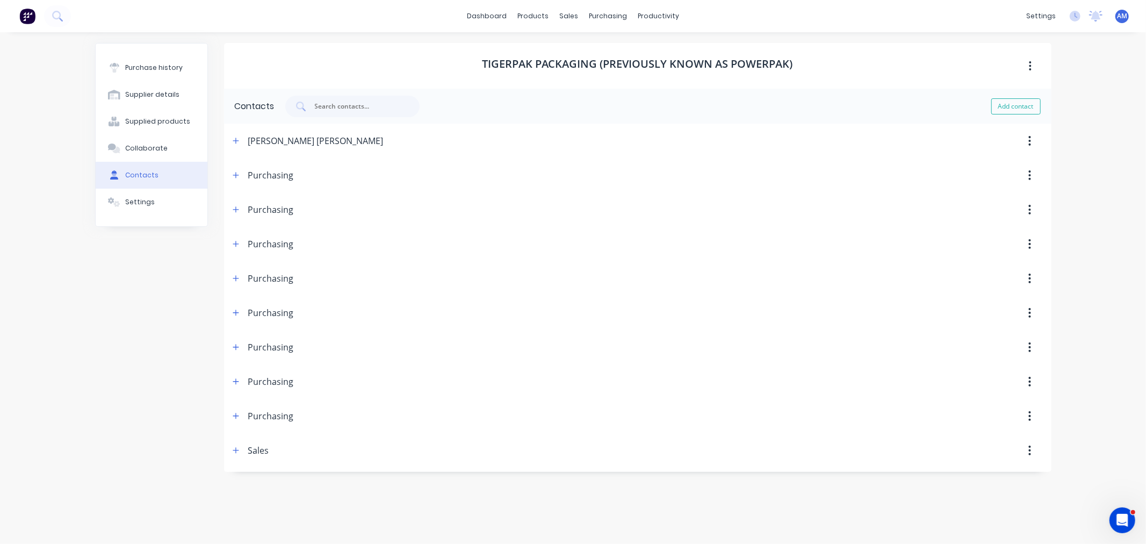
click at [1031, 171] on button "button" at bounding box center [1029, 174] width 25 height 19
click at [1012, 199] on div "Delete" at bounding box center [991, 204] width 83 height 16
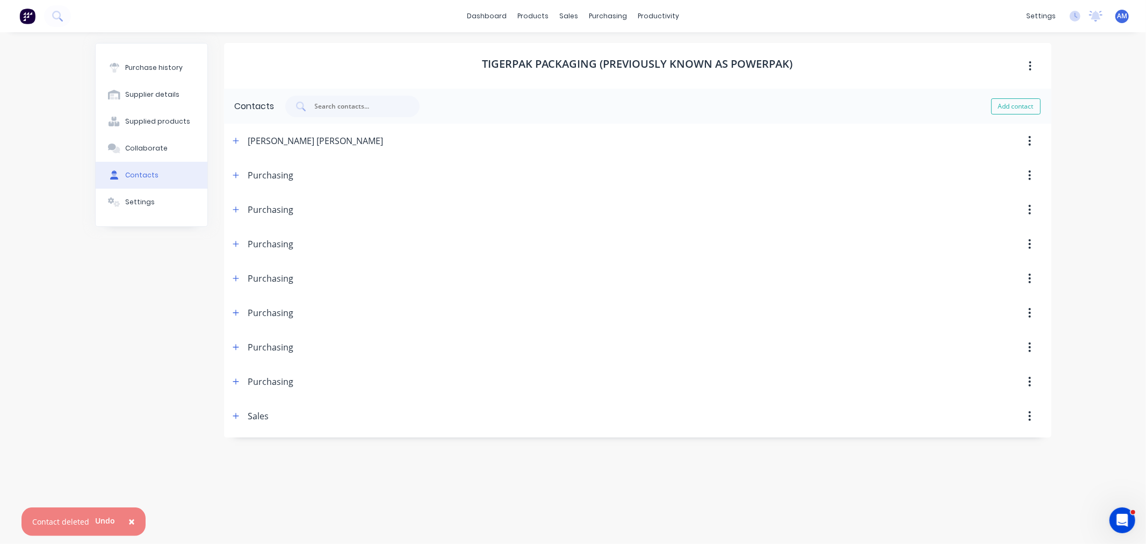
click at [1030, 173] on icon "button" at bounding box center [1029, 175] width 3 height 12
click at [1012, 201] on div "Delete" at bounding box center [991, 204] width 83 height 16
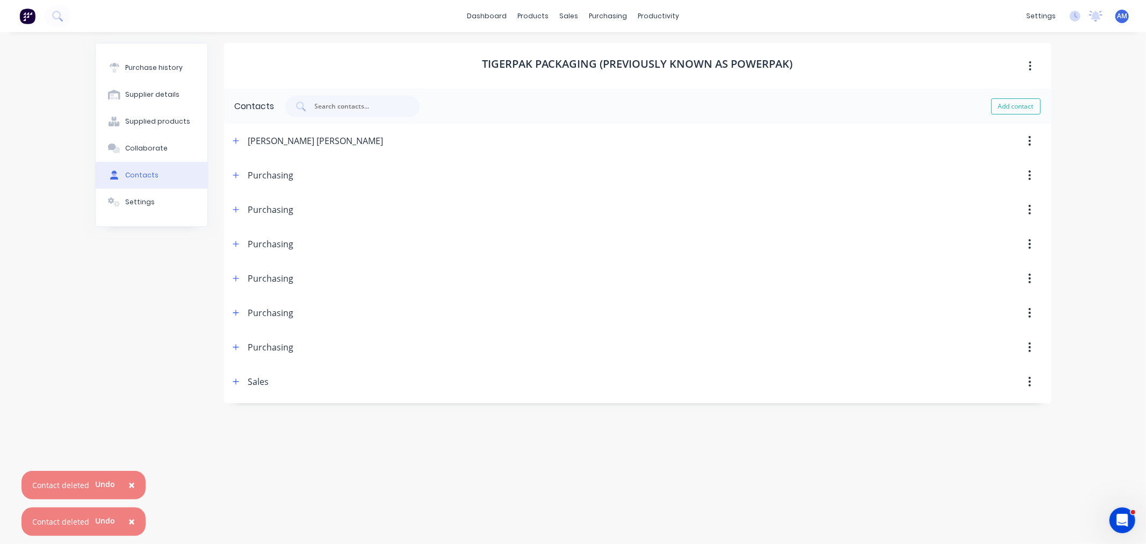
click at [1030, 169] on icon "button" at bounding box center [1029, 175] width 3 height 12
click at [1007, 202] on div "Delete" at bounding box center [991, 204] width 83 height 16
click at [1029, 170] on icon "button" at bounding box center [1029, 175] width 3 height 12
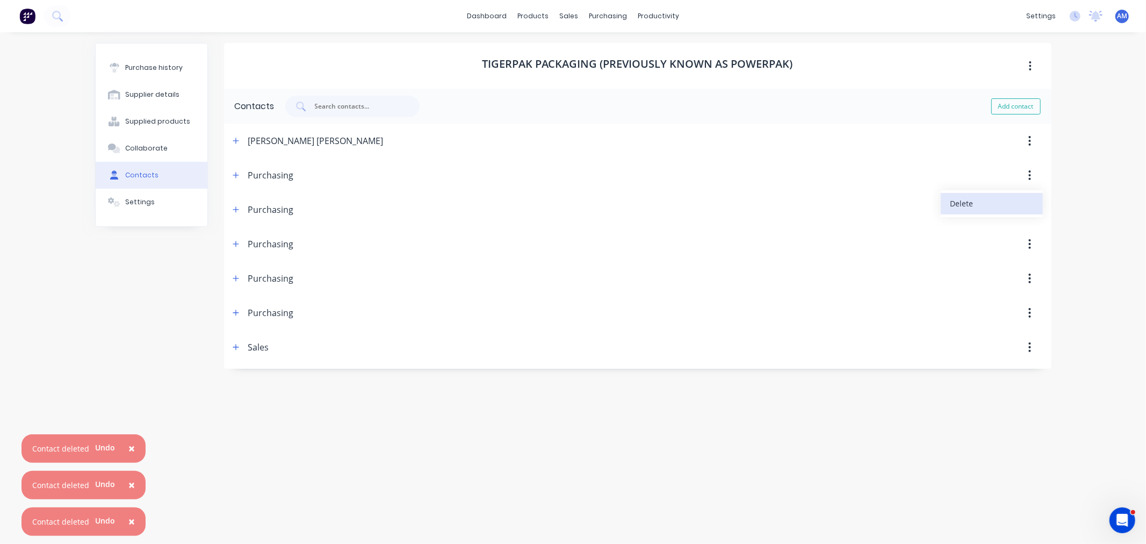
click at [1006, 202] on div "Delete" at bounding box center [991, 204] width 83 height 16
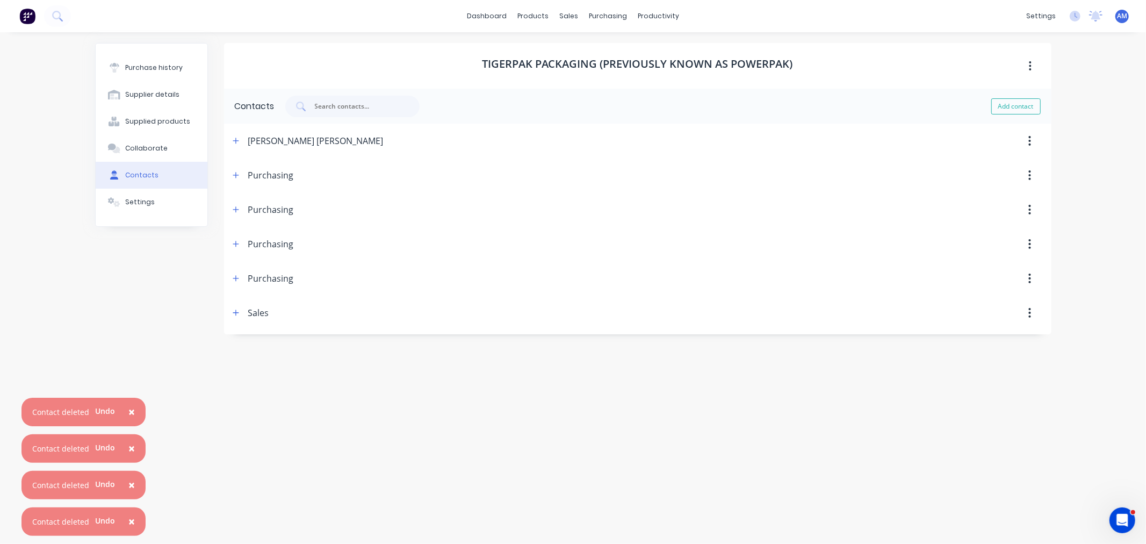
click at [1024, 175] on button "button" at bounding box center [1029, 174] width 25 height 19
click at [1010, 204] on div "Delete" at bounding box center [991, 204] width 83 height 16
click at [1029, 175] on icon "button" at bounding box center [1030, 175] width 2 height 10
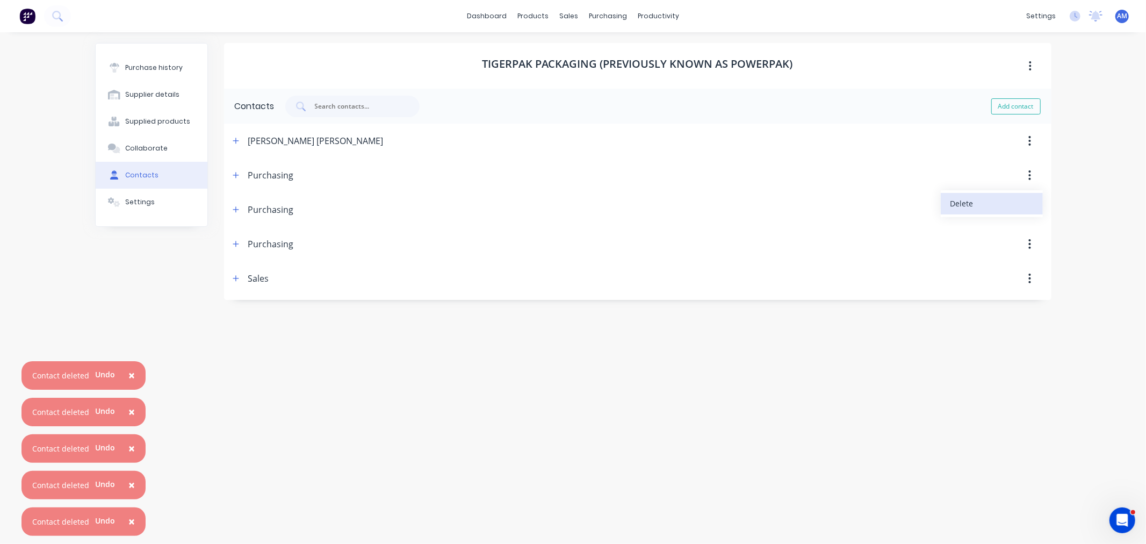
click at [1014, 205] on div "Delete" at bounding box center [991, 204] width 83 height 16
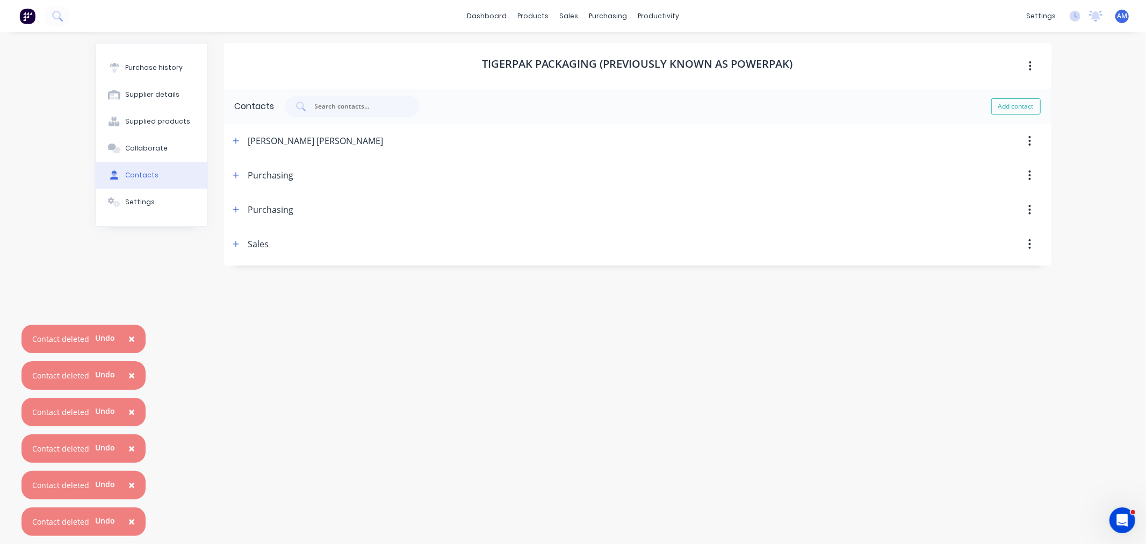
click at [1029, 172] on icon "button" at bounding box center [1030, 175] width 2 height 10
click at [1016, 202] on div "Delete" at bounding box center [991, 204] width 83 height 16
click at [233, 173] on icon "button" at bounding box center [236, 175] width 6 height 8
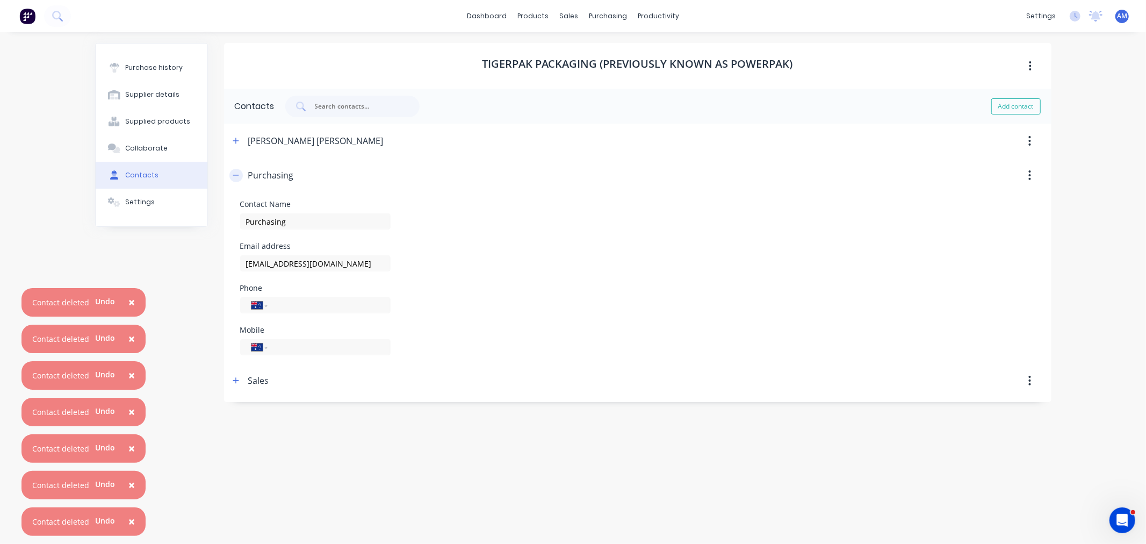
click at [233, 172] on icon "button" at bounding box center [236, 175] width 6 height 8
click at [128, 301] on span "×" at bounding box center [131, 301] width 6 height 15
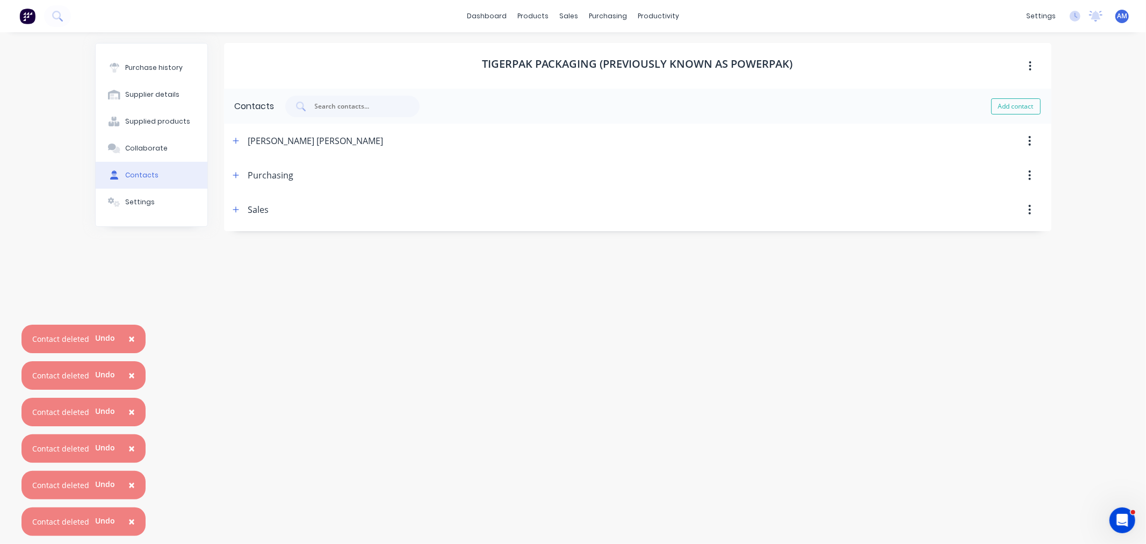
click at [131, 338] on span "×" at bounding box center [131, 338] width 6 height 15
drag, startPoint x: 131, startPoint y: 373, endPoint x: 132, endPoint y: 384, distance: 11.3
click at [131, 373] on span "×" at bounding box center [131, 374] width 6 height 15
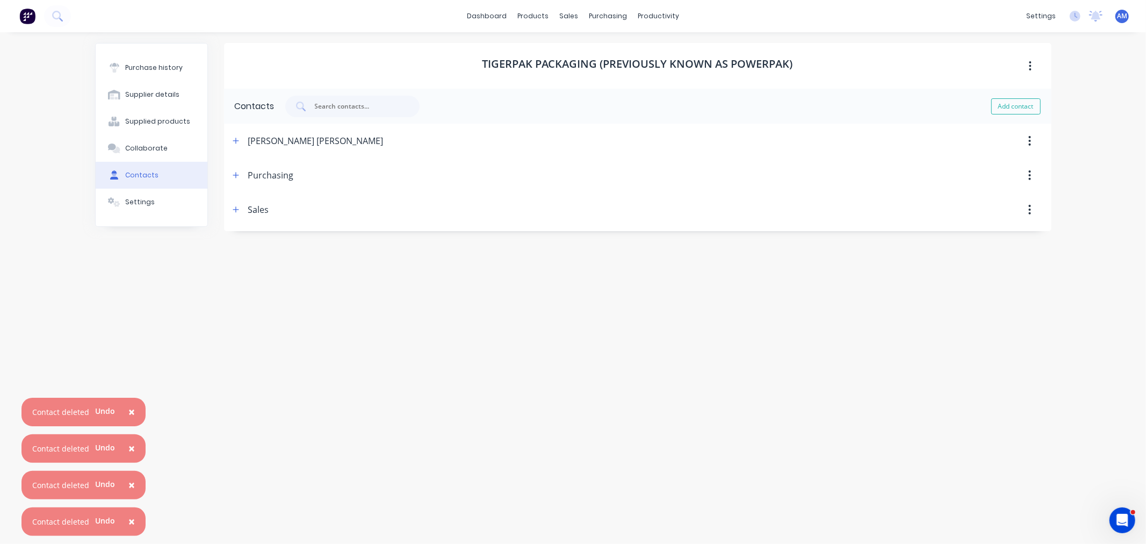
click at [133, 415] on button "×" at bounding box center [132, 412] width 28 height 26
click at [132, 451] on span "×" at bounding box center [131, 447] width 6 height 15
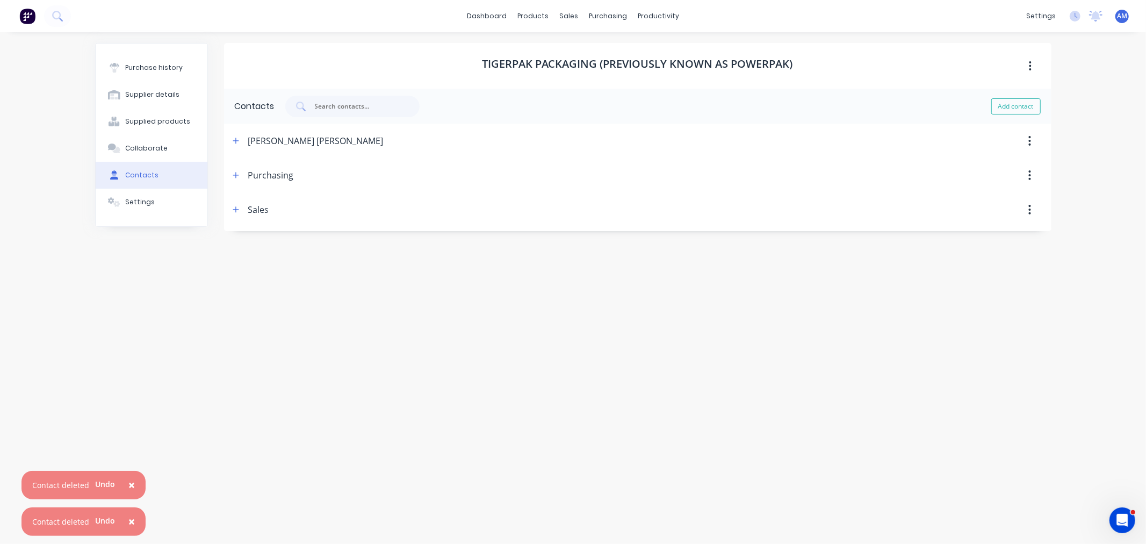
drag, startPoint x: 130, startPoint y: 481, endPoint x: 130, endPoint y: 501, distance: 19.9
click at [130, 482] on span "×" at bounding box center [131, 484] width 6 height 15
click at [129, 523] on span "×" at bounding box center [131, 520] width 6 height 15
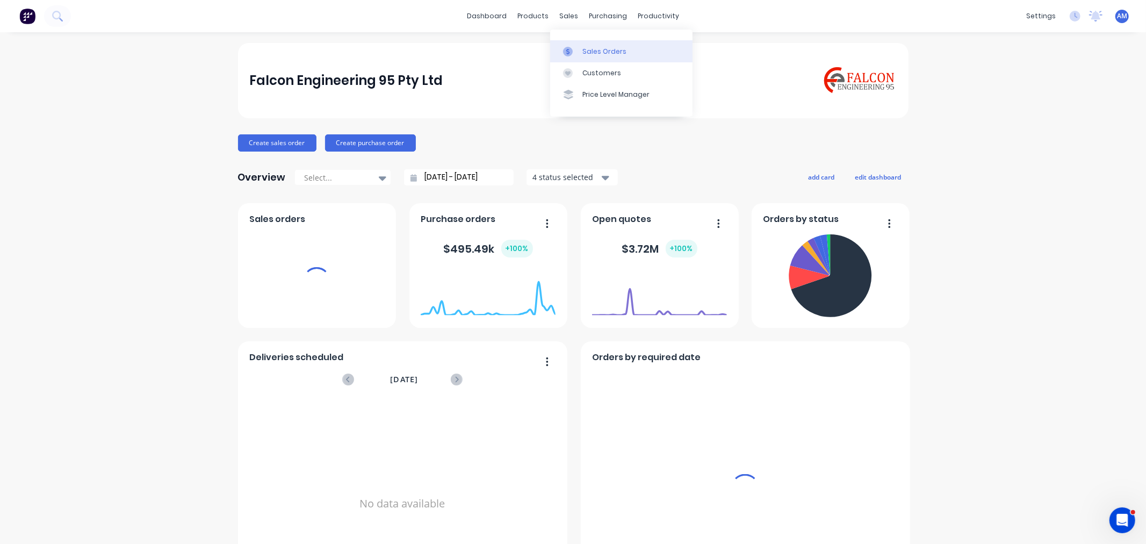
click at [596, 49] on div "Sales Orders" at bounding box center [604, 52] width 44 height 10
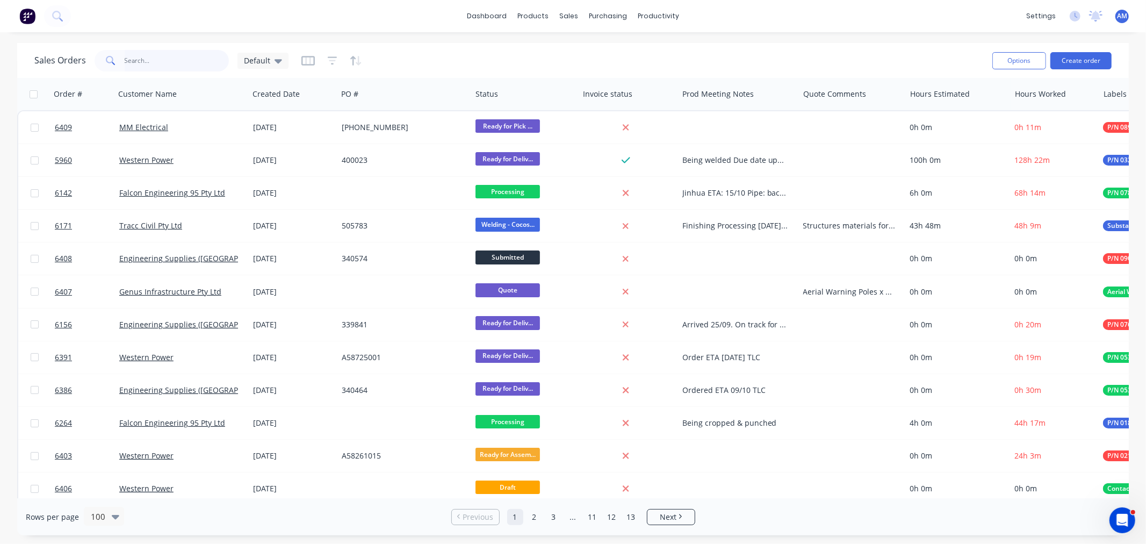
click at [167, 51] on input "text" at bounding box center [177, 60] width 105 height 21
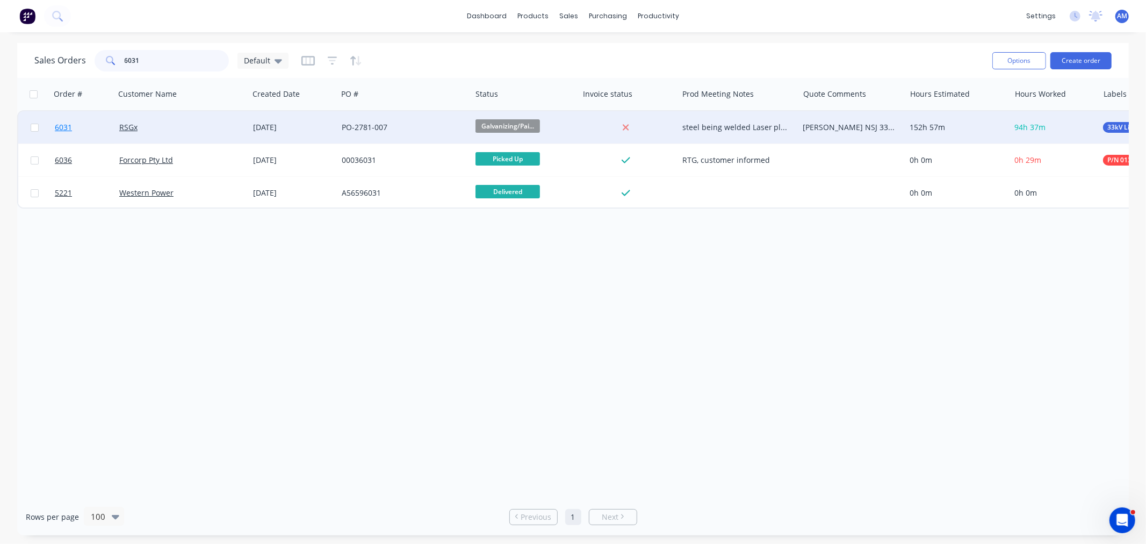
type input "6031"
click at [81, 132] on link "6031" at bounding box center [87, 127] width 64 height 32
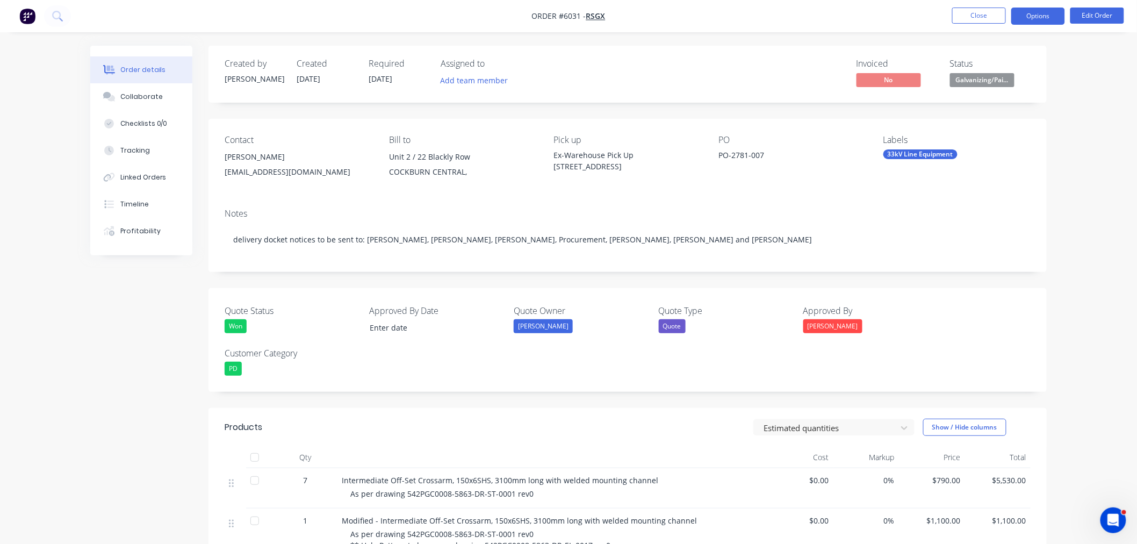
click at [1061, 17] on button "Options" at bounding box center [1038, 16] width 54 height 17
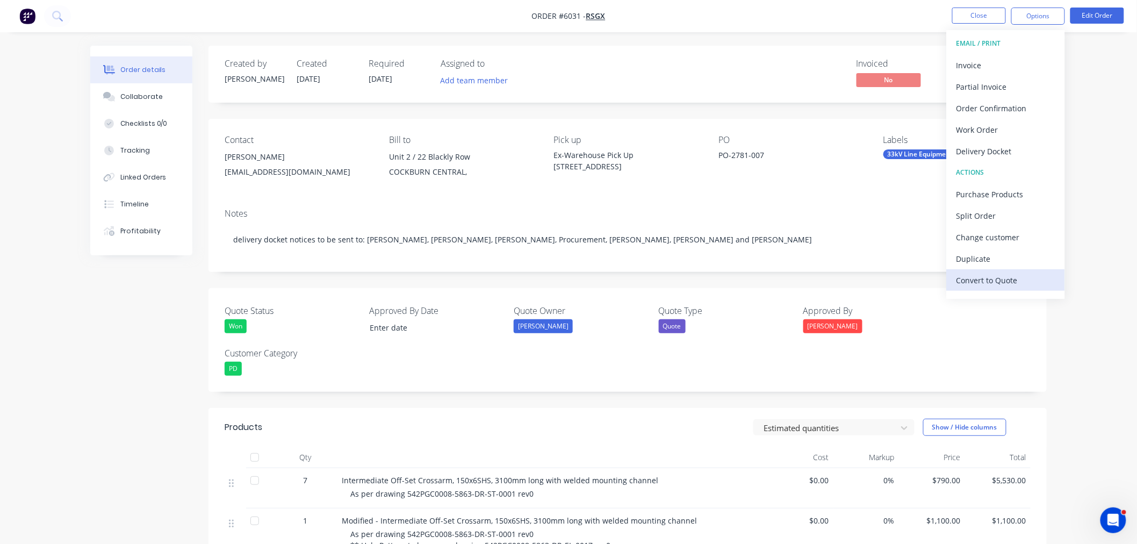
click at [1010, 278] on div "Convert to Quote" at bounding box center [1005, 280] width 99 height 16
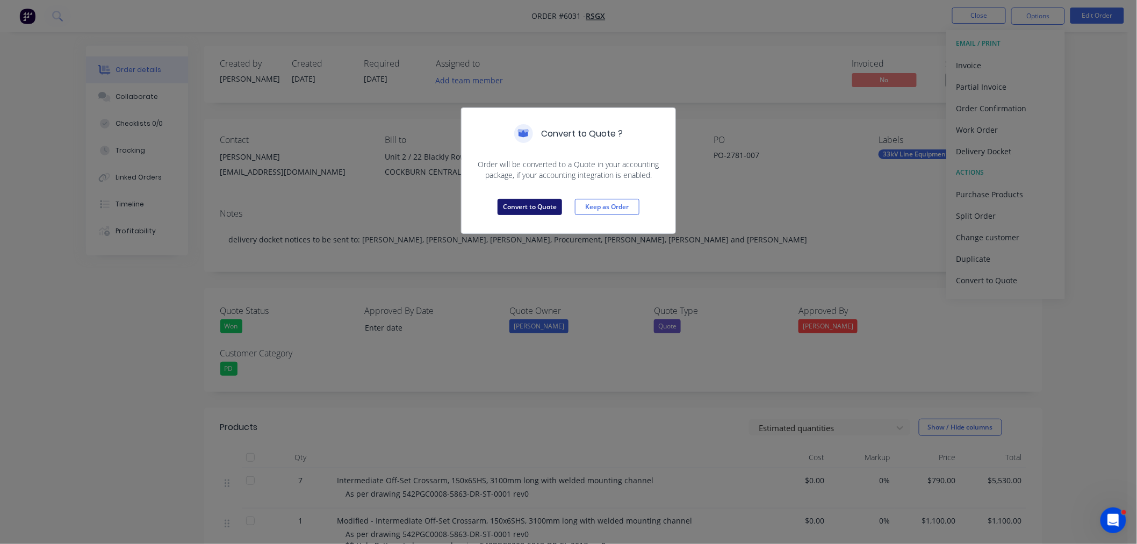
click at [533, 206] on button "Convert to Quote" at bounding box center [529, 207] width 64 height 16
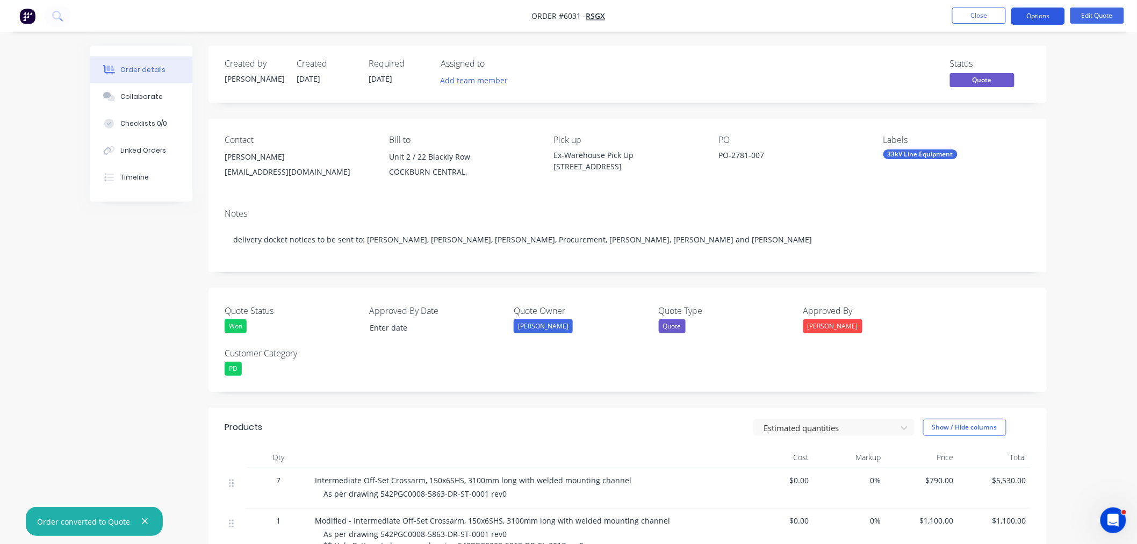
click at [1025, 13] on button "Options" at bounding box center [1038, 16] width 54 height 17
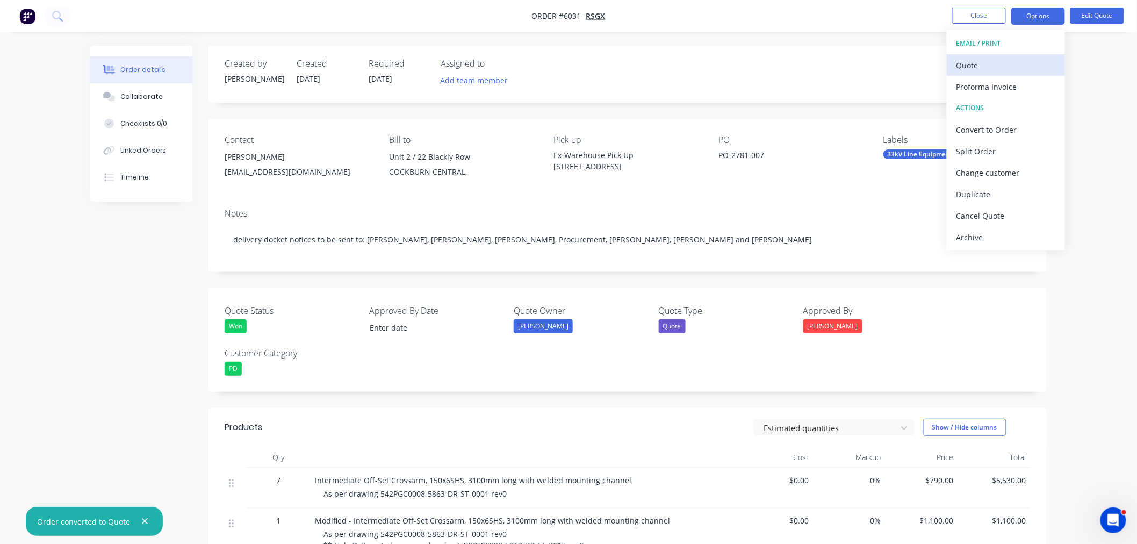
click at [1008, 62] on div "Quote" at bounding box center [1005, 65] width 99 height 16
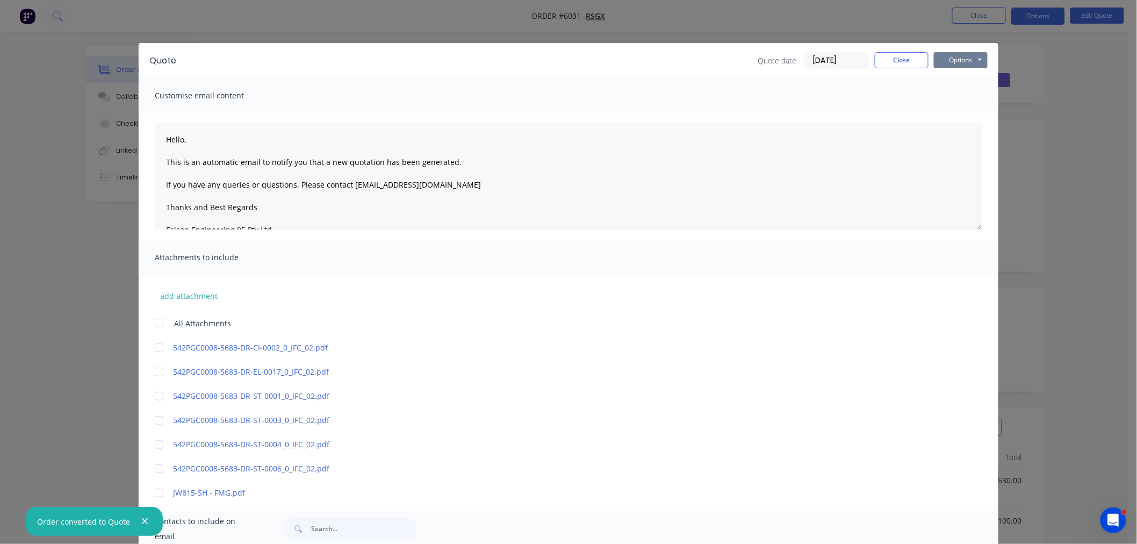
click at [954, 57] on button "Options" at bounding box center [961, 60] width 54 height 16
click at [950, 76] on button "Preview" at bounding box center [968, 79] width 69 height 18
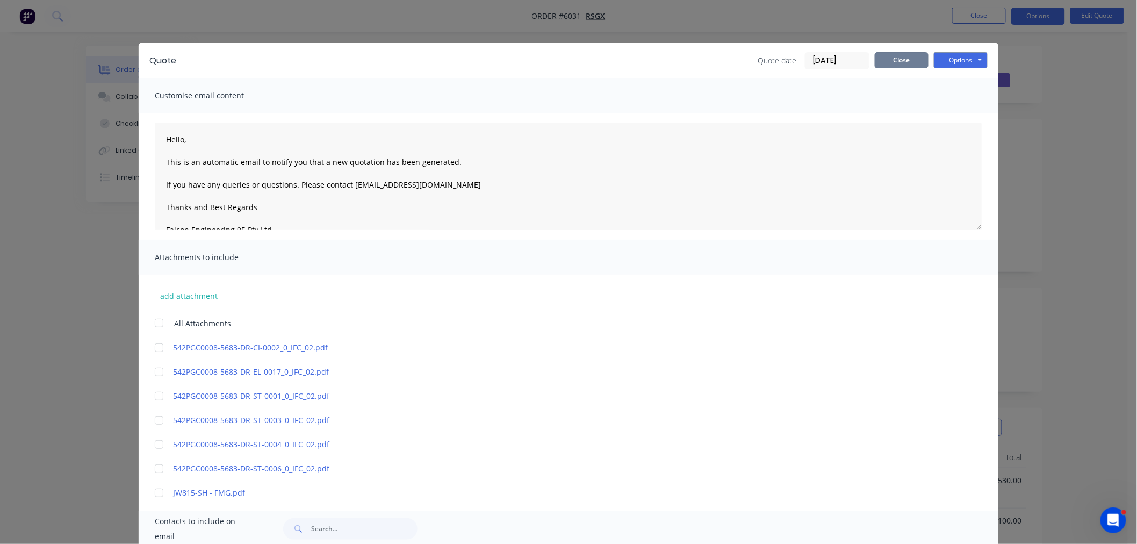
click at [887, 60] on button "Close" at bounding box center [901, 60] width 54 height 16
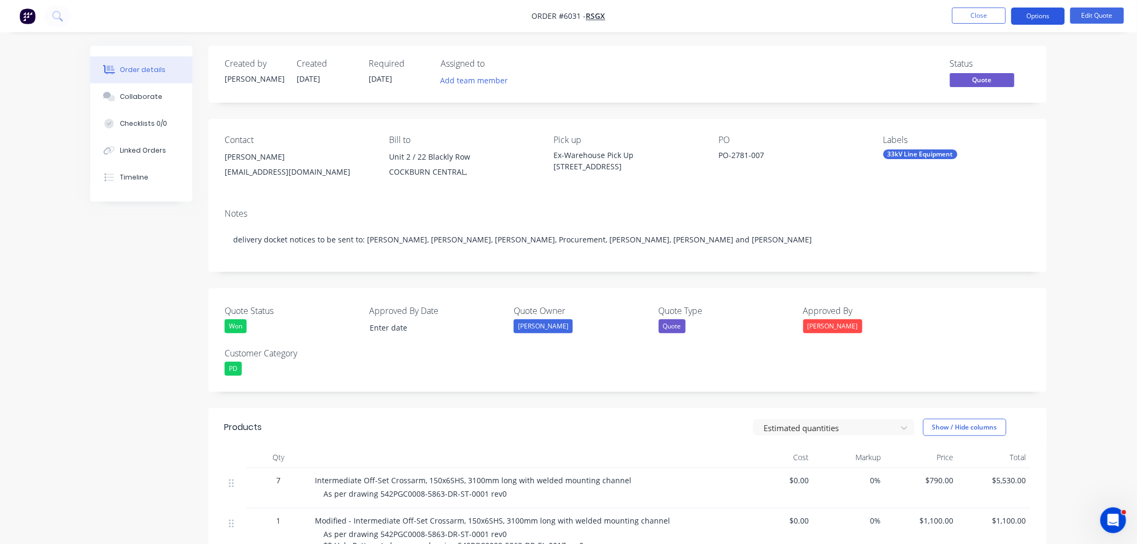
click at [1040, 8] on button "Options" at bounding box center [1038, 16] width 54 height 17
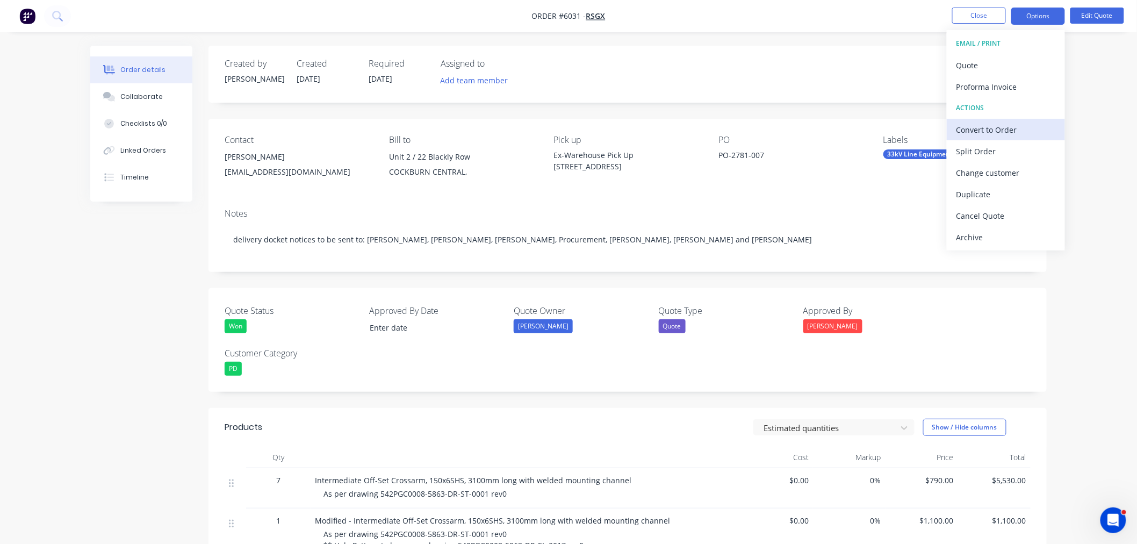
click at [1012, 128] on div "Convert to Order" at bounding box center [1005, 130] width 99 height 16
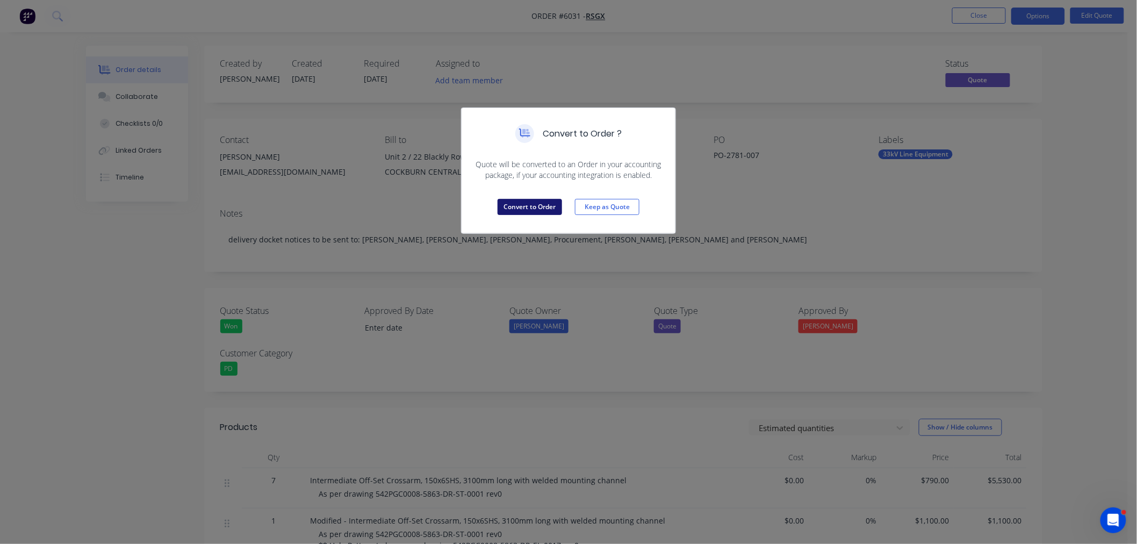
click at [548, 205] on button "Convert to Order" at bounding box center [529, 207] width 64 height 16
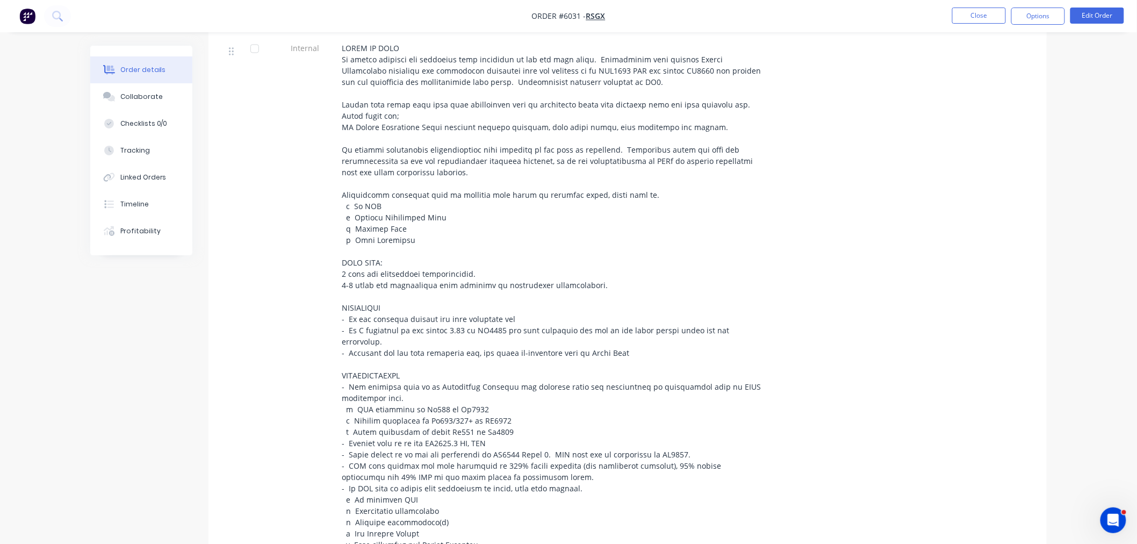
scroll to position [776, 0]
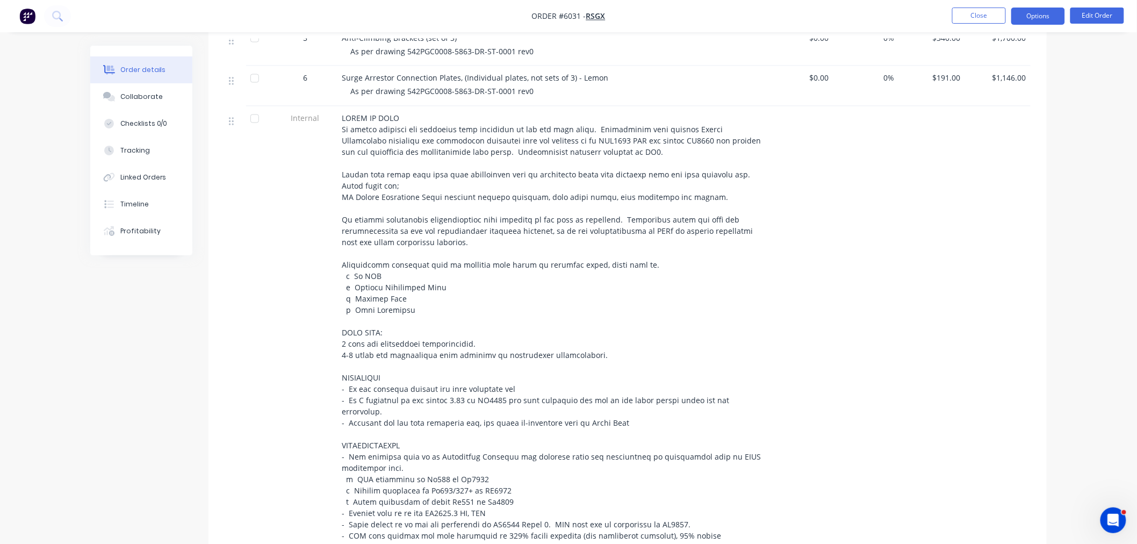
click at [1039, 13] on button "Options" at bounding box center [1038, 16] width 54 height 17
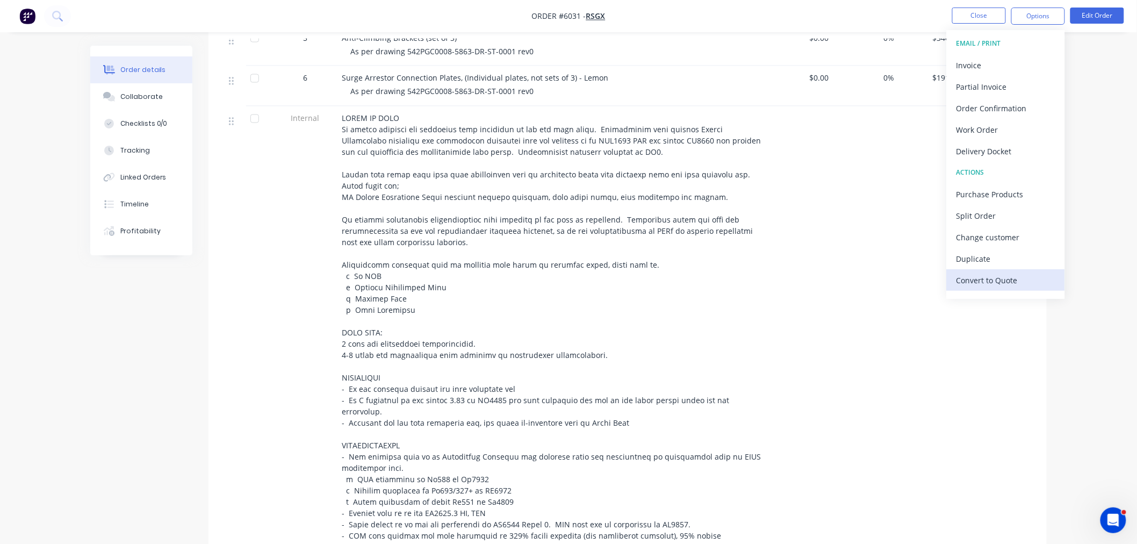
click at [990, 280] on div "Convert to Quote" at bounding box center [1005, 280] width 99 height 16
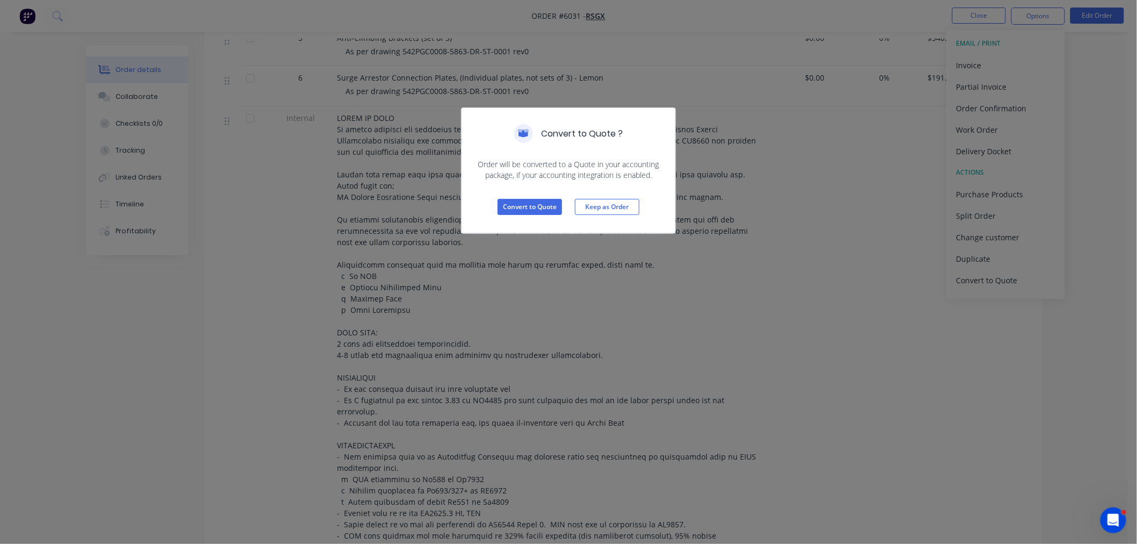
click at [509, 194] on div "Convert to Quote Keep as Order" at bounding box center [568, 206] width 214 height 53
click at [508, 205] on button "Convert to Quote" at bounding box center [529, 207] width 64 height 16
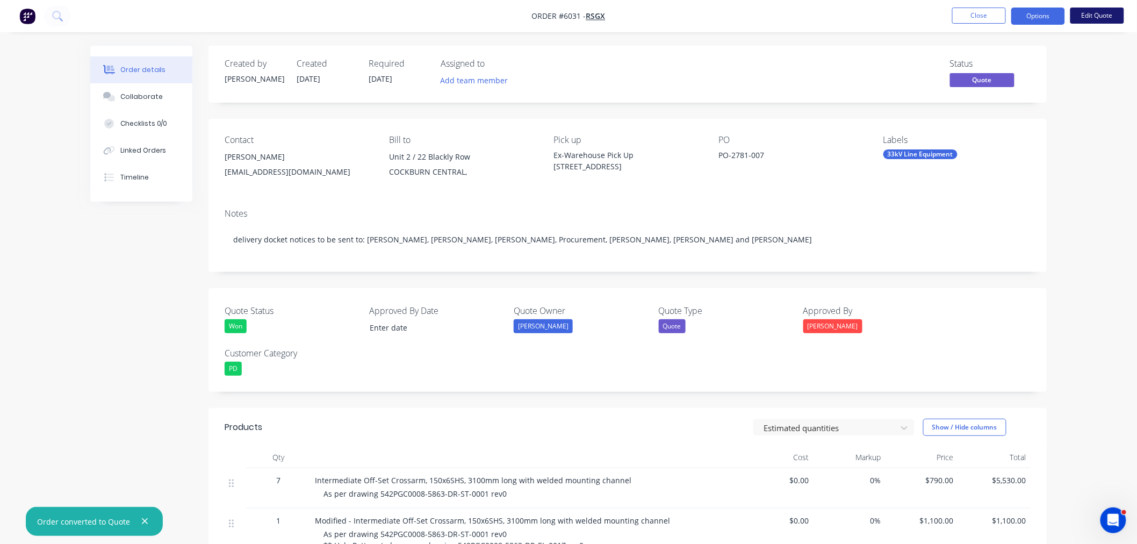
click at [1092, 18] on button "Edit Quote" at bounding box center [1097, 16] width 54 height 16
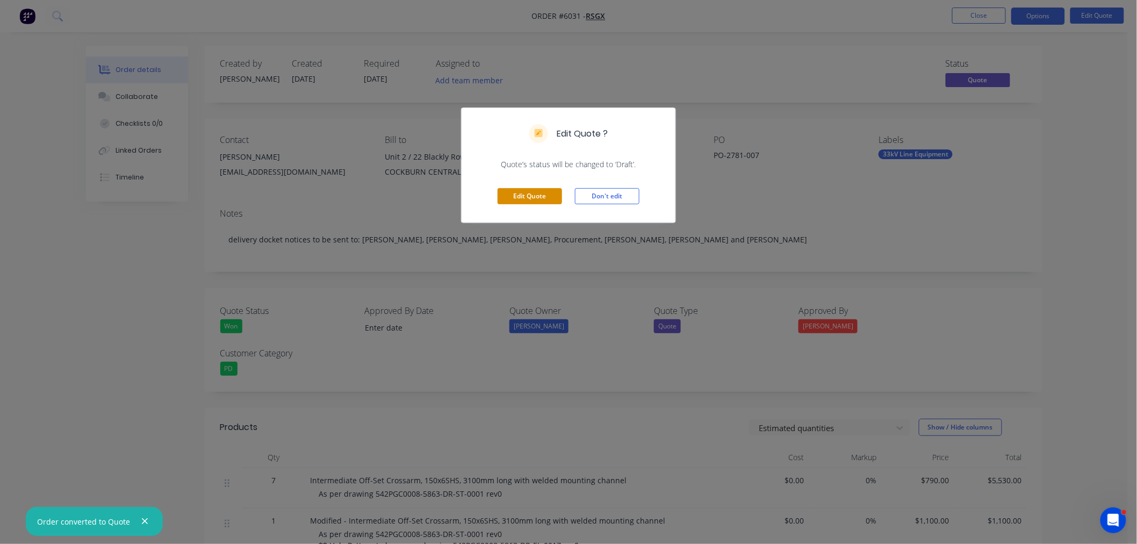
click at [523, 196] on button "Edit Quote" at bounding box center [529, 196] width 64 height 16
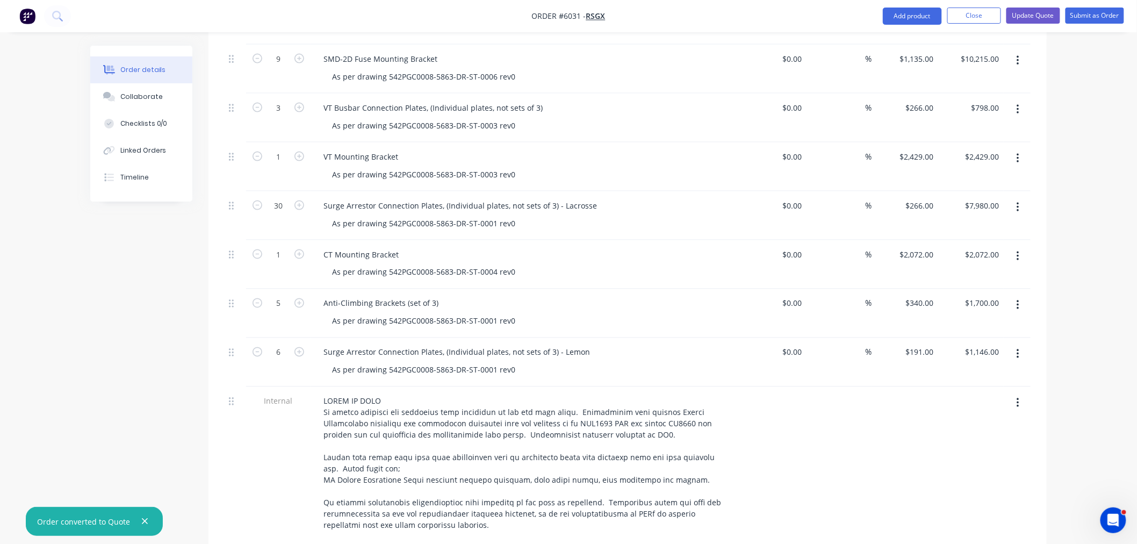
scroll to position [597, 0]
click at [908, 13] on button "Add product" at bounding box center [911, 16] width 59 height 17
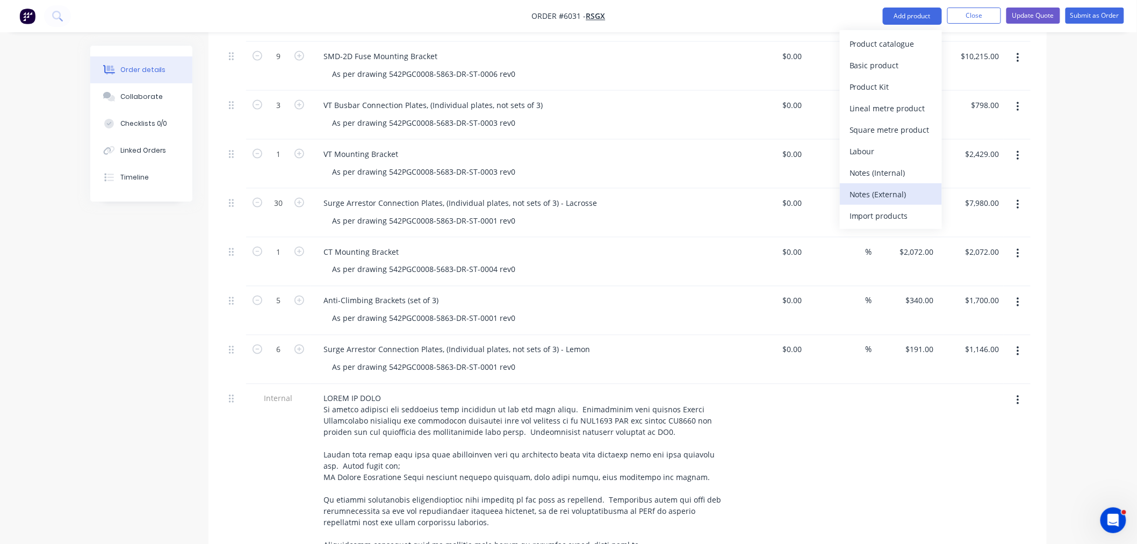
click at [879, 186] on div "Notes (External)" at bounding box center [890, 194] width 83 height 16
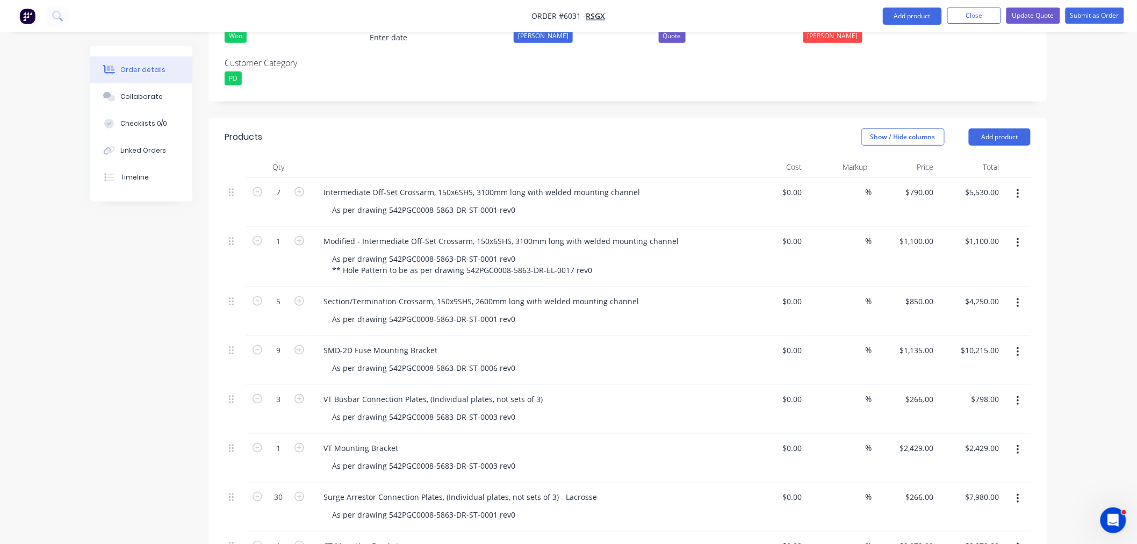
scroll to position [755, 0]
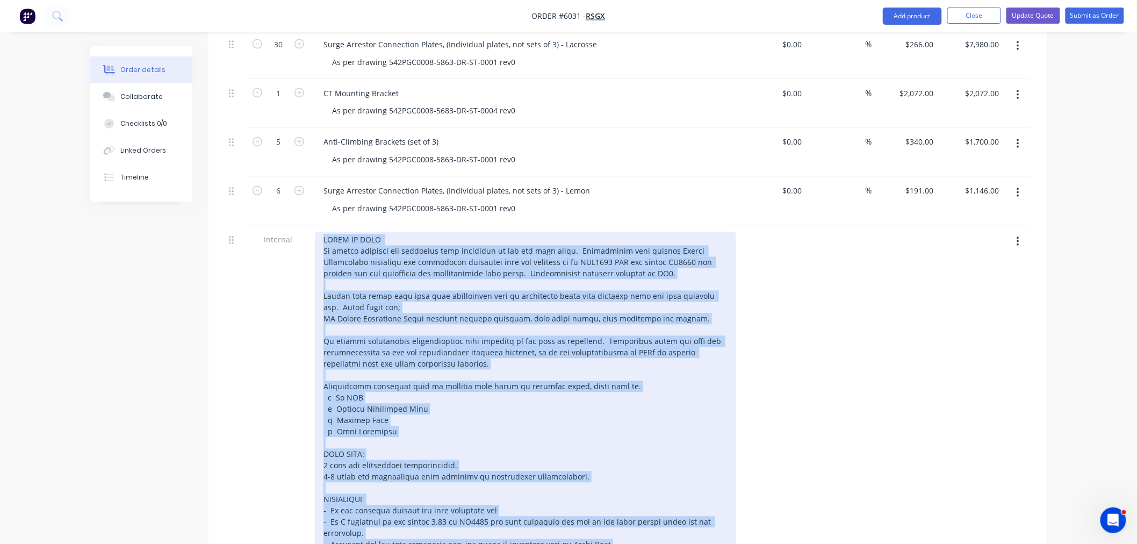
drag, startPoint x: 565, startPoint y: 249, endPoint x: 315, endPoint y: 231, distance: 249.9
click at [315, 232] on div at bounding box center [525, 499] width 421 height 534
copy div "SCOPE OF WORK To supply material and fabricate line equipment as per the list a…"
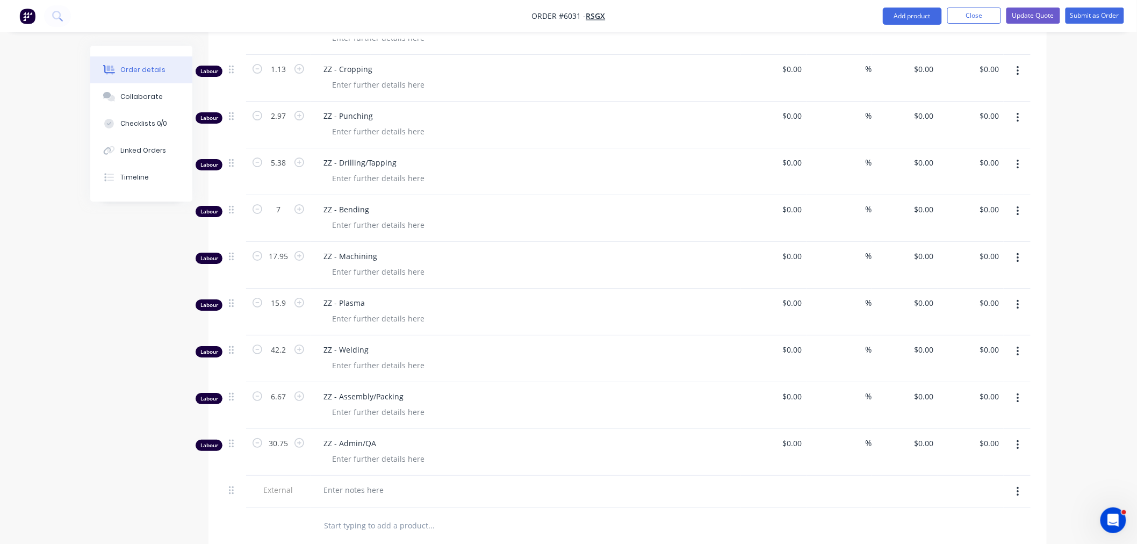
scroll to position [1784, 0]
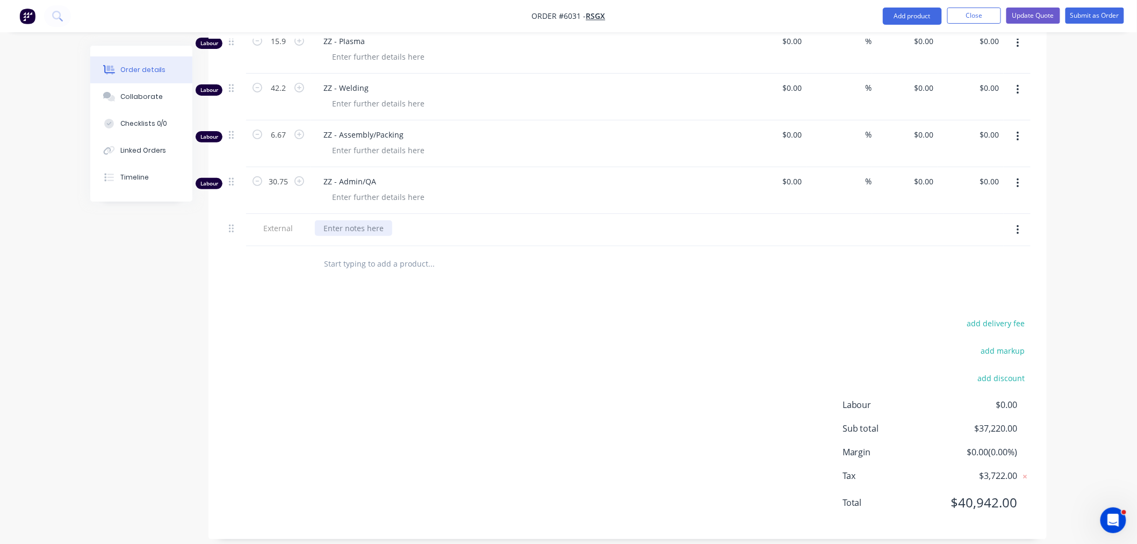
click at [351, 220] on div at bounding box center [353, 228] width 77 height 16
paste div
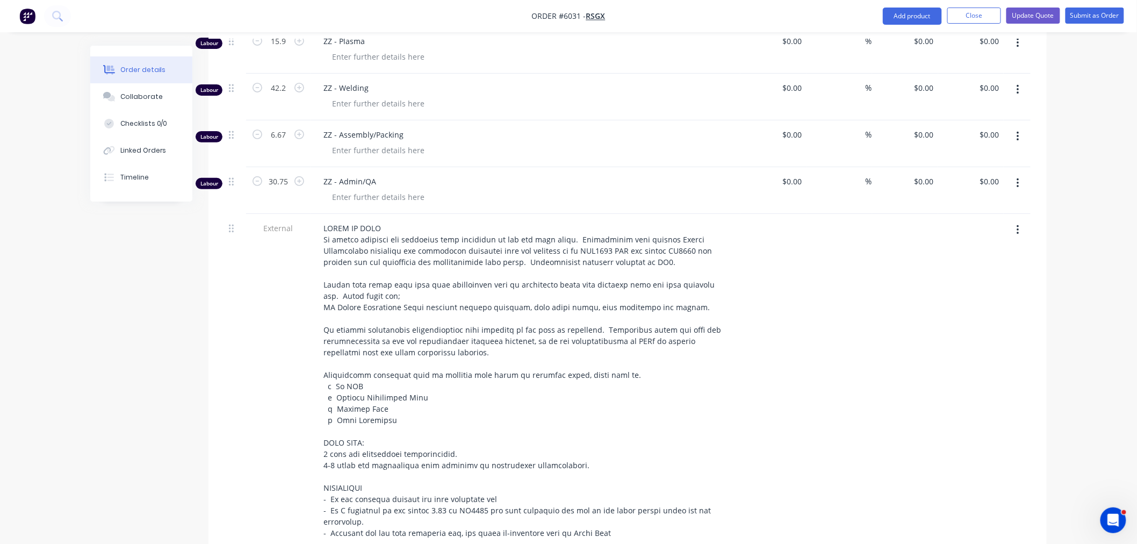
click at [896, 342] on div at bounding box center [905, 489] width 66 height 550
click at [1040, 19] on button "Update Quote" at bounding box center [1033, 16] width 54 height 16
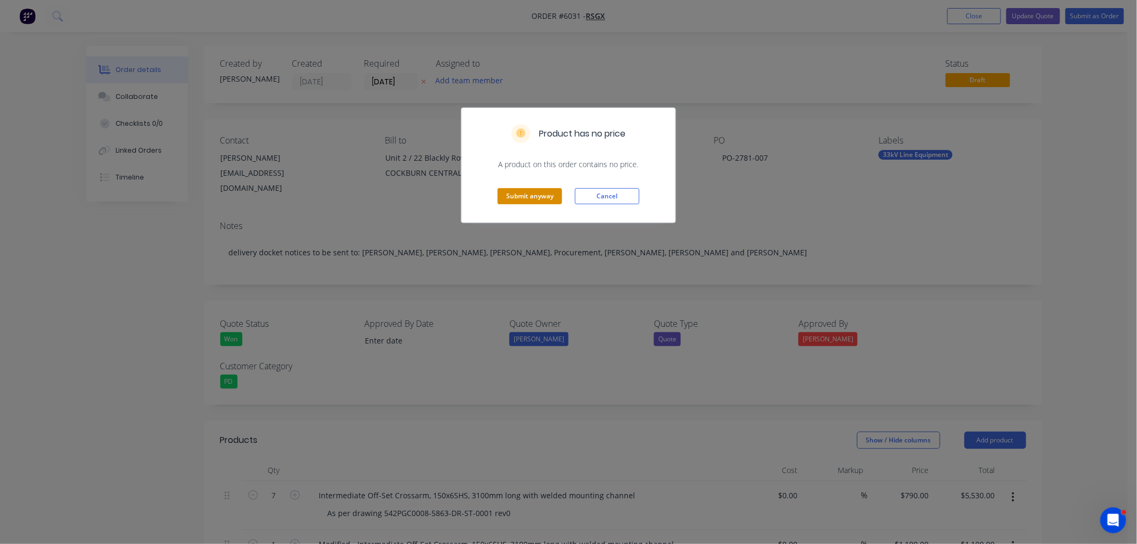
click at [538, 194] on button "Submit anyway" at bounding box center [529, 196] width 64 height 16
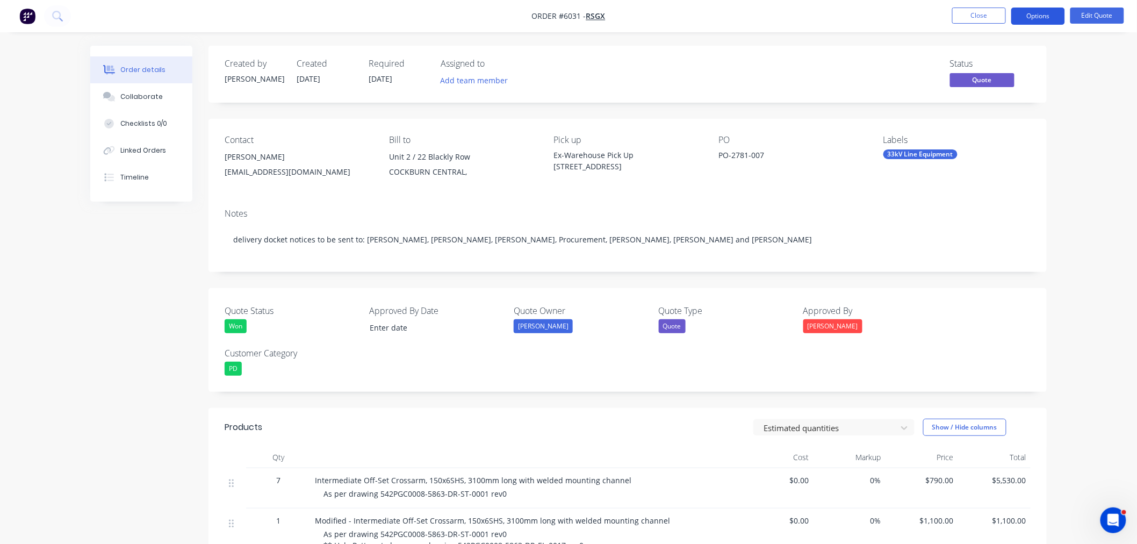
click at [1047, 13] on button "Options" at bounding box center [1038, 16] width 54 height 17
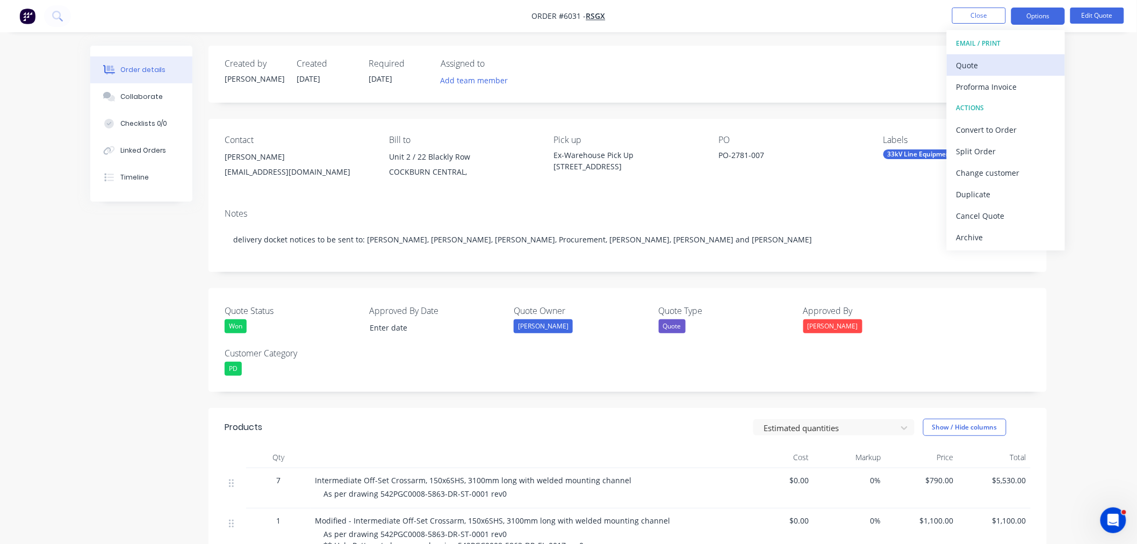
click at [985, 66] on div "Quote" at bounding box center [1005, 65] width 99 height 16
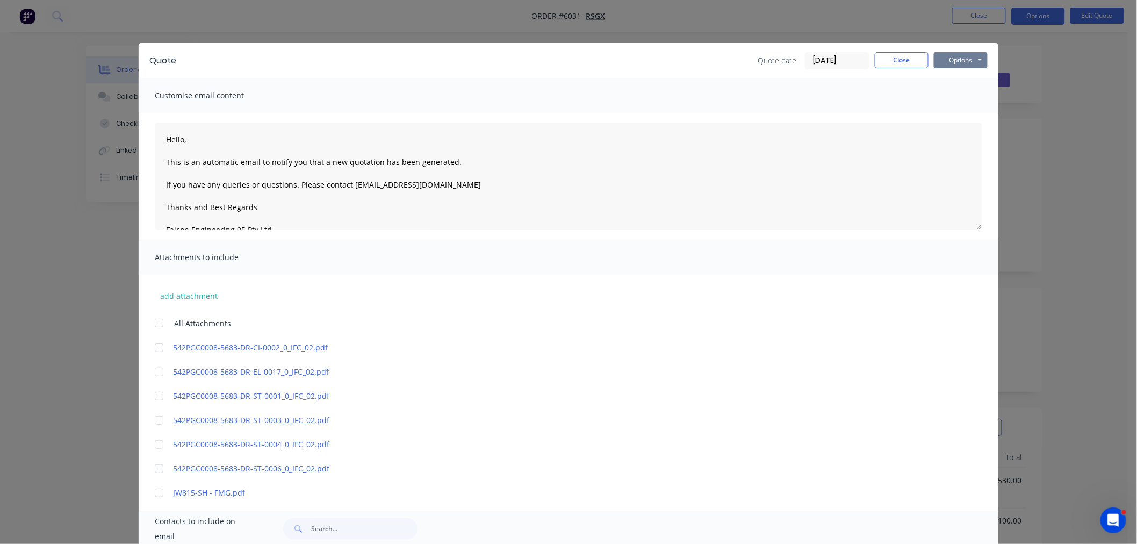
click at [941, 55] on button "Options" at bounding box center [961, 60] width 54 height 16
click at [938, 81] on button "Preview" at bounding box center [968, 79] width 69 height 18
click at [906, 67] on button "Close" at bounding box center [901, 60] width 54 height 16
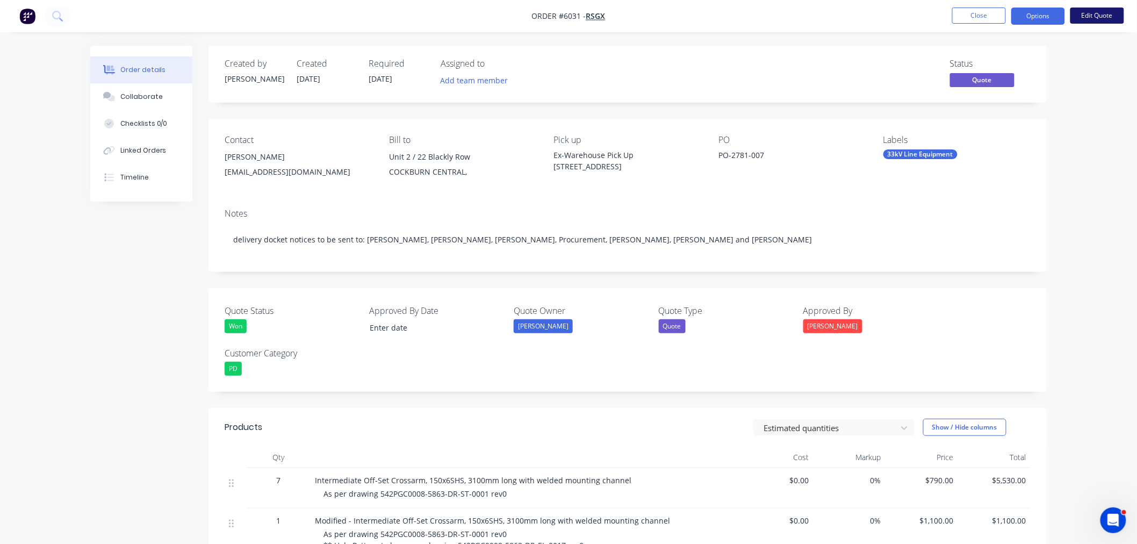
click at [1089, 11] on button "Edit Quote" at bounding box center [1097, 16] width 54 height 16
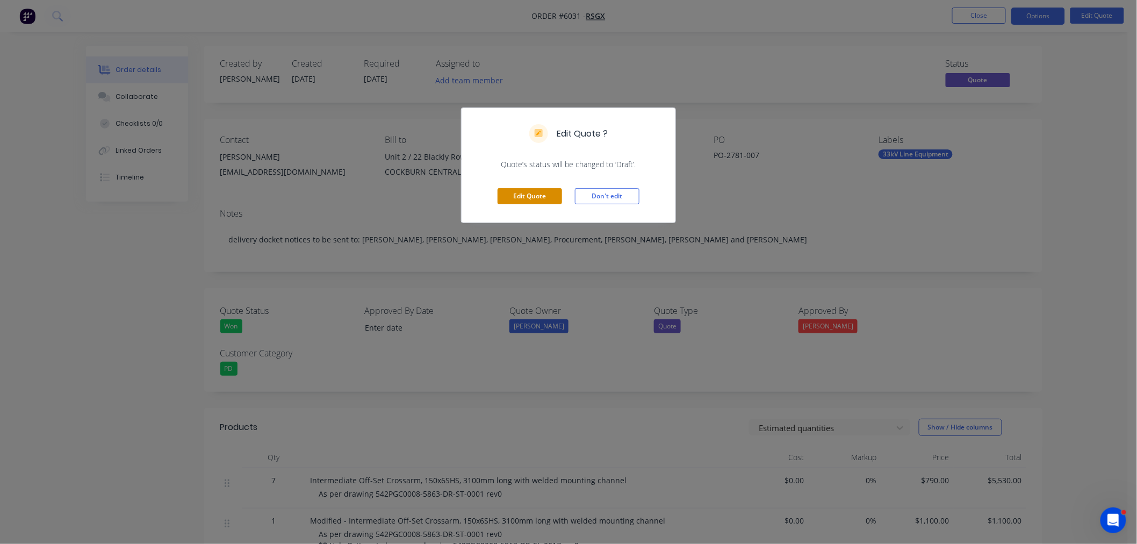
click at [541, 188] on button "Edit Quote" at bounding box center [529, 196] width 64 height 16
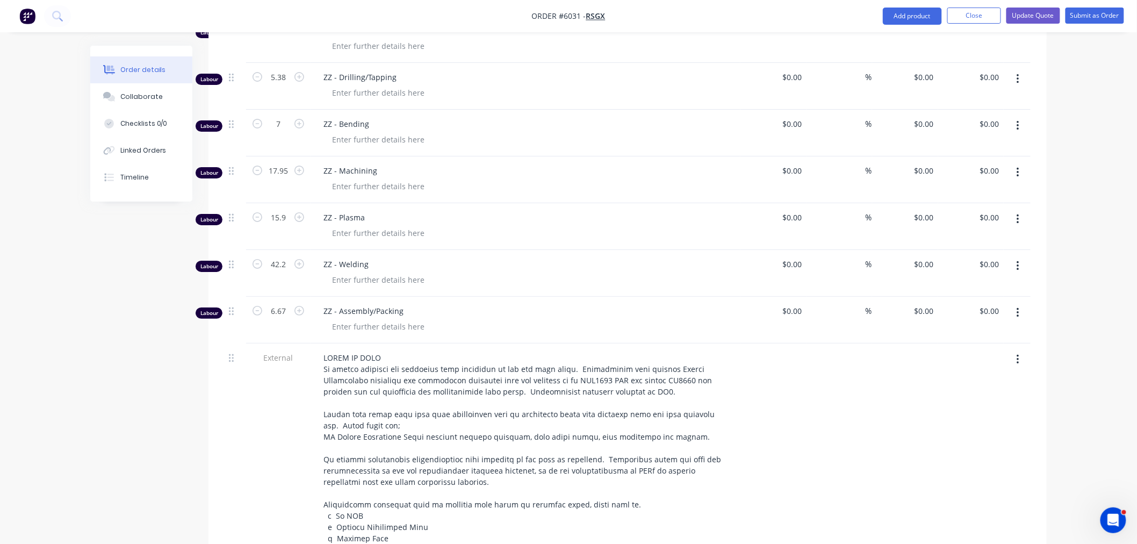
scroll to position [1611, 0]
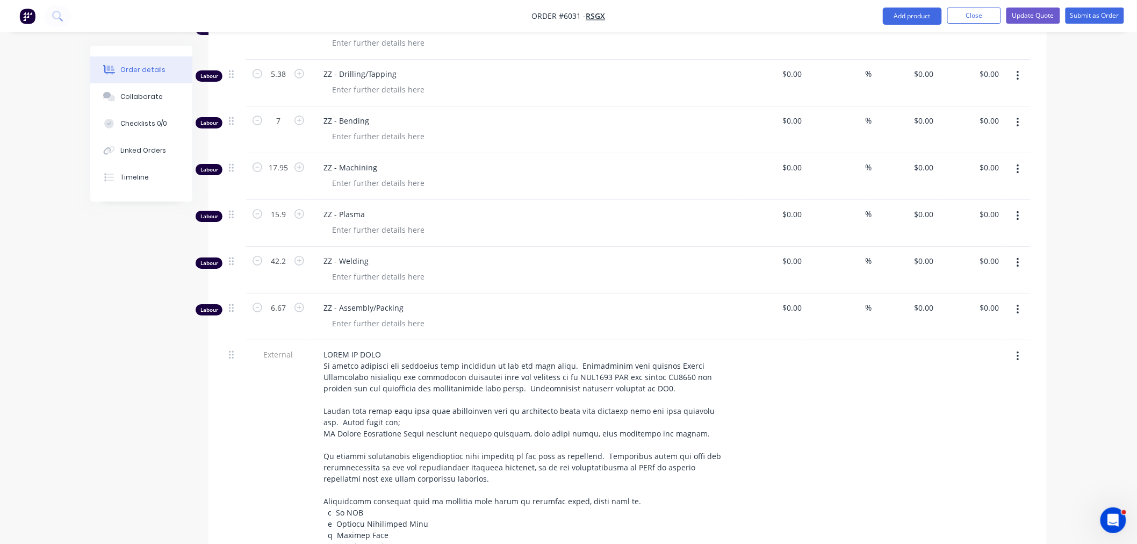
click at [1018, 350] on icon "button" at bounding box center [1017, 356] width 3 height 12
click at [987, 398] on div "Delete" at bounding box center [979, 406] width 83 height 16
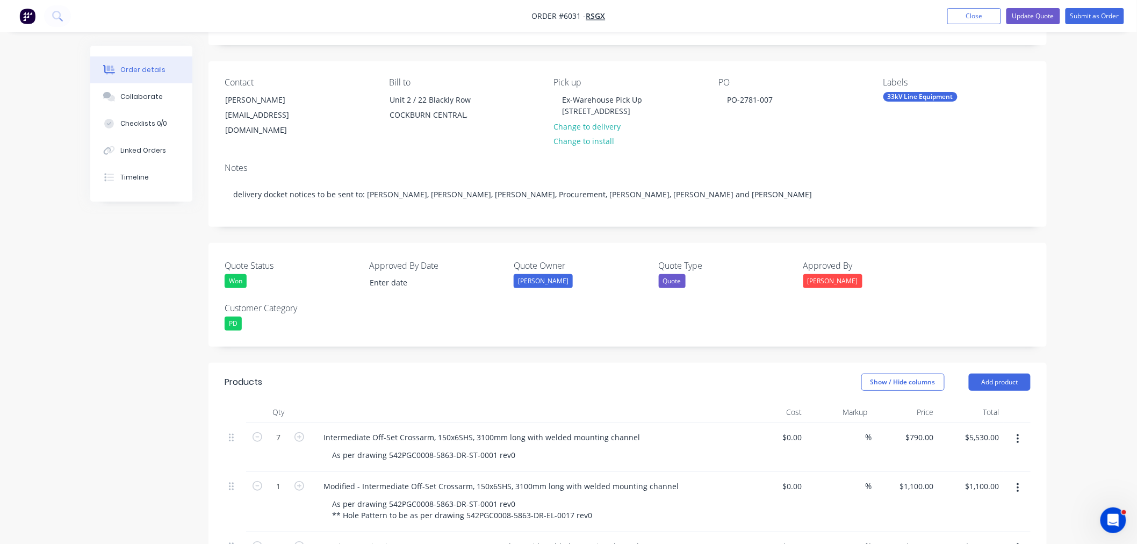
scroll to position [0, 0]
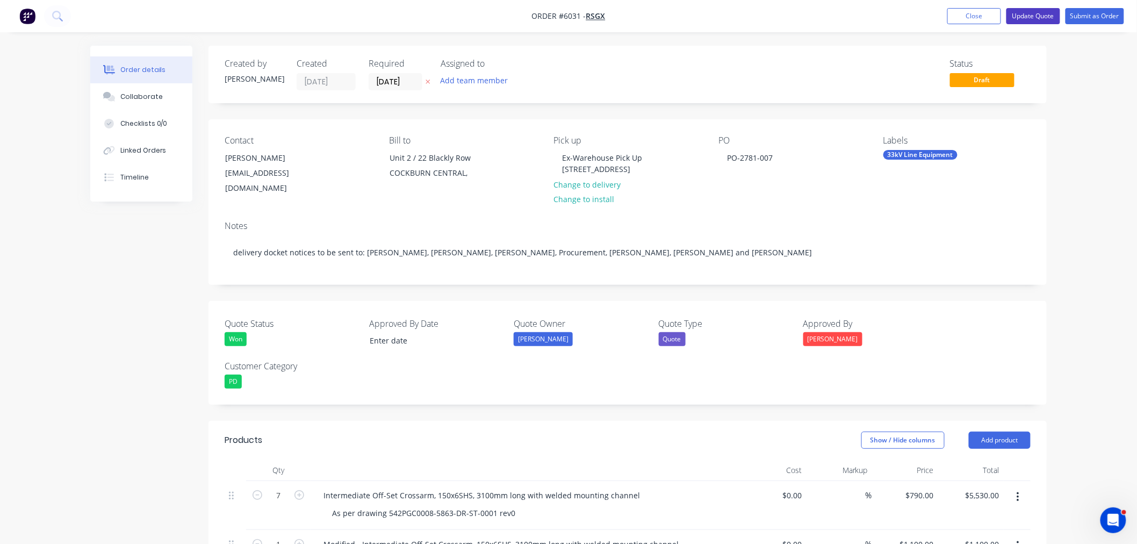
click at [1048, 15] on button "Update Quote" at bounding box center [1033, 16] width 54 height 16
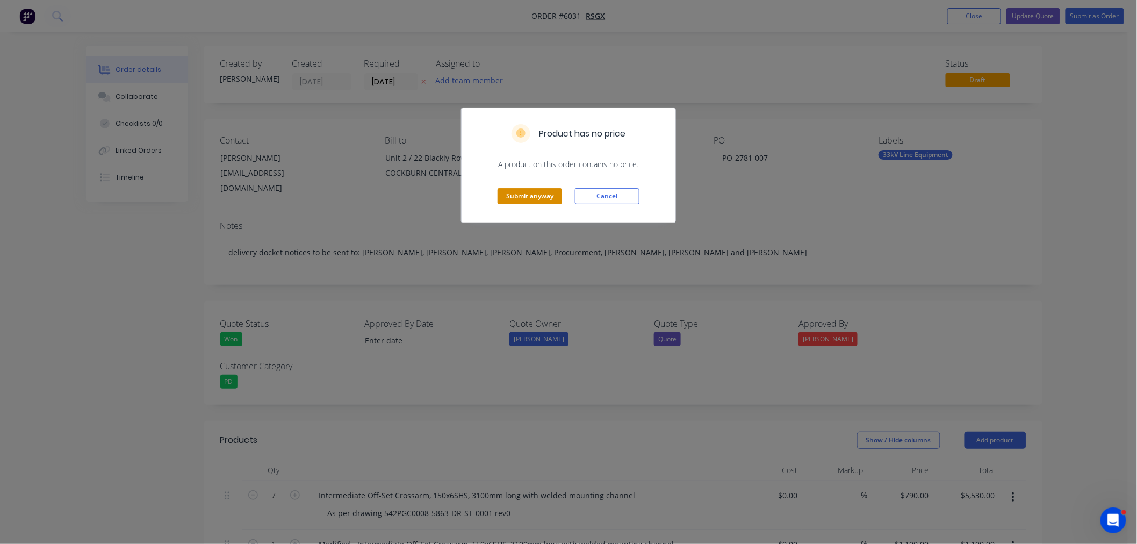
click at [523, 192] on button "Submit anyway" at bounding box center [529, 196] width 64 height 16
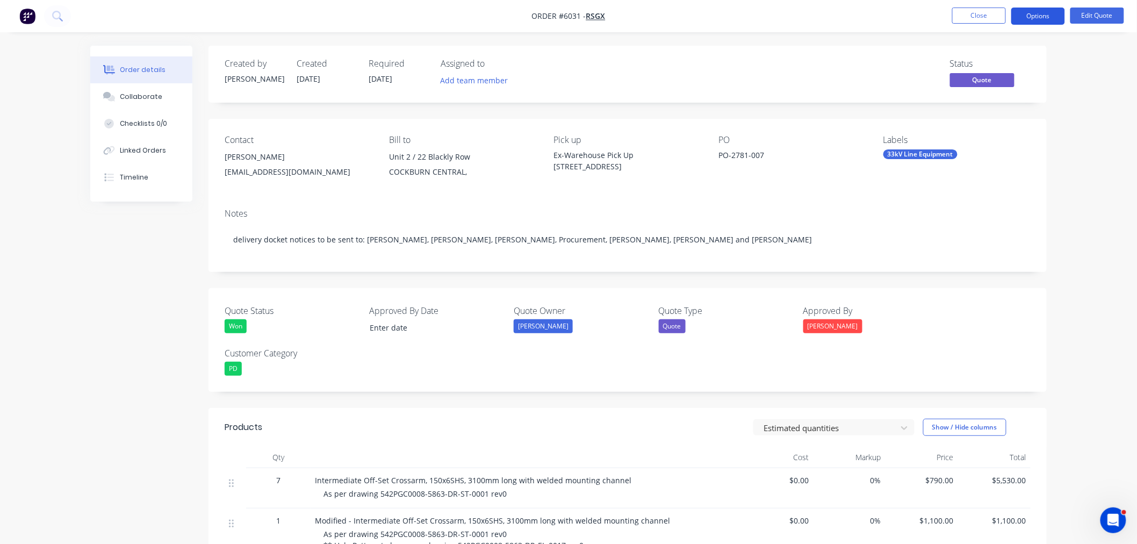
click at [1044, 9] on button "Options" at bounding box center [1038, 16] width 54 height 17
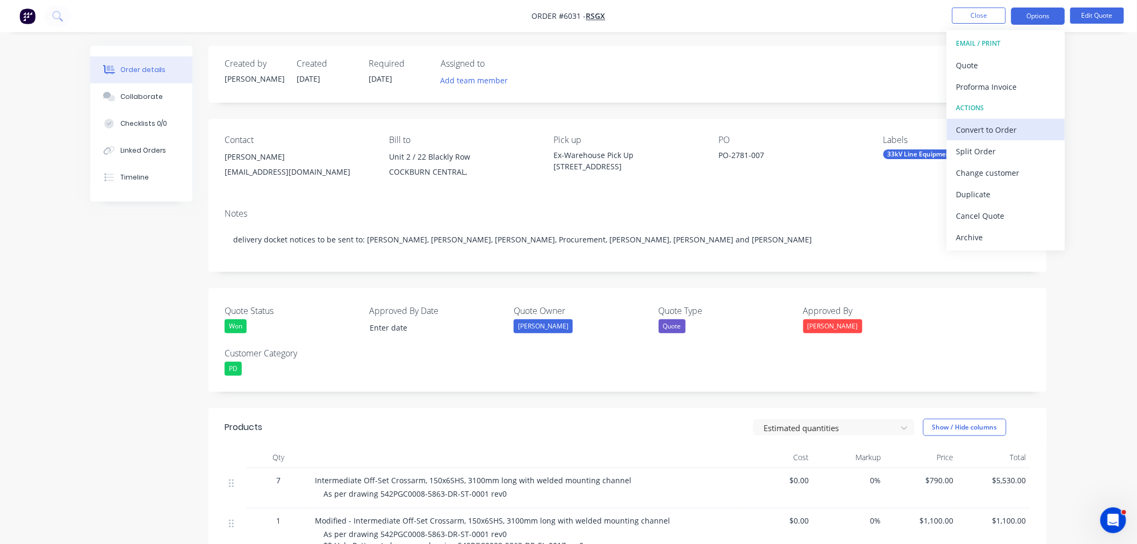
click at [1005, 126] on div "Convert to Order" at bounding box center [1005, 130] width 99 height 16
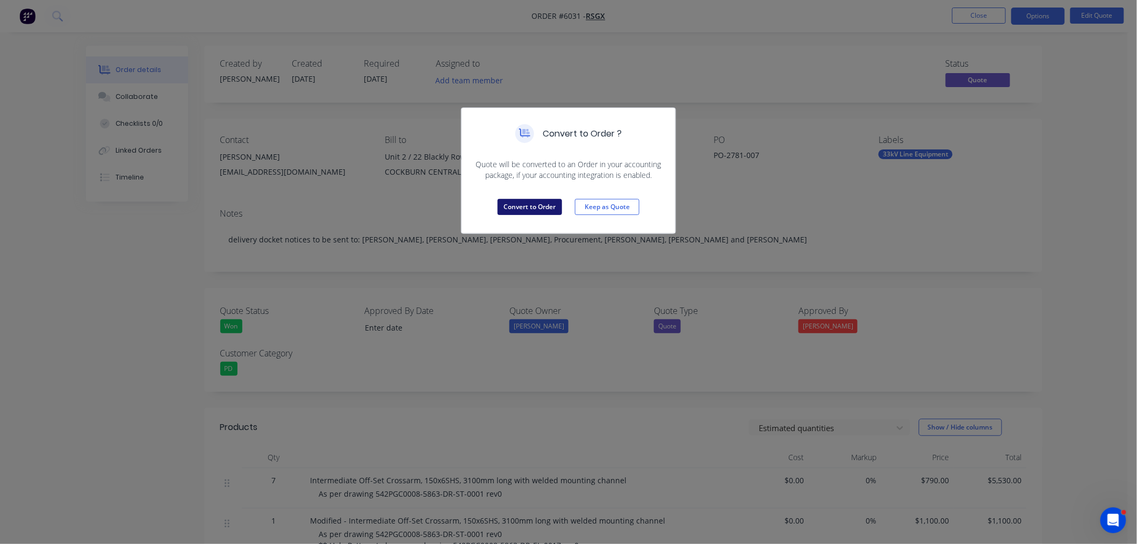
click at [513, 201] on button "Convert to Order" at bounding box center [529, 207] width 64 height 16
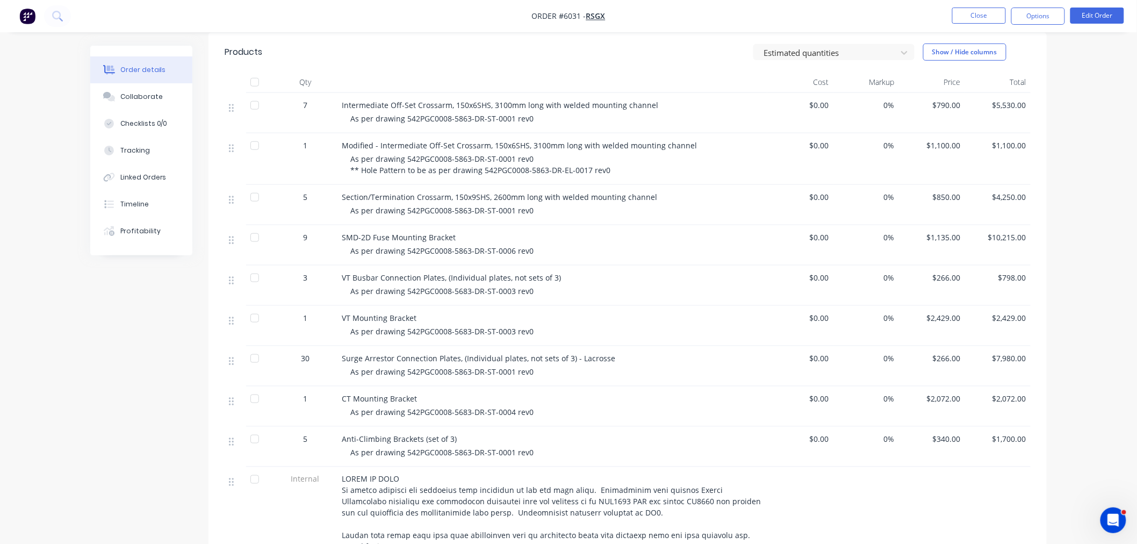
scroll to position [358, 0]
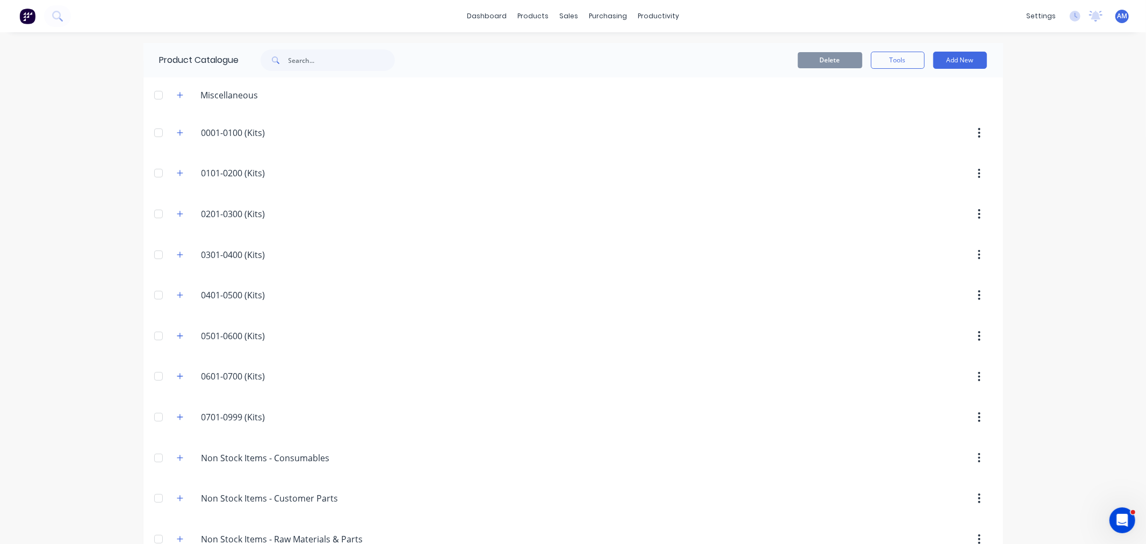
scroll to position [231, 0]
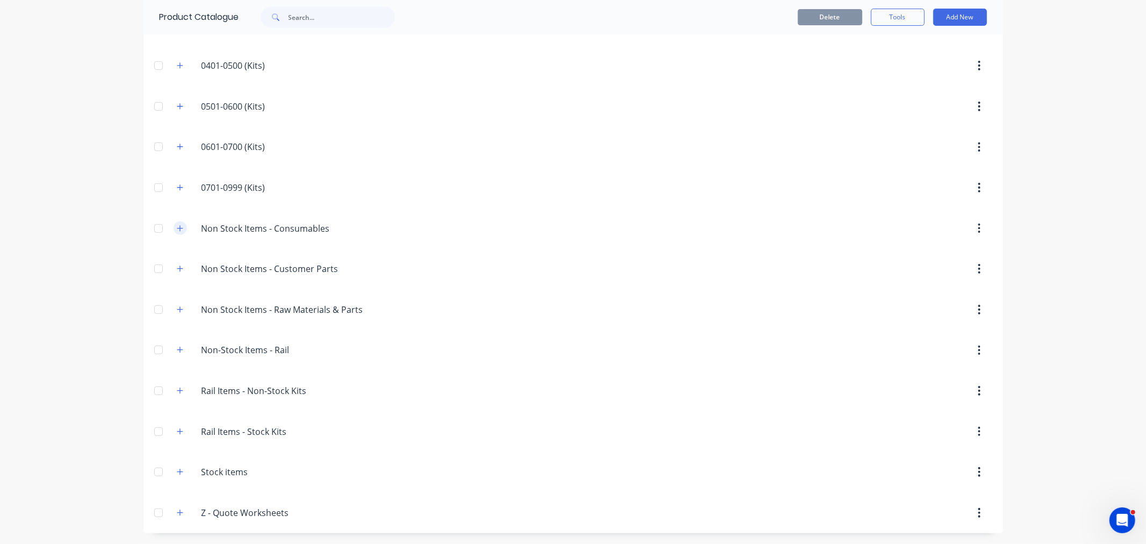
click at [178, 226] on icon "button" at bounding box center [180, 229] width 6 height 8
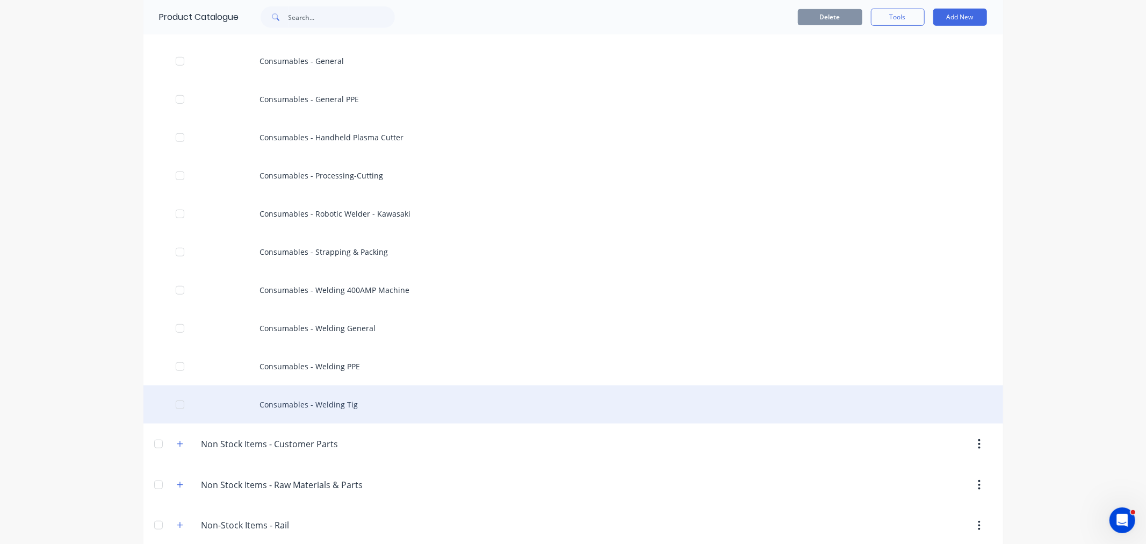
scroll to position [589, 0]
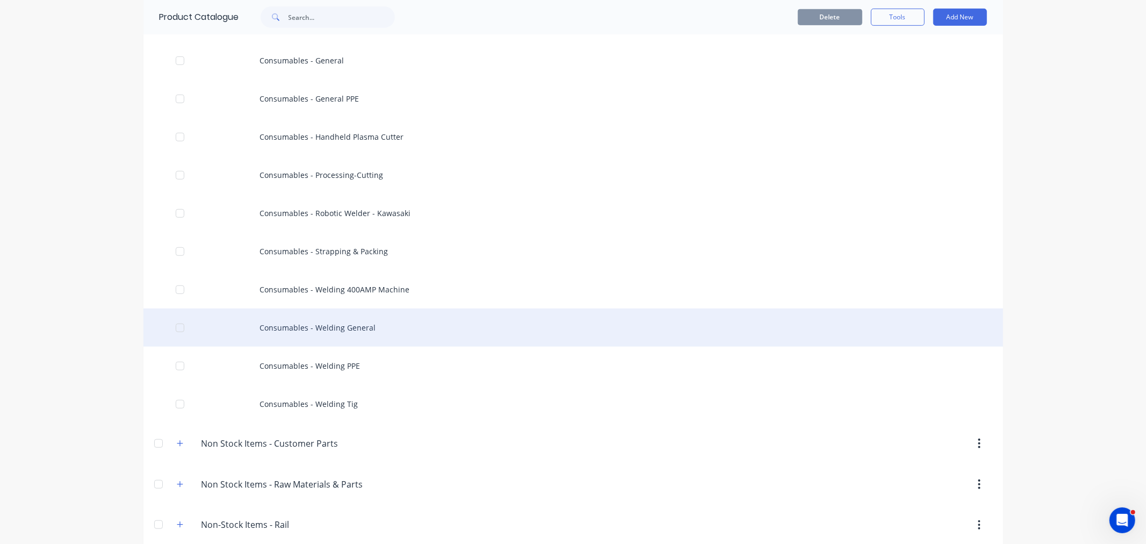
click at [336, 320] on div "Consumables - Welding General" at bounding box center [572, 327] width 859 height 38
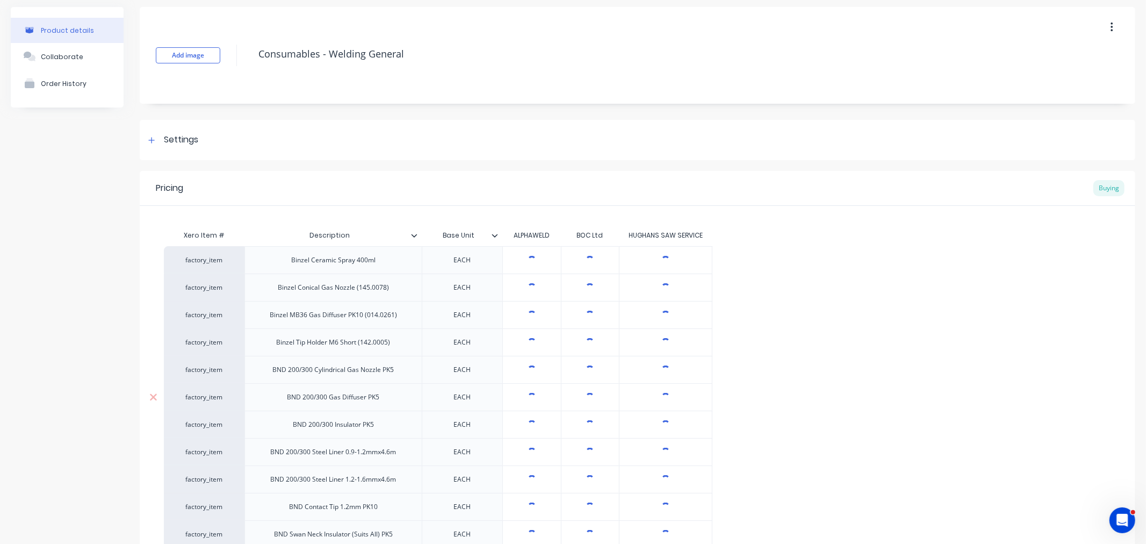
type textarea "x"
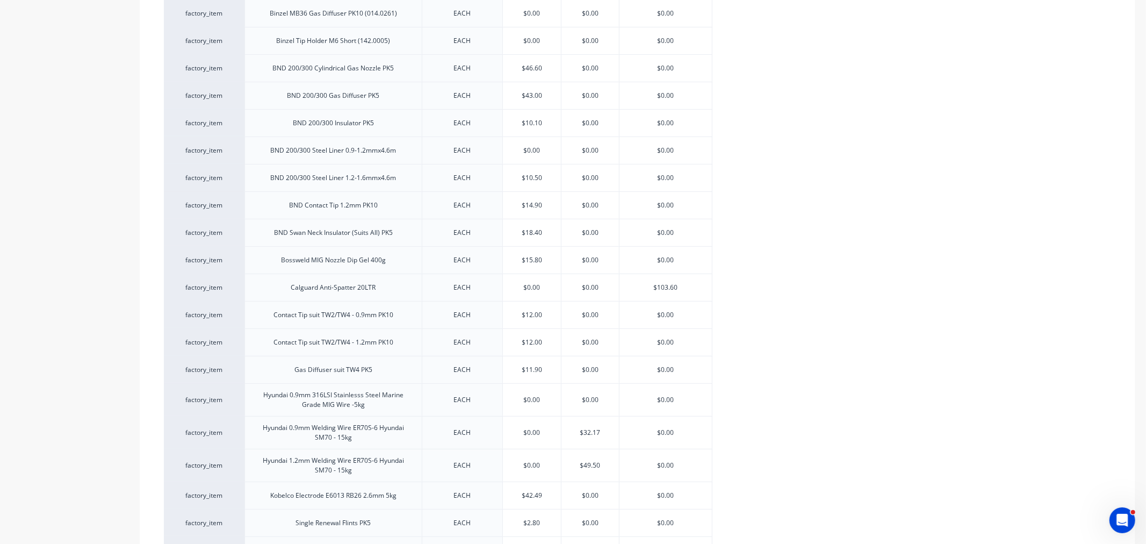
scroll to position [339, 0]
type input "$12.00"
click at [525, 342] on input "$12.00" at bounding box center [532, 343] width 58 height 10
drag, startPoint x: 525, startPoint y: 341, endPoint x: 559, endPoint y: 344, distance: 33.5
click at [559, 344] on input "$12.00" at bounding box center [532, 343] width 58 height 10
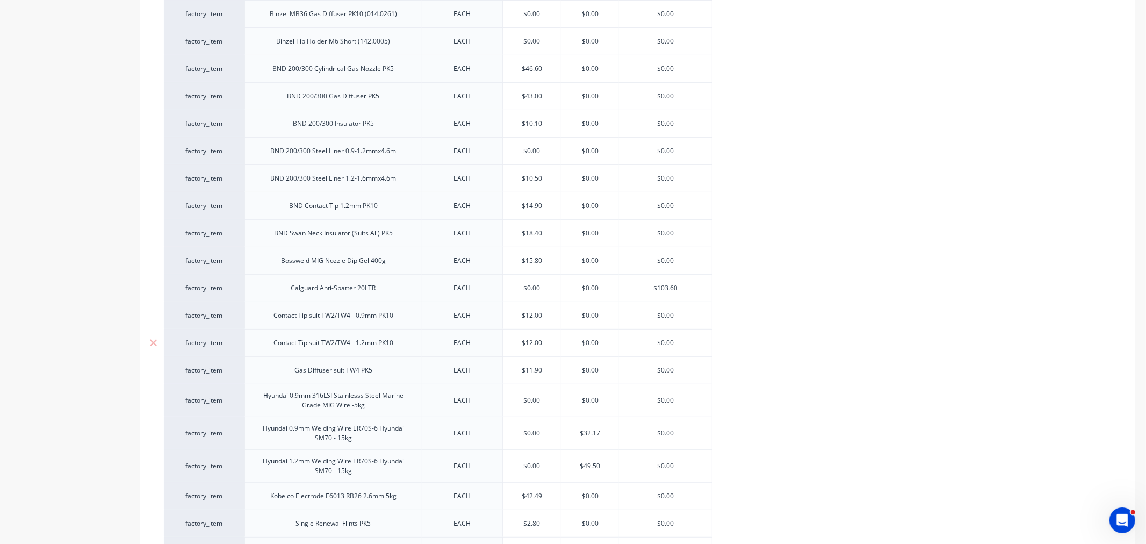
type textarea "x"
type input "$13"
type textarea "x"
type input "$13."
type textarea "x"
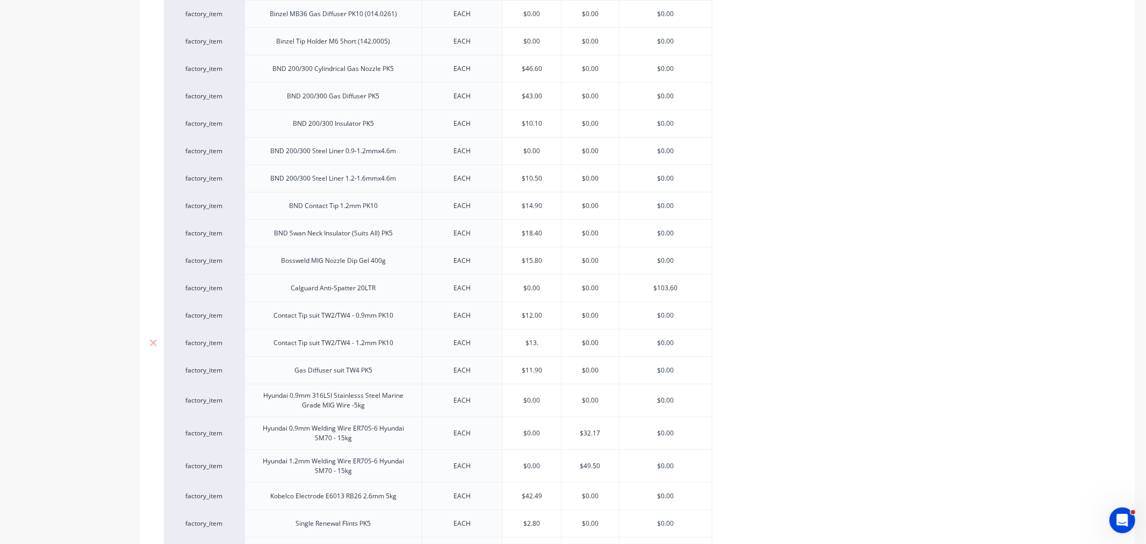
type input "$13.1"
type textarea "x"
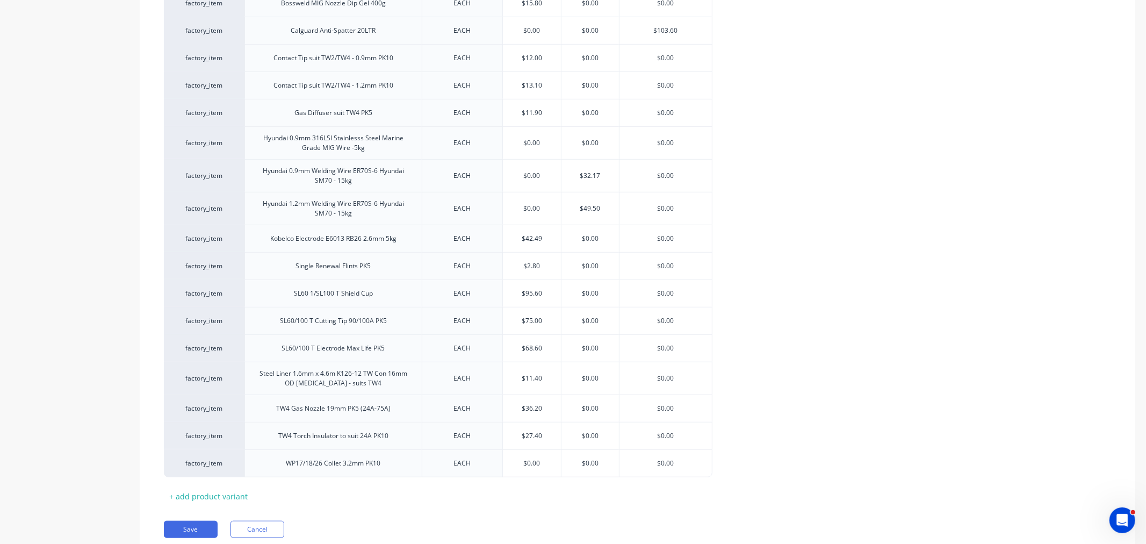
scroll to position [638, 0]
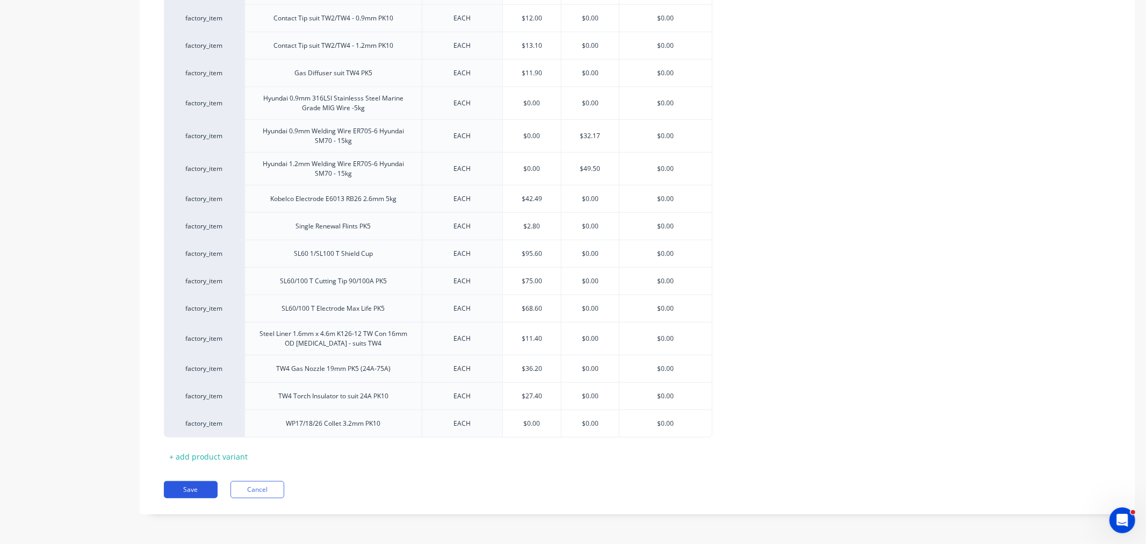
type input "$13.10"
click at [194, 485] on button "Save" at bounding box center [191, 489] width 54 height 17
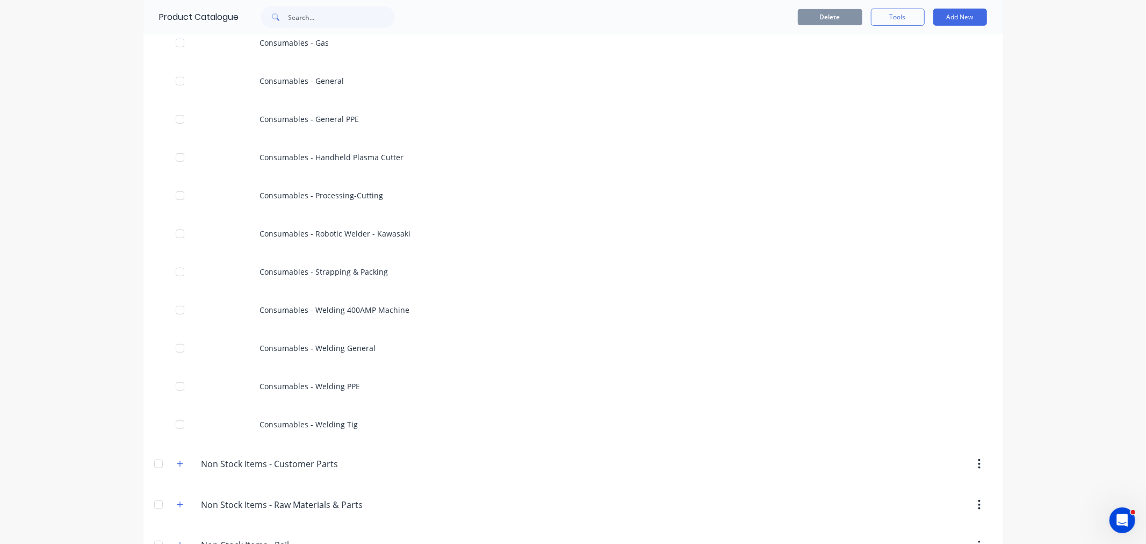
scroll to position [597, 0]
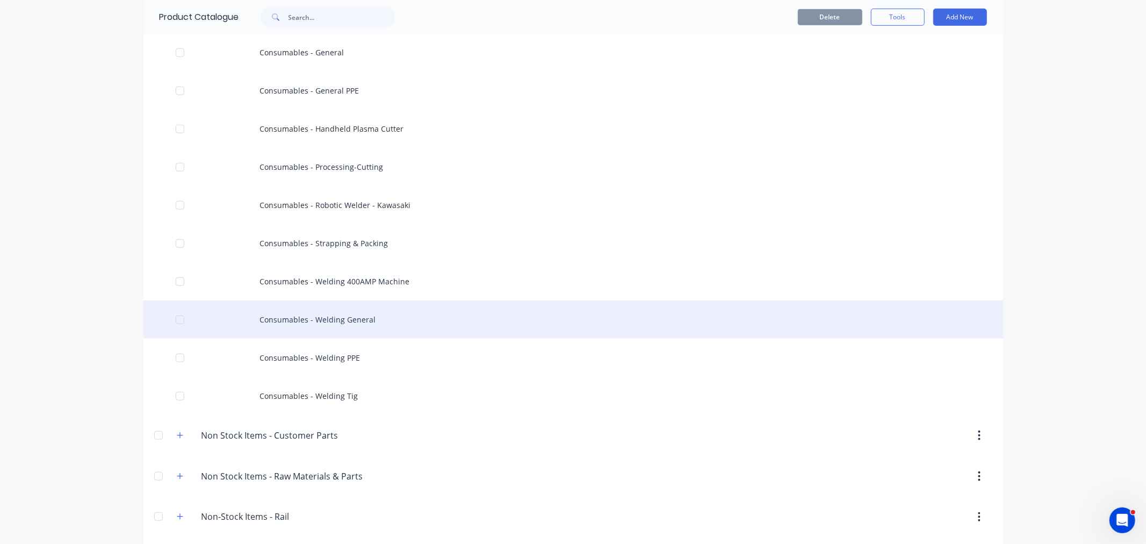
click at [307, 317] on div "Consumables - Welding General" at bounding box center [572, 319] width 859 height 38
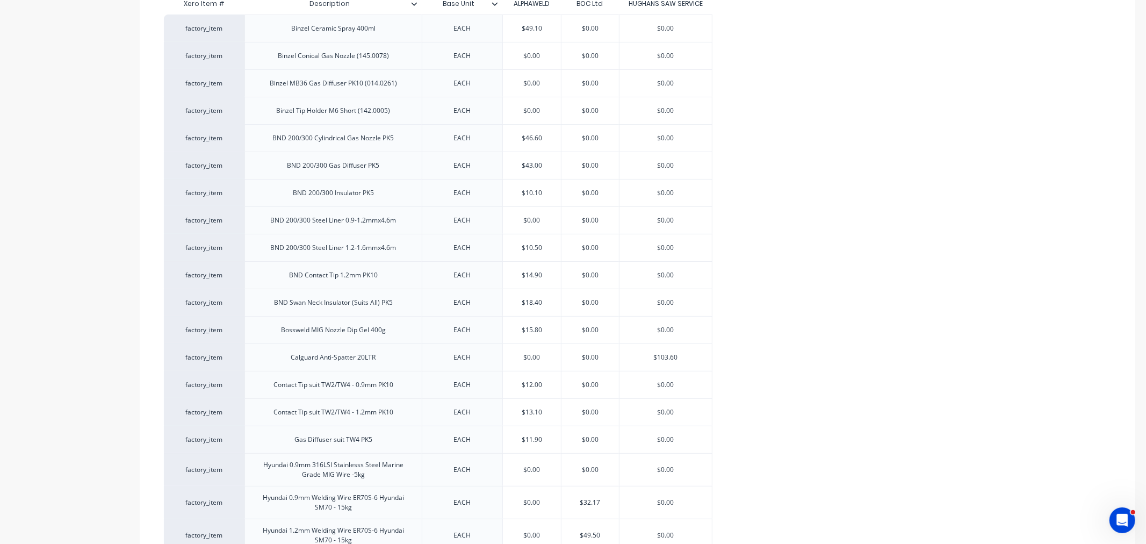
scroll to position [220, 0]
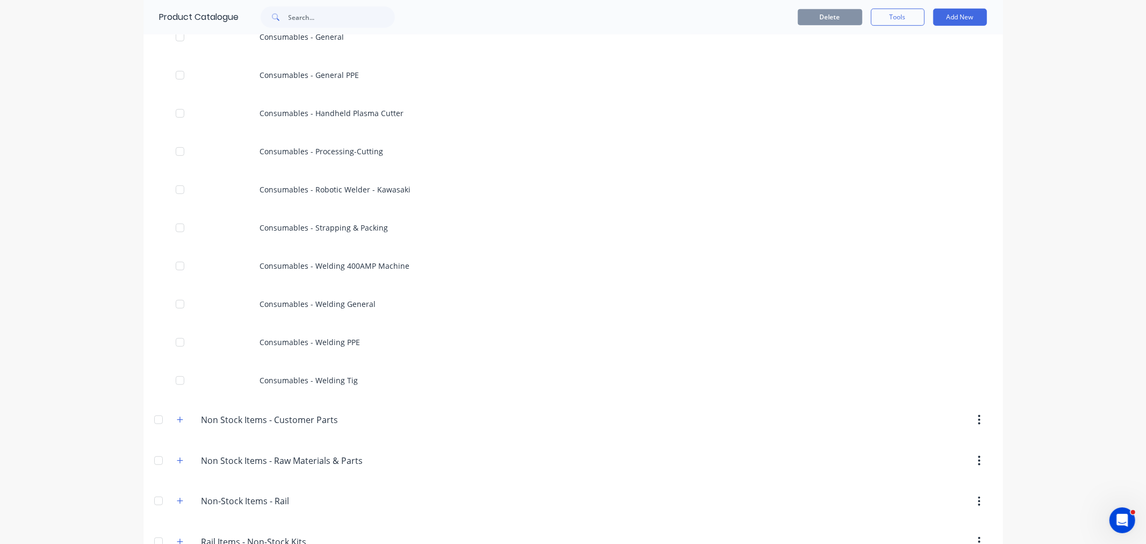
scroll to position [656, 0]
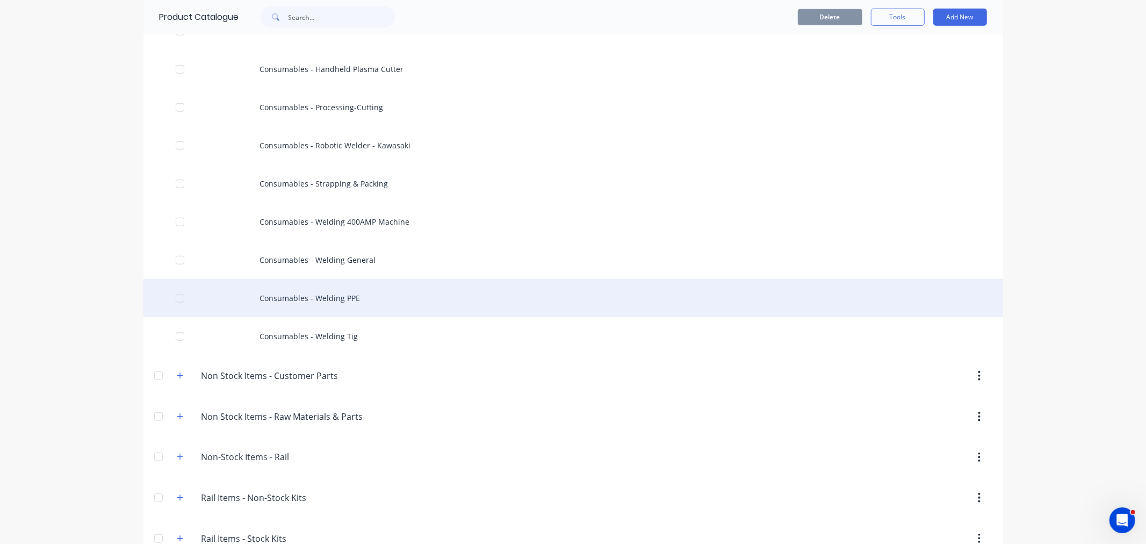
click at [334, 292] on div "Consumables - Welding PPE" at bounding box center [572, 298] width 859 height 38
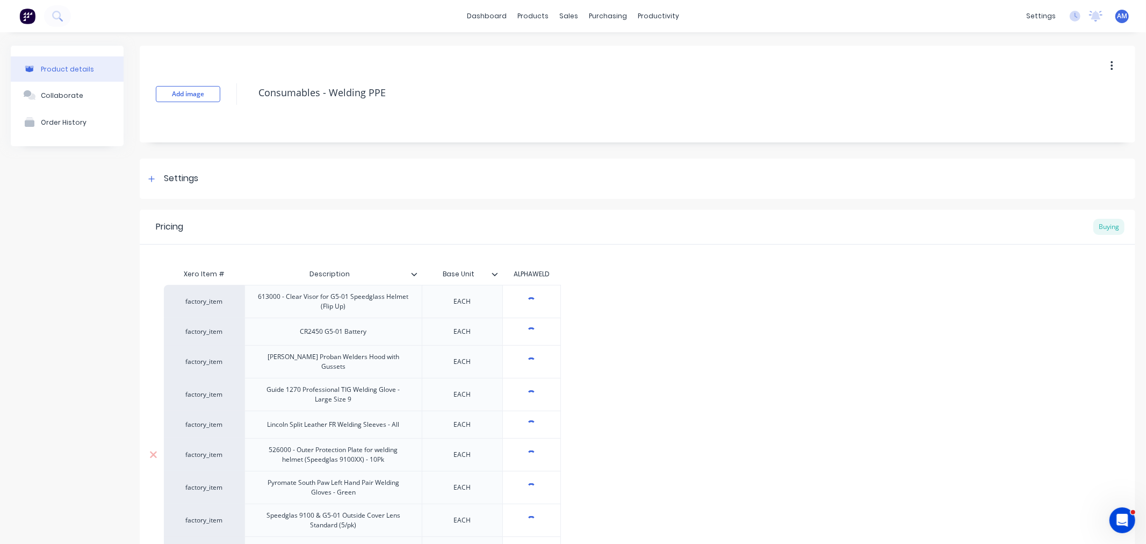
type textarea "x"
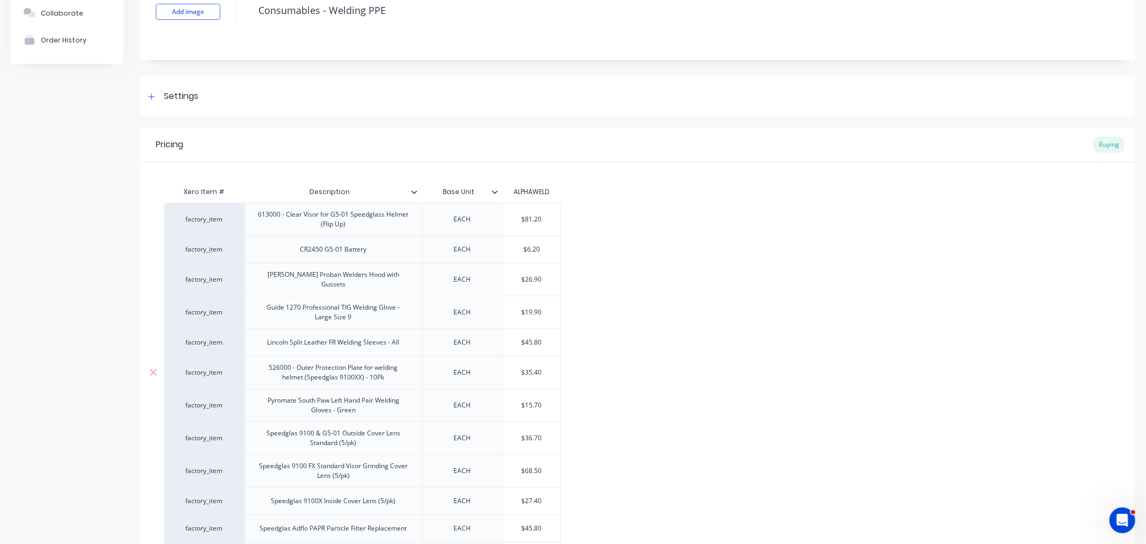
scroll to position [119, 0]
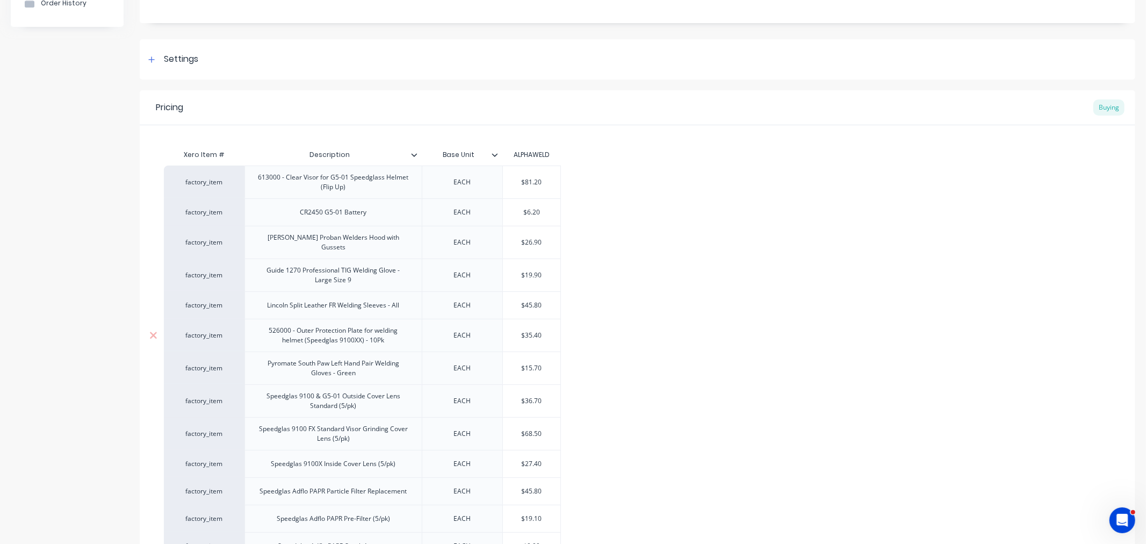
type input "$35.40"
click at [526, 334] on input "$35.40" at bounding box center [531, 335] width 57 height 10
drag, startPoint x: 526, startPoint y: 329, endPoint x: 574, endPoint y: 334, distance: 47.5
click at [574, 334] on div "factory_item 613000 - Clear Visor for G5-01 Speedglass Helmet (Flip Up) EACH $8…" at bounding box center [637, 436] width 947 height 542
type textarea "x"
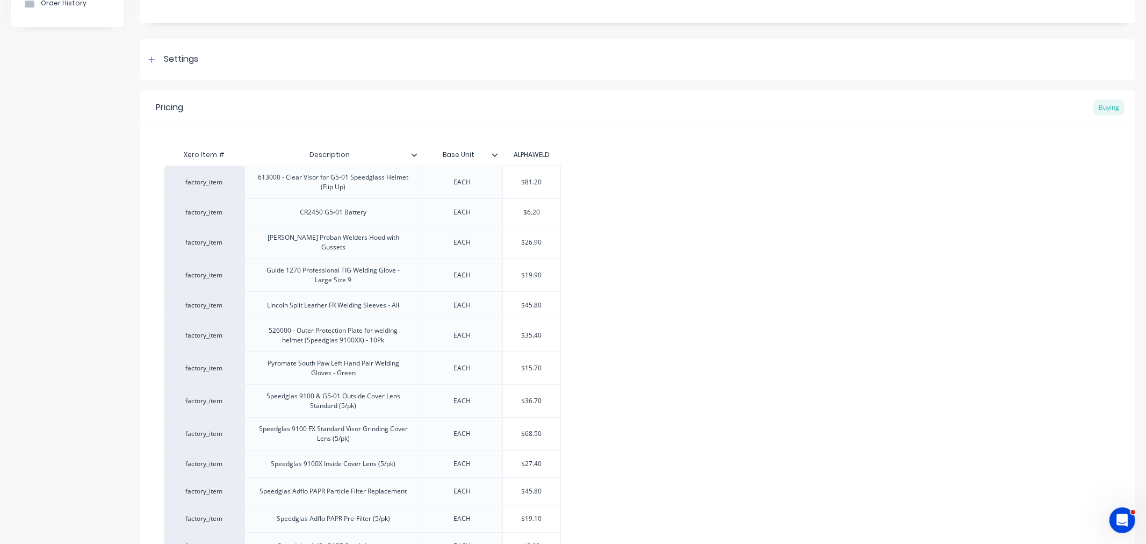
type input "$3"
type textarea "x"
type input "$36"
type textarea "x"
type input "$36."
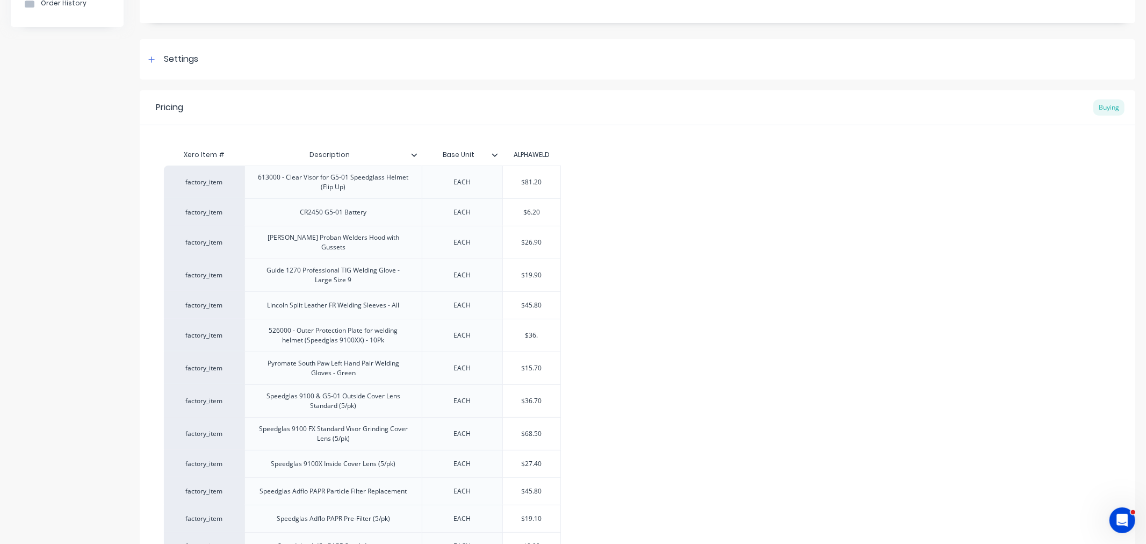
type textarea "x"
type input "$36.7"
type textarea "x"
type input "$36.70"
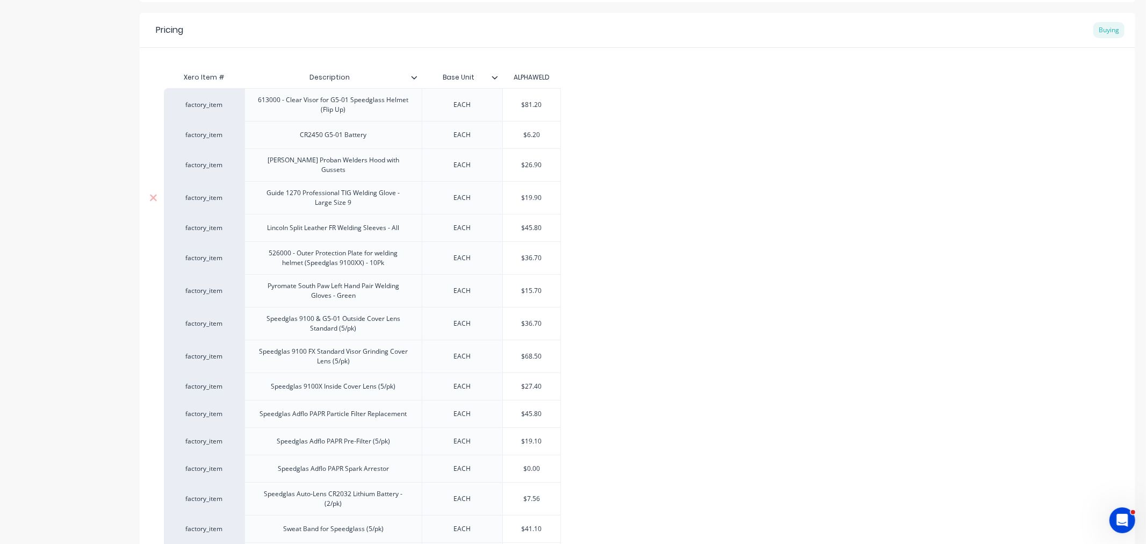
scroll to position [385, 0]
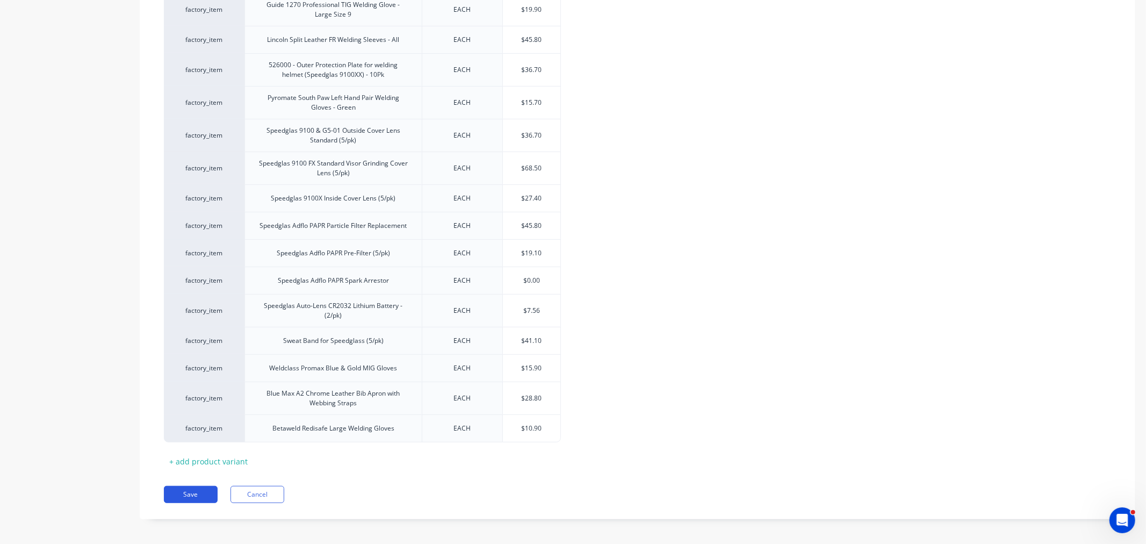
click at [179, 486] on button "Save" at bounding box center [191, 494] width 54 height 17
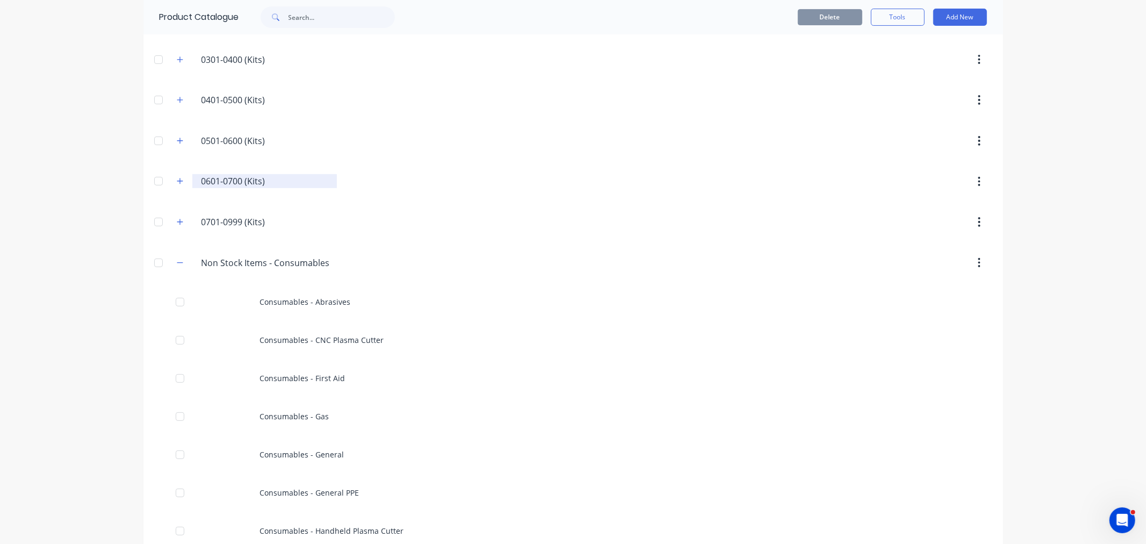
scroll to position [238, 0]
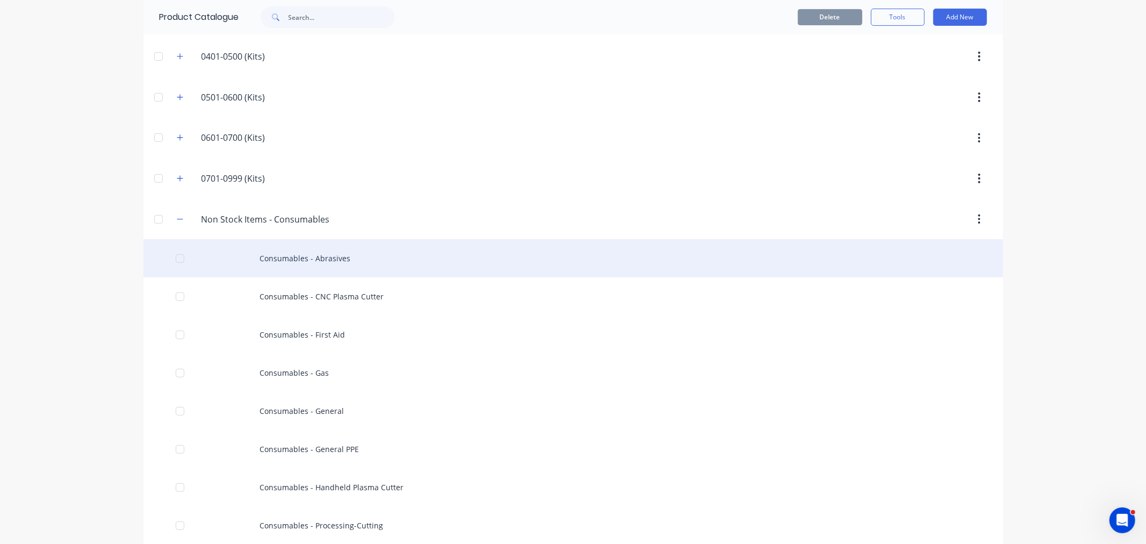
click at [292, 259] on div "Consumables - Abrasives" at bounding box center [572, 258] width 859 height 38
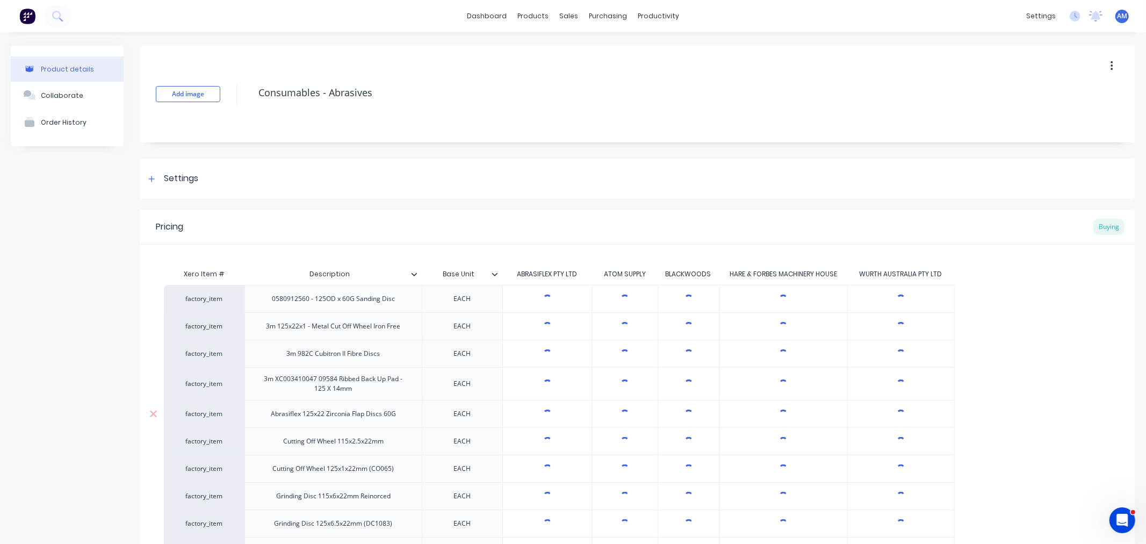
type textarea "x"
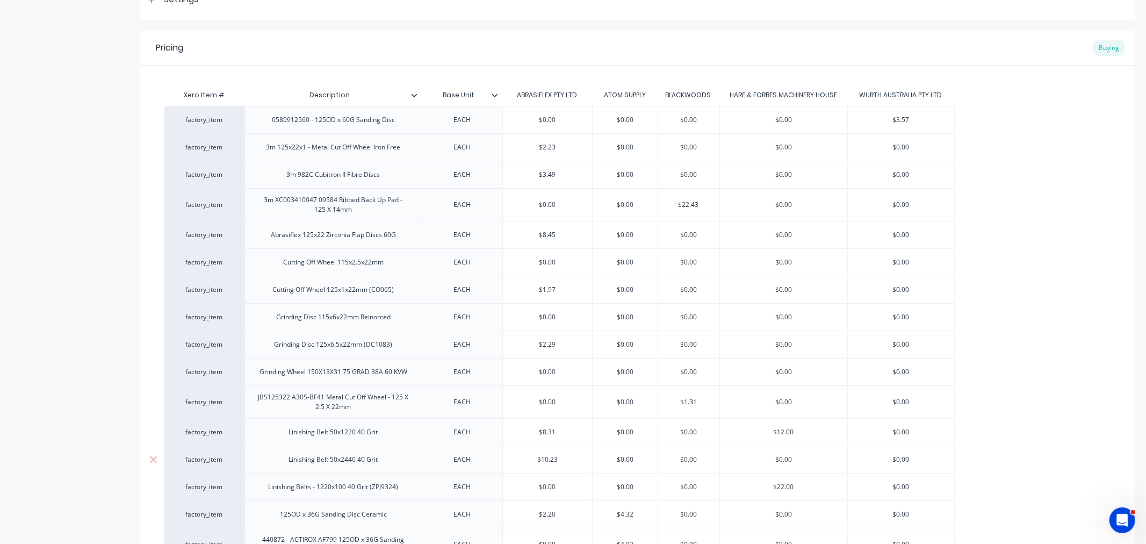
scroll to position [238, 0]
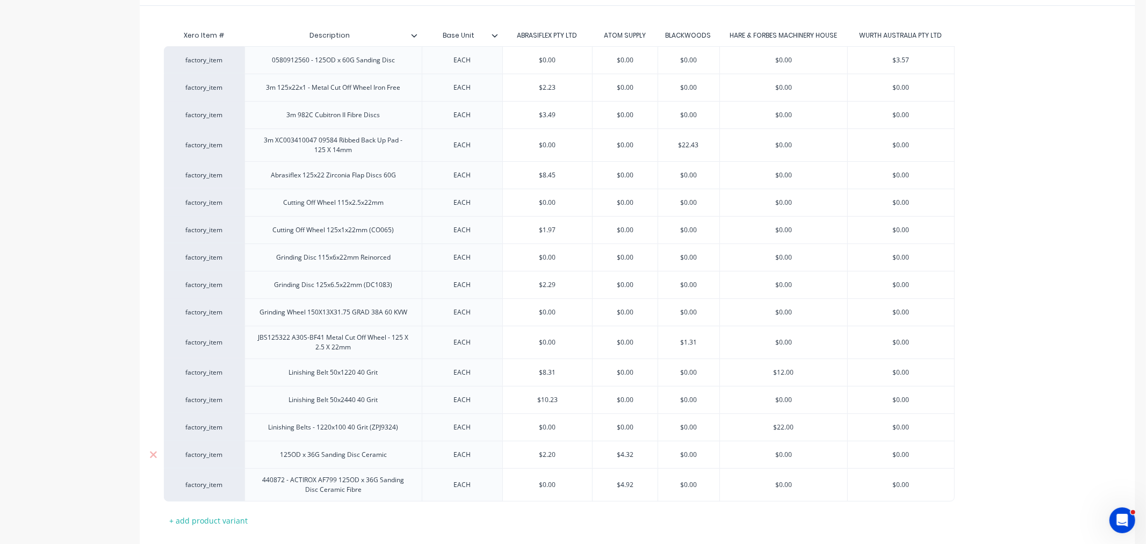
type input "$2.20"
drag, startPoint x: 549, startPoint y: 455, endPoint x: 567, endPoint y: 460, distance: 18.4
click at [567, 460] on div "$2.20 $2.20" at bounding box center [547, 454] width 89 height 27
type textarea "x"
type input "220"
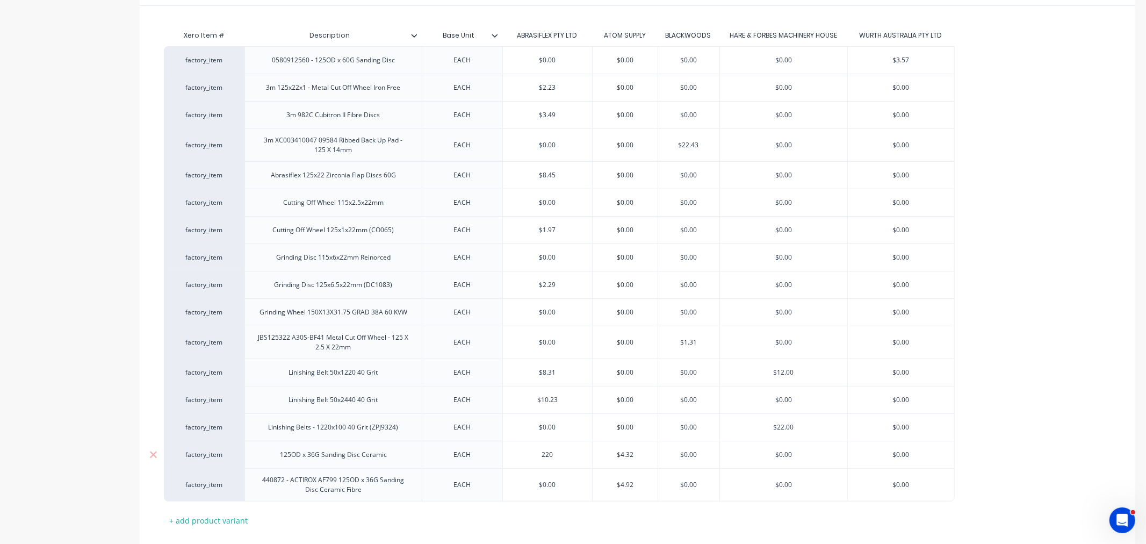
type textarea "x"
type input "2.20"
type textarea "x"
type input "2.420"
type textarea "x"
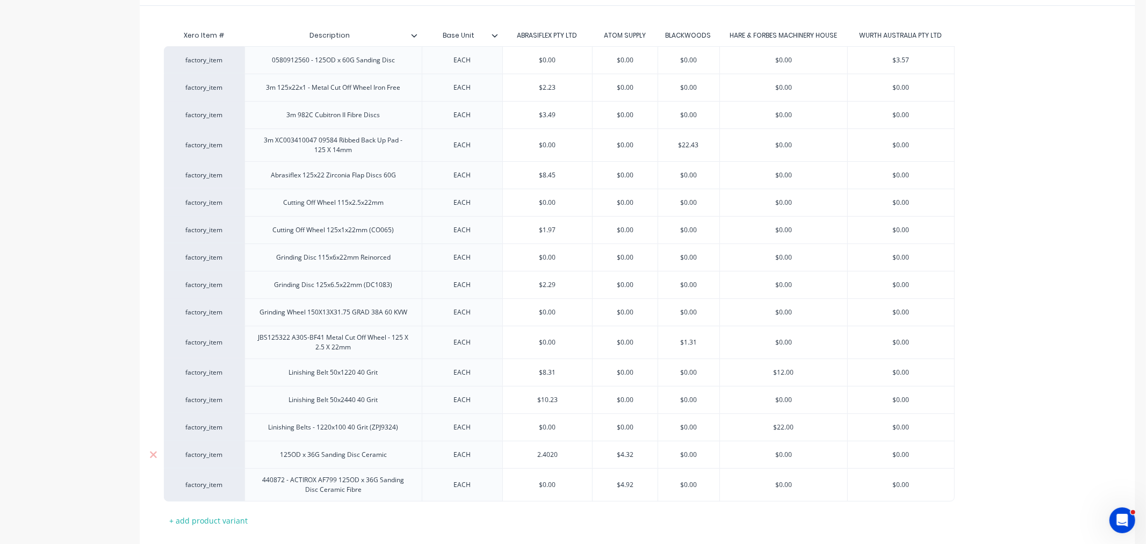
type input "2.400"
type textarea "x"
type input "2.40"
click at [410, 518] on div "Xero Item # Description Base Unit ABRASIFLEX PTY LTD ATOM SUPPLY BLACKWOODS HAR…" at bounding box center [637, 277] width 947 height 504
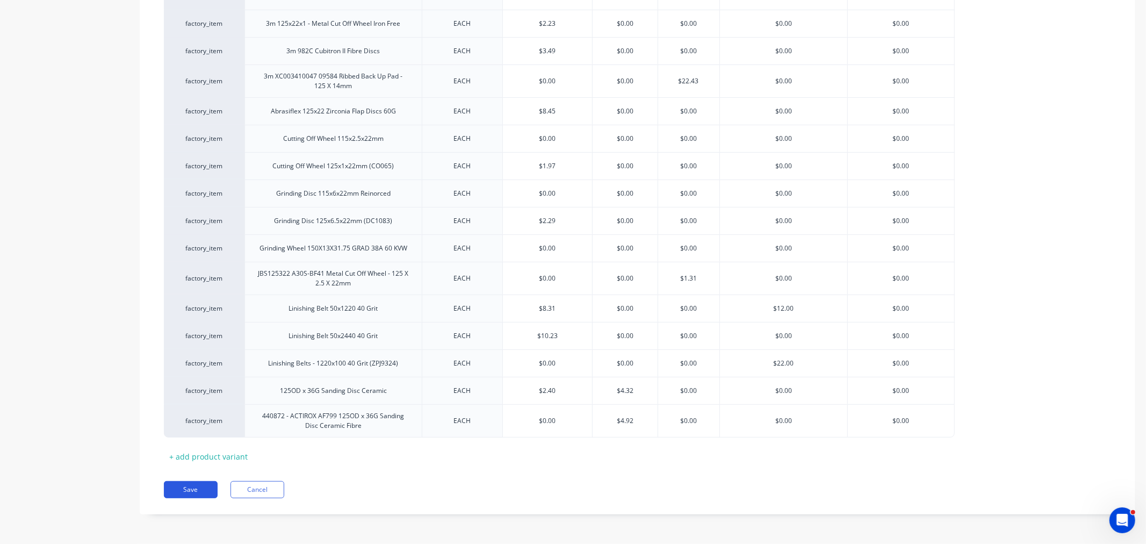
click at [185, 491] on button "Save" at bounding box center [191, 489] width 54 height 17
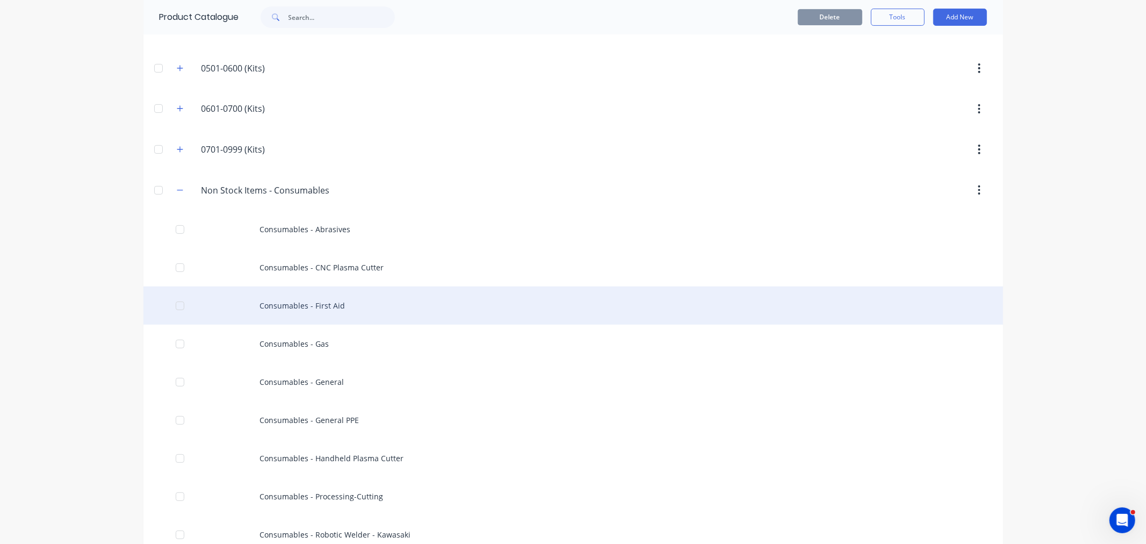
scroll to position [298, 0]
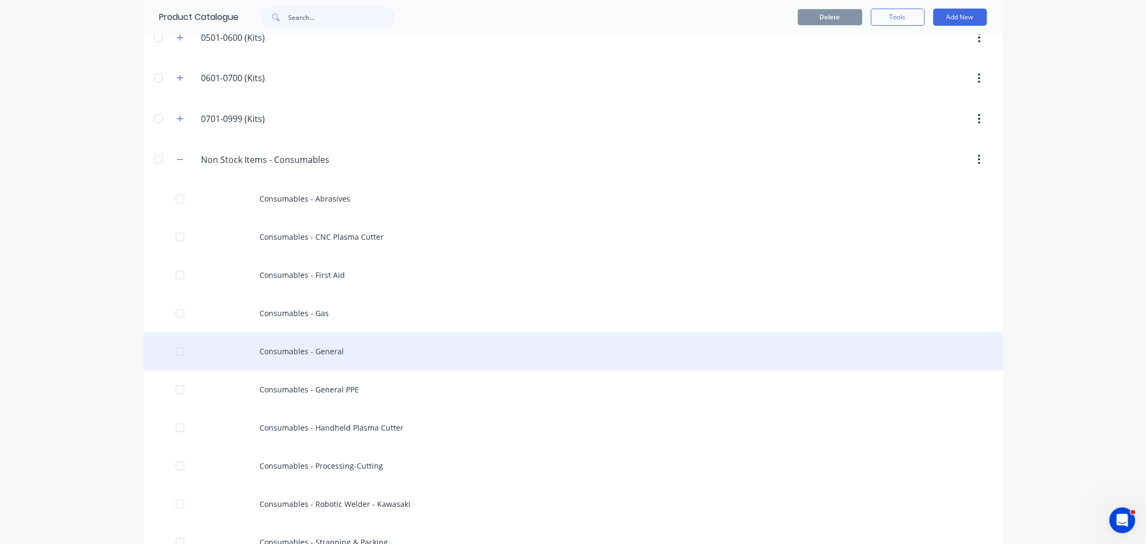
click at [303, 343] on div "Consumables - General" at bounding box center [572, 351] width 859 height 38
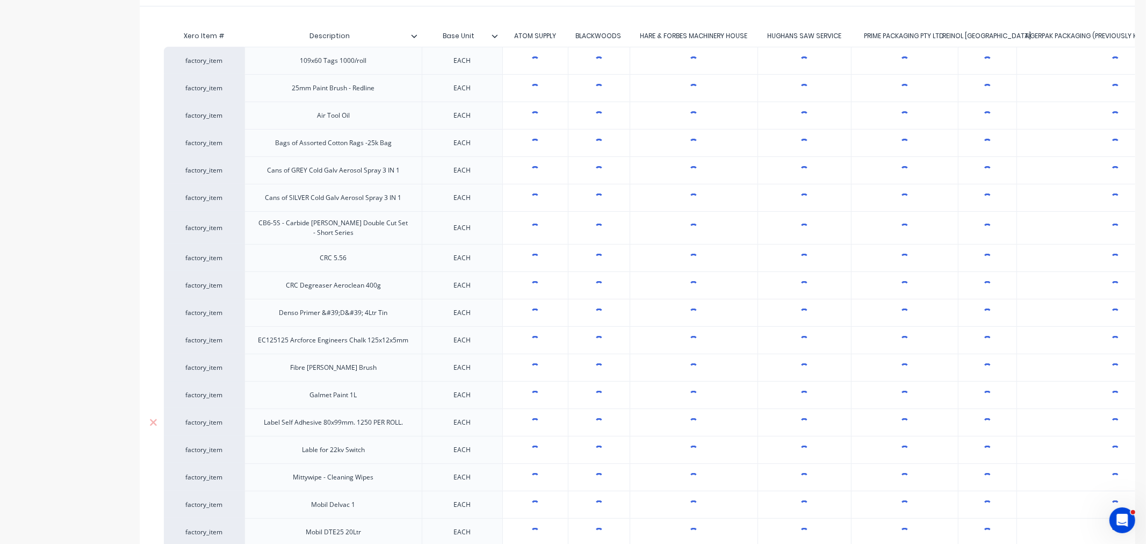
scroll to position [238, 0]
type textarea "x"
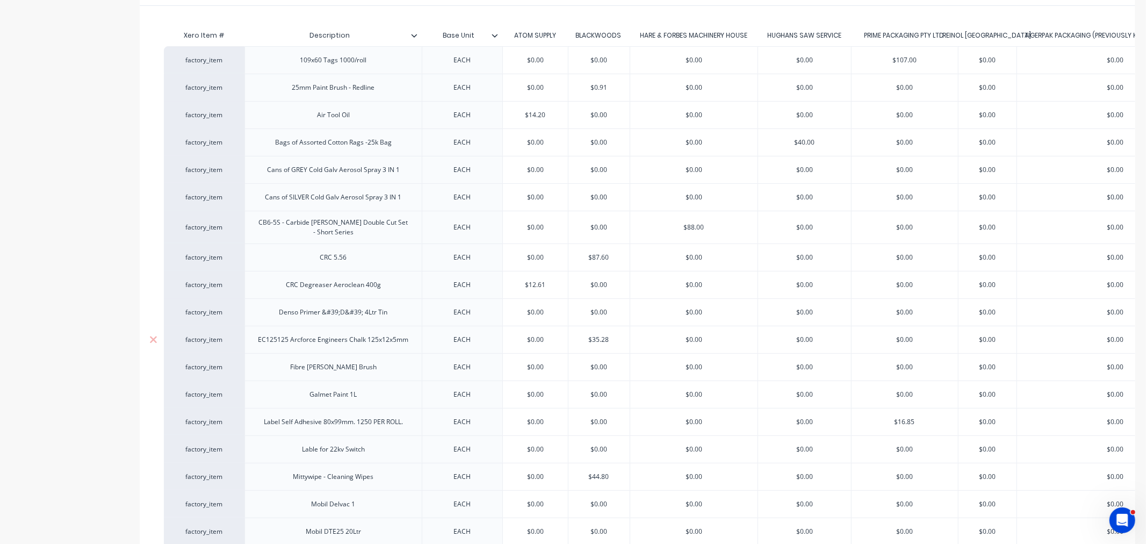
click at [606, 343] on input "$35.28" at bounding box center [598, 340] width 61 height 10
drag, startPoint x: 603, startPoint y: 340, endPoint x: 625, endPoint y: 340, distance: 22.6
click at [625, 340] on input "$35.28" at bounding box center [598, 340] width 61 height 10
type input "$35.53"
type textarea "x"
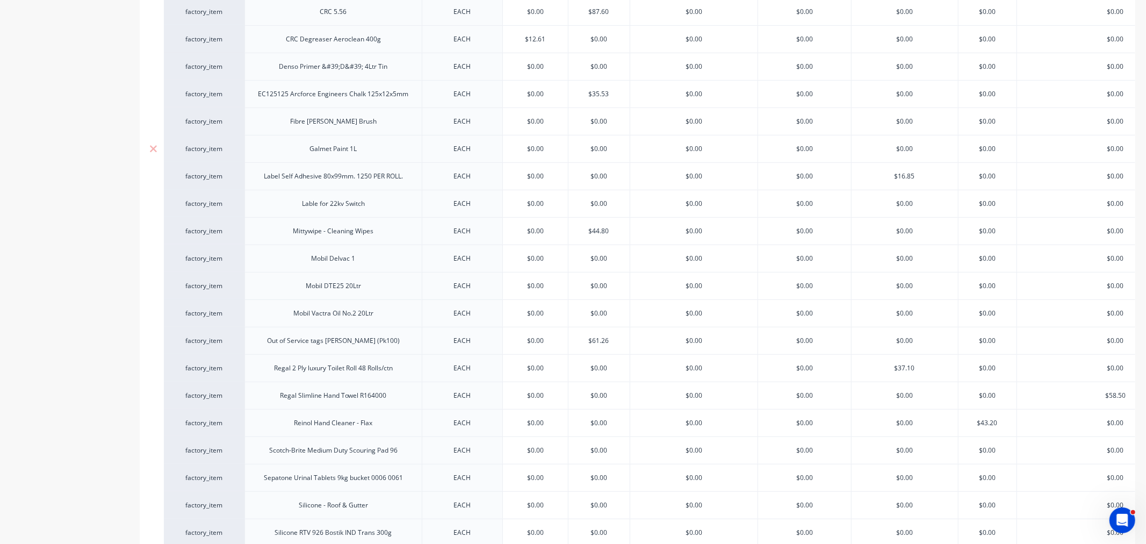
scroll to position [768, 0]
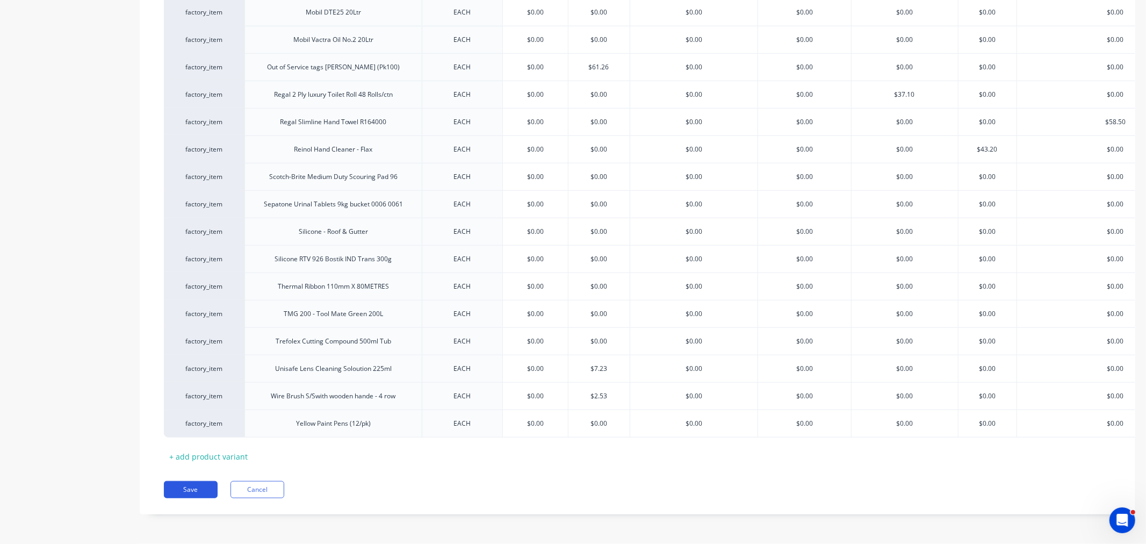
type input "$35.53"
click at [193, 492] on button "Save" at bounding box center [191, 489] width 54 height 17
type textarea "x"
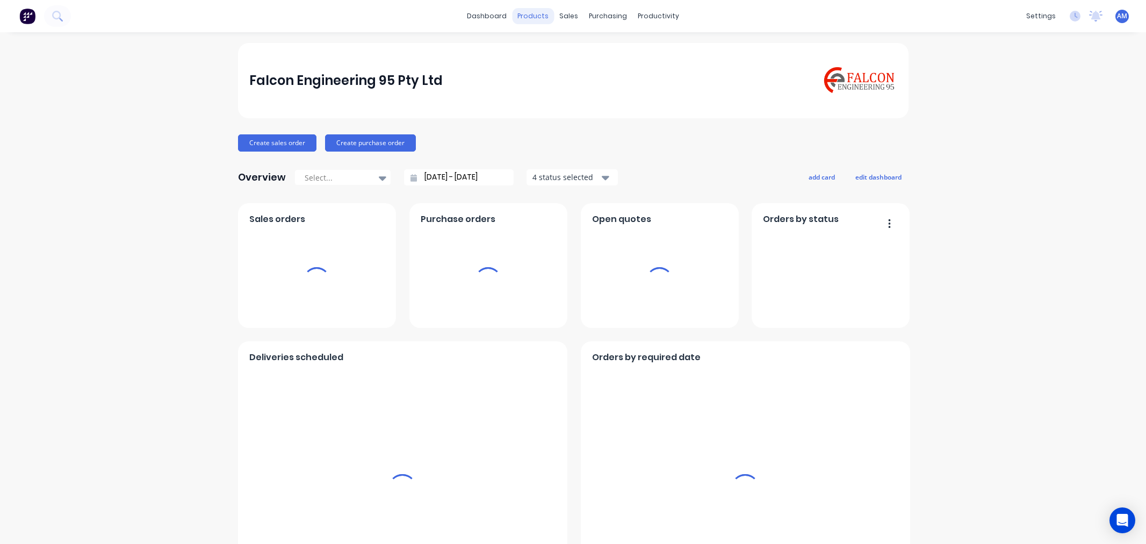
click at [529, 14] on div "products" at bounding box center [533, 16] width 42 height 16
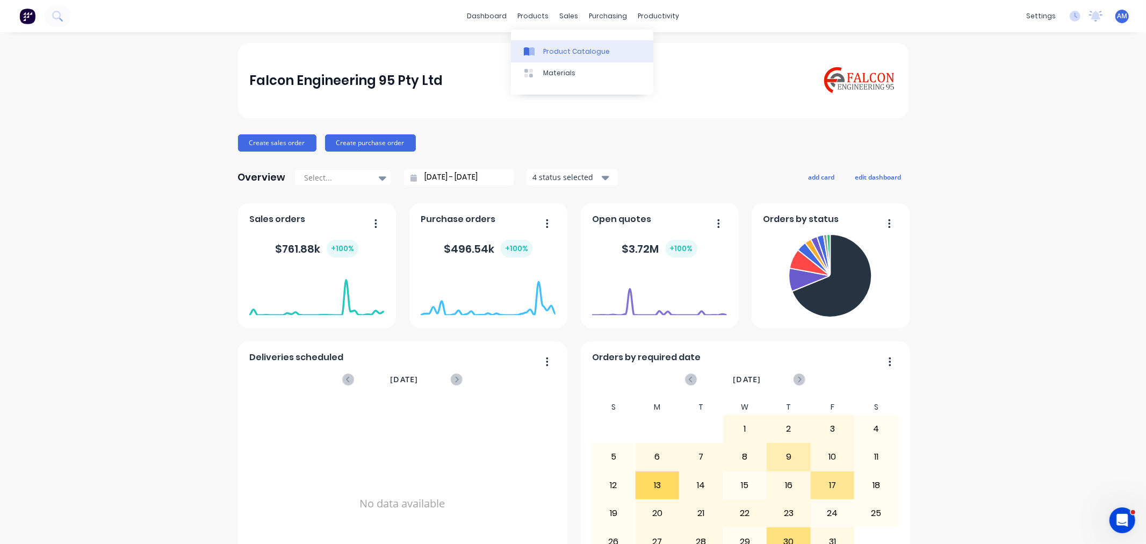
click at [560, 49] on div "Product Catalogue" at bounding box center [576, 52] width 67 height 10
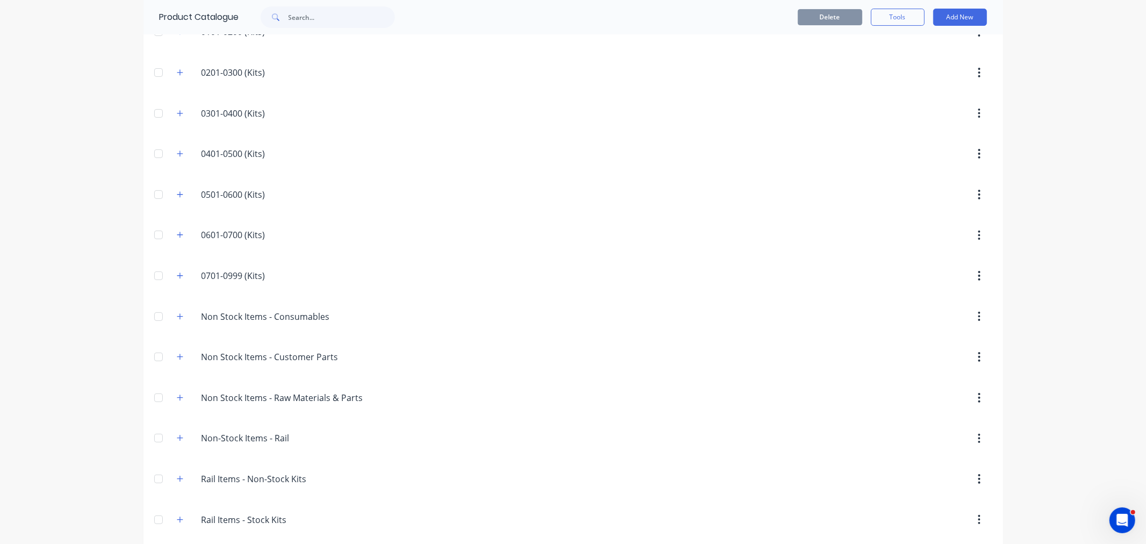
scroll to position [231, 0]
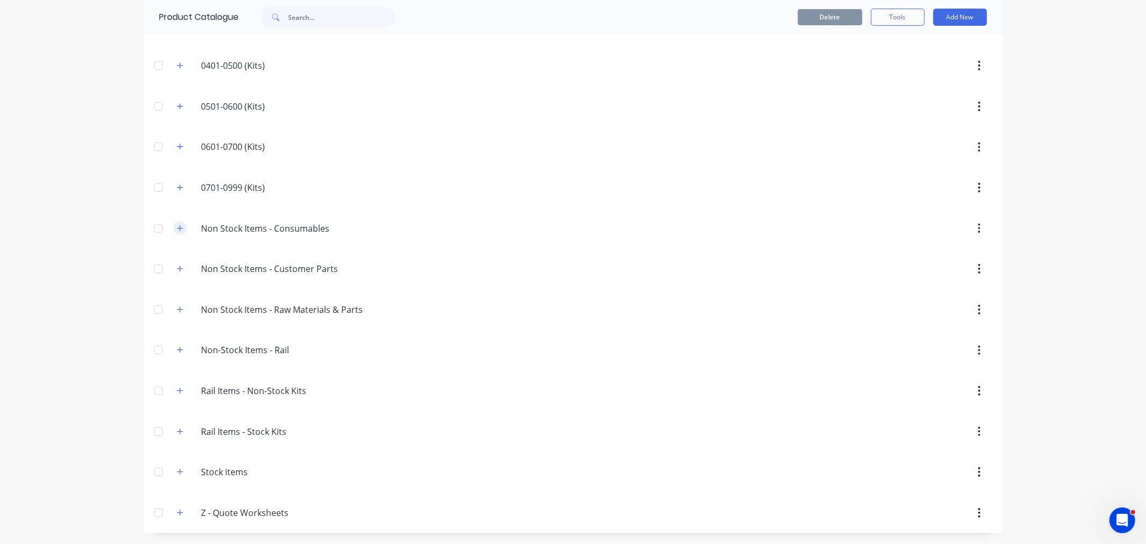
click at [177, 225] on icon "button" at bounding box center [180, 229] width 6 height 8
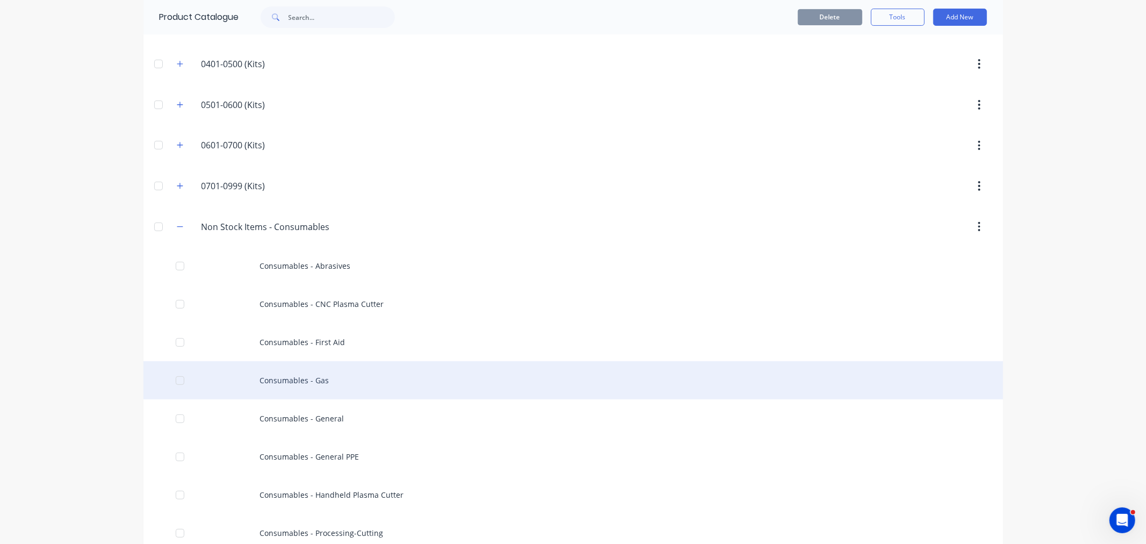
click at [338, 384] on div "Consumables - Gas" at bounding box center [572, 380] width 859 height 38
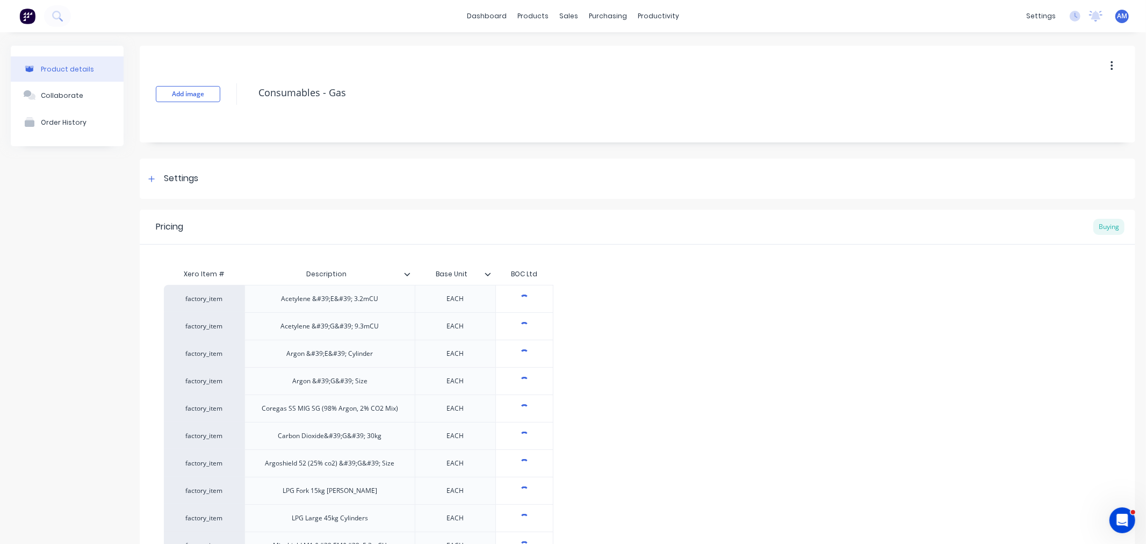
type textarea "x"
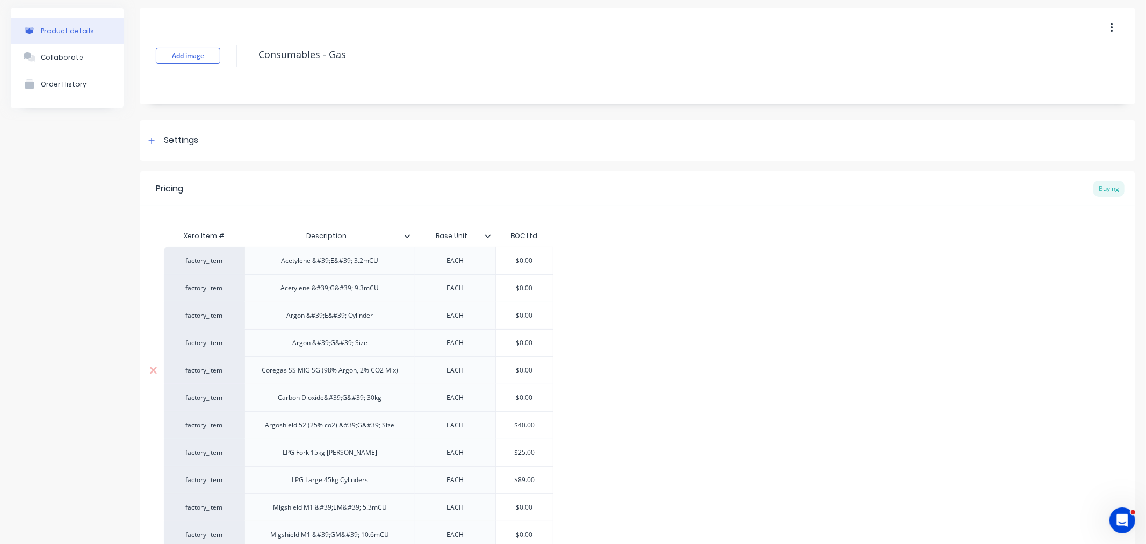
scroll to position [60, 0]
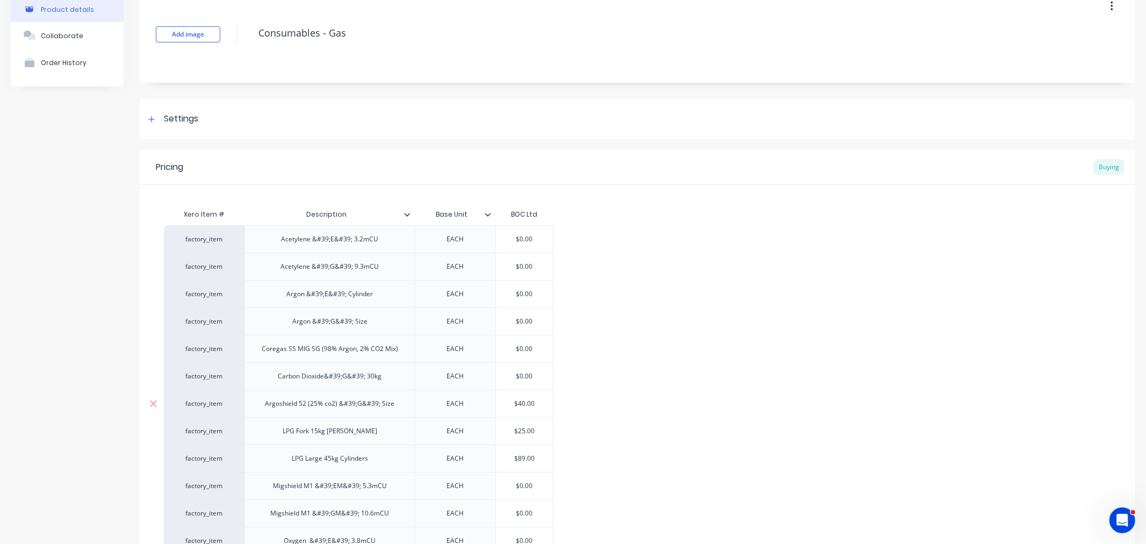
click at [351, 408] on div "Argoshield 52 (25% co2) &#39;G&#39; Size" at bounding box center [329, 403] width 147 height 14
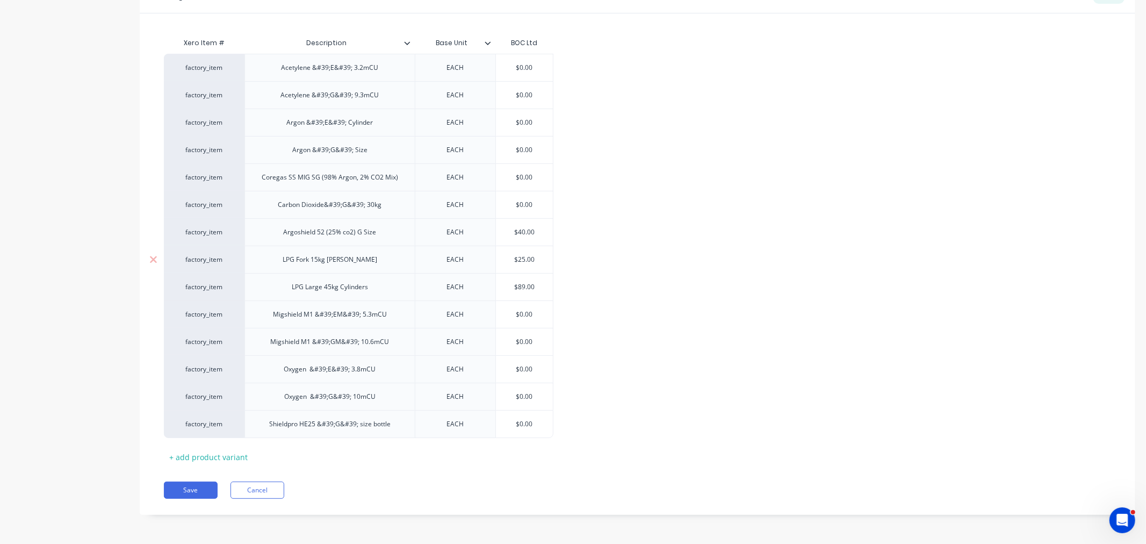
scroll to position [232, 0]
click at [197, 487] on button "Save" at bounding box center [191, 489] width 54 height 17
type textarea "x"
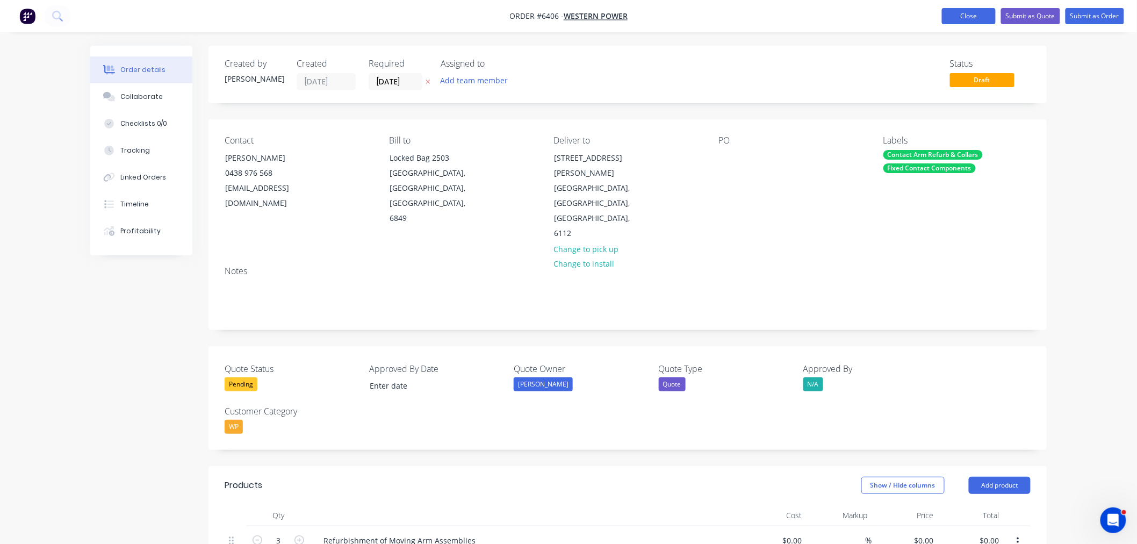
click at [947, 15] on button "Close" at bounding box center [969, 16] width 54 height 16
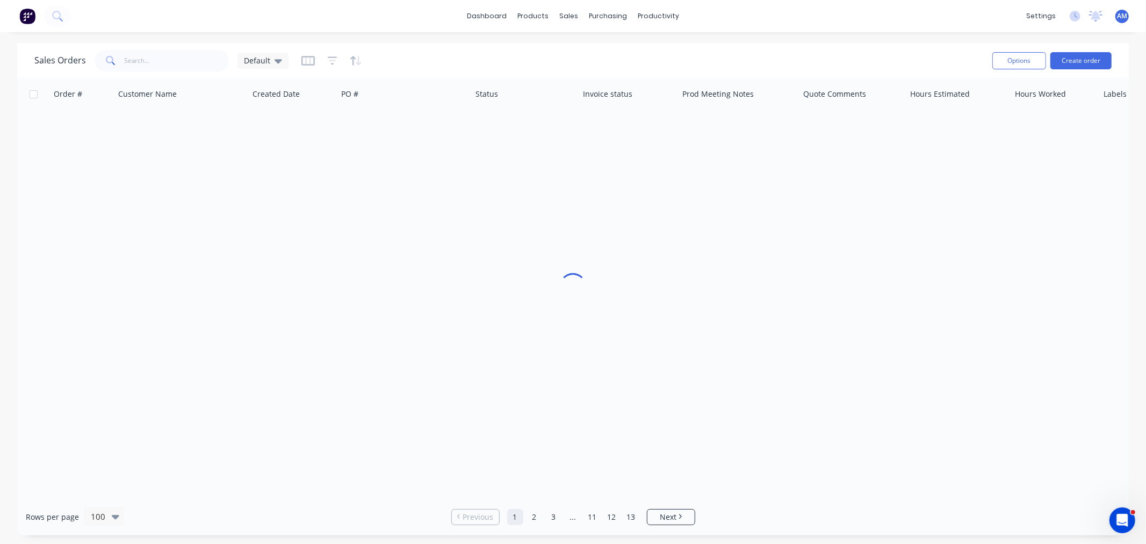
click at [1118, 16] on span "AM" at bounding box center [1122, 16] width 10 height 10
click at [1040, 127] on button "Sign out" at bounding box center [1056, 134] width 142 height 21
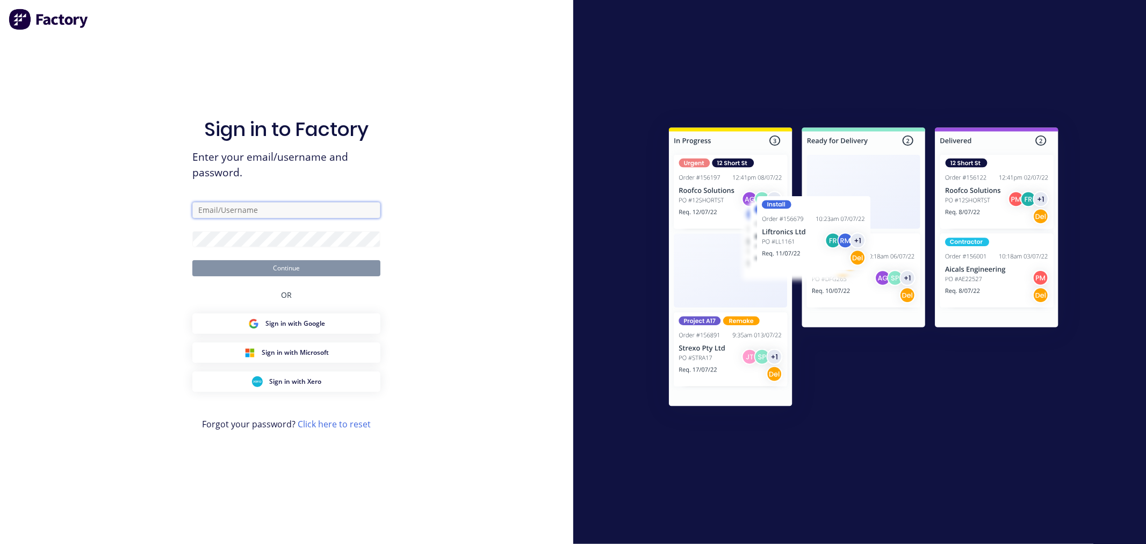
type input "[PERSON_NAME][EMAIL_ADDRESS][DOMAIN_NAME]"
click at [321, 265] on button "Continue" at bounding box center [286, 268] width 188 height 16
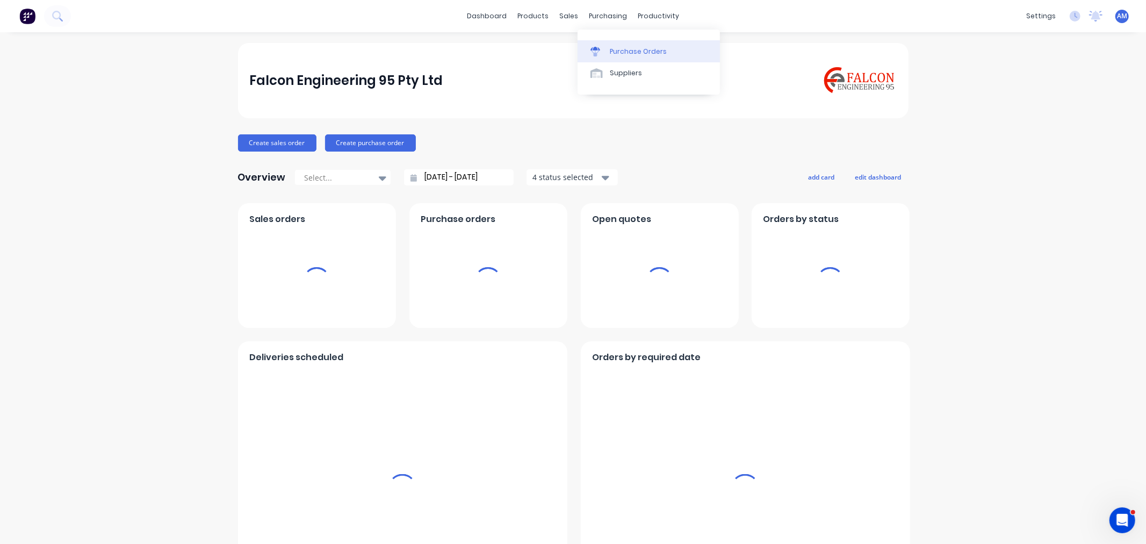
click at [649, 55] on div "Purchase Orders" at bounding box center [638, 52] width 57 height 10
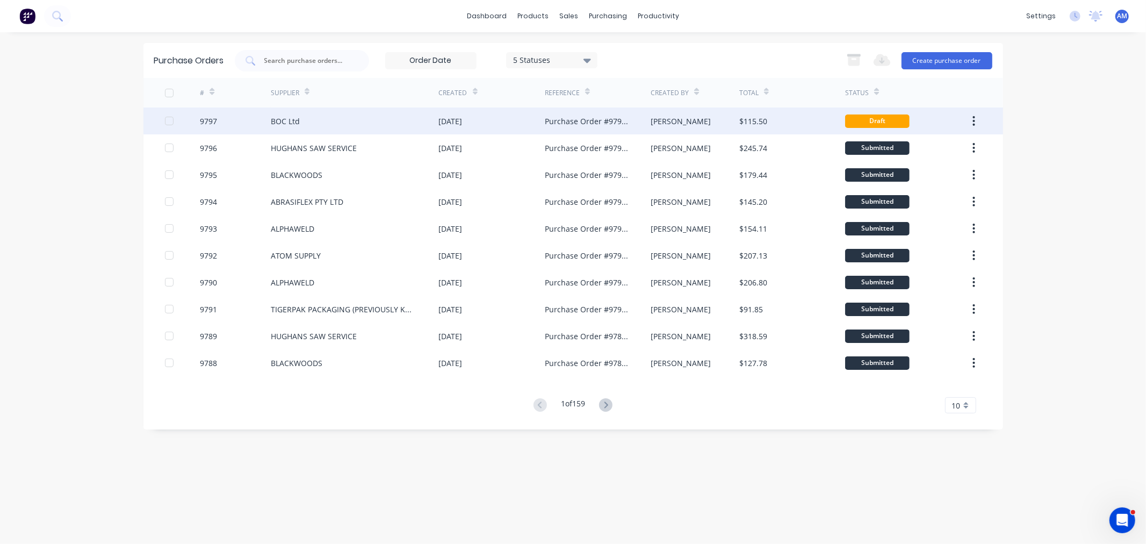
click at [279, 120] on div "BOC Ltd" at bounding box center [285, 120] width 29 height 11
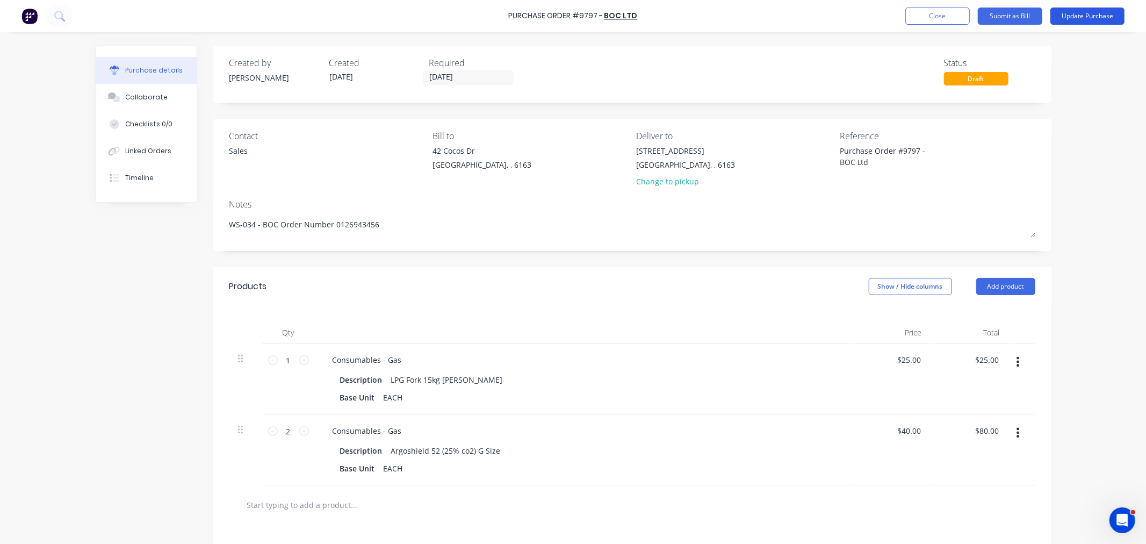
click at [1065, 16] on button "Update Purchase" at bounding box center [1087, 16] width 74 height 17
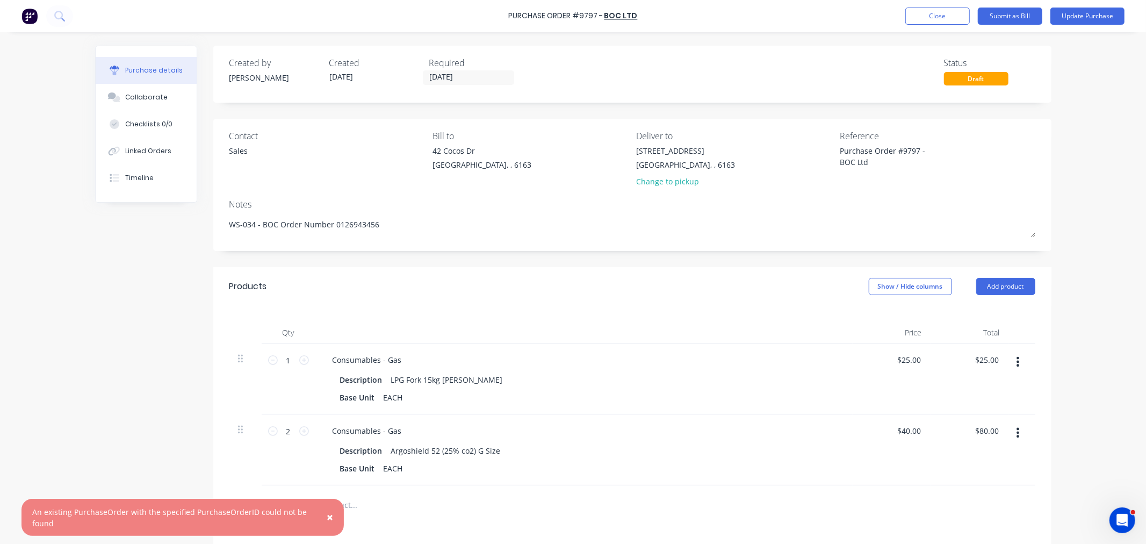
click at [330, 515] on span "×" at bounding box center [330, 516] width 6 height 15
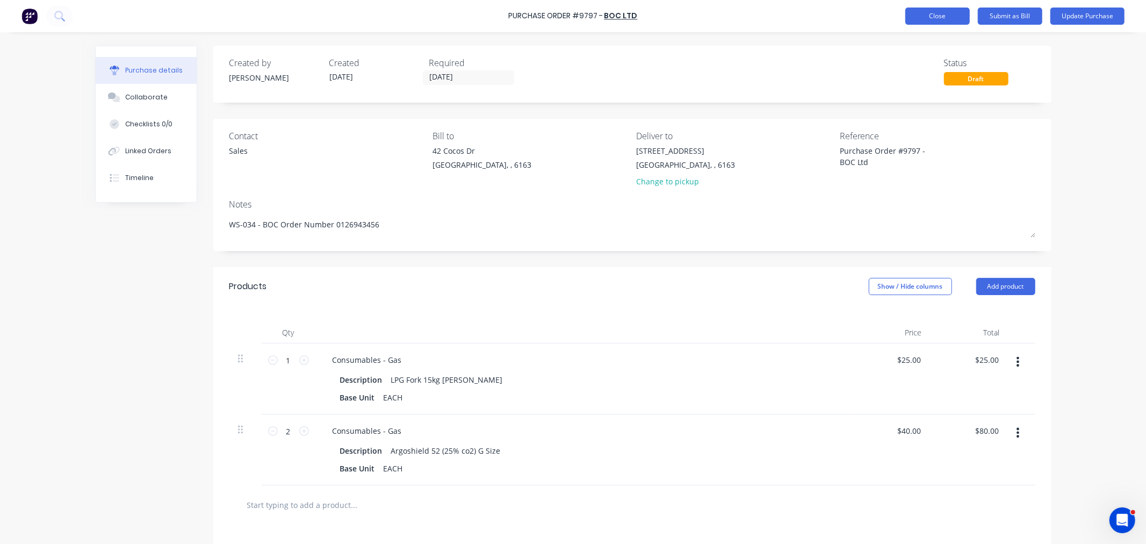
type textarea "x"
click at [915, 15] on button "Close" at bounding box center [937, 16] width 64 height 17
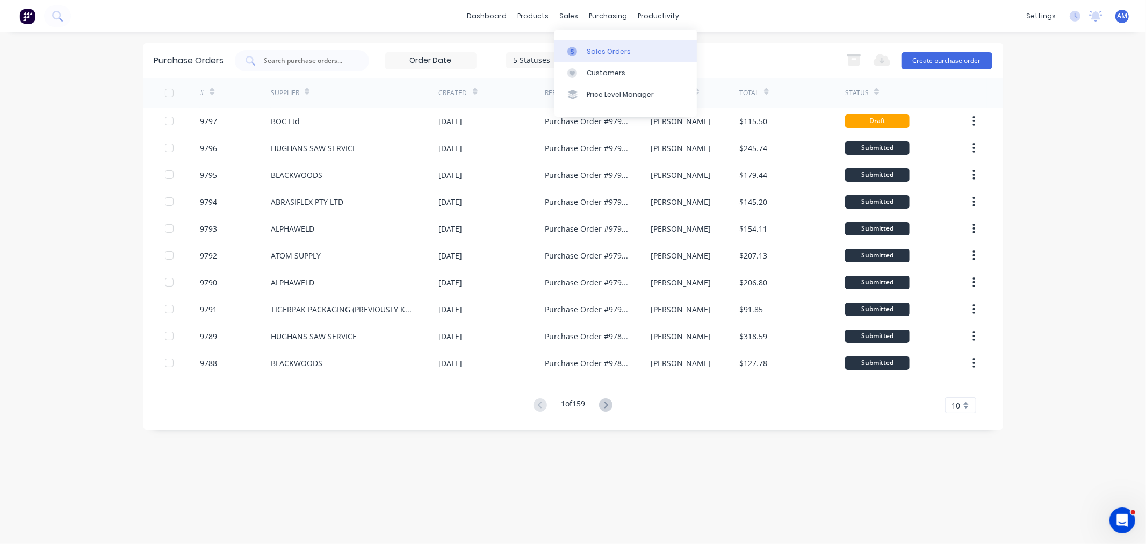
click at [599, 45] on link "Sales Orders" at bounding box center [625, 50] width 142 height 21
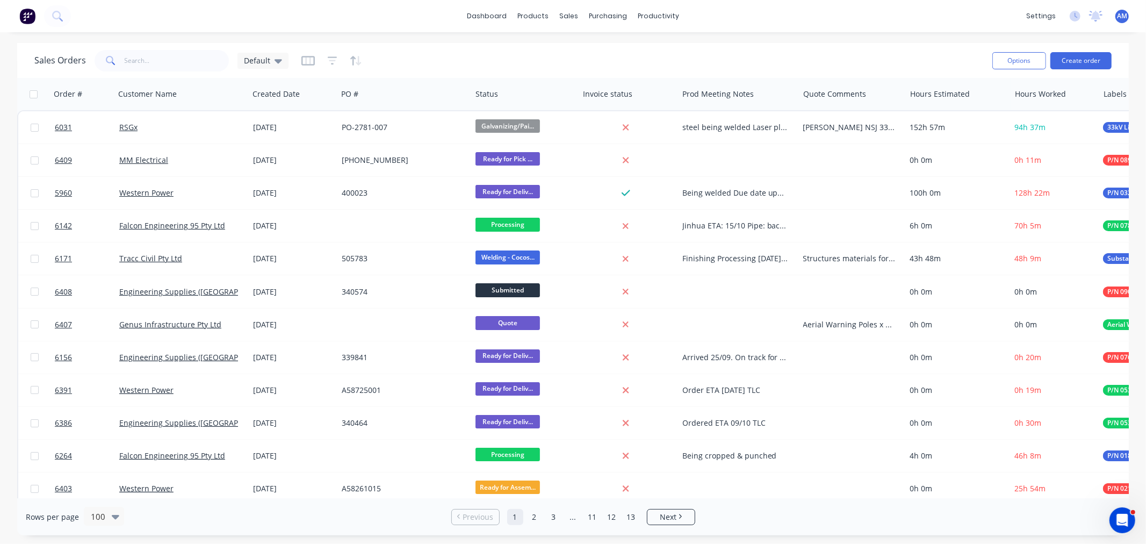
click at [1081, 70] on div "Options Create order" at bounding box center [1050, 60] width 124 height 26
click at [1080, 60] on button "Create order" at bounding box center [1080, 60] width 61 height 17
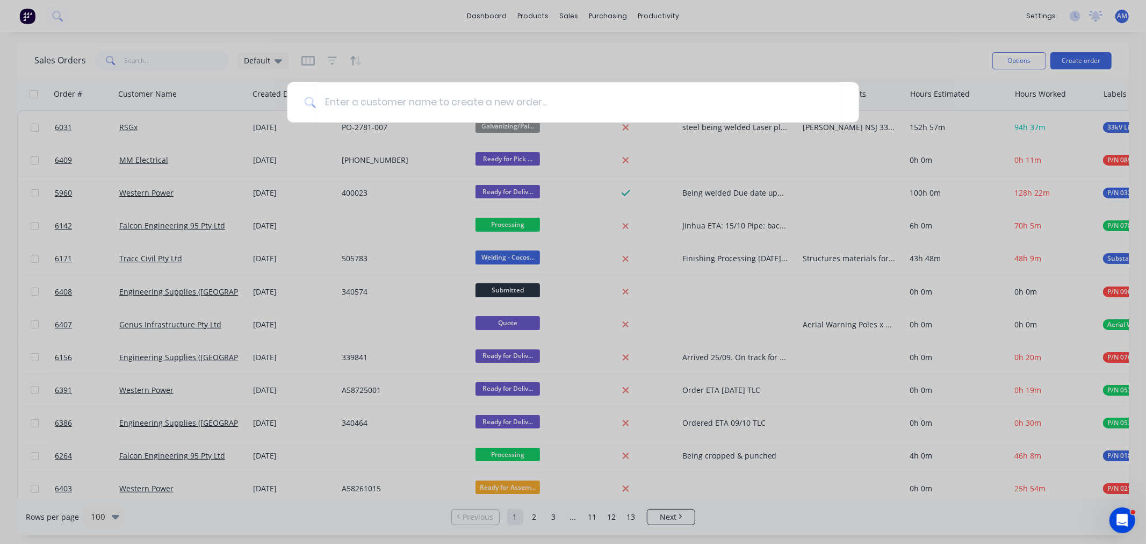
drag, startPoint x: 750, startPoint y: 55, endPoint x: 720, endPoint y: 50, distance: 30.5
click at [748, 55] on div at bounding box center [573, 272] width 1146 height 544
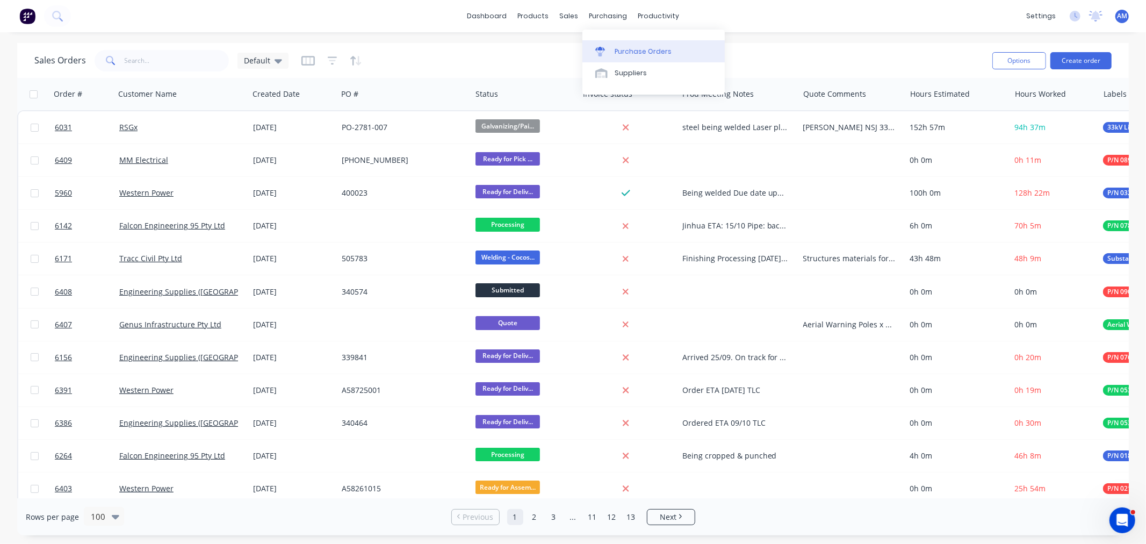
click at [633, 50] on div "Purchase Orders" at bounding box center [642, 52] width 57 height 10
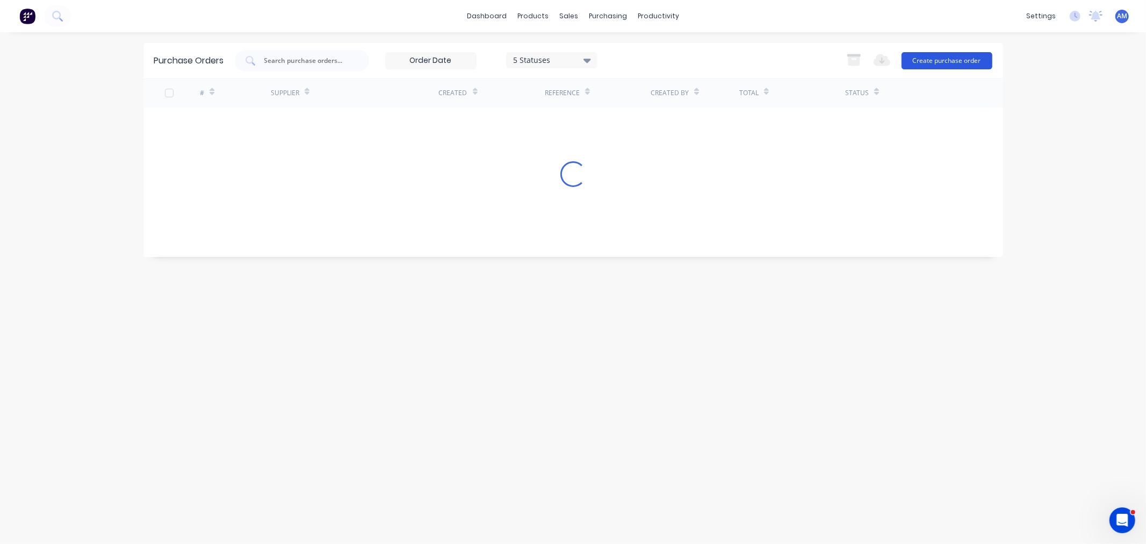
click at [917, 61] on button "Create purchase order" at bounding box center [946, 60] width 91 height 17
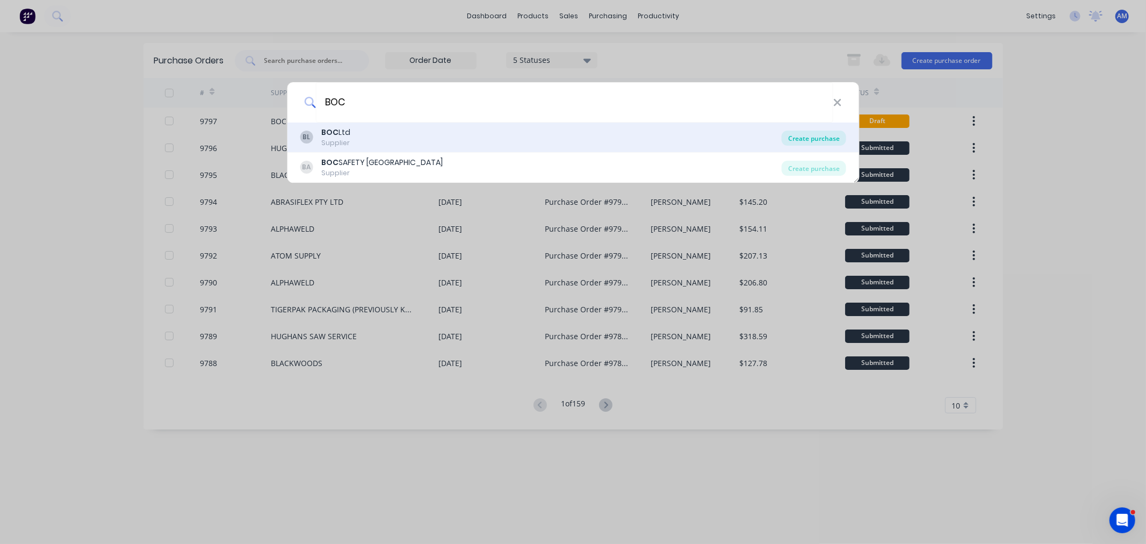
type input "BOC"
click at [826, 135] on div "Create purchase" at bounding box center [814, 138] width 64 height 15
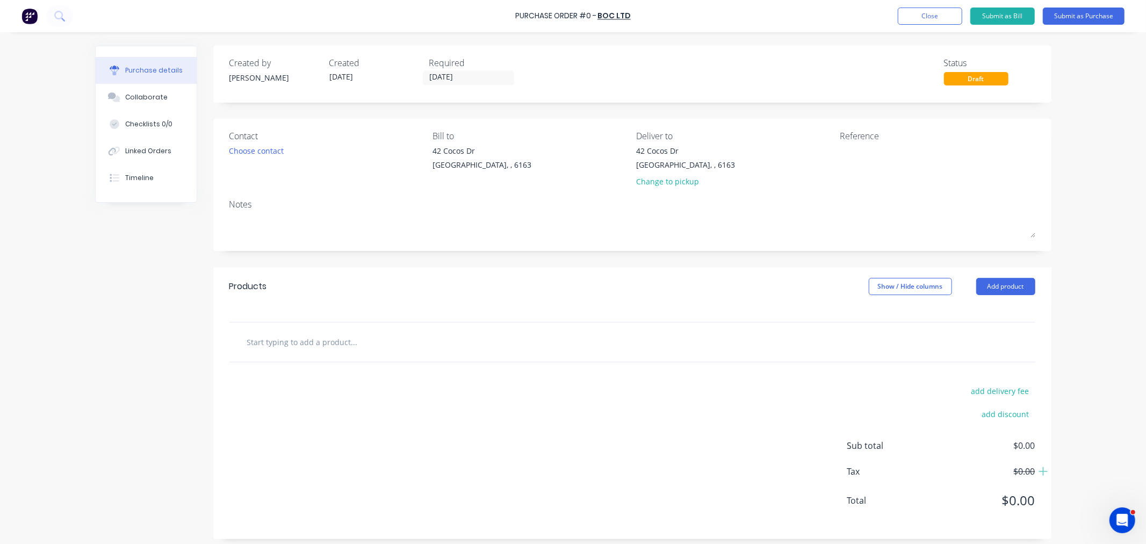
click at [308, 338] on input "text" at bounding box center [354, 341] width 215 height 21
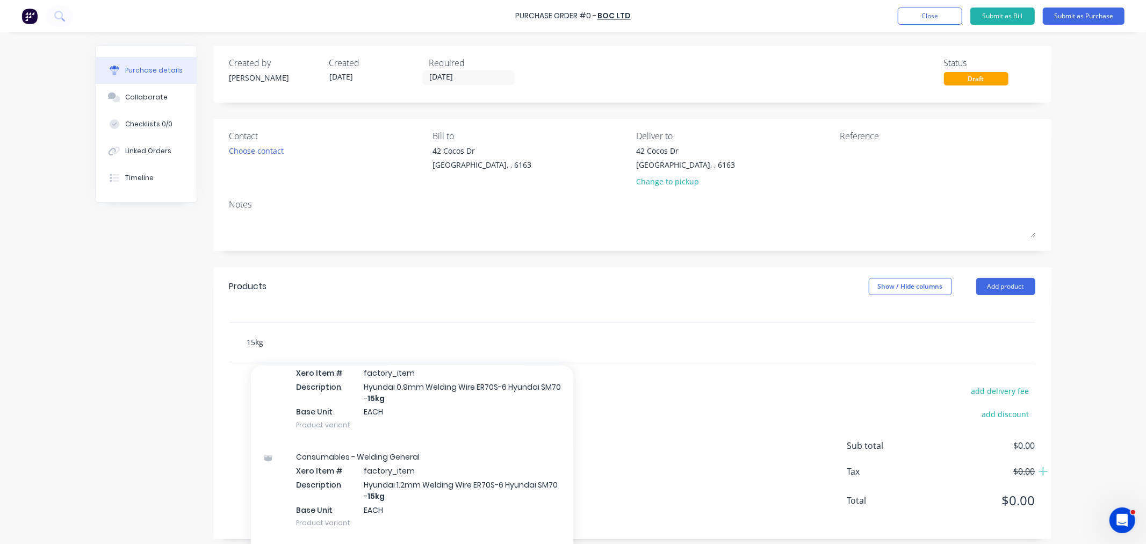
scroll to position [207, 0]
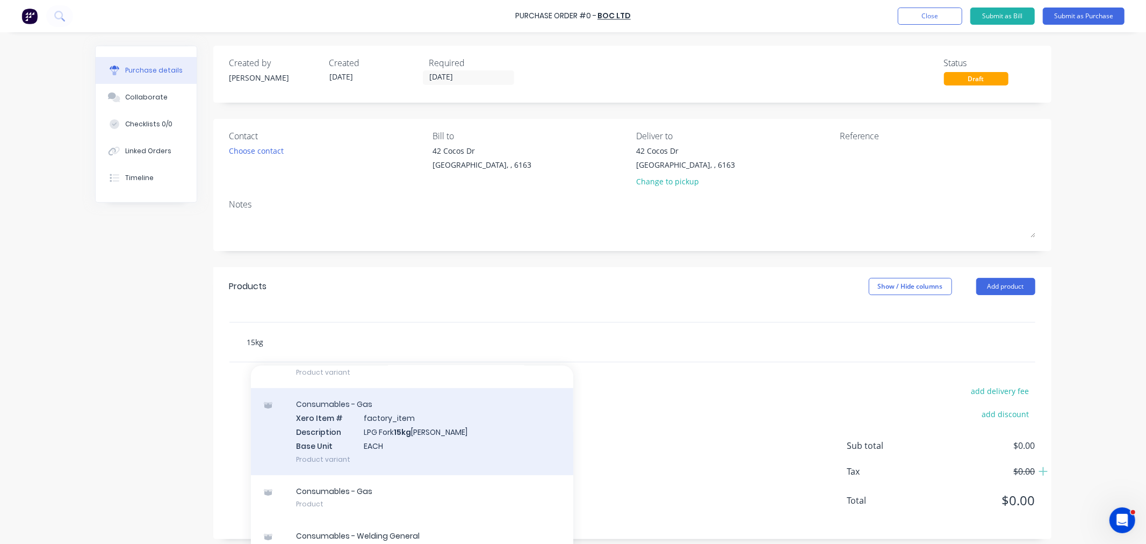
type input "15kg"
click at [368, 439] on div "Consumables - Gas Xero Item # factory_item Description LPG Fork 15kg Ali Bottle…" at bounding box center [412, 431] width 322 height 86
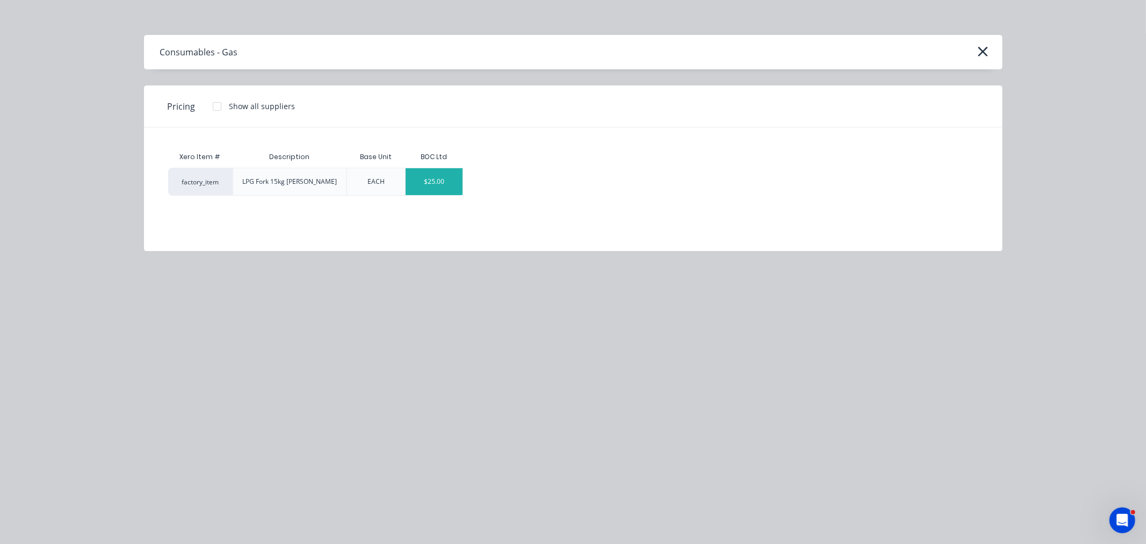
click at [431, 189] on div "$25.00" at bounding box center [434, 181] width 57 height 27
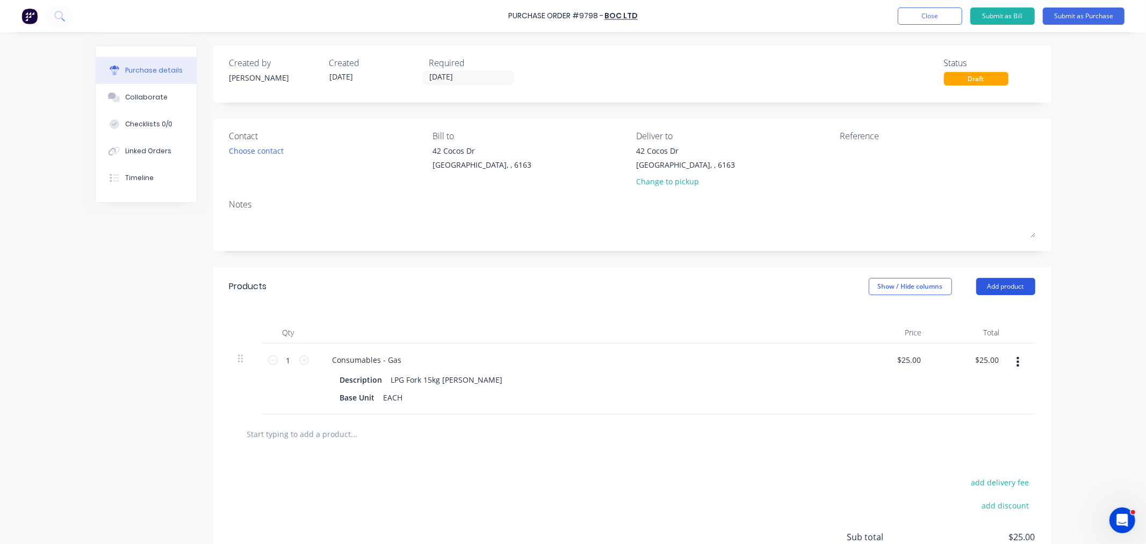
click at [1007, 287] on button "Add product" at bounding box center [1005, 286] width 59 height 17
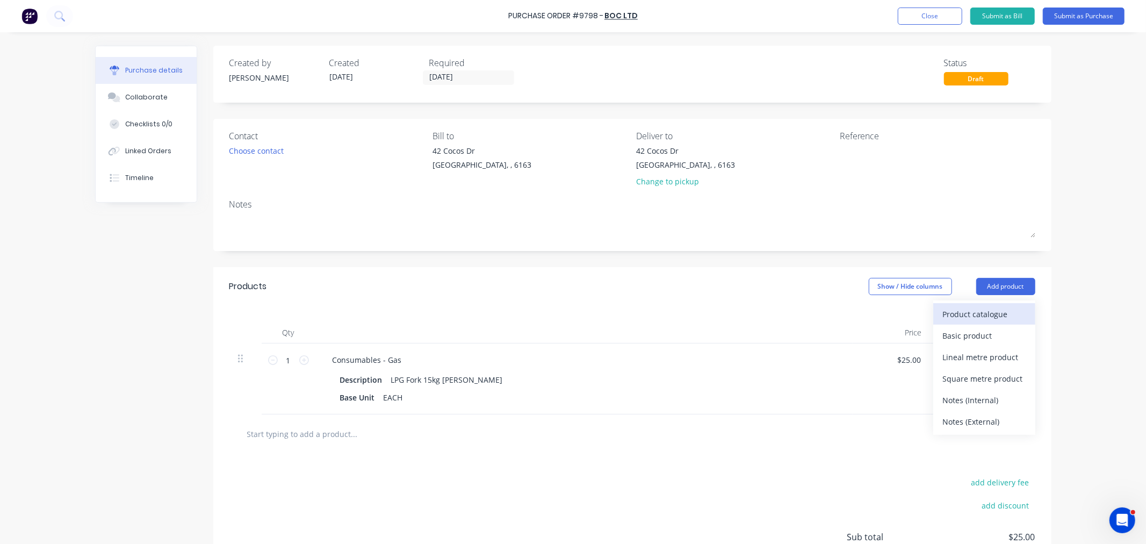
click at [960, 310] on div "Product catalogue" at bounding box center [984, 314] width 83 height 16
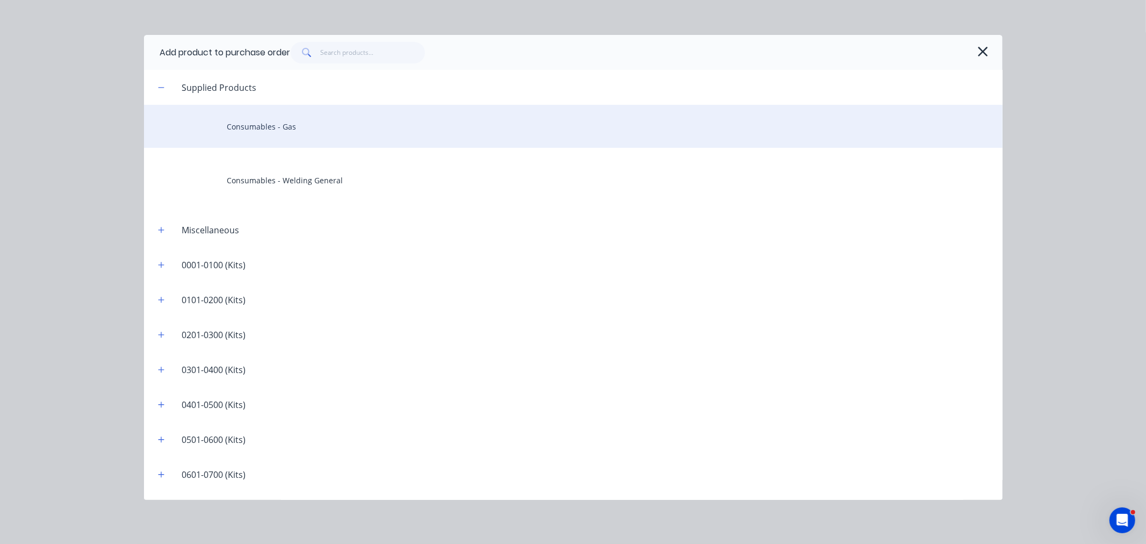
click at [292, 124] on div "Consumables - Gas" at bounding box center [573, 126] width 858 height 43
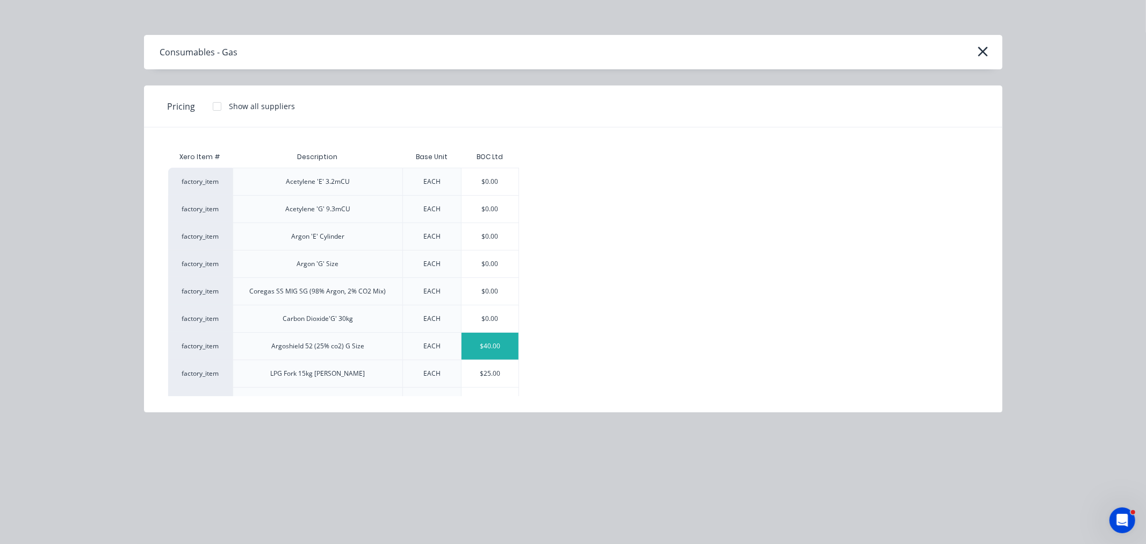
click at [491, 348] on div "$40.00" at bounding box center [489, 345] width 57 height 27
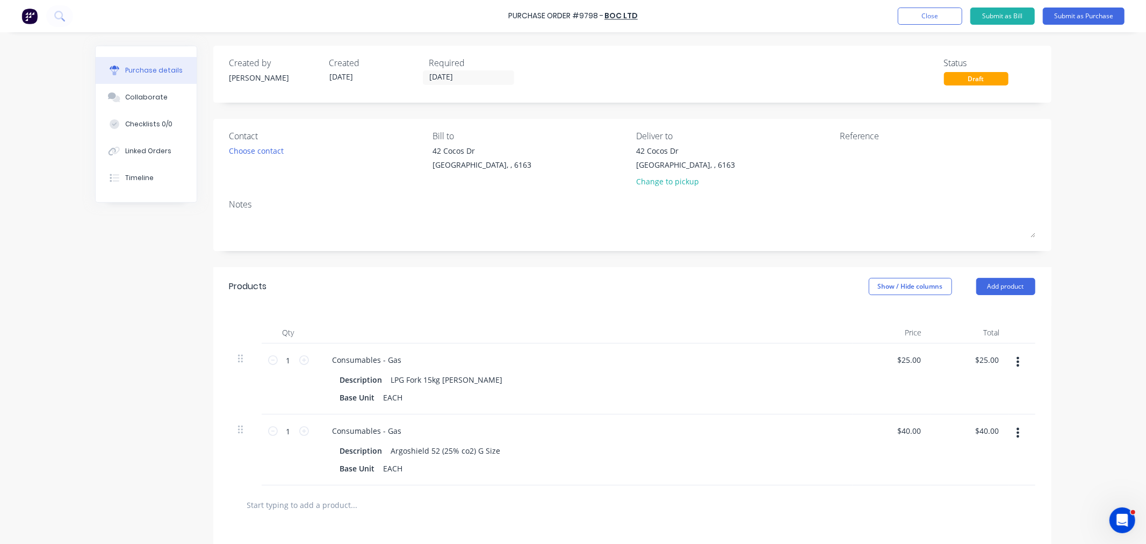
click at [299, 438] on div "1 1" at bounding box center [288, 431] width 37 height 16
click at [301, 432] on icon at bounding box center [304, 431] width 10 height 10
type input "2"
type input "$80.00"
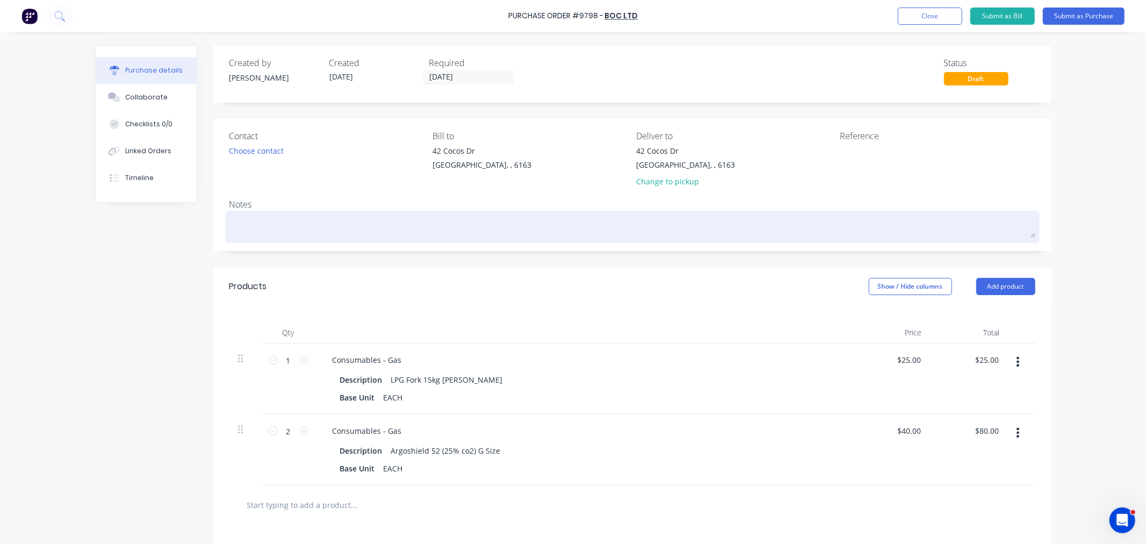
click at [267, 237] on textarea at bounding box center [632, 225] width 806 height 24
type textarea "x"
type textarea "W"
type textarea "x"
type textarea "WS"
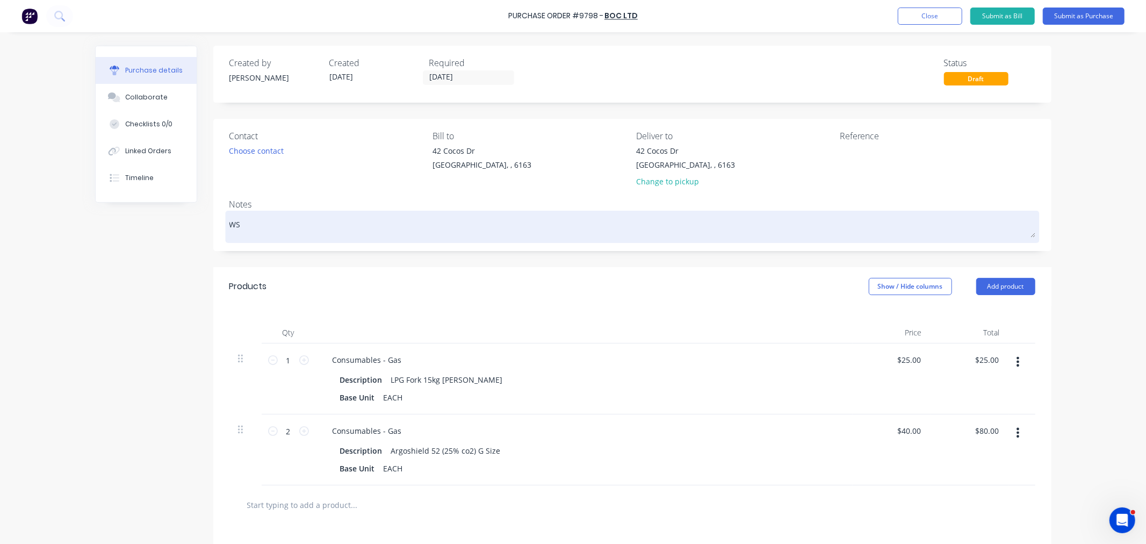
type textarea "x"
type textarea "WS-"
type textarea "x"
type textarea "WS-0"
type textarea "x"
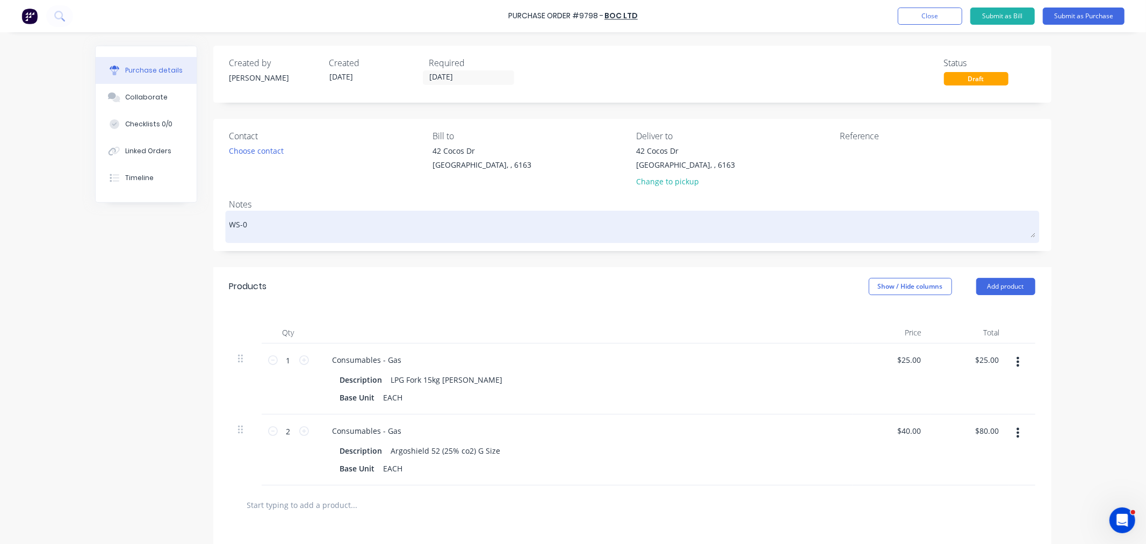
type textarea "WS-03"
type textarea "x"
type textarea "WS-034"
type textarea "x"
type textarea "WS-034"
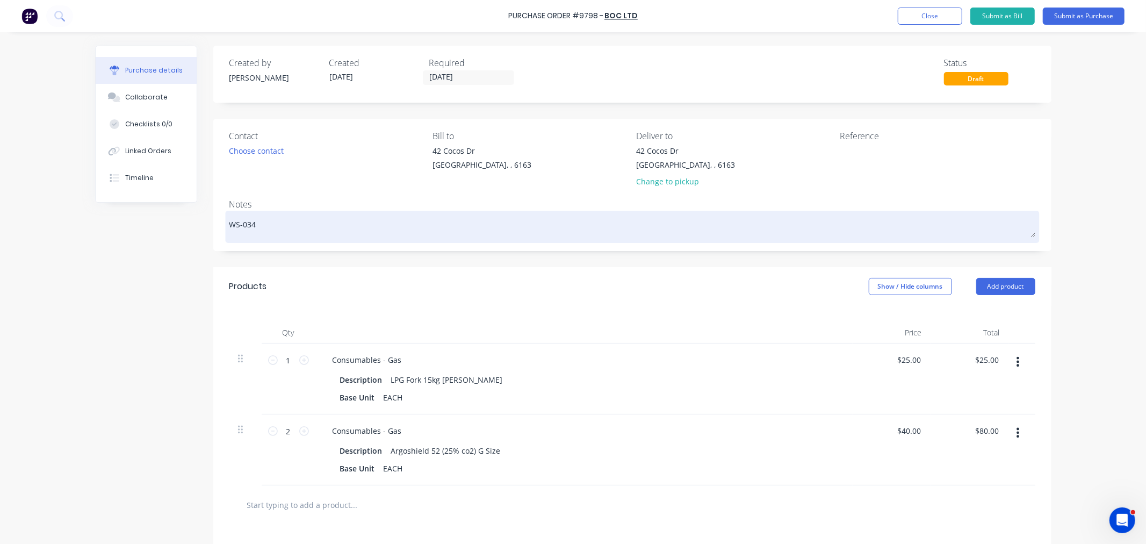
type textarea "x"
type textarea "WS-034 -"
type textarea "x"
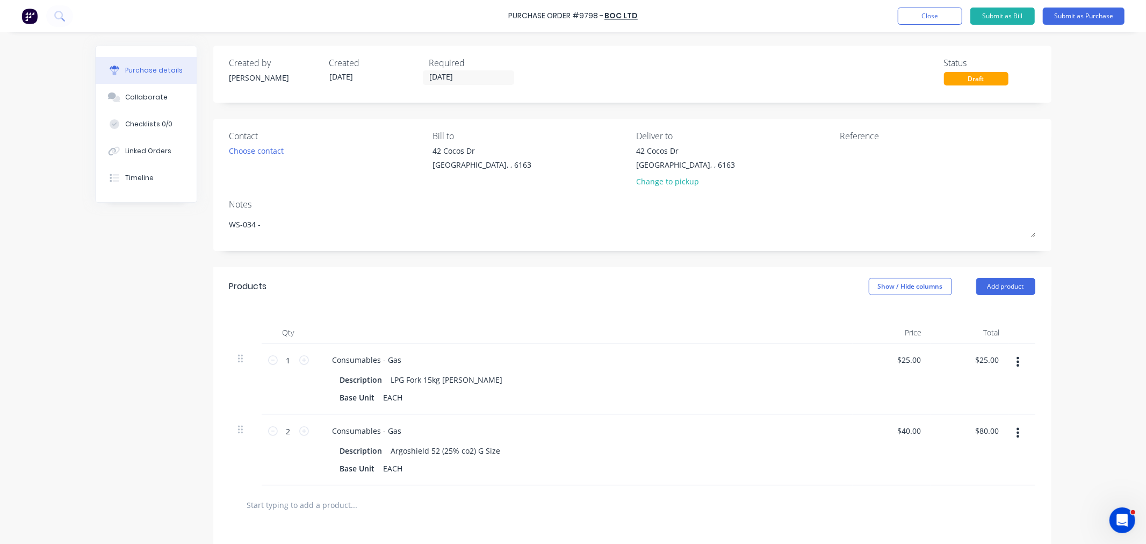
type textarea "WS-034 -"
type textarea "x"
type textarea "WS-034 -"
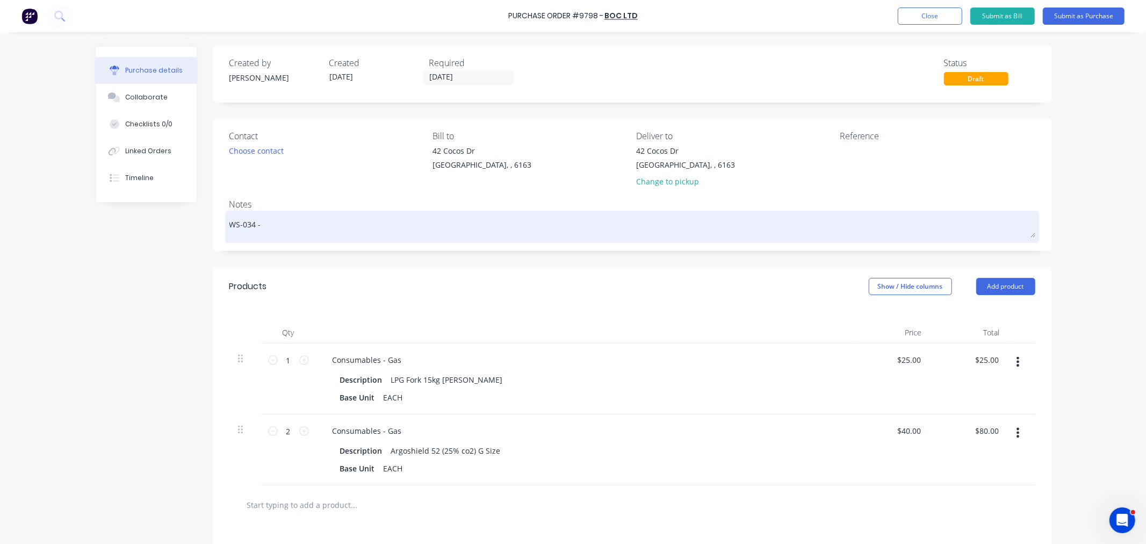
paste textarea "0126943456"
type textarea "x"
type textarea "WS-034 - 0126943456"
click at [257, 221] on textarea "WS-034 - 0126943456" at bounding box center [632, 225] width 806 height 24
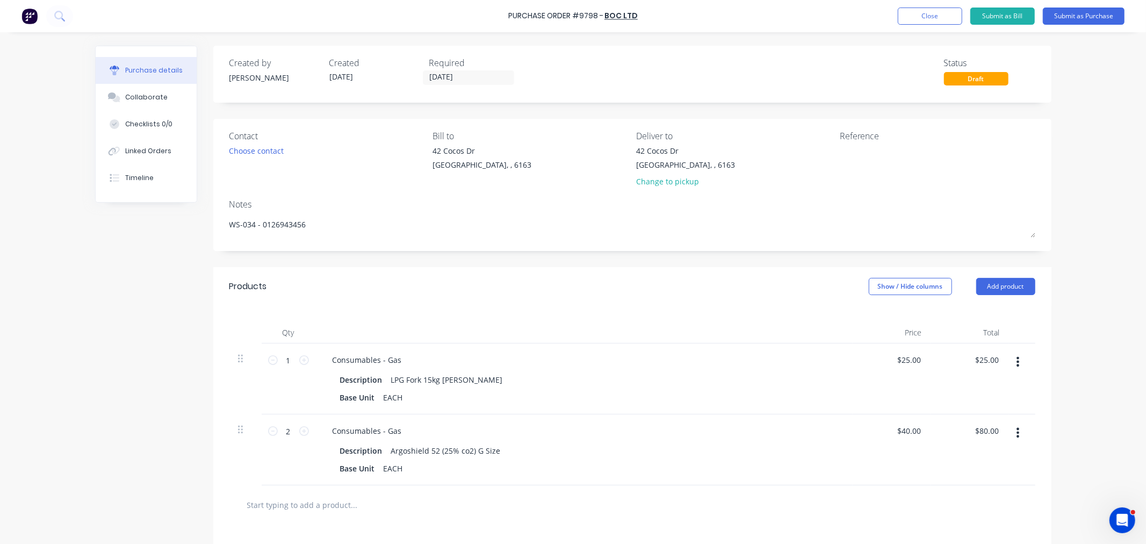
type textarea "x"
type textarea "WS-034 - B0126943456"
type textarea "x"
type textarea "WS-034 - BO0126943456"
type textarea "x"
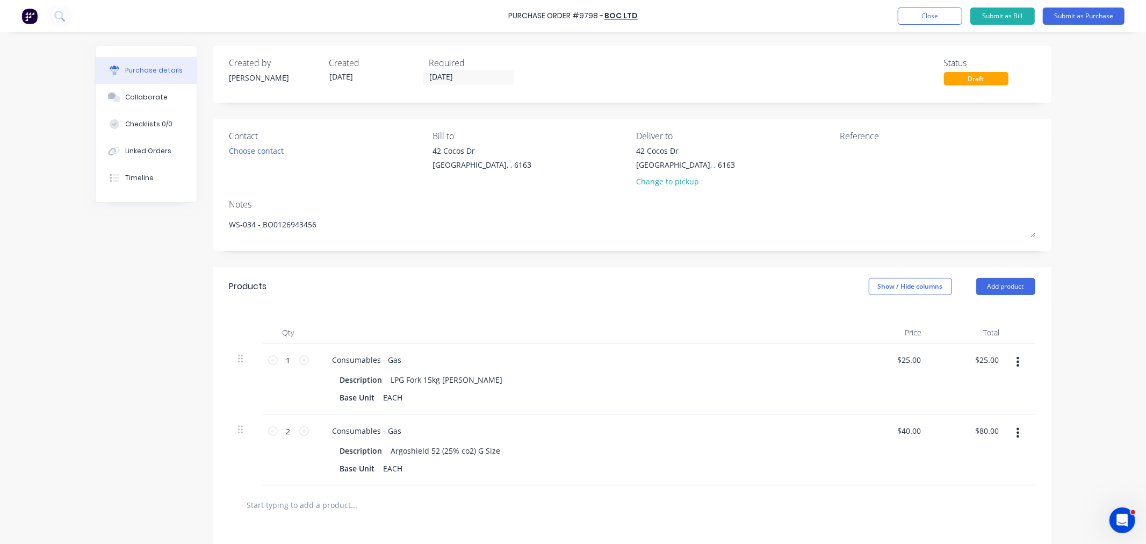
type textarea "WS-034 - BOC0126943456"
type textarea "x"
type textarea "WS-034 - BOC 0126943456"
type textarea "x"
type textarea "WS-034 - BOC o0126943456"
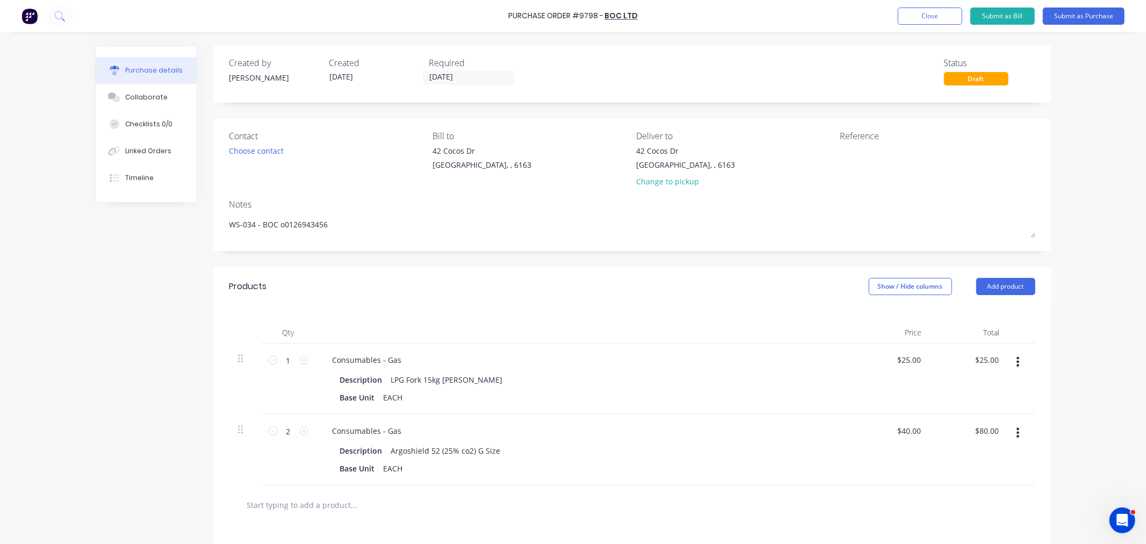
type textarea "x"
type textarea "WS-034 - BOC or0126943456"
type textarea "x"
type textarea "WS-034 - BOC ord0126943456"
type textarea "x"
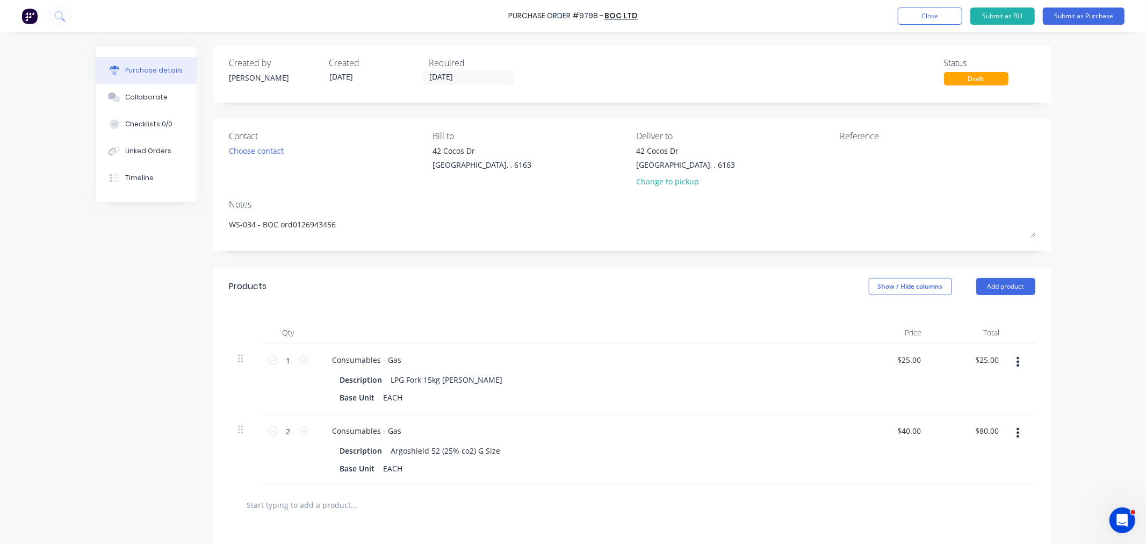
type textarea "WS-034 - BOC orde0126943456"
type textarea "x"
type textarea "WS-034 - BOC order0126943456"
type textarea "x"
type textarea "WS-034 - BOC order 0126943456"
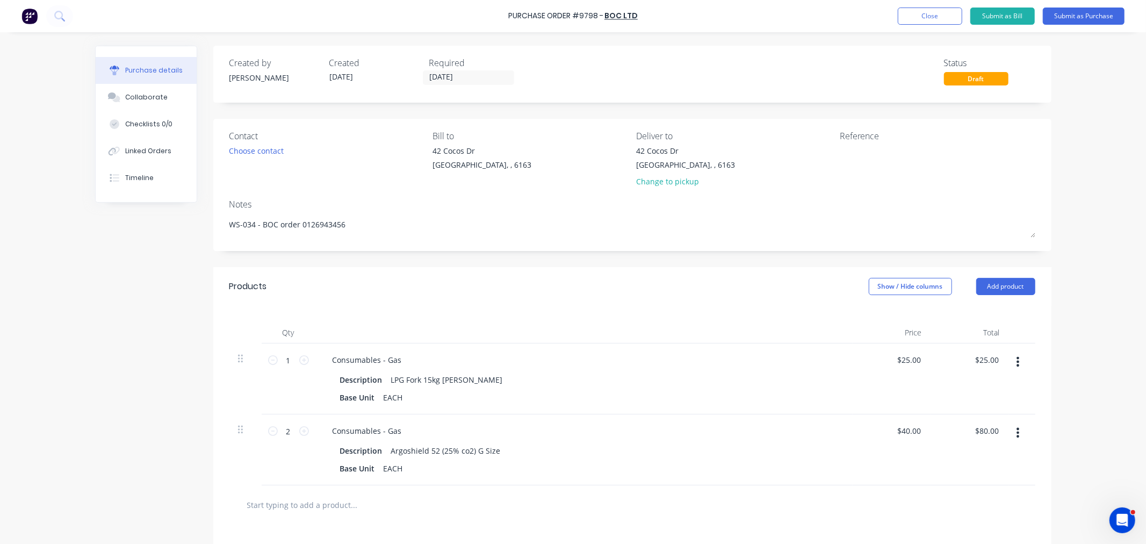
type textarea "x"
type textarea "WS-034 - BOC order #0126943456"
type textarea "x"
type textarea "WS-034 - BOC order # 0126943456"
type textarea "x"
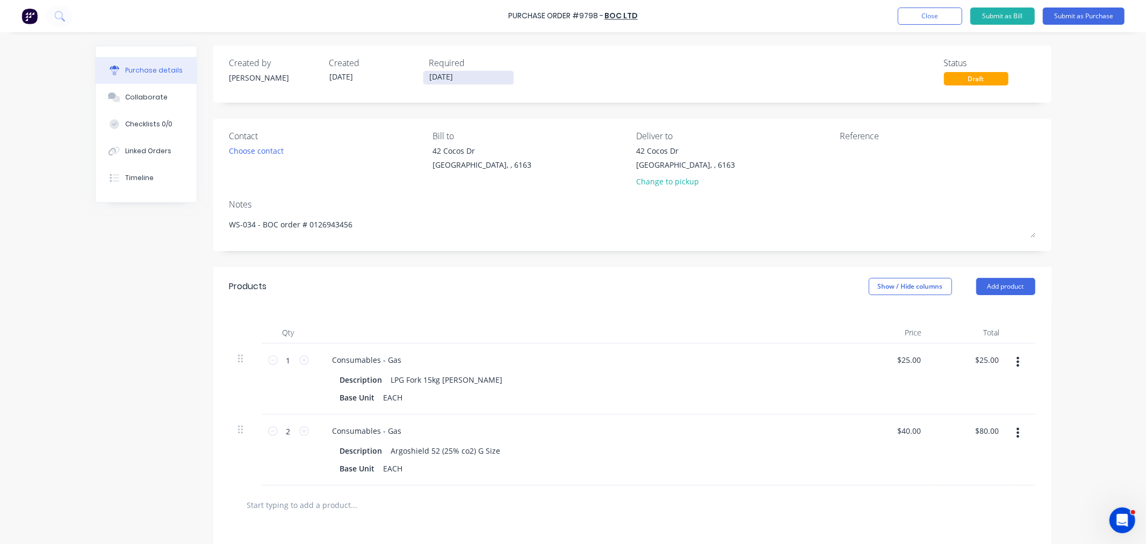
type textarea "WS-034 - BOC order # 0126943456"
click at [444, 73] on input "[DATE]" at bounding box center [468, 77] width 90 height 13
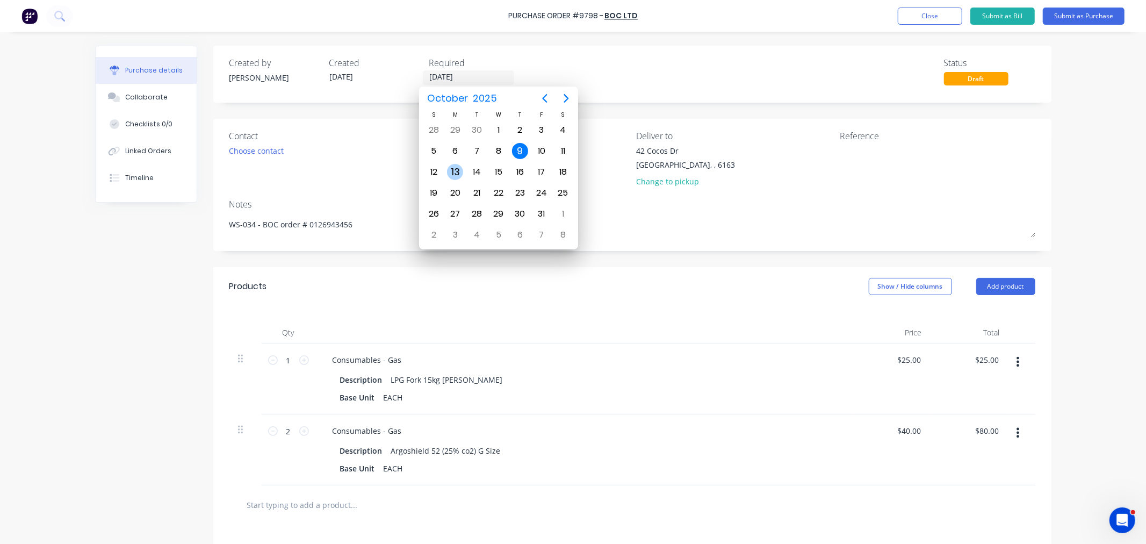
click at [457, 169] on div "13" at bounding box center [455, 172] width 16 height 16
type textarea "x"
type input "[DATE]"
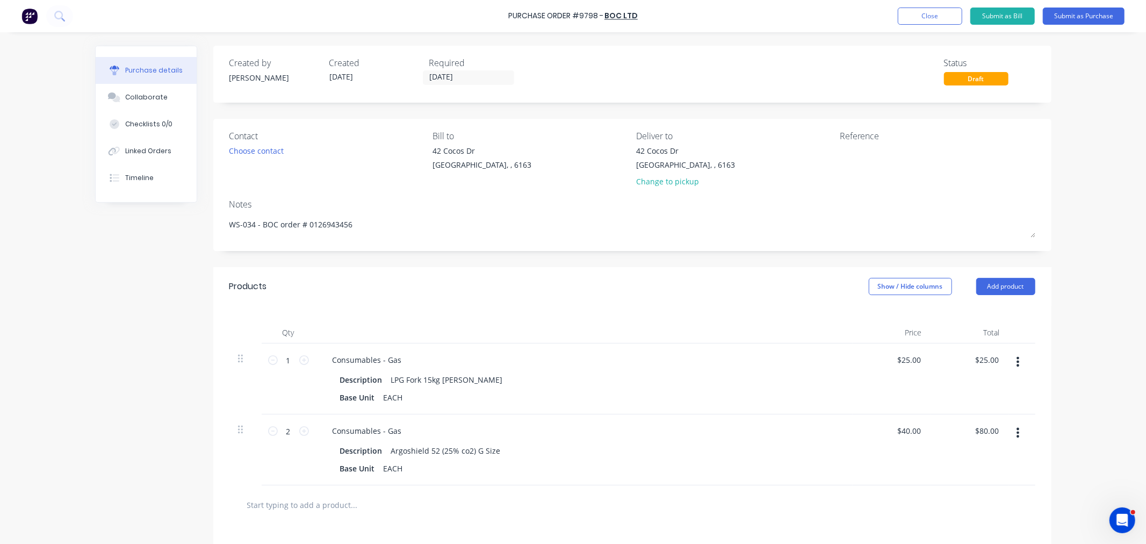
drag, startPoint x: 641, startPoint y: 15, endPoint x: 503, endPoint y: 30, distance: 138.9
click at [503, 21] on div "Purchase Order #9798 - BOC Ltd Add product Close Submit as Bill Submit as Purch…" at bounding box center [573, 16] width 1146 height 32
type textarea "x"
drag, startPoint x: 632, startPoint y: 15, endPoint x: 509, endPoint y: 15, distance: 123.0
click at [509, 15] on div "Purchase Order #9798 - BOC Ltd Add product Close Submit as Bill Submit as Purch…" at bounding box center [573, 16] width 1146 height 32
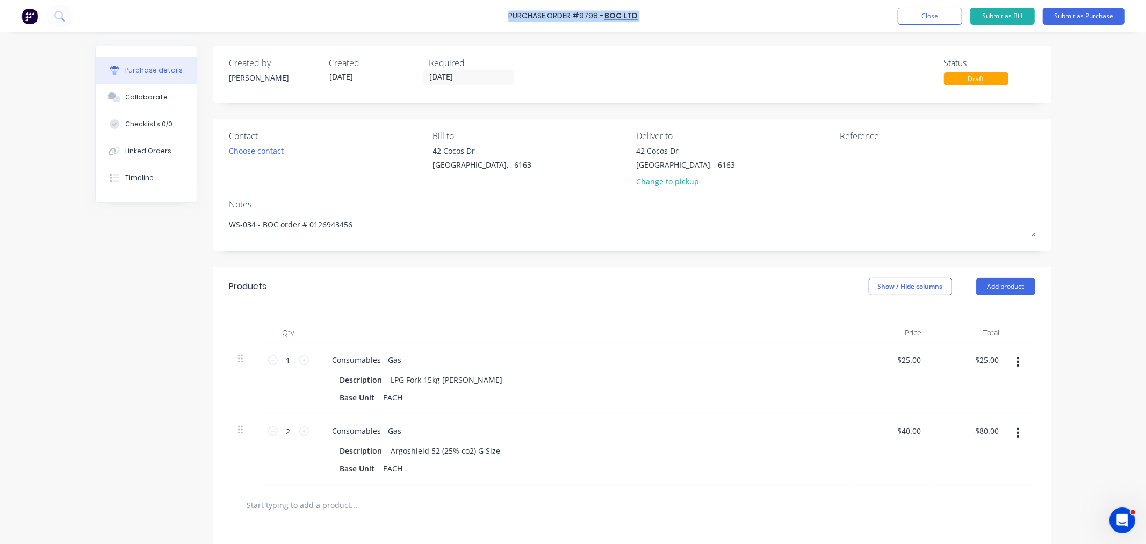
copy div "Purchase Order #9798 - BOC Ltd Add product Close Submit as Bill Submit as Purch…"
click at [874, 152] on textarea at bounding box center [907, 157] width 134 height 24
paste textarea "Purchase Order #9798 - BOC Ltd"
type textarea "Purchase Order #9798 - BOC Ltd"
type textarea "x"
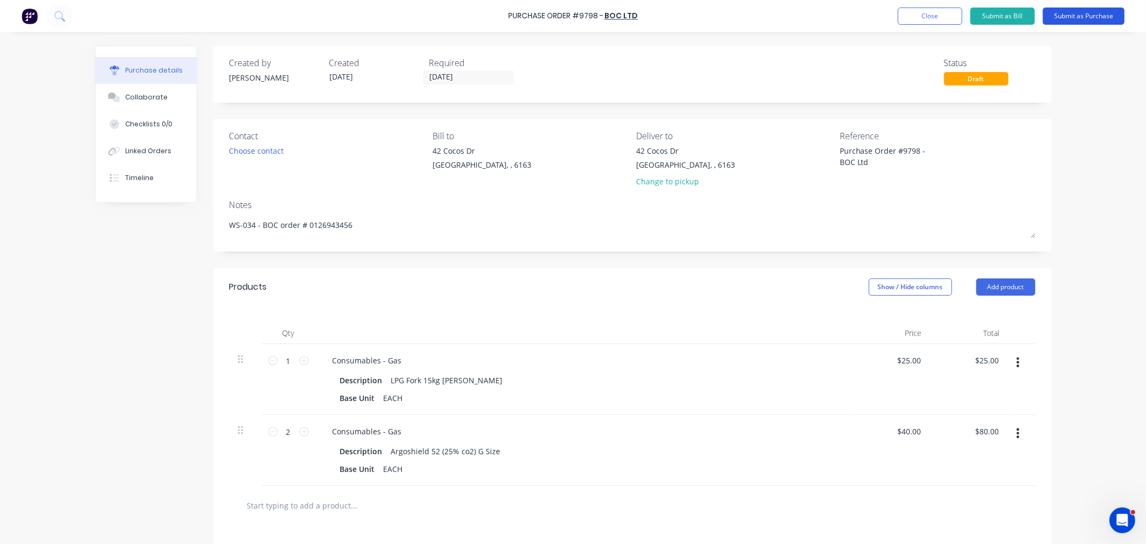
type textarea "Purchase Order #9798 - BOC Ltd"
click at [1090, 13] on button "Submit as Purchase" at bounding box center [1084, 16] width 82 height 17
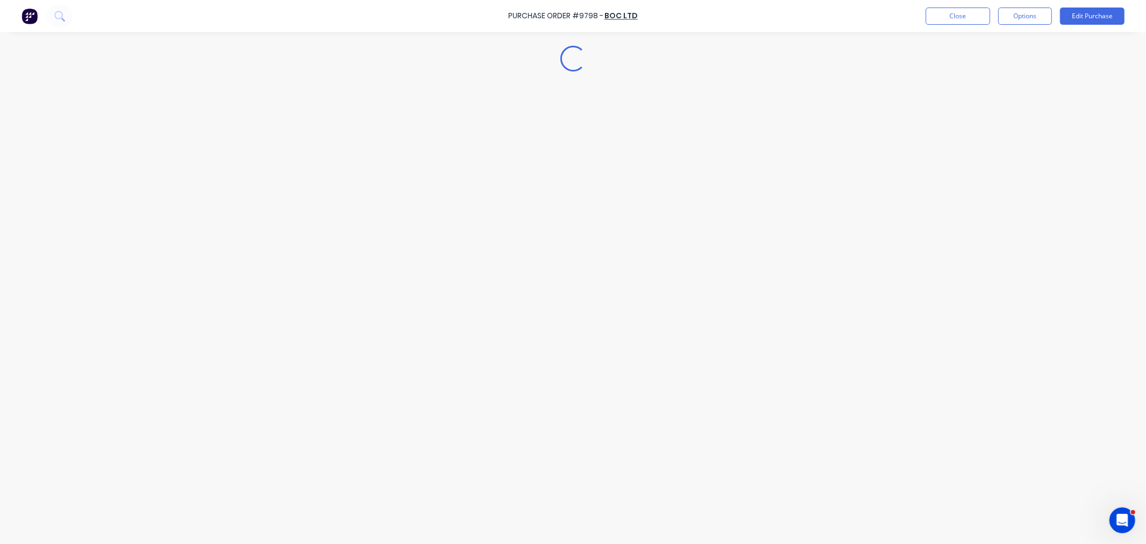
type textarea "x"
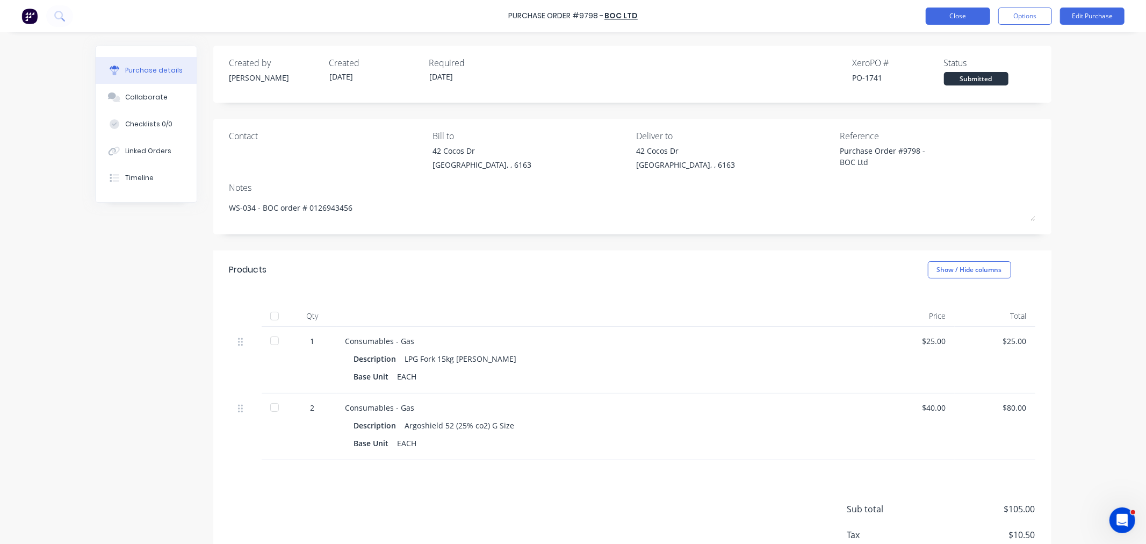
click at [959, 13] on button "Close" at bounding box center [957, 16] width 64 height 17
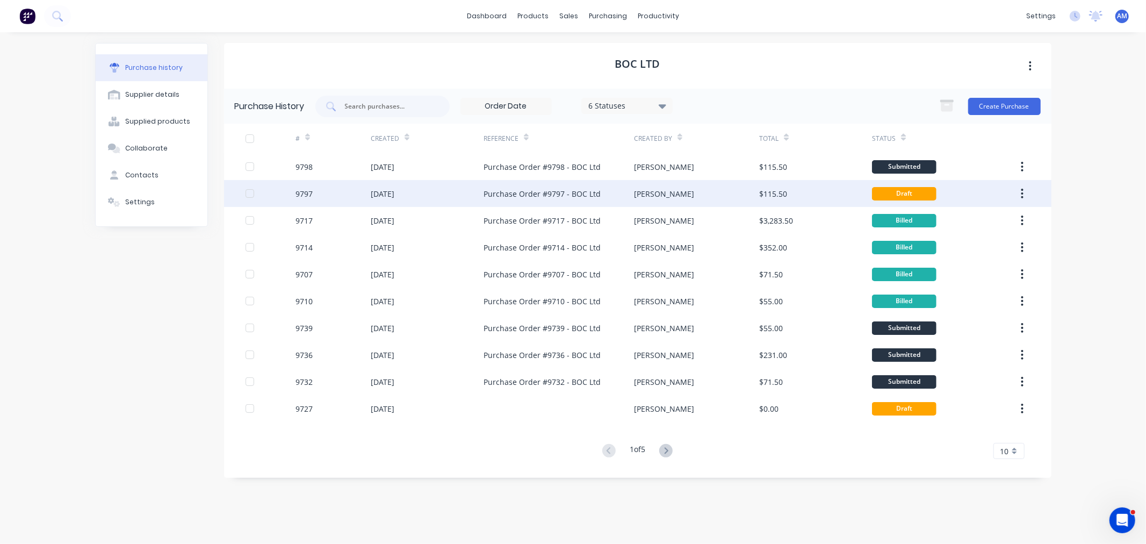
click at [1021, 191] on icon "button" at bounding box center [1022, 193] width 3 height 12
click at [974, 223] on div "Archive" at bounding box center [984, 222] width 83 height 16
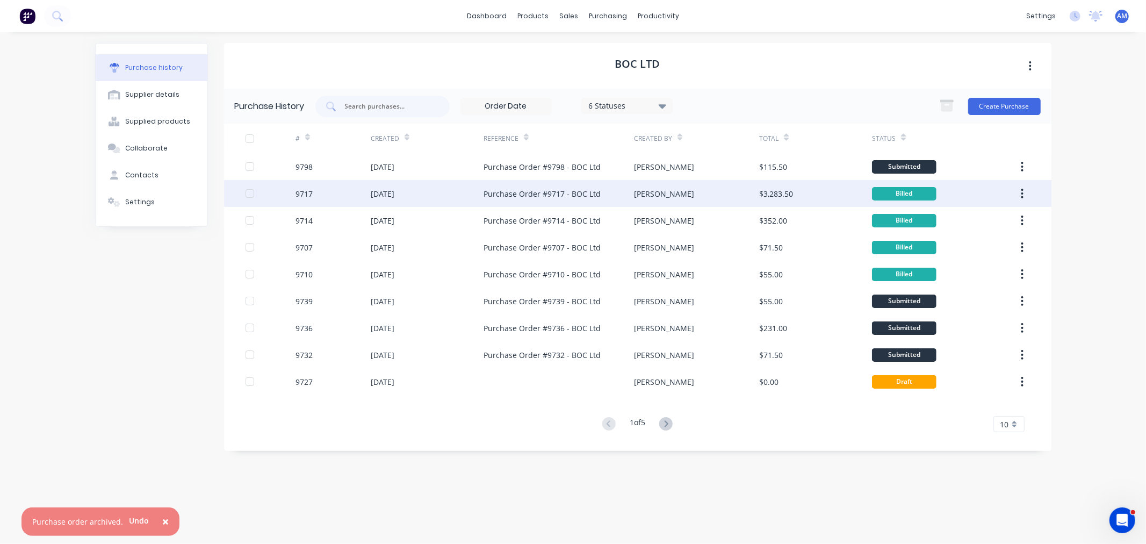
click at [162, 518] on span "×" at bounding box center [165, 520] width 6 height 15
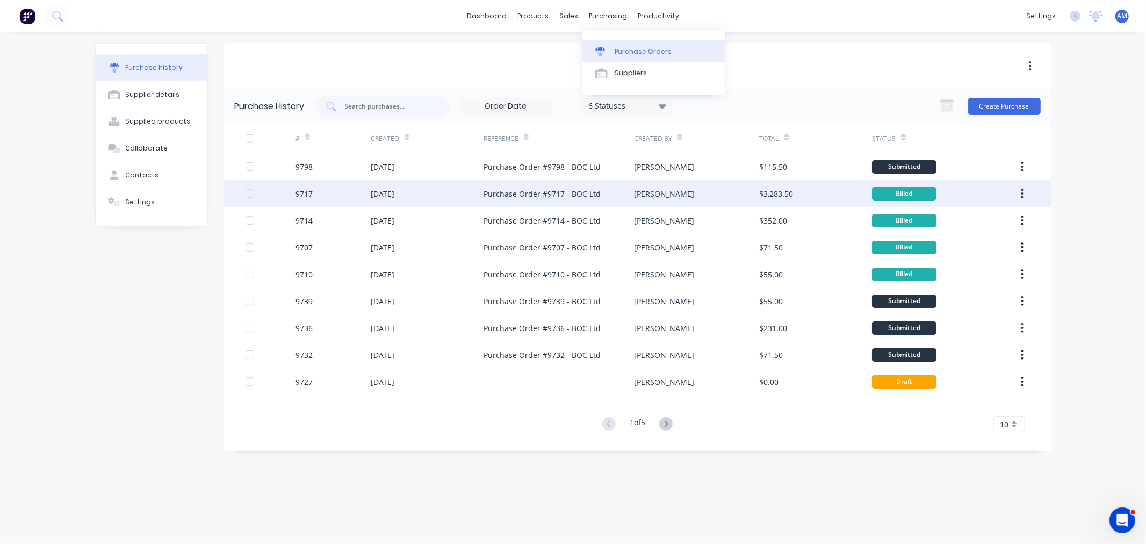
click at [624, 52] on div "Purchase Orders" at bounding box center [642, 52] width 57 height 10
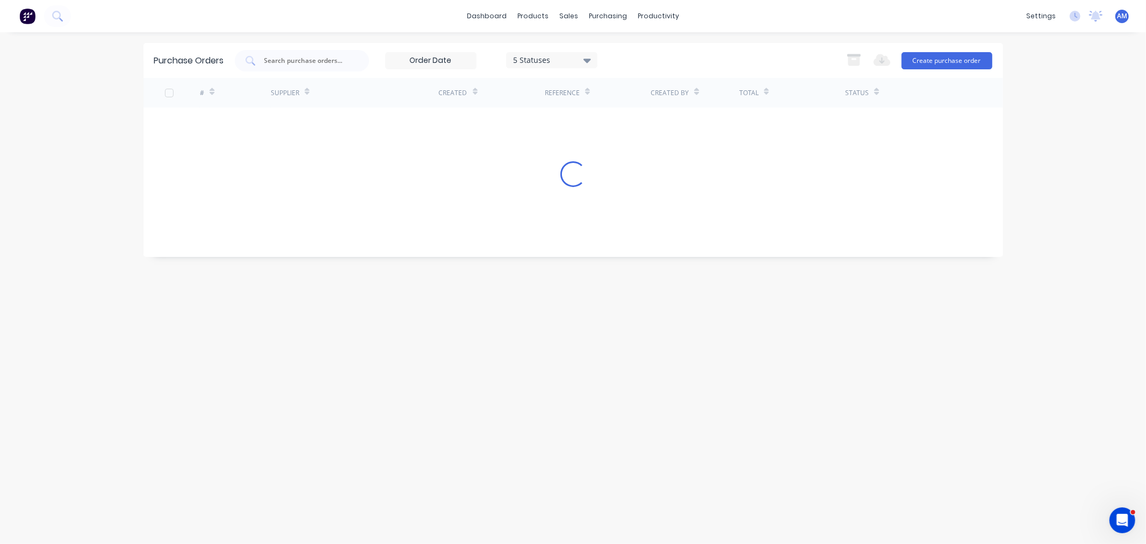
drag, startPoint x: 301, startPoint y: 60, endPoint x: 302, endPoint y: 87, distance: 27.4
click at [300, 60] on input "text" at bounding box center [307, 60] width 89 height 11
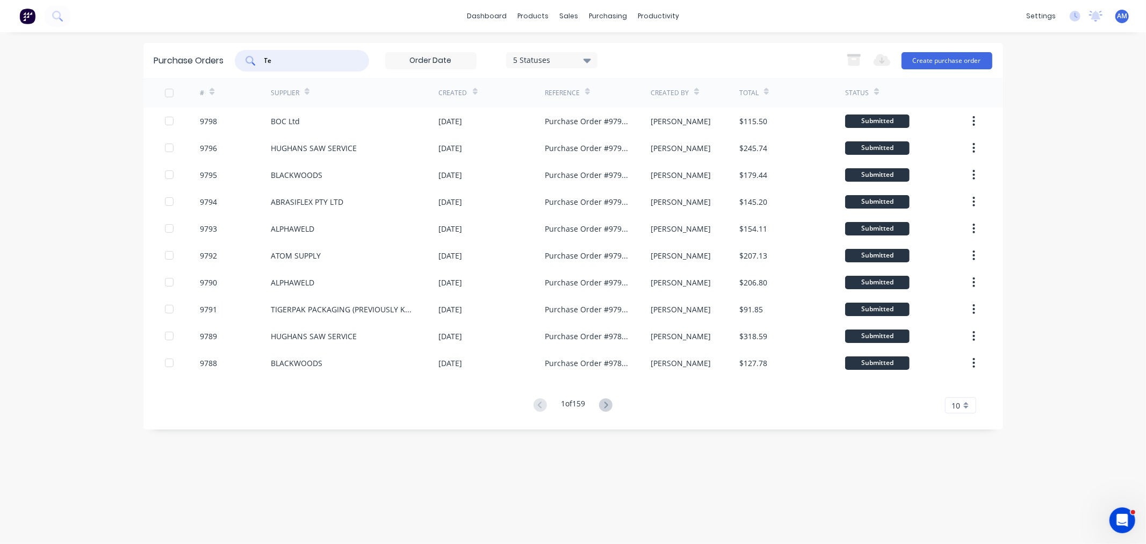
type input "T"
click at [931, 59] on button "Create purchase order" at bounding box center [946, 60] width 91 height 17
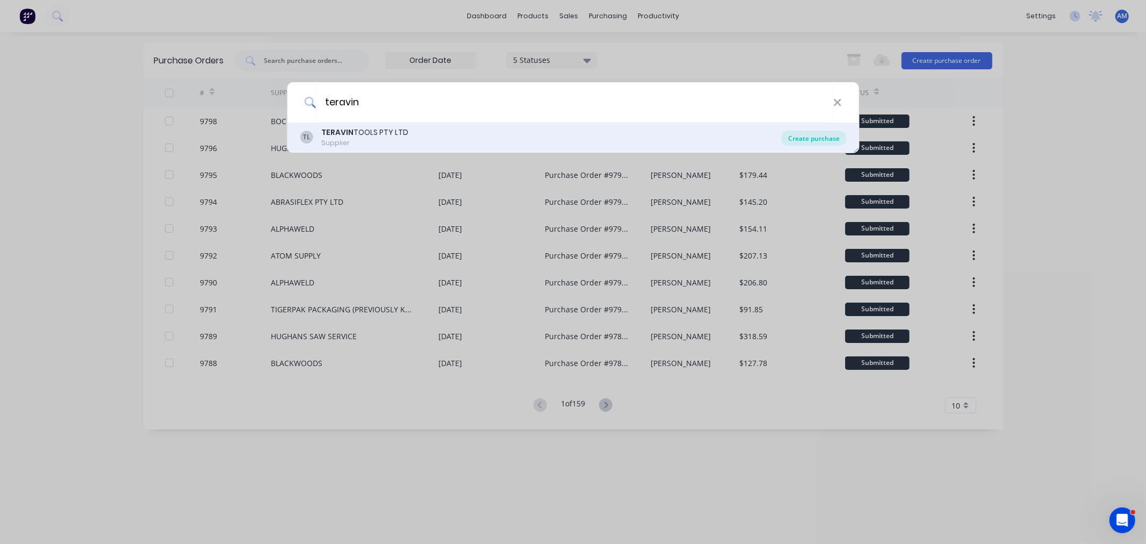
type input "teravin"
click at [797, 135] on div "Create purchase" at bounding box center [814, 138] width 64 height 15
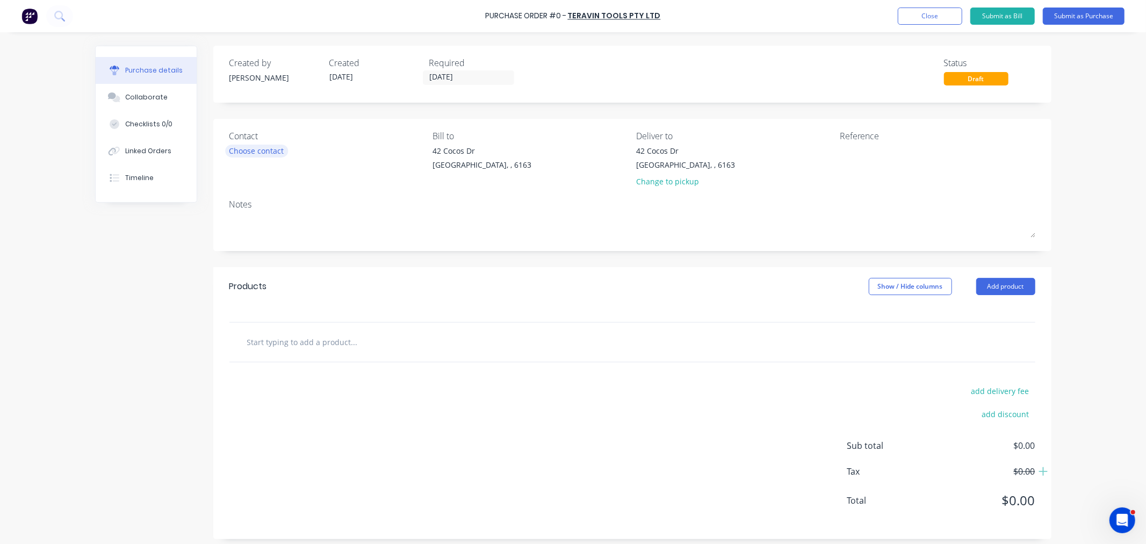
click at [269, 149] on div "Choose contact" at bounding box center [256, 150] width 55 height 11
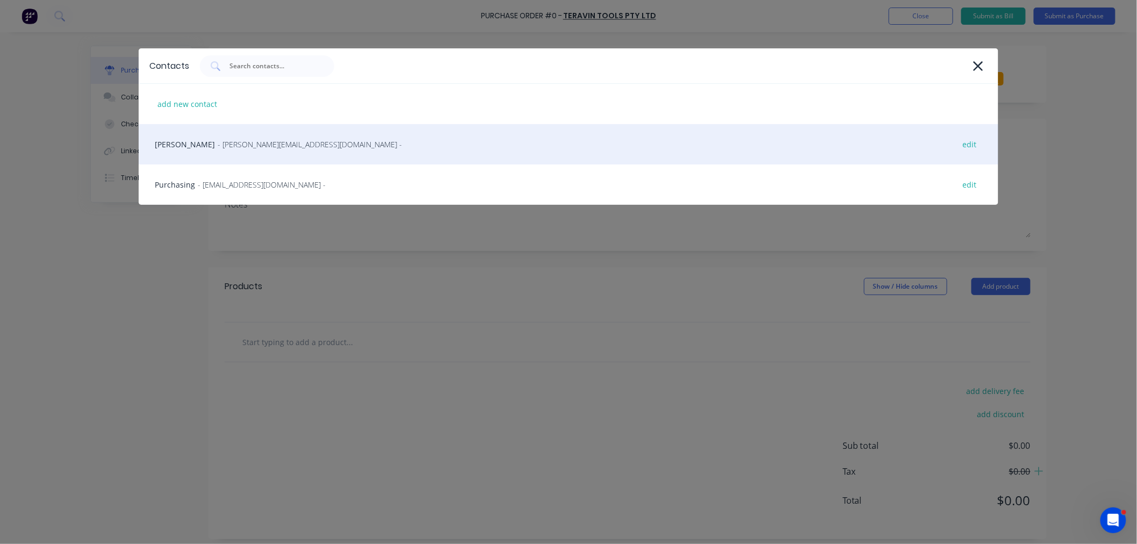
click at [218, 141] on span "- [PERSON_NAME][EMAIL_ADDRESS][DOMAIN_NAME] -" at bounding box center [310, 144] width 184 height 11
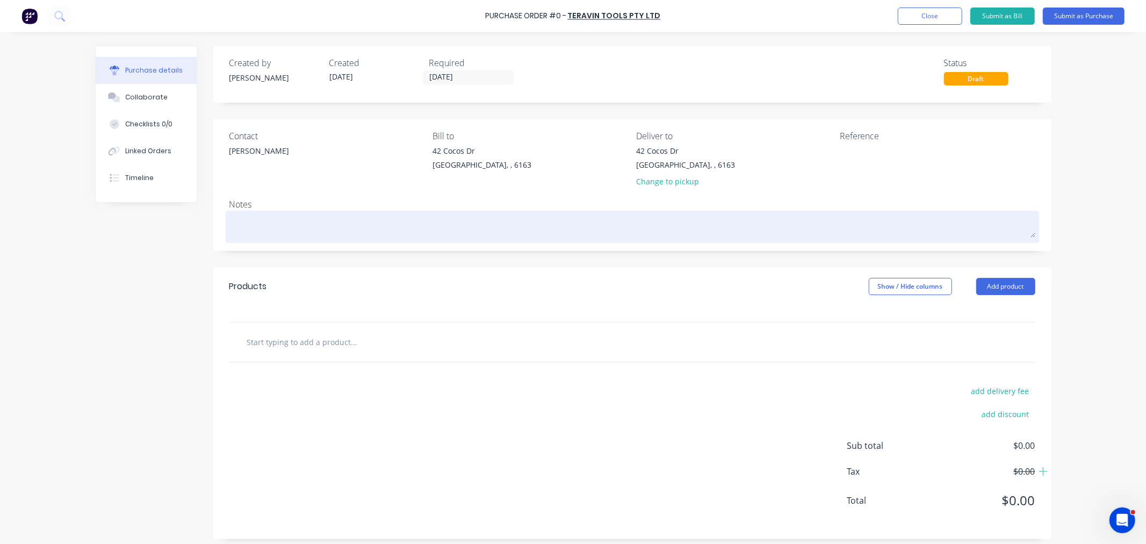
click at [250, 225] on textarea at bounding box center [632, 225] width 806 height 24
type textarea "x"
type textarea "C"
type textarea "x"
type textarea "CD"
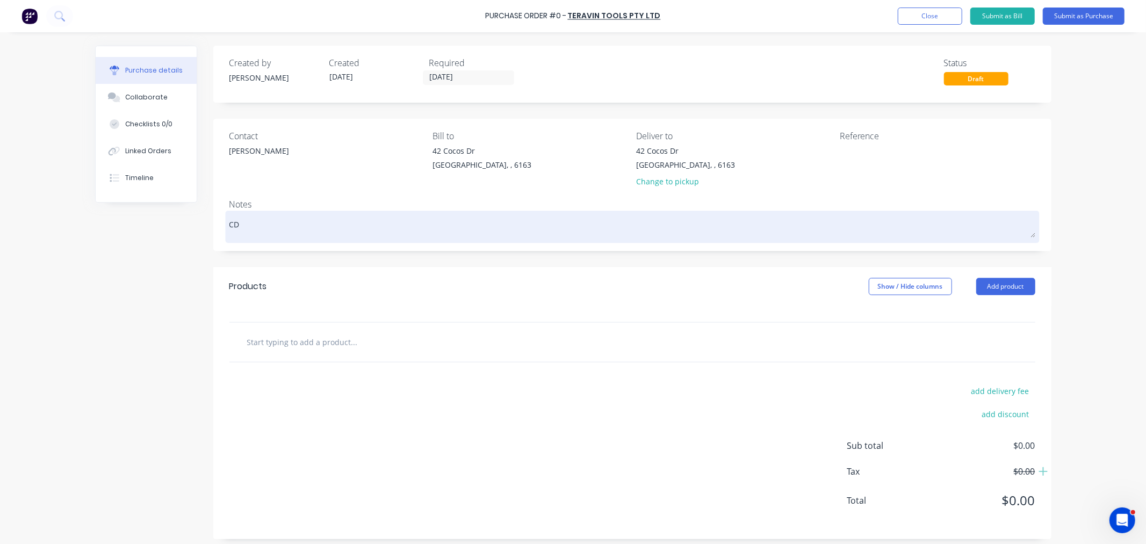
type textarea "x"
type textarea "CD-"
type textarea "x"
type textarea "CD-0"
type textarea "x"
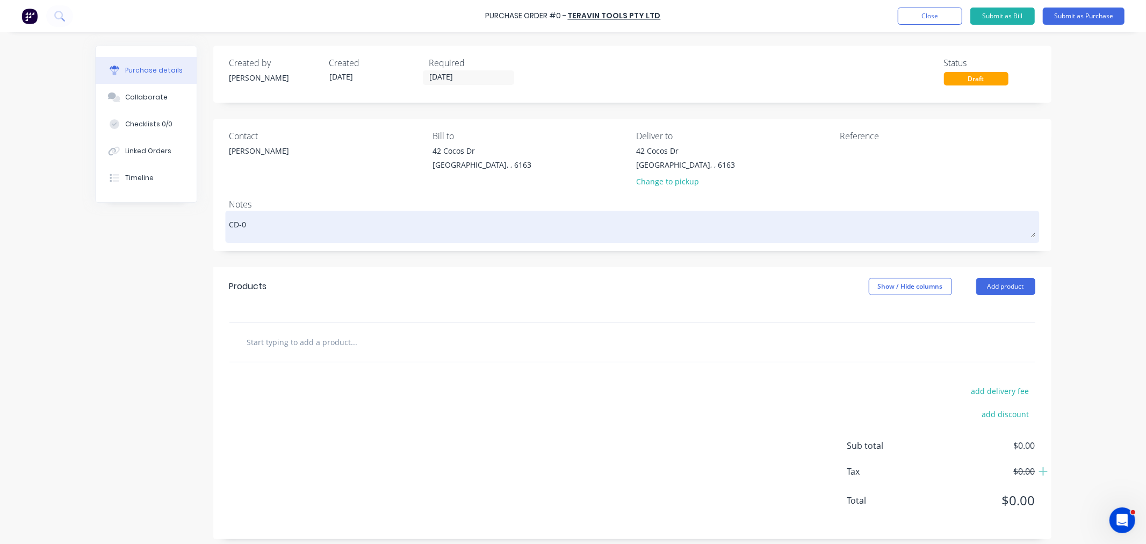
type textarea "CD-03"
type textarea "x"
type textarea "CD-0"
type textarea "x"
type textarea "CD-04"
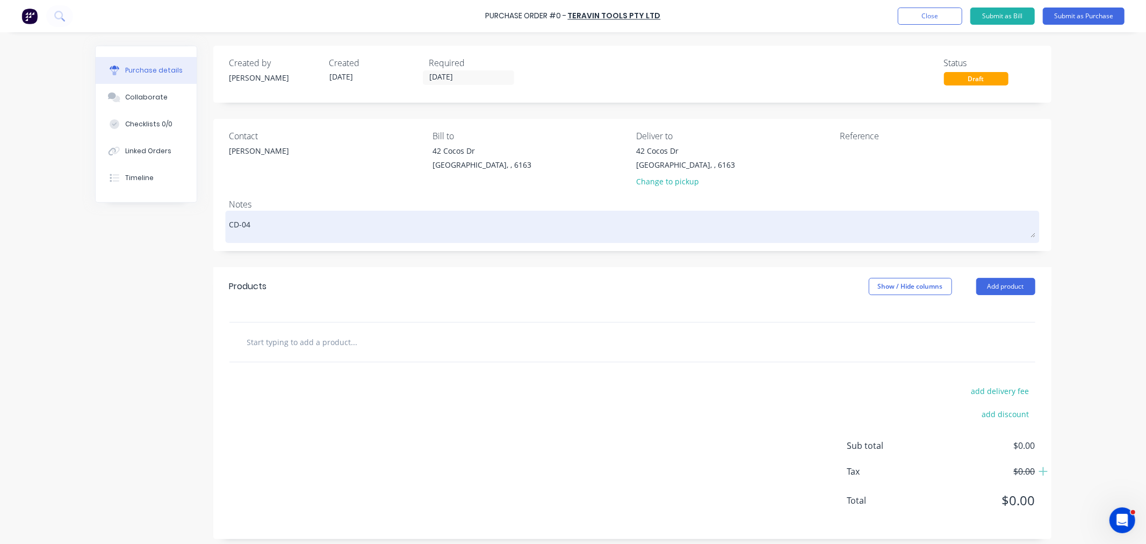
type textarea "x"
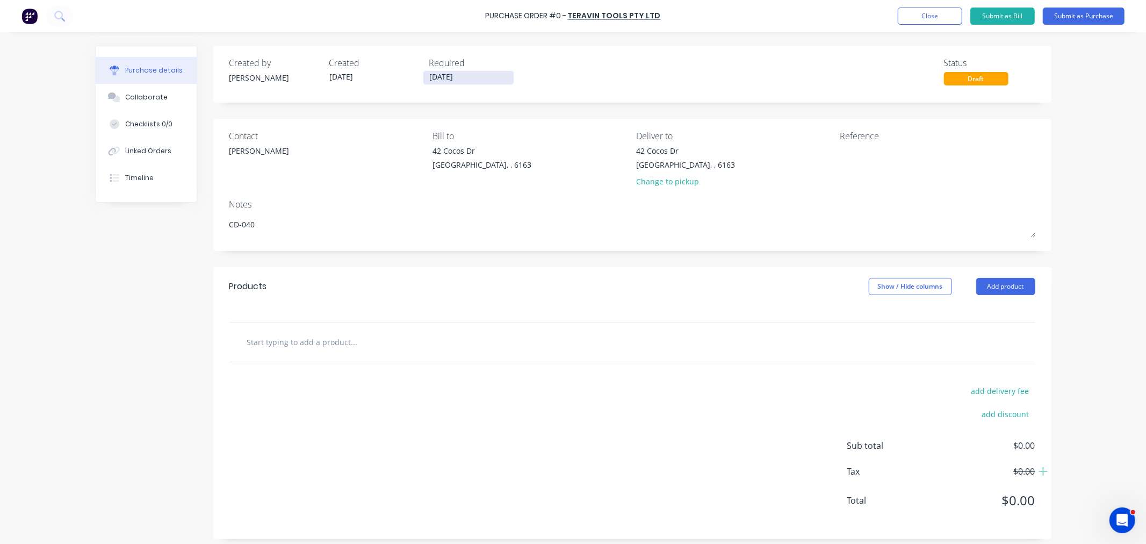
type textarea "CD-040"
type textarea "x"
type textarea "CD-040"
click at [458, 71] on input "[DATE]" at bounding box center [468, 77] width 90 height 13
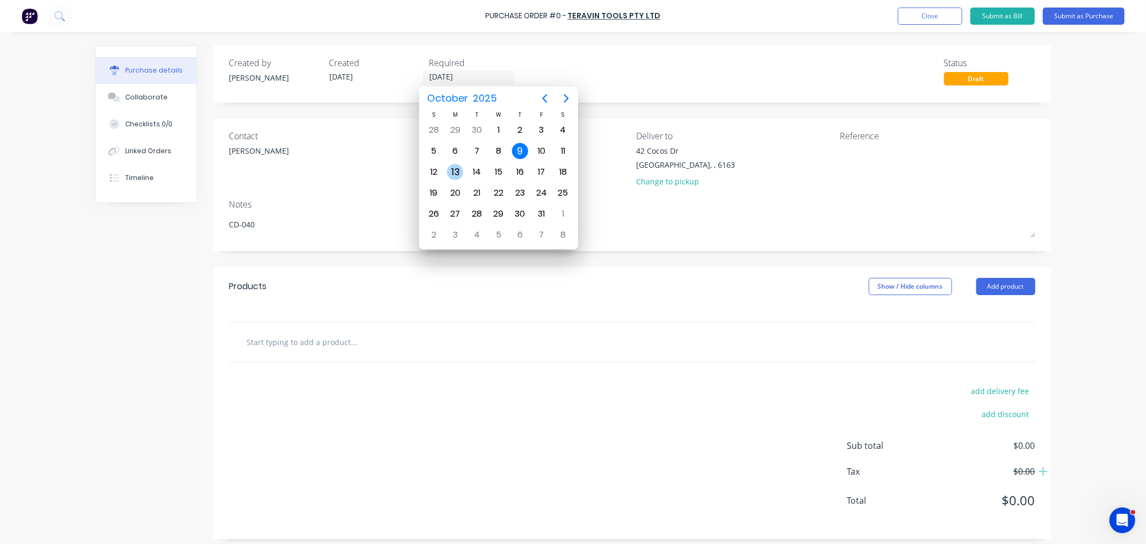
drag, startPoint x: 454, startPoint y: 169, endPoint x: 481, endPoint y: 177, distance: 28.2
click at [455, 169] on div "13" at bounding box center [455, 172] width 16 height 16
type textarea "x"
type input "[DATE]"
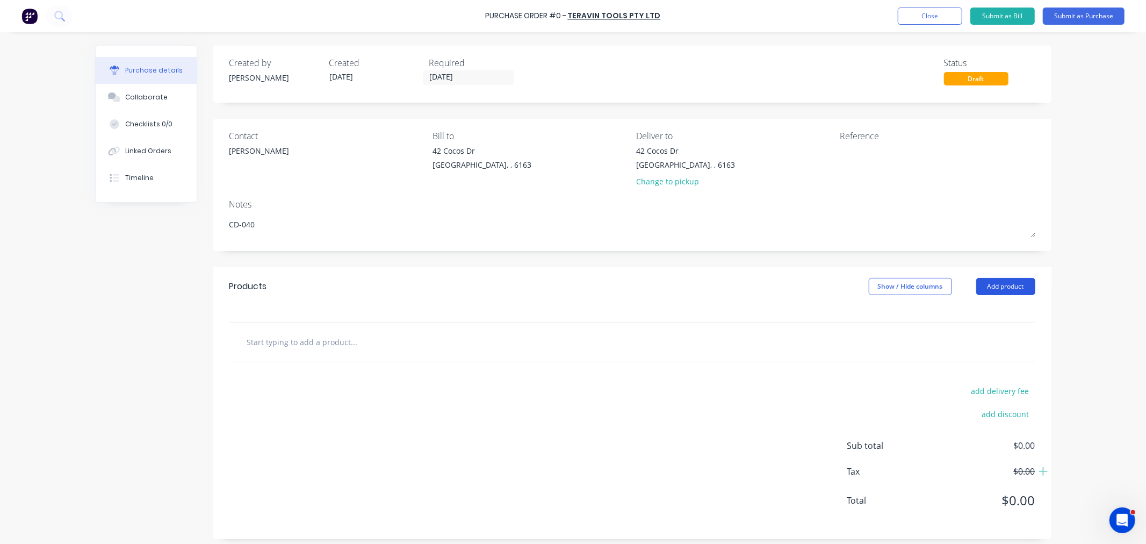
click at [1002, 283] on button "Add product" at bounding box center [1005, 286] width 59 height 17
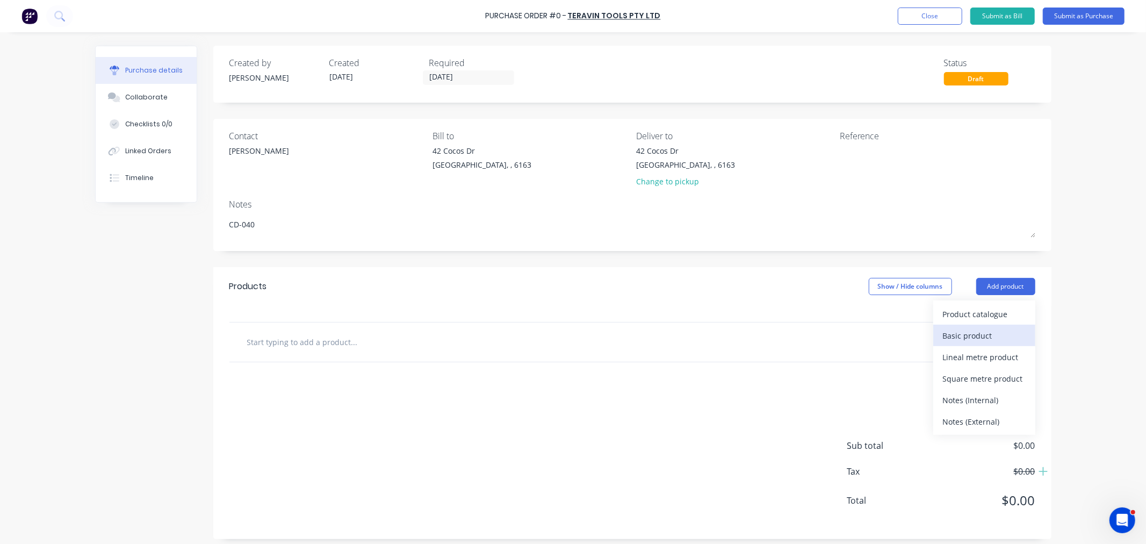
click at [967, 338] on div "Basic product" at bounding box center [984, 336] width 83 height 16
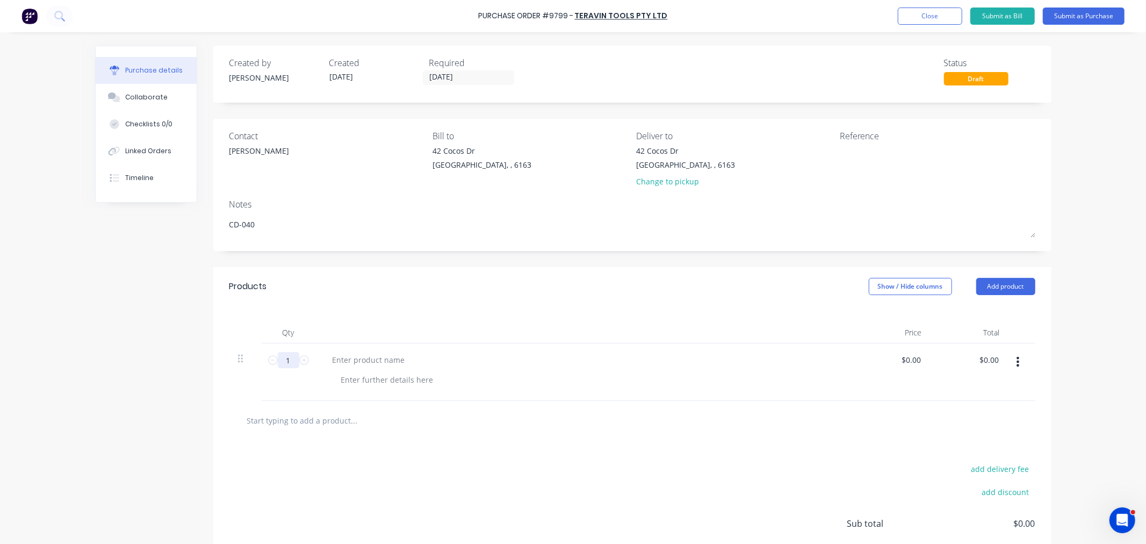
click at [290, 362] on input "1" at bounding box center [288, 360] width 21 height 16
type textarea "x"
type input "10"
type textarea "x"
type input "10"
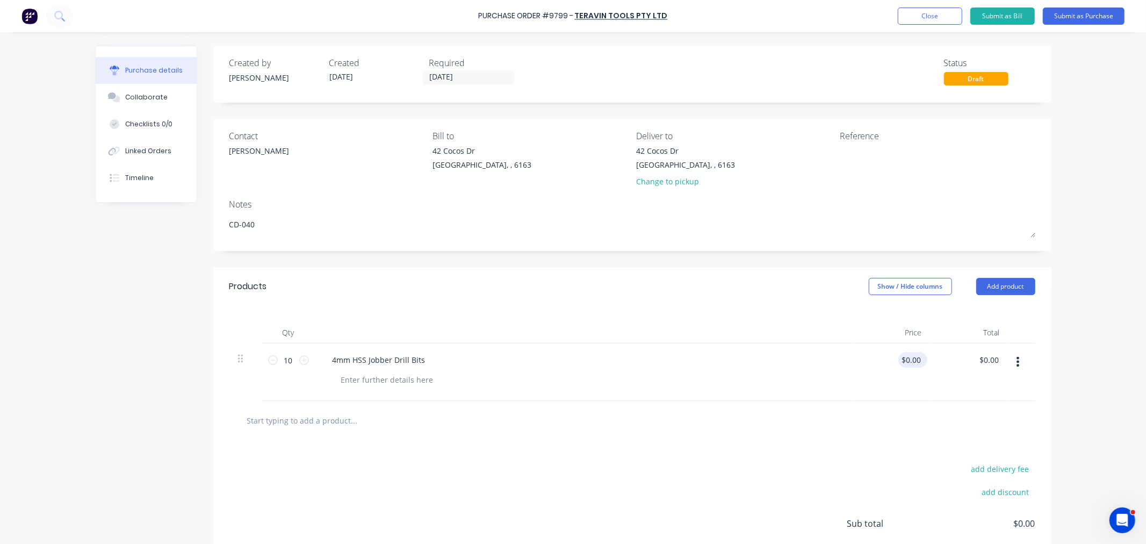
type textarea "x"
click at [903, 360] on input "0.00" at bounding box center [912, 360] width 20 height 16
type input "2.90"
type textarea "x"
type input "$2.90"
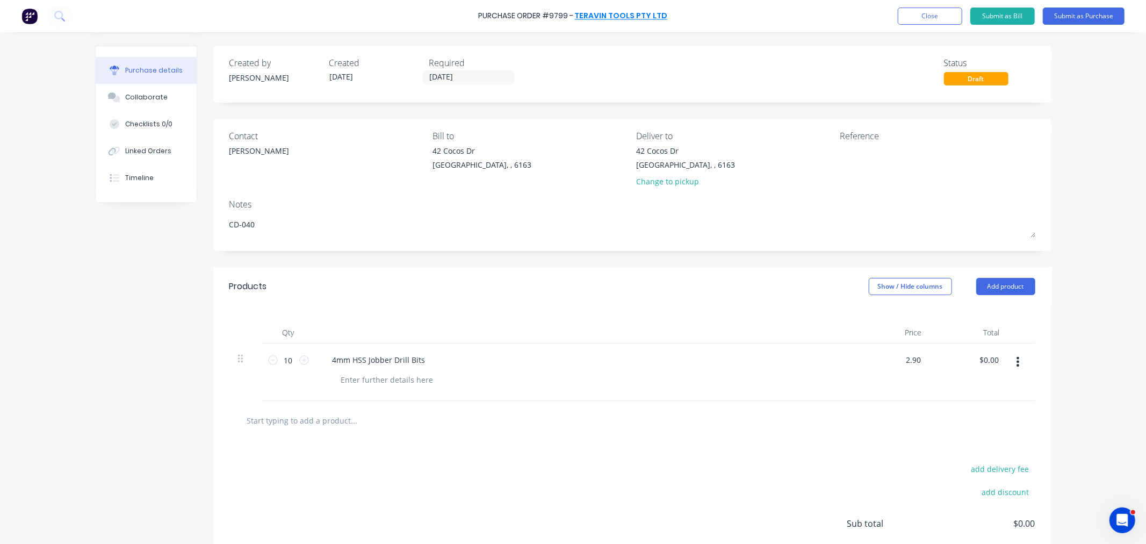
type input "$29.00"
drag, startPoint x: 649, startPoint y: 17, endPoint x: 470, endPoint y: 19, distance: 178.9
click at [470, 19] on div "Purchase Order #9799 - TERAVIN TOOLS PTY LTD Add product Close Submit as Bill S…" at bounding box center [573, 16] width 1146 height 32
copy div "Purchase Order #9799 - TERAVIN TOOLS PTY LTD Add product Close Submit as Bill S…"
click at [895, 159] on textarea at bounding box center [907, 157] width 134 height 24
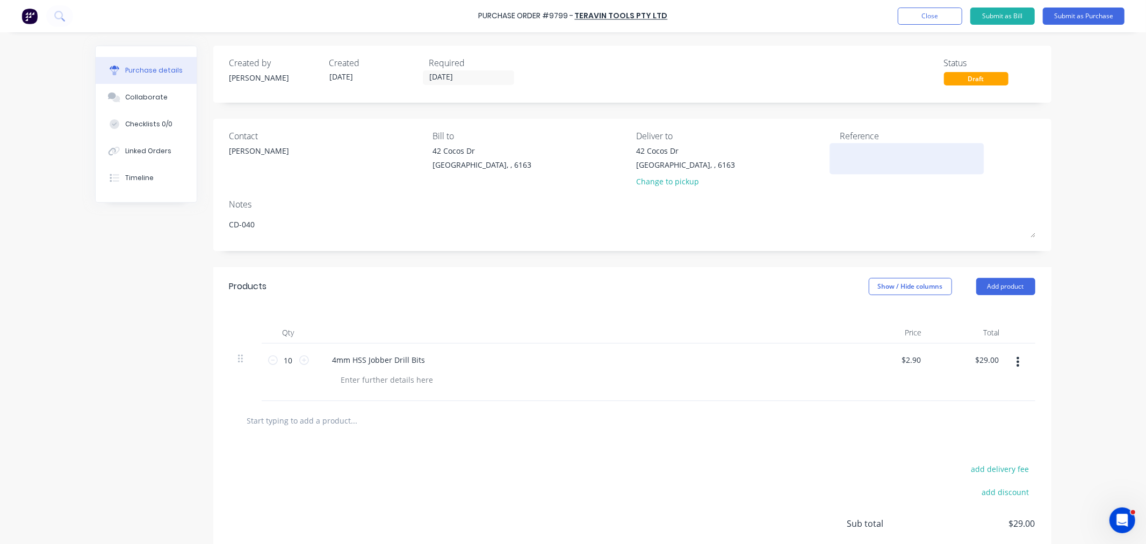
paste textarea "Purchase Order #9799 - TERAVIN TOOLS PTY LTD"
type textarea "x"
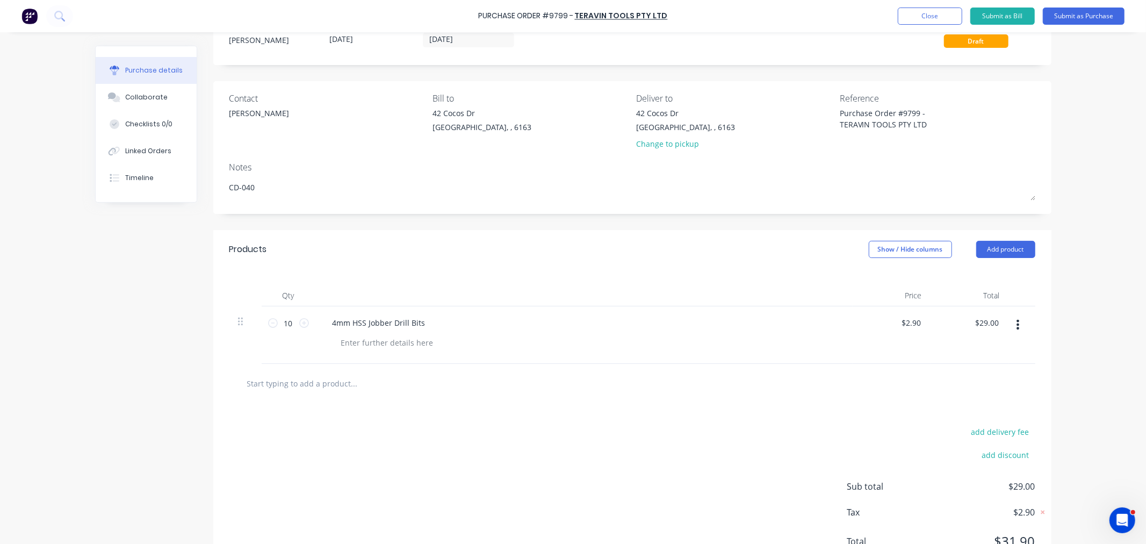
scroll to position [86, 0]
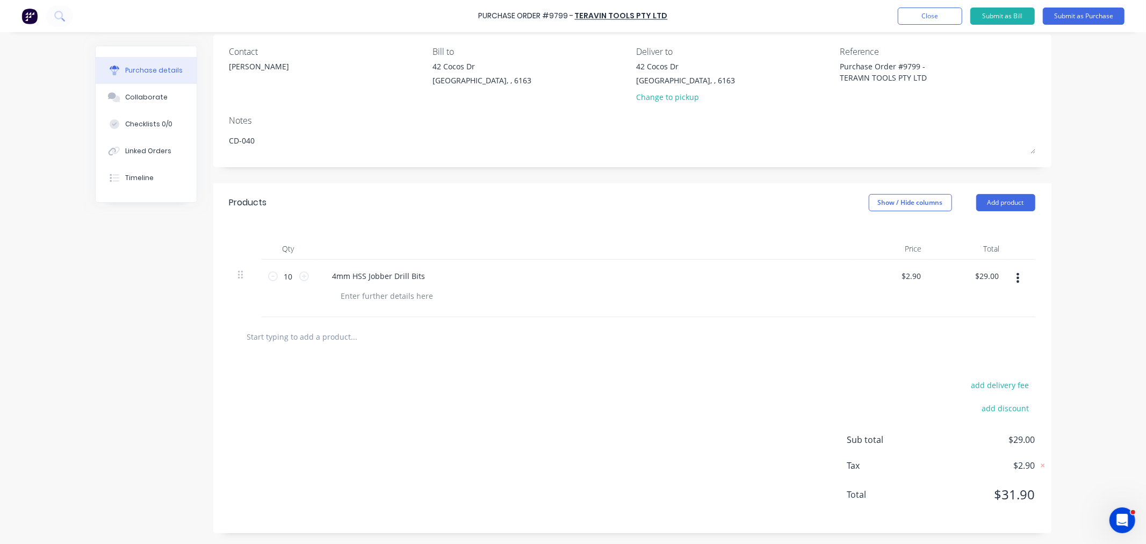
type textarea "Purchase Order #9799 - TERAVIN TOOLS PTY LTD"
type textarea "x"
type textarea "Purchase Order #9799 - TERAVIN TOOLS PTY LTD"
click at [321, 335] on input "text" at bounding box center [354, 335] width 215 height 21
type textarea "x"
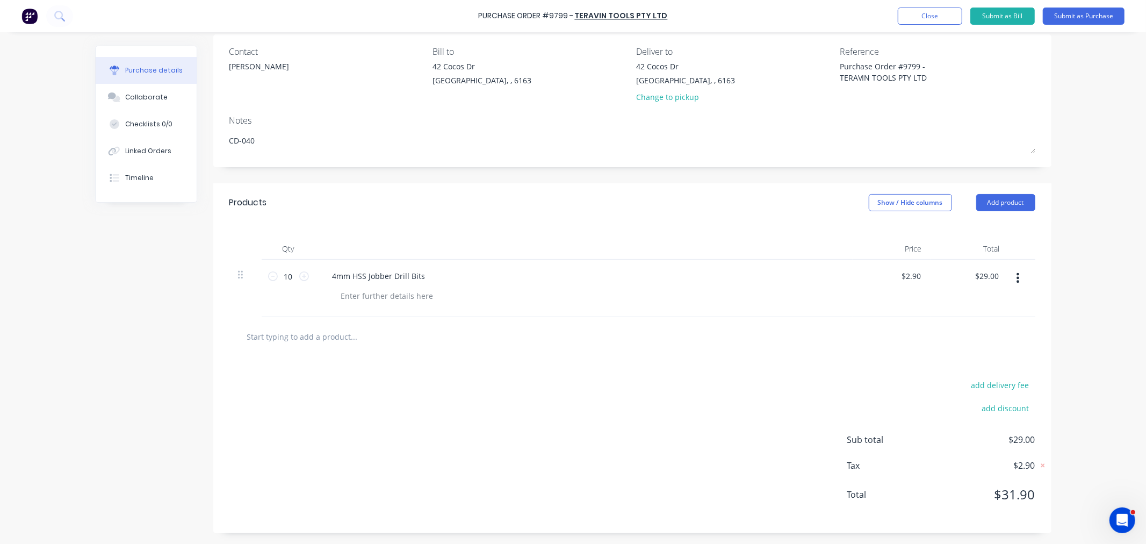
type input "f"
type textarea "x"
type input "fr"
type textarea "x"
type input "fre"
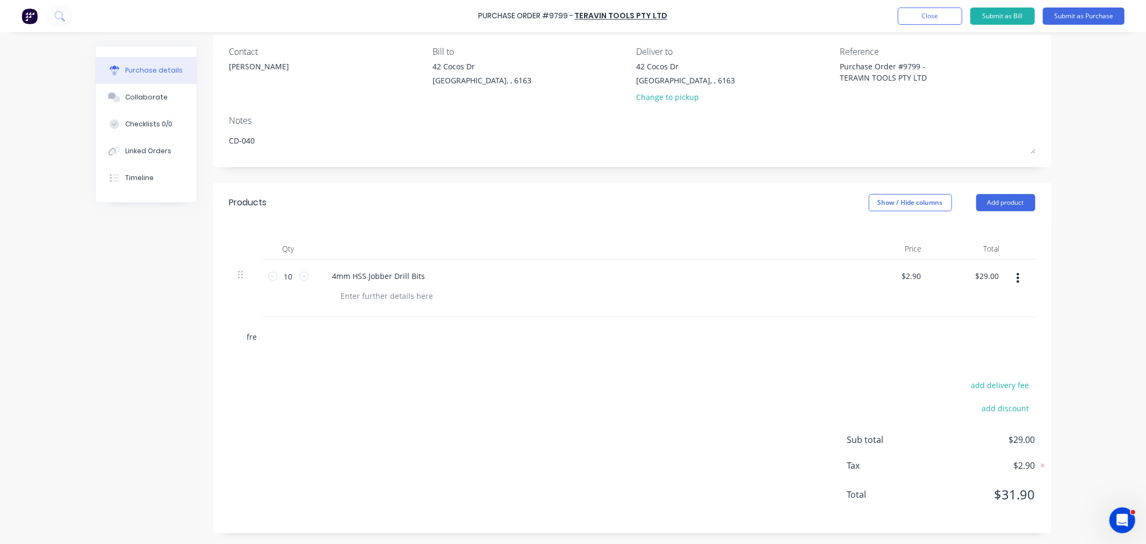
type textarea "x"
type input "frei"
type textarea "x"
type input "freig"
type textarea "x"
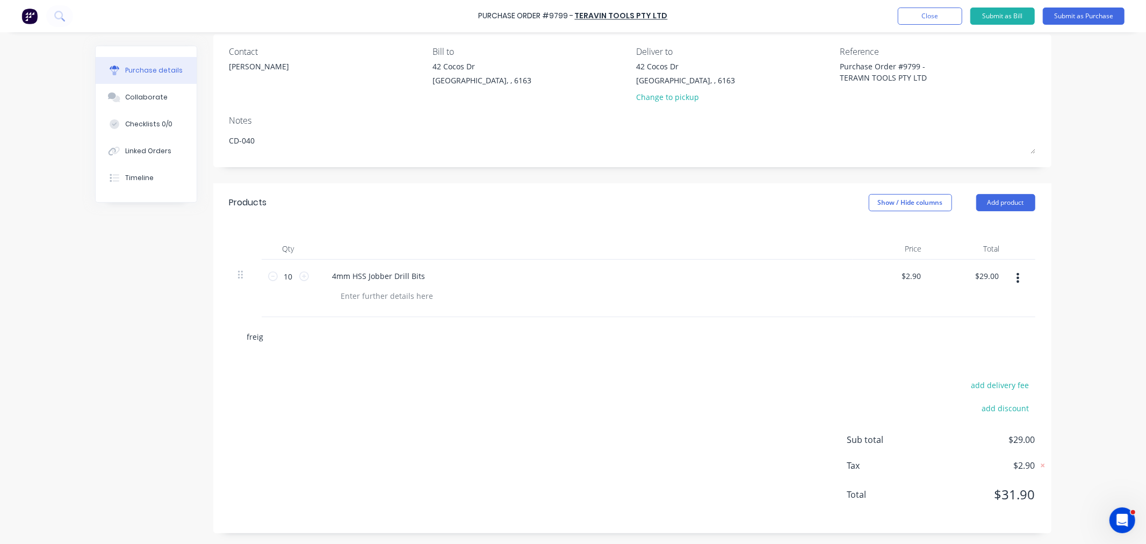
type input "freigh"
type textarea "x"
type input "freight"
type textarea "x"
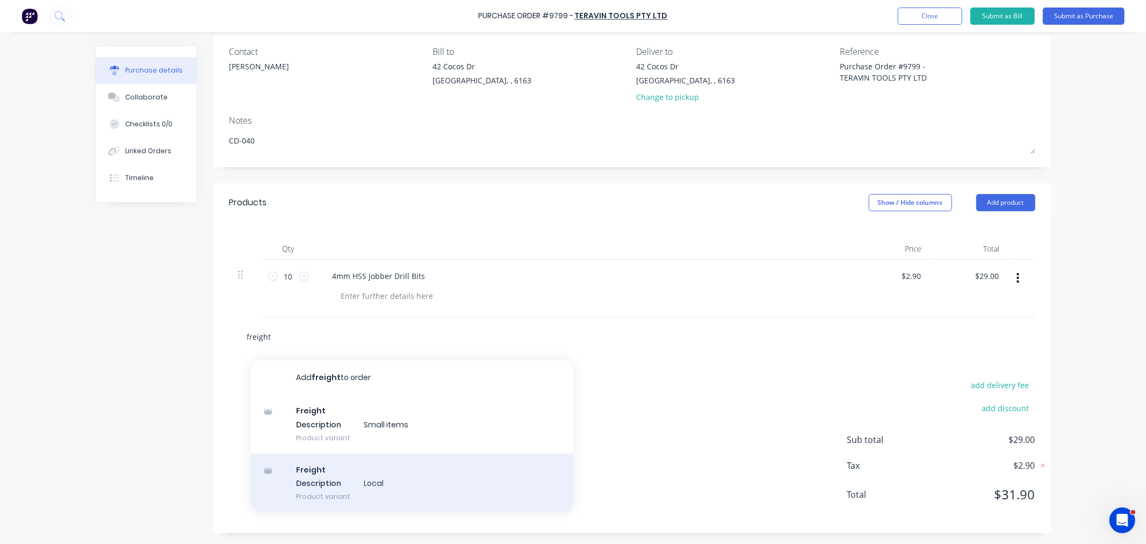
type input "freight"
click at [323, 487] on div "Freight Description Local Product variant" at bounding box center [412, 482] width 322 height 59
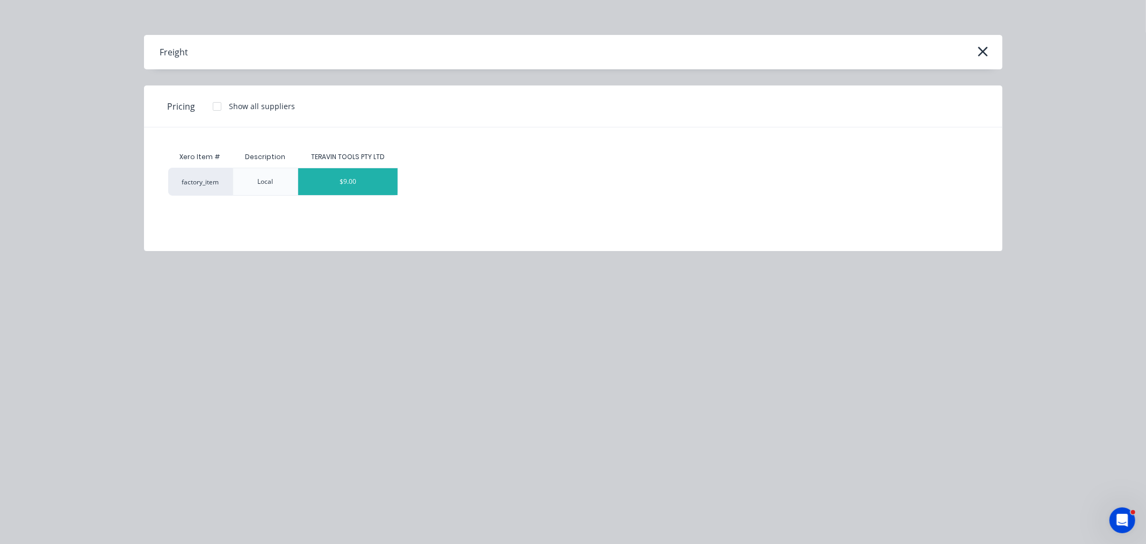
click at [357, 190] on div "$9.00" at bounding box center [347, 181] width 99 height 27
type textarea "x"
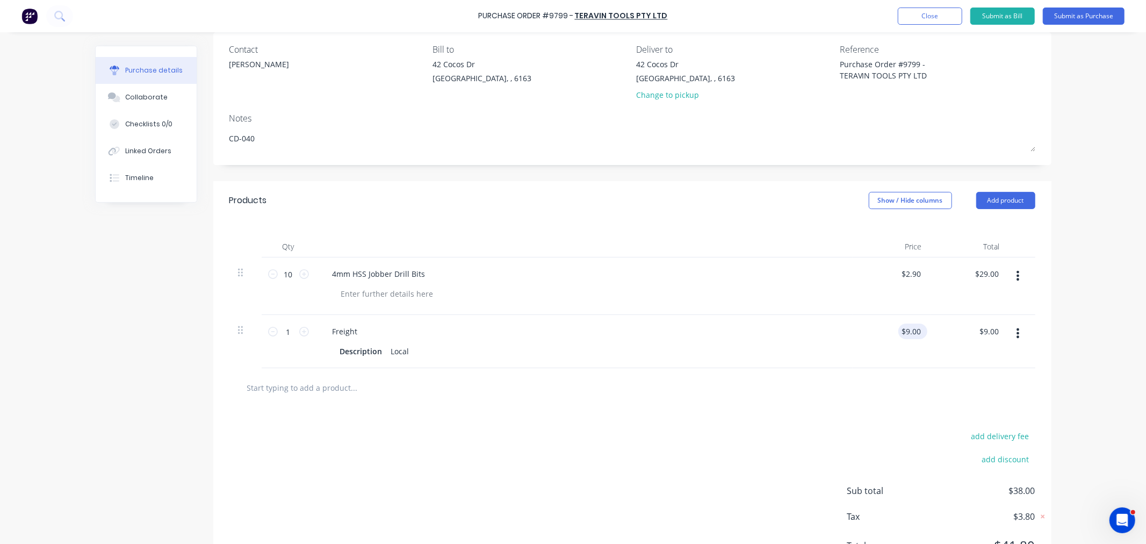
type textarea "x"
click at [902, 335] on input "9.00" at bounding box center [912, 331] width 20 height 16
type input "15.00"
type textarea "x"
type input "$15.00"
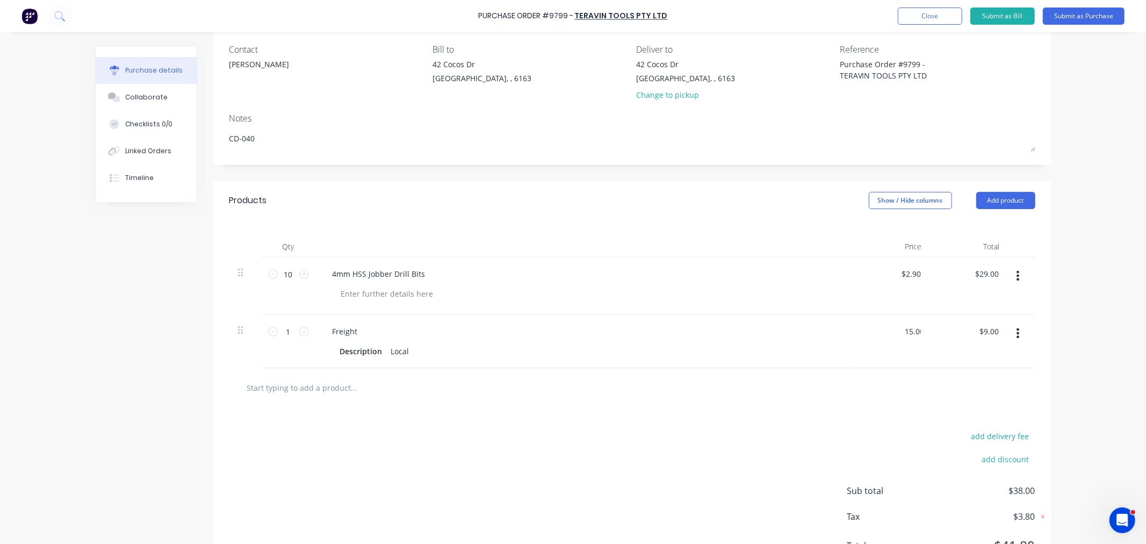
type input "15.00"
type textarea "x"
type input "15.00"
type textarea "x"
type input "$15.00"
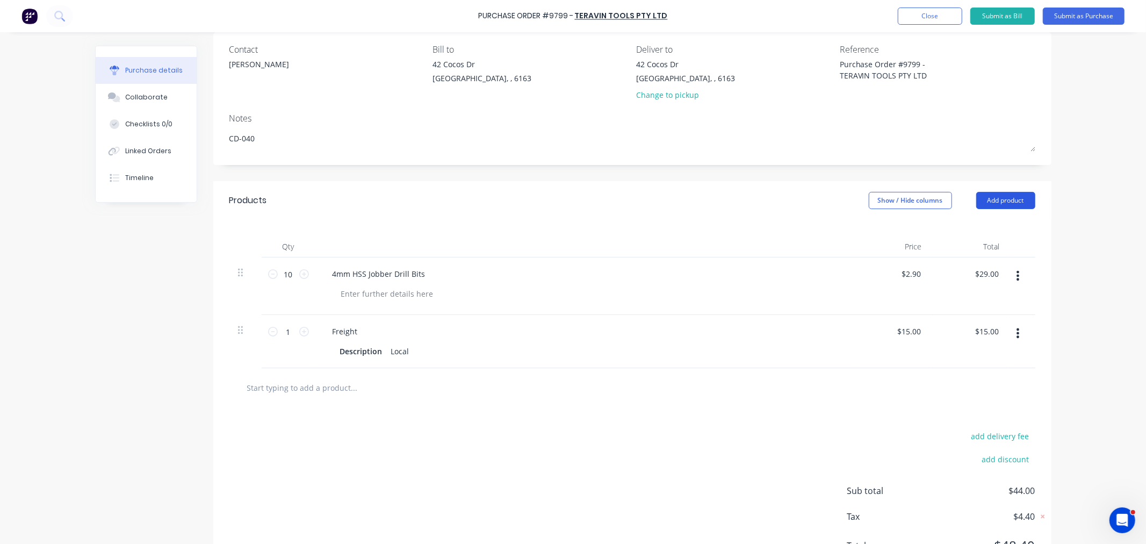
click at [995, 205] on button "Add product" at bounding box center [1005, 200] width 59 height 17
click at [975, 334] on div "Notes (External)" at bounding box center [984, 336] width 83 height 16
type textarea "x"
click at [340, 380] on div at bounding box center [362, 385] width 77 height 16
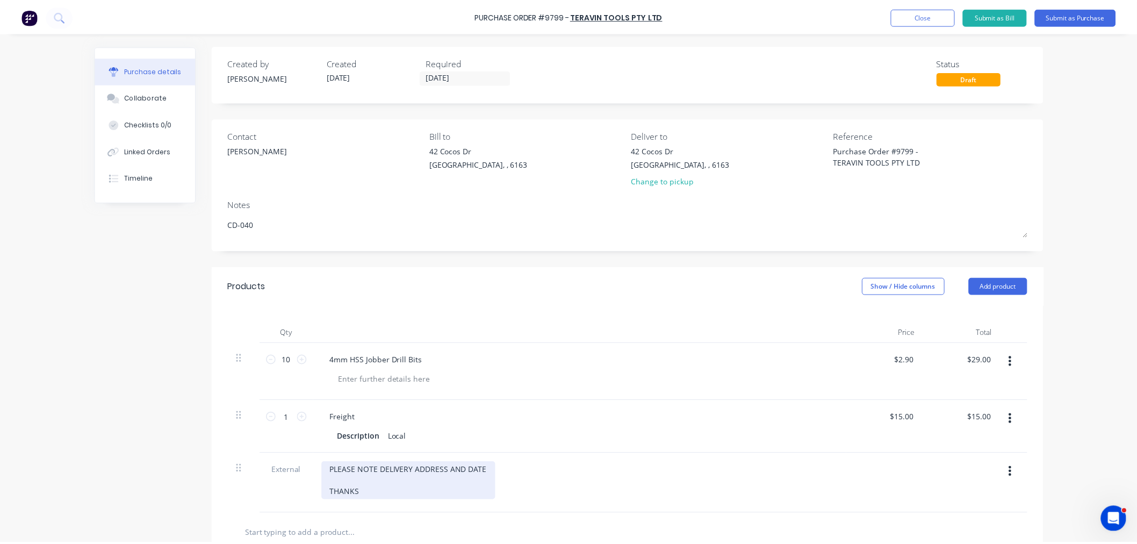
scroll to position [0, 0]
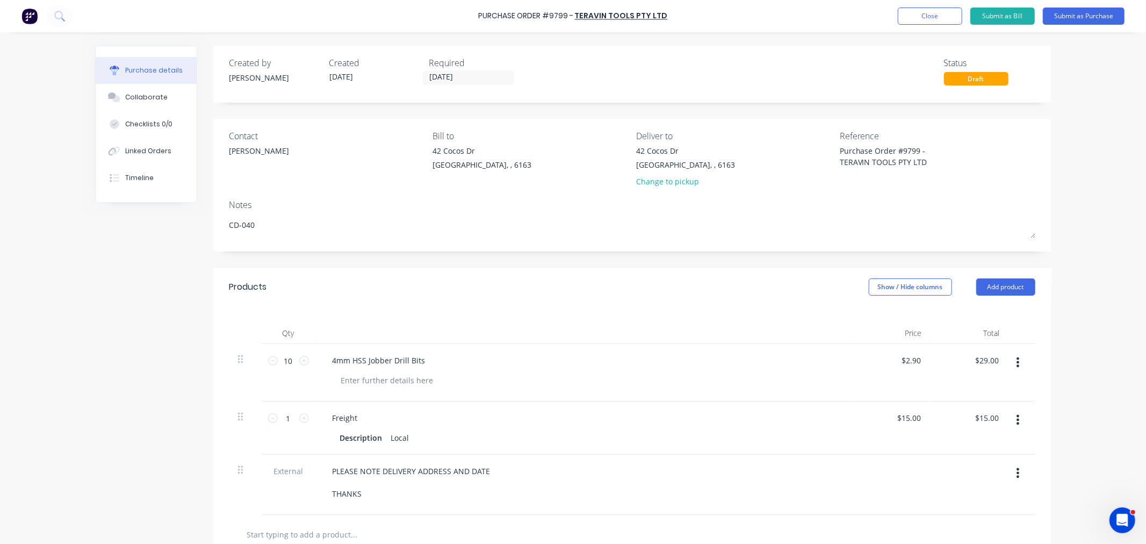
click at [1066, 6] on div "Purchase Order #9799 - TERAVIN TOOLS PTY LTD Add product Close Submit as Bill S…" at bounding box center [573, 16] width 1146 height 32
click at [1066, 17] on button "Submit as Purchase" at bounding box center [1084, 16] width 82 height 17
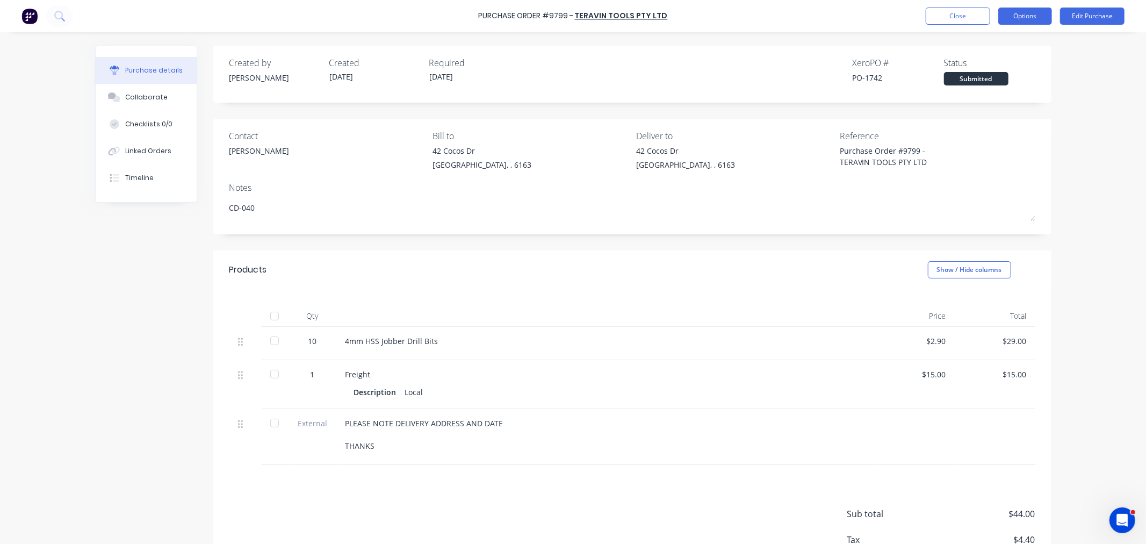
click at [1009, 10] on button "Options" at bounding box center [1025, 16] width 54 height 17
click at [987, 46] on div "Print / Email" at bounding box center [1000, 44] width 83 height 16
click at [983, 71] on div "With pricing" at bounding box center [1000, 65] width 83 height 16
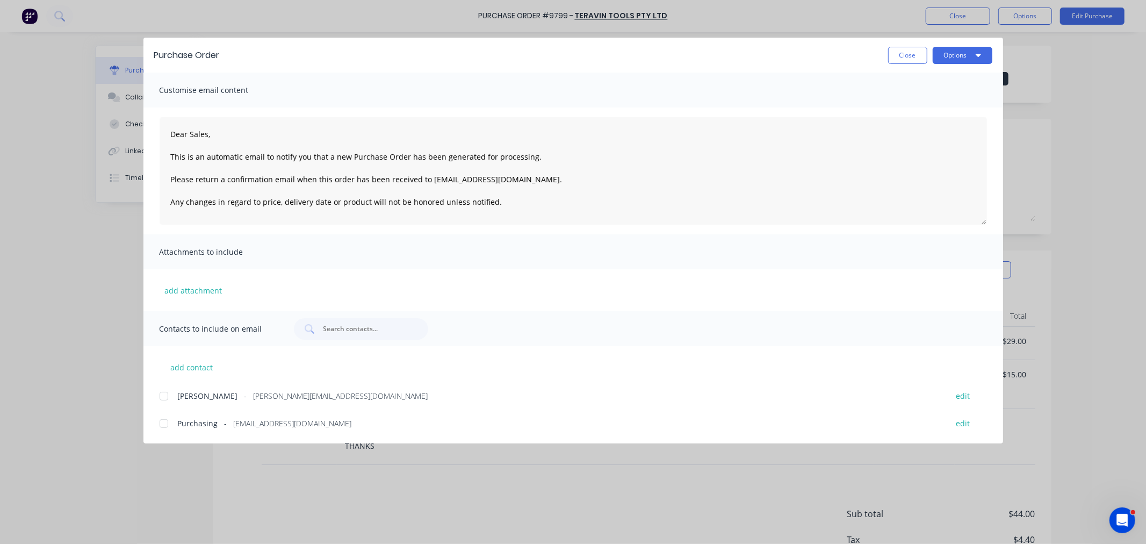
drag, startPoint x: 162, startPoint y: 396, endPoint x: 164, endPoint y: 416, distance: 20.0
click at [162, 398] on div at bounding box center [163, 395] width 21 height 21
click at [164, 418] on div at bounding box center [163, 423] width 21 height 21
click at [952, 52] on button "Options" at bounding box center [962, 55] width 60 height 17
click at [943, 121] on div "Email" at bounding box center [941, 126] width 83 height 16
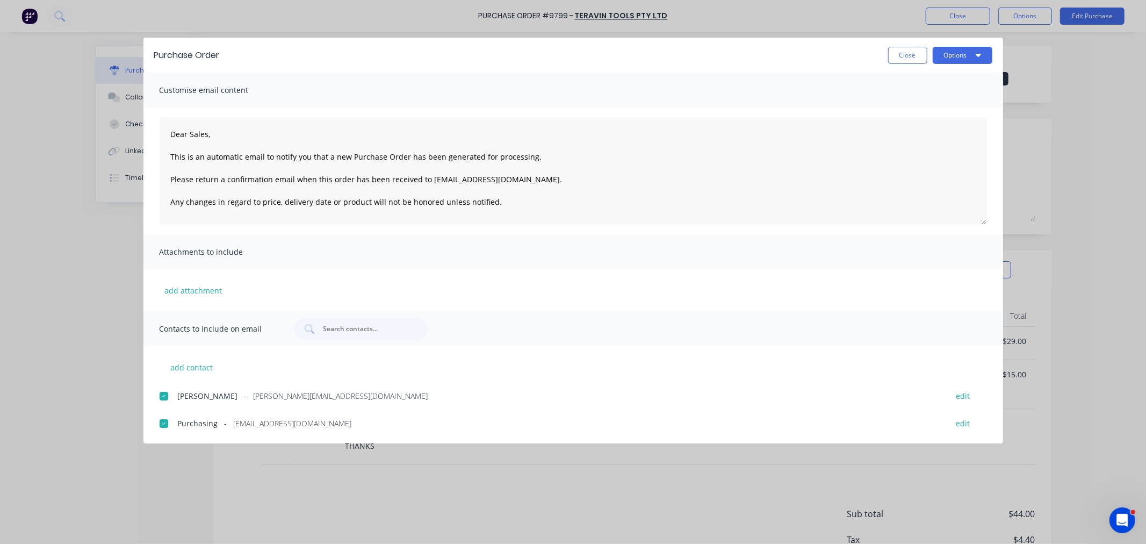
click at [903, 52] on button "Close" at bounding box center [907, 55] width 39 height 17
type textarea "x"
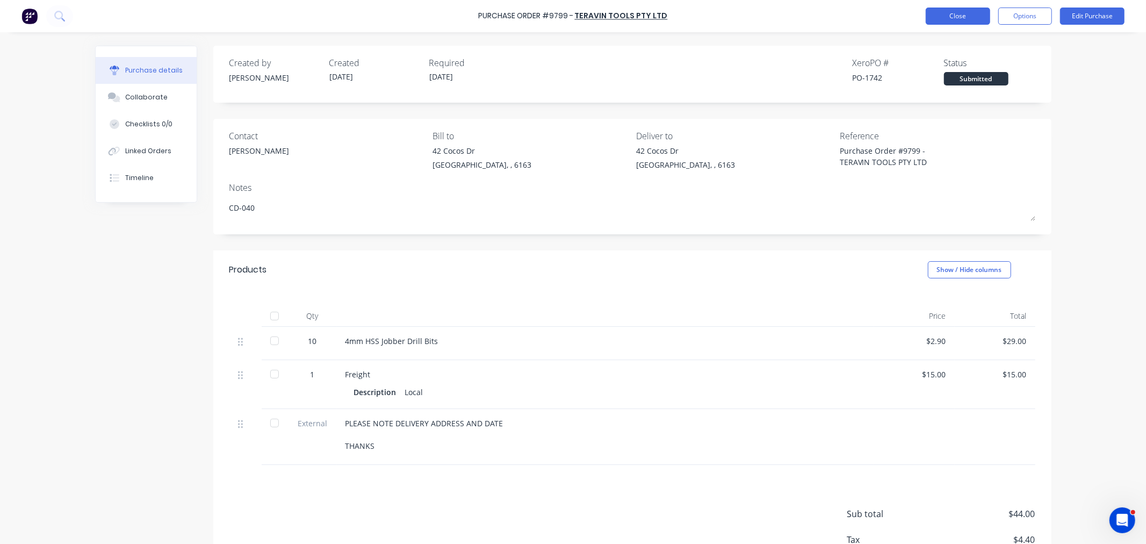
click at [942, 20] on button "Close" at bounding box center [957, 16] width 64 height 17
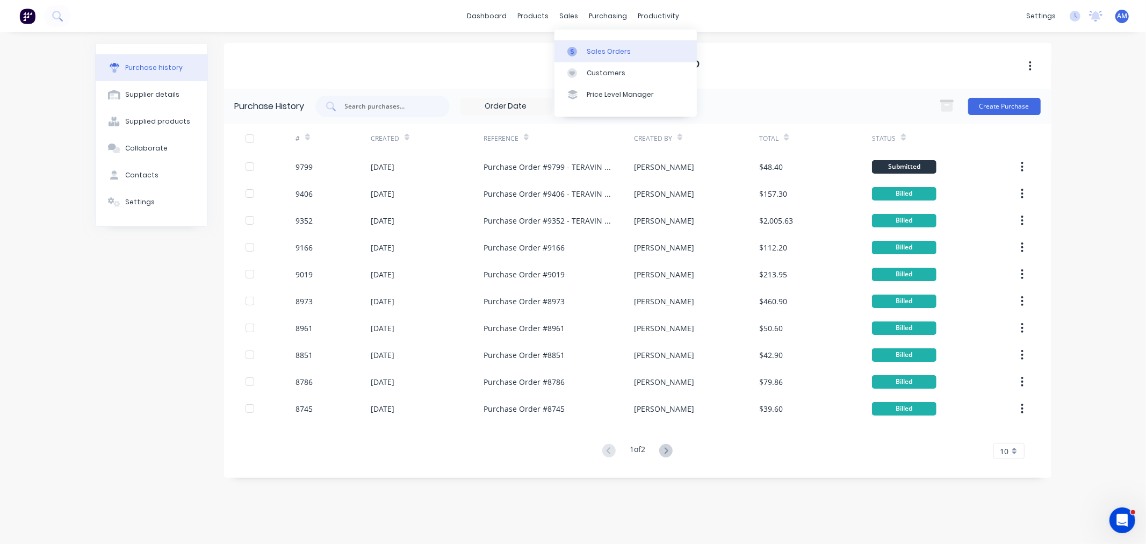
click at [600, 43] on link "Sales Orders" at bounding box center [625, 50] width 142 height 21
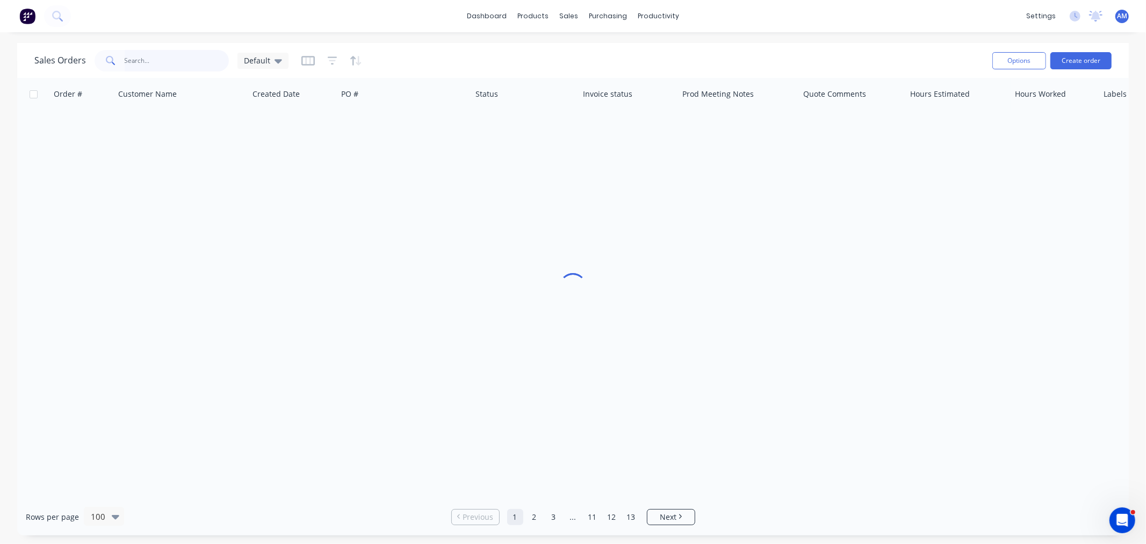
click at [196, 60] on input "text" at bounding box center [177, 60] width 105 height 21
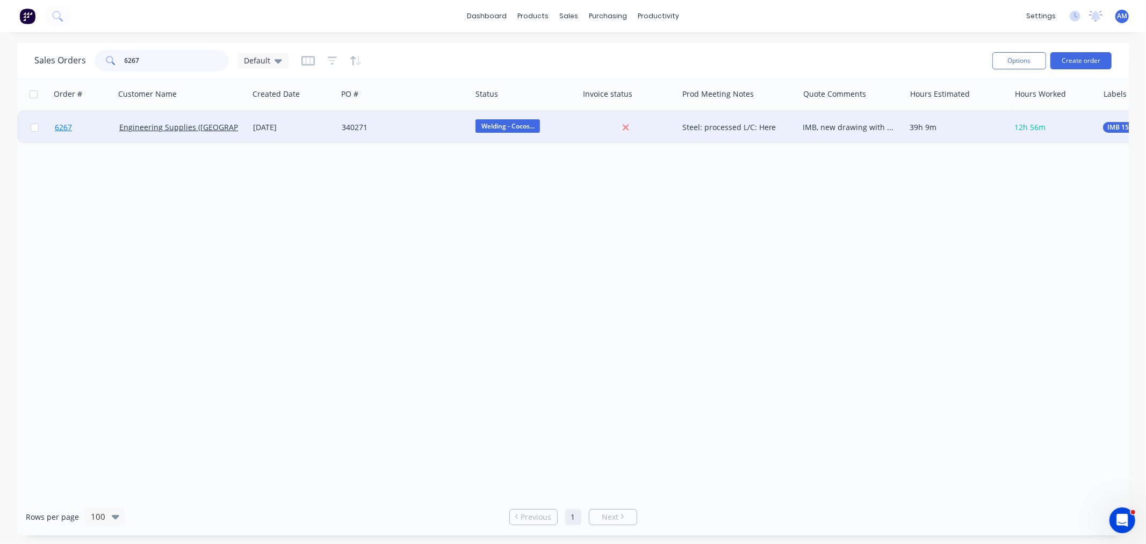
type input "6267"
click at [100, 124] on link "6267" at bounding box center [87, 127] width 64 height 32
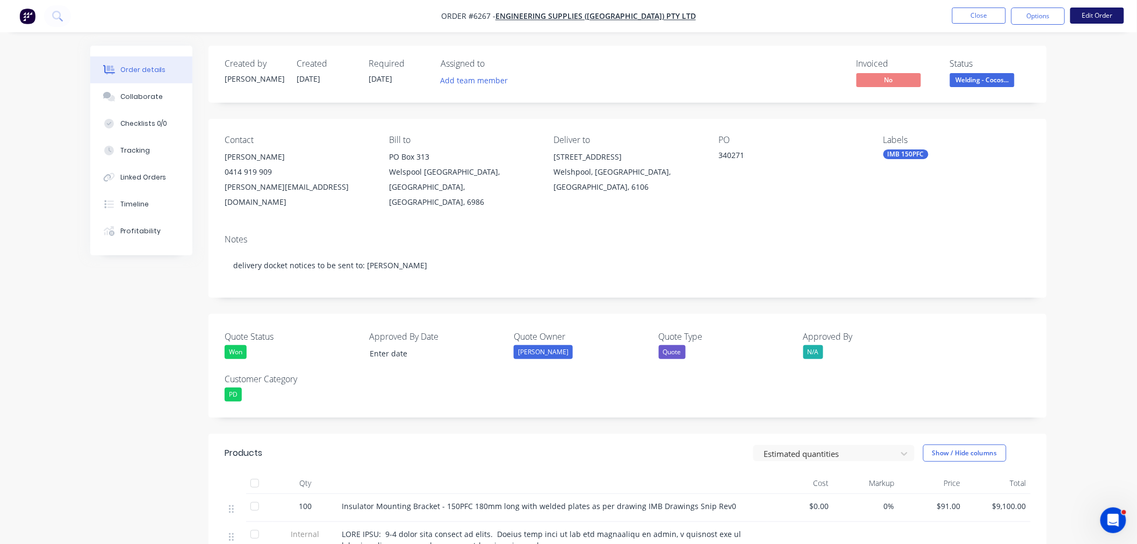
click at [1105, 11] on button "Edit Order" at bounding box center [1097, 16] width 54 height 16
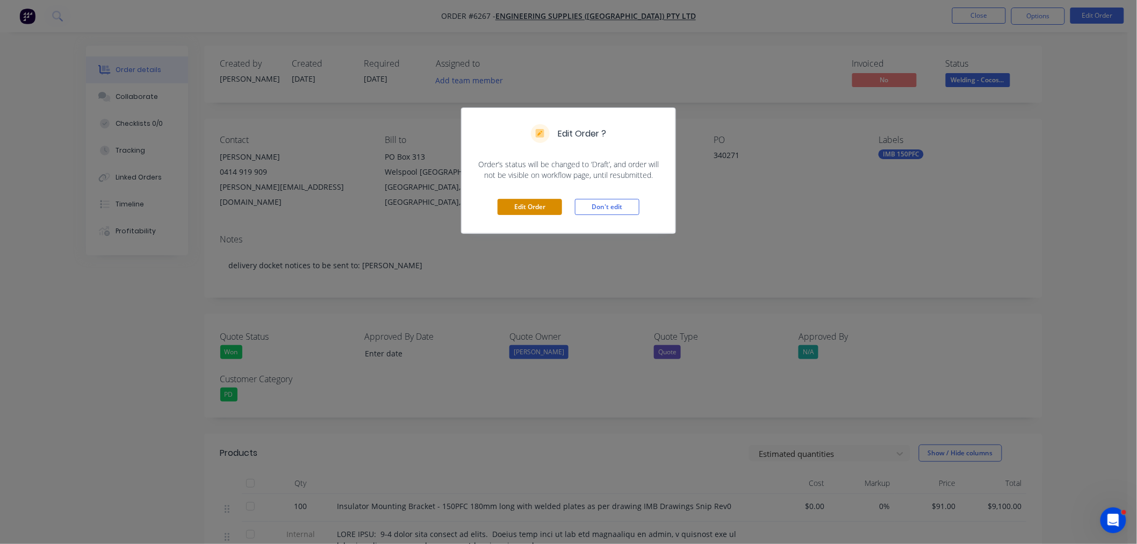
click at [529, 212] on button "Edit Order" at bounding box center [529, 207] width 64 height 16
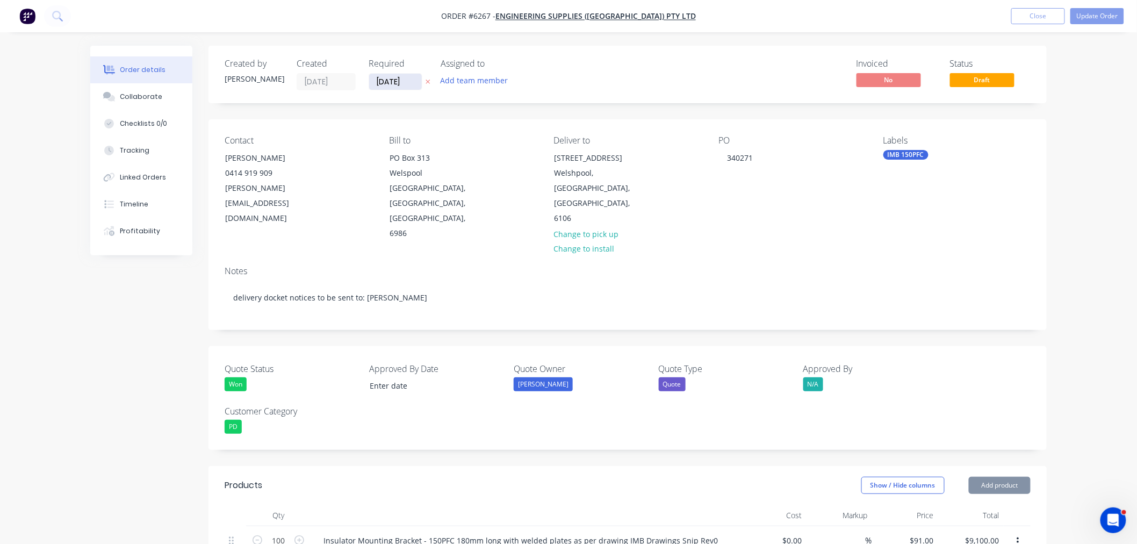
click at [384, 78] on input "[DATE]" at bounding box center [395, 82] width 53 height 16
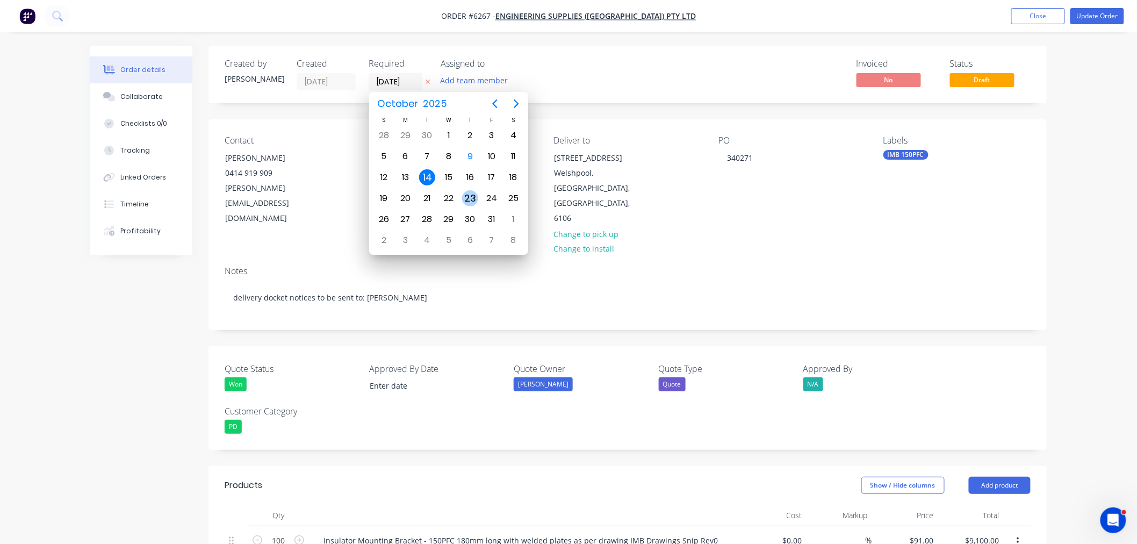
click at [473, 194] on div "23" at bounding box center [470, 198] width 16 height 16
type input "[DATE]"
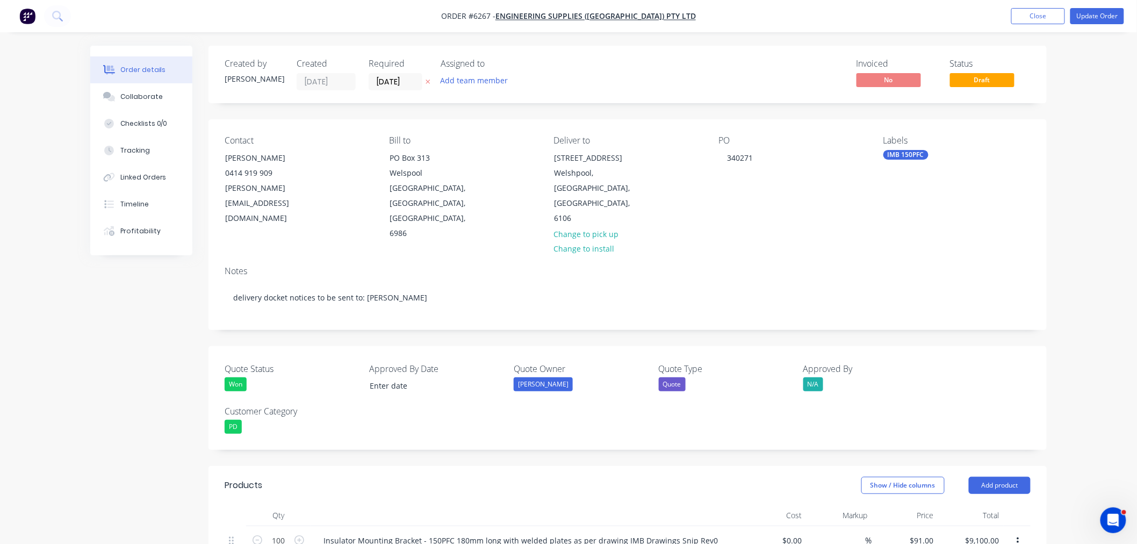
click at [1087, 6] on nav "Order #6267 - Engineering Supplies ([GEOGRAPHIC_DATA]) Pty Ltd Add product Clos…" at bounding box center [568, 16] width 1137 height 32
click at [1092, 17] on button "Update Order" at bounding box center [1097, 16] width 54 height 16
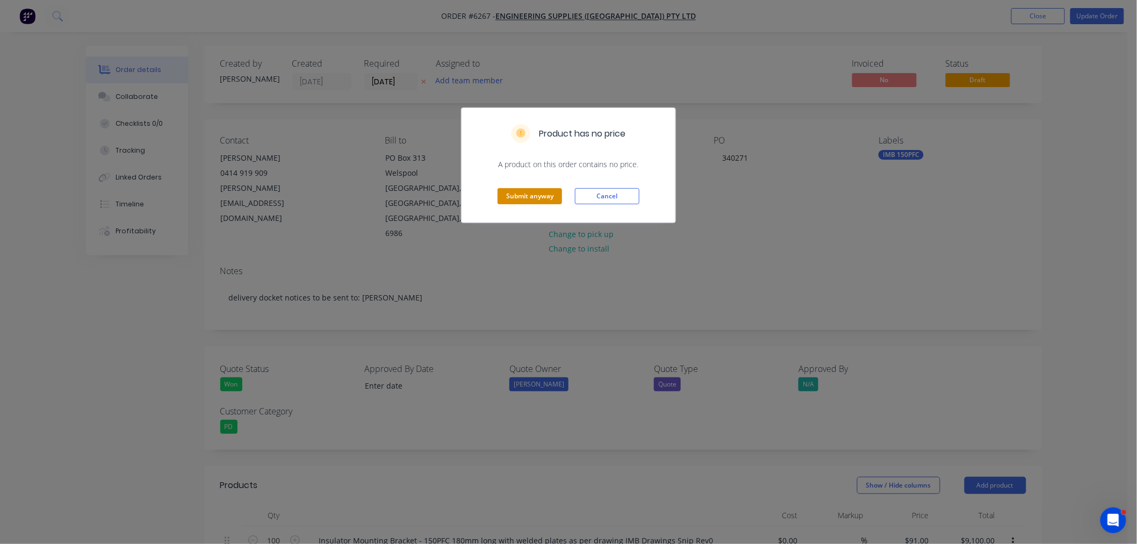
click at [531, 200] on button "Submit anyway" at bounding box center [529, 196] width 64 height 16
